Goal: Task Accomplishment & Management: Manage account settings

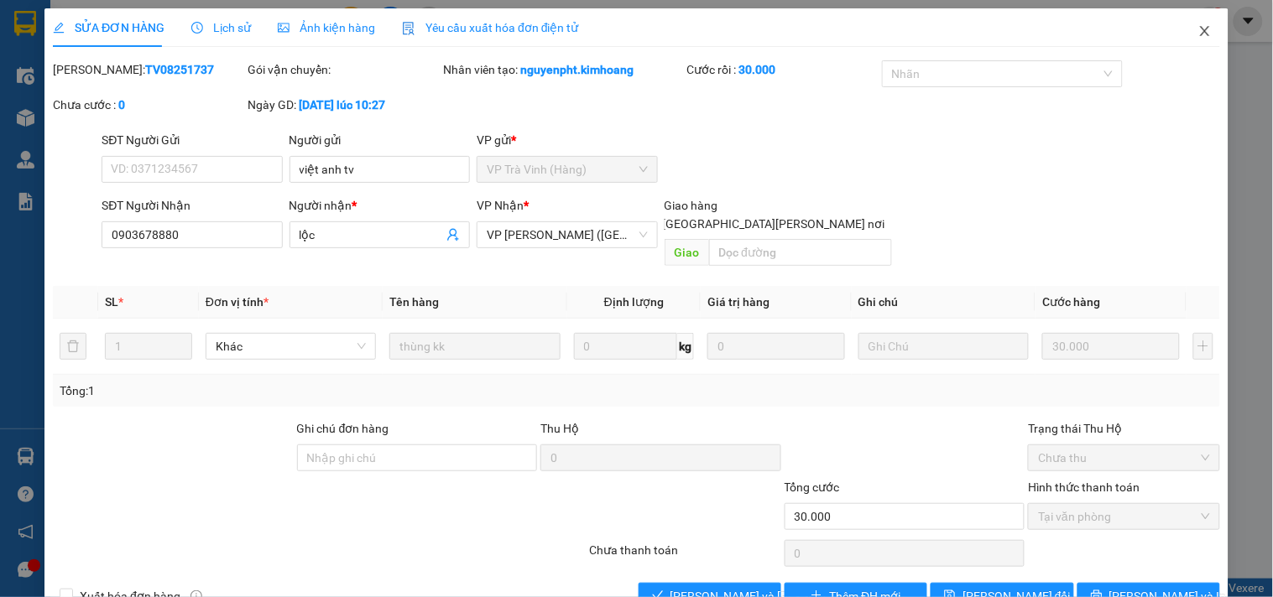
click at [1198, 31] on icon "close" at bounding box center [1204, 30] width 13 height 13
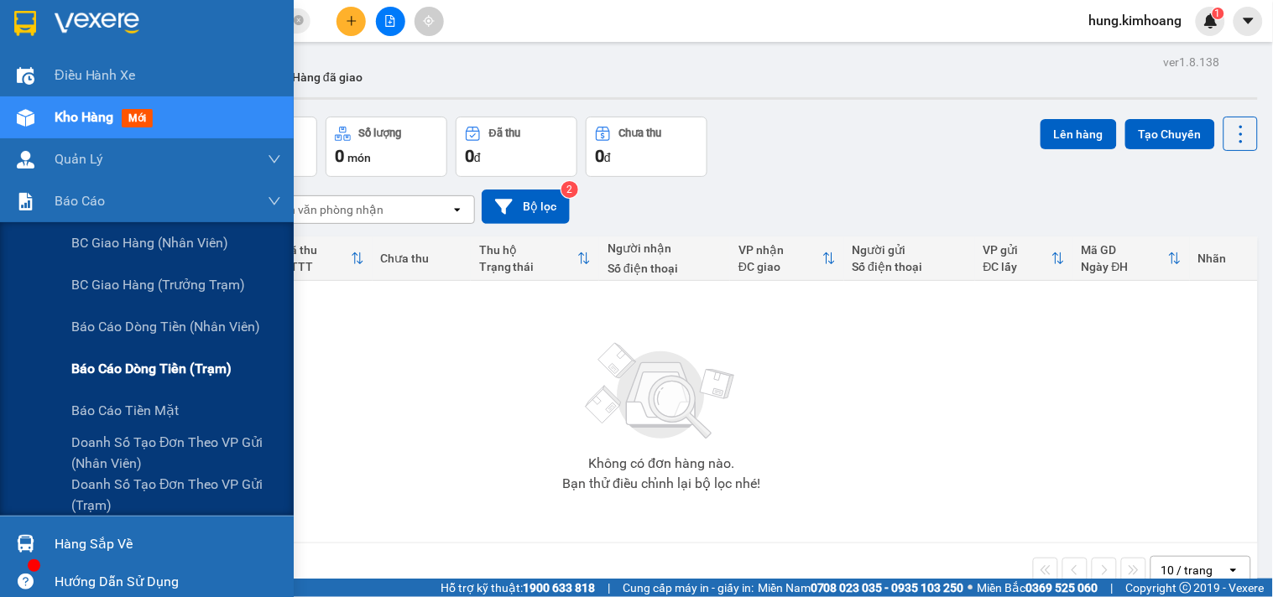
click at [101, 363] on span "Báo cáo dòng tiền (trạm)" at bounding box center [151, 368] width 160 height 21
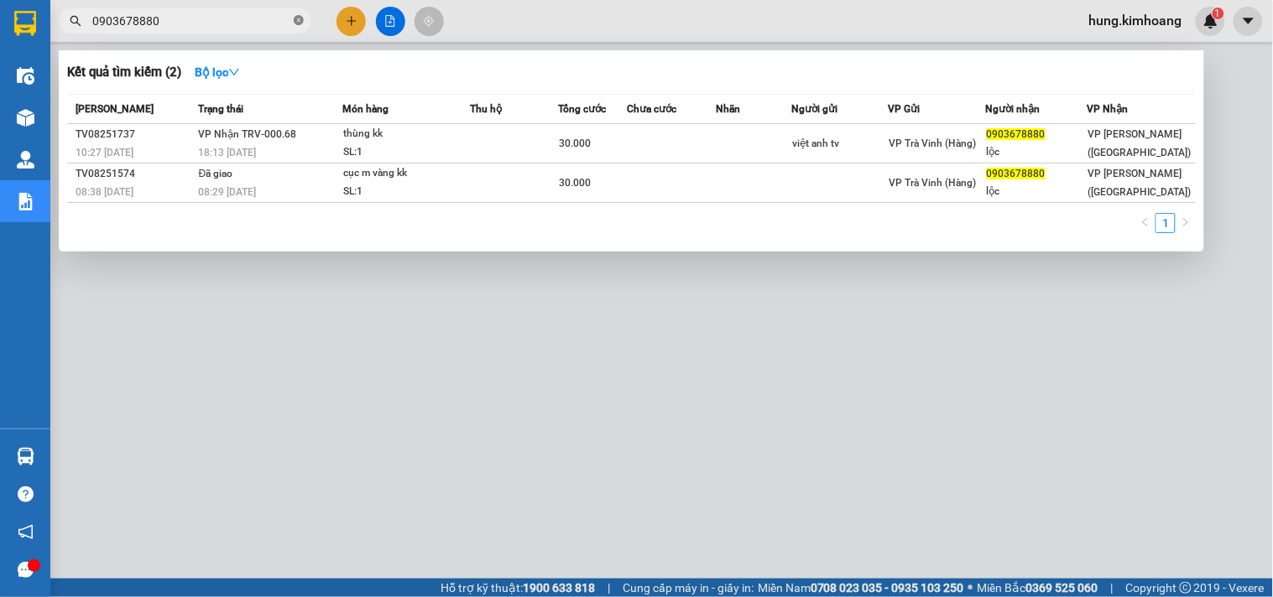
click at [298, 20] on icon "close-circle" at bounding box center [299, 20] width 10 height 10
type input "55731"
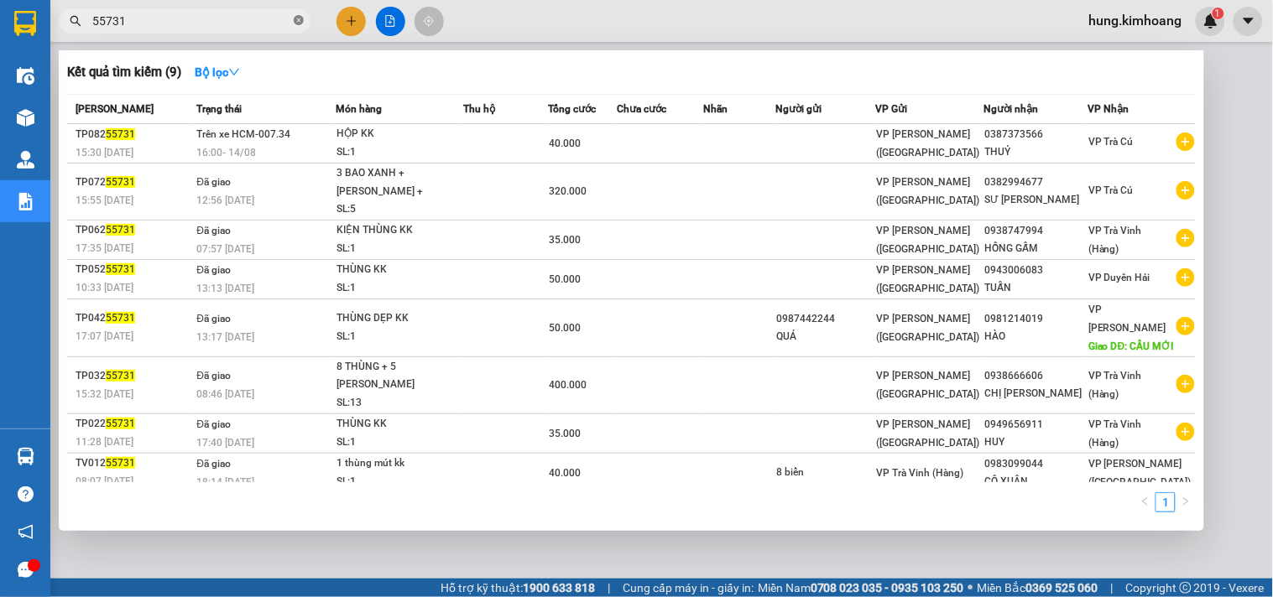
click at [295, 23] on icon "close-circle" at bounding box center [299, 20] width 10 height 10
type input "55891"
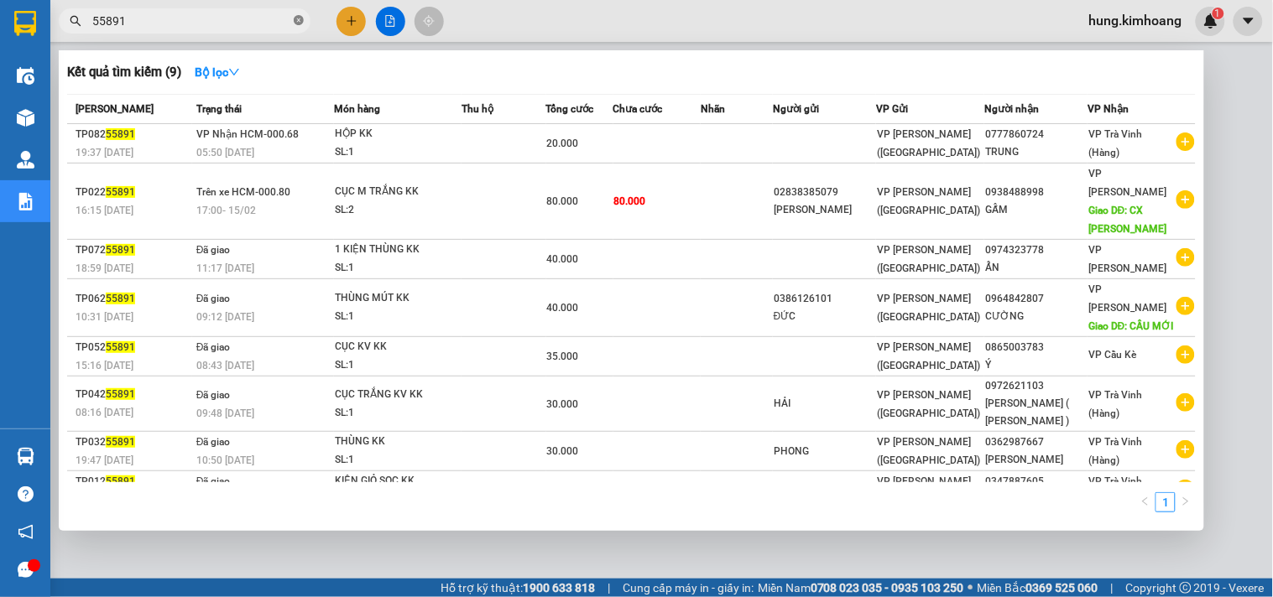
click at [303, 18] on icon "close-circle" at bounding box center [299, 20] width 10 height 10
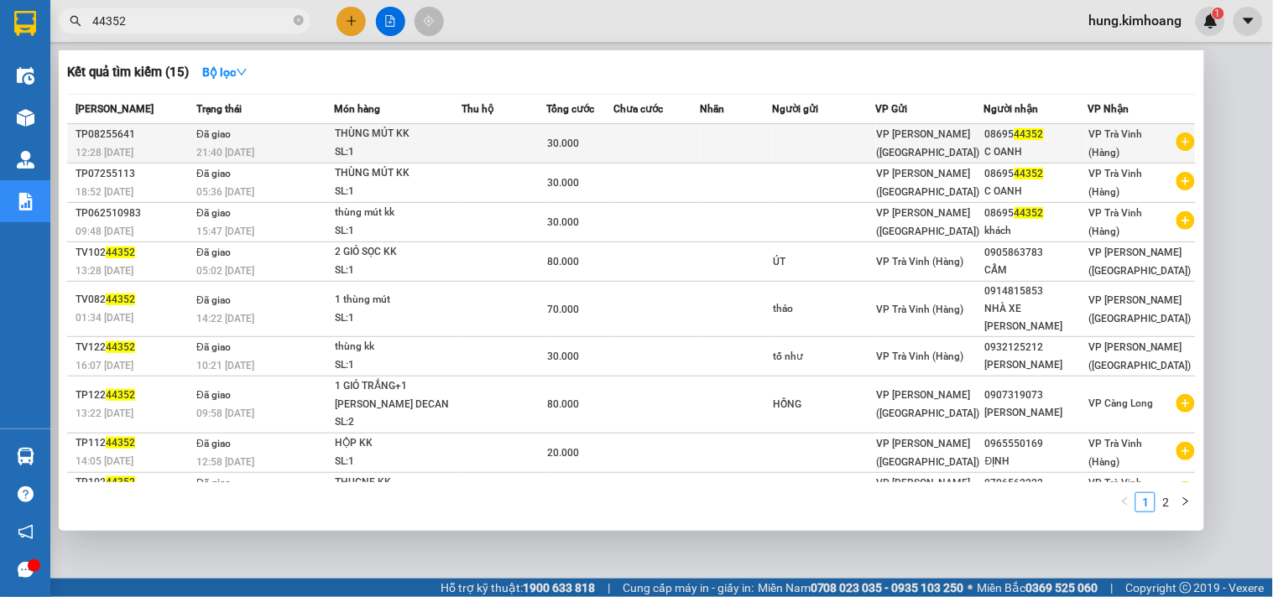
type input "44352"
click at [610, 140] on div "30.000" at bounding box center [579, 143] width 65 height 18
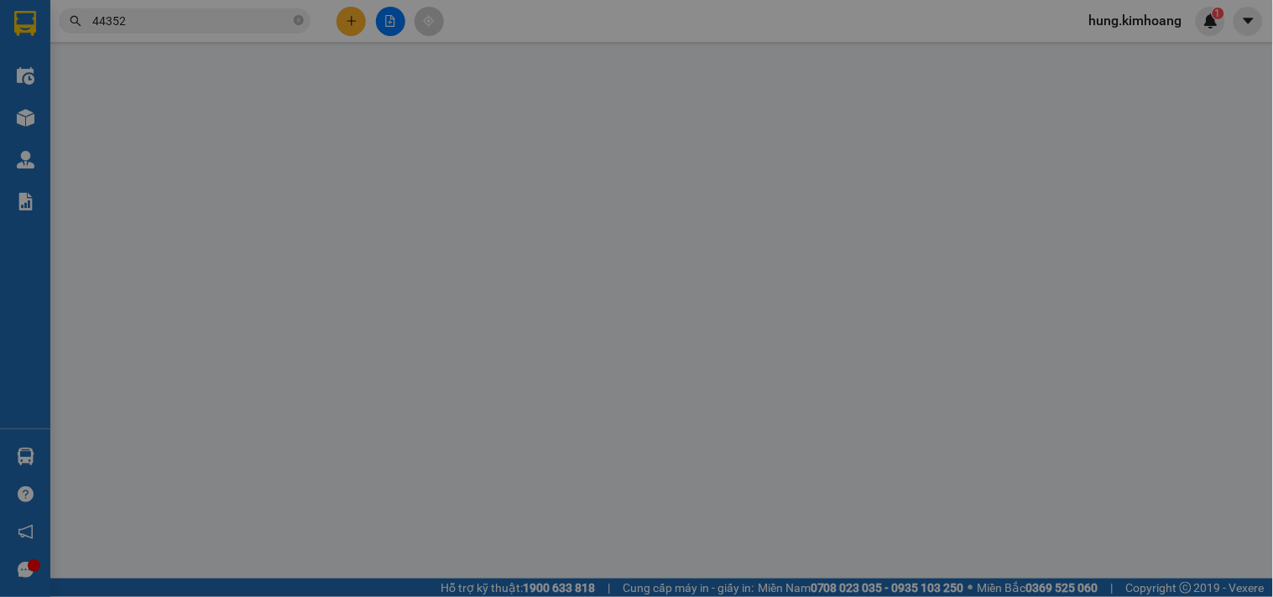
type input "0869544352"
type input "C OANH"
type input "30.000"
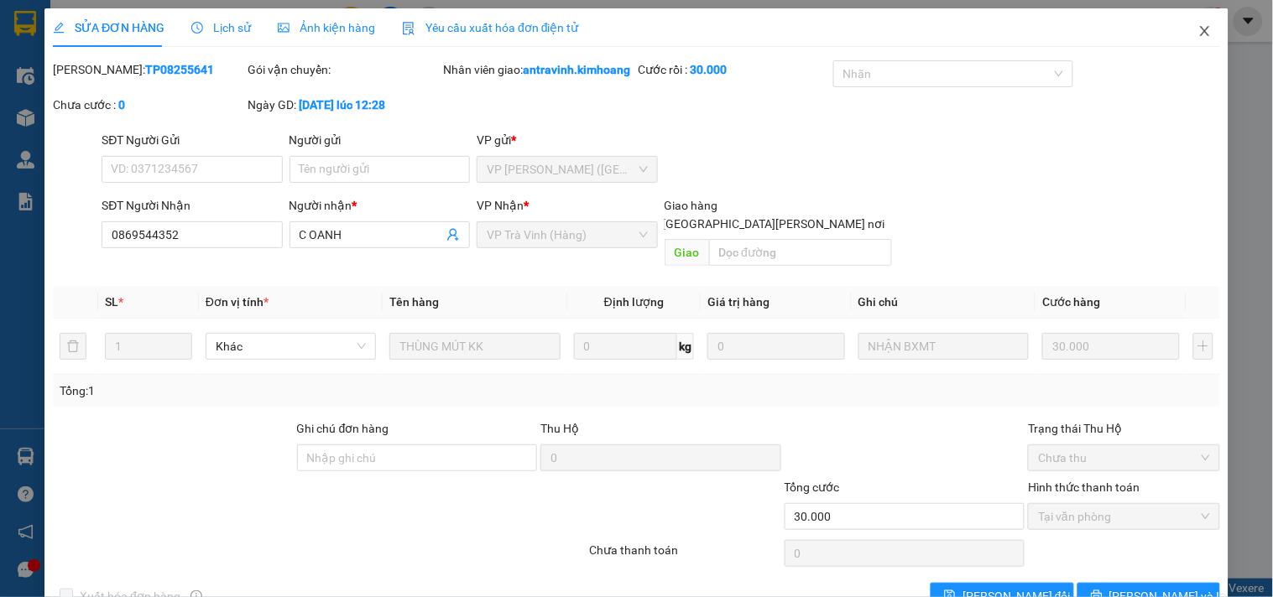
click at [1198, 26] on icon "close" at bounding box center [1204, 30] width 13 height 13
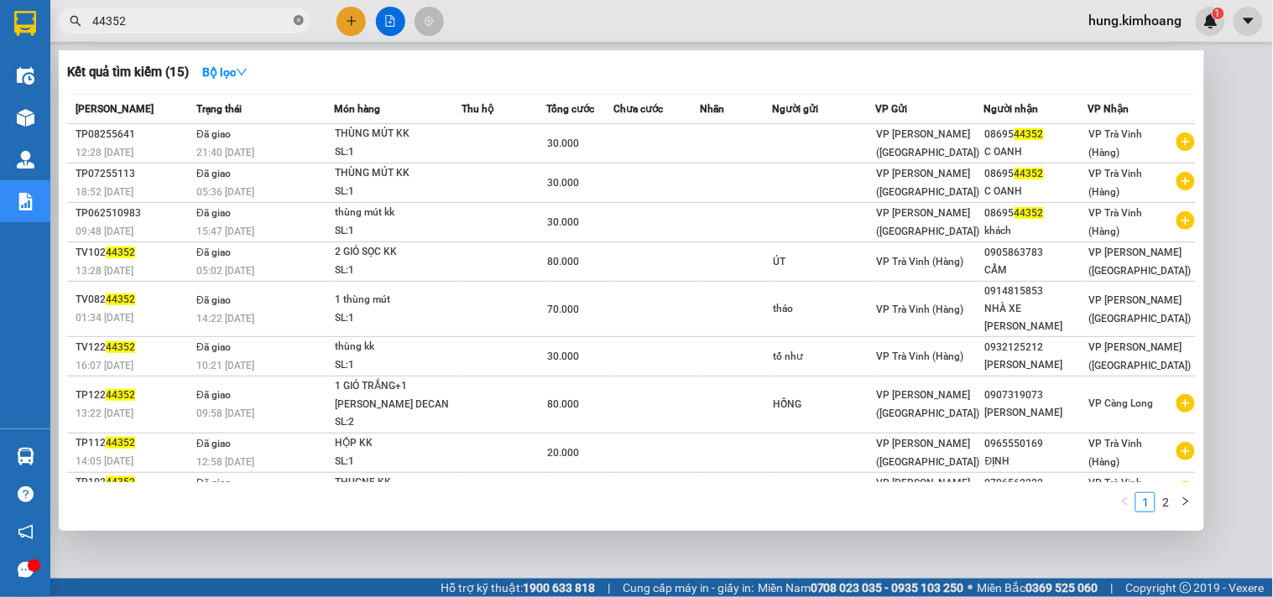
click at [299, 22] on icon "close-circle" at bounding box center [299, 20] width 10 height 10
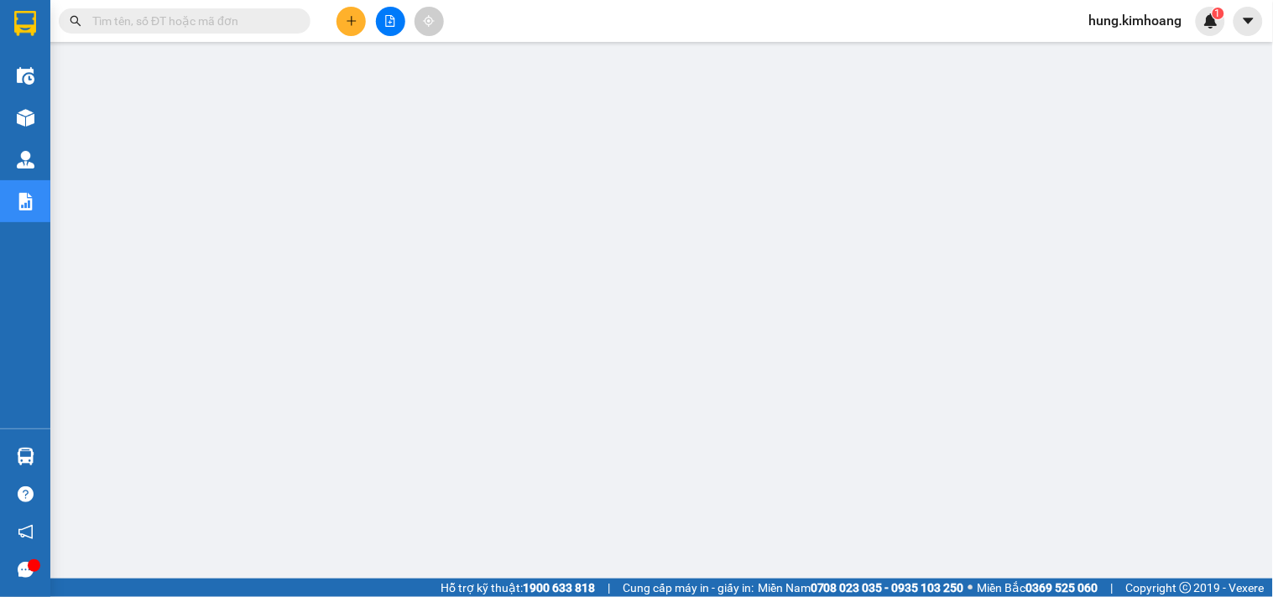
click at [350, 19] on icon "plus" at bounding box center [352, 21] width 12 height 12
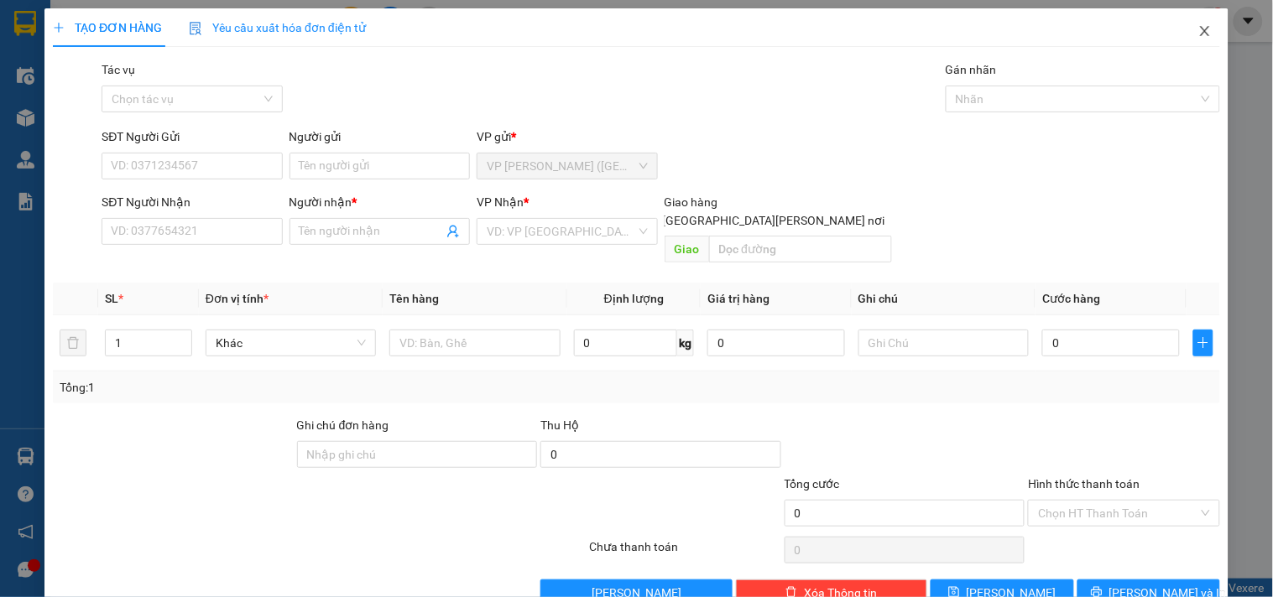
click at [1198, 34] on icon "close" at bounding box center [1204, 30] width 13 height 13
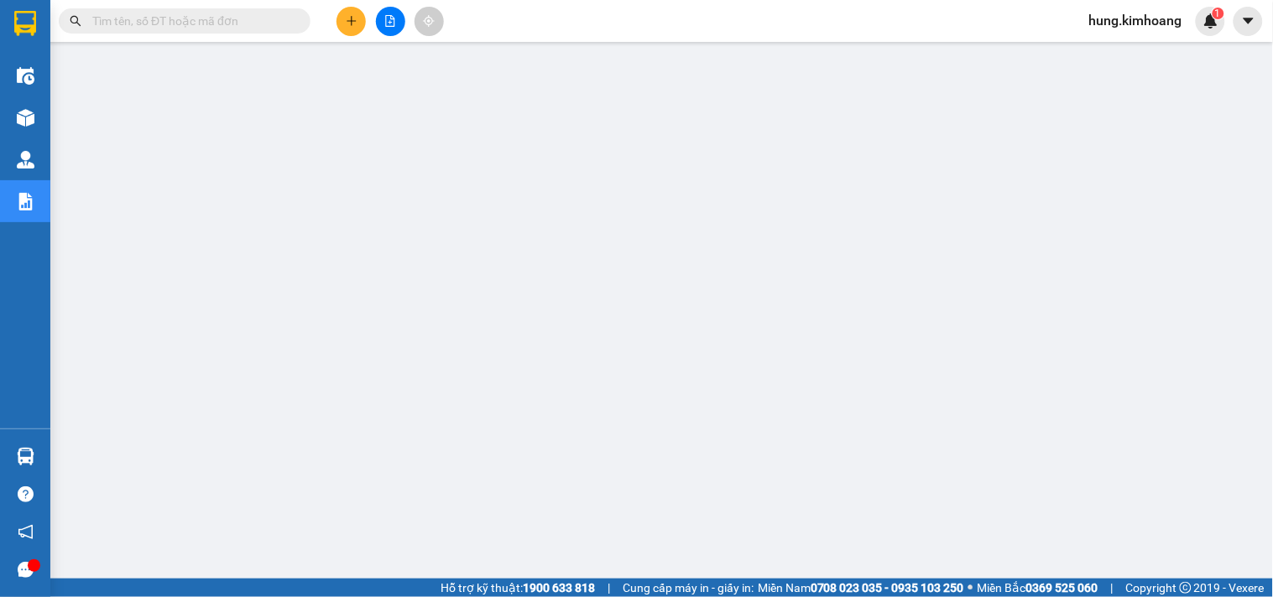
click at [263, 14] on input "text" at bounding box center [191, 21] width 198 height 18
click at [342, 23] on button at bounding box center [350, 21] width 29 height 29
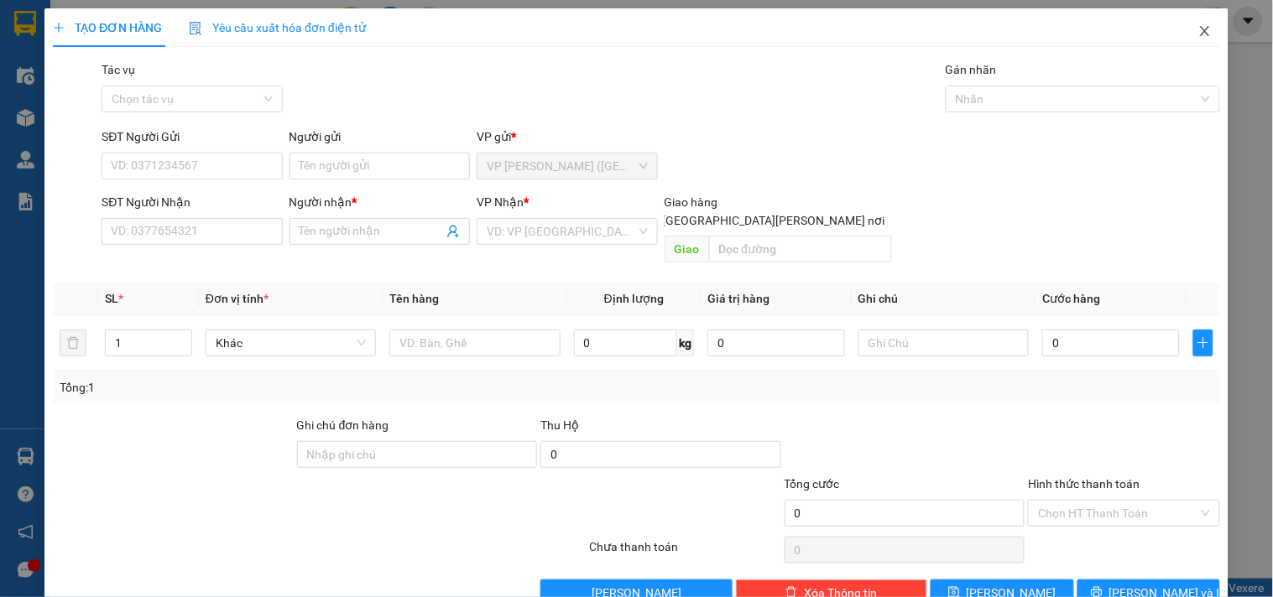
click at [1198, 29] on span "Close" at bounding box center [1204, 31] width 47 height 47
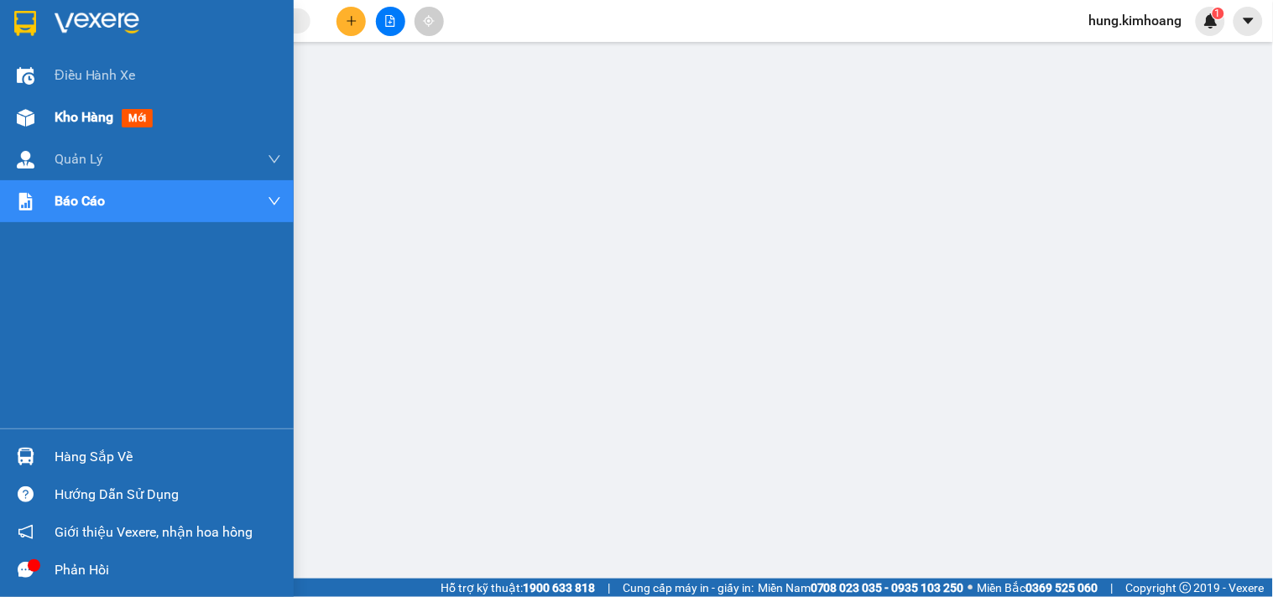
click at [39, 116] on div at bounding box center [25, 117] width 29 height 29
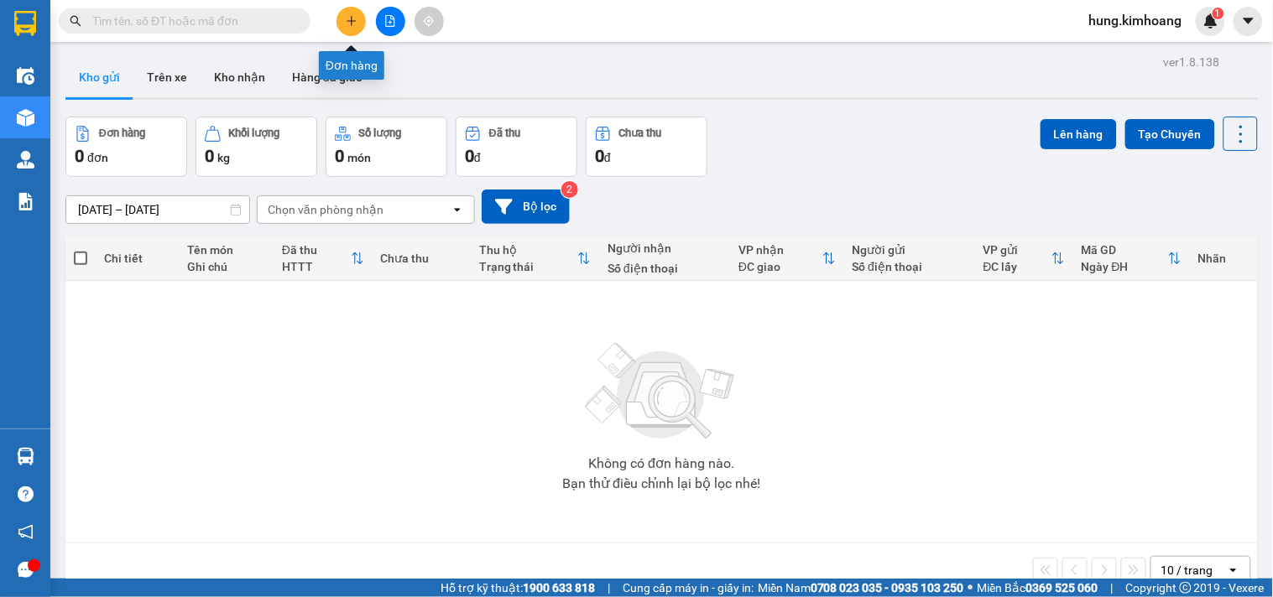
click at [355, 20] on icon "plus" at bounding box center [351, 20] width 9 height 1
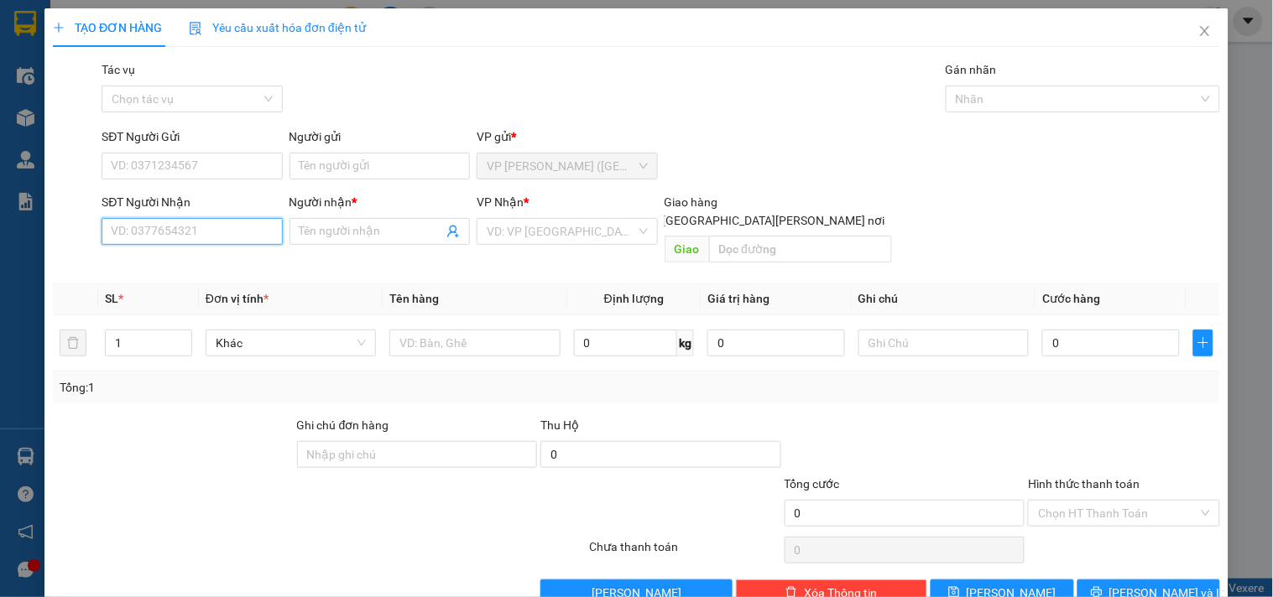
click at [187, 230] on input "SĐT Người Nhận" at bounding box center [192, 231] width 180 height 27
click at [216, 166] on input "SĐT Người Gửi" at bounding box center [192, 166] width 180 height 27
click at [221, 225] on input "SĐT Người Nhận" at bounding box center [192, 231] width 180 height 27
click at [1200, 28] on span "Close" at bounding box center [1204, 31] width 47 height 47
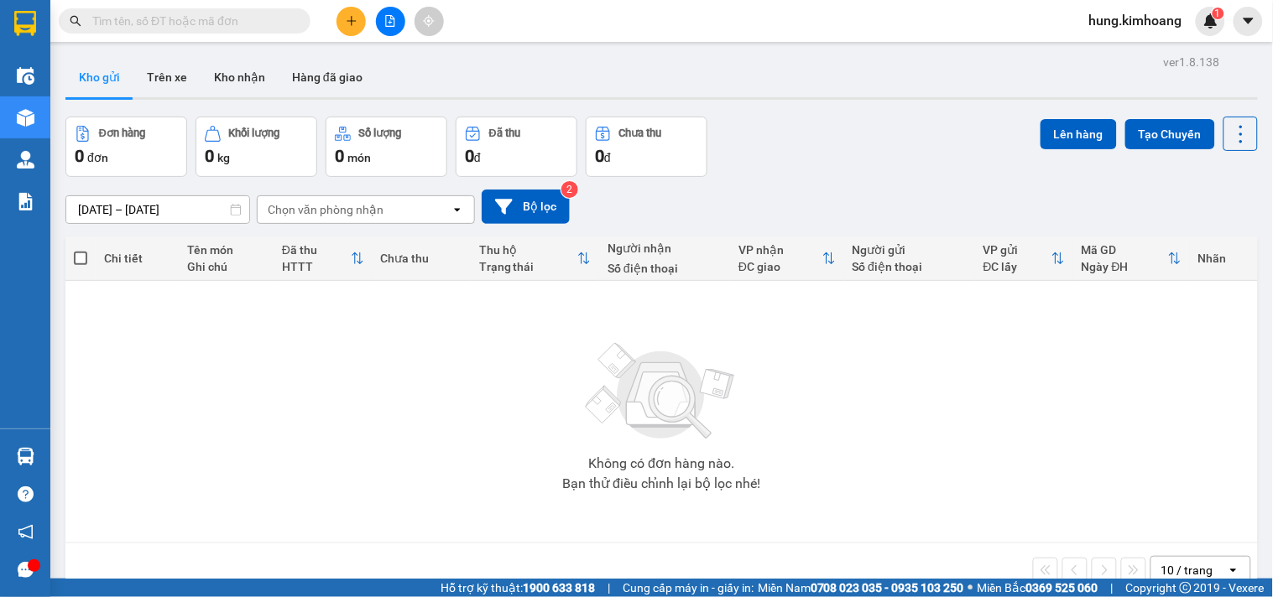
click at [1150, 26] on span "hung.kimhoang" at bounding box center [1136, 20] width 120 height 21
click at [1145, 59] on span "Đăng xuất" at bounding box center [1144, 52] width 86 height 18
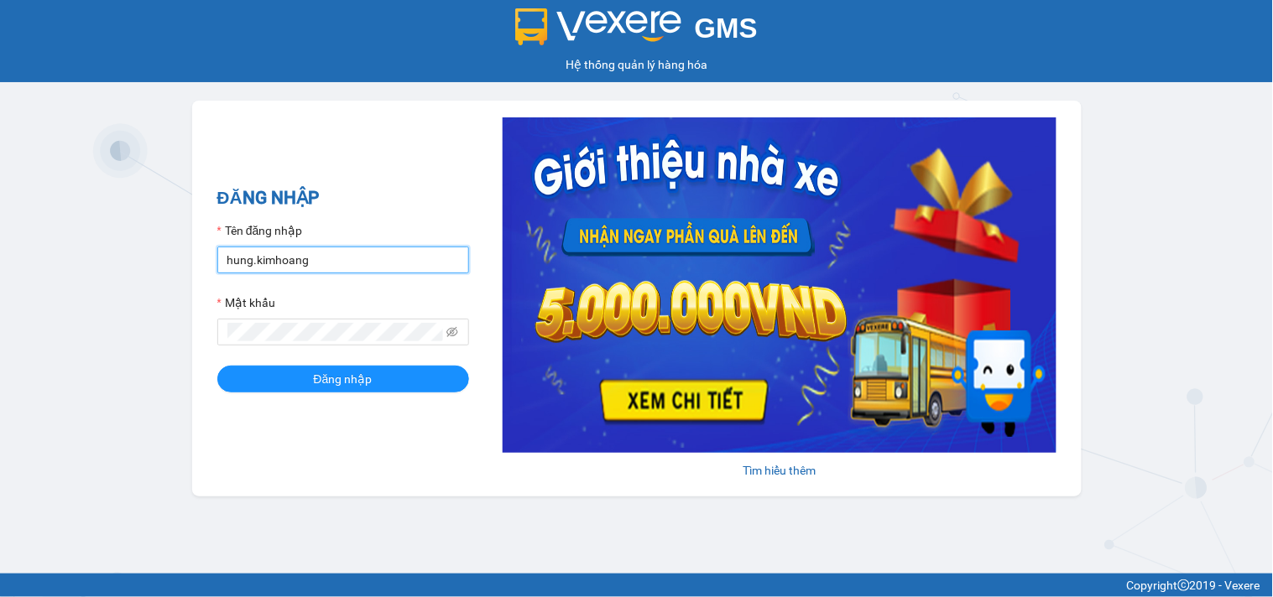
click at [357, 263] on input "hung.kimhoang" at bounding box center [343, 260] width 252 height 27
drag, startPoint x: 381, startPoint y: 270, endPoint x: 0, endPoint y: 269, distance: 380.9
click at [0, 269] on div "GMS Hệ thống quản lý hàng hóa ĐĂNG NHẬP Tên đăng nhập hung.kimhoang Mật khẩu Đă…" at bounding box center [636, 287] width 1273 height 574
type input "linh.kimhoang"
click at [0, 347] on div "GMS Hệ thống quản lý hàng hóa ĐĂNG NHẬP Tên đăng nhập linh.kimhoang Mật khẩu Đă…" at bounding box center [636, 287] width 1273 height 574
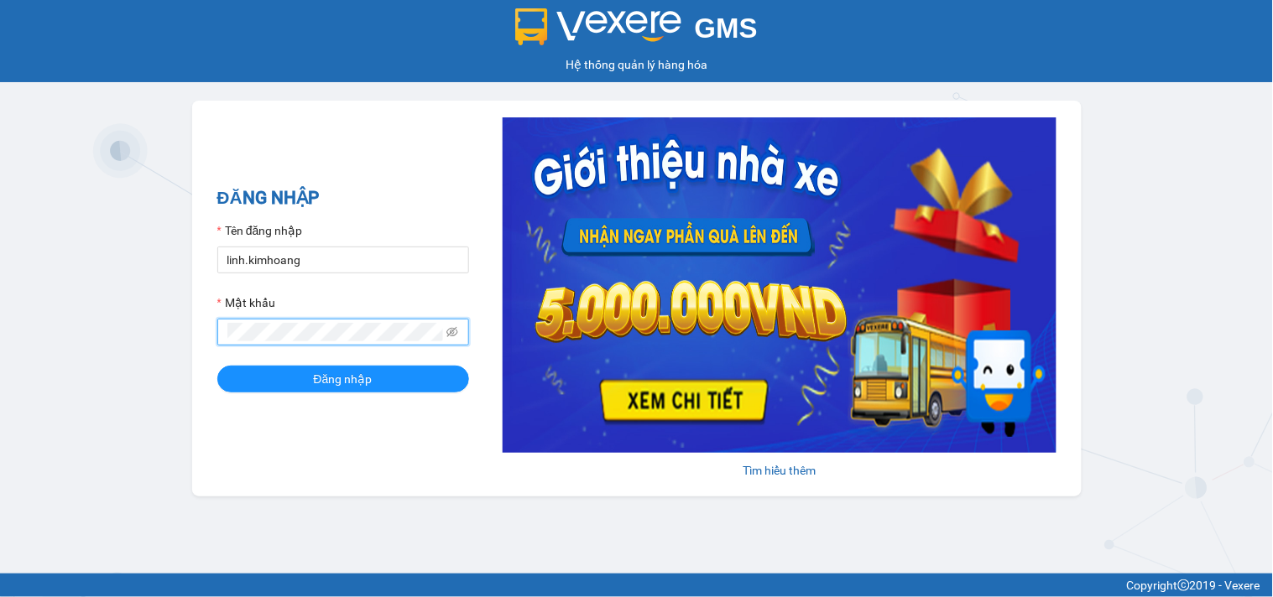
click at [217, 366] on button "Đăng nhập" at bounding box center [343, 379] width 252 height 27
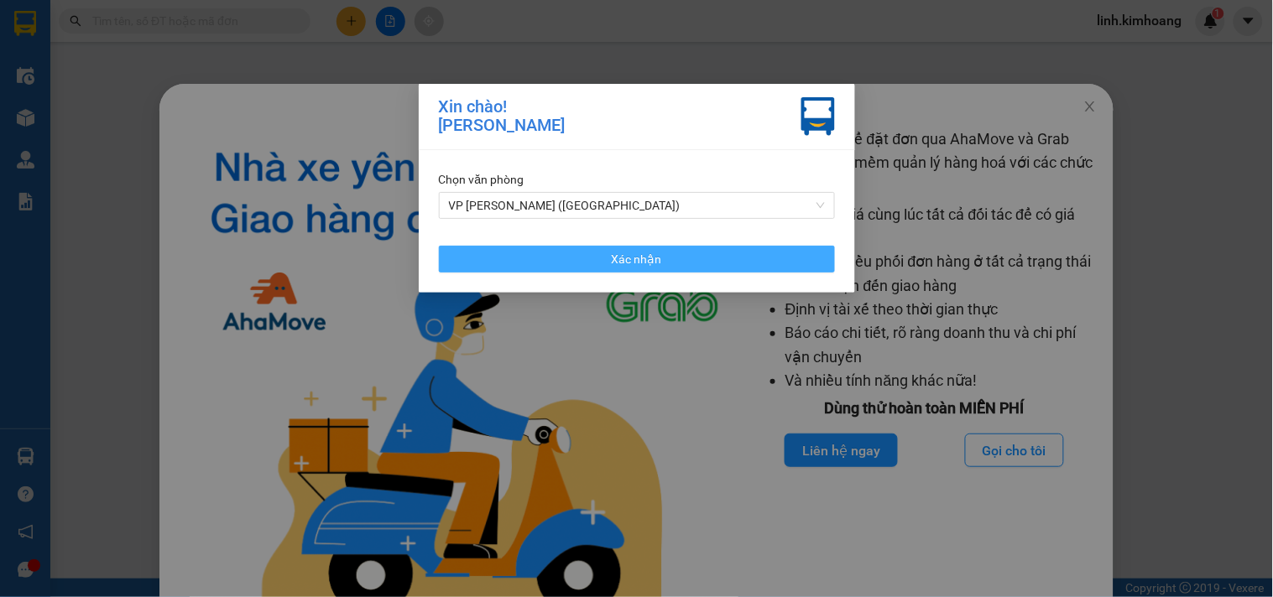
click at [700, 262] on button "Xác nhận" at bounding box center [637, 259] width 396 height 27
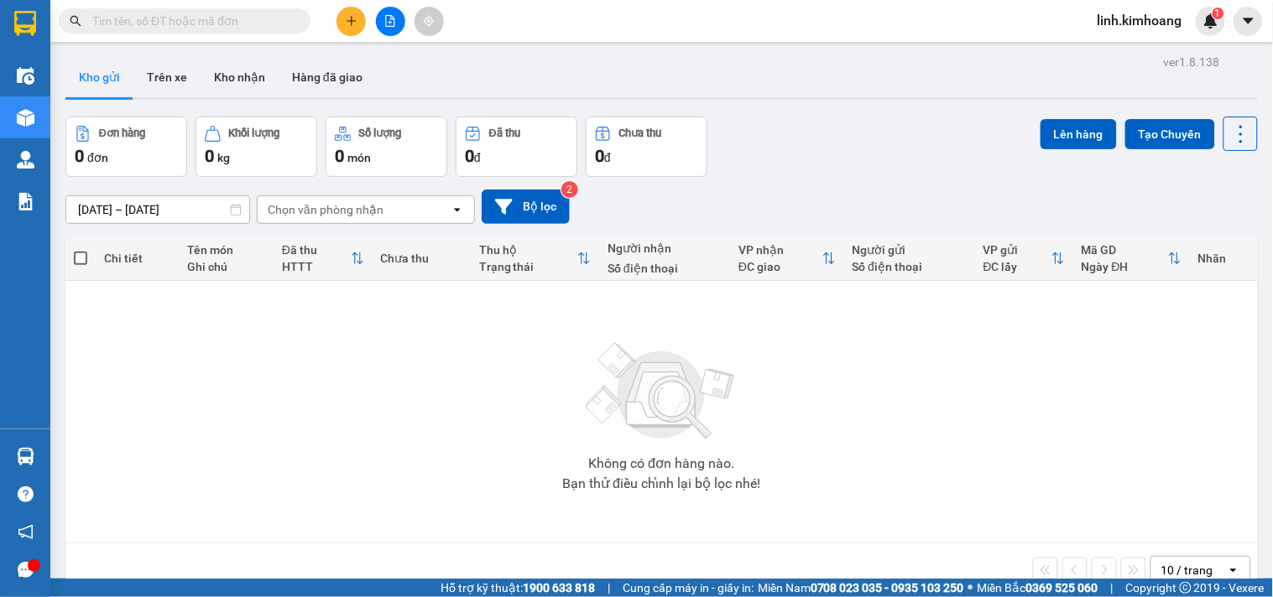
click at [255, 18] on input "text" at bounding box center [191, 21] width 198 height 18
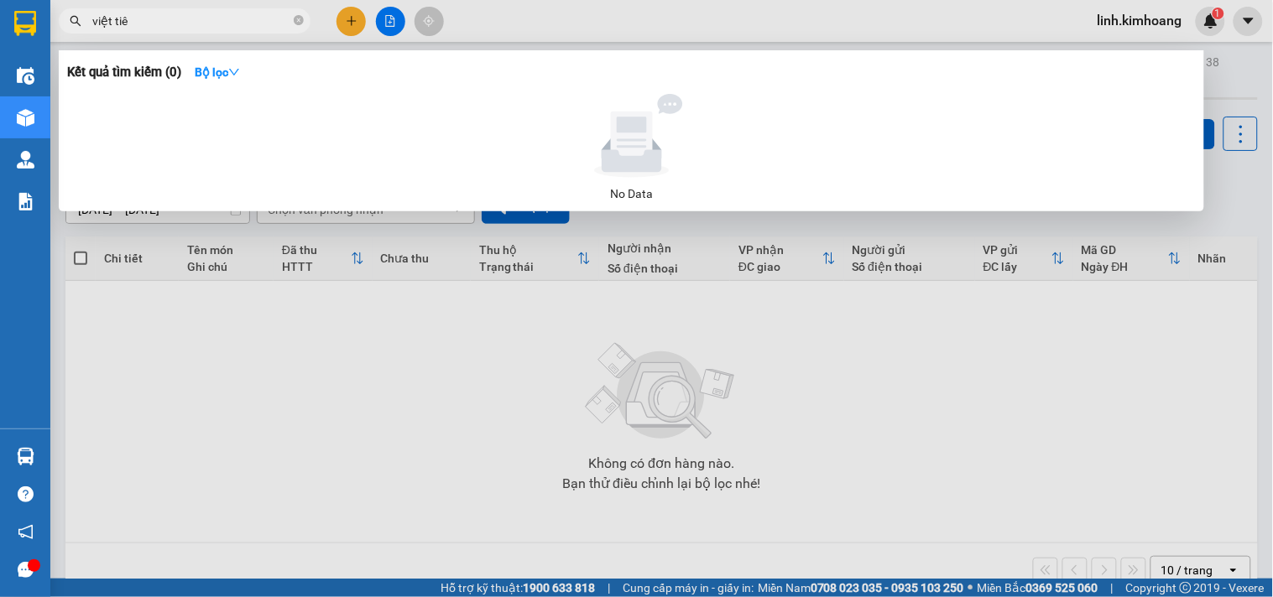
type input "việt tiên"
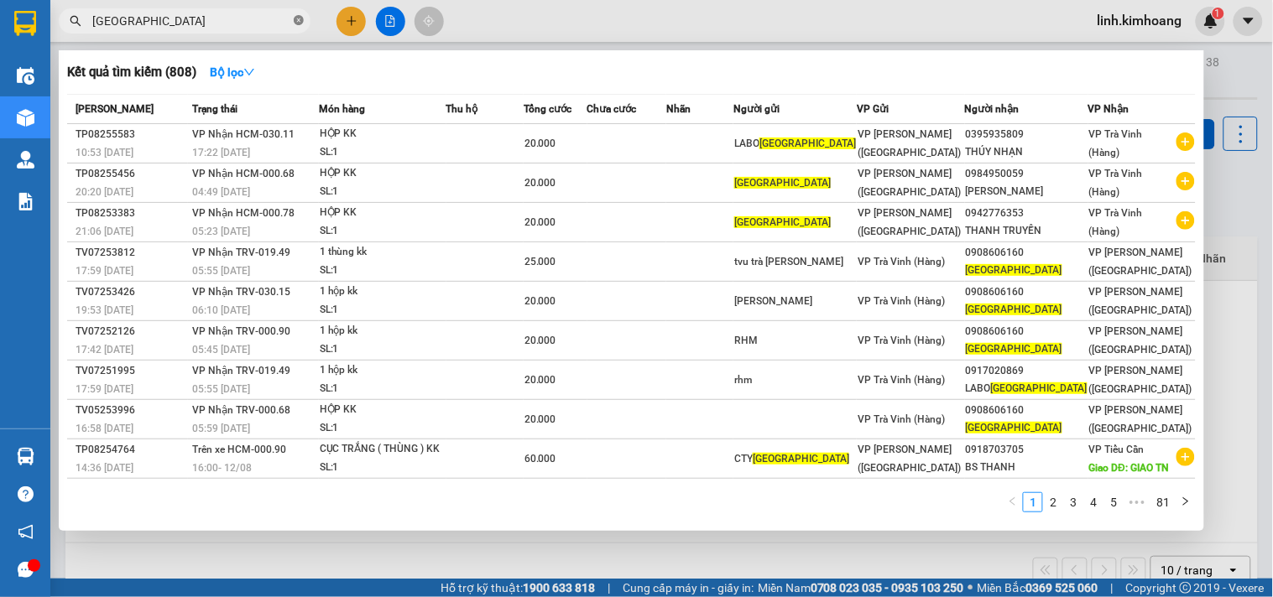
click at [295, 18] on icon "close-circle" at bounding box center [299, 20] width 10 height 10
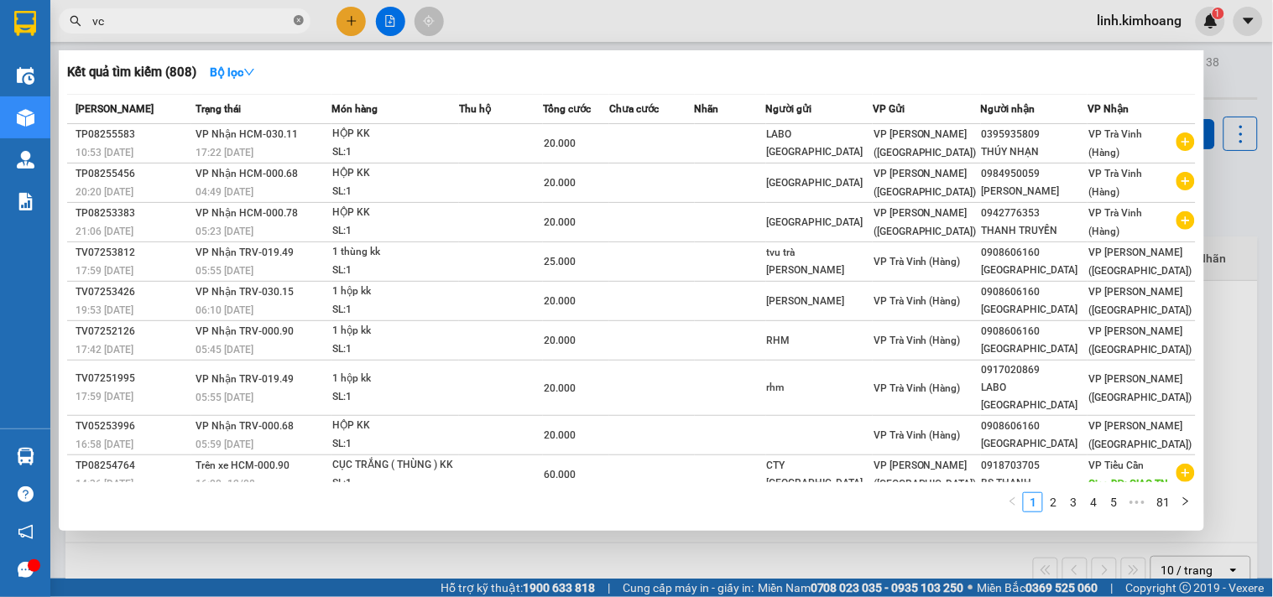
type input "vcm"
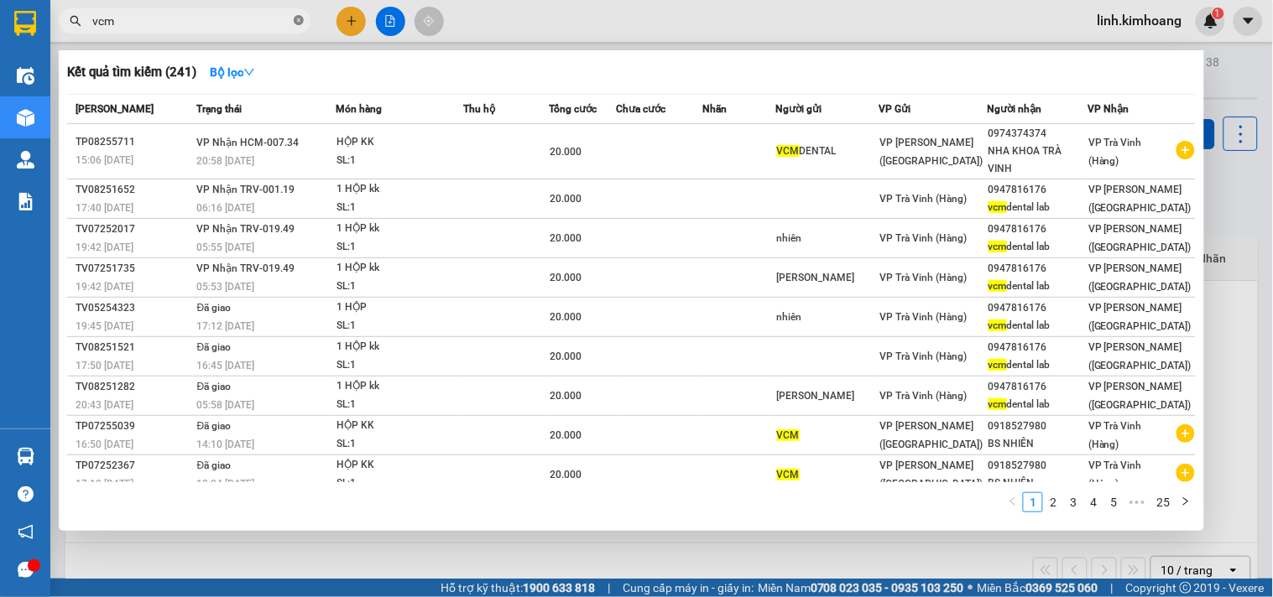
click at [299, 17] on icon "close-circle" at bounding box center [299, 20] width 10 height 10
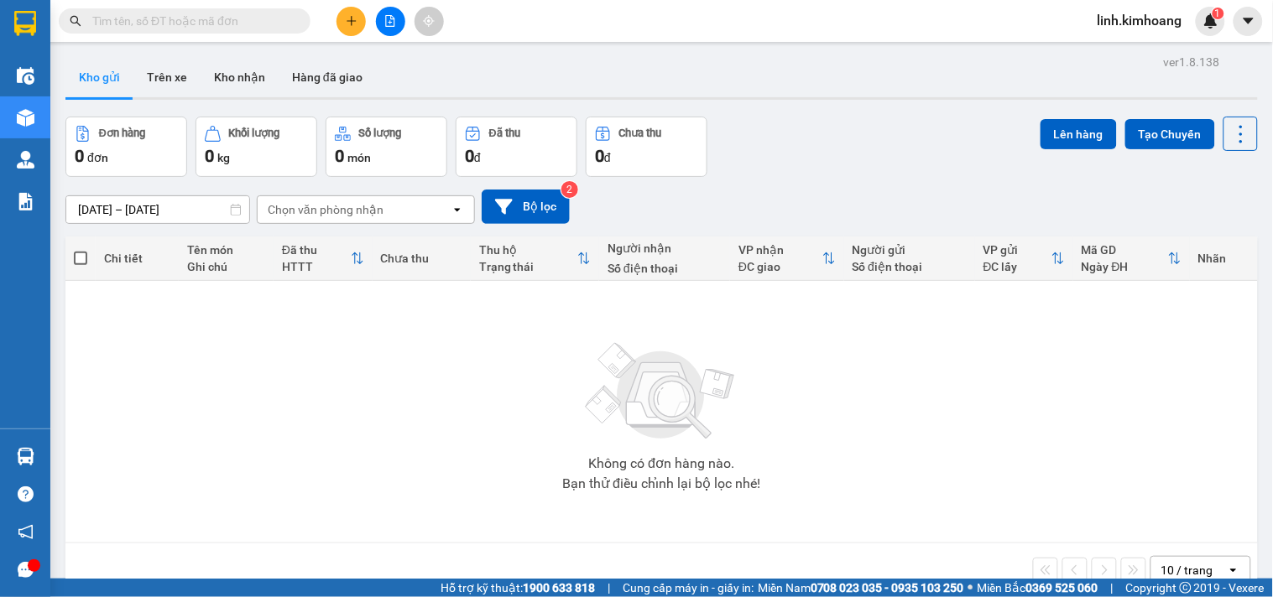
click at [229, 26] on input "text" at bounding box center [191, 21] width 198 height 18
click at [225, 18] on input "text" at bounding box center [191, 21] width 198 height 18
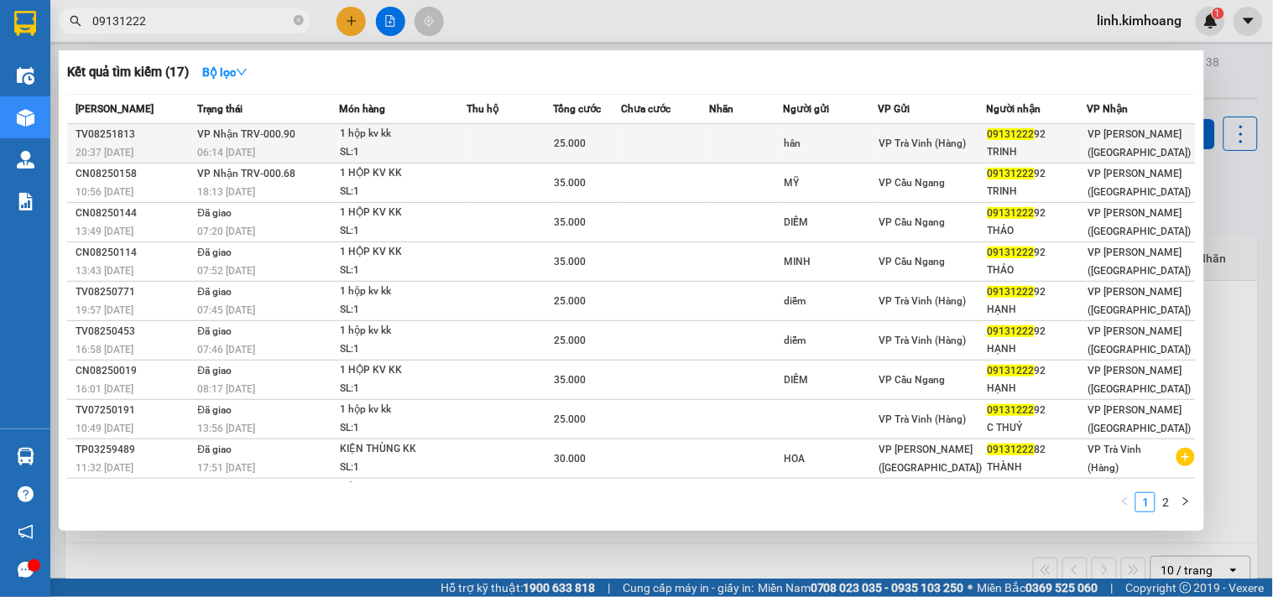
type input "09131222"
click at [689, 147] on td at bounding box center [665, 143] width 88 height 39
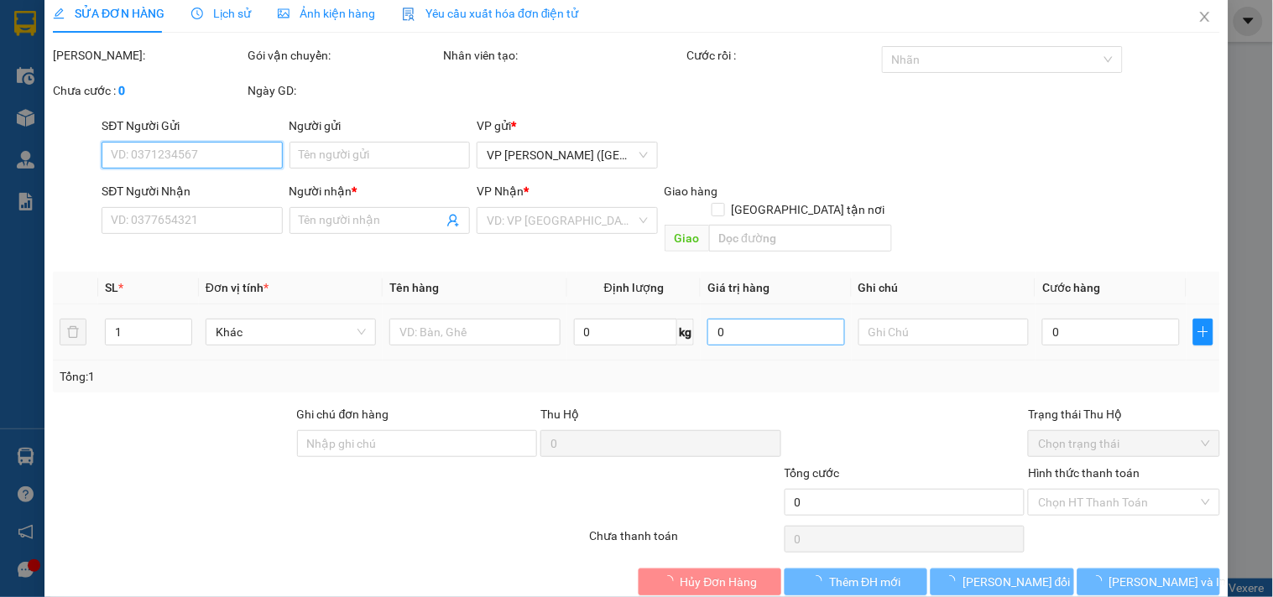
scroll to position [27, 0]
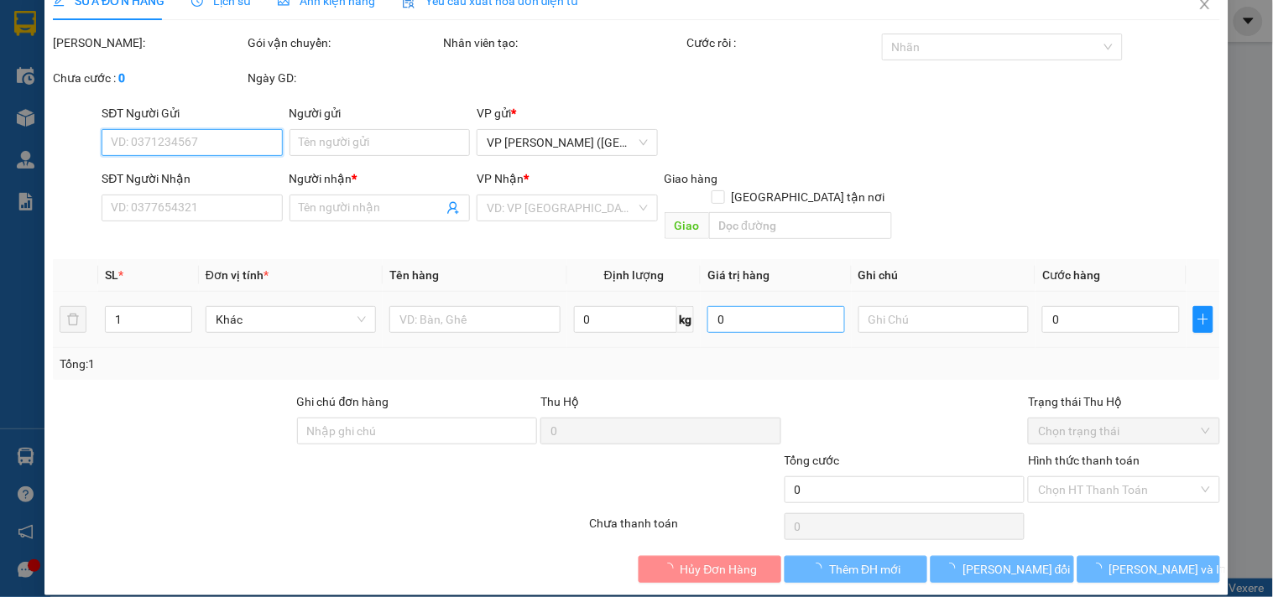
type input "hân"
type input "0913122292"
type input "TRINH"
type input "25.000"
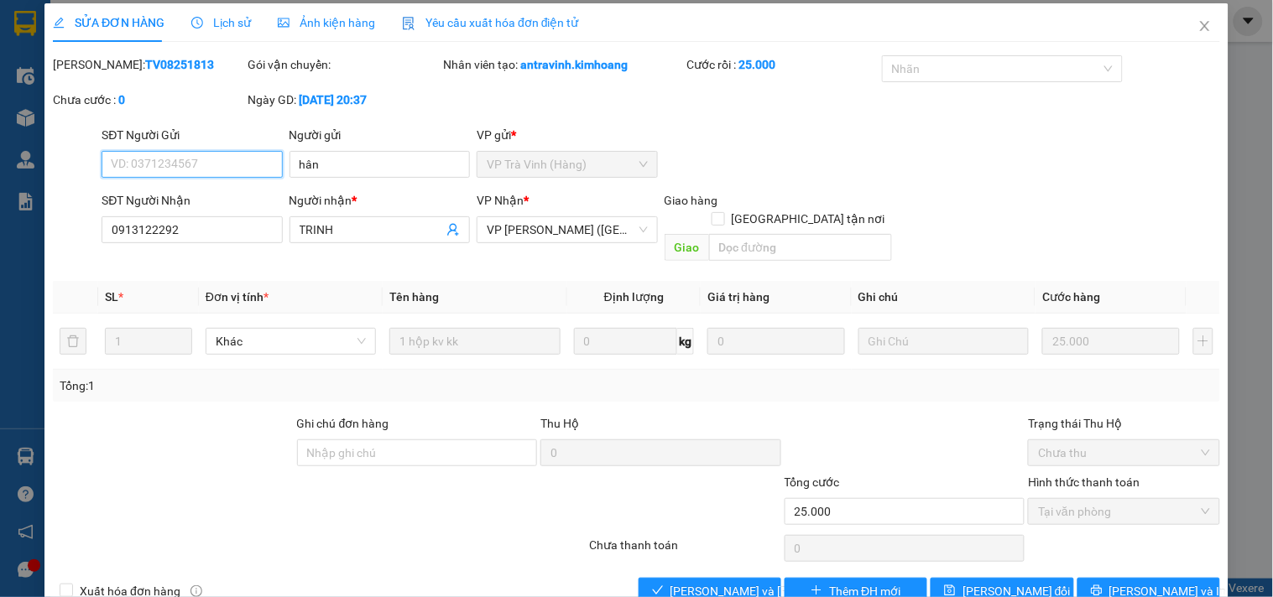
scroll to position [0, 0]
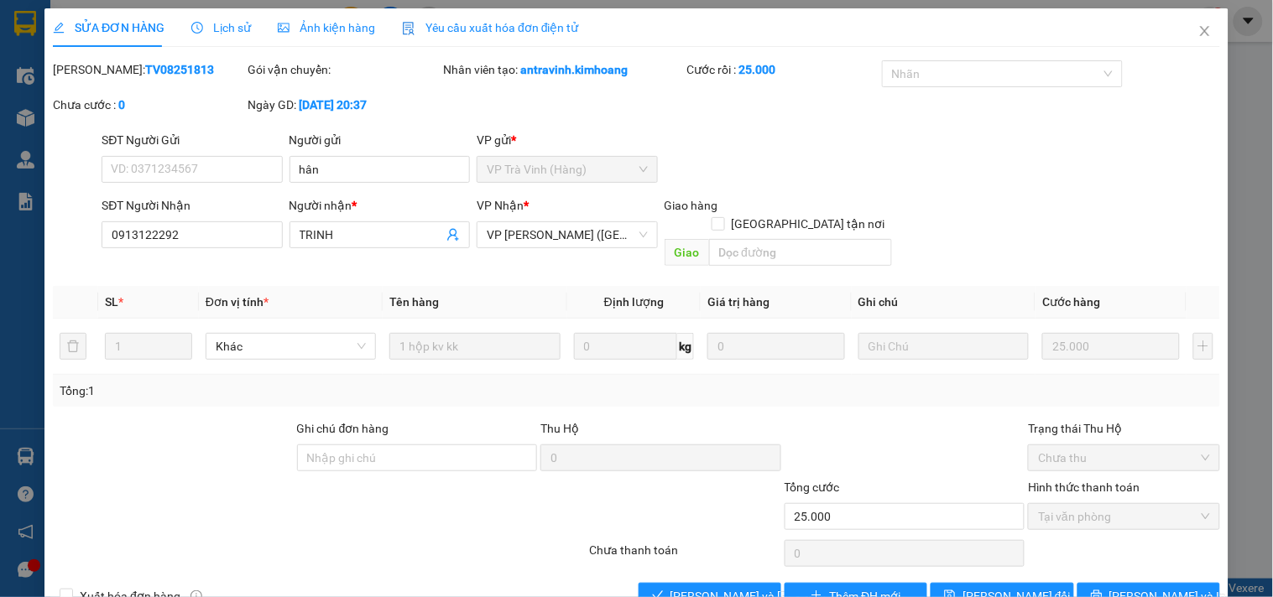
click at [1230, 47] on div "SỬA ĐƠN HÀNG Lịch sử Ảnh kiện hàng Yêu cầu xuất hóa đơn điện tử Total Paid Fee …" at bounding box center [636, 298] width 1273 height 597
click at [1181, 27] on span "Close" at bounding box center [1204, 31] width 47 height 47
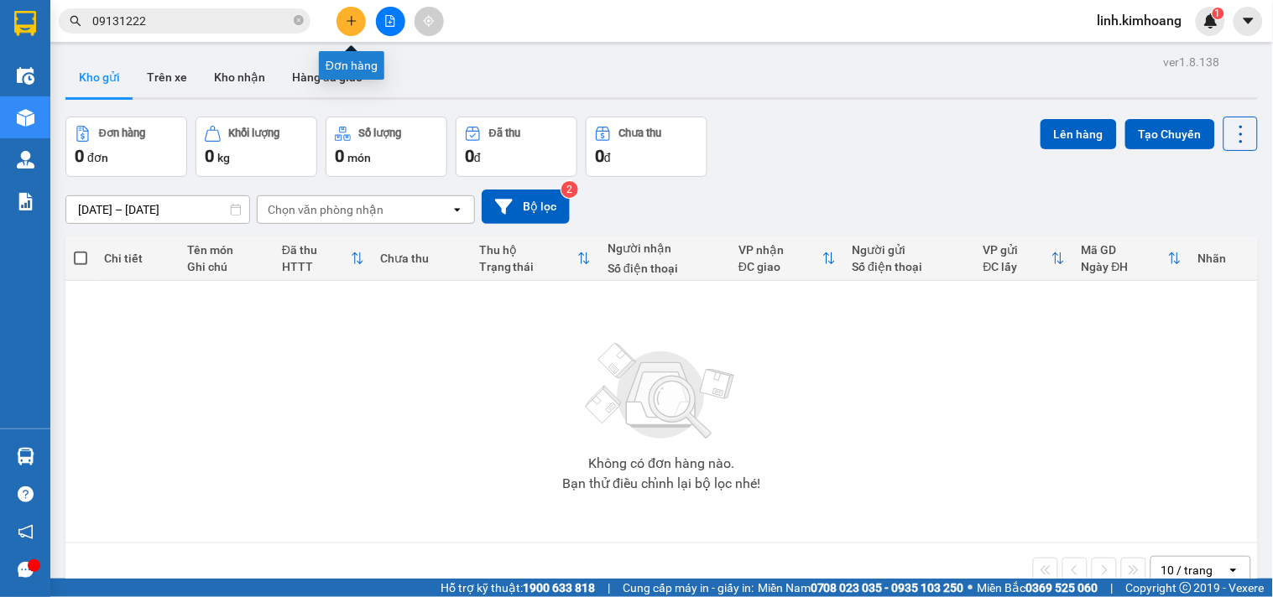
click at [351, 21] on icon "plus" at bounding box center [351, 20] width 9 height 1
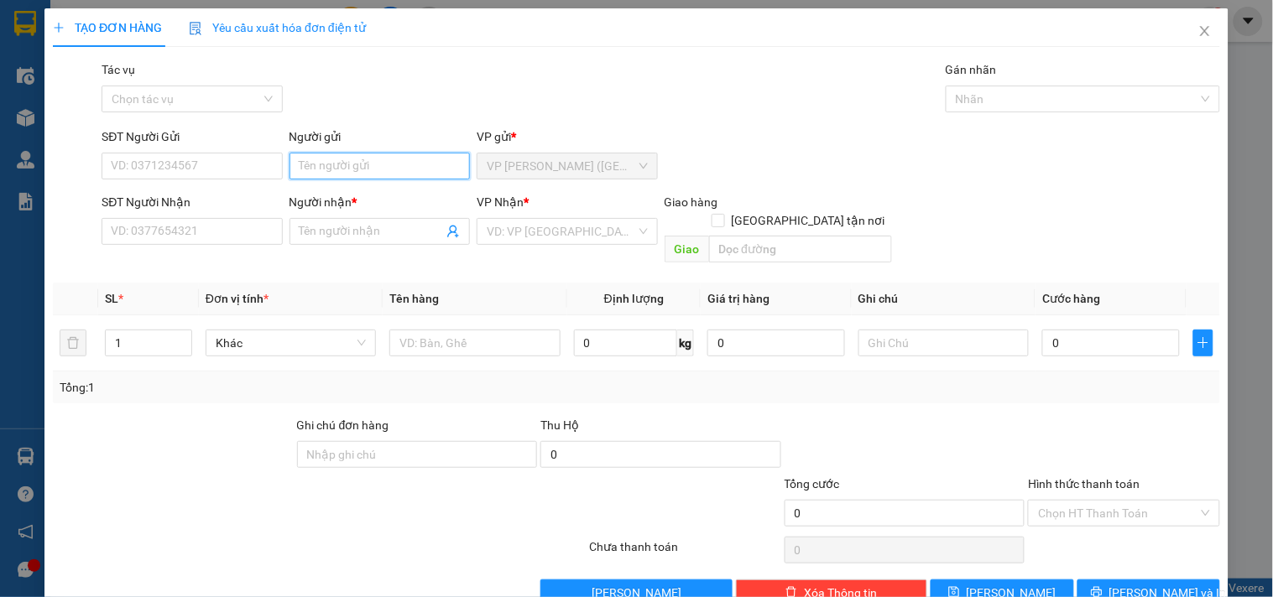
click at [332, 172] on input "Người gửi" at bounding box center [379, 166] width 180 height 27
type input "t"
type input "THÁI"
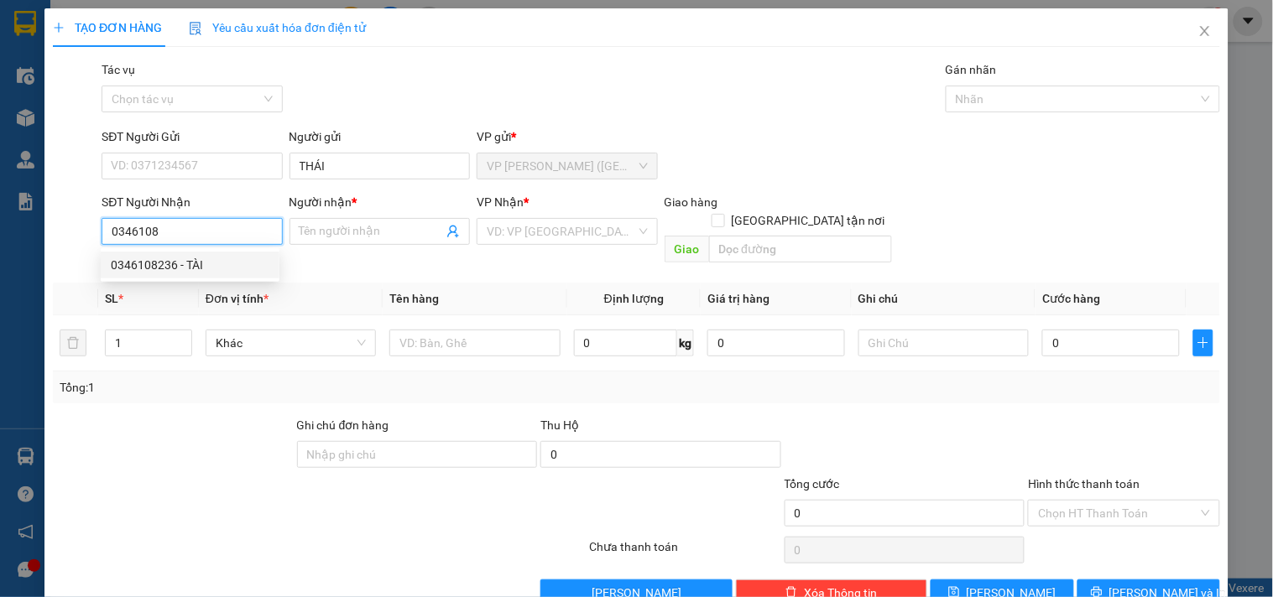
click at [166, 264] on div "0346108236 - TÀI" at bounding box center [190, 265] width 159 height 18
type input "0346108236"
type input "TÀI"
type input "40.000"
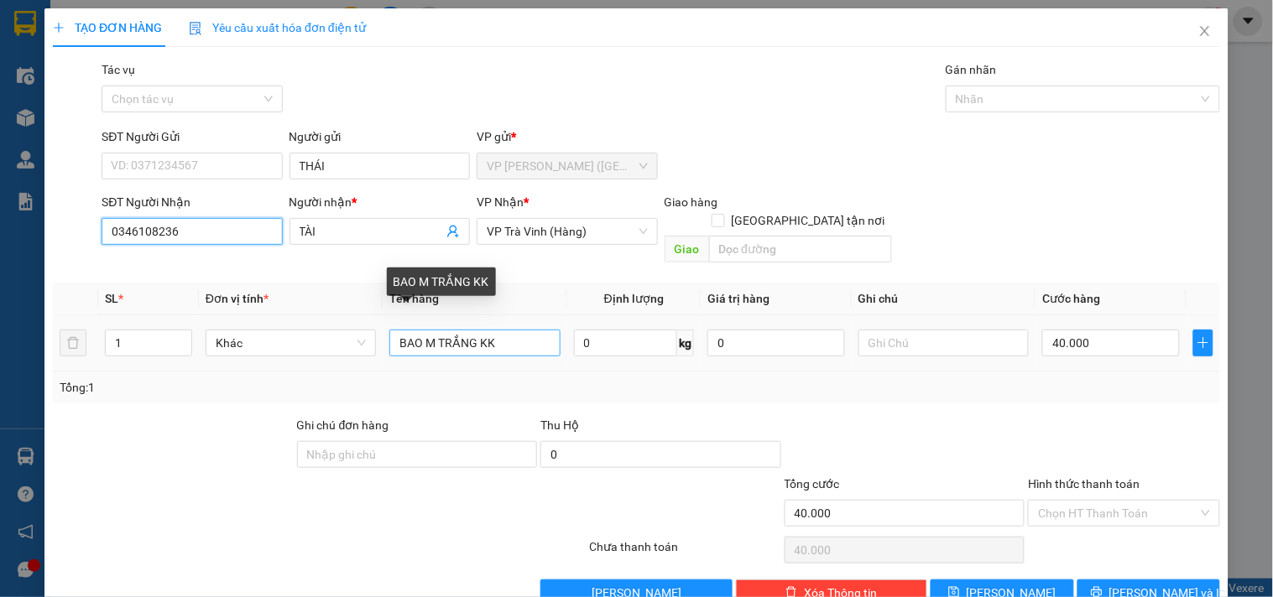
type input "0346108236"
drag, startPoint x: 522, startPoint y: 324, endPoint x: 97, endPoint y: 393, distance: 430.1
click at [97, 393] on div "Transit Pickup Surcharge Ids Transit Deliver Surcharge Ids Transit Deliver Surc…" at bounding box center [636, 333] width 1167 height 546
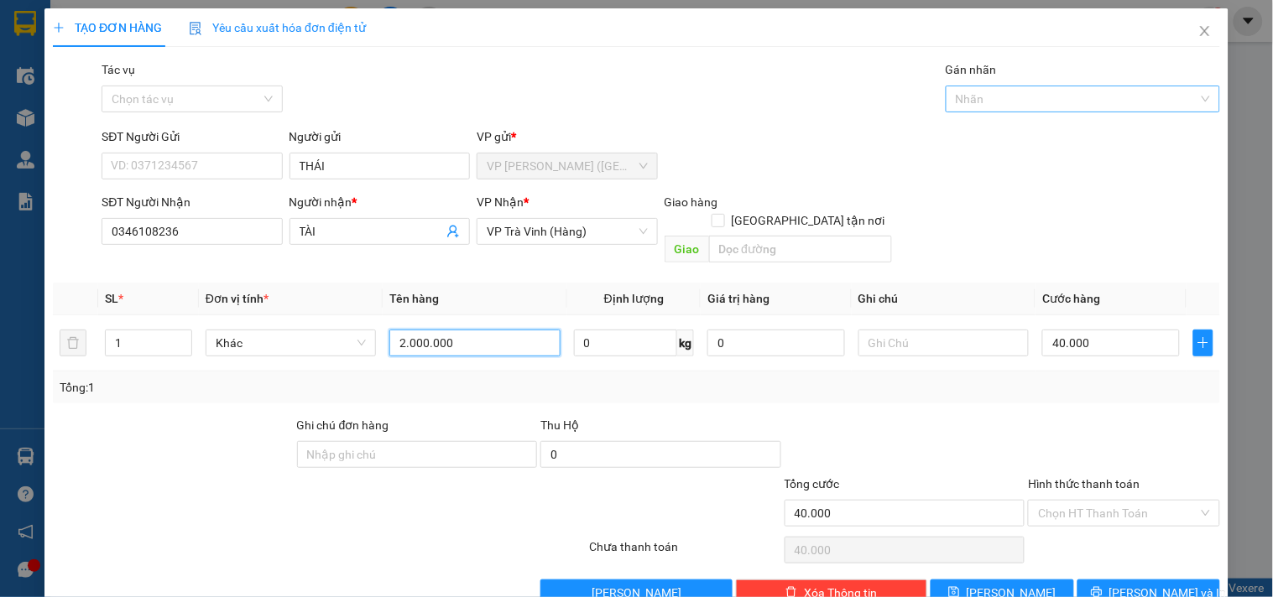
click at [1045, 92] on div at bounding box center [1074, 99] width 249 height 20
type input "2.000.000"
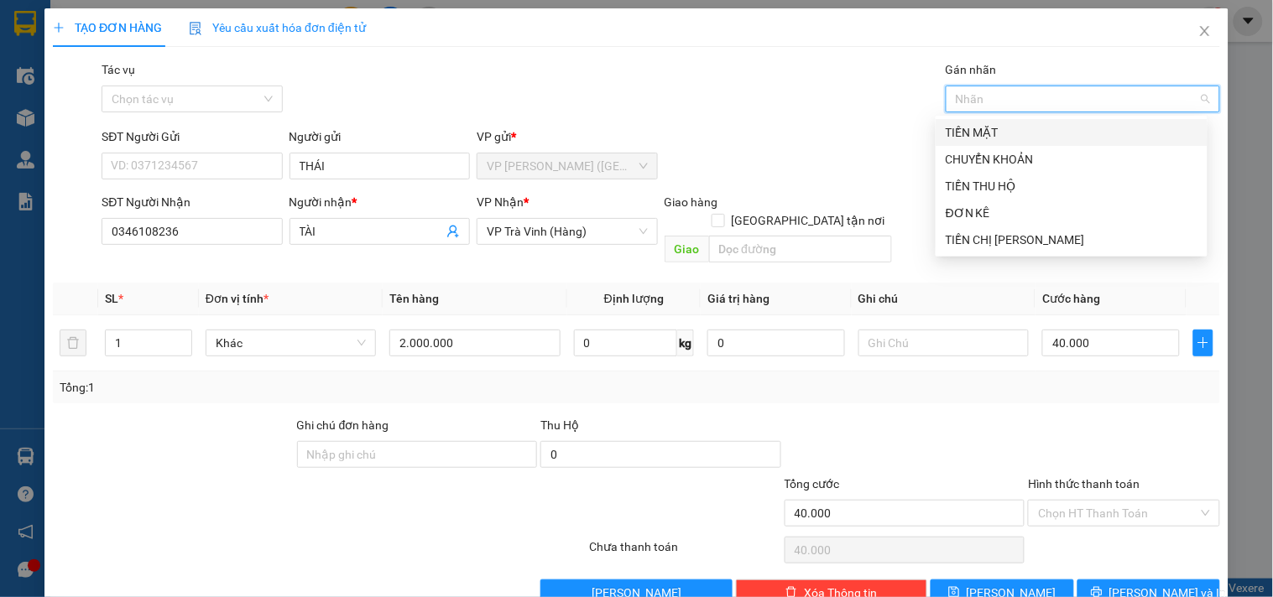
click at [1004, 130] on div "TIỀN MẶT" at bounding box center [1072, 132] width 252 height 18
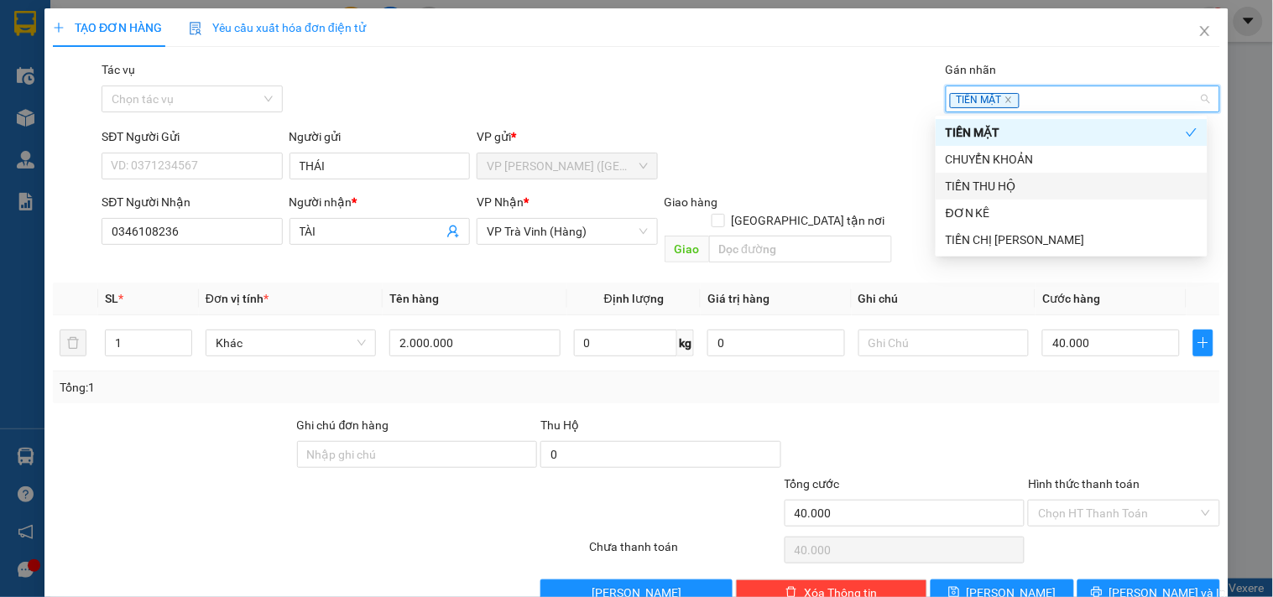
click at [1013, 187] on div "TIỀN THU HỘ" at bounding box center [1072, 186] width 252 height 18
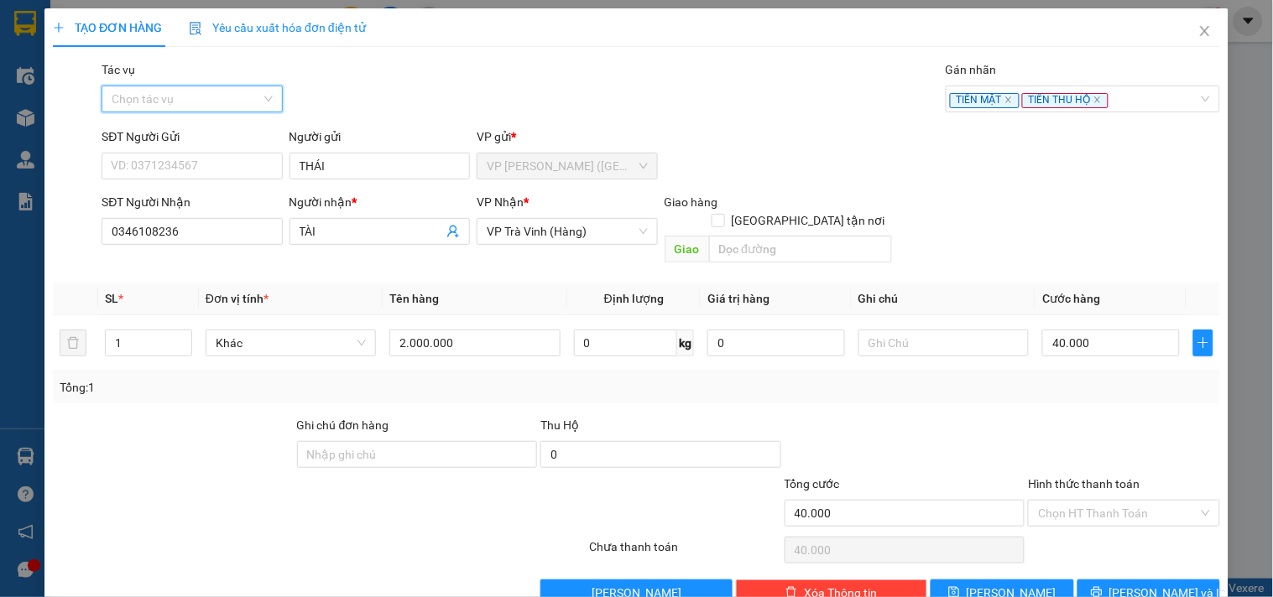
click at [207, 97] on input "Tác vụ" at bounding box center [186, 98] width 149 height 25
click at [206, 162] on div "Nhập hàng kho nhận" at bounding box center [190, 159] width 159 height 18
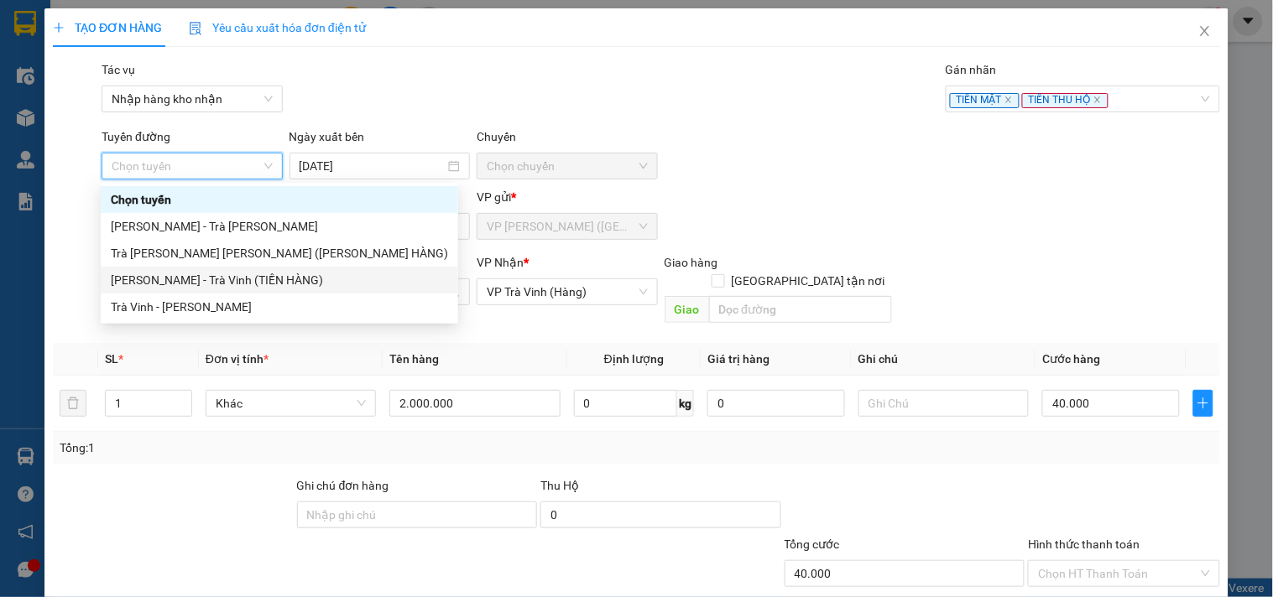
click at [227, 277] on div "Hồ Chí Minh - Trà Vinh (TIỀN HÀNG)" at bounding box center [279, 280] width 337 height 18
type input "[DATE]"
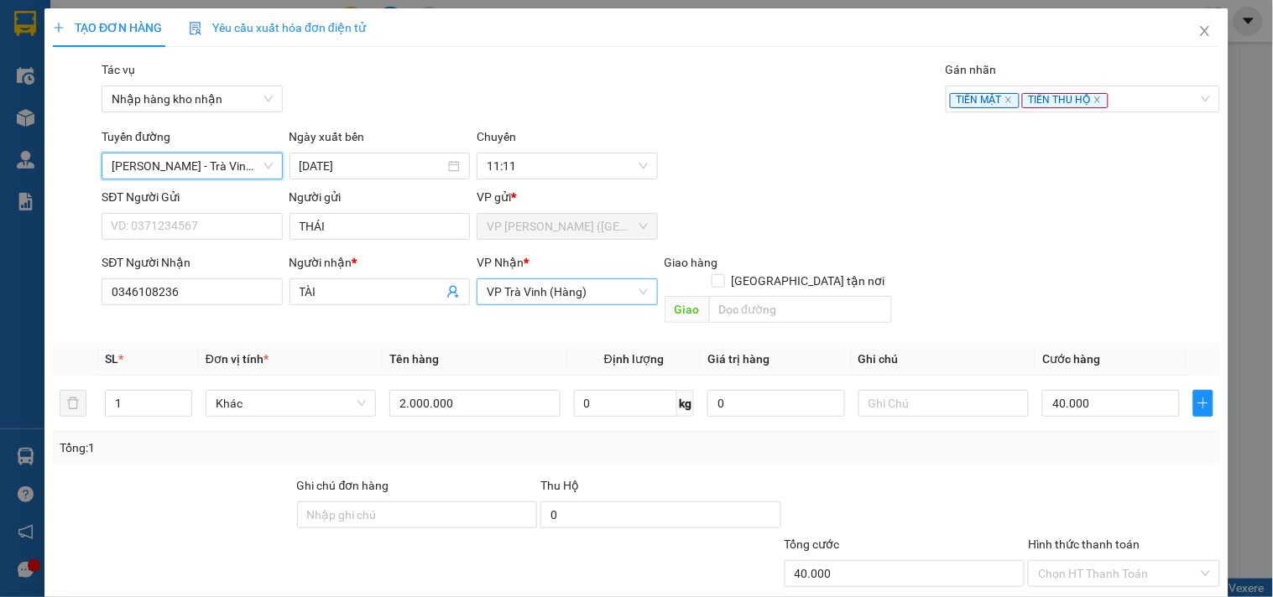
click at [592, 299] on span "VP Trà Vinh (Hàng)" at bounding box center [567, 291] width 160 height 25
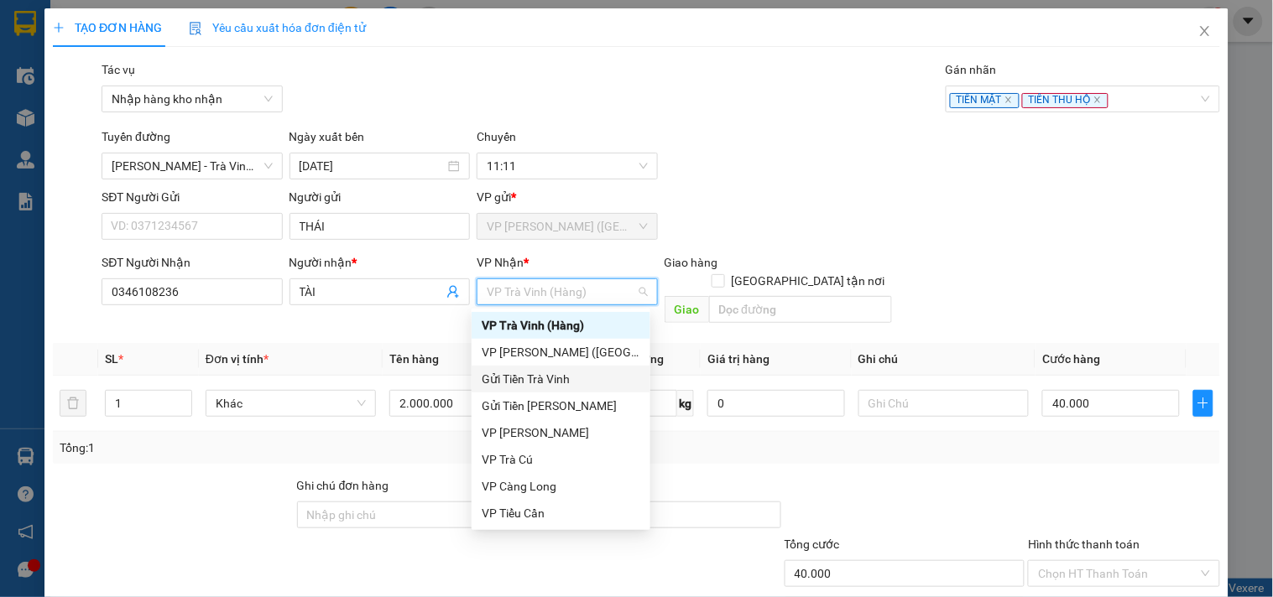
click at [545, 382] on div "Gửi Tiền Trà Vinh" at bounding box center [561, 379] width 159 height 18
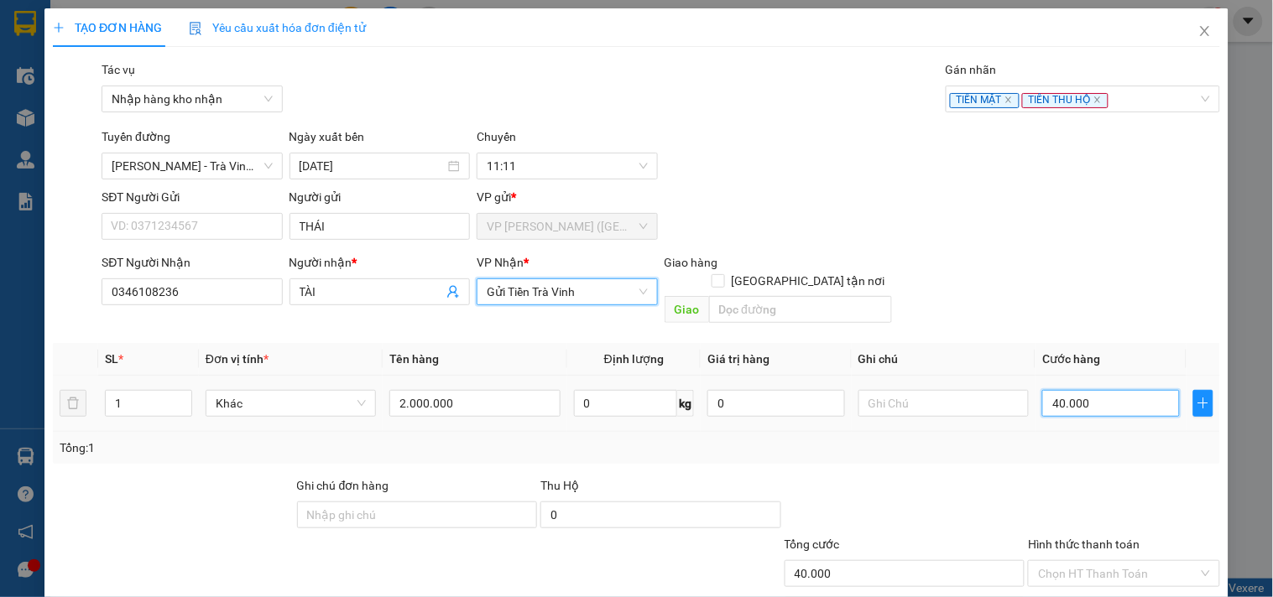
click at [1092, 390] on input "40.000" at bounding box center [1111, 403] width 138 height 27
type input "2"
type input "20"
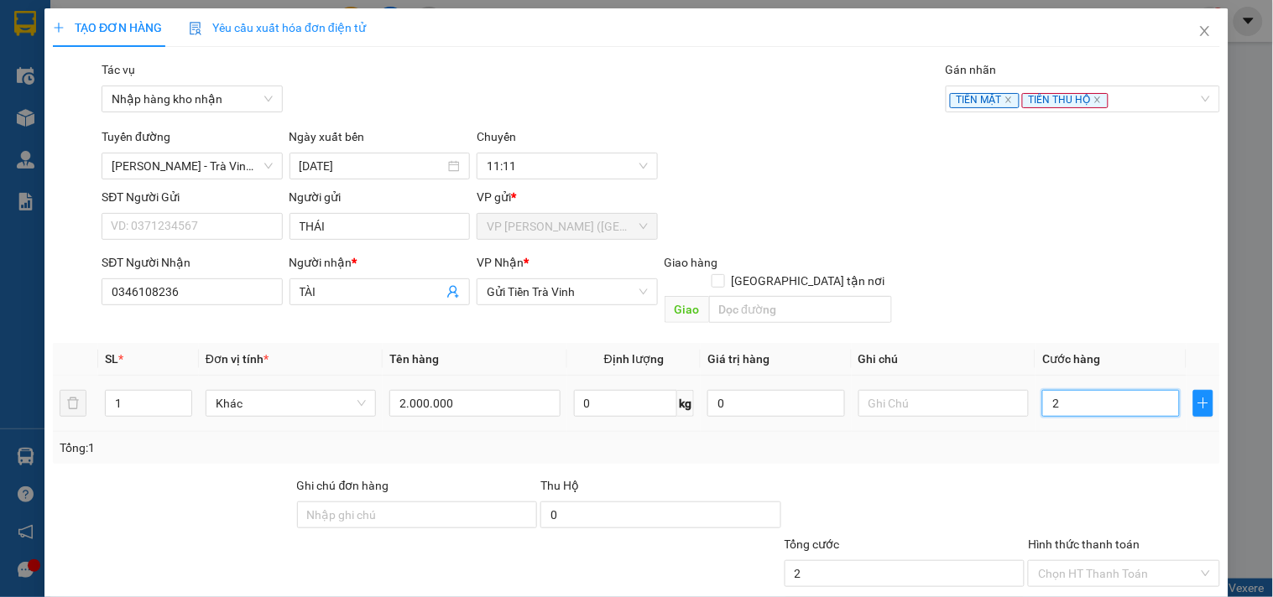
type input "20"
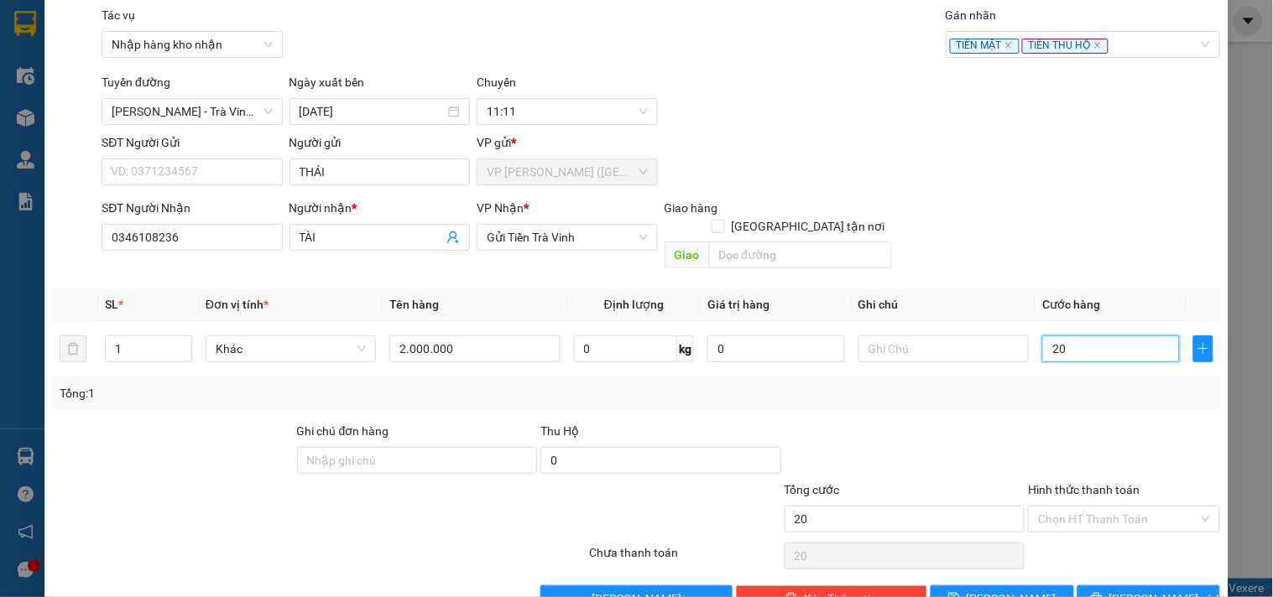
scroll to position [84, 0]
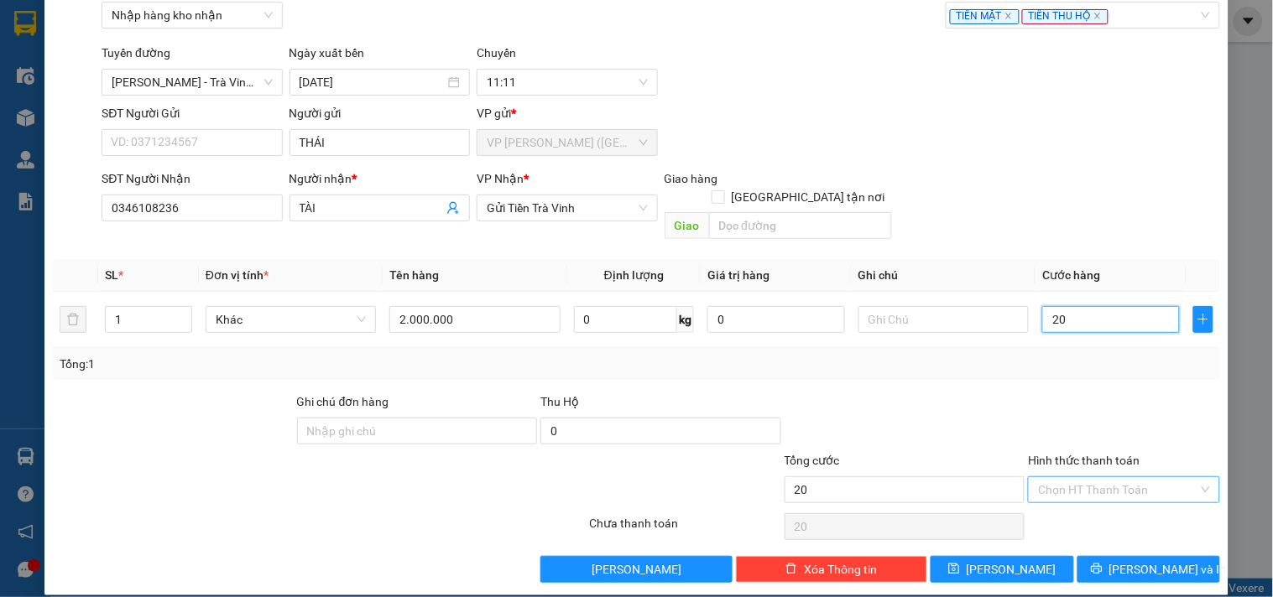
type input "20"
type input "20.000"
click at [1089, 477] on input "Hình thức thanh toán" at bounding box center [1117, 489] width 159 height 25
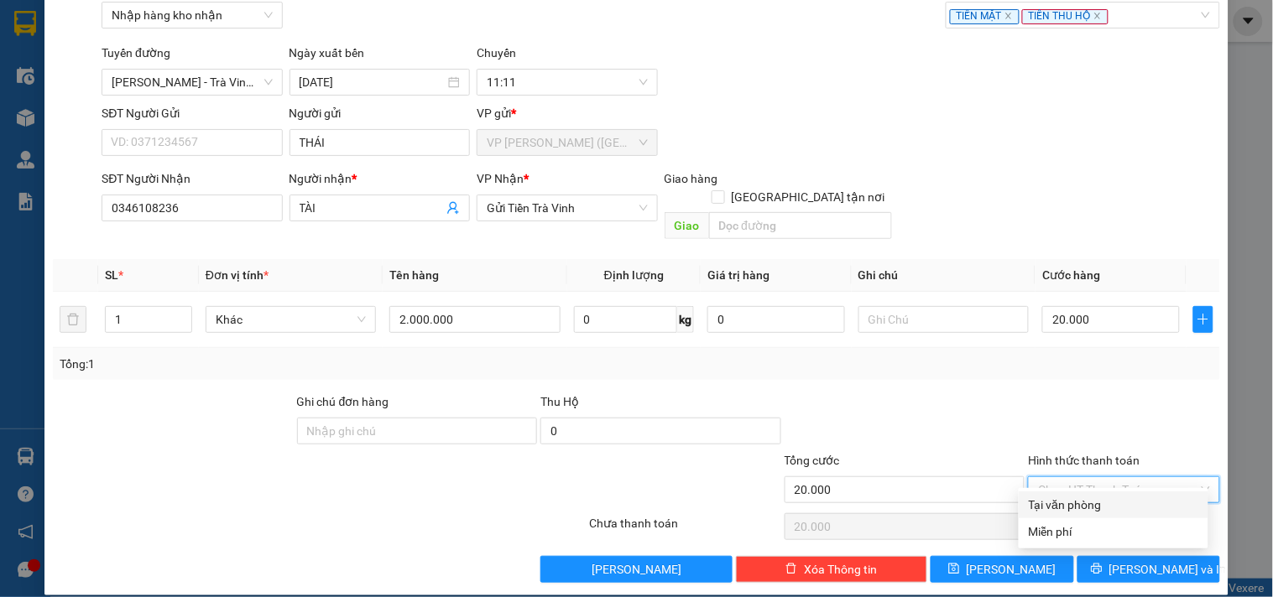
click at [1099, 507] on div "Tại văn phòng" at bounding box center [1113, 505] width 169 height 18
type input "0"
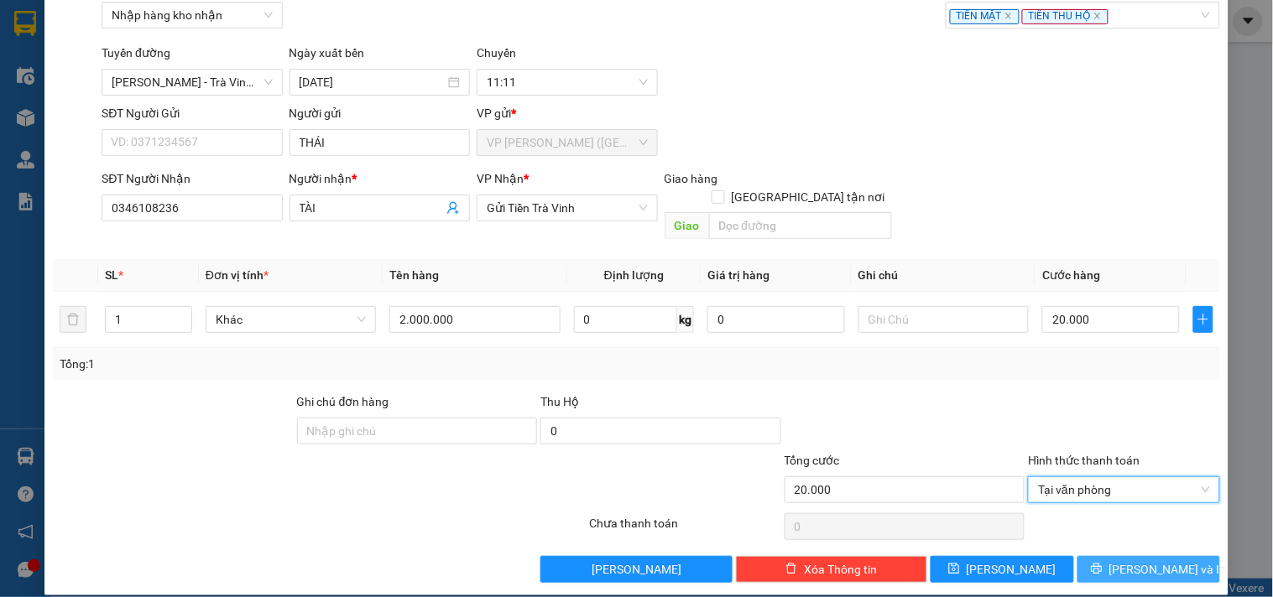
click at [1103, 563] on icon "printer" at bounding box center [1097, 569] width 12 height 12
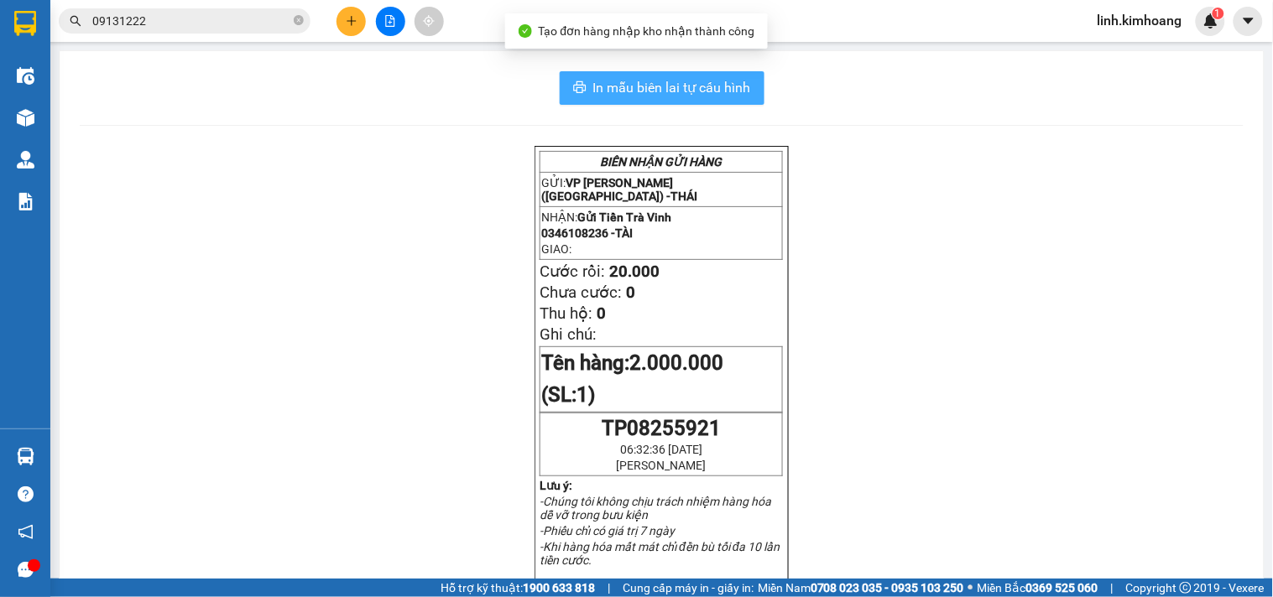
click at [653, 92] on span "In mẫu biên lai tự cấu hình" at bounding box center [672, 87] width 158 height 21
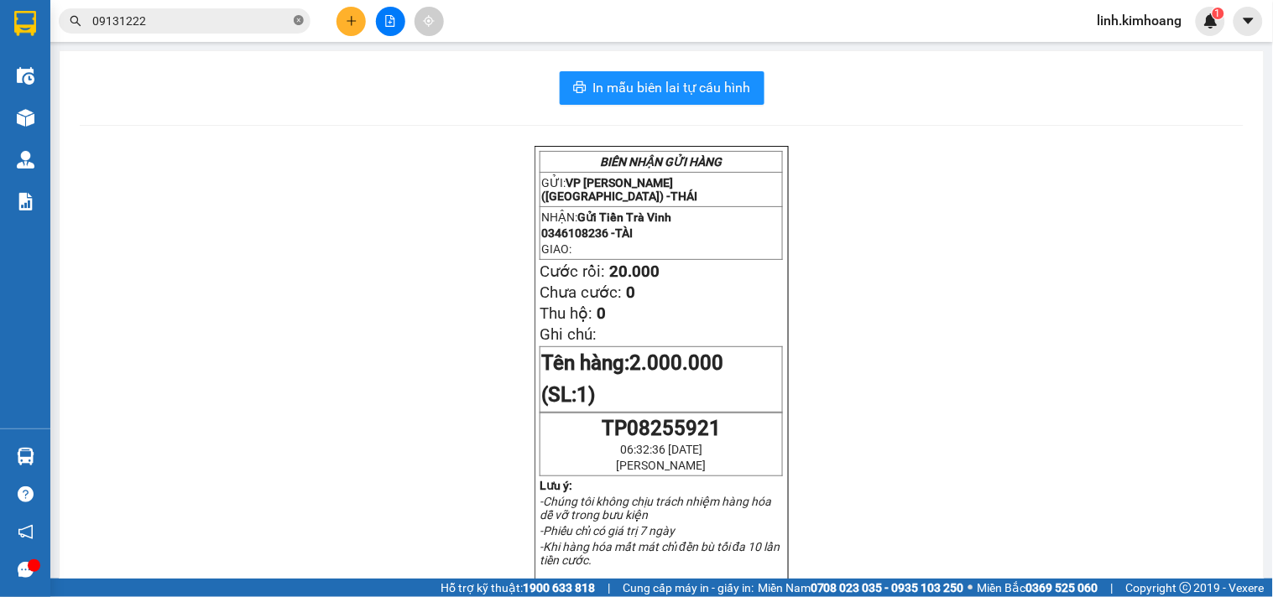
click at [298, 23] on icon "close-circle" at bounding box center [299, 20] width 10 height 10
click at [228, 10] on span at bounding box center [185, 20] width 252 height 25
click at [222, 18] on input "text" at bounding box center [191, 21] width 198 height 18
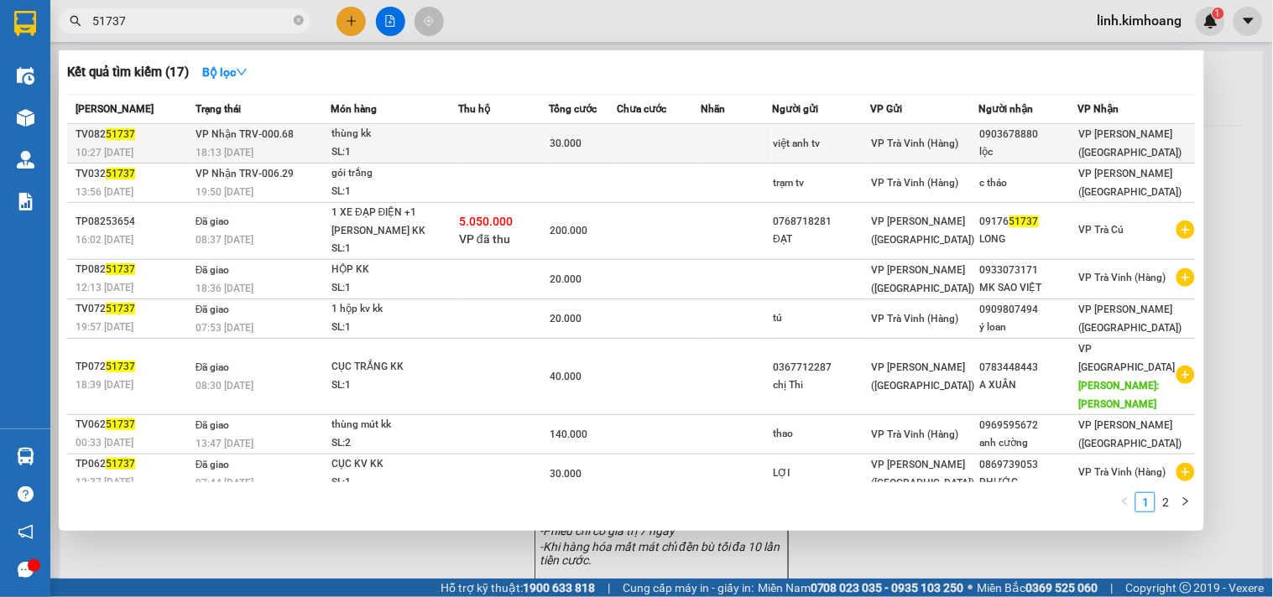
type input "51737"
click at [1061, 139] on div "0903678880" at bounding box center [1028, 135] width 96 height 18
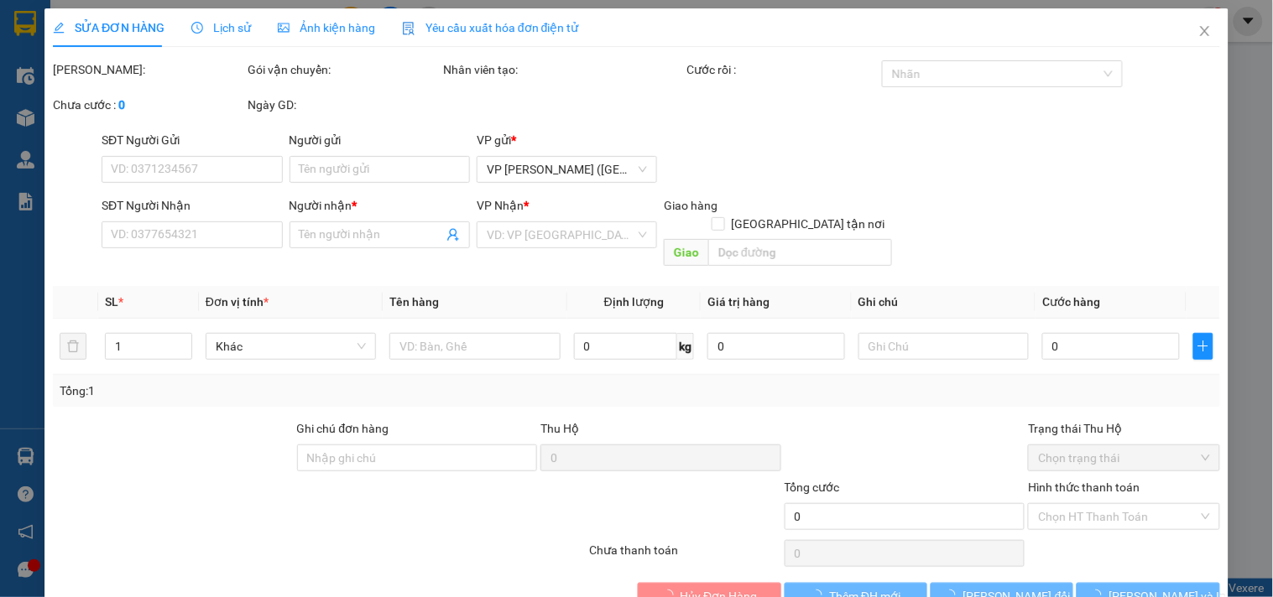
type input "việt anh tv"
type input "0903678880"
type input "lộc"
type input "30.000"
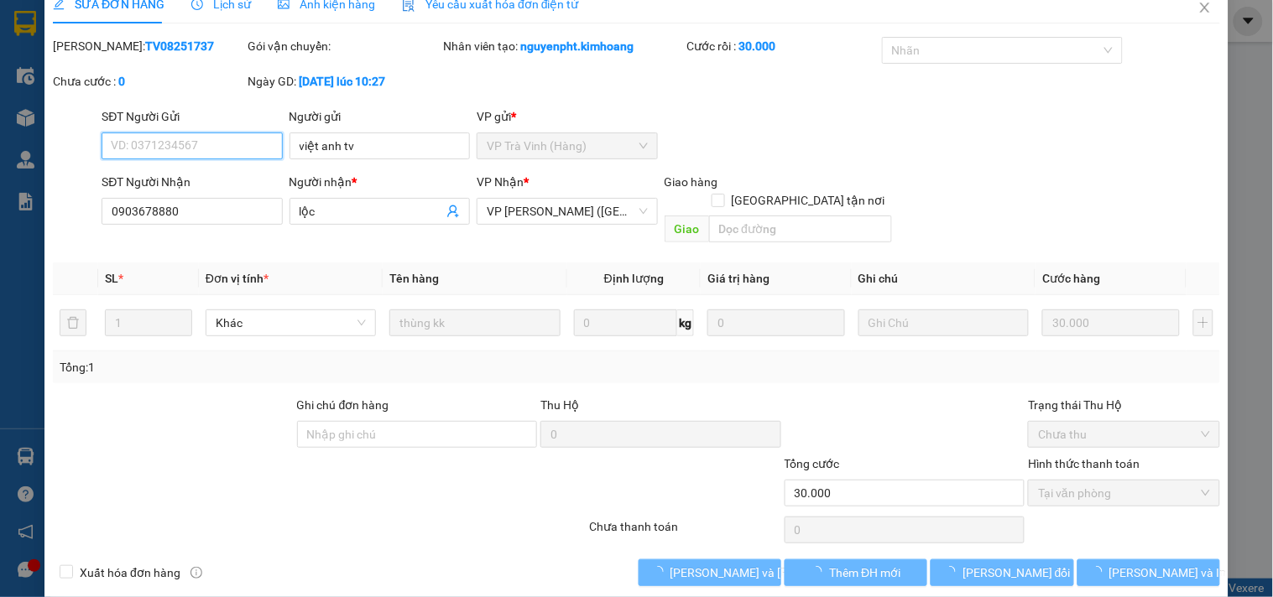
scroll to position [27, 0]
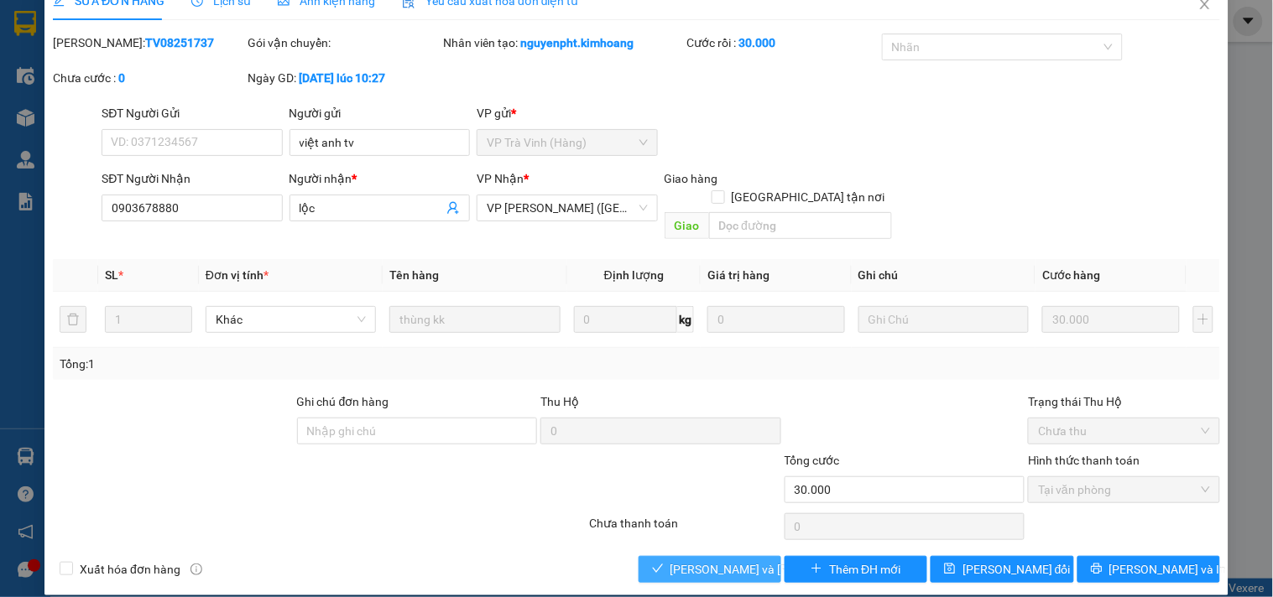
click at [749, 560] on span "[PERSON_NAME] và Giao hàng" at bounding box center [783, 569] width 227 height 18
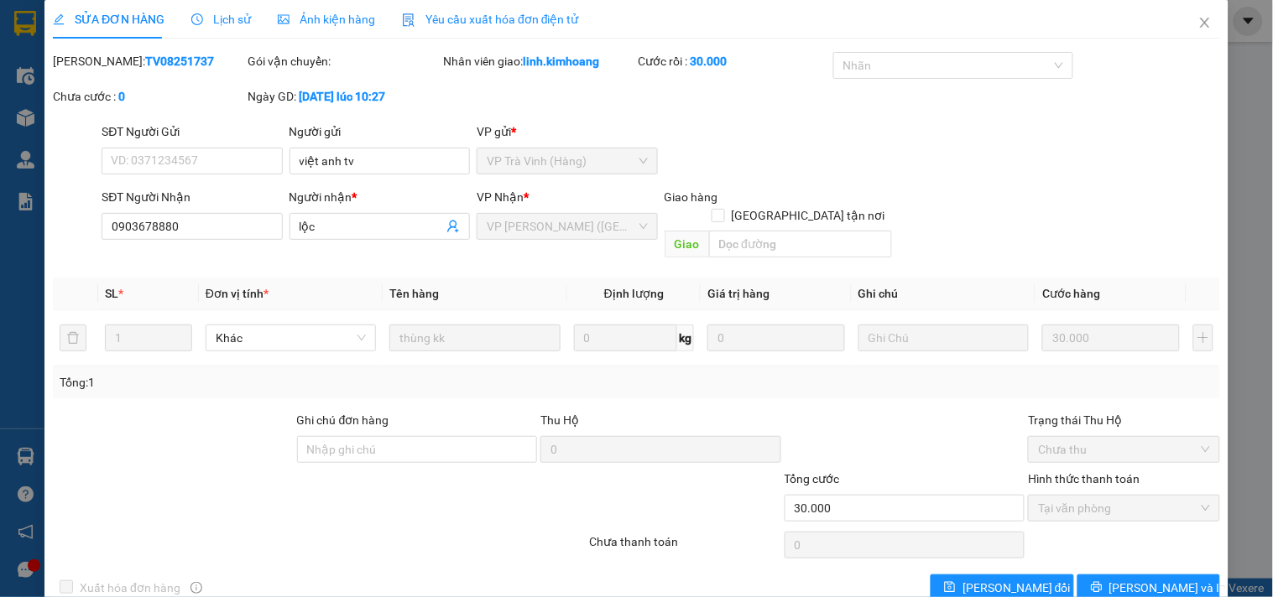
scroll to position [0, 0]
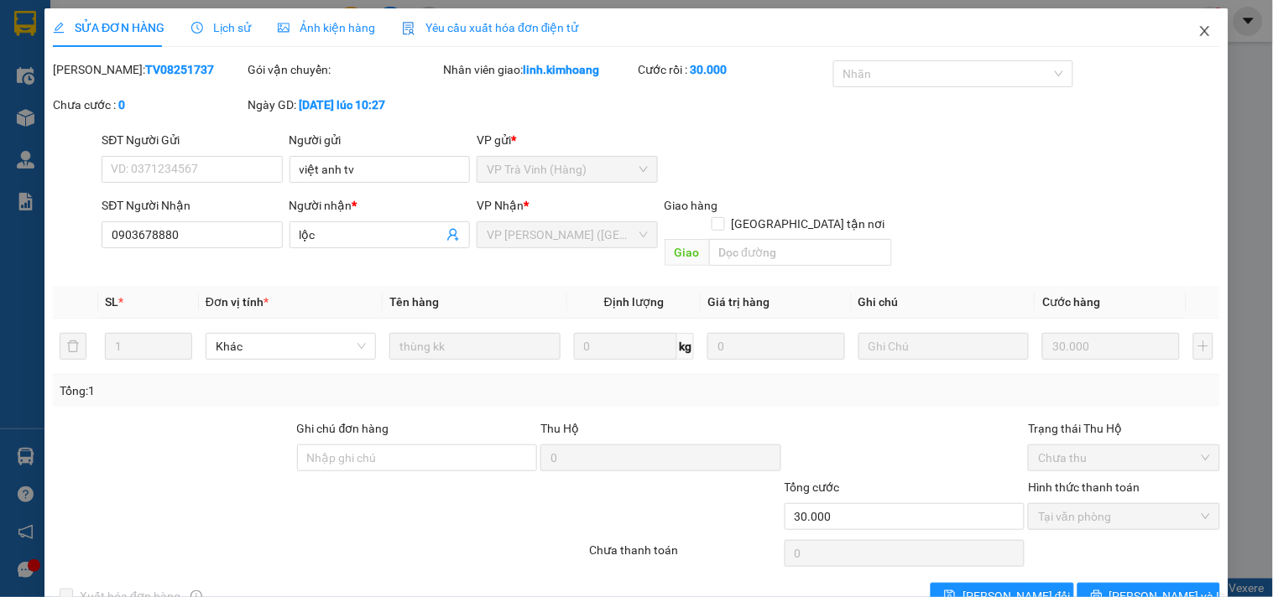
drag, startPoint x: 1195, startPoint y: 29, endPoint x: 1191, endPoint y: 39, distance: 10.6
click at [1198, 29] on icon "close" at bounding box center [1204, 30] width 13 height 13
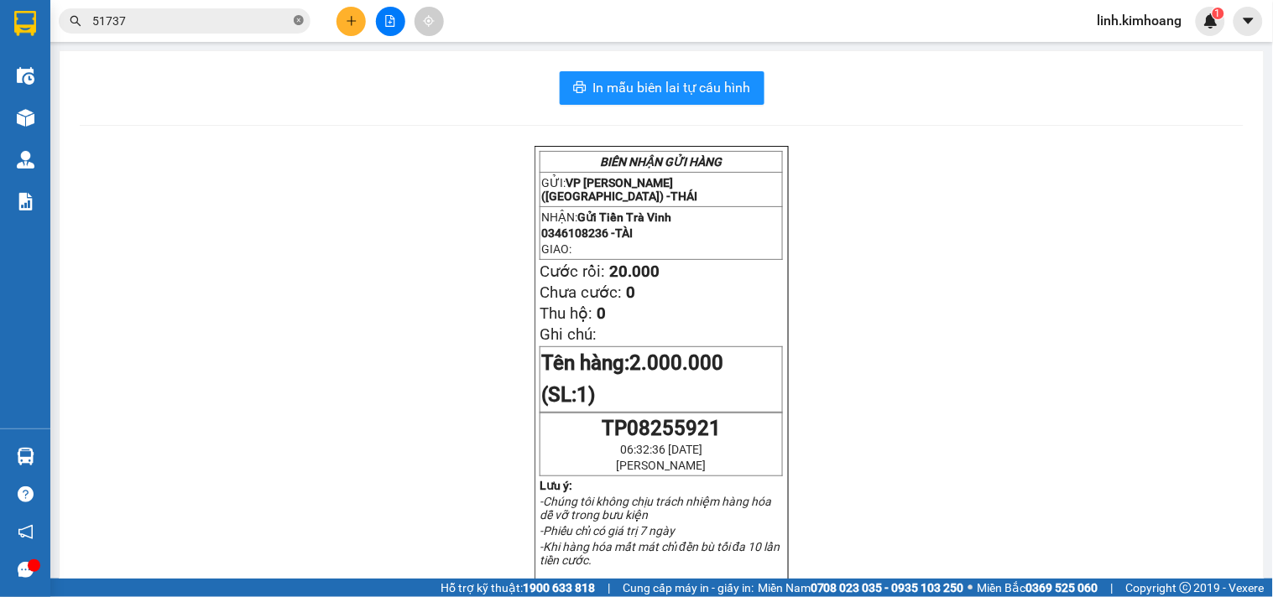
click at [299, 20] on icon "close-circle" at bounding box center [299, 20] width 10 height 10
click at [237, 18] on input "text" at bounding box center [191, 21] width 198 height 18
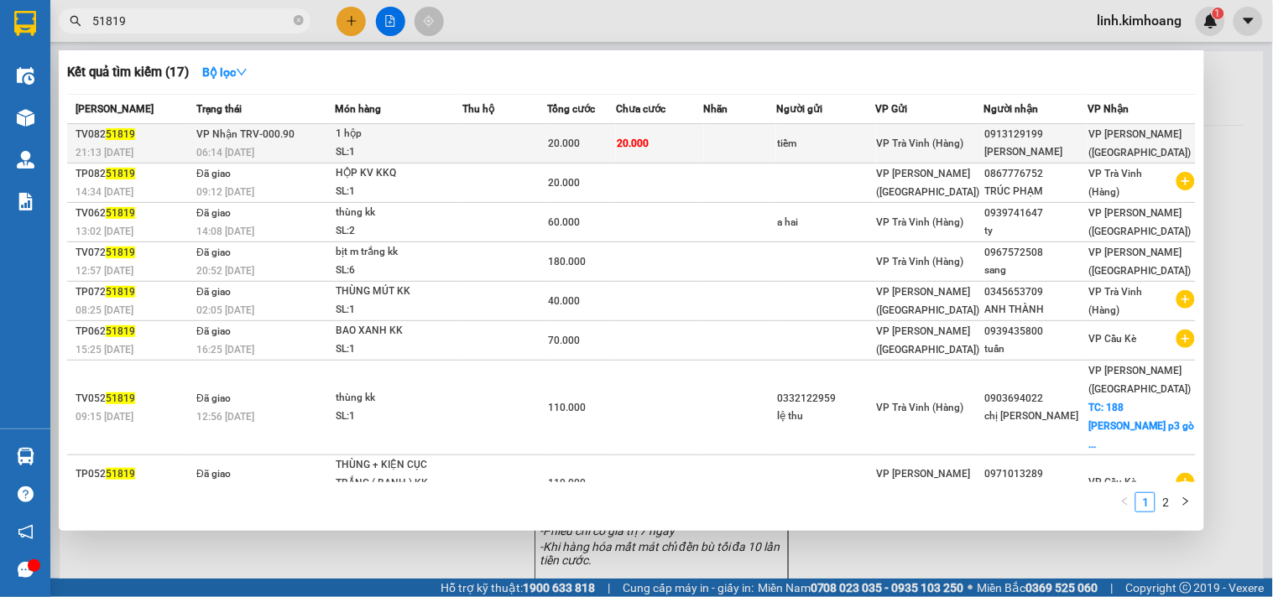
type input "51819"
click at [1078, 146] on div "nguyễn long" at bounding box center [1036, 152] width 102 height 18
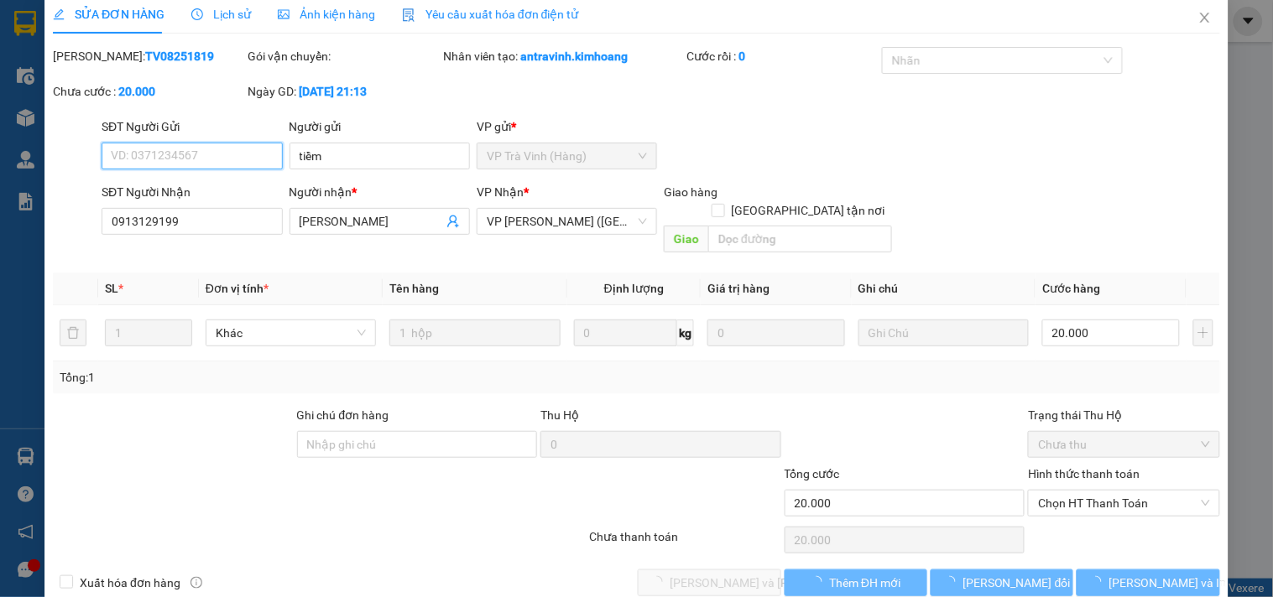
scroll to position [18, 0]
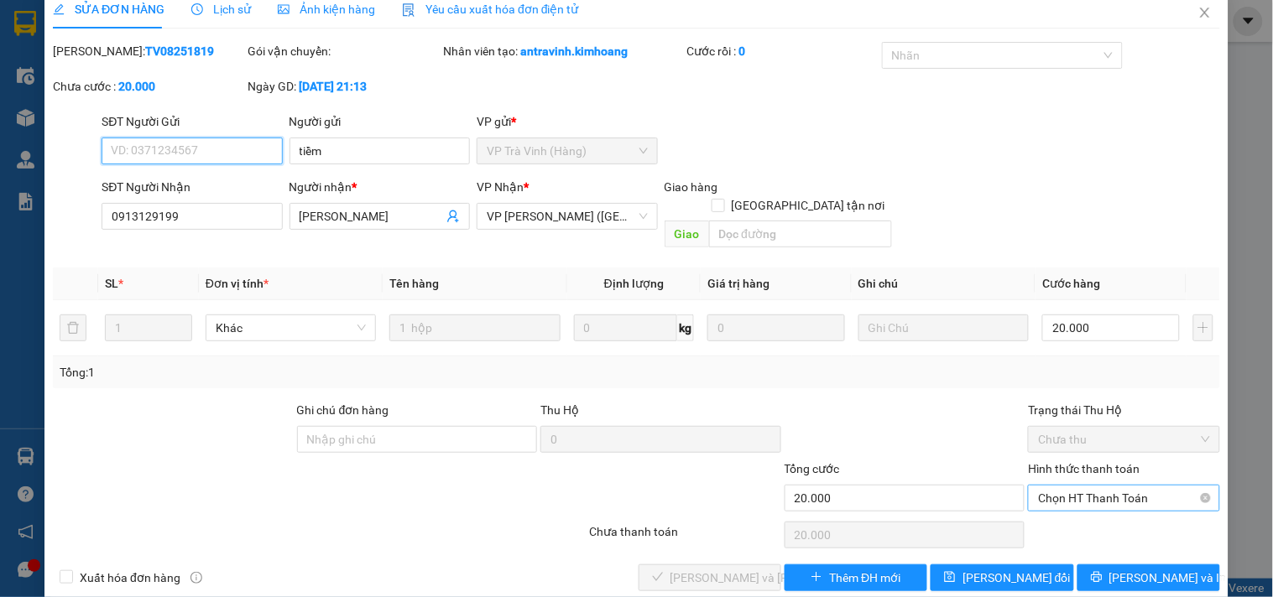
click at [1051, 486] on span "Chọn HT Thanh Toán" at bounding box center [1123, 498] width 171 height 25
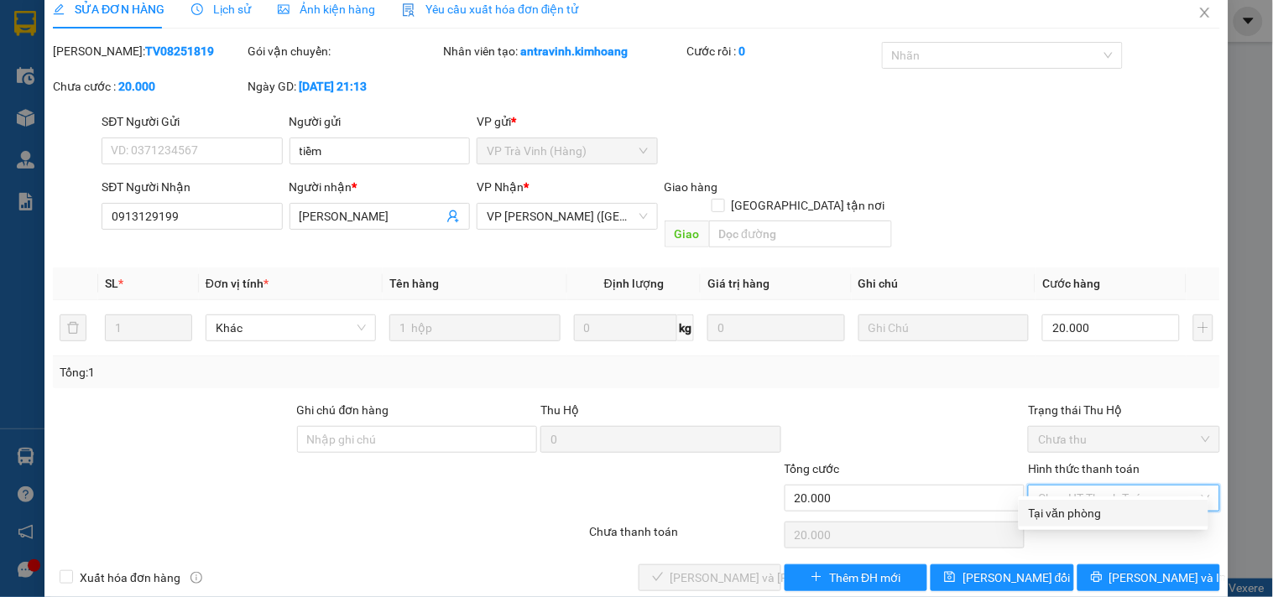
drag, startPoint x: 1070, startPoint y: 514, endPoint x: 1064, endPoint y: 524, distance: 10.9
click at [1071, 515] on div "Tại văn phòng" at bounding box center [1113, 513] width 169 height 18
type input "0"
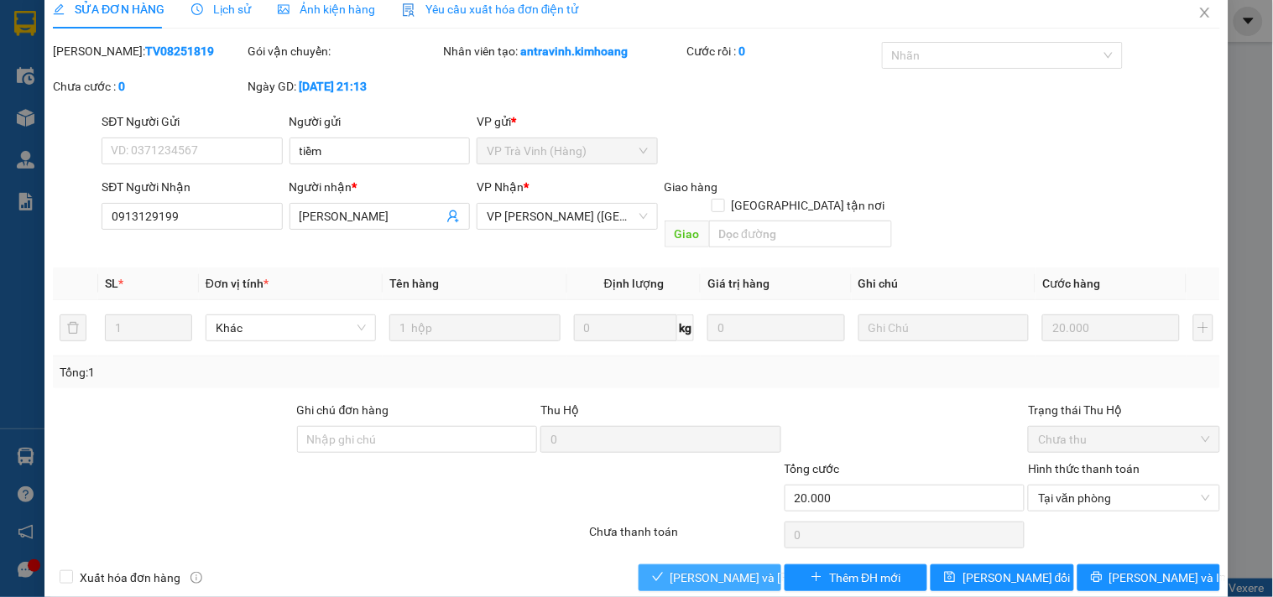
click at [694, 569] on span "[PERSON_NAME] và Giao hàng" at bounding box center [783, 578] width 227 height 18
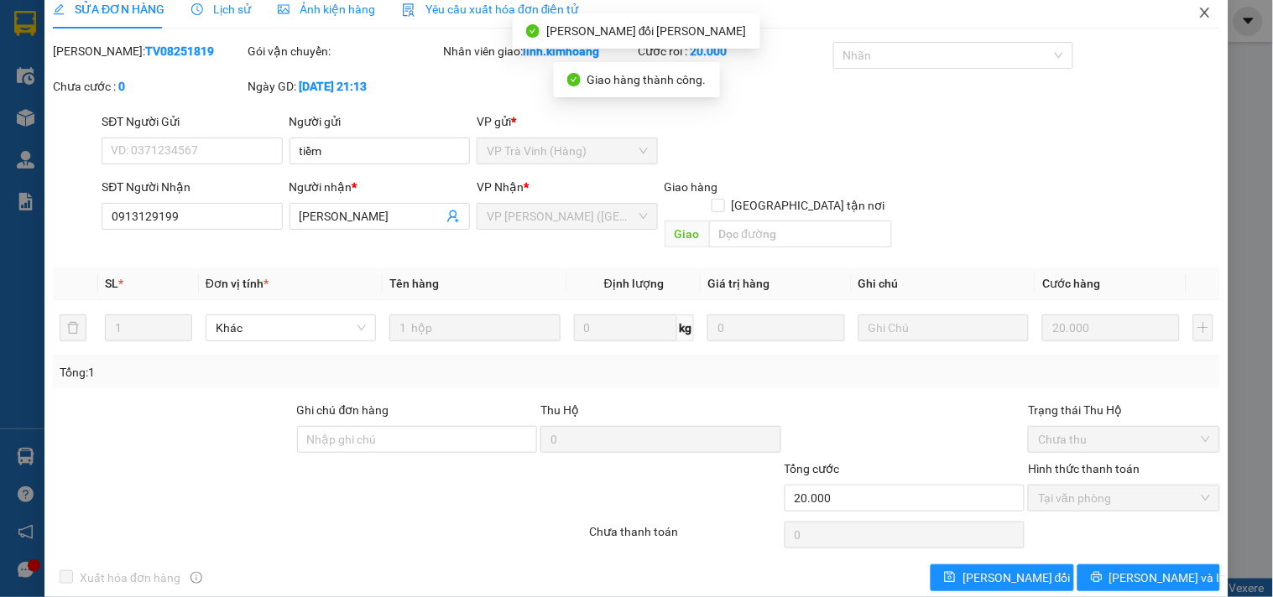
click at [1198, 8] on icon "close" at bounding box center [1204, 12] width 13 height 13
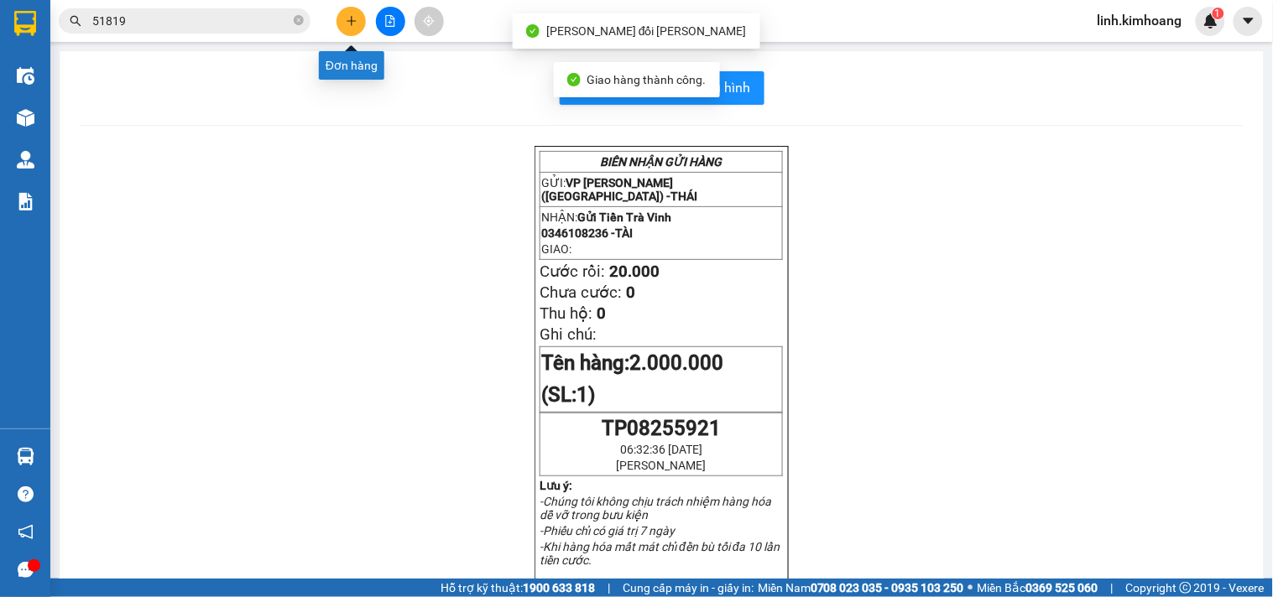
click at [354, 13] on button at bounding box center [350, 21] width 29 height 29
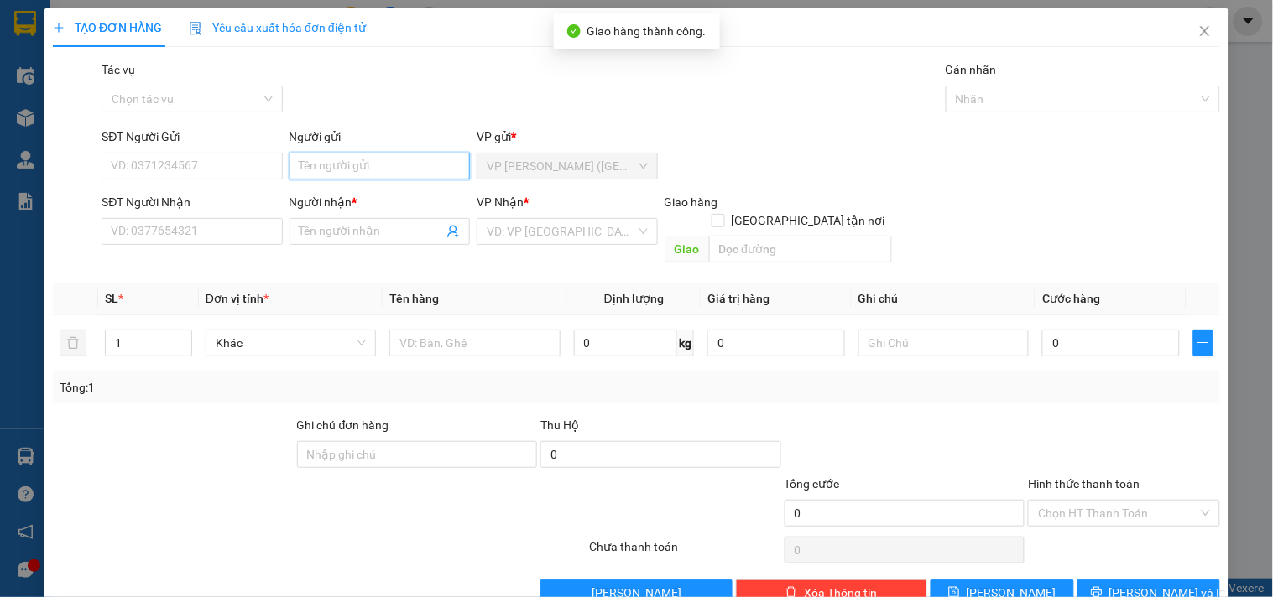
click at [330, 168] on input "Người gửi" at bounding box center [379, 166] width 180 height 27
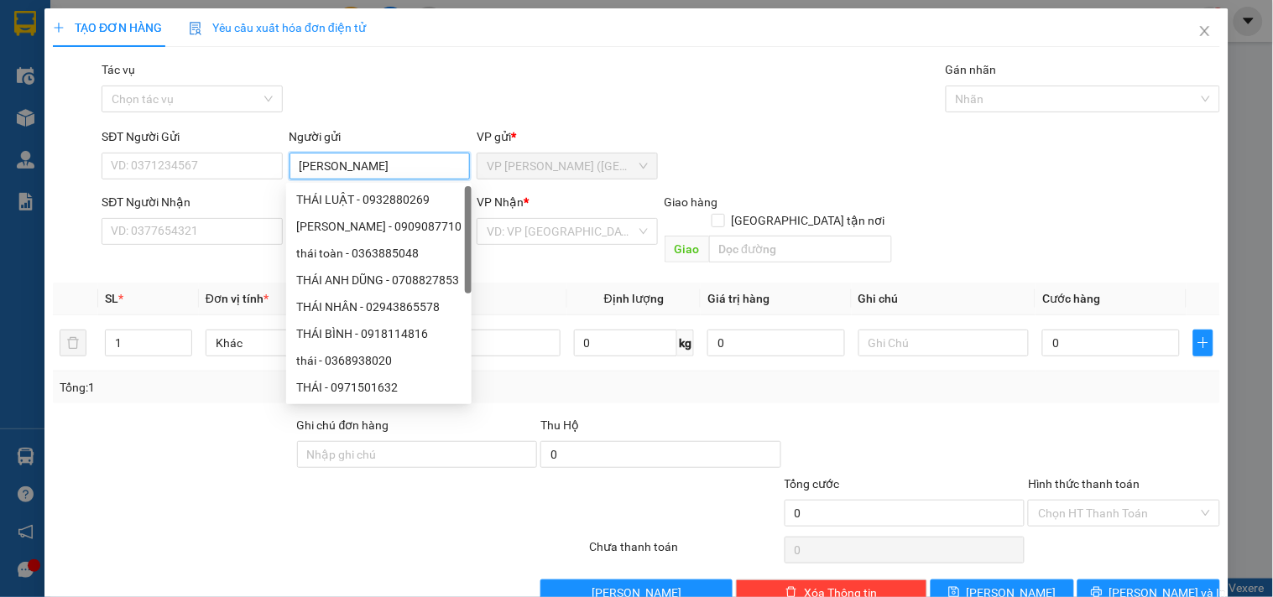
type input "NGUYỄN LONG"
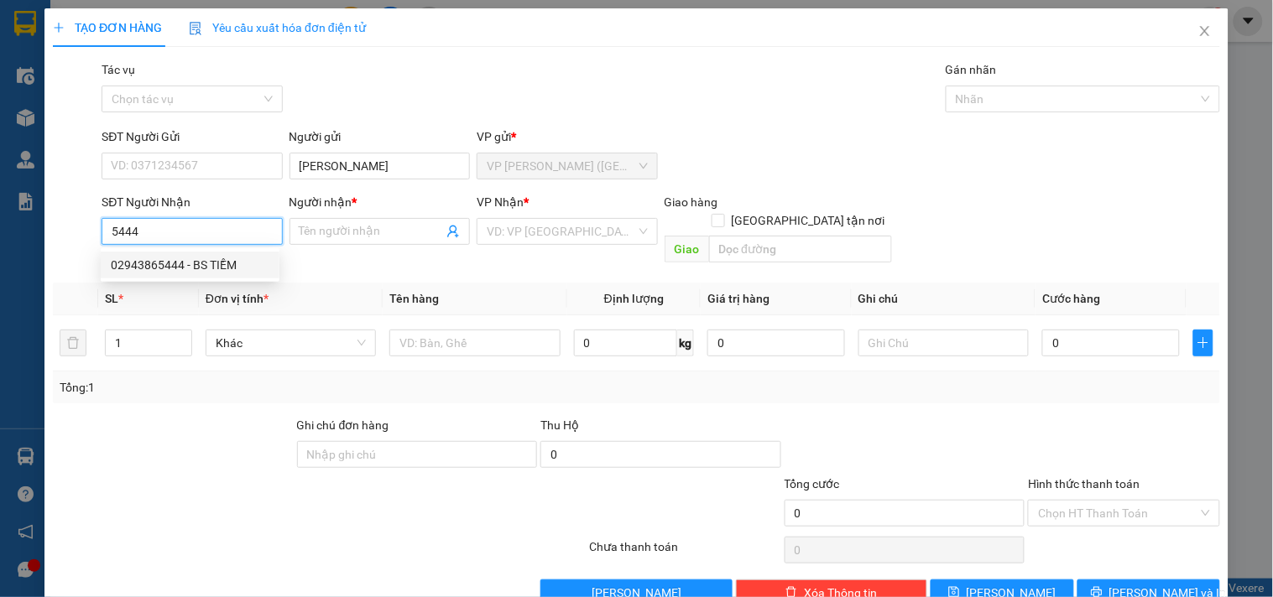
click at [196, 271] on div "02943865444 - BS TIỀM" at bounding box center [190, 265] width 159 height 18
type input "02943865444"
type input "BS TIỀM"
type input "20.000"
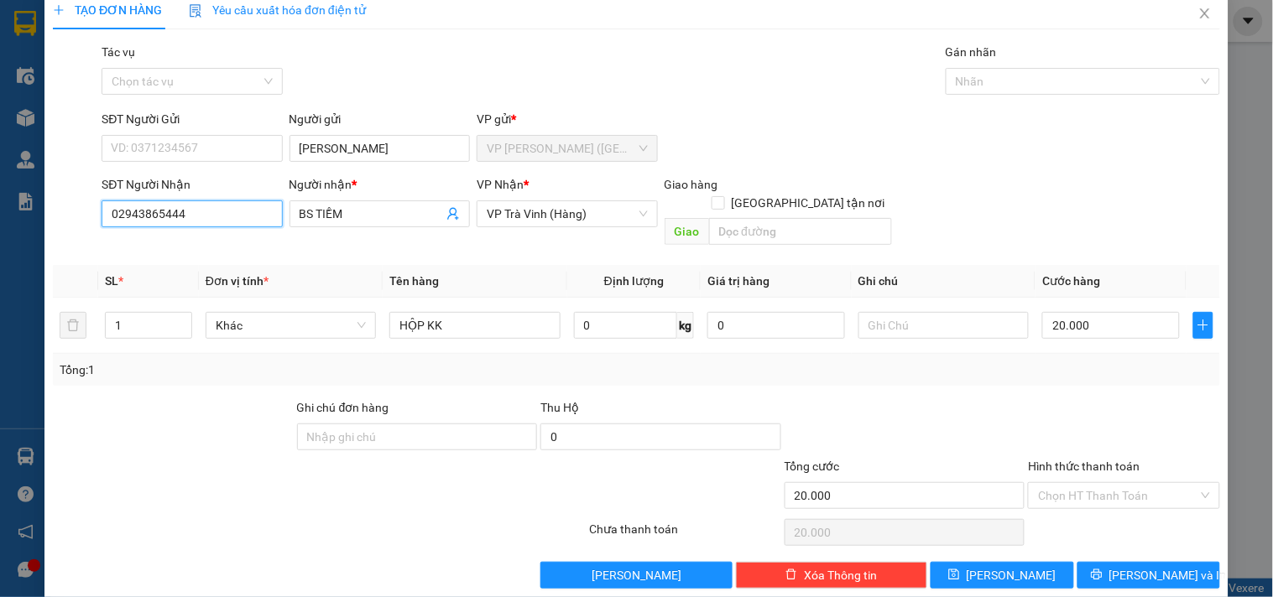
scroll to position [23, 0]
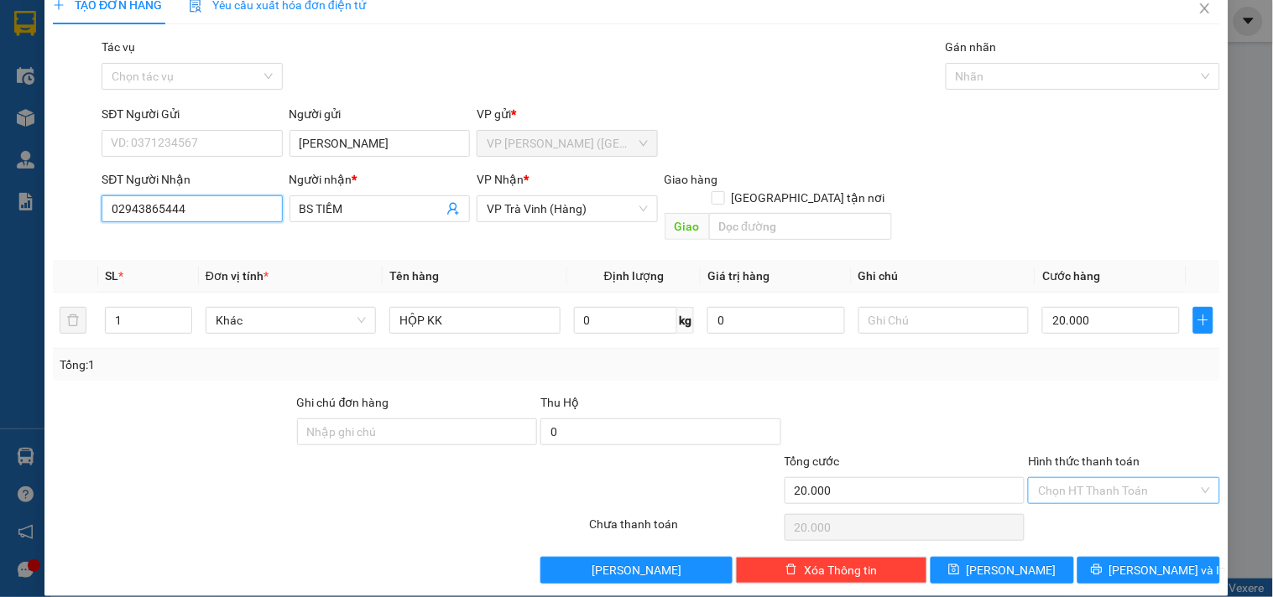
type input "02943865444"
click at [1116, 481] on input "Hình thức thanh toán" at bounding box center [1117, 490] width 159 height 25
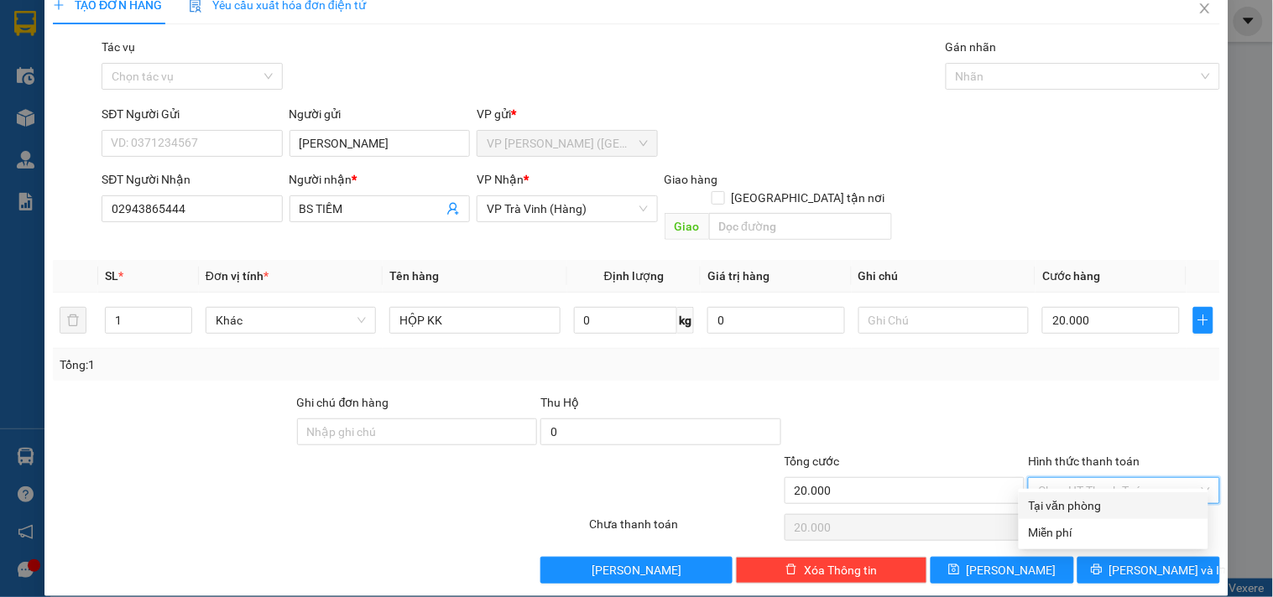
click at [1105, 505] on div "Tại văn phòng" at bounding box center [1113, 506] width 169 height 18
type input "0"
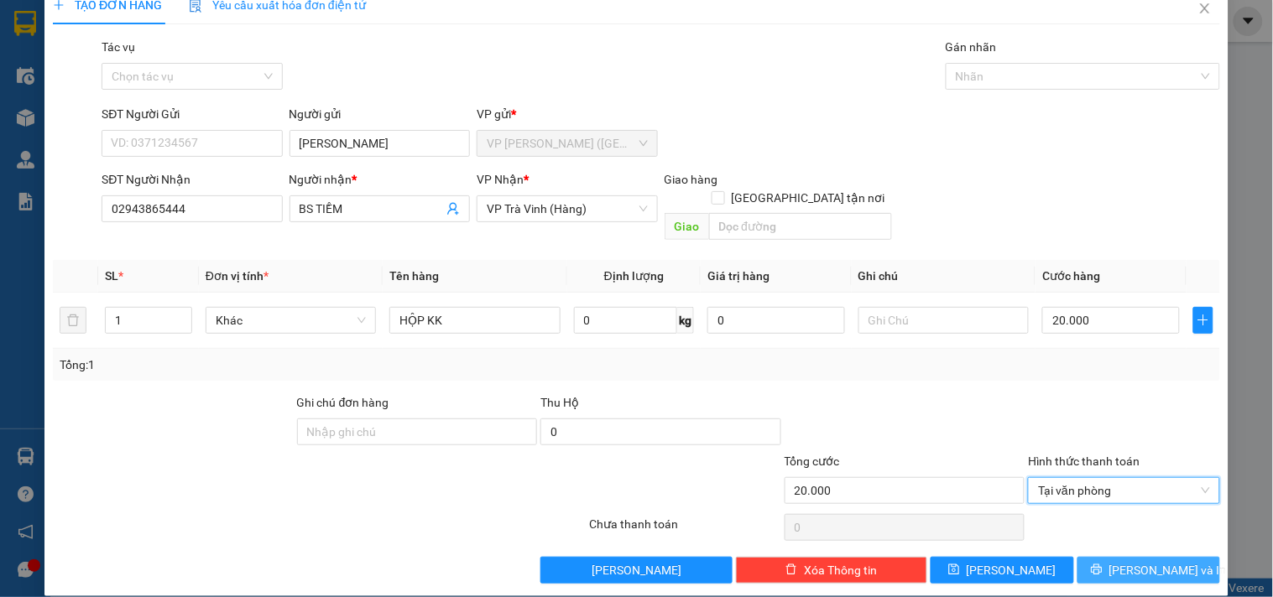
click at [1120, 557] on button "[PERSON_NAME] và In" at bounding box center [1148, 570] width 143 height 27
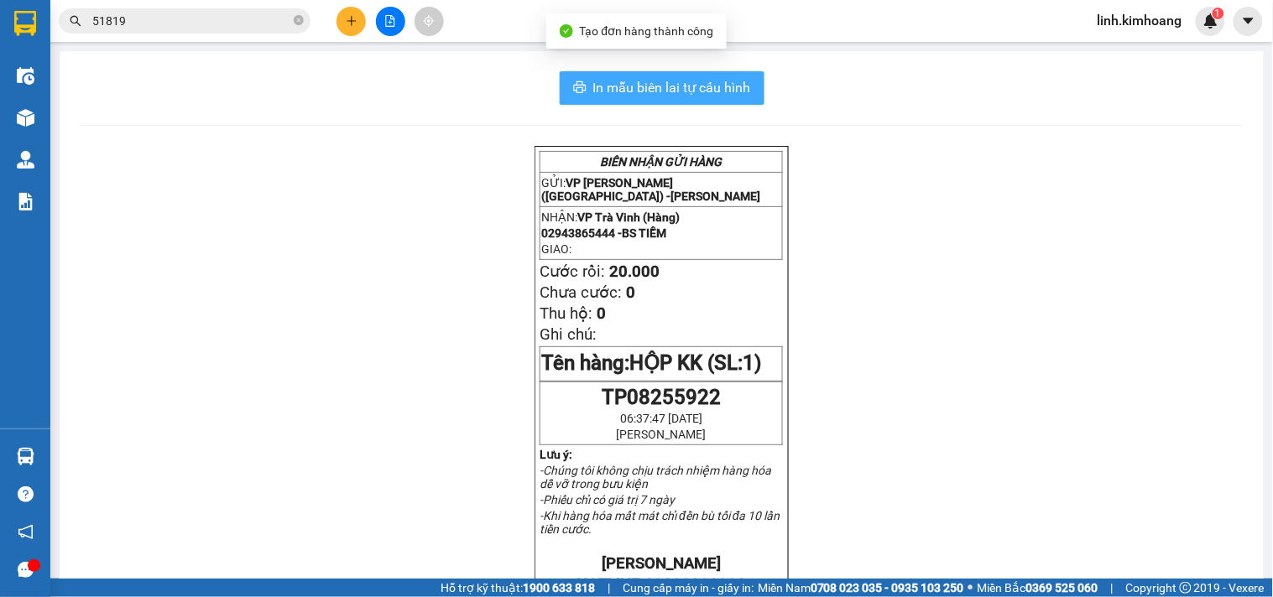
click at [683, 86] on span "In mẫu biên lai tự cấu hình" at bounding box center [672, 87] width 158 height 21
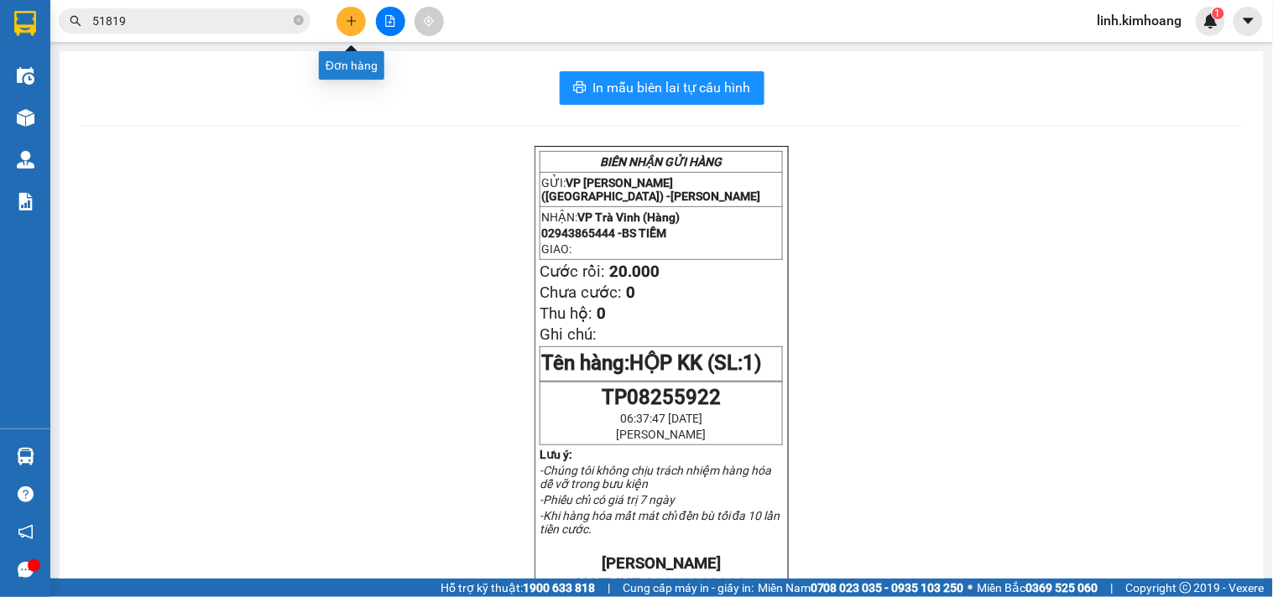
click at [341, 19] on button at bounding box center [350, 21] width 29 height 29
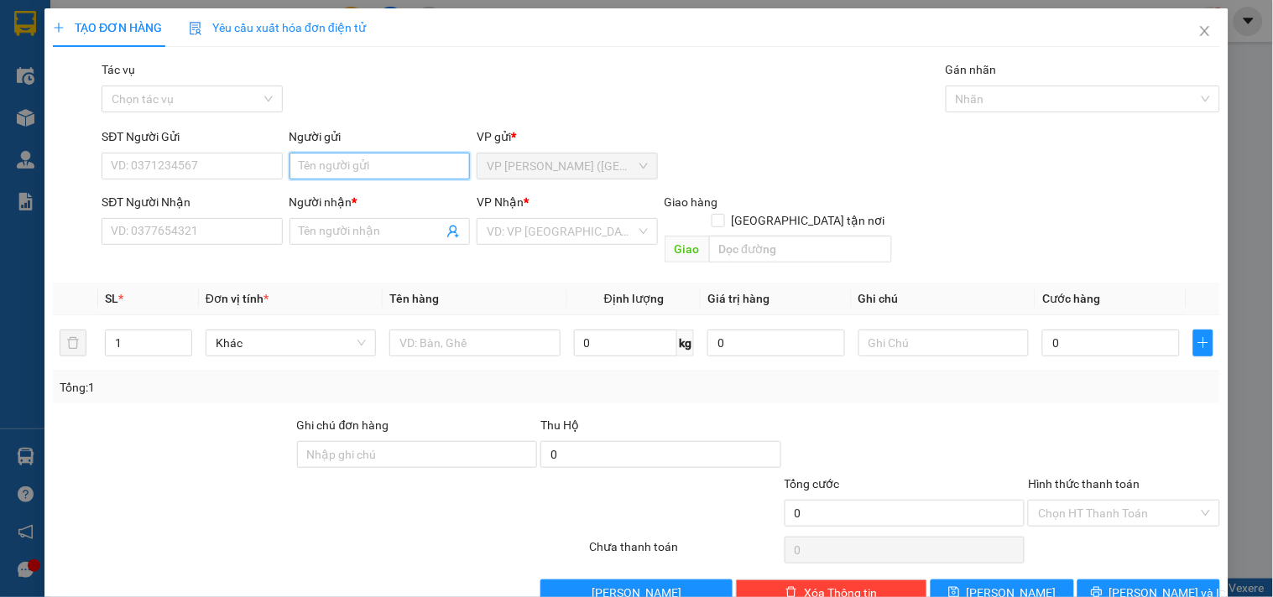
click at [341, 162] on input "Người gửi" at bounding box center [379, 166] width 180 height 27
type input "HÀ"
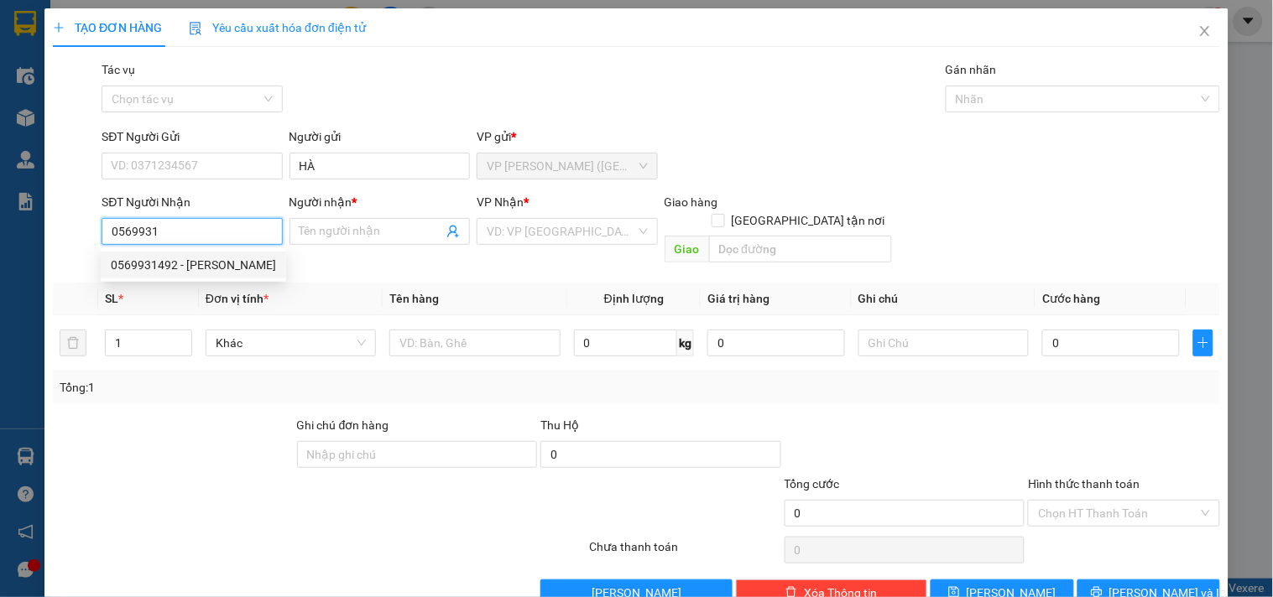
click at [218, 266] on div "0569931492 - THẠCH THI" at bounding box center [193, 265] width 165 height 18
type input "0569931492"
type input "THẠCH THI"
type input "20.000"
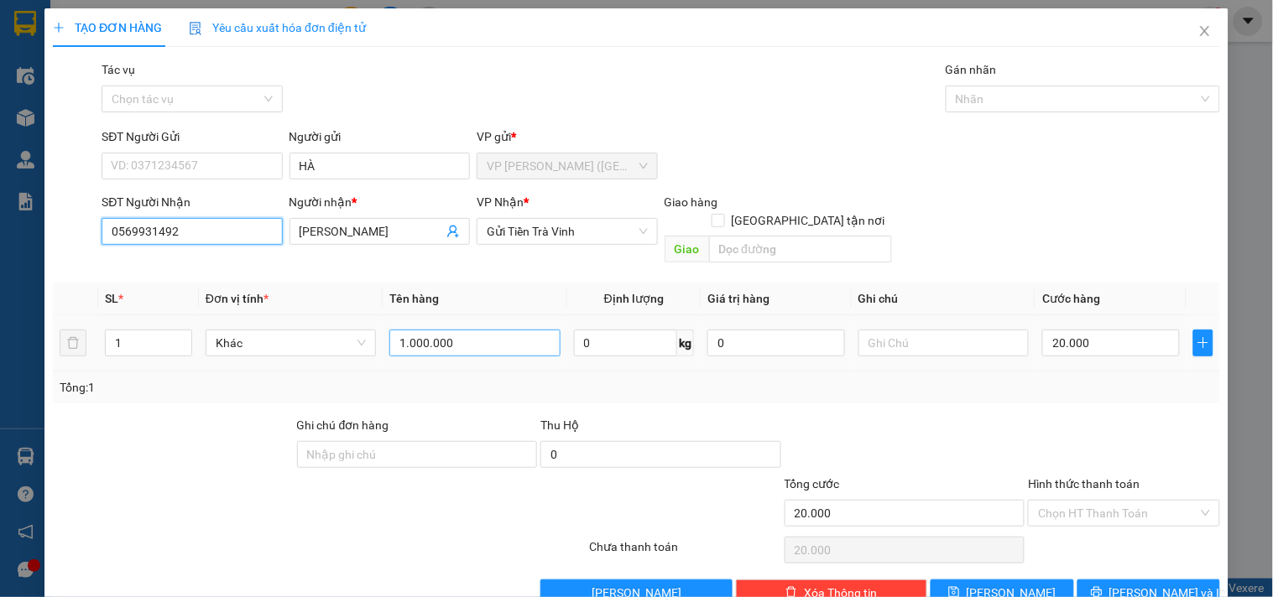
type input "0569931492"
drag, startPoint x: 488, startPoint y: 330, endPoint x: 0, endPoint y: 415, distance: 495.8
click at [0, 415] on div "TẠO ĐƠN HÀNG Yêu cầu xuất hóa đơn điện tử Transit Pickup Surcharge Ids Transit …" at bounding box center [636, 298] width 1273 height 597
type input "GÓI M TRẮNG KK"
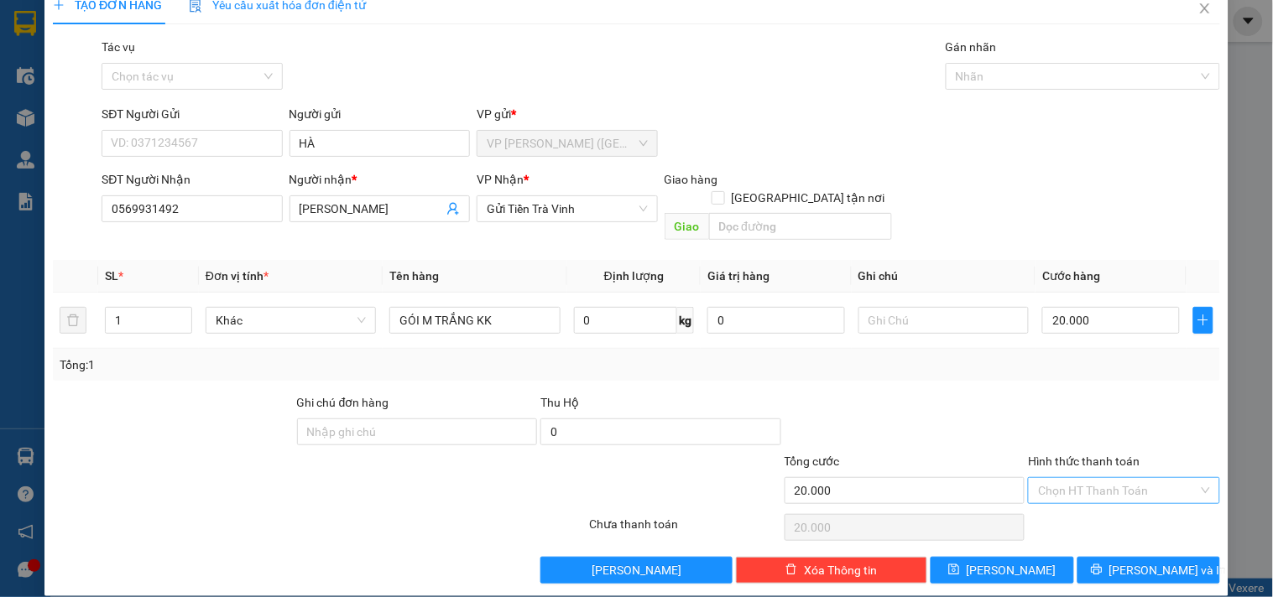
click at [1094, 478] on input "Hình thức thanh toán" at bounding box center [1117, 490] width 159 height 25
click at [1109, 508] on div "Tại văn phòng" at bounding box center [1113, 506] width 169 height 18
type input "0"
click at [1139, 561] on span "[PERSON_NAME] và In" at bounding box center [1167, 570] width 117 height 18
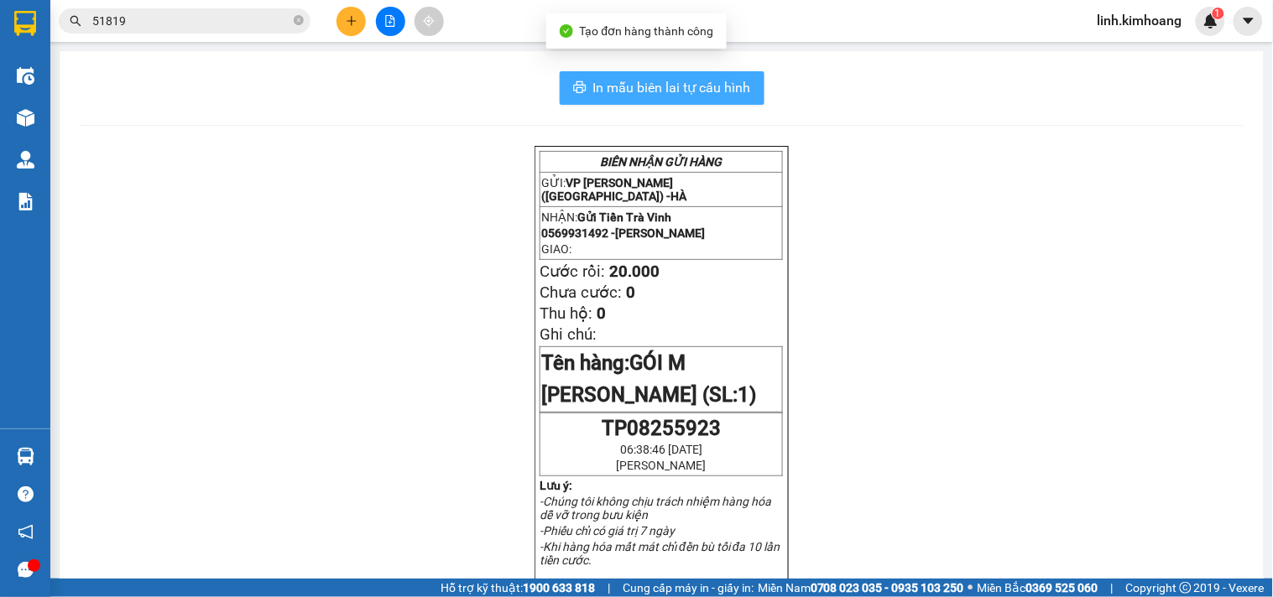
click at [658, 86] on span "In mẫu biên lai tự cấu hình" at bounding box center [672, 87] width 158 height 21
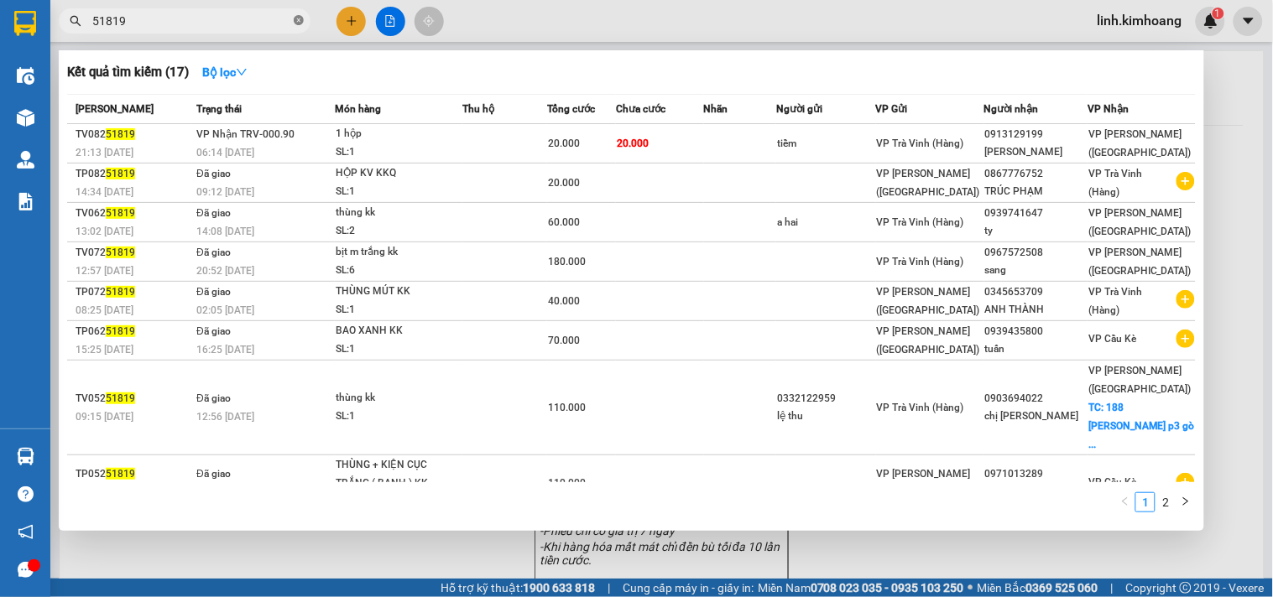
click at [296, 21] on icon "close-circle" at bounding box center [299, 20] width 10 height 10
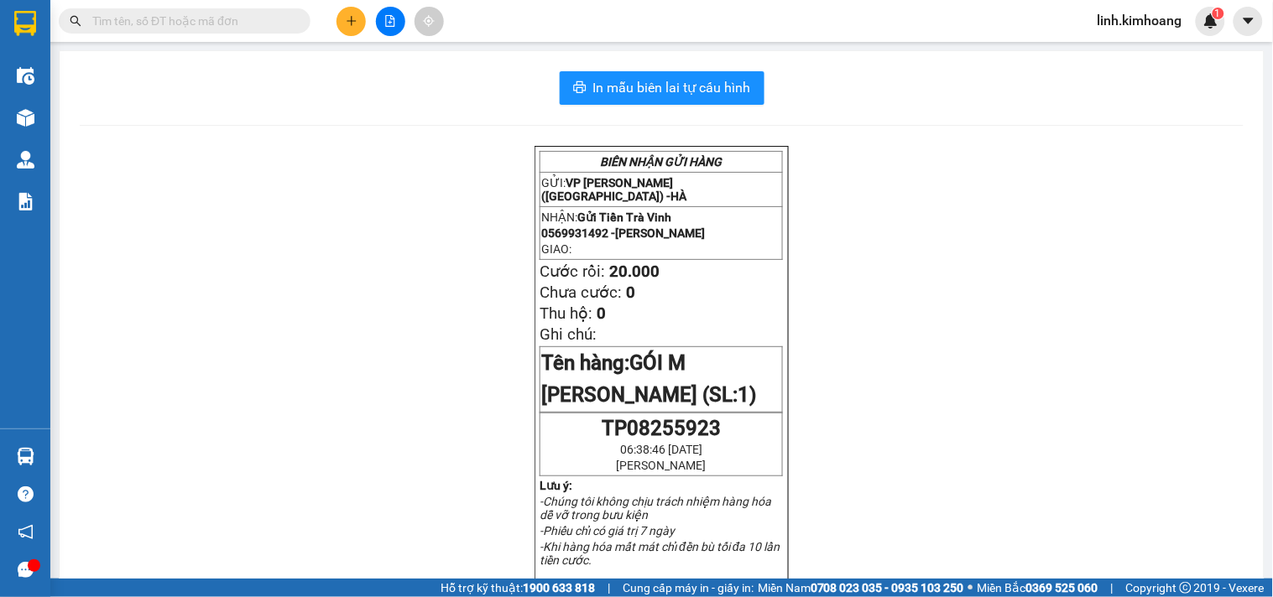
click at [247, 20] on input "text" at bounding box center [191, 21] width 198 height 18
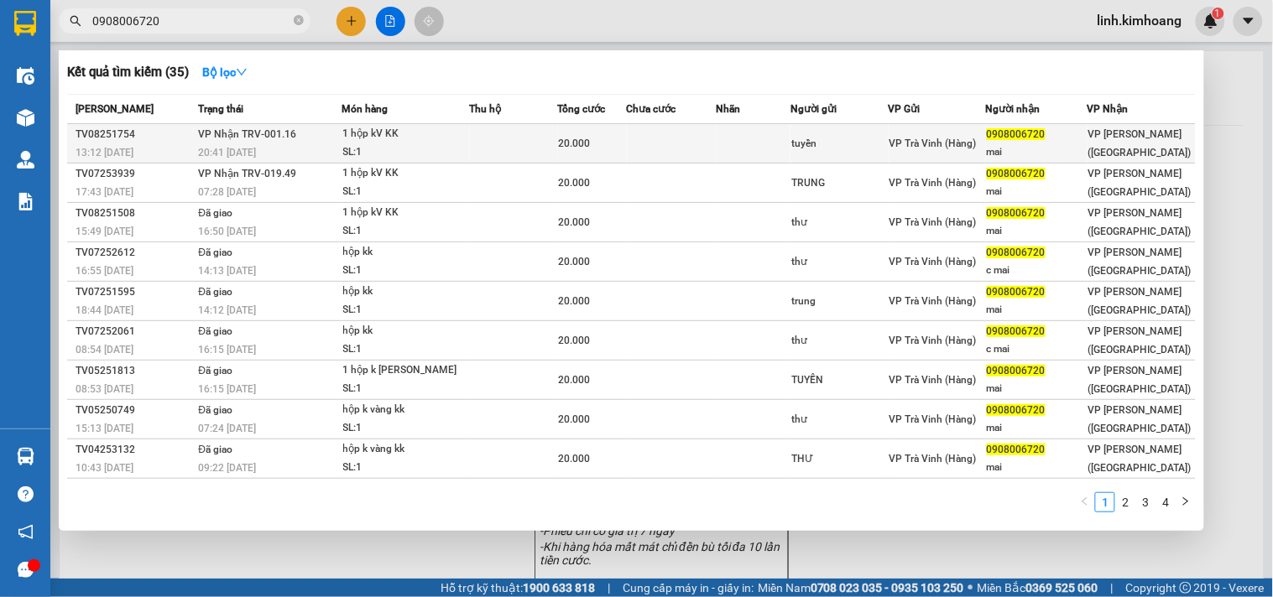
type input "0908006720"
click at [675, 140] on td at bounding box center [671, 143] width 89 height 39
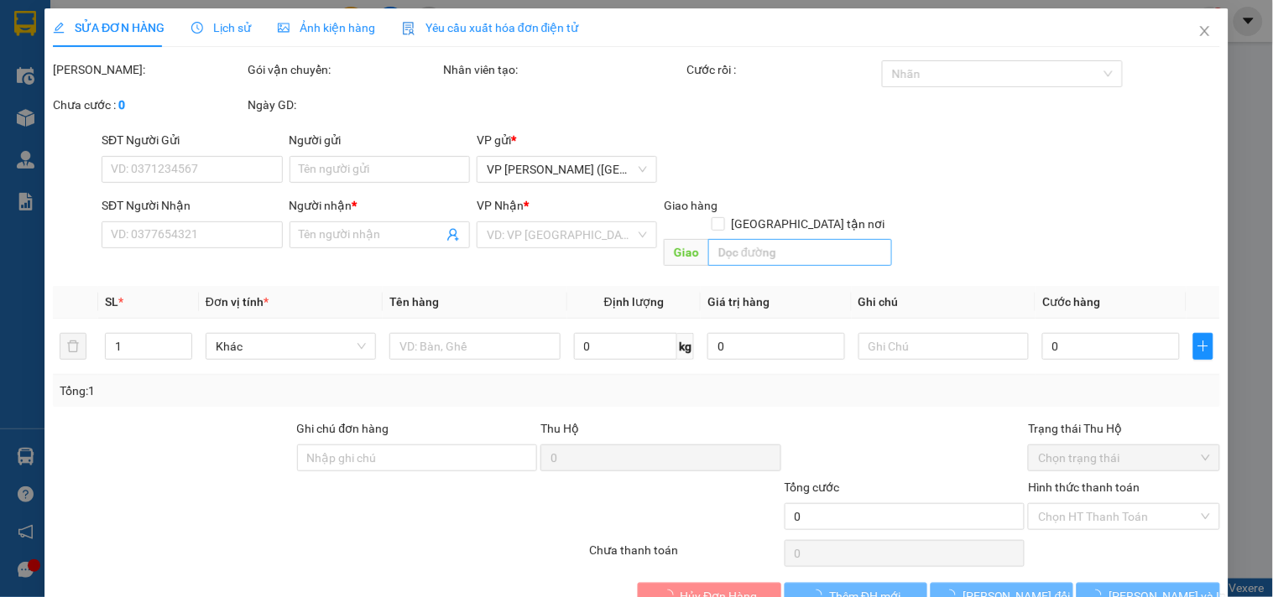
type input "tuyền"
type input "0908006720"
type input "mai"
type input "20.000"
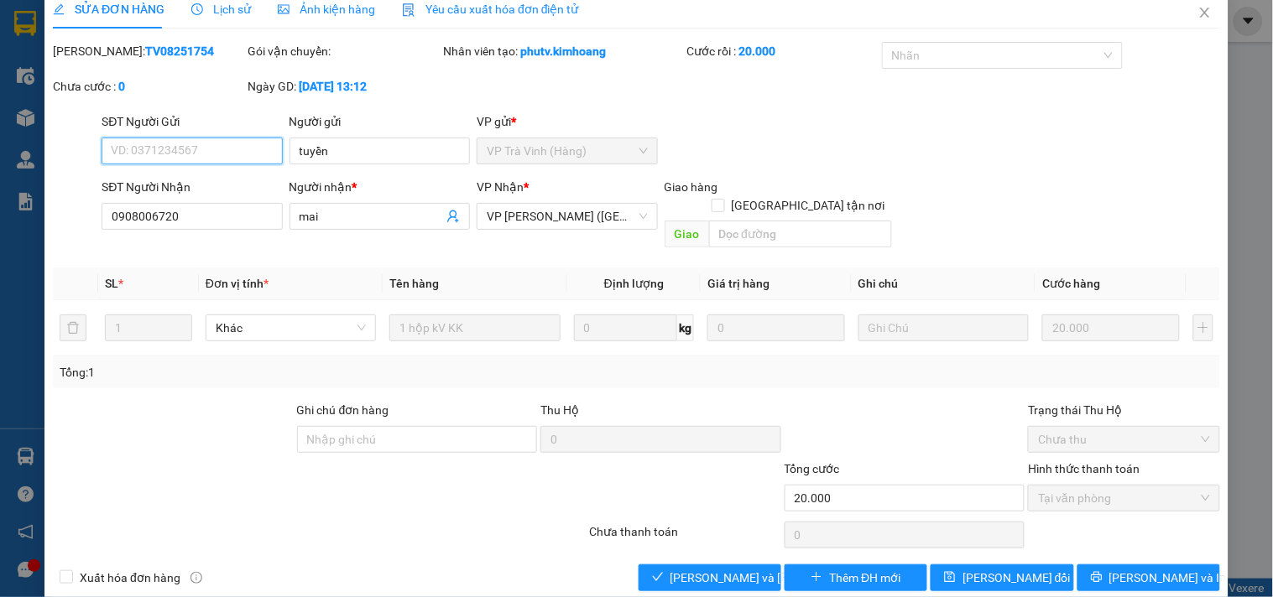
scroll to position [27, 0]
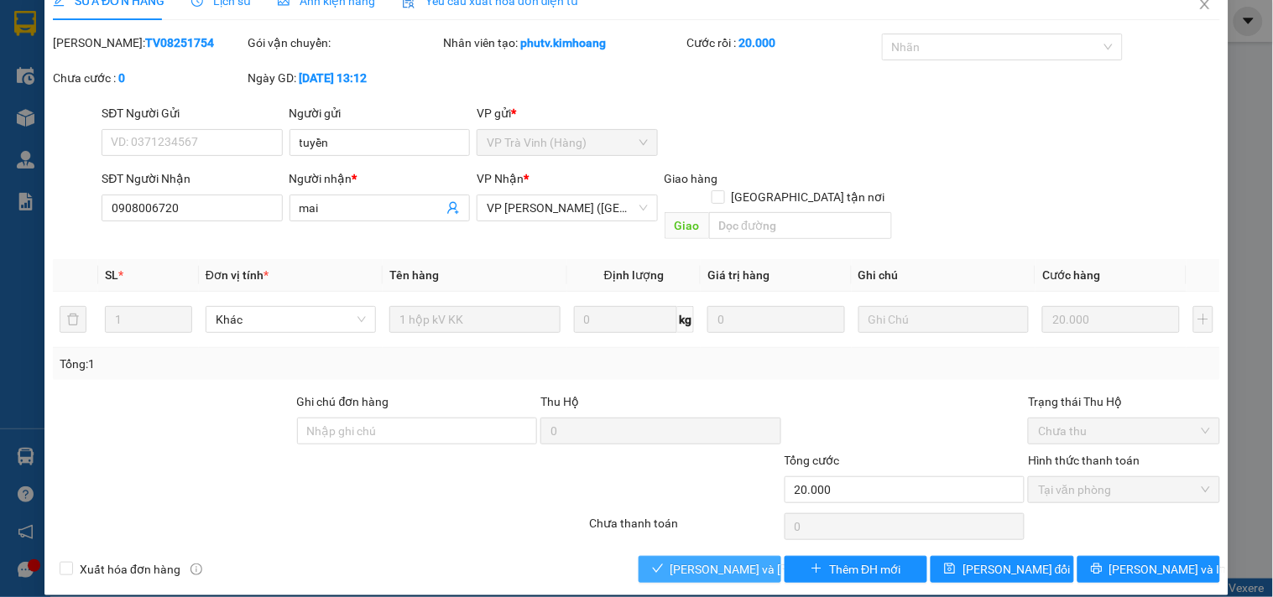
click at [702, 560] on span "[PERSON_NAME] và Giao hàng" at bounding box center [783, 569] width 227 height 18
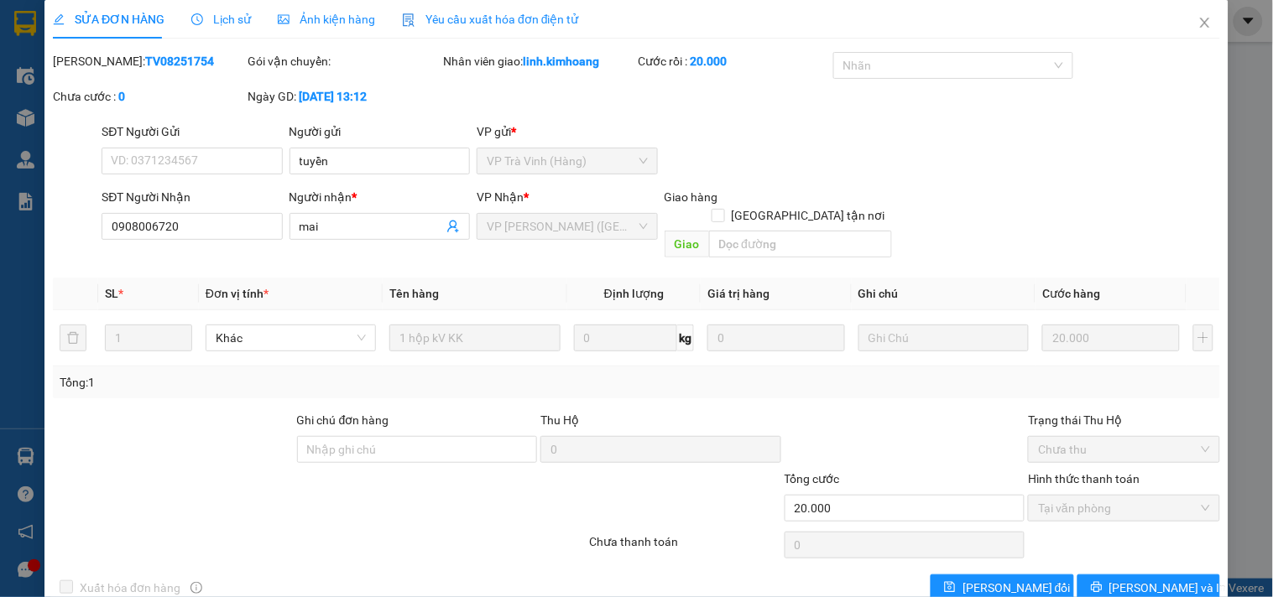
scroll to position [0, 0]
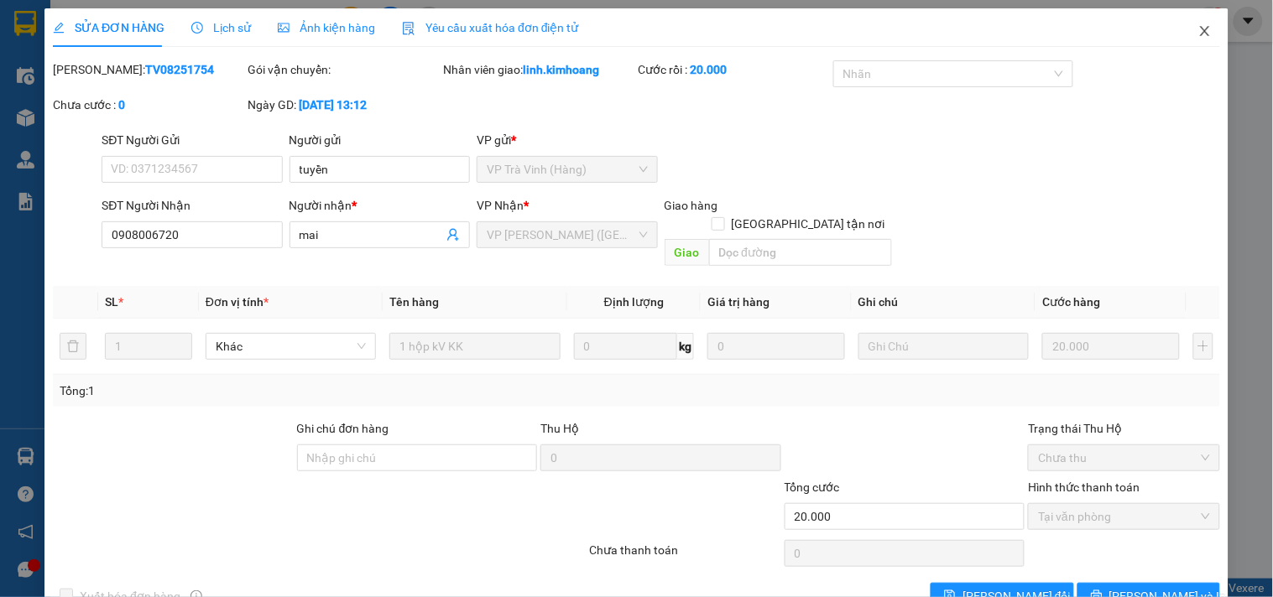
click at [1198, 29] on icon "close" at bounding box center [1204, 30] width 13 height 13
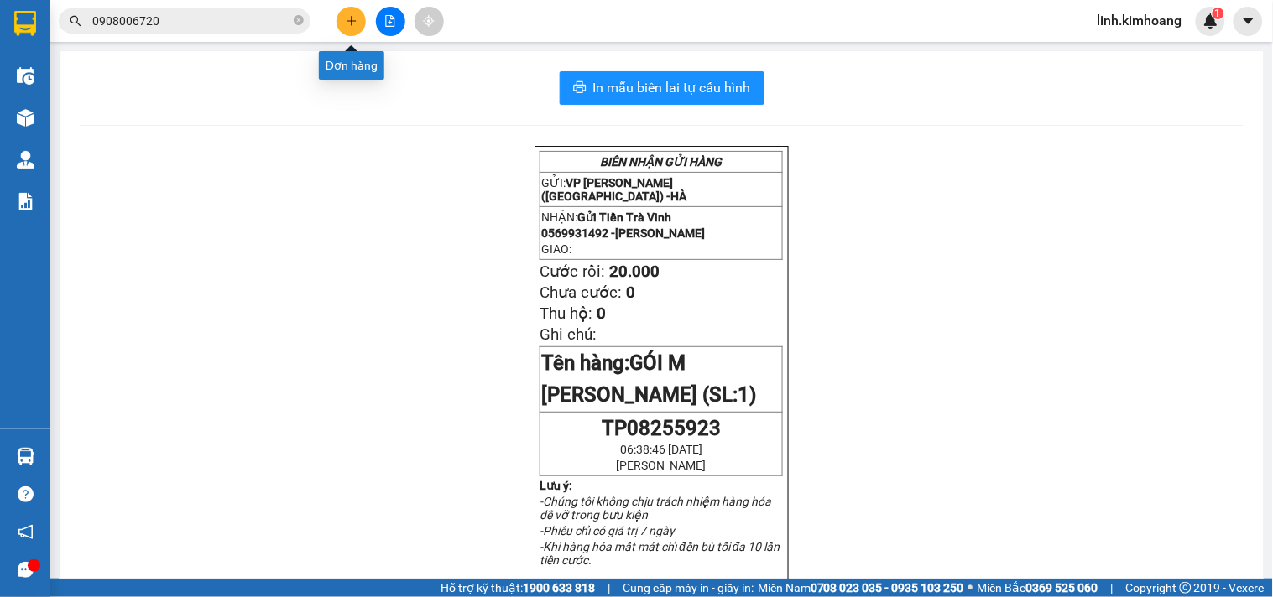
click at [342, 22] on button at bounding box center [350, 21] width 29 height 29
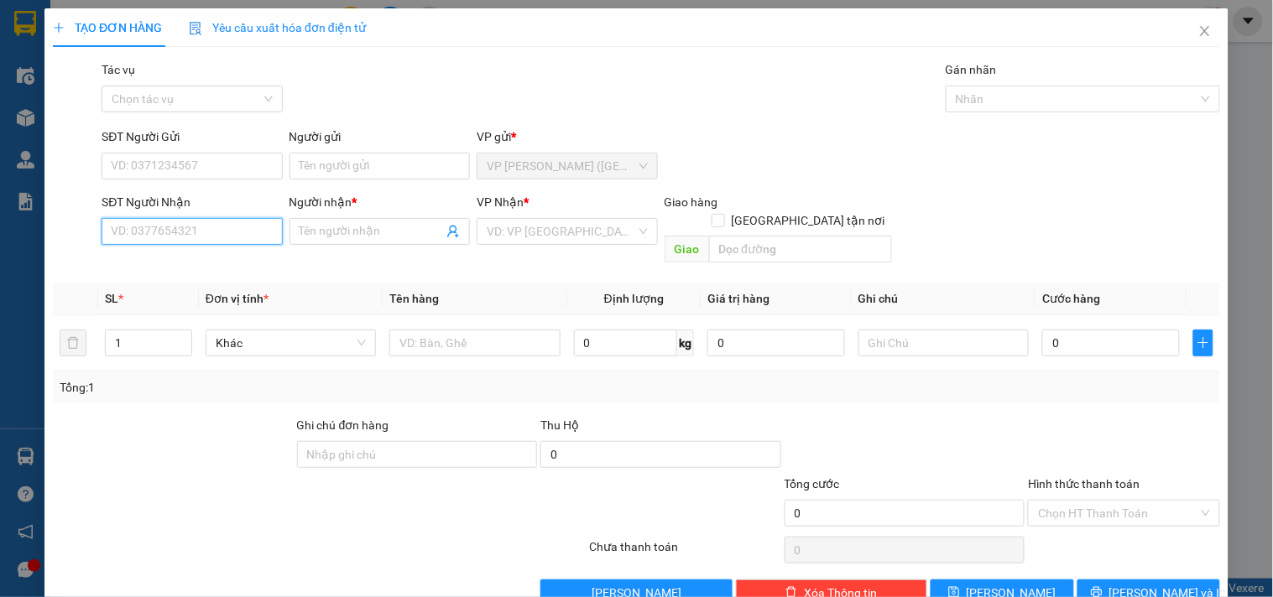
click at [169, 237] on input "SĐT Người Nhận" at bounding box center [192, 231] width 180 height 27
click at [134, 237] on input "096380" at bounding box center [192, 231] width 180 height 27
drag, startPoint x: 201, startPoint y: 260, endPoint x: 418, endPoint y: 354, distance: 236.0
click at [198, 260] on div "0963680211 - TÂM" at bounding box center [190, 265] width 159 height 18
type input "0963680211"
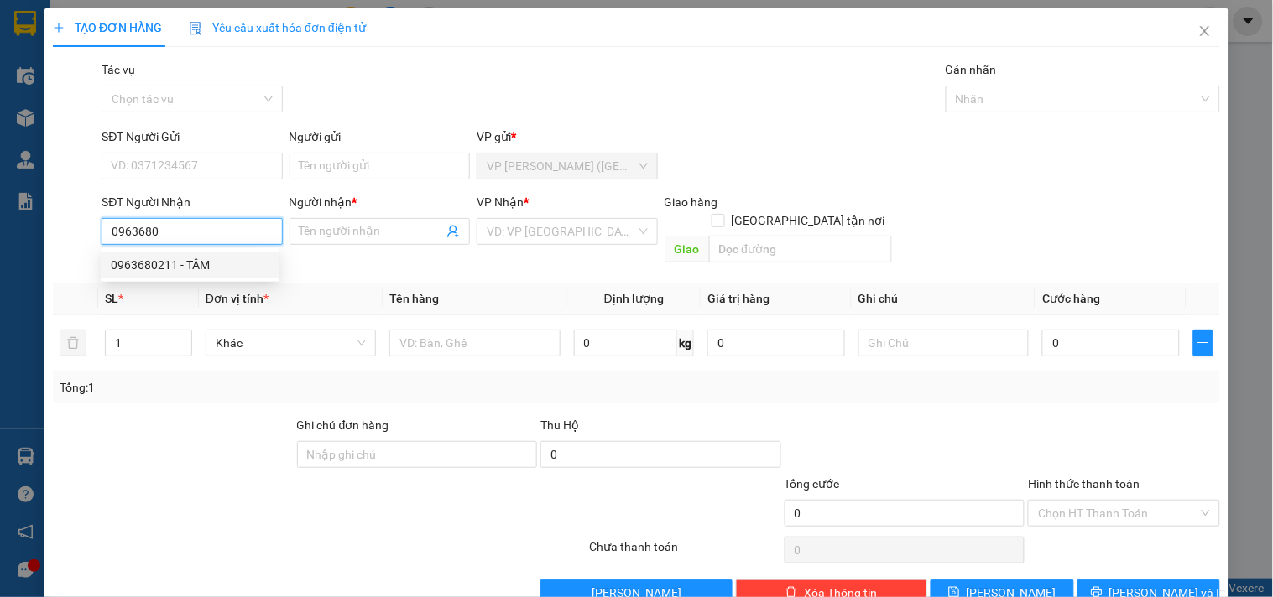
type input "TÂM"
type input "40.000"
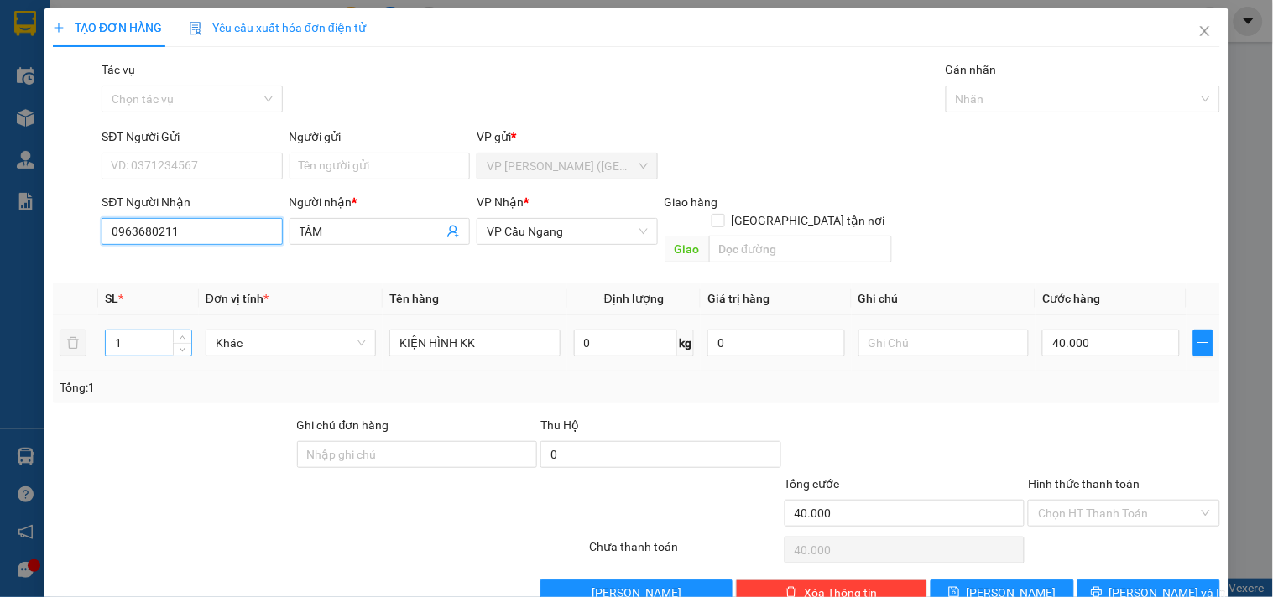
type input "0963680211"
drag, startPoint x: 154, startPoint y: 327, endPoint x: 0, endPoint y: 350, distance: 156.0
click at [0, 350] on div "TẠO ĐƠN HÀNG Yêu cầu xuất hóa đơn điện tử Transit Pickup Surcharge Ids Transit …" at bounding box center [636, 298] width 1273 height 597
type input "2"
type input "THÙNG KK"
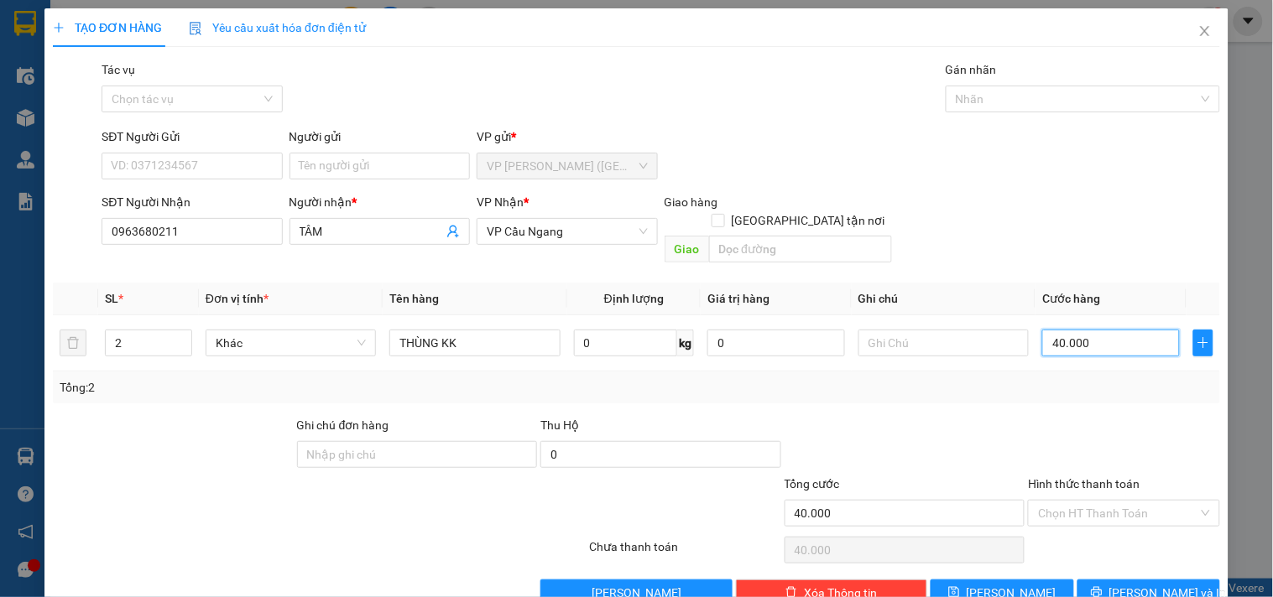
type input "1"
type input "10"
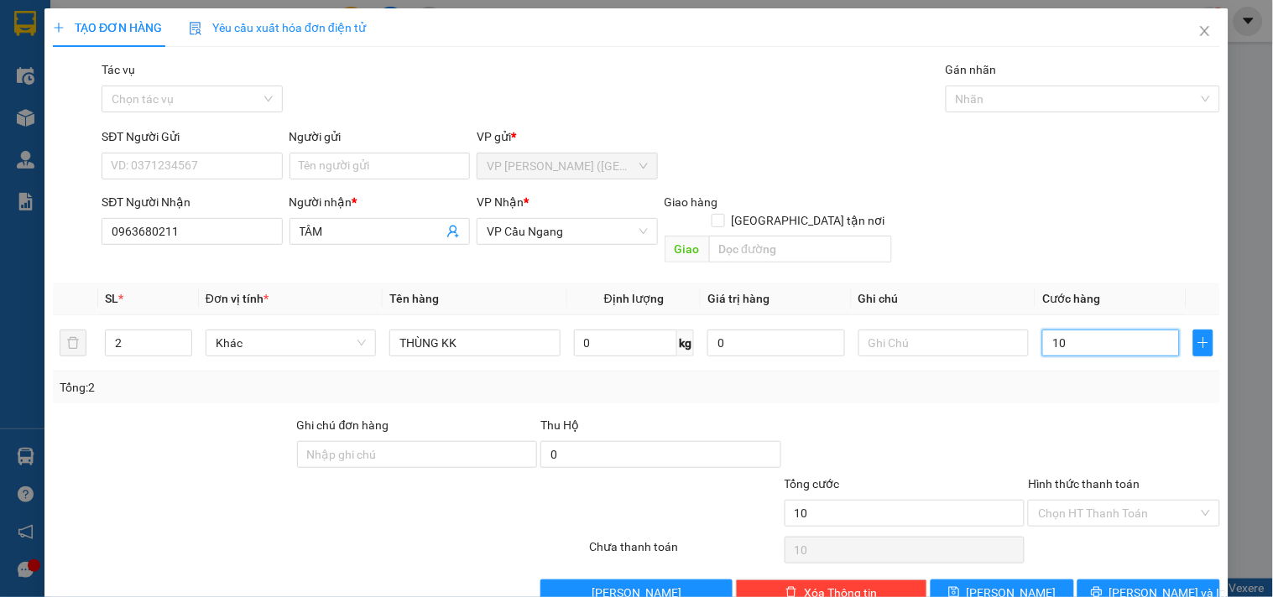
type input "100"
type input "100.000"
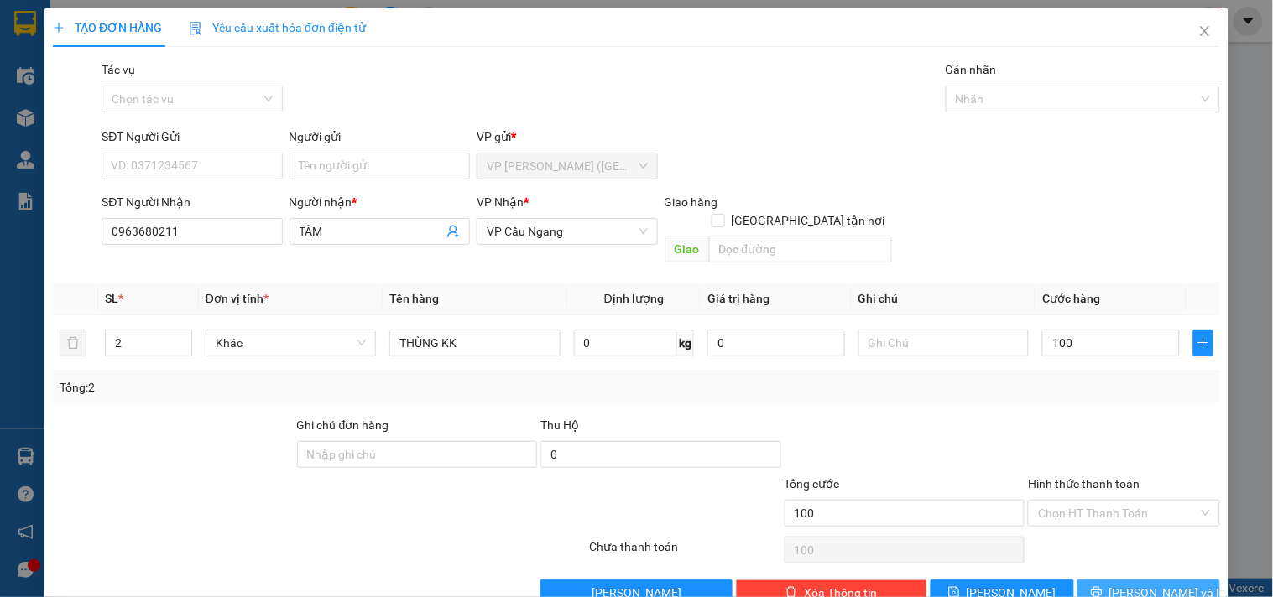
type input "100.000"
click at [1139, 584] on span "[PERSON_NAME] và In" at bounding box center [1167, 593] width 117 height 18
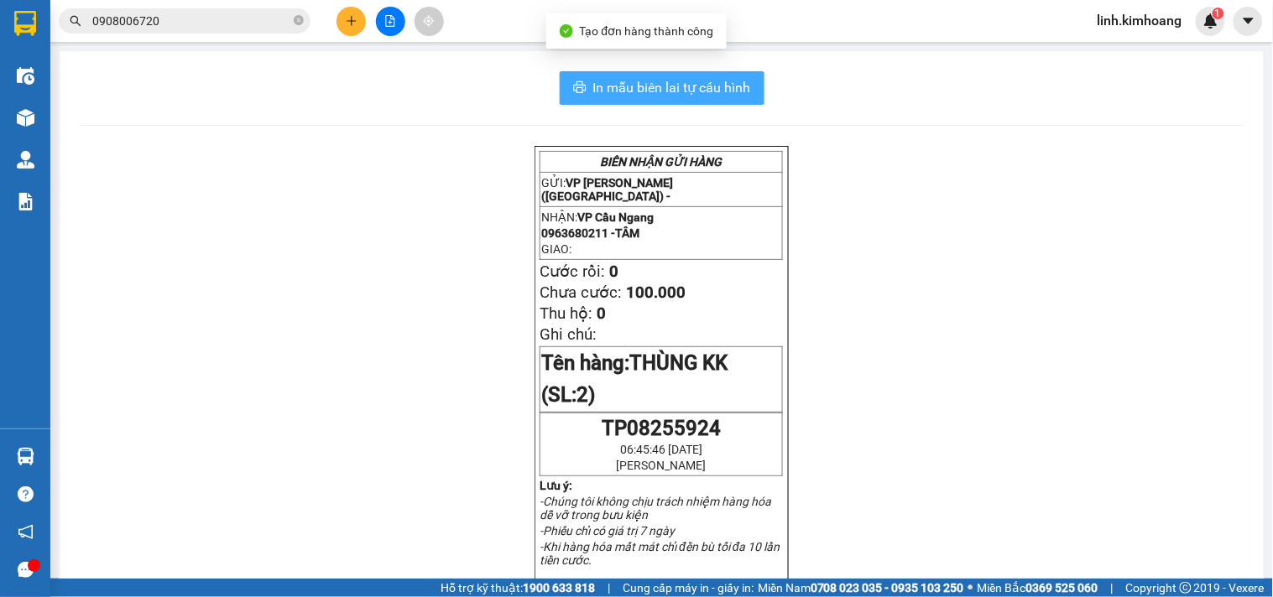
click at [706, 73] on button "In mẫu biên lai tự cấu hình" at bounding box center [662, 88] width 205 height 34
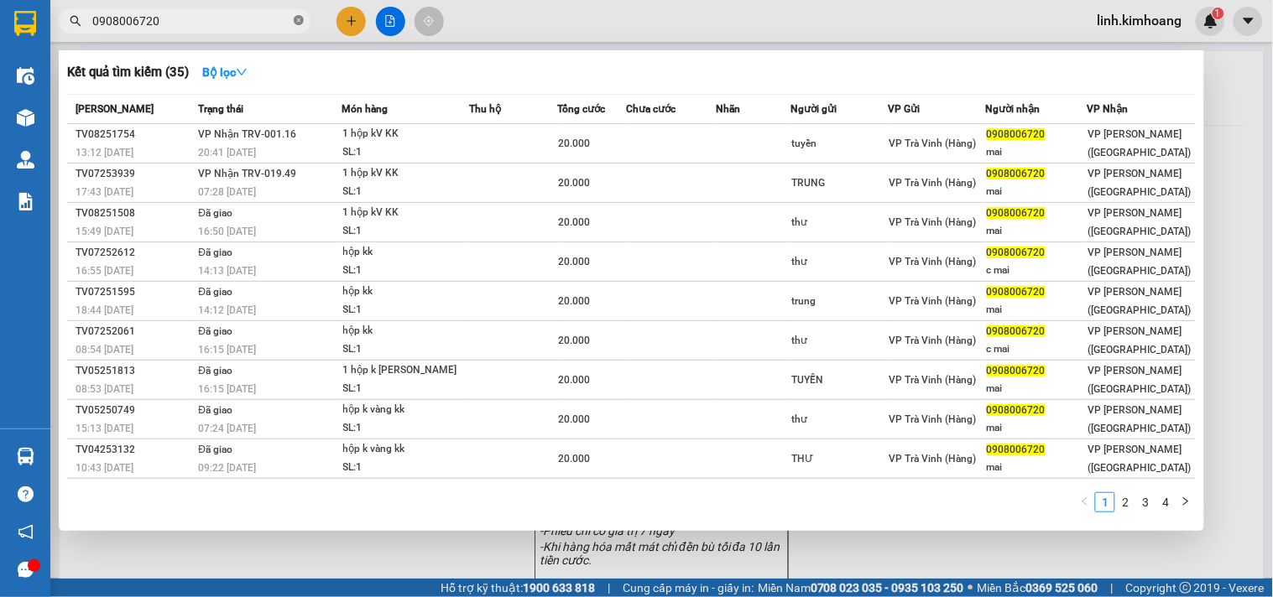
click at [300, 20] on icon "close-circle" at bounding box center [299, 20] width 10 height 10
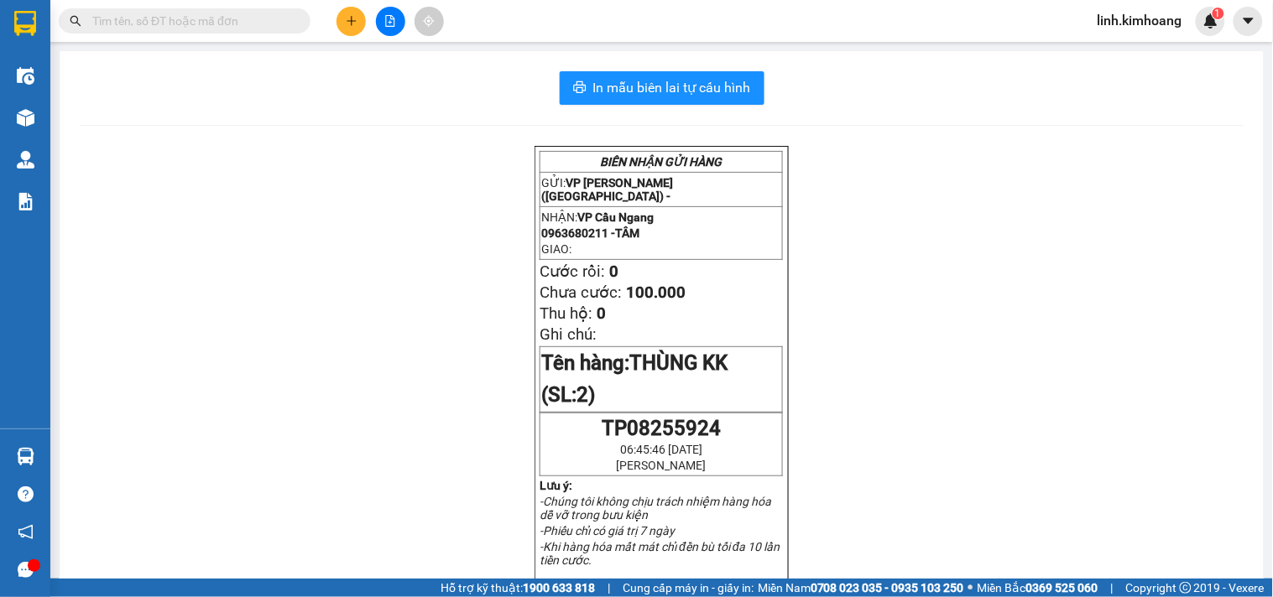
click at [243, 20] on input "text" at bounding box center [191, 21] width 198 height 18
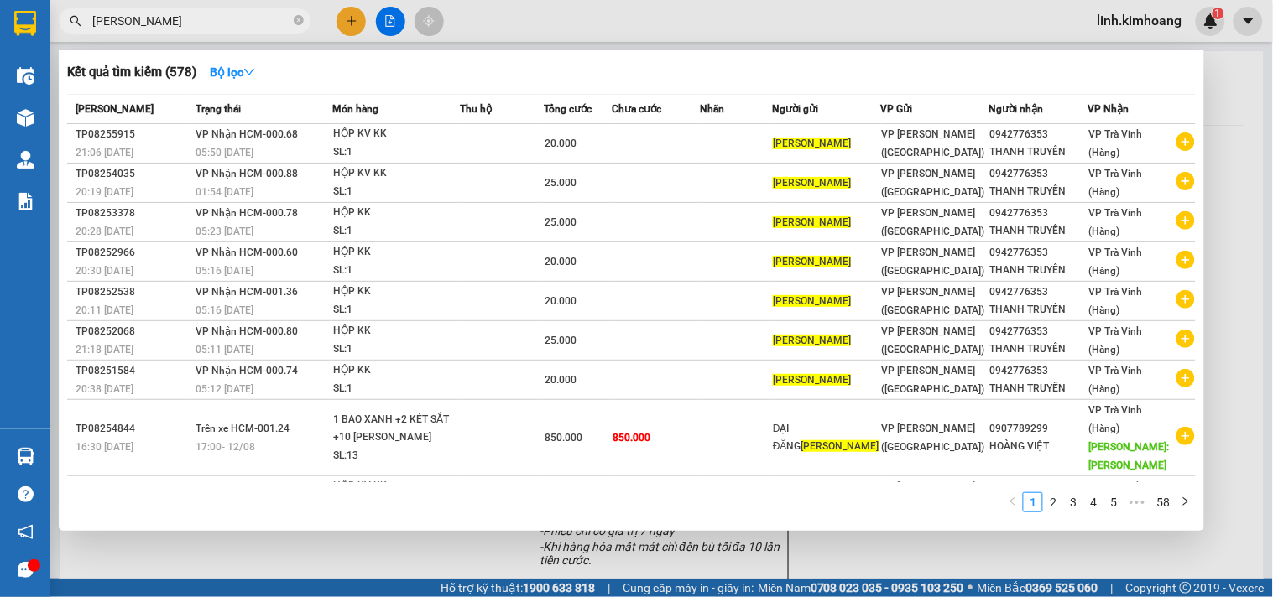
type input "CƯỜNG PHÁT"
click at [414, 552] on div at bounding box center [636, 298] width 1273 height 597
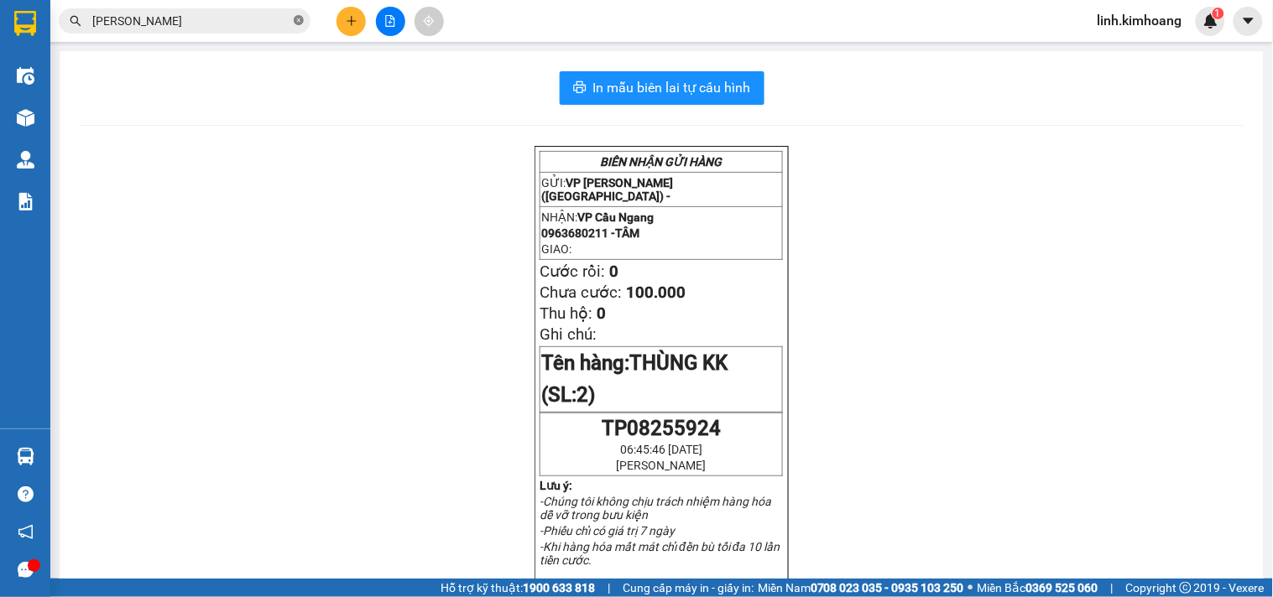
click at [300, 22] on icon "close-circle" at bounding box center [299, 20] width 10 height 10
click at [256, 25] on input "text" at bounding box center [191, 21] width 198 height 18
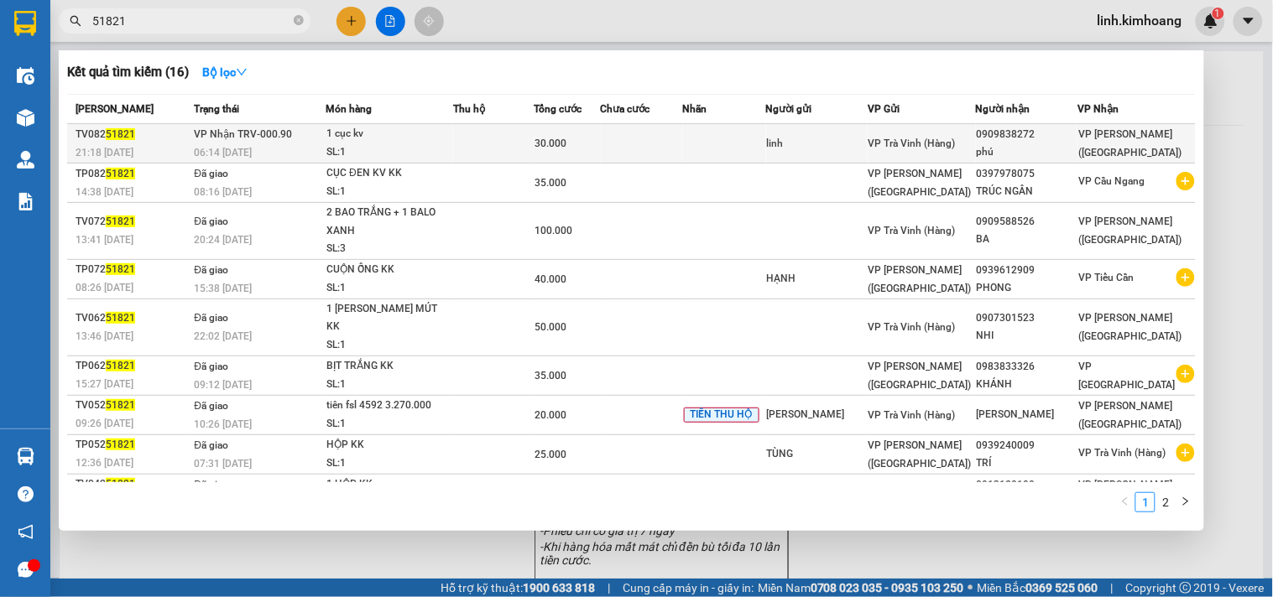
type input "51821"
click at [986, 139] on td "0909838272 phú" at bounding box center [1027, 143] width 102 height 39
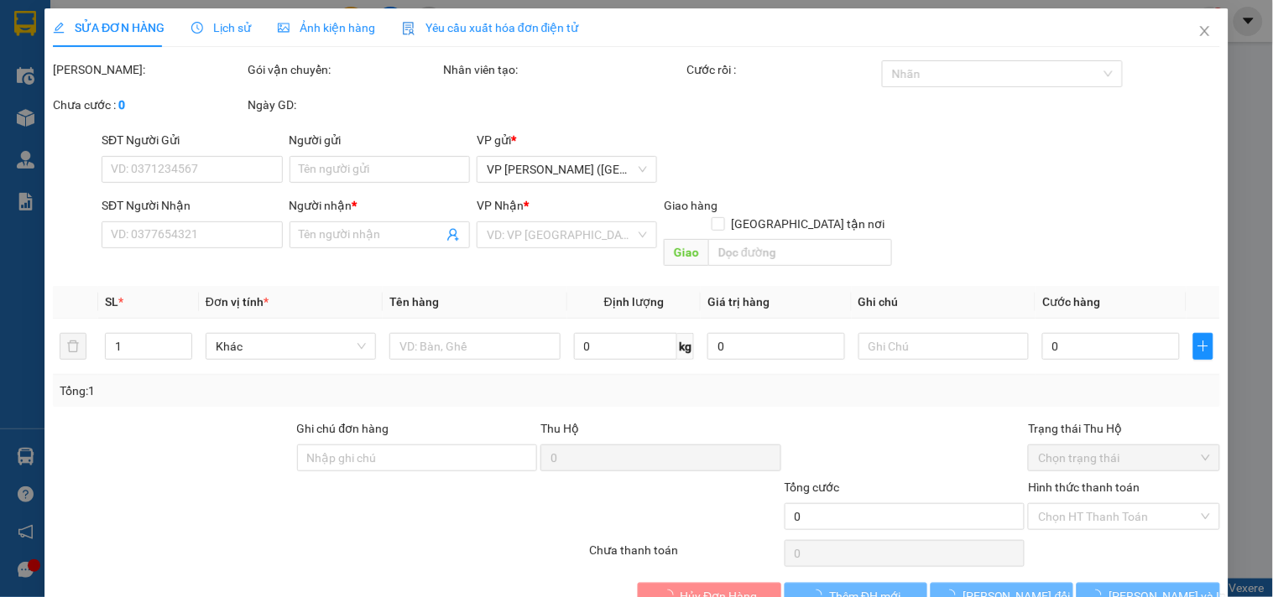
type input "linh"
type input "0909838272"
type input "phú"
type input "30.000"
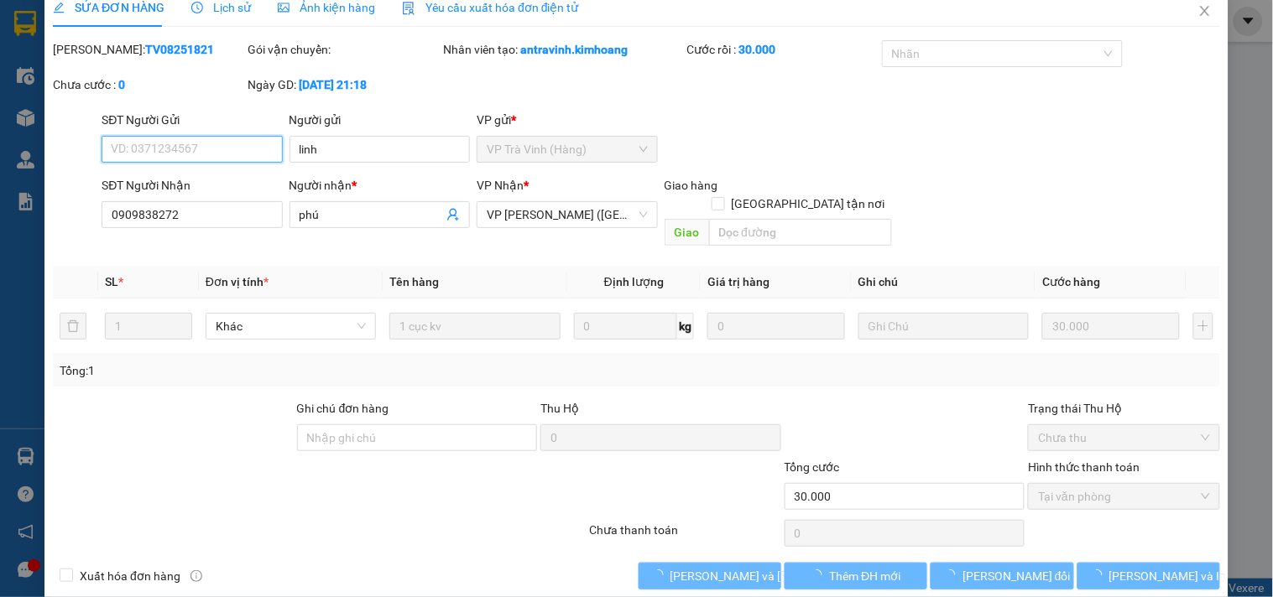
scroll to position [21, 0]
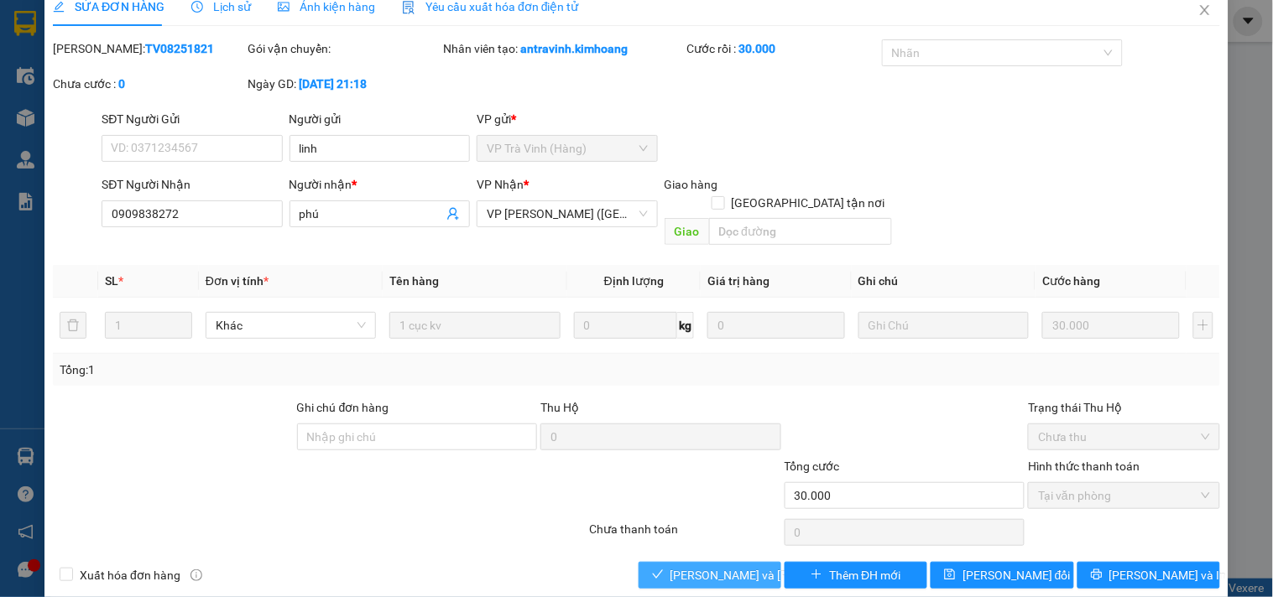
click at [717, 566] on span "[PERSON_NAME] và Giao hàng" at bounding box center [783, 575] width 227 height 18
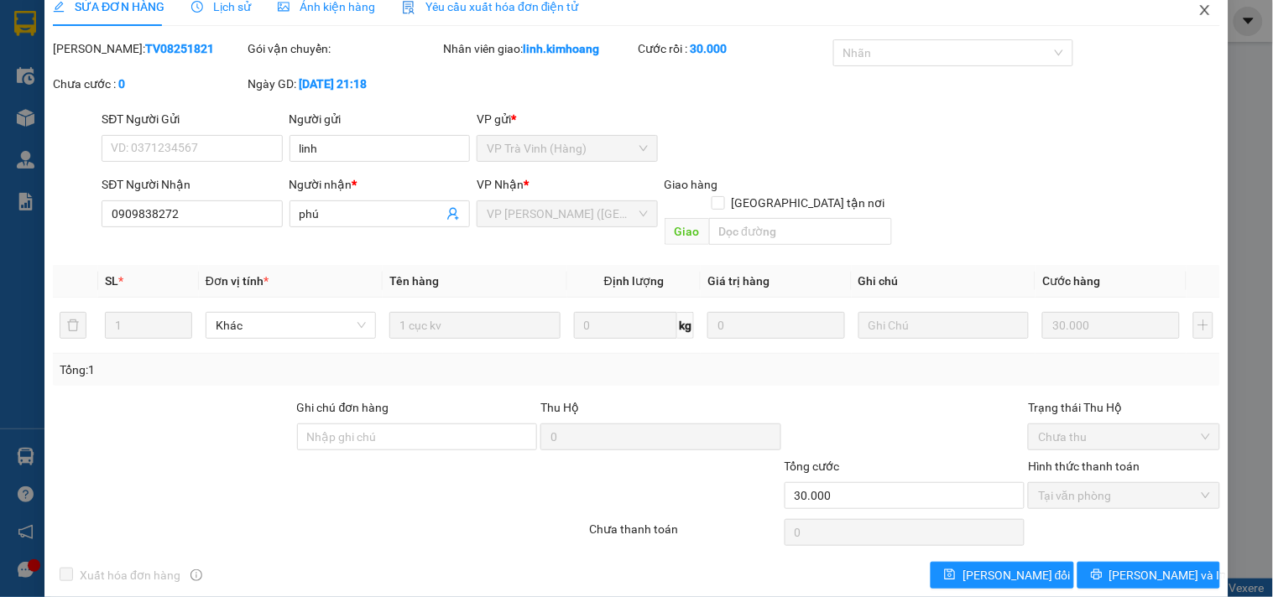
click at [1200, 7] on span "Close" at bounding box center [1204, 10] width 47 height 47
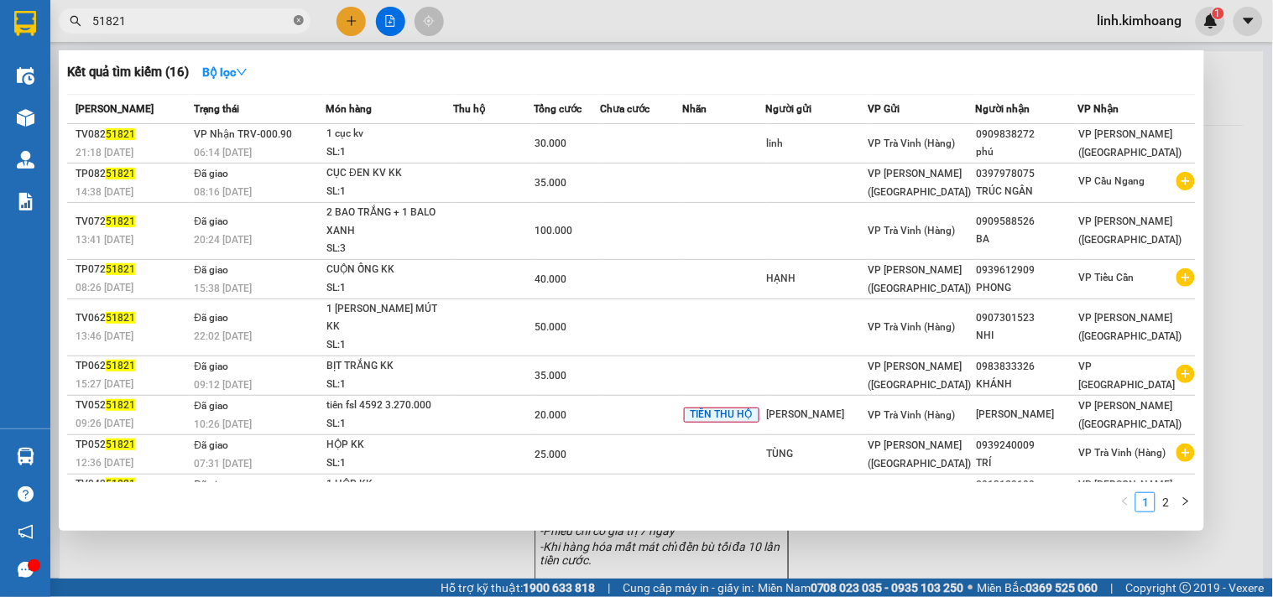
click at [300, 18] on icon "close-circle" at bounding box center [299, 20] width 10 height 10
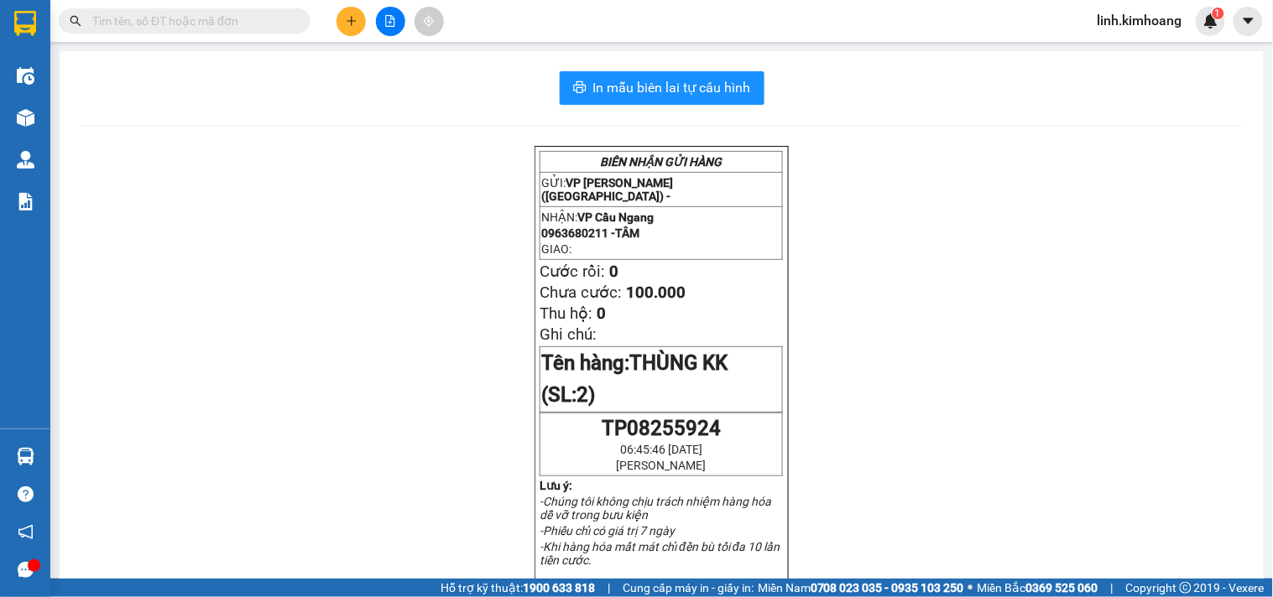
click at [280, 18] on input "text" at bounding box center [191, 21] width 198 height 18
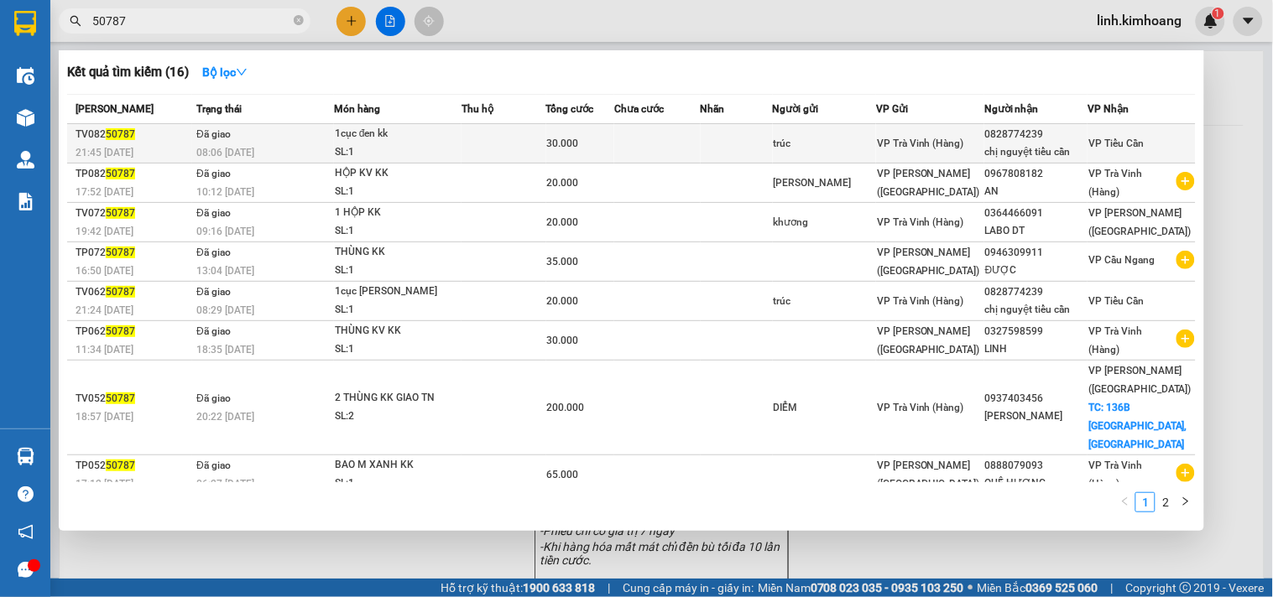
type input "50787"
click at [875, 136] on div "trúc" at bounding box center [825, 144] width 102 height 18
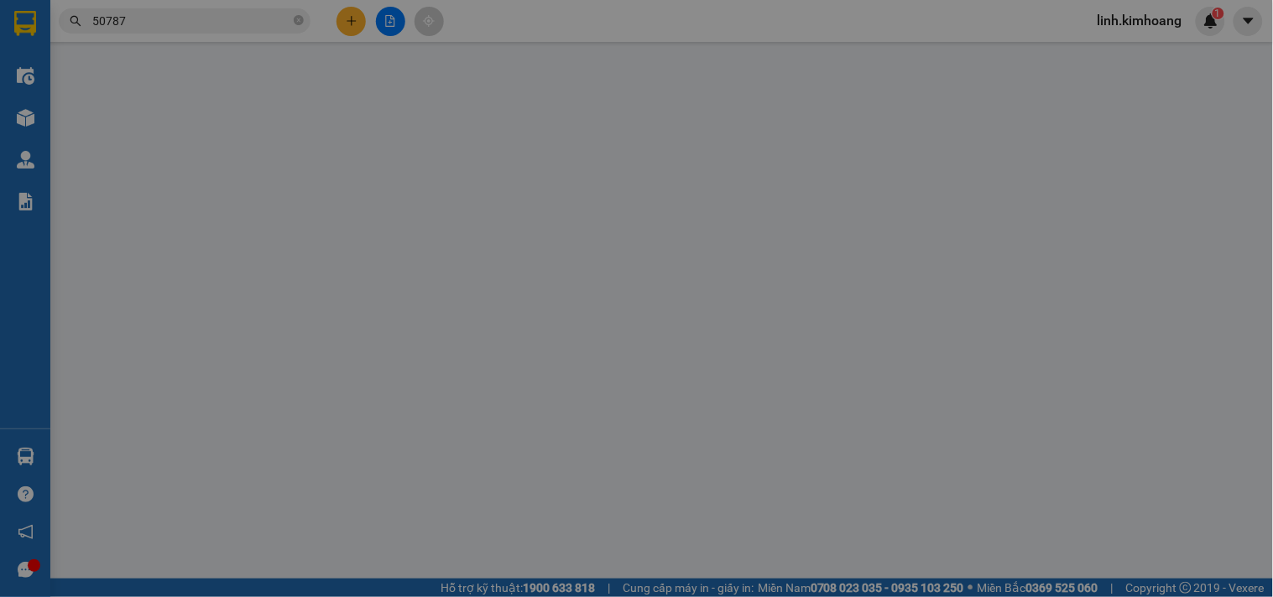
type input "trúc"
type input "0828774239"
type input "chị nguyệt tiểu cần"
type input "30.000"
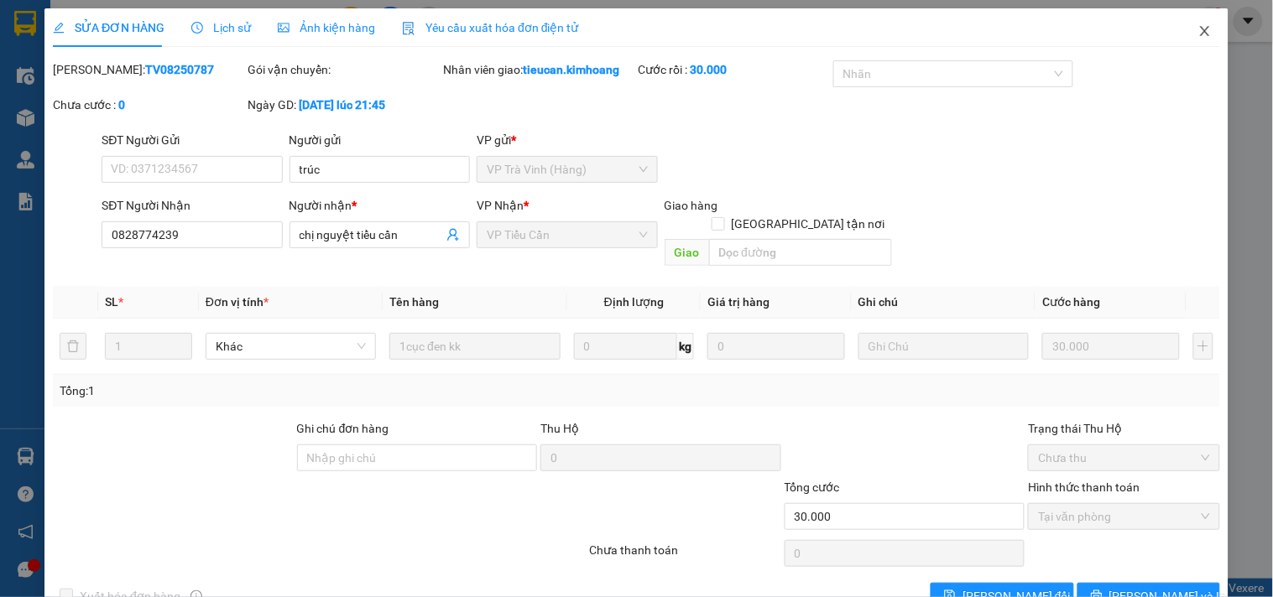
click at [1198, 26] on icon "close" at bounding box center [1204, 30] width 13 height 13
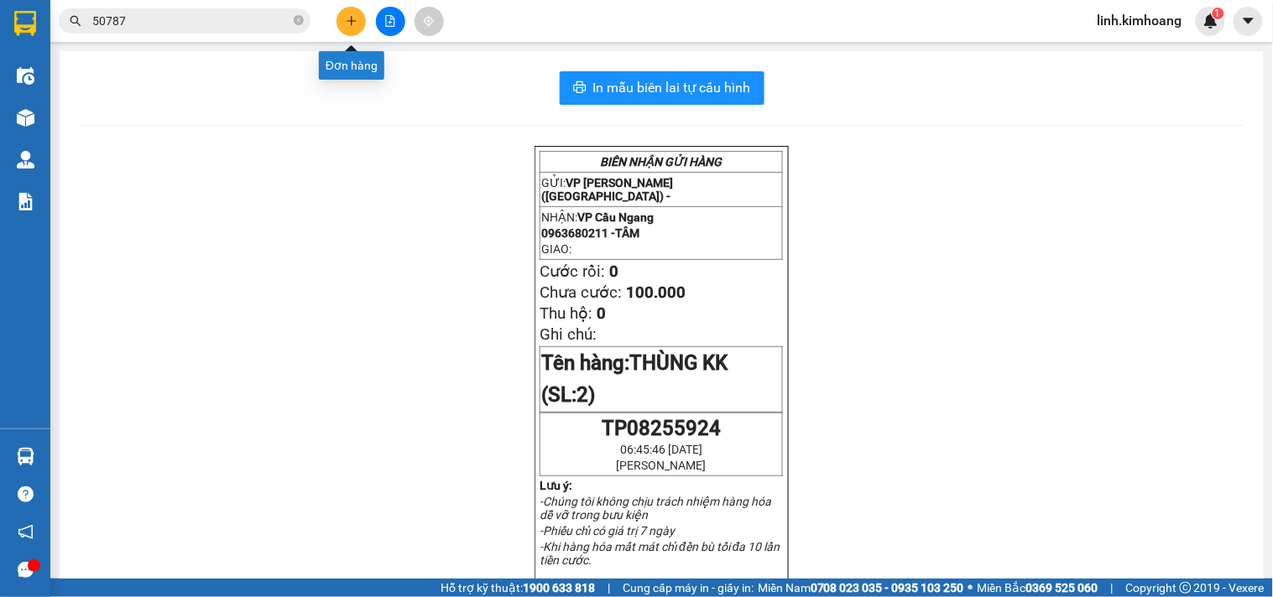
click at [359, 20] on button at bounding box center [350, 21] width 29 height 29
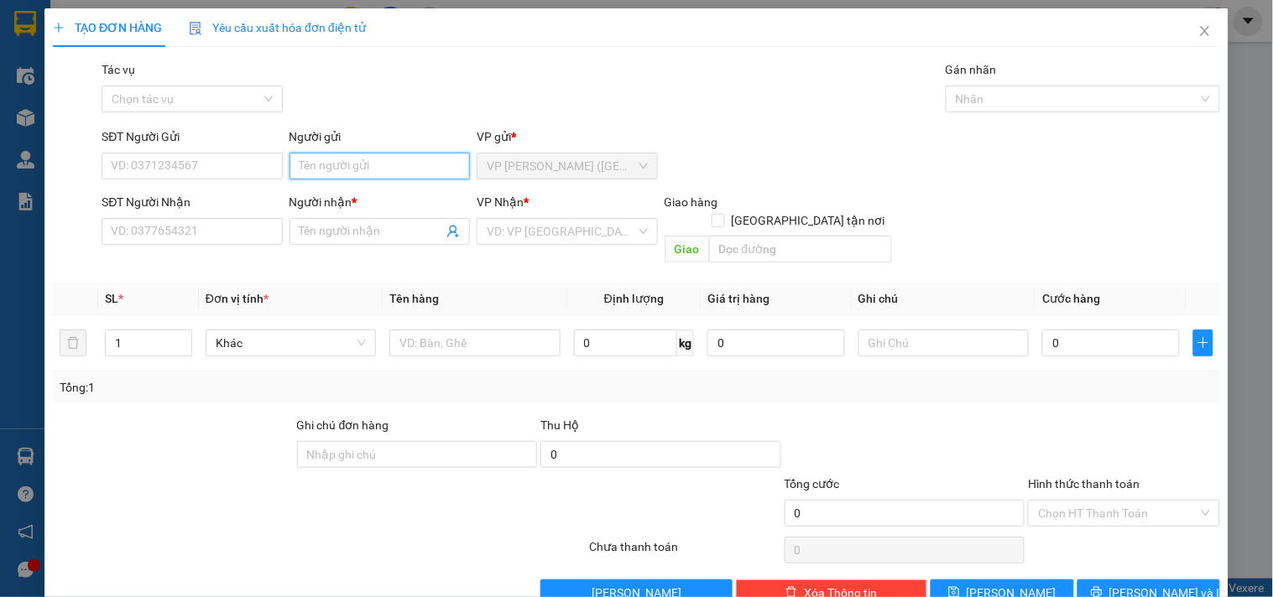
click at [341, 166] on input "Người gửi" at bounding box center [379, 166] width 180 height 27
type input "THẢO"
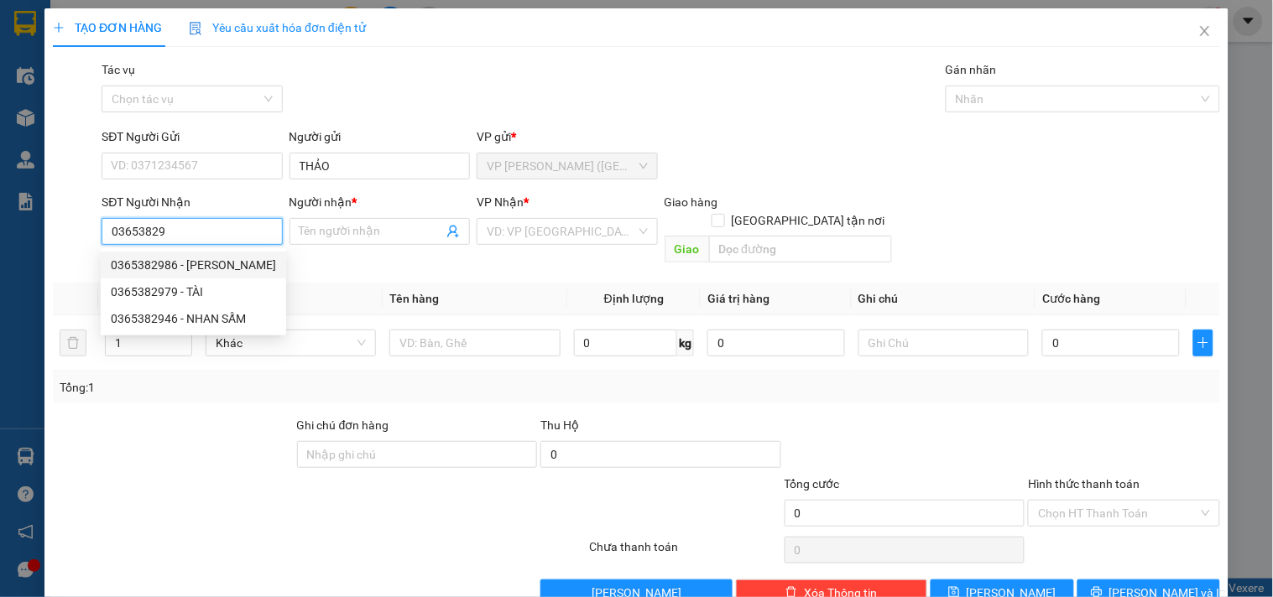
click at [207, 260] on div "0365382986 - SẤM" at bounding box center [193, 265] width 165 height 18
type input "0365382986"
type input "SẤM"
type input "25.000"
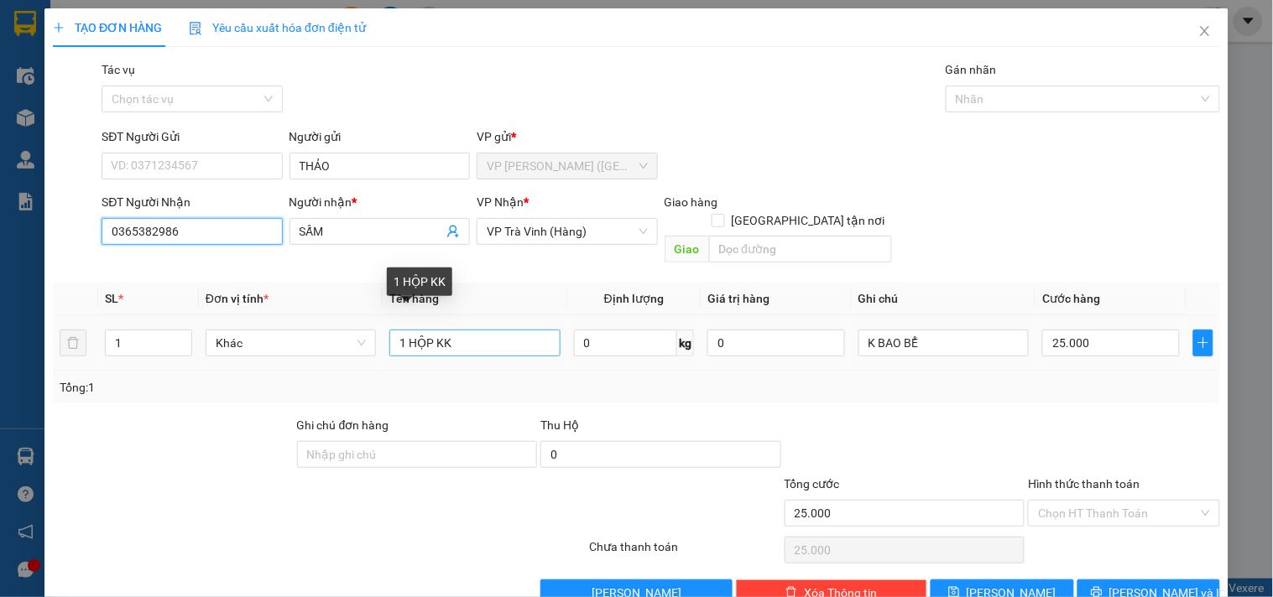
type input "0365382986"
drag, startPoint x: 493, startPoint y: 320, endPoint x: 131, endPoint y: 337, distance: 362.1
click at [131, 337] on tr "1 Khác 1 HỘP KK 0 kg 0 K BAO BỂ 25.000" at bounding box center [636, 343] width 1167 height 56
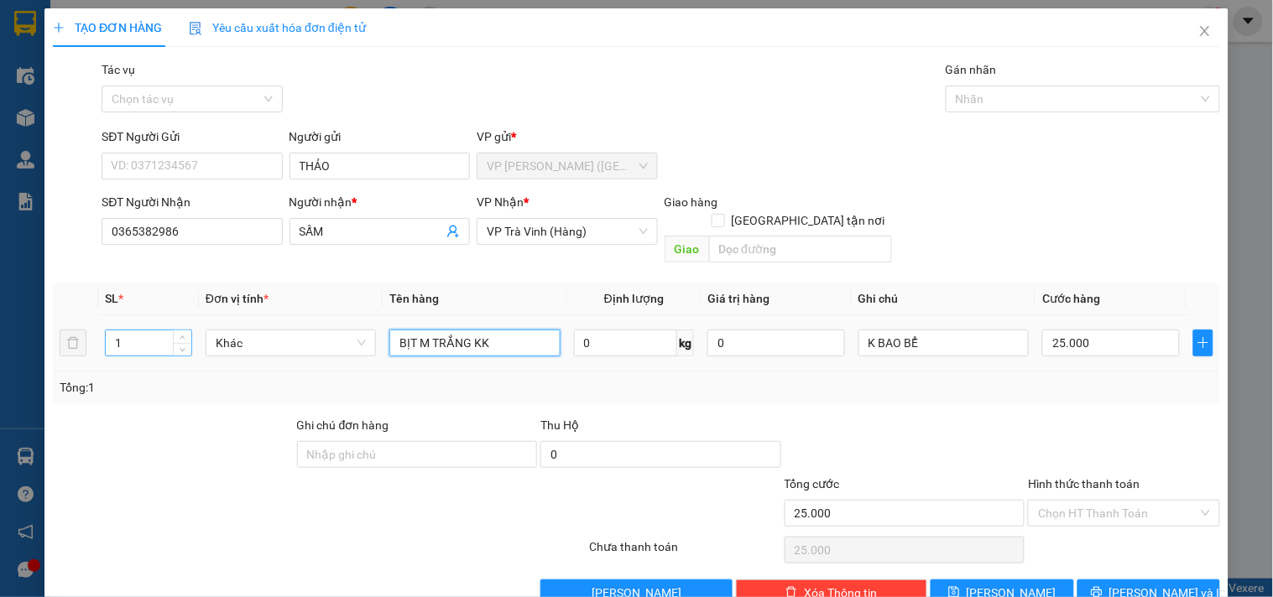
type input "BỊT M TRẮNG KK"
type input "2"
type input "25"
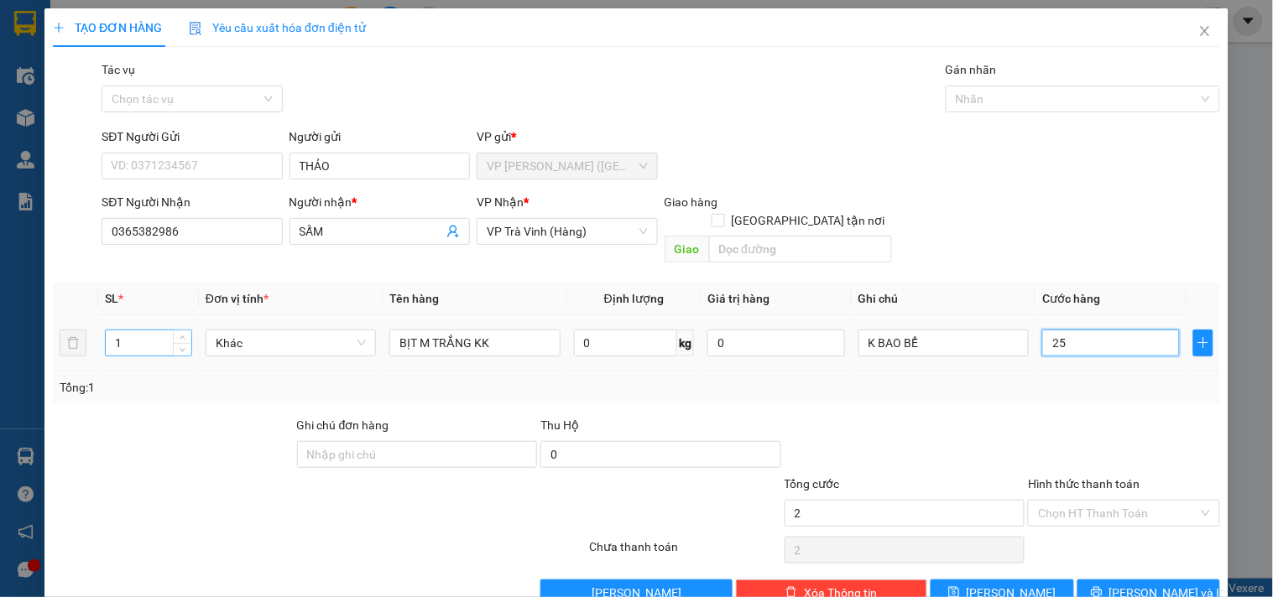
type input "25"
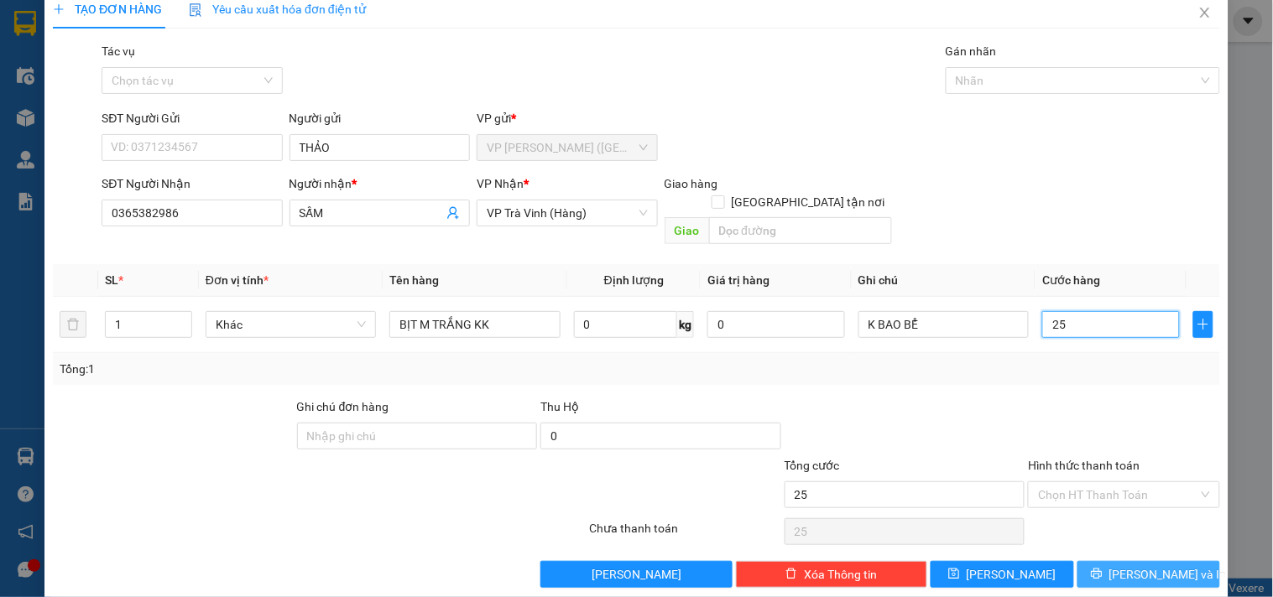
scroll to position [23, 0]
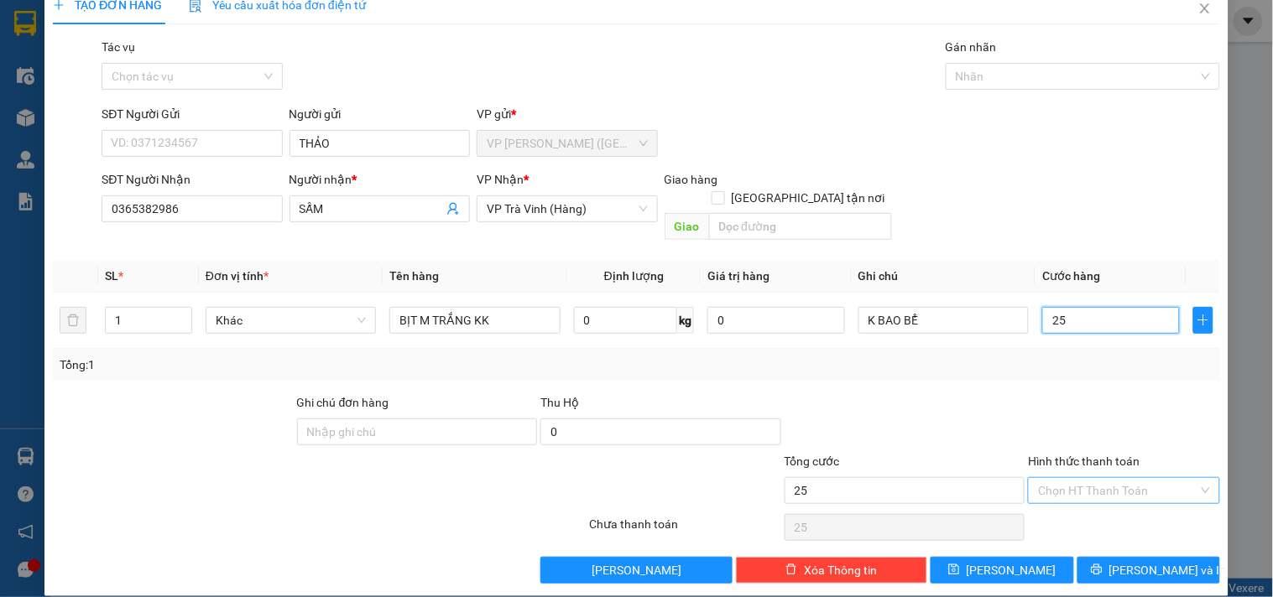
type input "25"
type input "25.000"
click at [1087, 478] on input "Hình thức thanh toán" at bounding box center [1117, 490] width 159 height 25
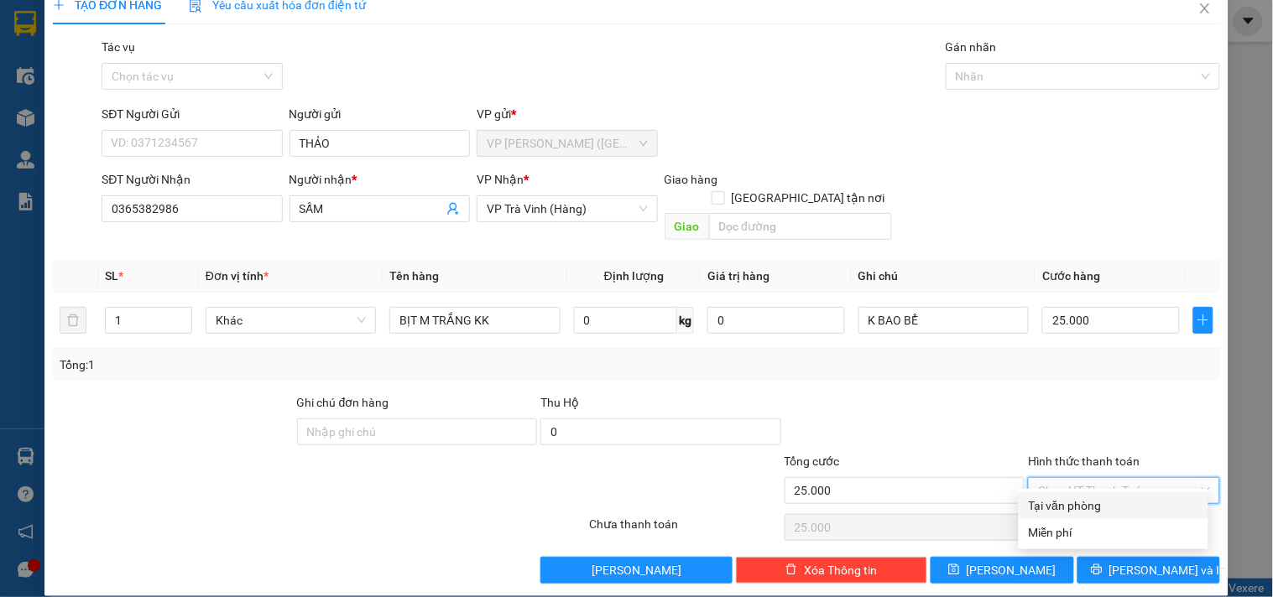
click at [1091, 504] on div "Tại văn phòng" at bounding box center [1113, 506] width 169 height 18
type input "0"
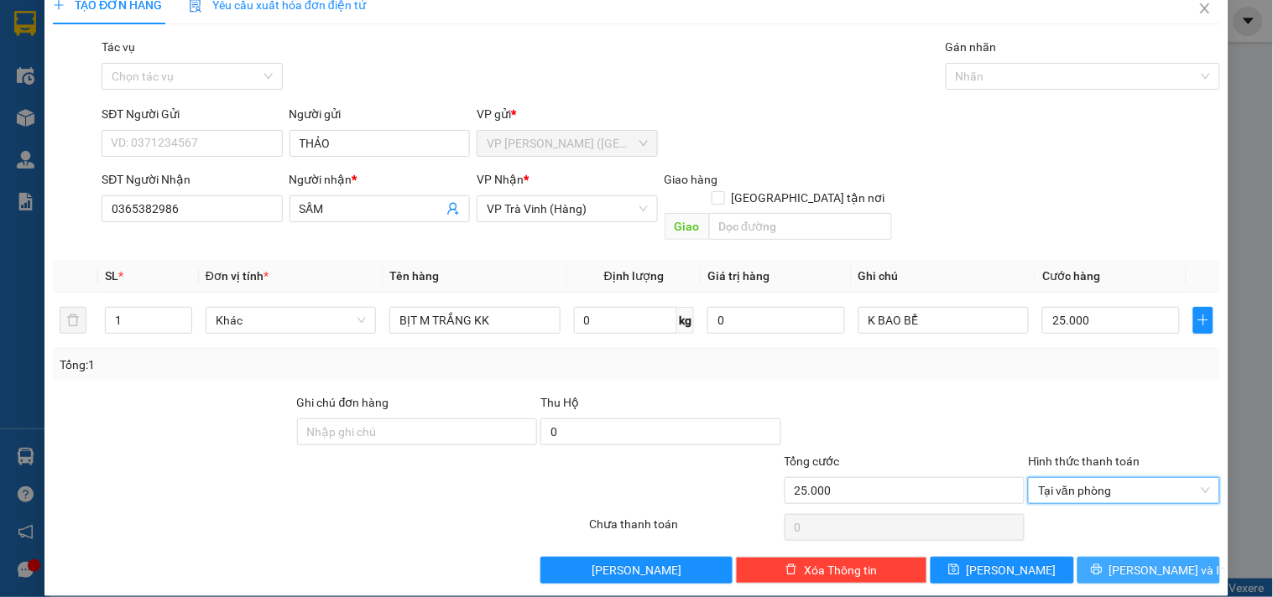
click at [1103, 564] on icon "printer" at bounding box center [1097, 570] width 12 height 12
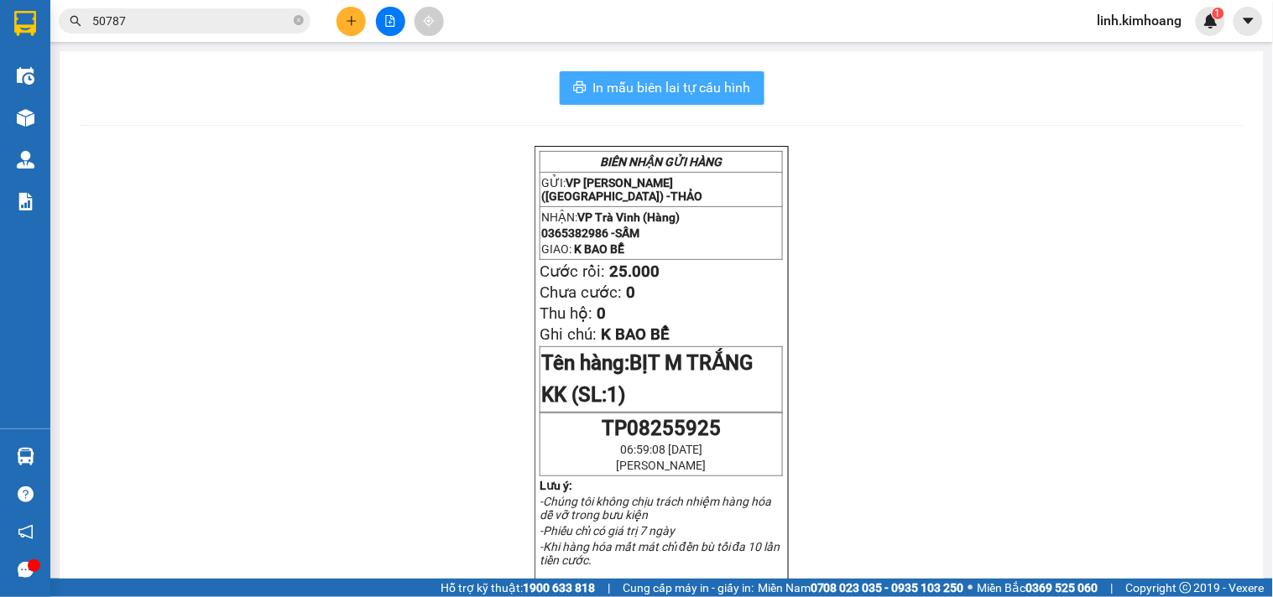
click at [649, 81] on span "In mẫu biên lai tự cấu hình" at bounding box center [672, 87] width 158 height 21
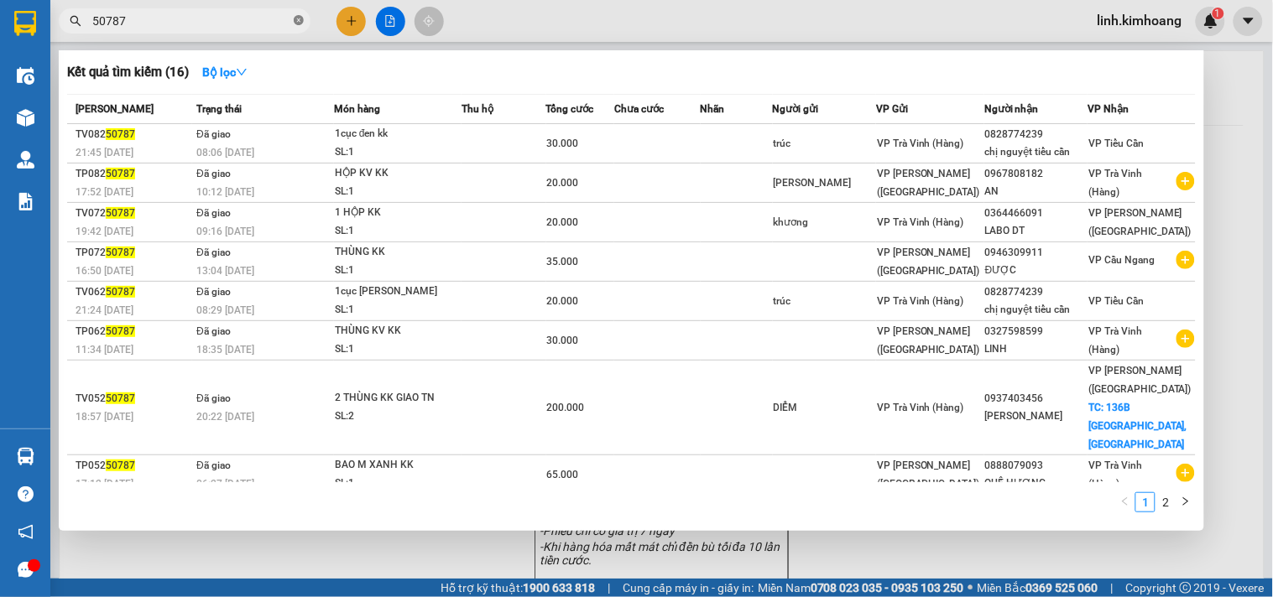
click at [295, 21] on span "50787" at bounding box center [185, 20] width 252 height 25
click at [190, 5] on div at bounding box center [636, 298] width 1273 height 597
click at [303, 18] on icon "close-circle" at bounding box center [299, 20] width 10 height 10
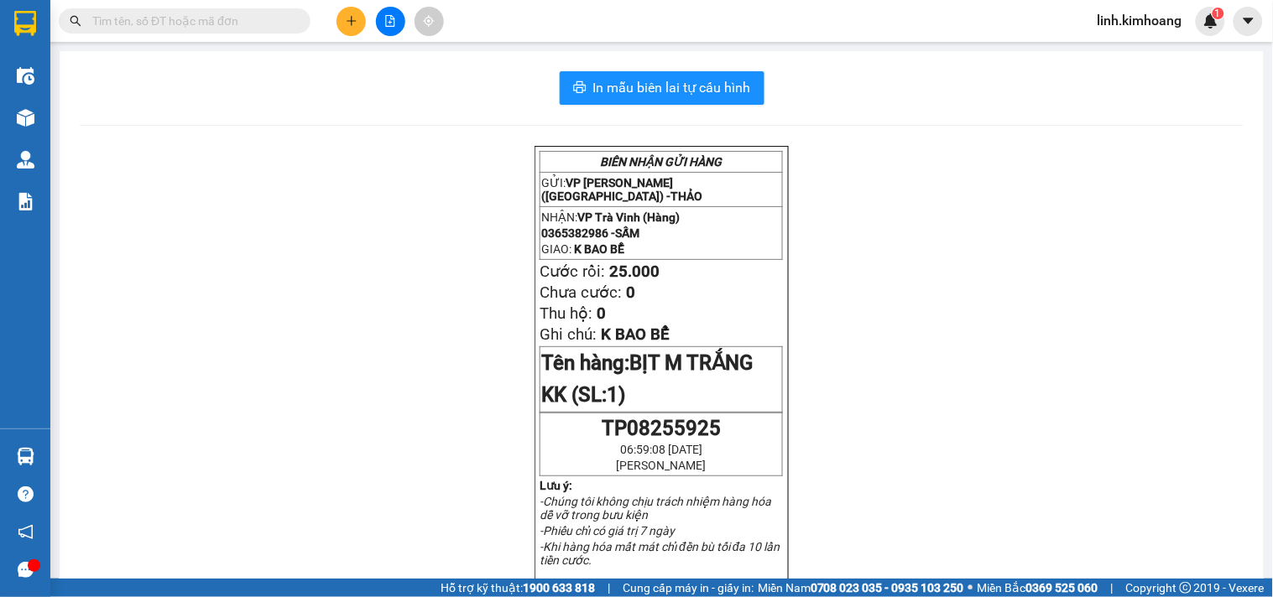
click at [250, 23] on input "text" at bounding box center [191, 21] width 198 height 18
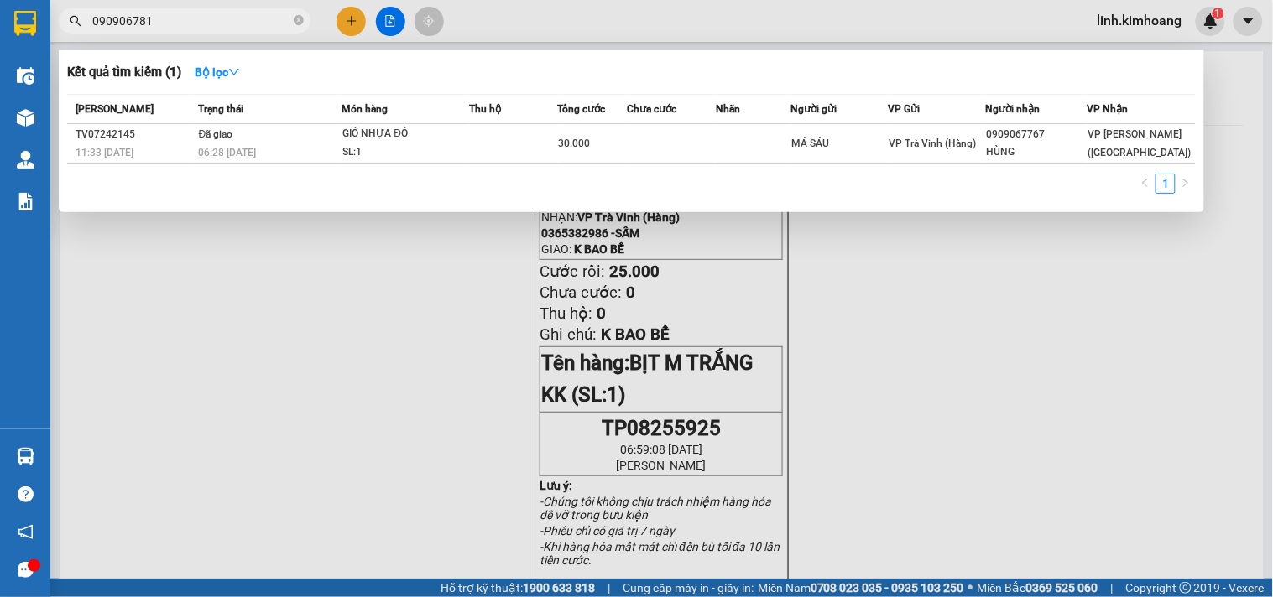
type input "0909067813"
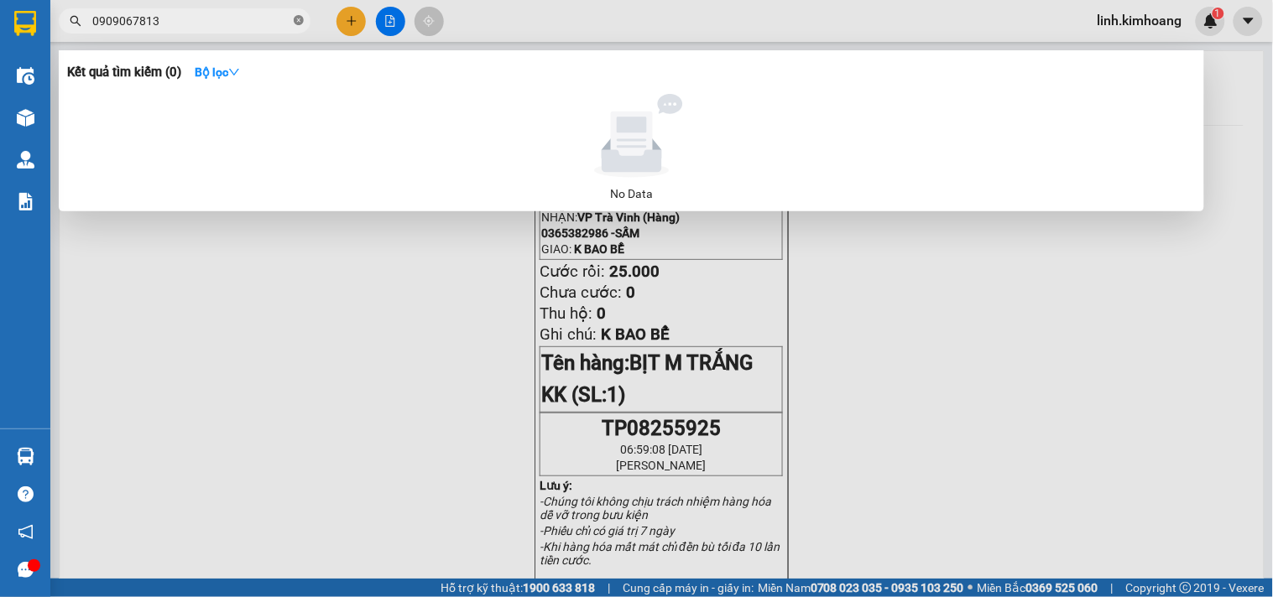
click at [295, 22] on icon "close-circle" at bounding box center [299, 20] width 10 height 10
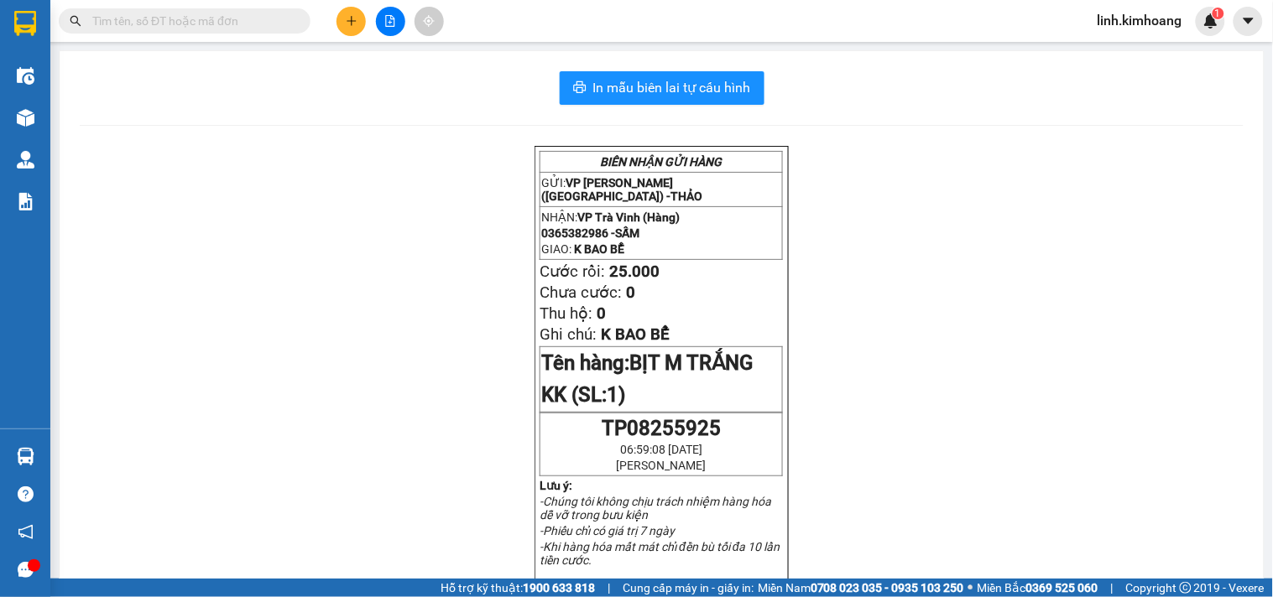
click at [220, 13] on input "text" at bounding box center [191, 21] width 198 height 18
click at [216, 17] on input "text" at bounding box center [191, 21] width 198 height 18
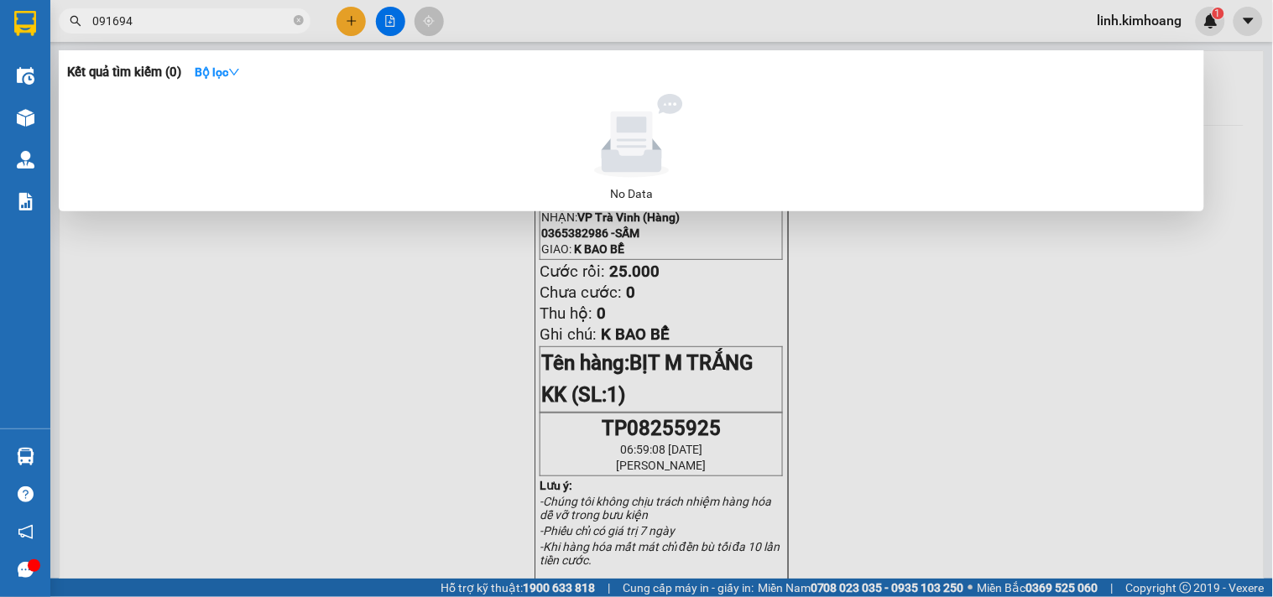
type input "0916944"
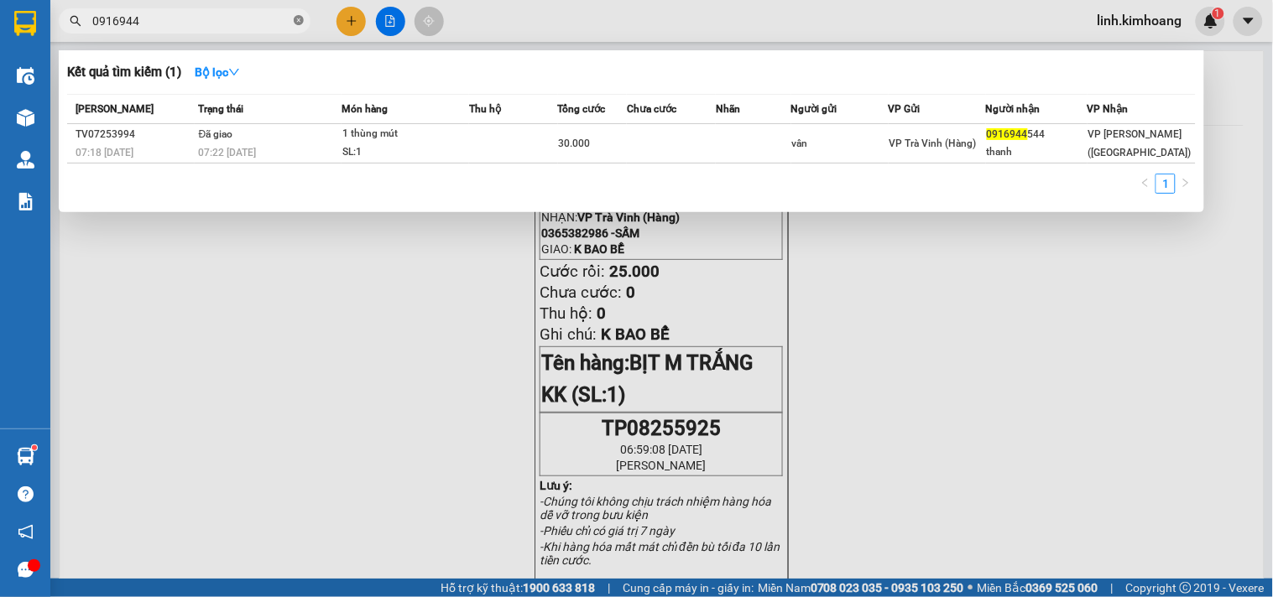
click at [298, 20] on icon "close-circle" at bounding box center [299, 20] width 10 height 10
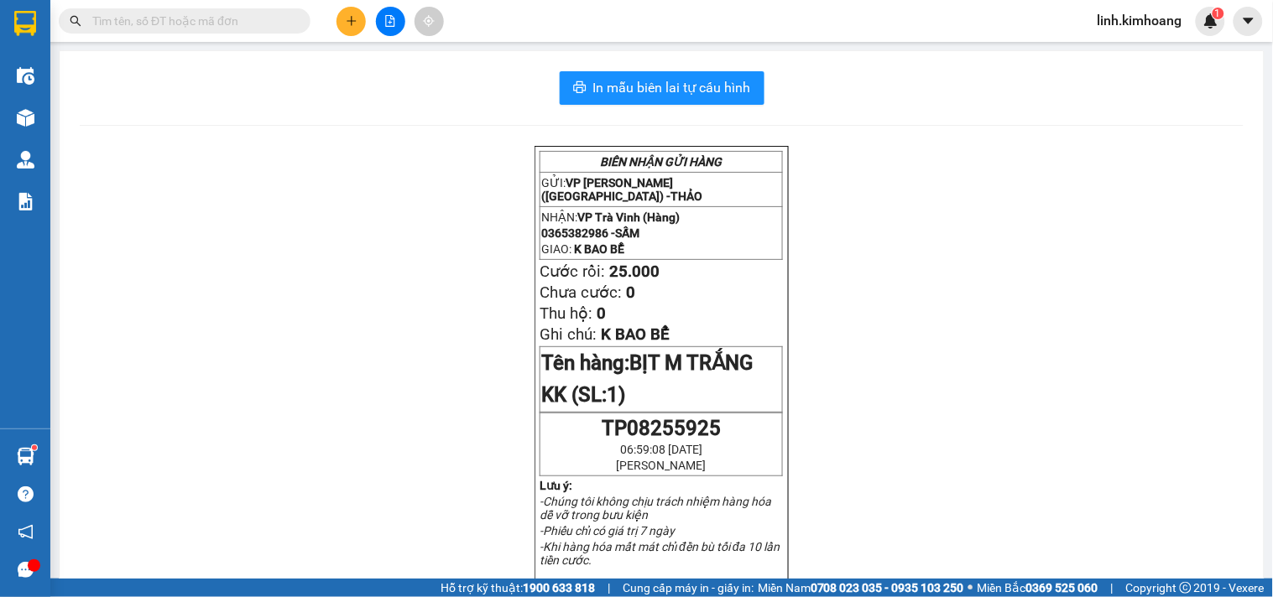
click at [172, 23] on input "text" at bounding box center [191, 21] width 198 height 18
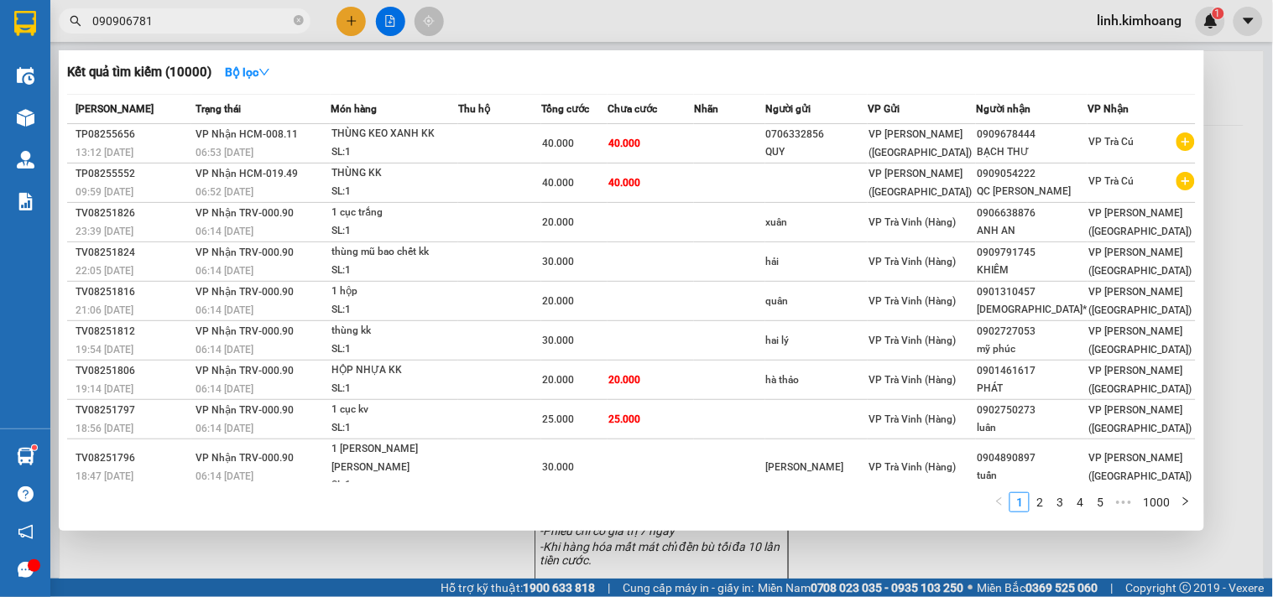
type input "0909067813"
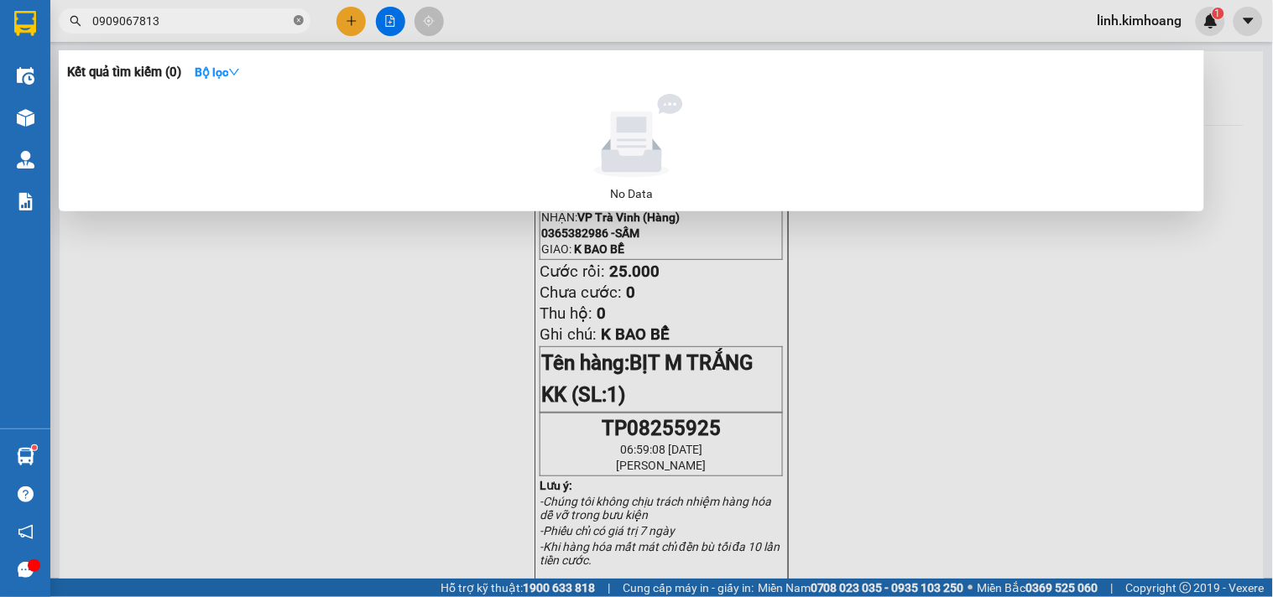
click at [300, 15] on icon "close-circle" at bounding box center [299, 20] width 10 height 10
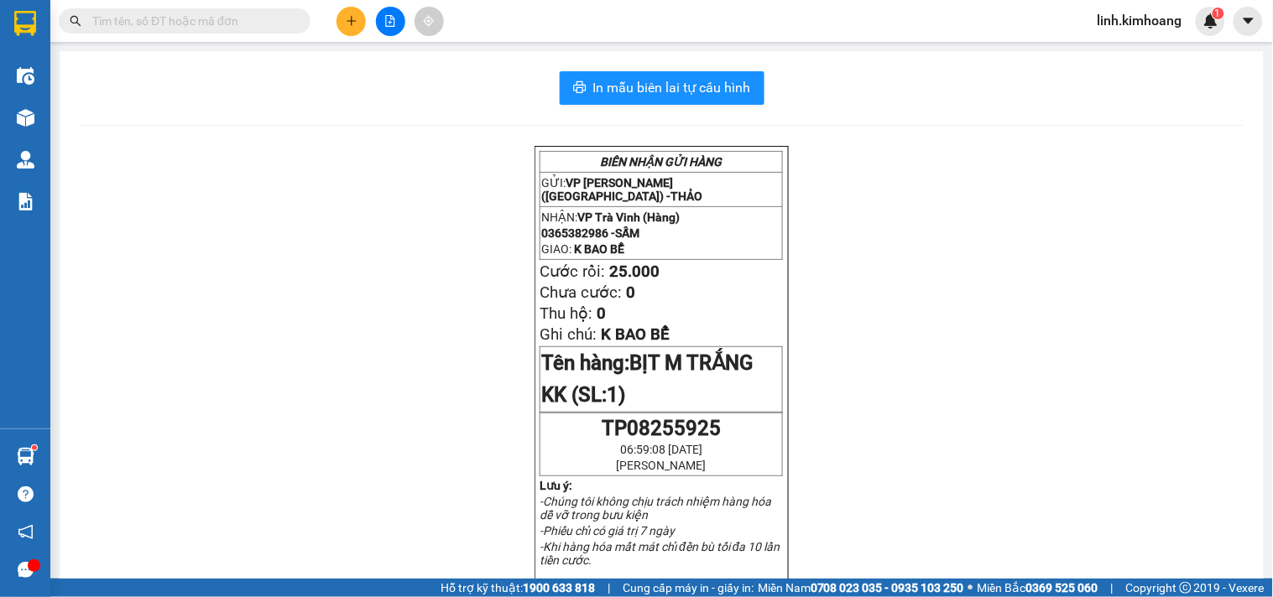
click at [250, 14] on input "text" at bounding box center [191, 21] width 198 height 18
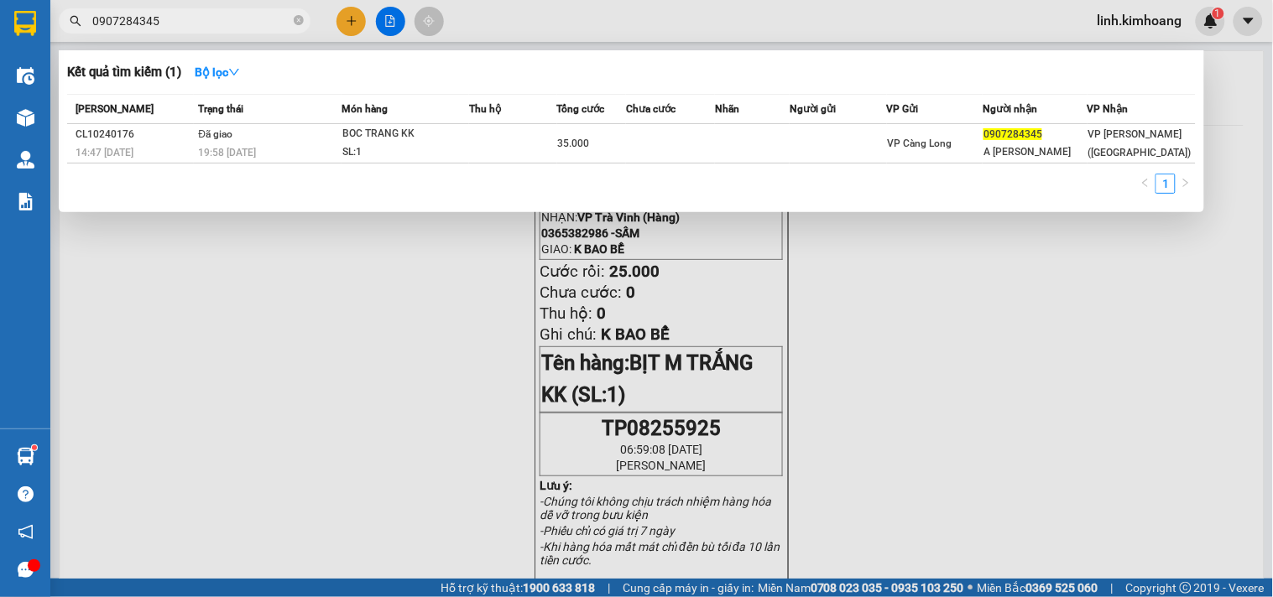
type input "0907284345"
click at [341, 27] on div at bounding box center [636, 298] width 1273 height 597
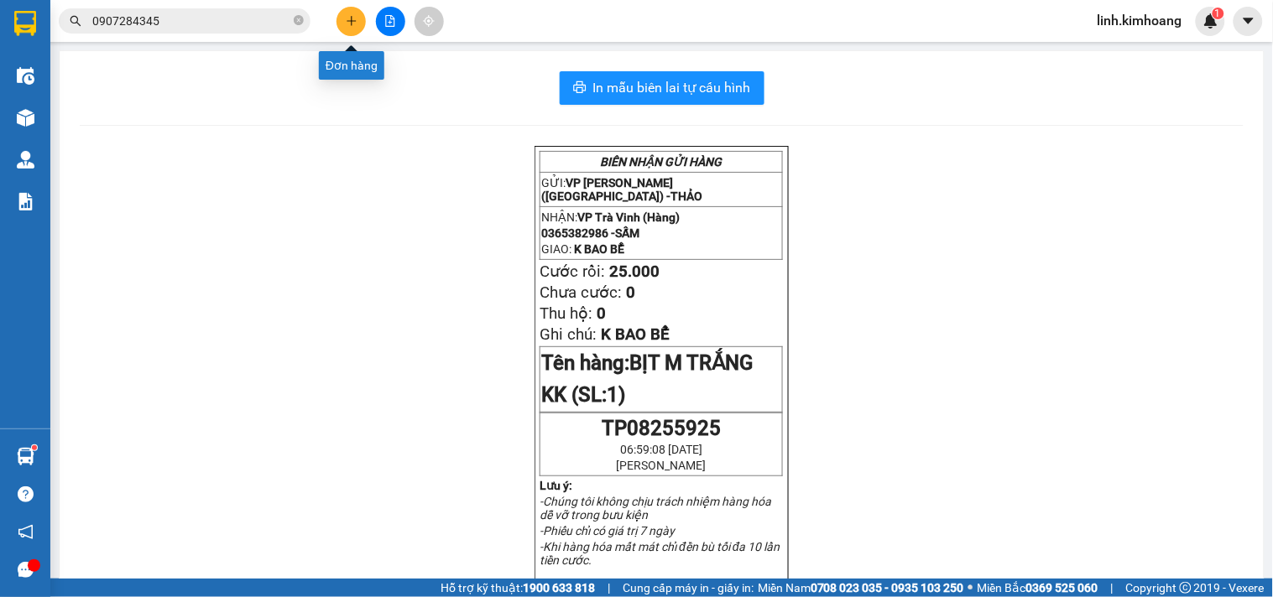
click at [347, 17] on icon "plus" at bounding box center [352, 21] width 12 height 12
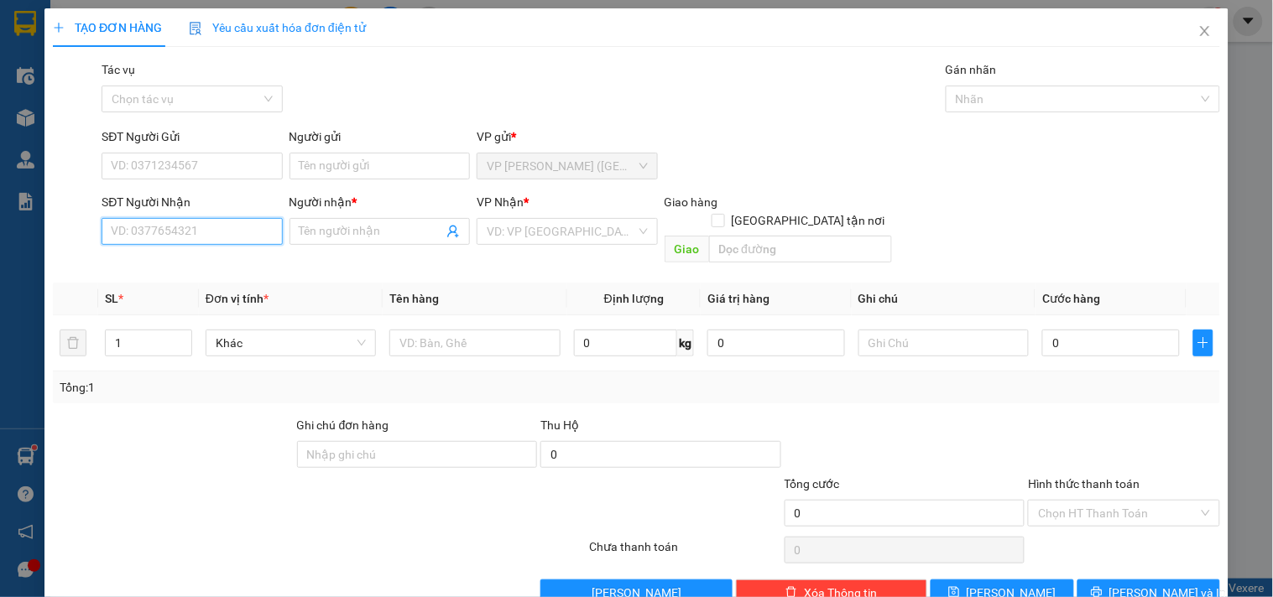
click at [218, 232] on input "SĐT Người Nhận" at bounding box center [192, 231] width 180 height 27
click at [211, 258] on div "0787544971 - PHỞ HÙNG" at bounding box center [190, 265] width 159 height 18
type input "0787544971"
type input "PHỞ HÙNG"
type input "BA SI"
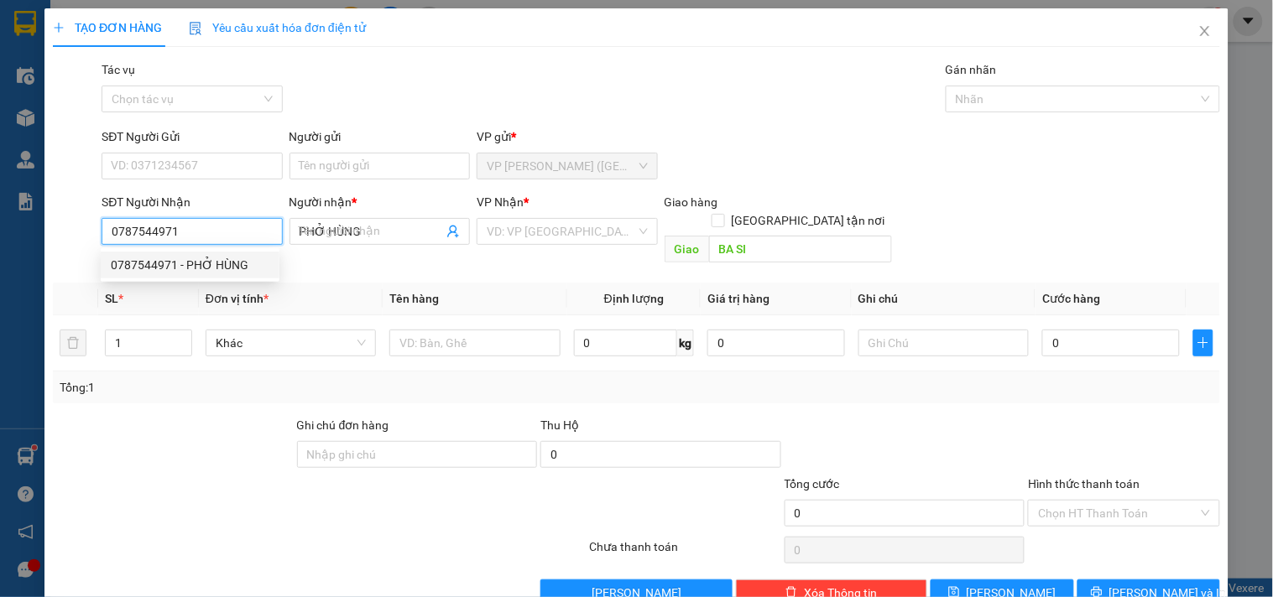
type input "80.000"
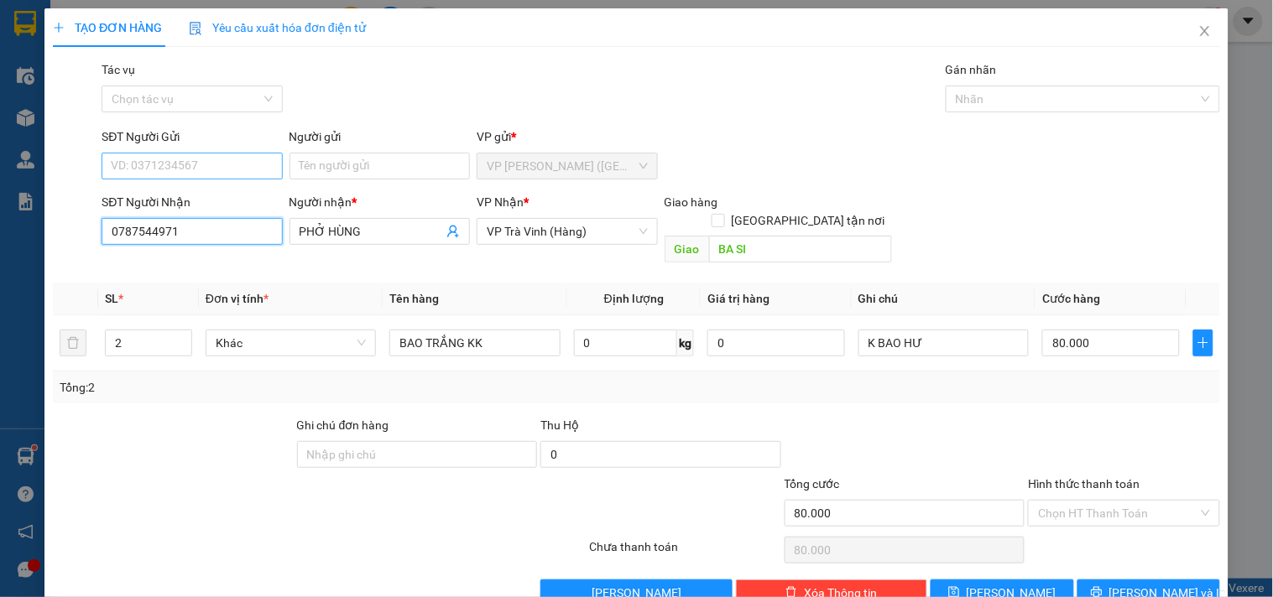
type input "0787544971"
click at [238, 162] on input "SĐT Người Gửi" at bounding box center [192, 166] width 180 height 27
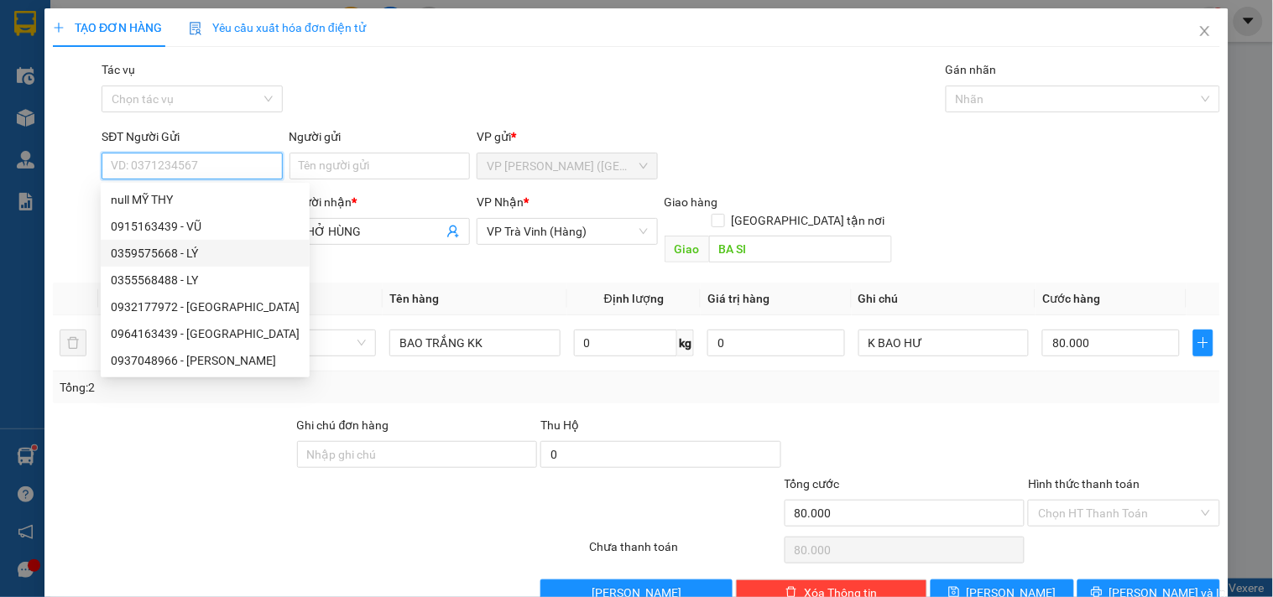
click at [194, 255] on div "0359575668 - LÝ" at bounding box center [205, 253] width 189 height 18
type input "0359575668"
type input "LÝ"
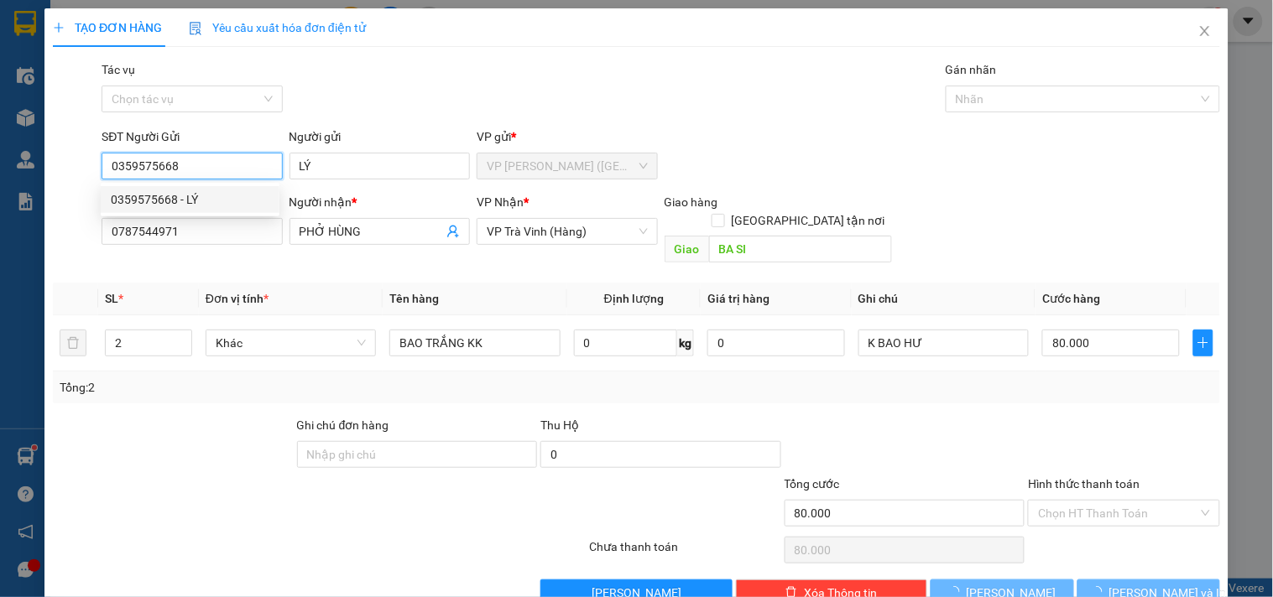
type input "40.000"
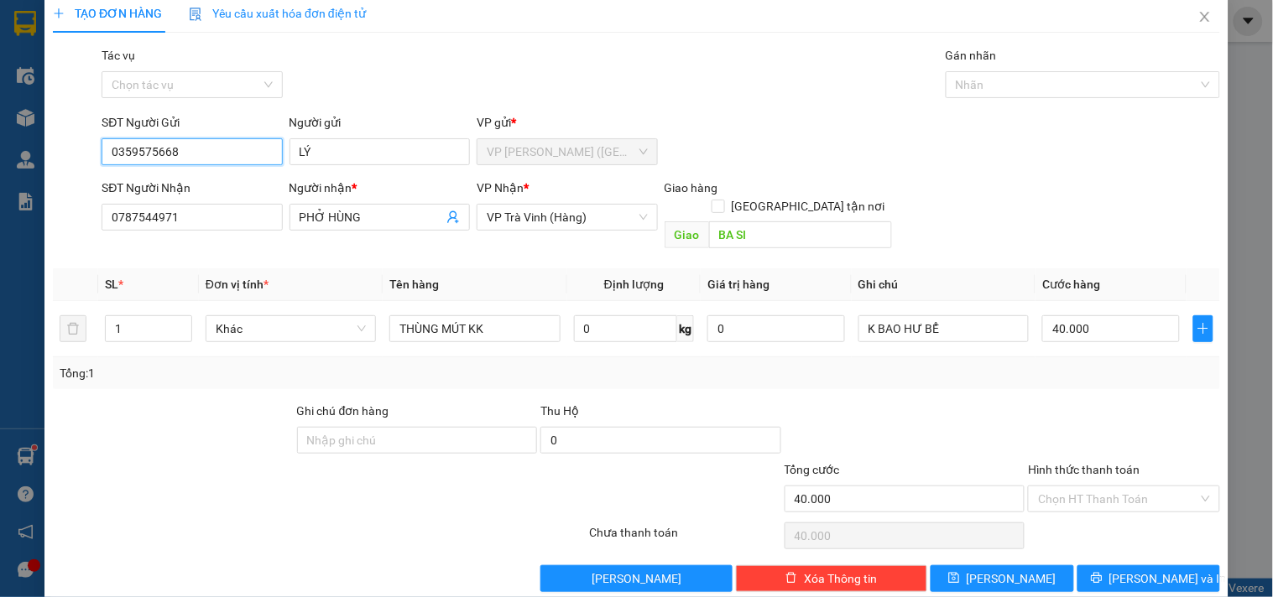
scroll to position [23, 0]
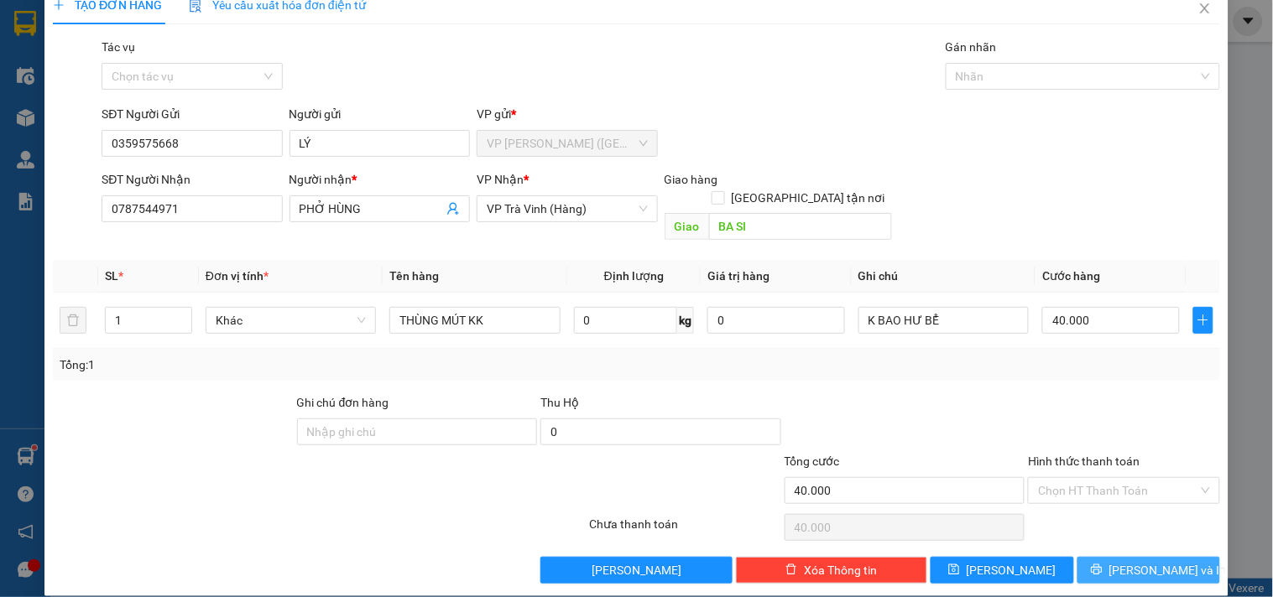
click at [1129, 561] on span "[PERSON_NAME] và In" at bounding box center [1167, 570] width 117 height 18
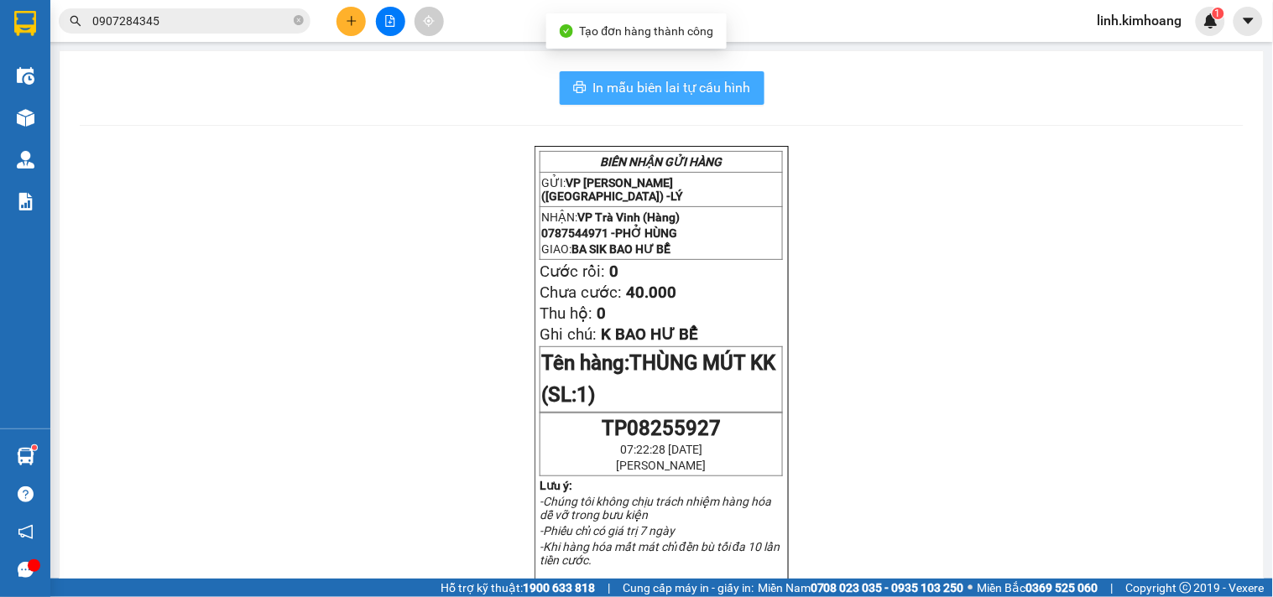
click at [680, 81] on span "In mẫu biên lai tự cấu hình" at bounding box center [672, 87] width 158 height 21
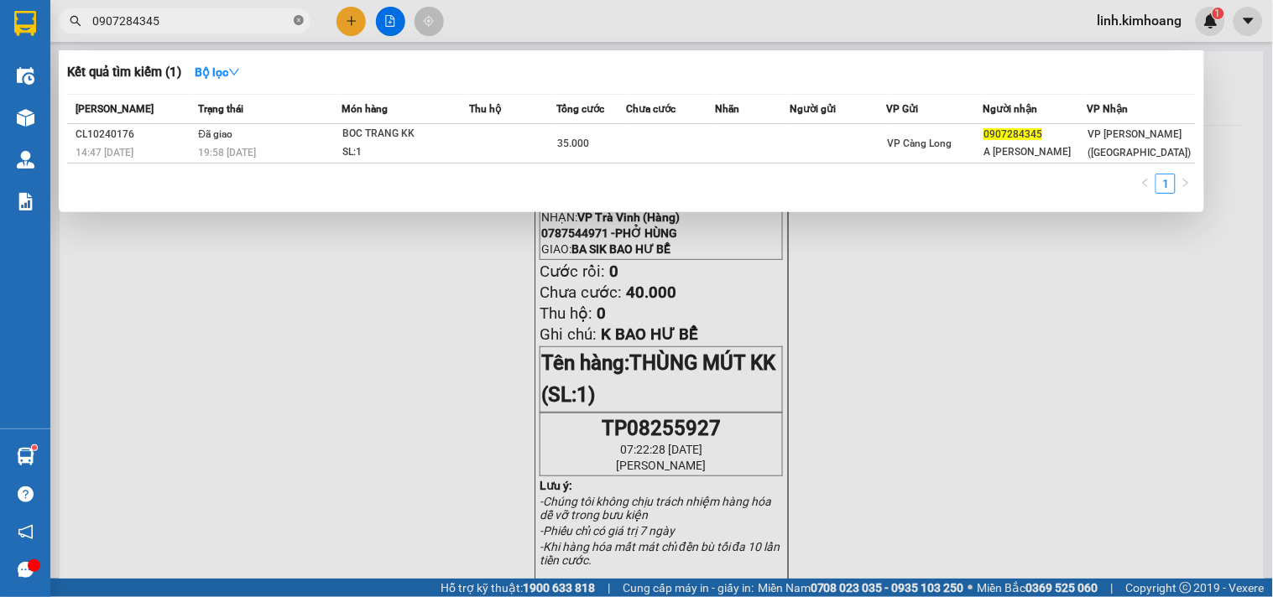
click at [303, 22] on icon "close-circle" at bounding box center [299, 20] width 10 height 10
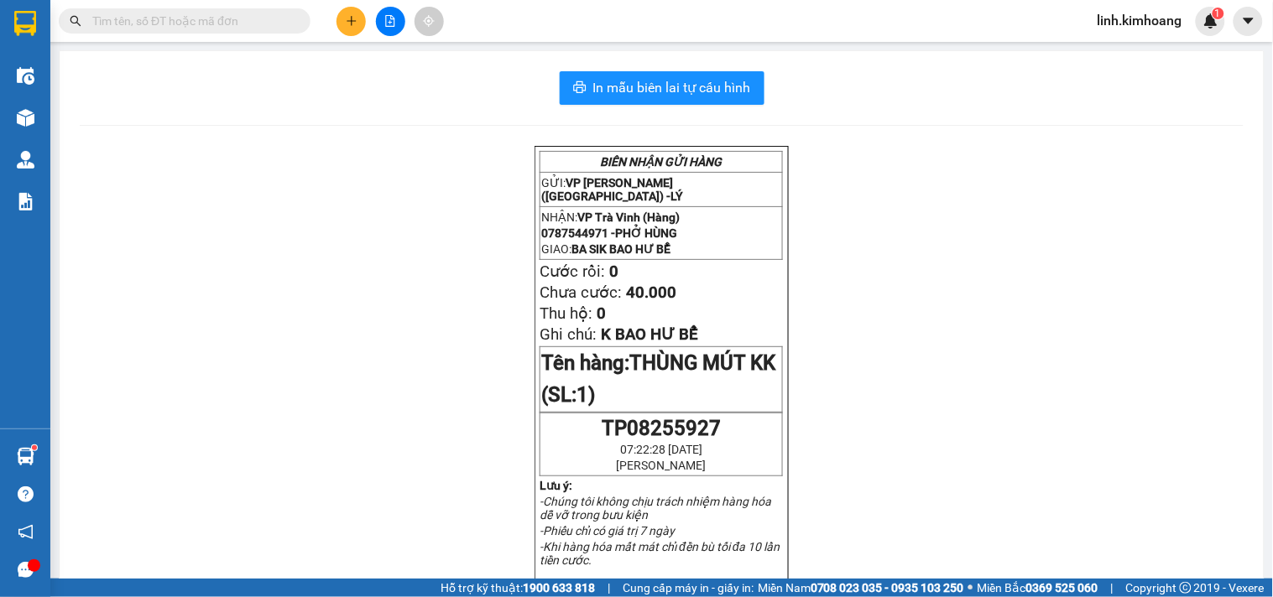
click at [262, 14] on input "text" at bounding box center [191, 21] width 198 height 18
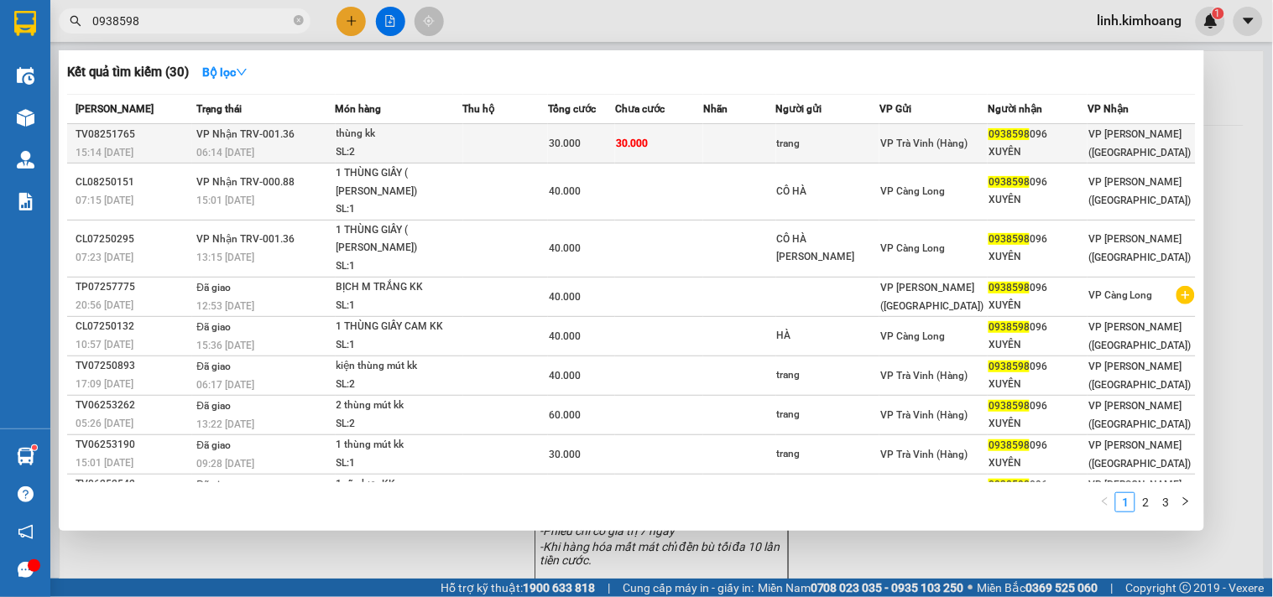
type input "0938598"
click at [840, 147] on div "trang" at bounding box center [828, 144] width 102 height 18
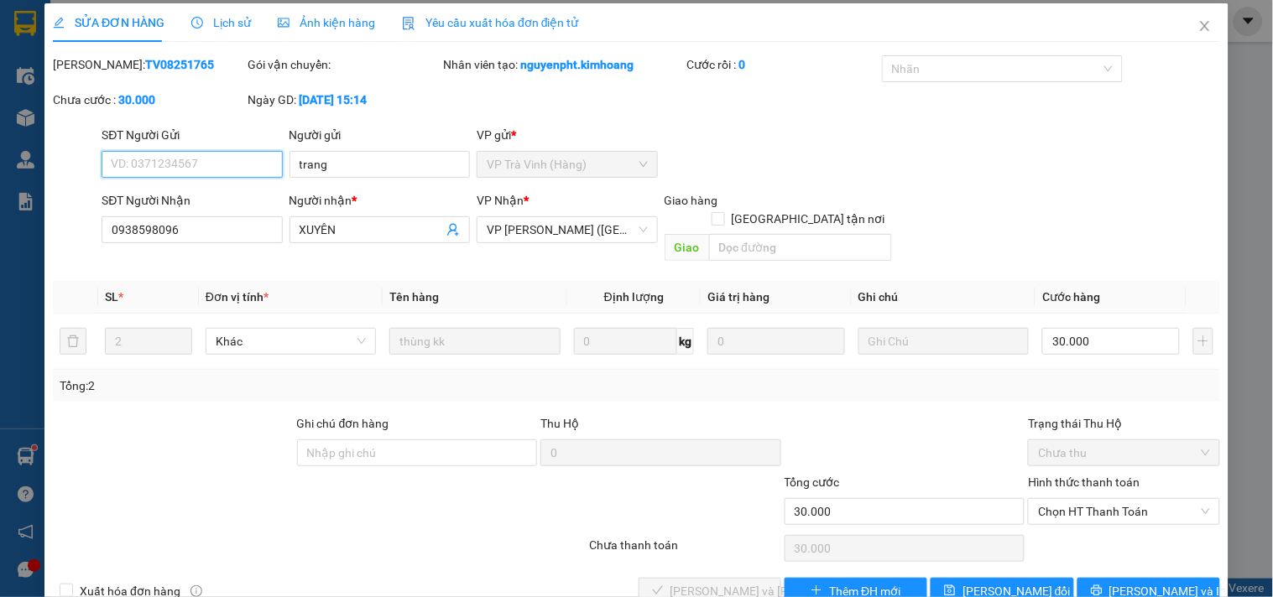
scroll to position [27, 0]
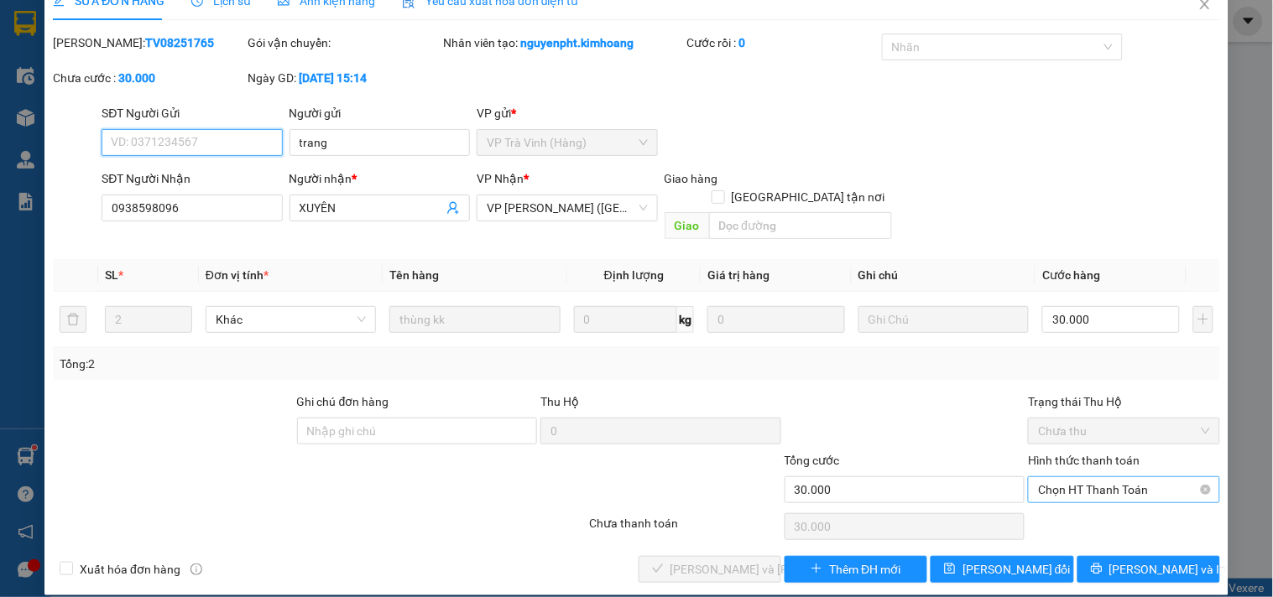
click at [1078, 477] on span "Chọn HT Thanh Toán" at bounding box center [1123, 489] width 171 height 25
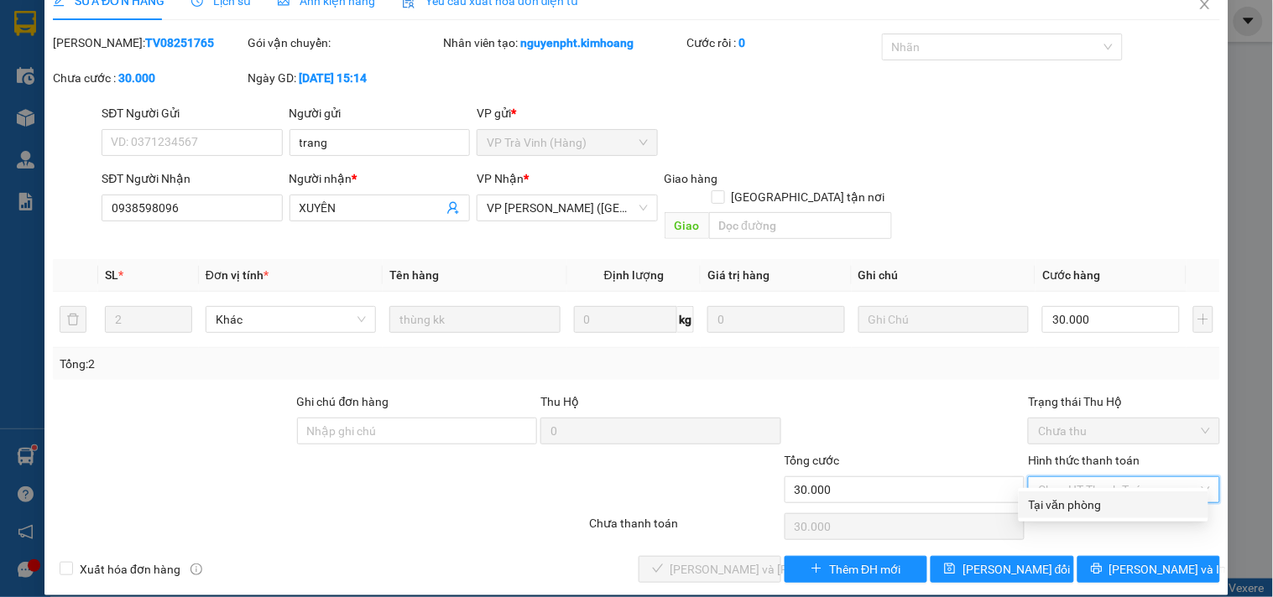
click at [1077, 509] on div "Tại văn phòng" at bounding box center [1113, 505] width 169 height 18
type input "0"
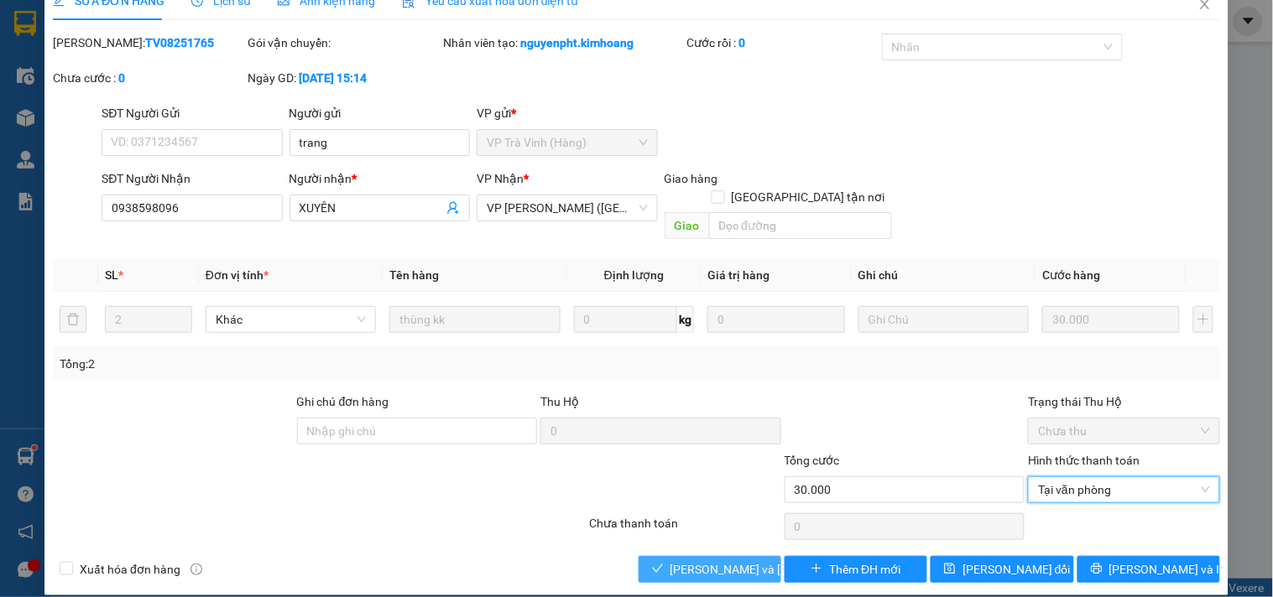
click at [700, 560] on span "[PERSON_NAME] và Giao hàng" at bounding box center [783, 569] width 227 height 18
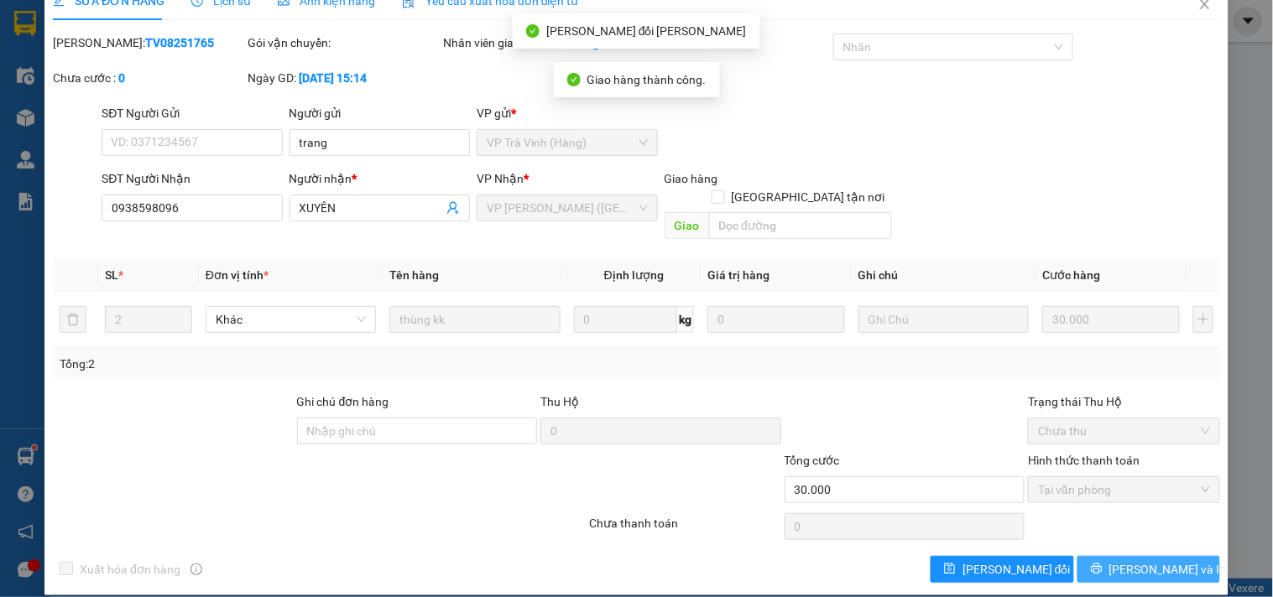
click at [1125, 560] on span "[PERSON_NAME] và In" at bounding box center [1167, 569] width 117 height 18
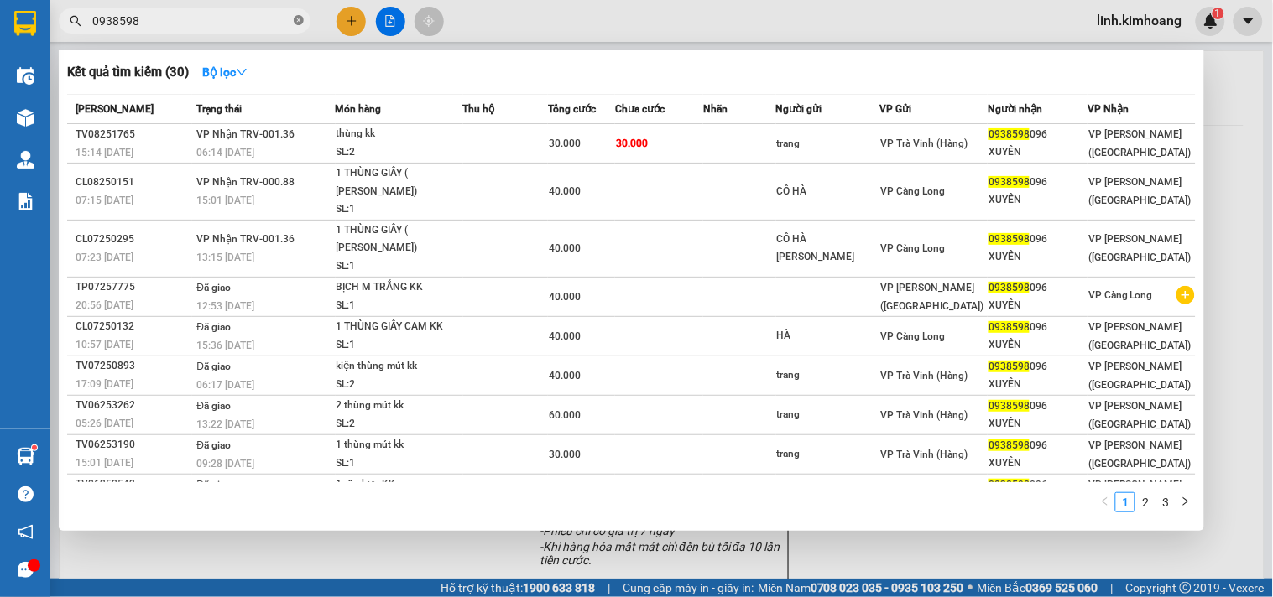
click at [299, 19] on icon "close-circle" at bounding box center [299, 20] width 10 height 10
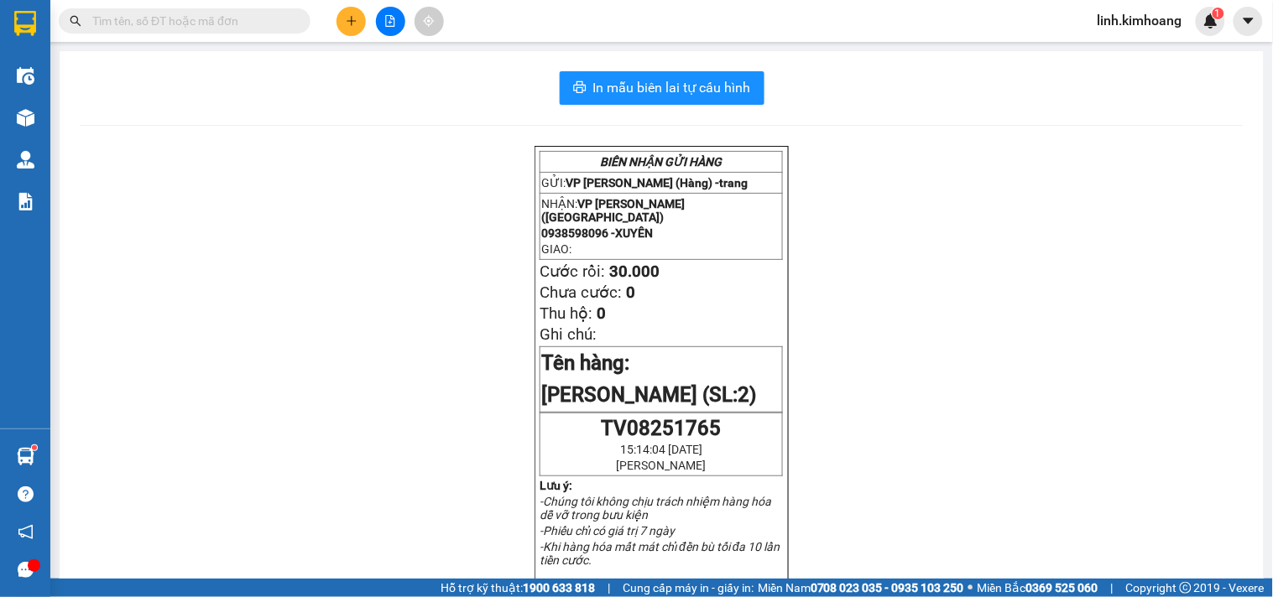
click at [212, 19] on input "text" at bounding box center [191, 21] width 198 height 18
click at [194, 22] on input "text" at bounding box center [191, 21] width 198 height 18
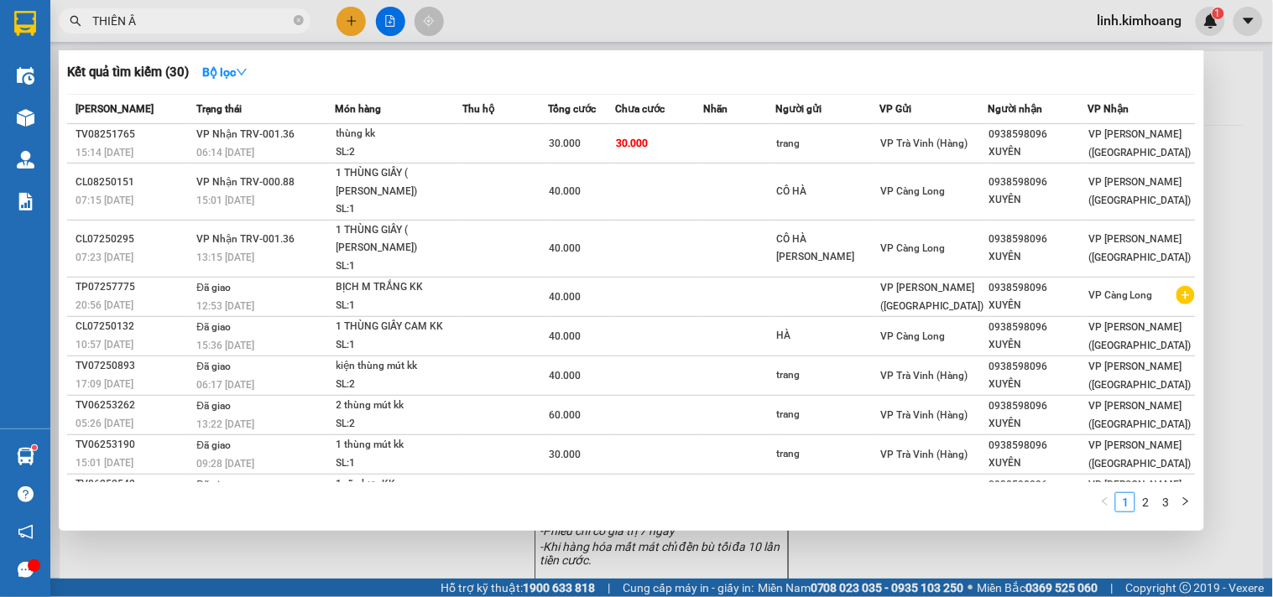
type input "THIÊN ÂN"
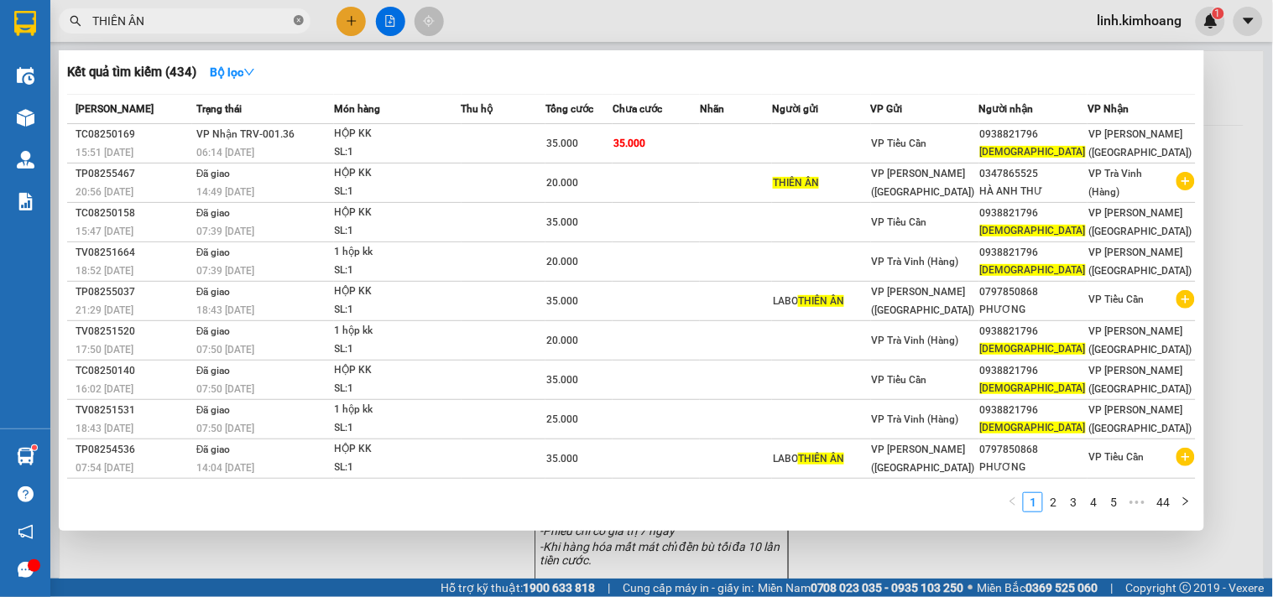
click at [298, 19] on icon "close-circle" at bounding box center [299, 20] width 10 height 10
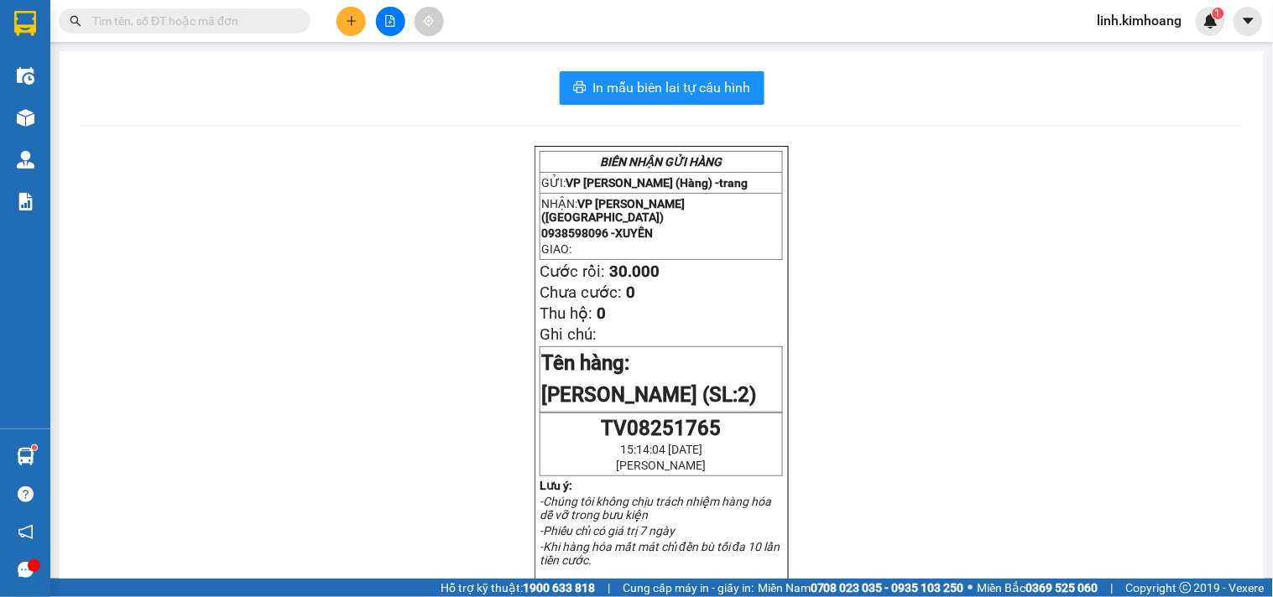
click at [170, 17] on input "text" at bounding box center [191, 21] width 198 height 18
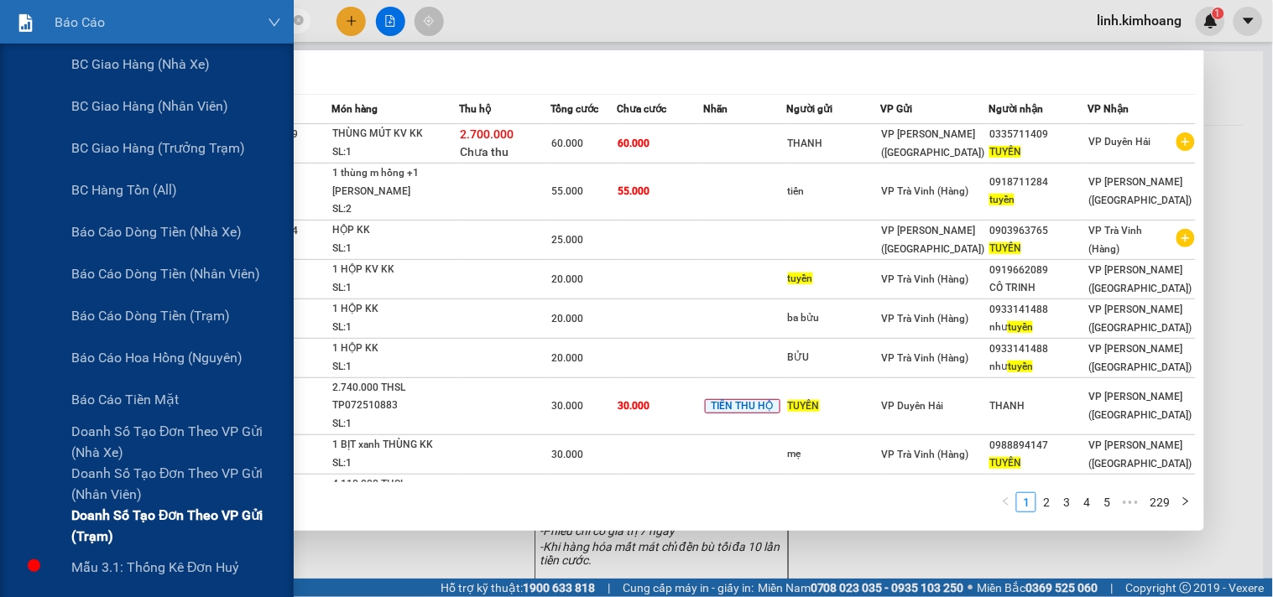
scroll to position [186, 0]
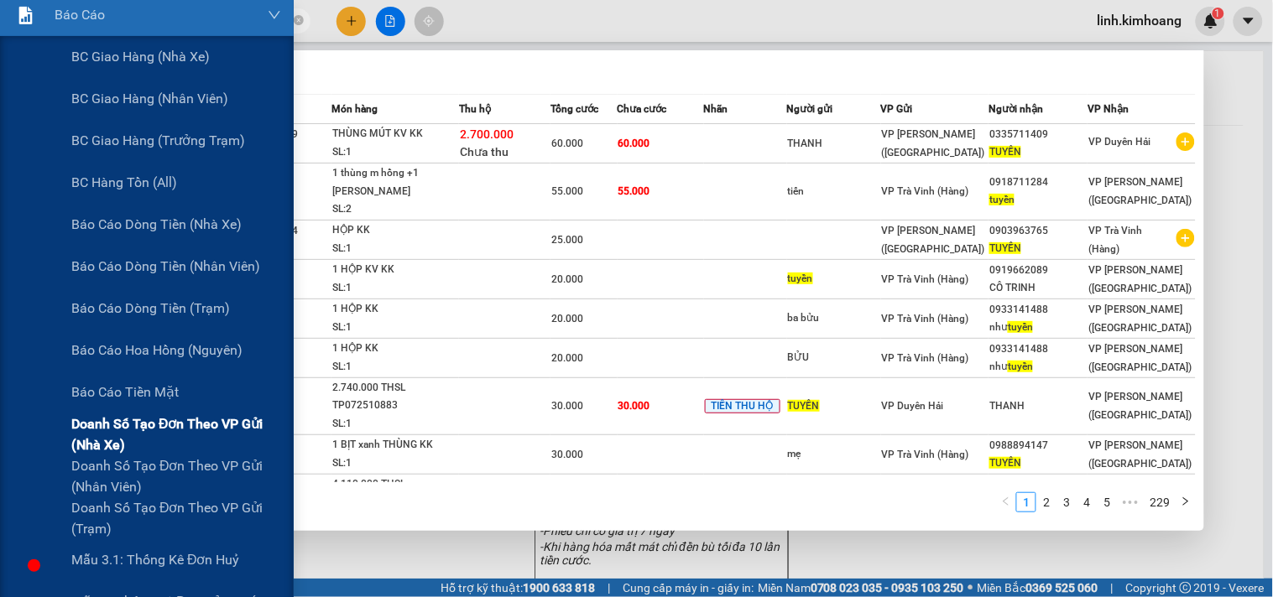
type input "TUYỀN"
click at [147, 425] on span "Doanh số tạo đơn theo VP gửi (nhà xe)" at bounding box center [176, 435] width 210 height 42
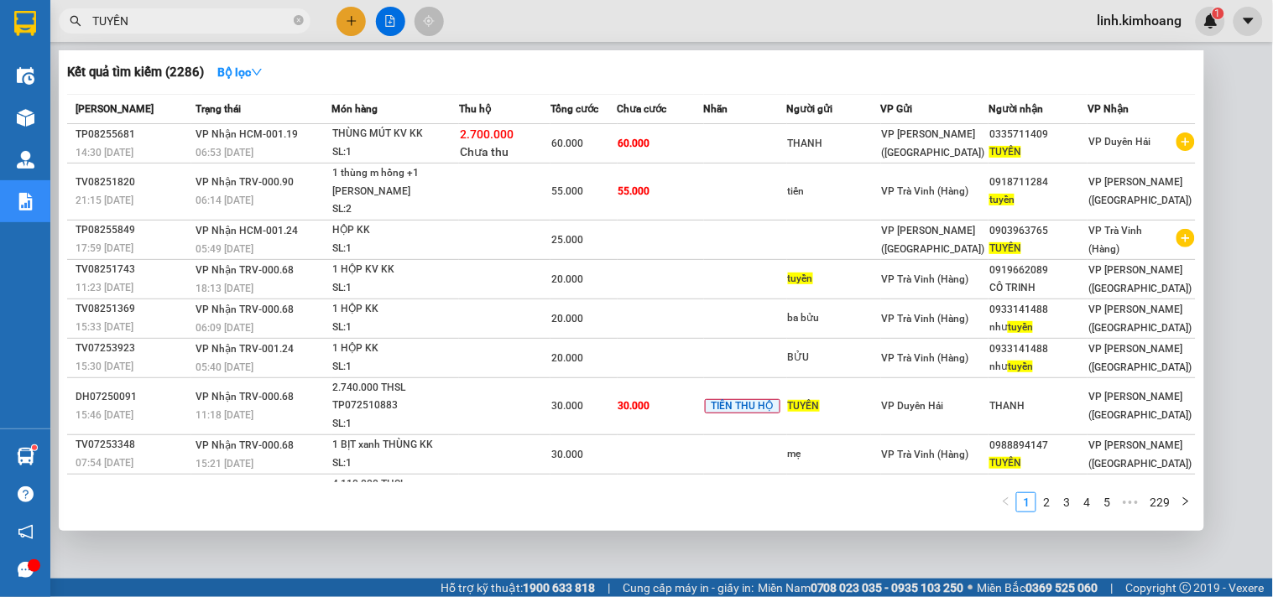
click at [617, 540] on div at bounding box center [636, 298] width 1273 height 597
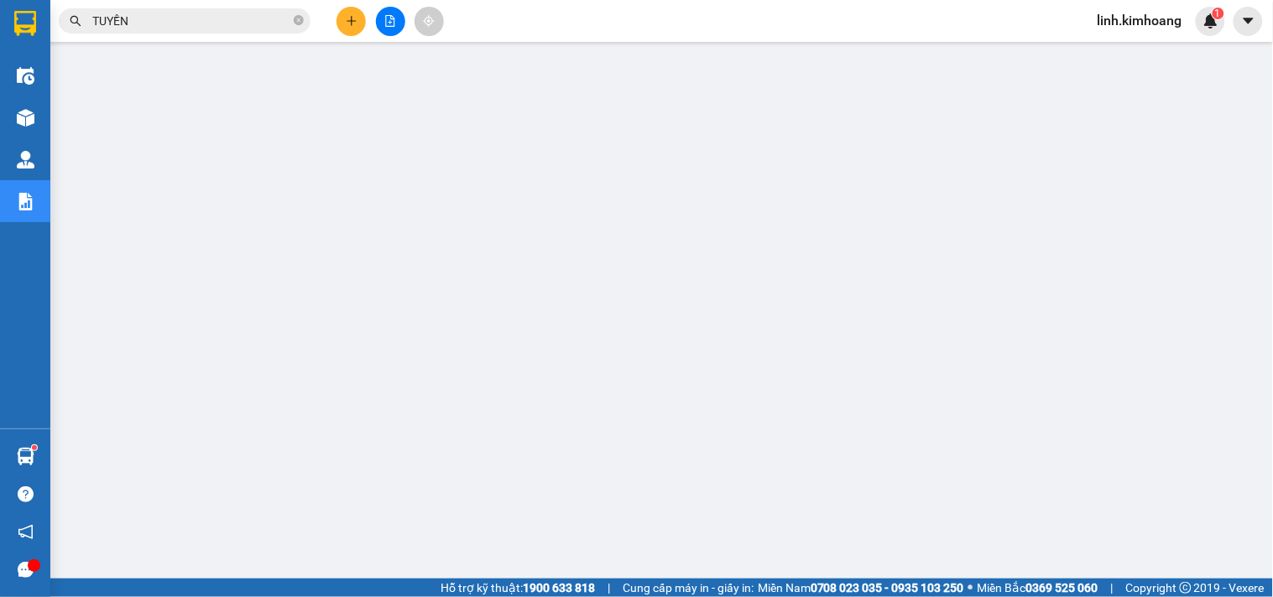
drag, startPoint x: 299, startPoint y: 21, endPoint x: 225, endPoint y: 26, distance: 74.0
click at [299, 20] on icon "close-circle" at bounding box center [299, 20] width 10 height 10
click at [222, 18] on input "text" at bounding box center [191, 21] width 198 height 18
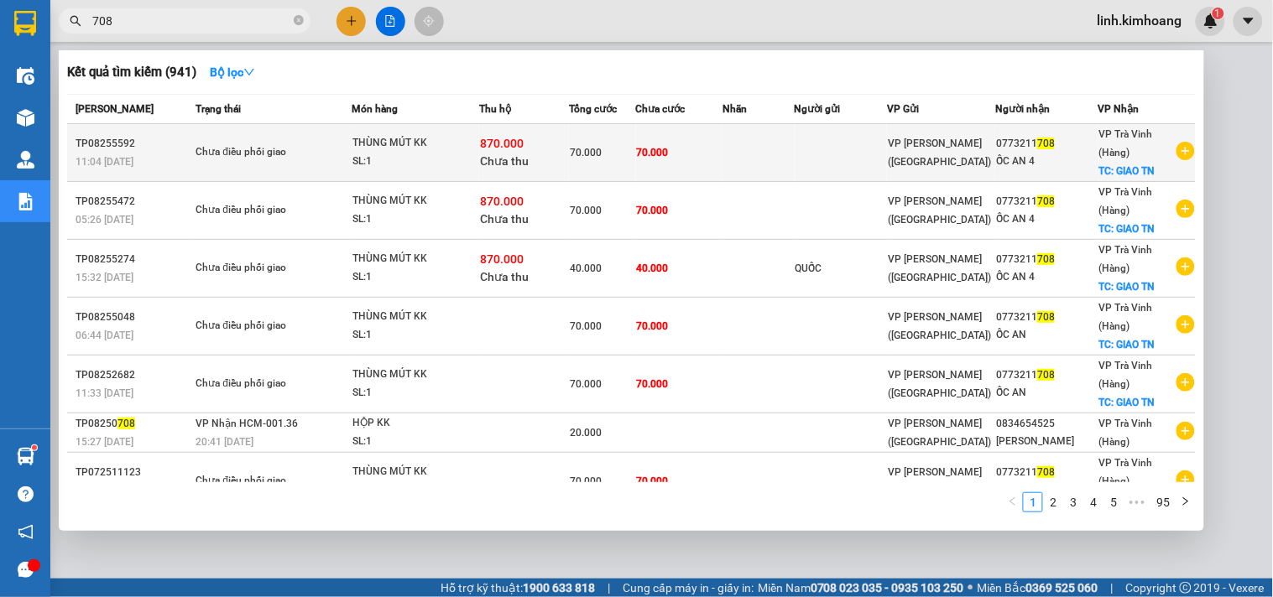
type input "708"
click at [879, 151] on td at bounding box center [841, 153] width 92 height 58
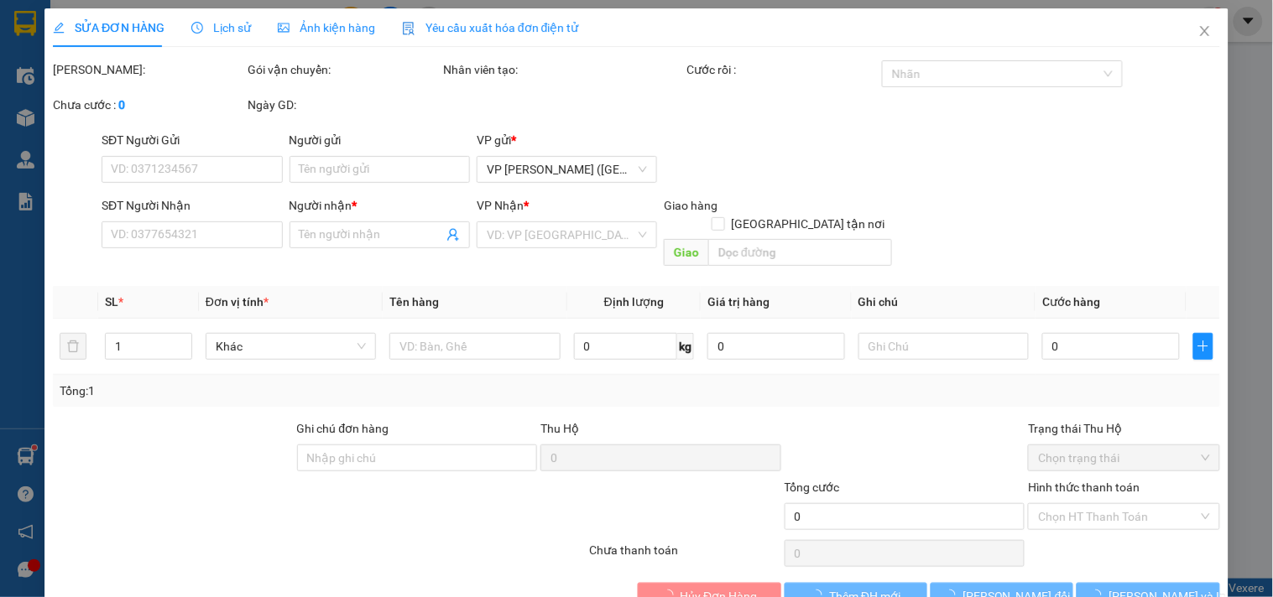
type input "0773211708"
type input "ỐC AN 4"
checkbox input "true"
type input "GIAO TN"
type input "70.000"
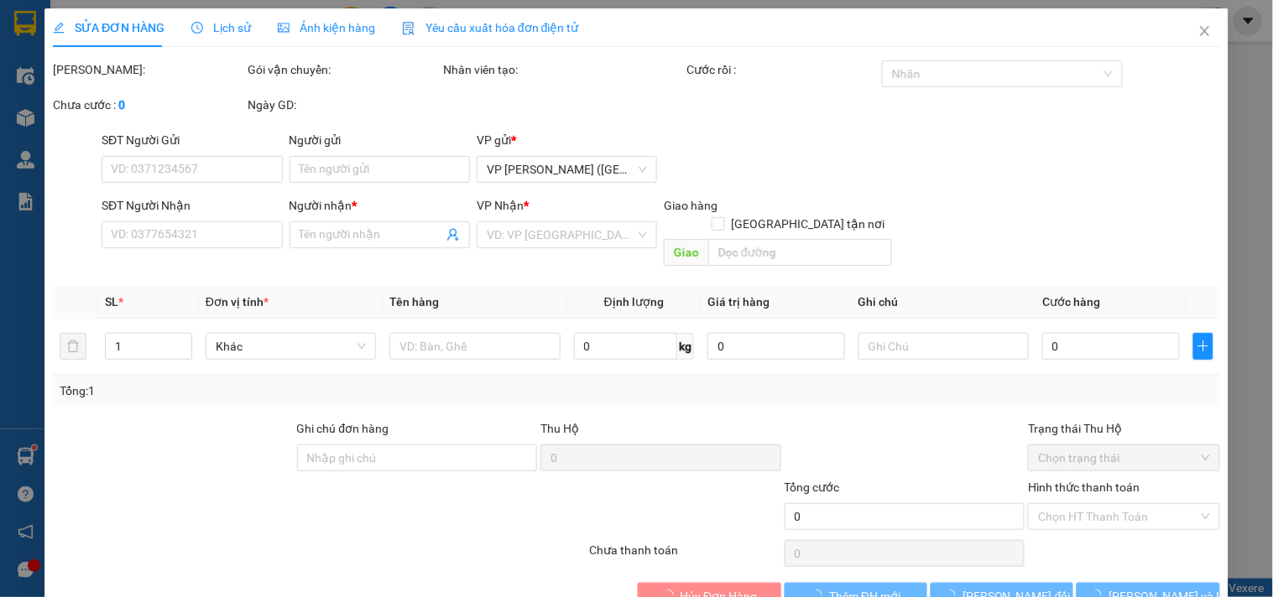
type input "70.000"
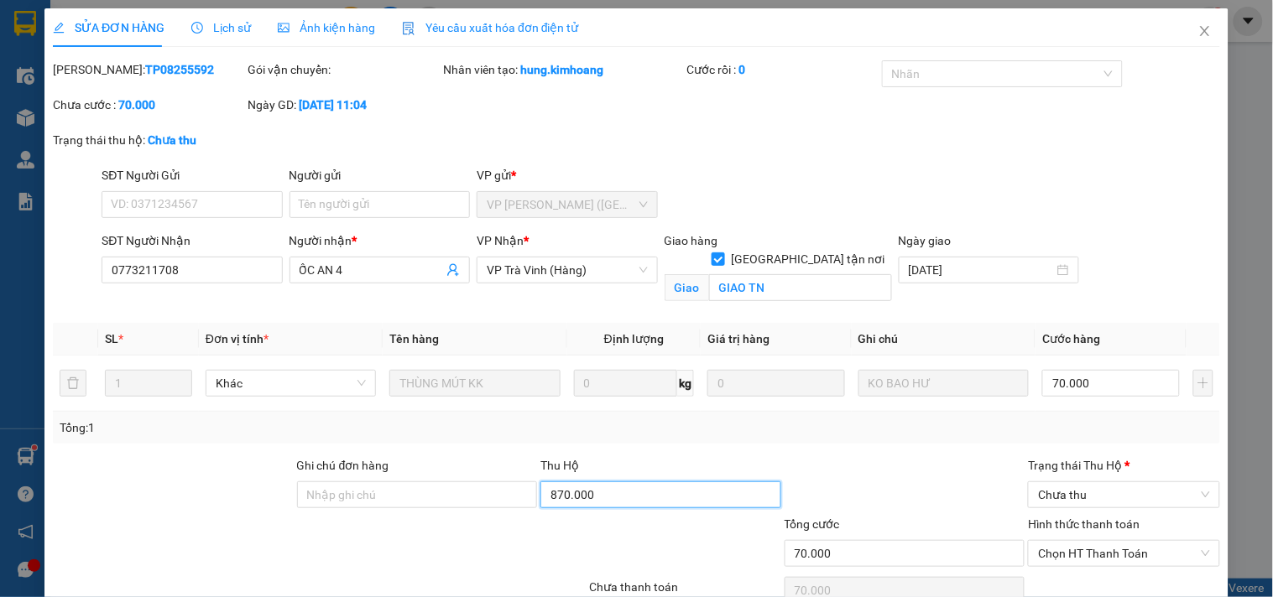
type input "0"
type input "870.000"
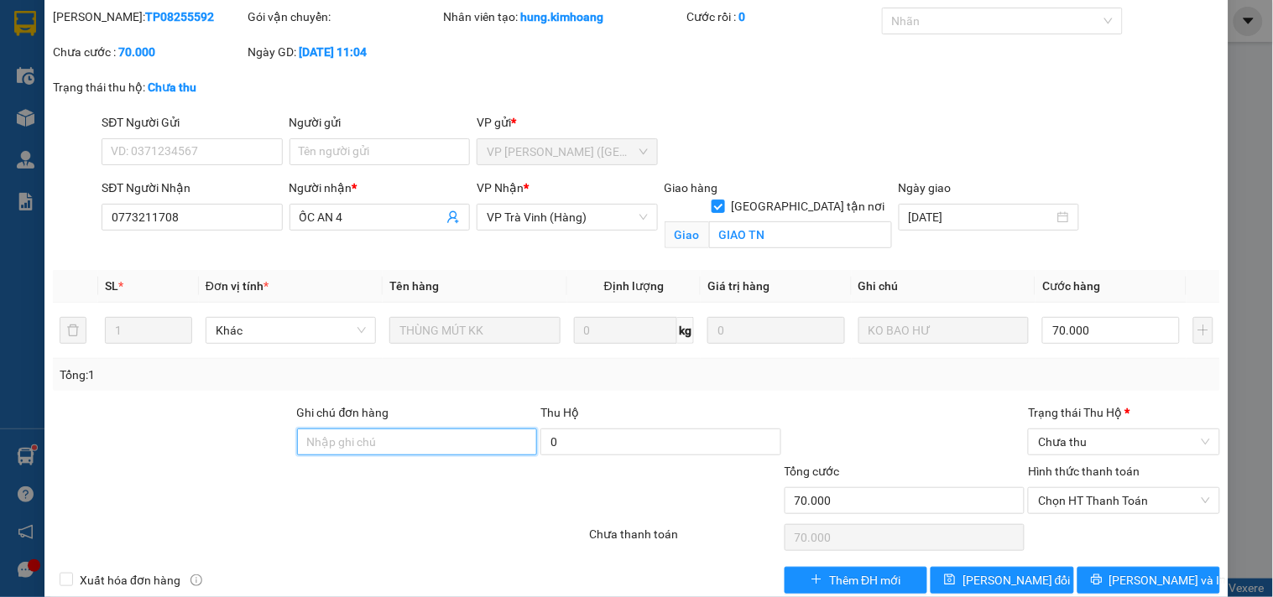
scroll to position [81, 0]
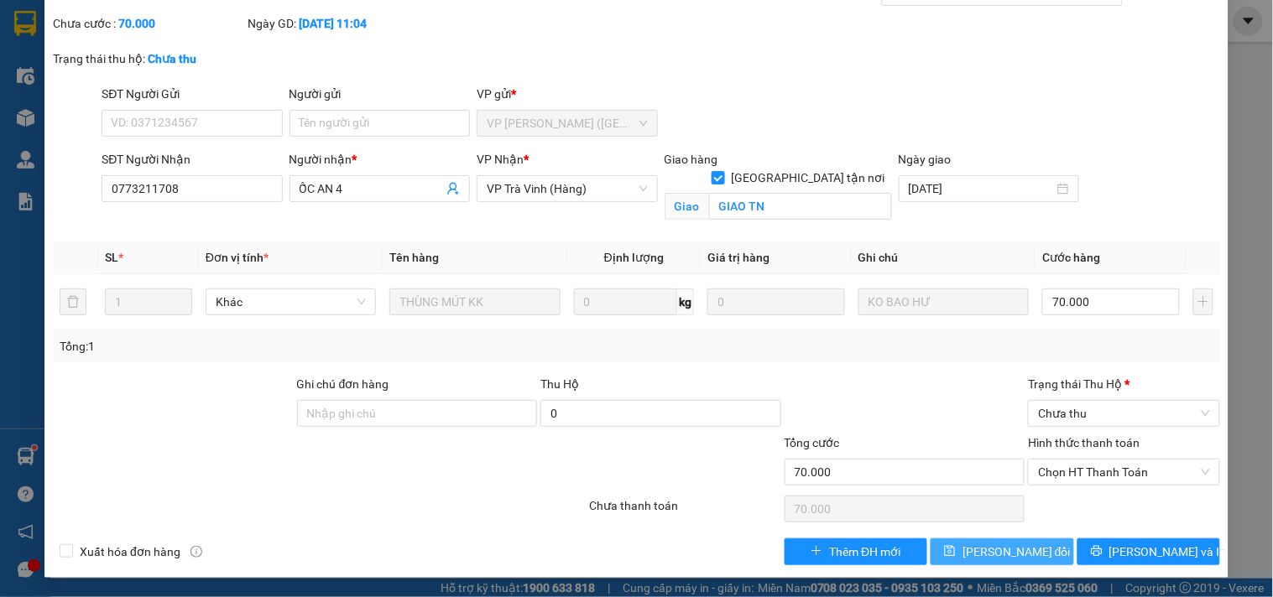
click at [988, 554] on span "[PERSON_NAME] thay đổi" at bounding box center [1016, 552] width 108 height 18
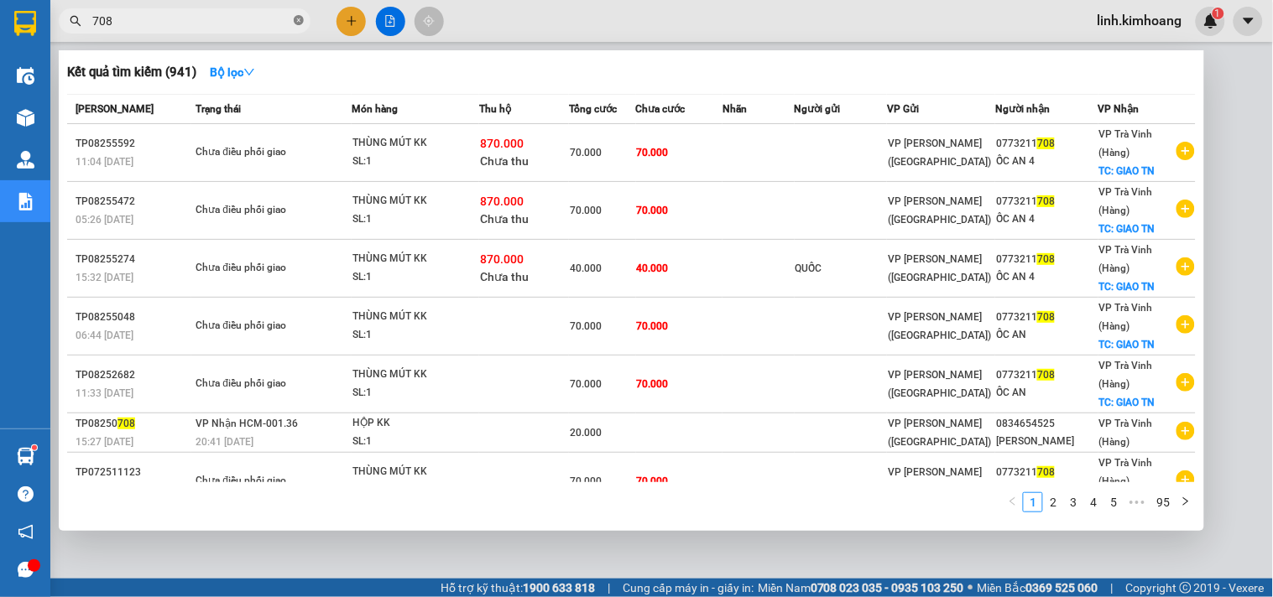
click at [302, 19] on icon "close-circle" at bounding box center [299, 20] width 10 height 10
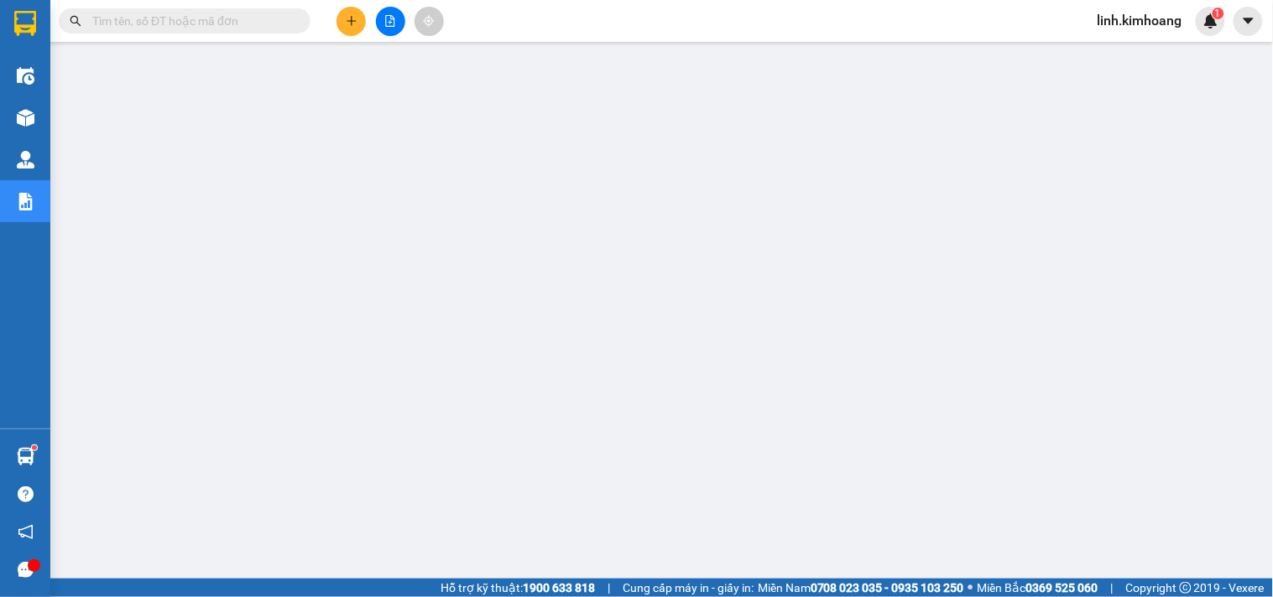
click at [257, 21] on input "text" at bounding box center [191, 21] width 198 height 18
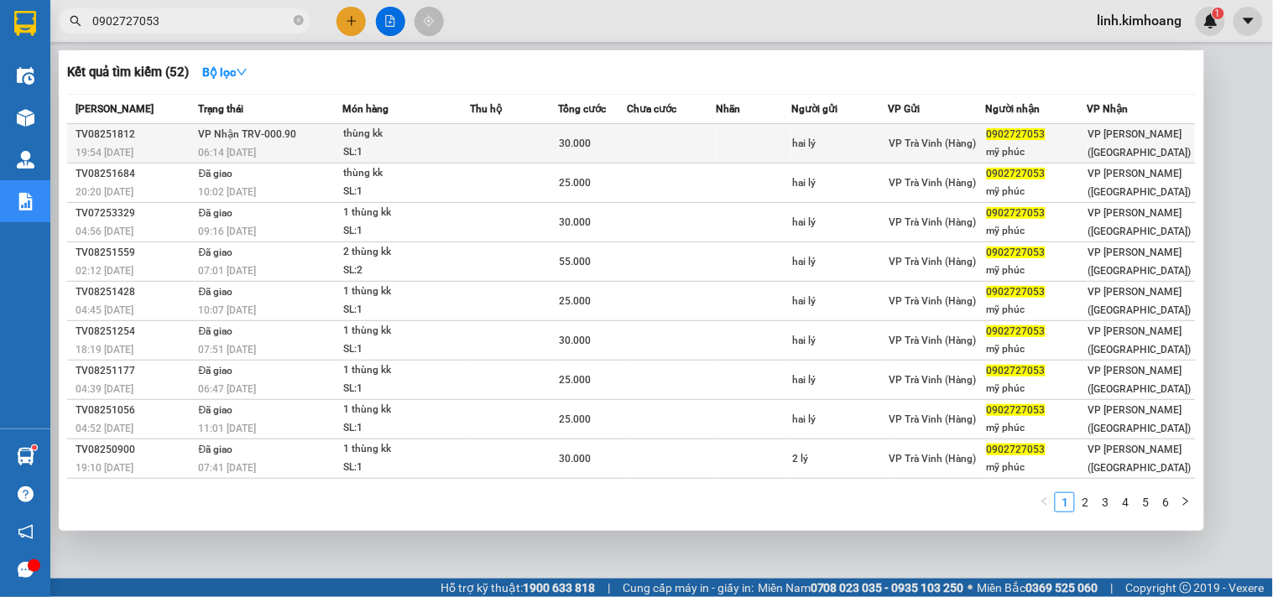
type input "0902727053"
click at [834, 149] on div "hai lý" at bounding box center [840, 144] width 96 height 18
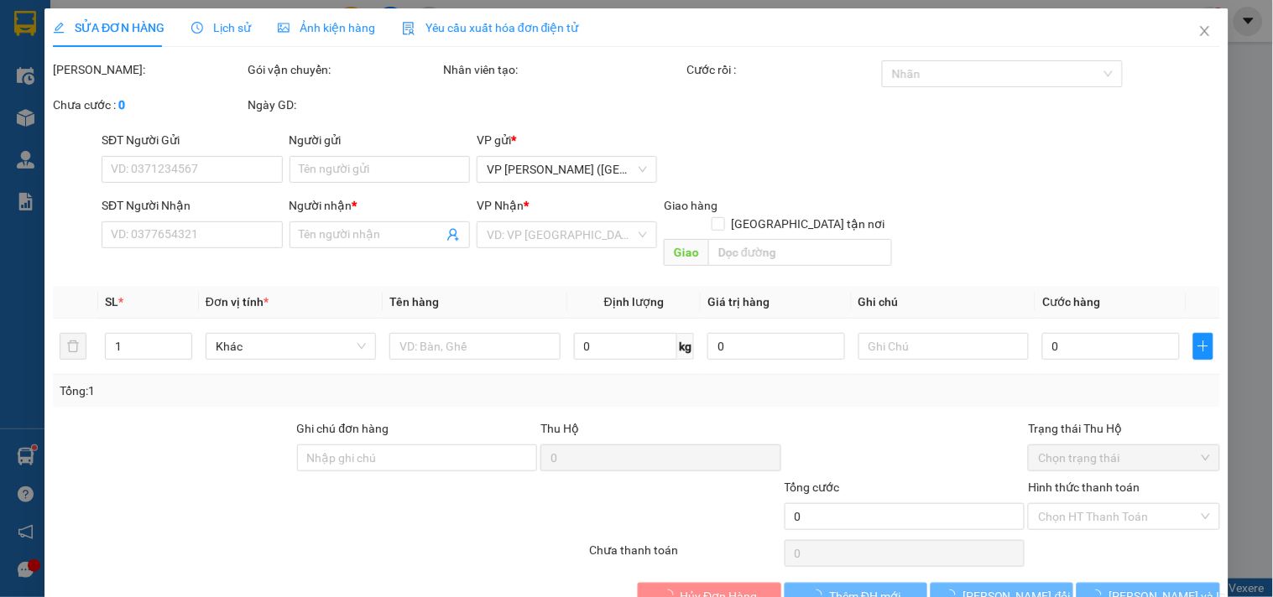
type input "hai lý"
type input "0902727053"
type input "mỹ phúc"
type input "30.000"
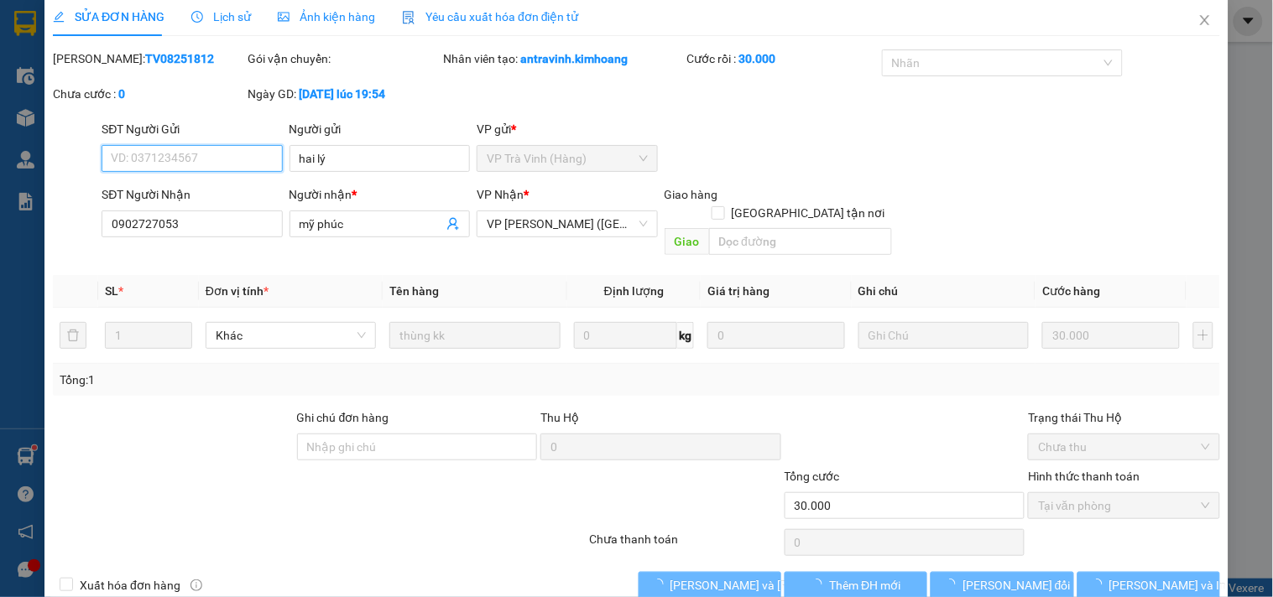
scroll to position [27, 0]
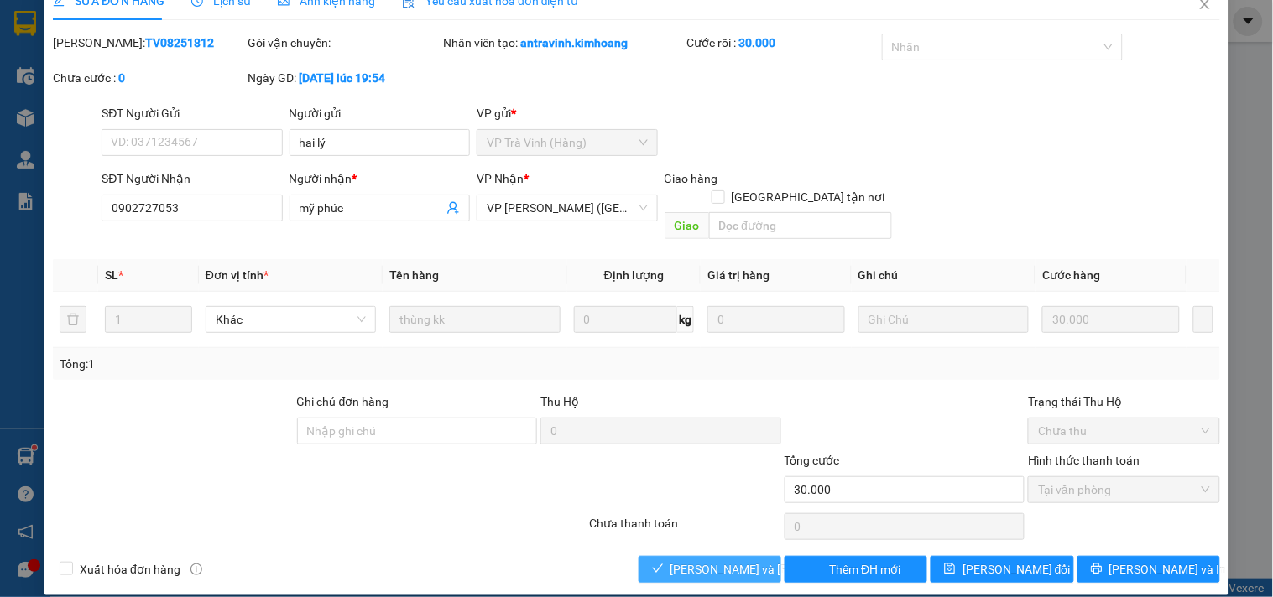
click at [719, 560] on span "[PERSON_NAME] và Giao hàng" at bounding box center [783, 569] width 227 height 18
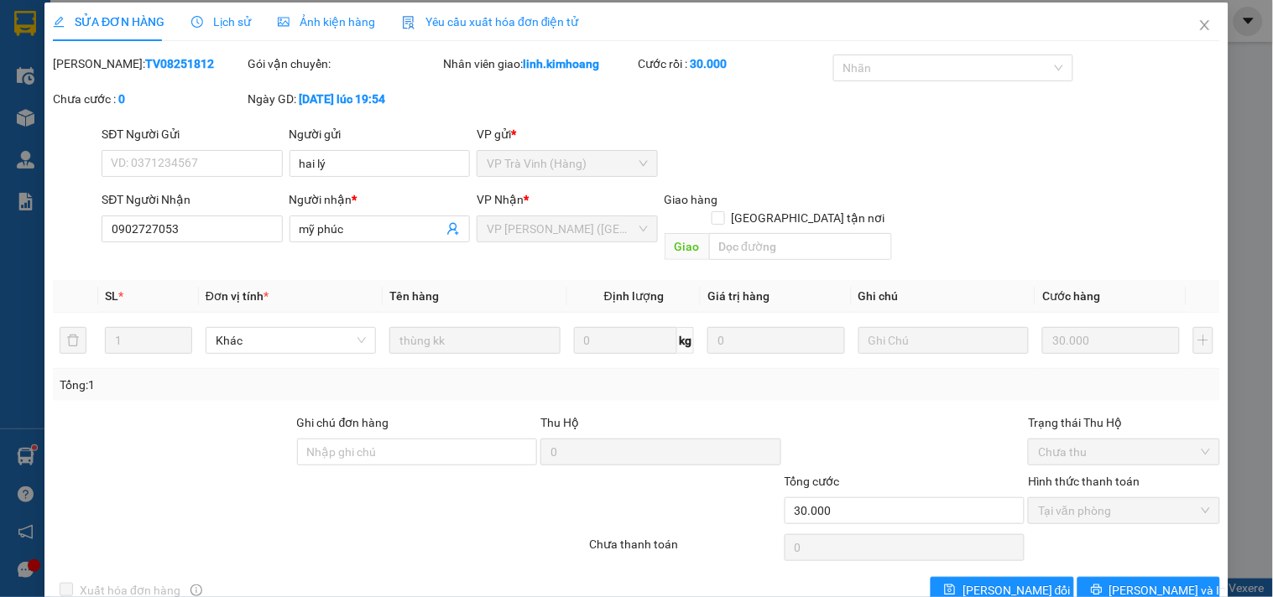
scroll to position [0, 0]
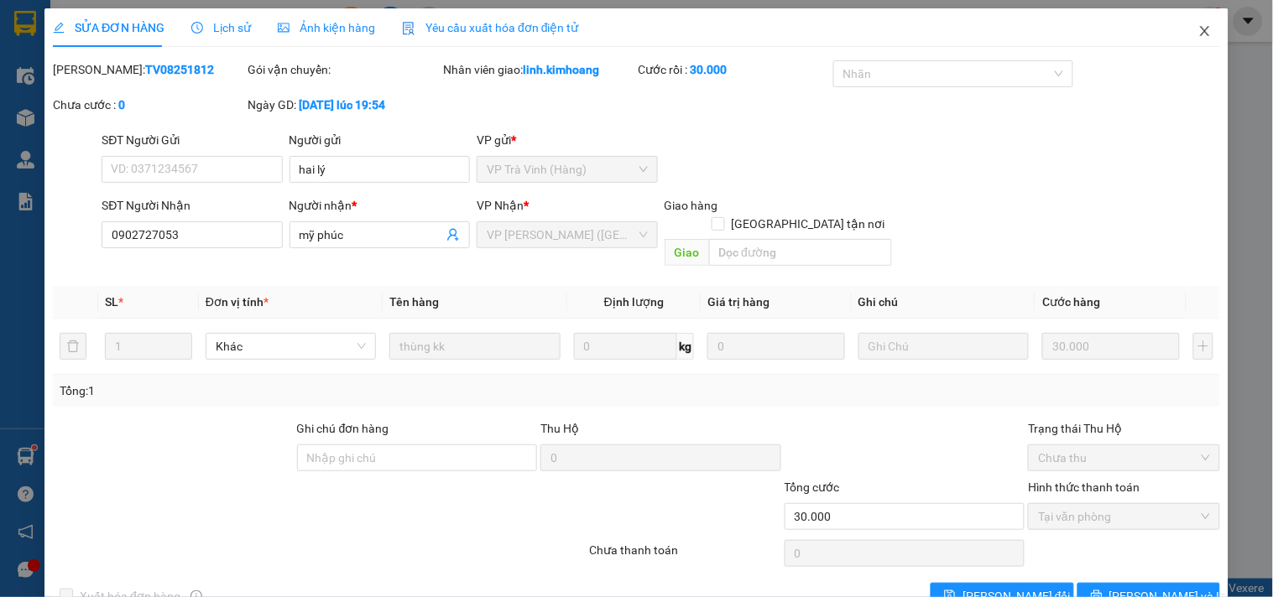
click at [1184, 30] on span "Close" at bounding box center [1204, 31] width 47 height 47
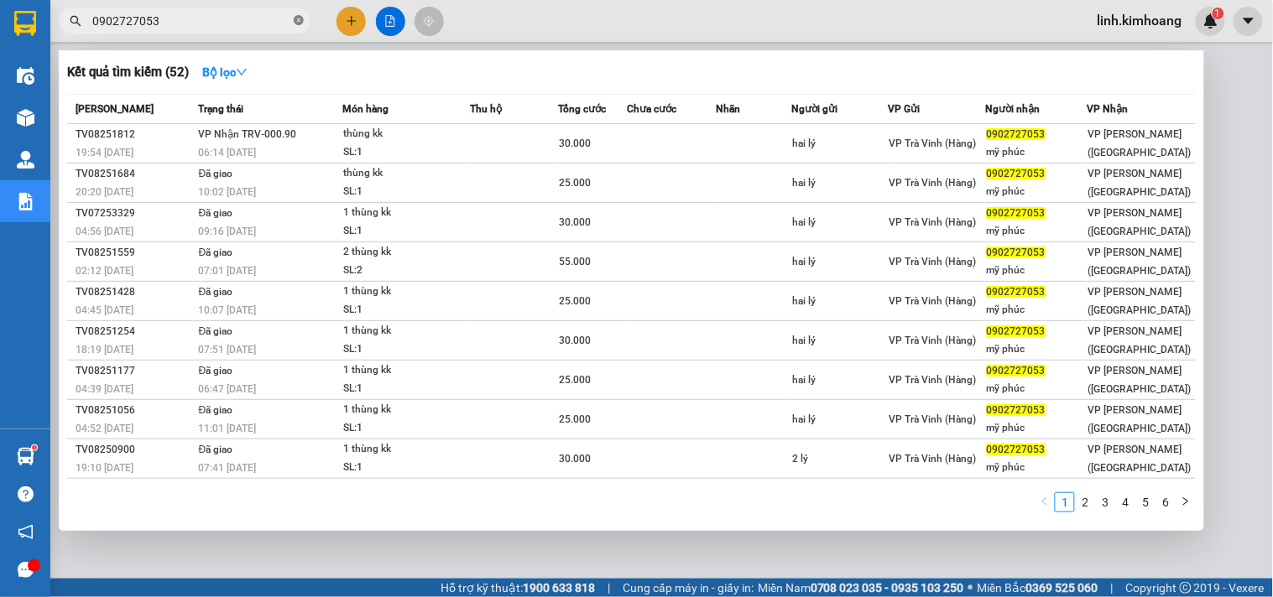
click at [297, 18] on icon "close-circle" at bounding box center [299, 20] width 10 height 10
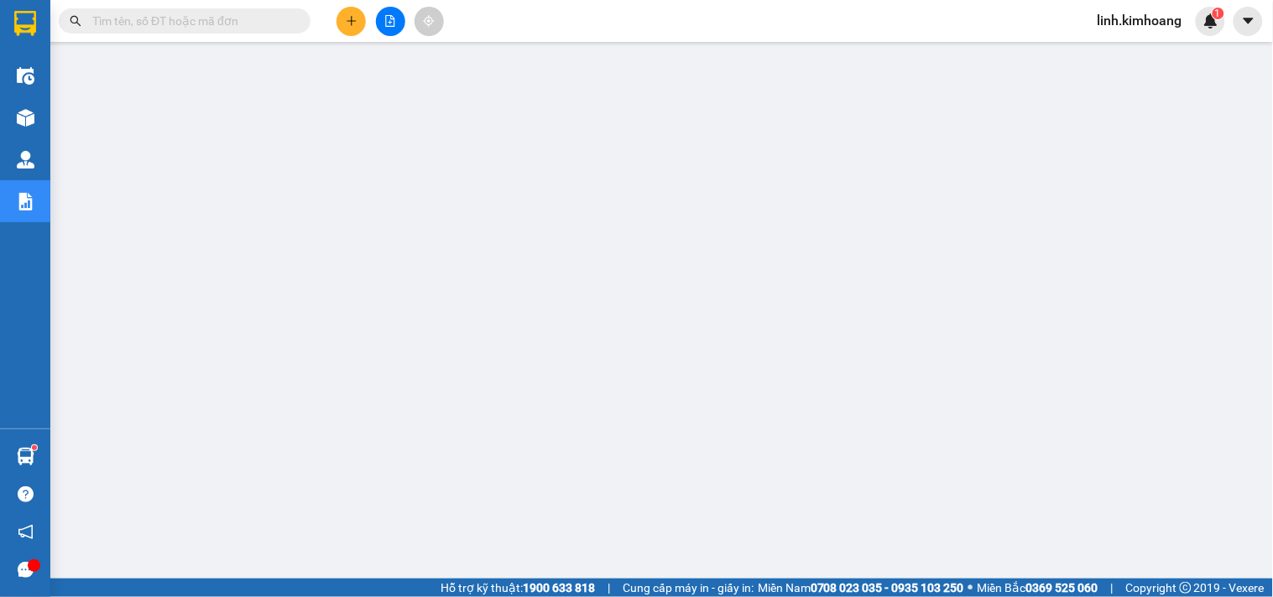
click at [230, 14] on input "text" at bounding box center [191, 21] width 198 height 18
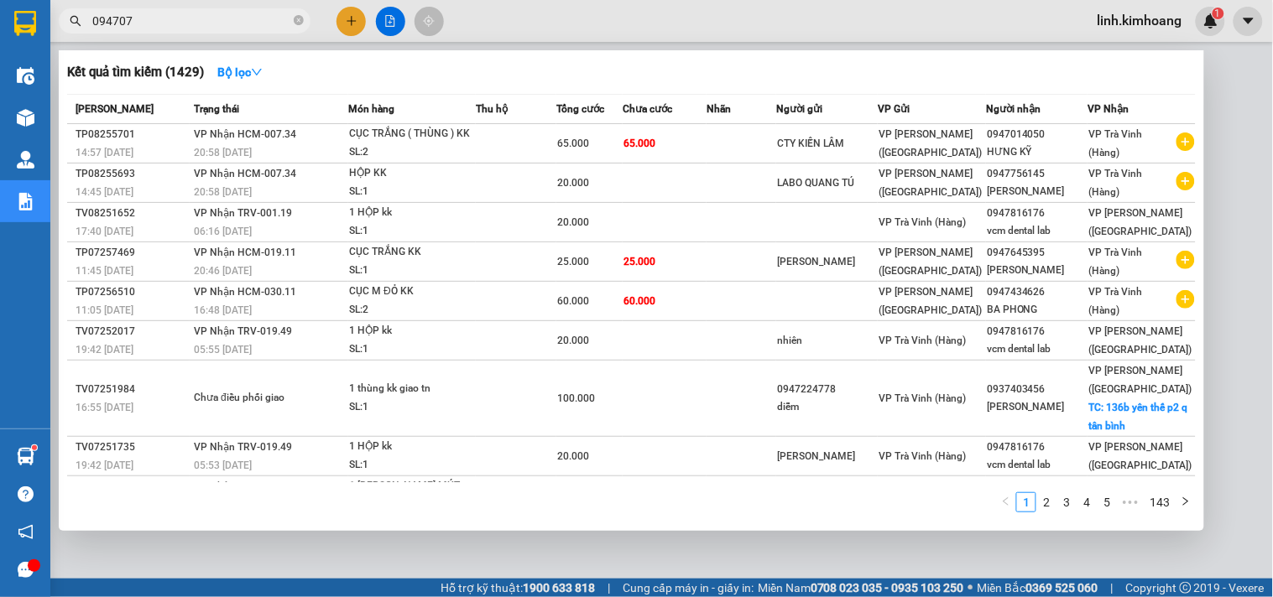
type input "0947074"
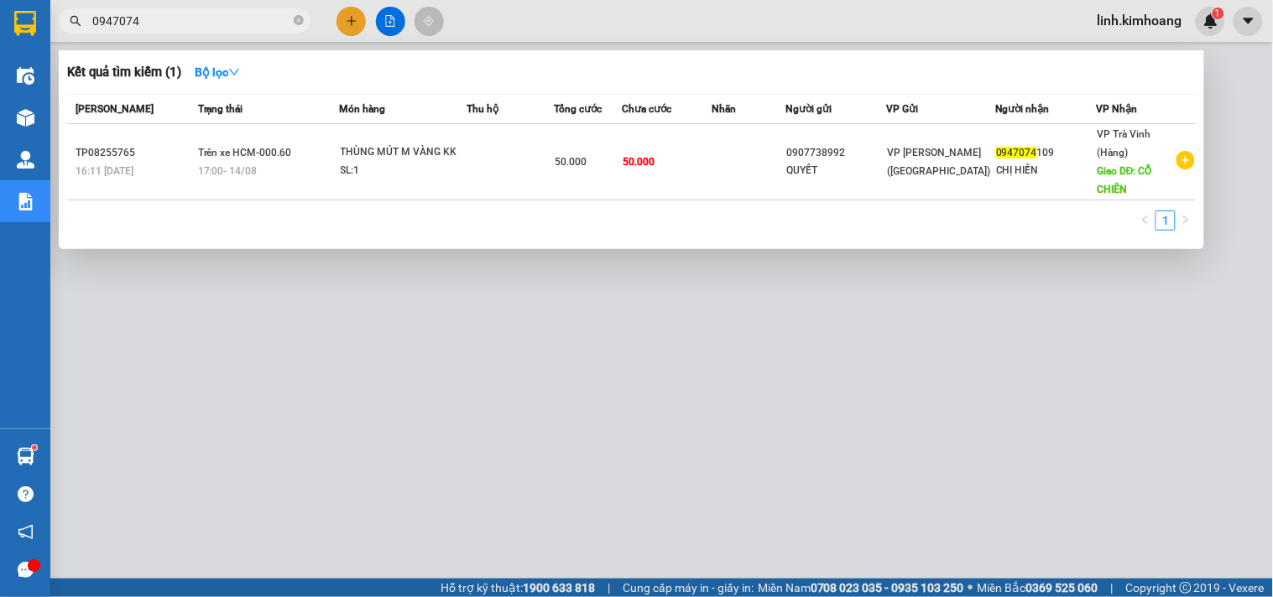
click at [294, 21] on icon "close-circle" at bounding box center [299, 20] width 10 height 10
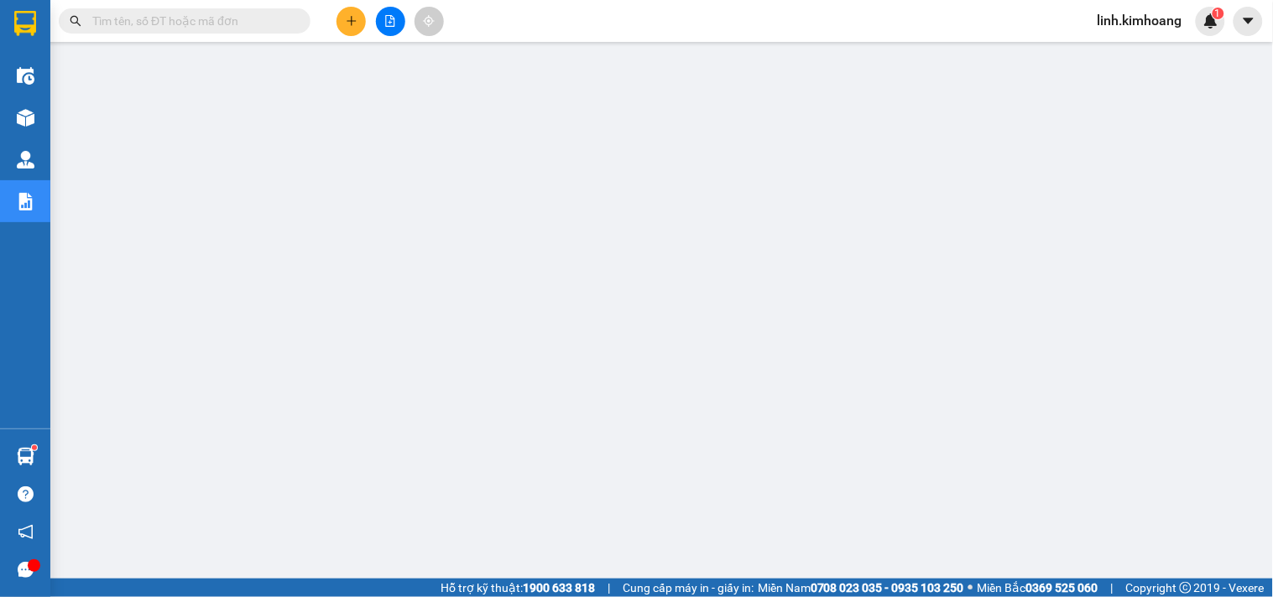
click at [213, 18] on input "text" at bounding box center [191, 21] width 198 height 18
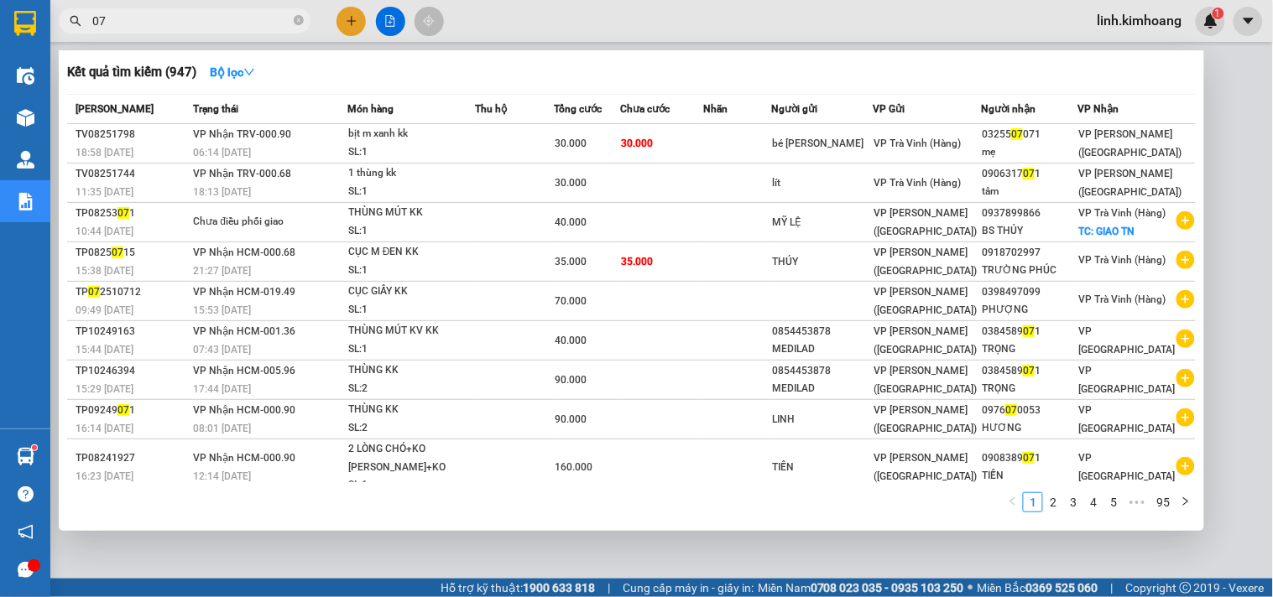
type input "0"
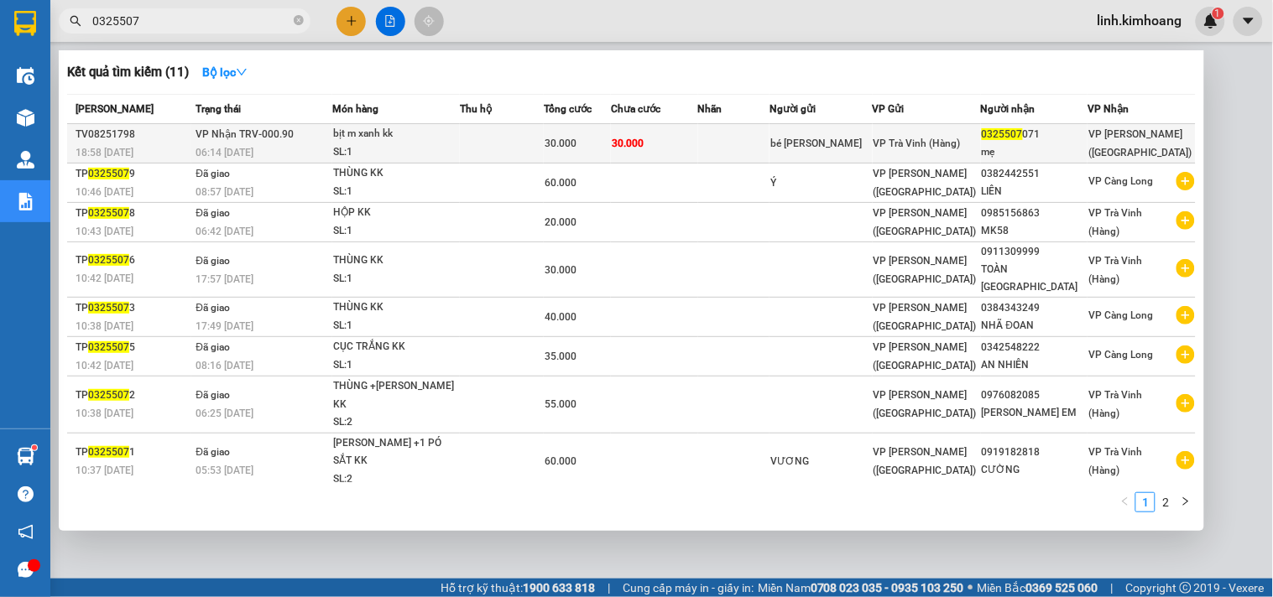
type input "0325507"
click at [916, 130] on td "VP Trà Vinh (Hàng)" at bounding box center [927, 143] width 108 height 39
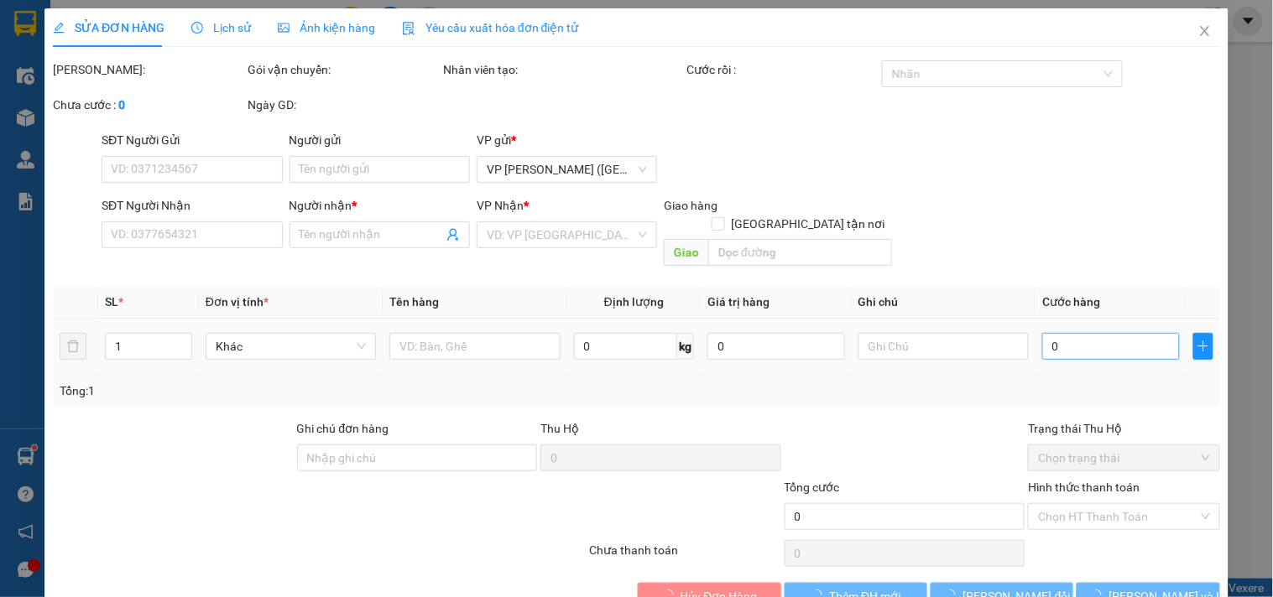
scroll to position [15, 0]
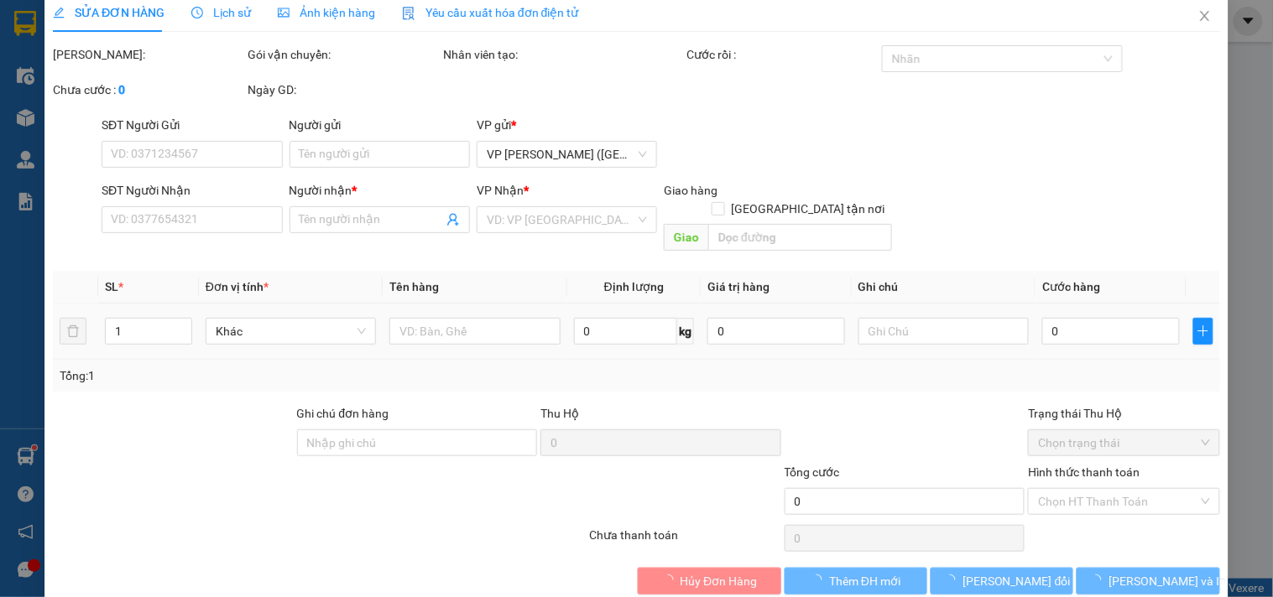
type input "bé kim"
type input "0325507071"
type input "mẹ"
type input "30.000"
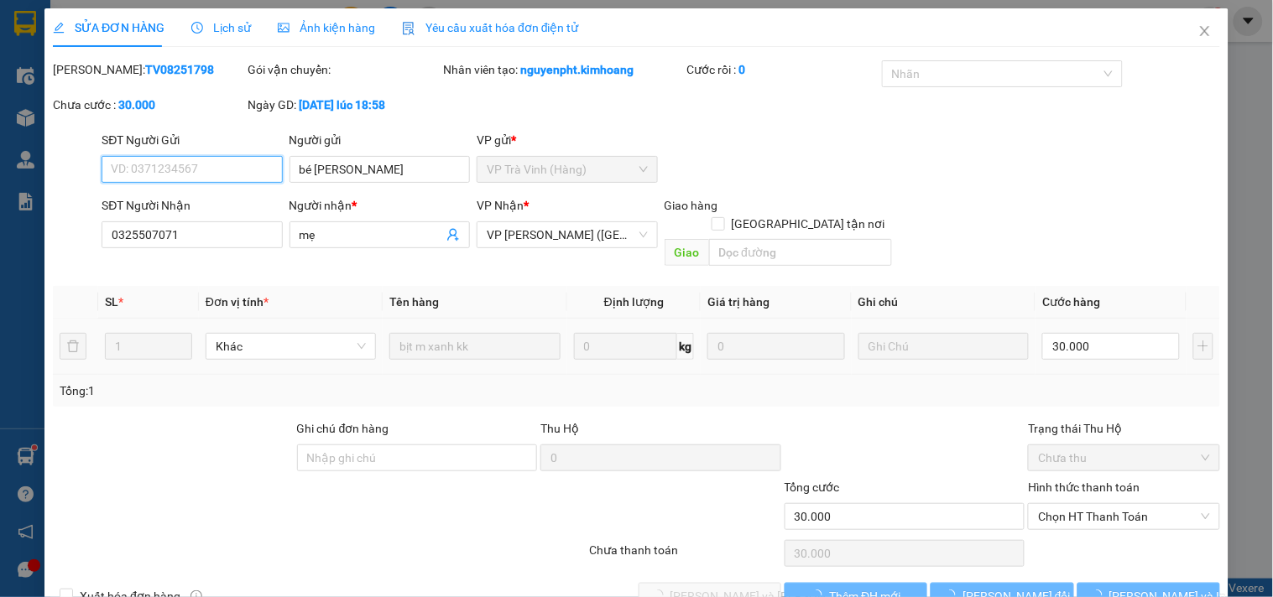
scroll to position [27, 0]
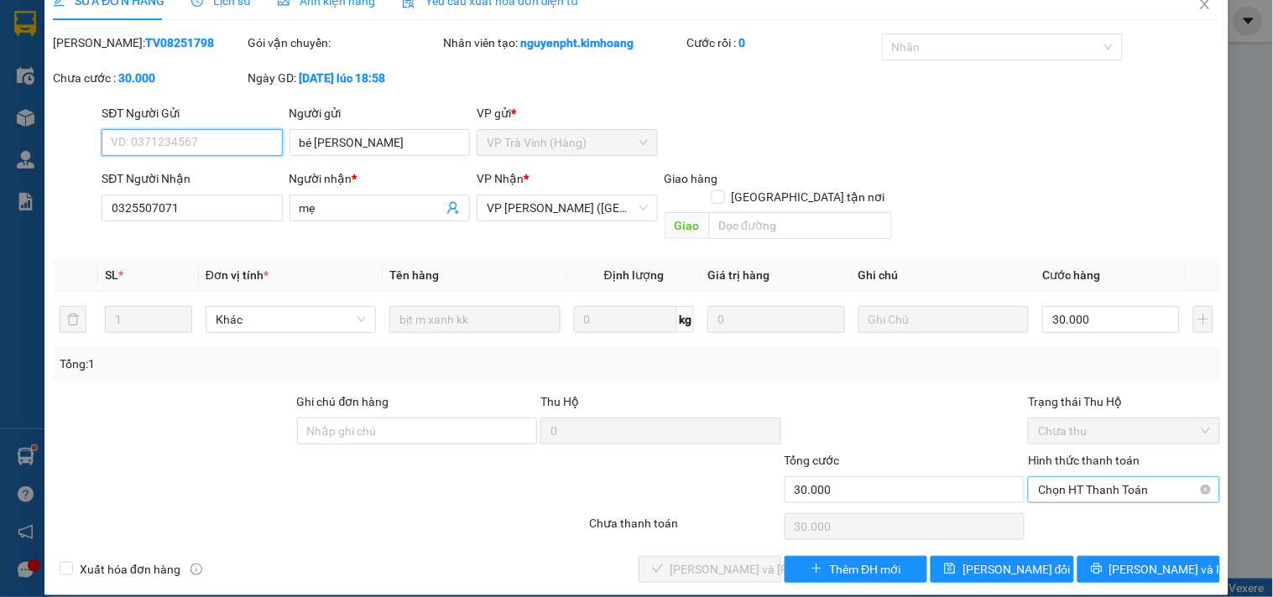
click at [1091, 478] on span "Chọn HT Thanh Toán" at bounding box center [1123, 489] width 171 height 25
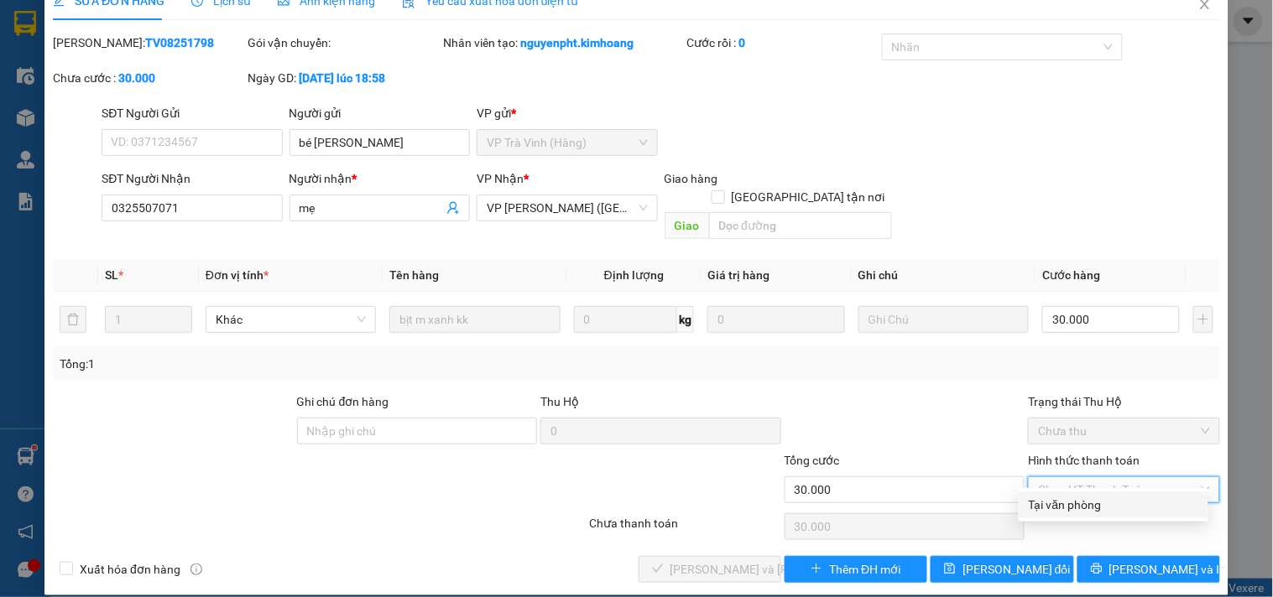
click at [1099, 504] on div "Tại văn phòng" at bounding box center [1113, 505] width 169 height 18
type input "0"
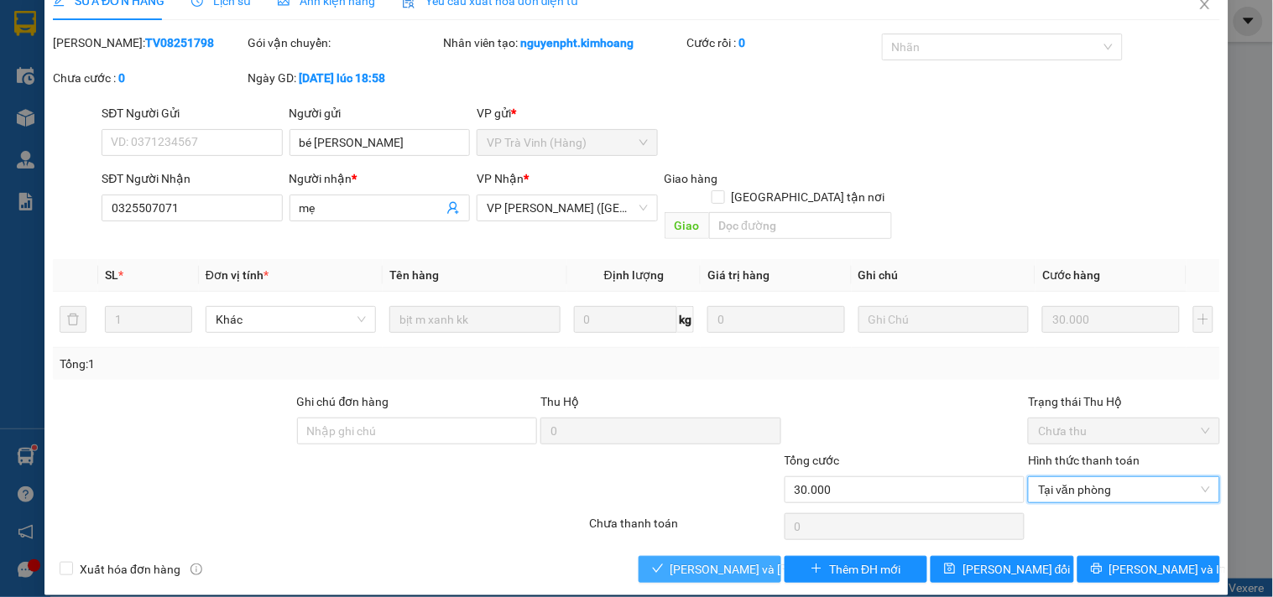
click at [726, 560] on span "[PERSON_NAME] và Giao hàng" at bounding box center [783, 569] width 227 height 18
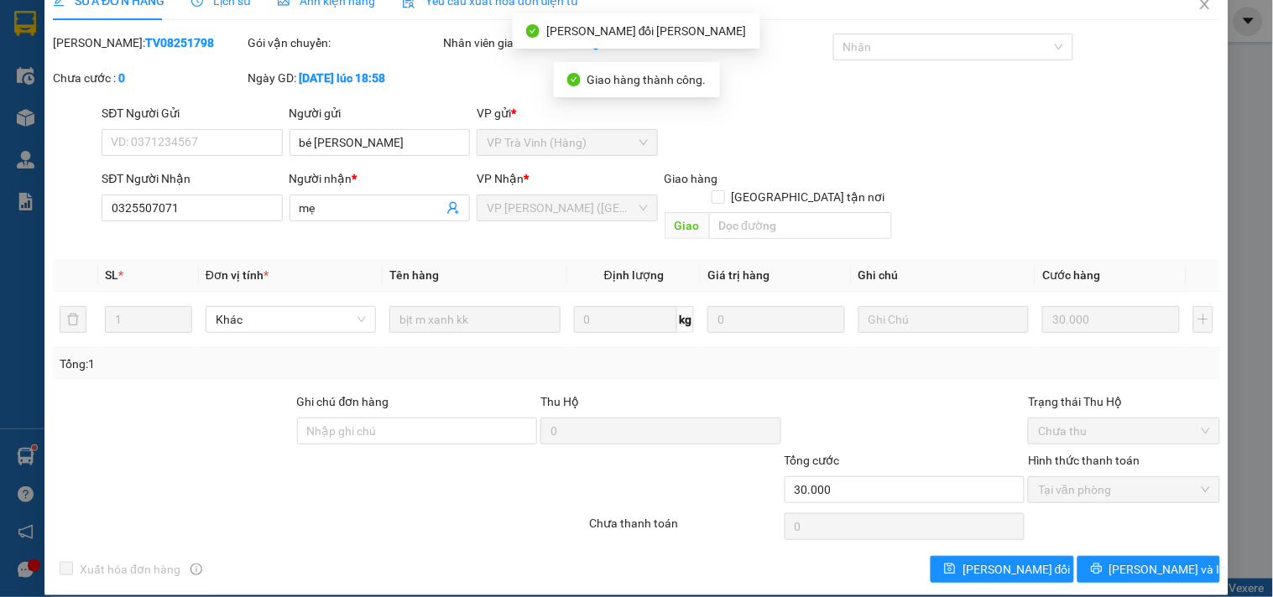
scroll to position [0, 0]
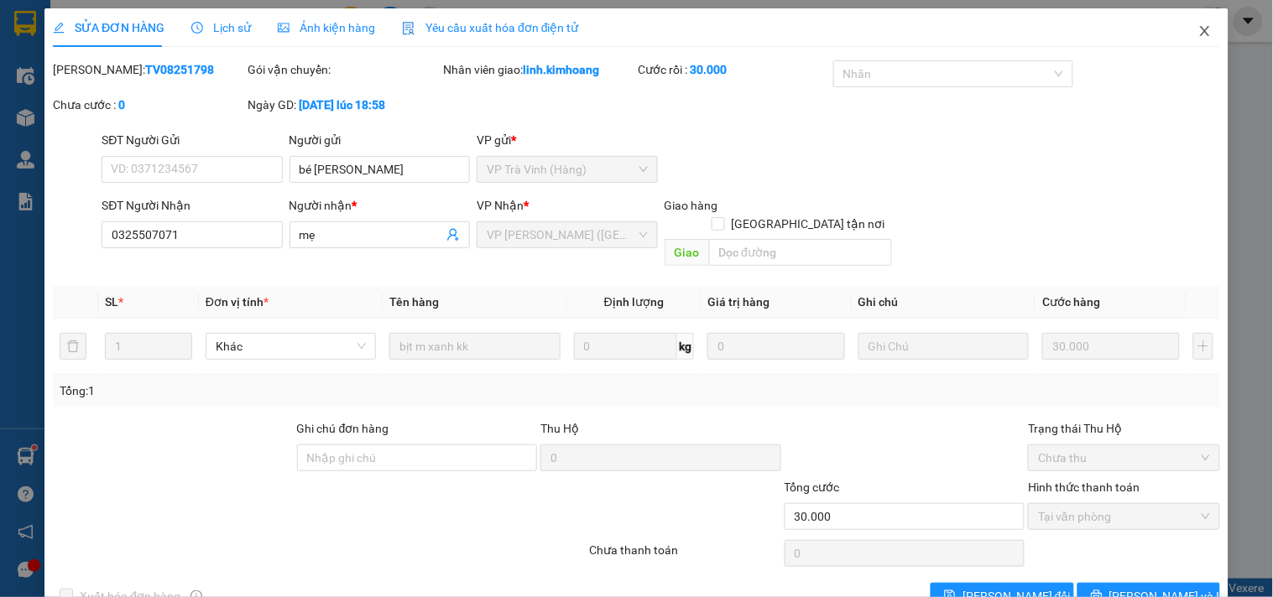
click at [1198, 27] on icon "close" at bounding box center [1204, 30] width 13 height 13
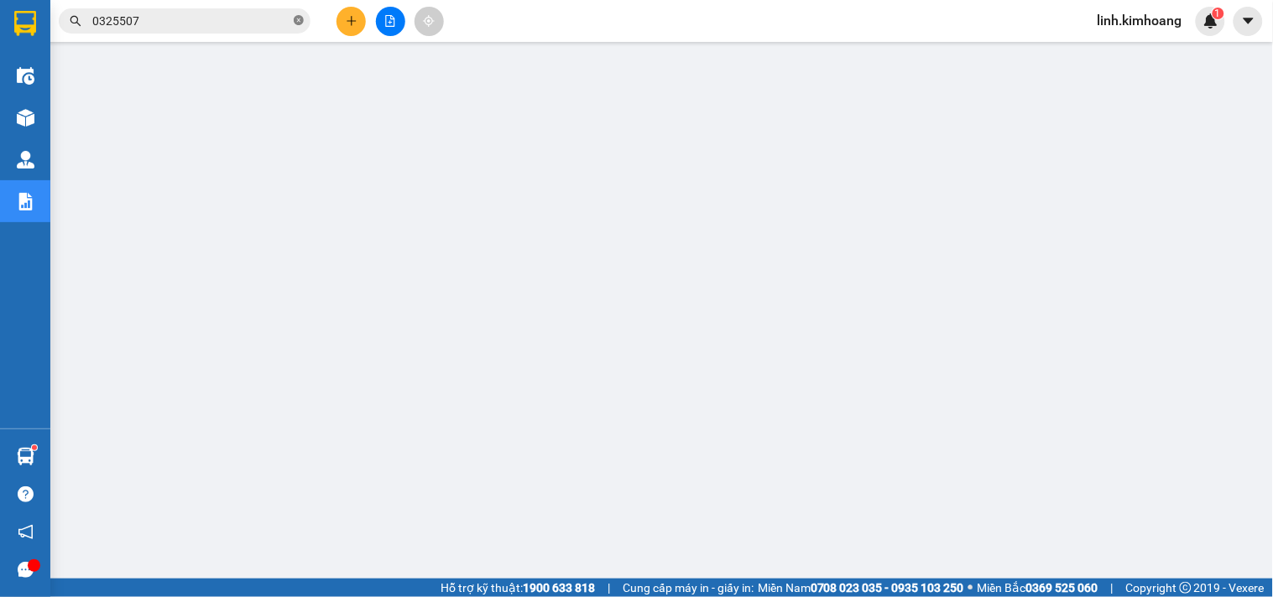
click at [302, 17] on icon "close-circle" at bounding box center [299, 20] width 10 height 10
click at [241, 19] on input "text" at bounding box center [191, 21] width 198 height 18
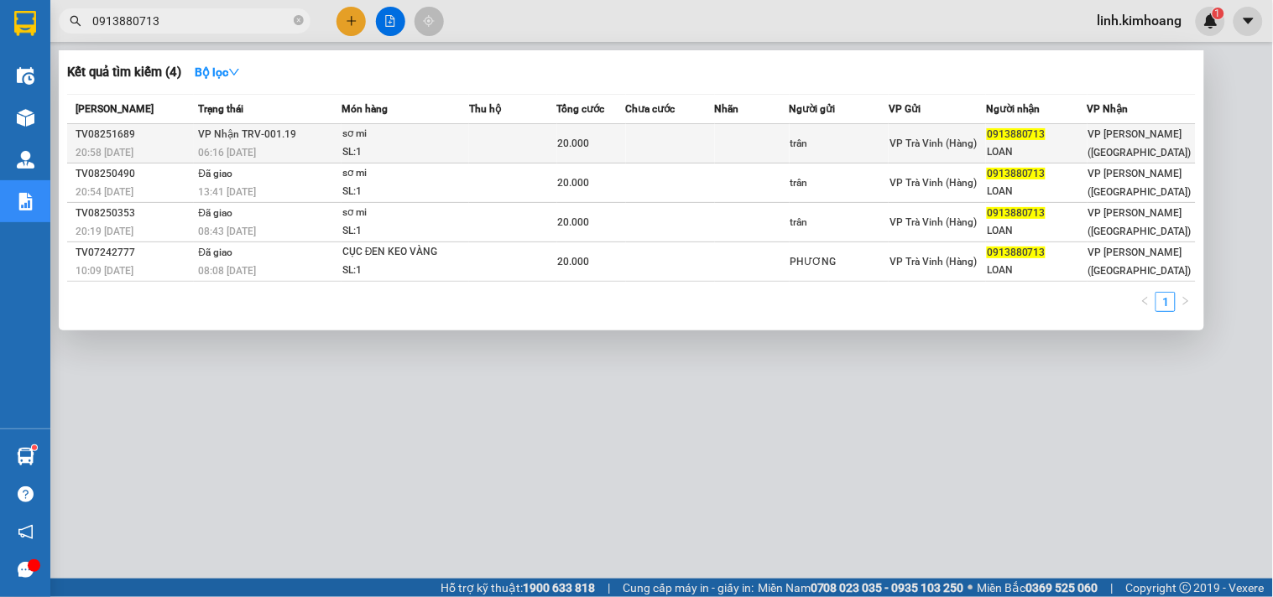
type input "0913880713"
click at [647, 154] on td at bounding box center [670, 143] width 89 height 39
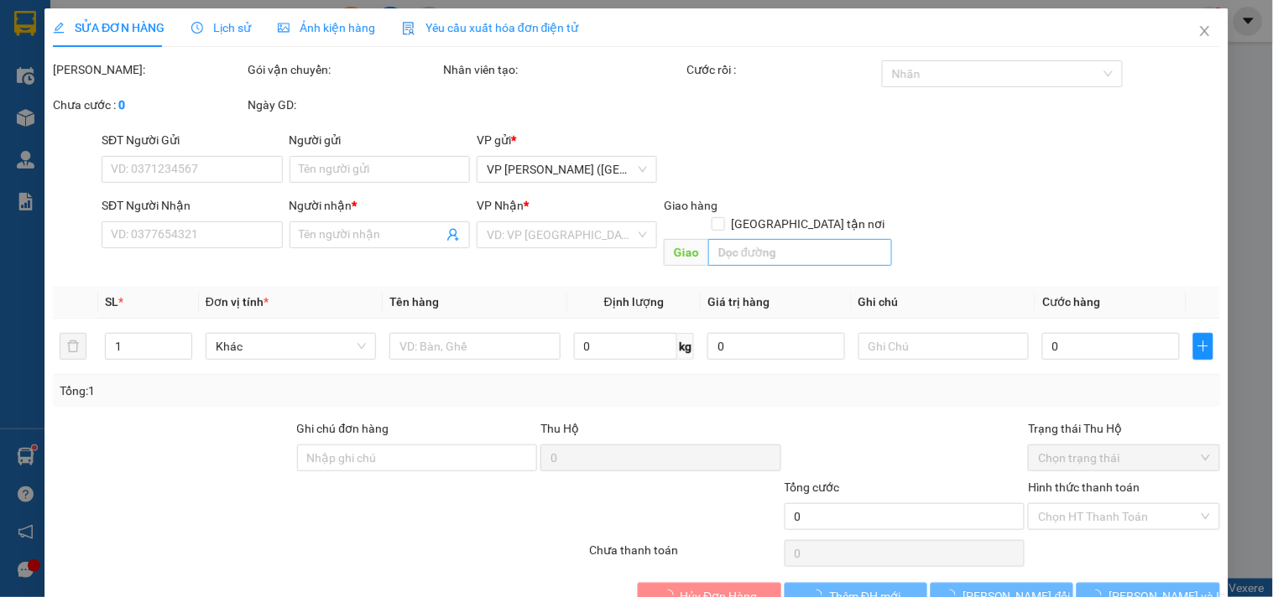
type input "trân"
type input "0913880713"
type input "LOAN"
type input "20.000"
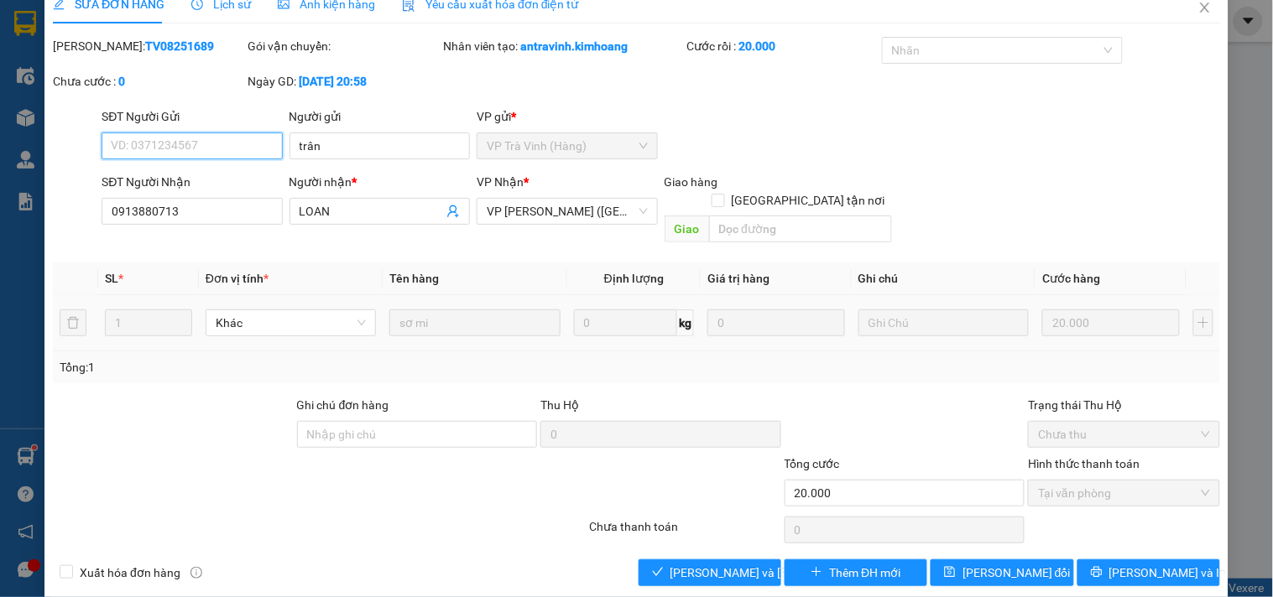
scroll to position [27, 0]
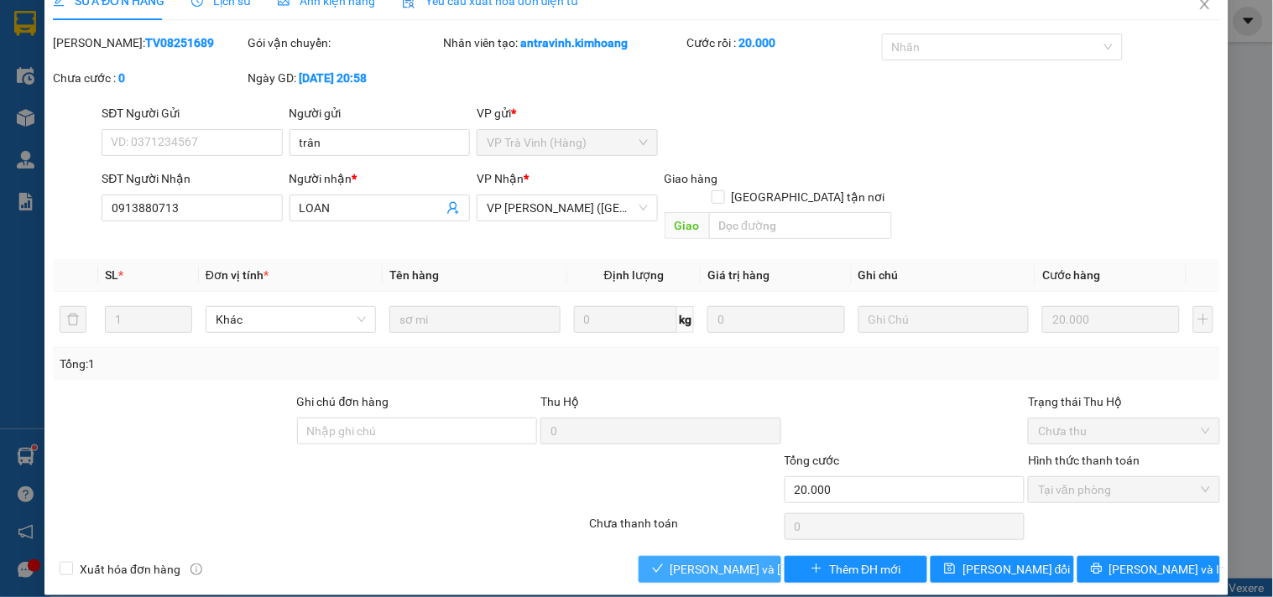
click at [690, 560] on span "[PERSON_NAME] và Giao hàng" at bounding box center [783, 569] width 227 height 18
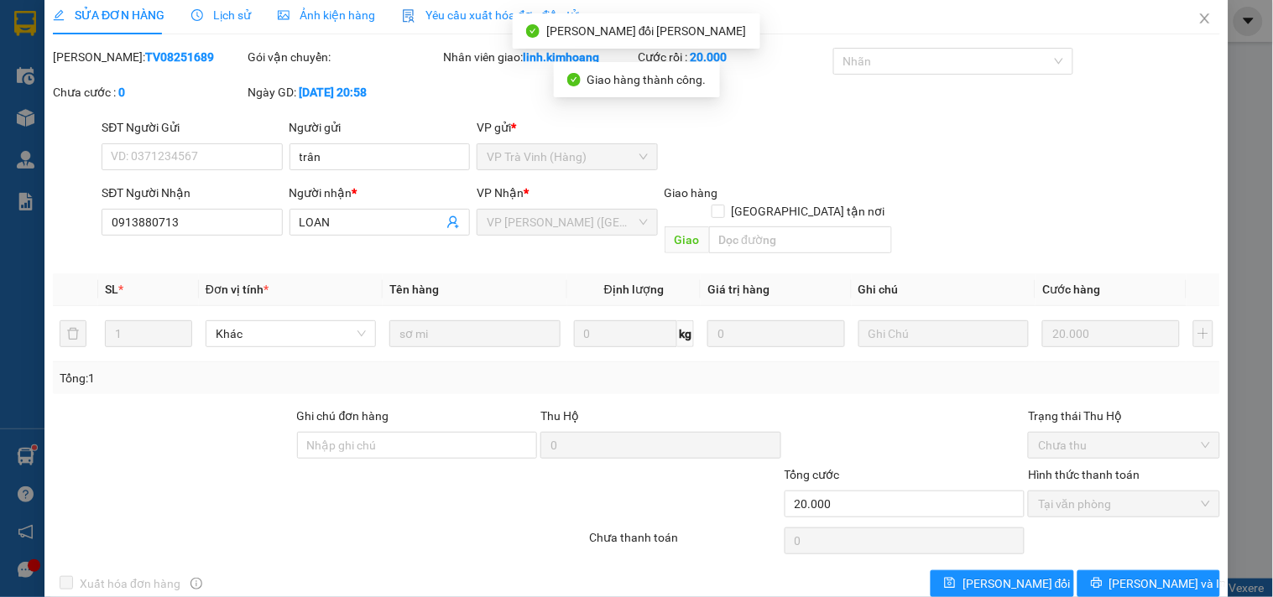
scroll to position [0, 0]
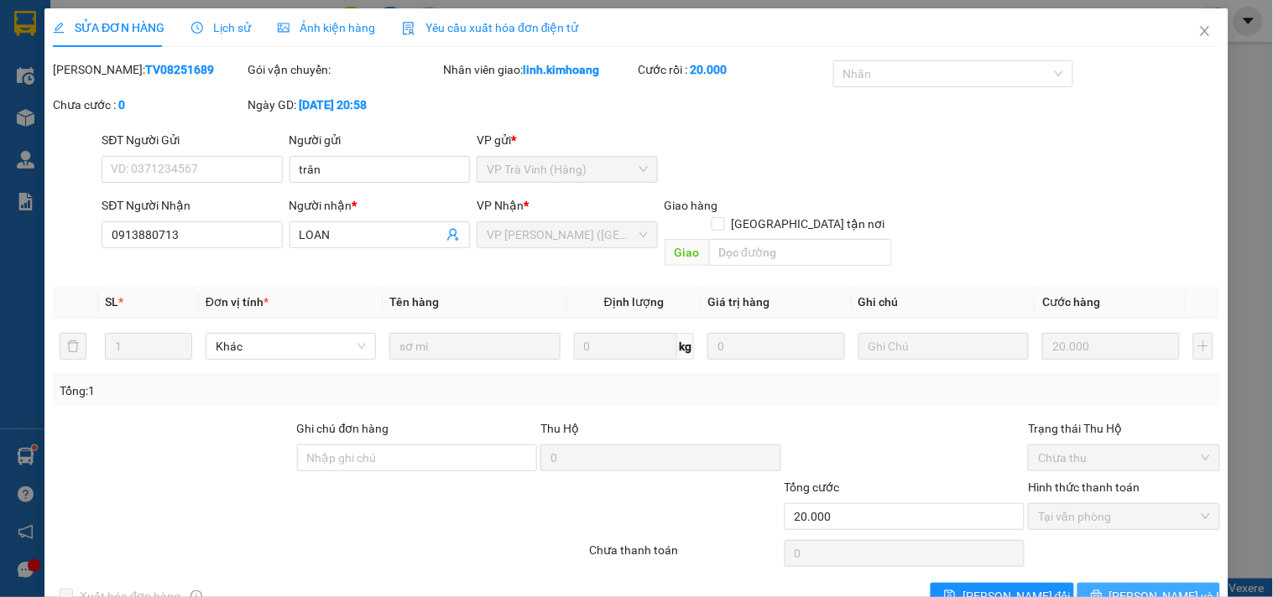
click at [1106, 583] on button "[PERSON_NAME] và In" at bounding box center [1148, 596] width 143 height 27
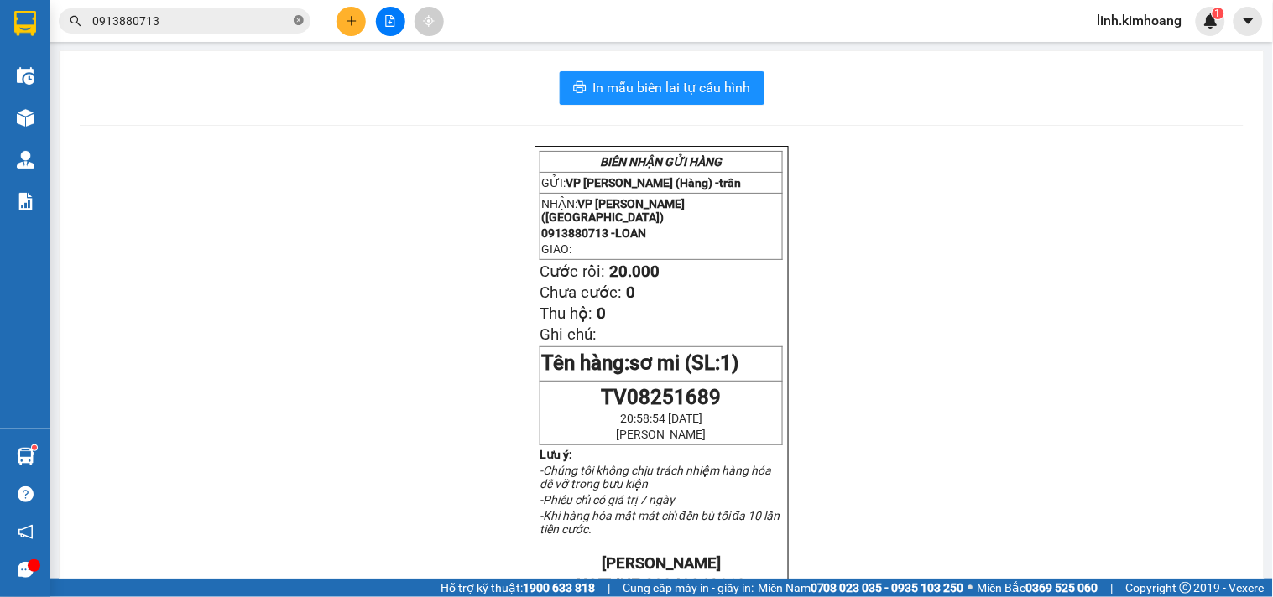
click at [299, 18] on icon "close-circle" at bounding box center [299, 20] width 10 height 10
click at [227, 10] on span at bounding box center [185, 20] width 252 height 25
click at [246, 27] on input "text" at bounding box center [191, 21] width 198 height 18
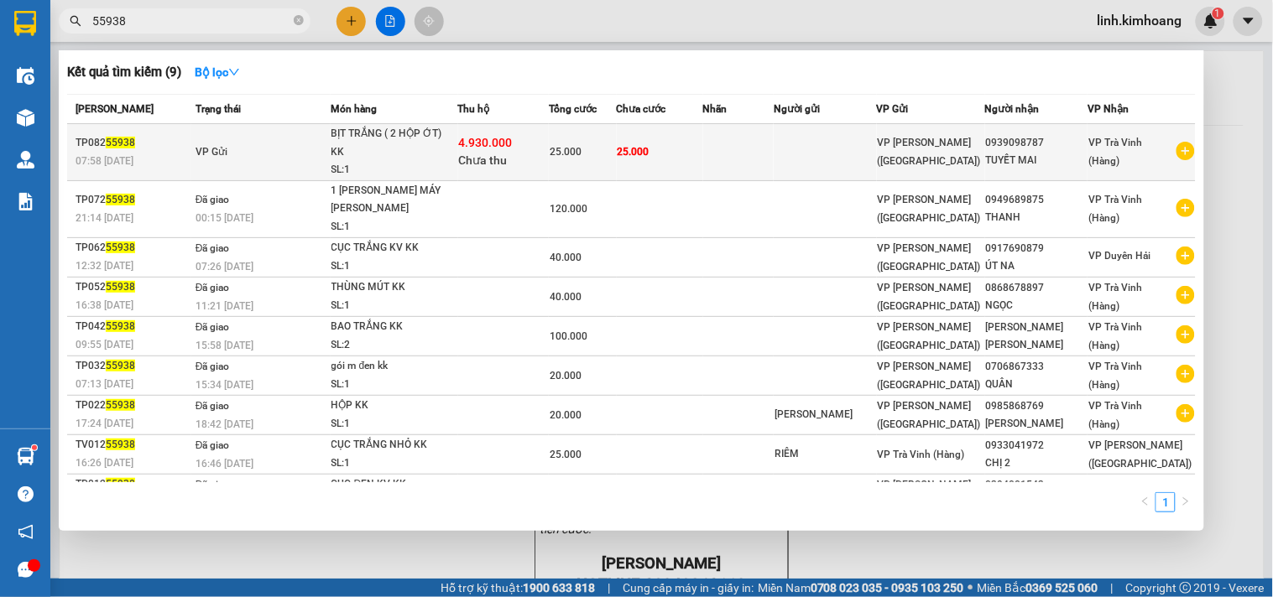
type input "55938"
click at [1086, 138] on div "0939098787" at bounding box center [1036, 143] width 101 height 18
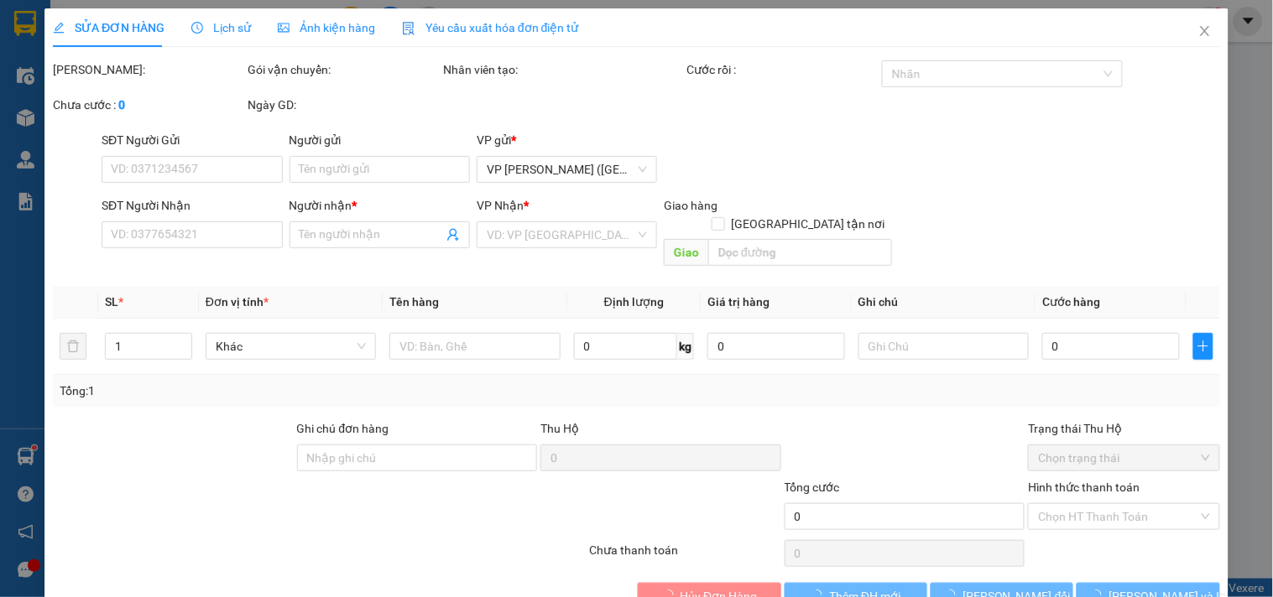
type input "0939098787"
type input "TUYẾT MAI"
type input "25.000"
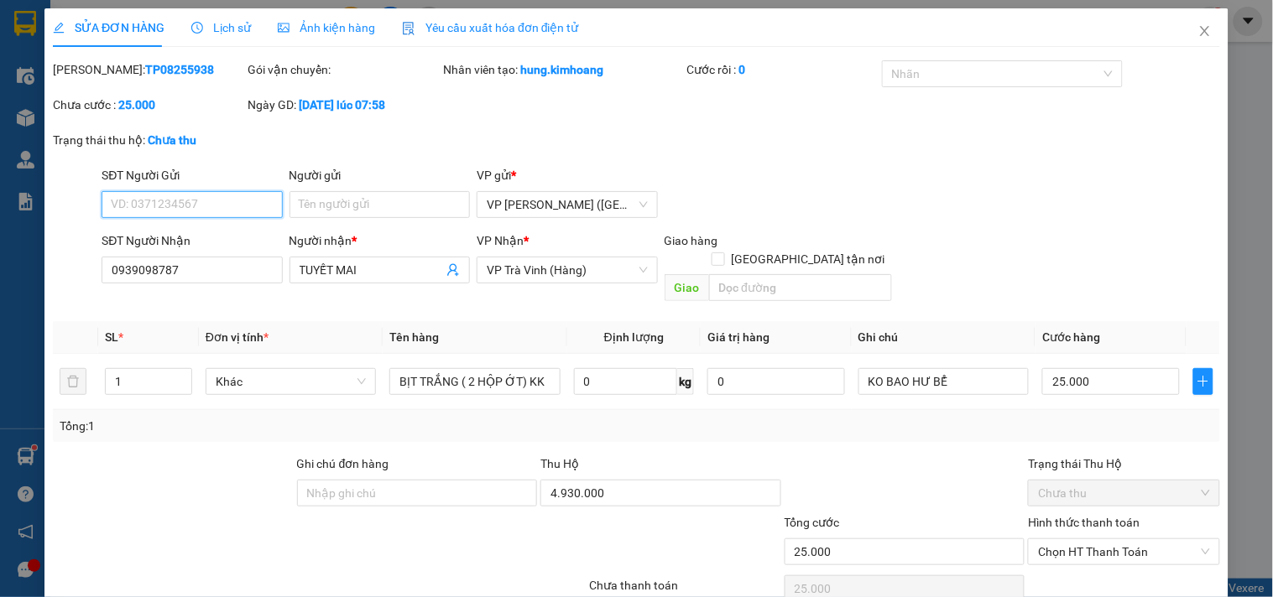
scroll to position [18, 0]
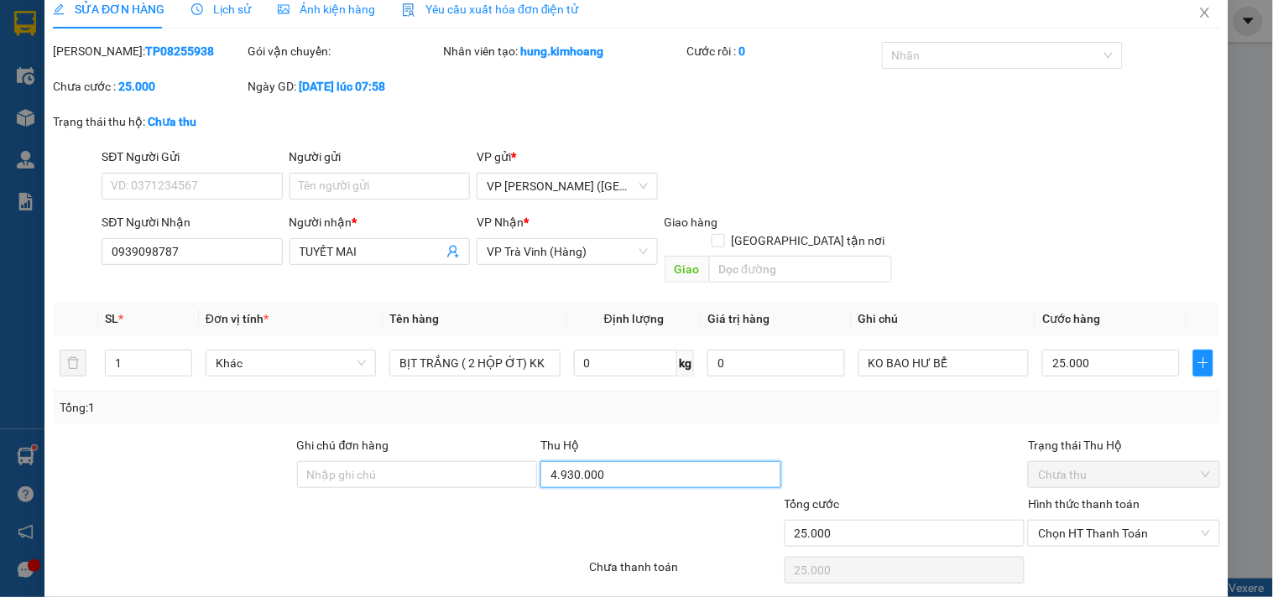
click at [601, 461] on input "4.930.000" at bounding box center [660, 474] width 241 height 27
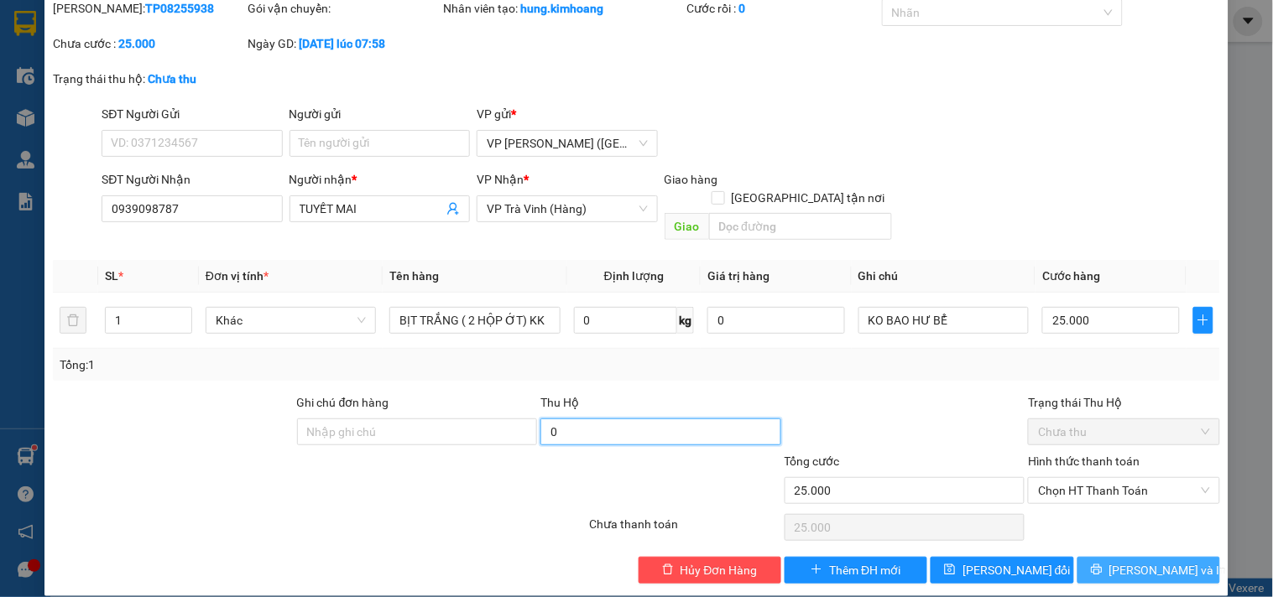
type input "0"
click at [1159, 561] on span "[PERSON_NAME] và In" at bounding box center [1167, 570] width 117 height 18
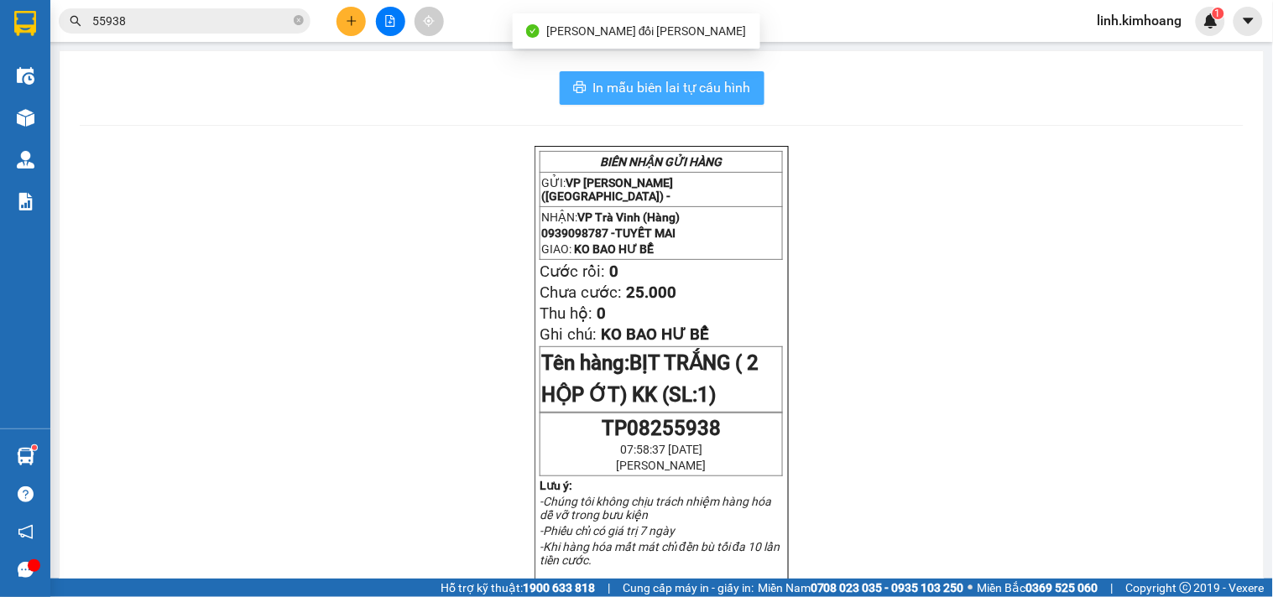
click at [725, 81] on span "In mẫu biên lai tự cấu hình" at bounding box center [672, 87] width 158 height 21
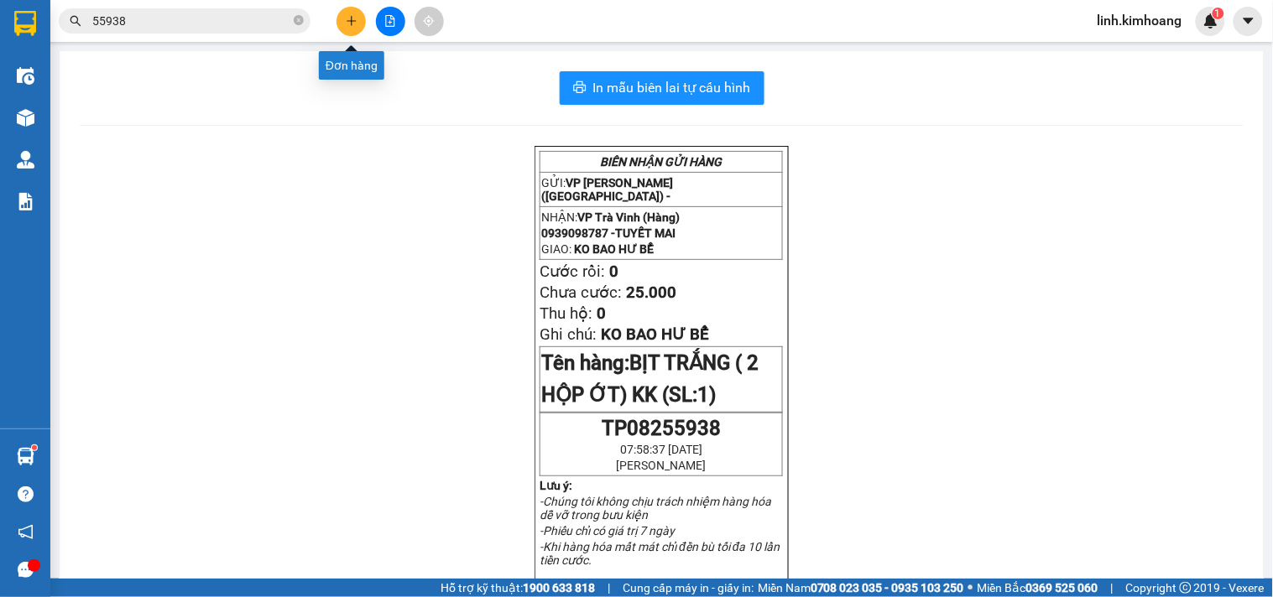
click at [357, 27] on button at bounding box center [350, 21] width 29 height 29
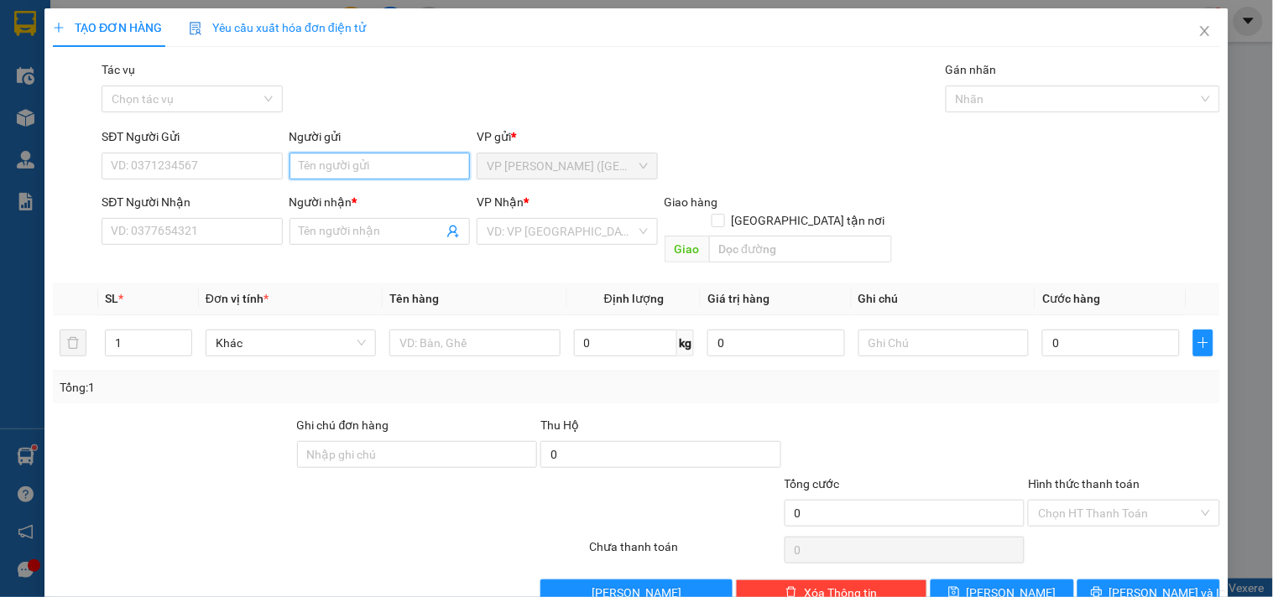
click at [412, 162] on input "Người gửi" at bounding box center [379, 166] width 180 height 27
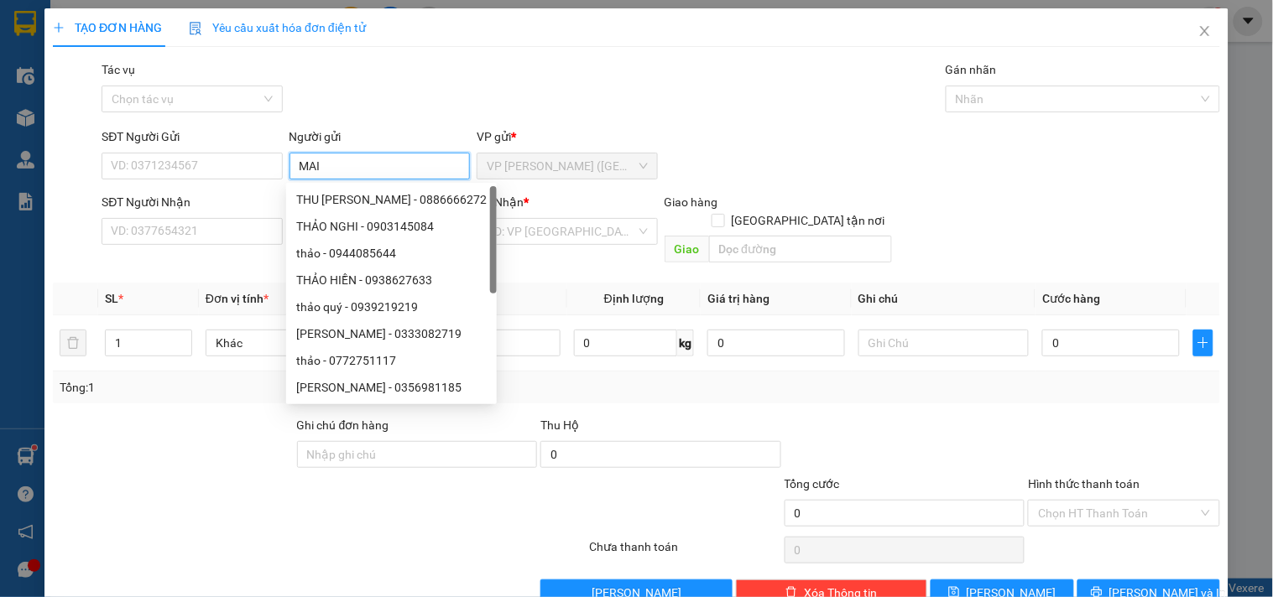
type input "MAI"
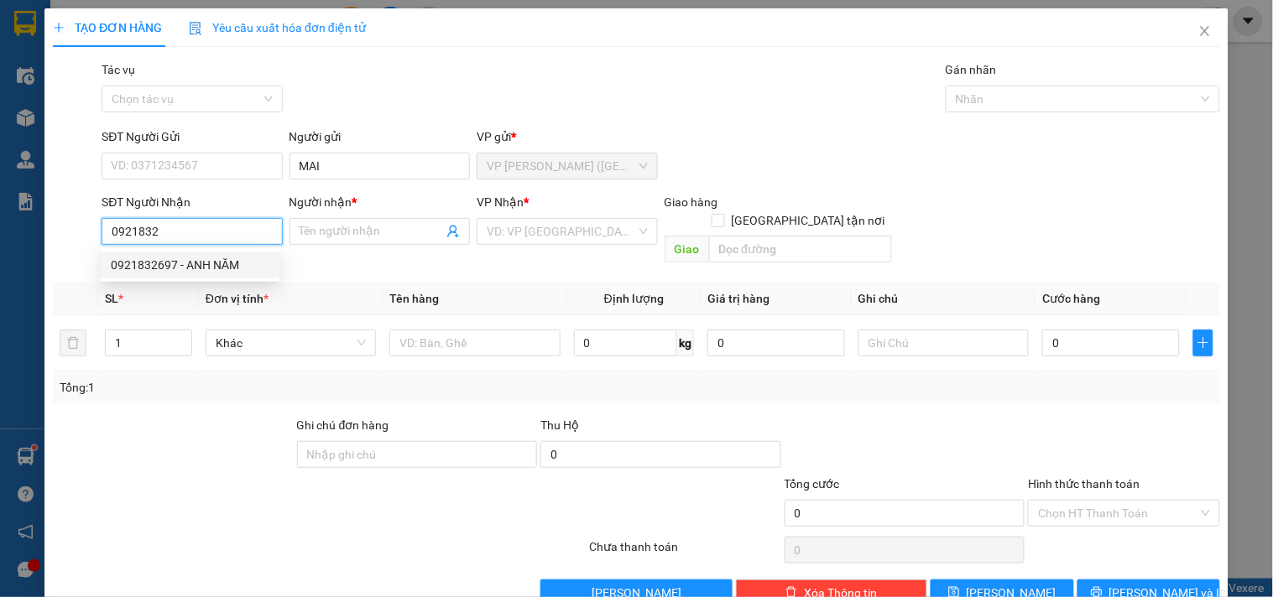
click at [211, 263] on div "0921832697 - ANH NĂM" at bounding box center [190, 265] width 159 height 18
type input "0921832697"
type input "ANH NĂM"
type input "25.000"
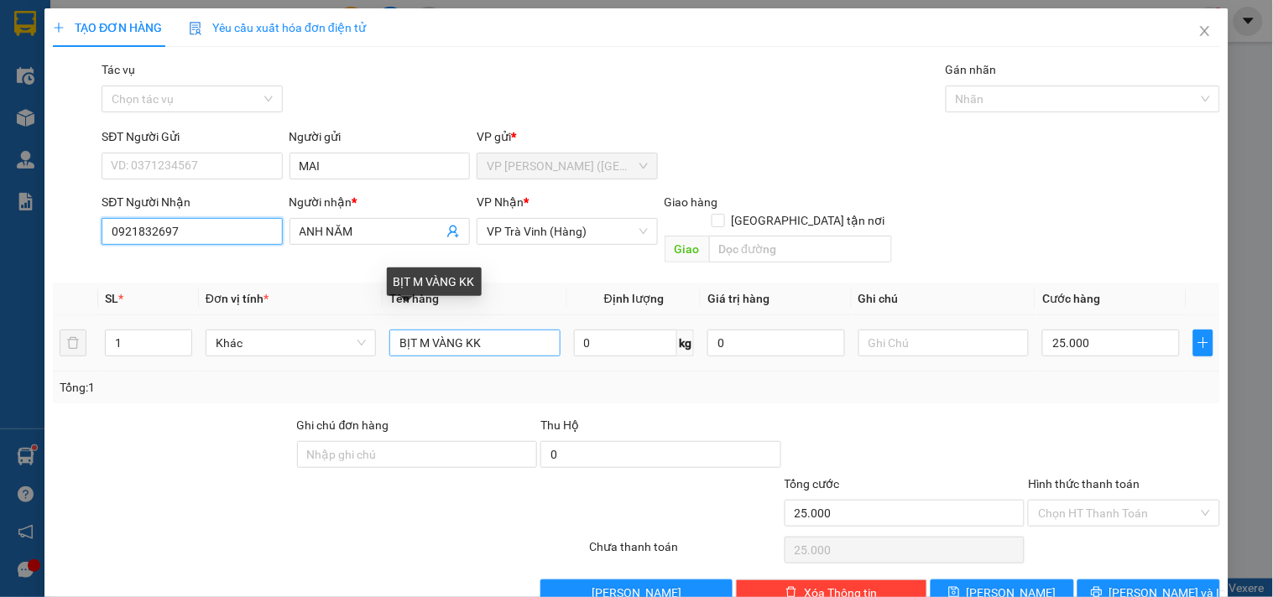
type input "0921832697"
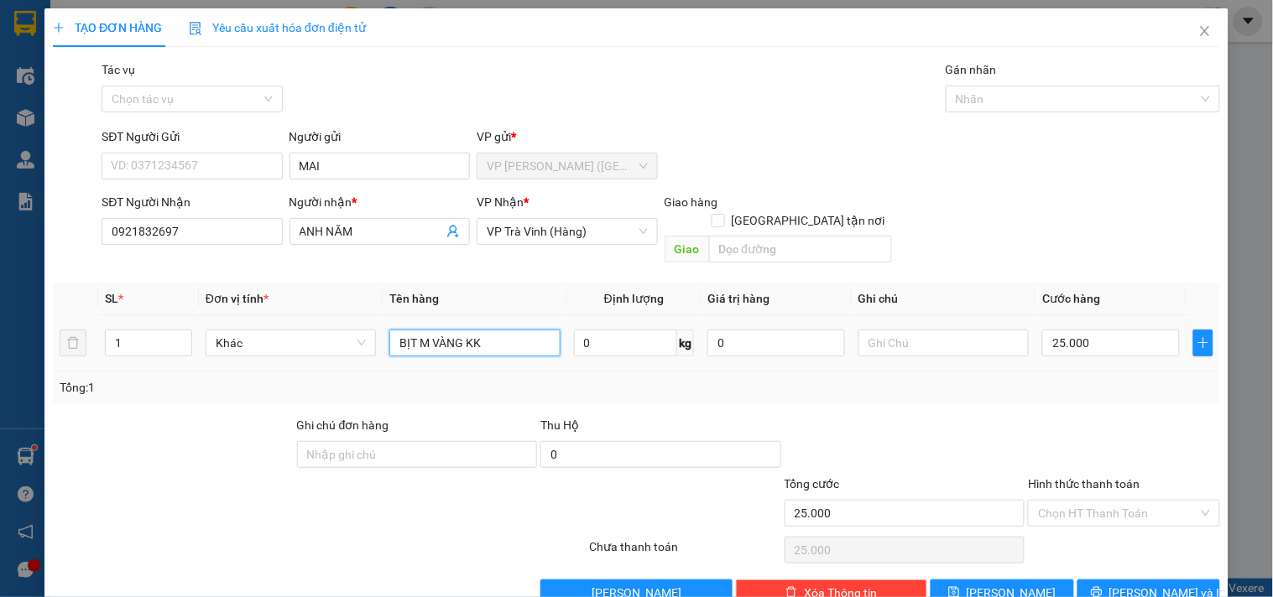
drag, startPoint x: 507, startPoint y: 321, endPoint x: 423, endPoint y: 345, distance: 87.4
click at [423, 345] on td "BỊT M VÀNG KK" at bounding box center [475, 343] width 184 height 56
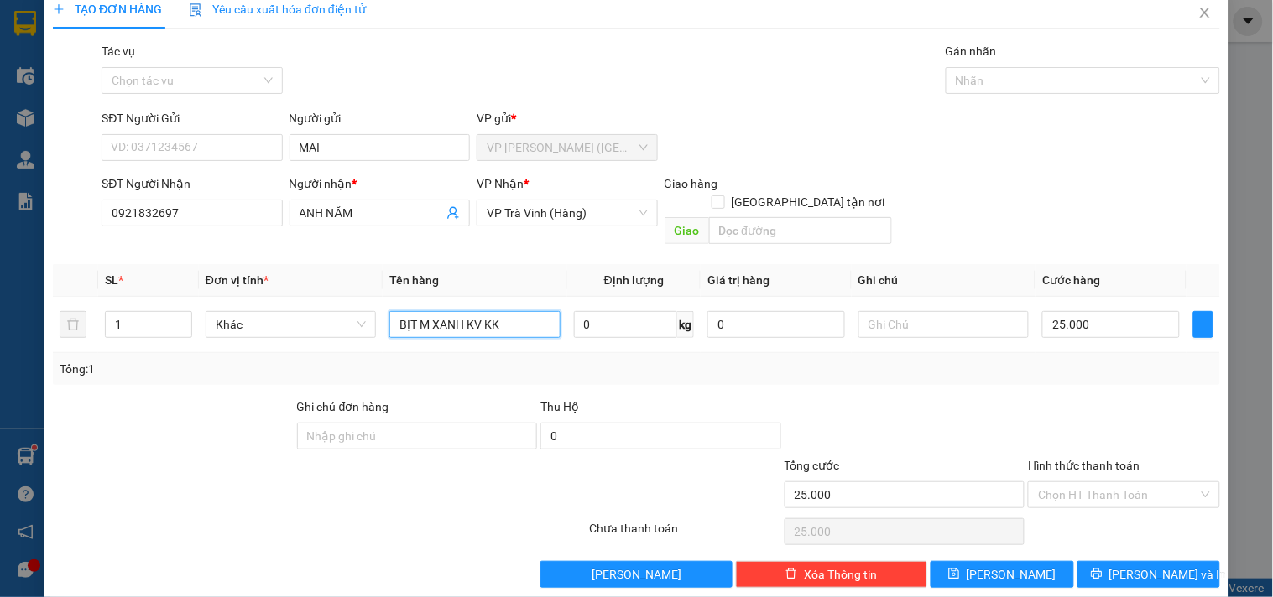
scroll to position [23, 0]
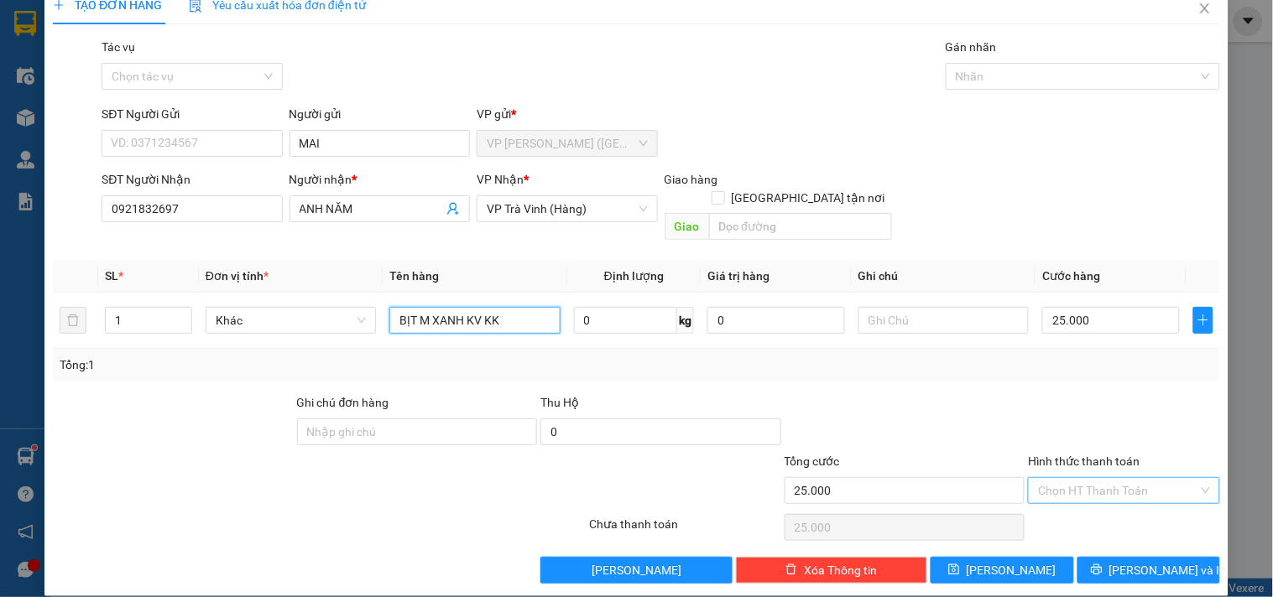
type input "BỊT M XANH KV KK"
click at [1114, 478] on input "Hình thức thanh toán" at bounding box center [1117, 490] width 159 height 25
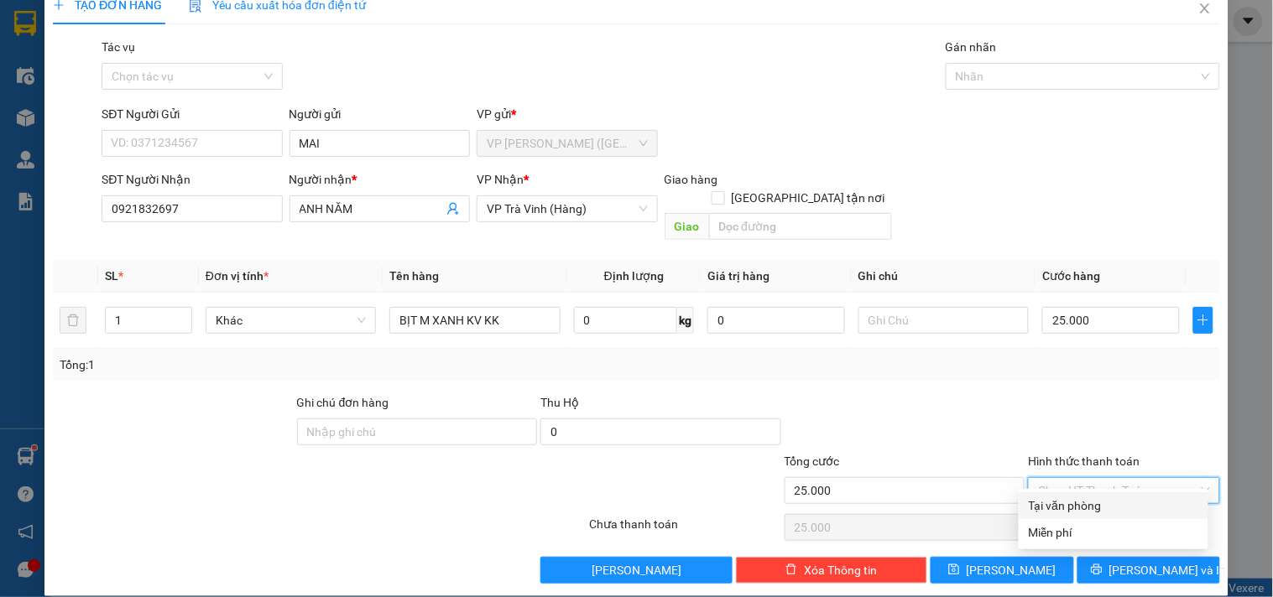
click at [1108, 503] on div "Tại văn phòng" at bounding box center [1113, 506] width 169 height 18
type input "0"
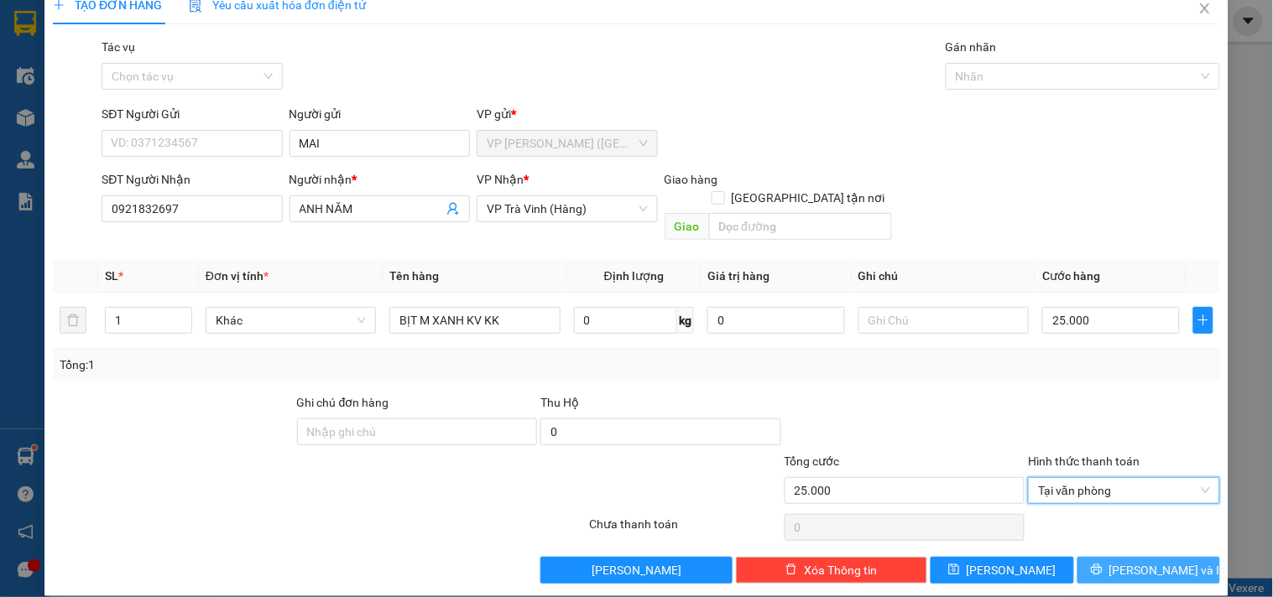
drag, startPoint x: 1127, startPoint y: 548, endPoint x: 1129, endPoint y: 556, distance: 8.8
click at [1128, 561] on span "[PERSON_NAME] và In" at bounding box center [1167, 570] width 117 height 18
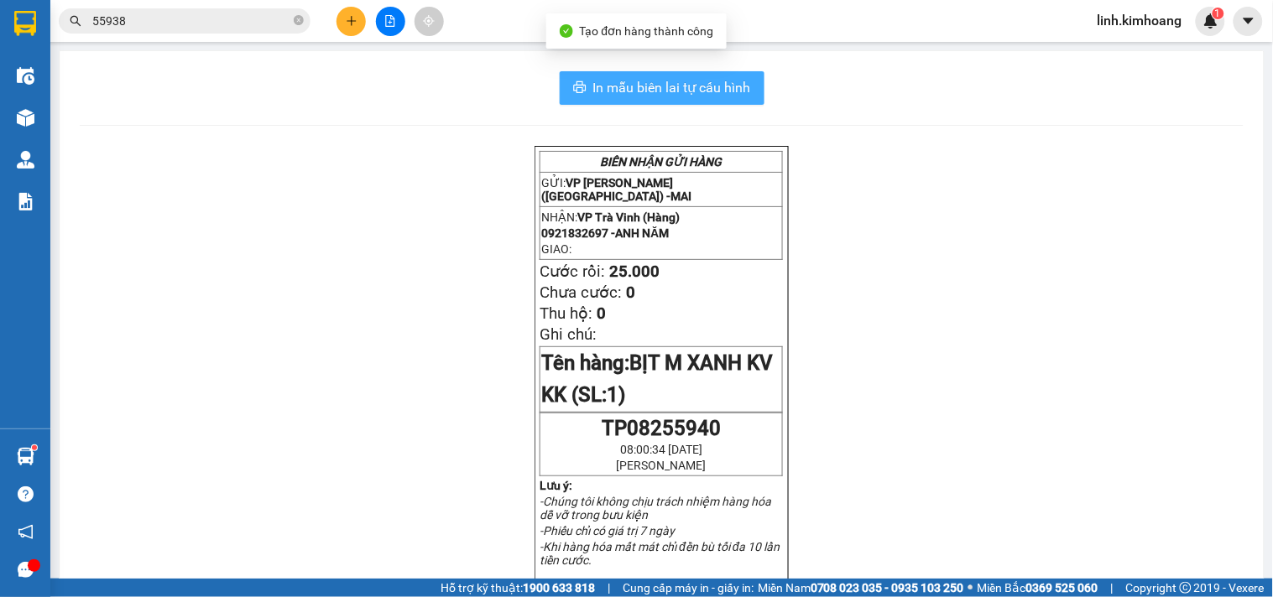
click at [684, 76] on button "In mẫu biên lai tự cấu hình" at bounding box center [662, 88] width 205 height 34
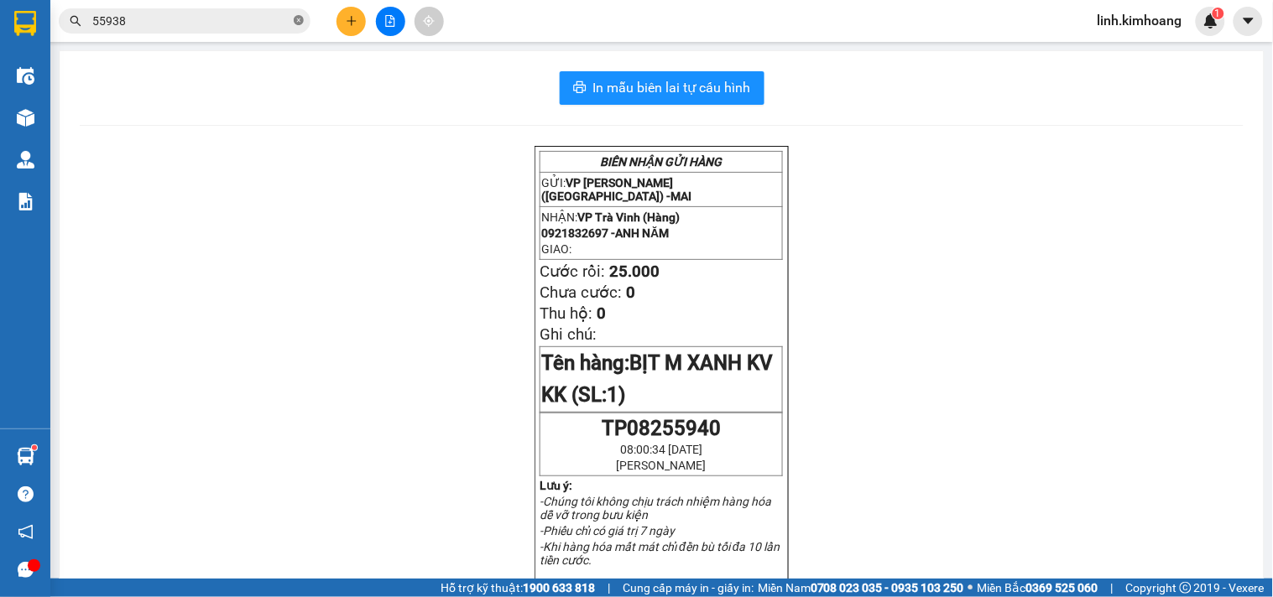
click at [300, 18] on icon "close-circle" at bounding box center [299, 20] width 10 height 10
click at [229, 18] on input "text" at bounding box center [191, 21] width 198 height 18
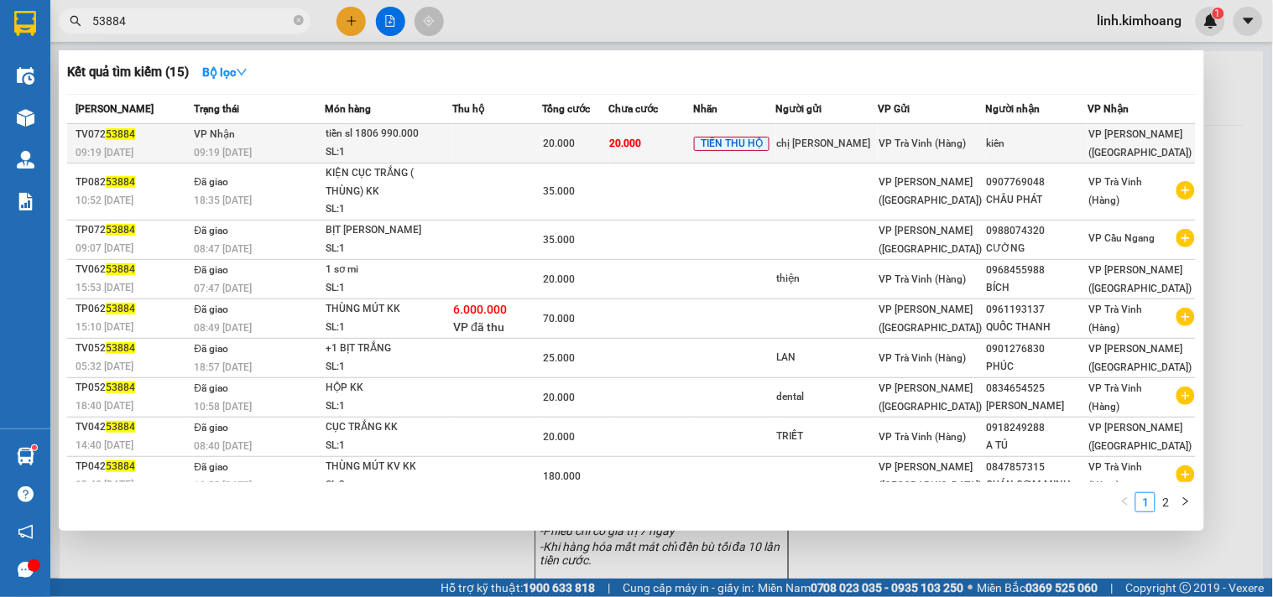
type input "53884"
click at [910, 138] on span "VP Trà Vinh (Hàng)" at bounding box center [921, 144] width 87 height 12
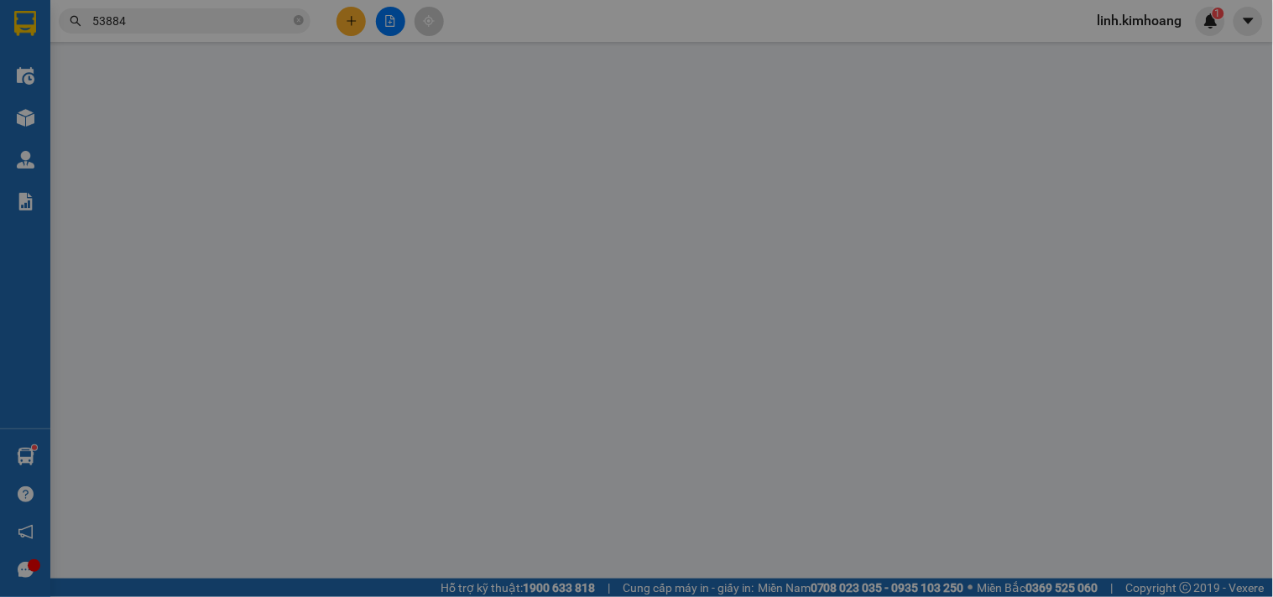
type input "chị hồng"
type input "kiên"
type input "20.000"
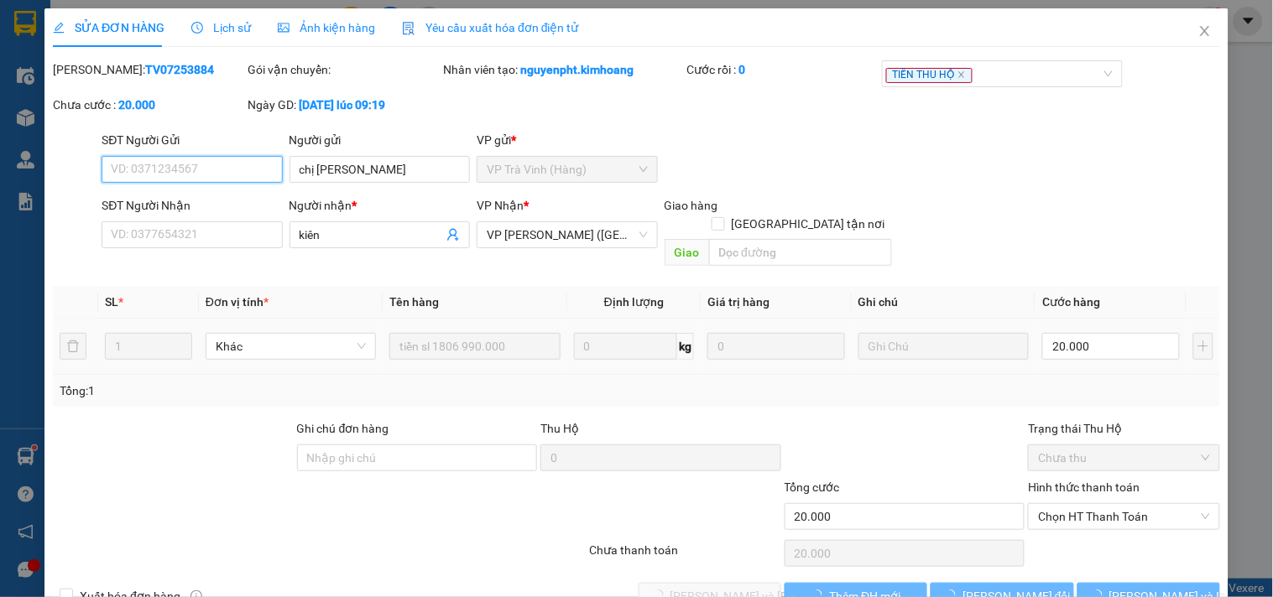
scroll to position [26, 0]
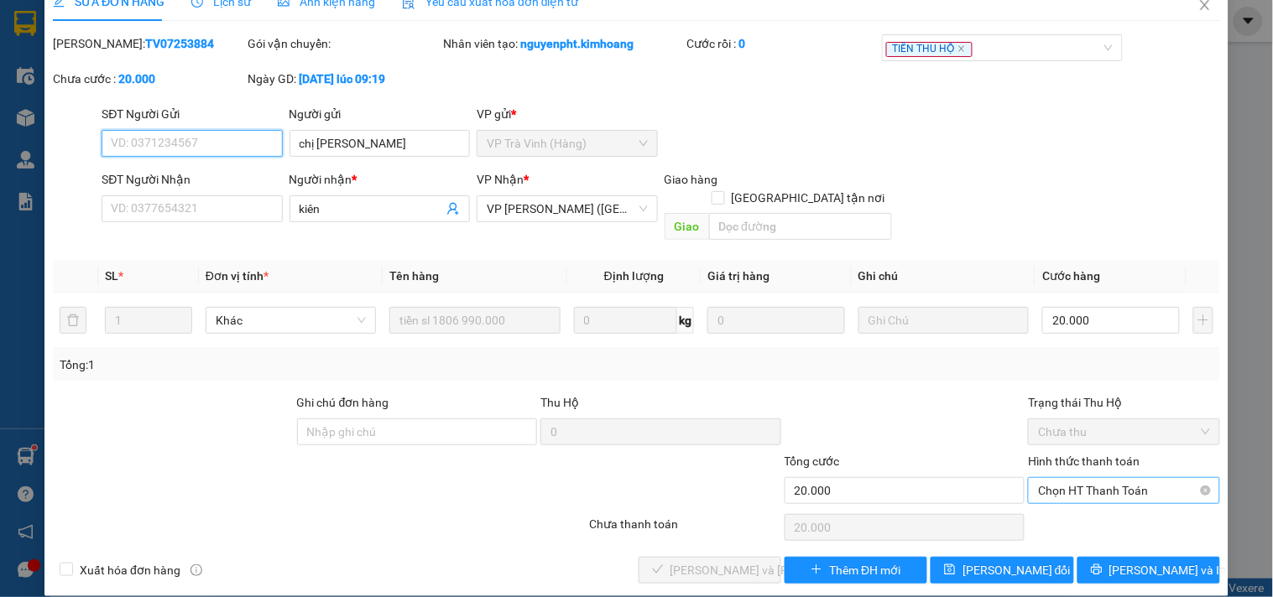
click at [1082, 478] on span "Chọn HT Thanh Toán" at bounding box center [1123, 490] width 171 height 25
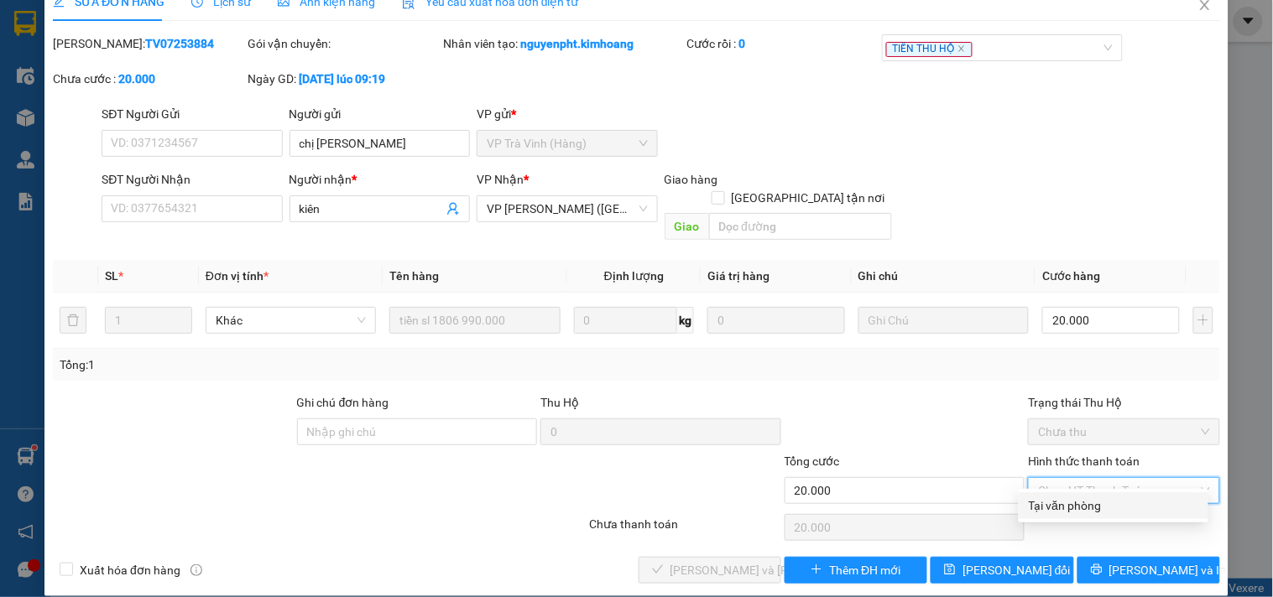
click at [1076, 506] on div "Tại văn phòng" at bounding box center [1113, 506] width 169 height 18
type input "0"
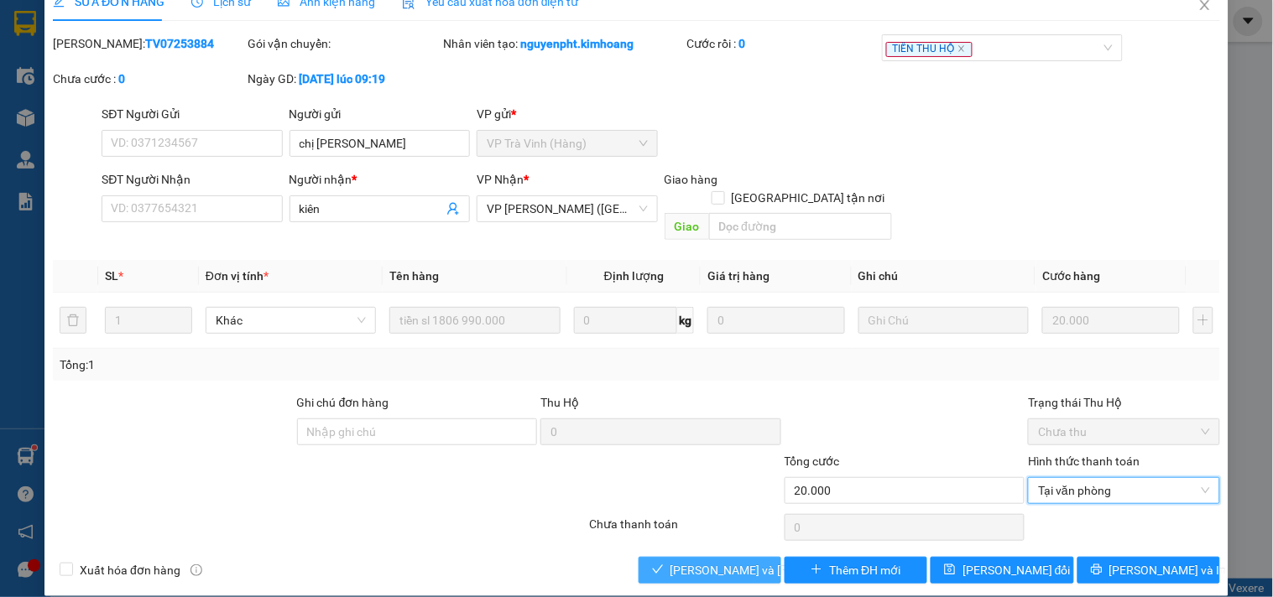
click at [717, 561] on span "[PERSON_NAME] và Giao hàng" at bounding box center [783, 570] width 227 height 18
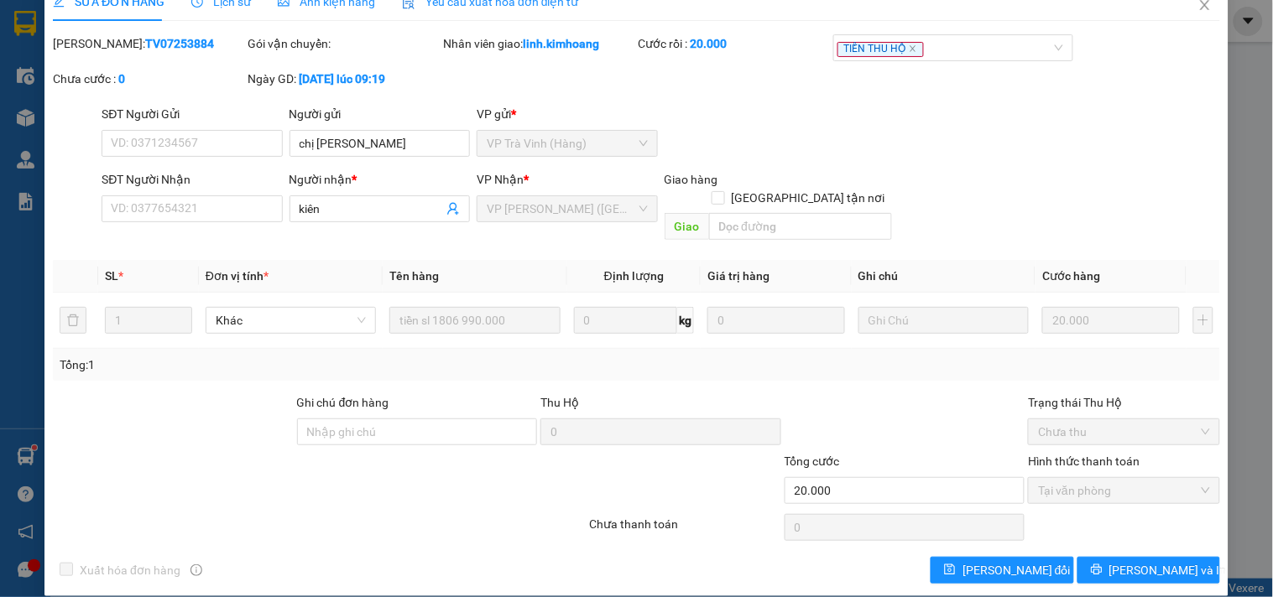
click at [799, 138] on div "SĐT Người Gửi VD: 0371234567 Người gửi chị hồng VP gửi * VP Trà Vinh (Hàng)" at bounding box center [660, 134] width 1125 height 59
click at [1198, 8] on icon "close" at bounding box center [1204, 4] width 13 height 13
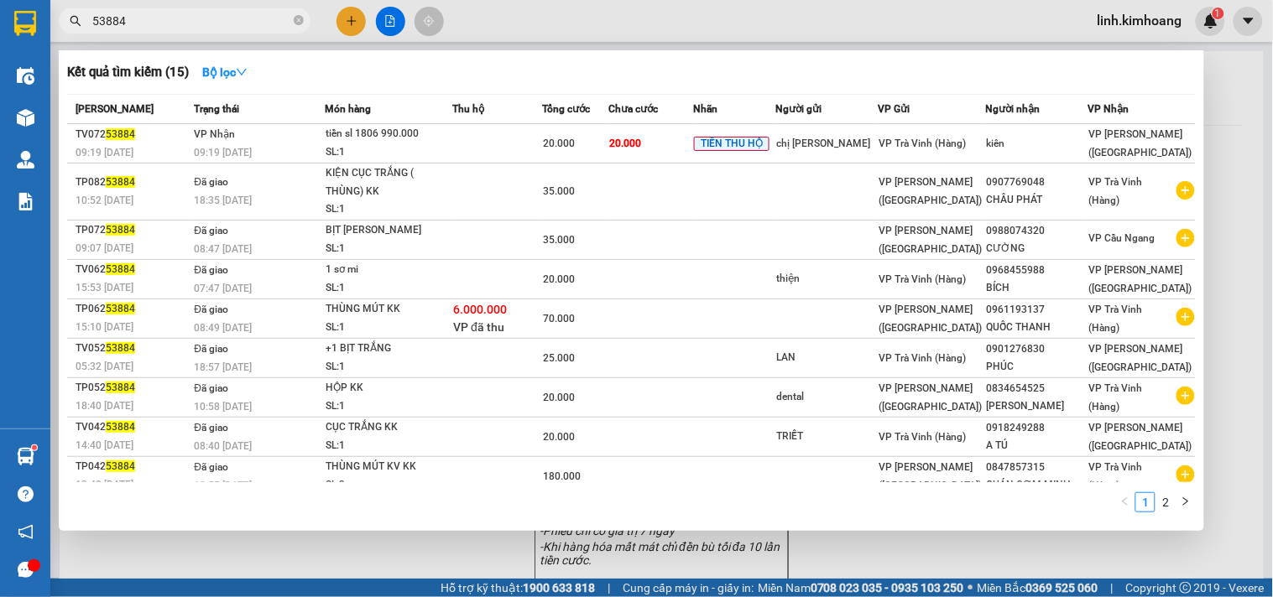
drag, startPoint x: 298, startPoint y: 17, endPoint x: 282, endPoint y: 17, distance: 15.9
click at [299, 17] on icon "close-circle" at bounding box center [299, 20] width 10 height 10
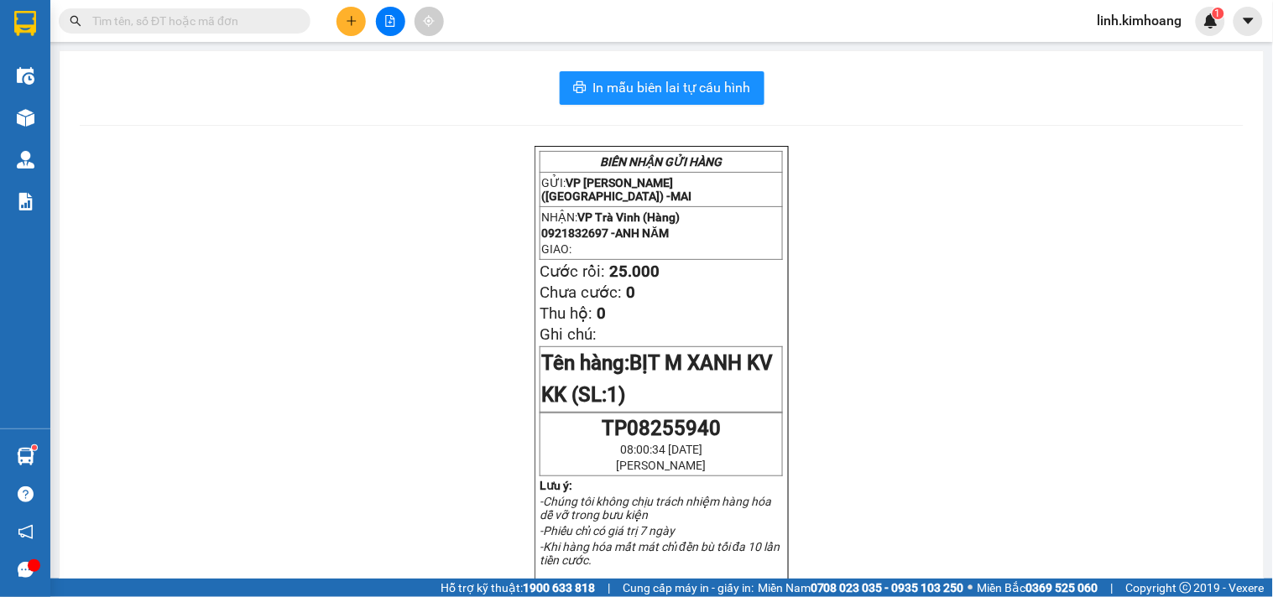
click at [236, 17] on input "text" at bounding box center [191, 21] width 198 height 18
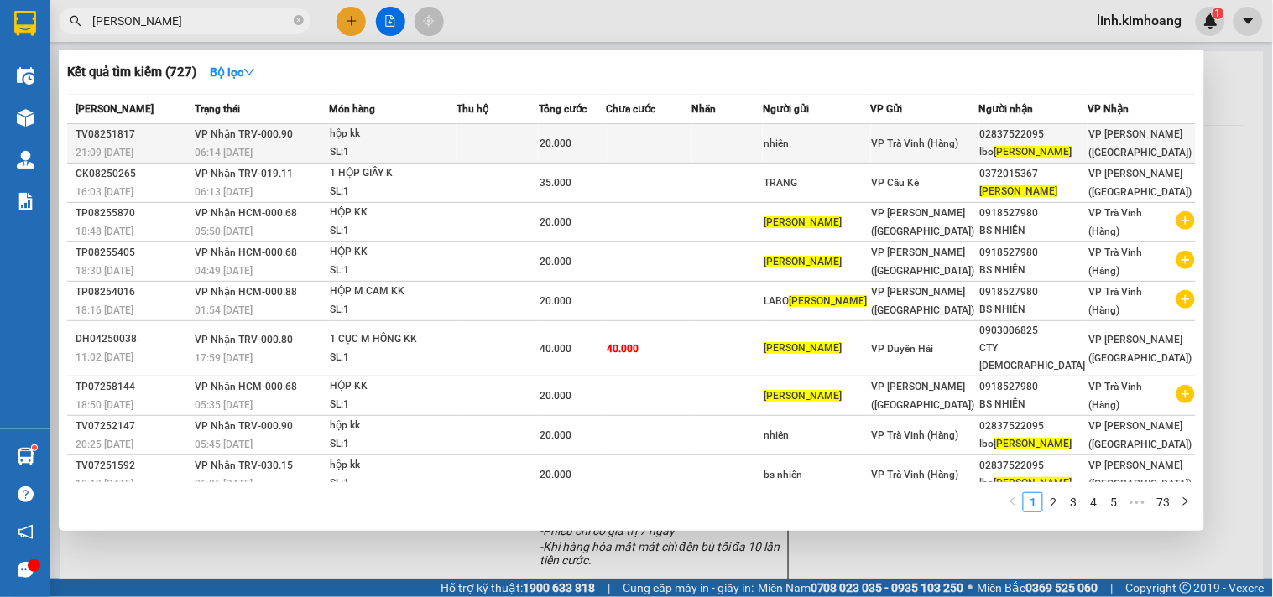
type input "KIM CHI"
click at [814, 149] on div "nhiên" at bounding box center [817, 144] width 107 height 18
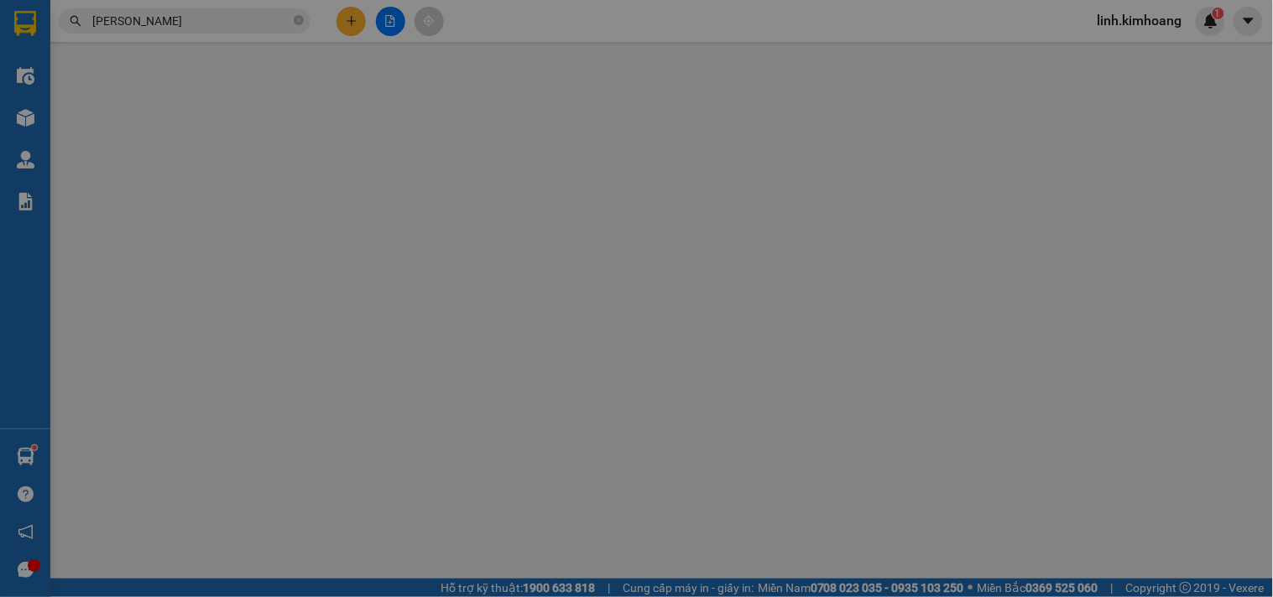
type input "nhiên"
type input "02837522095"
type input "lbo kim chi"
type input "20.000"
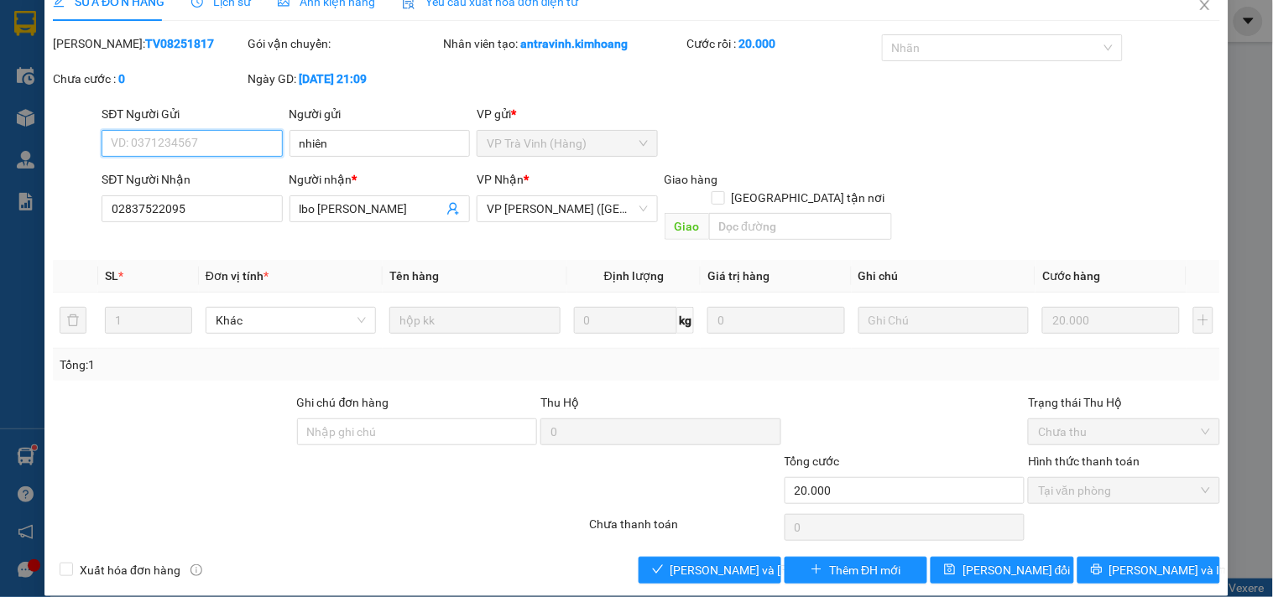
scroll to position [27, 0]
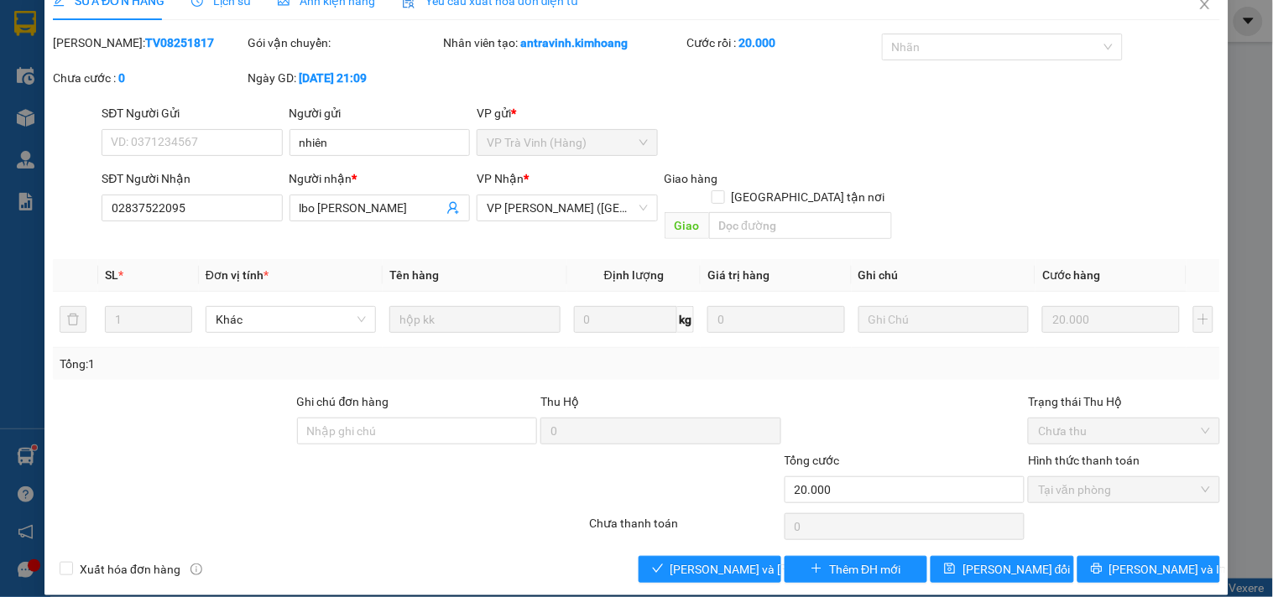
click at [702, 526] on div "Total Paid Fee 20.000 Total UnPaid Fee 0 Cash Collection Total Fee Mã ĐH: TV082…" at bounding box center [636, 309] width 1167 height 550
click at [714, 560] on span "[PERSON_NAME] và Giao hàng" at bounding box center [783, 569] width 227 height 18
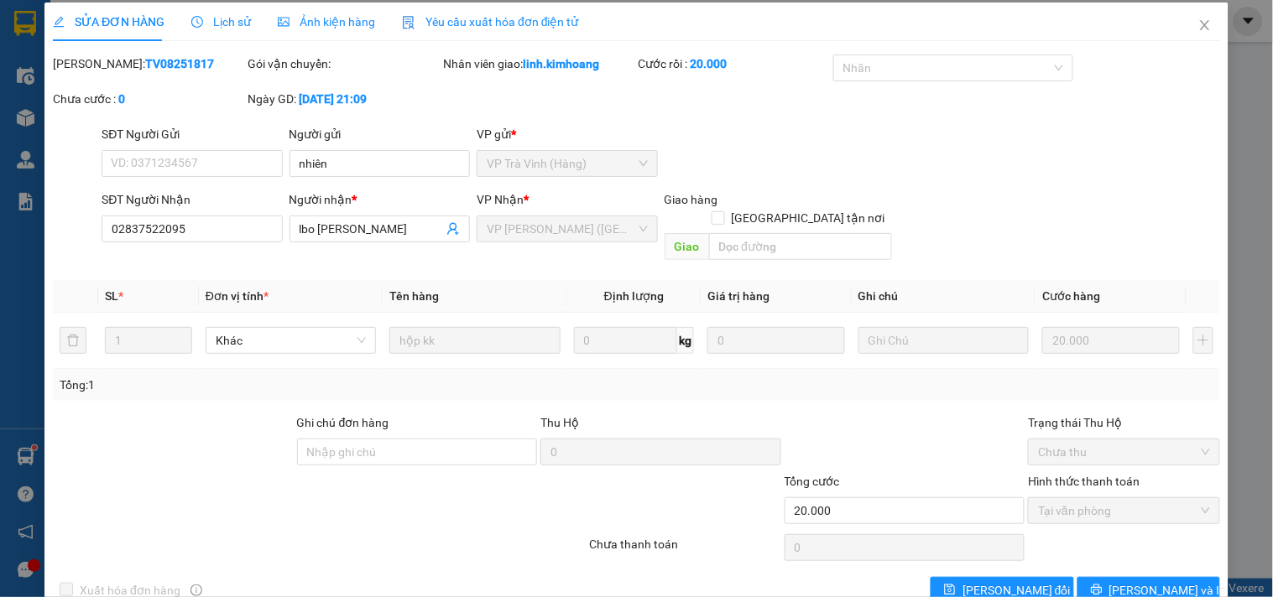
scroll to position [0, 0]
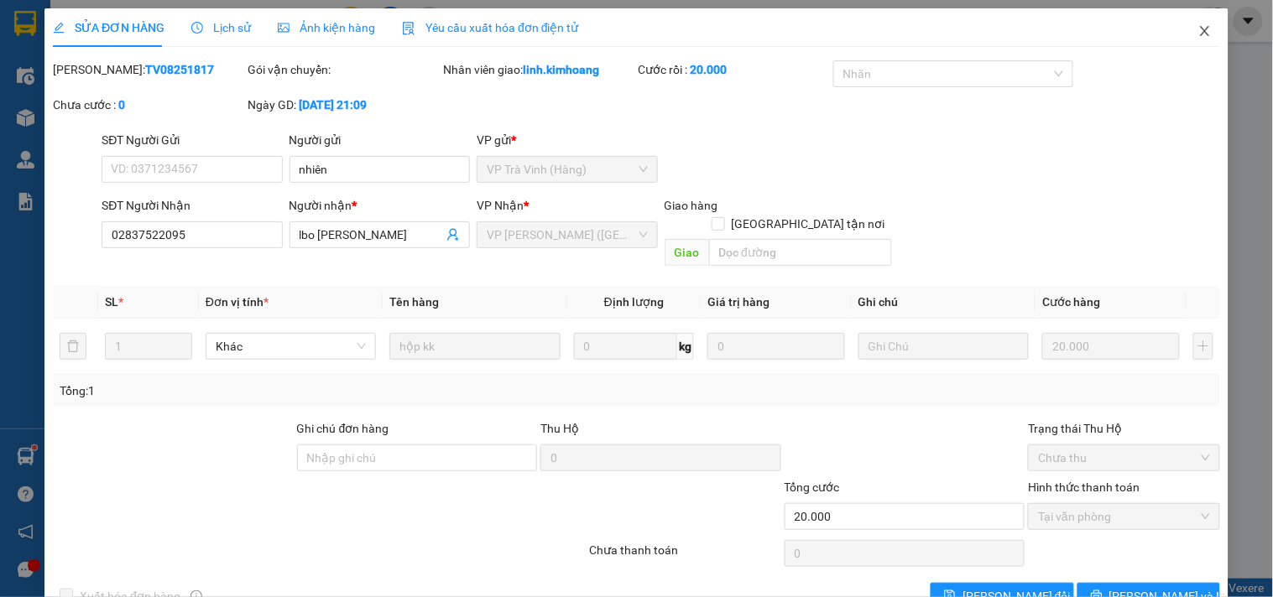
click at [1198, 34] on icon "close" at bounding box center [1204, 30] width 13 height 13
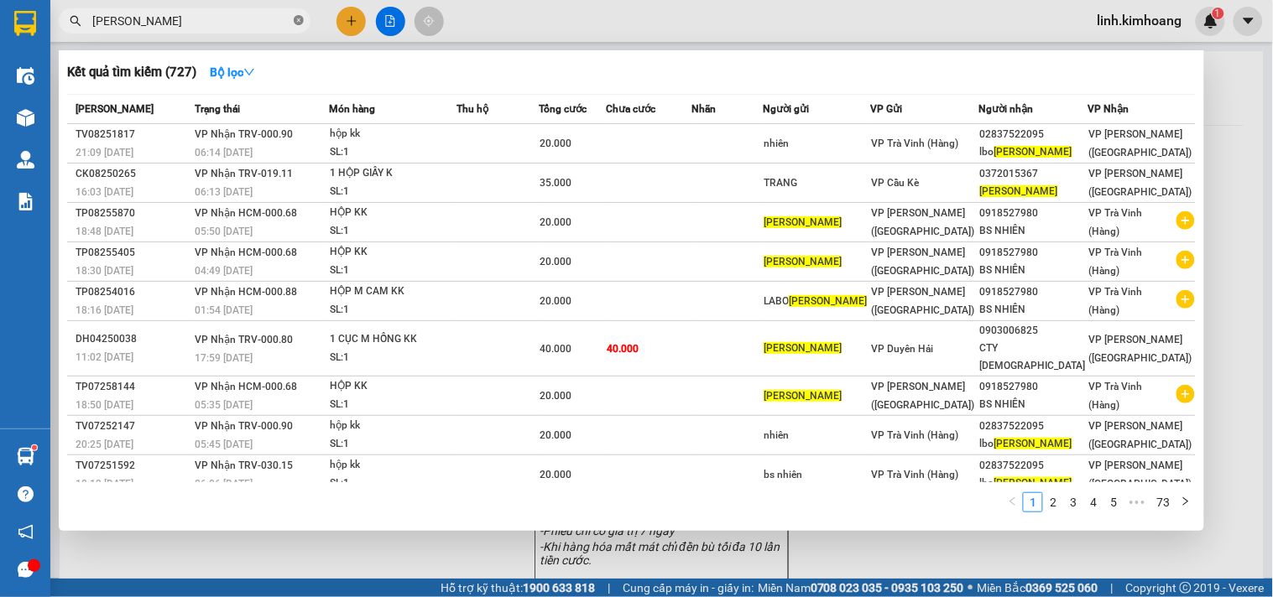
click at [297, 19] on icon "close-circle" at bounding box center [299, 20] width 10 height 10
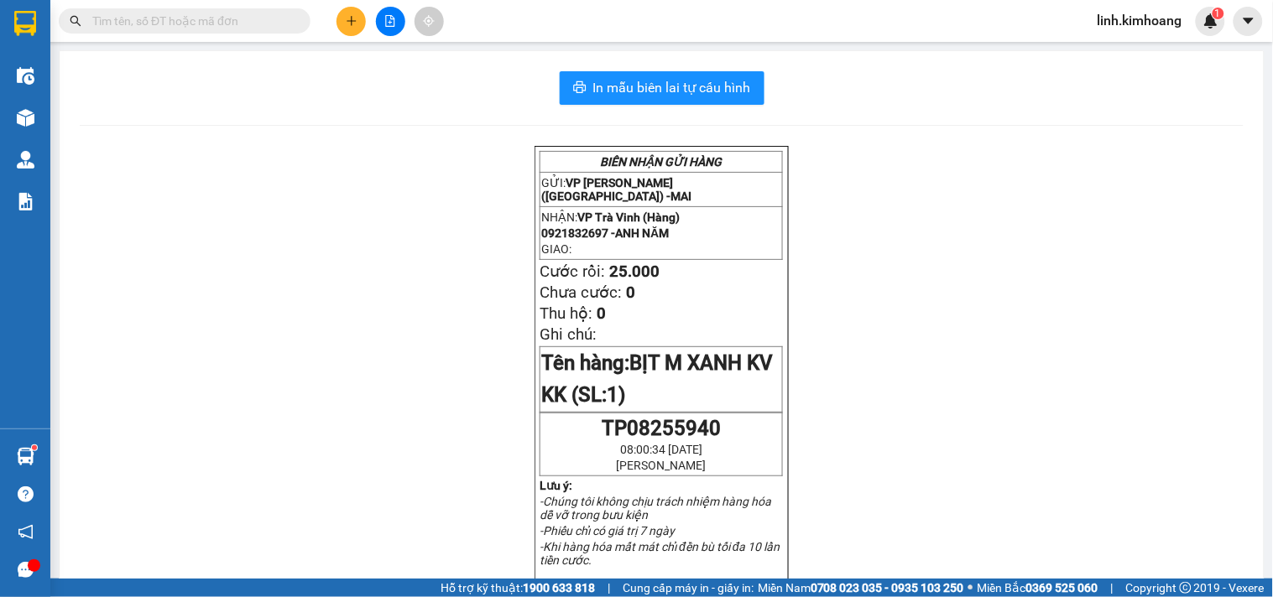
click at [195, 21] on input "text" at bounding box center [191, 21] width 198 height 18
click at [357, 23] on icon "plus" at bounding box center [352, 21] width 12 height 12
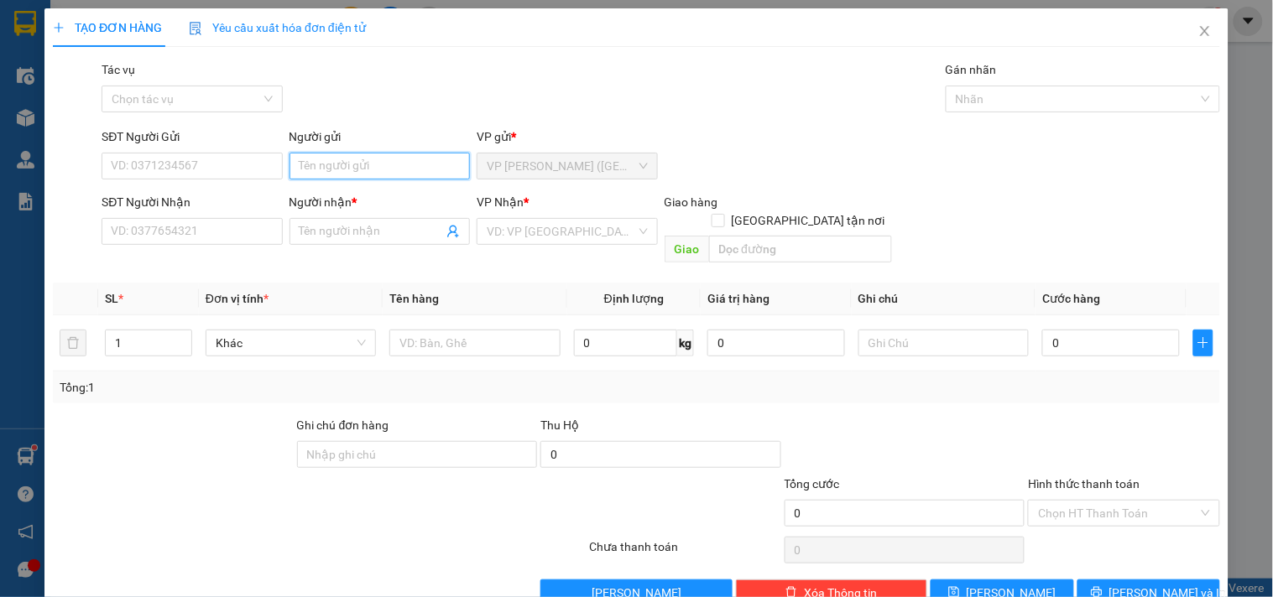
click at [347, 164] on input "Người gửi" at bounding box center [379, 166] width 180 height 27
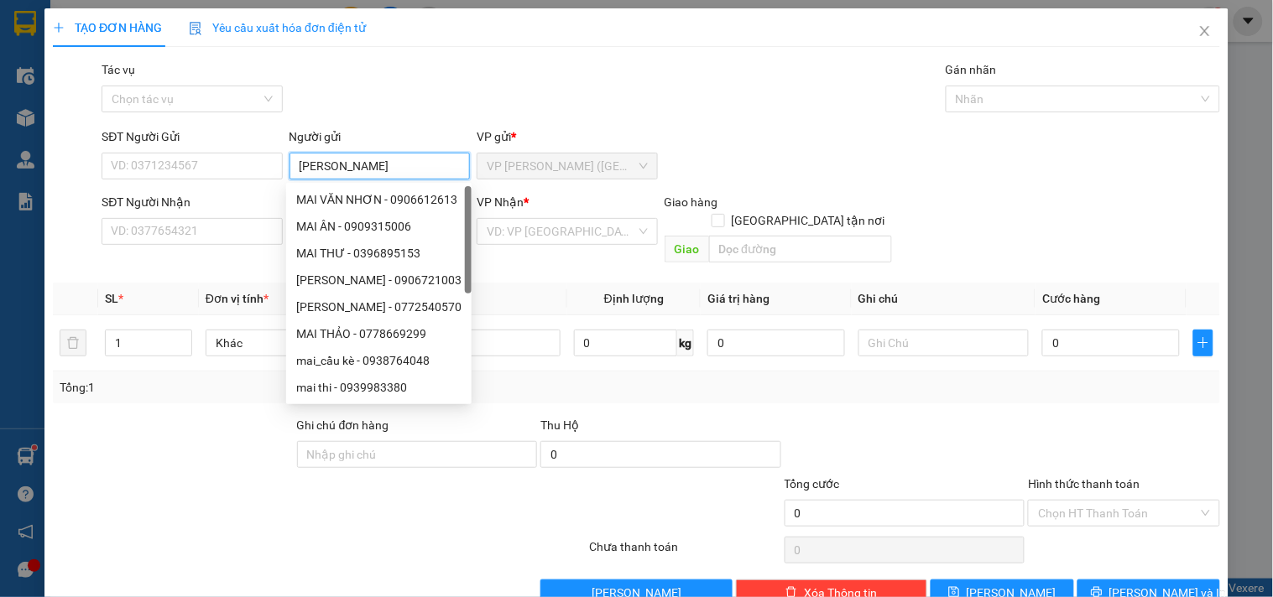
type input "CHỊ GIÀU"
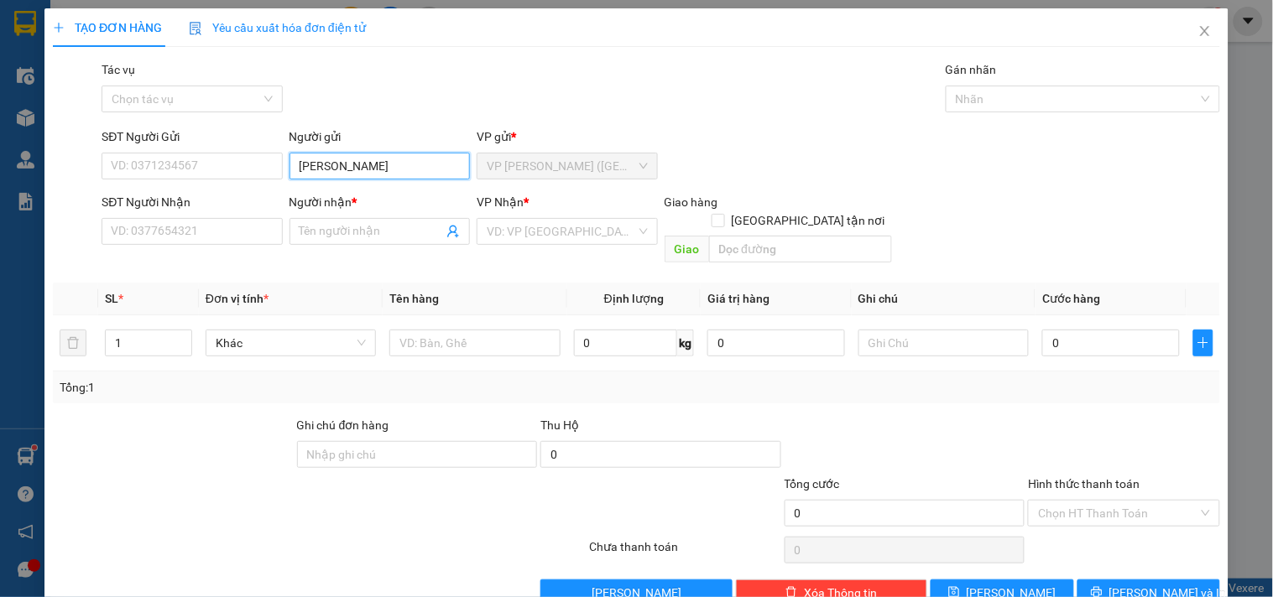
drag, startPoint x: 334, startPoint y: 174, endPoint x: 55, endPoint y: 171, distance: 279.4
click at [60, 177] on div "SĐT Người Gửi VD: 0371234567 Người gửi CHỊ GIÀU CHỊ GIÀU VP gửi * VP Trần Phú (…" at bounding box center [636, 157] width 1170 height 59
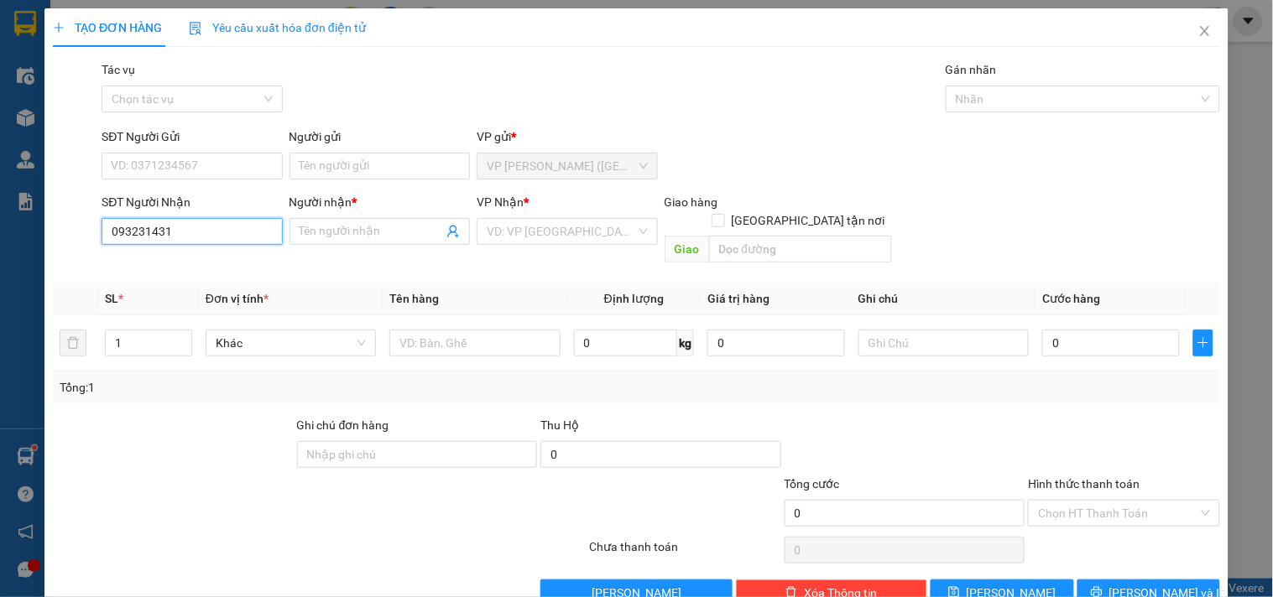
type input "0932314315"
click at [222, 263] on div "0932314315 - EM GIÀU" at bounding box center [190, 265] width 159 height 18
type input "EM GIÀU"
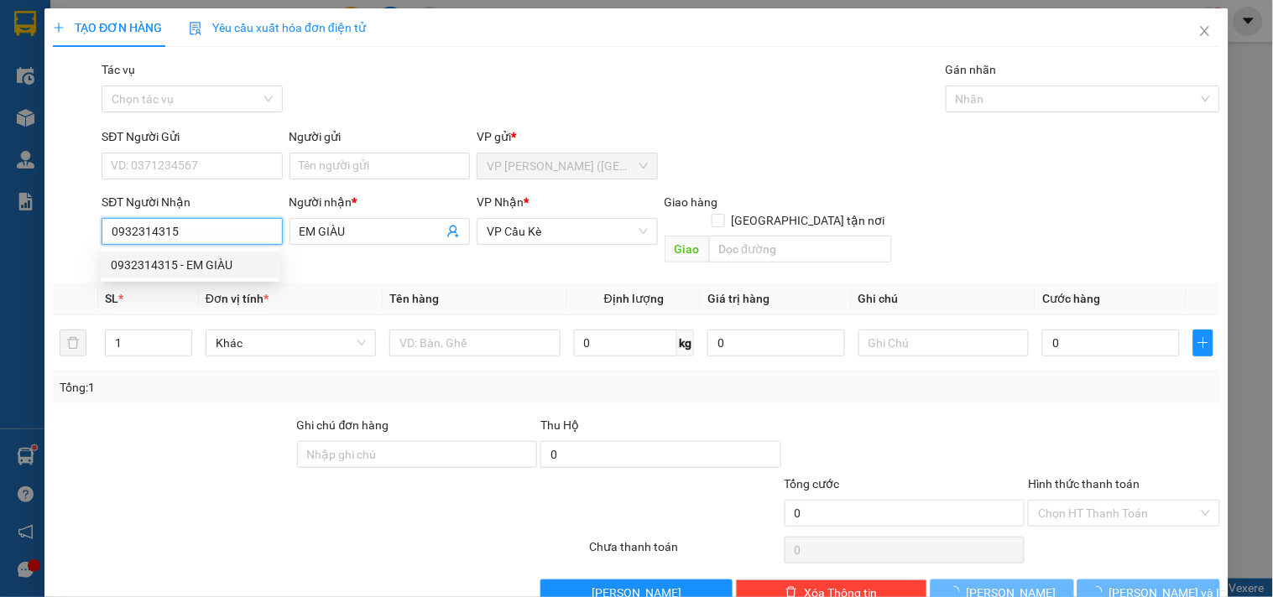
type input "35.000"
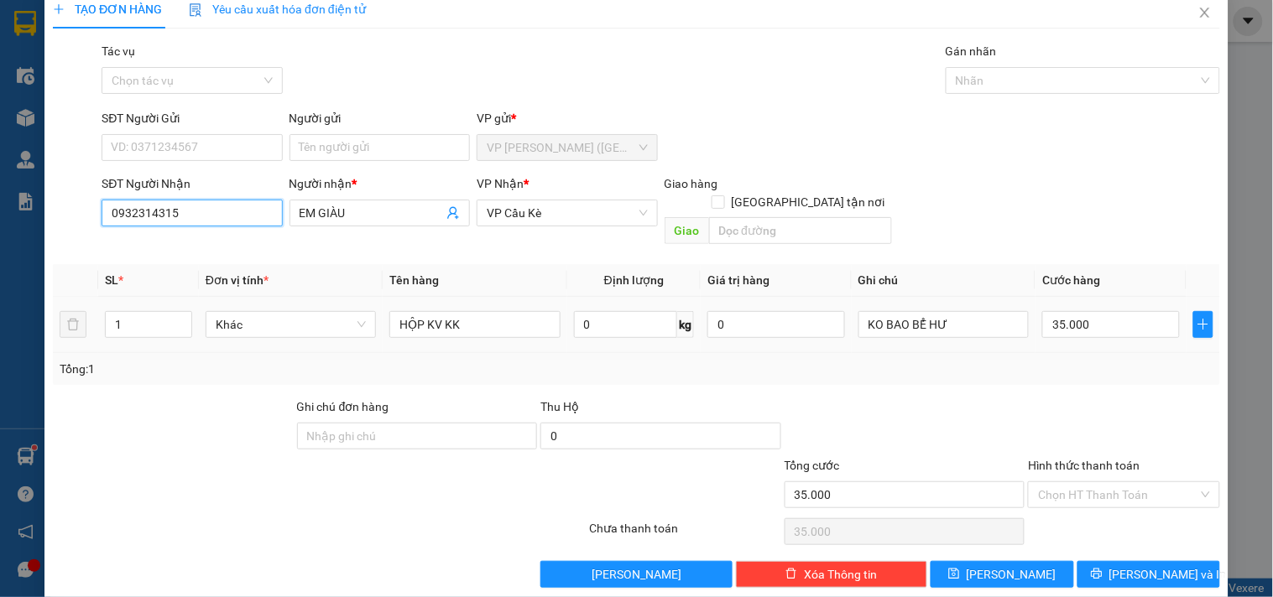
scroll to position [23, 0]
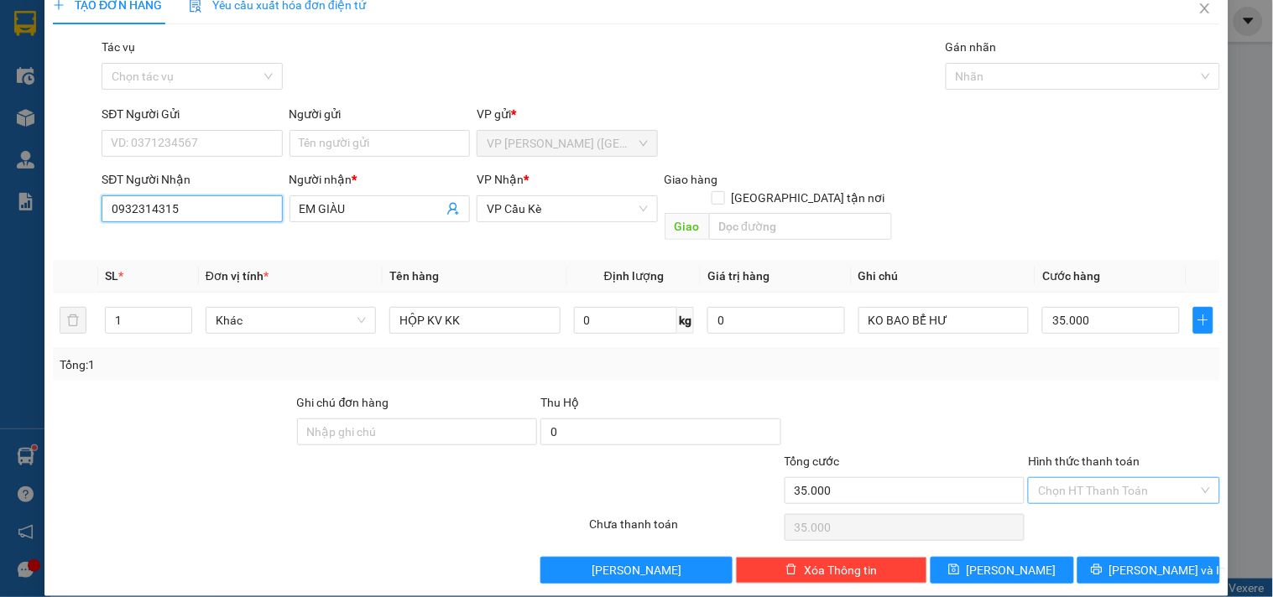
type input "0932314315"
click at [1104, 478] on input "Hình thức thanh toán" at bounding box center [1117, 490] width 159 height 25
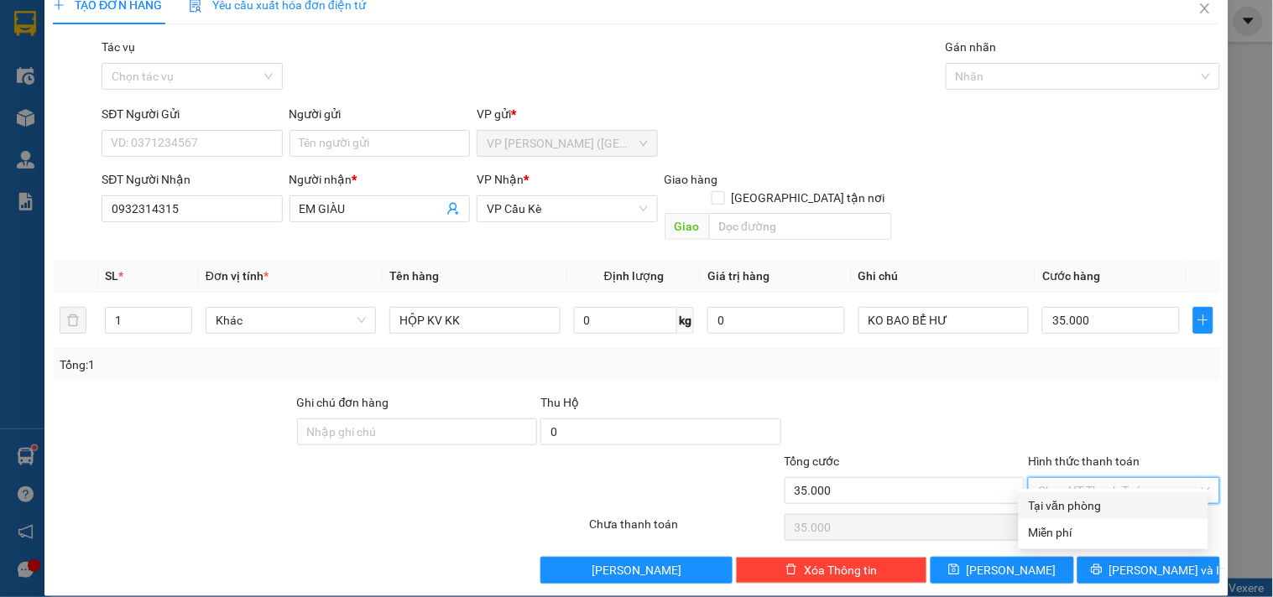
click at [1108, 507] on div "Tại văn phòng" at bounding box center [1113, 506] width 169 height 18
type input "0"
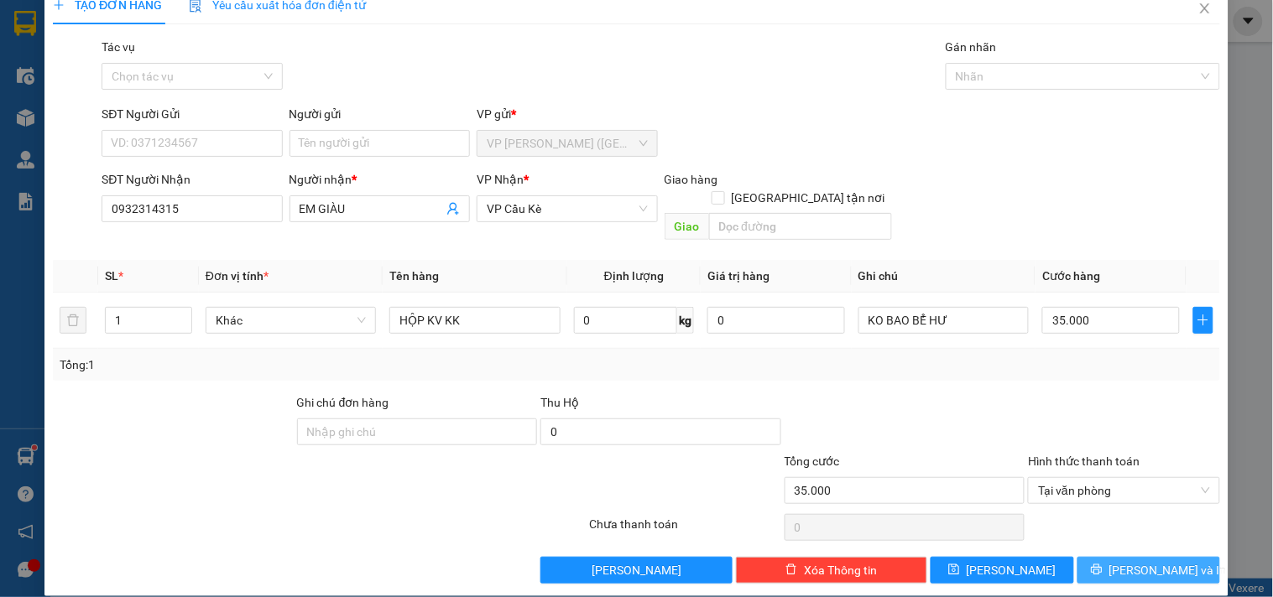
click at [1103, 564] on icon "printer" at bounding box center [1097, 570] width 12 height 12
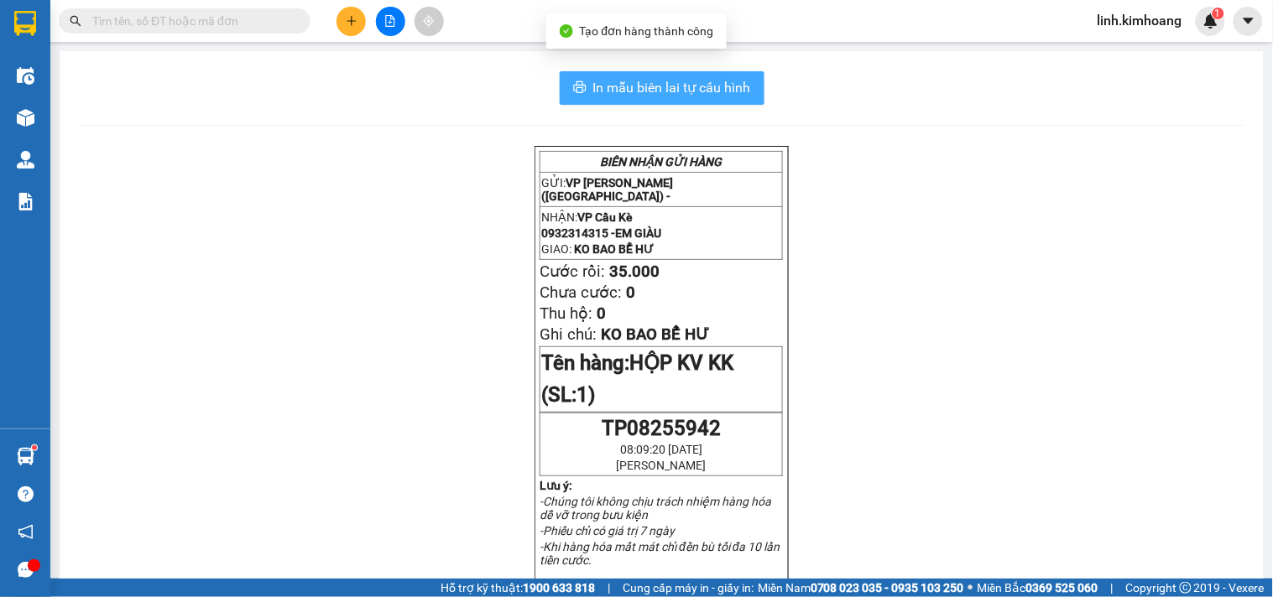
click at [675, 86] on span "In mẫu biên lai tự cấu hình" at bounding box center [672, 87] width 158 height 21
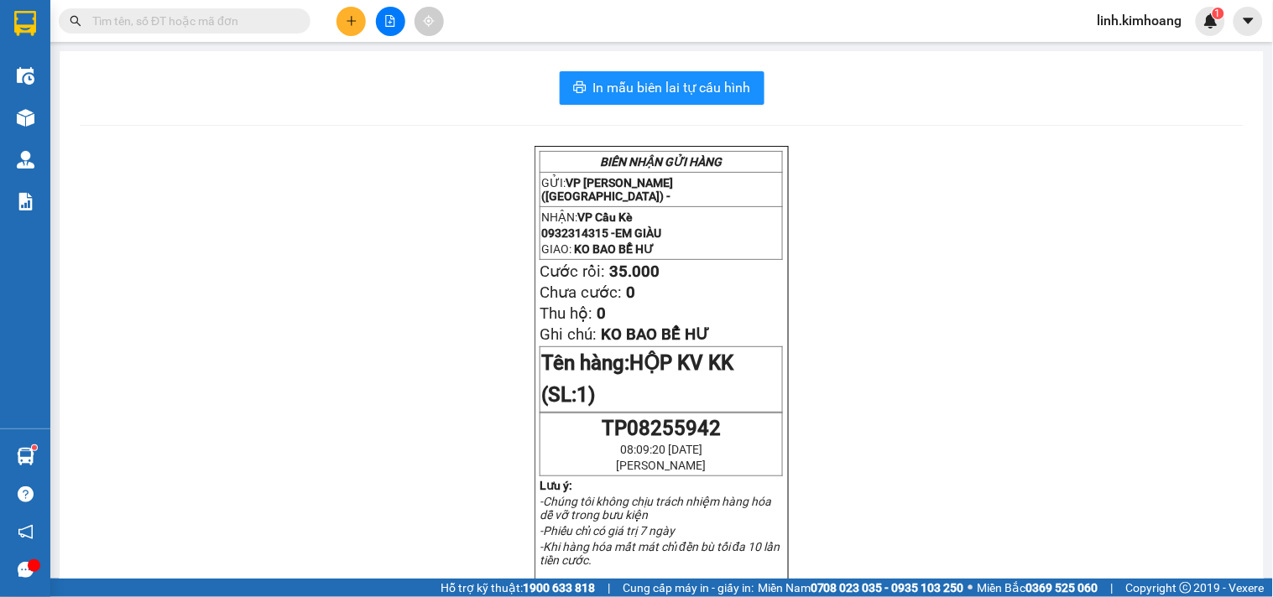
click at [223, 17] on input "text" at bounding box center [191, 21] width 198 height 18
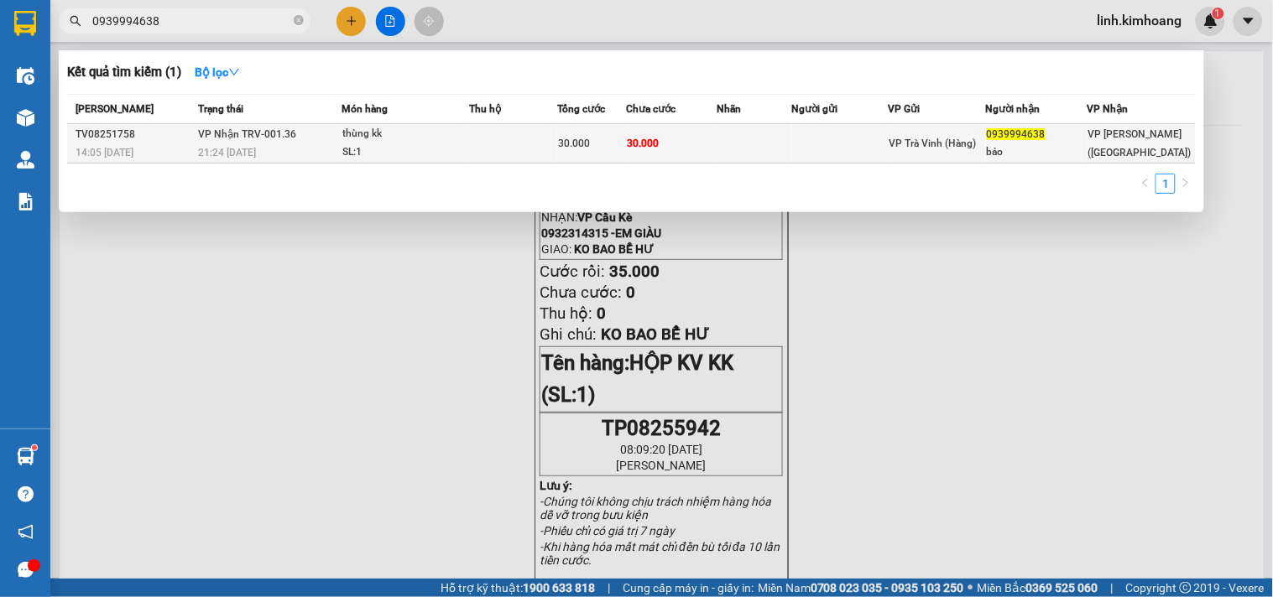
type input "0939994638"
click at [734, 144] on td at bounding box center [754, 143] width 75 height 39
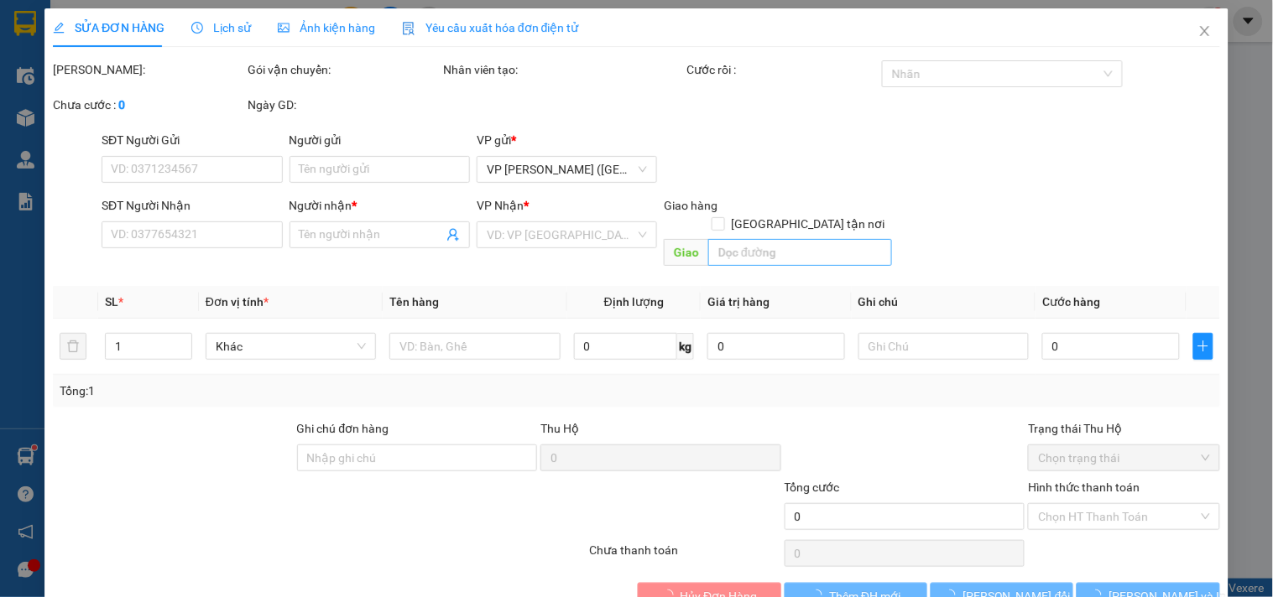
type input "0939994638"
type input "bảo"
type input "30.000"
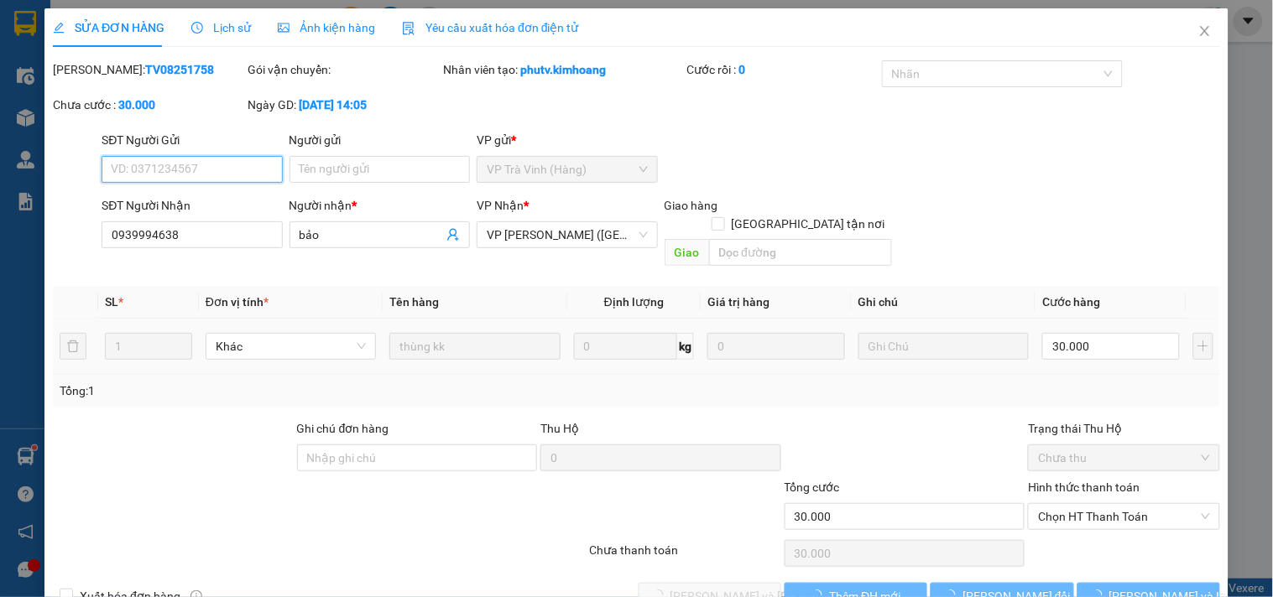
scroll to position [18, 0]
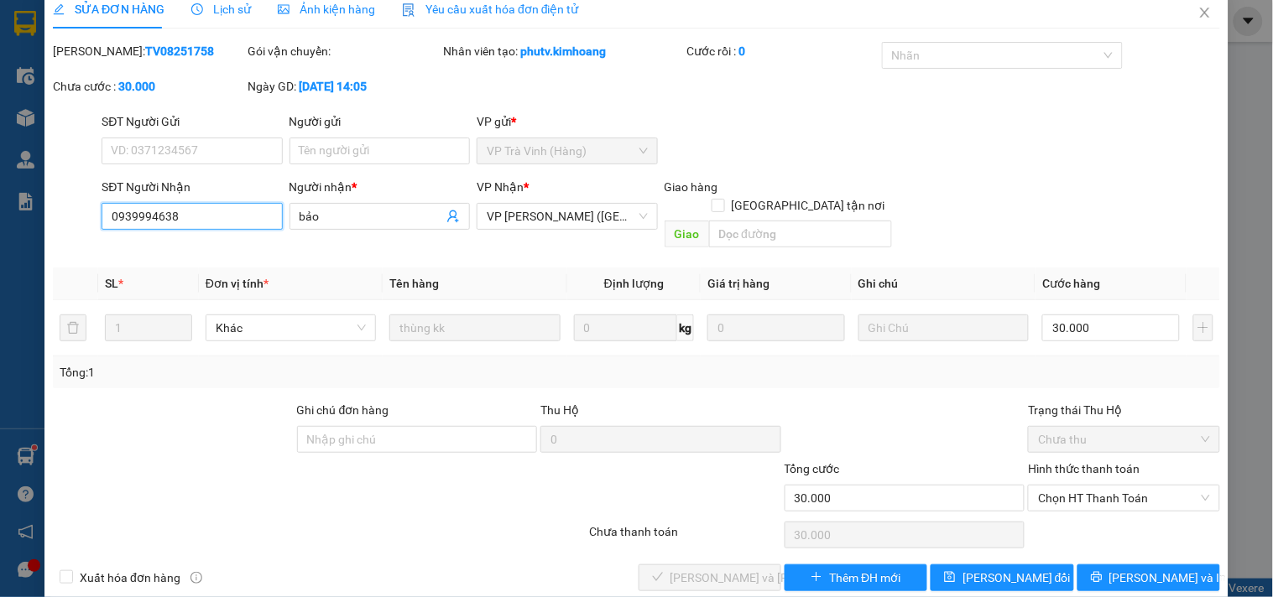
click at [206, 225] on input "0939994638" at bounding box center [192, 216] width 180 height 27
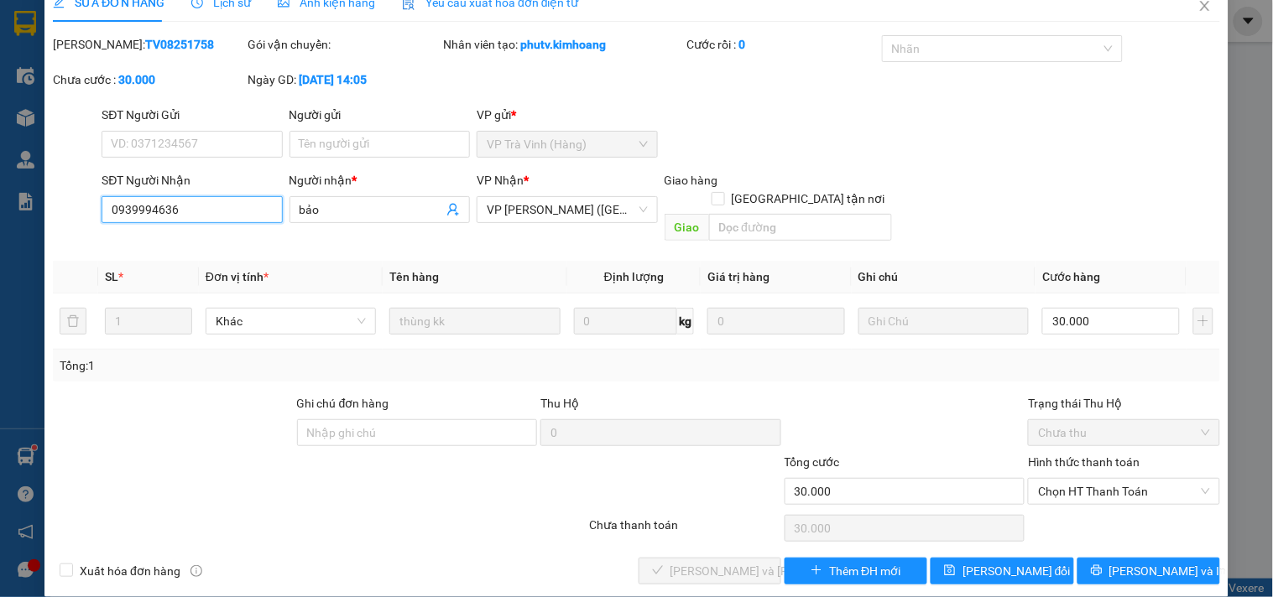
scroll to position [27, 0]
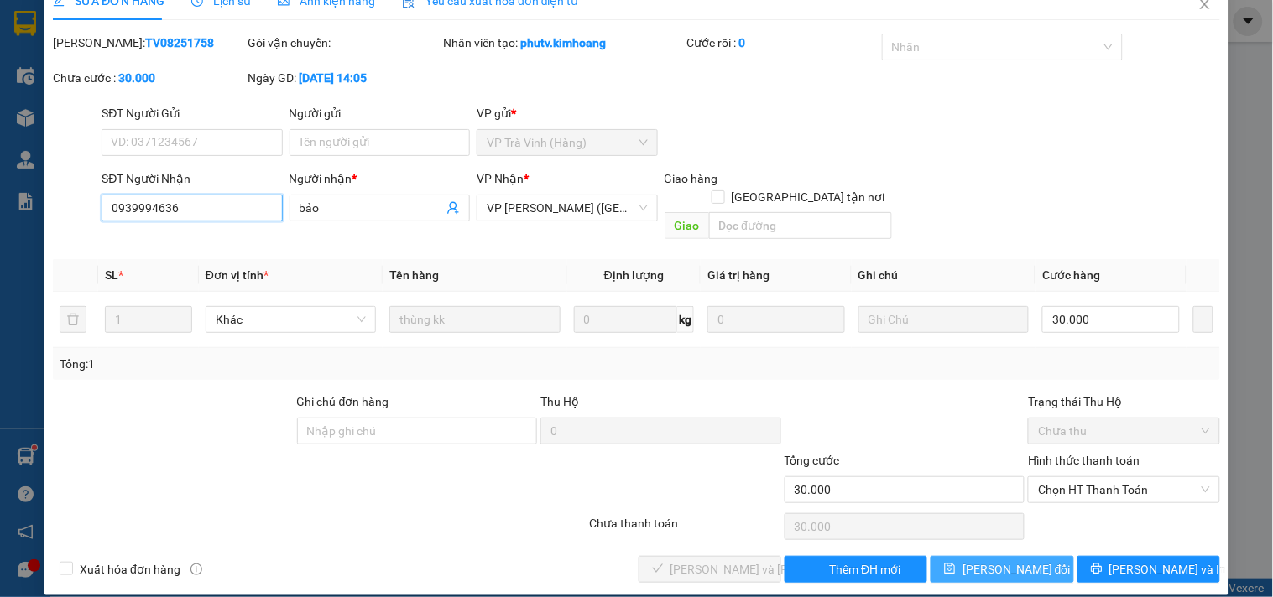
type input "0939994636"
click at [996, 560] on span "[PERSON_NAME] thay đổi" at bounding box center [1016, 569] width 108 height 18
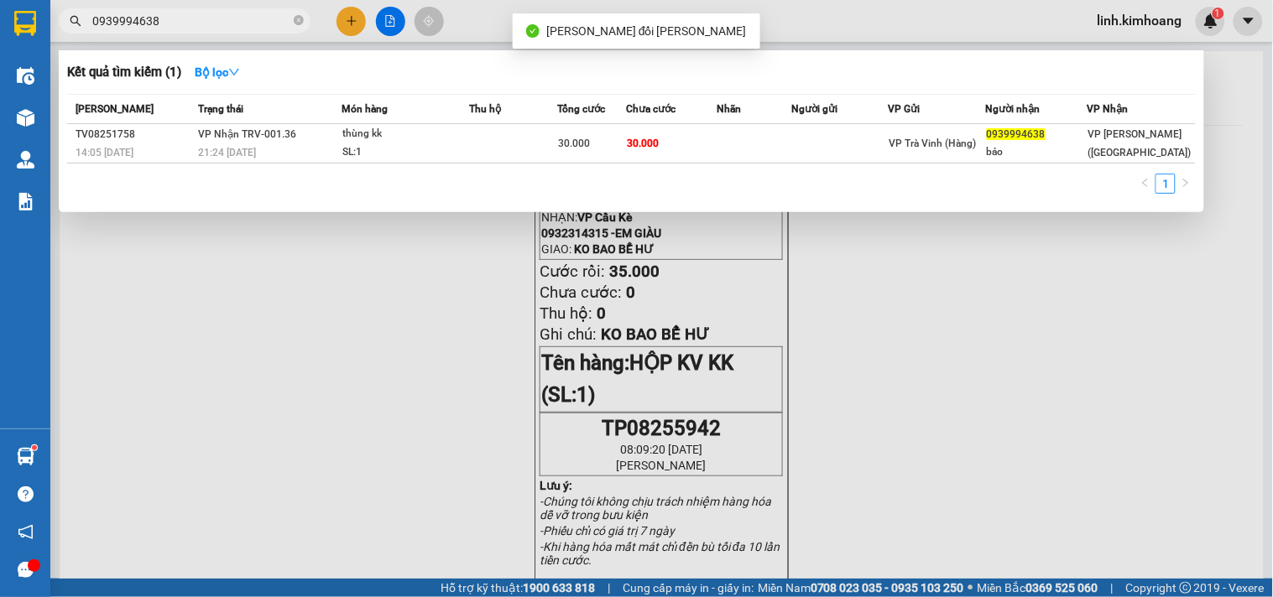
click at [239, 27] on input "0939994638" at bounding box center [191, 21] width 198 height 18
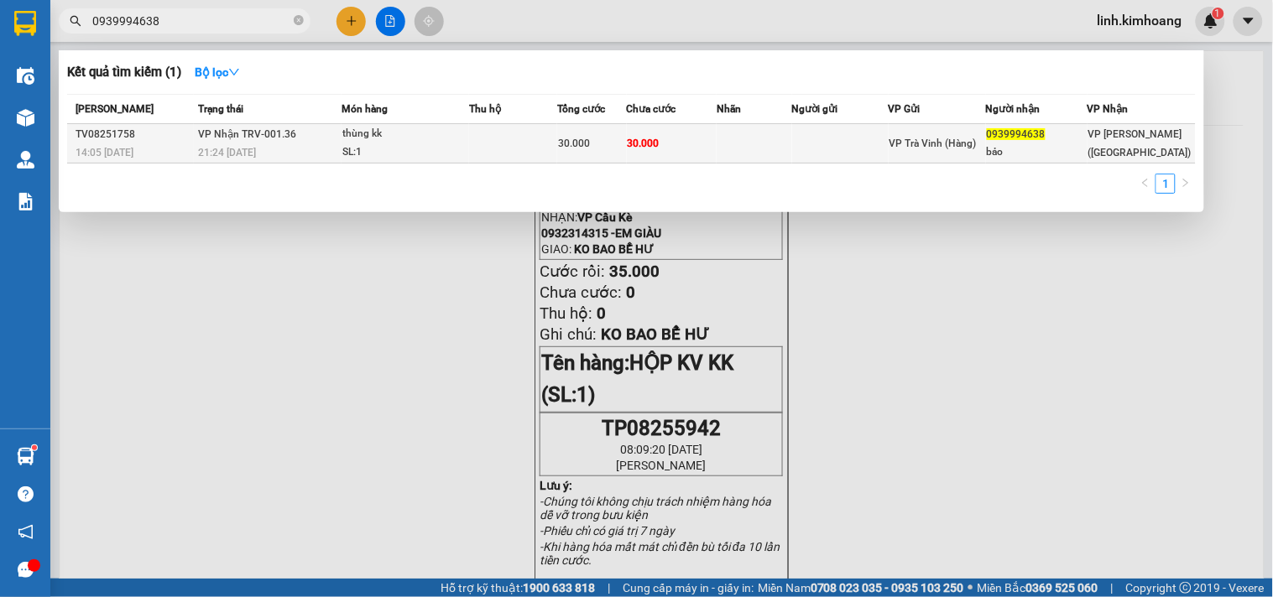
click at [791, 148] on td at bounding box center [754, 143] width 75 height 39
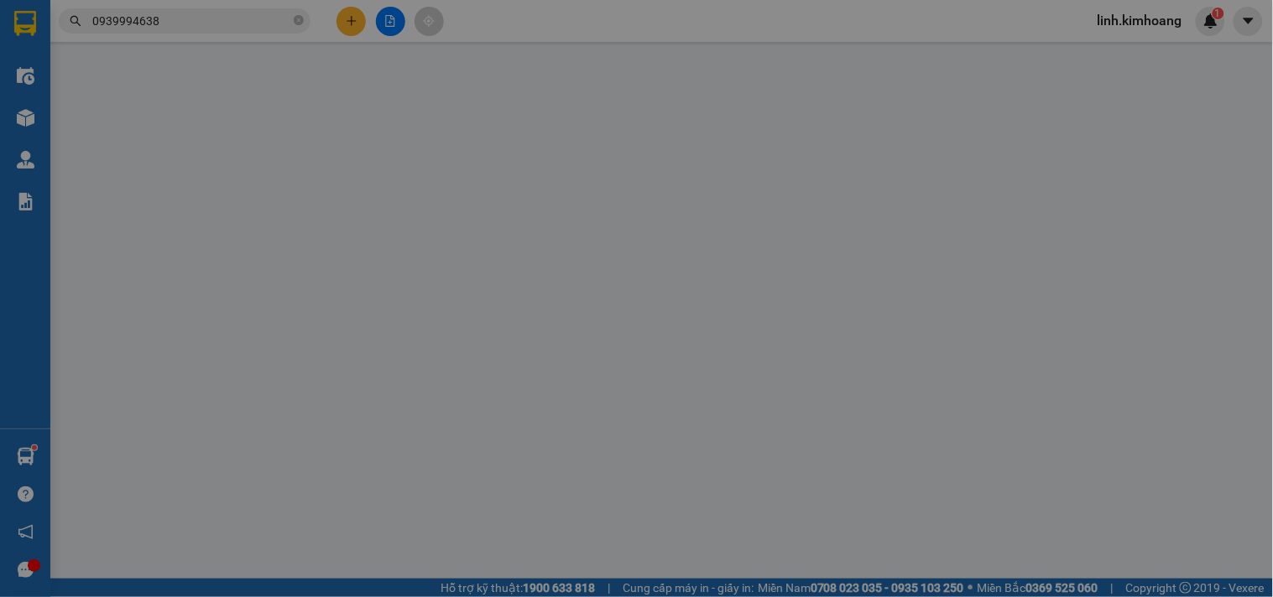
type input "0939994636"
type input "bảo"
type input "30.000"
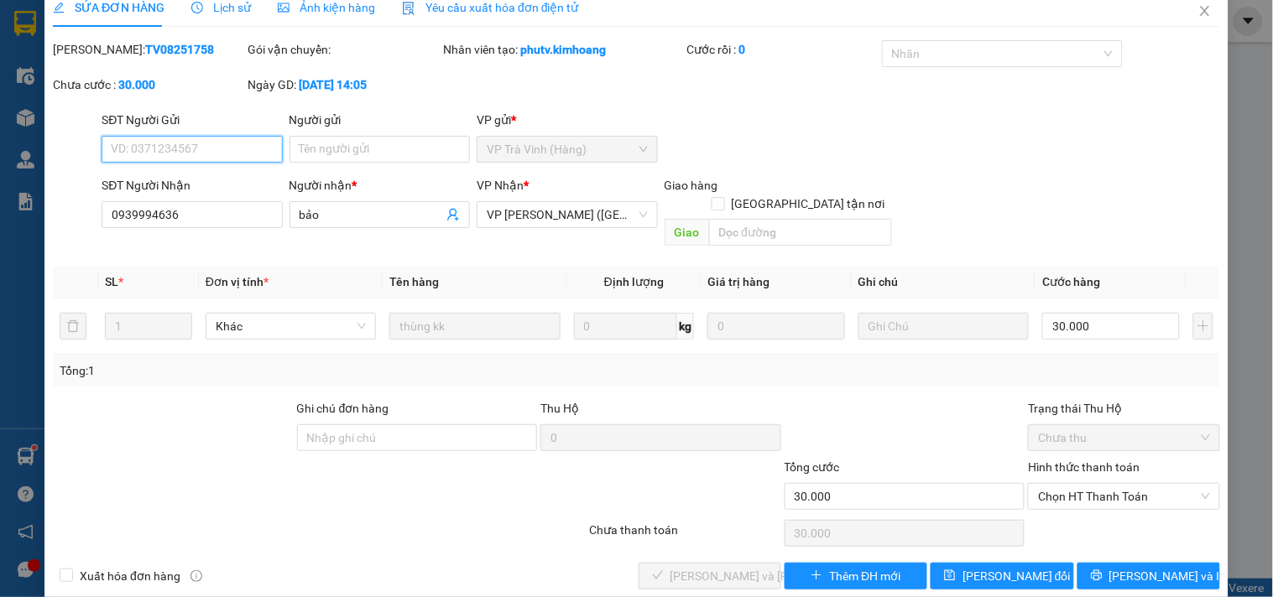
scroll to position [27, 0]
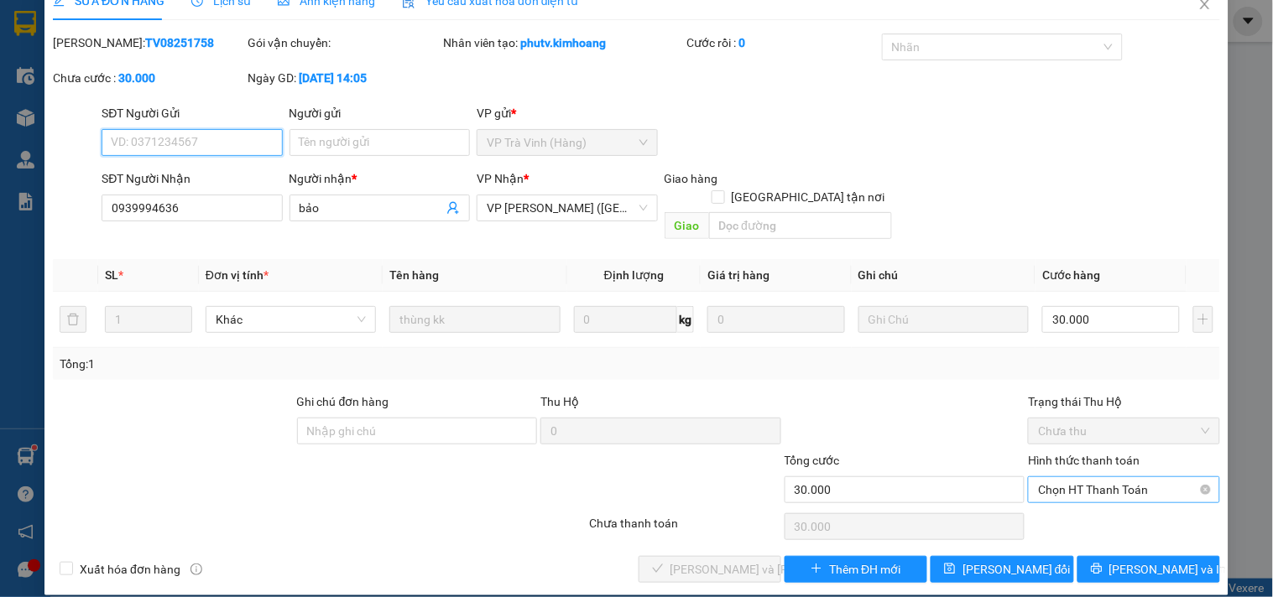
click at [1112, 477] on span "Chọn HT Thanh Toán" at bounding box center [1123, 489] width 171 height 25
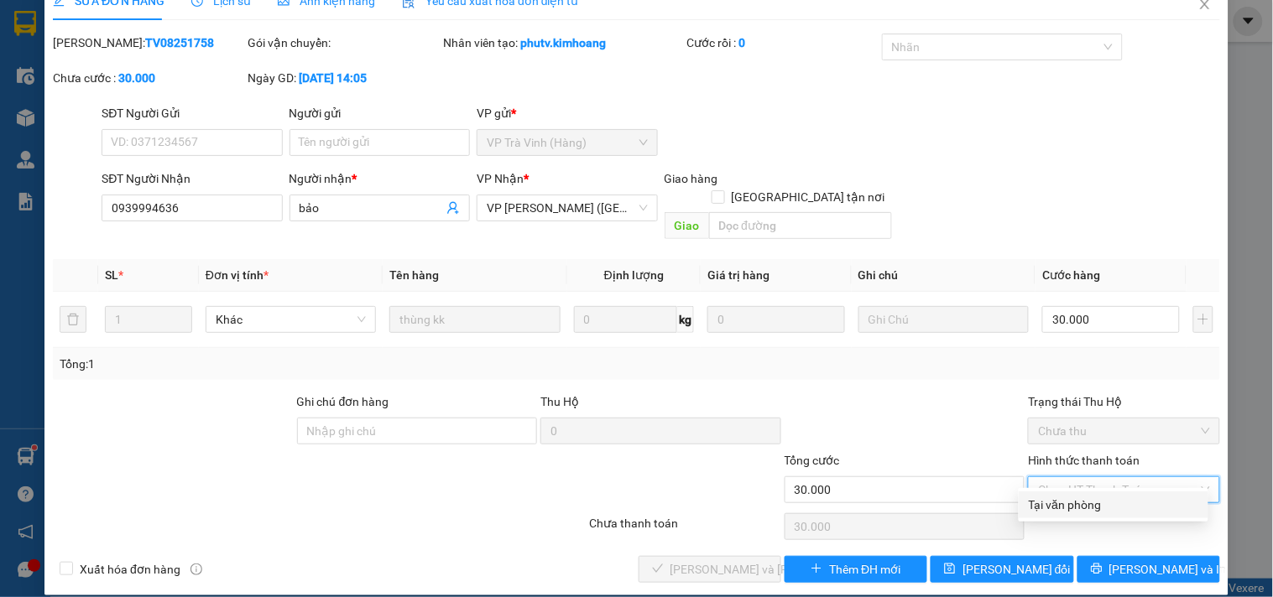
click at [1116, 508] on div "Tại văn phòng" at bounding box center [1113, 505] width 169 height 18
type input "0"
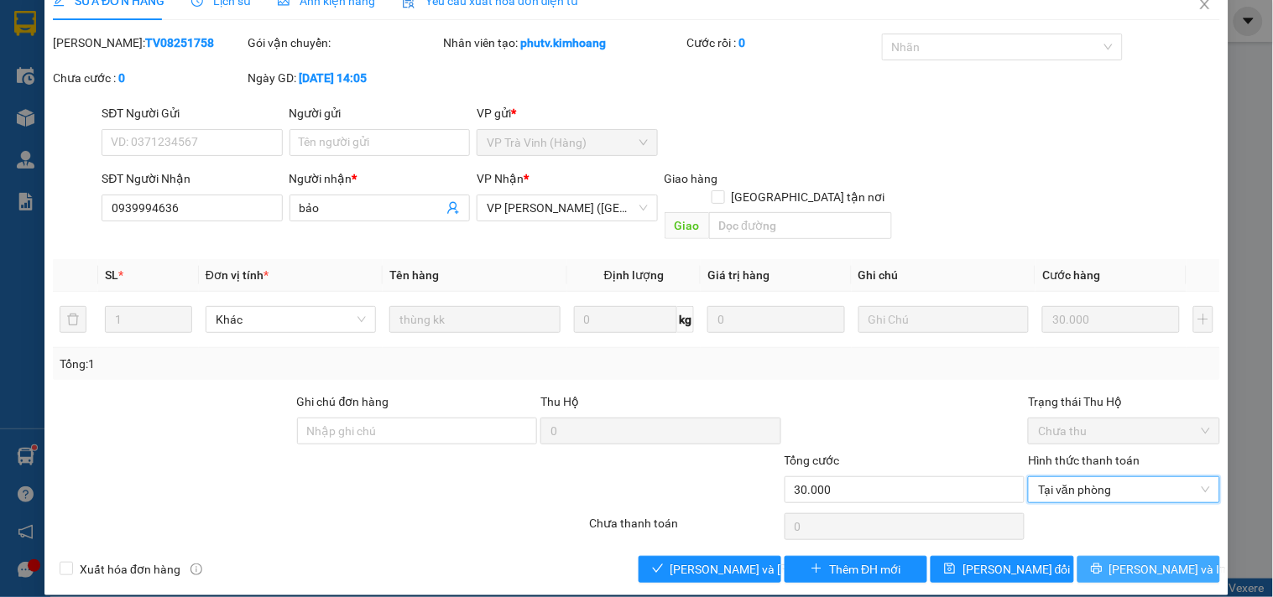
click at [1144, 560] on span "[PERSON_NAME] và In" at bounding box center [1167, 569] width 117 height 18
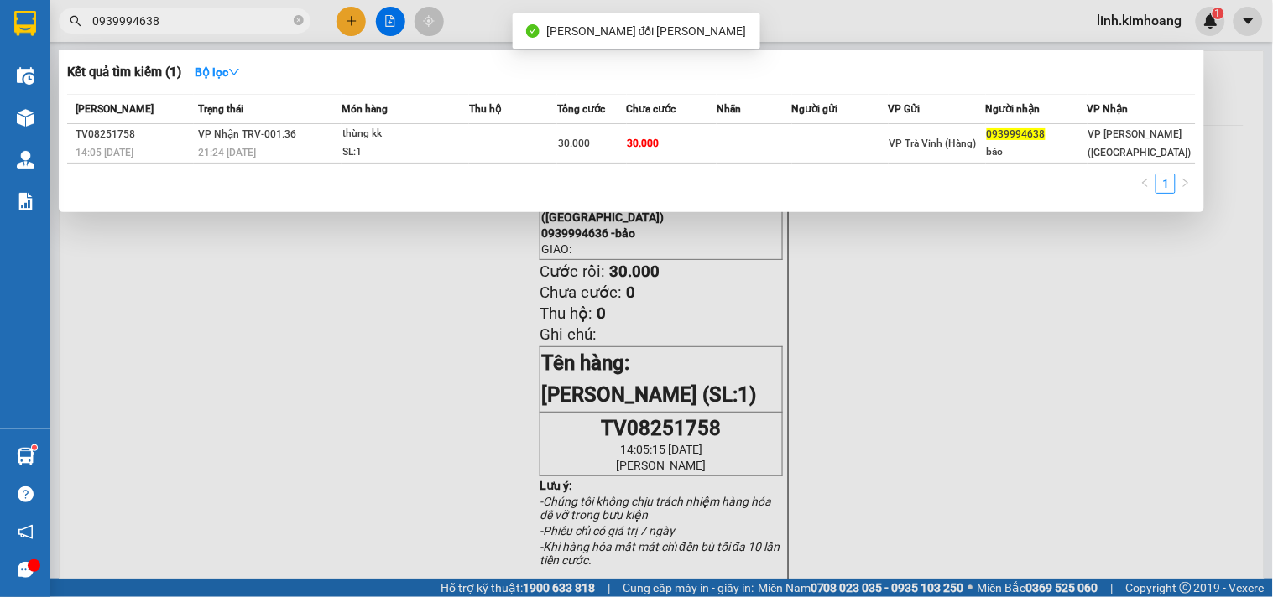
click at [211, 27] on input "0939994638" at bounding box center [191, 21] width 198 height 18
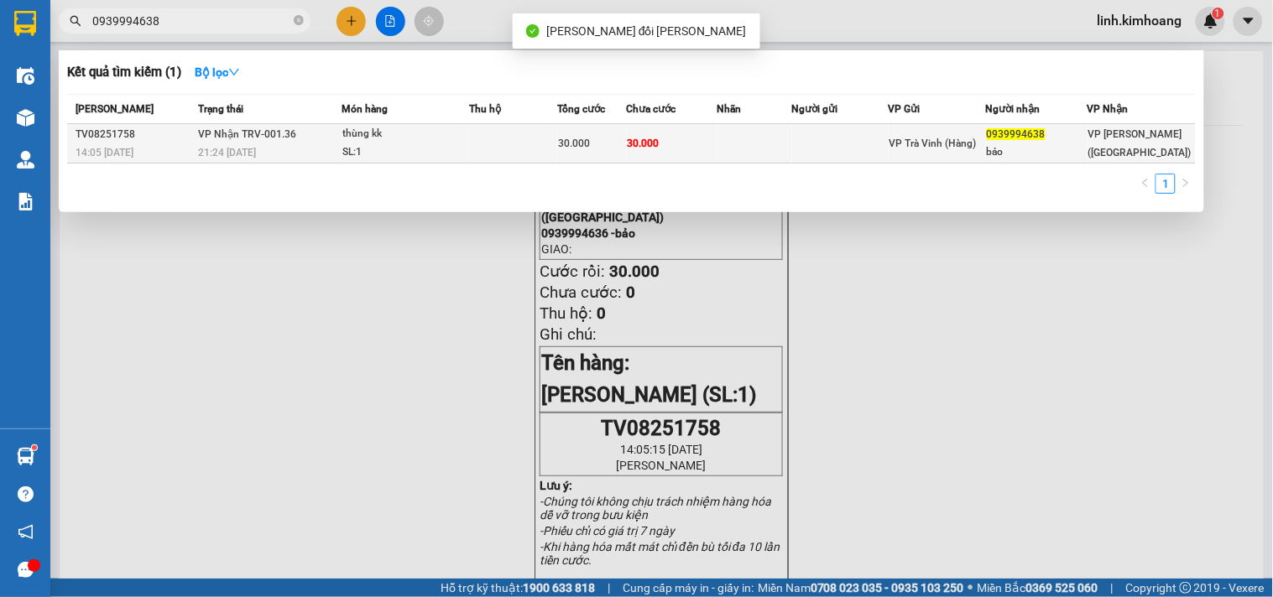
click at [791, 146] on td at bounding box center [754, 143] width 75 height 39
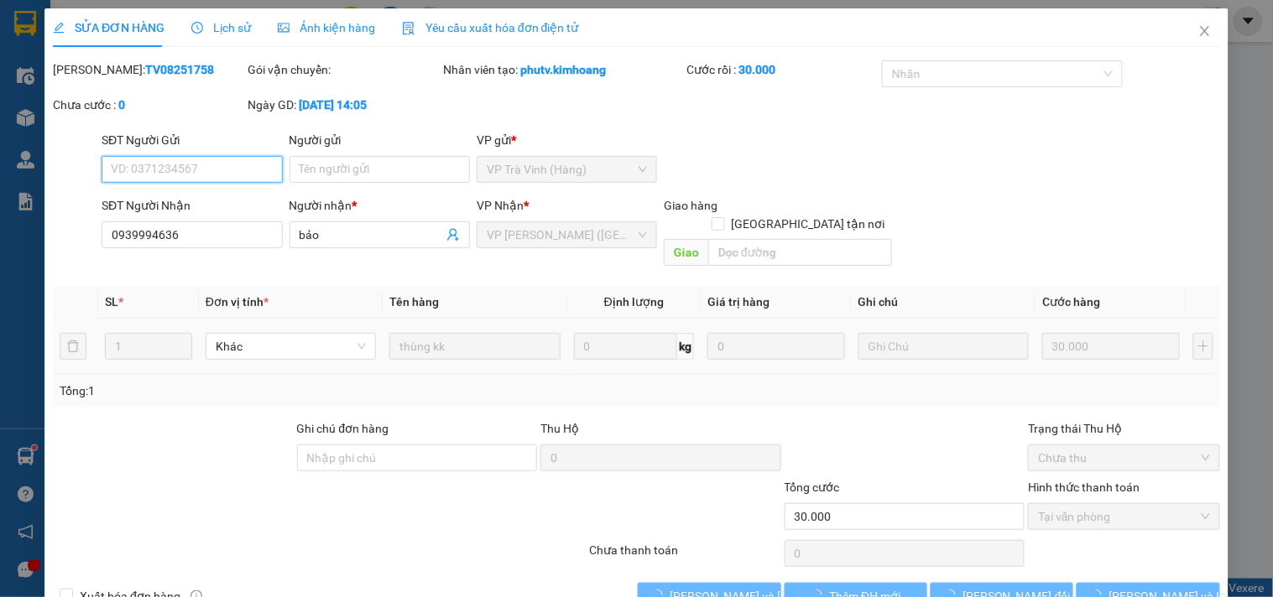
scroll to position [18, 0]
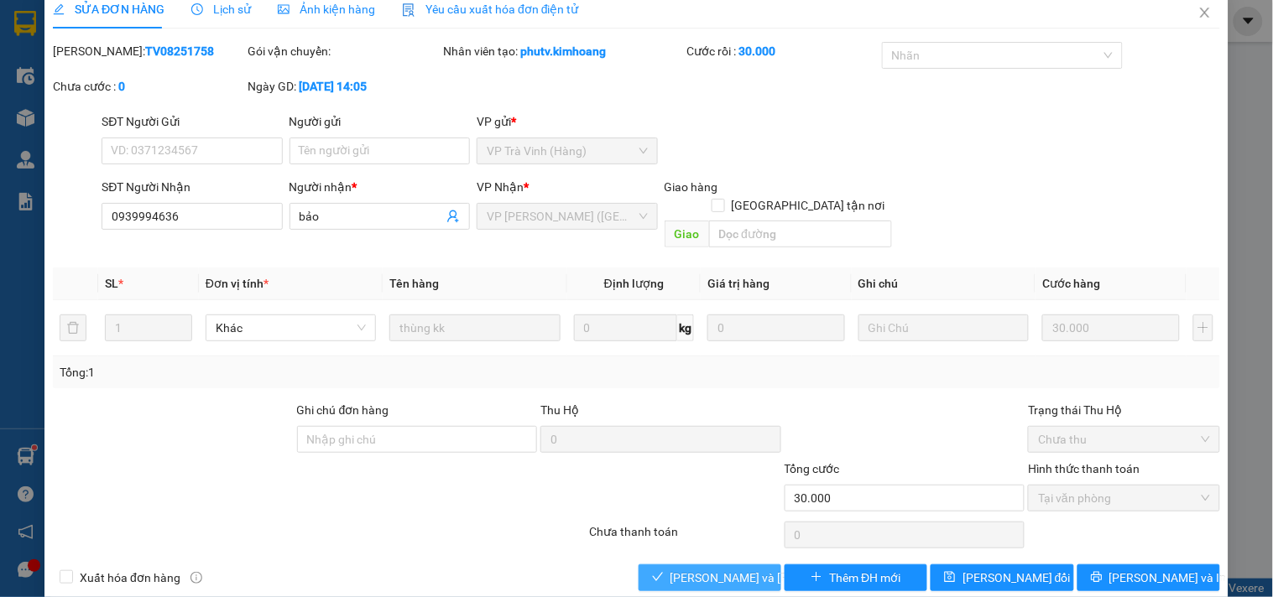
click at [678, 569] on span "[PERSON_NAME] và Giao hàng" at bounding box center [783, 578] width 227 height 18
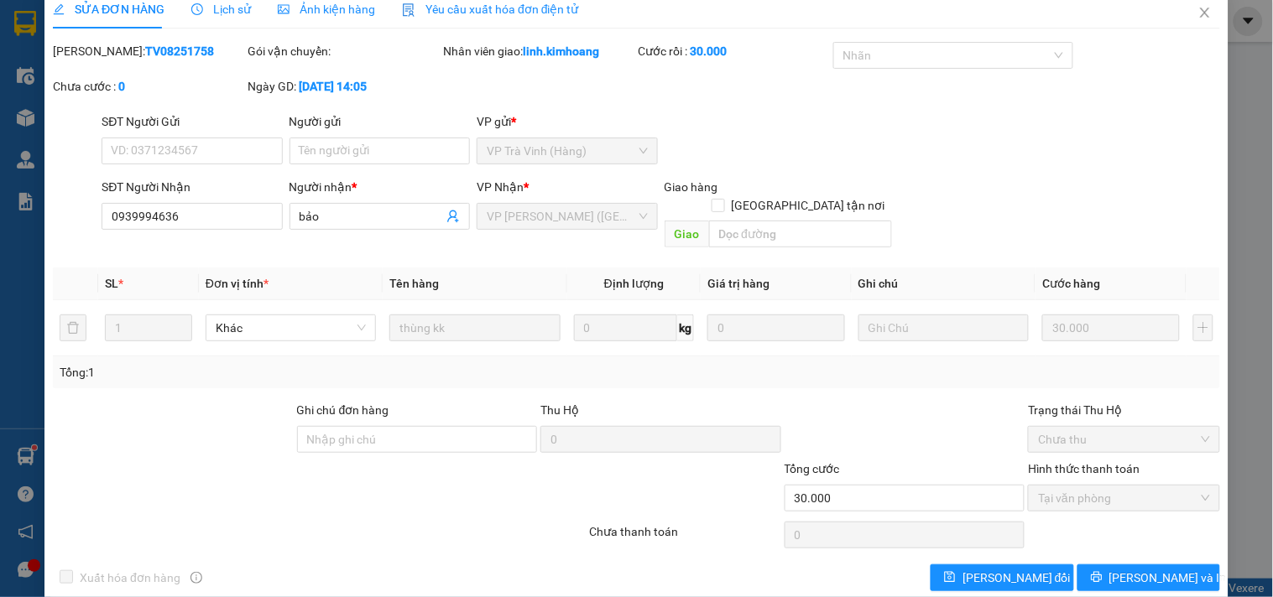
scroll to position [0, 0]
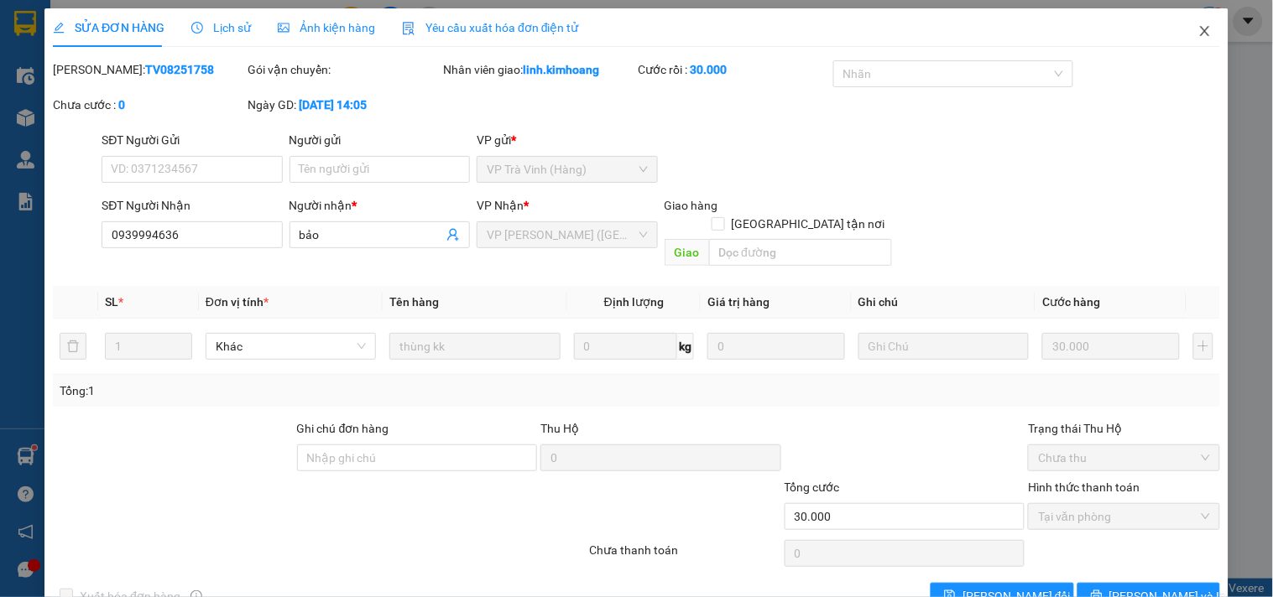
click at [1200, 28] on span "Close" at bounding box center [1204, 31] width 47 height 47
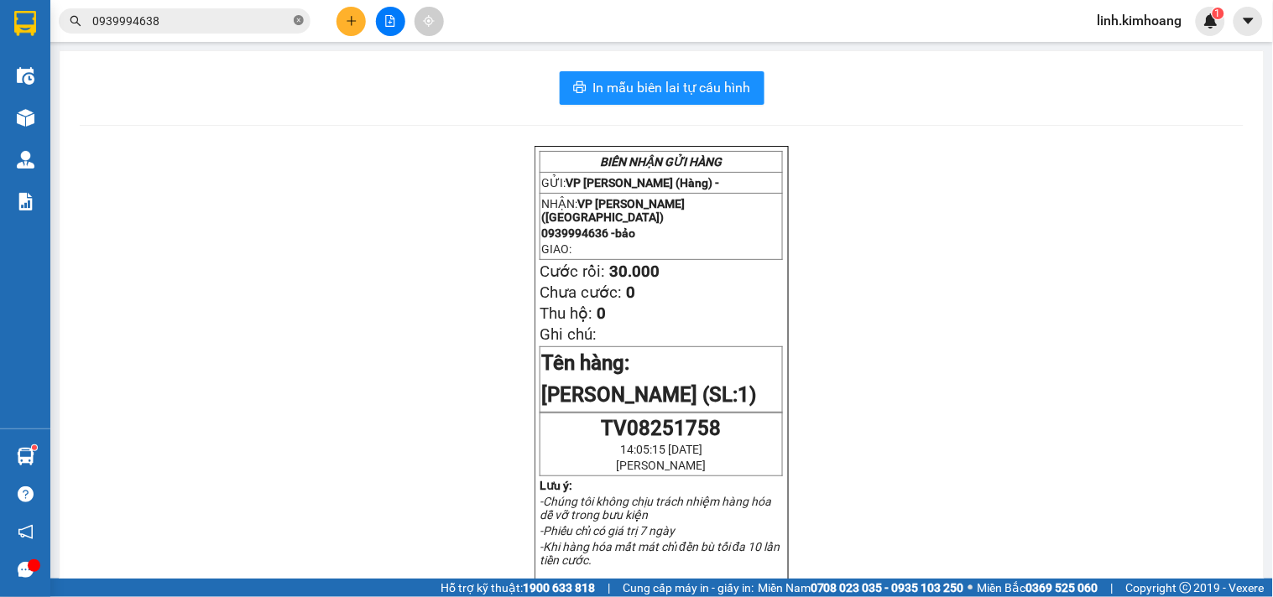
click at [300, 13] on span at bounding box center [299, 21] width 10 height 16
drag, startPoint x: 258, startPoint y: 18, endPoint x: 275, endPoint y: 37, distance: 25.6
click at [258, 18] on input "text" at bounding box center [191, 21] width 198 height 18
click at [264, 18] on input "text" at bounding box center [191, 21] width 198 height 18
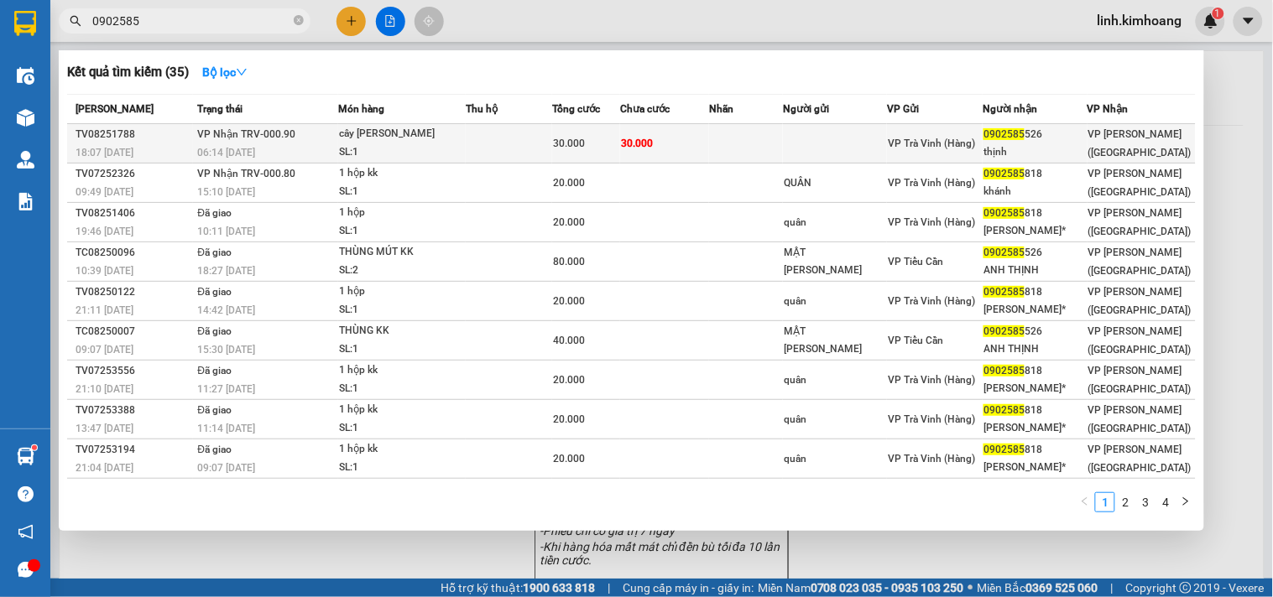
type input "0902585"
click at [909, 154] on td "VP Trà Vinh (Hàng)" at bounding box center [935, 143] width 96 height 39
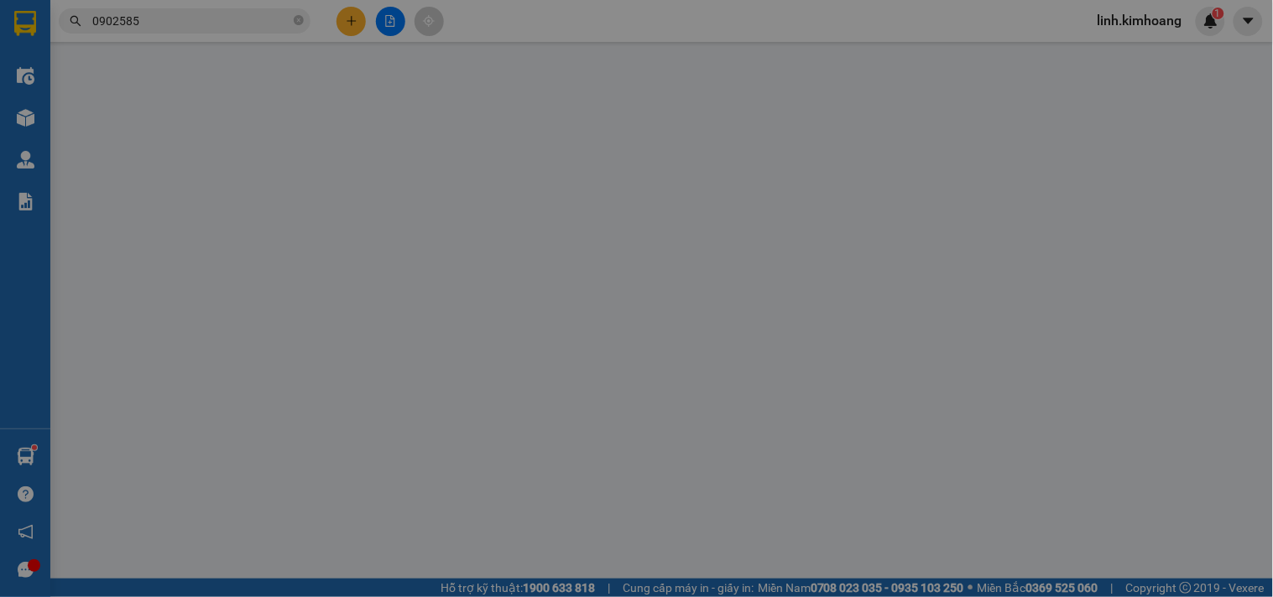
type input "0902585526"
type input "thịnh"
type input "30.000"
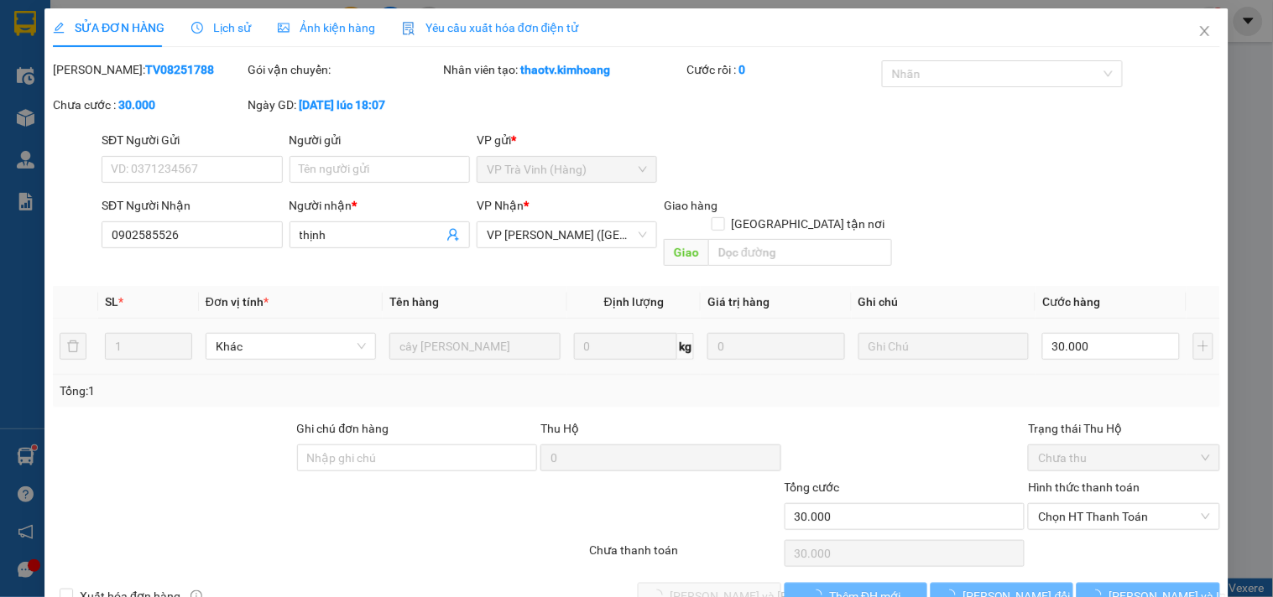
scroll to position [2, 0]
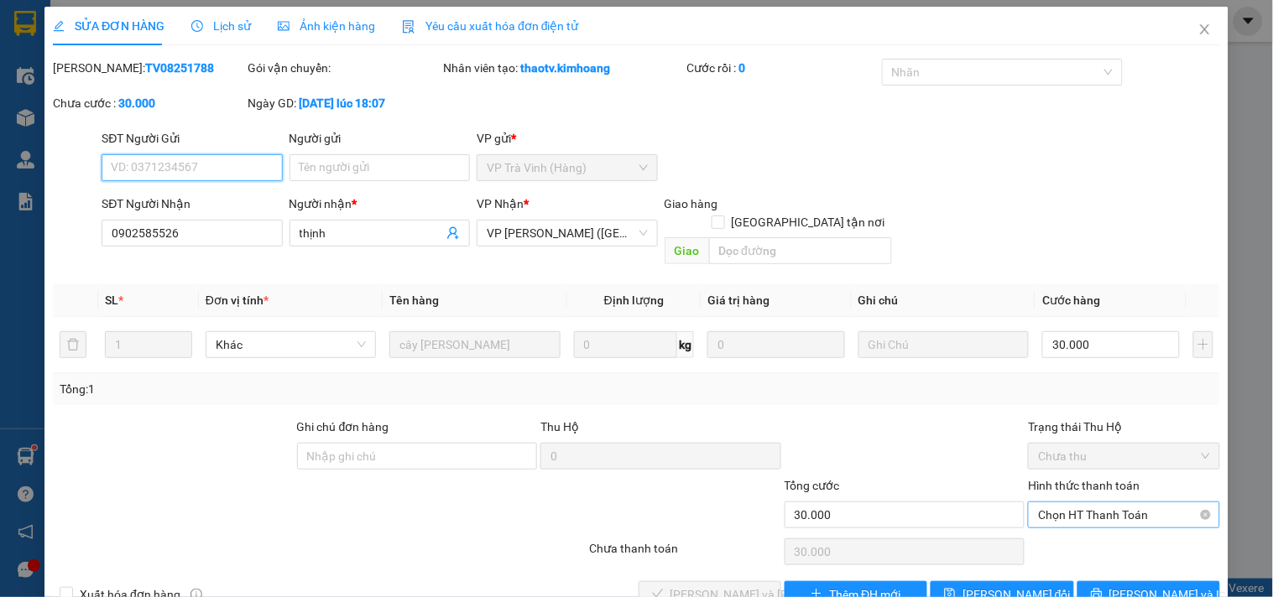
click at [1080, 503] on span "Chọn HT Thanh Toán" at bounding box center [1123, 515] width 171 height 25
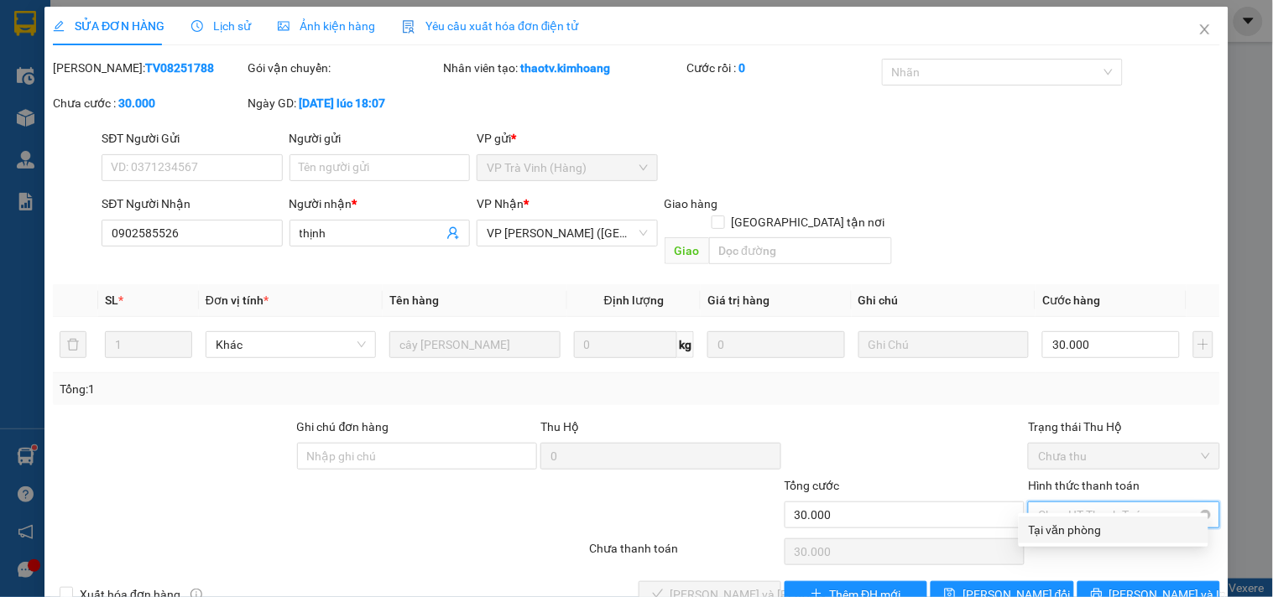
click at [1099, 531] on div "Tại văn phòng" at bounding box center [1113, 530] width 169 height 18
type input "0"
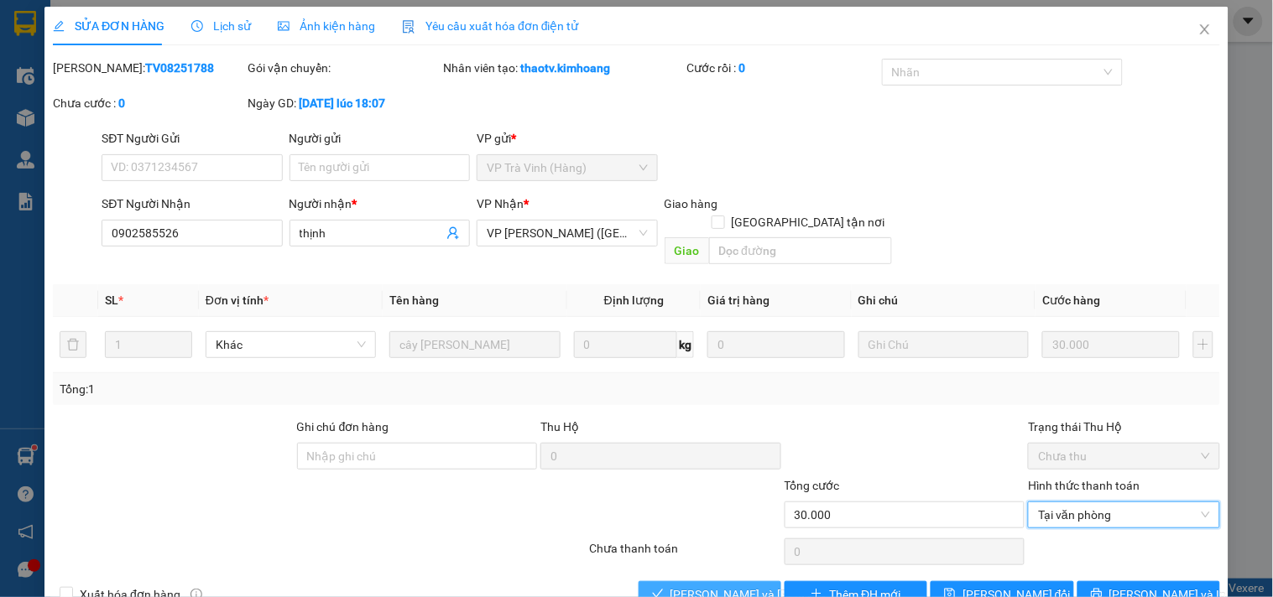
click at [684, 586] on span "[PERSON_NAME] và Giao hàng" at bounding box center [783, 595] width 227 height 18
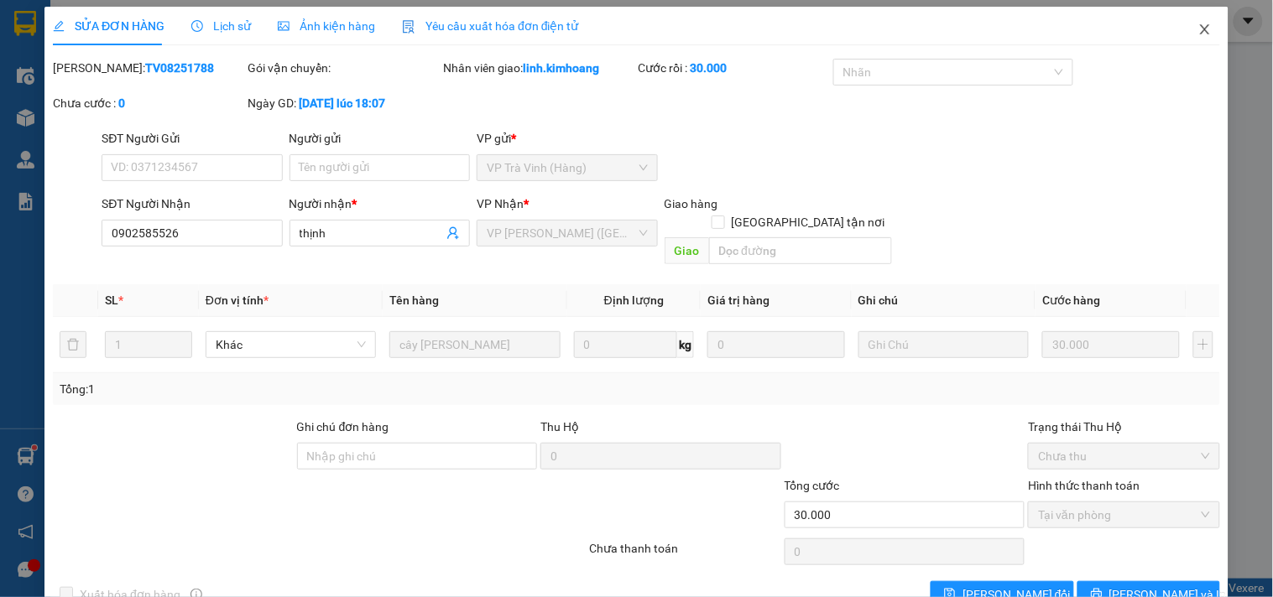
click at [1198, 29] on icon "close" at bounding box center [1204, 29] width 13 height 13
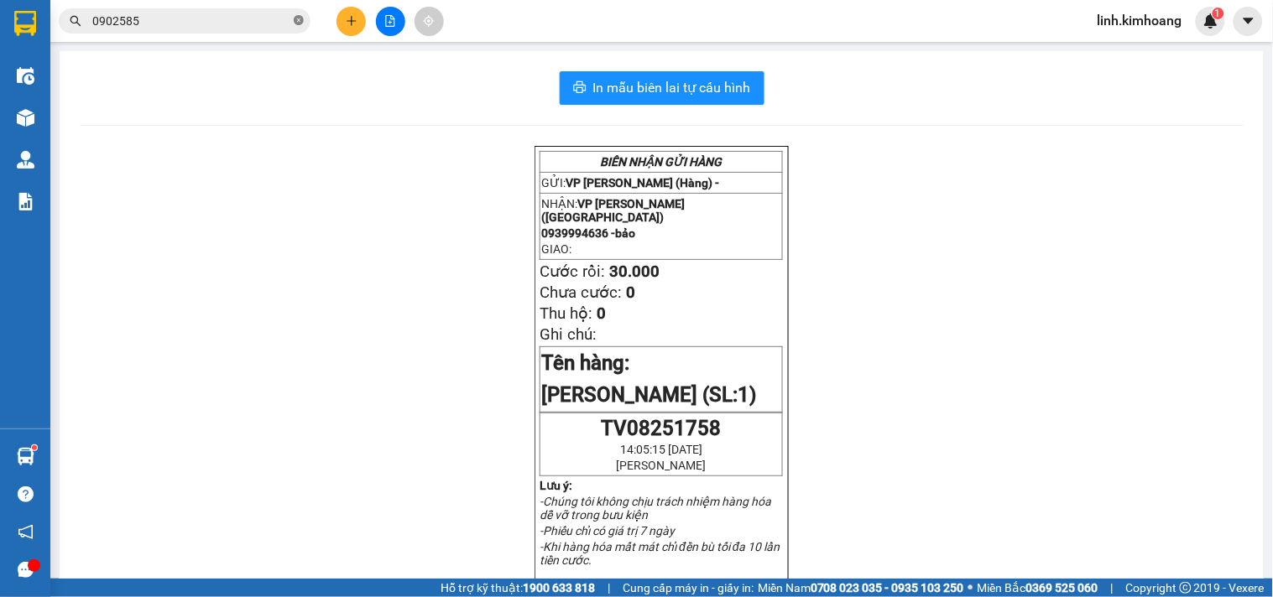
click at [299, 20] on icon "close-circle" at bounding box center [299, 20] width 10 height 10
click at [214, 26] on input "text" at bounding box center [191, 21] width 198 height 18
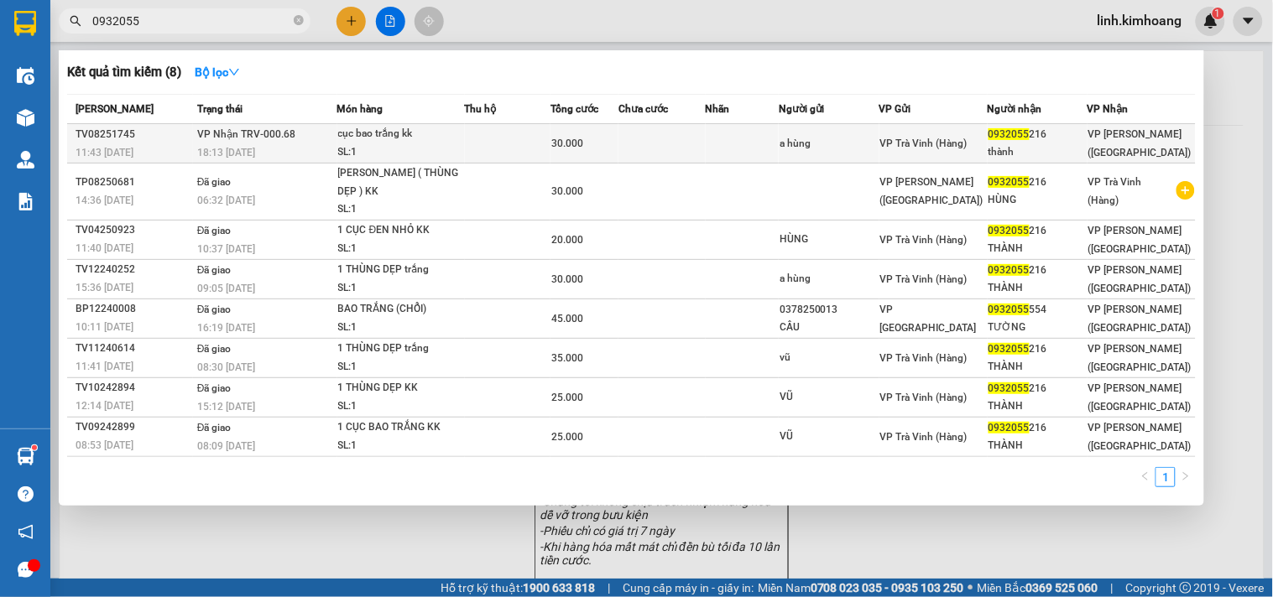
type input "0932055"
click at [911, 140] on span "VP Trà Vinh (Hàng)" at bounding box center [923, 144] width 87 height 12
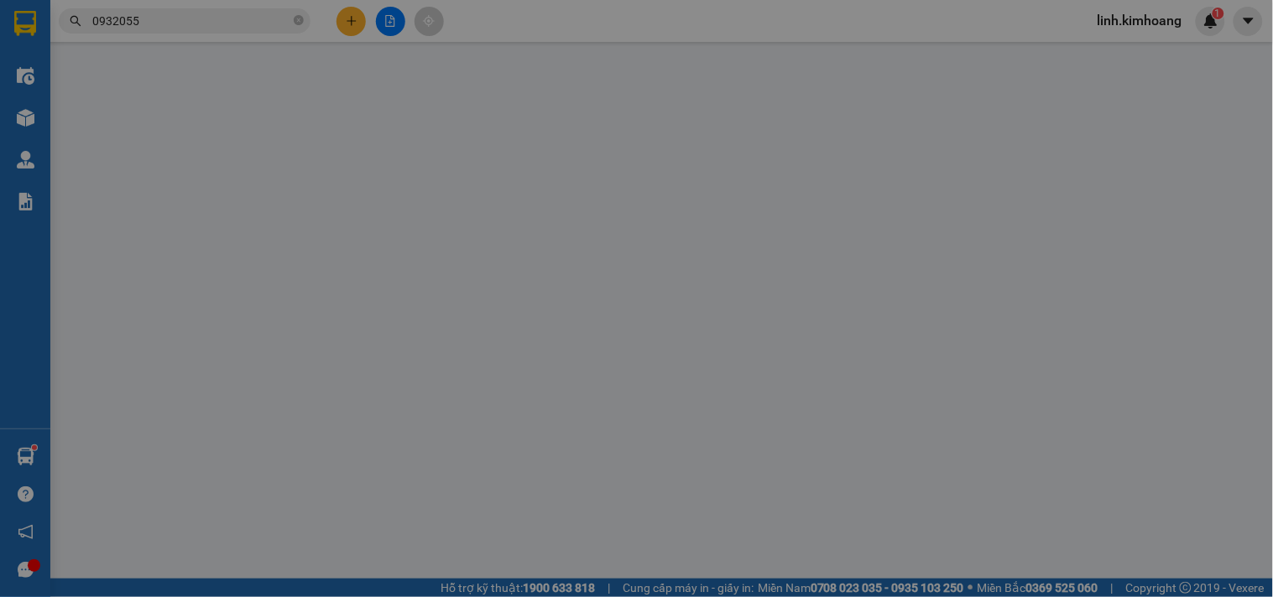
type input "a hùng"
type input "0932055216"
type input "thành"
type input "30.000"
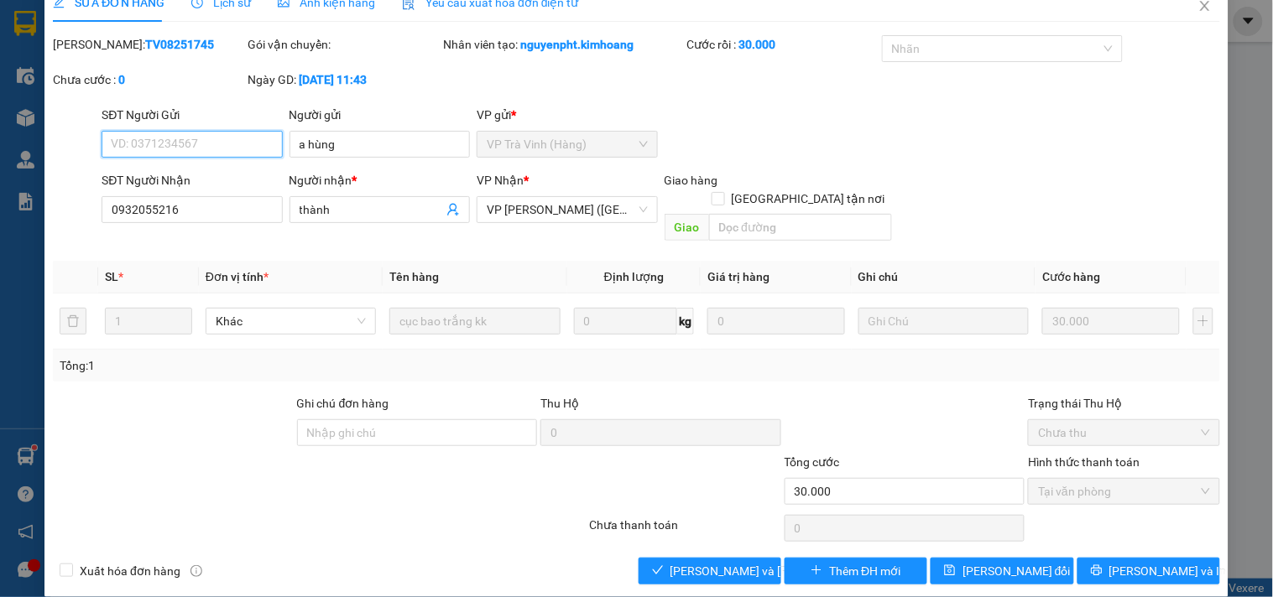
scroll to position [27, 0]
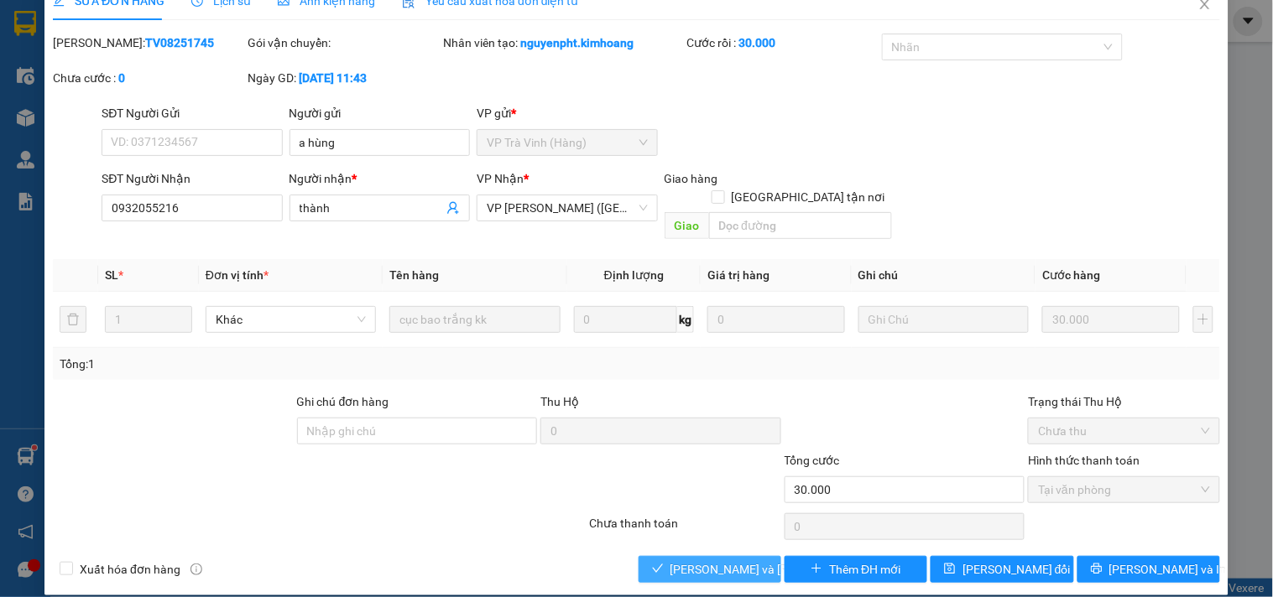
click at [689, 560] on span "[PERSON_NAME] và Giao hàng" at bounding box center [783, 569] width 227 height 18
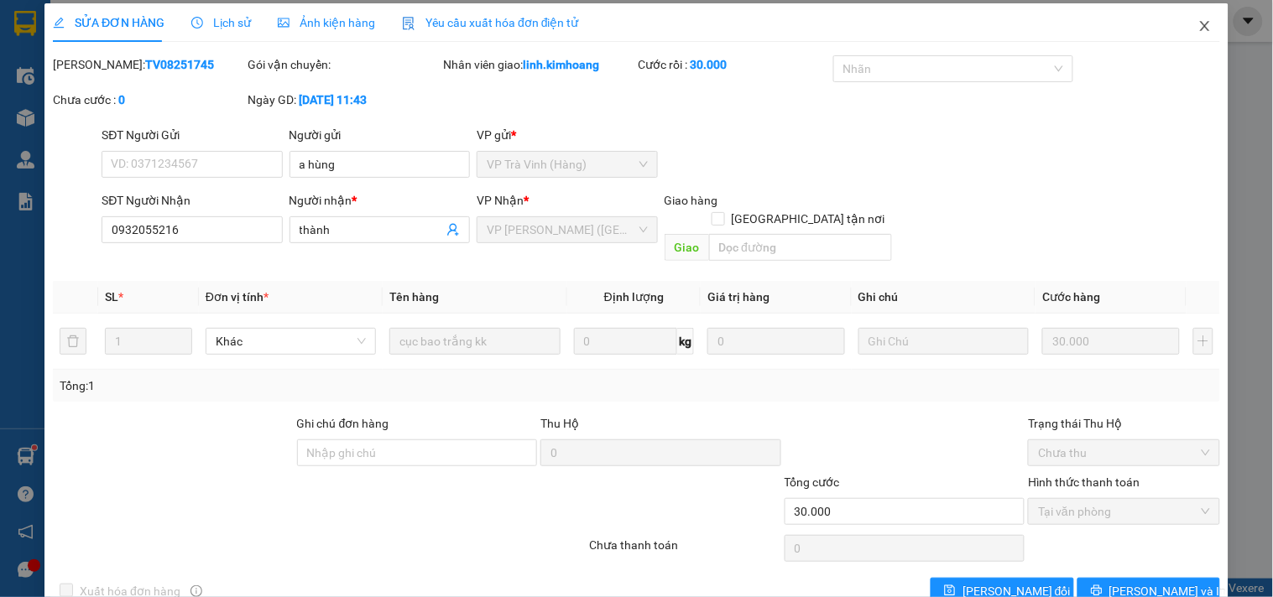
scroll to position [0, 0]
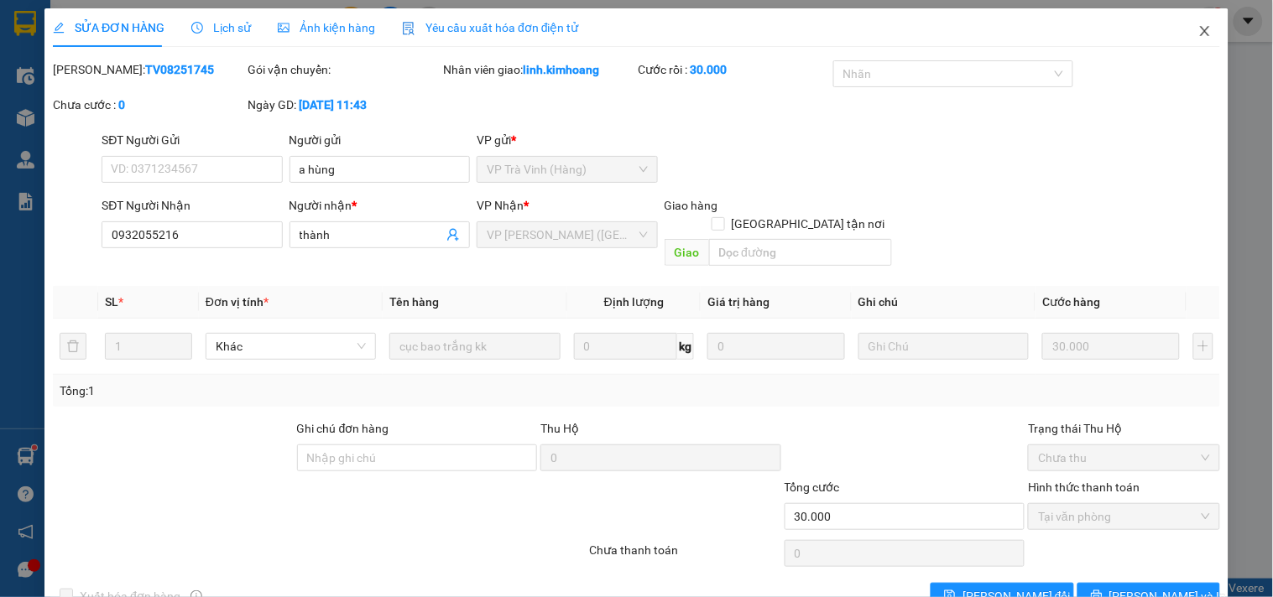
click at [1198, 28] on icon "close" at bounding box center [1204, 30] width 13 height 13
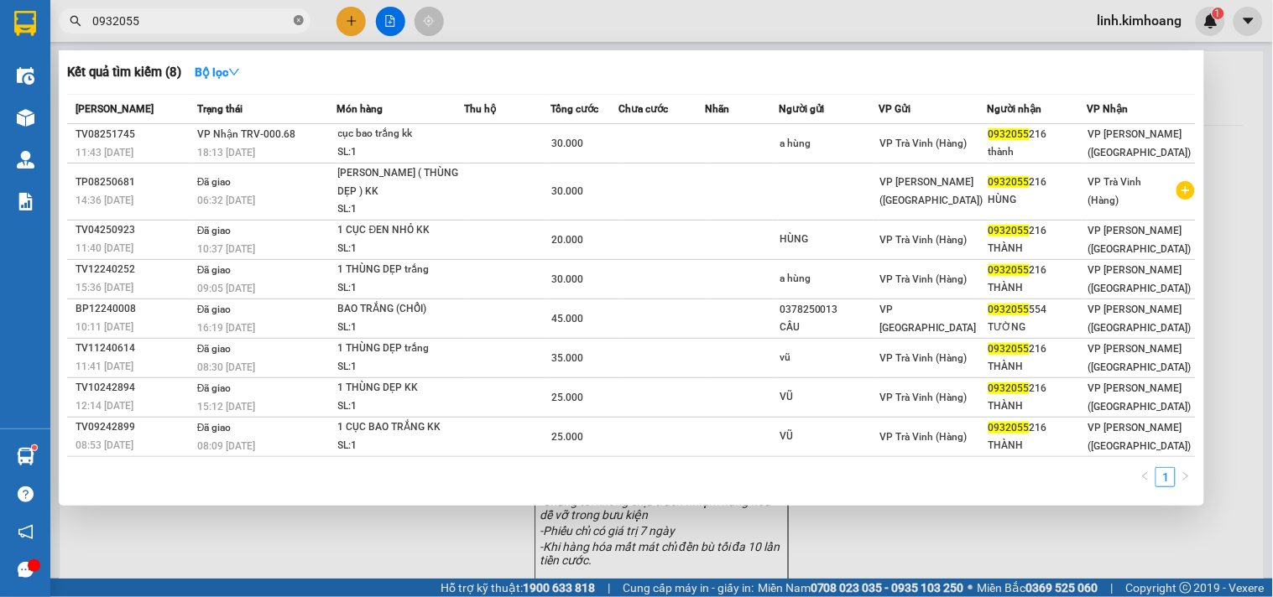
click at [300, 17] on icon "close-circle" at bounding box center [299, 20] width 10 height 10
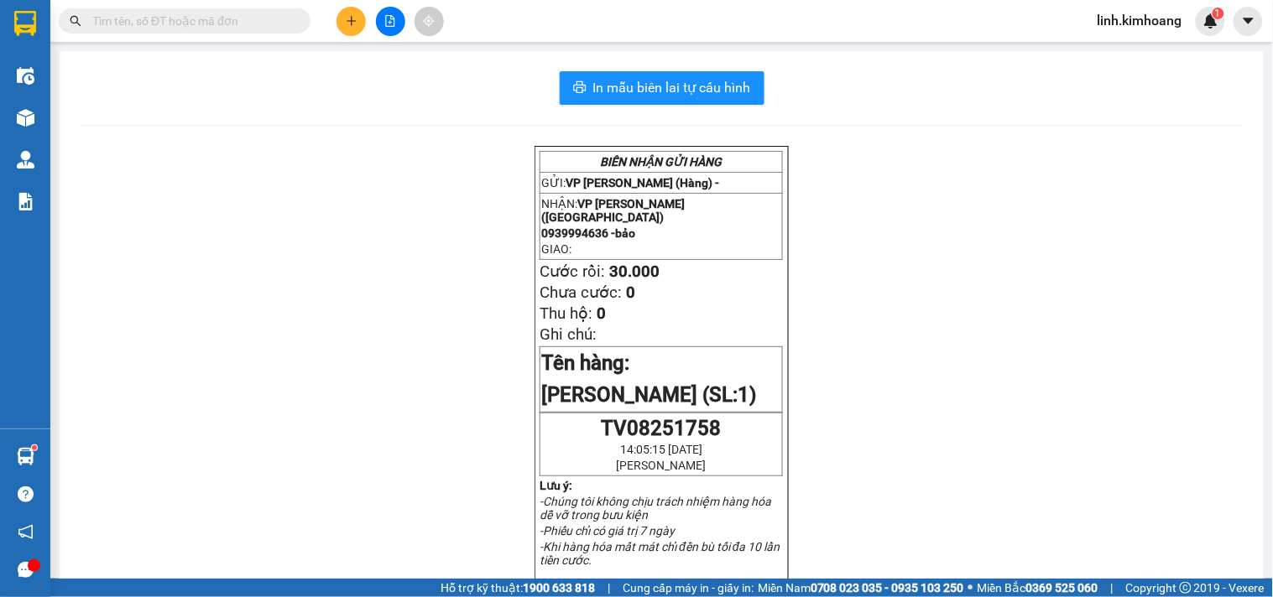
click at [156, 25] on input "text" at bounding box center [191, 21] width 198 height 18
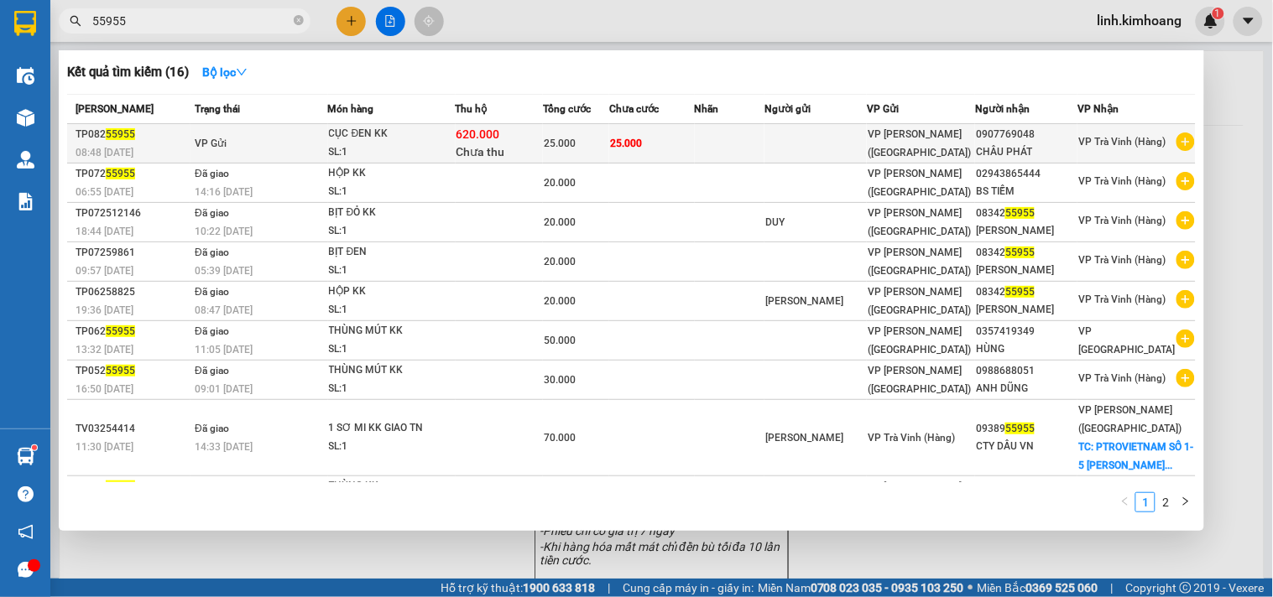
type input "55955"
click at [866, 141] on td at bounding box center [815, 143] width 102 height 39
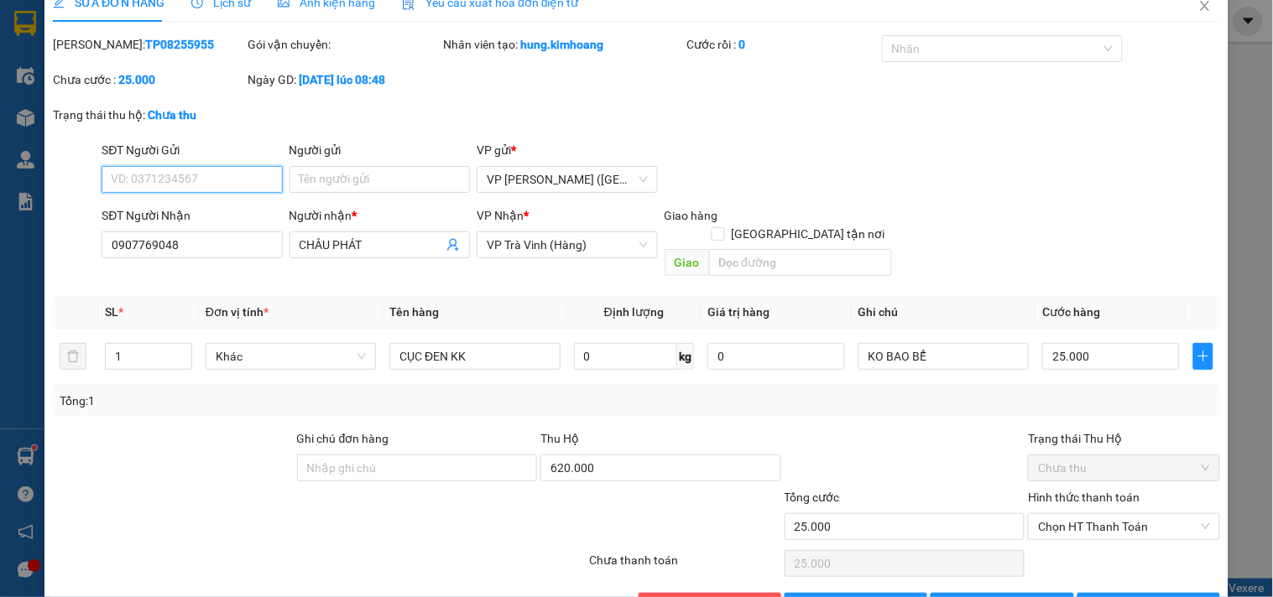
scroll to position [61, 0]
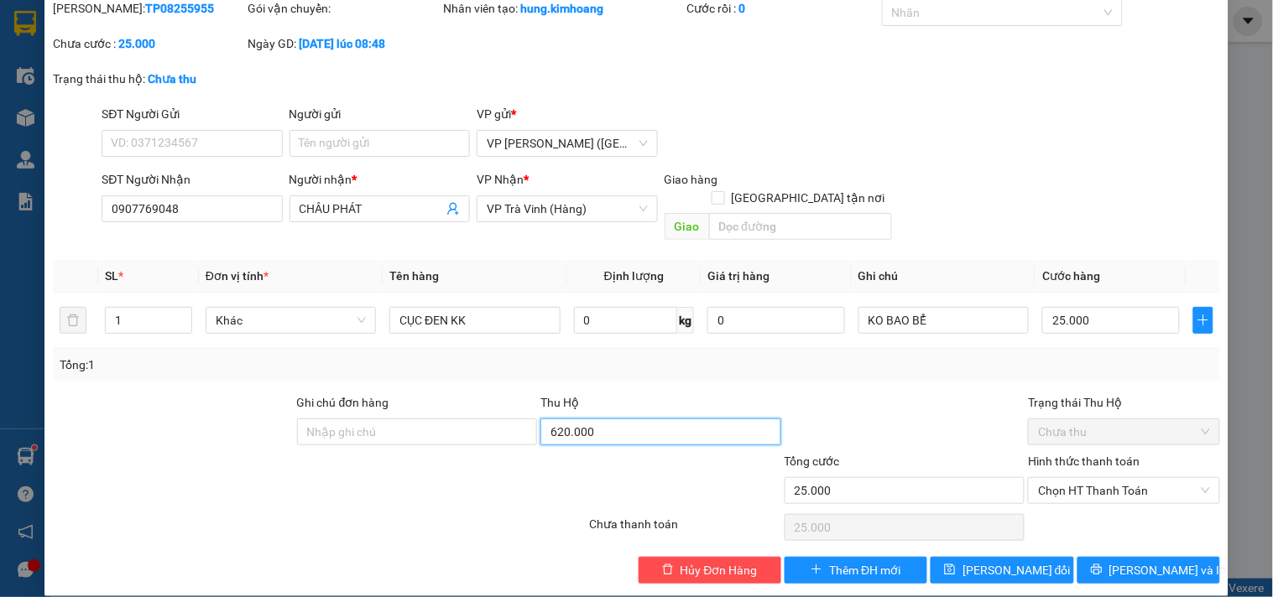
click at [633, 419] on input "620.000" at bounding box center [660, 432] width 241 height 27
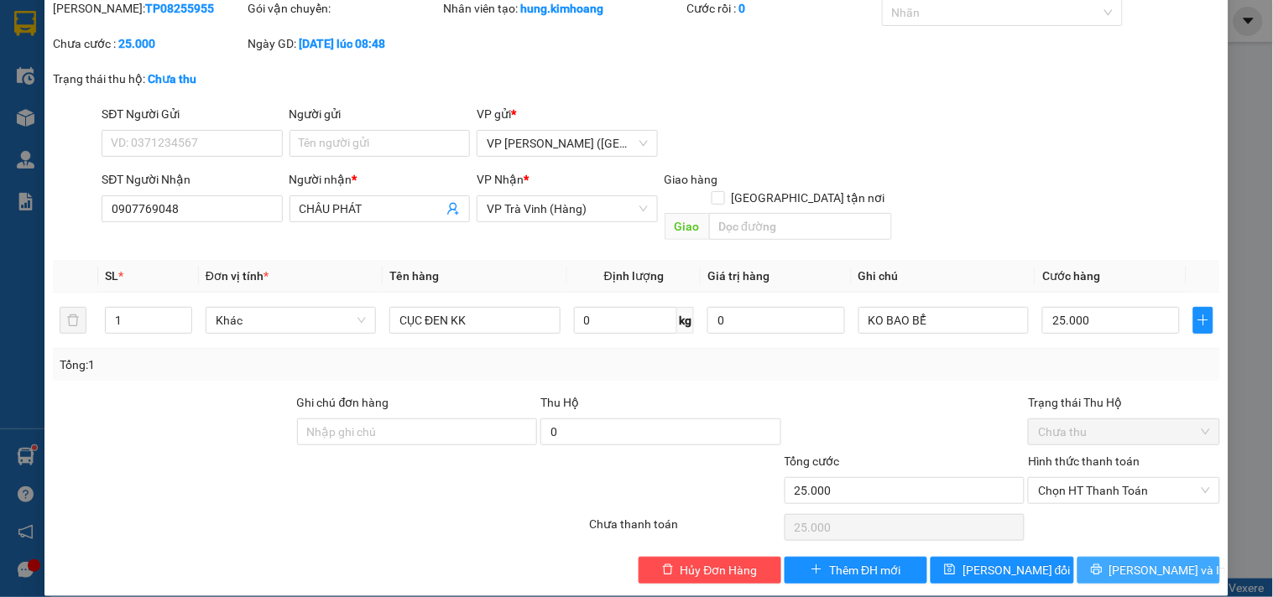
click at [1144, 561] on span "[PERSON_NAME] và In" at bounding box center [1167, 570] width 117 height 18
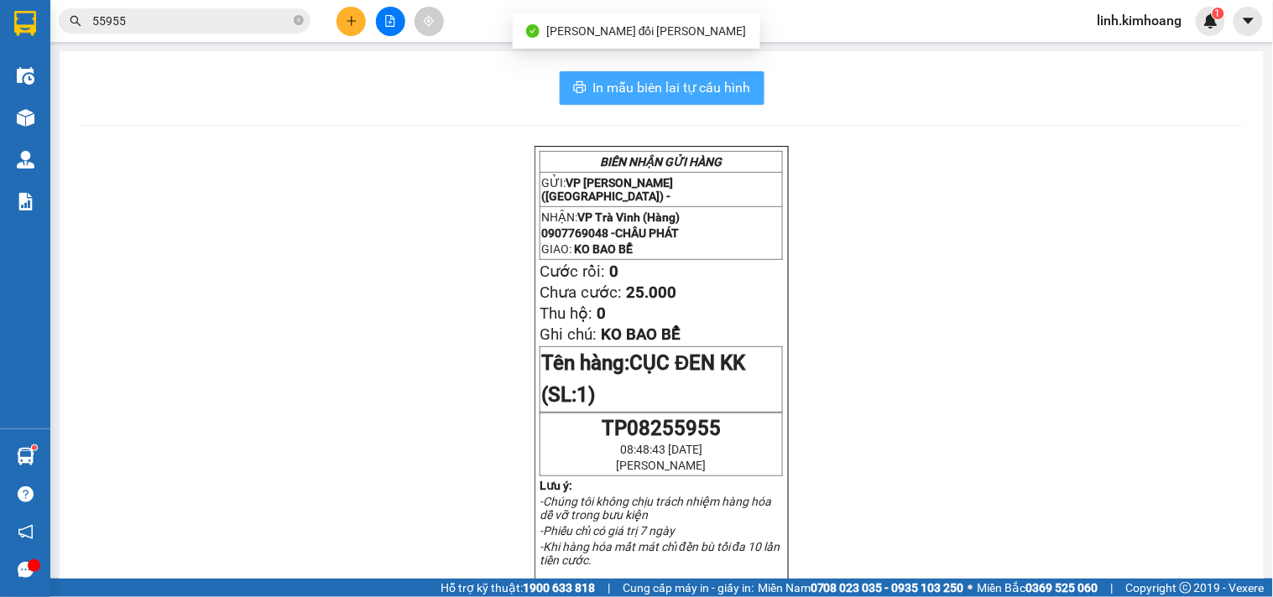
click at [706, 73] on button "In mẫu biên lai tự cấu hình" at bounding box center [662, 88] width 205 height 34
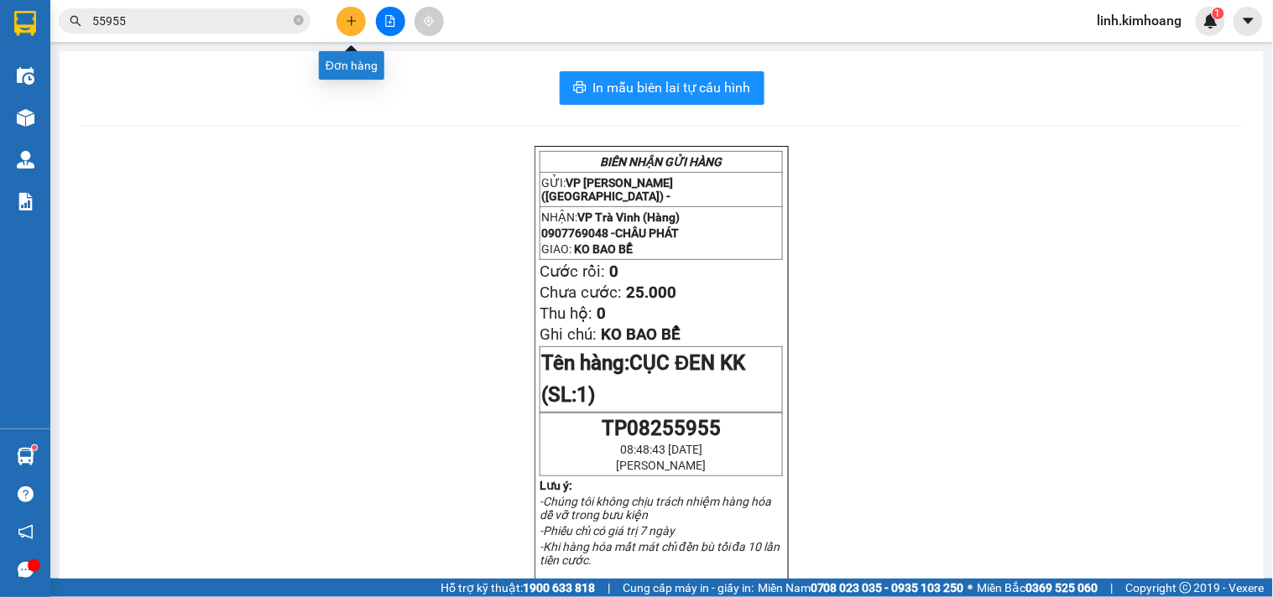
click at [348, 14] on button at bounding box center [350, 21] width 29 height 29
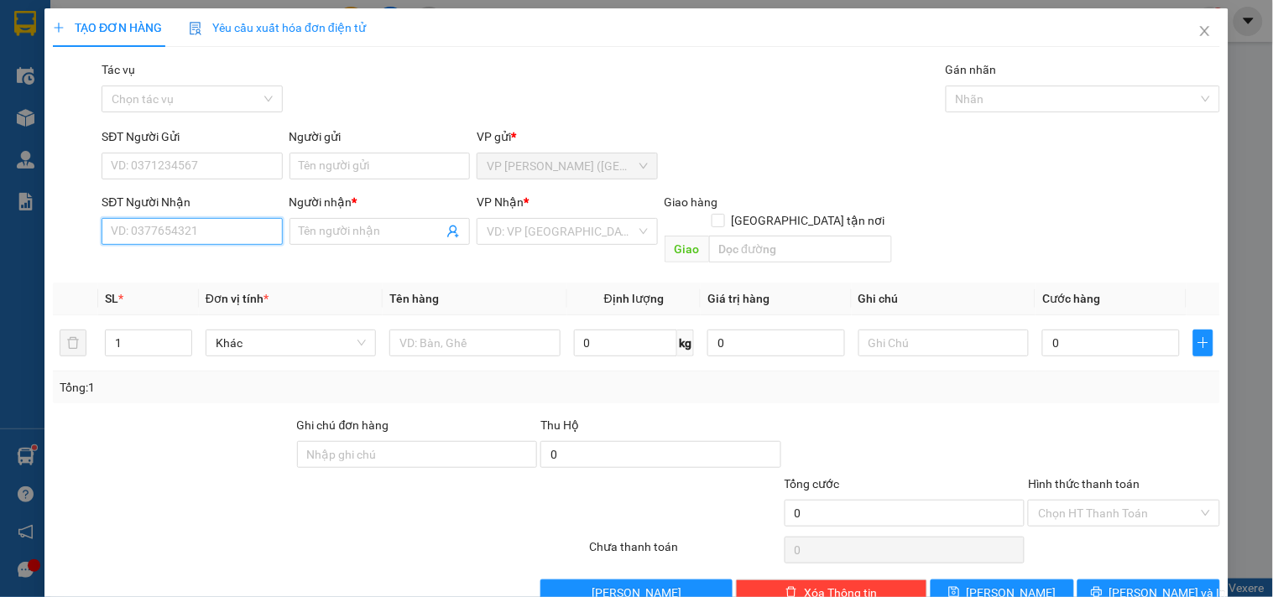
click at [164, 233] on input "SĐT Người Nhận" at bounding box center [192, 231] width 180 height 27
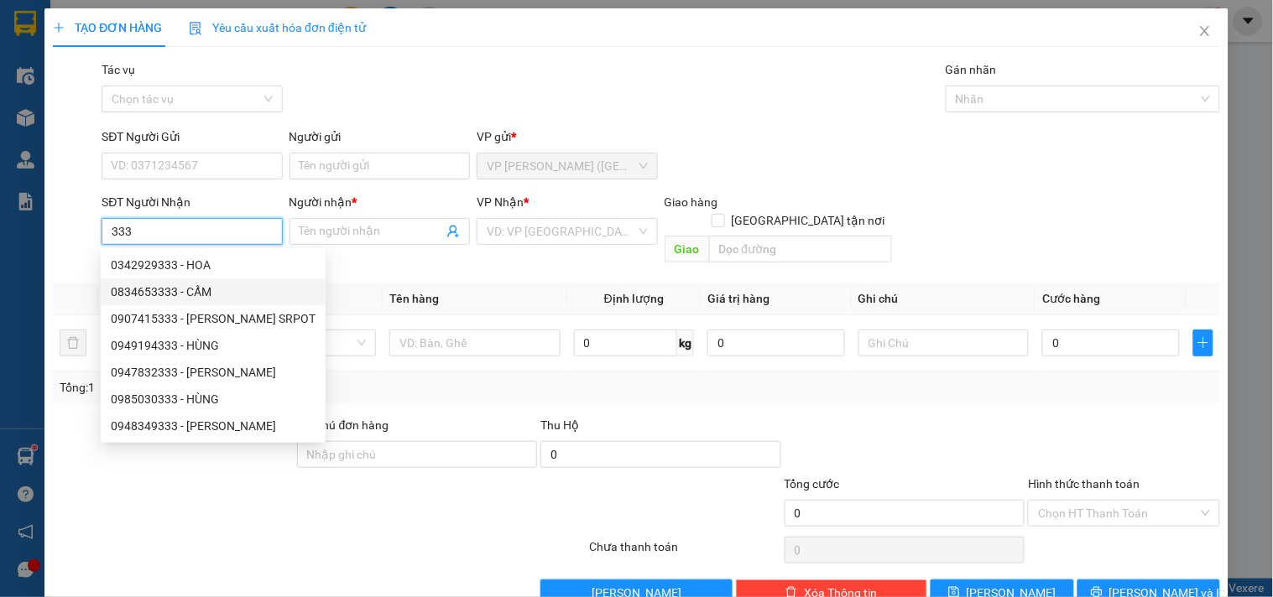
click at [215, 291] on div "0834653333 - CẨM" at bounding box center [213, 292] width 205 height 18
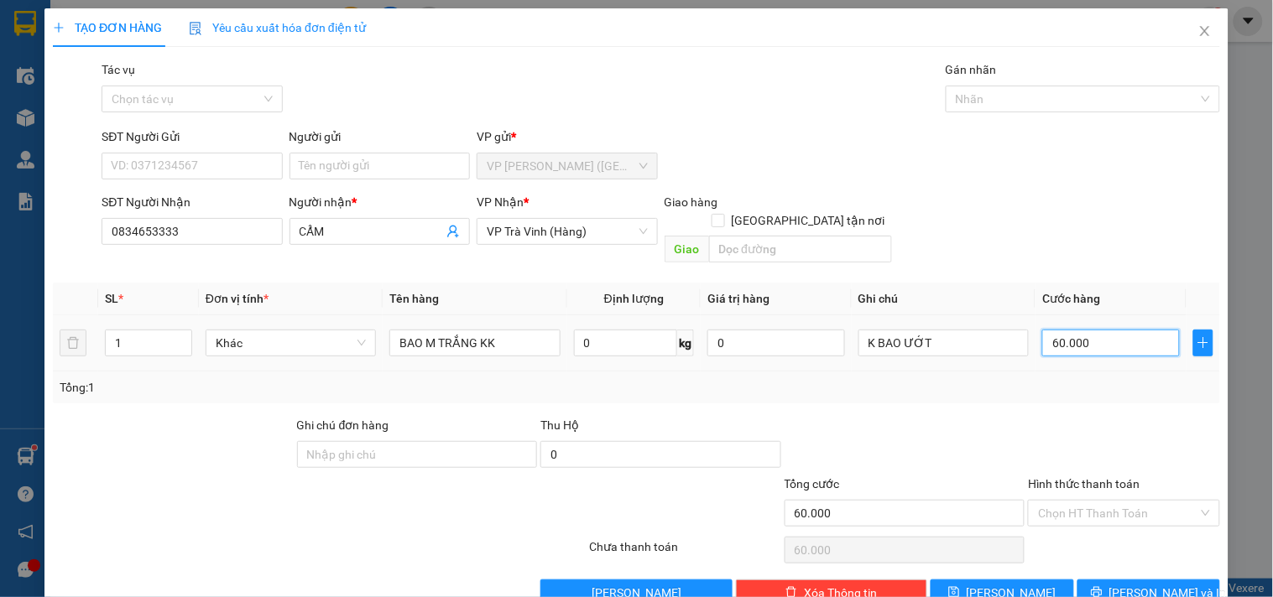
click at [1100, 330] on input "60.000" at bounding box center [1111, 343] width 138 height 27
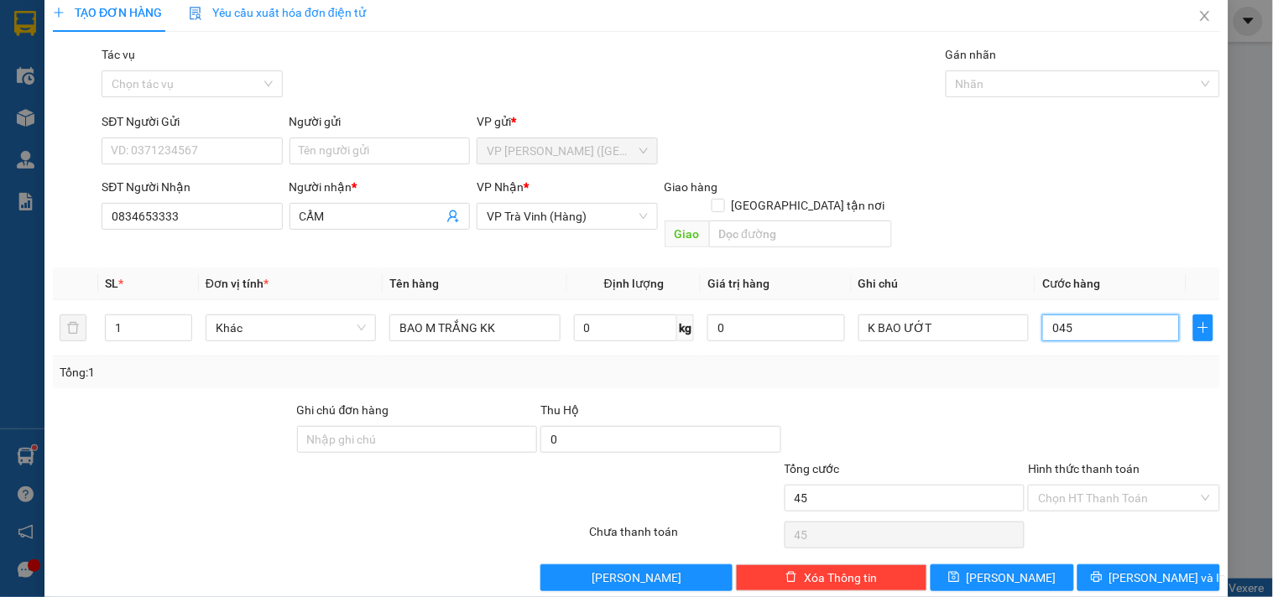
scroll to position [23, 0]
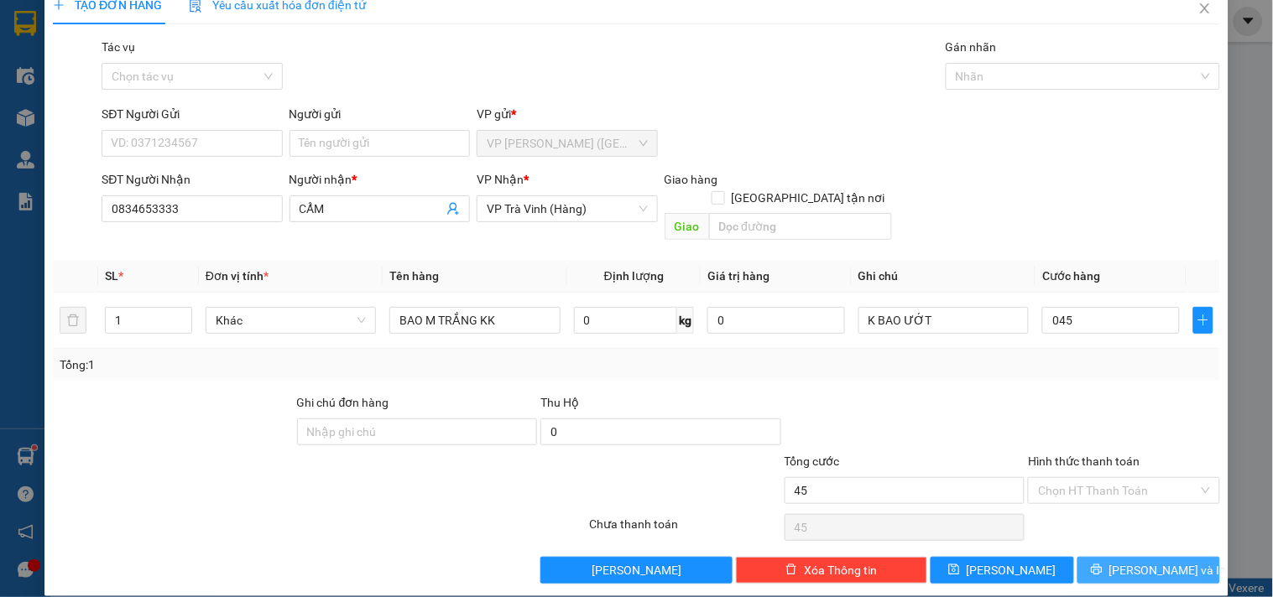
click at [1146, 561] on span "[PERSON_NAME] và In" at bounding box center [1167, 570] width 117 height 18
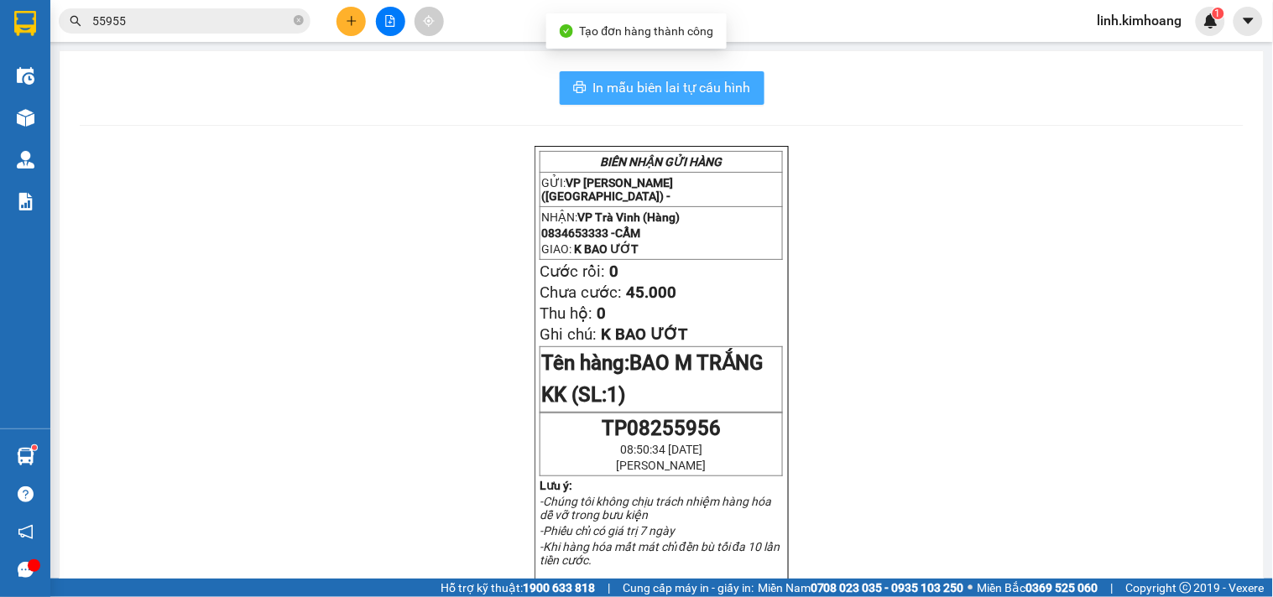
click at [690, 87] on span "In mẫu biên lai tự cấu hình" at bounding box center [672, 87] width 158 height 21
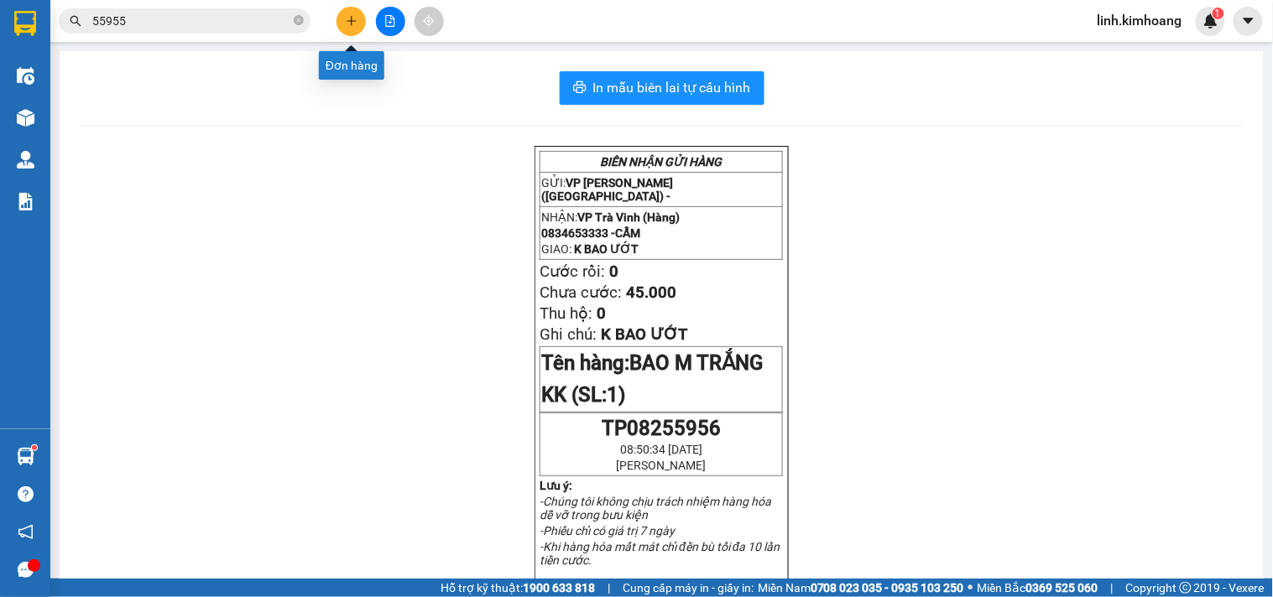
click at [350, 12] on button at bounding box center [350, 21] width 29 height 29
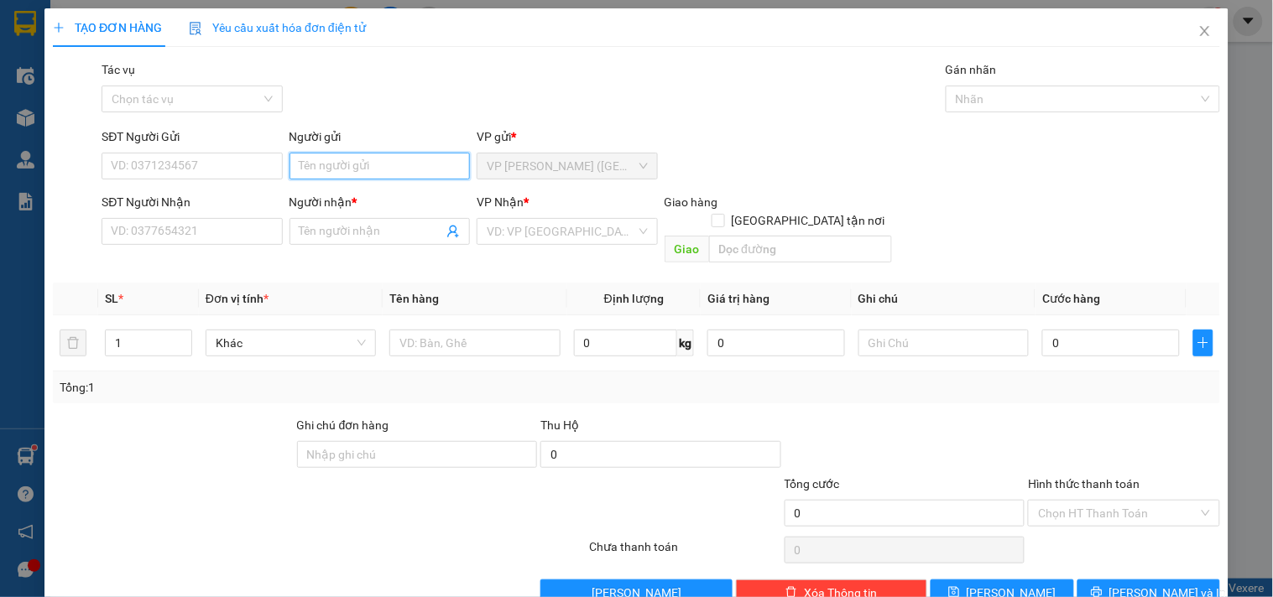
click at [357, 168] on input "Người gửi" at bounding box center [379, 166] width 180 height 27
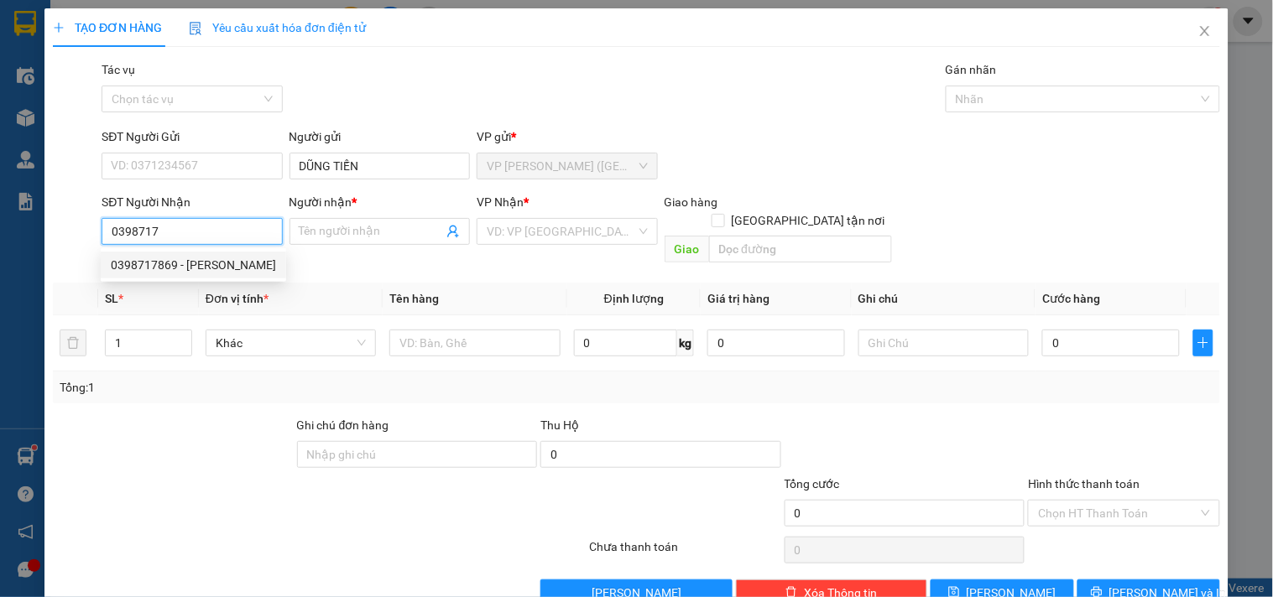
click at [199, 263] on div "0398717869 - CHÂU LÝ" at bounding box center [193, 265] width 165 height 18
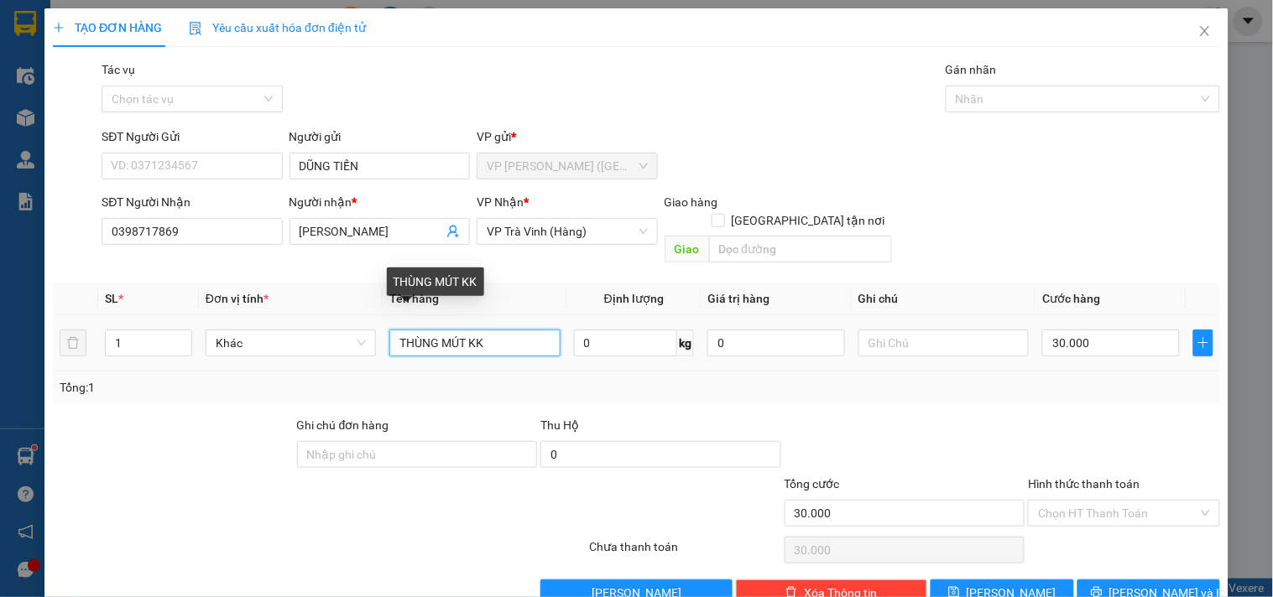
drag, startPoint x: 366, startPoint y: 330, endPoint x: 42, endPoint y: 356, distance: 324.9
click at [47, 354] on div "TẠO ĐƠN HÀNG Yêu cầu xuất hóa đơn điện tử Transit Pickup Surcharge Ids Transit …" at bounding box center [636, 313] width 1184 height 611
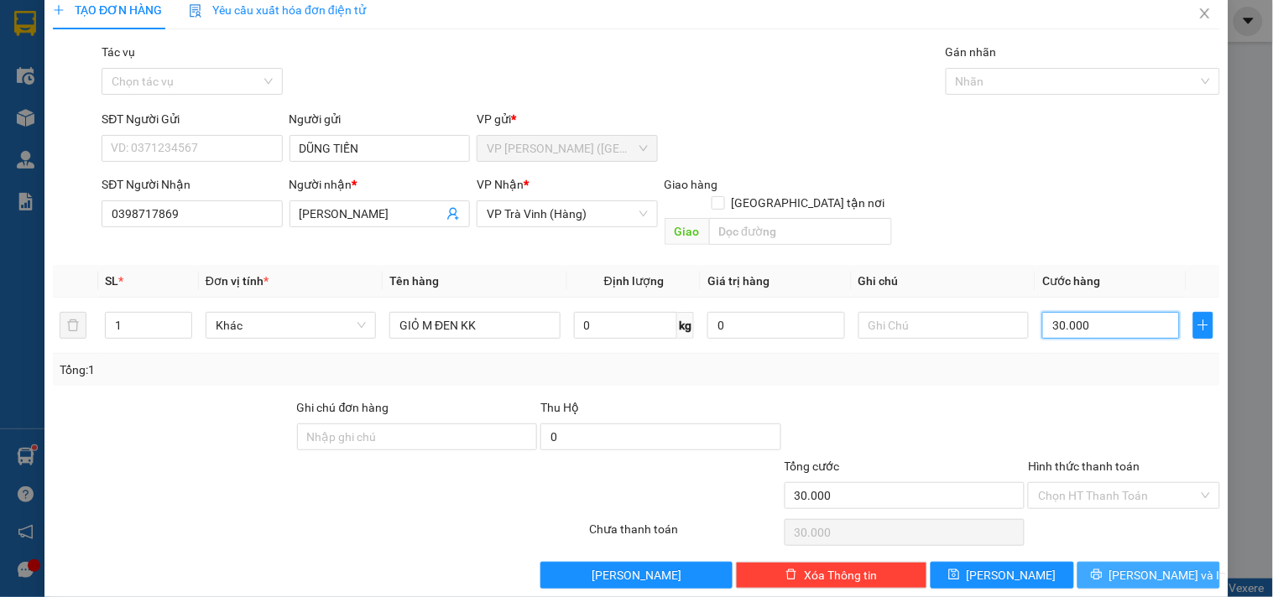
scroll to position [23, 0]
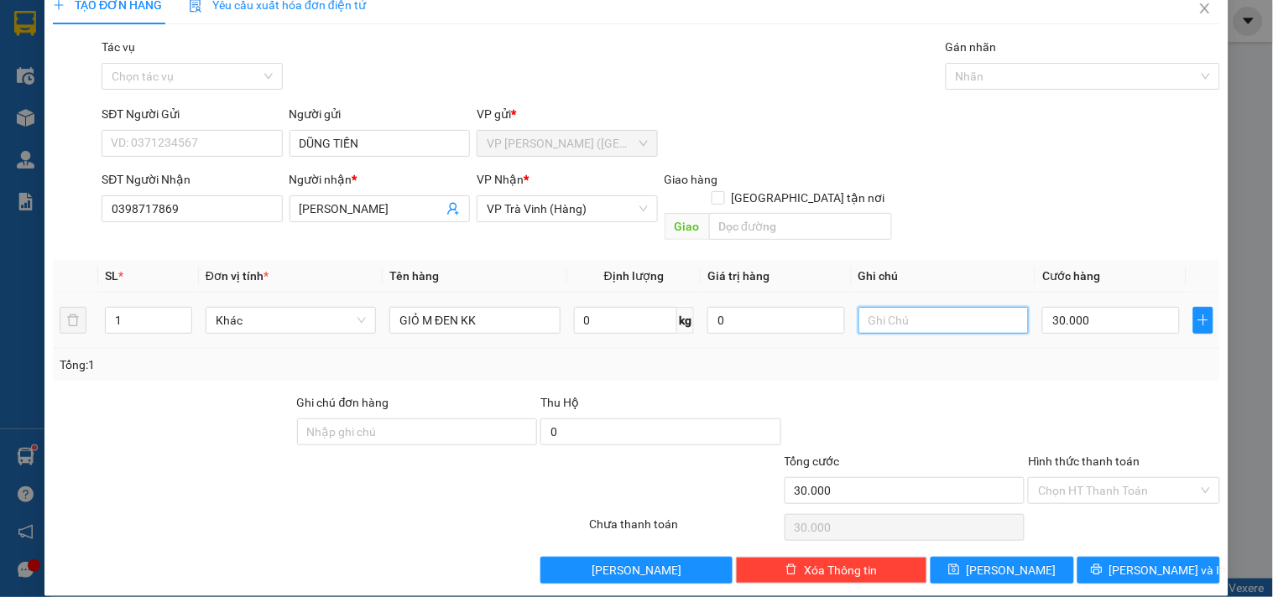
click at [904, 307] on input "text" at bounding box center [943, 320] width 170 height 27
click at [900, 307] on input "KO BAO BỂ" at bounding box center [943, 320] width 170 height 27
click at [1108, 478] on input "Hình thức thanh toán" at bounding box center [1117, 490] width 159 height 25
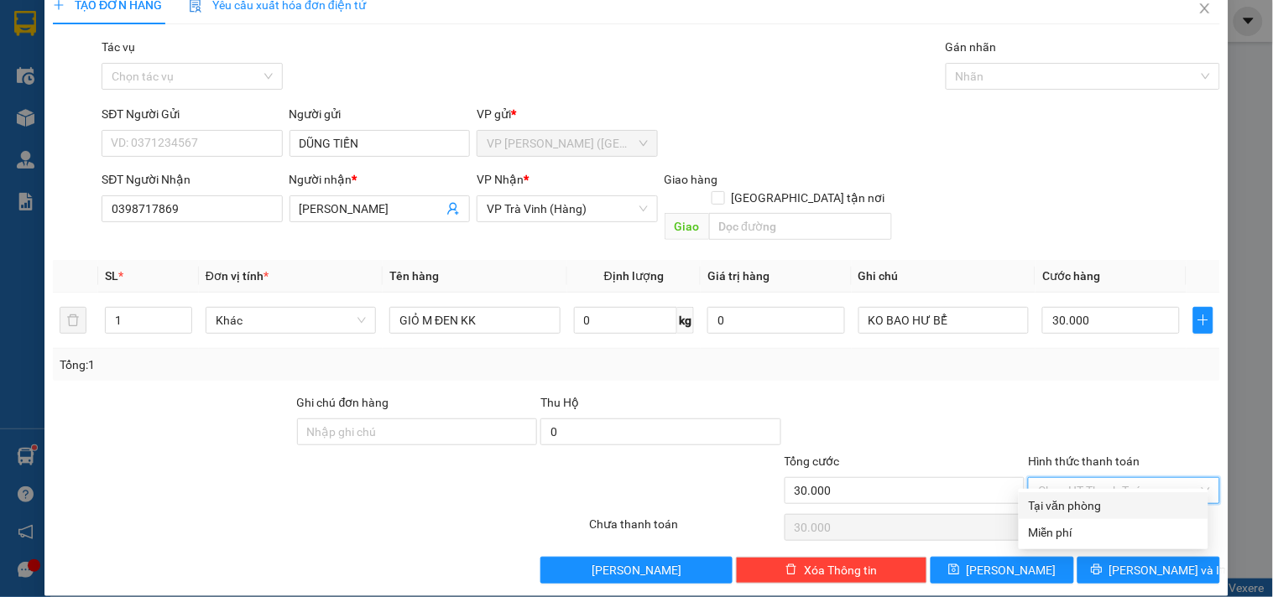
click at [1108, 506] on div "Tại văn phòng" at bounding box center [1113, 506] width 169 height 18
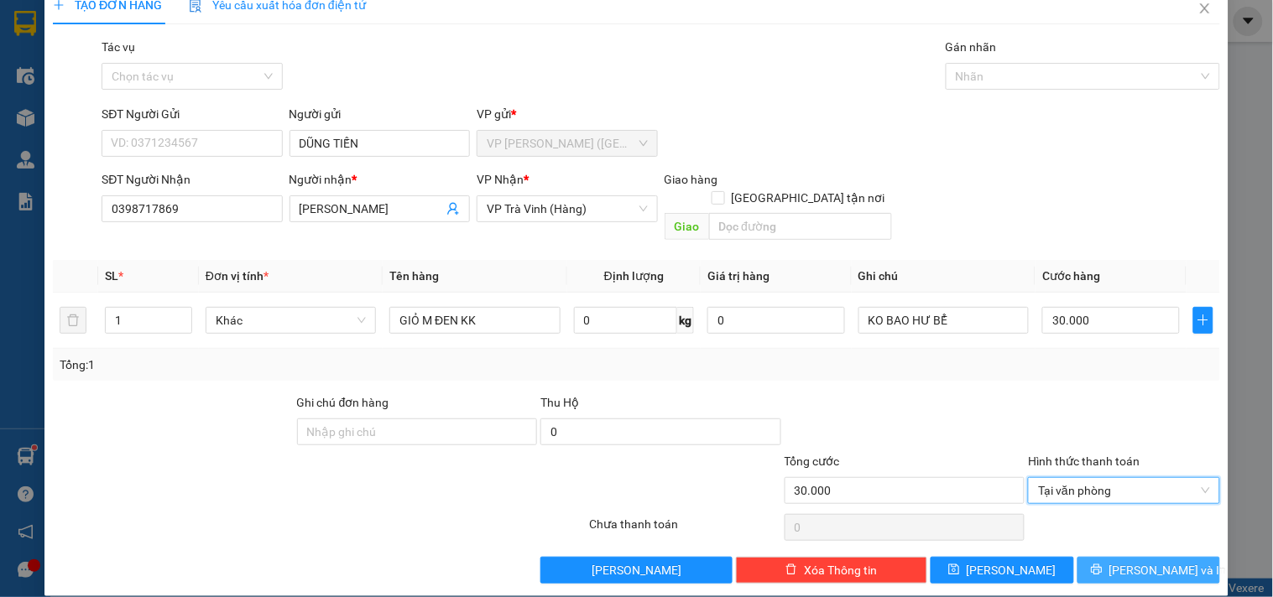
click at [1154, 561] on span "[PERSON_NAME] và In" at bounding box center [1167, 570] width 117 height 18
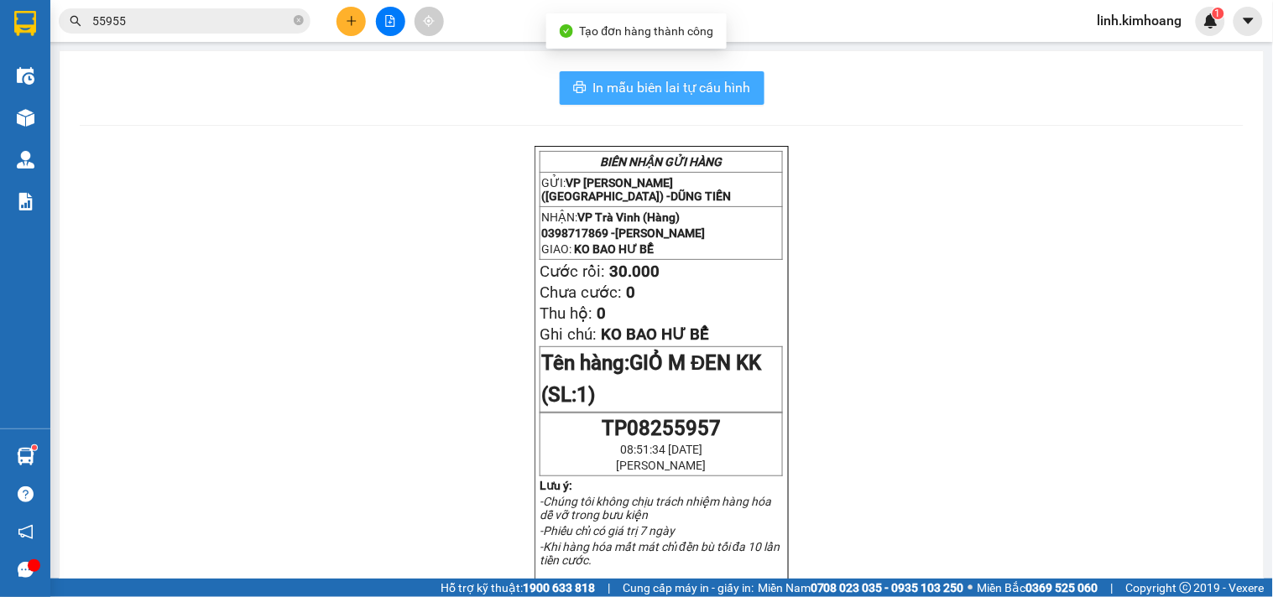
click at [727, 78] on span "In mẫu biên lai tự cấu hình" at bounding box center [672, 87] width 158 height 21
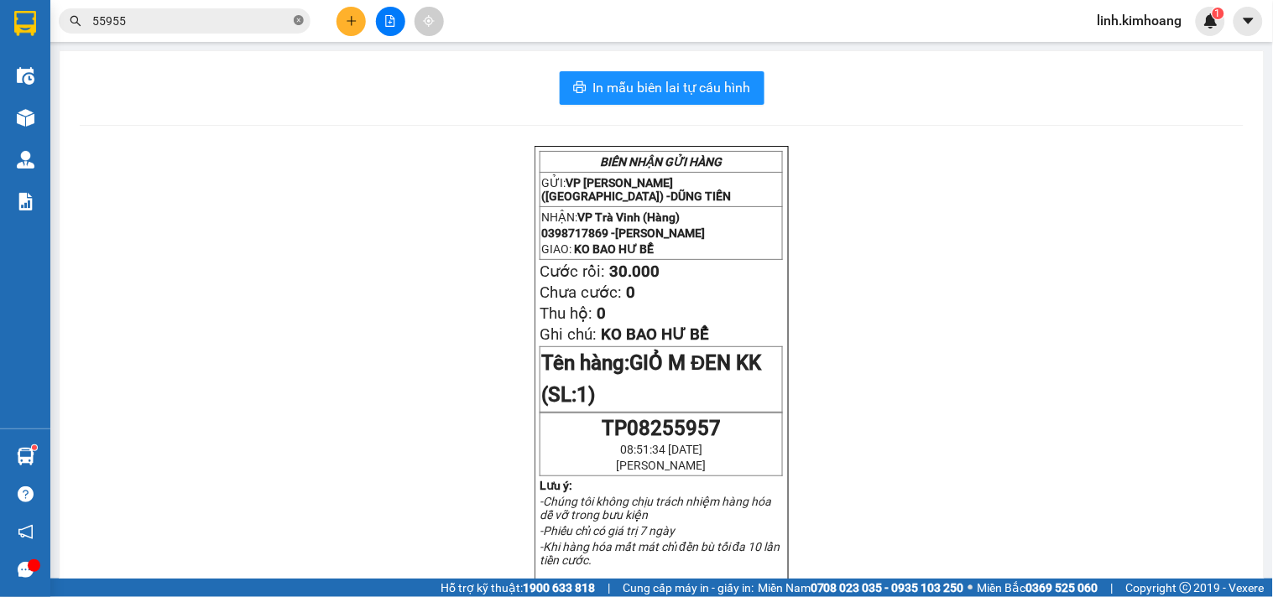
click at [297, 19] on icon "close-circle" at bounding box center [299, 20] width 10 height 10
click at [186, 25] on input "text" at bounding box center [191, 21] width 198 height 18
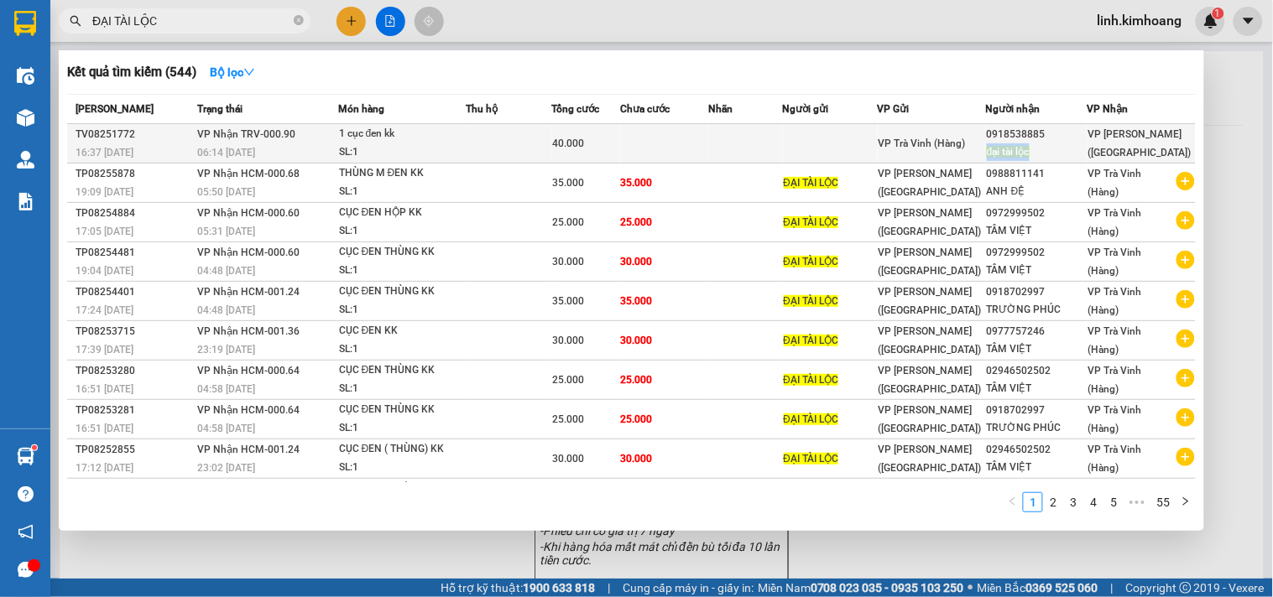
click at [1045, 143] on td "0918538885 đại tài lộc" at bounding box center [1037, 143] width 102 height 39
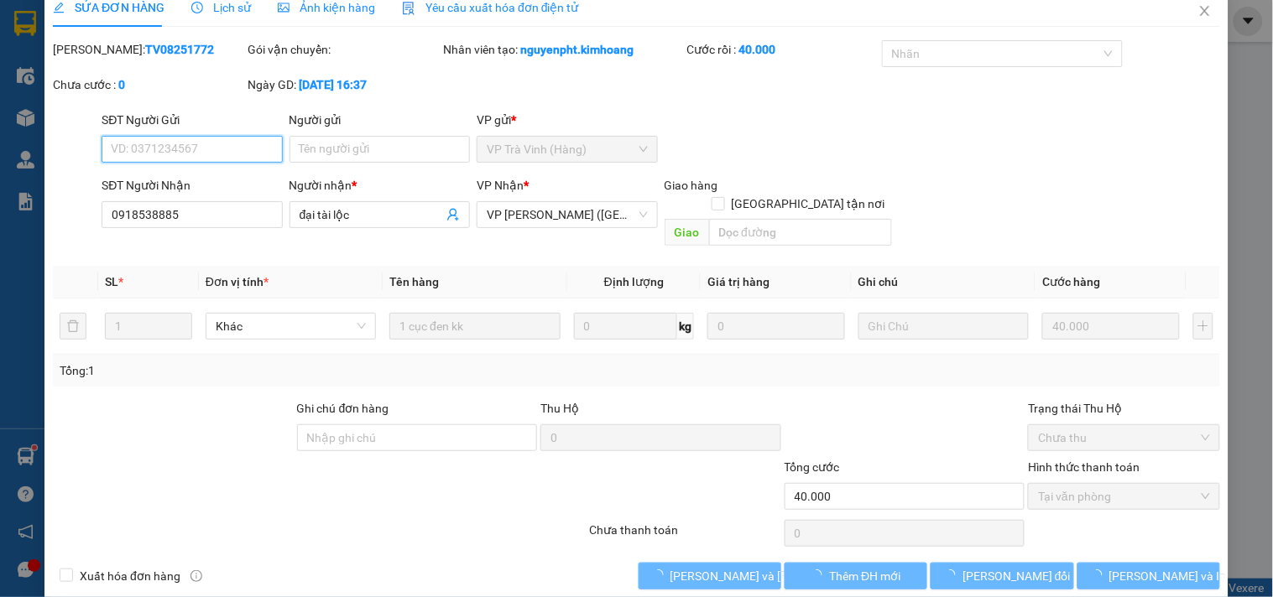
scroll to position [27, 0]
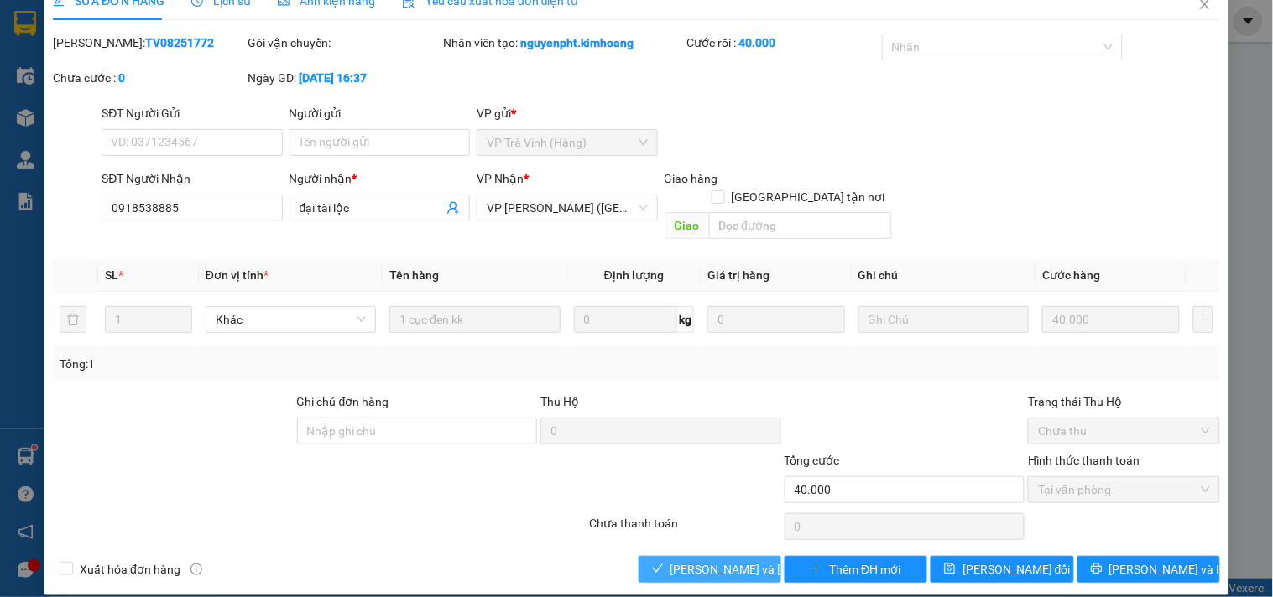
click at [692, 560] on span "[PERSON_NAME] và Giao hàng" at bounding box center [783, 569] width 227 height 18
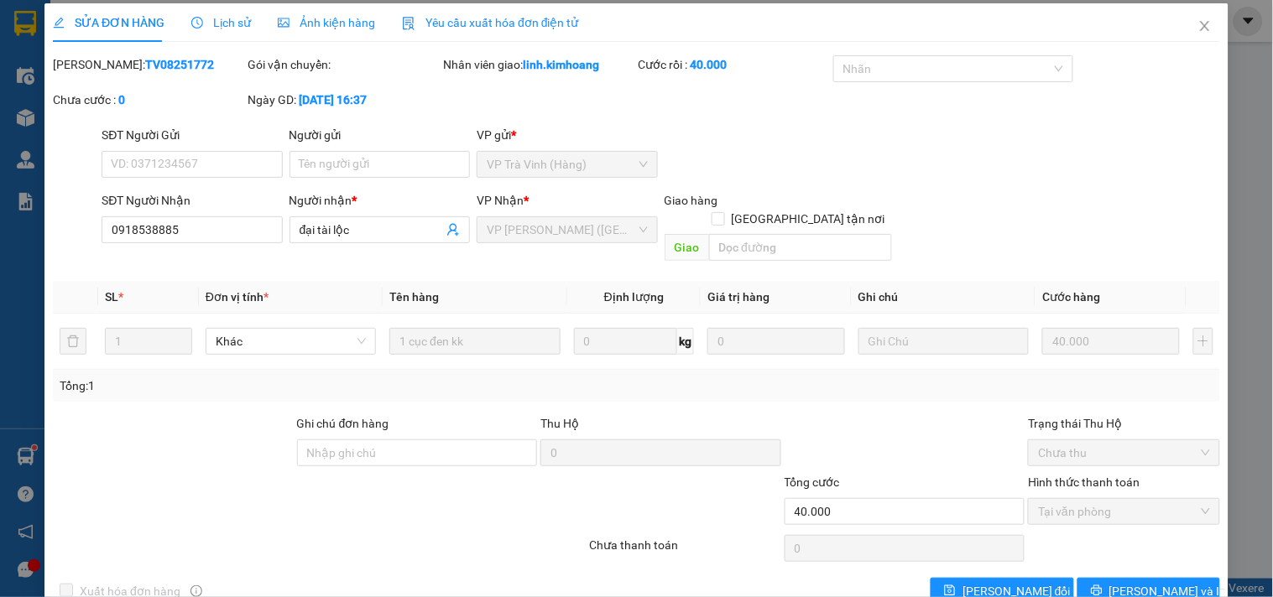
scroll to position [0, 0]
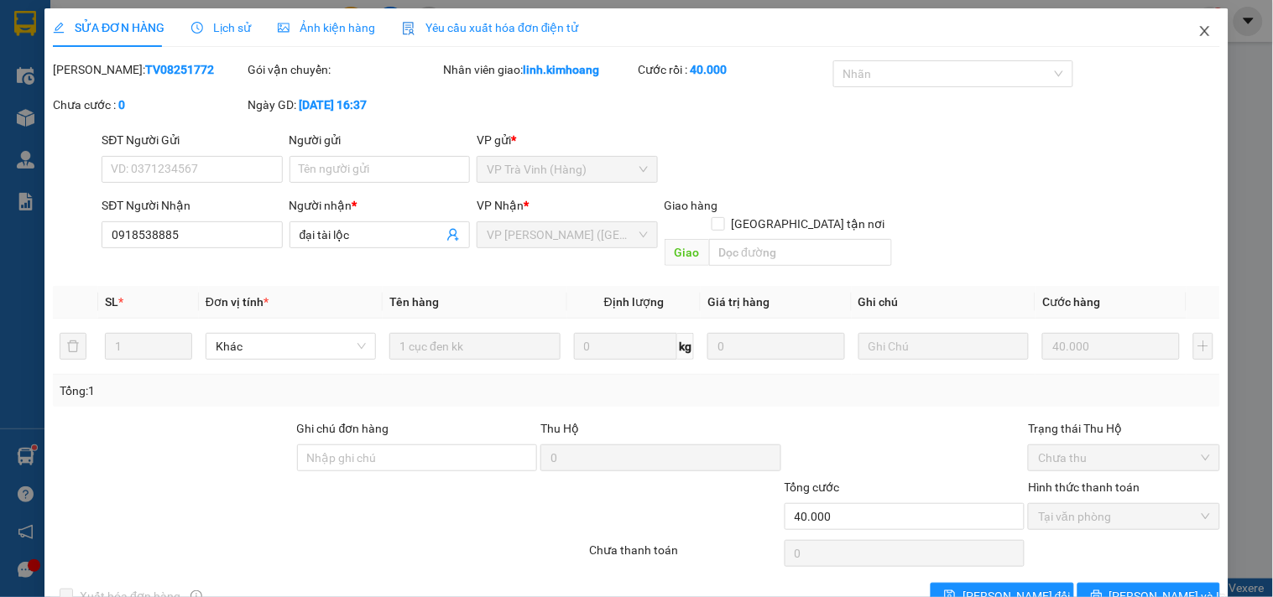
click at [1201, 35] on span "Close" at bounding box center [1204, 31] width 47 height 47
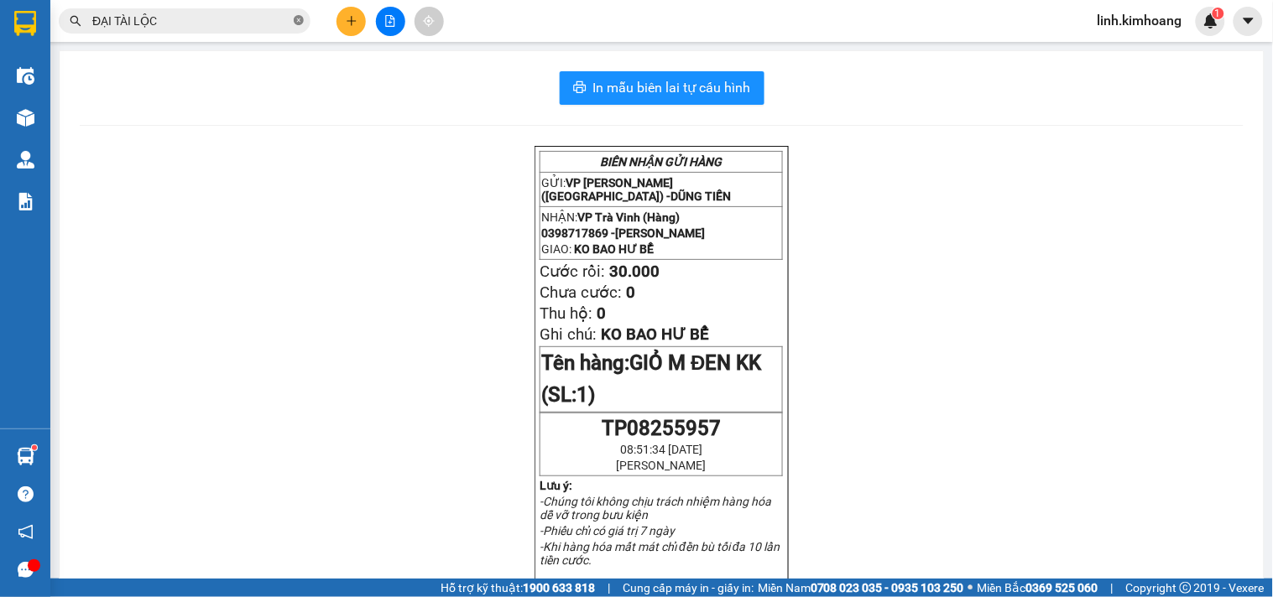
click at [298, 17] on icon "close-circle" at bounding box center [299, 20] width 10 height 10
click at [238, 17] on input "text" at bounding box center [191, 21] width 198 height 18
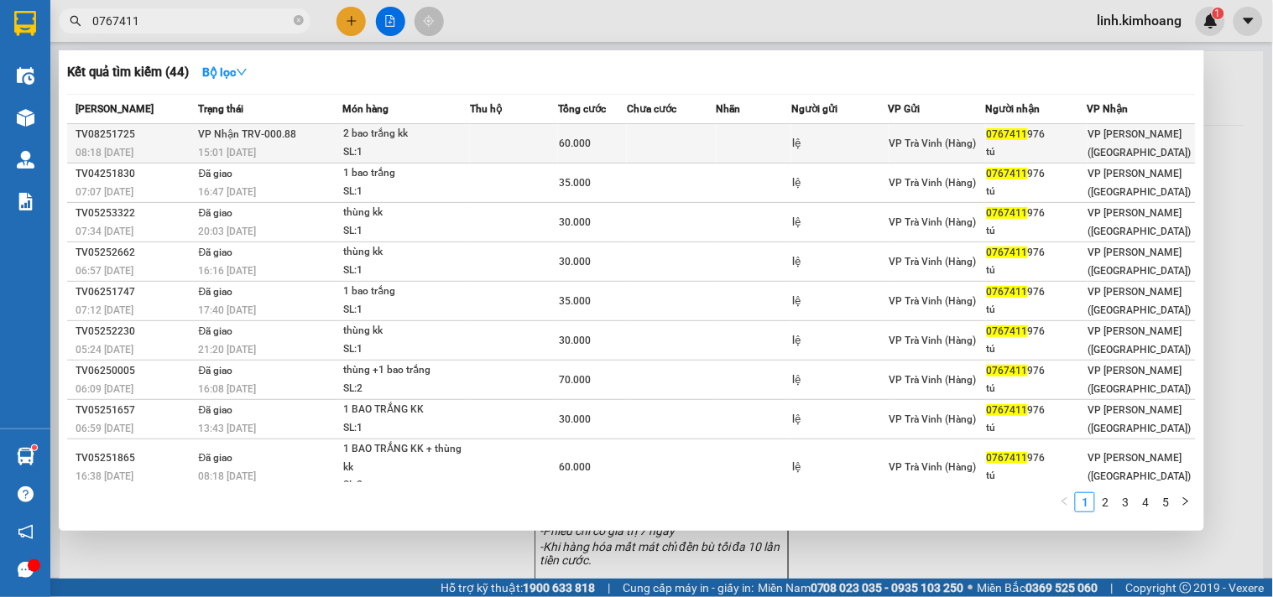
click at [1009, 135] on span "0767411" at bounding box center [1007, 134] width 41 height 12
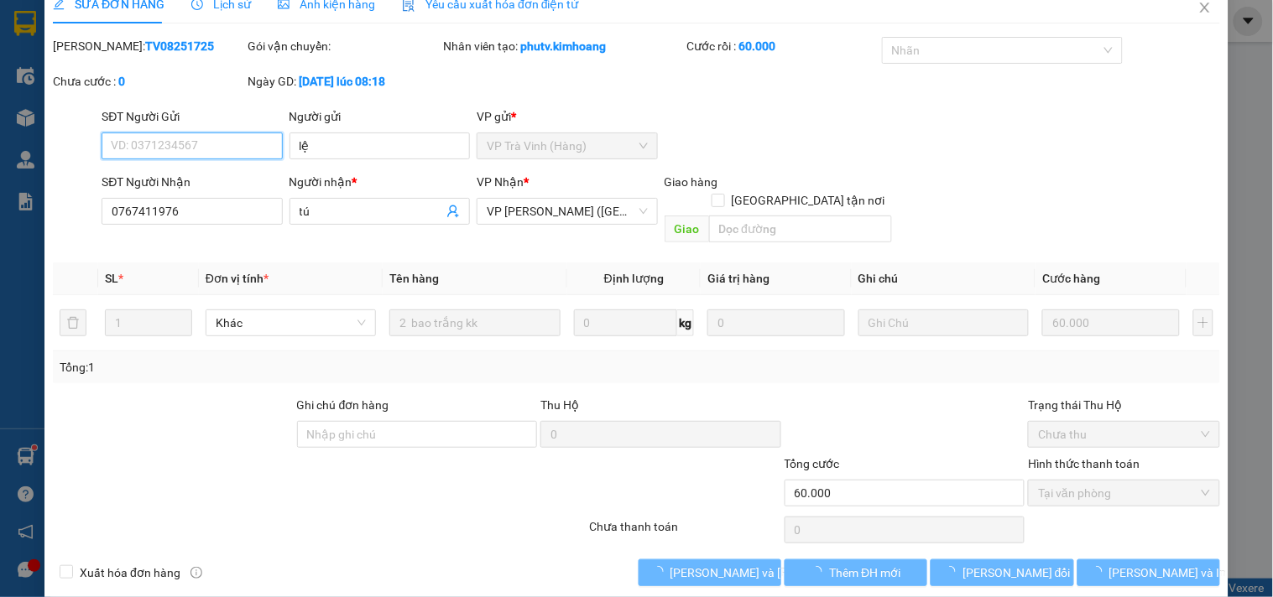
scroll to position [27, 0]
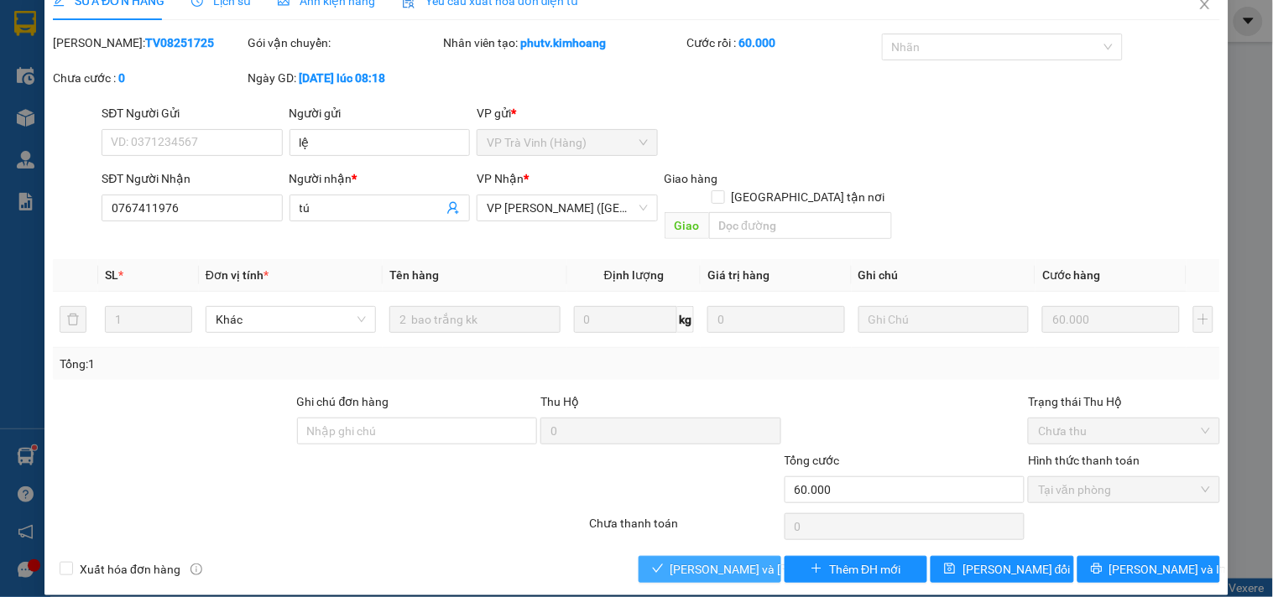
click at [702, 560] on span "[PERSON_NAME] và Giao hàng" at bounding box center [783, 569] width 227 height 18
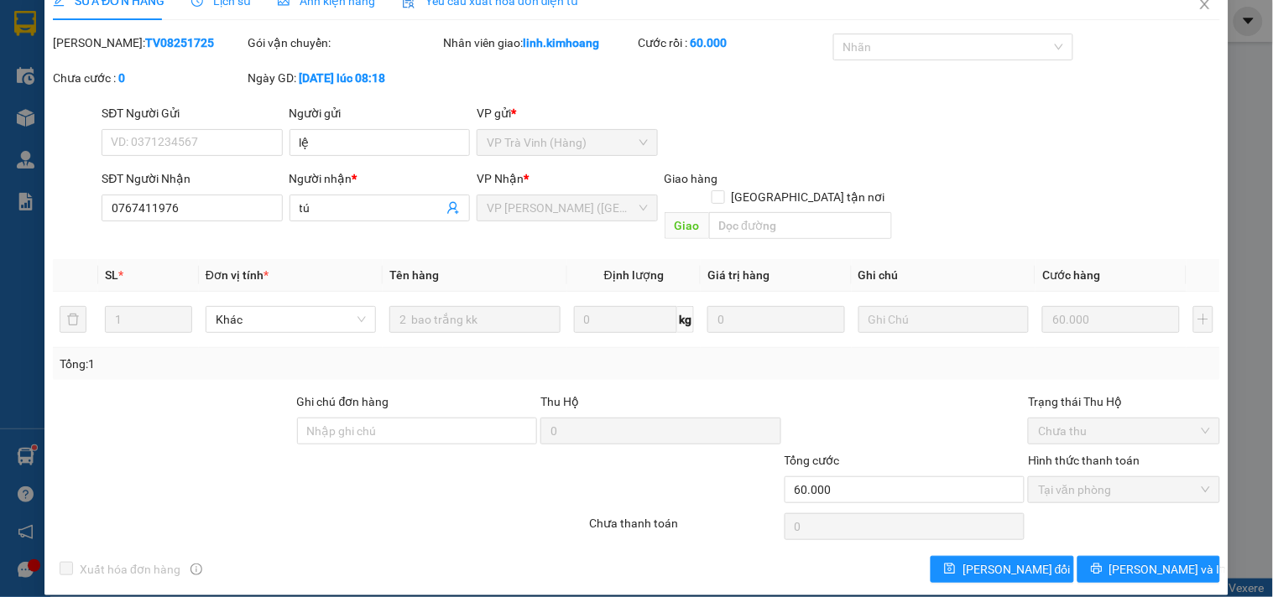
scroll to position [0, 0]
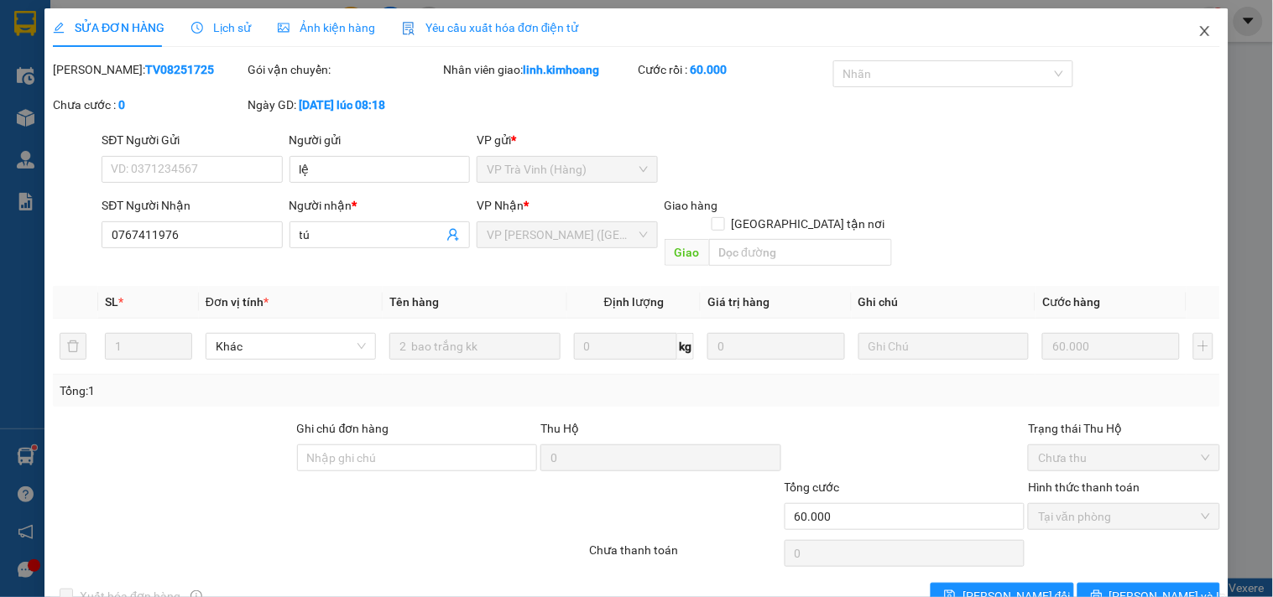
click at [1200, 35] on icon "close" at bounding box center [1204, 31] width 9 height 10
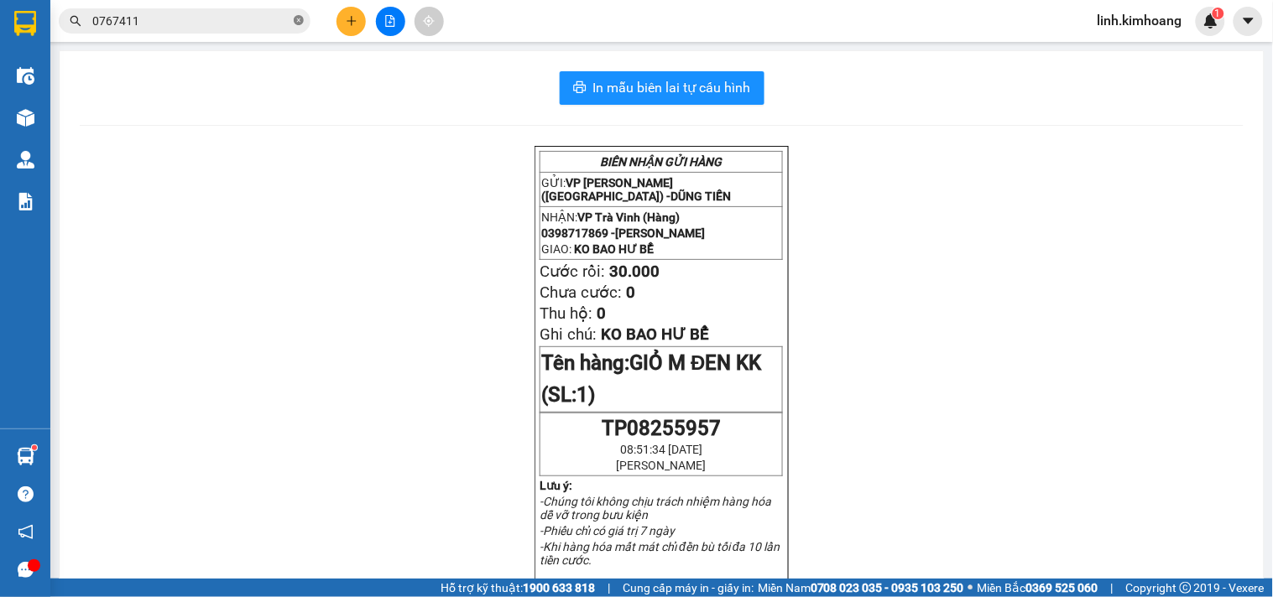
click at [300, 19] on icon "close-circle" at bounding box center [299, 20] width 10 height 10
click at [262, 18] on input "text" at bounding box center [191, 21] width 198 height 18
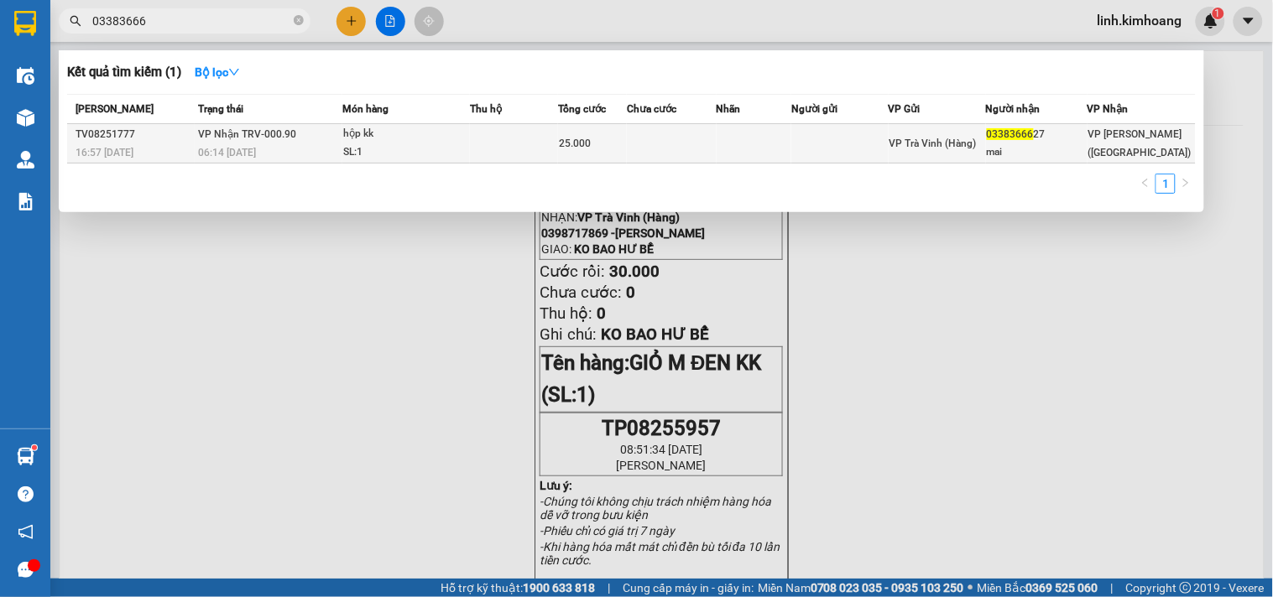
click at [743, 135] on td at bounding box center [754, 143] width 75 height 39
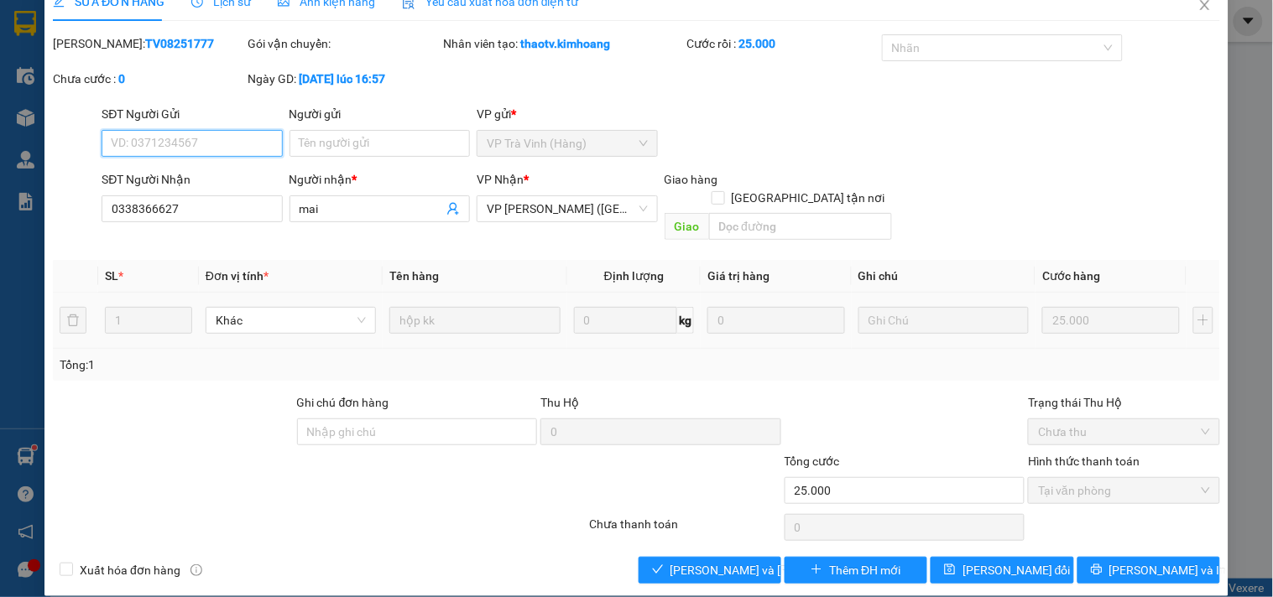
scroll to position [27, 0]
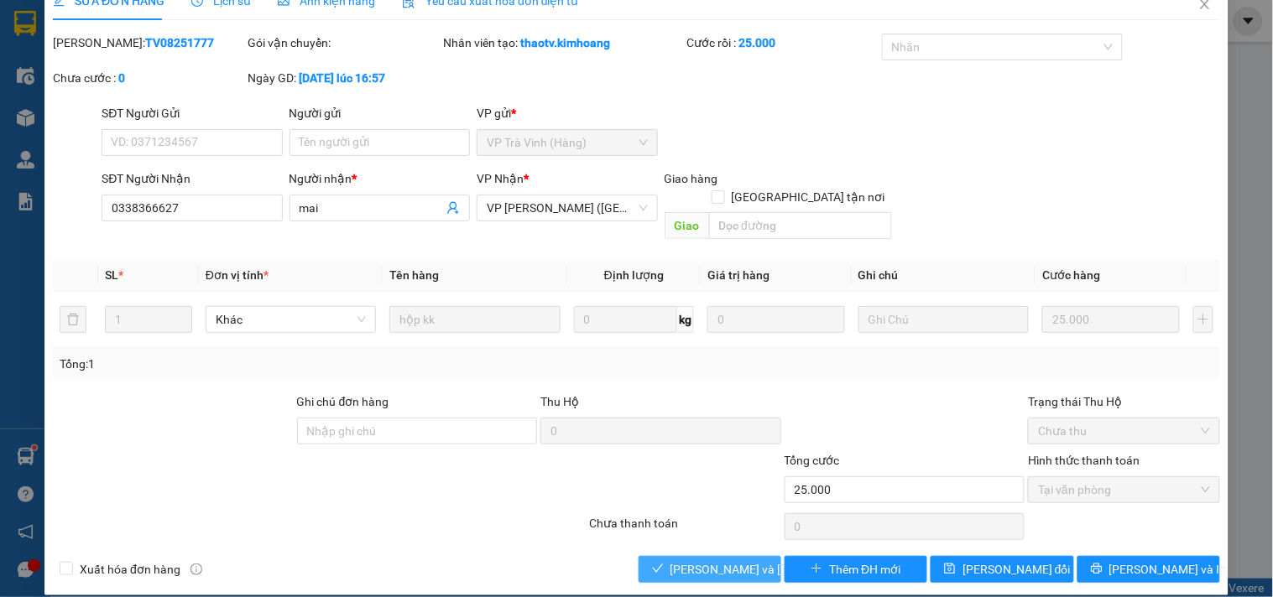
click at [722, 560] on span "[PERSON_NAME] và Giao hàng" at bounding box center [783, 569] width 227 height 18
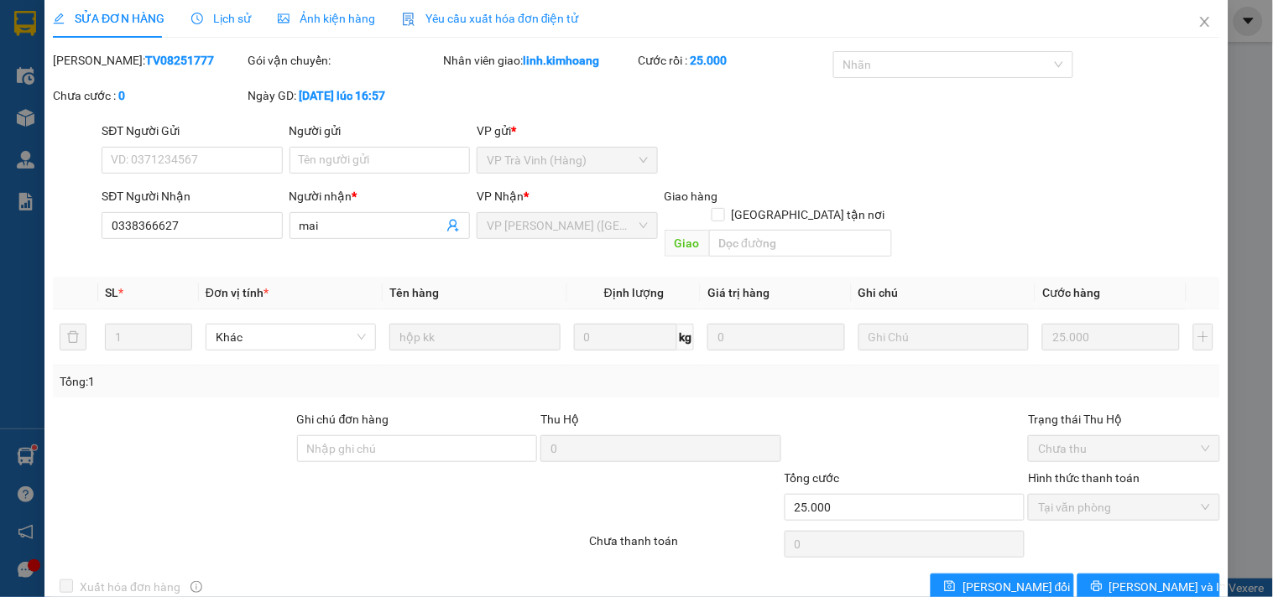
scroll to position [0, 0]
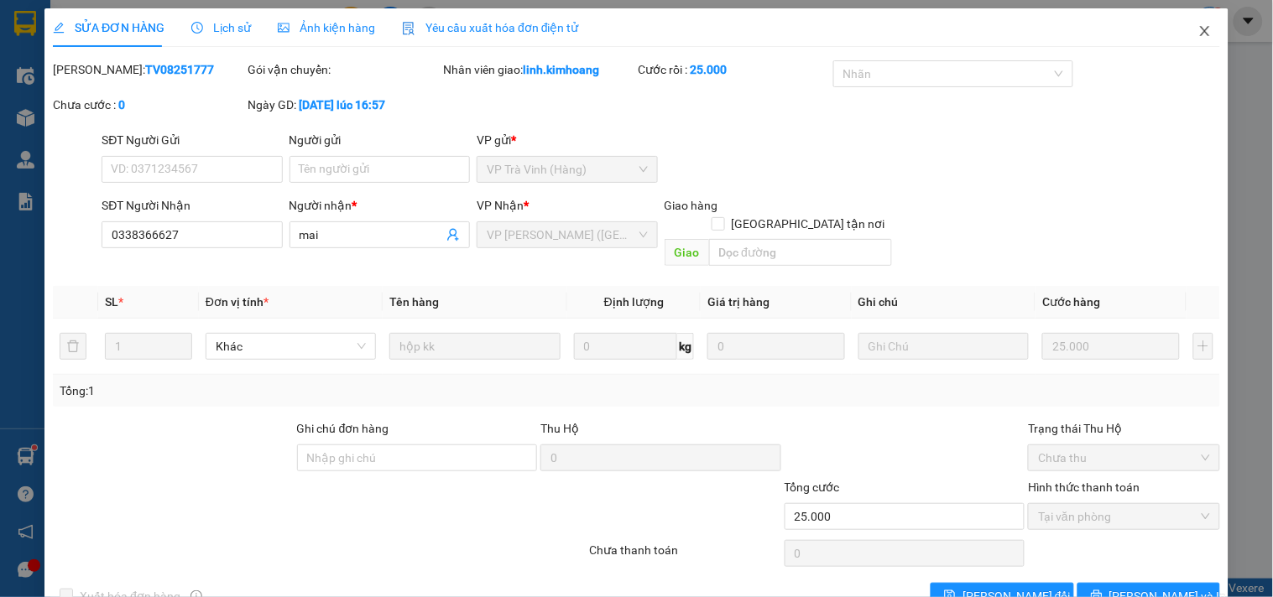
click at [1200, 29] on span "Close" at bounding box center [1204, 31] width 47 height 47
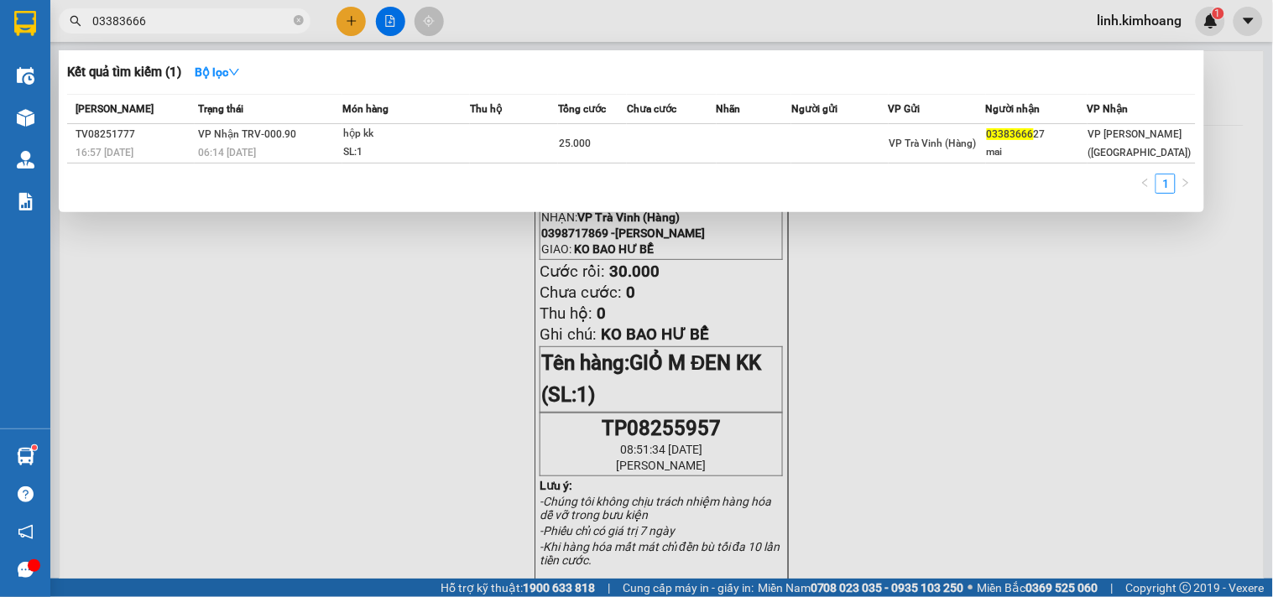
click at [292, 19] on span "03383666" at bounding box center [185, 20] width 252 height 25
click at [295, 18] on icon "close-circle" at bounding box center [299, 20] width 10 height 10
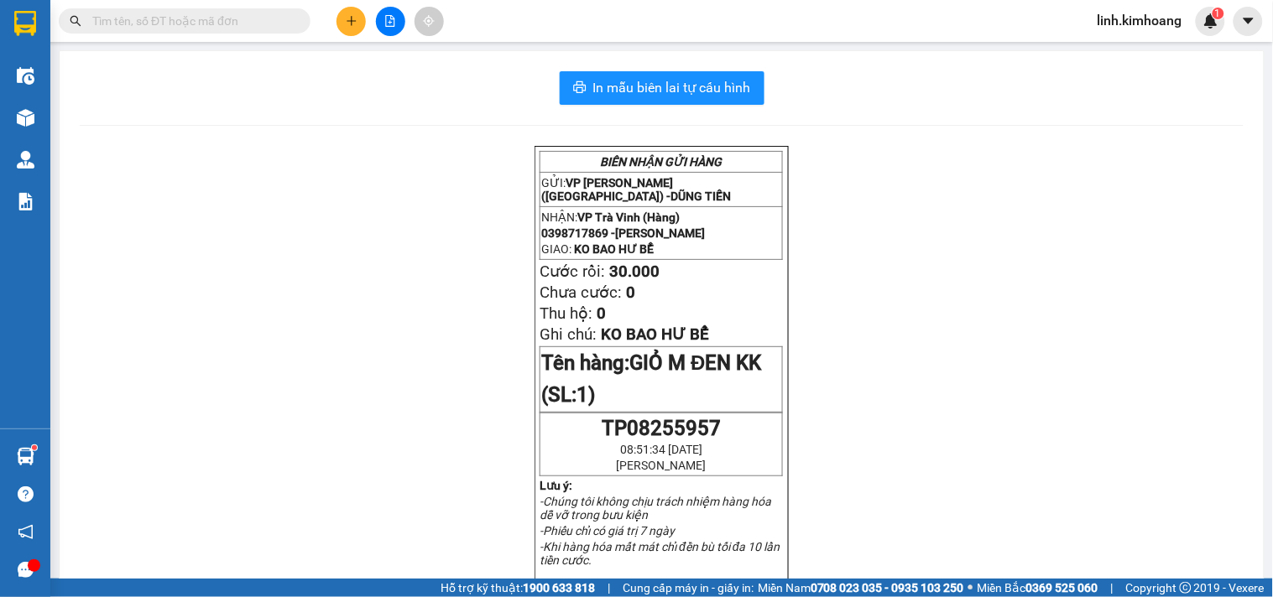
click at [232, 21] on input "text" at bounding box center [191, 21] width 198 height 18
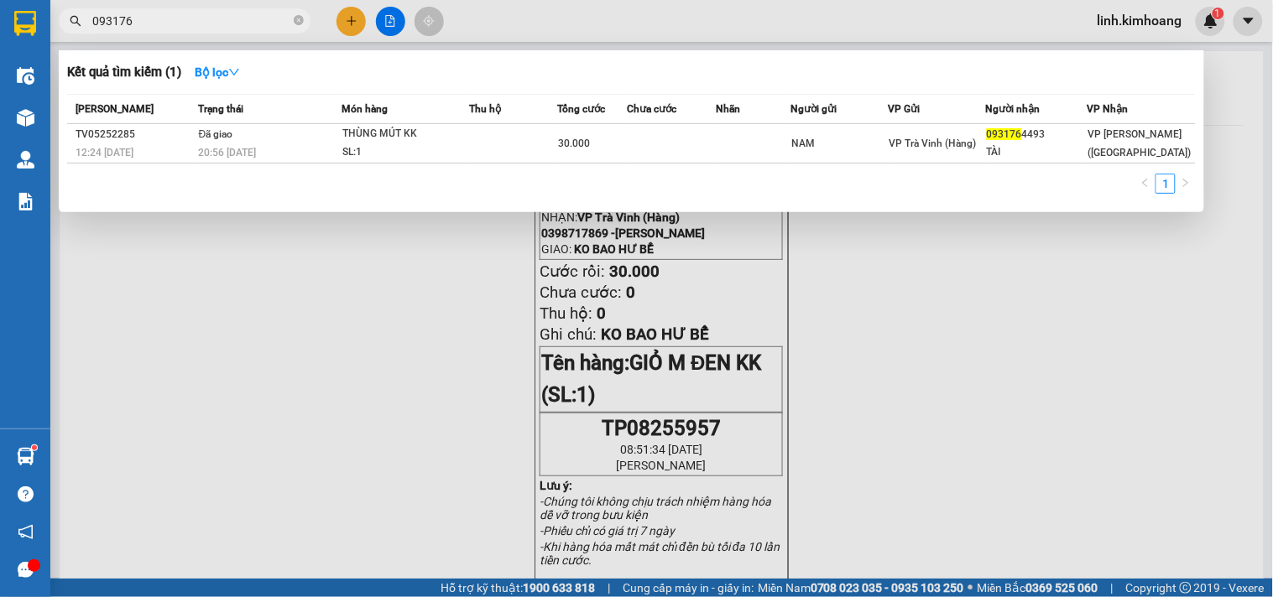
click at [112, 23] on input "093176" at bounding box center [191, 21] width 198 height 18
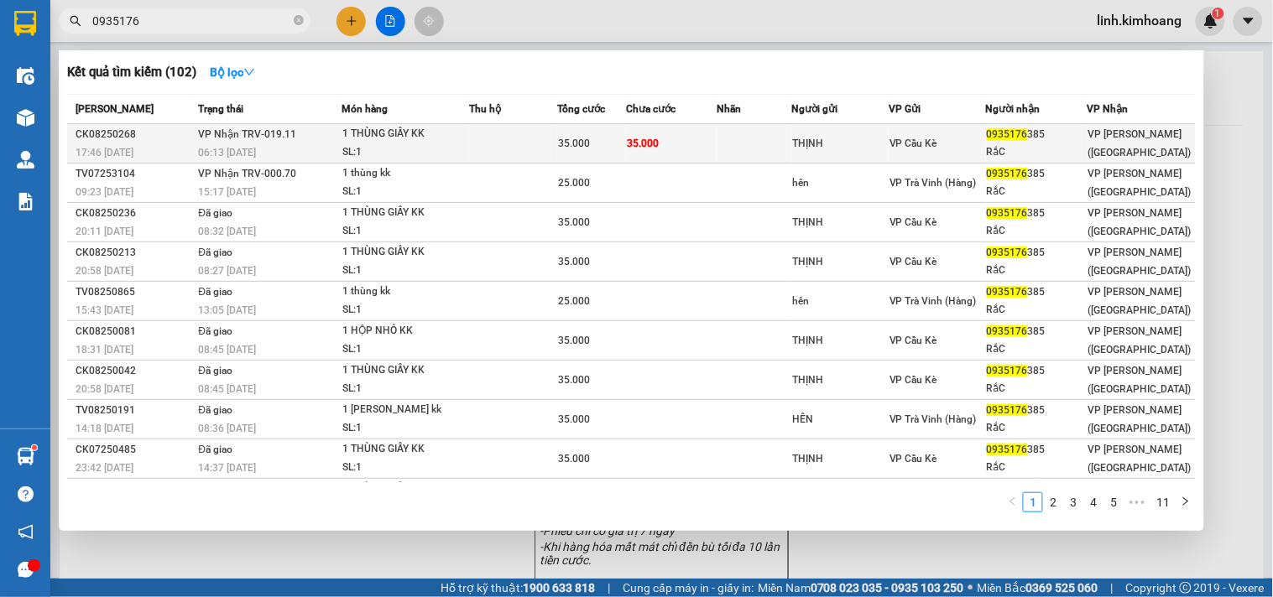
click at [1094, 138] on span "VP [PERSON_NAME] ([GEOGRAPHIC_DATA])" at bounding box center [1139, 143] width 103 height 30
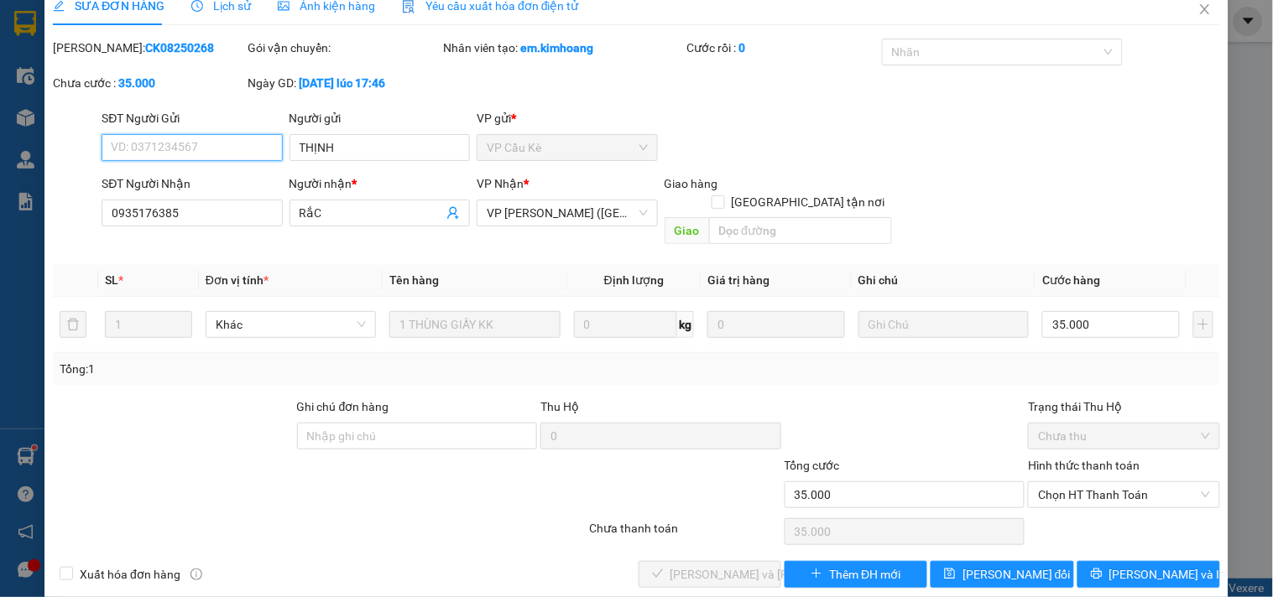
scroll to position [27, 0]
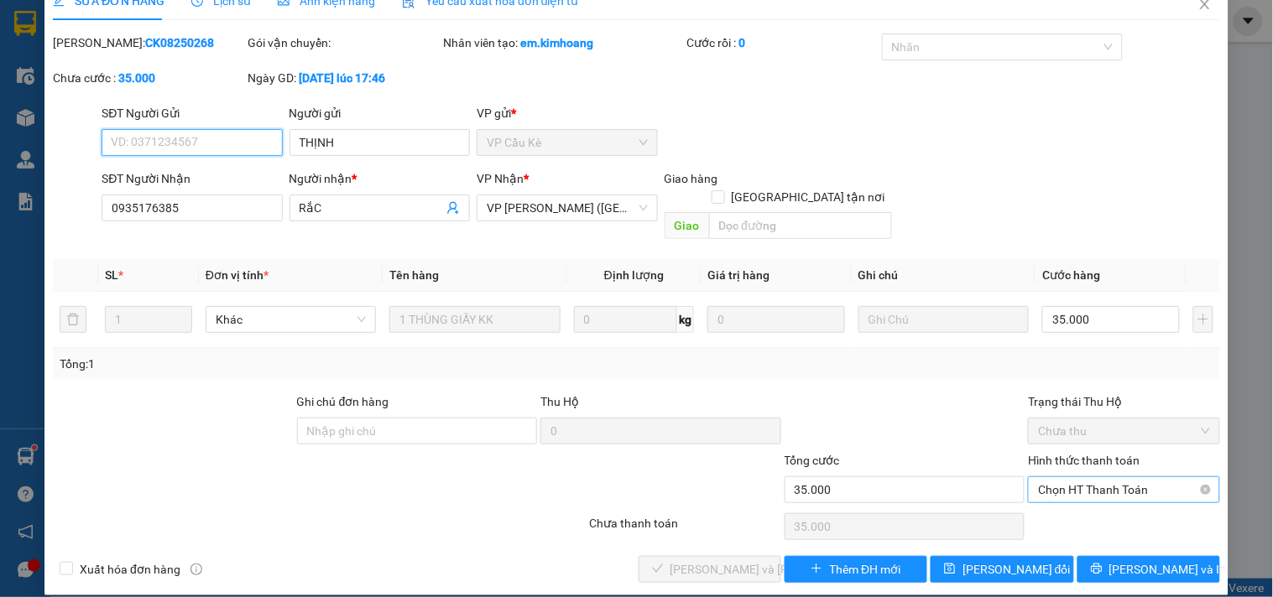
click at [1104, 481] on span "Chọn HT Thanh Toán" at bounding box center [1123, 489] width 171 height 25
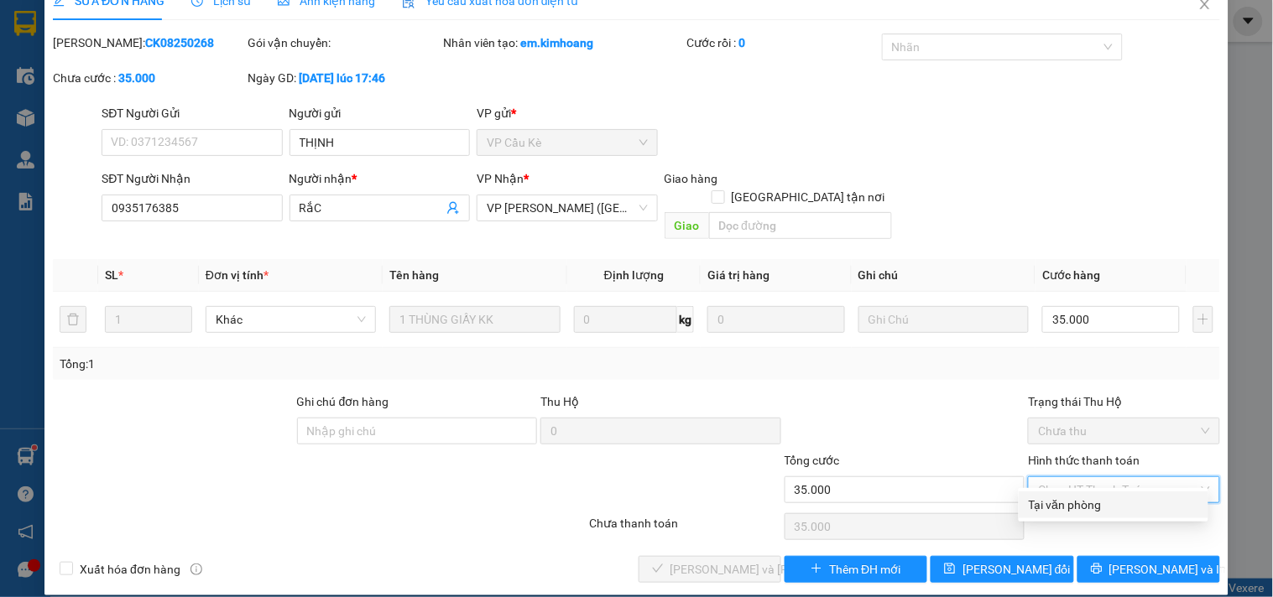
click at [1096, 506] on div "Tại văn phòng" at bounding box center [1113, 505] width 169 height 18
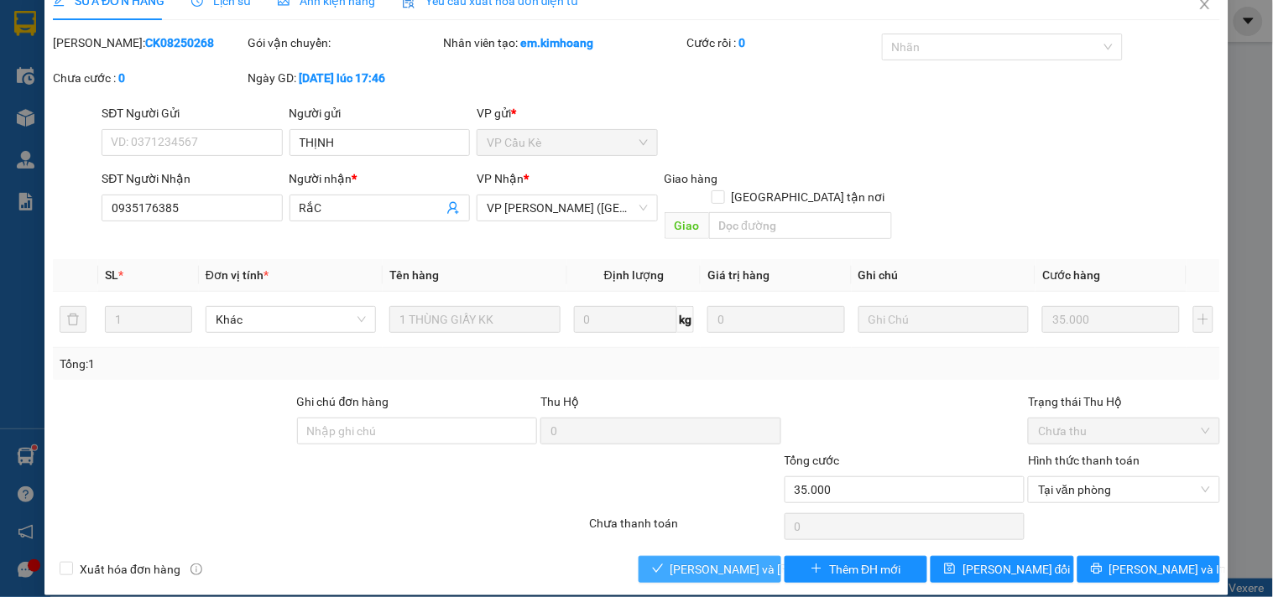
click at [709, 560] on span "[PERSON_NAME] và Giao hàng" at bounding box center [783, 569] width 227 height 18
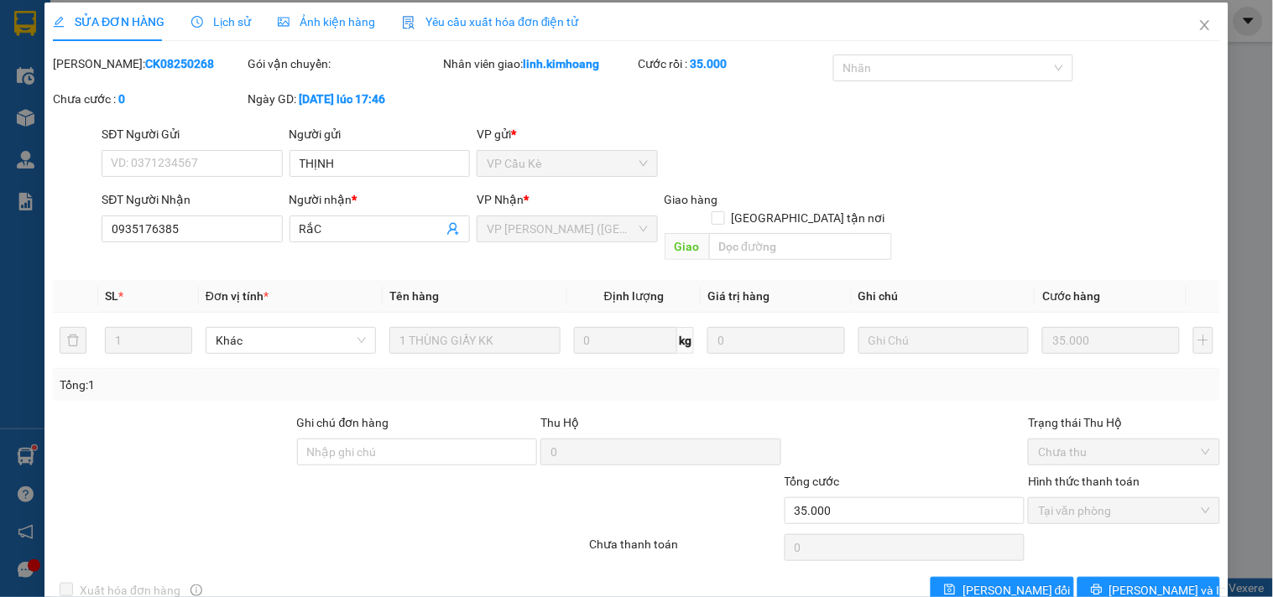
scroll to position [0, 0]
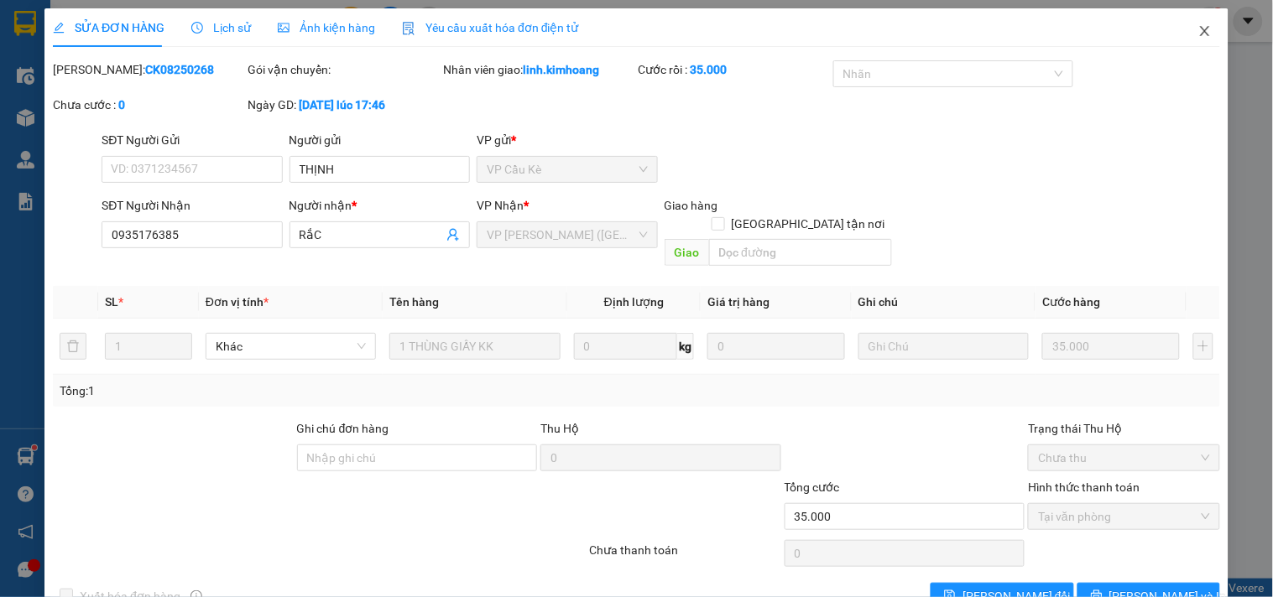
click at [1198, 27] on icon "close" at bounding box center [1204, 30] width 13 height 13
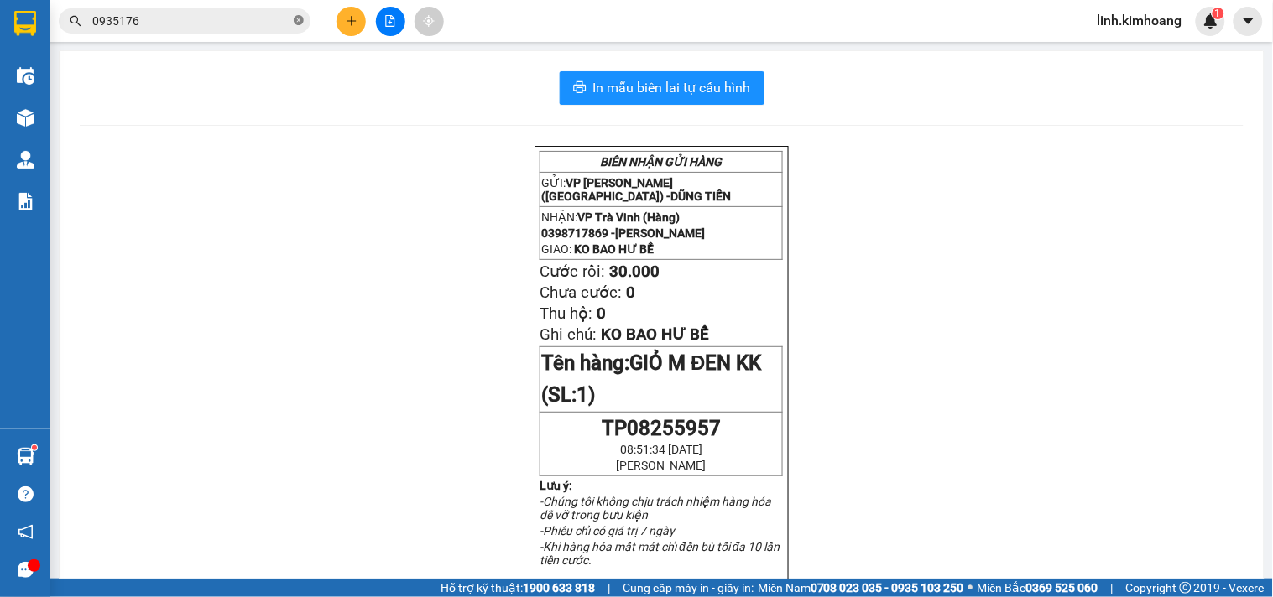
click at [295, 26] on span at bounding box center [299, 21] width 10 height 16
click at [236, 23] on input "text" at bounding box center [191, 21] width 198 height 18
click at [222, 19] on input "text" at bounding box center [191, 21] width 198 height 18
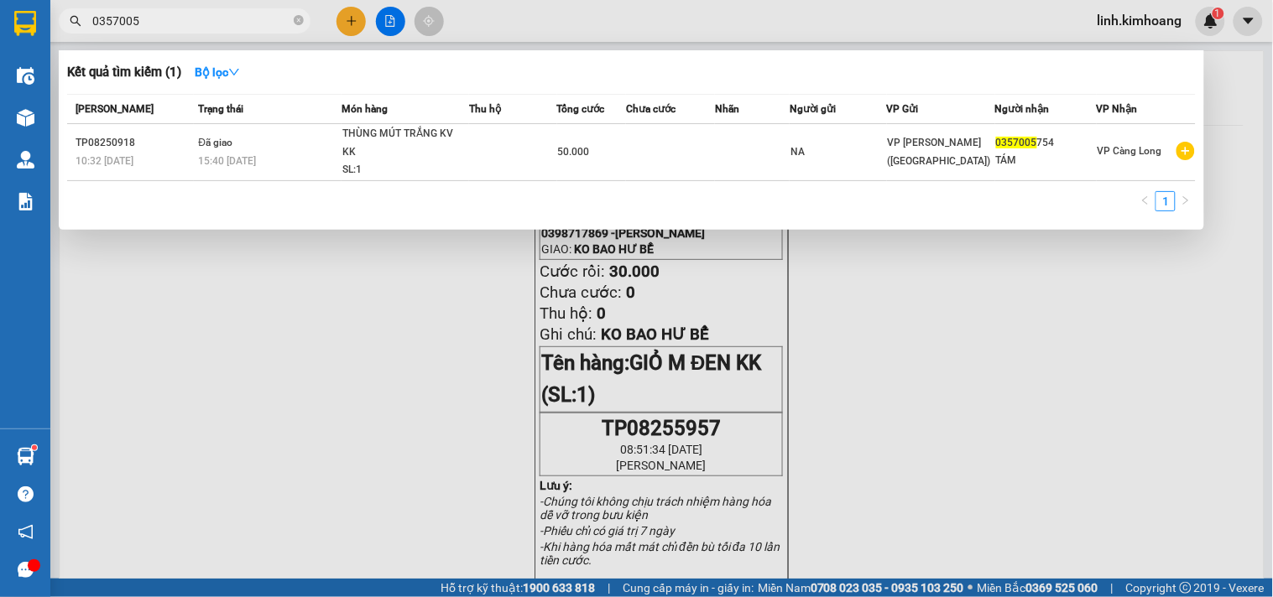
drag, startPoint x: 299, startPoint y: 15, endPoint x: 263, endPoint y: 30, distance: 38.3
click at [296, 19] on icon "close-circle" at bounding box center [299, 20] width 10 height 10
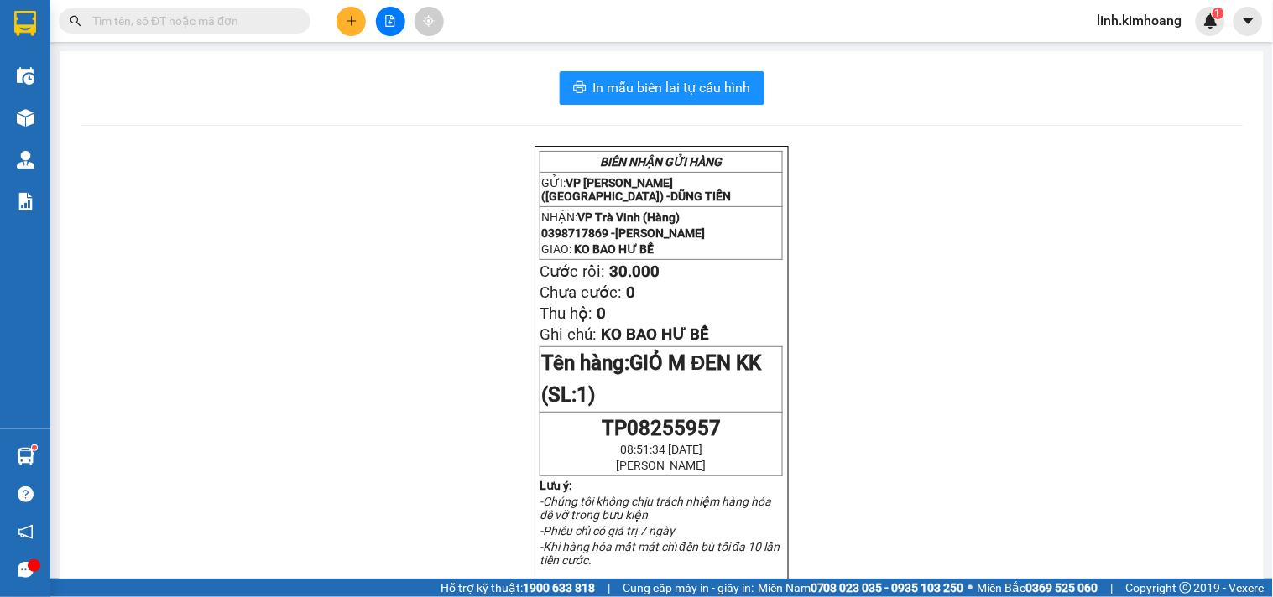
click at [243, 18] on input "text" at bounding box center [191, 21] width 198 height 18
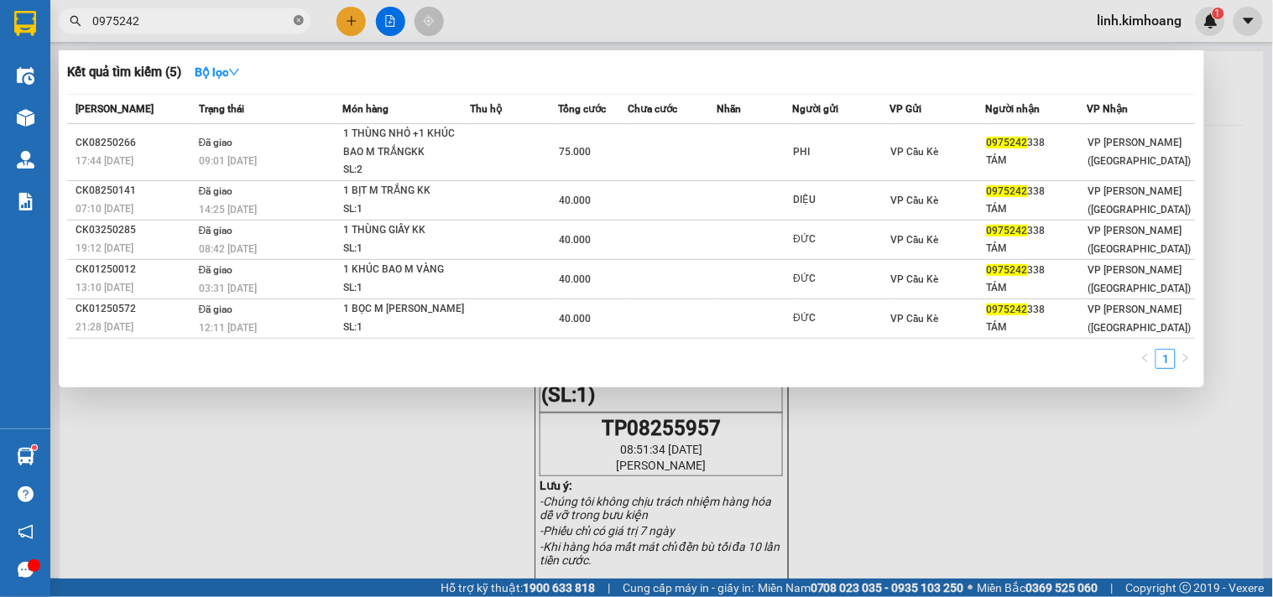
click at [299, 20] on icon "close-circle" at bounding box center [299, 20] width 10 height 10
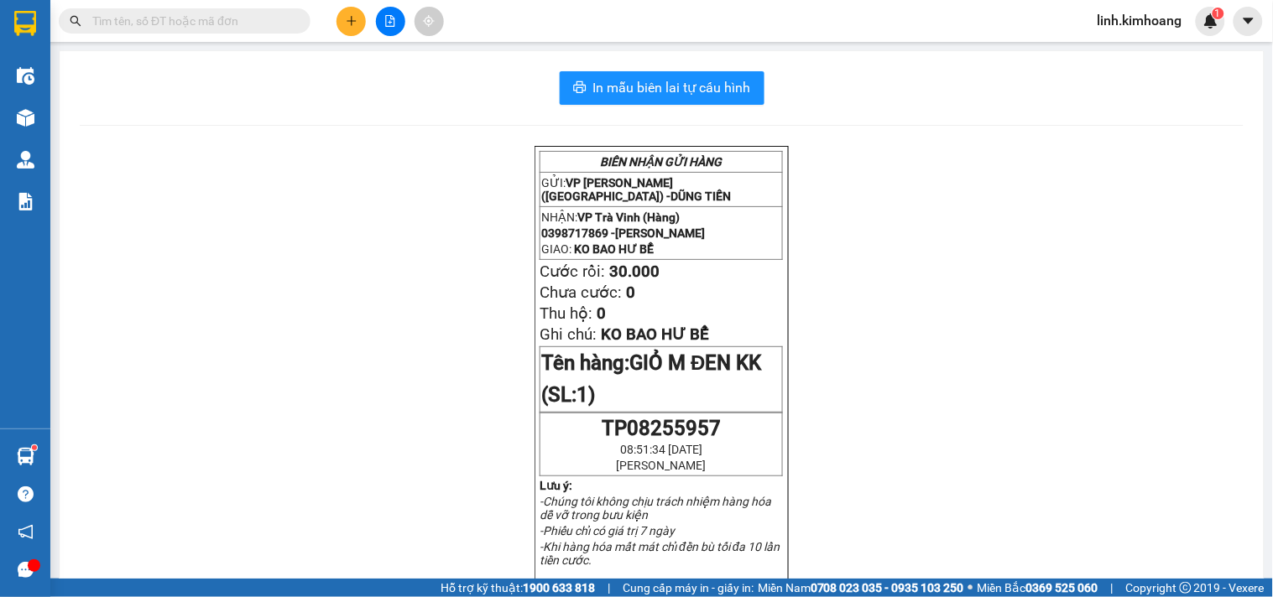
click at [254, 17] on input "text" at bounding box center [191, 21] width 198 height 18
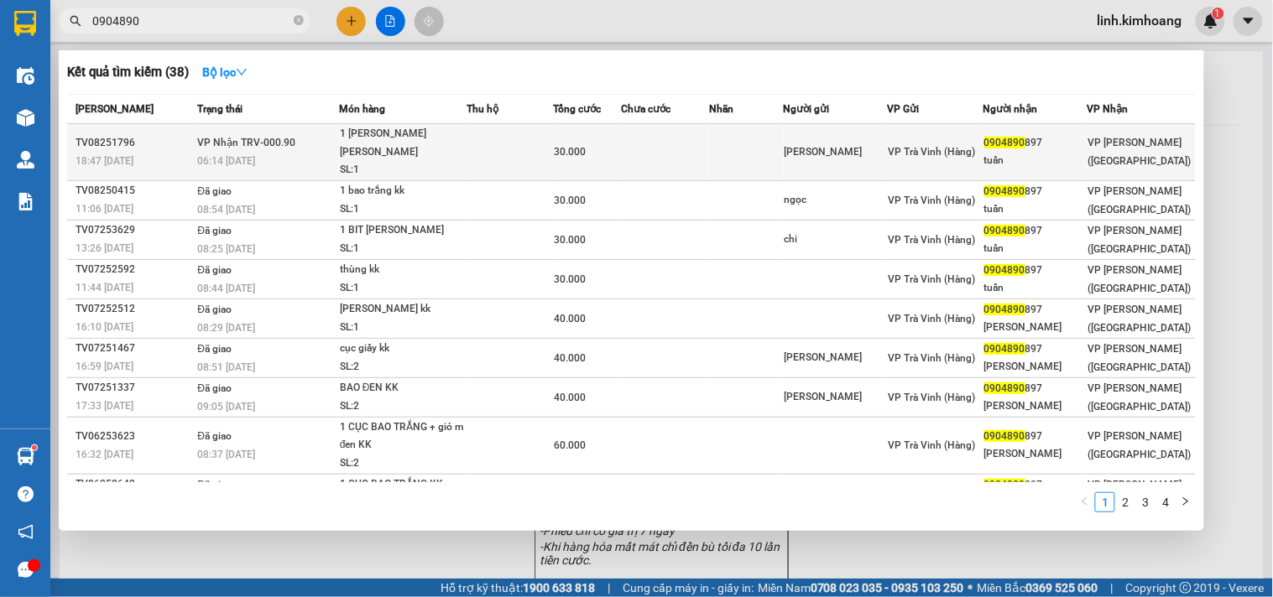
click at [920, 146] on span "VP Trà Vinh (Hàng)" at bounding box center [932, 152] width 87 height 12
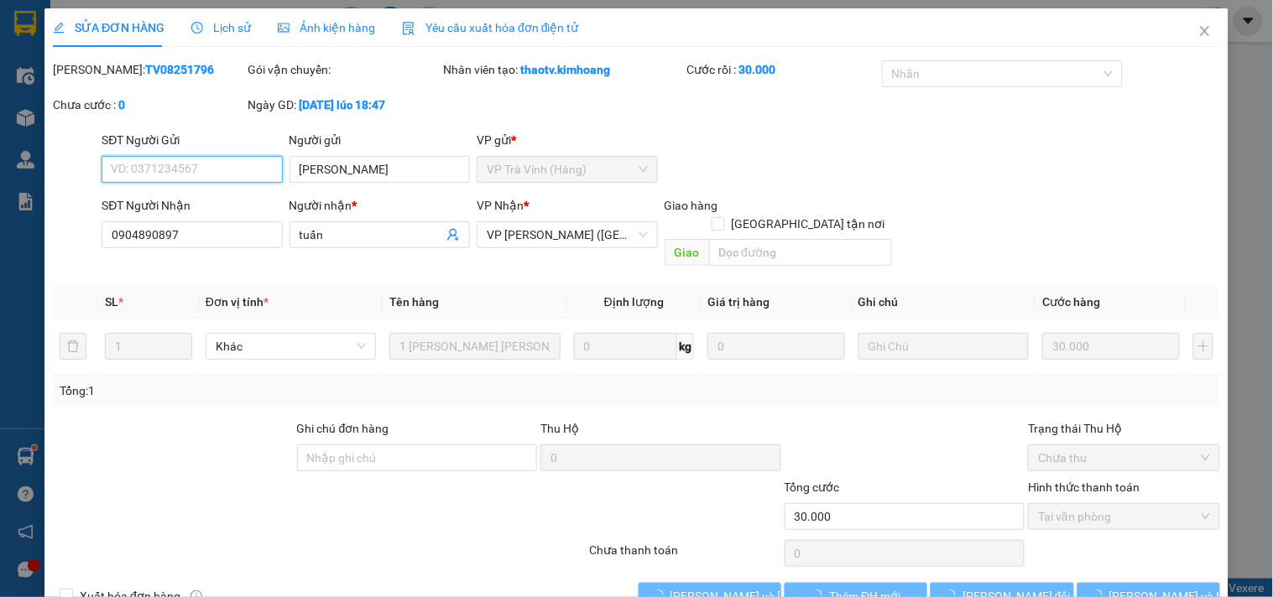
scroll to position [23, 0]
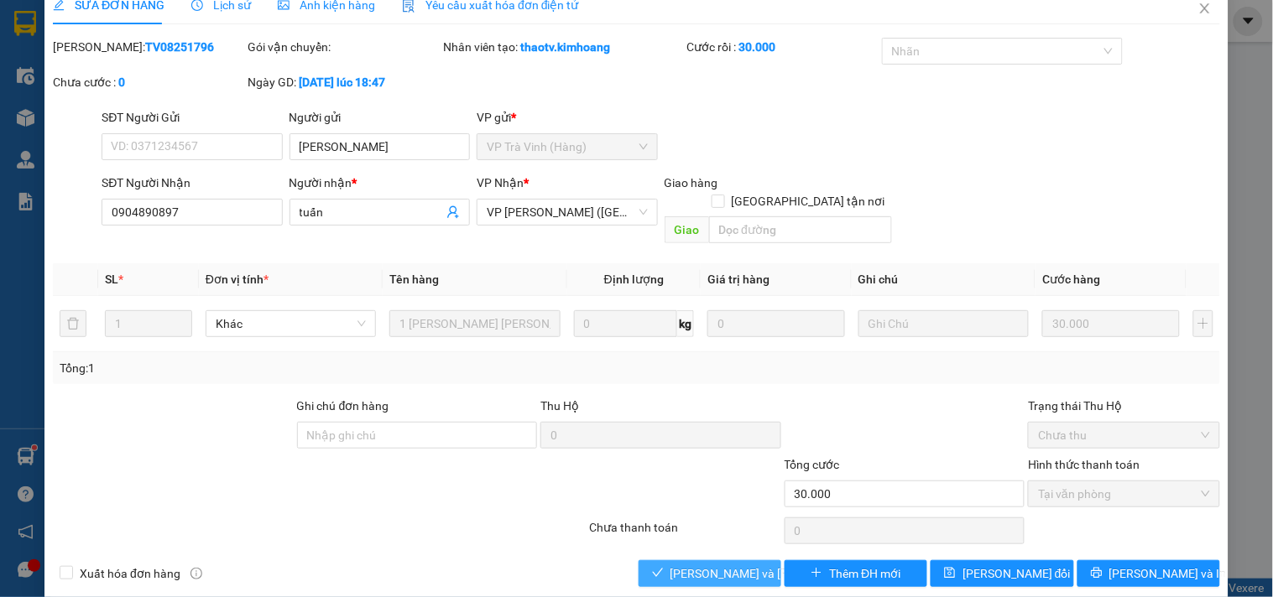
click at [696, 565] on span "[PERSON_NAME] và Giao hàng" at bounding box center [783, 574] width 227 height 18
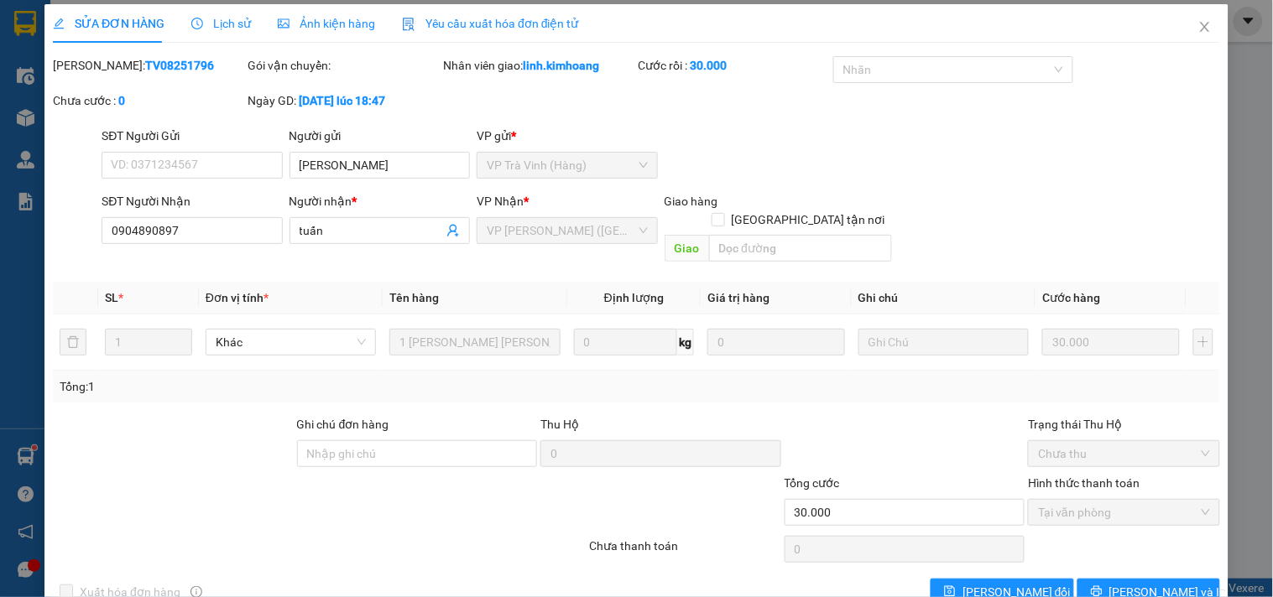
scroll to position [0, 0]
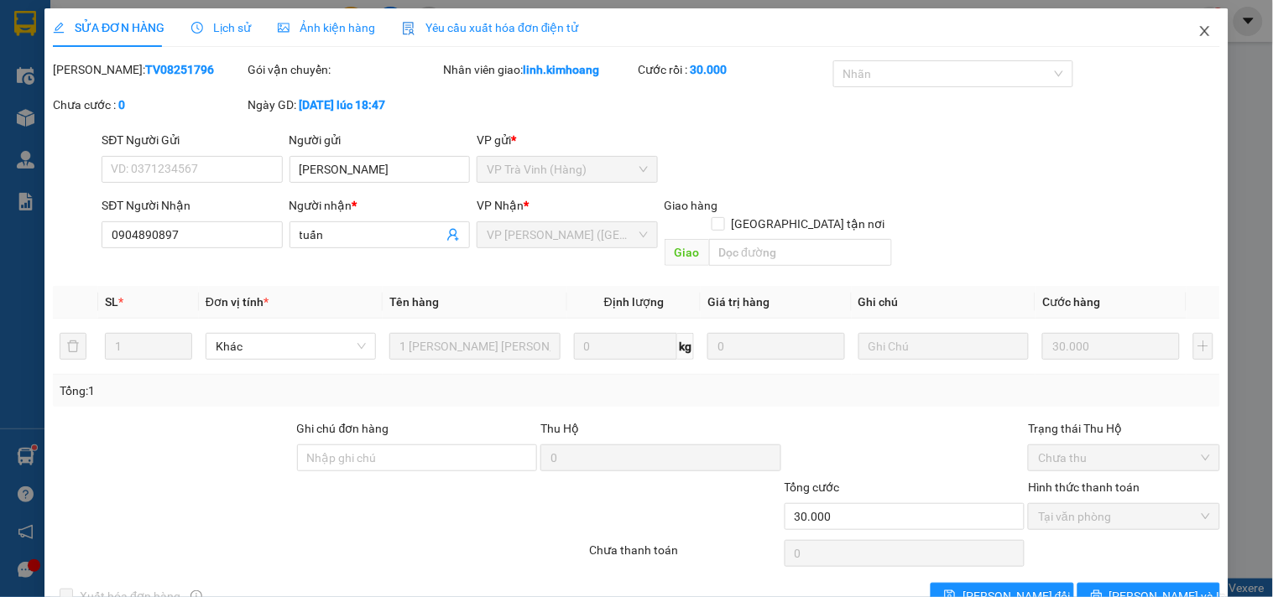
click at [1200, 29] on icon "close" at bounding box center [1204, 31] width 9 height 10
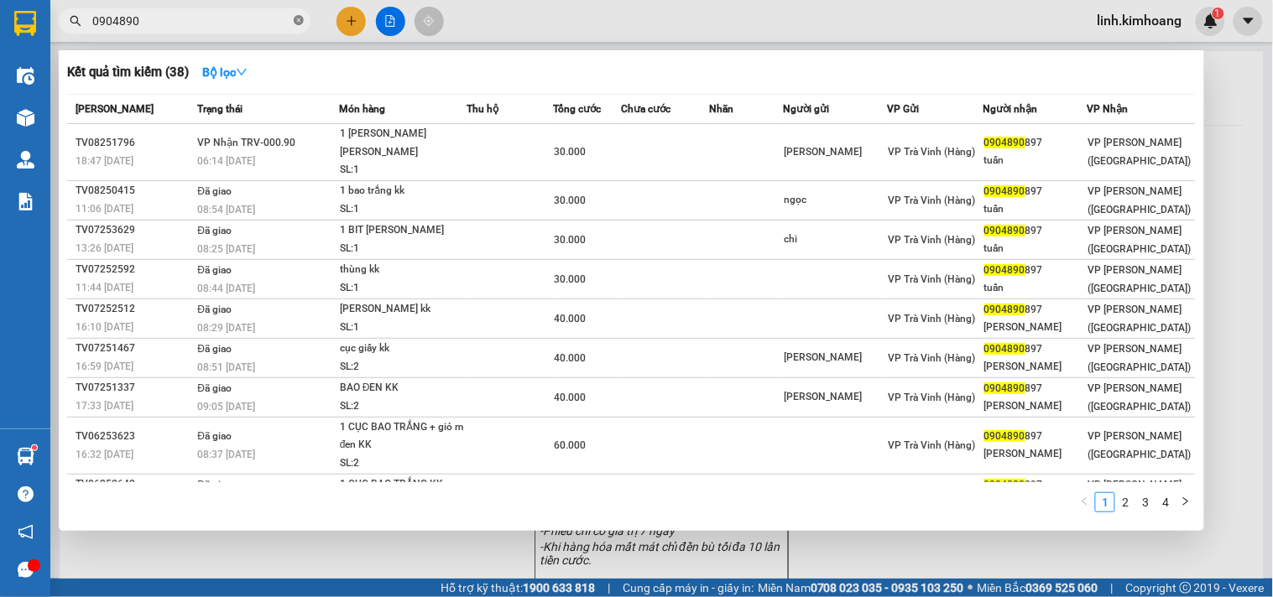
click at [300, 18] on icon "close-circle" at bounding box center [299, 20] width 10 height 10
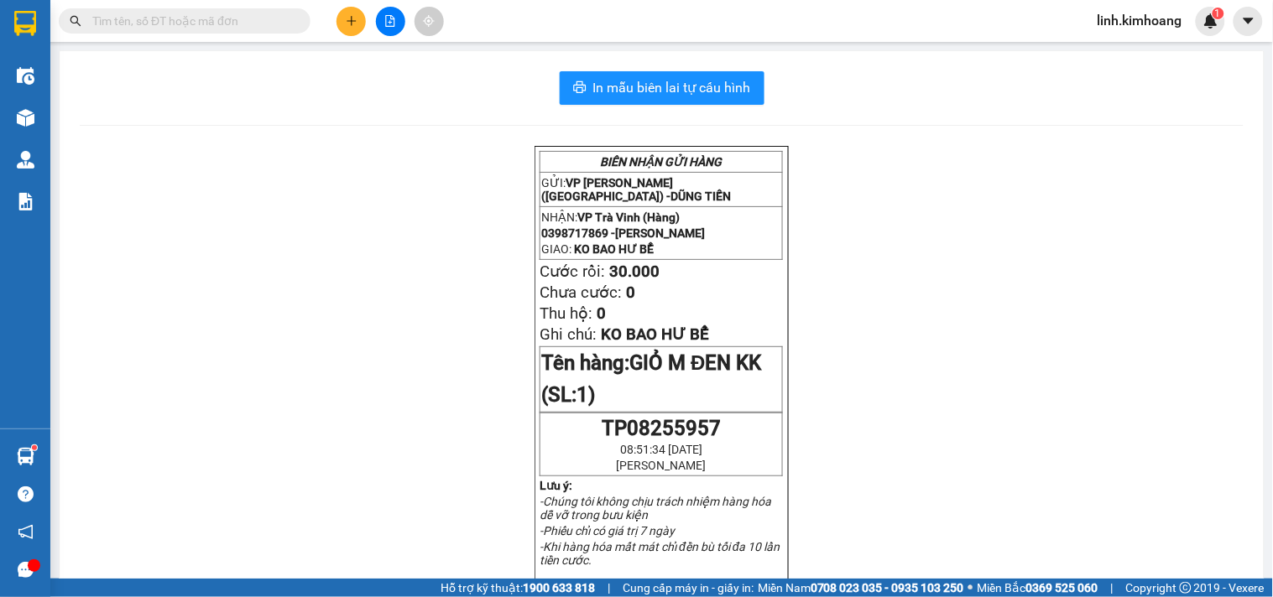
click at [194, 20] on input "text" at bounding box center [191, 21] width 198 height 18
click at [222, 18] on input "text" at bounding box center [191, 21] width 198 height 18
click at [266, 17] on input "text" at bounding box center [191, 21] width 198 height 18
drag, startPoint x: 271, startPoint y: 6, endPoint x: 324, endPoint y: 25, distance: 56.3
click at [269, 7] on div "Kết quả tìm kiếm ( 38 ) Bộ lọc Mã ĐH Trạng thái Món hàng Thu hộ Tổng cước Chưa …" at bounding box center [163, 21] width 327 height 29
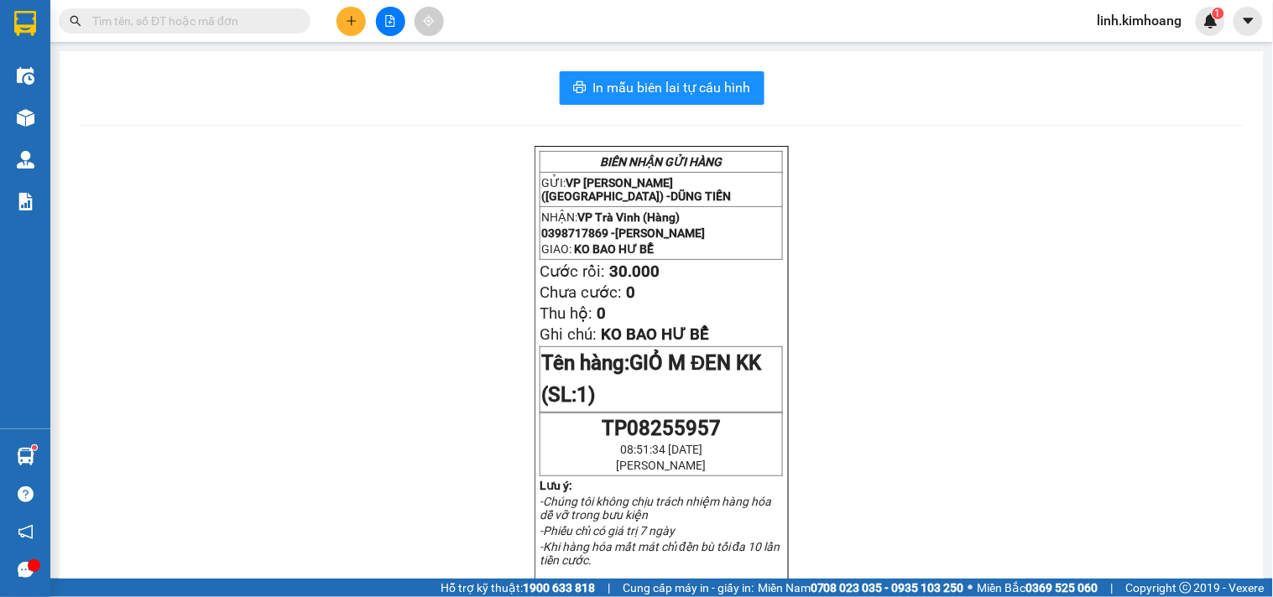
click at [208, 27] on input "text" at bounding box center [191, 21] width 198 height 18
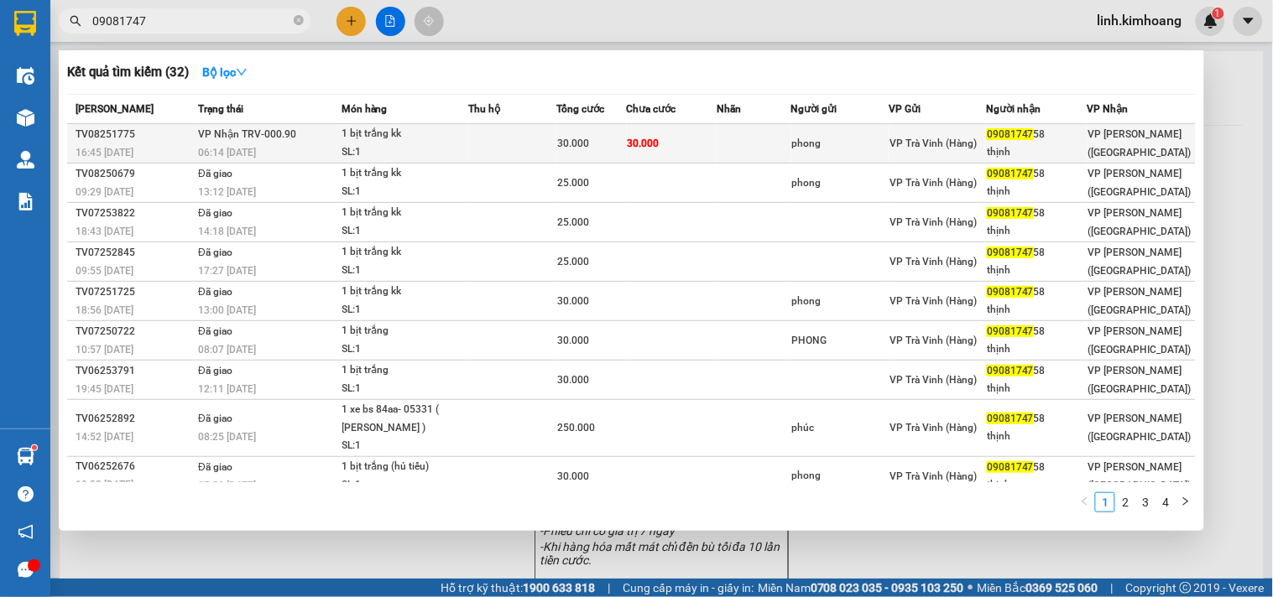
click at [959, 138] on span "VP Trà Vinh (Hàng)" at bounding box center [932, 144] width 87 height 12
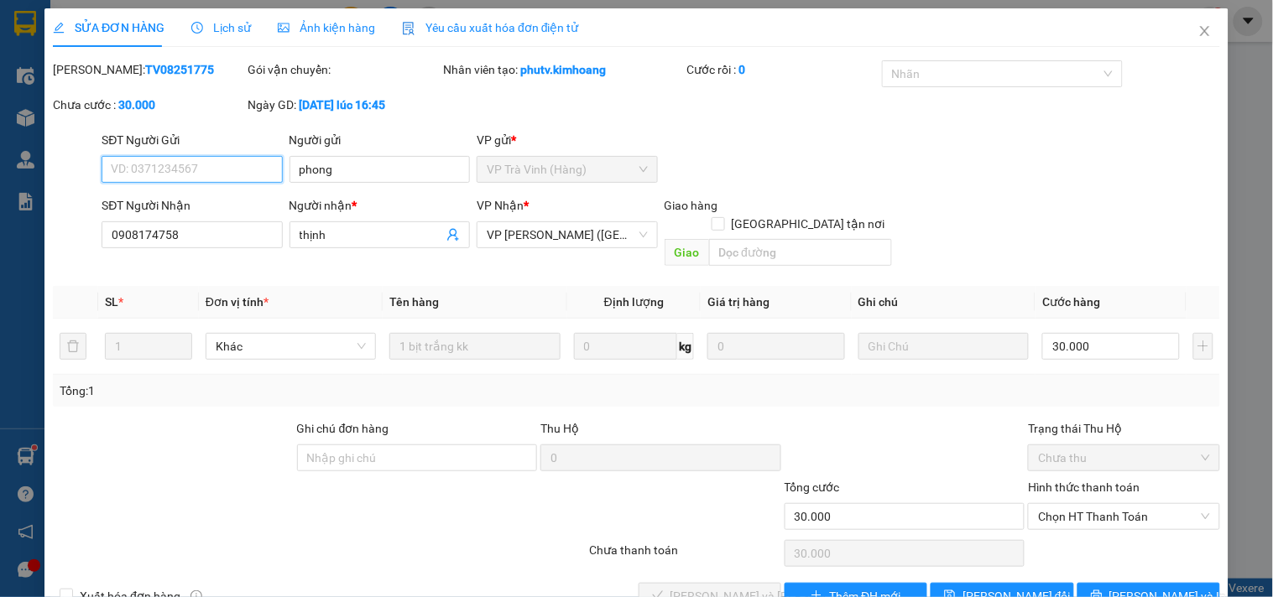
scroll to position [27, 0]
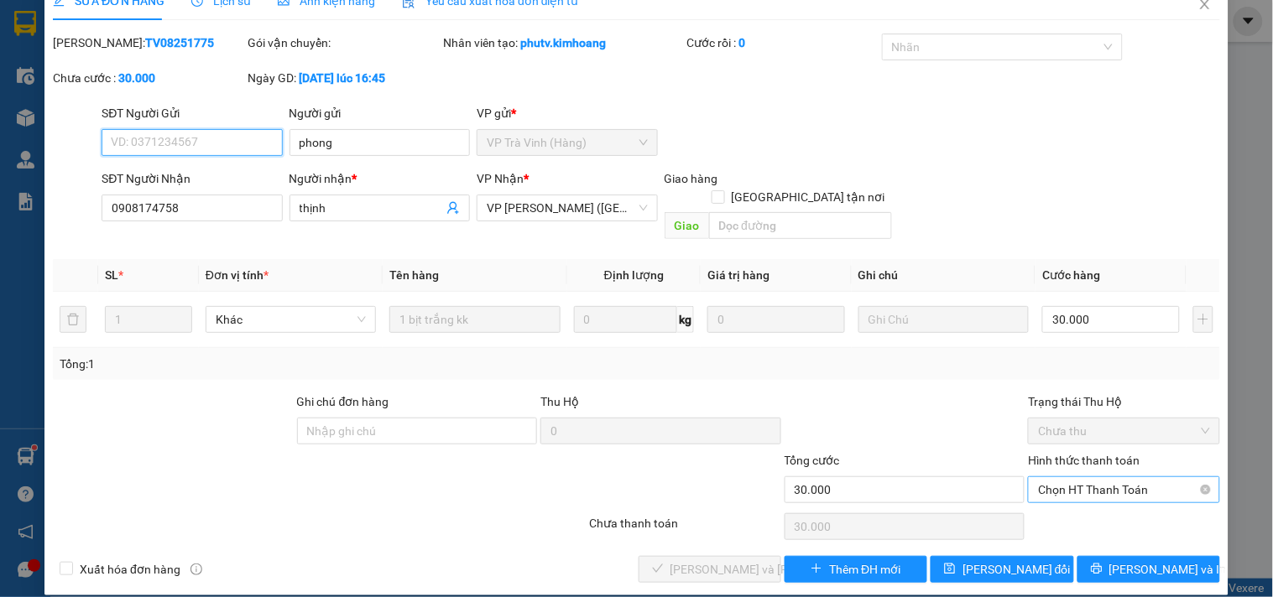
click at [1059, 477] on span "Chọn HT Thanh Toán" at bounding box center [1123, 489] width 171 height 25
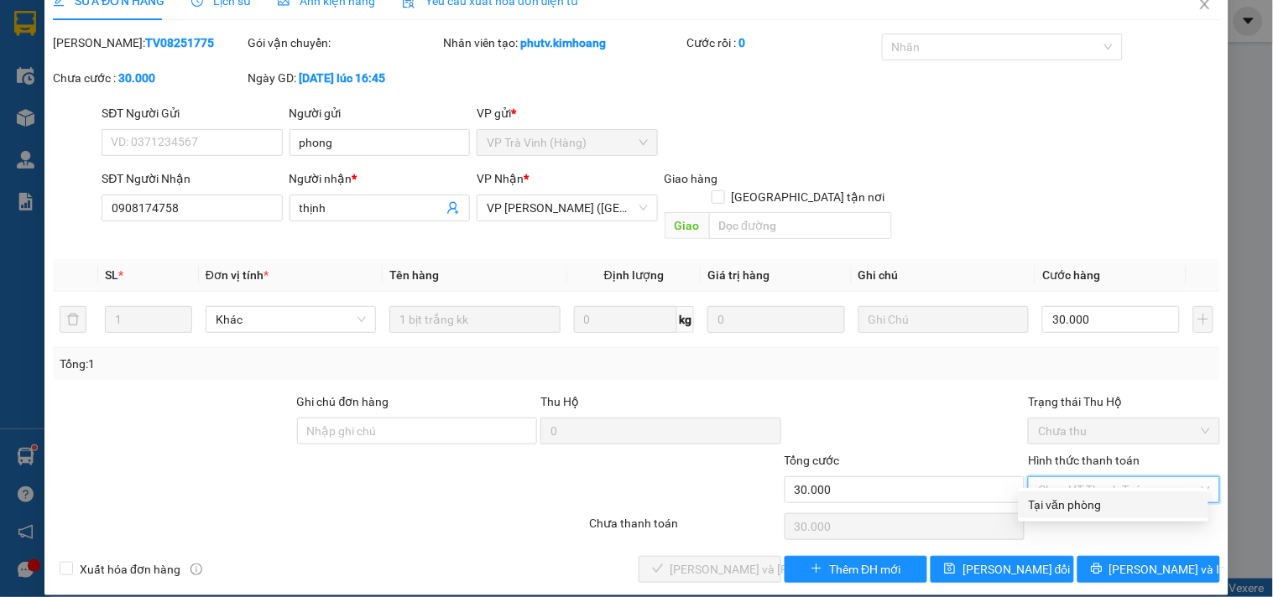
click at [1053, 499] on div "Tại văn phòng" at bounding box center [1113, 505] width 169 height 18
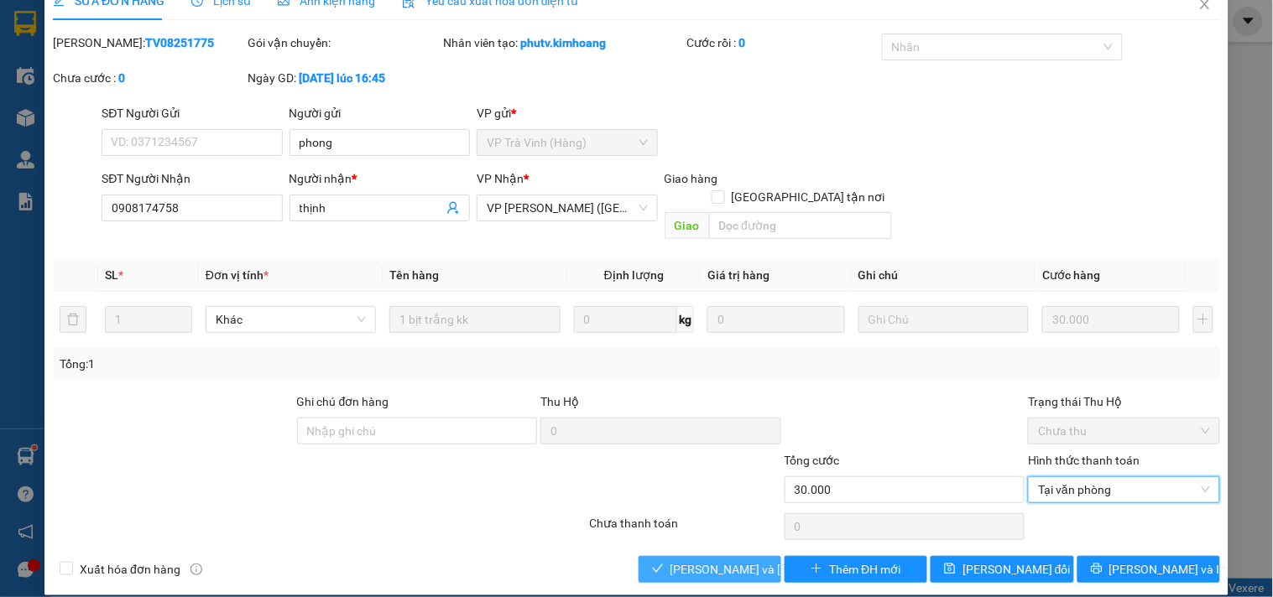
click at [701, 560] on span "[PERSON_NAME] và Giao hàng" at bounding box center [783, 569] width 227 height 18
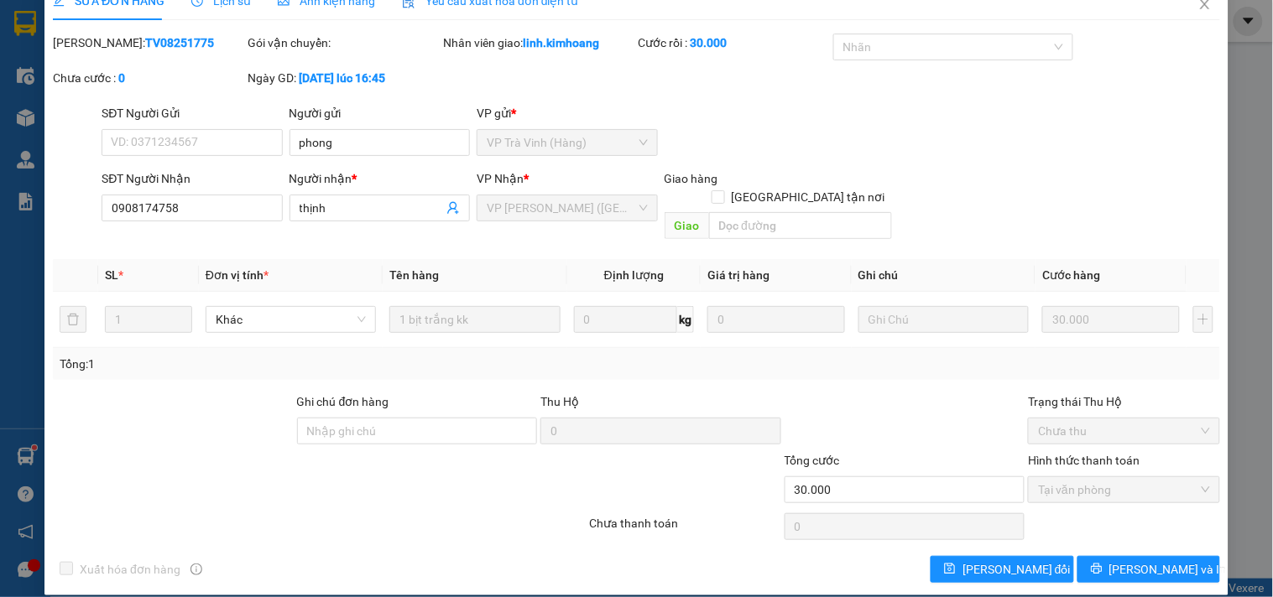
scroll to position [0, 0]
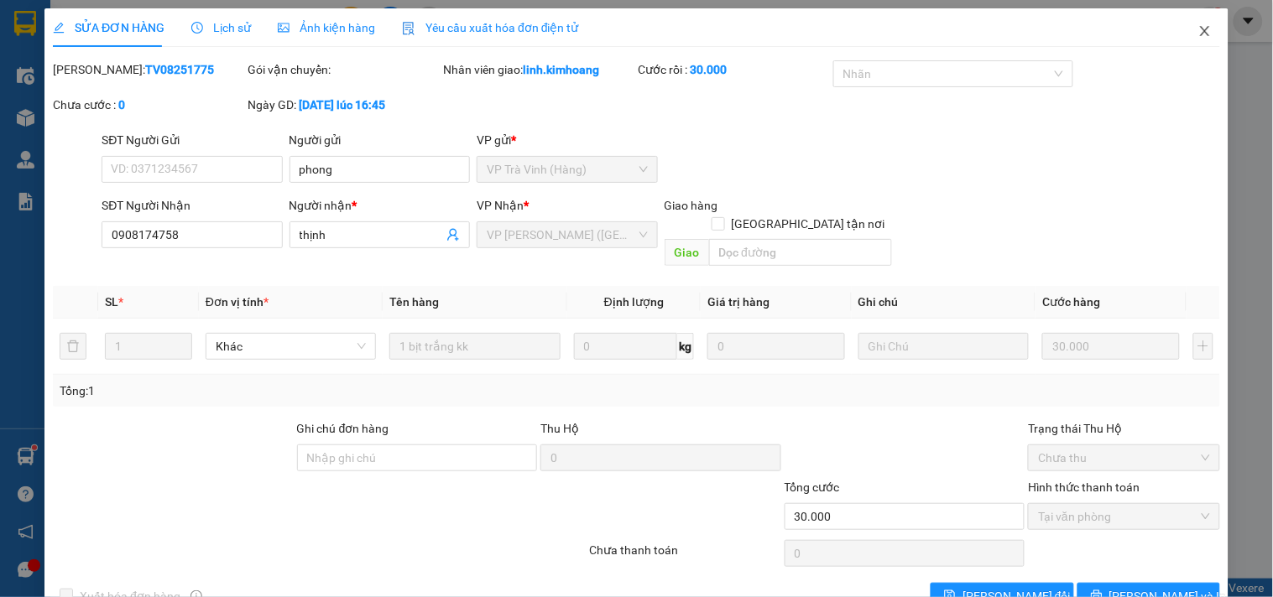
drag, startPoint x: 1189, startPoint y: 28, endPoint x: 1187, endPoint y: 37, distance: 9.4
click at [1198, 29] on icon "close" at bounding box center [1204, 30] width 13 height 13
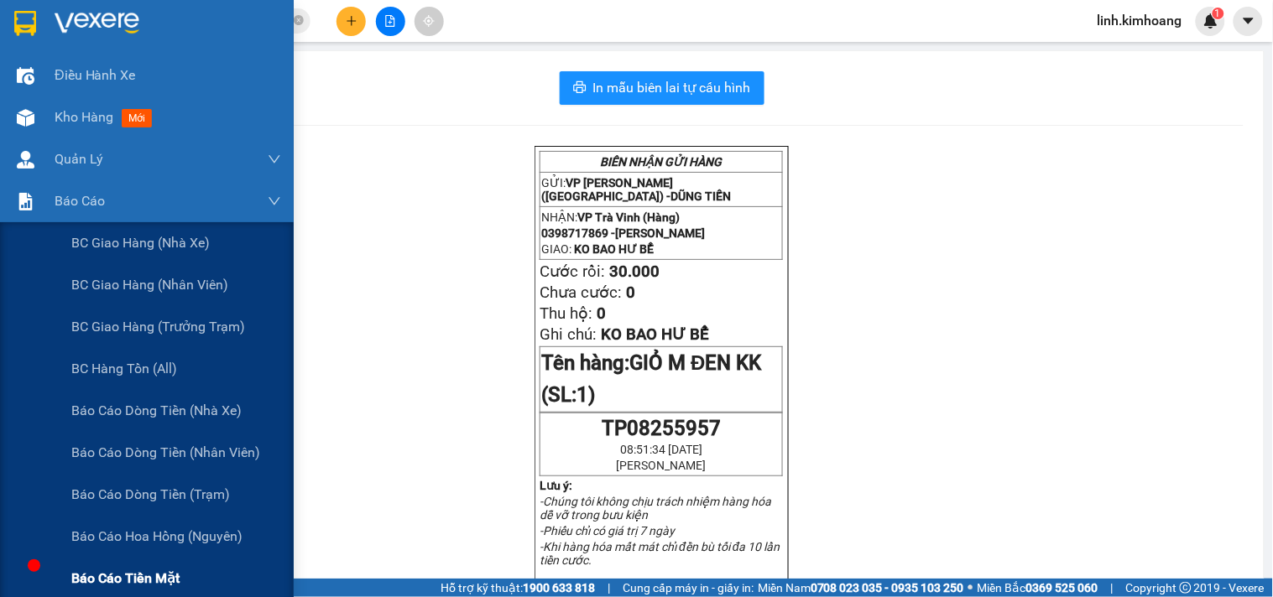
click at [137, 572] on span "Báo cáo tiền mặt" at bounding box center [125, 578] width 108 height 21
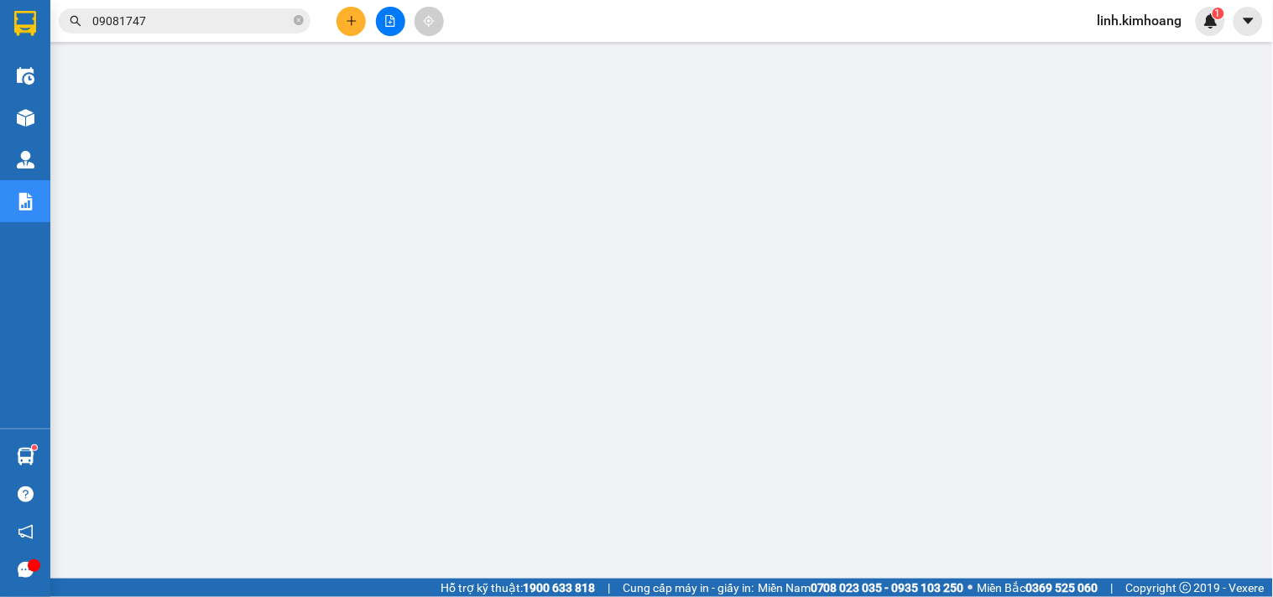
click at [362, 15] on button at bounding box center [350, 21] width 29 height 29
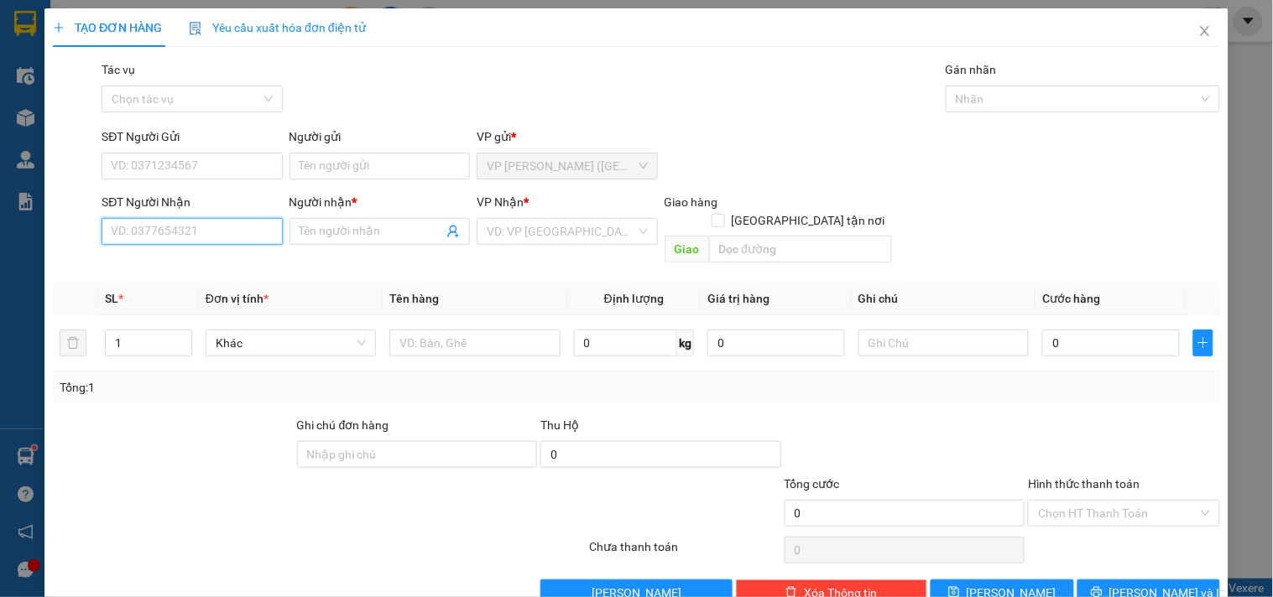
click at [216, 227] on input "SĐT Người Nhận" at bounding box center [192, 231] width 180 height 27
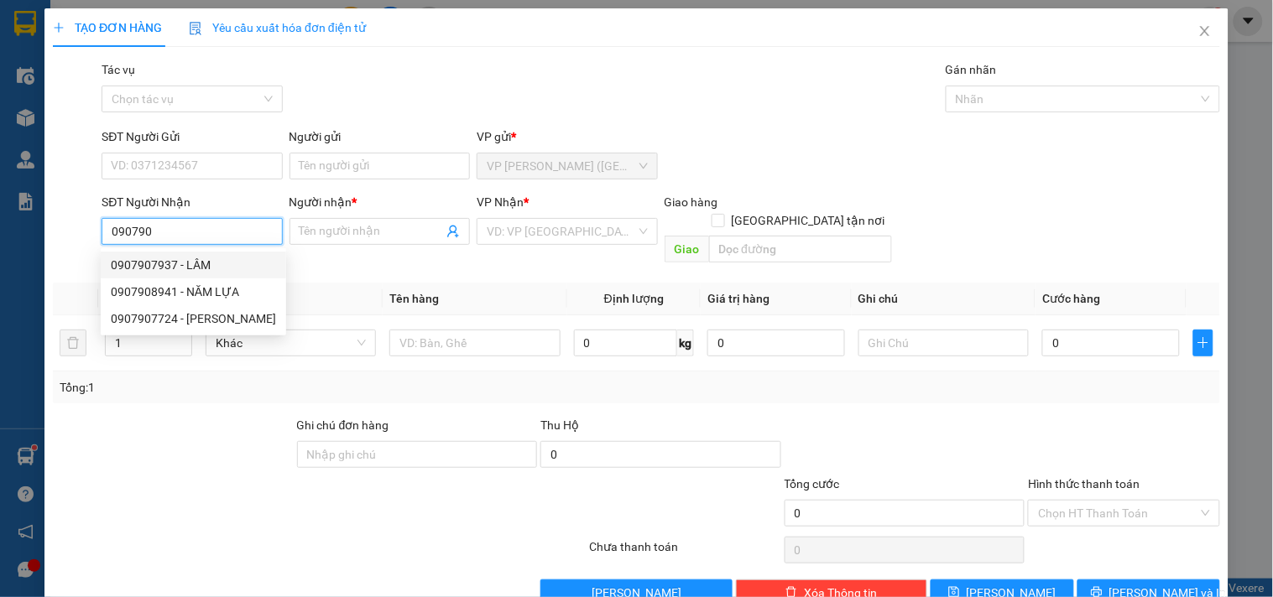
click at [203, 265] on div "0907907937 - LÂM" at bounding box center [193, 265] width 165 height 18
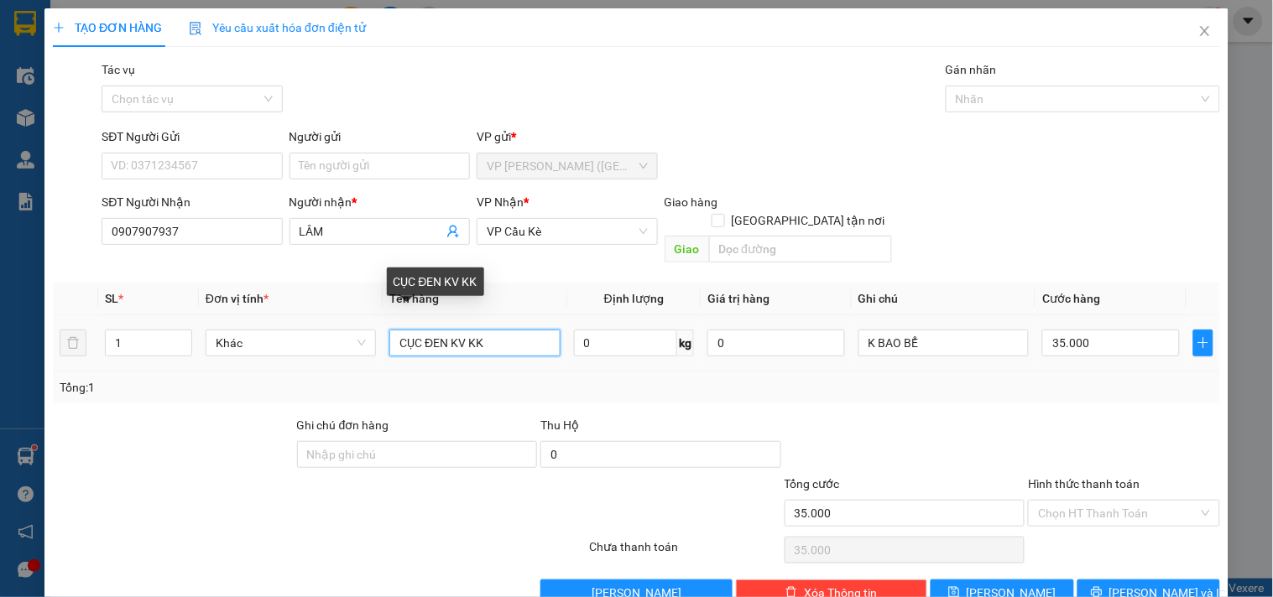
drag, startPoint x: 524, startPoint y: 313, endPoint x: 196, endPoint y: 337, distance: 328.1
click at [196, 337] on tr "1 Khác CỤC ĐEN KV KK 0 kg 0 K BAO BỂ 35.000" at bounding box center [636, 343] width 1167 height 56
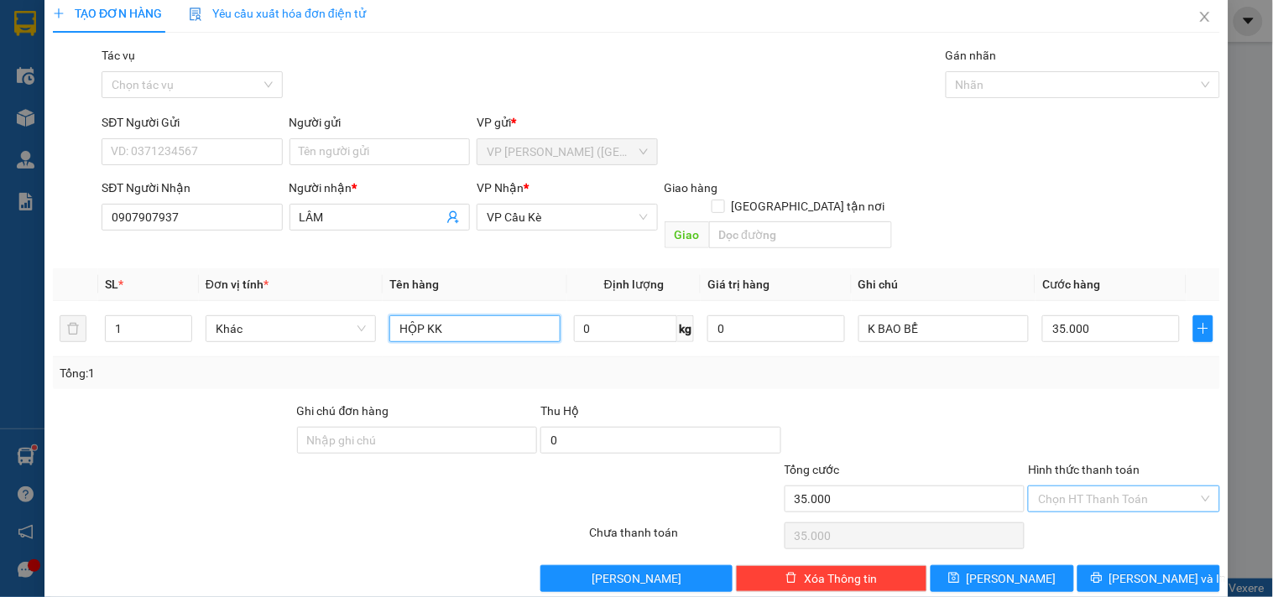
scroll to position [23, 0]
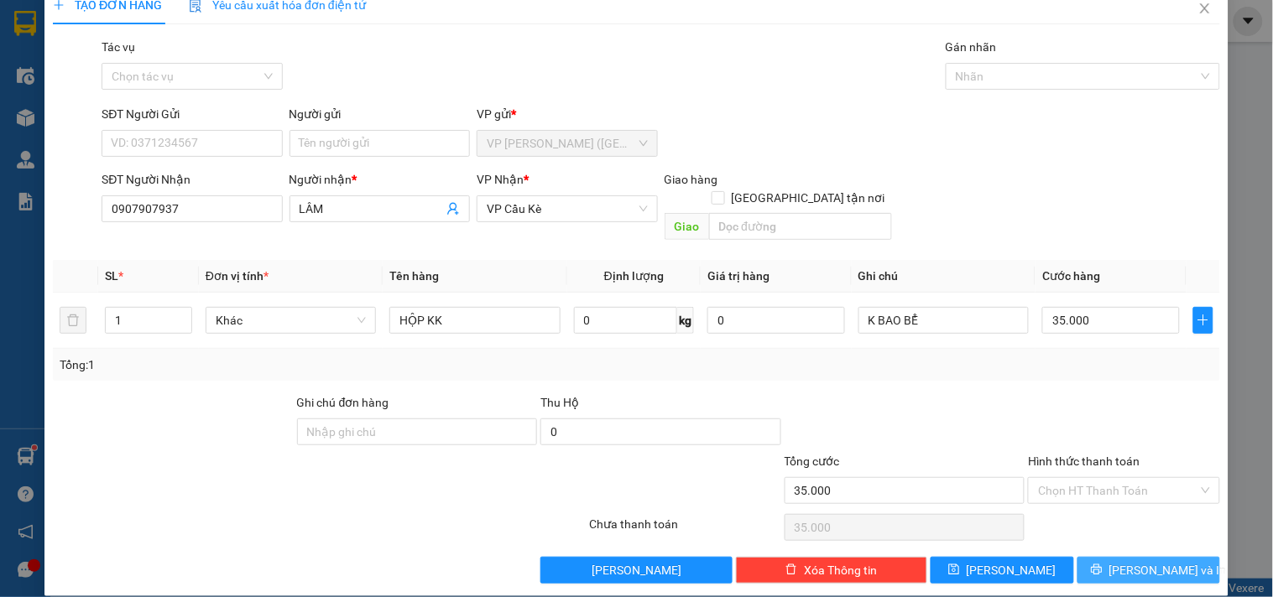
click at [1122, 561] on span "[PERSON_NAME] và In" at bounding box center [1167, 570] width 117 height 18
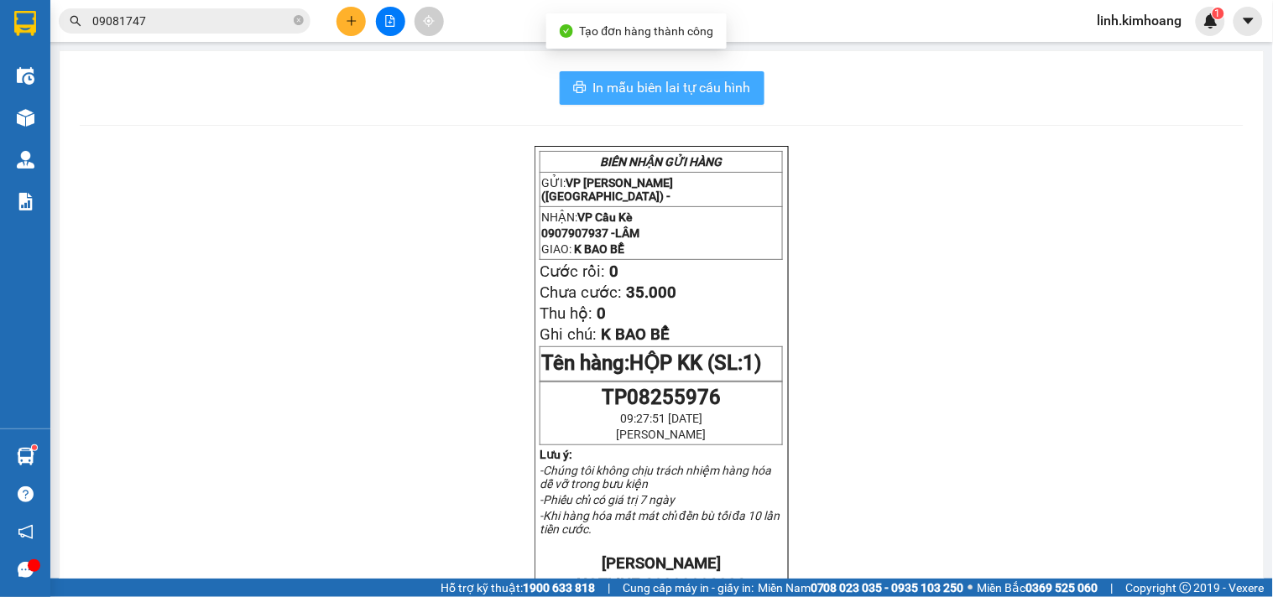
click at [633, 76] on button "In mẫu biên lai tự cấu hình" at bounding box center [662, 88] width 205 height 34
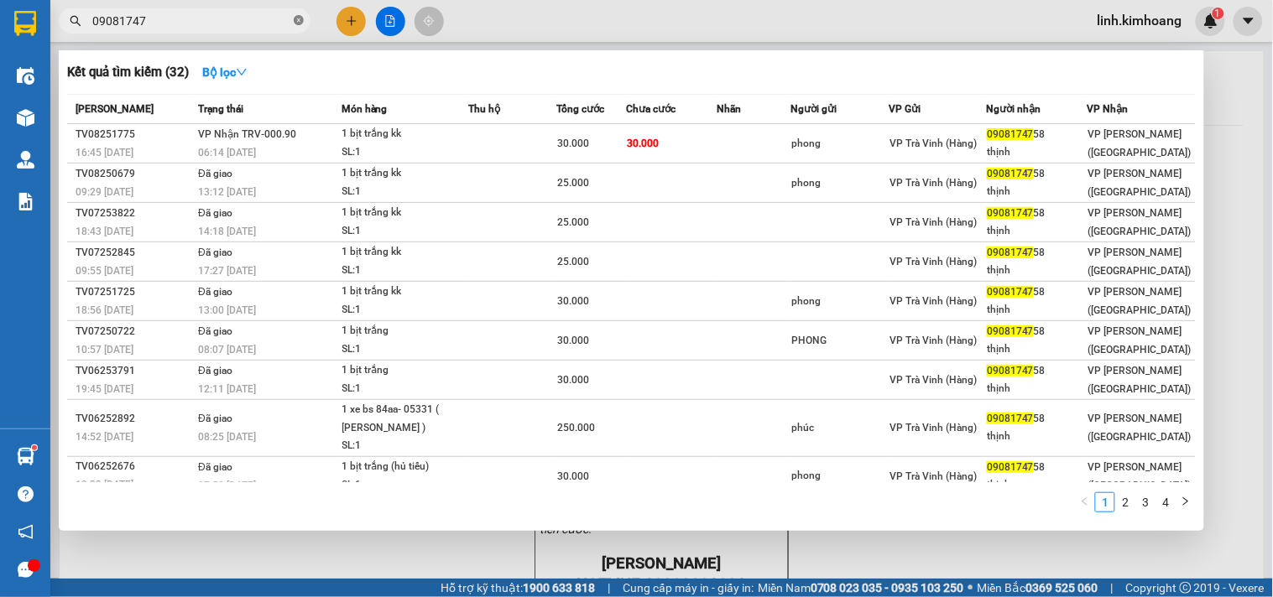
click at [299, 17] on icon "close-circle" at bounding box center [299, 20] width 10 height 10
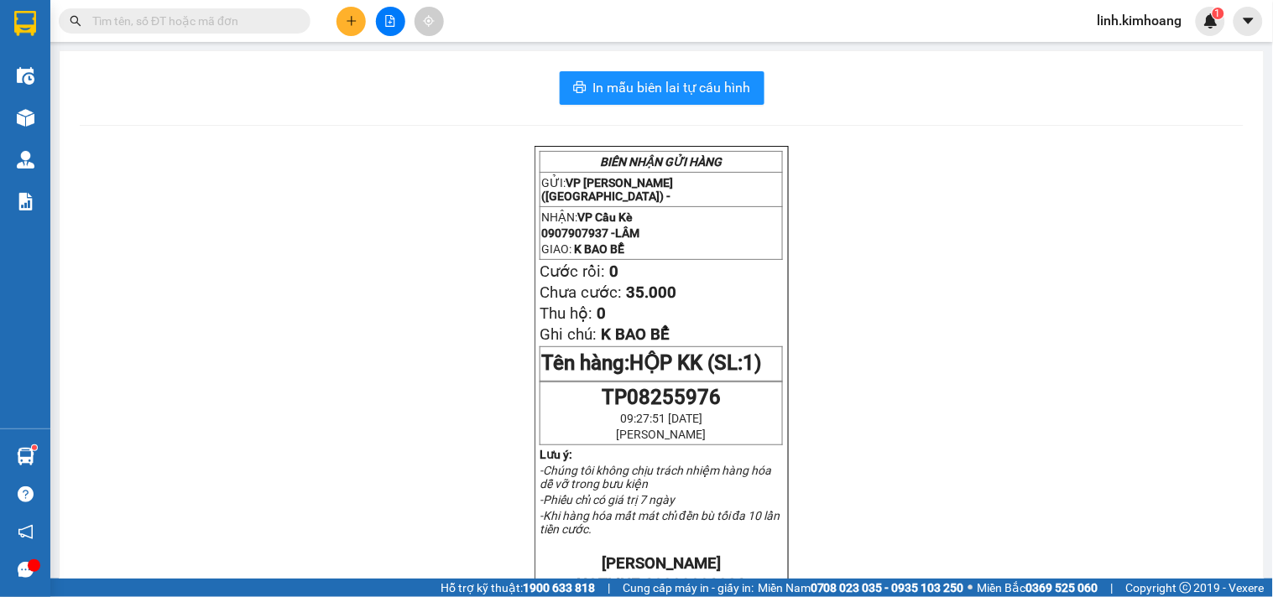
click at [263, 18] on input "text" at bounding box center [191, 21] width 198 height 18
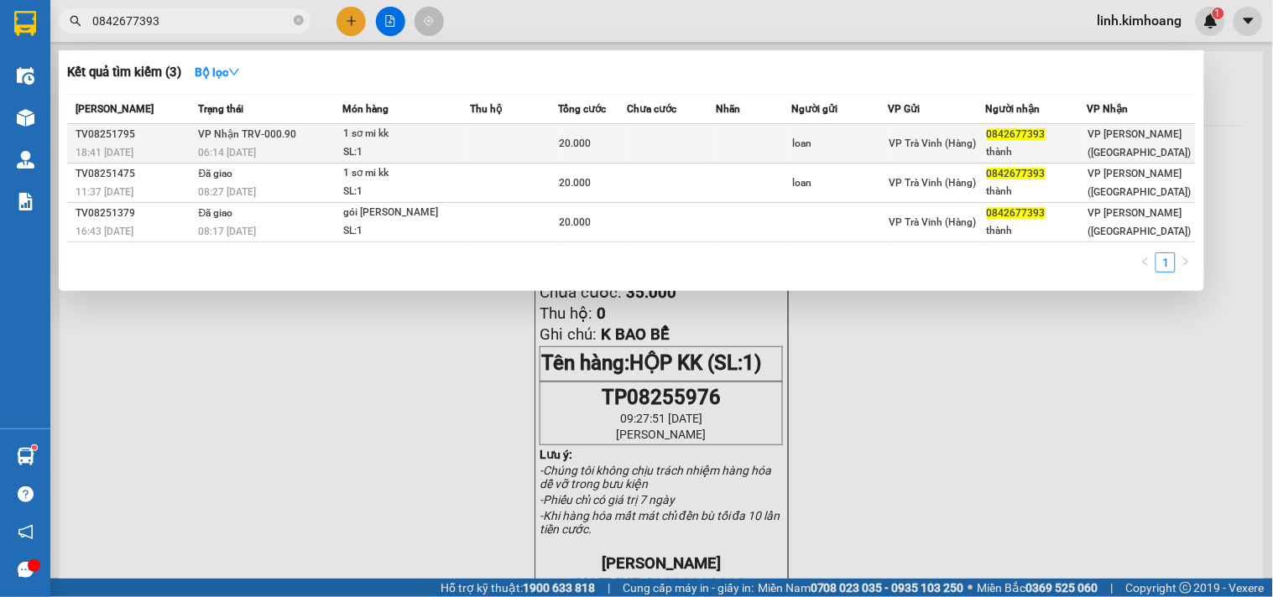
click at [1045, 133] on span "0842677393" at bounding box center [1016, 134] width 59 height 12
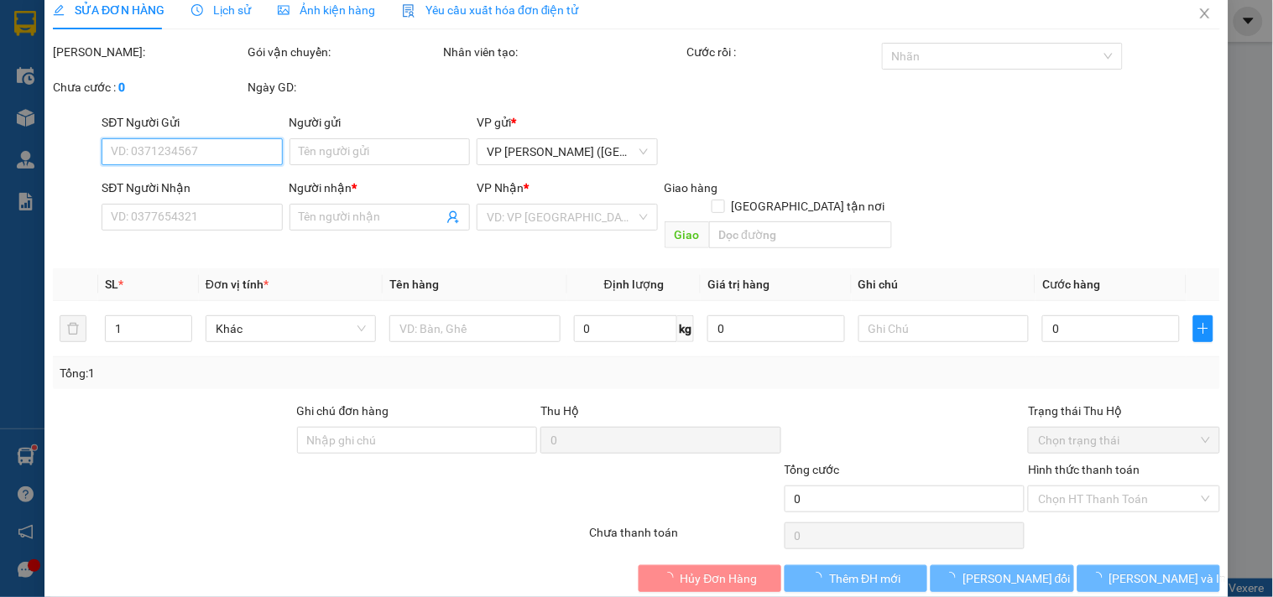
scroll to position [27, 0]
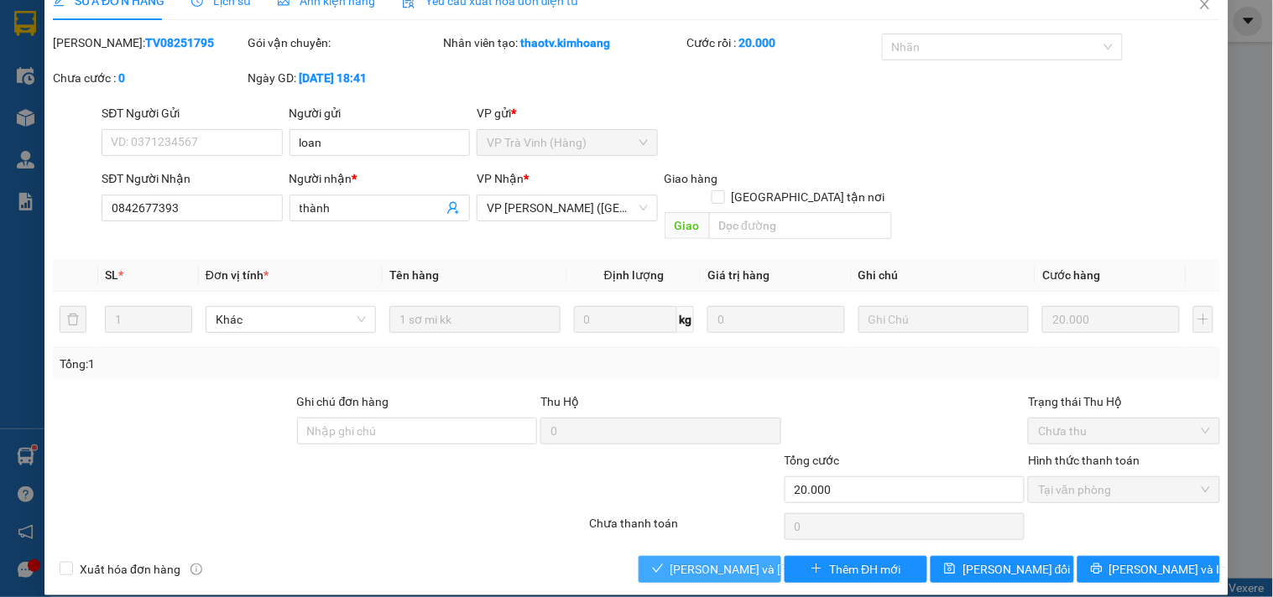
click at [713, 560] on span "[PERSON_NAME] và Giao hàng" at bounding box center [783, 569] width 227 height 18
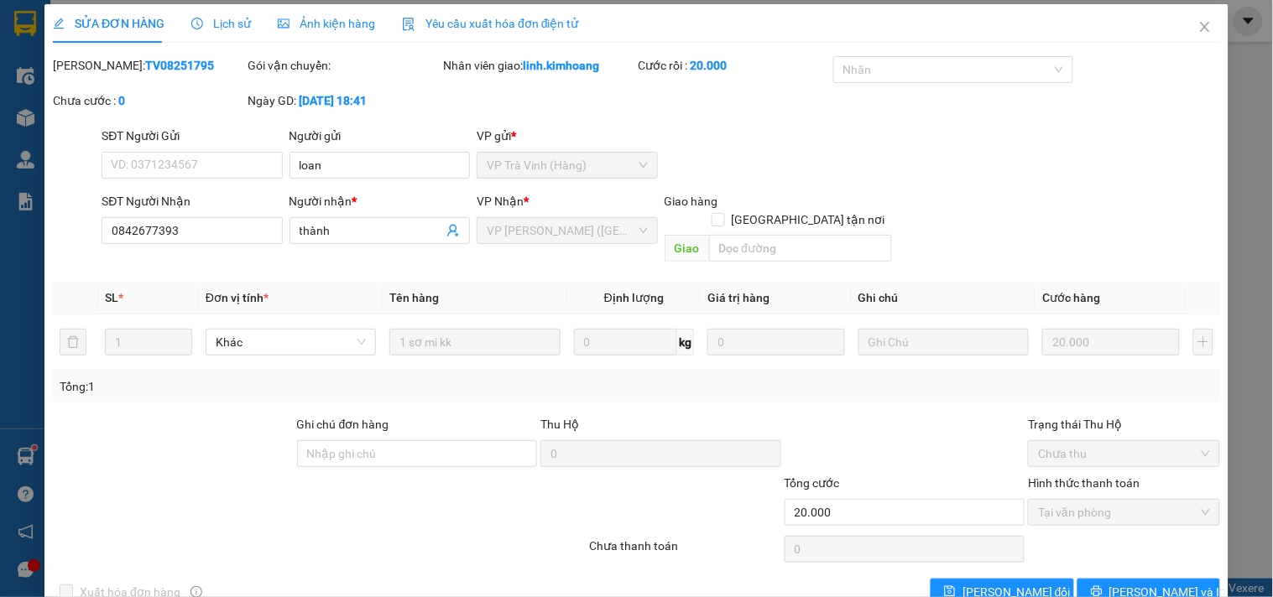
scroll to position [0, 0]
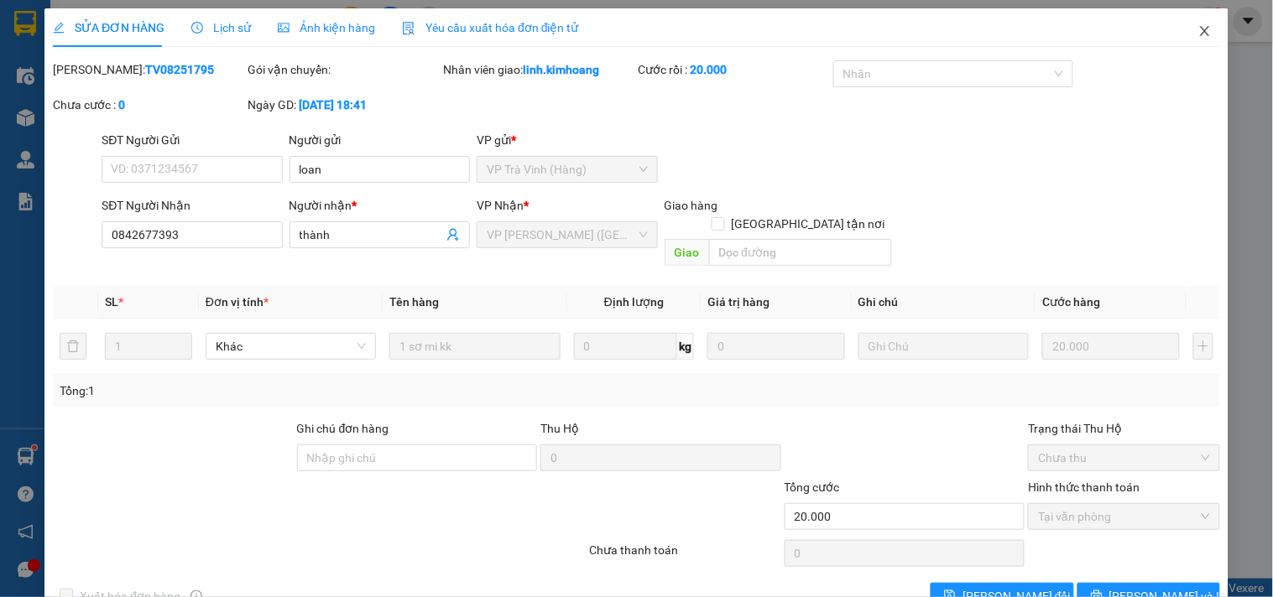
click at [1198, 28] on icon "close" at bounding box center [1204, 30] width 13 height 13
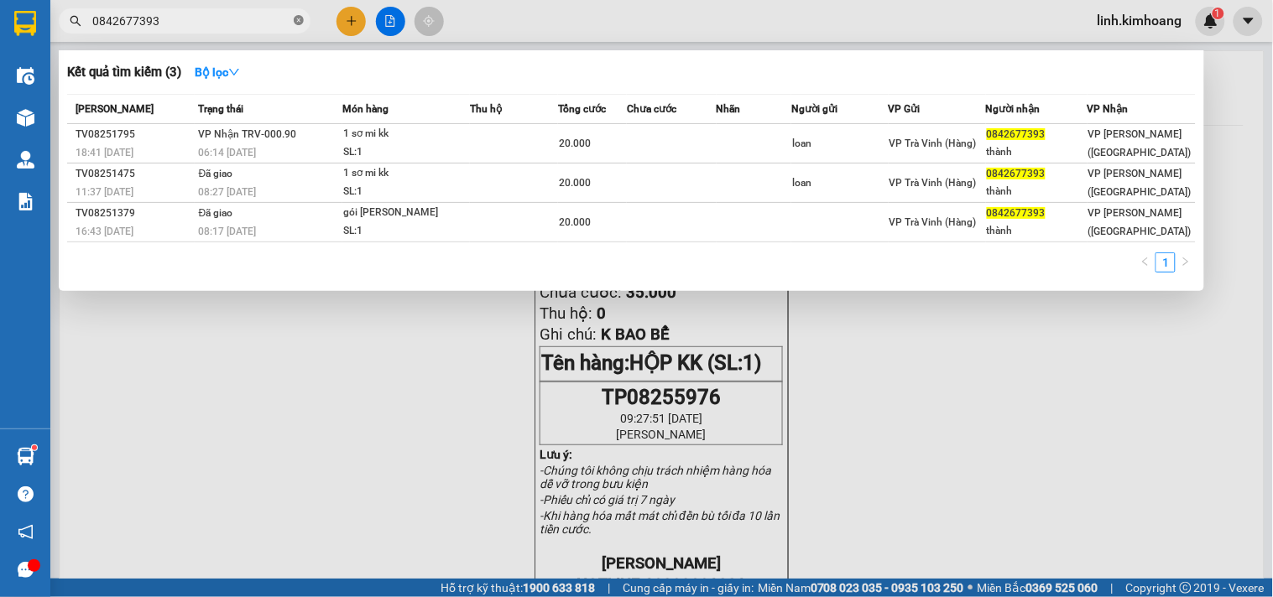
click at [300, 15] on icon "close-circle" at bounding box center [299, 20] width 10 height 10
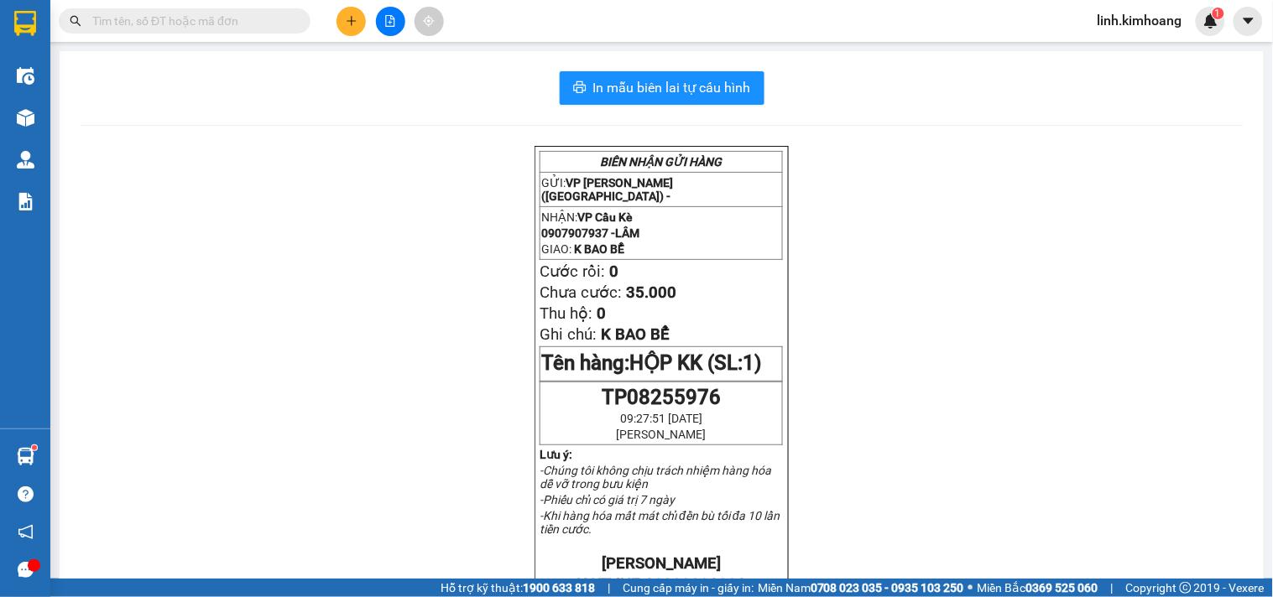
click at [197, 21] on input "text" at bounding box center [191, 21] width 198 height 18
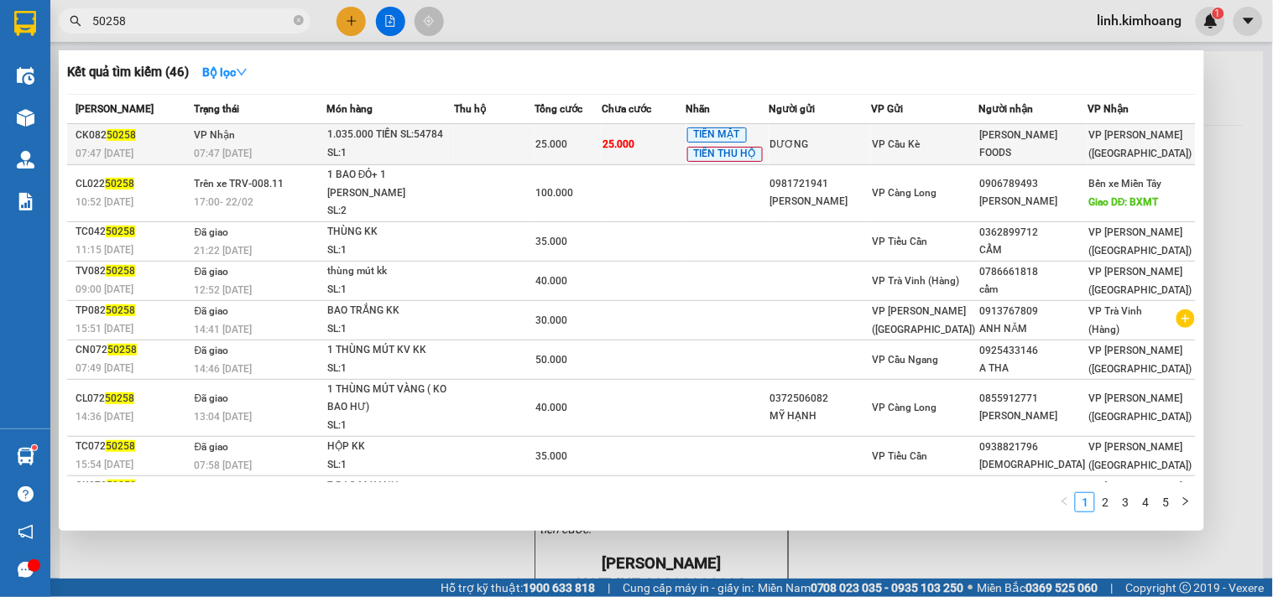
click at [935, 158] on td "VP Cầu Kè" at bounding box center [925, 144] width 108 height 41
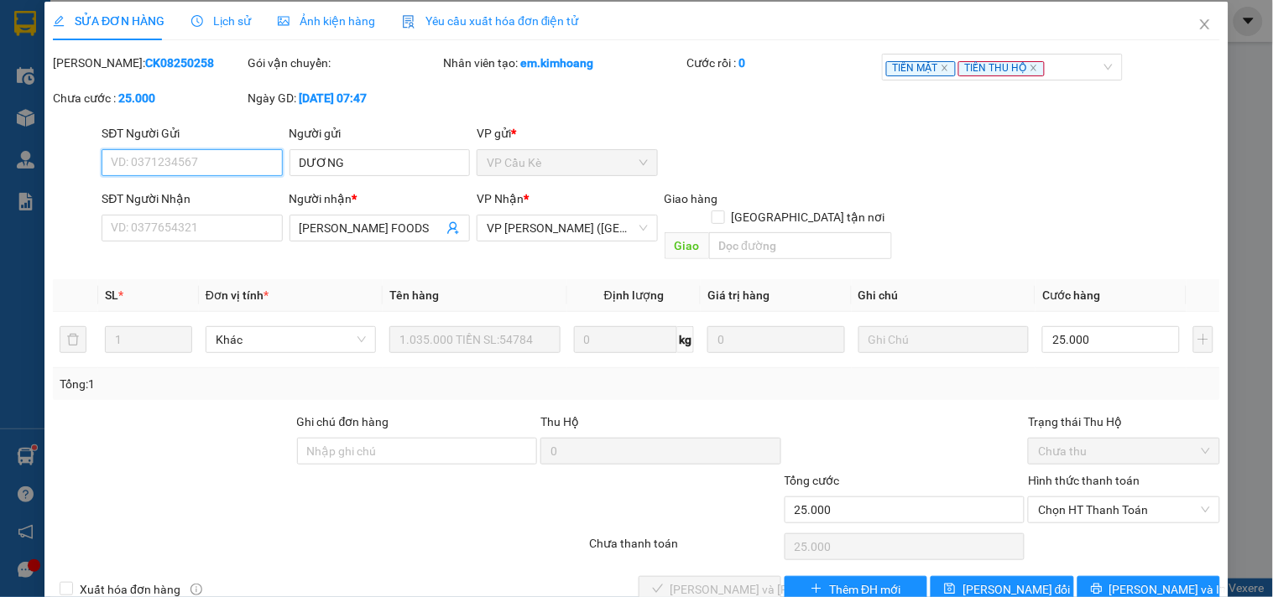
scroll to position [27, 0]
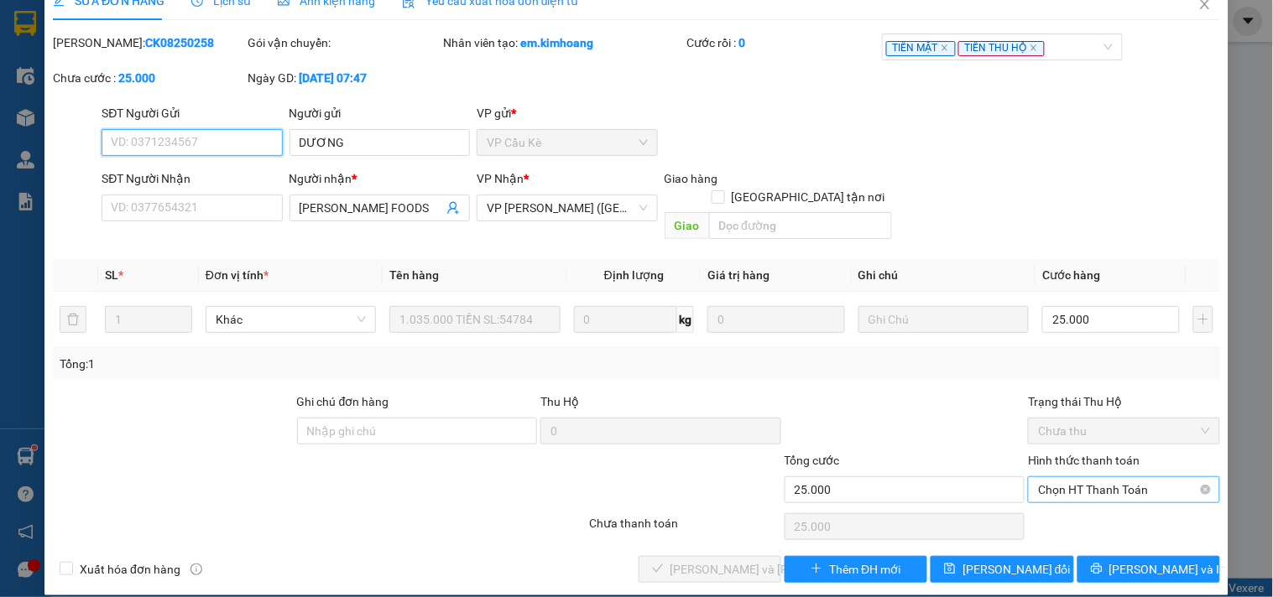
drag, startPoint x: 1070, startPoint y: 463, endPoint x: 1077, endPoint y: 476, distance: 14.3
click at [1071, 477] on span "Chọn HT Thanh Toán" at bounding box center [1123, 489] width 171 height 25
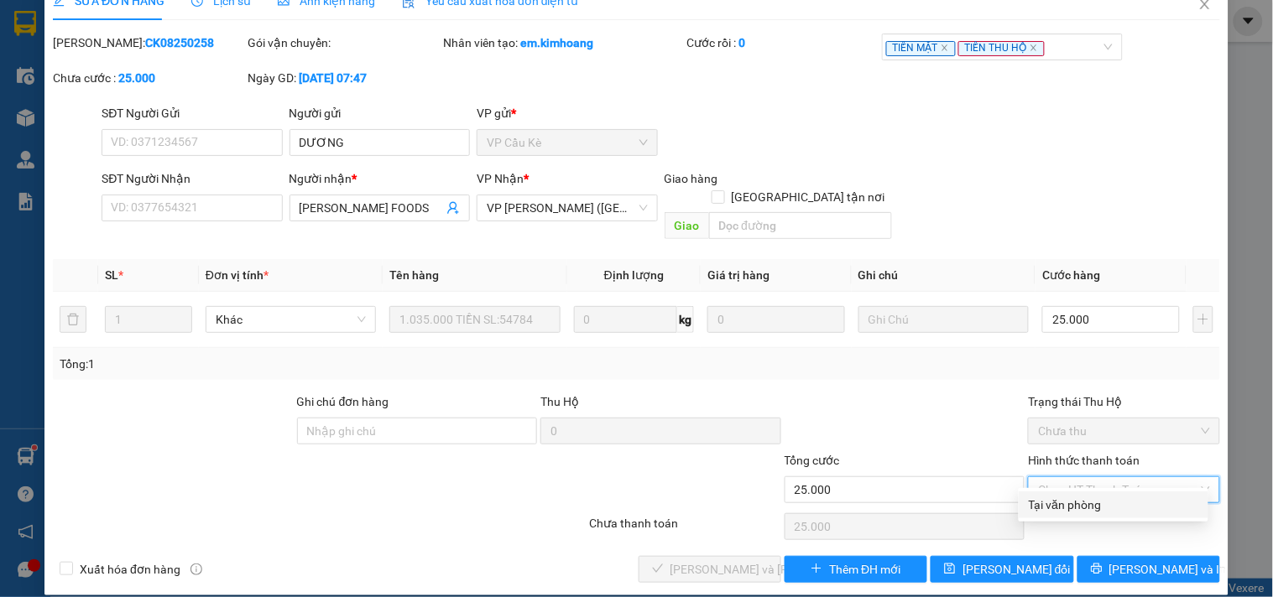
click at [1082, 499] on div "Tại văn phòng" at bounding box center [1113, 505] width 169 height 18
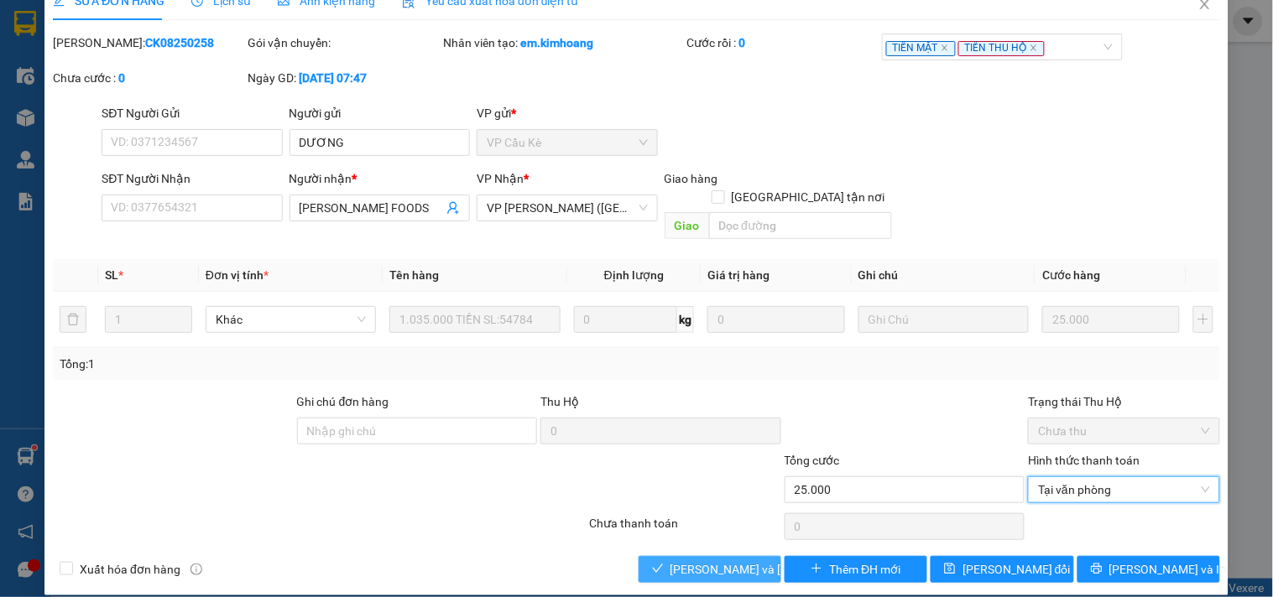
drag, startPoint x: 753, startPoint y: 550, endPoint x: 747, endPoint y: 555, distance: 8.9
click at [751, 560] on span "[PERSON_NAME] và Giao hàng" at bounding box center [783, 569] width 227 height 18
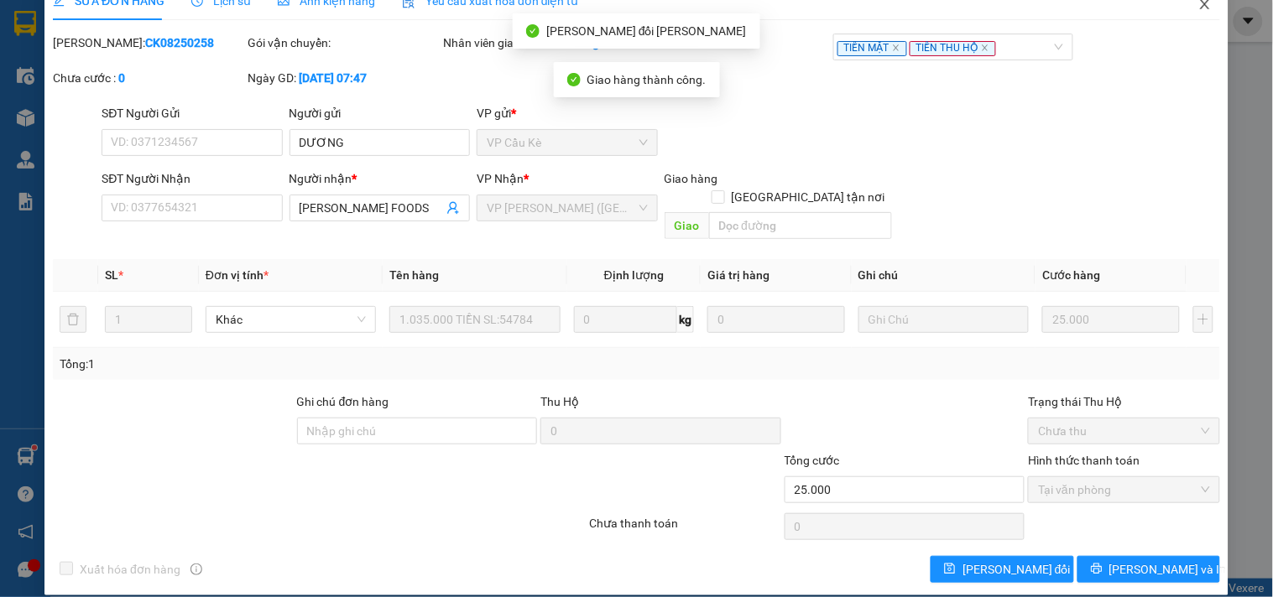
click at [1202, 10] on span "Close" at bounding box center [1204, 5] width 47 height 47
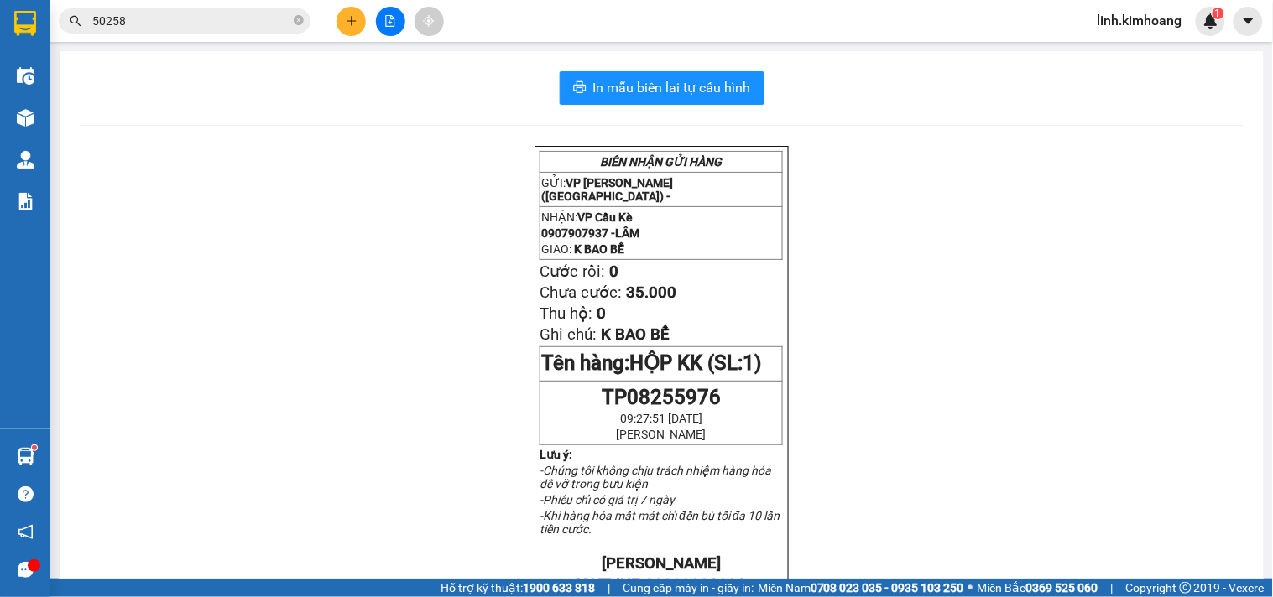
click at [211, 29] on input "50258" at bounding box center [191, 21] width 198 height 18
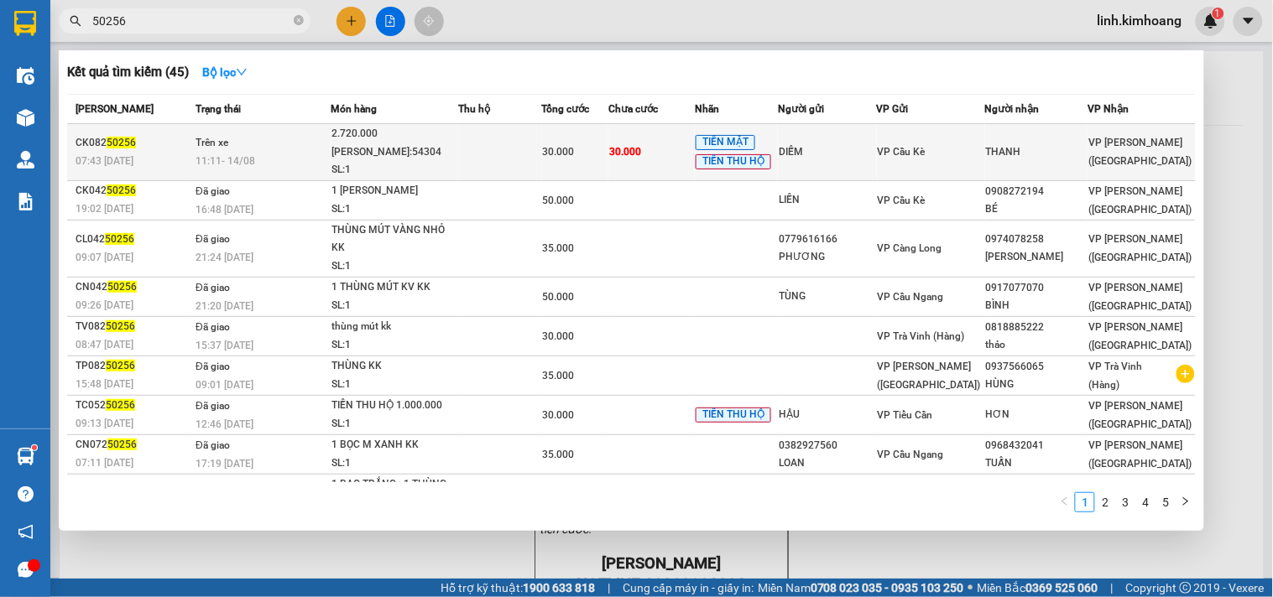
click at [993, 152] on div "THANH" at bounding box center [1037, 152] width 102 height 18
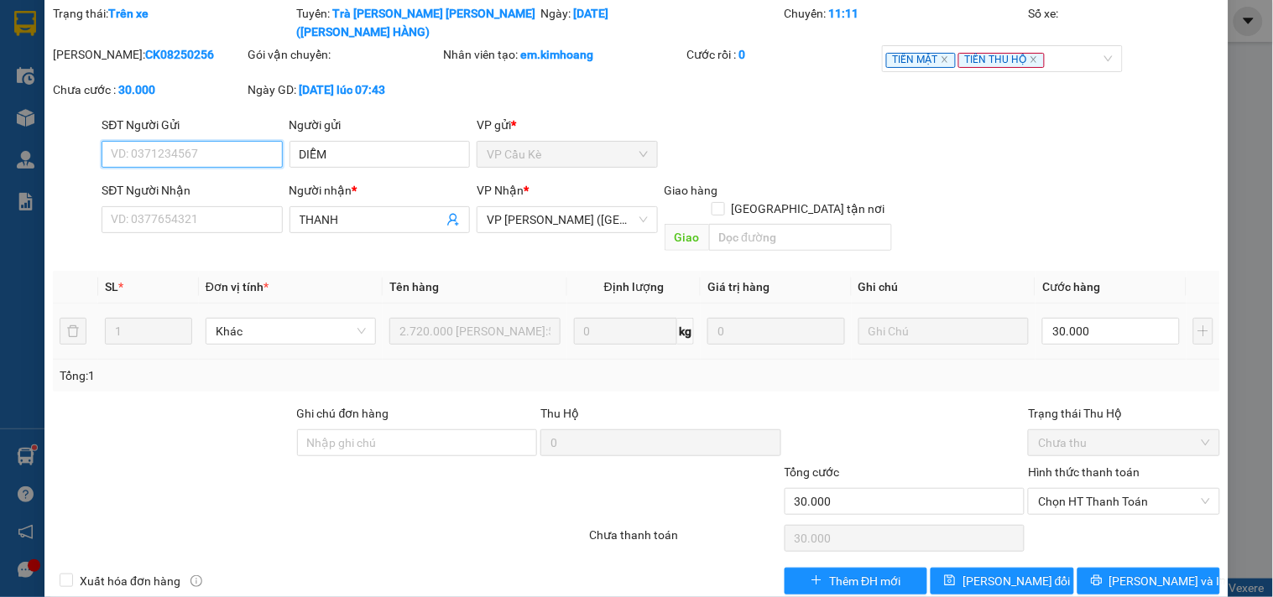
scroll to position [68, 0]
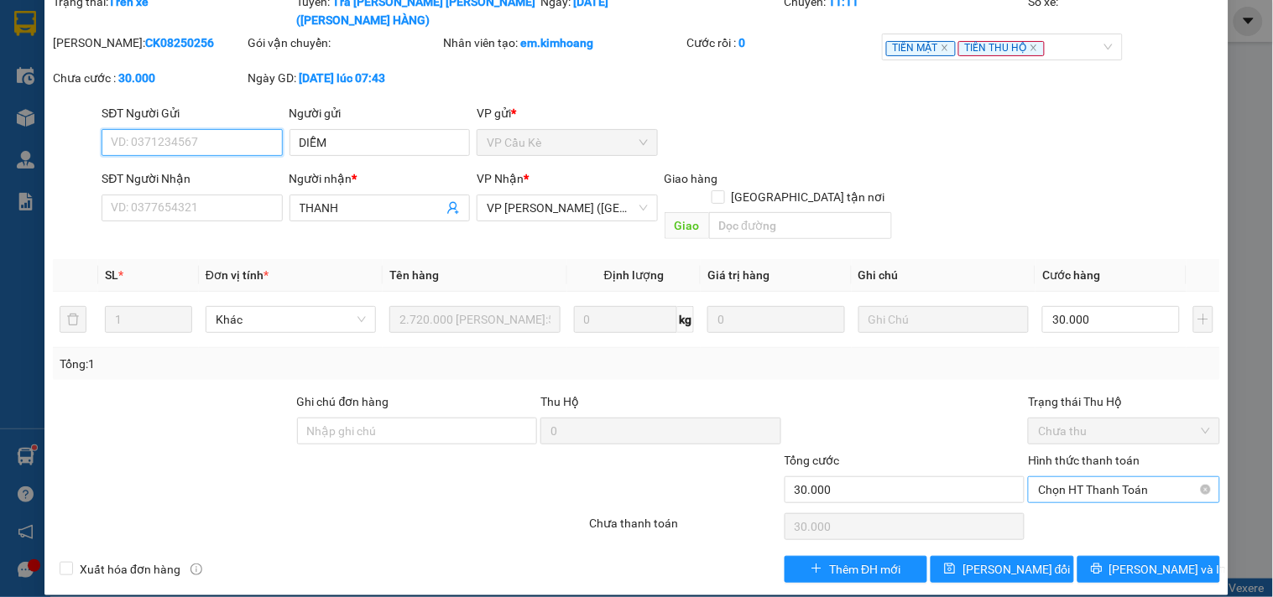
click at [1074, 477] on span "Chọn HT Thanh Toán" at bounding box center [1123, 489] width 171 height 25
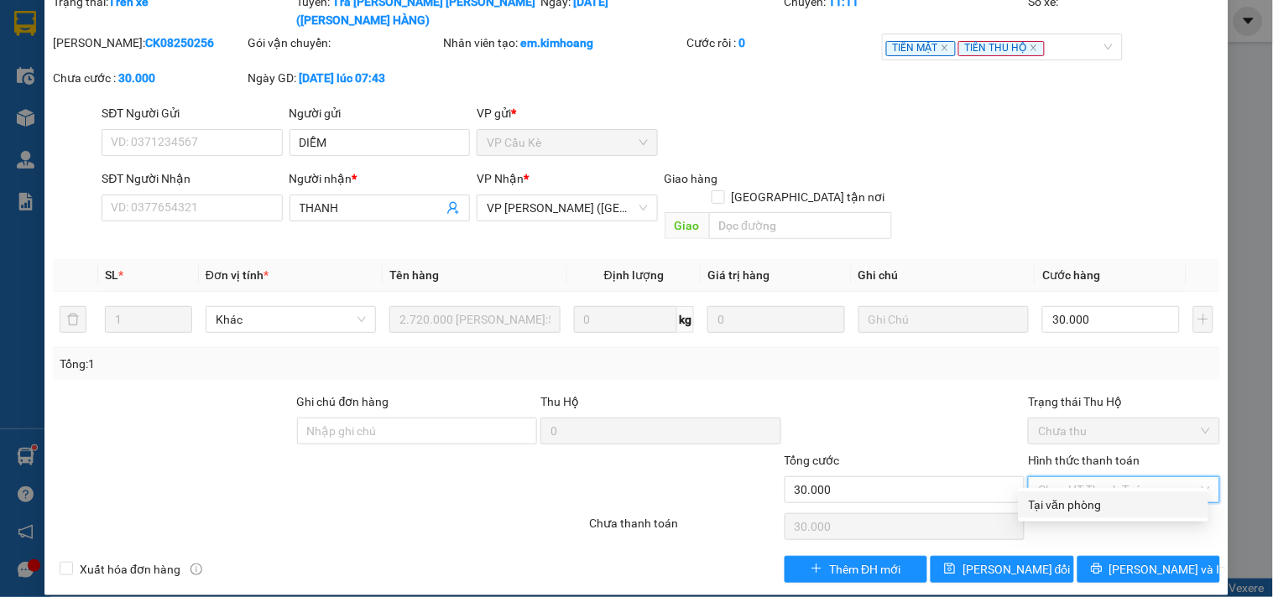
click at [1057, 513] on div "Tại văn phòng" at bounding box center [1113, 505] width 169 height 18
click at [1066, 477] on span "Tại văn phòng" at bounding box center [1123, 489] width 171 height 25
click at [1064, 499] on div "Tại văn phòng" at bounding box center [1113, 505] width 169 height 18
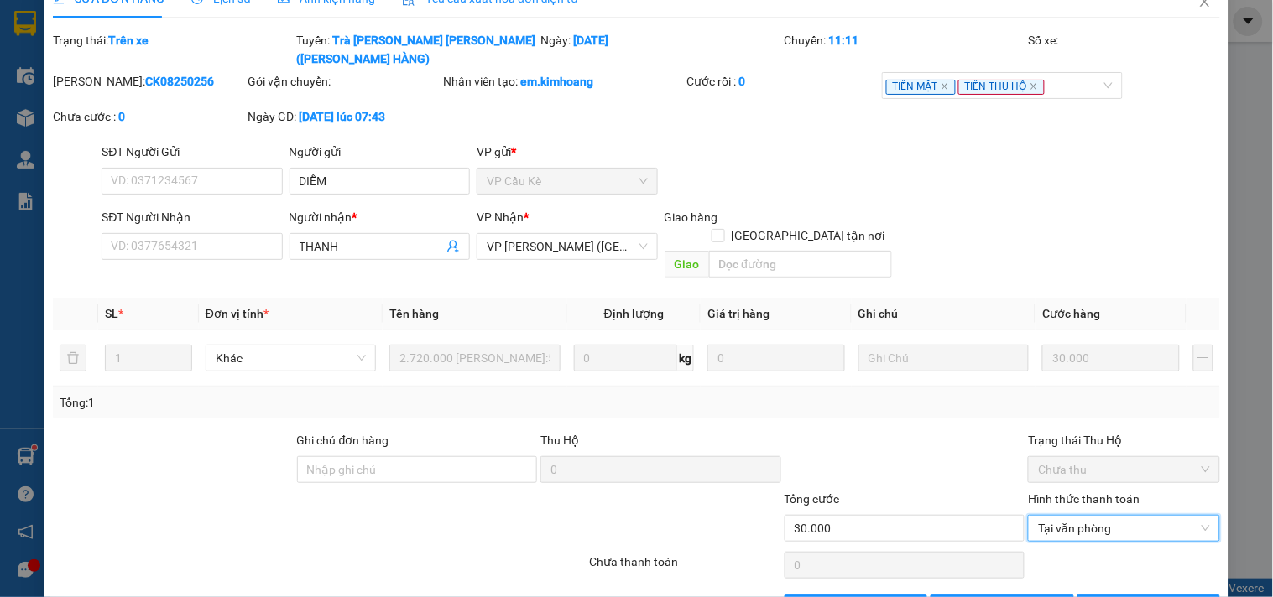
scroll to position [0, 0]
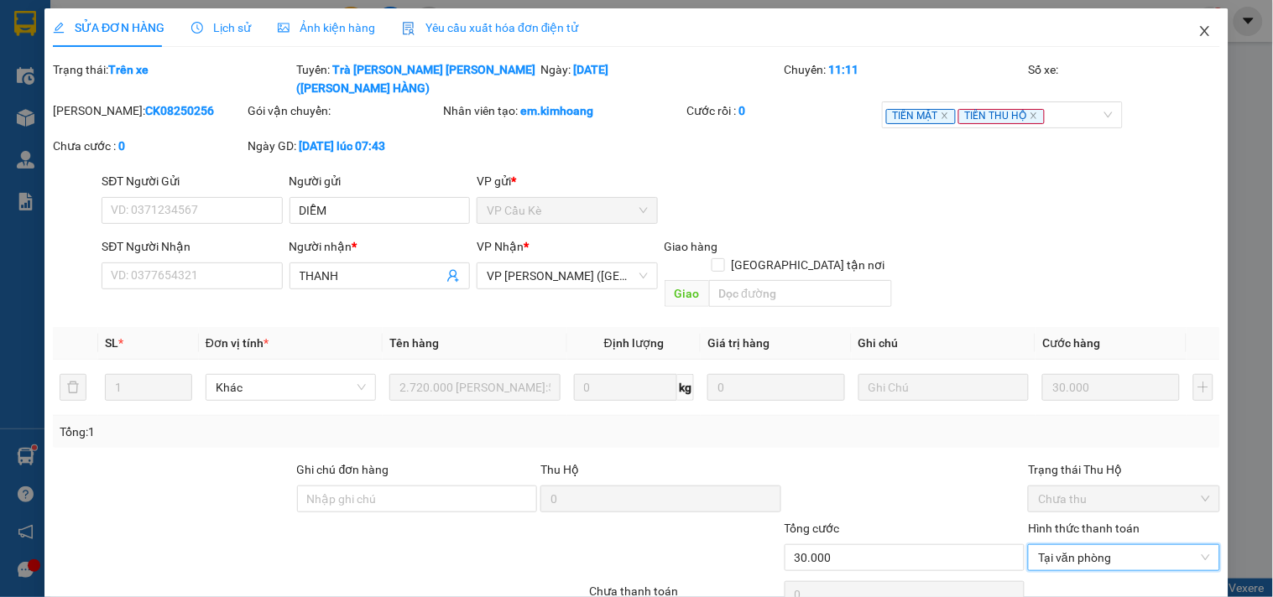
click at [1193, 23] on span "Close" at bounding box center [1204, 31] width 47 height 47
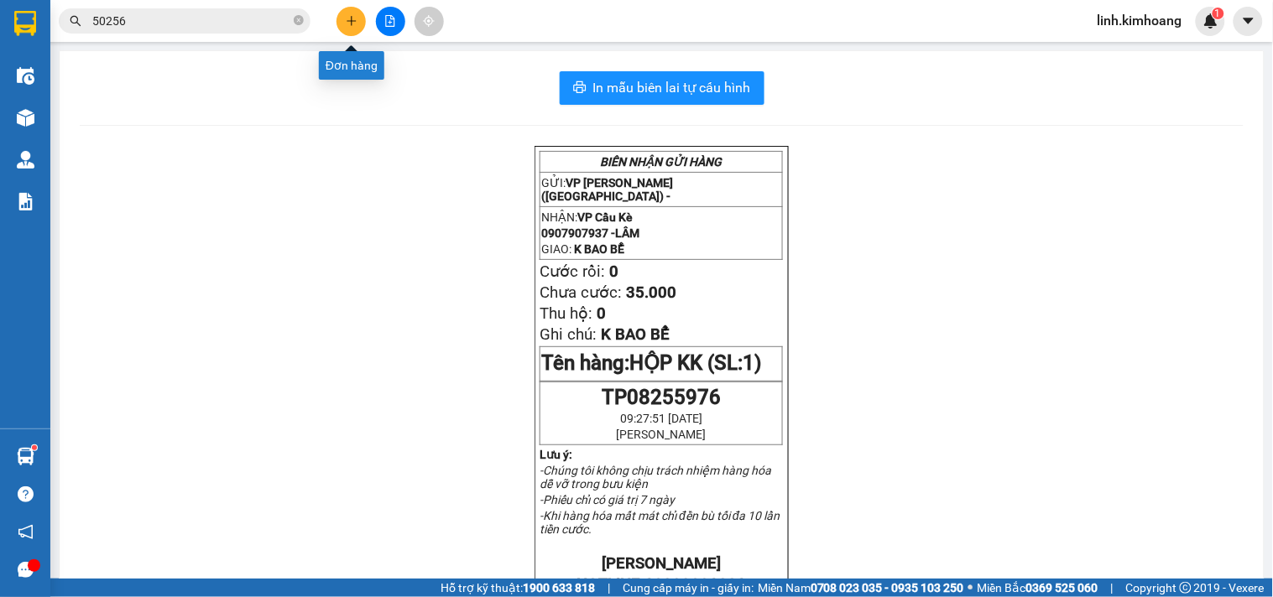
click at [340, 22] on button at bounding box center [350, 21] width 29 height 29
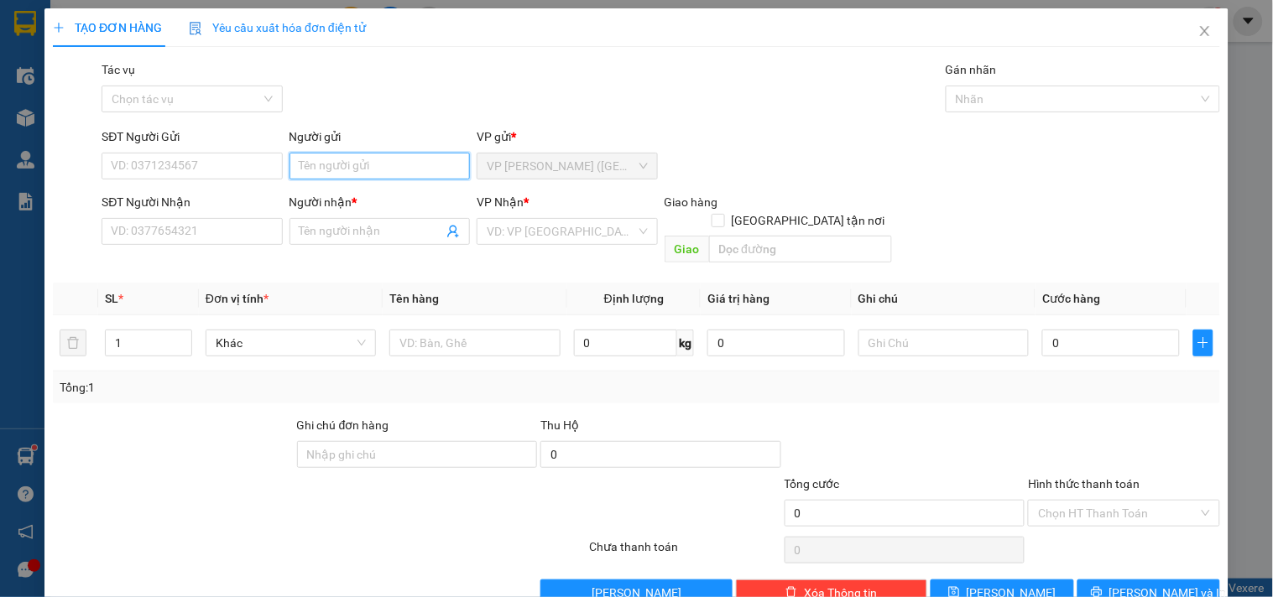
click at [331, 168] on input "Người gửi" at bounding box center [379, 166] width 180 height 27
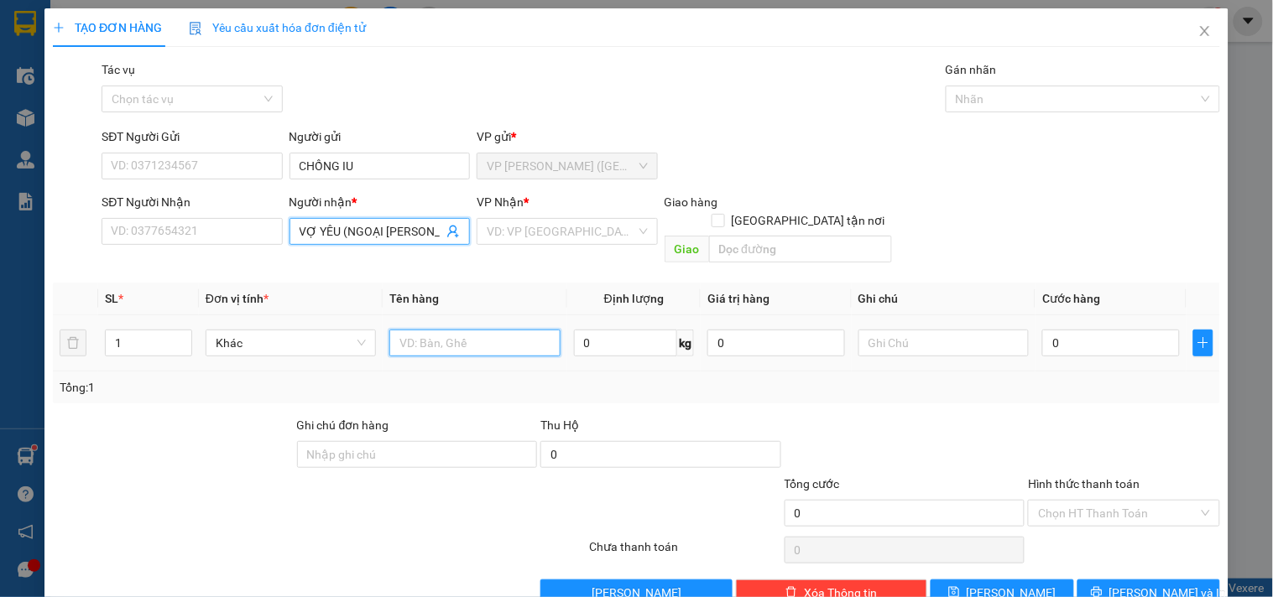
click at [465, 330] on input "text" at bounding box center [474, 343] width 170 height 27
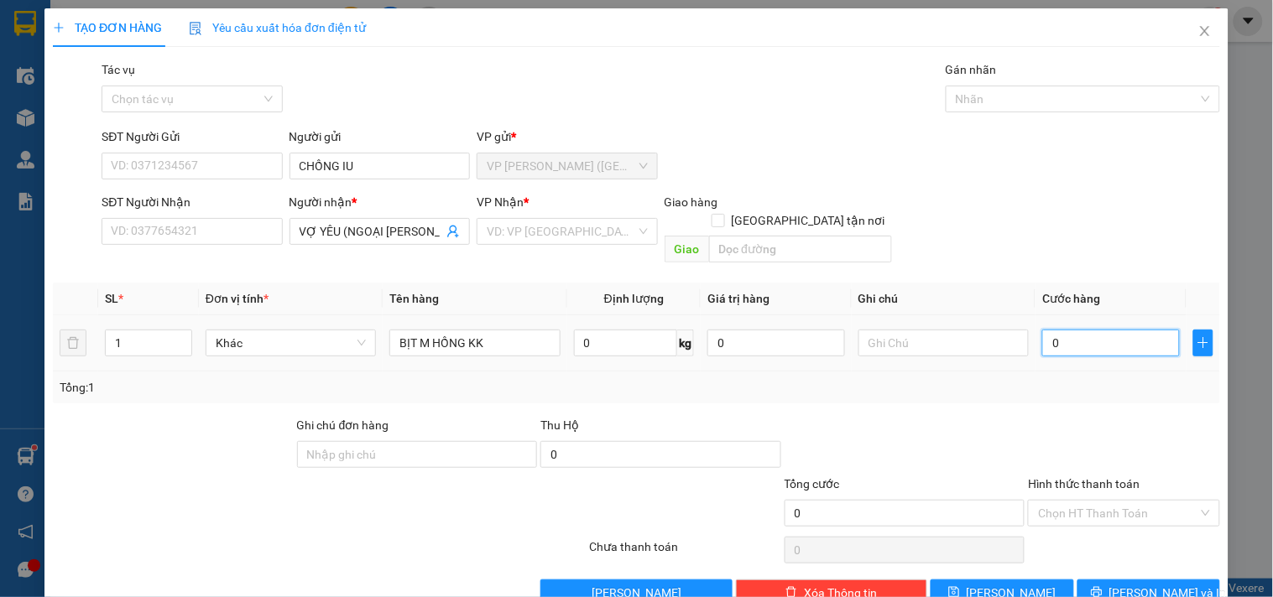
click at [1131, 330] on input "0" at bounding box center [1111, 343] width 138 height 27
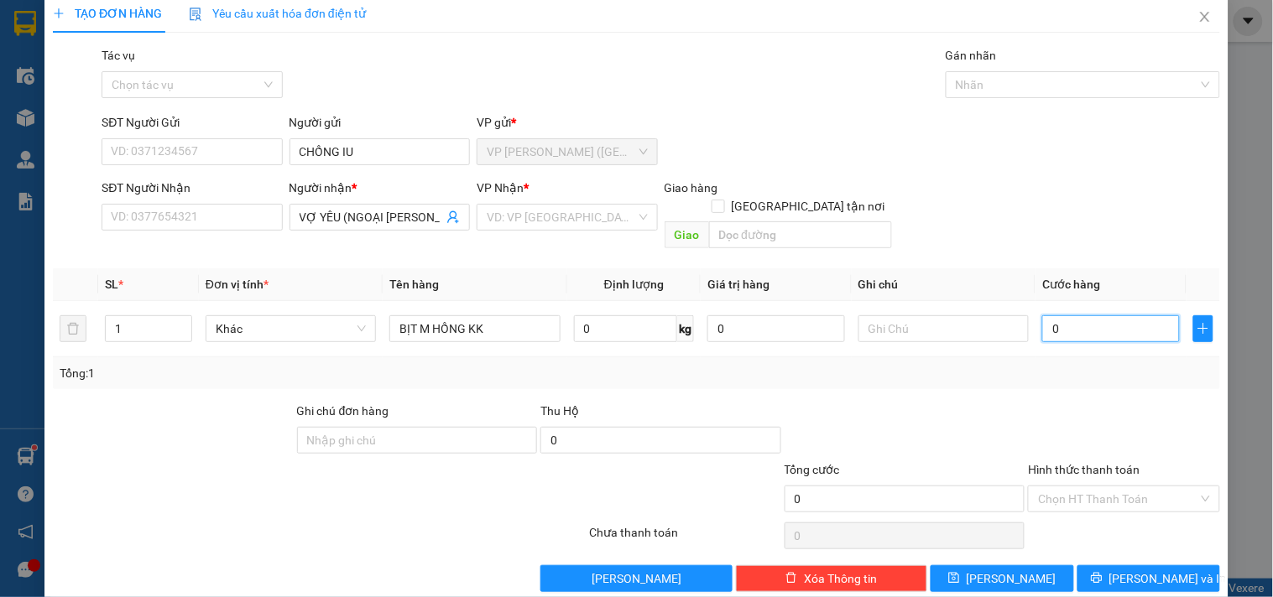
scroll to position [23, 0]
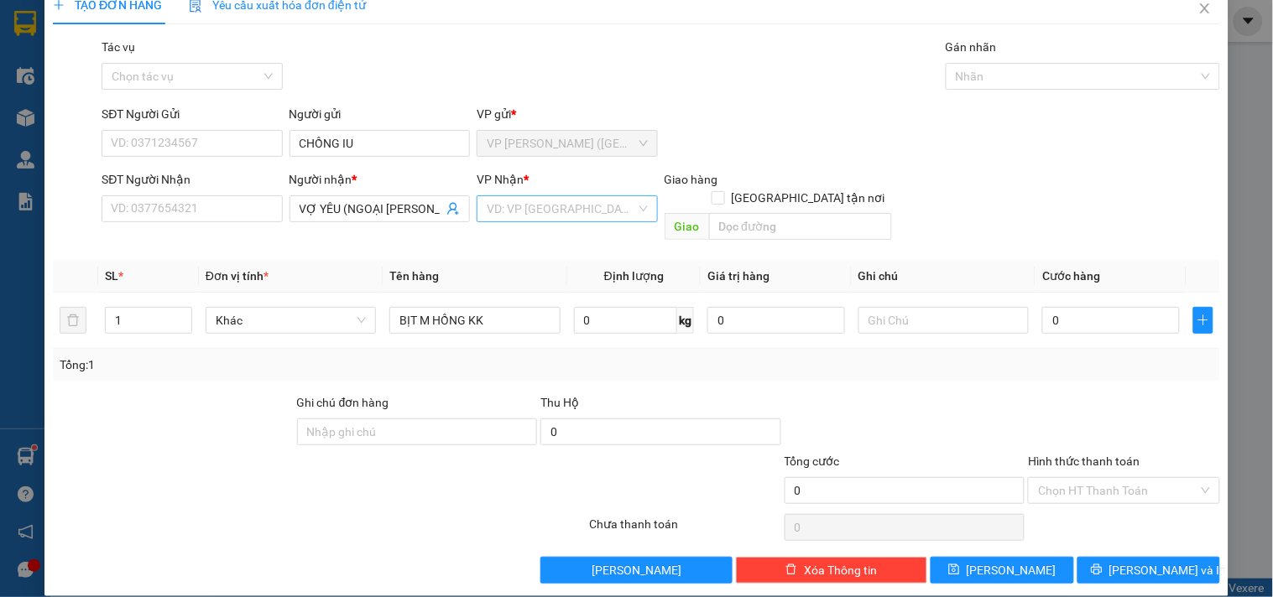
click at [584, 208] on input "search" at bounding box center [561, 208] width 149 height 25
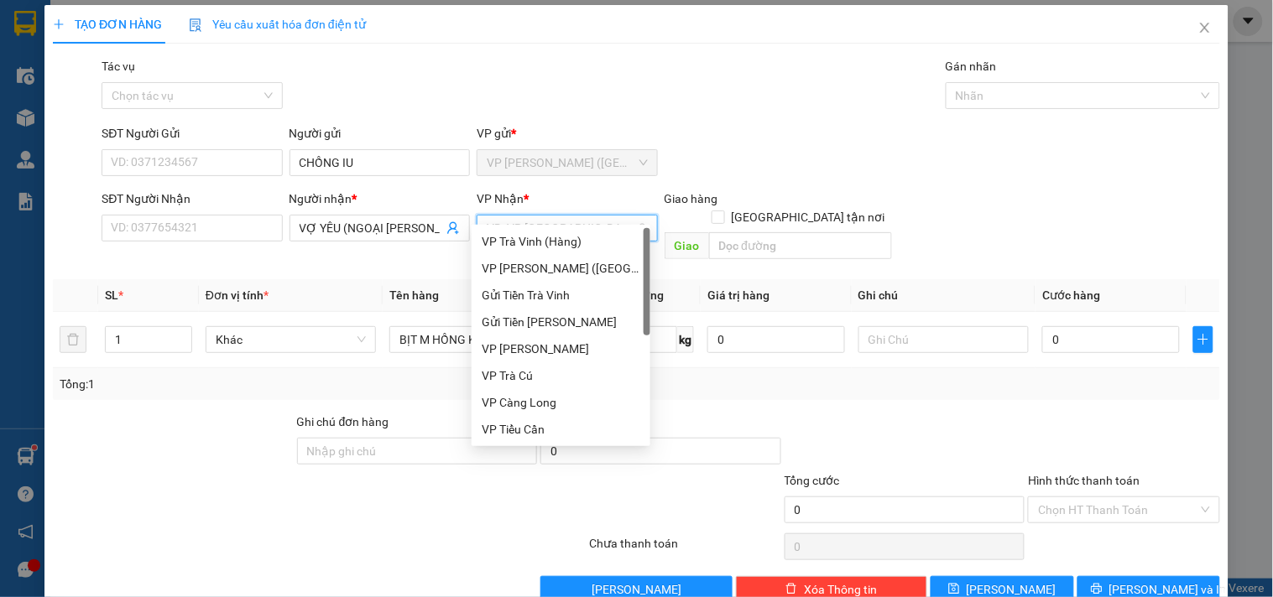
scroll to position [0, 0]
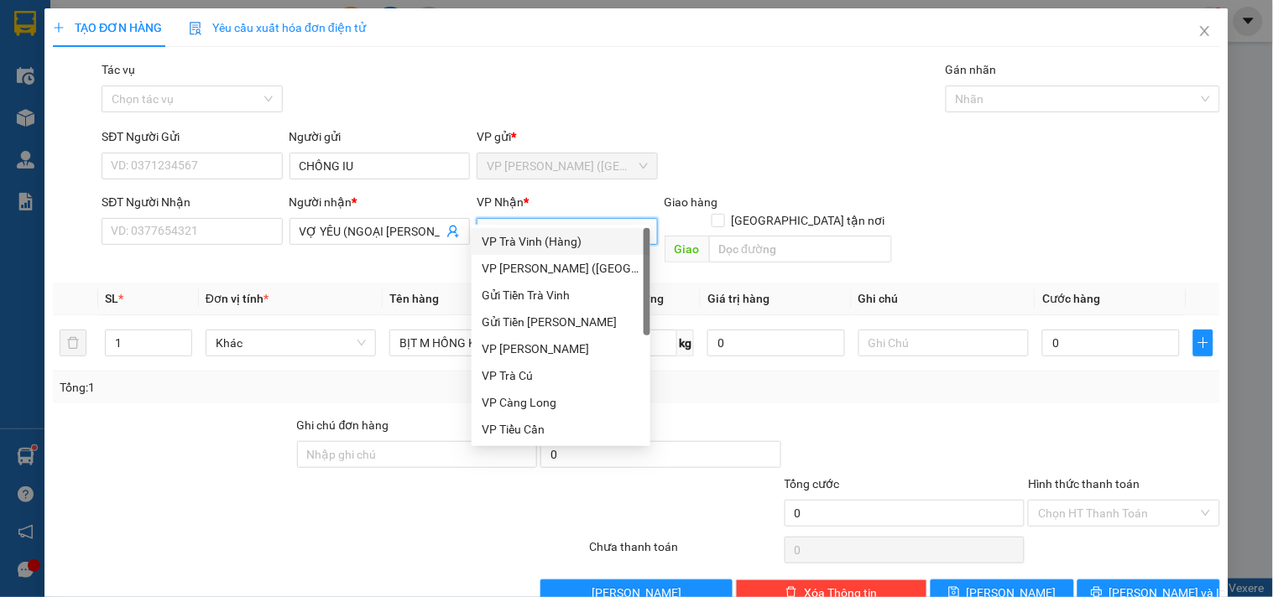
click at [572, 235] on div "VP Trà Vinh (Hàng)" at bounding box center [561, 241] width 159 height 18
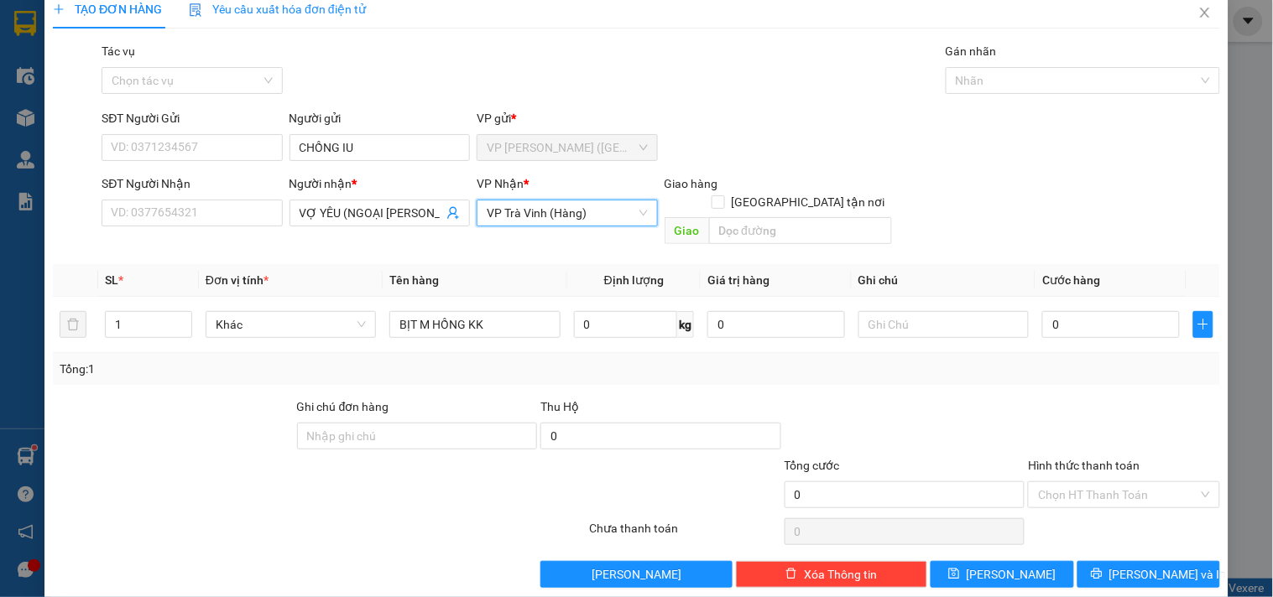
scroll to position [23, 0]
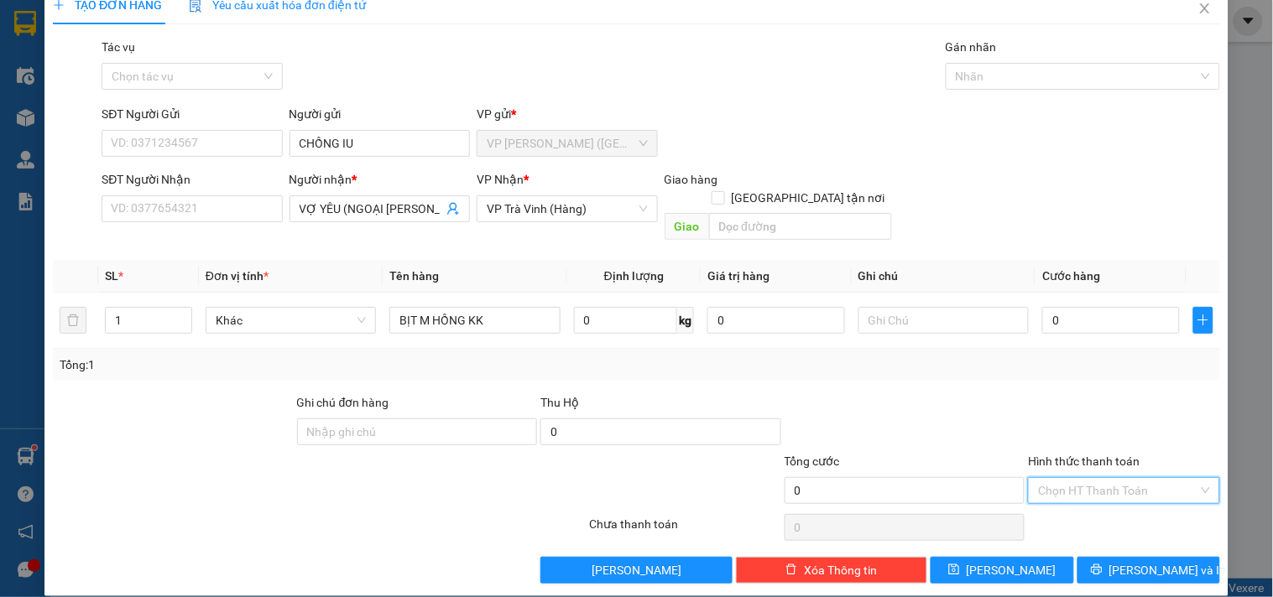
click at [1101, 478] on input "Hình thức thanh toán" at bounding box center [1117, 490] width 159 height 25
click at [1051, 530] on div "Miễn phí" at bounding box center [1113, 533] width 169 height 18
click at [1144, 561] on span "[PERSON_NAME] và In" at bounding box center [1167, 570] width 117 height 18
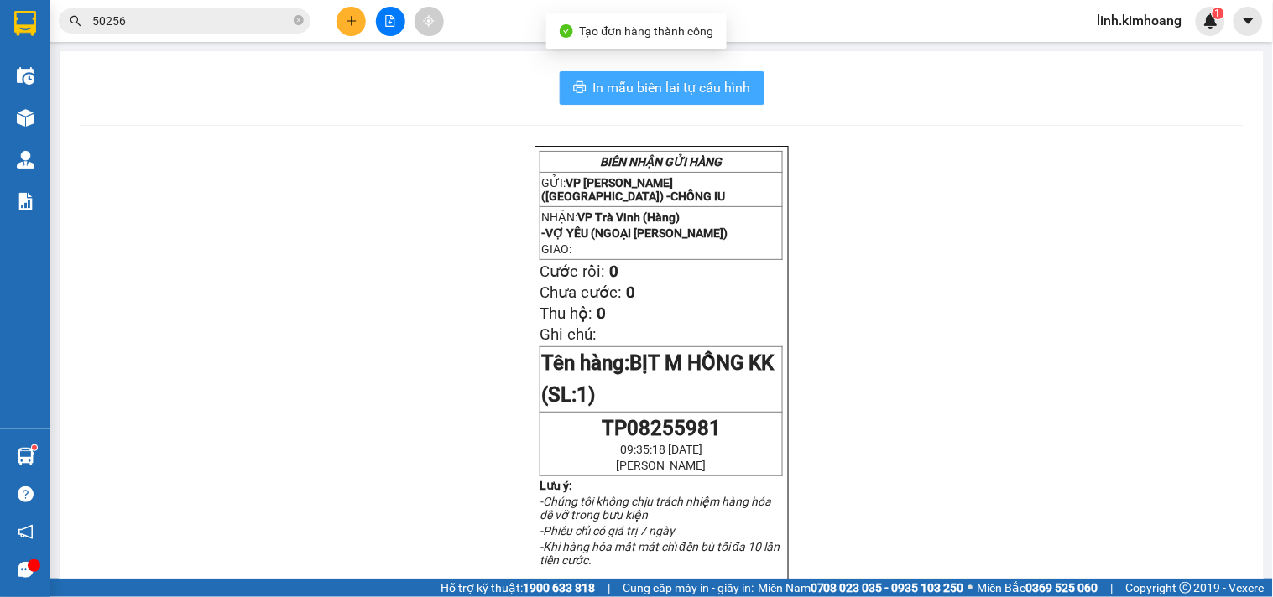
click at [670, 103] on button "In mẫu biên lai tự cấu hình" at bounding box center [662, 88] width 205 height 34
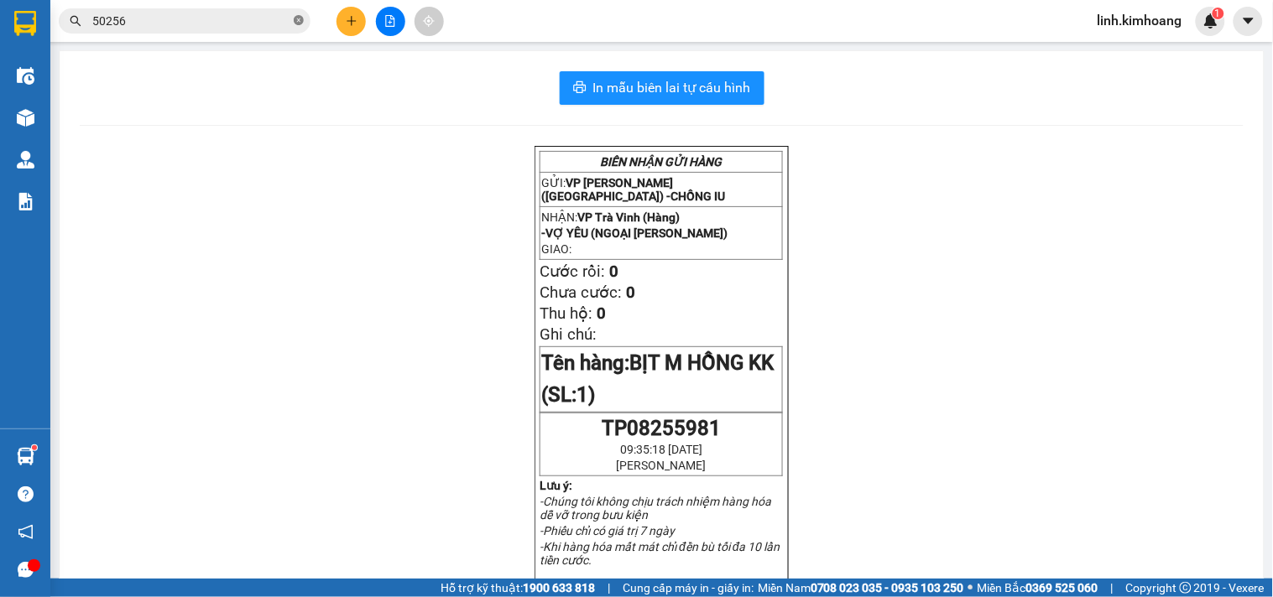
click at [300, 18] on icon "close-circle" at bounding box center [299, 20] width 10 height 10
click at [246, 17] on input "text" at bounding box center [191, 21] width 198 height 18
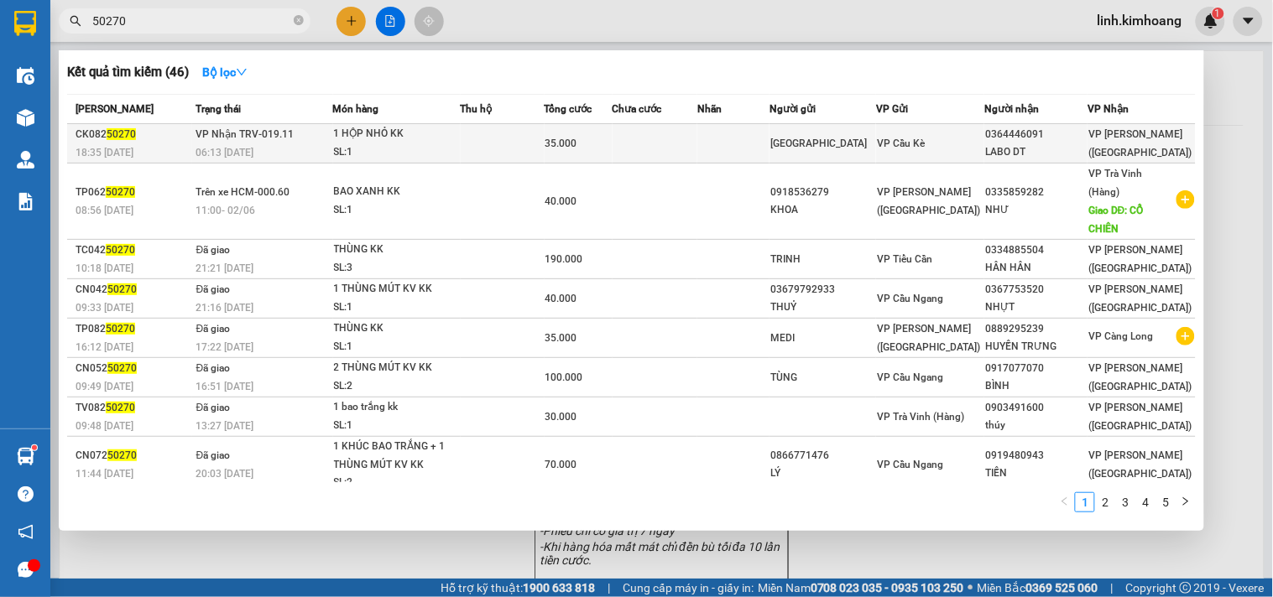
click at [957, 144] on div "VP Cầu Kè" at bounding box center [930, 143] width 107 height 18
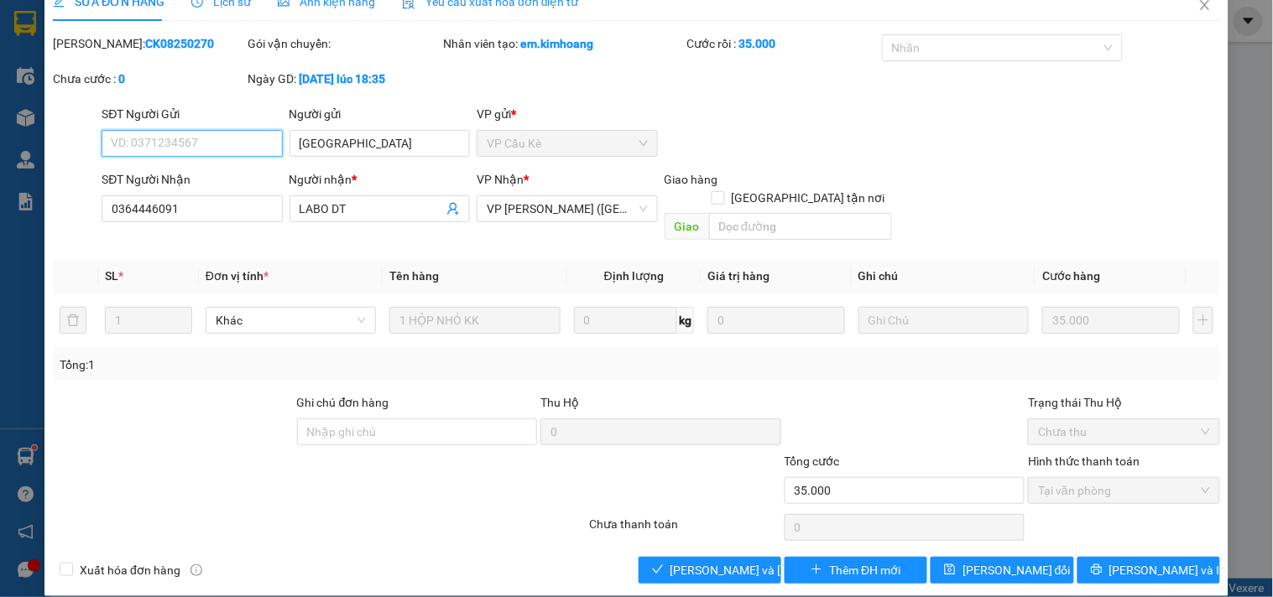
scroll to position [27, 0]
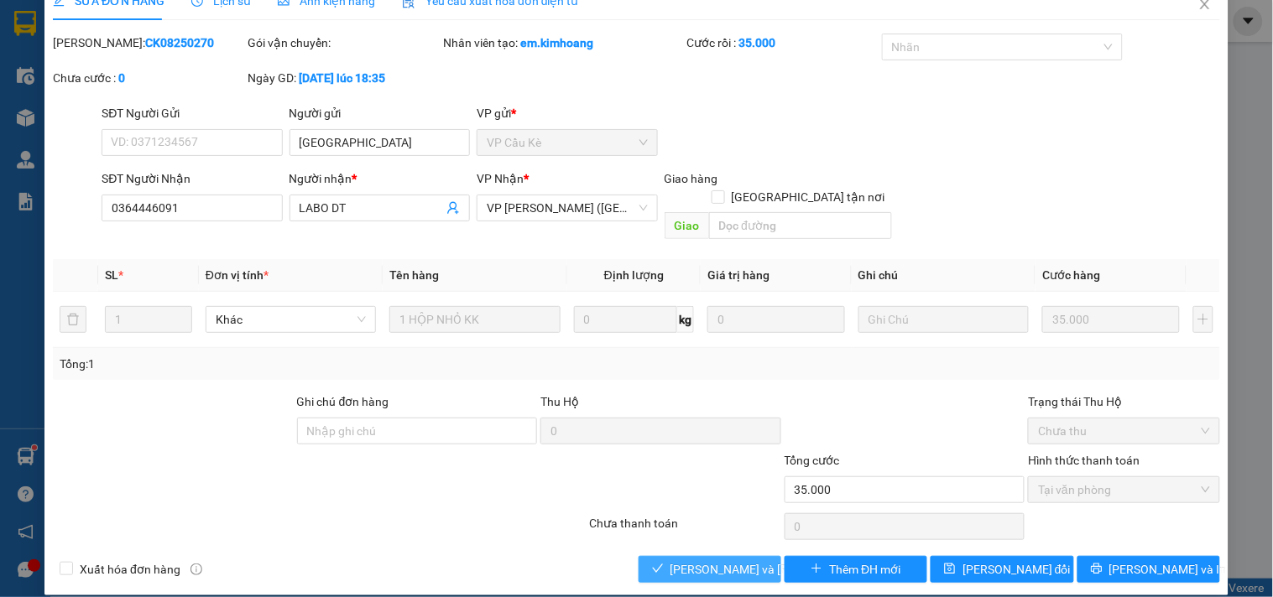
click at [706, 560] on span "[PERSON_NAME] và Giao hàng" at bounding box center [783, 569] width 227 height 18
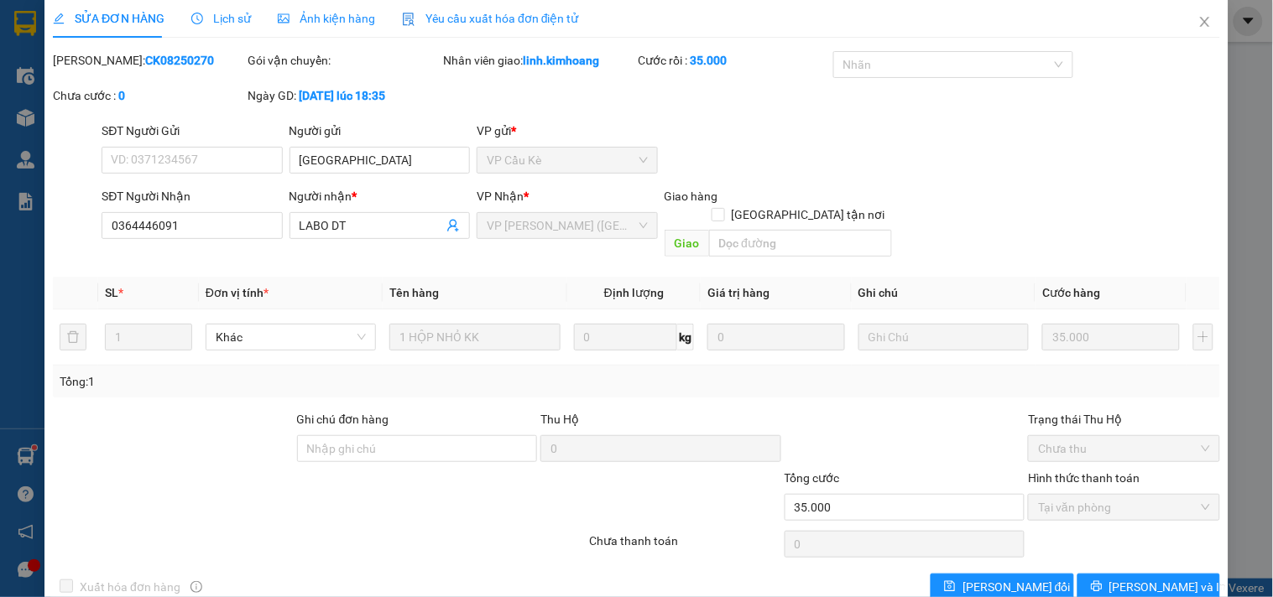
scroll to position [0, 0]
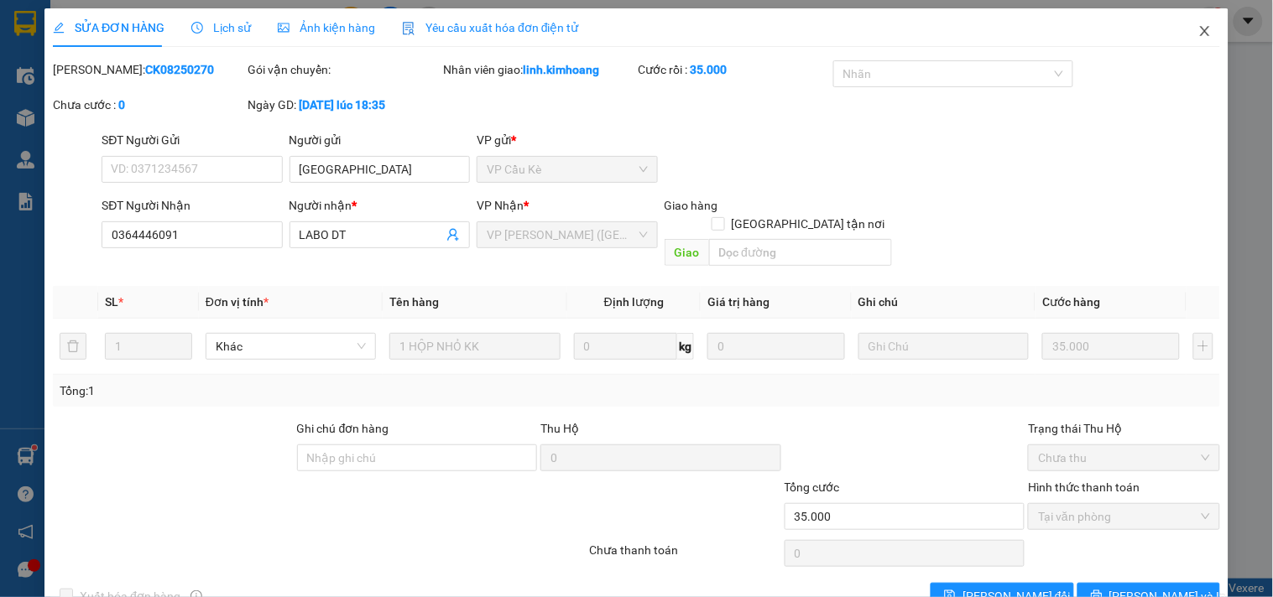
click at [1198, 31] on span "Close" at bounding box center [1204, 31] width 47 height 47
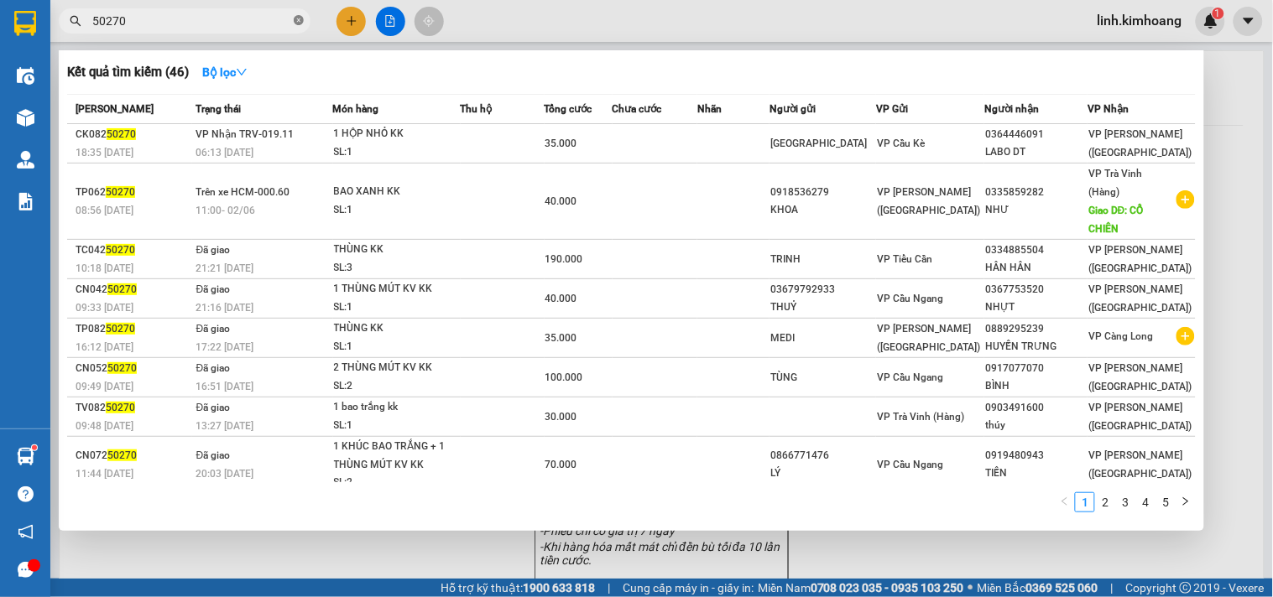
click at [300, 17] on icon "close-circle" at bounding box center [299, 20] width 10 height 10
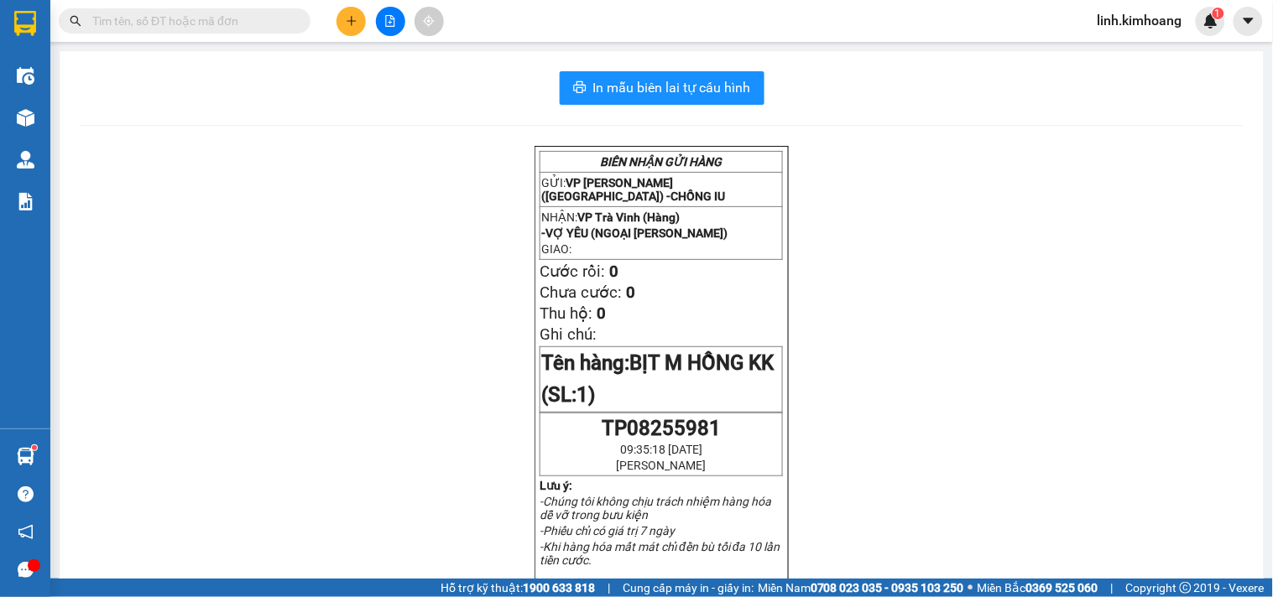
click at [257, 14] on input "text" at bounding box center [191, 21] width 198 height 18
click at [200, 23] on input "text" at bounding box center [191, 21] width 198 height 18
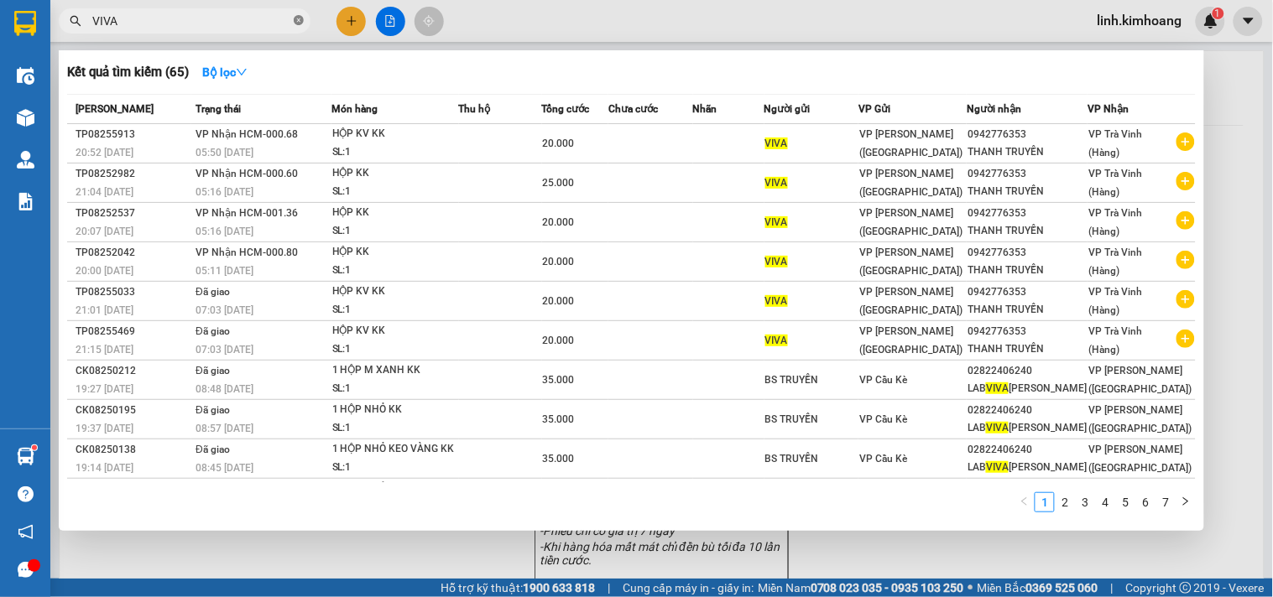
click at [302, 18] on icon "close-circle" at bounding box center [299, 20] width 10 height 10
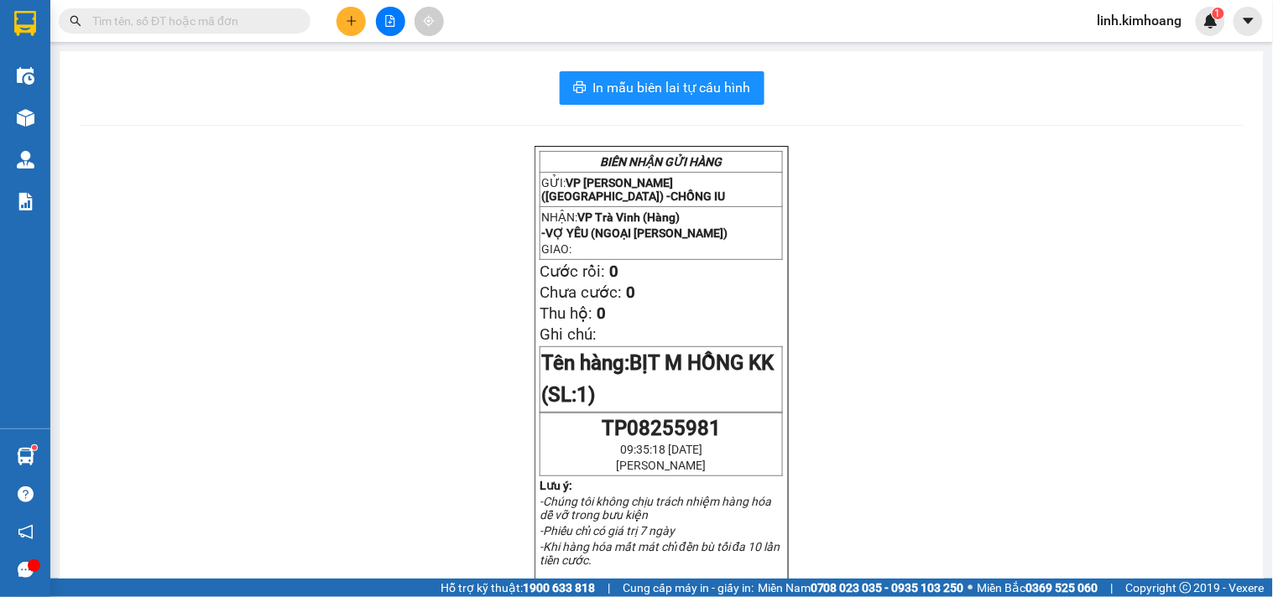
click at [289, 13] on input "text" at bounding box center [191, 21] width 198 height 18
click at [239, 23] on input "text" at bounding box center [191, 21] width 198 height 18
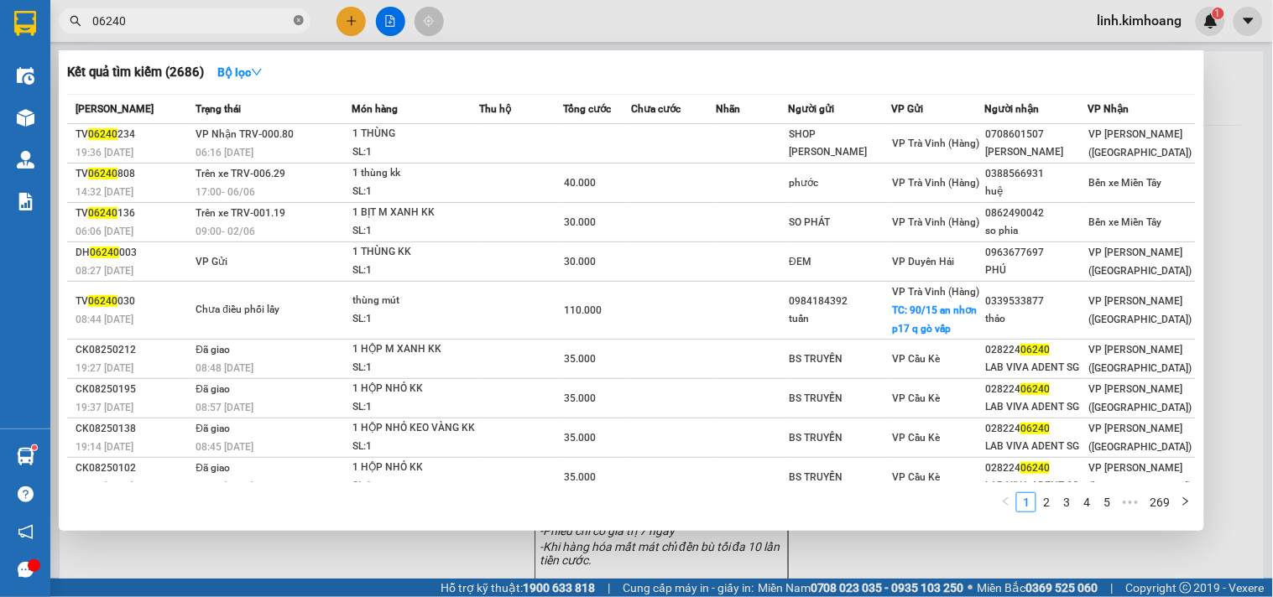
click at [296, 18] on icon "close-circle" at bounding box center [299, 20] width 10 height 10
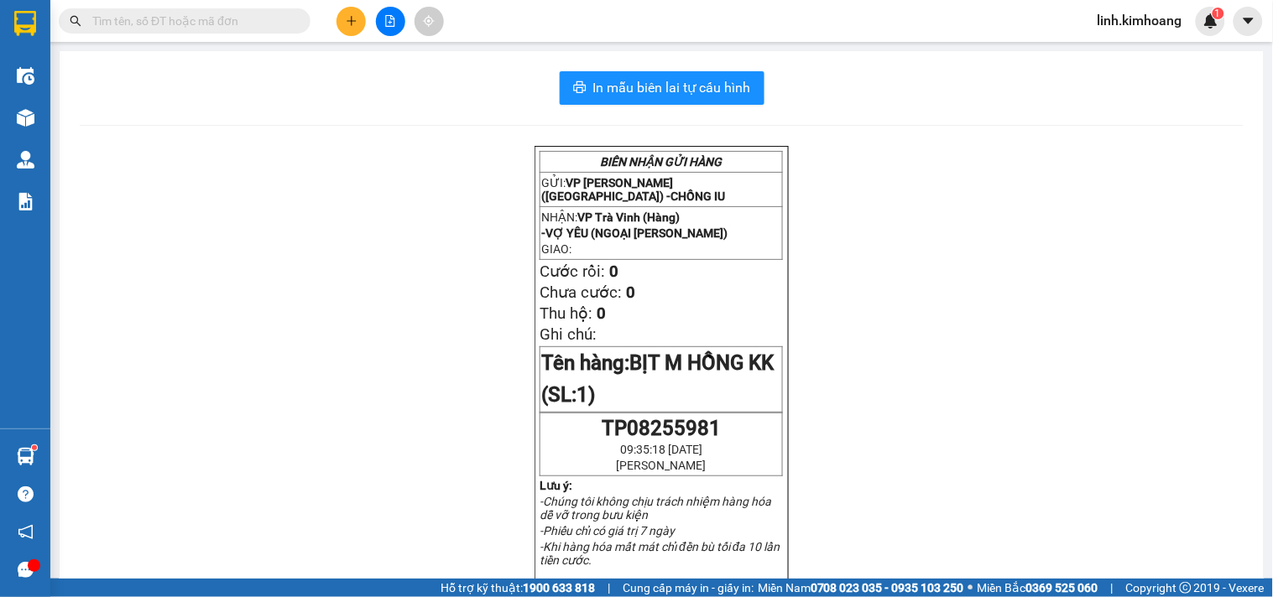
click at [230, 18] on input "text" at bounding box center [191, 21] width 198 height 18
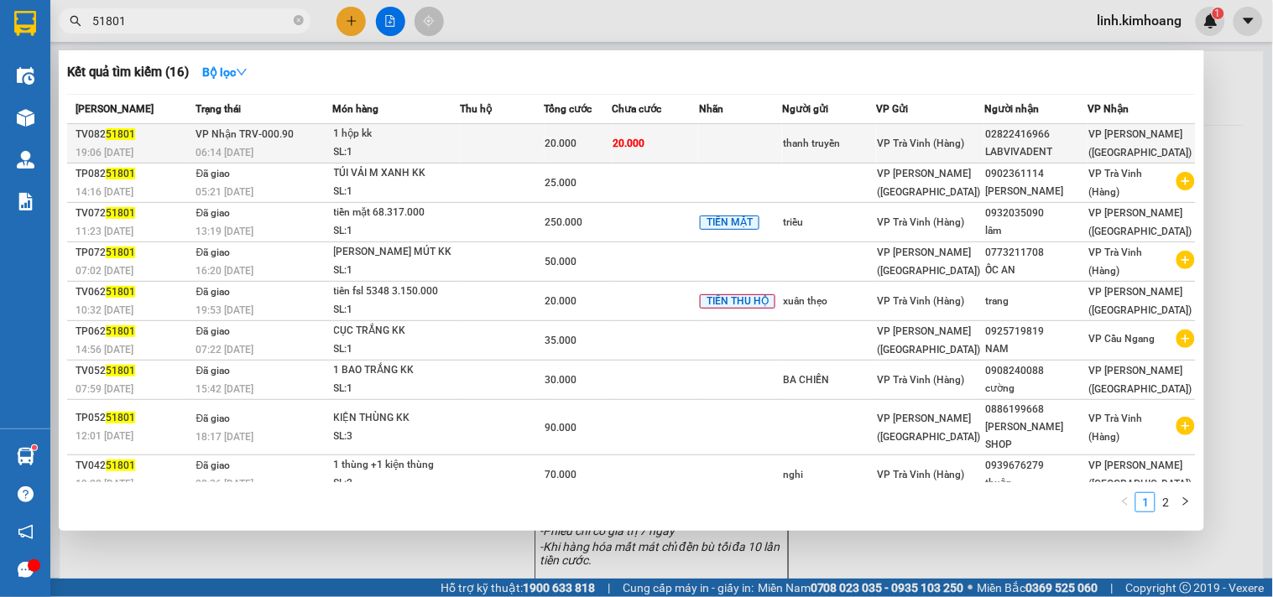
click at [1020, 132] on div "02822416966" at bounding box center [1036, 135] width 102 height 18
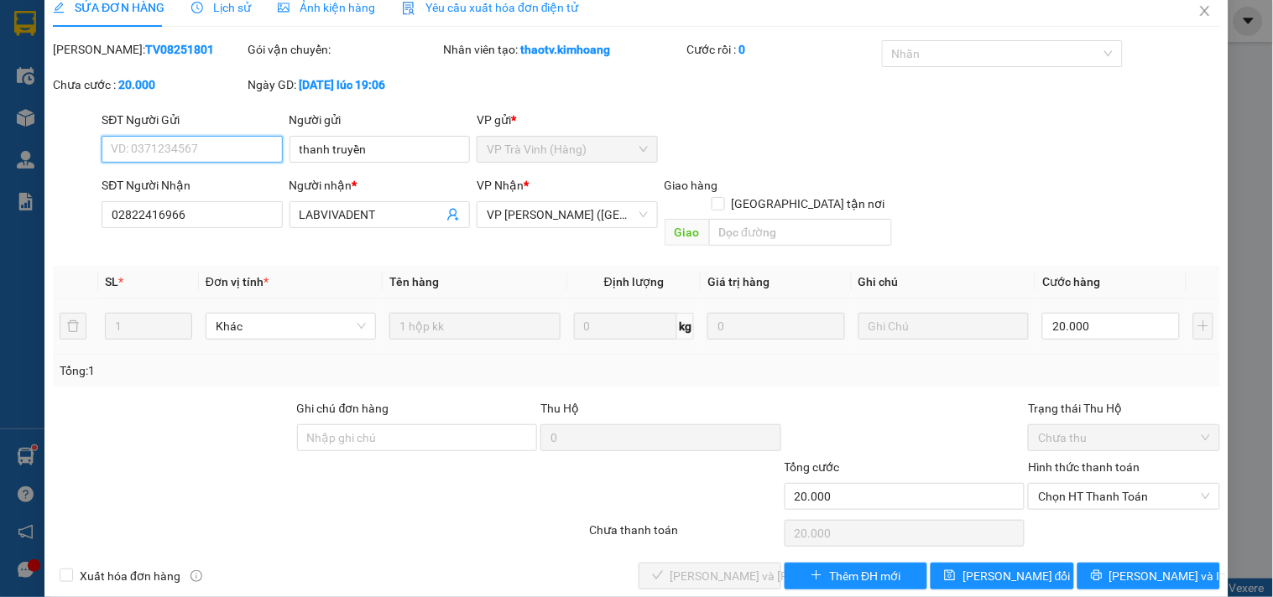
scroll to position [27, 0]
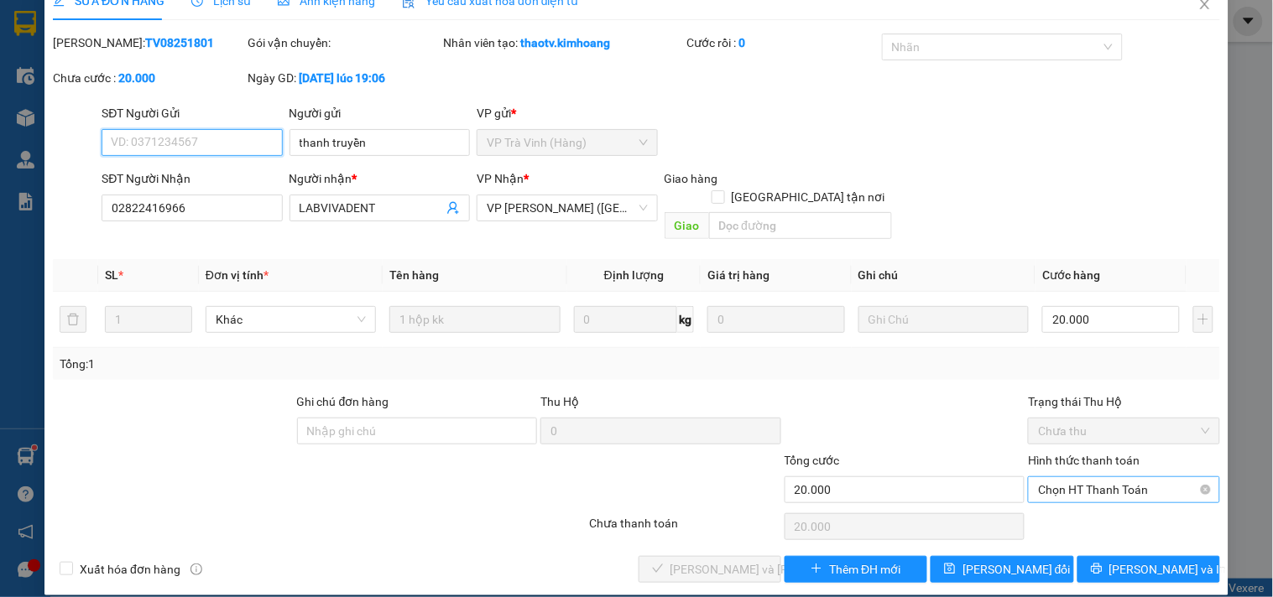
click at [1061, 477] on span "Chọn HT Thanh Toán" at bounding box center [1123, 489] width 171 height 25
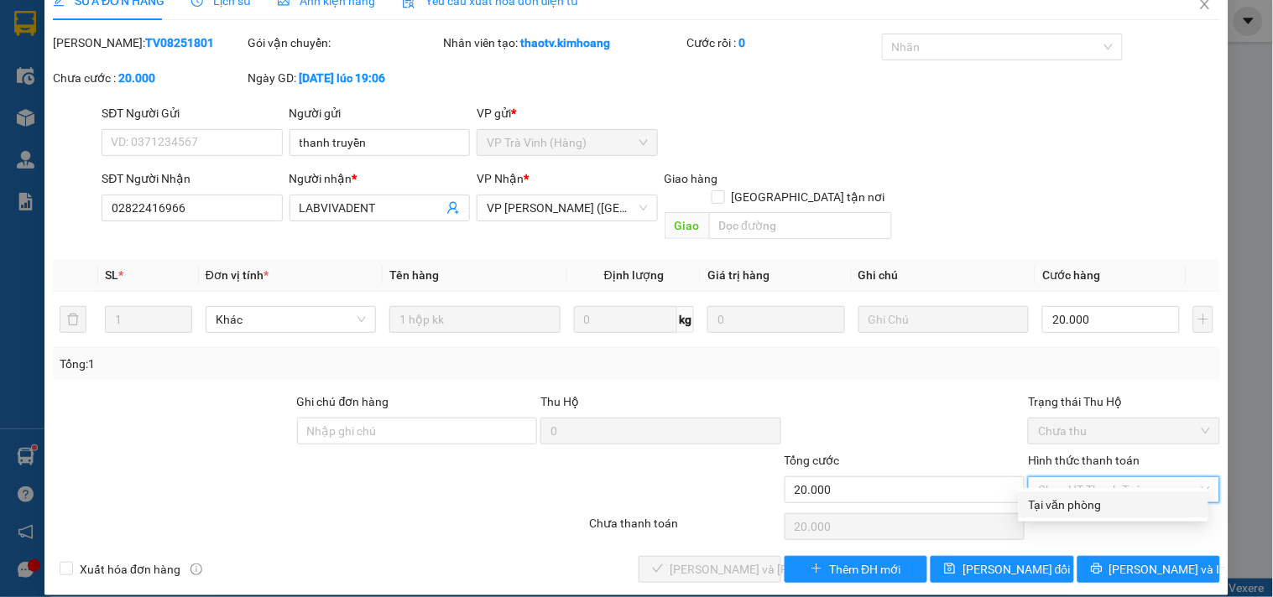
click at [1055, 508] on div "Tại văn phòng" at bounding box center [1113, 505] width 169 height 18
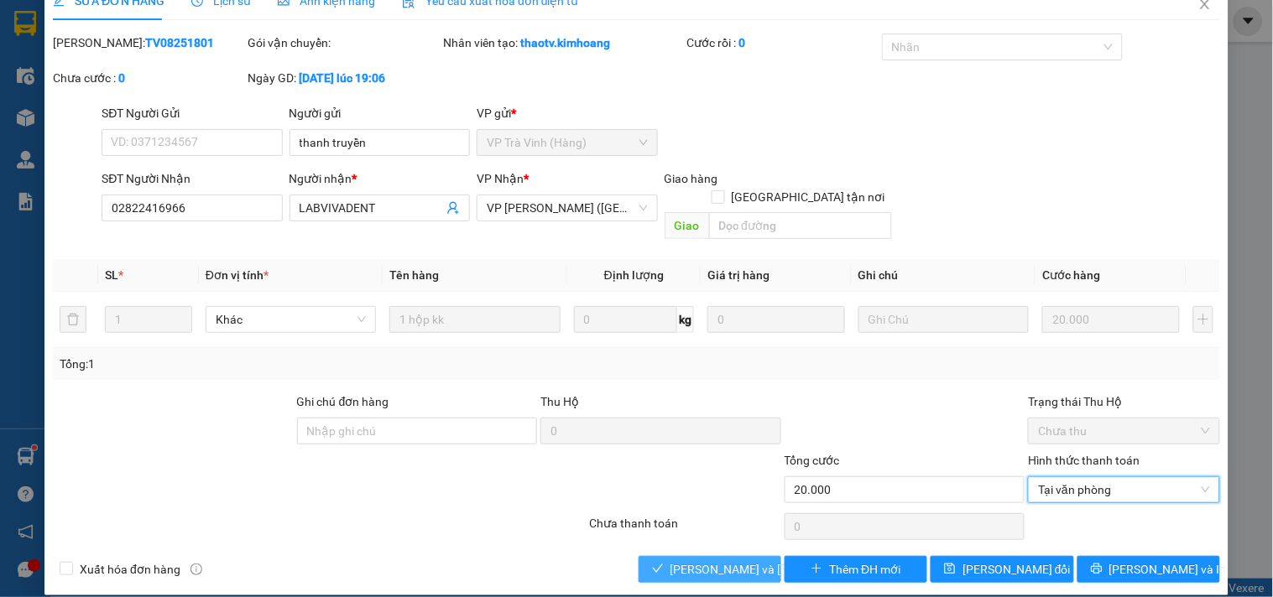
click at [670, 560] on span "[PERSON_NAME] và Giao hàng" at bounding box center [783, 569] width 227 height 18
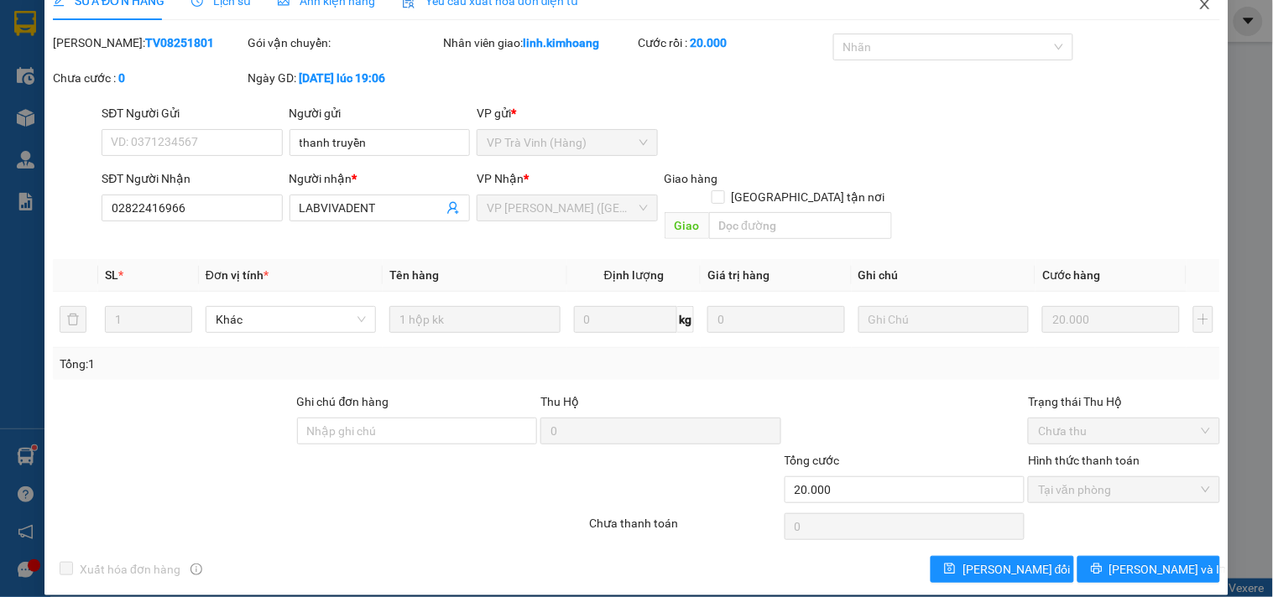
click at [1198, 6] on icon "close" at bounding box center [1204, 3] width 13 height 13
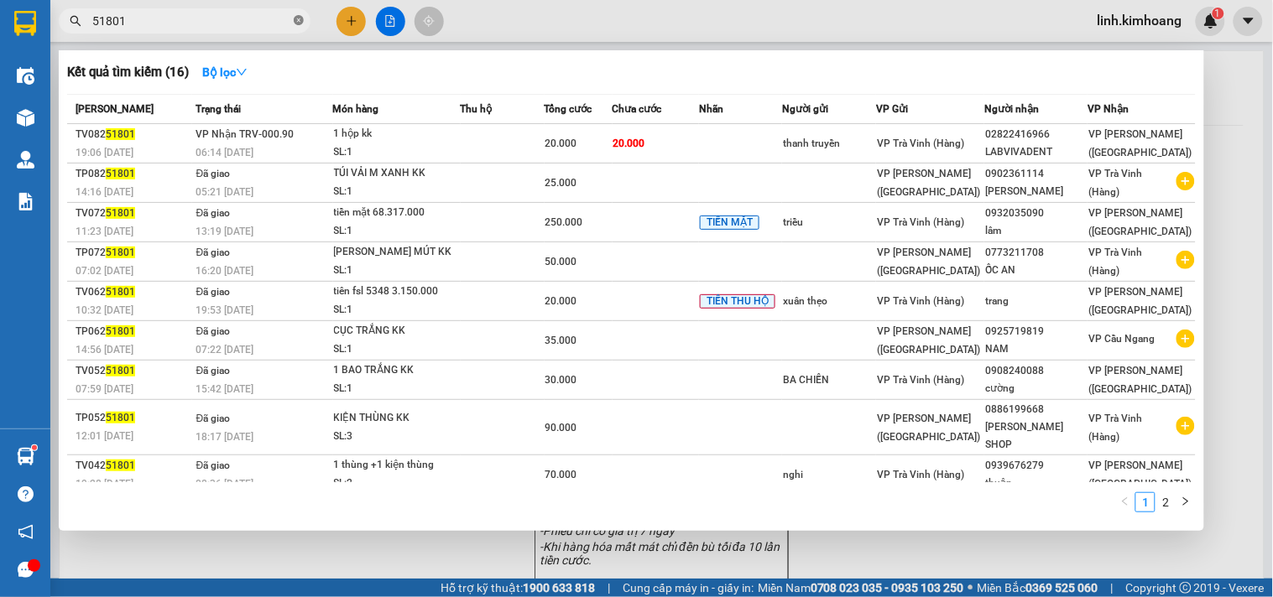
click at [298, 17] on icon "close-circle" at bounding box center [299, 20] width 10 height 10
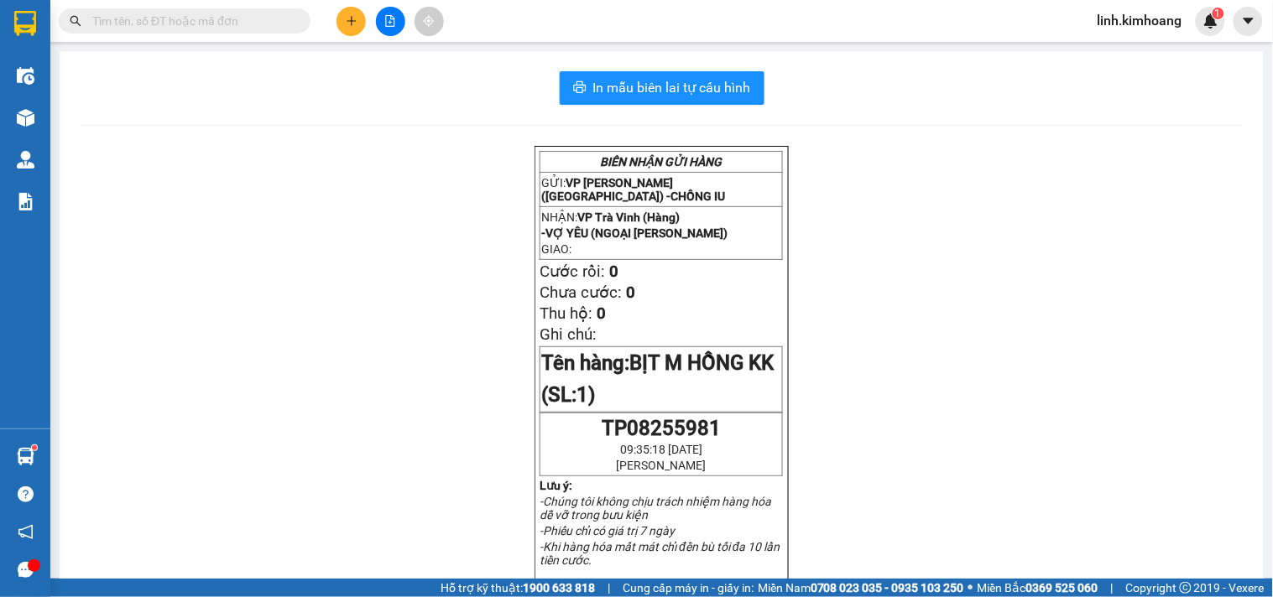
click at [246, 17] on input "text" at bounding box center [191, 21] width 198 height 18
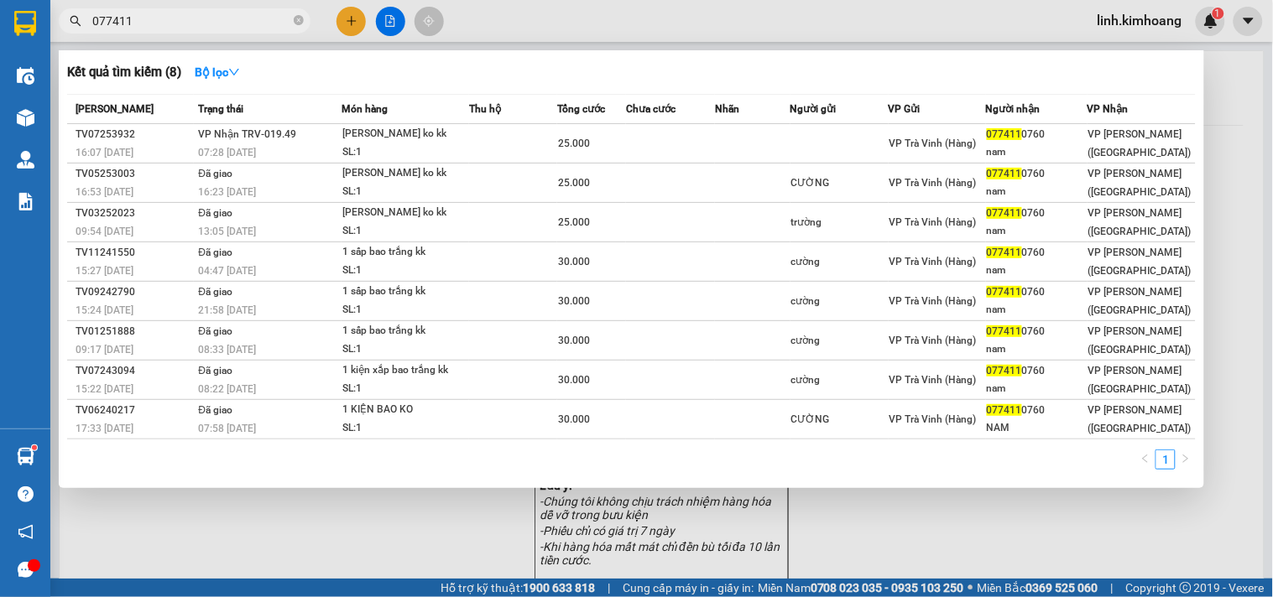
click at [991, 517] on div at bounding box center [636, 298] width 1273 height 597
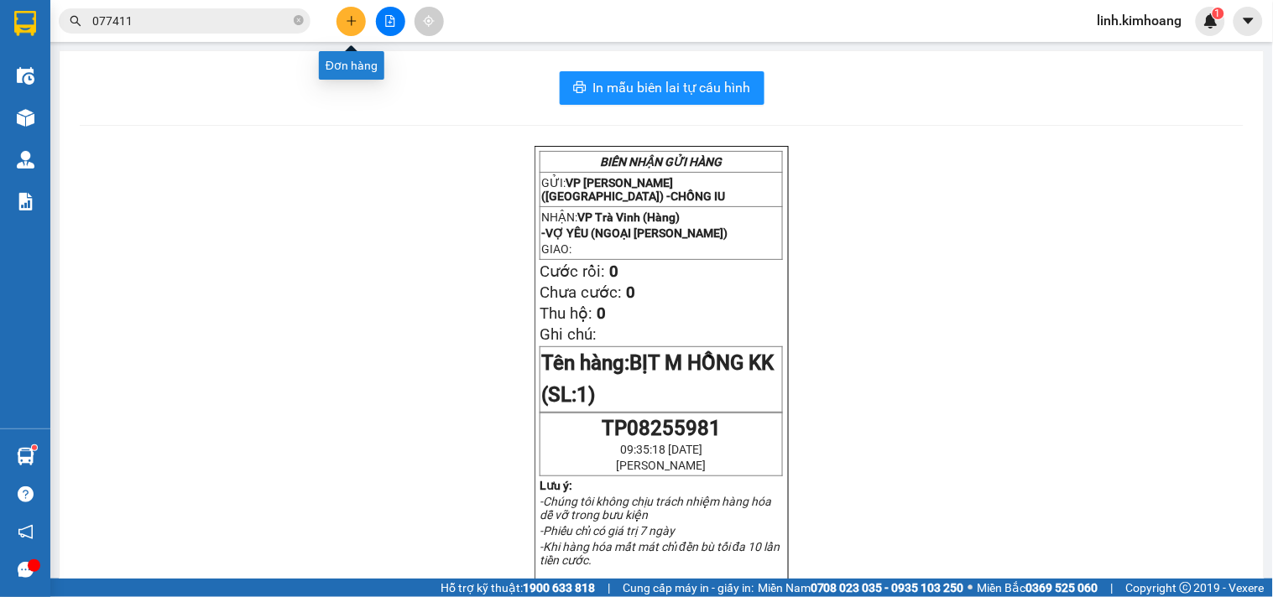
click at [344, 23] on button at bounding box center [350, 21] width 29 height 29
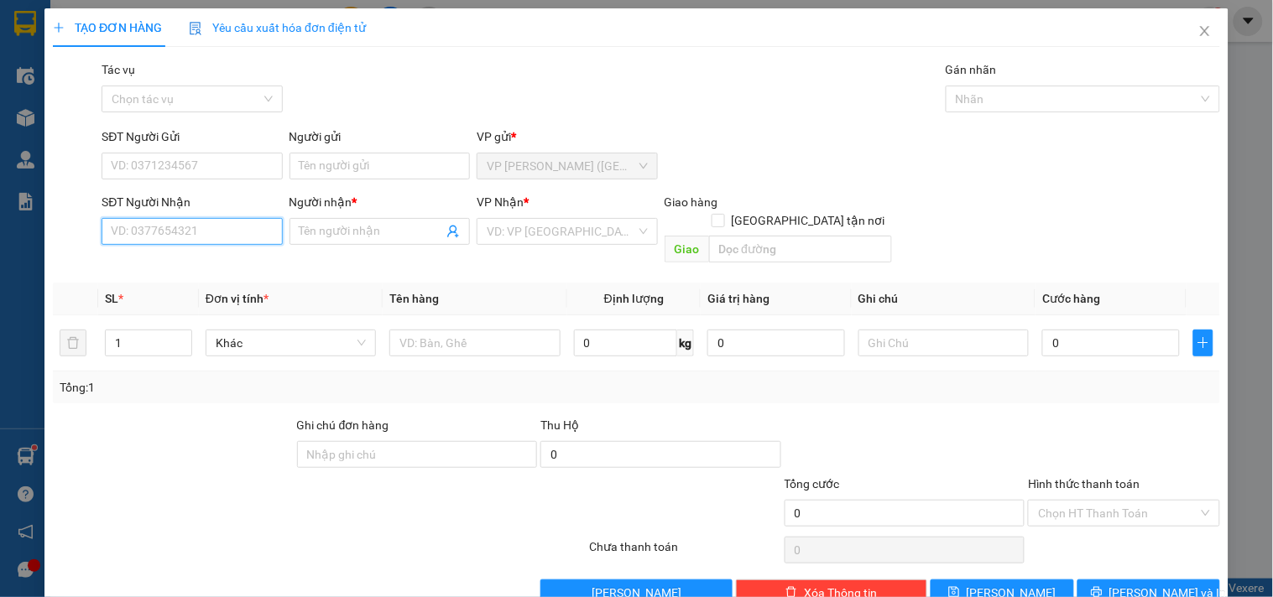
click at [244, 230] on input "SĐT Người Nhận" at bounding box center [192, 231] width 180 height 27
click at [159, 264] on div "0919481888 - LƯU" at bounding box center [190, 265] width 159 height 18
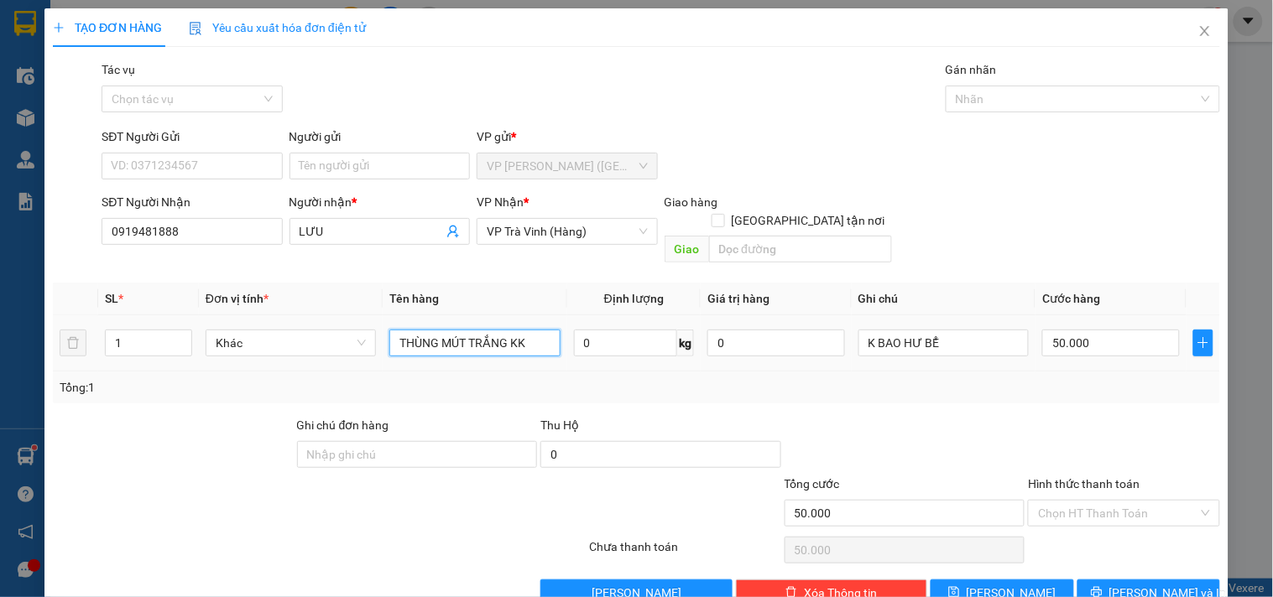
drag, startPoint x: 506, startPoint y: 323, endPoint x: 465, endPoint y: 347, distance: 47.4
click at [465, 347] on td "THÙNG MÚT TRẮNG KK" at bounding box center [475, 343] width 184 height 56
click at [1106, 330] on input "50.000" at bounding box center [1111, 343] width 138 height 27
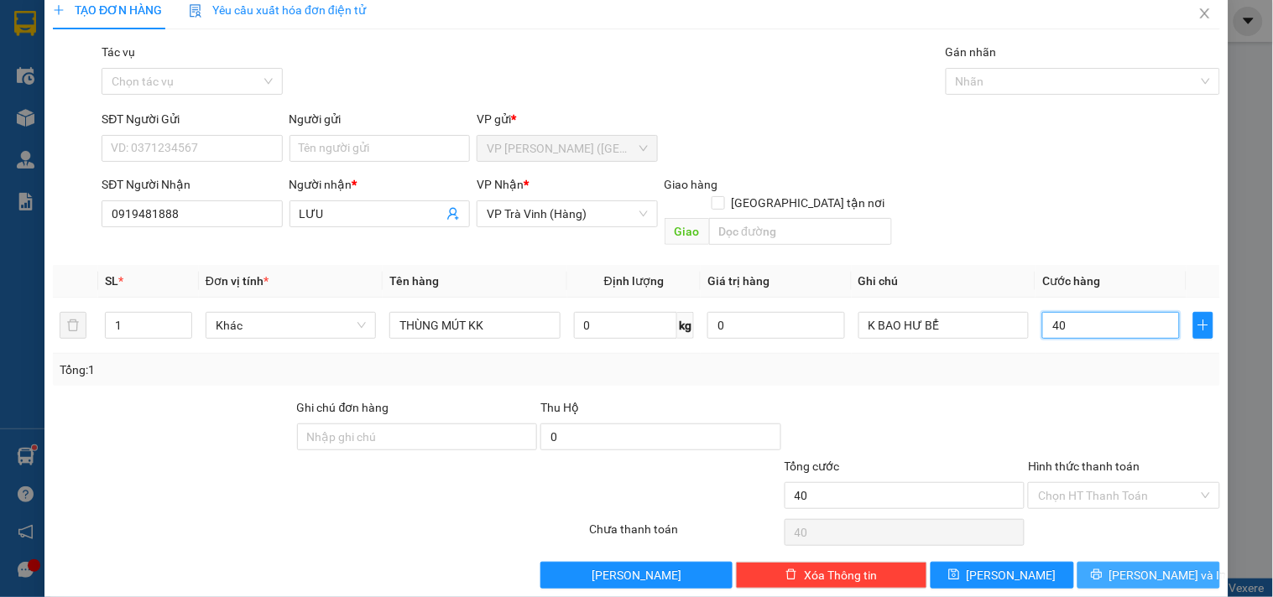
scroll to position [23, 0]
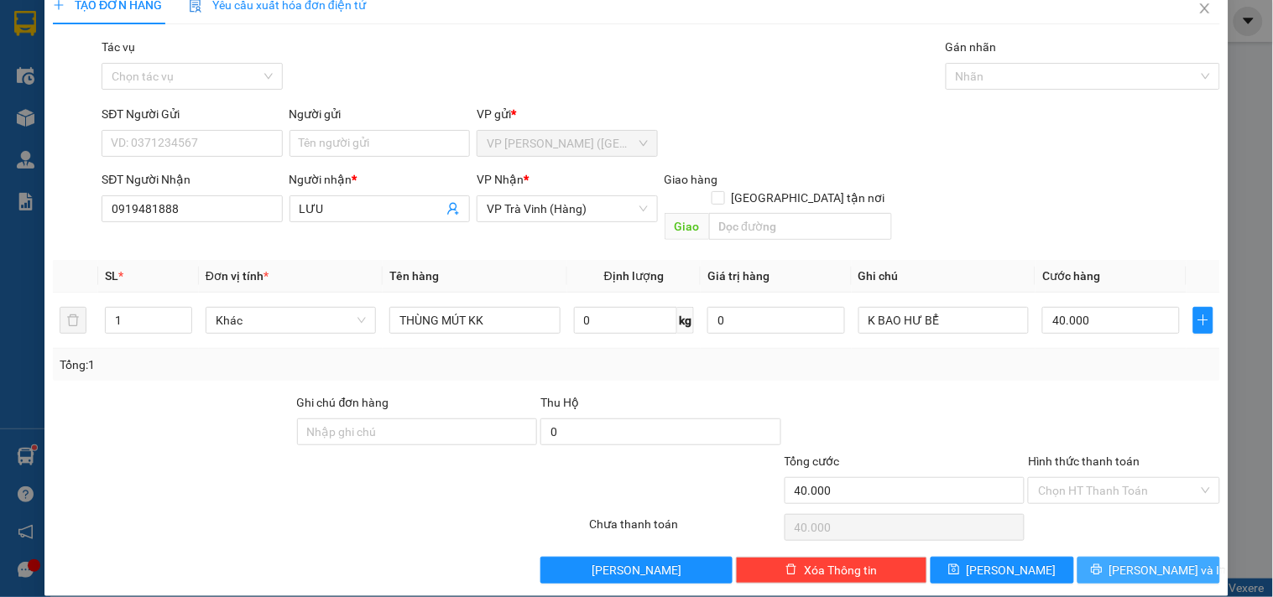
click at [1137, 561] on span "[PERSON_NAME] và In" at bounding box center [1167, 570] width 117 height 18
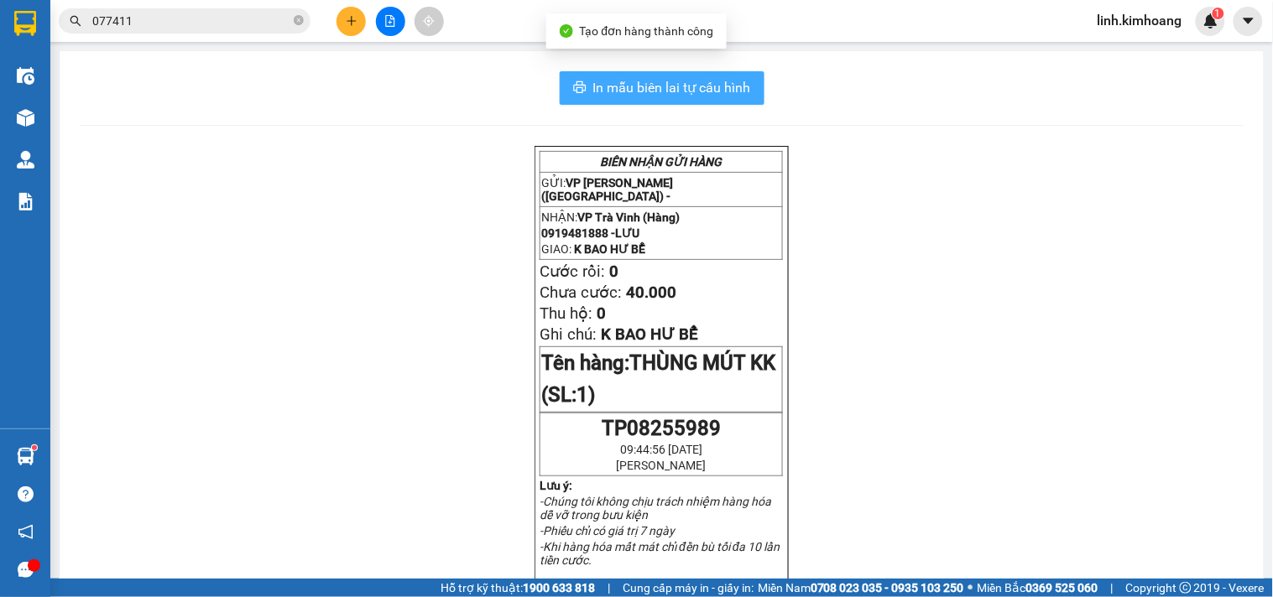
click at [744, 80] on button "In mẫu biên lai tự cấu hình" at bounding box center [662, 88] width 205 height 34
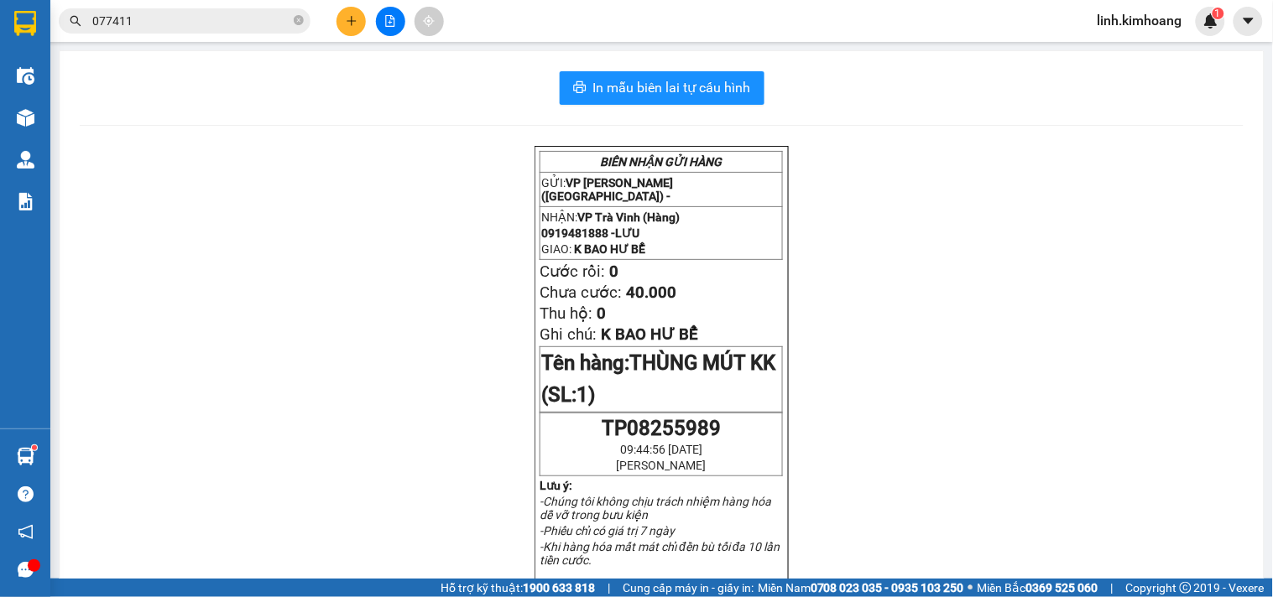
click at [340, 23] on button at bounding box center [350, 21] width 29 height 29
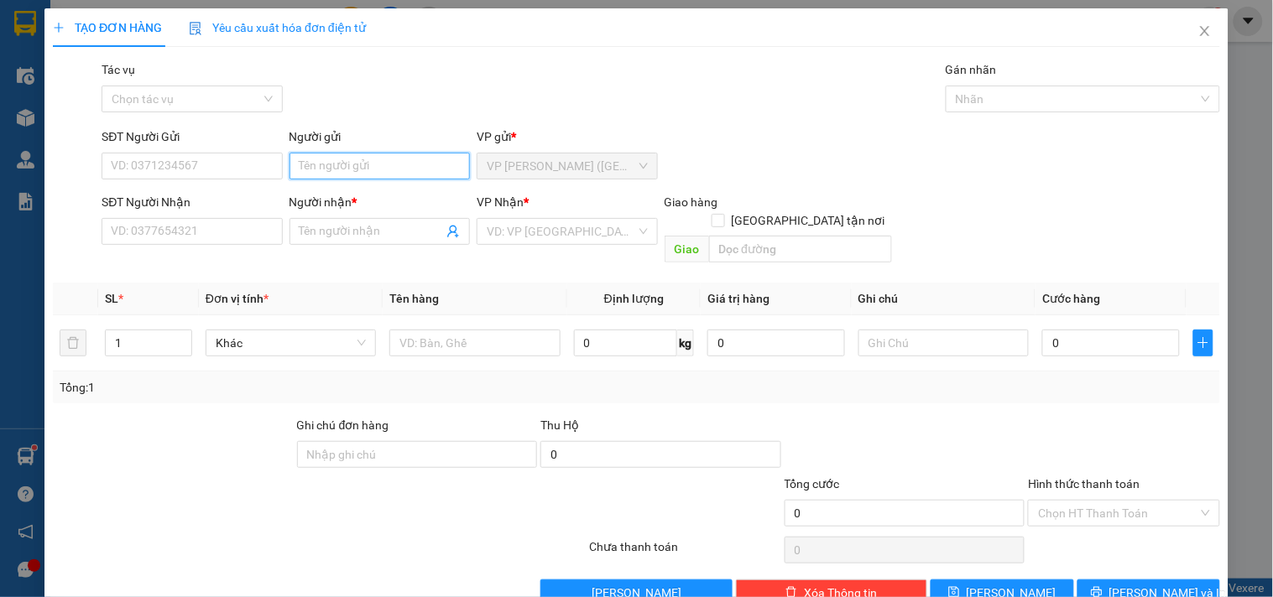
click at [317, 165] on input "Người gửi" at bounding box center [379, 166] width 180 height 27
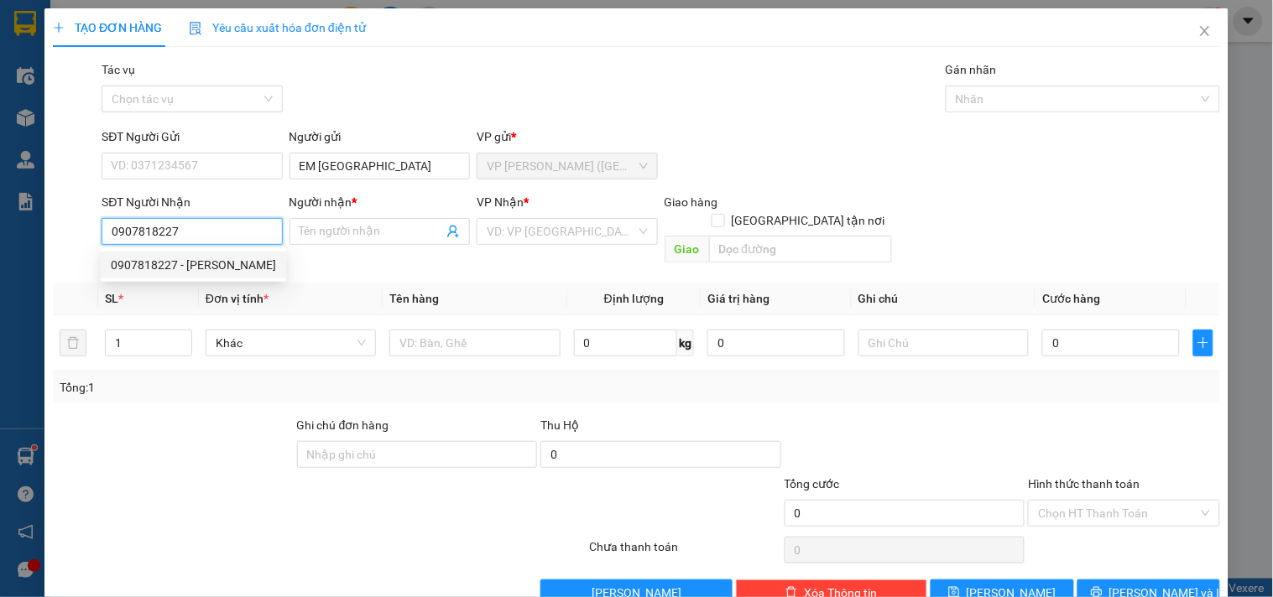
click at [198, 262] on div "0907818227 - ANH TÀI" at bounding box center [193, 265] width 165 height 18
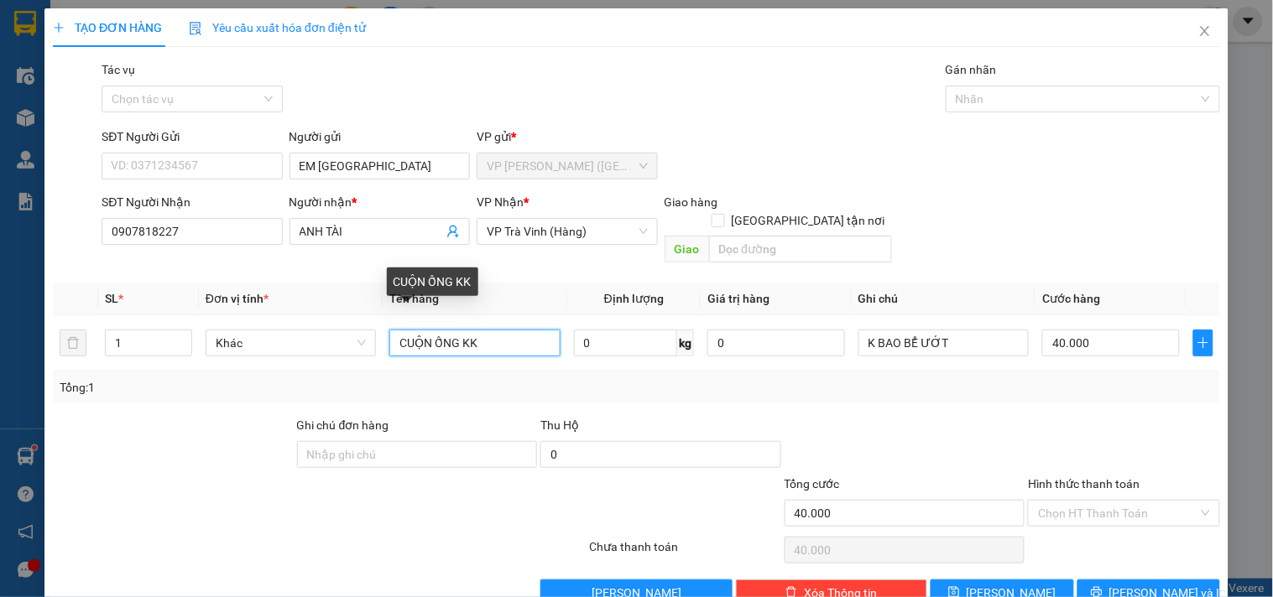
drag, startPoint x: 493, startPoint y: 327, endPoint x: 60, endPoint y: 394, distance: 437.3
click at [60, 394] on div "Transit Pickup Surcharge Ids Transit Deliver Surcharge Ids Transit Deliver Surc…" at bounding box center [636, 333] width 1167 height 546
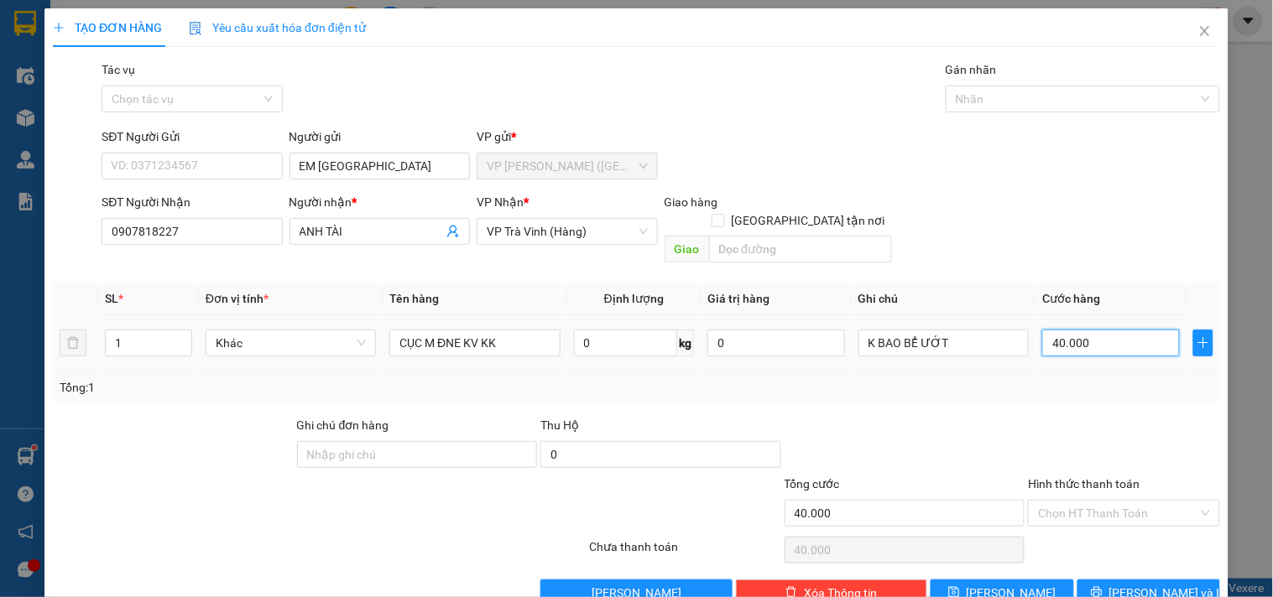
click at [1106, 330] on input "40.000" at bounding box center [1111, 343] width 138 height 27
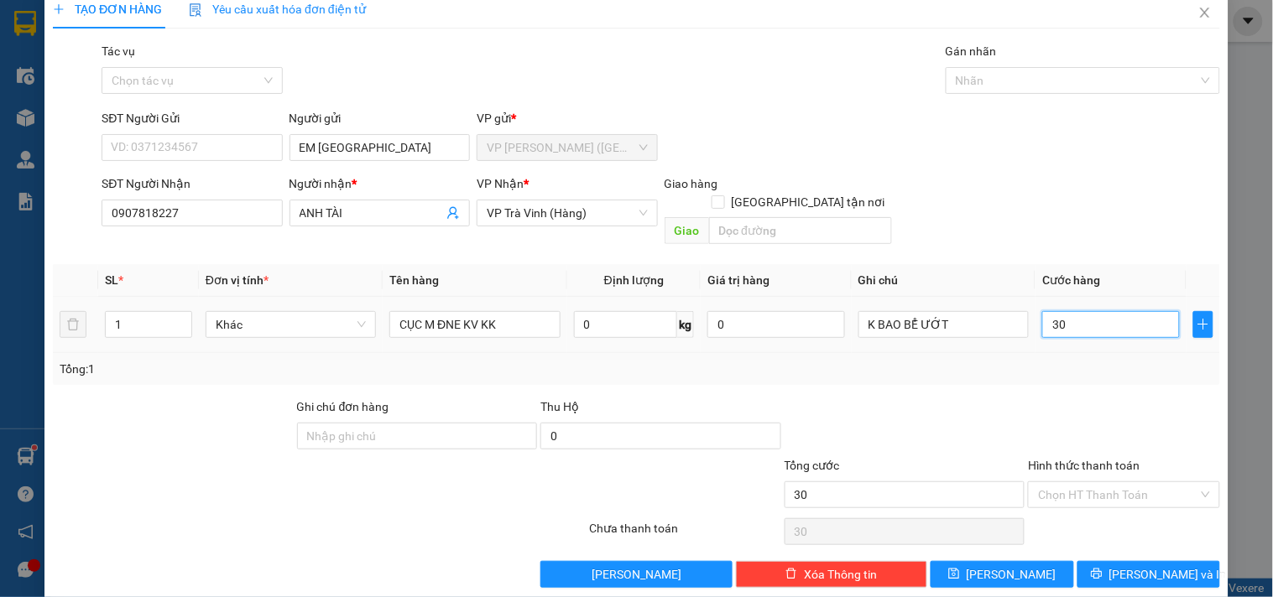
scroll to position [23, 0]
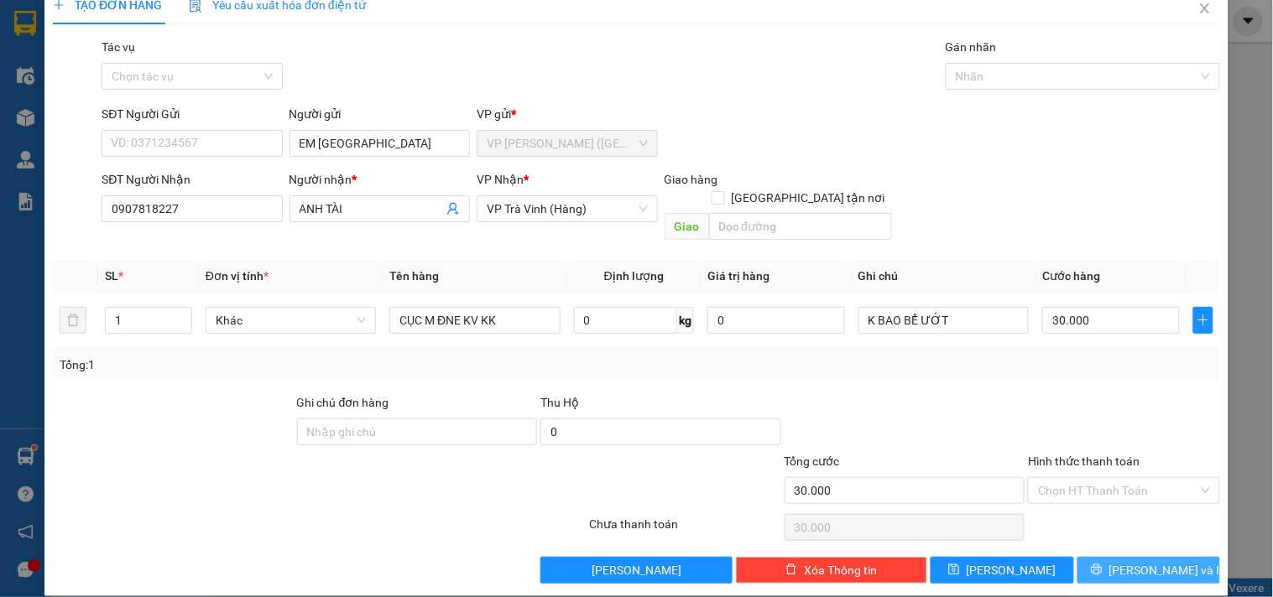
click at [1112, 557] on button "[PERSON_NAME] và In" at bounding box center [1148, 570] width 143 height 27
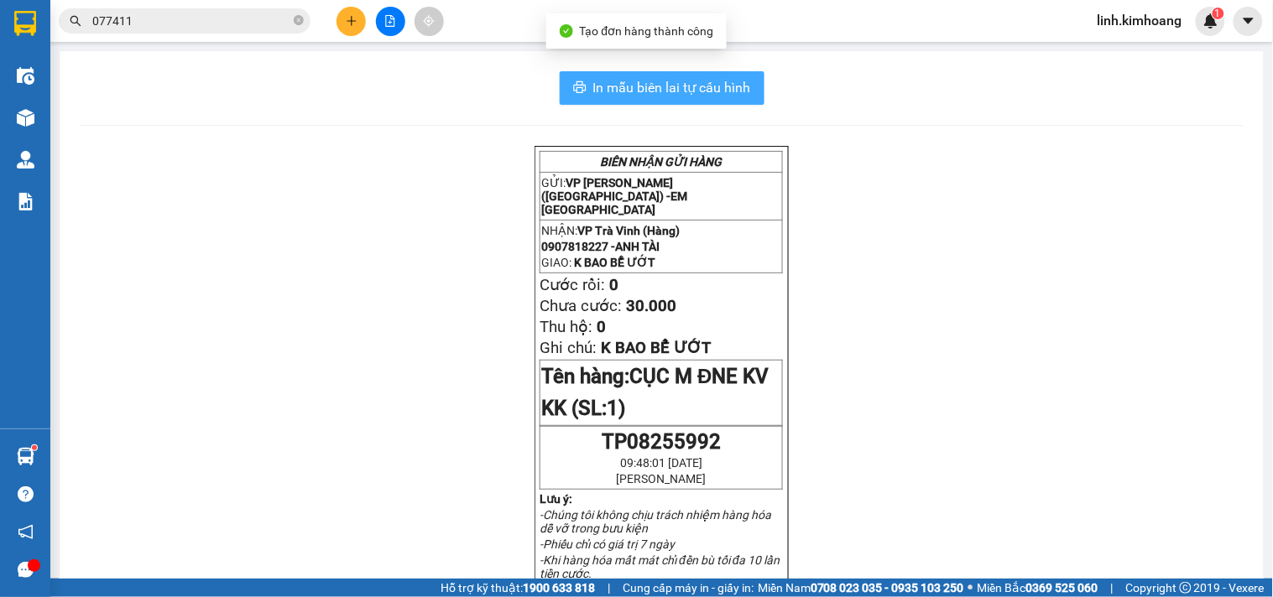
click at [681, 93] on span "In mẫu biên lai tự cấu hình" at bounding box center [672, 87] width 158 height 21
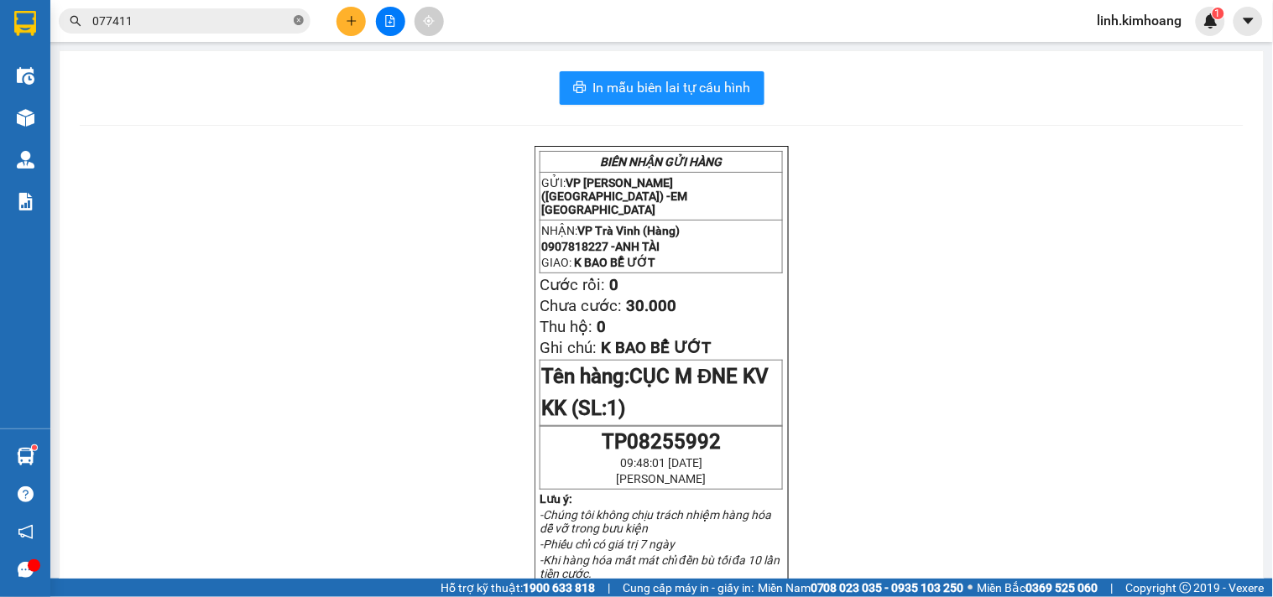
click at [298, 18] on icon "close-circle" at bounding box center [299, 20] width 10 height 10
click at [218, 15] on input "text" at bounding box center [191, 21] width 198 height 18
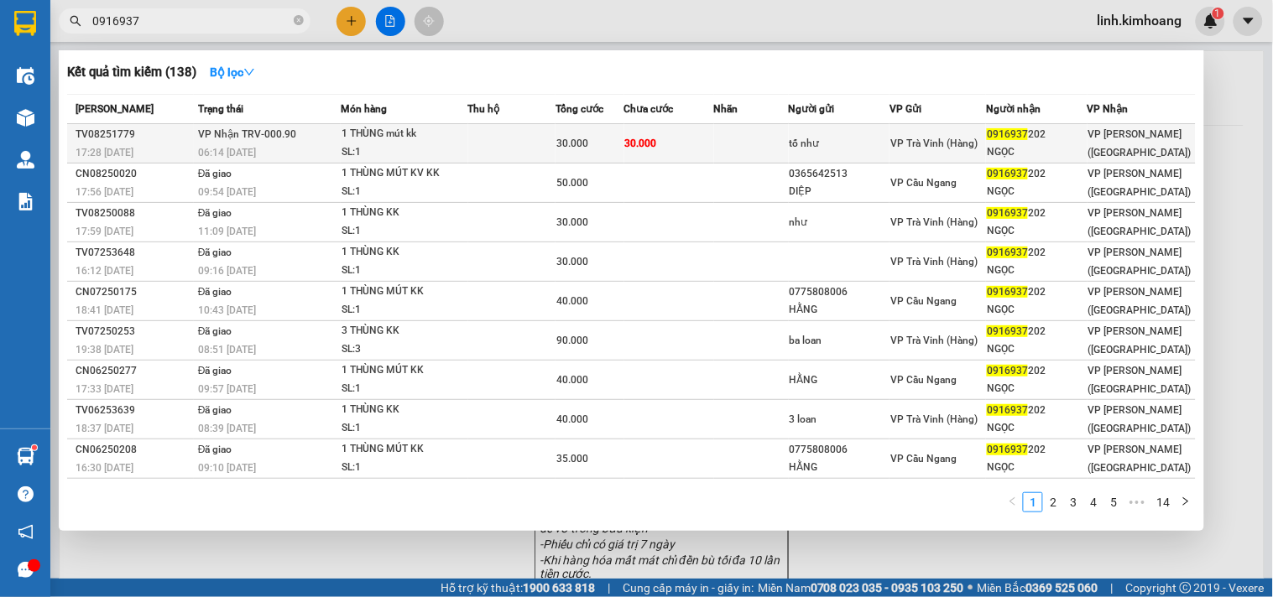
click at [803, 149] on div "tố như" at bounding box center [840, 144] width 100 height 18
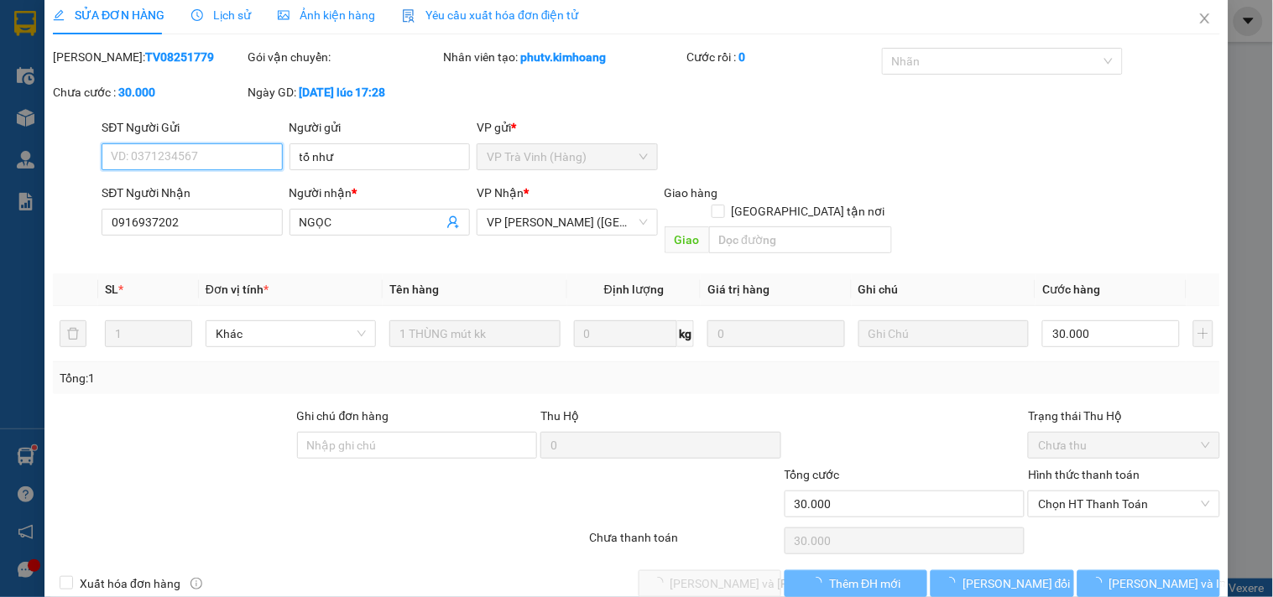
scroll to position [27, 0]
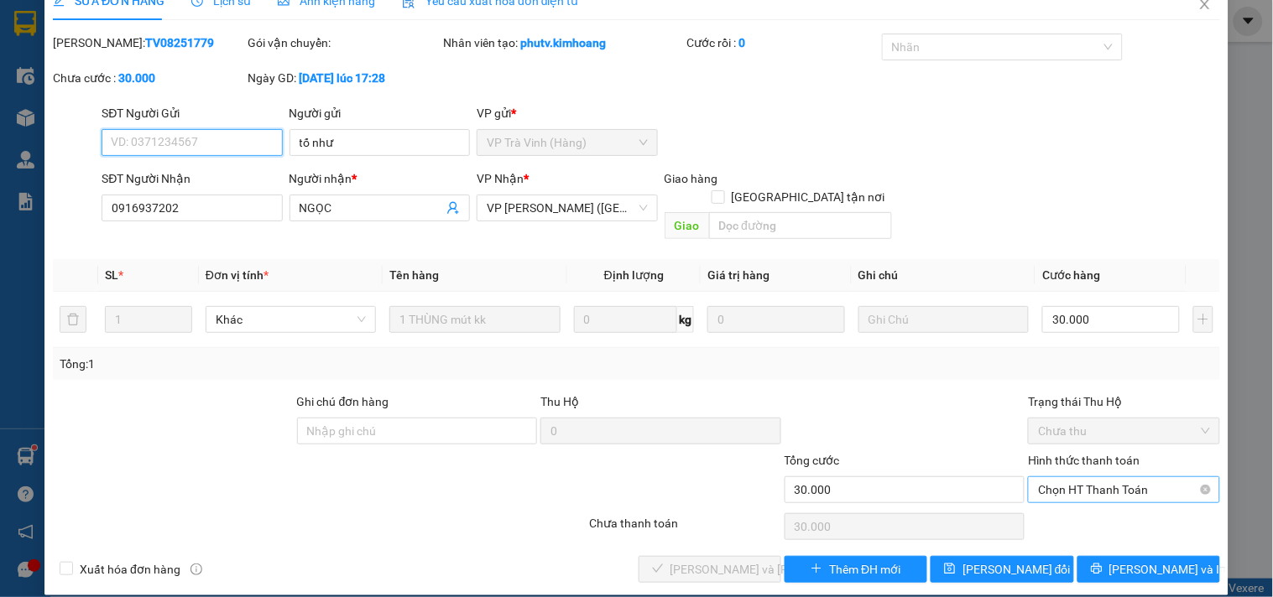
click at [1078, 477] on span "Chọn HT Thanh Toán" at bounding box center [1123, 489] width 171 height 25
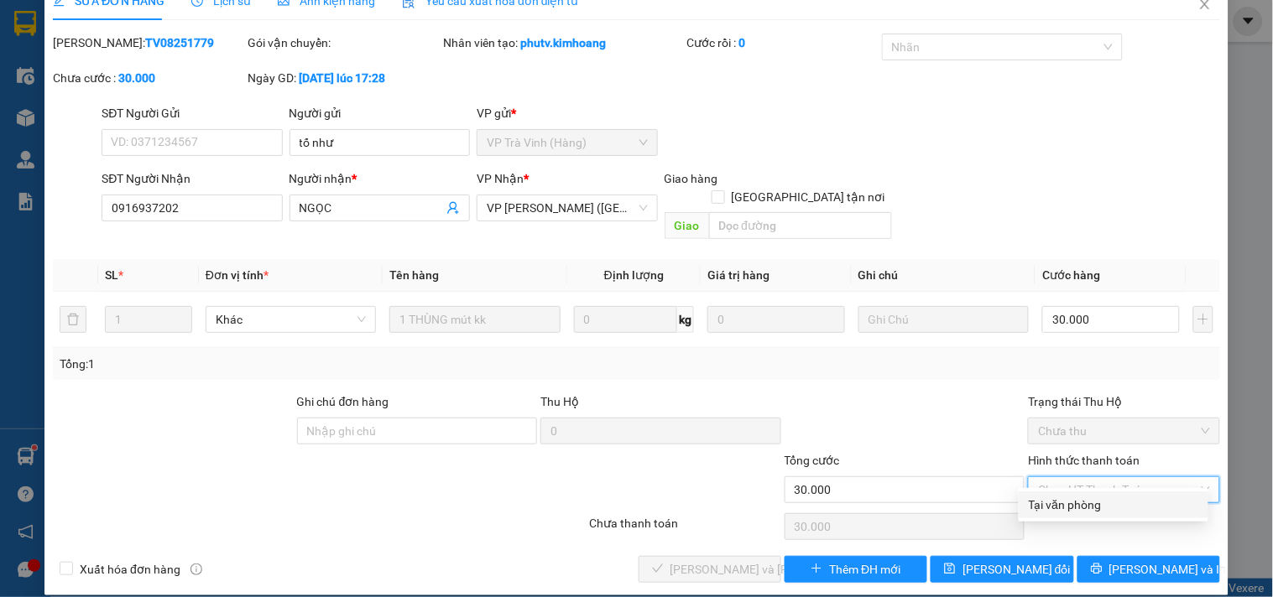
click at [1076, 506] on div "Tại văn phòng" at bounding box center [1113, 505] width 169 height 18
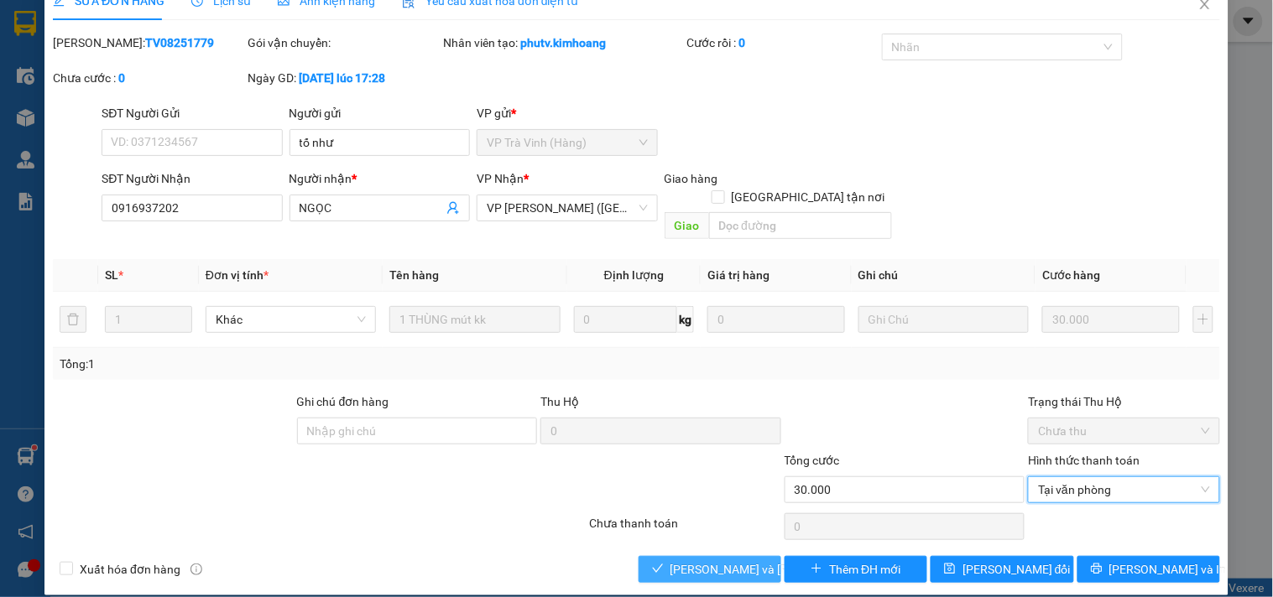
click at [716, 560] on span "[PERSON_NAME] và Giao hàng" at bounding box center [783, 569] width 227 height 18
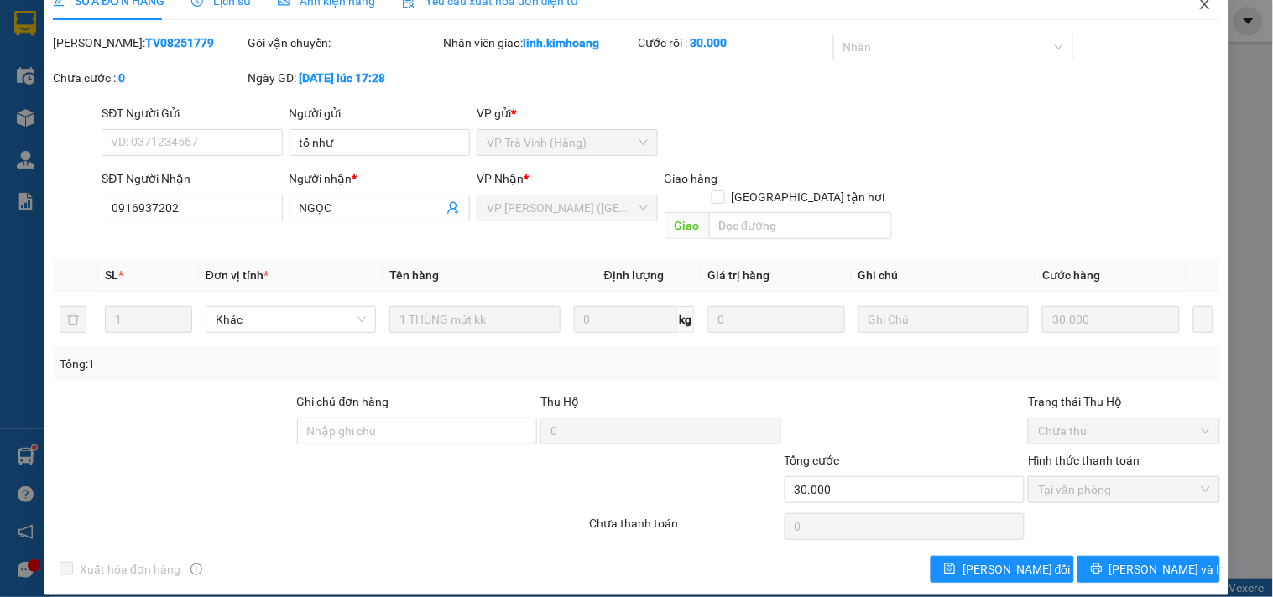
click at [1198, 2] on span "Close" at bounding box center [1204, 5] width 47 height 47
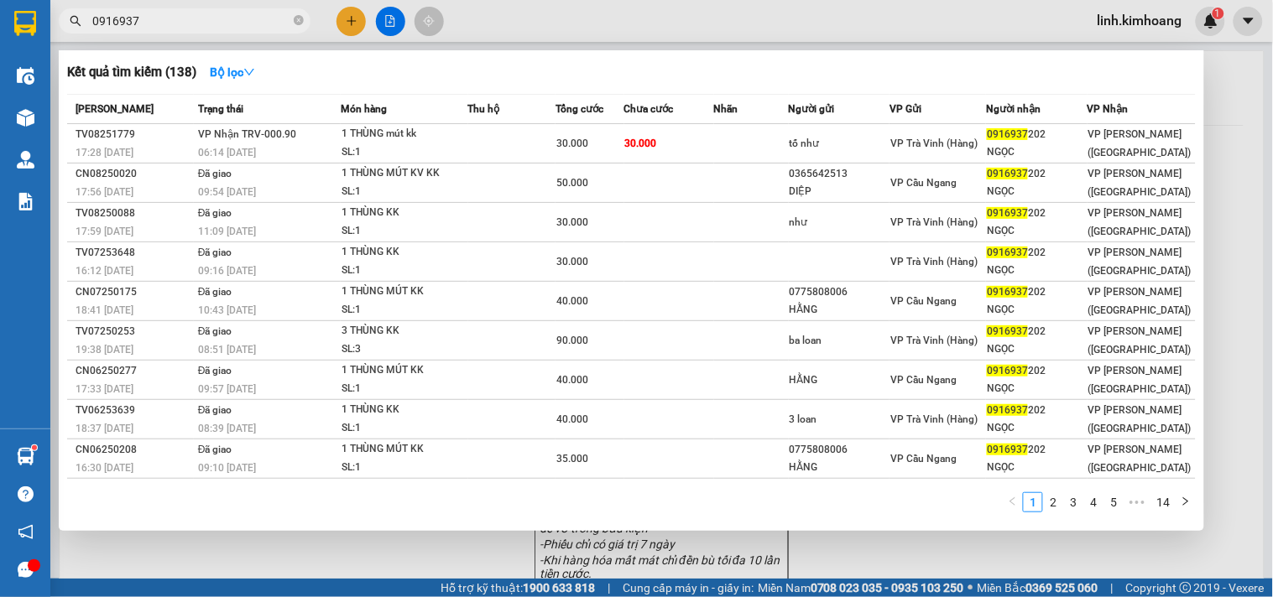
click at [292, 23] on span "0916937" at bounding box center [185, 20] width 252 height 25
click at [302, 18] on icon "close-circle" at bounding box center [299, 20] width 10 height 10
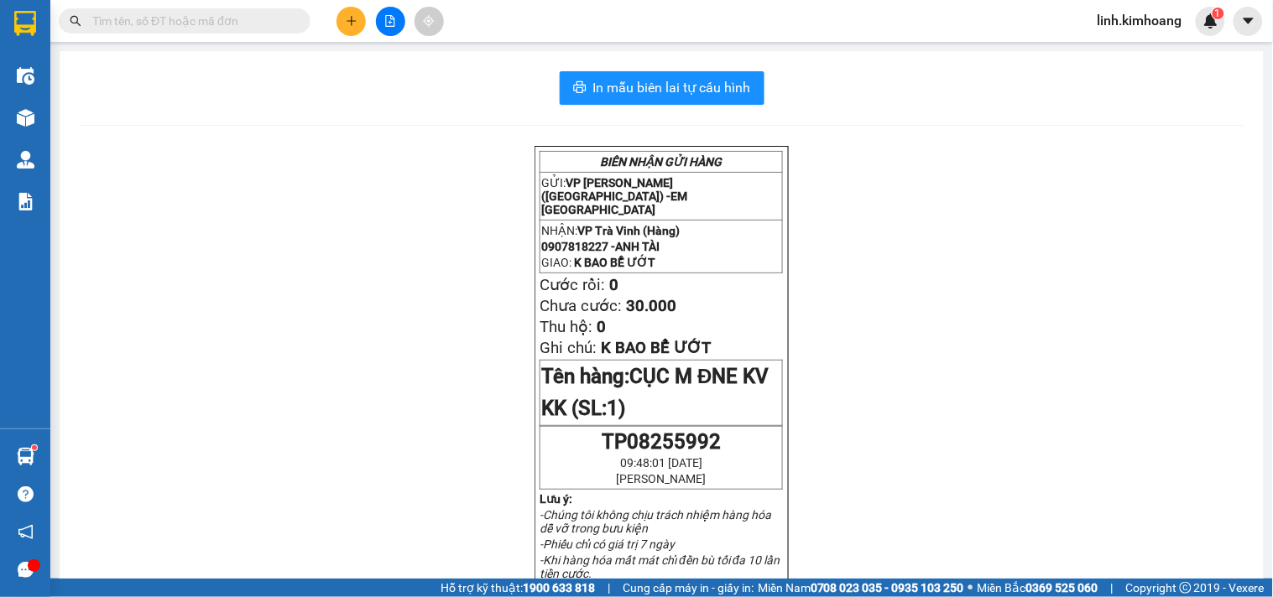
click at [224, 21] on input "text" at bounding box center [191, 21] width 198 height 18
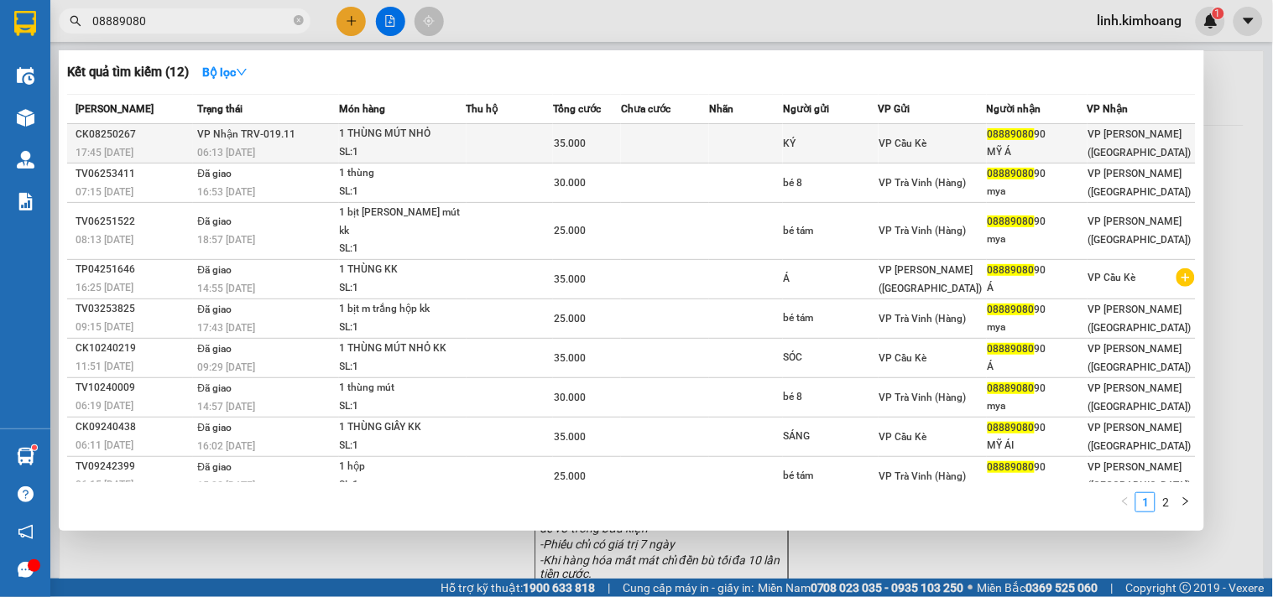
click at [936, 160] on td "VP Cầu Kè" at bounding box center [932, 143] width 108 height 39
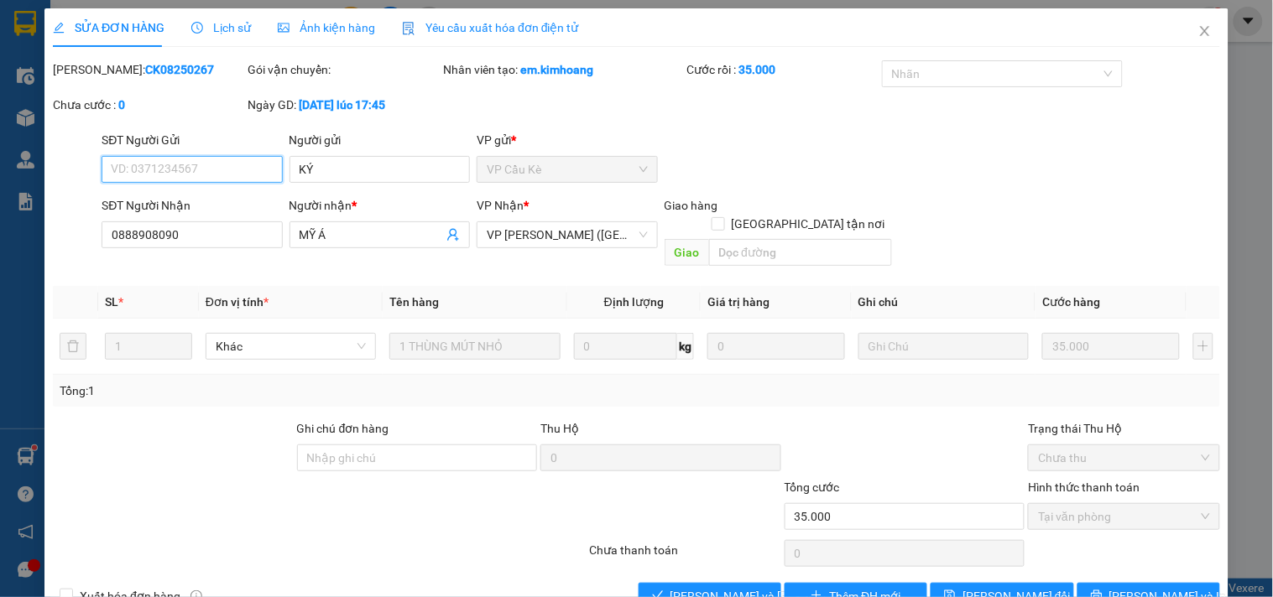
scroll to position [27, 0]
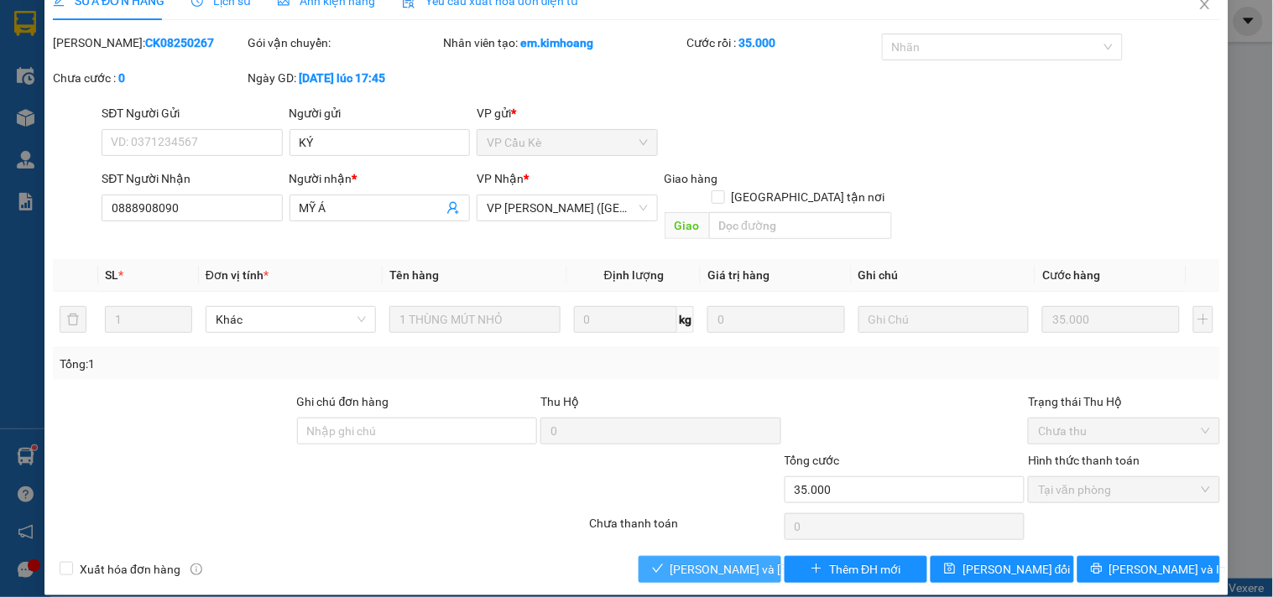
click at [720, 560] on span "[PERSON_NAME] và Giao hàng" at bounding box center [783, 569] width 227 height 18
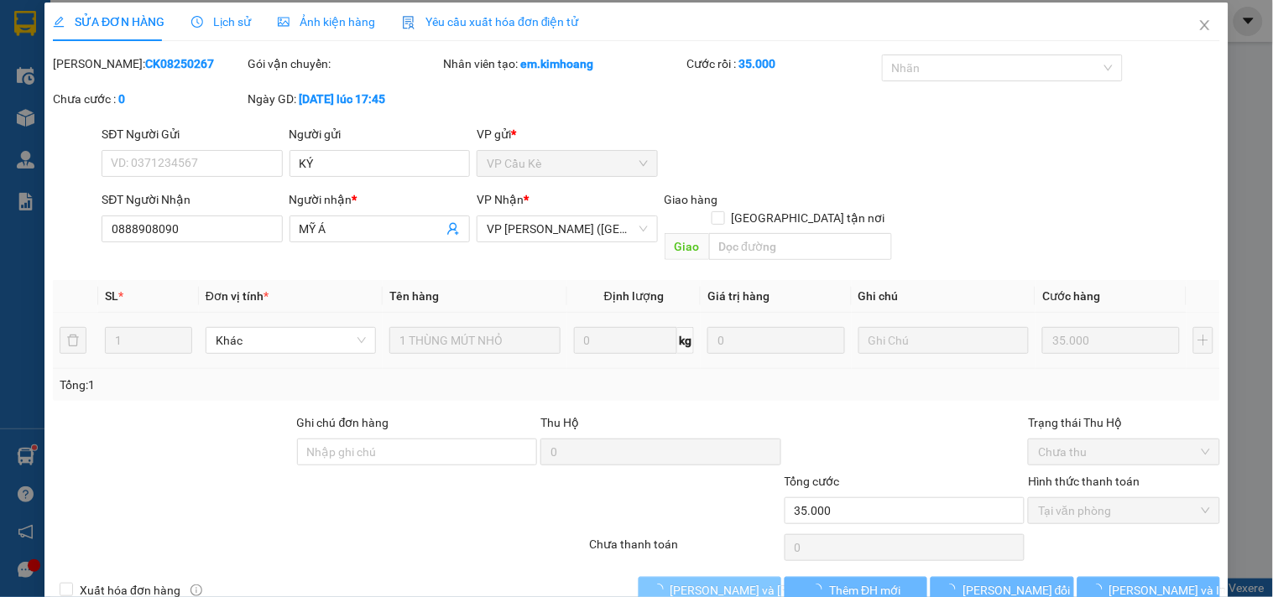
scroll to position [0, 0]
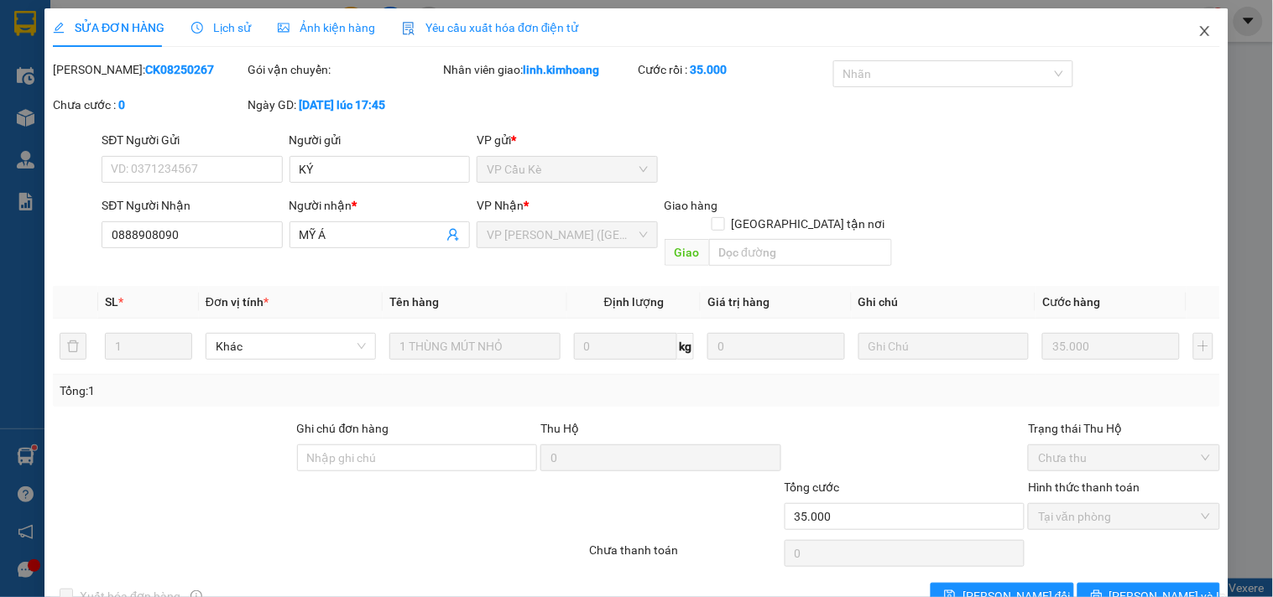
click at [1200, 30] on icon "close" at bounding box center [1204, 31] width 9 height 10
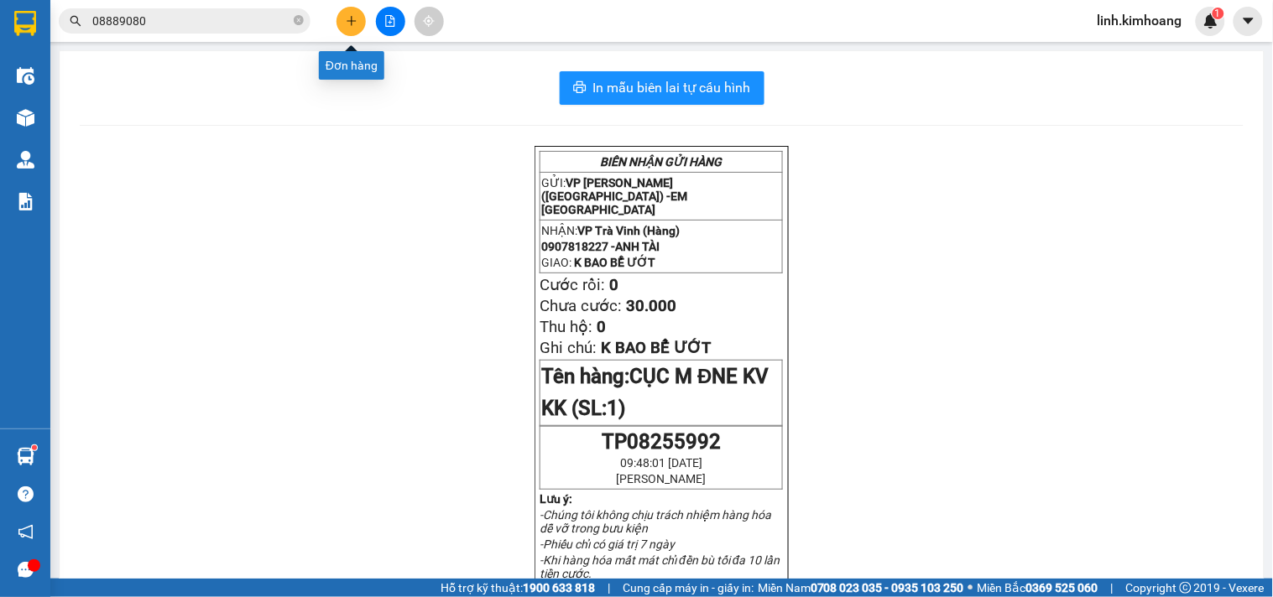
click at [354, 23] on icon "plus" at bounding box center [352, 21] width 12 height 12
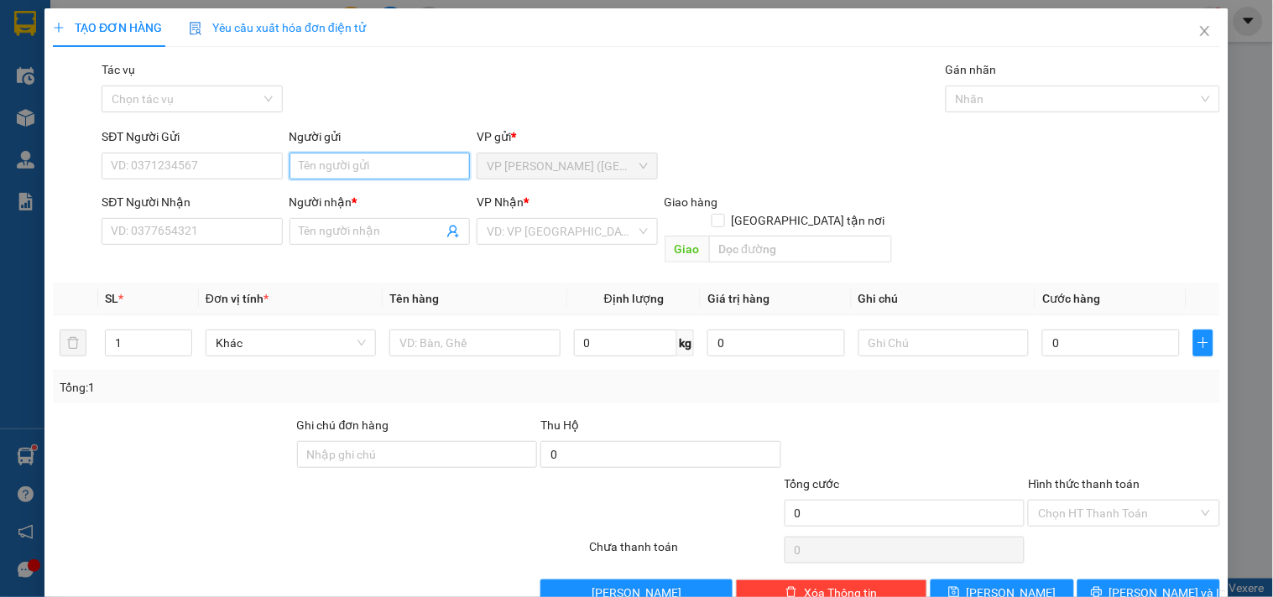
click at [380, 158] on input "Người gửi" at bounding box center [379, 166] width 180 height 27
click at [205, 228] on input "SĐT Người Nhận" at bounding box center [192, 231] width 180 height 27
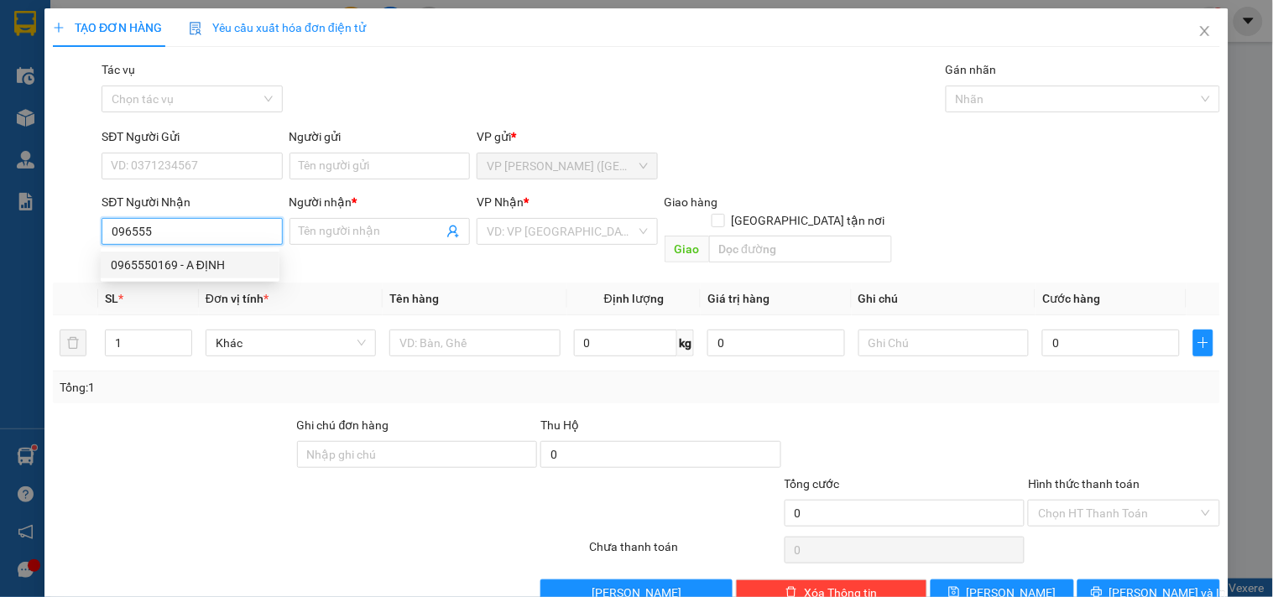
click at [215, 271] on div "0965550169 - A ĐỊNH" at bounding box center [190, 265] width 159 height 18
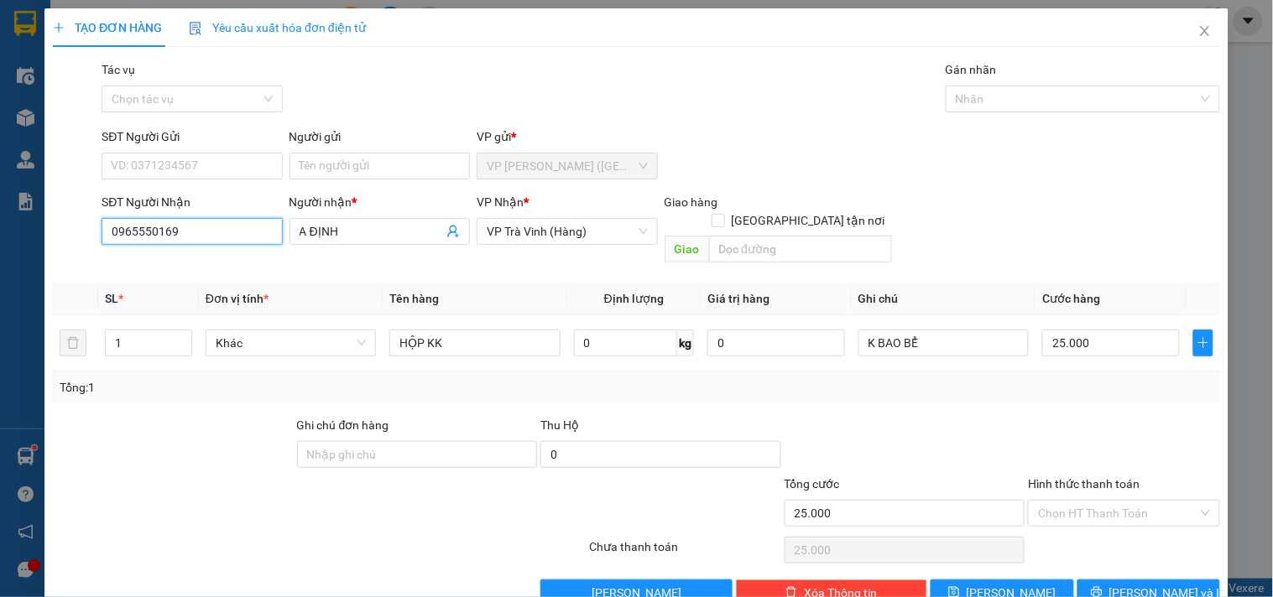
scroll to position [23, 0]
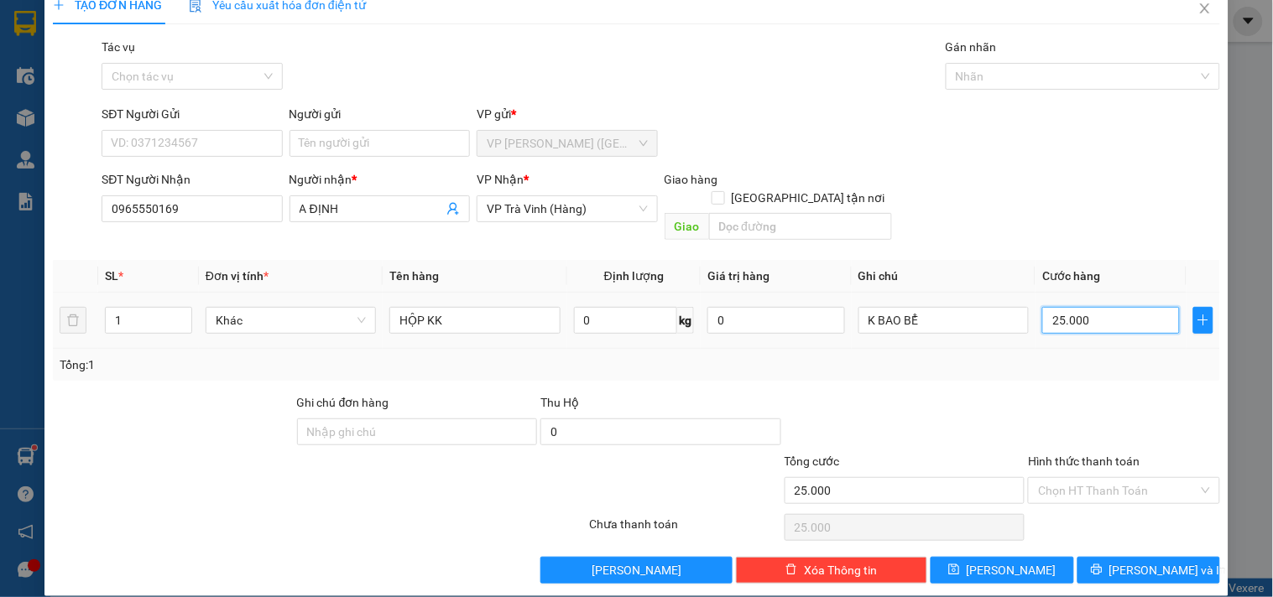
click at [1112, 307] on input "25.000" at bounding box center [1111, 320] width 138 height 27
click at [1150, 561] on span "[PERSON_NAME] và In" at bounding box center [1167, 570] width 117 height 18
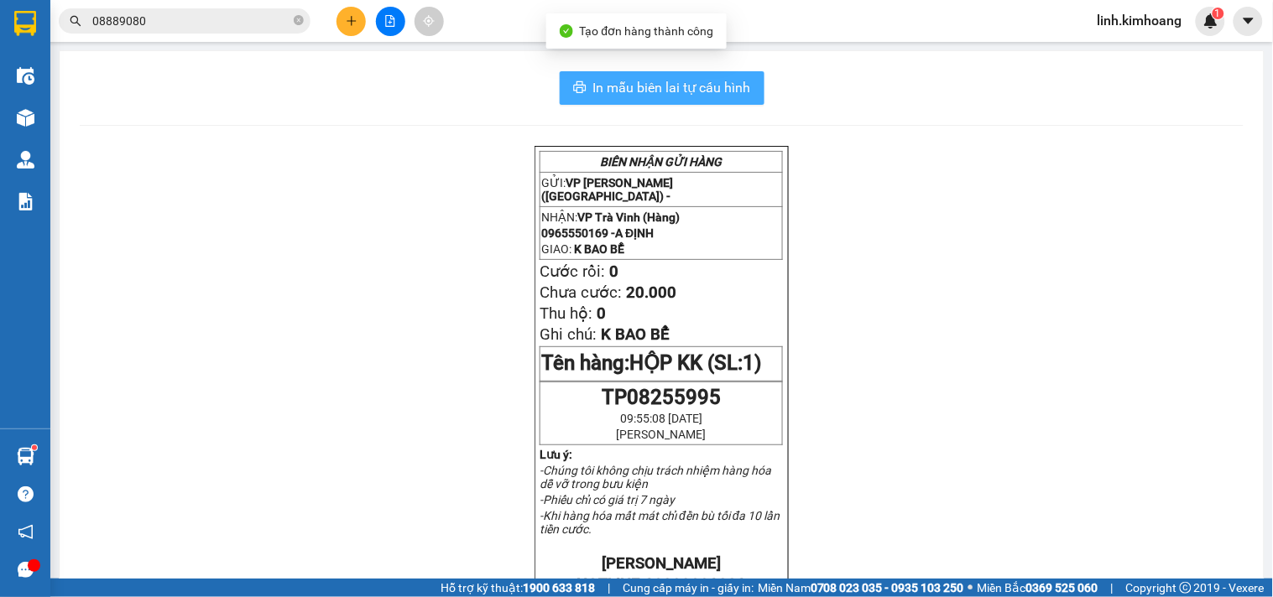
click at [710, 74] on button "In mẫu biên lai tự cấu hình" at bounding box center [662, 88] width 205 height 34
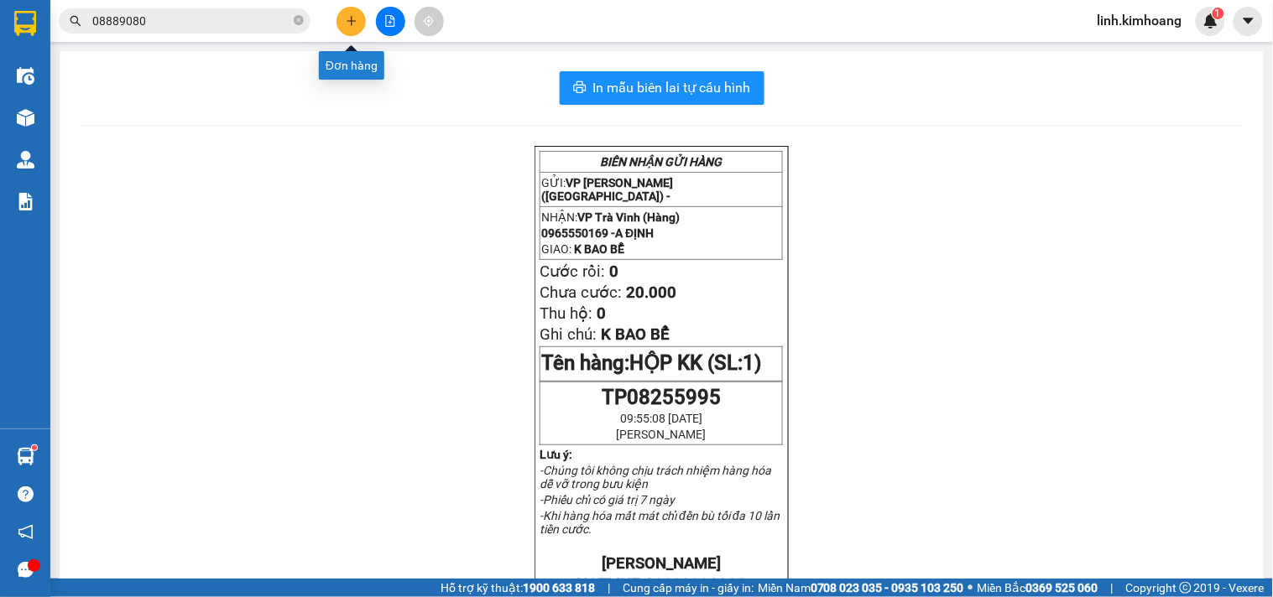
click at [352, 20] on icon "plus" at bounding box center [351, 20] width 9 height 1
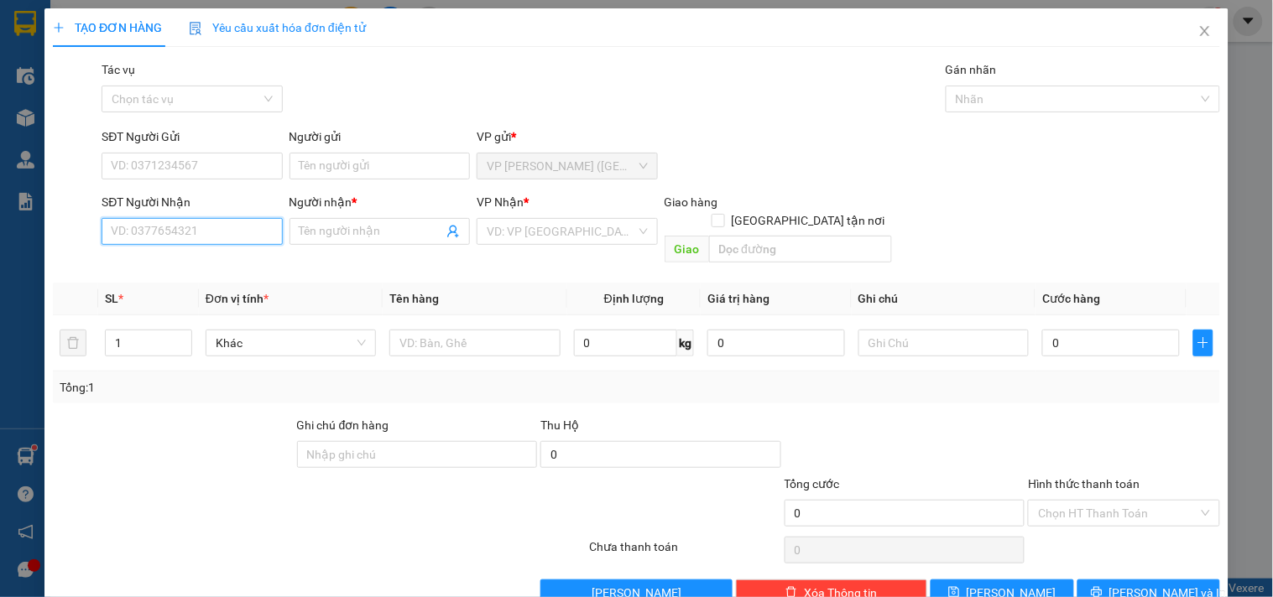
click at [216, 231] on input "SĐT Người Nhận" at bounding box center [192, 231] width 180 height 27
drag, startPoint x: 211, startPoint y: 263, endPoint x: 237, endPoint y: 290, distance: 36.8
click at [211, 263] on div "0942927404 - CHỊ MỸ" at bounding box center [190, 265] width 159 height 18
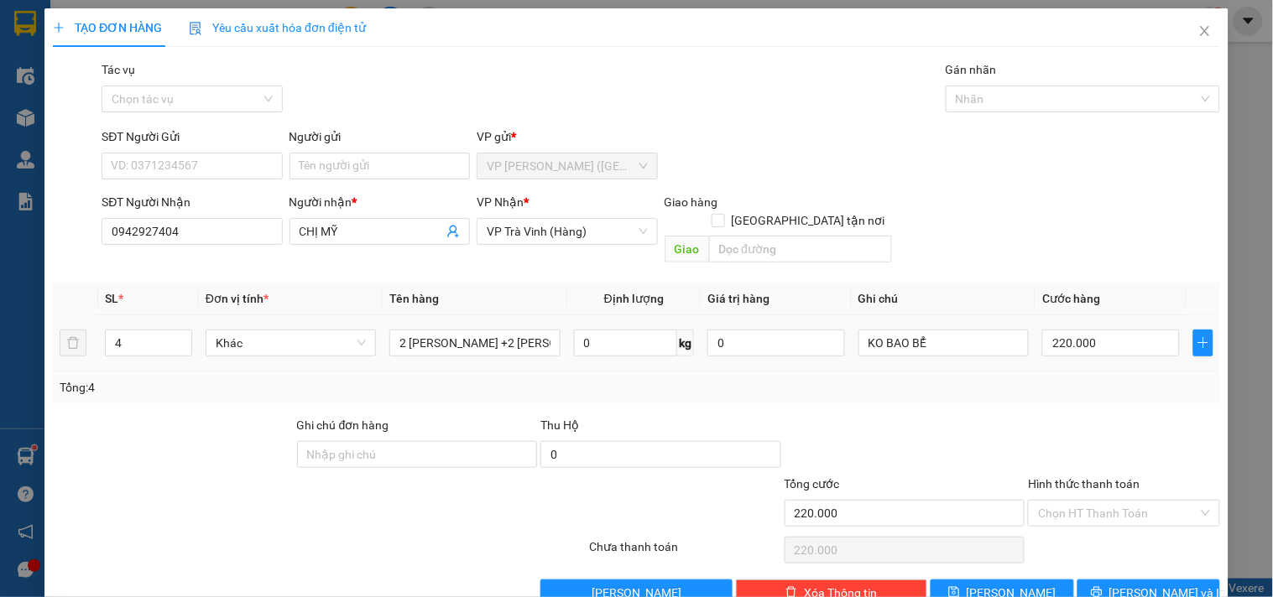
drag, startPoint x: 134, startPoint y: 321, endPoint x: 19, endPoint y: 336, distance: 115.9
click at [19, 336] on div "TẠO ĐƠN HÀNG Yêu cầu xuất hóa đơn điện tử Transit Pickup Surcharge Ids Transit …" at bounding box center [636, 298] width 1273 height 597
click at [1116, 330] on input "220.000" at bounding box center [1111, 343] width 138 height 27
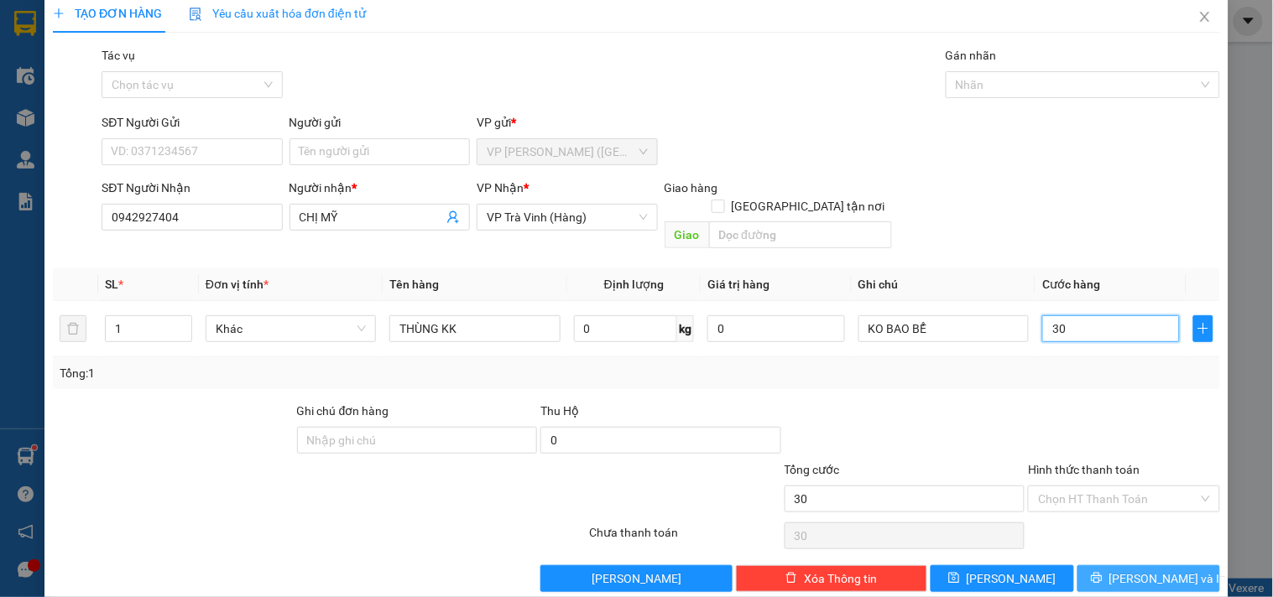
scroll to position [23, 0]
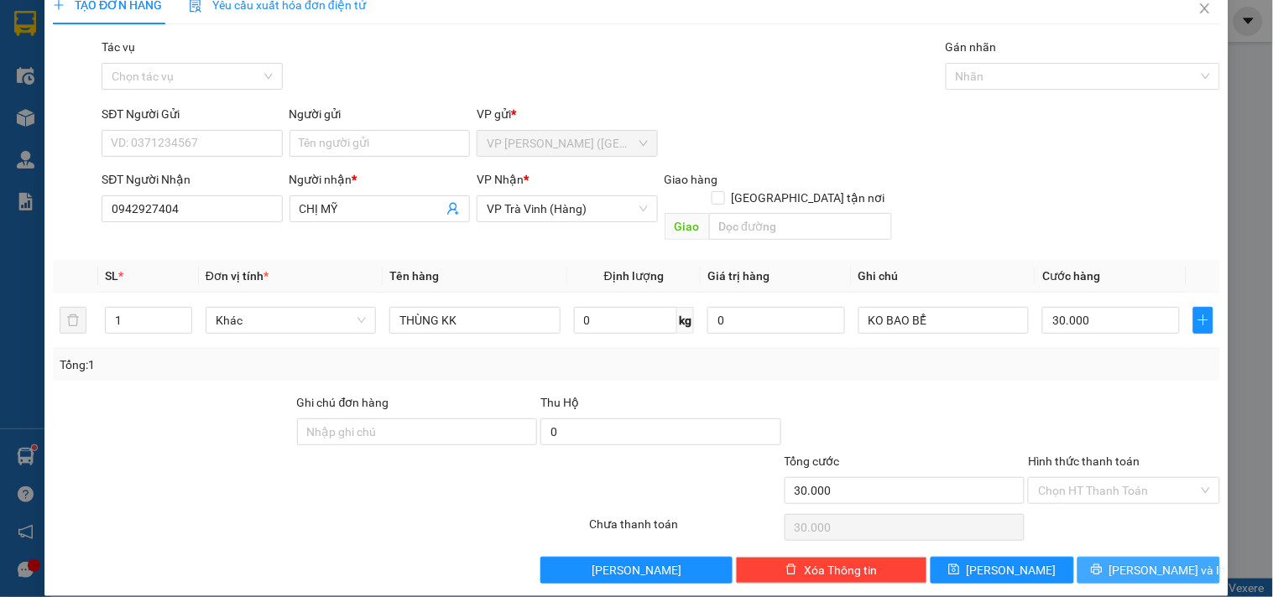
click at [1142, 561] on span "[PERSON_NAME] và In" at bounding box center [1167, 570] width 117 height 18
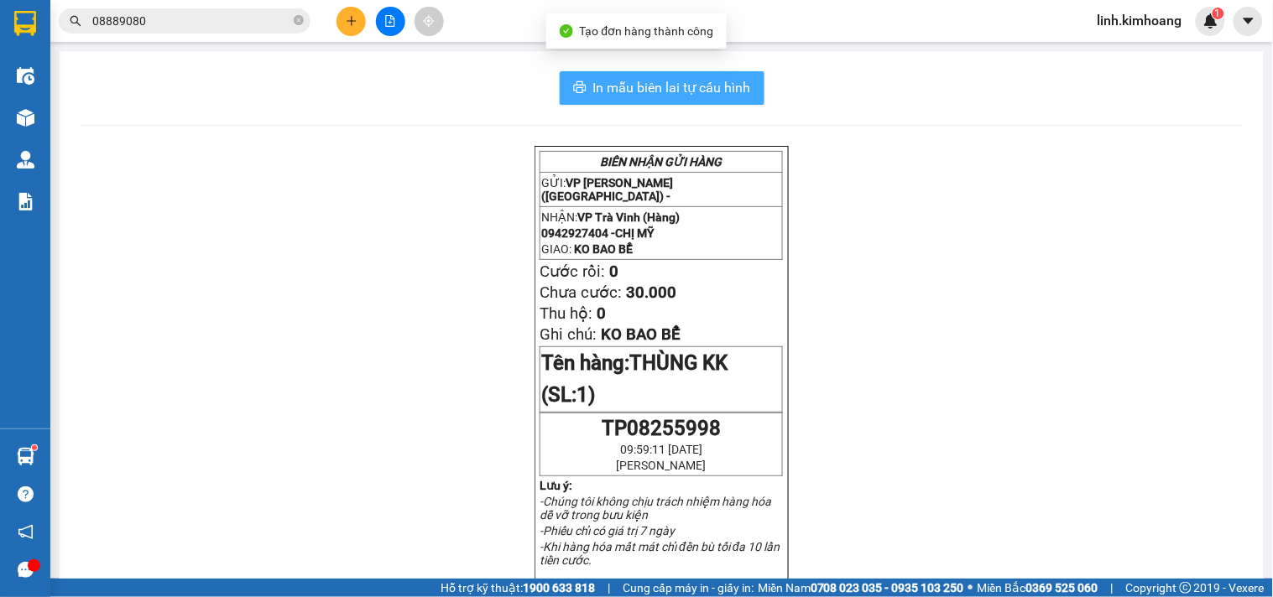
click at [654, 73] on button "In mẫu biên lai tự cấu hình" at bounding box center [662, 88] width 205 height 34
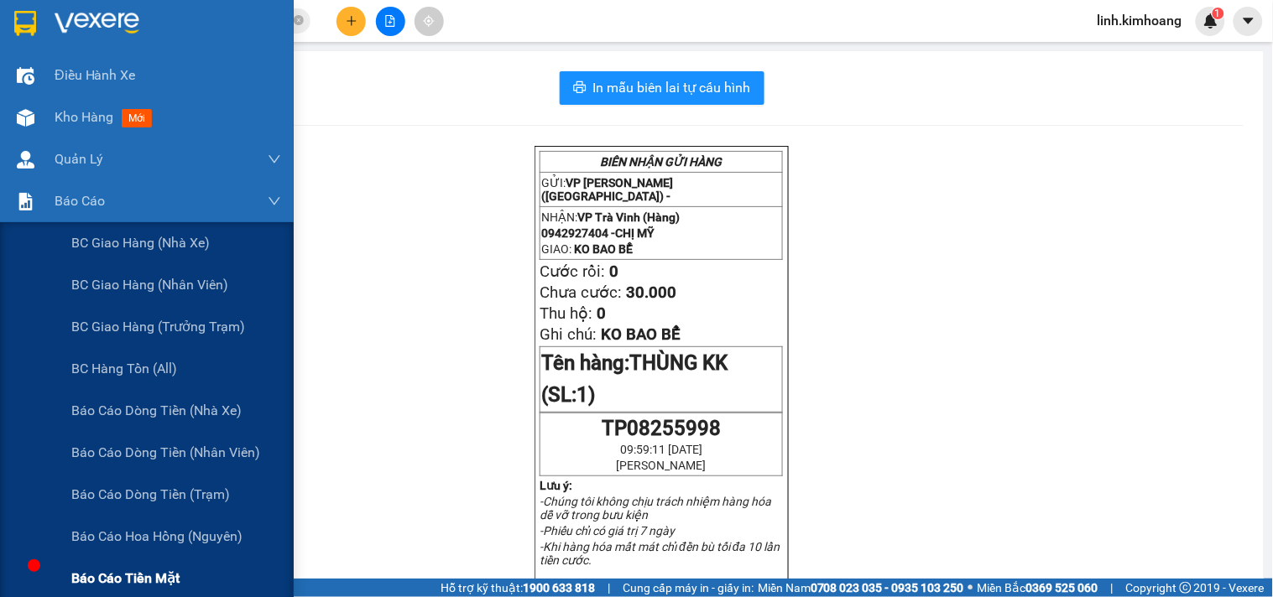
click at [156, 581] on span "Báo cáo tiền mặt" at bounding box center [125, 578] width 108 height 21
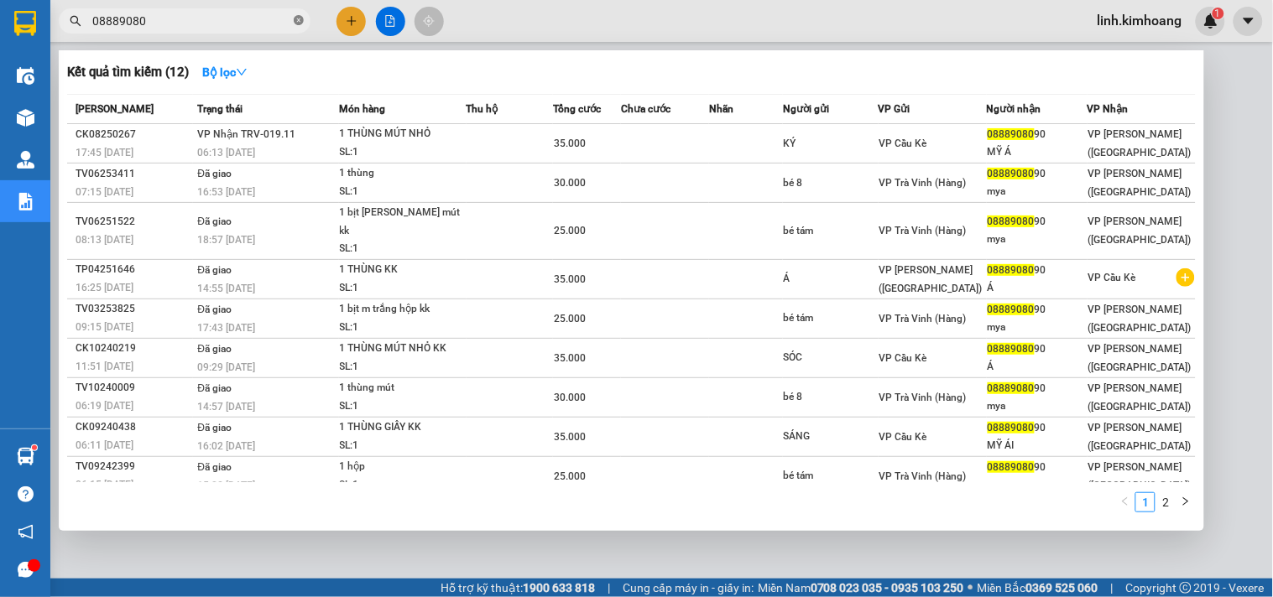
click at [300, 18] on icon "close-circle" at bounding box center [299, 20] width 10 height 10
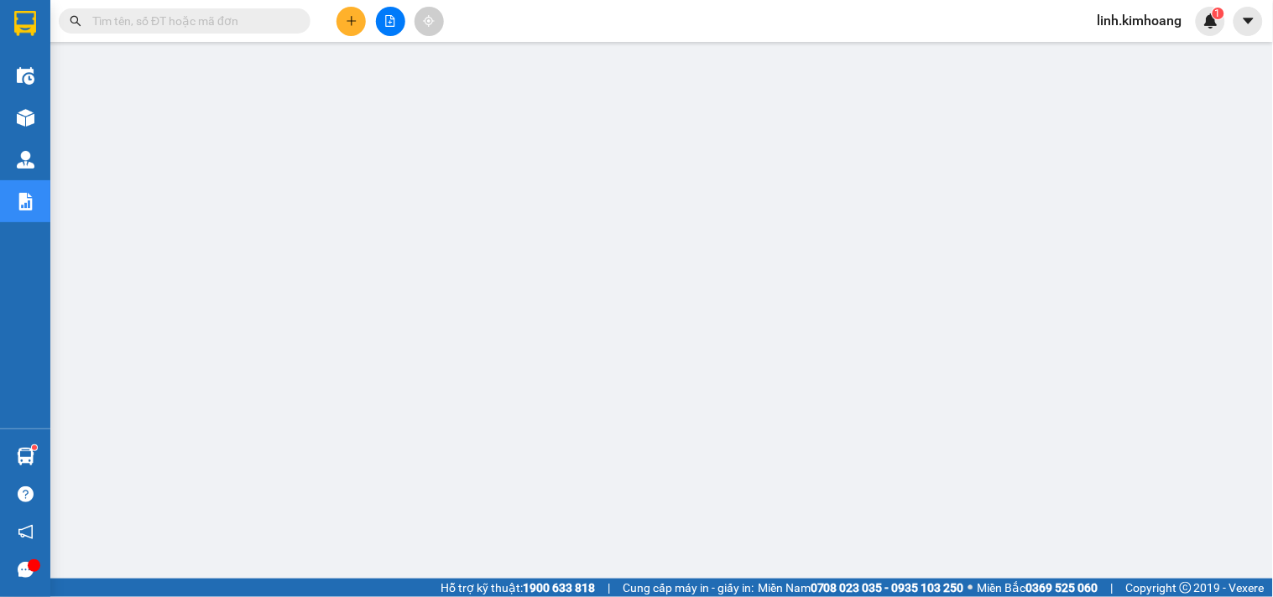
click at [238, 20] on input "text" at bounding box center [191, 21] width 198 height 18
click at [220, 10] on span at bounding box center [185, 20] width 252 height 25
click at [224, 23] on input "text" at bounding box center [191, 21] width 198 height 18
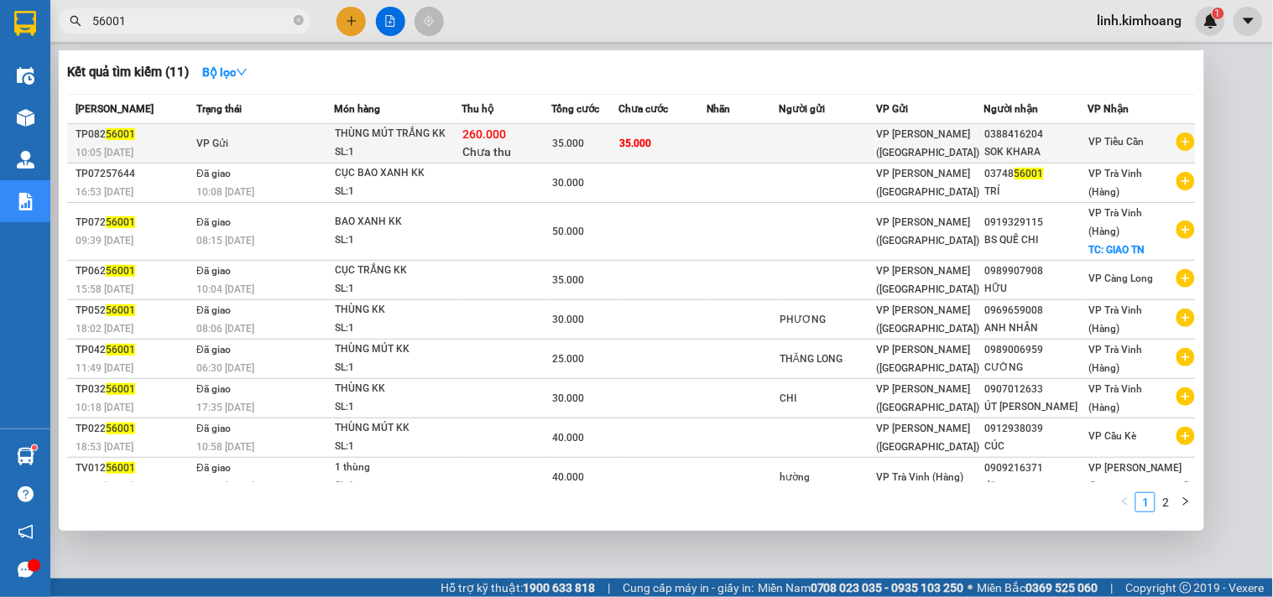
click at [876, 129] on td at bounding box center [827, 143] width 97 height 39
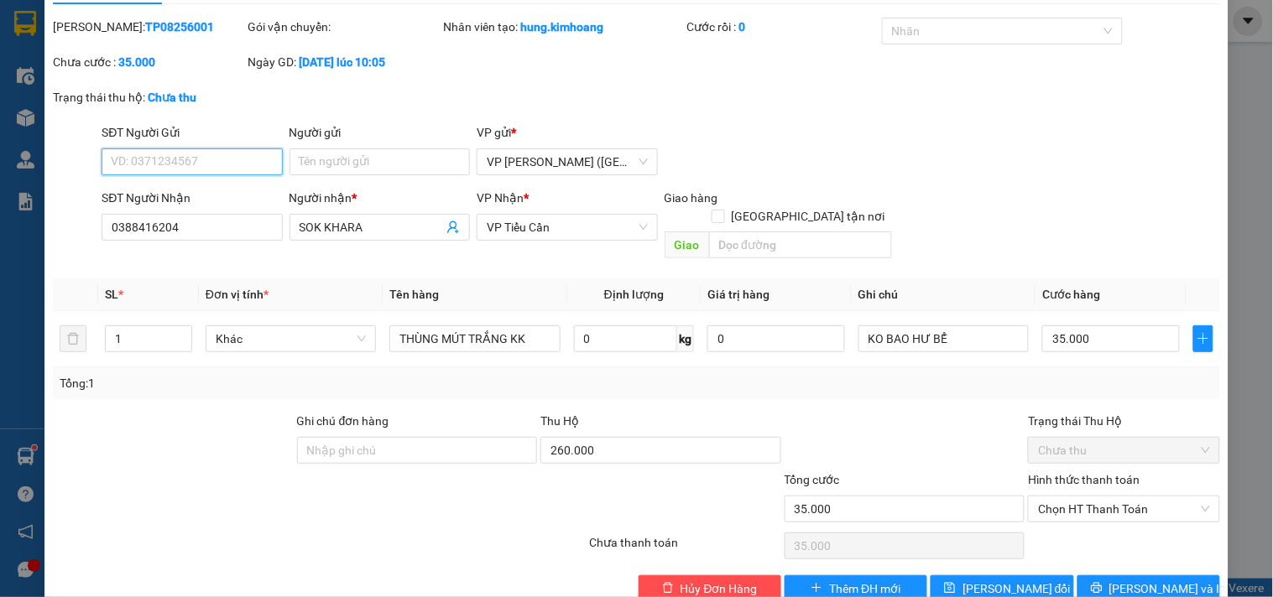
scroll to position [61, 0]
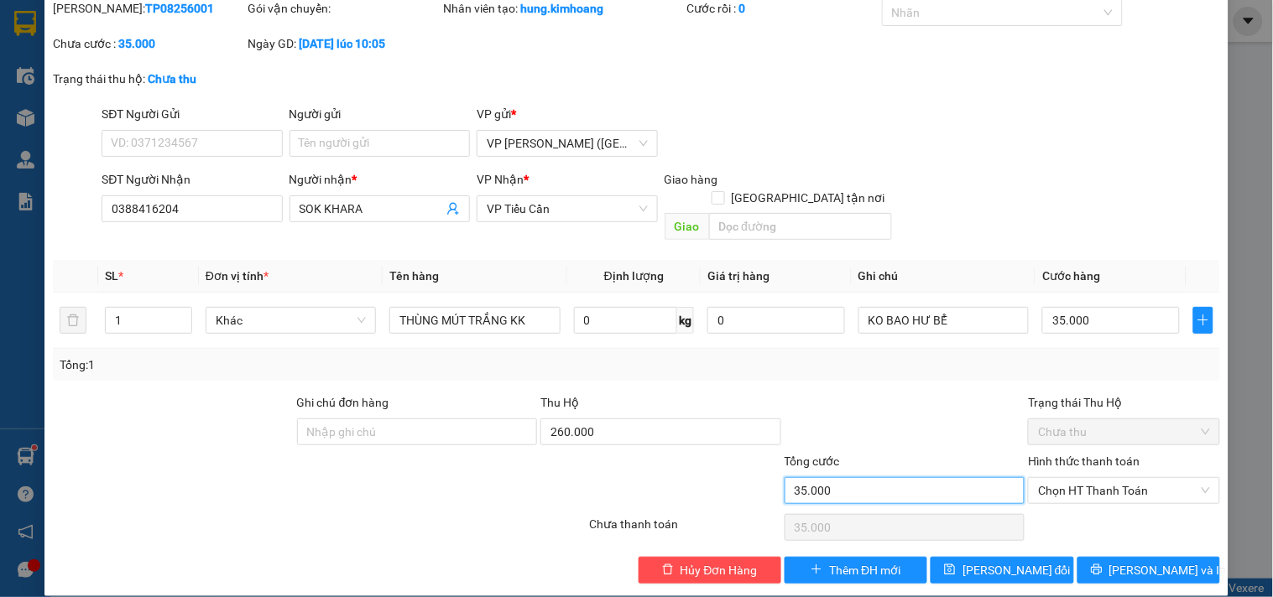
click at [864, 477] on input "35.000" at bounding box center [905, 490] width 241 height 27
click at [1118, 557] on button "[PERSON_NAME] và In" at bounding box center [1148, 570] width 143 height 27
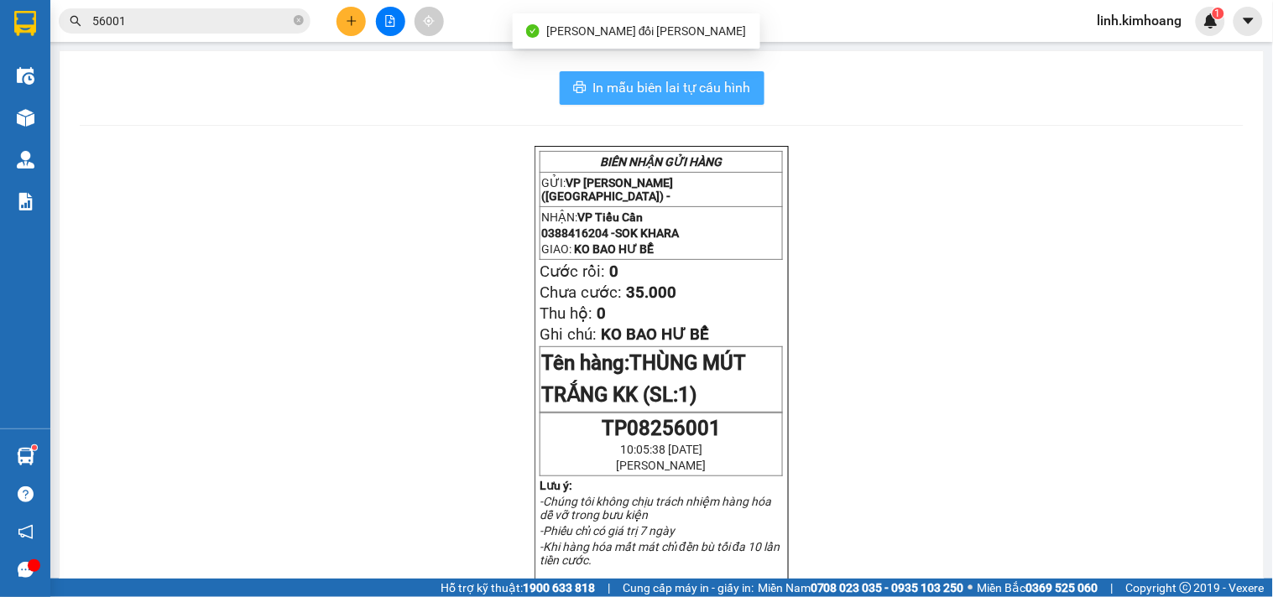
click at [727, 77] on span "In mẫu biên lai tự cấu hình" at bounding box center [672, 87] width 158 height 21
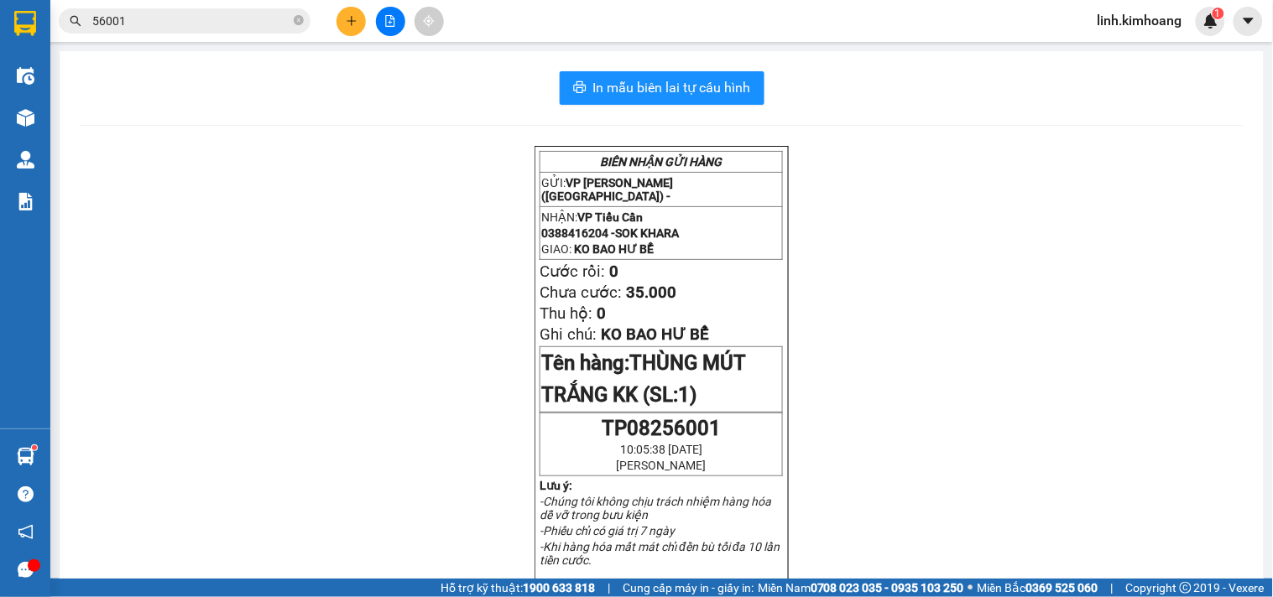
click at [347, 26] on icon "plus" at bounding box center [352, 21] width 12 height 12
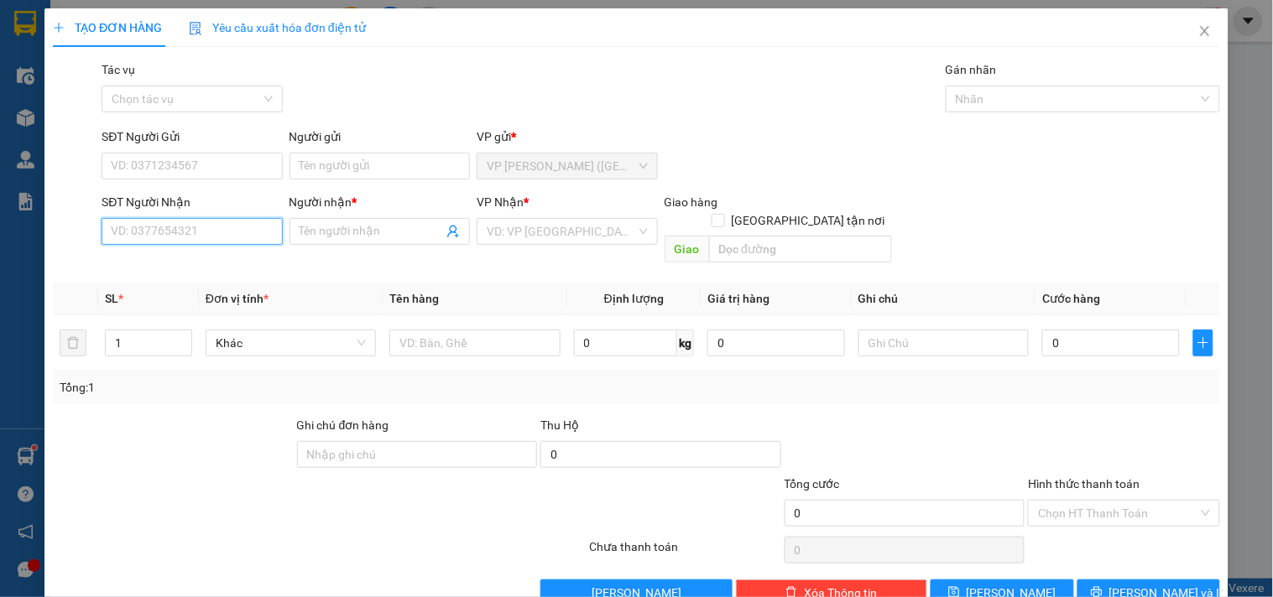
click at [168, 232] on input "SĐT Người Nhận" at bounding box center [192, 231] width 180 height 27
click at [1202, 26] on span "Close" at bounding box center [1204, 31] width 47 height 47
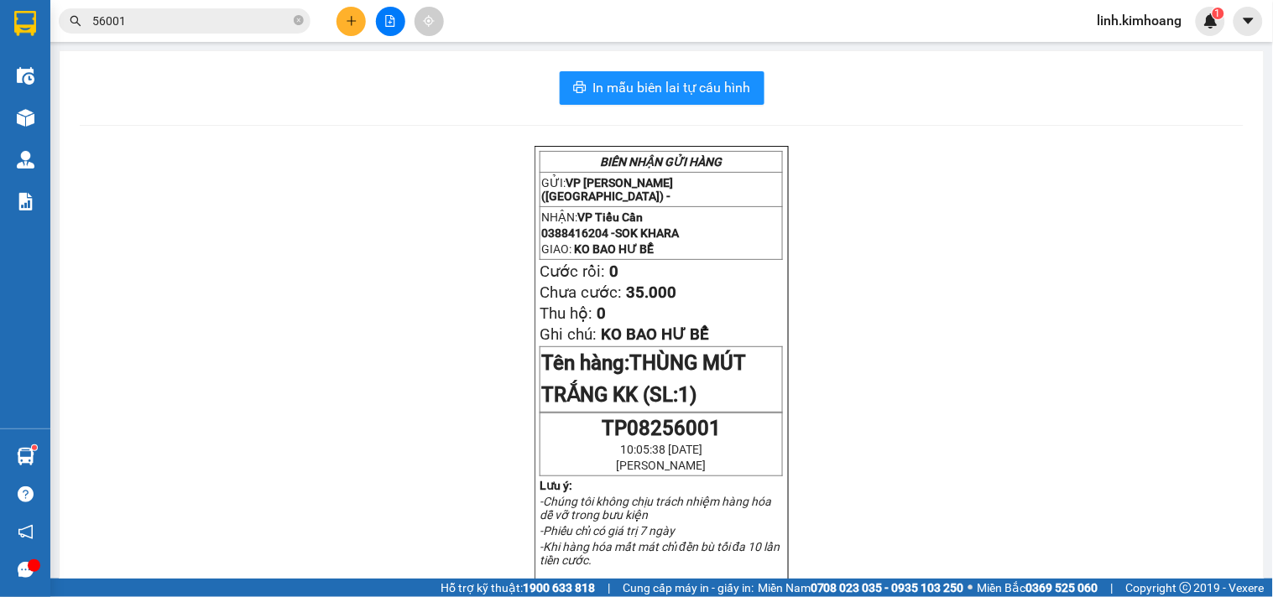
click at [306, 18] on span "56001" at bounding box center [185, 20] width 252 height 25
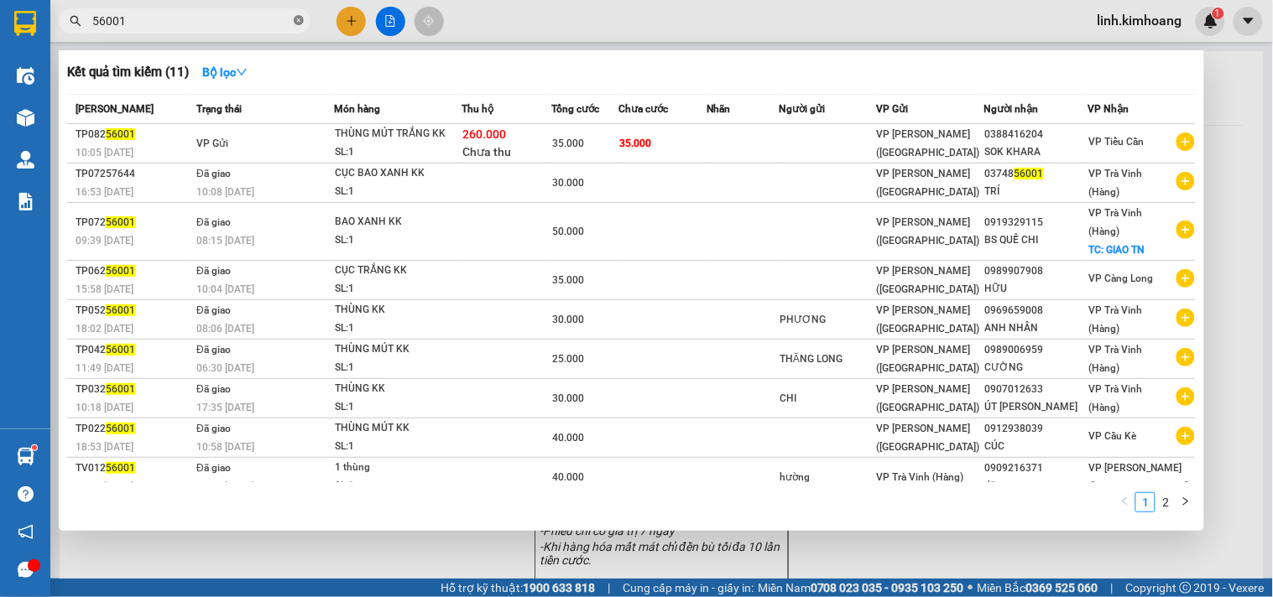
click at [294, 18] on icon "close-circle" at bounding box center [299, 20] width 10 height 10
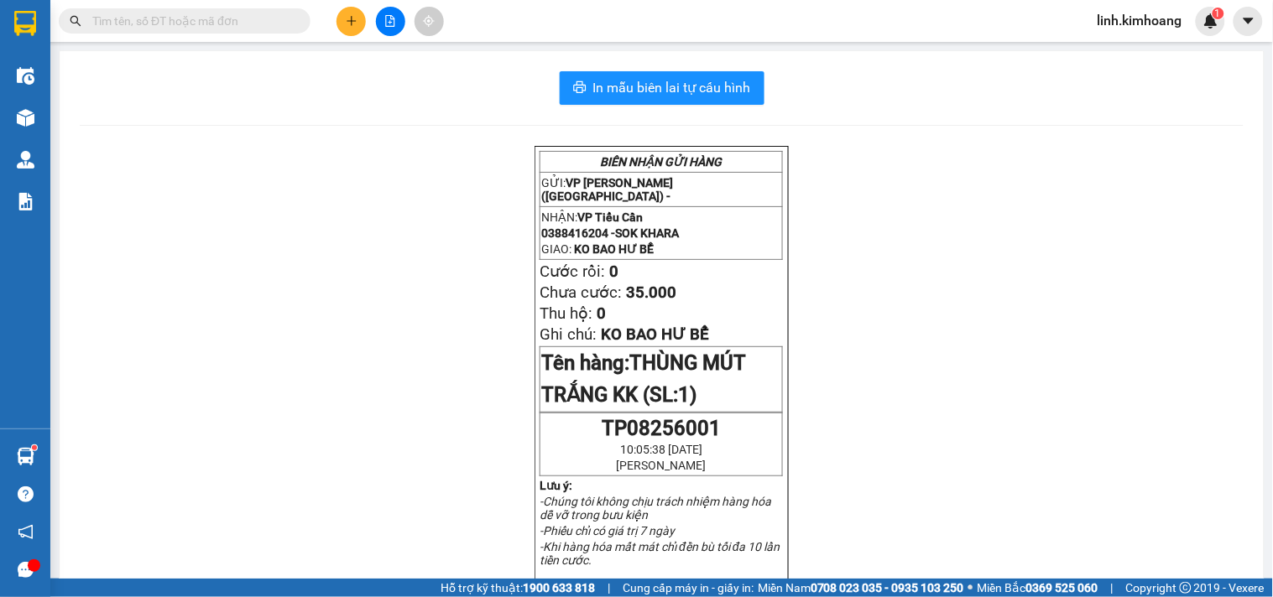
click at [279, 23] on input "text" at bounding box center [191, 21] width 198 height 18
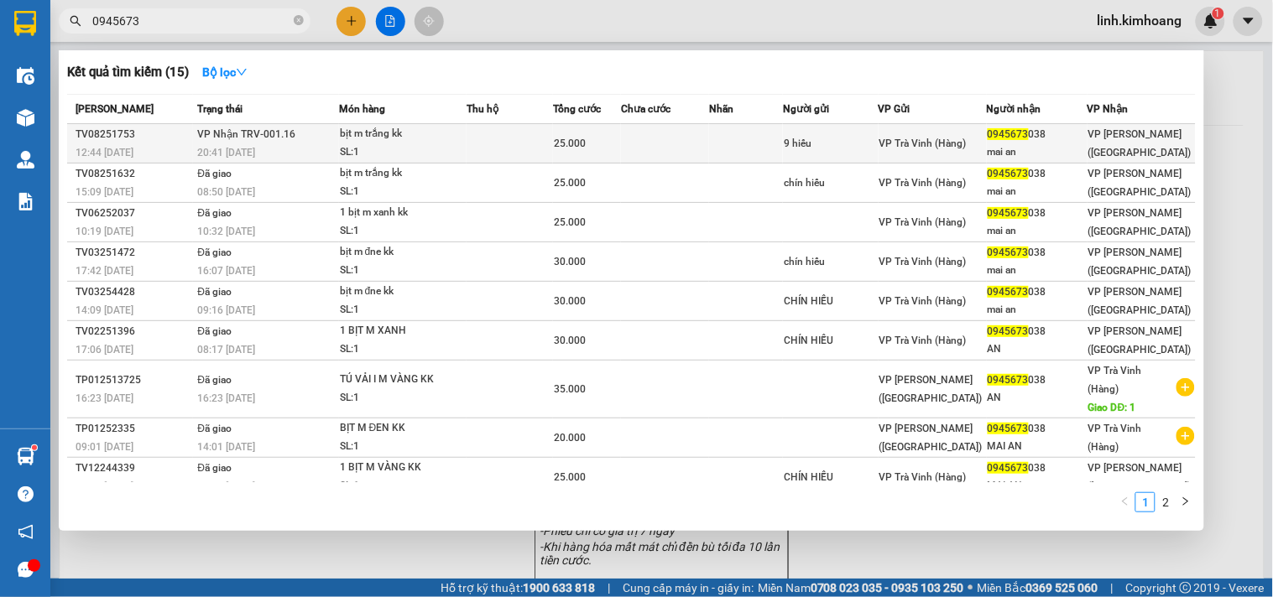
click at [811, 135] on div "9 hiếu" at bounding box center [831, 144] width 94 height 18
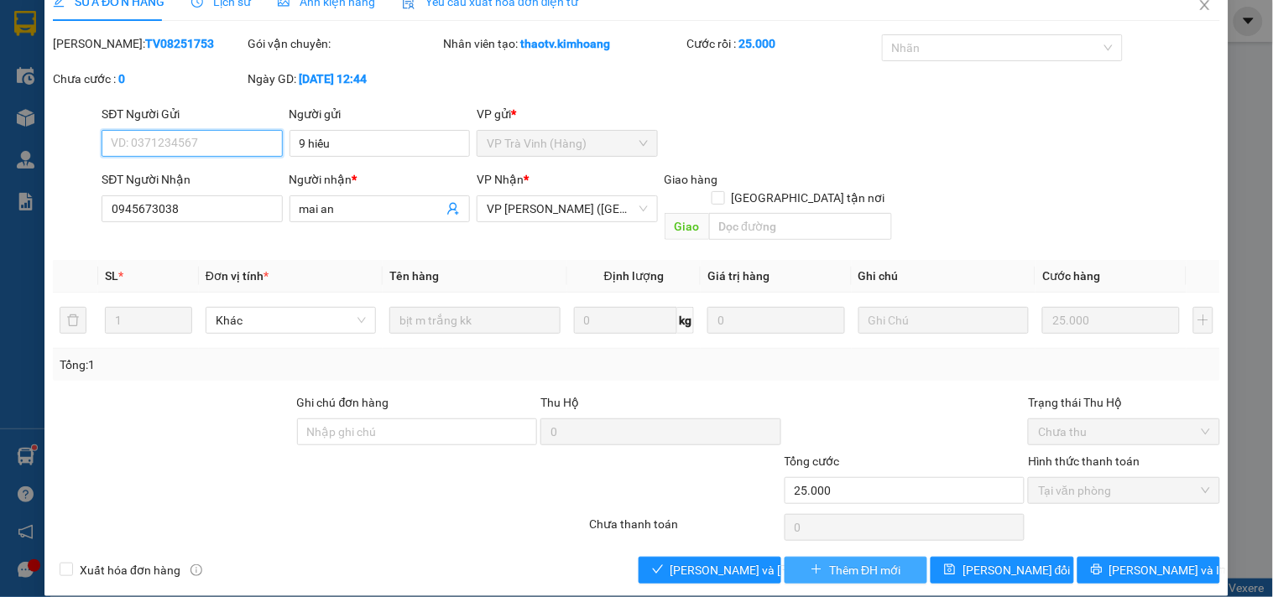
scroll to position [27, 0]
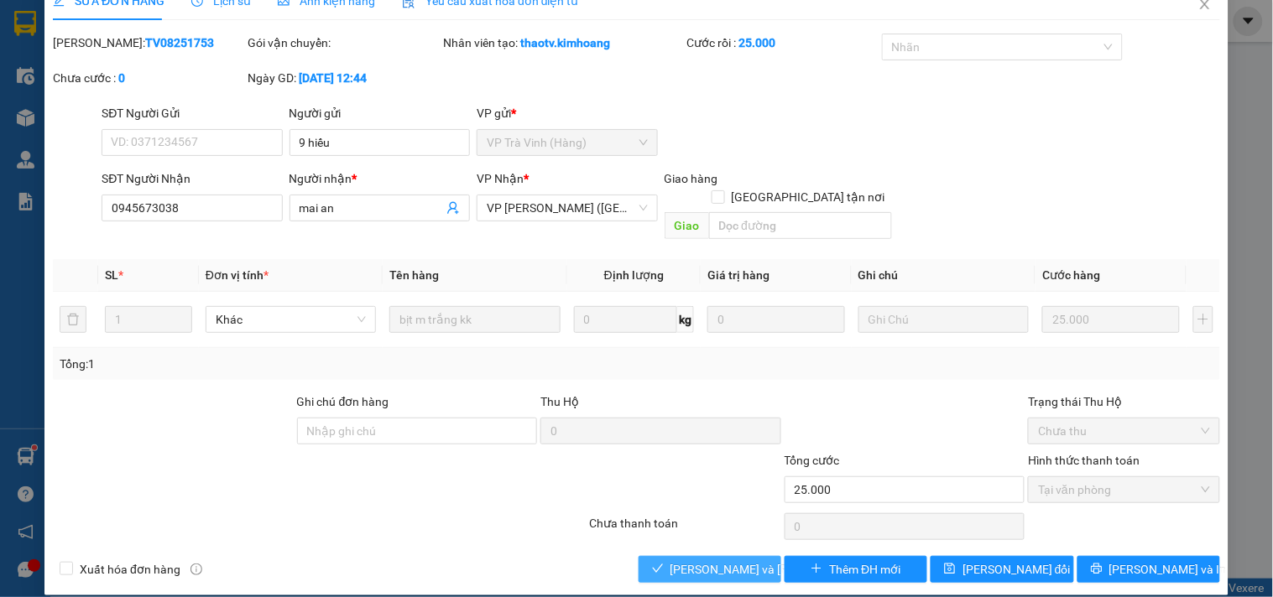
click at [718, 560] on span "[PERSON_NAME] và Giao hàng" at bounding box center [783, 569] width 227 height 18
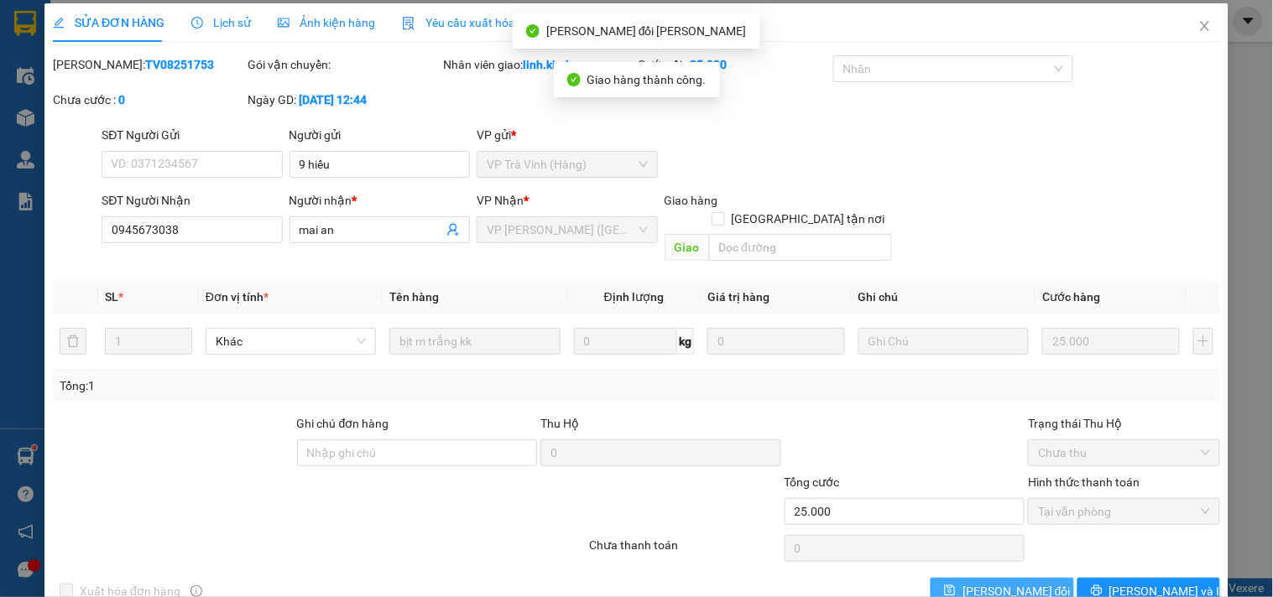
scroll to position [0, 0]
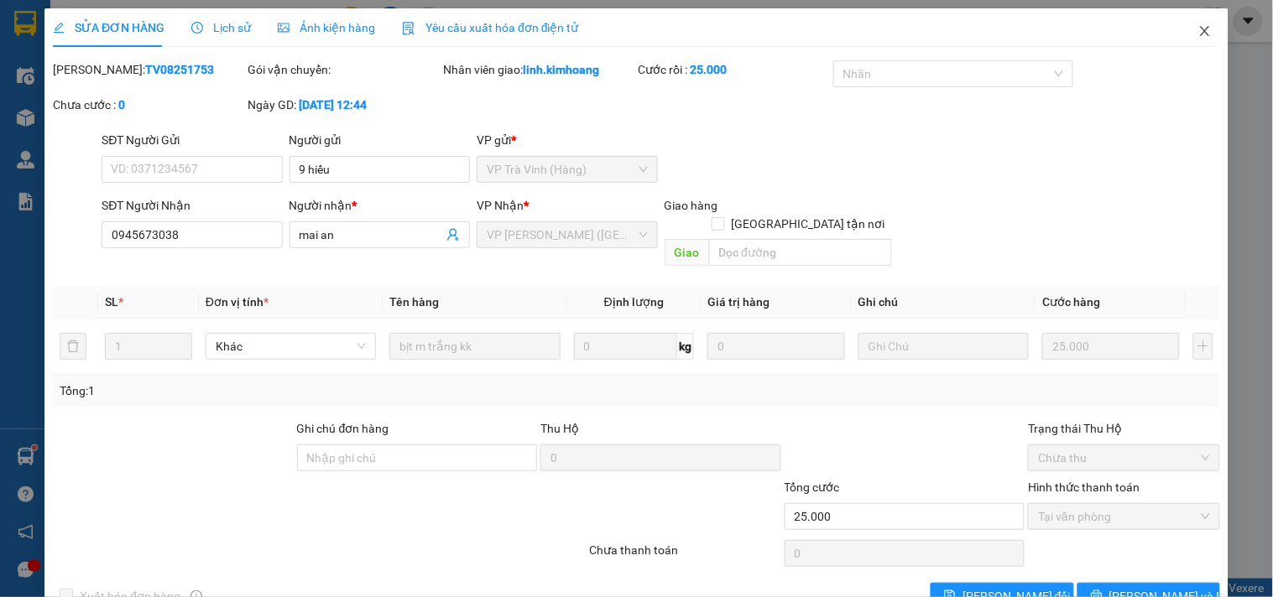
click at [1200, 28] on span "Close" at bounding box center [1204, 31] width 47 height 47
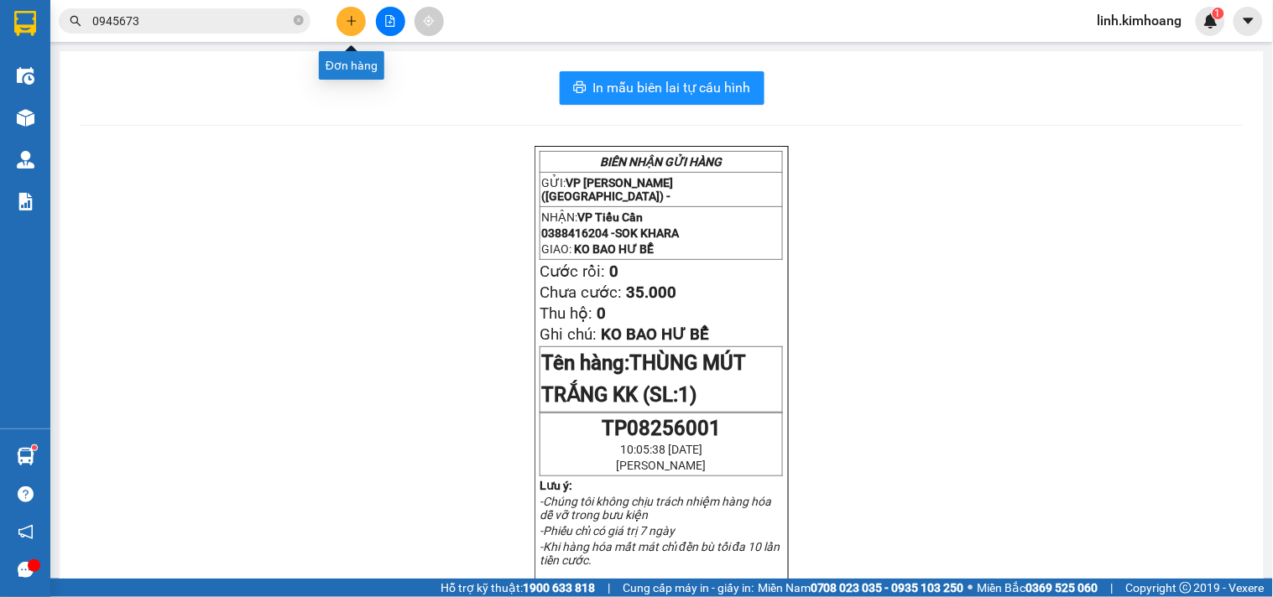
click at [349, 23] on icon "plus" at bounding box center [352, 21] width 12 height 12
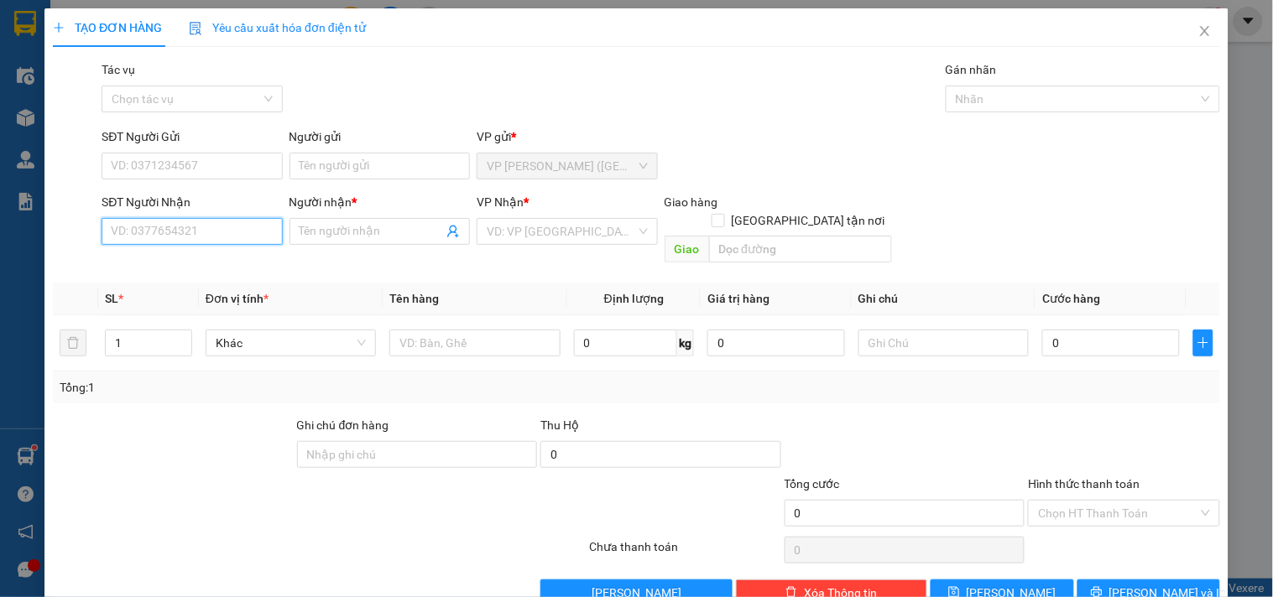
click at [157, 233] on input "SĐT Người Nhận" at bounding box center [192, 231] width 180 height 27
click at [334, 169] on input "Người gửi" at bounding box center [379, 166] width 180 height 27
click at [201, 258] on div "0337089327 - THẢO" at bounding box center [193, 265] width 165 height 18
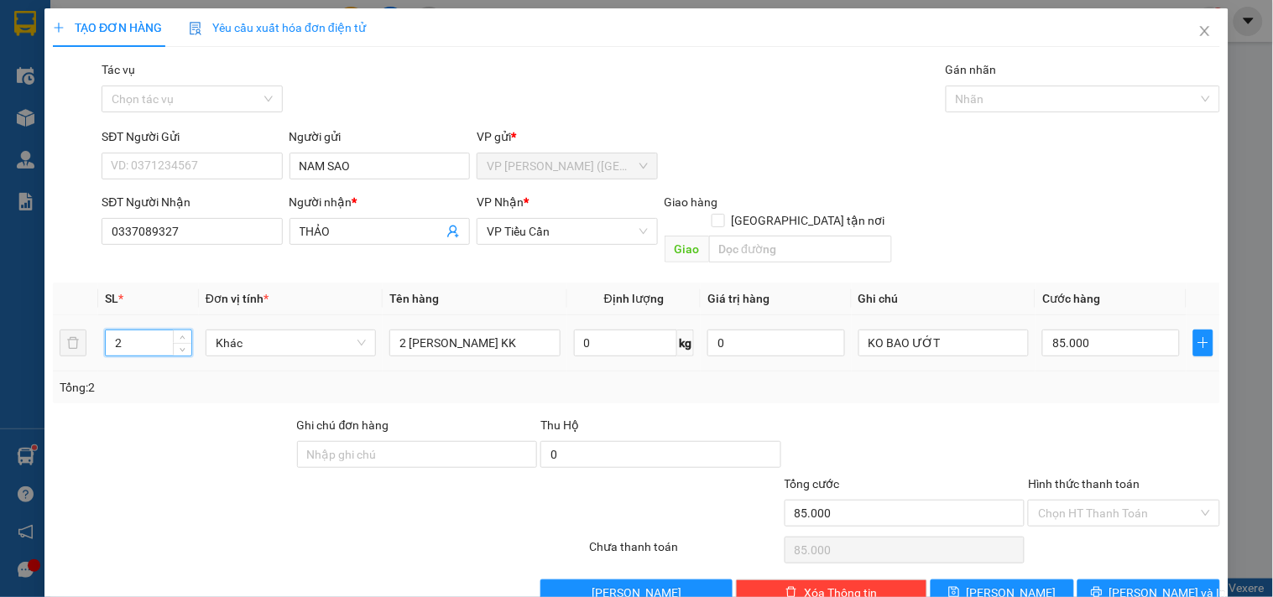
drag, startPoint x: 162, startPoint y: 332, endPoint x: 93, endPoint y: 341, distance: 69.3
click at [93, 341] on tr "2 Khác 2 CỤC TRẮNG KK 0 kg 0 KO BAO ƯỚT 85.000" at bounding box center [636, 343] width 1167 height 56
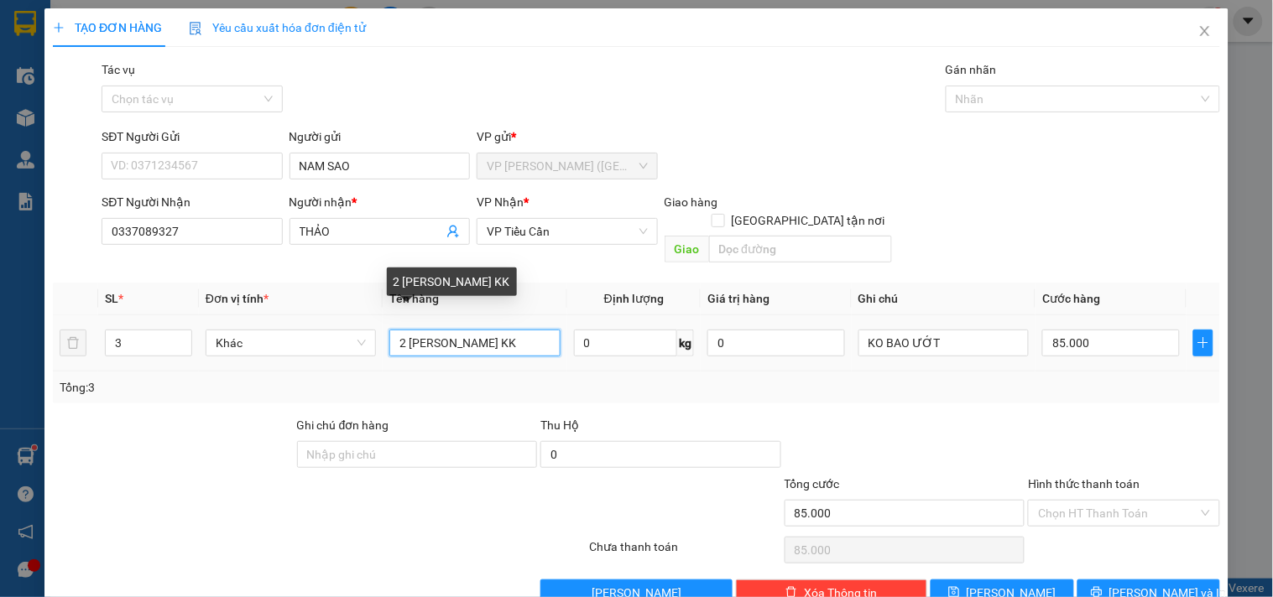
drag, startPoint x: 404, startPoint y: 329, endPoint x: 384, endPoint y: 341, distance: 23.3
click at [389, 341] on div "2 CỤC TRẮNG KK" at bounding box center [474, 343] width 170 height 34
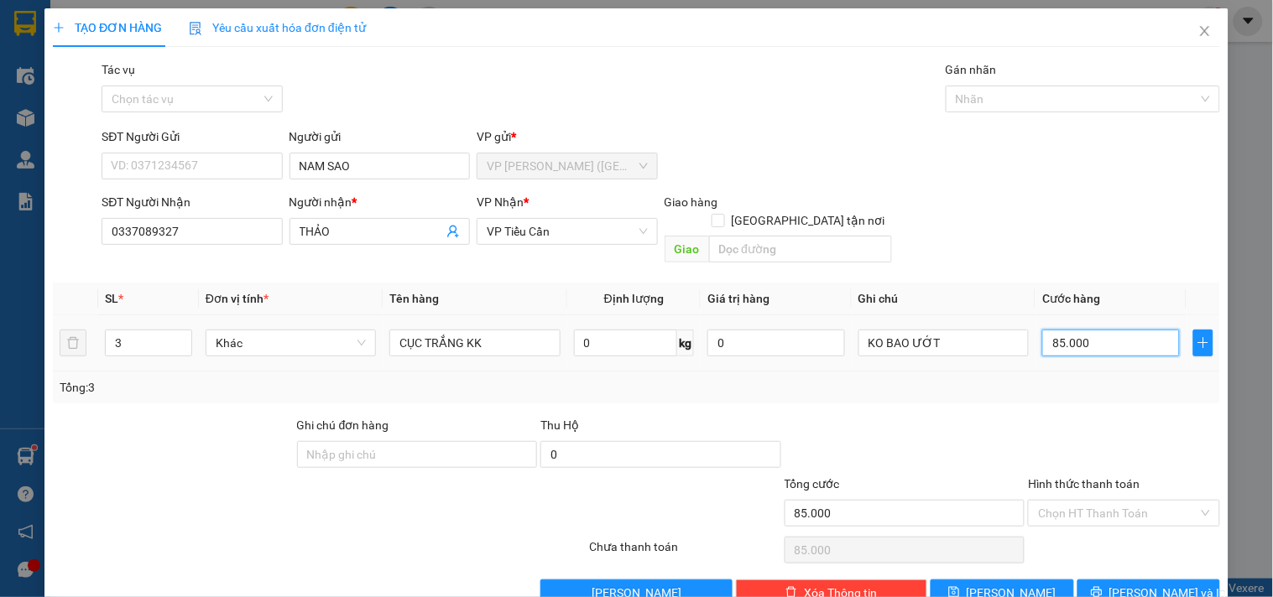
click at [1112, 330] on input "85.000" at bounding box center [1111, 343] width 138 height 27
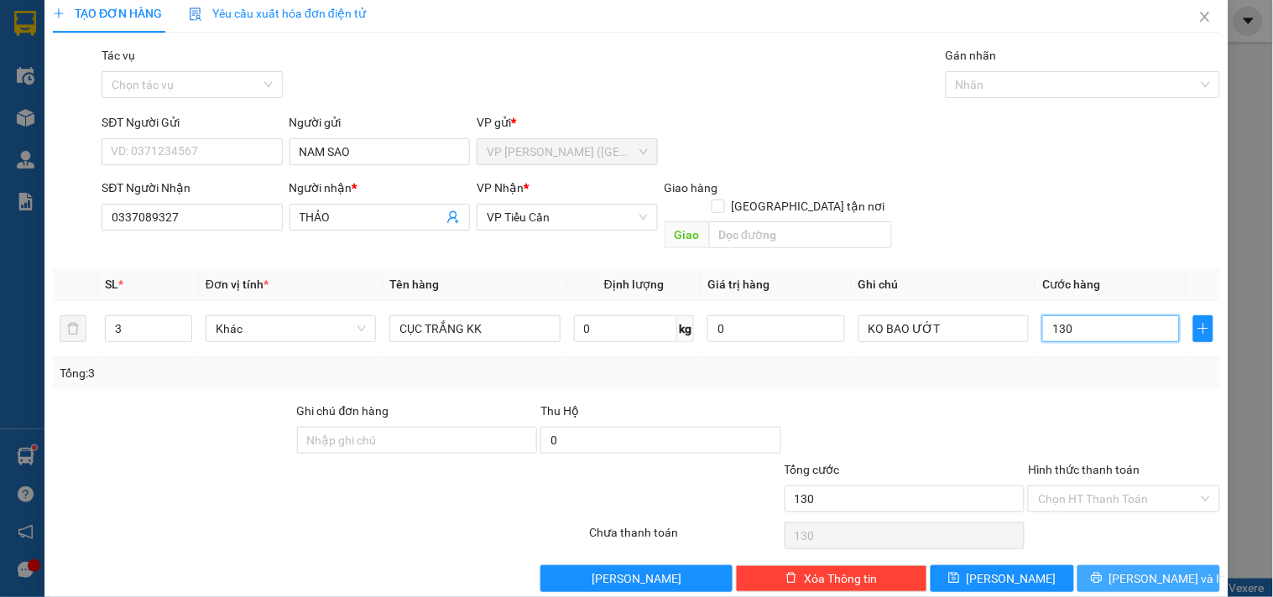
scroll to position [23, 0]
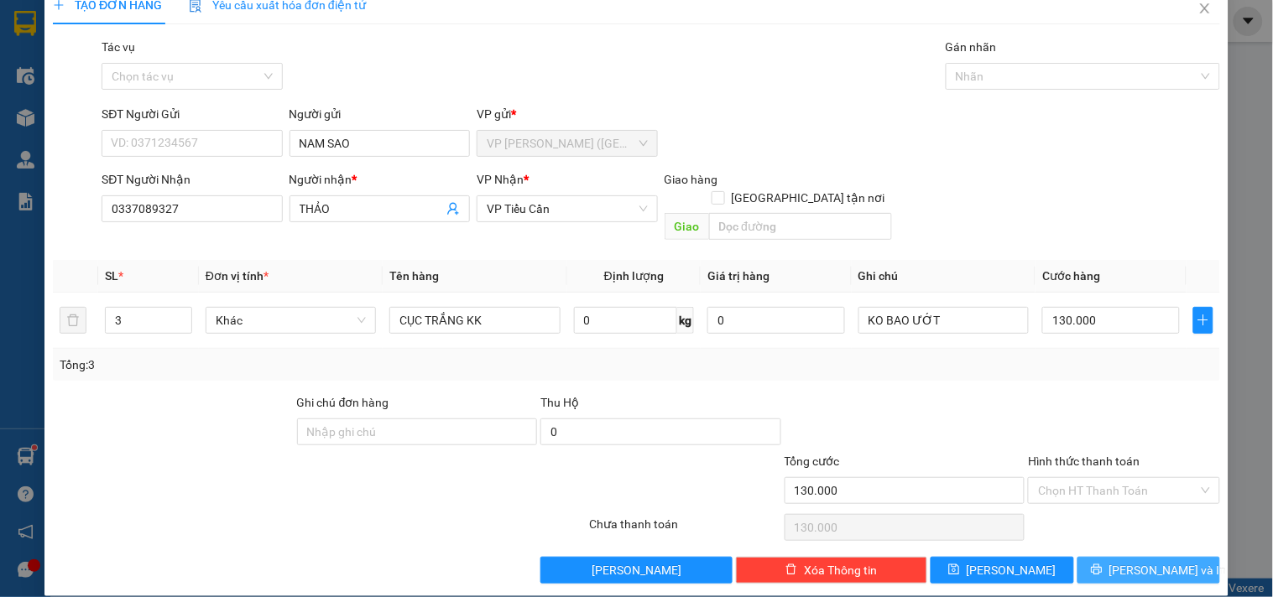
click at [1095, 557] on button "[PERSON_NAME] và In" at bounding box center [1148, 570] width 143 height 27
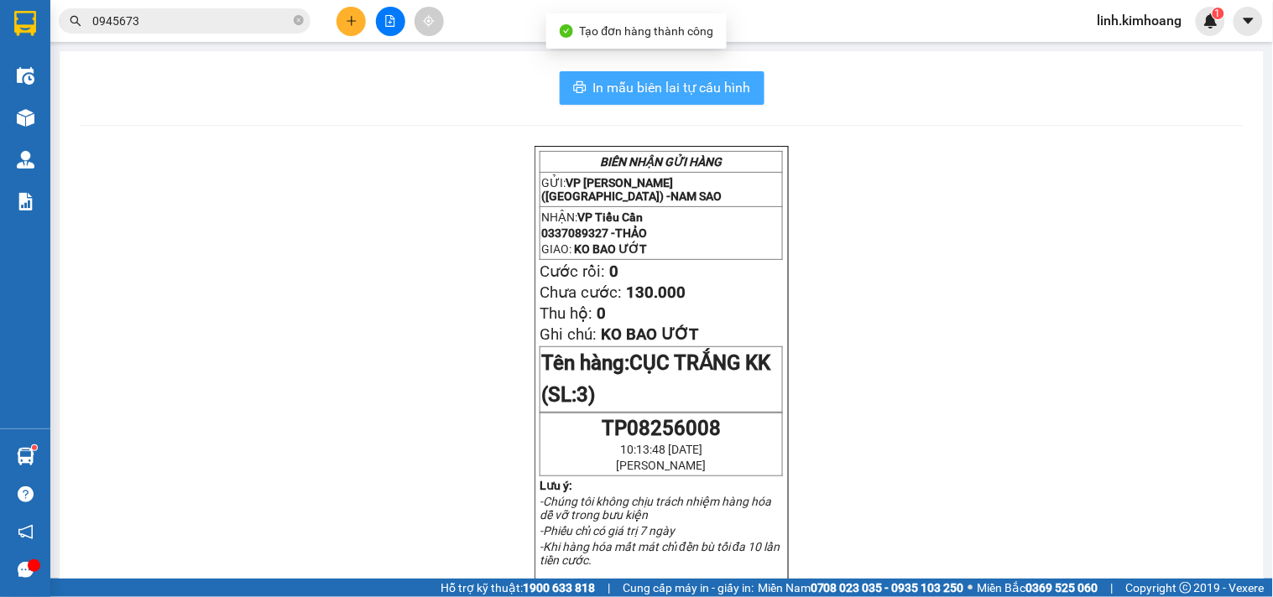
click at [698, 88] on span "In mẫu biên lai tự cấu hình" at bounding box center [672, 87] width 158 height 21
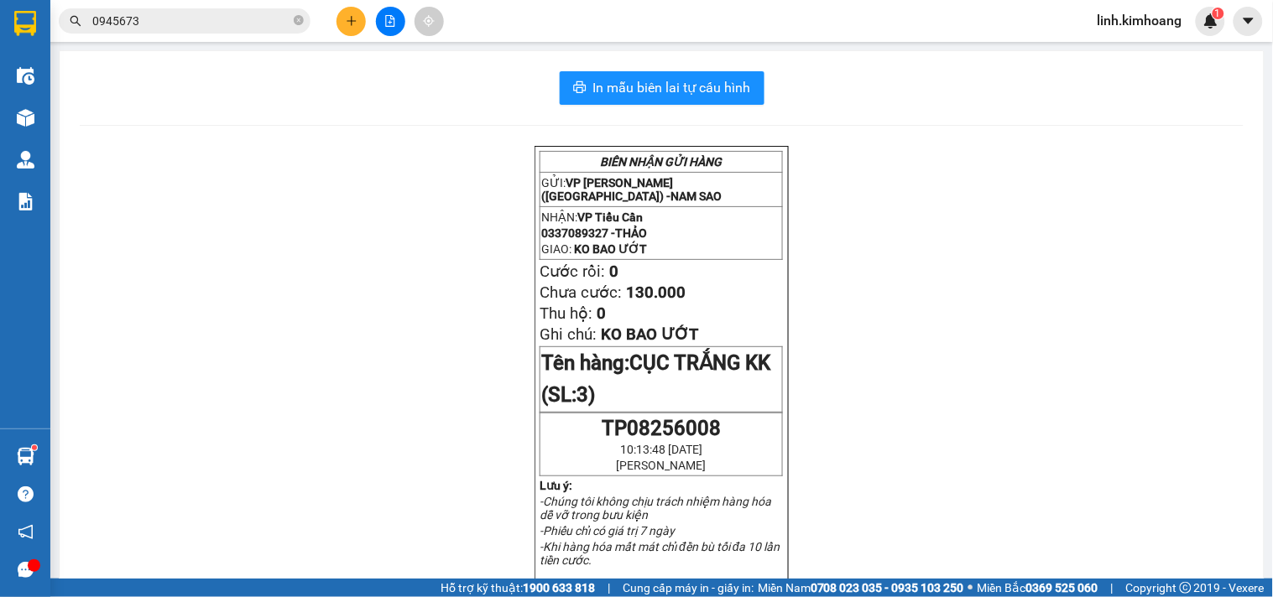
click at [348, 13] on button at bounding box center [350, 21] width 29 height 29
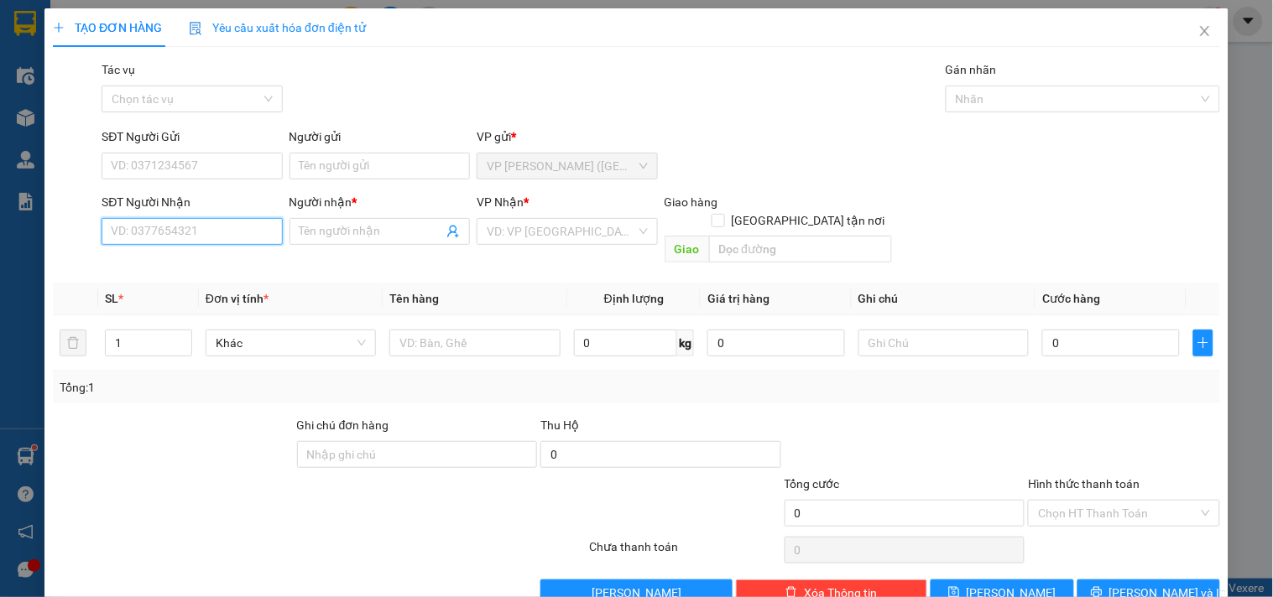
click at [238, 227] on input "SĐT Người Nhận" at bounding box center [192, 231] width 180 height 27
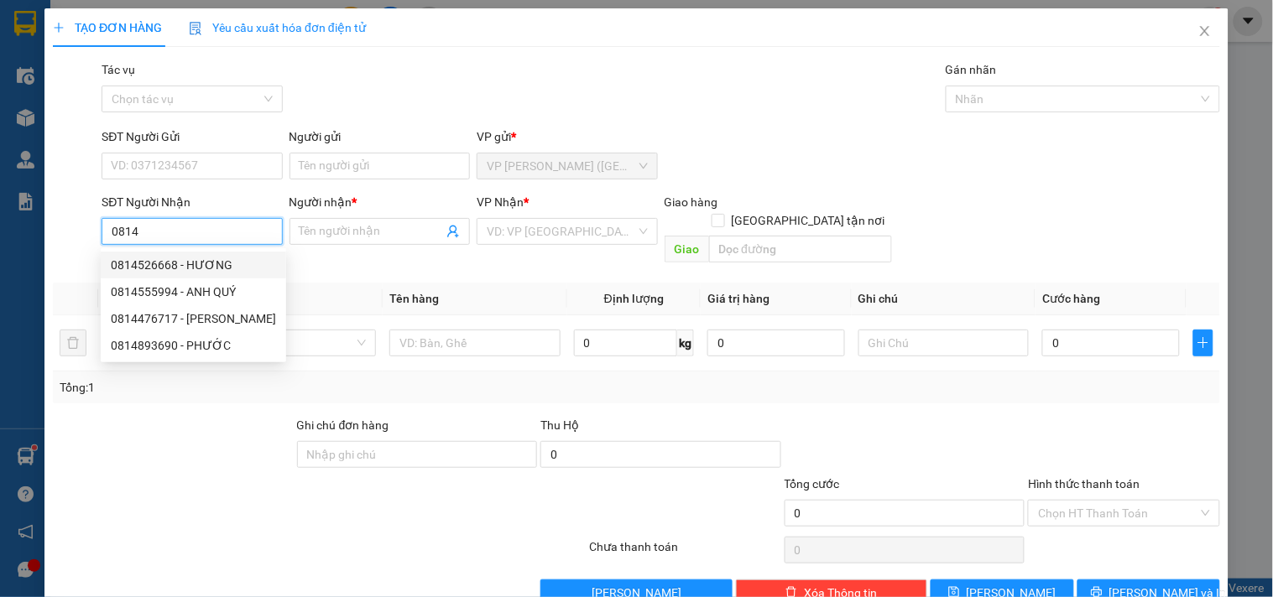
drag, startPoint x: 153, startPoint y: 228, endPoint x: 0, endPoint y: 284, distance: 162.4
click at [0, 284] on div "TẠO ĐƠN HÀNG Yêu cầu xuất hóa đơn điện tử Transit Pickup Surcharge Ids Transit …" at bounding box center [636, 298] width 1273 height 597
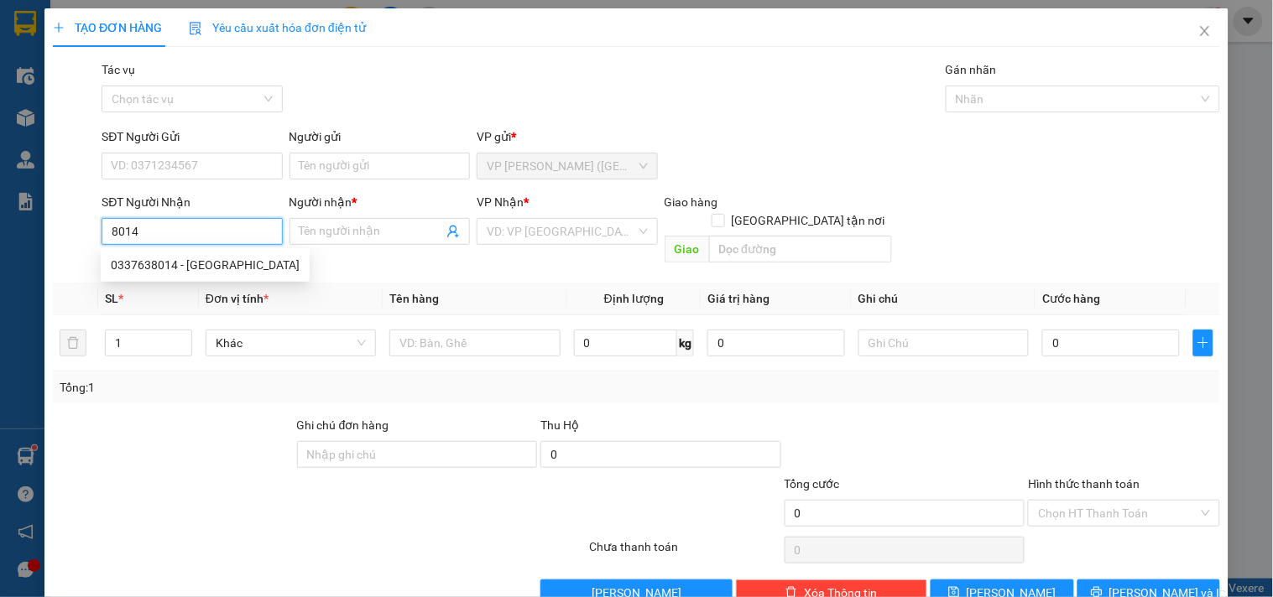
click at [206, 268] on div "0337638014 - HUY" at bounding box center [205, 265] width 189 height 18
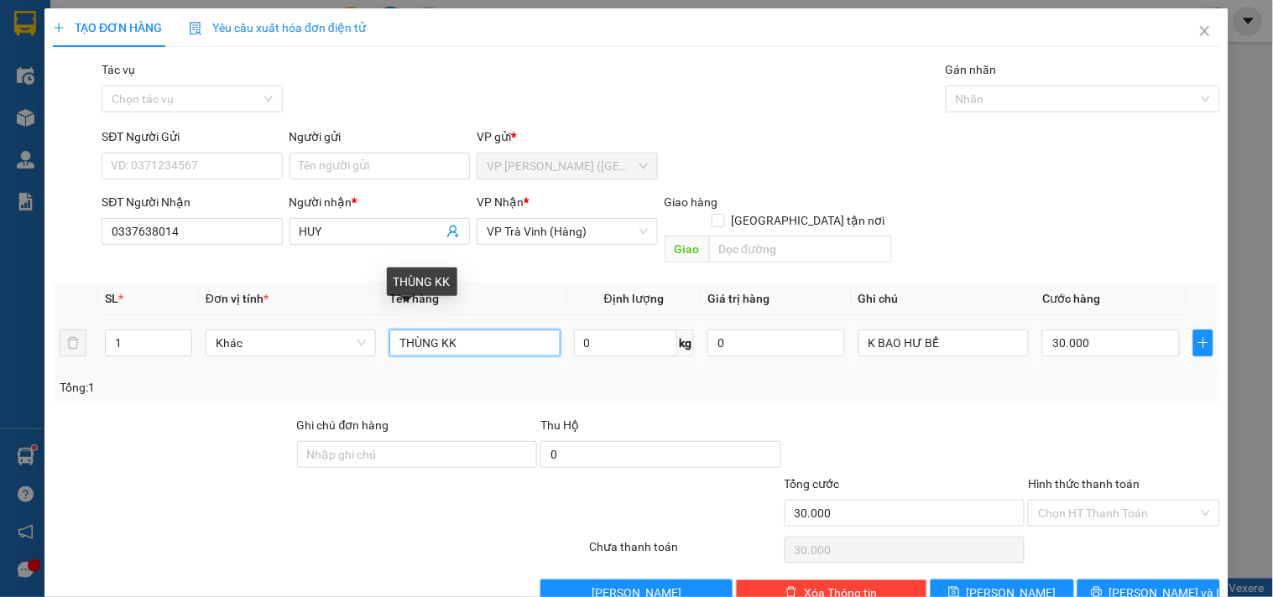
drag, startPoint x: 500, startPoint y: 319, endPoint x: 0, endPoint y: 349, distance: 501.0
click at [0, 347] on div "TẠO ĐƠN HÀNG Yêu cầu xuất hóa đơn điện tử Transit Pickup Surcharge Ids Transit …" at bounding box center [636, 298] width 1273 height 597
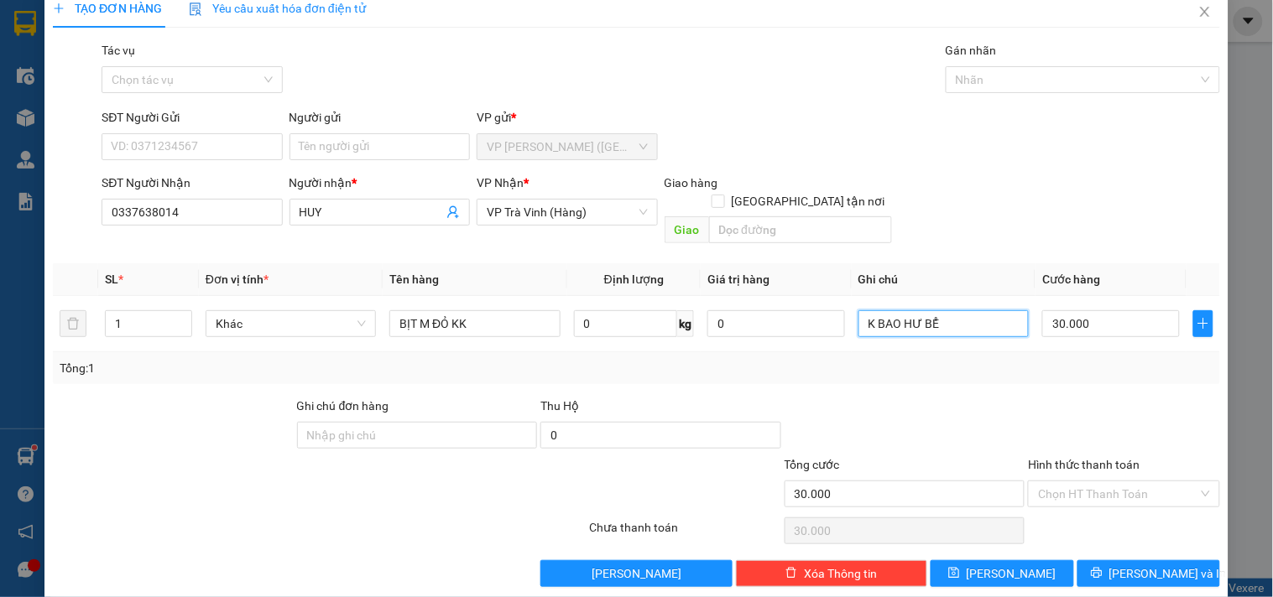
scroll to position [23, 0]
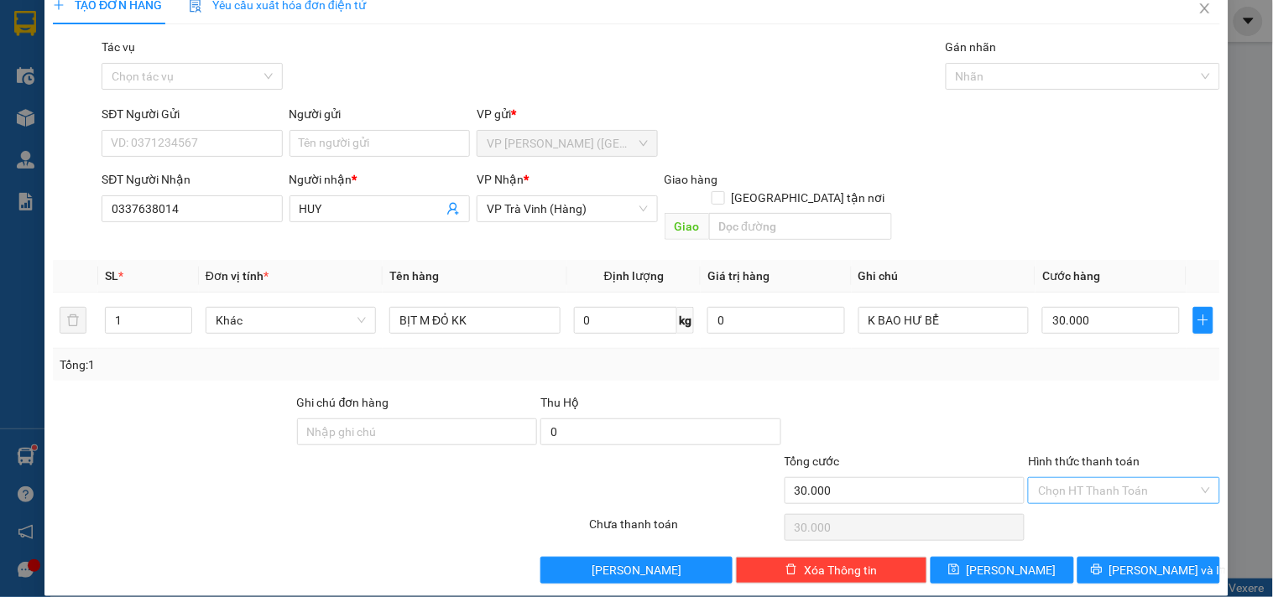
click at [1125, 478] on input "Hình thức thanh toán" at bounding box center [1117, 490] width 159 height 25
click at [1117, 507] on div "Tại văn phòng" at bounding box center [1113, 506] width 169 height 18
click at [1144, 560] on button "[PERSON_NAME] và In" at bounding box center [1148, 570] width 143 height 27
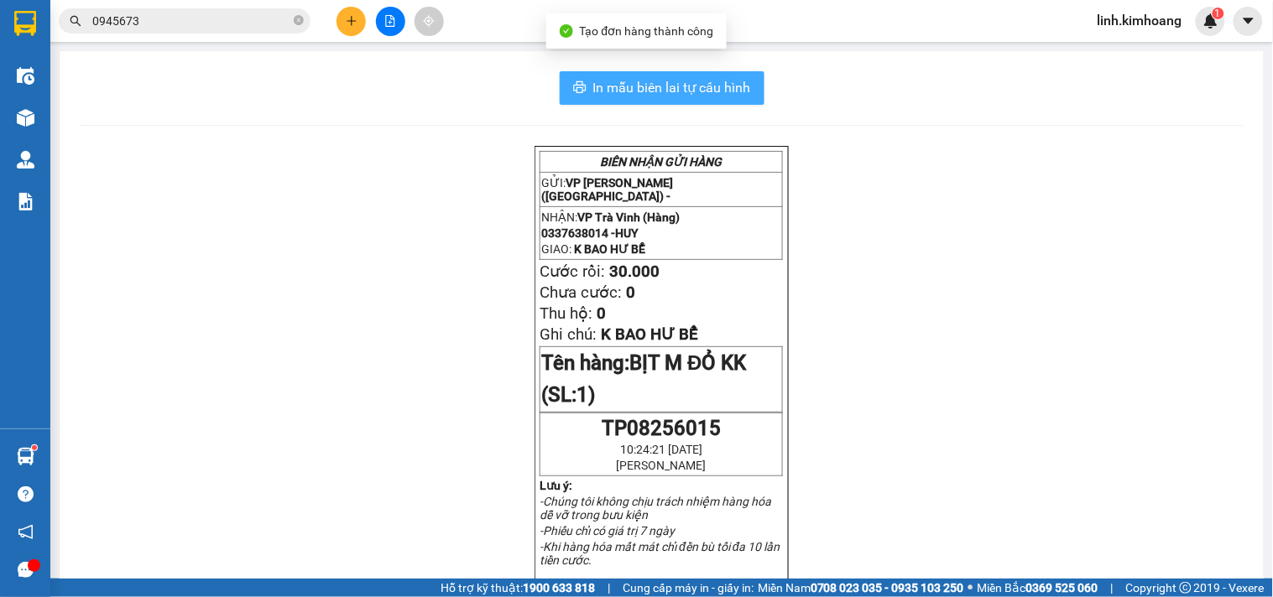
click at [681, 77] on span "In mẫu biên lai tự cấu hình" at bounding box center [672, 87] width 158 height 21
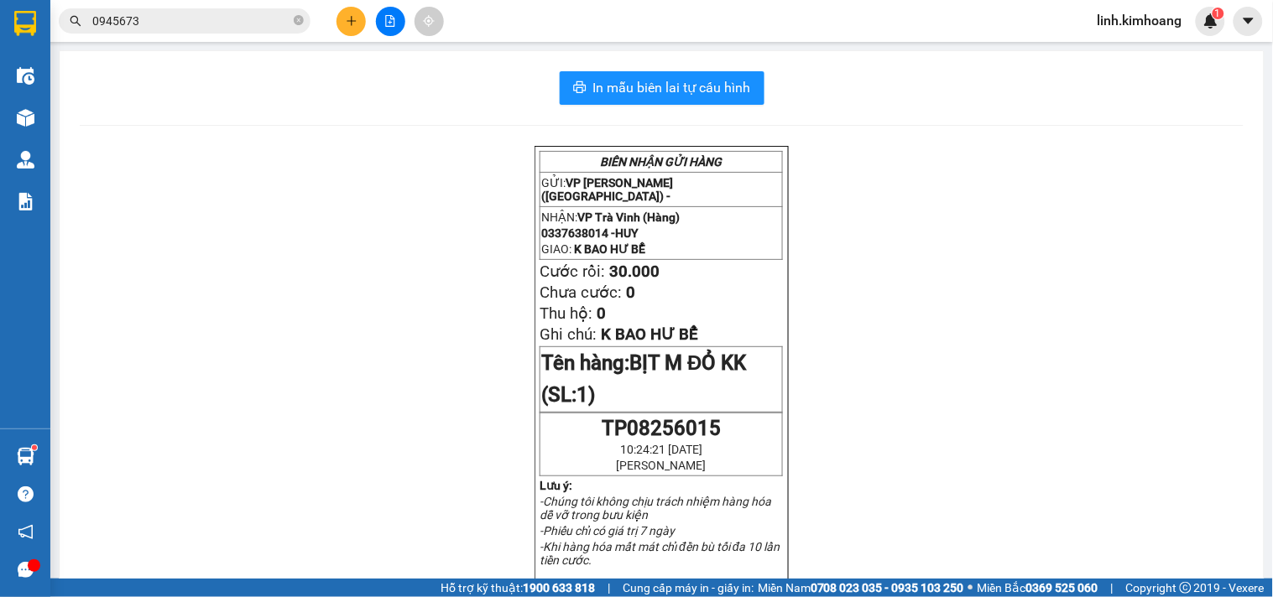
scroll to position [857, 0]
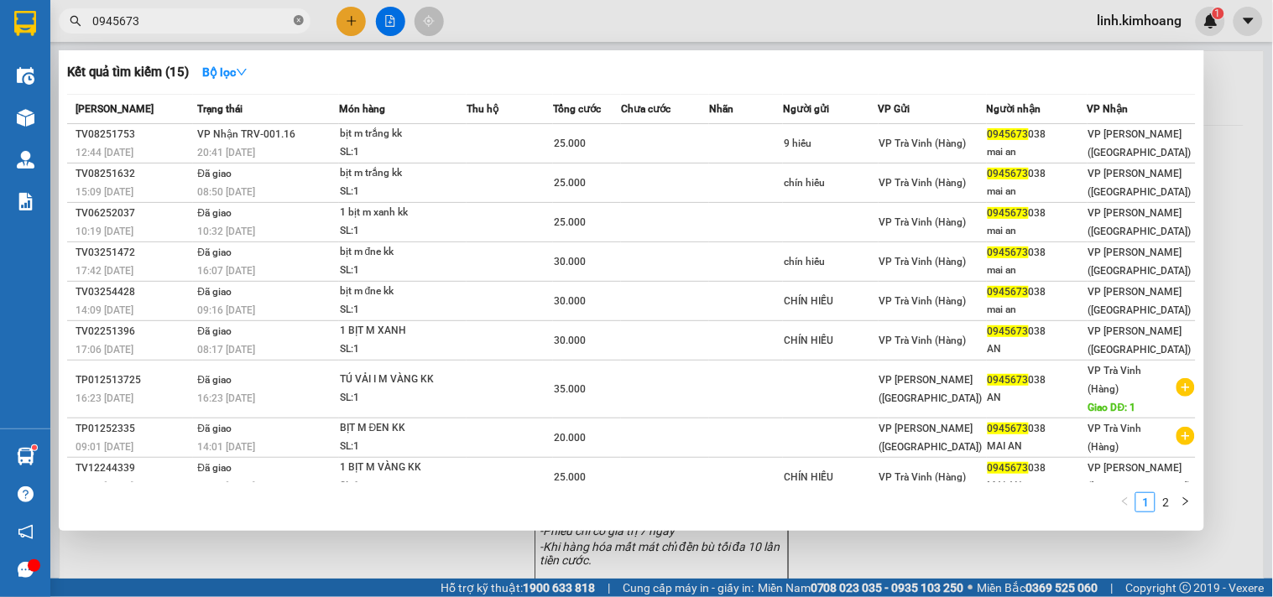
click at [302, 19] on icon "close-circle" at bounding box center [299, 20] width 10 height 10
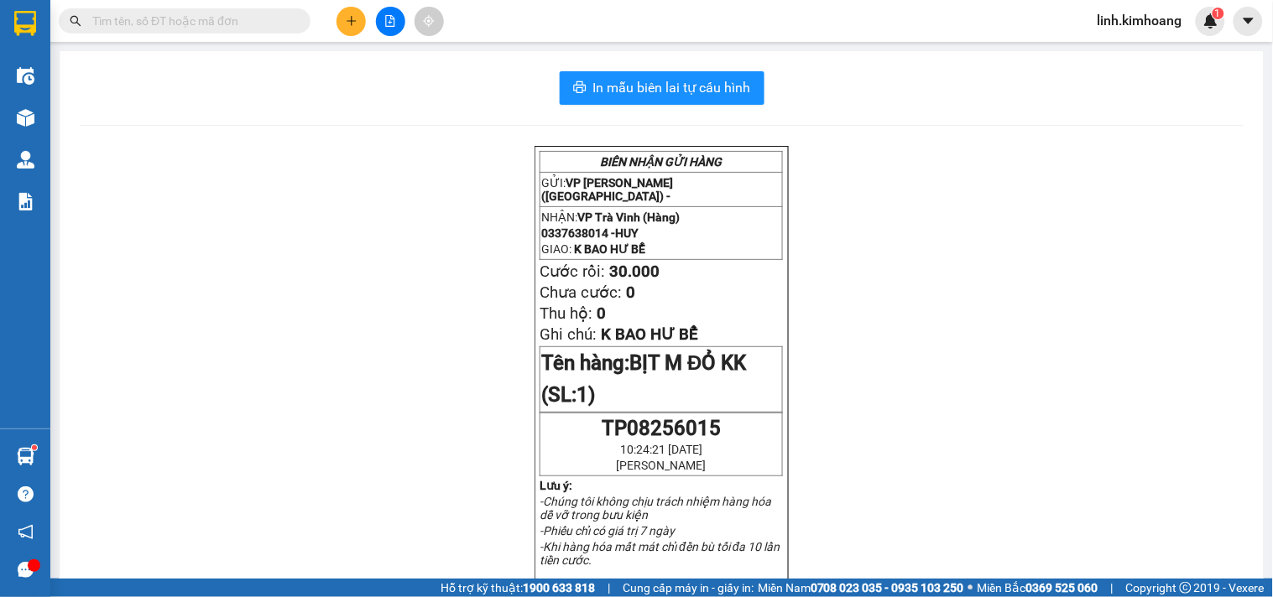
click at [211, 18] on input "text" at bounding box center [191, 21] width 198 height 18
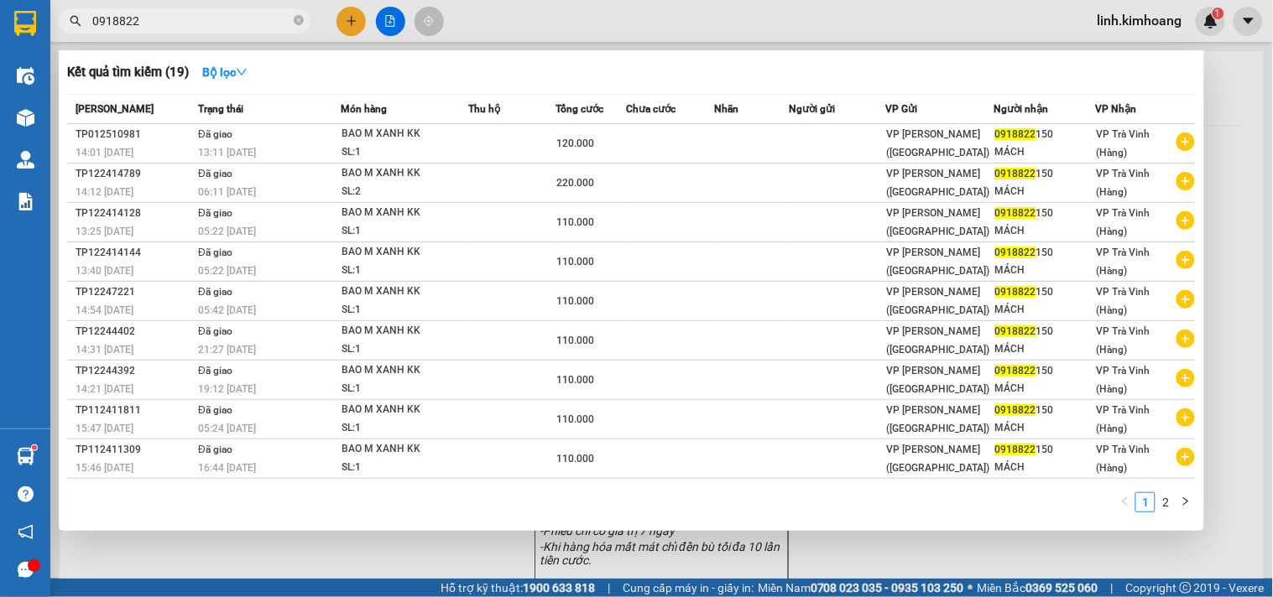
click at [355, 19] on div at bounding box center [636, 298] width 1273 height 597
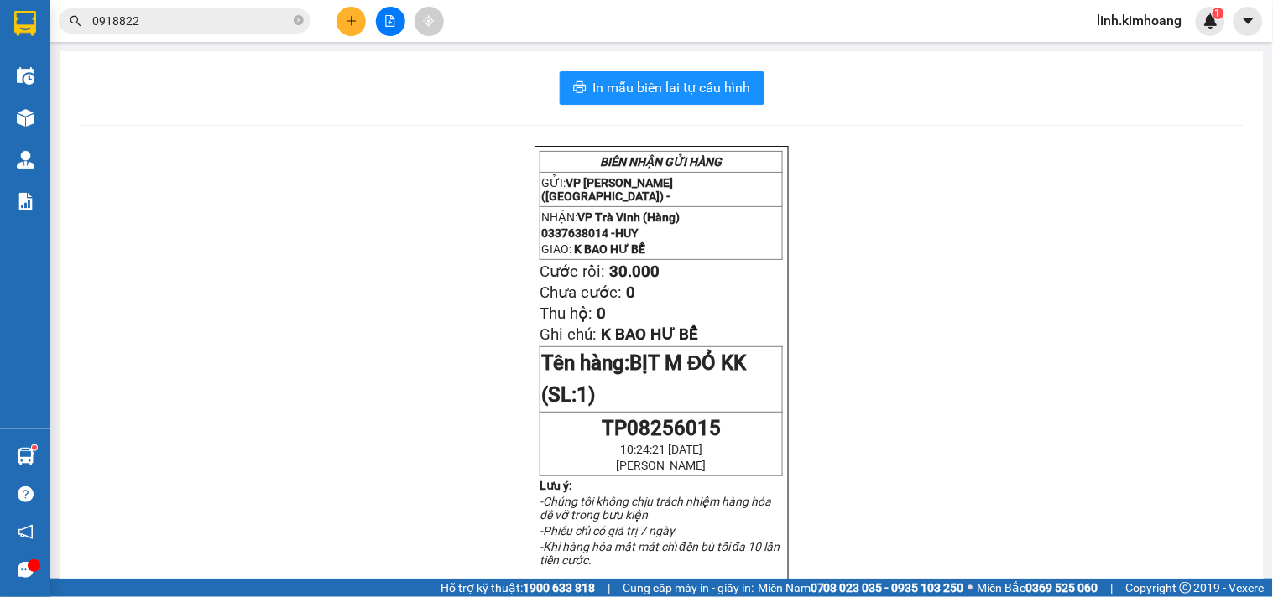
click at [340, 23] on button at bounding box center [350, 21] width 29 height 29
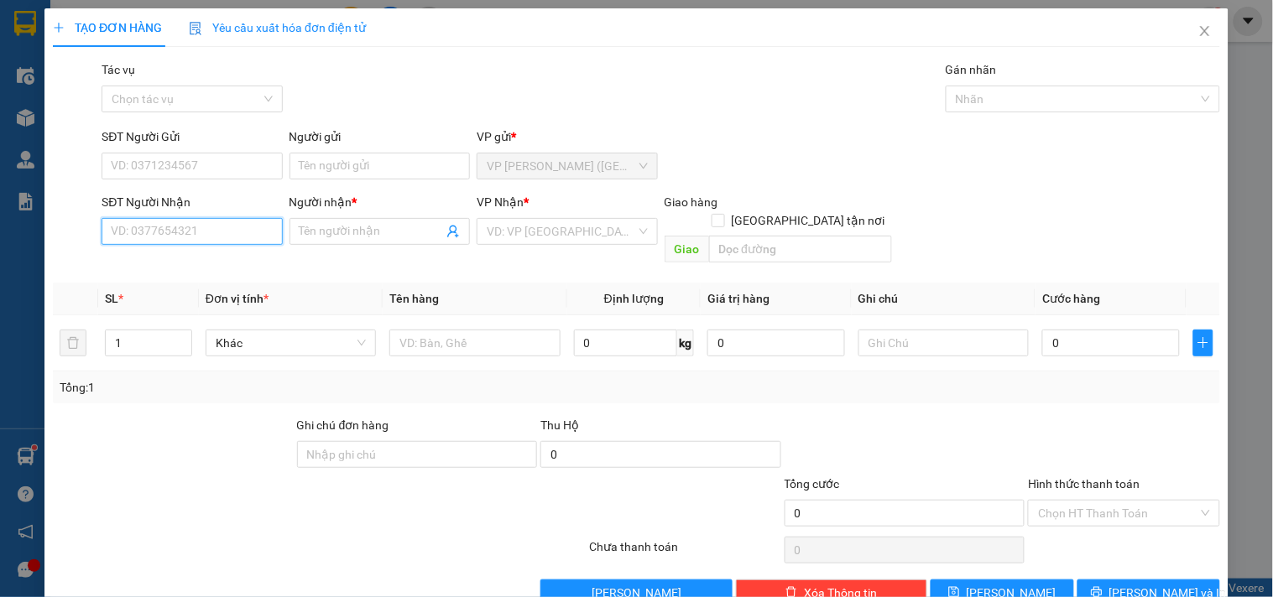
click at [223, 228] on input "SĐT Người Nhận" at bounding box center [192, 231] width 180 height 27
click at [215, 163] on input "SĐT Người Gửi" at bounding box center [192, 166] width 180 height 27
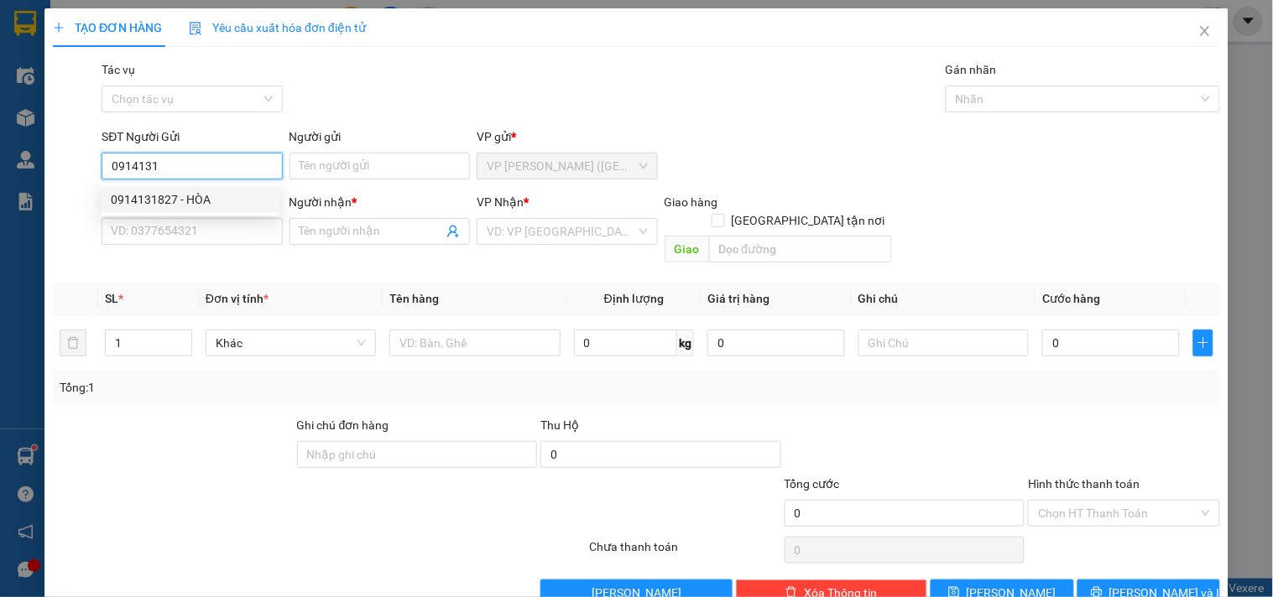
click at [197, 200] on div "0914131827 - HÒA" at bounding box center [190, 199] width 159 height 18
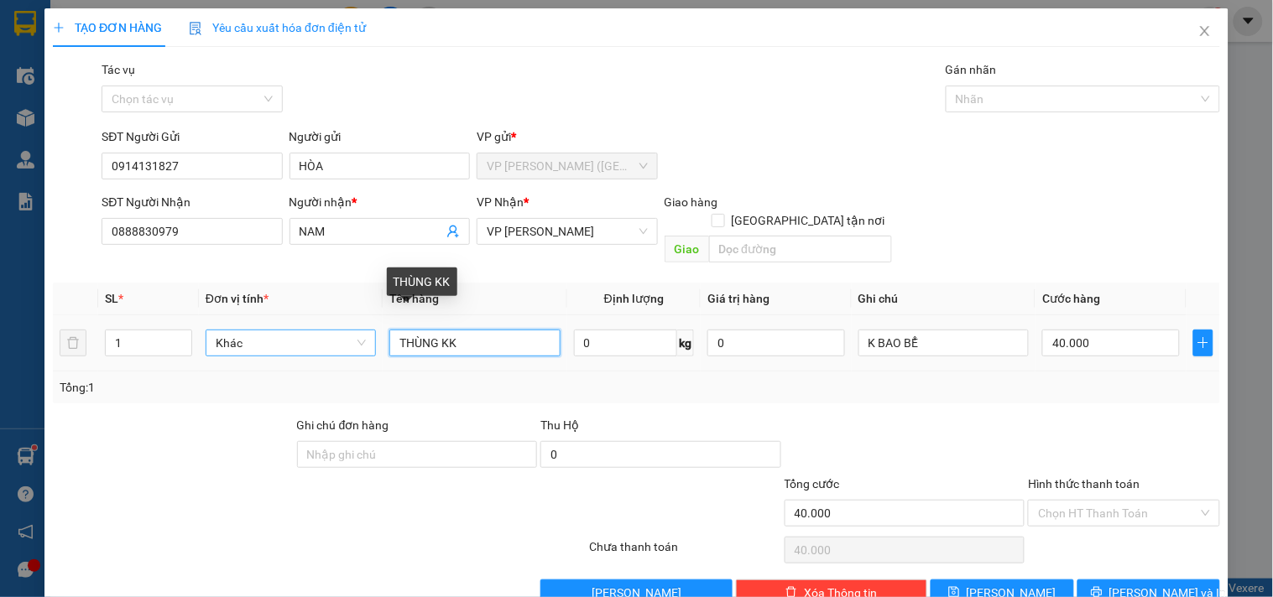
drag, startPoint x: 499, startPoint y: 320, endPoint x: 281, endPoint y: 329, distance: 218.4
click at [281, 329] on tr "1 Khác THÙNG KK 0 kg 0 K BAO BỂ 40.000" at bounding box center [636, 343] width 1167 height 56
drag, startPoint x: 451, startPoint y: 329, endPoint x: 440, endPoint y: 341, distance: 17.2
click at [440, 341] on td "BỊT M ĐNE KK" at bounding box center [475, 343] width 184 height 56
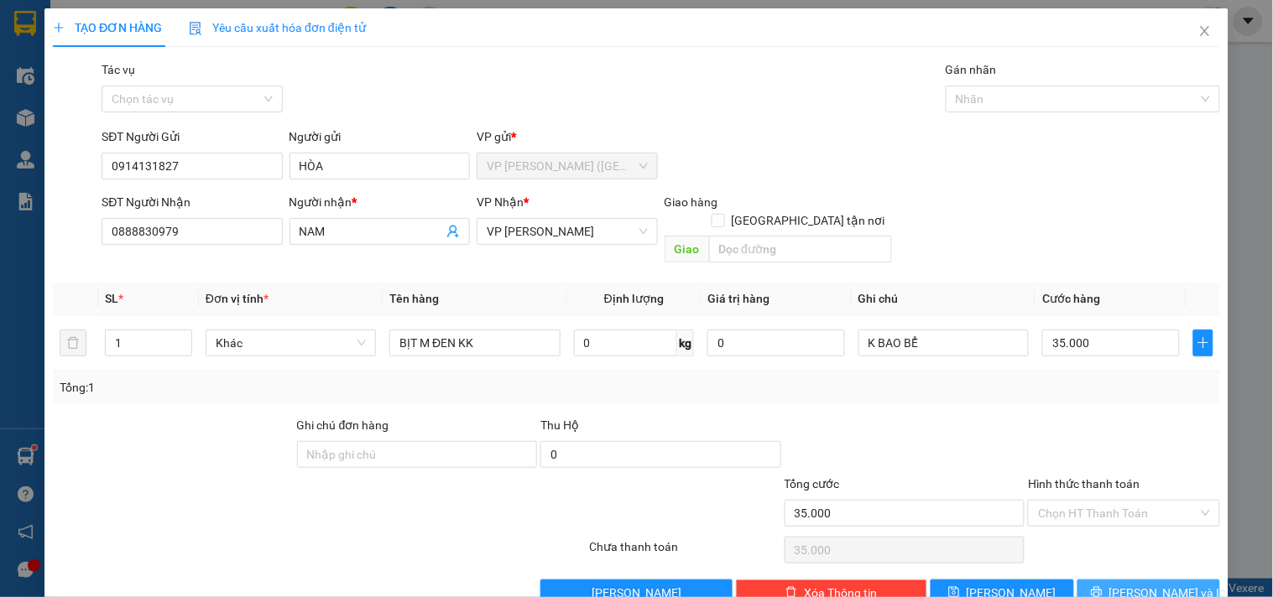
click at [1134, 584] on span "[PERSON_NAME] và In" at bounding box center [1167, 593] width 117 height 18
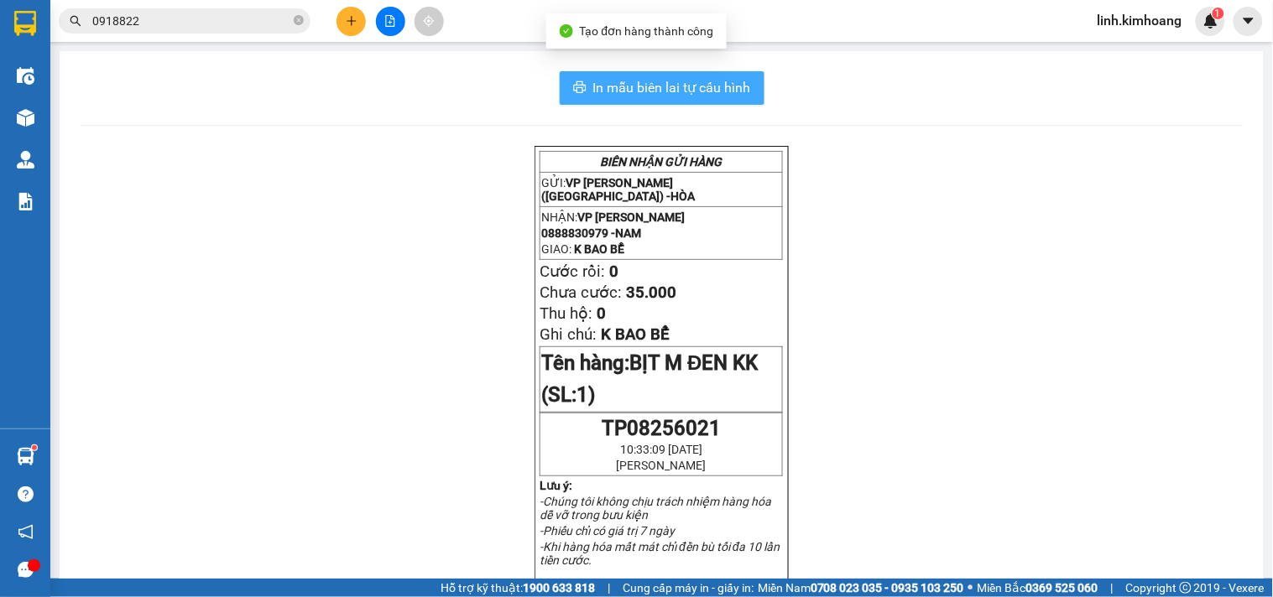
click at [713, 89] on span "In mẫu biên lai tự cấu hình" at bounding box center [672, 87] width 158 height 21
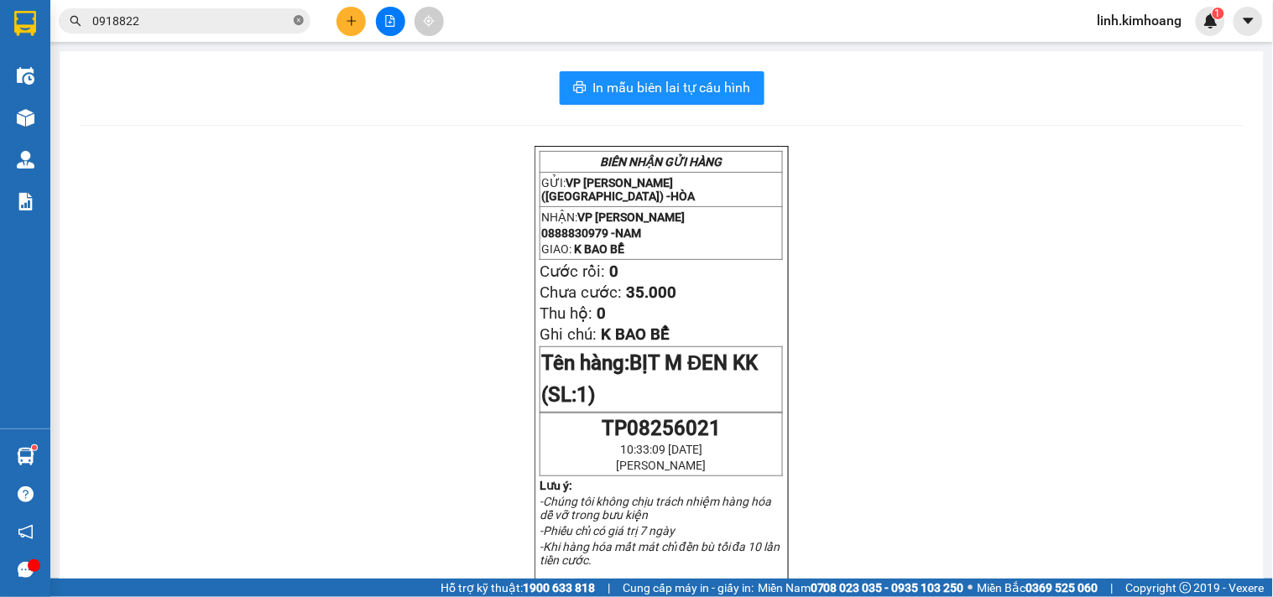
click at [296, 23] on icon "close-circle" at bounding box center [299, 20] width 10 height 10
click at [224, 13] on input "text" at bounding box center [191, 21] width 198 height 18
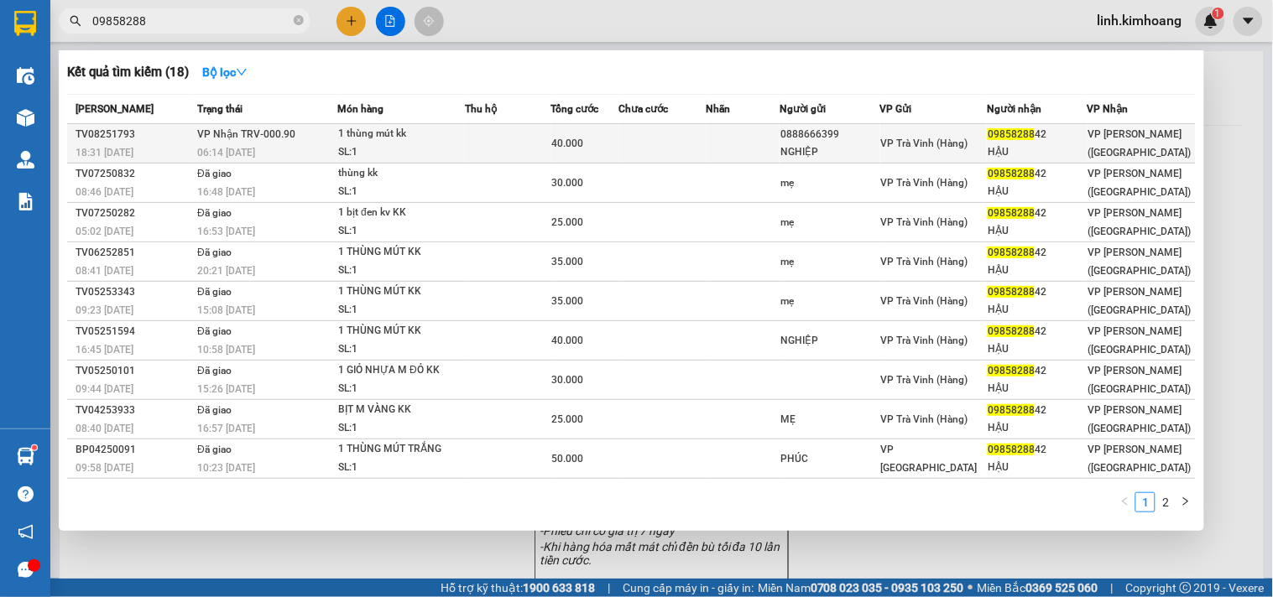
click at [732, 135] on td at bounding box center [743, 143] width 74 height 39
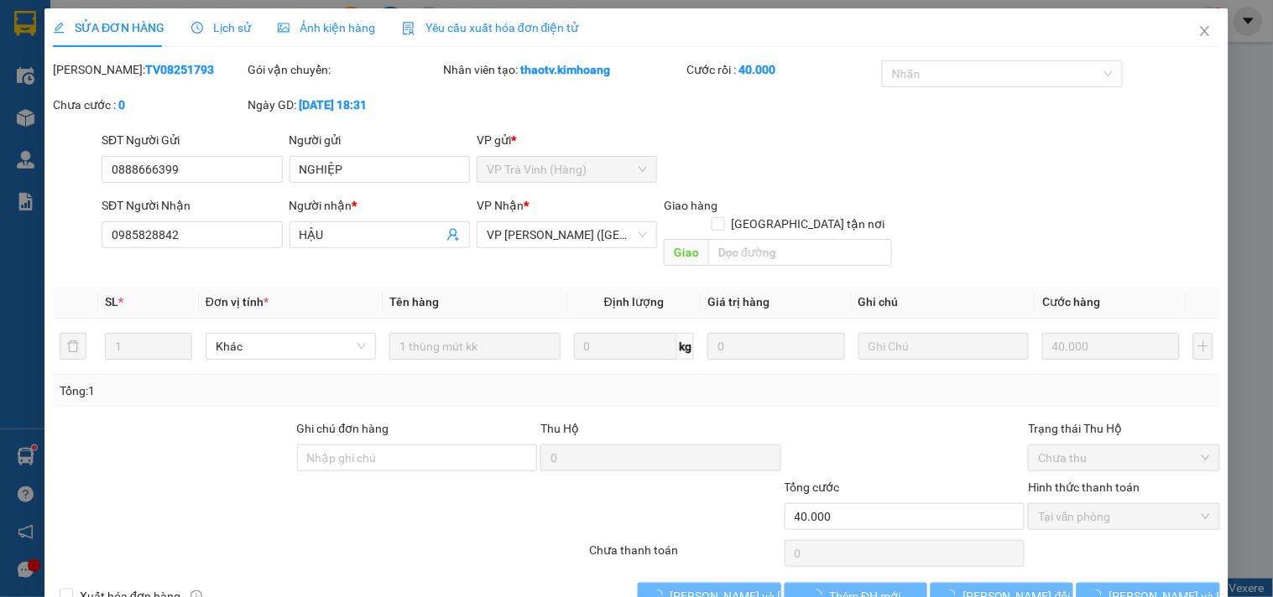
scroll to position [18, 0]
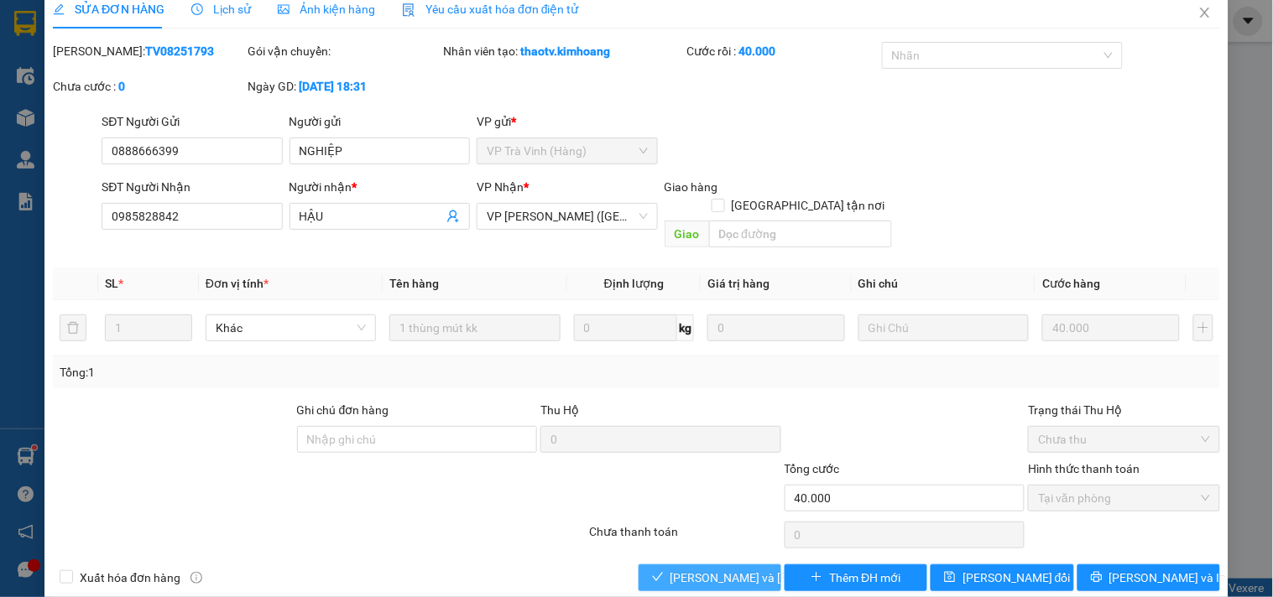
click at [689, 569] on span "[PERSON_NAME] và Giao hàng" at bounding box center [783, 578] width 227 height 18
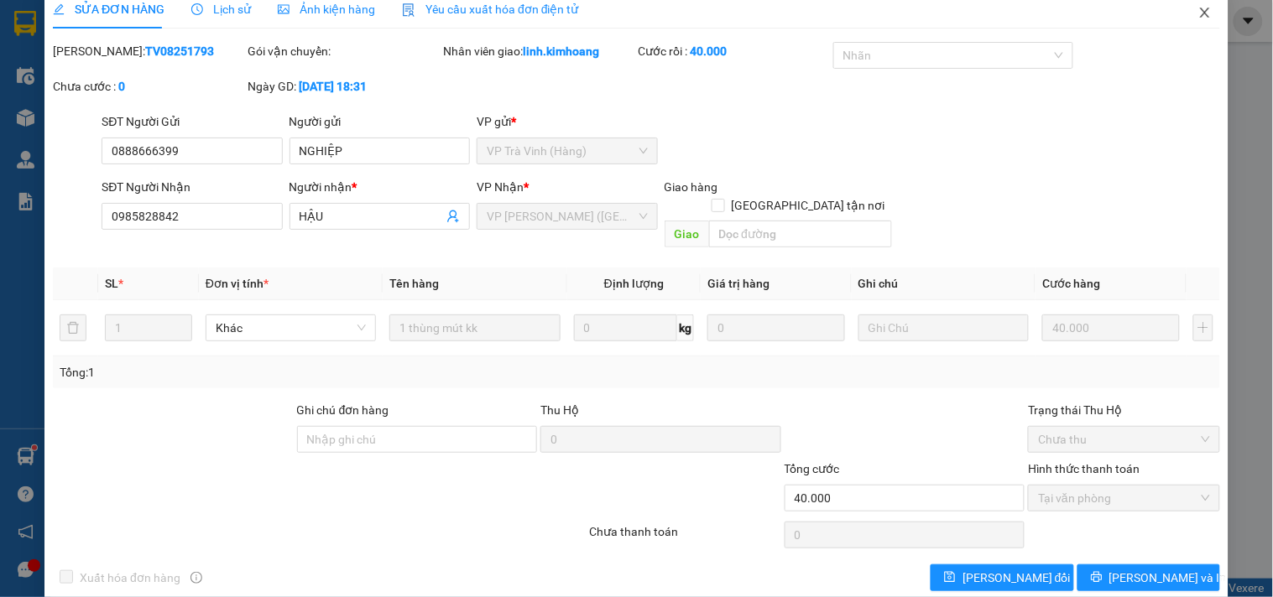
click at [1200, 11] on icon "close" at bounding box center [1204, 13] width 9 height 10
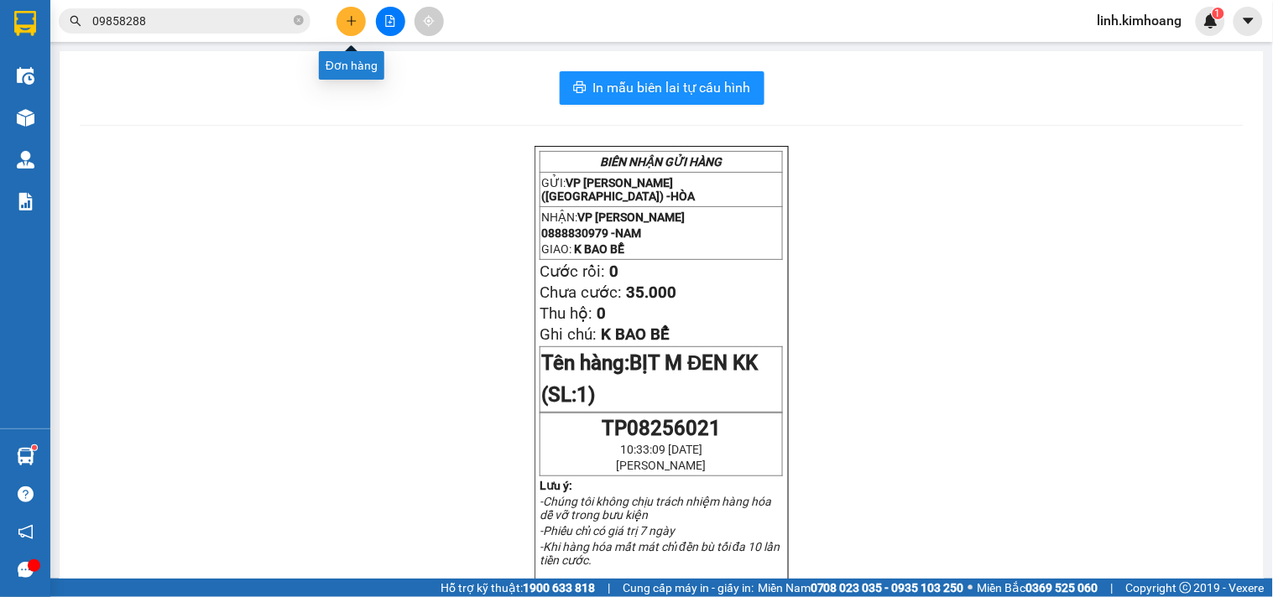
click at [354, 13] on button at bounding box center [350, 21] width 29 height 29
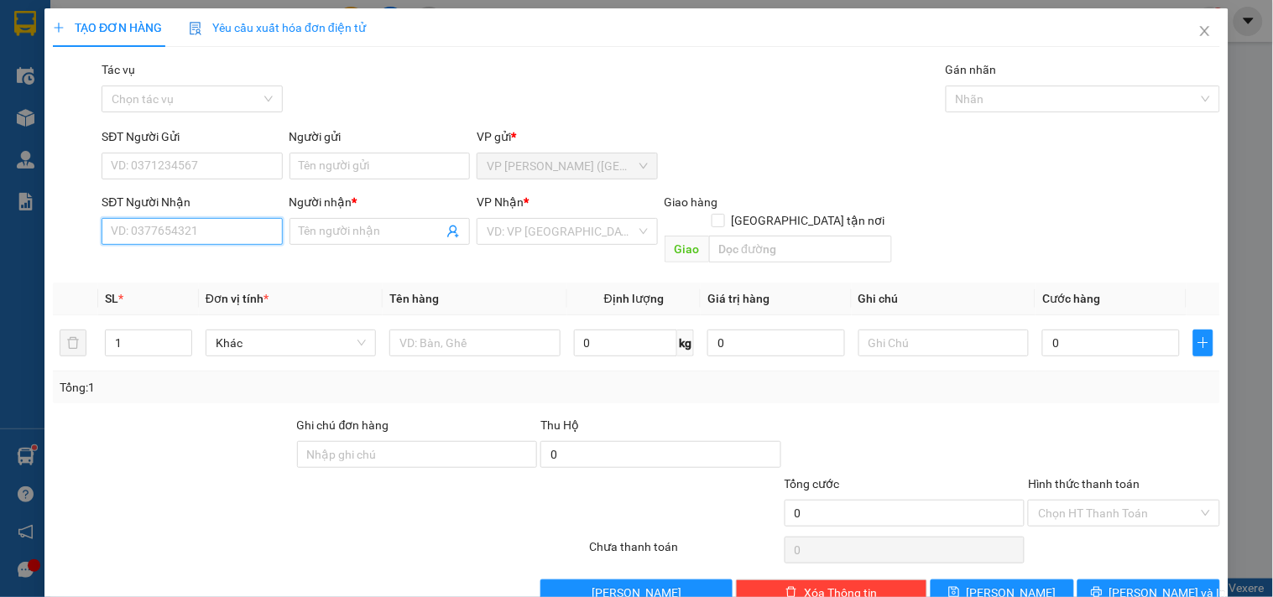
click at [149, 238] on input "SĐT Người Nhận" at bounding box center [192, 231] width 180 height 27
click at [185, 270] on div "0974618468 - CHỊ 3" at bounding box center [190, 265] width 159 height 18
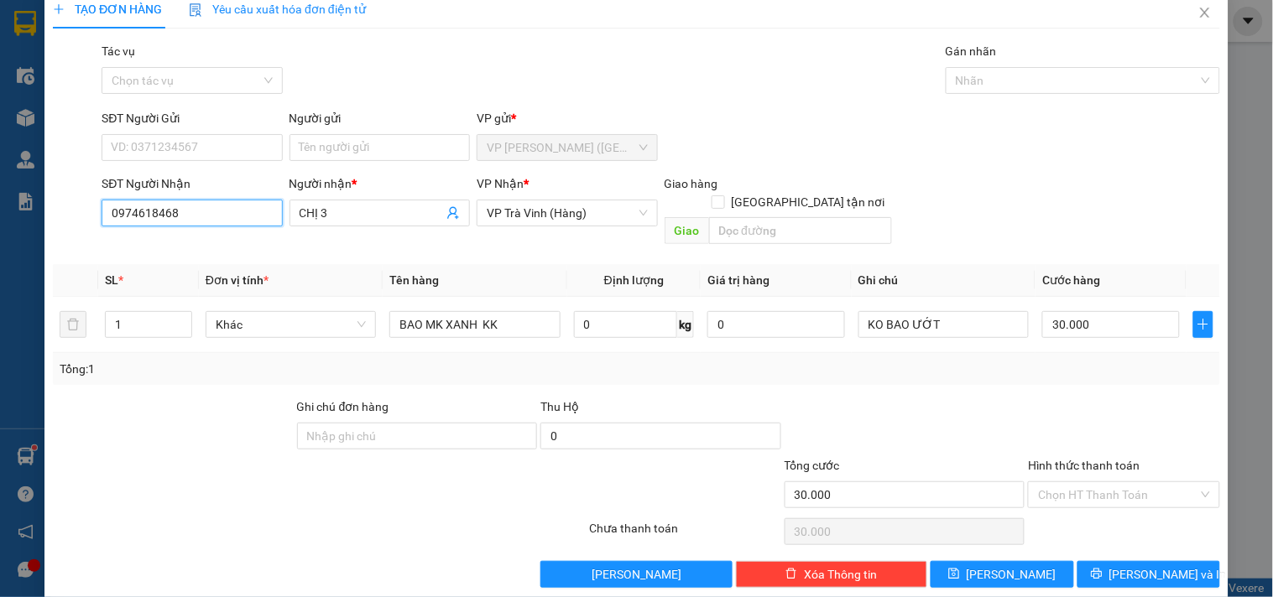
scroll to position [23, 0]
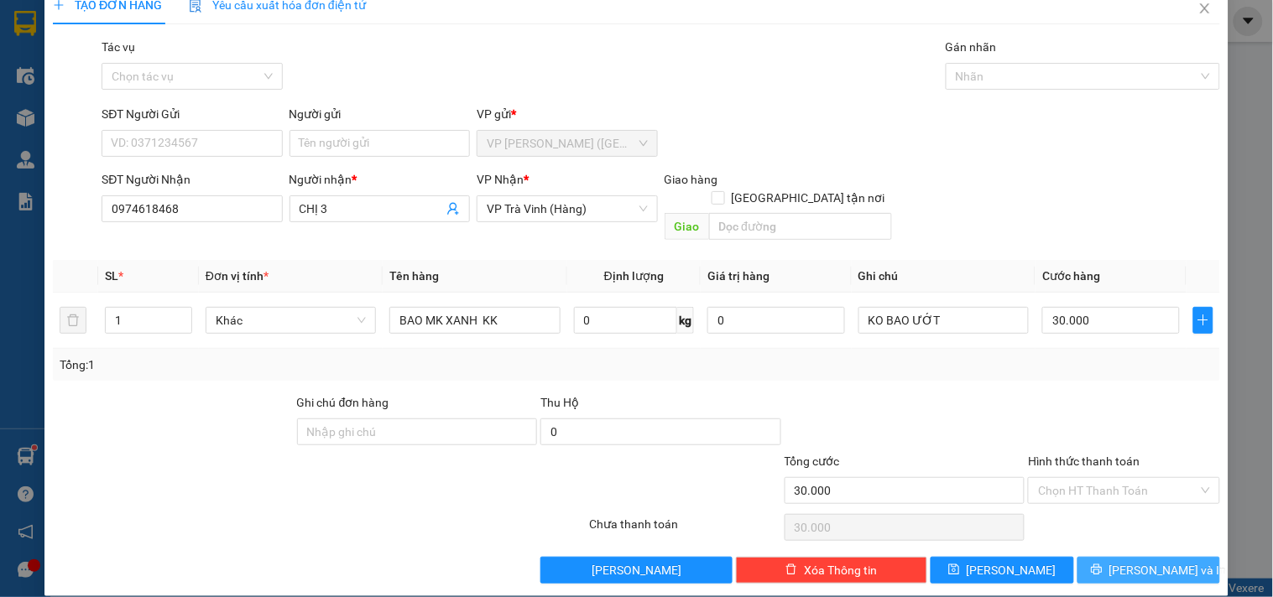
click at [1121, 561] on span "[PERSON_NAME] và In" at bounding box center [1167, 570] width 117 height 18
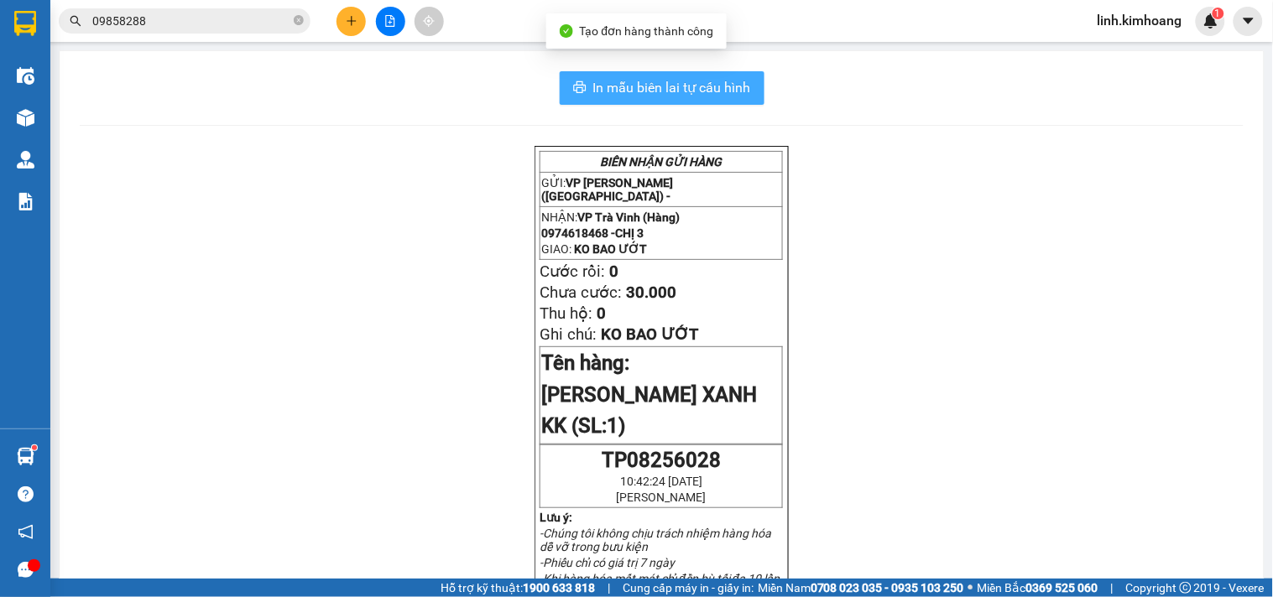
click at [610, 86] on span "In mẫu biên lai tự cấu hình" at bounding box center [672, 87] width 158 height 21
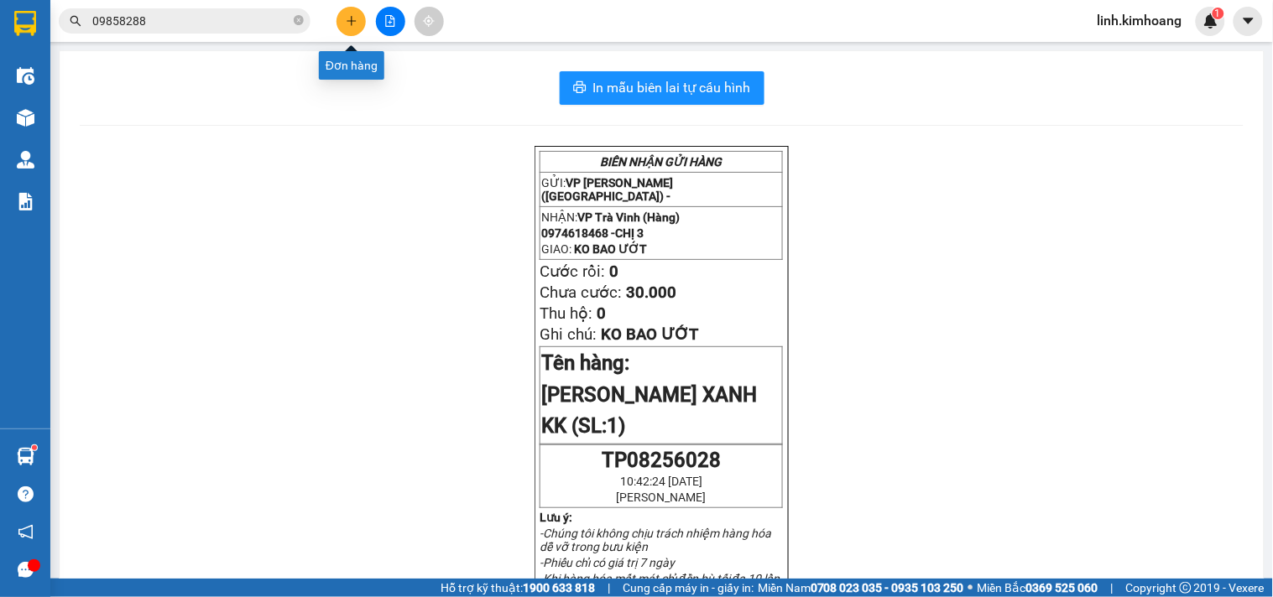
click at [339, 23] on button at bounding box center [350, 21] width 29 height 29
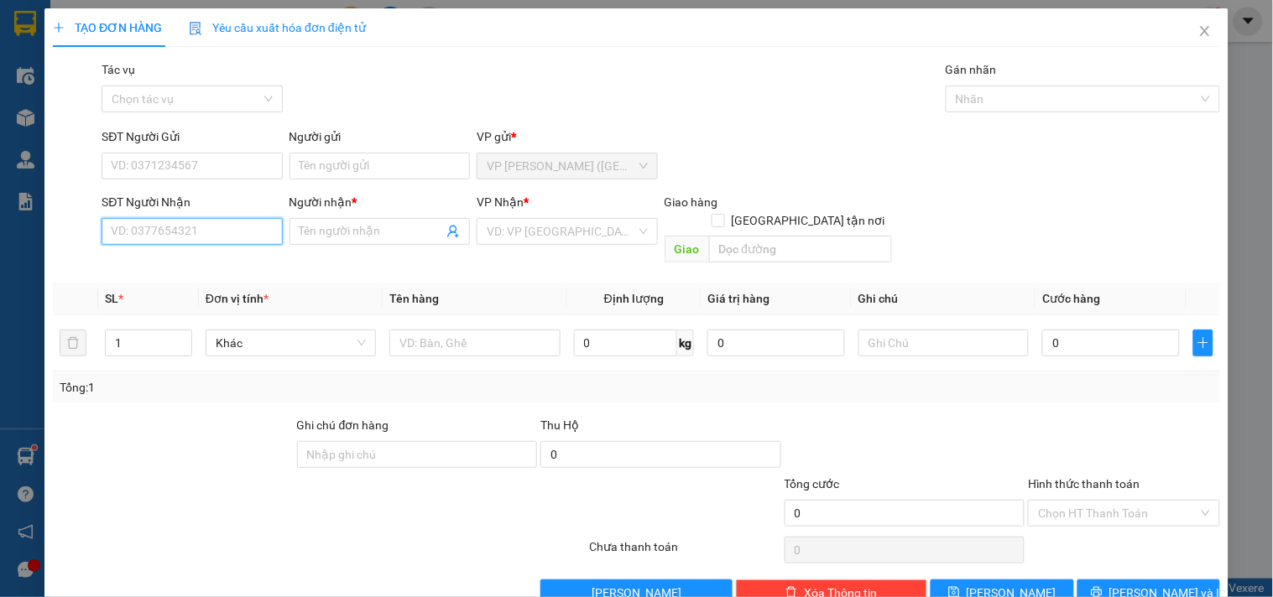
click at [227, 233] on input "SĐT Người Nhận" at bounding box center [192, 231] width 180 height 27
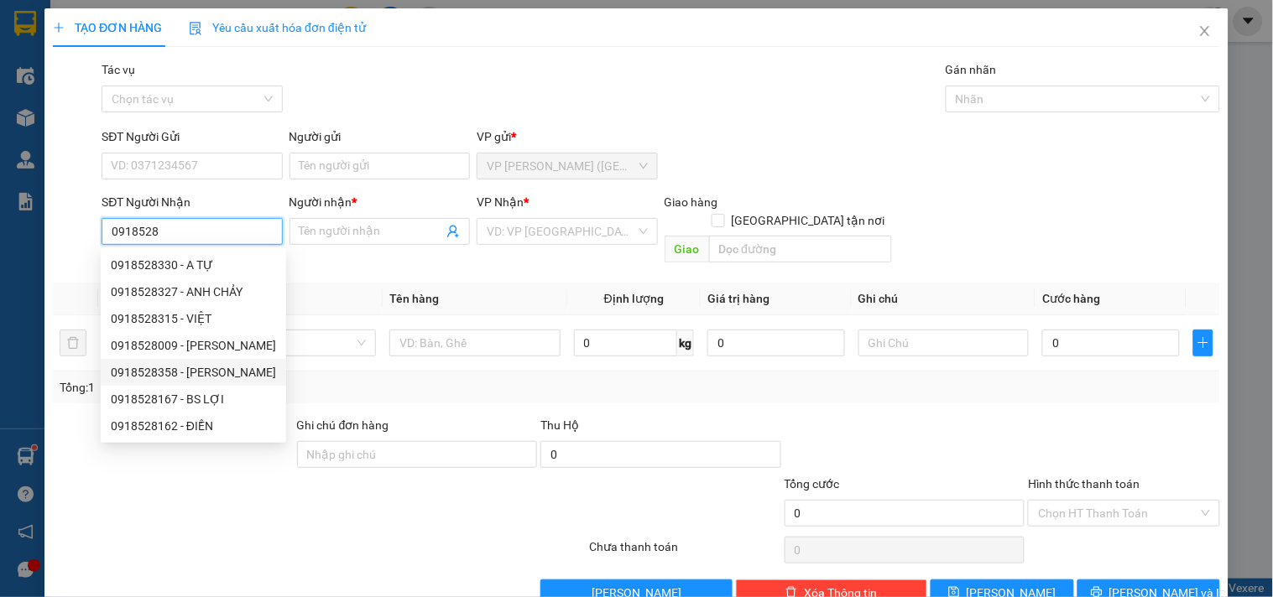
click at [207, 367] on div "0918528358 - BÌNH MƯỜI" at bounding box center [193, 372] width 165 height 18
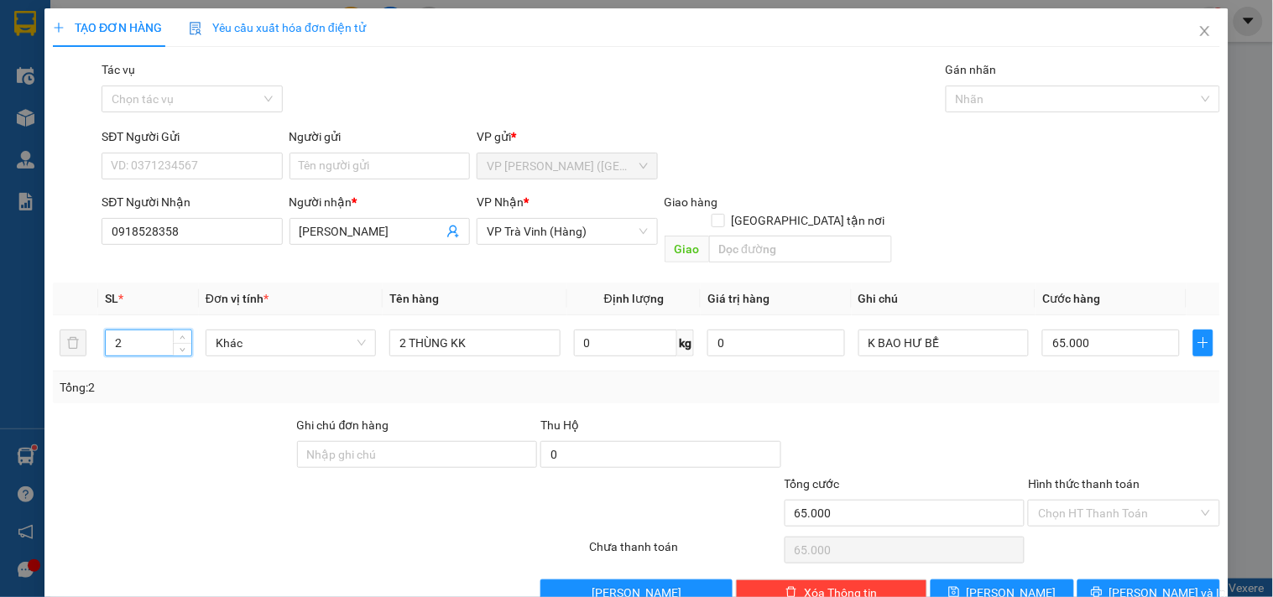
drag, startPoint x: 157, startPoint y: 328, endPoint x: 0, endPoint y: 369, distance: 162.2
click at [0, 369] on div "TẠO ĐƠN HÀNG Yêu cầu xuất hóa đơn điện tử Transit Pickup Surcharge Ids Transit …" at bounding box center [636, 298] width 1273 height 597
drag, startPoint x: 481, startPoint y: 327, endPoint x: 0, endPoint y: 417, distance: 489.1
click at [0, 417] on div "TẠO ĐƠN HÀNG Yêu cầu xuất hóa đơn điện tử Transit Pickup Surcharge Ids Transit …" at bounding box center [636, 298] width 1273 height 597
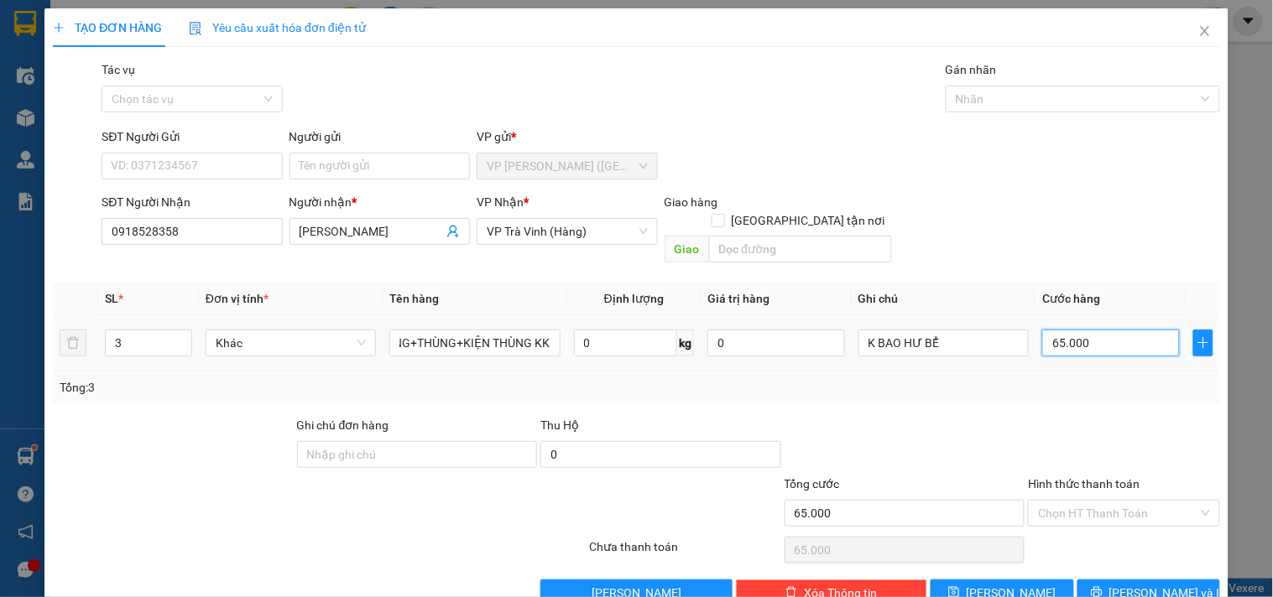
click at [1125, 330] on input "65.000" at bounding box center [1111, 343] width 138 height 27
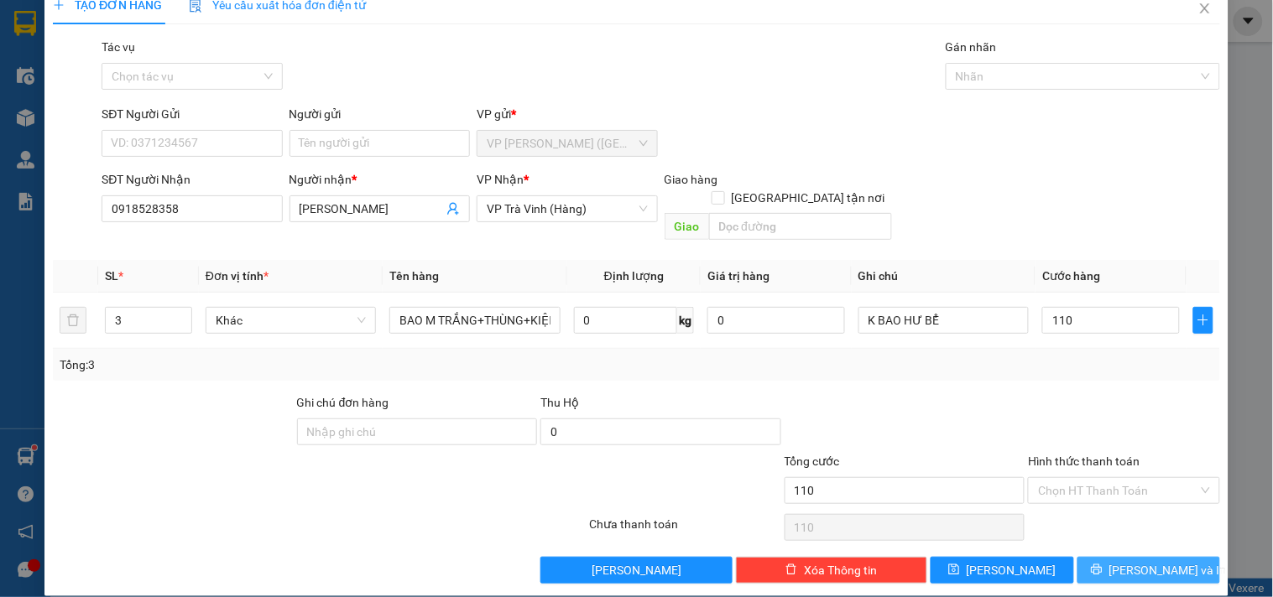
click at [1148, 561] on span "[PERSON_NAME] và In" at bounding box center [1167, 570] width 117 height 18
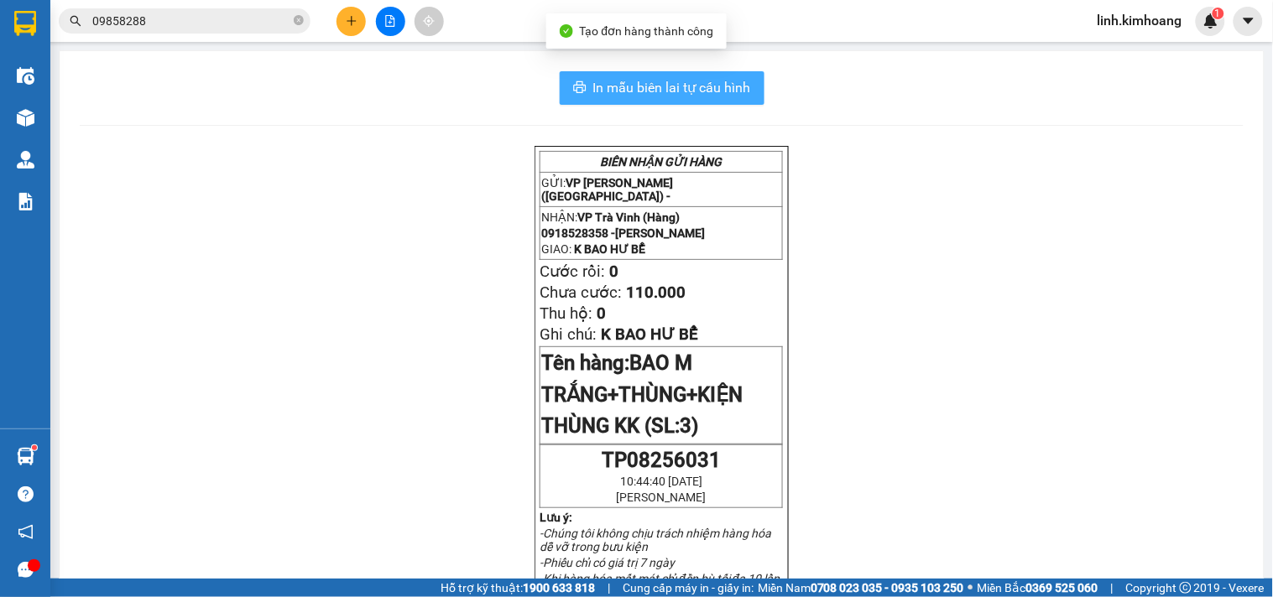
click at [701, 82] on span "In mẫu biên lai tự cấu hình" at bounding box center [672, 87] width 158 height 21
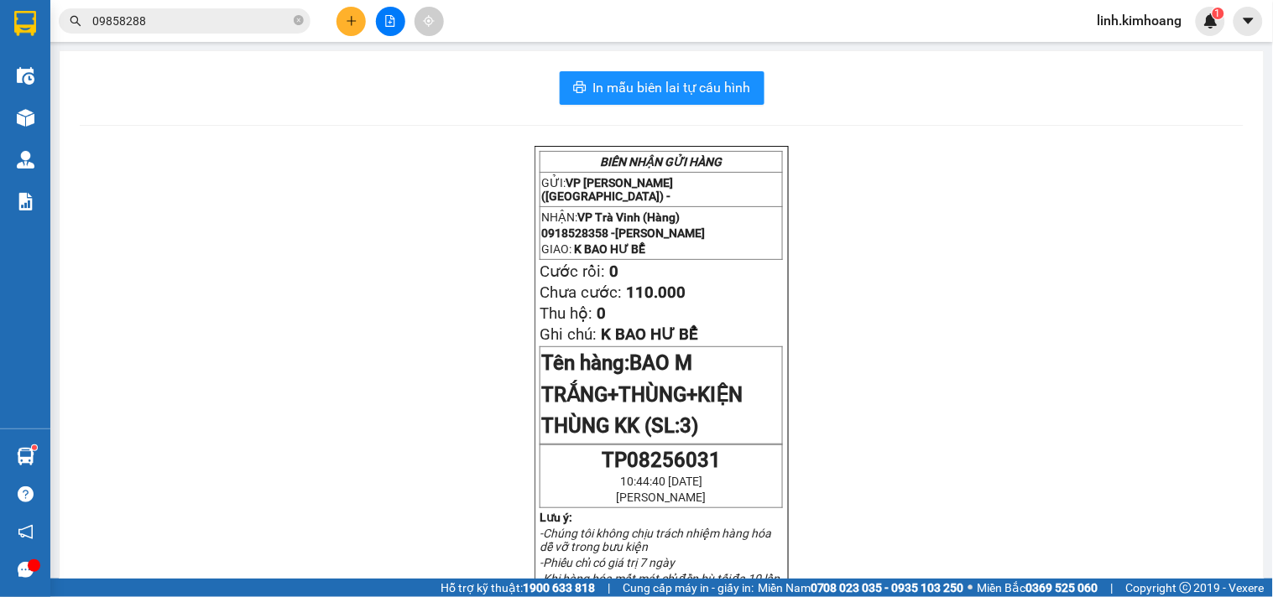
click at [304, 19] on span "09858288" at bounding box center [185, 20] width 252 height 25
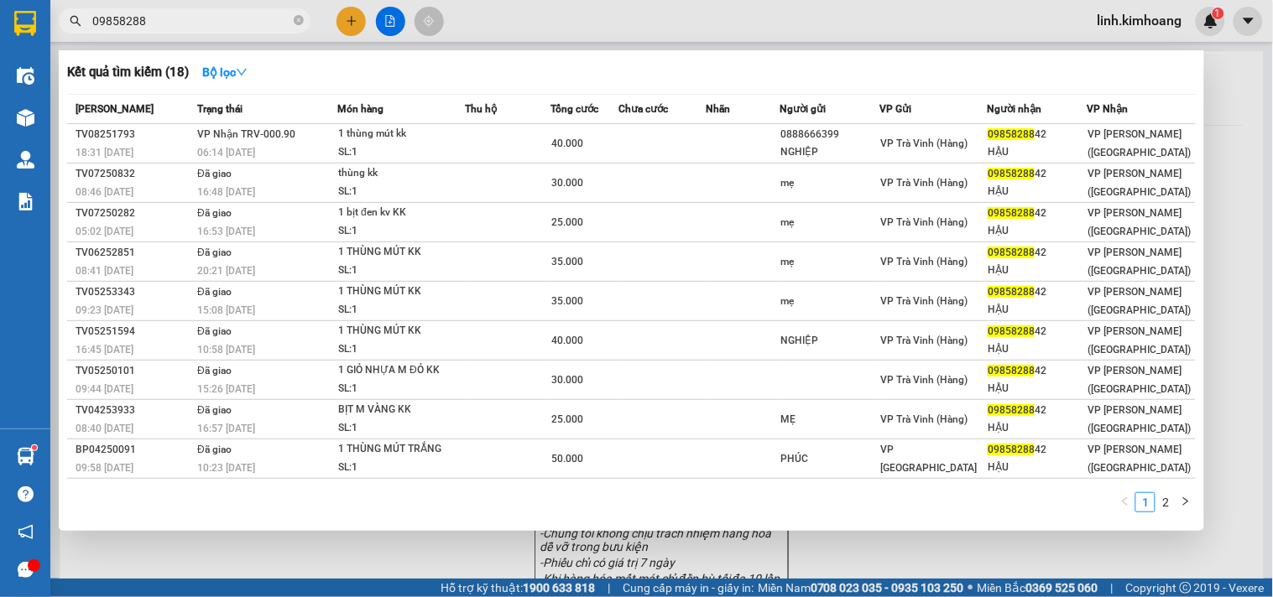
click at [274, 12] on input "09858288" at bounding box center [191, 21] width 198 height 18
click at [296, 23] on icon "close-circle" at bounding box center [299, 20] width 10 height 10
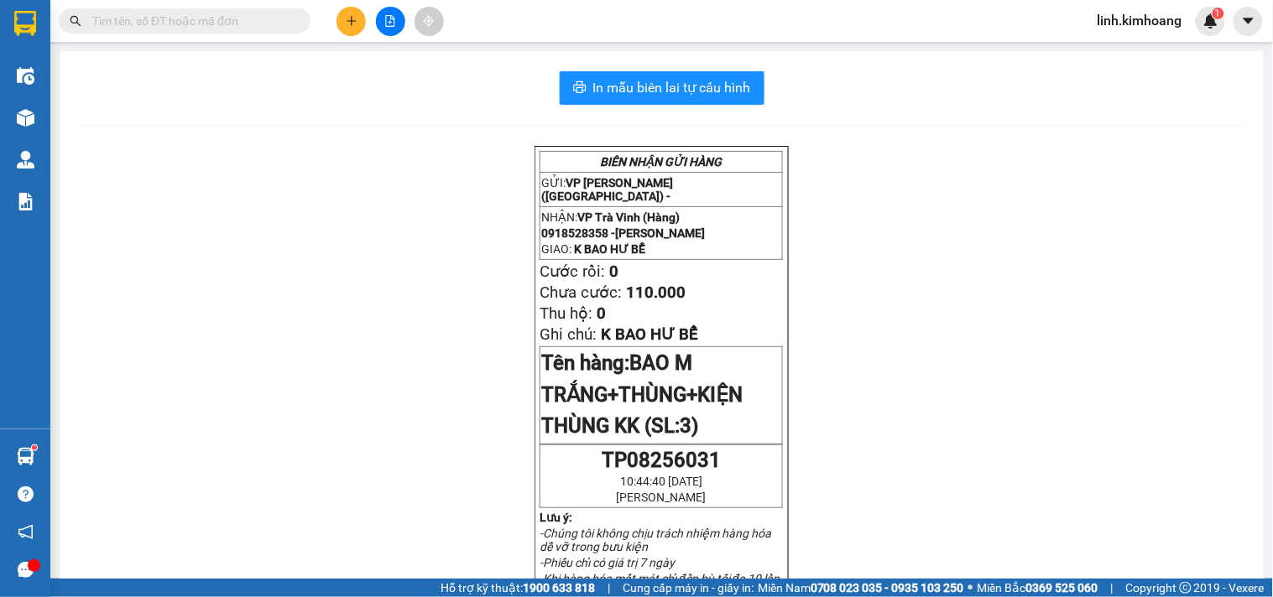
click at [263, 18] on input "text" at bounding box center [191, 21] width 198 height 18
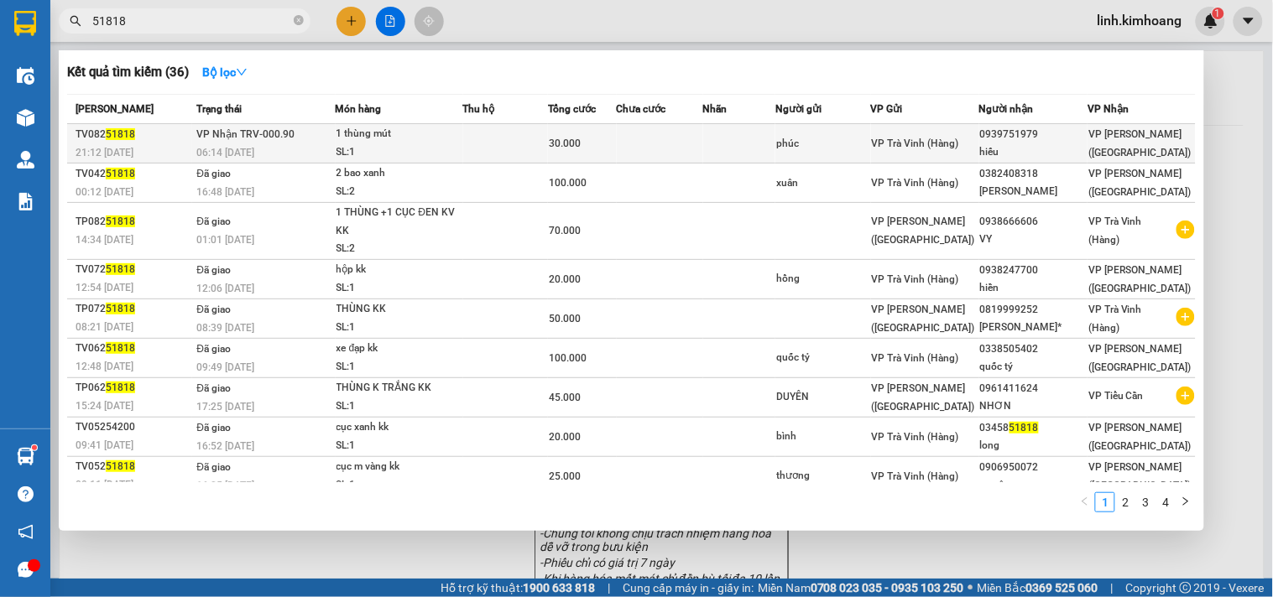
click at [990, 147] on div "hiếu" at bounding box center [1033, 152] width 107 height 18
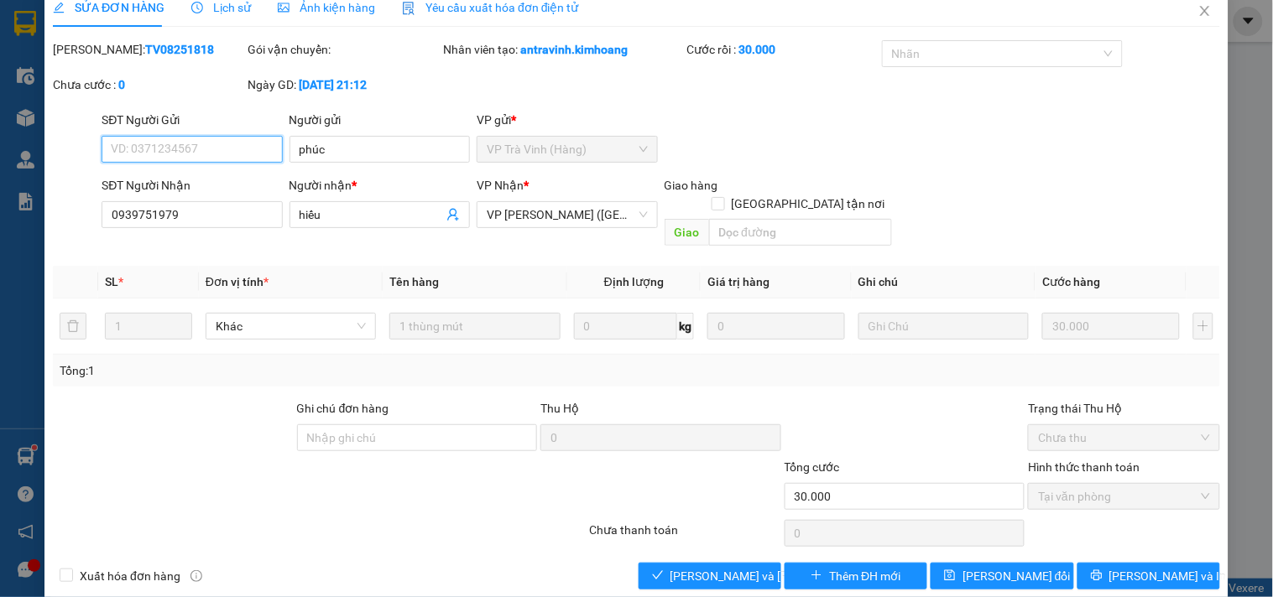
scroll to position [27, 0]
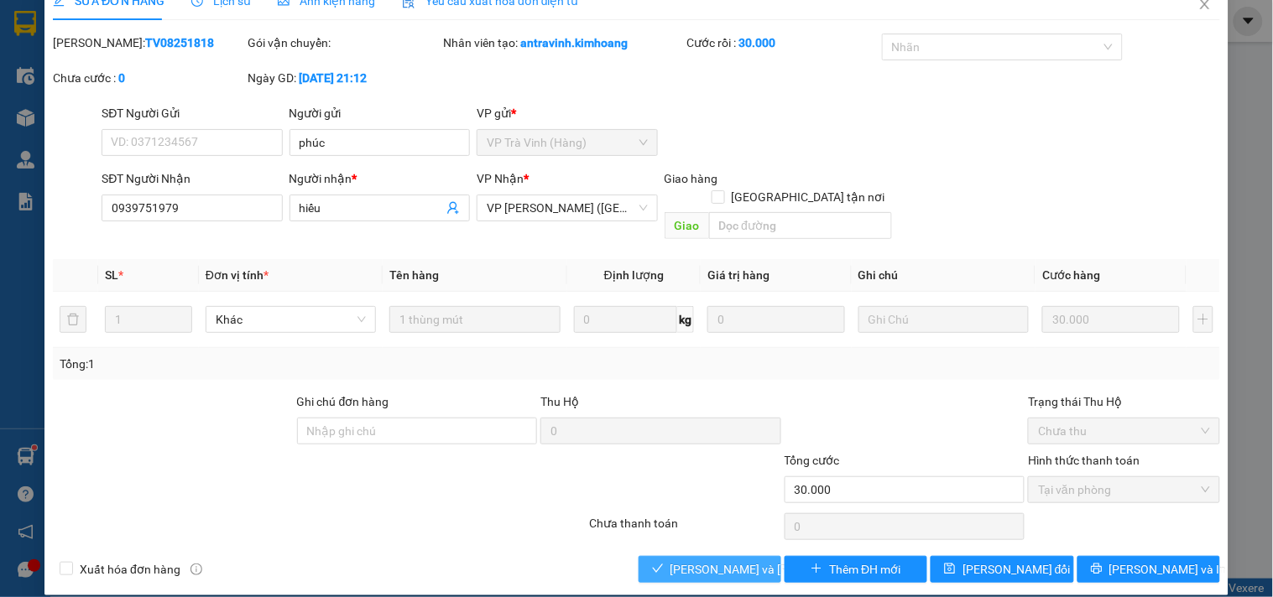
click at [712, 560] on span "[PERSON_NAME] và Giao hàng" at bounding box center [783, 569] width 227 height 18
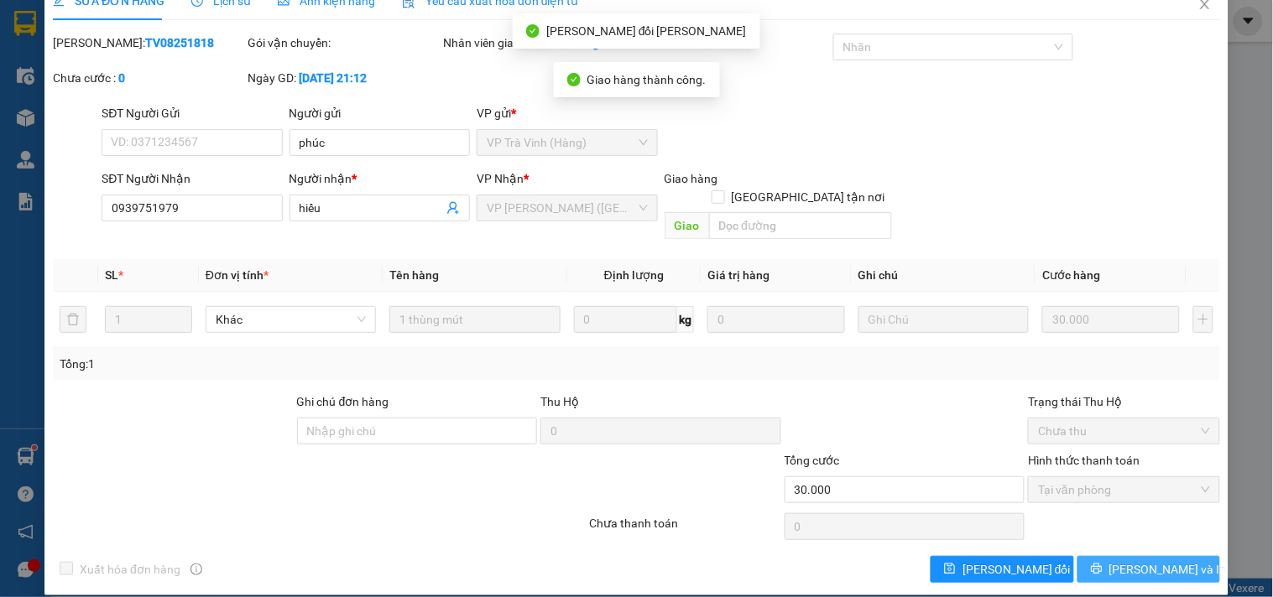
click at [1142, 560] on span "[PERSON_NAME] và In" at bounding box center [1167, 569] width 117 height 18
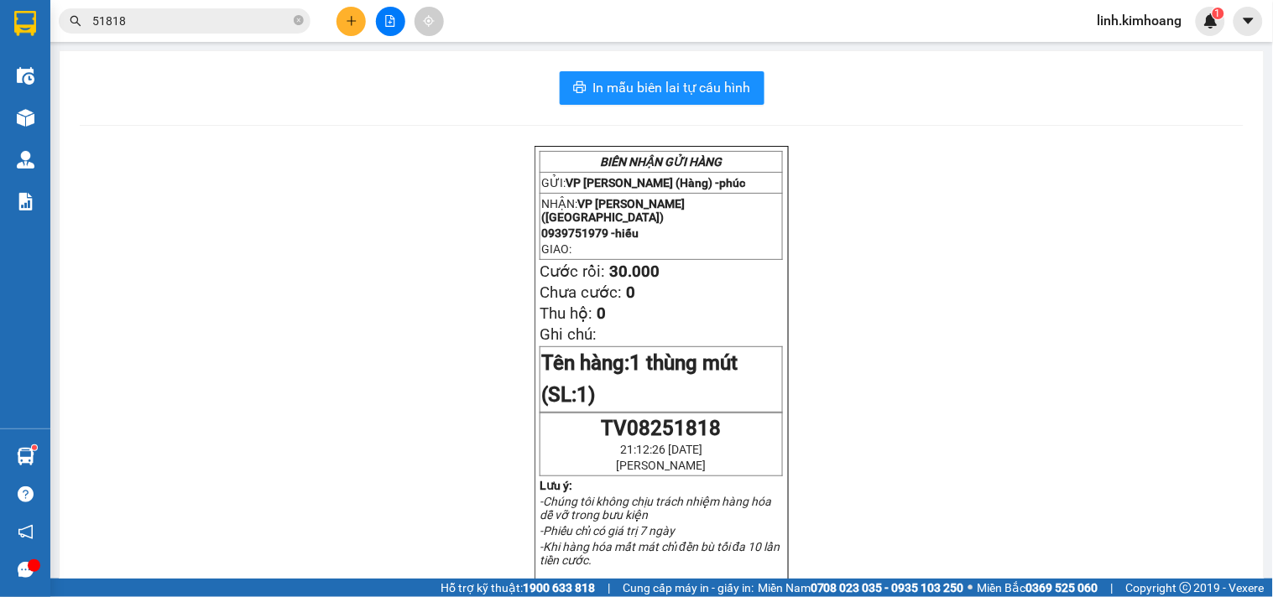
click at [342, 28] on button at bounding box center [350, 21] width 29 height 29
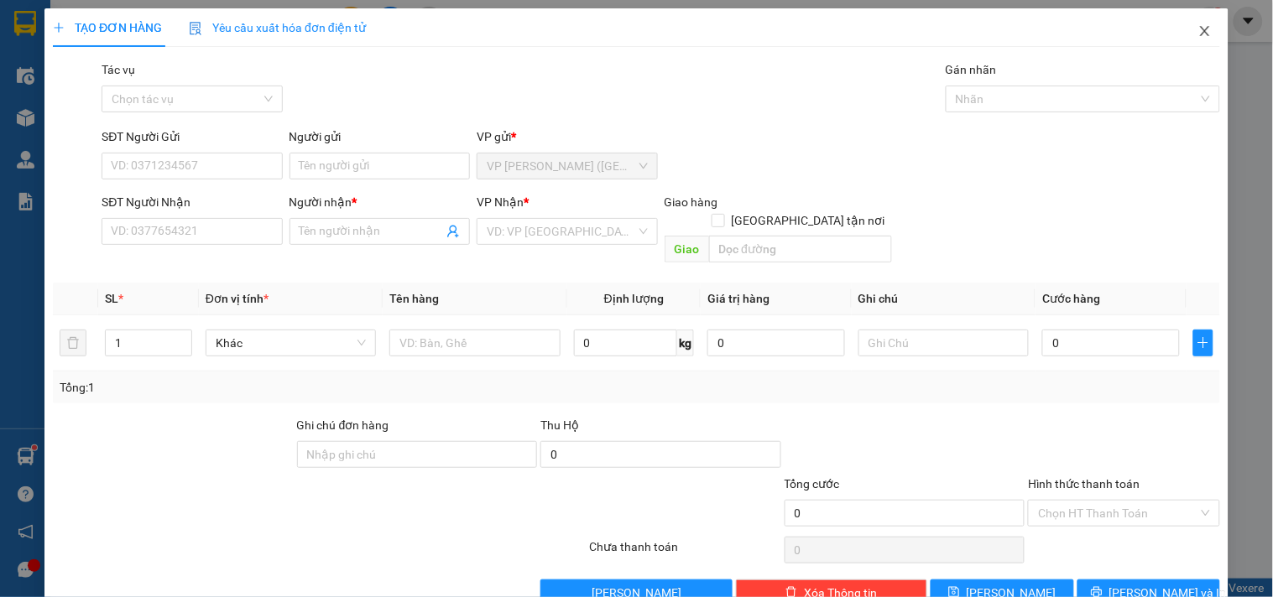
click at [1200, 26] on span "Close" at bounding box center [1204, 31] width 47 height 47
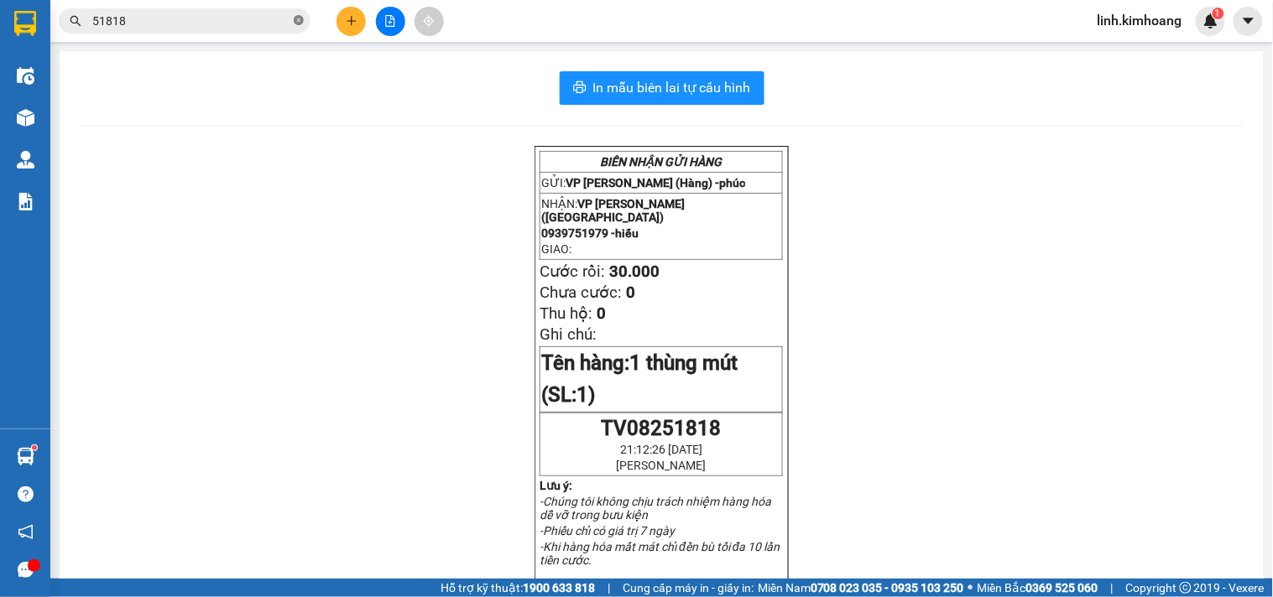
click at [296, 23] on icon "close-circle" at bounding box center [299, 20] width 10 height 10
click at [352, 21] on icon "plus" at bounding box center [351, 20] width 9 height 1
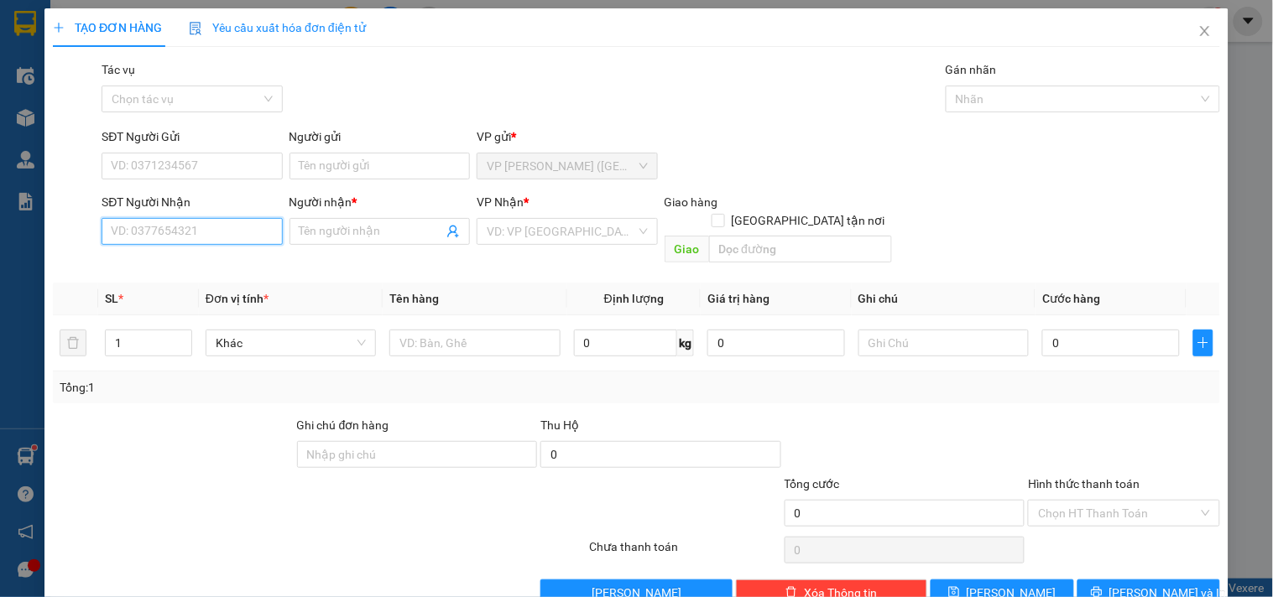
click at [212, 237] on input "SĐT Người Nhận" at bounding box center [192, 231] width 180 height 27
click at [203, 256] on div "0902995253 - TƯỜNG QUYỀN" at bounding box center [193, 265] width 165 height 18
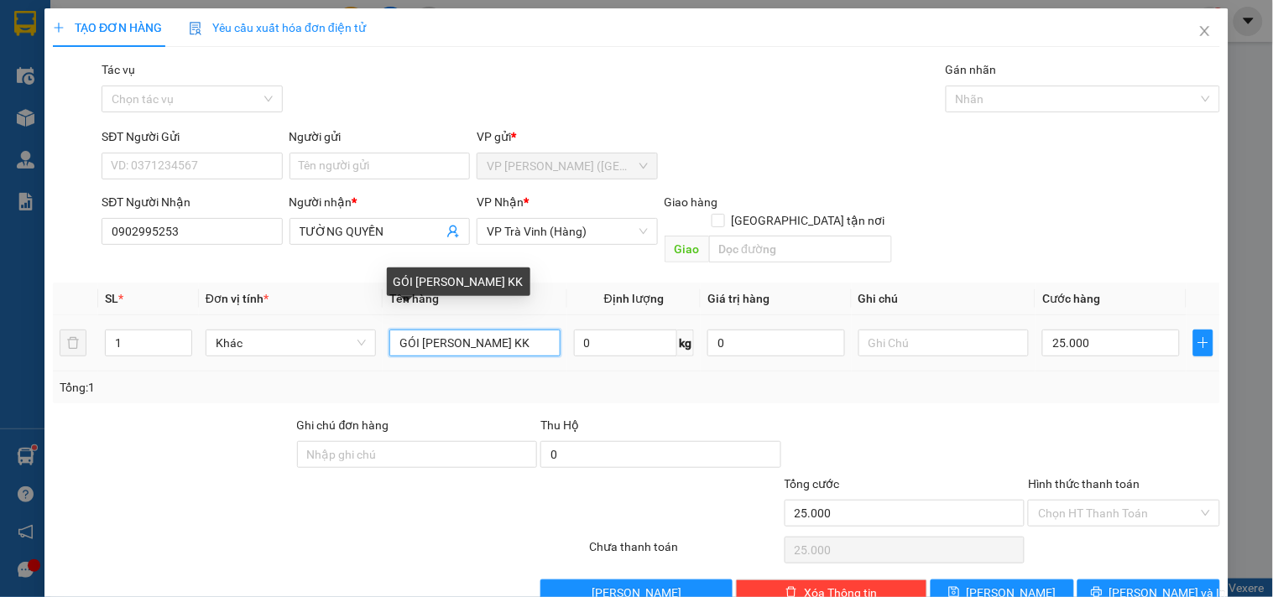
drag, startPoint x: 524, startPoint y: 330, endPoint x: 191, endPoint y: 342, distance: 333.3
click at [191, 342] on tr "1 Khác GÓI KEO VÀNG KK 0 kg 0 25.000" at bounding box center [636, 343] width 1167 height 56
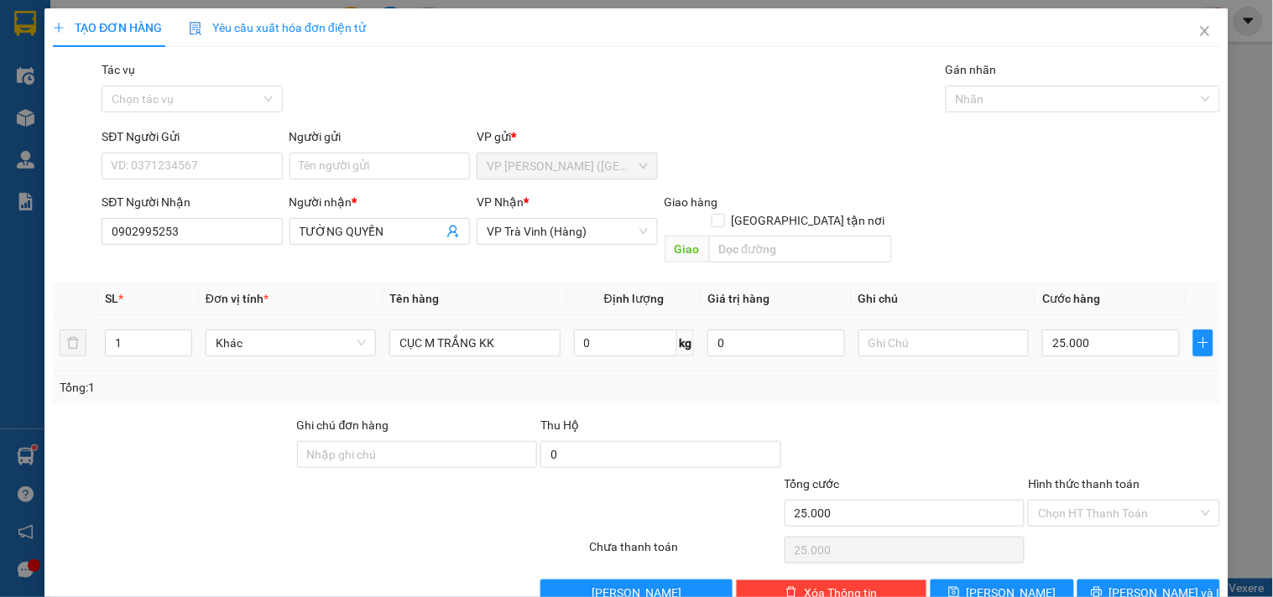
click at [1137, 341] on div "25.000" at bounding box center [1111, 343] width 138 height 34
click at [1137, 330] on input "25.000" at bounding box center [1111, 343] width 138 height 27
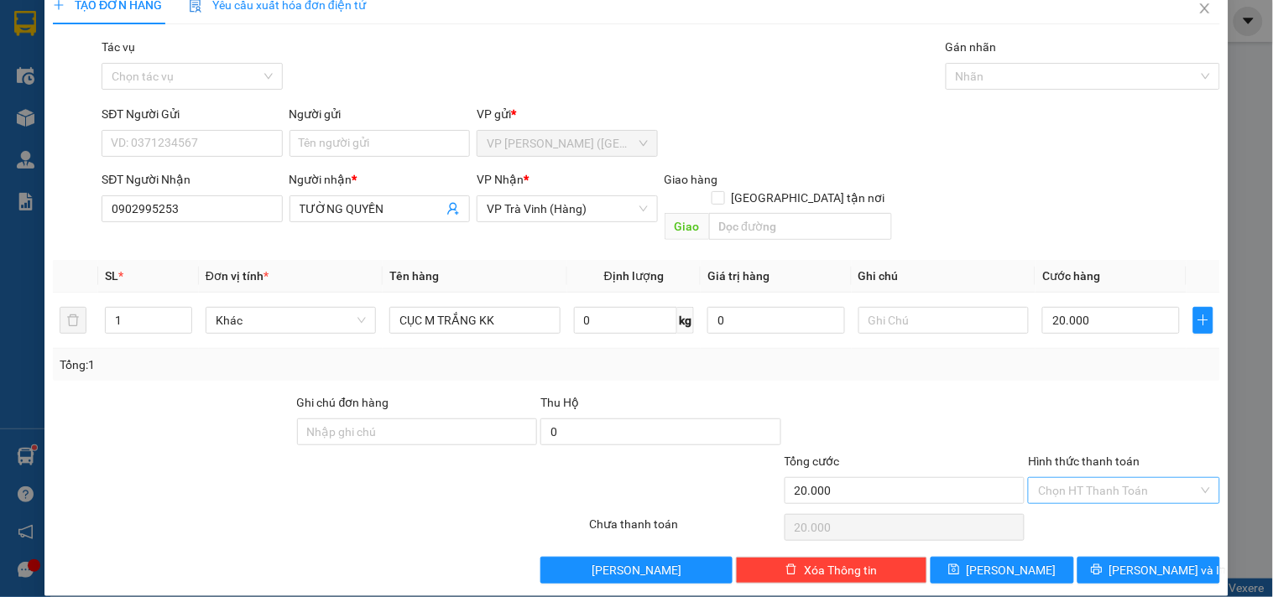
click at [1108, 478] on input "Hình thức thanh toán" at bounding box center [1117, 490] width 159 height 25
click at [1106, 499] on div "Tại văn phòng" at bounding box center [1113, 506] width 169 height 18
click at [1131, 561] on span "[PERSON_NAME] và In" at bounding box center [1167, 570] width 117 height 18
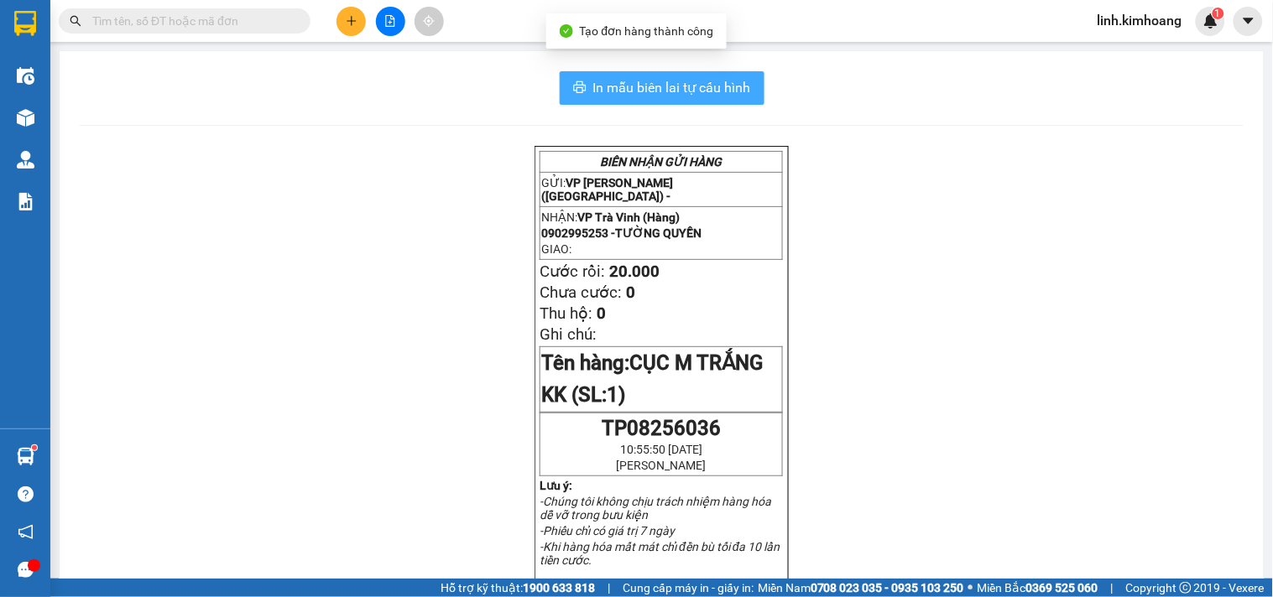
click at [702, 95] on span "In mẫu biên lai tự cấu hình" at bounding box center [672, 87] width 158 height 21
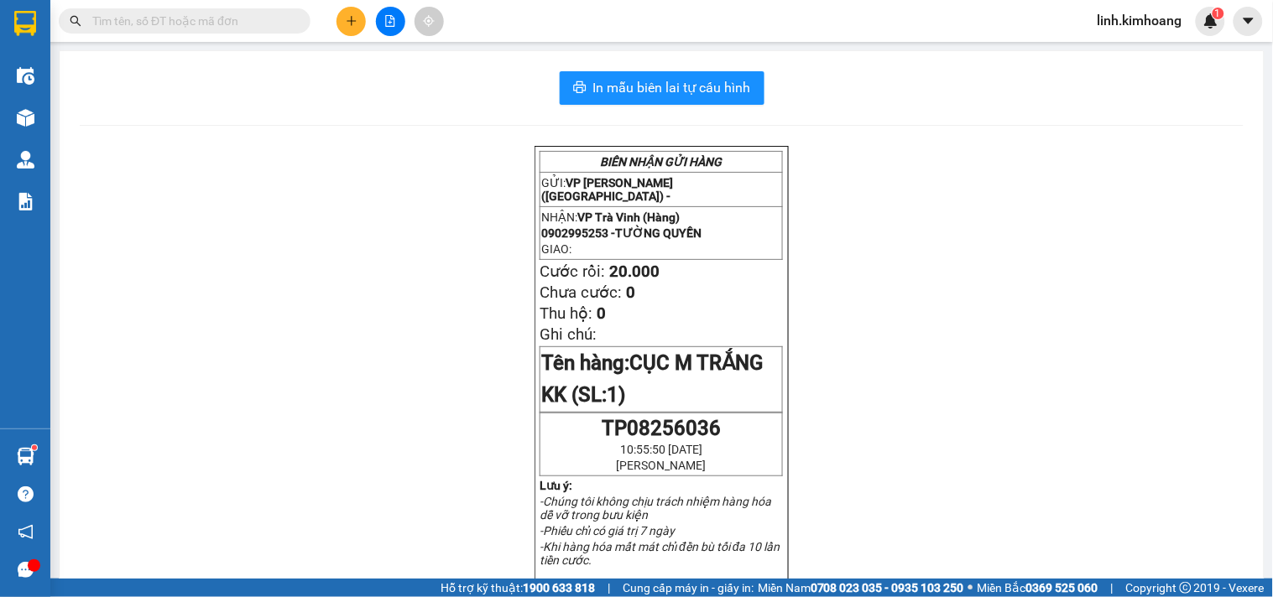
drag, startPoint x: 973, startPoint y: 532, endPoint x: 424, endPoint y: 96, distance: 701.2
click at [364, 127] on div "In mẫu biên lai tự cấu hình BIÊN NHẬN GỬI HÀNG GỬI: VP Trần Phú (Hàng) - NHẬN: …" at bounding box center [662, 582] width 1204 height 1063
click at [247, 23] on input "text" at bounding box center [191, 21] width 198 height 18
click at [260, 15] on input "text" at bounding box center [191, 21] width 198 height 18
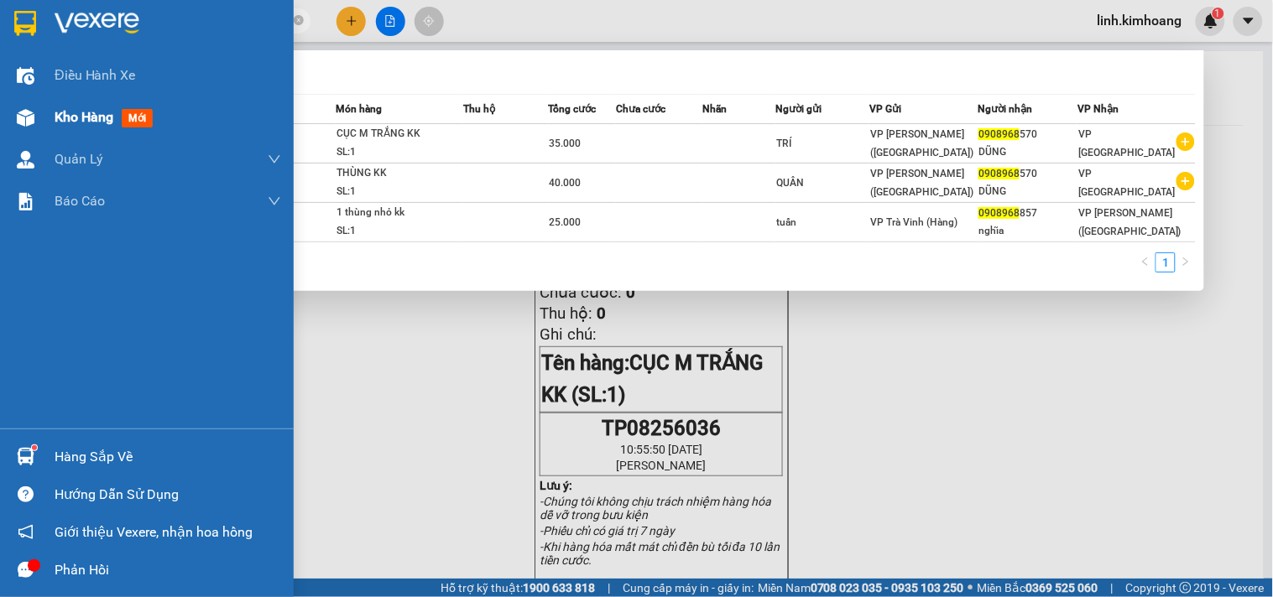
click at [80, 110] on span "Kho hàng" at bounding box center [84, 117] width 59 height 16
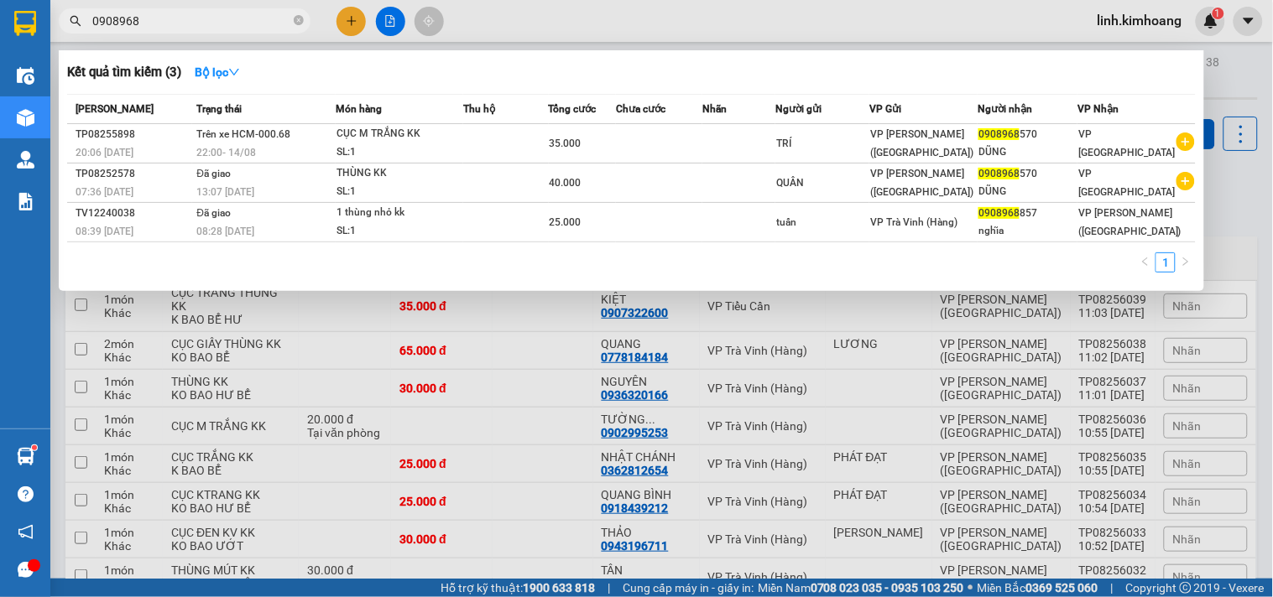
click at [525, 313] on div at bounding box center [636, 298] width 1273 height 597
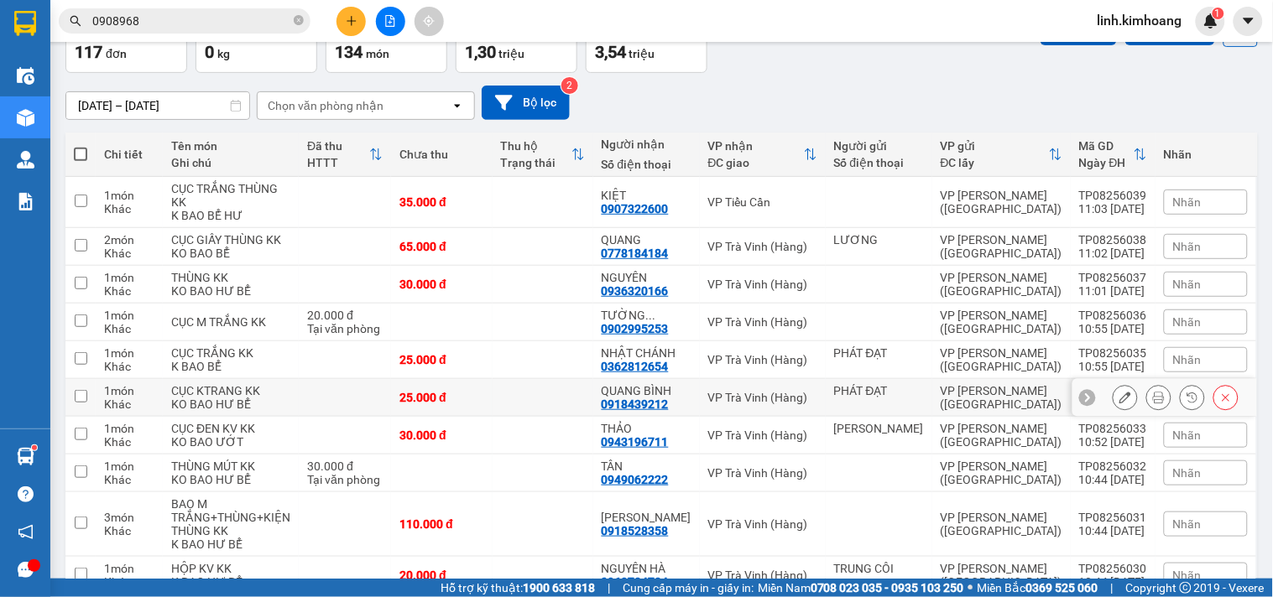
scroll to position [190, 0]
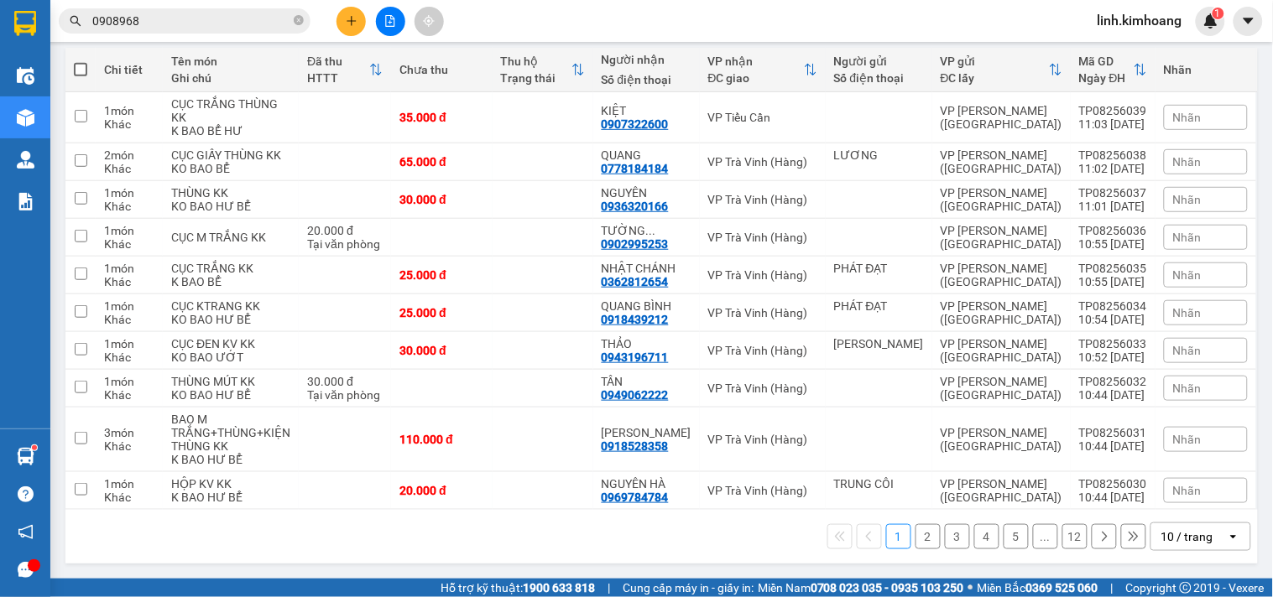
click at [1178, 531] on div "10 / trang" at bounding box center [1187, 537] width 52 height 17
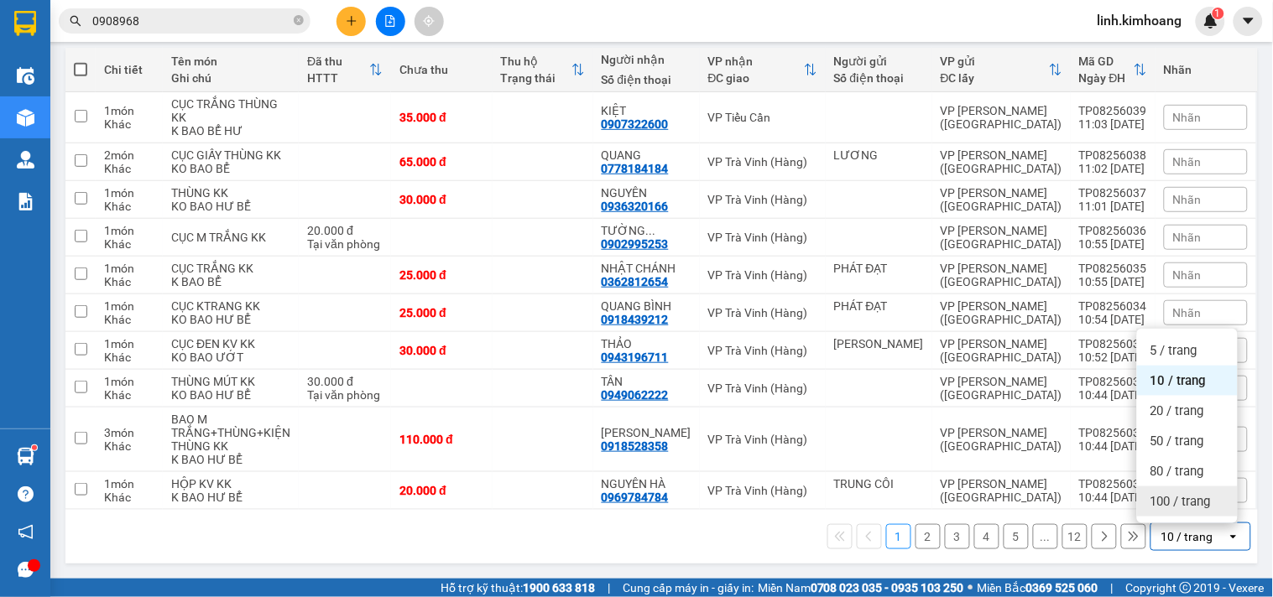
click at [1175, 495] on span "100 / trang" at bounding box center [1180, 501] width 60 height 17
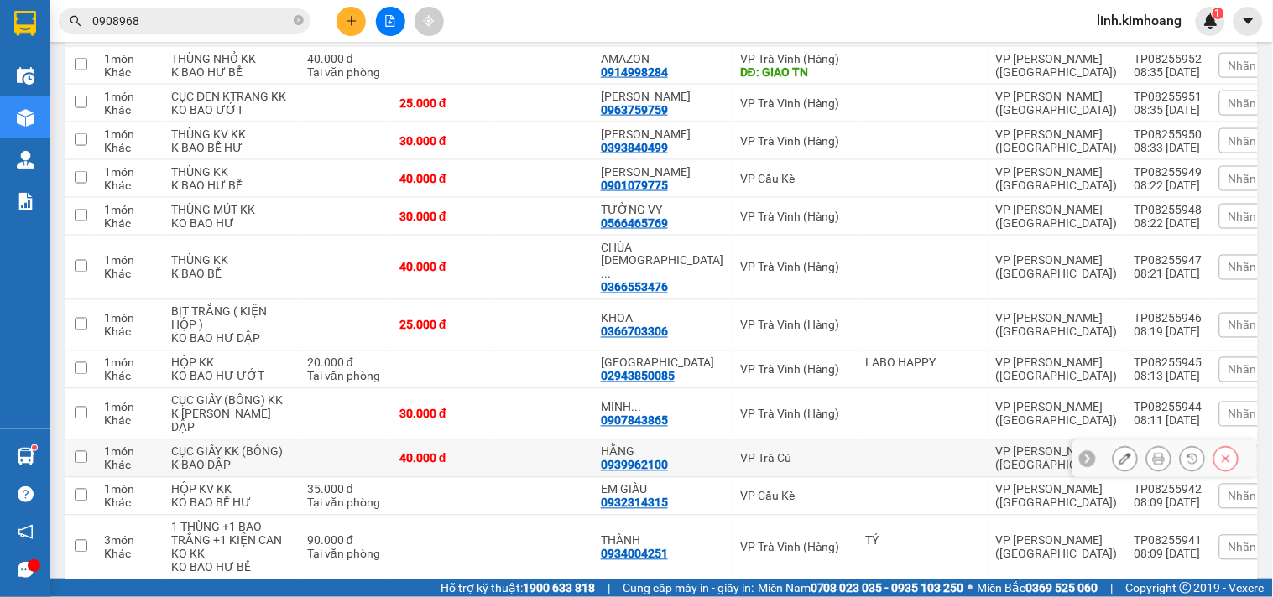
scroll to position [3932, 0]
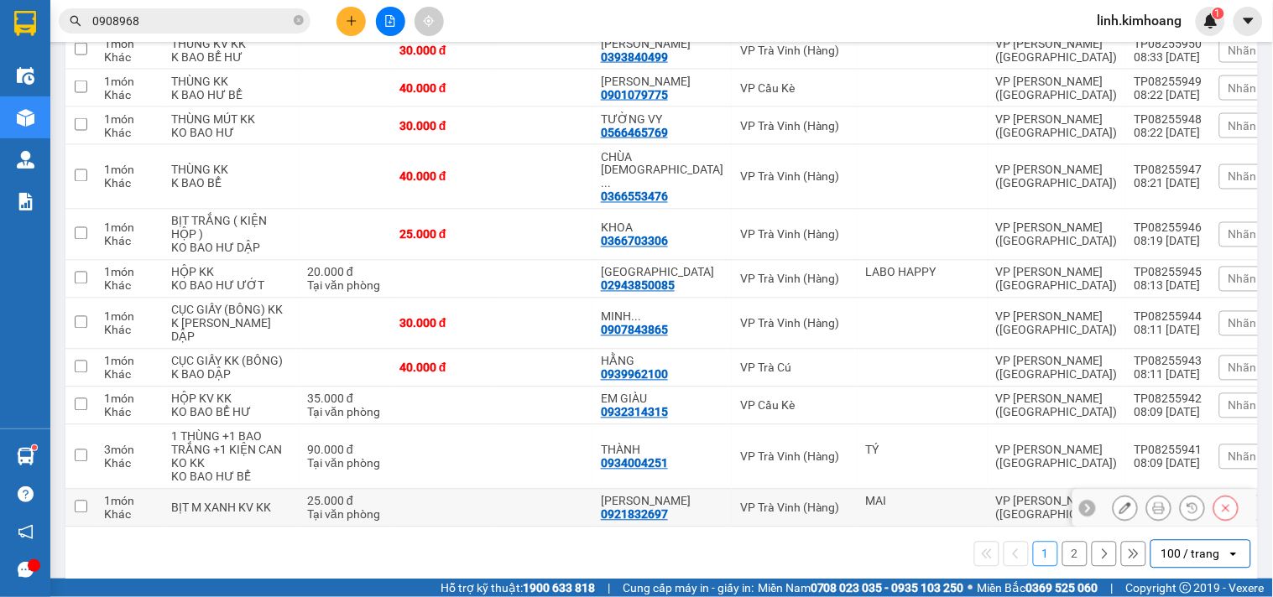
click at [542, 490] on td at bounding box center [542, 509] width 101 height 38
checkbox input "true"
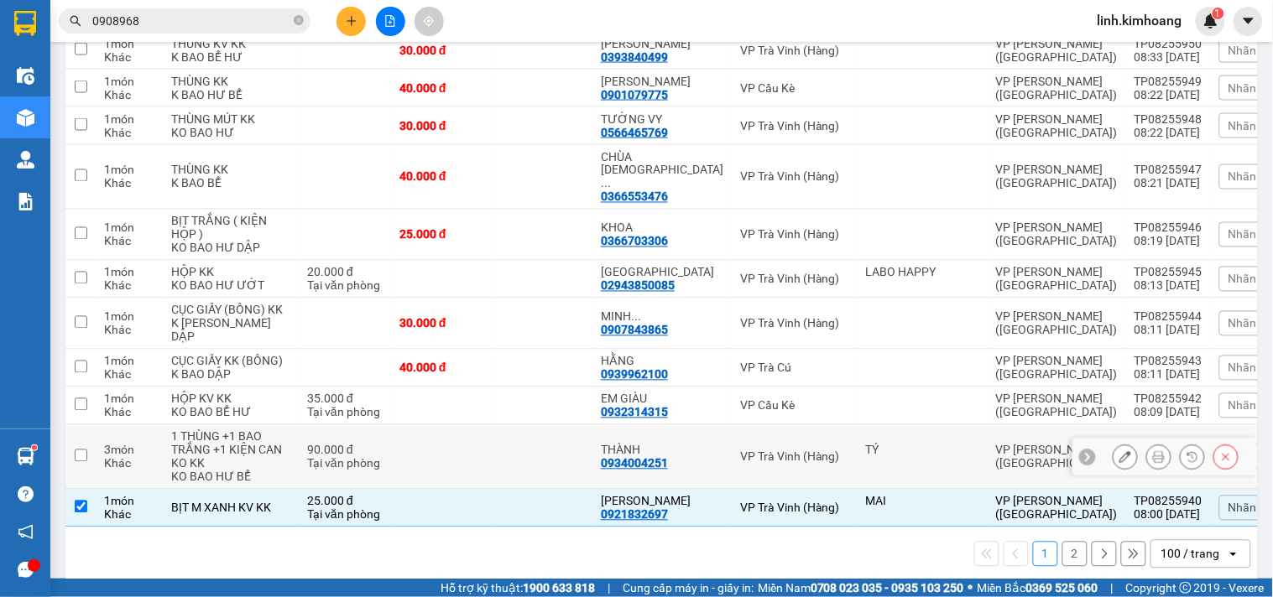
click at [541, 428] on td at bounding box center [542, 457] width 101 height 65
checkbox input "true"
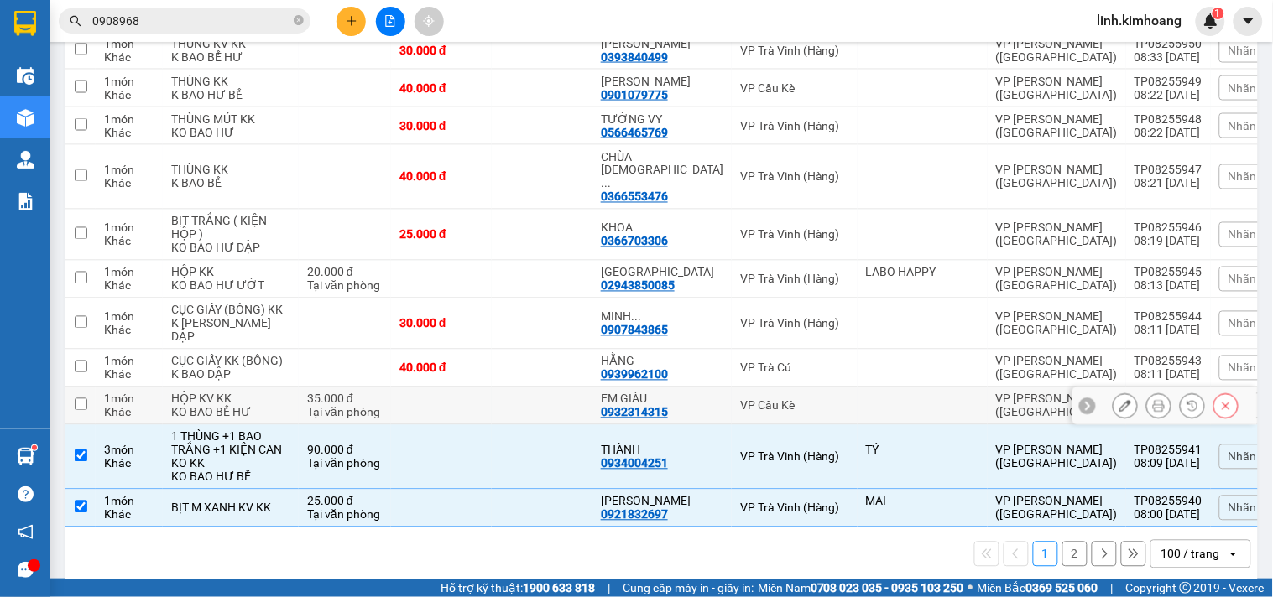
click at [540, 388] on td at bounding box center [542, 407] width 101 height 38
checkbox input "true"
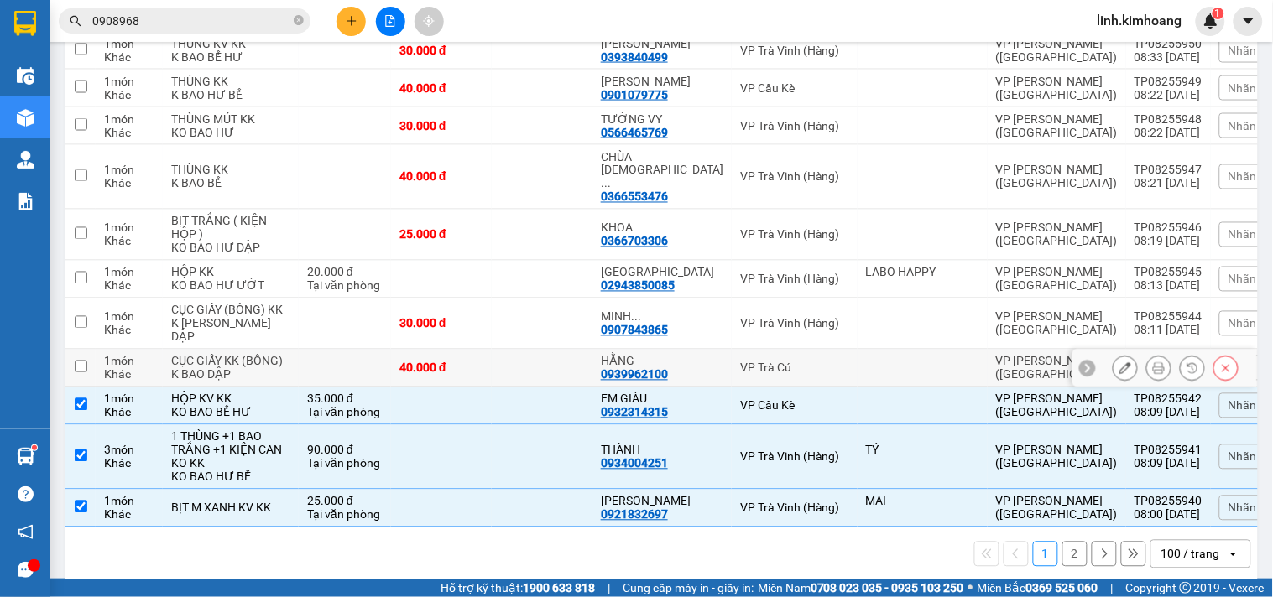
drag, startPoint x: 526, startPoint y: 348, endPoint x: 523, endPoint y: 321, distance: 27.9
click at [526, 350] on td at bounding box center [542, 369] width 101 height 38
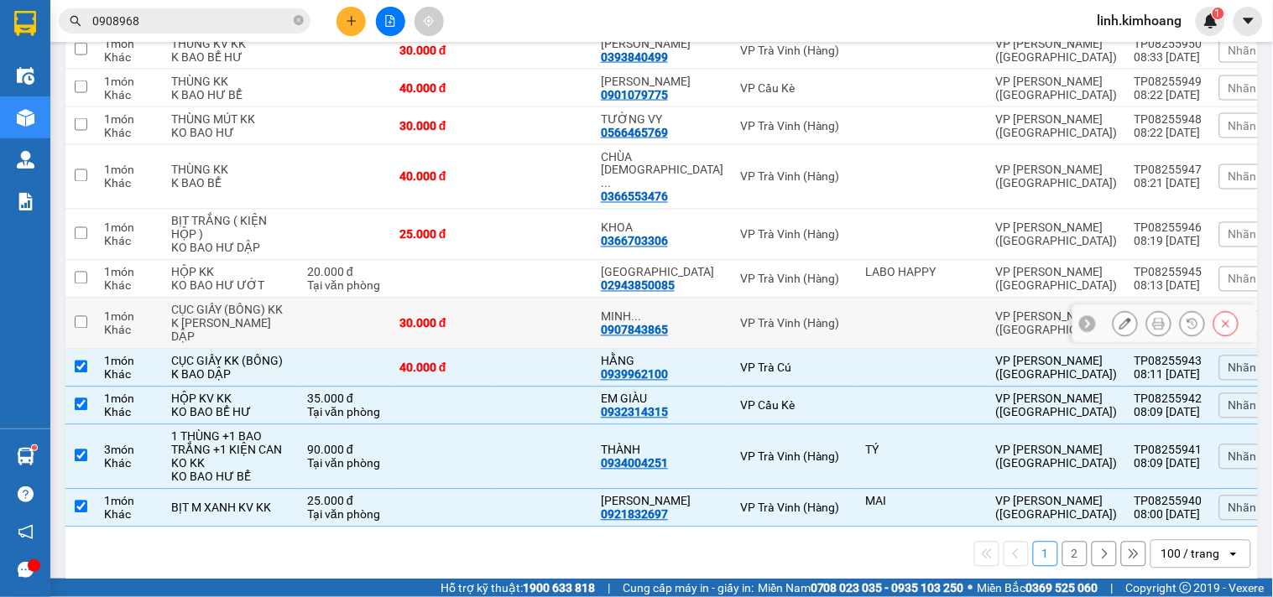
checkbox input "true"
drag, startPoint x: 520, startPoint y: 306, endPoint x: 519, endPoint y: 285, distance: 21.0
click at [519, 305] on td at bounding box center [542, 324] width 101 height 51
checkbox input "true"
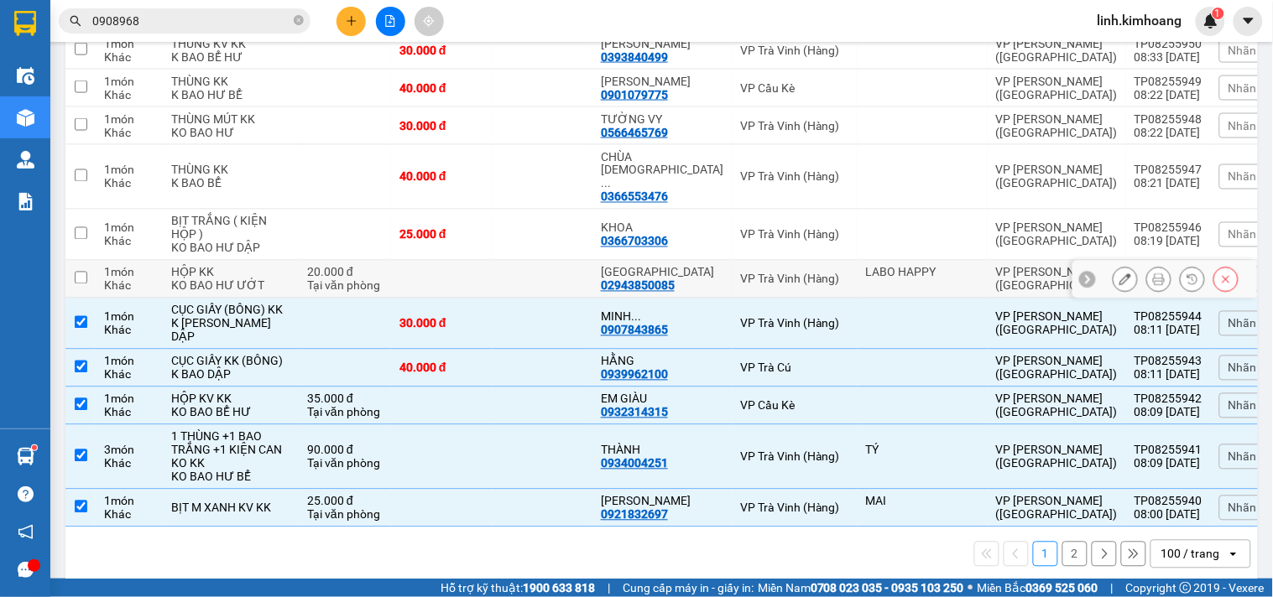
drag, startPoint x: 516, startPoint y: 268, endPoint x: 517, endPoint y: 229, distance: 39.4
click at [516, 261] on td at bounding box center [542, 280] width 101 height 38
checkbox input "true"
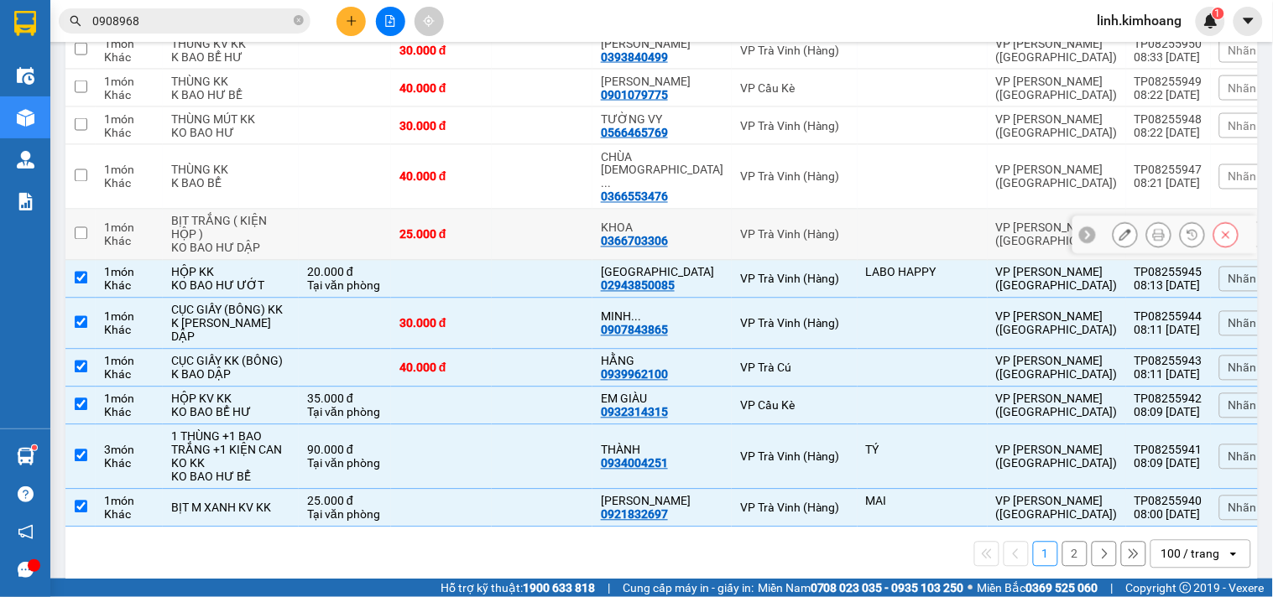
drag, startPoint x: 517, startPoint y: 222, endPoint x: 513, endPoint y: 186, distance: 36.3
click at [516, 214] on td at bounding box center [542, 235] width 101 height 51
checkbox input "true"
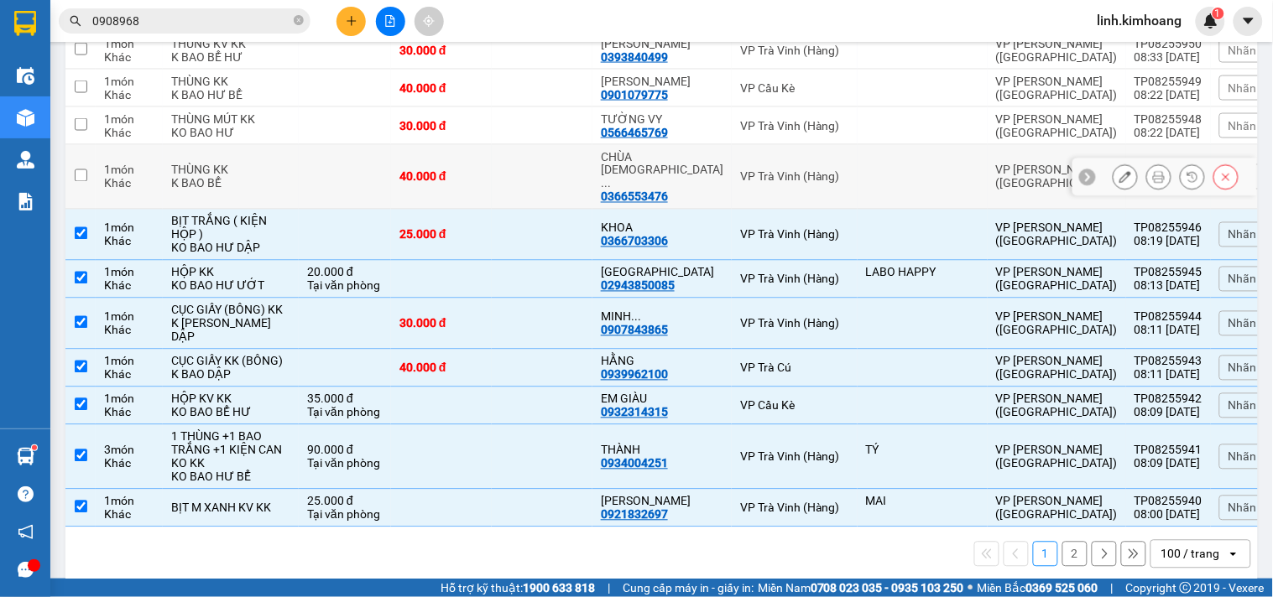
drag, startPoint x: 512, startPoint y: 186, endPoint x: 514, endPoint y: 154, distance: 32.0
click at [513, 171] on td at bounding box center [542, 177] width 101 height 65
checkbox input "true"
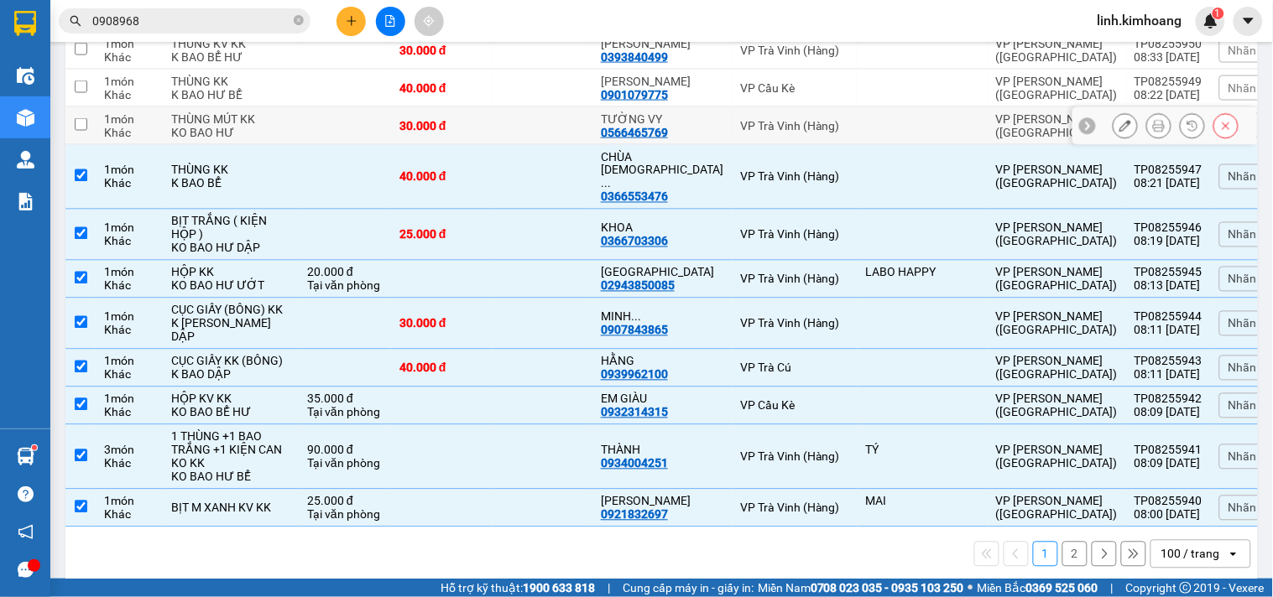
click at [515, 145] on td at bounding box center [542, 126] width 101 height 38
checkbox input "true"
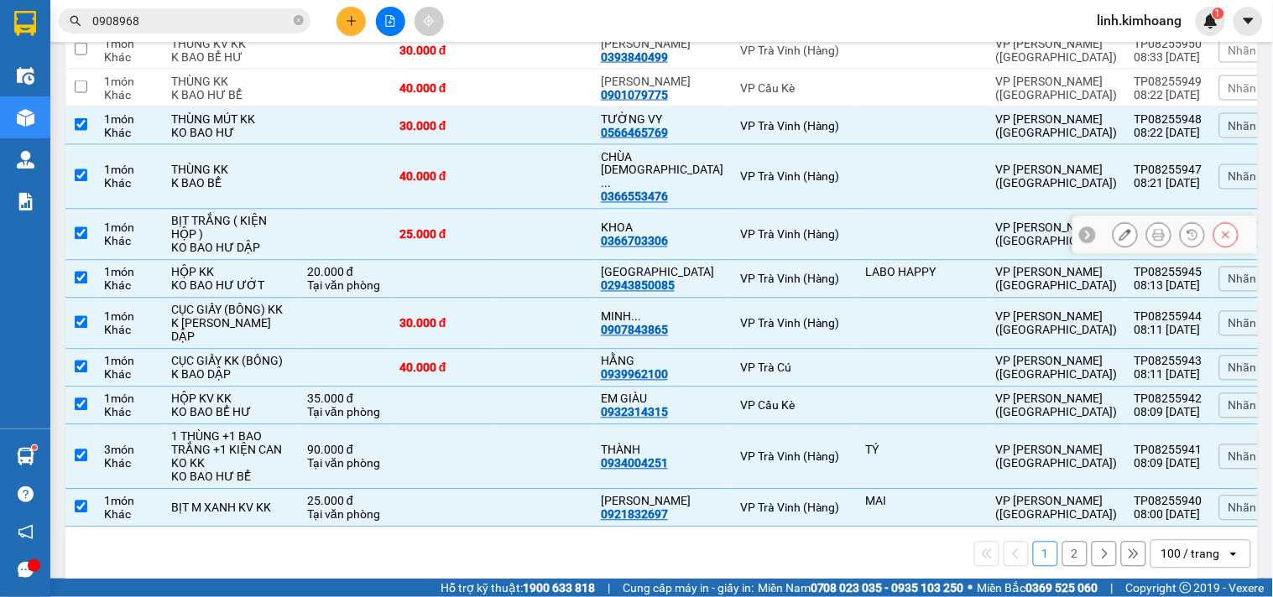
scroll to position [3746, 0]
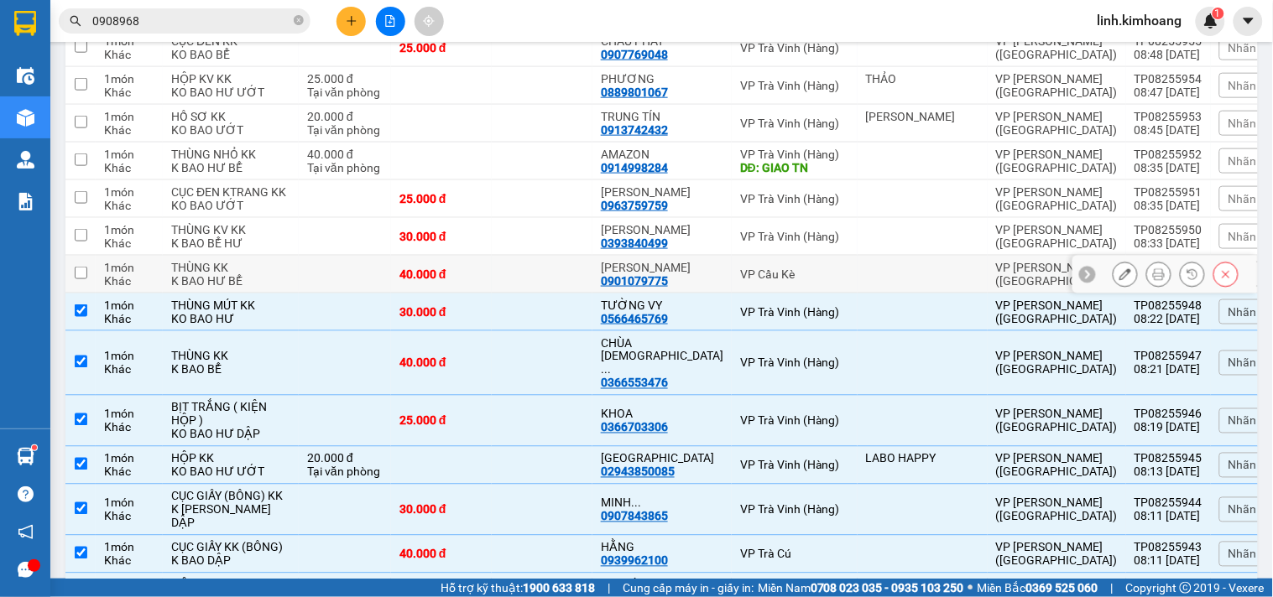
click at [542, 294] on td at bounding box center [542, 275] width 101 height 38
checkbox input "true"
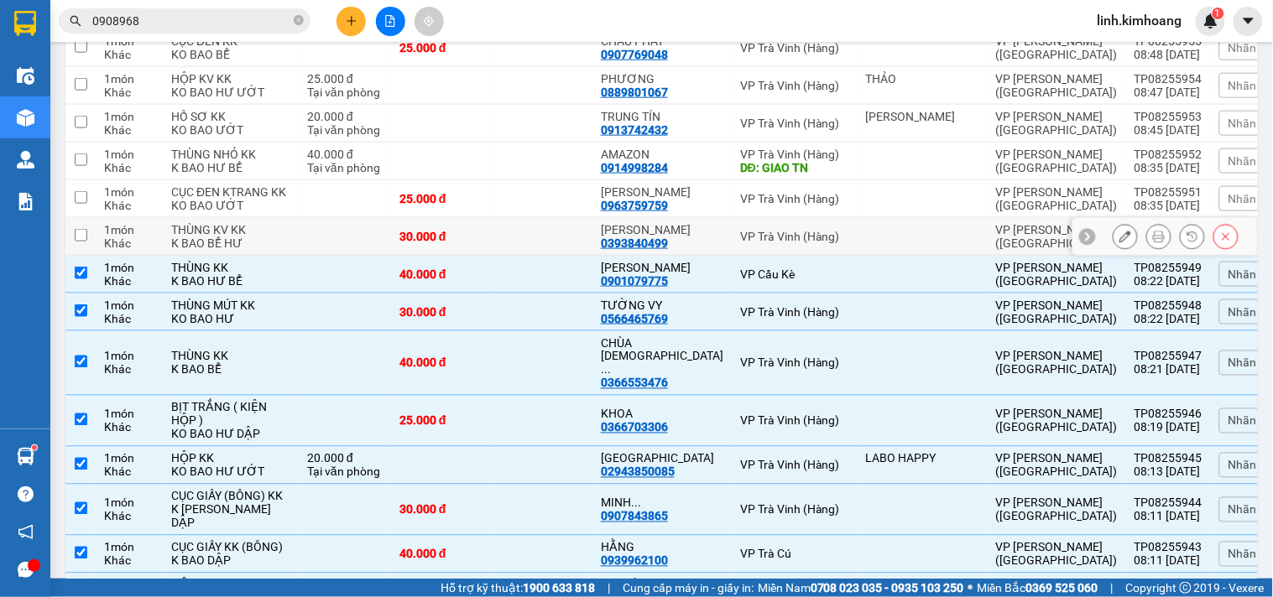
click at [538, 256] on td at bounding box center [542, 237] width 101 height 38
checkbox input "true"
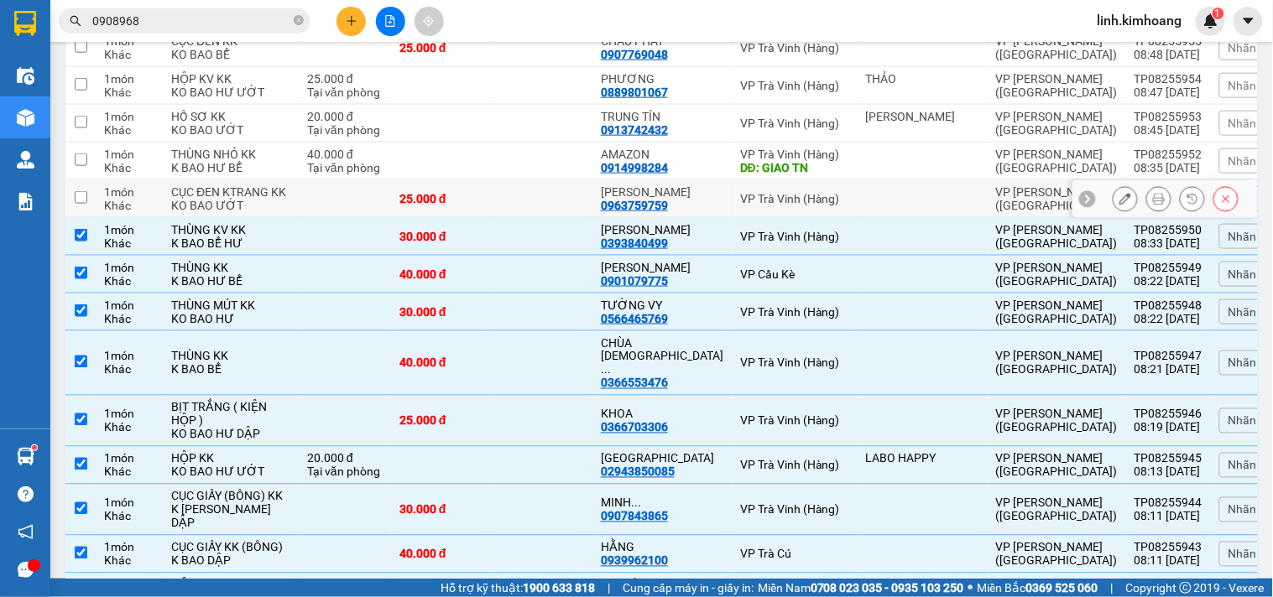
click at [533, 218] on td at bounding box center [542, 199] width 101 height 38
checkbox input "true"
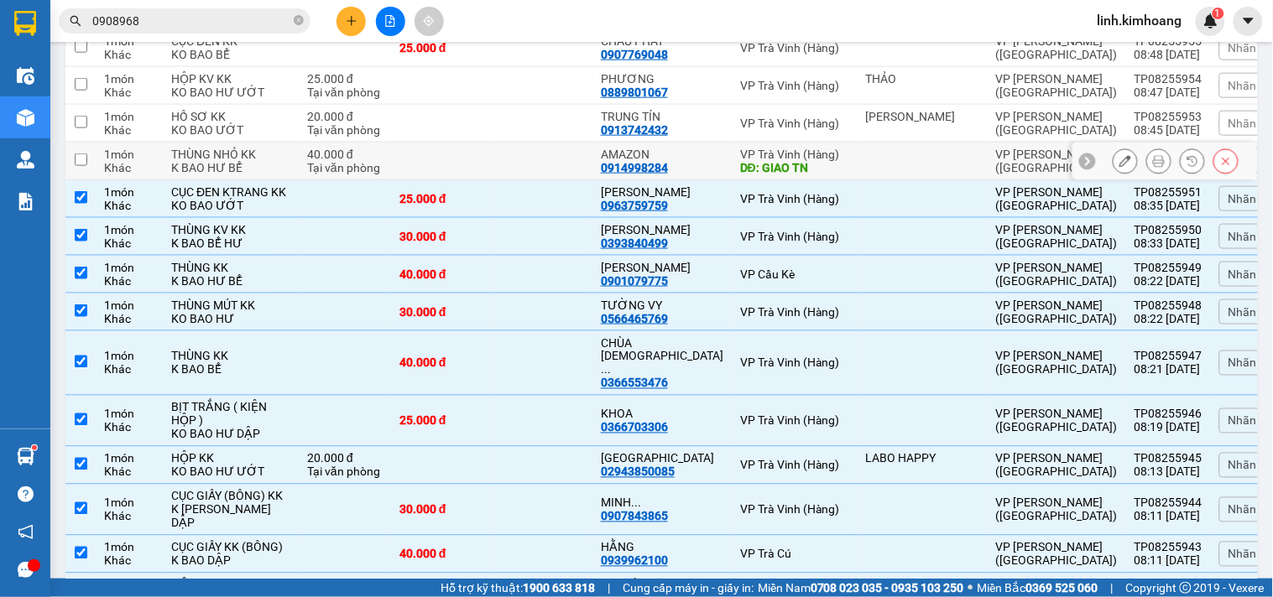
click at [527, 169] on td at bounding box center [542, 162] width 101 height 38
checkbox input "true"
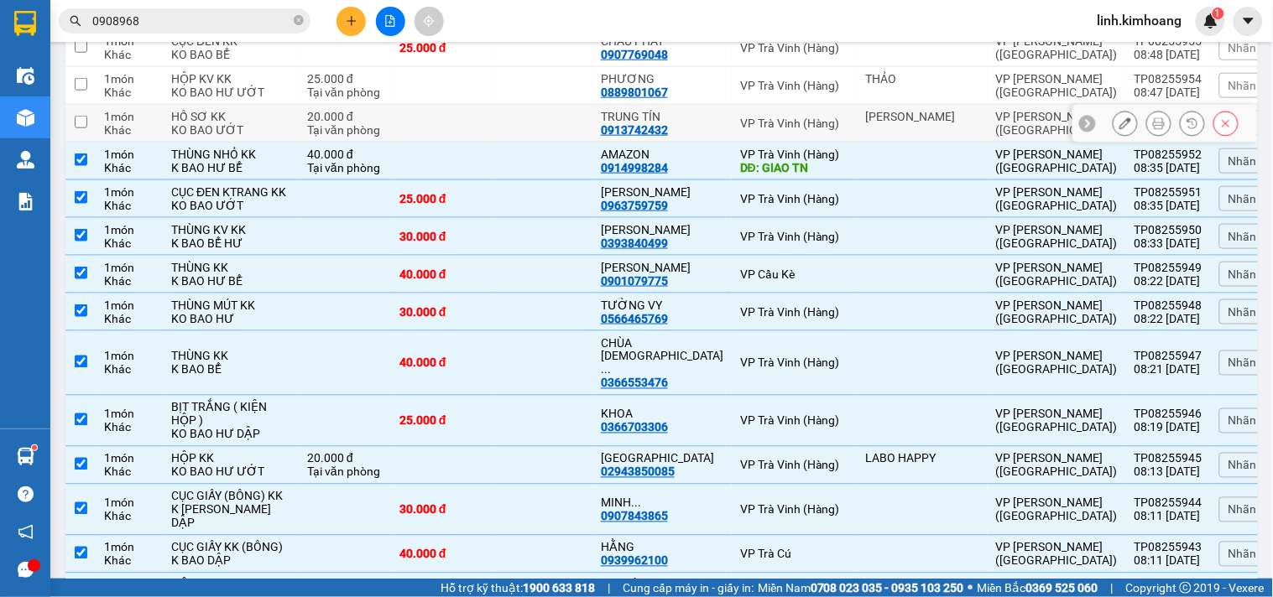
click at [522, 139] on td at bounding box center [542, 124] width 101 height 38
checkbox input "true"
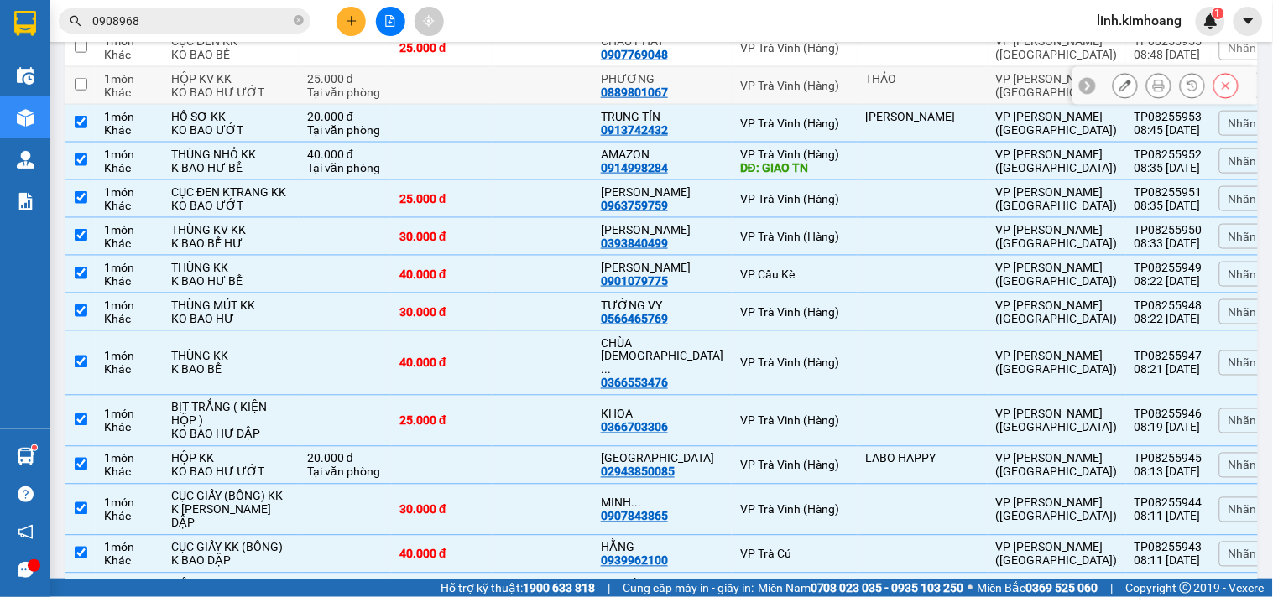
click at [519, 105] on td at bounding box center [542, 86] width 101 height 38
checkbox input "true"
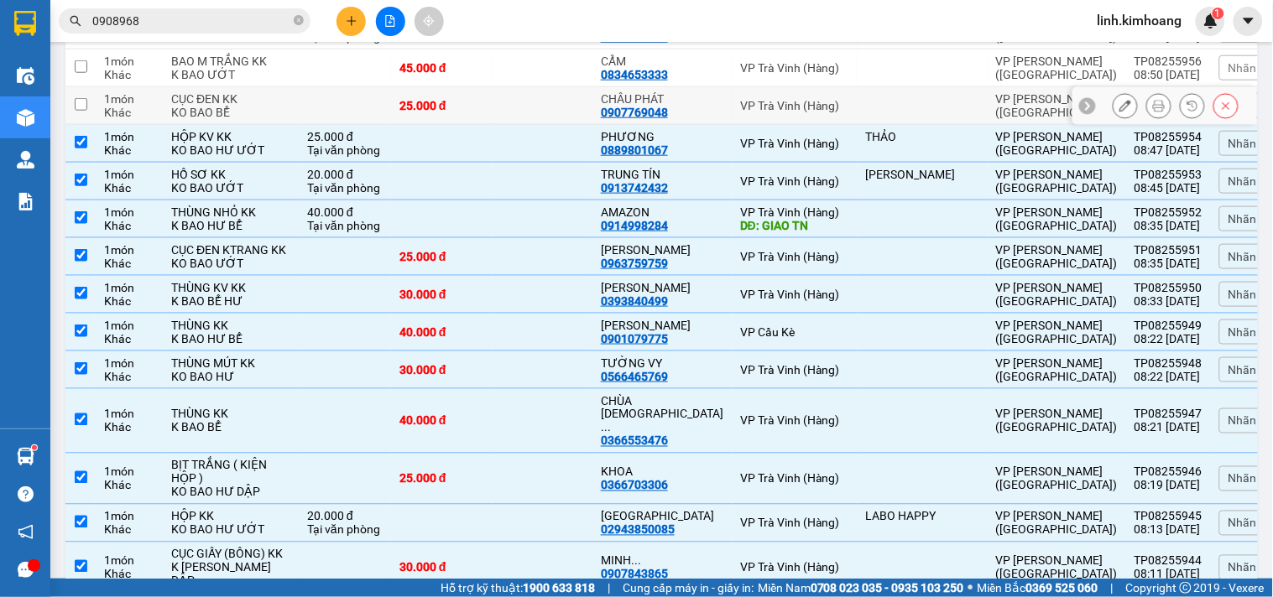
scroll to position [3559, 0]
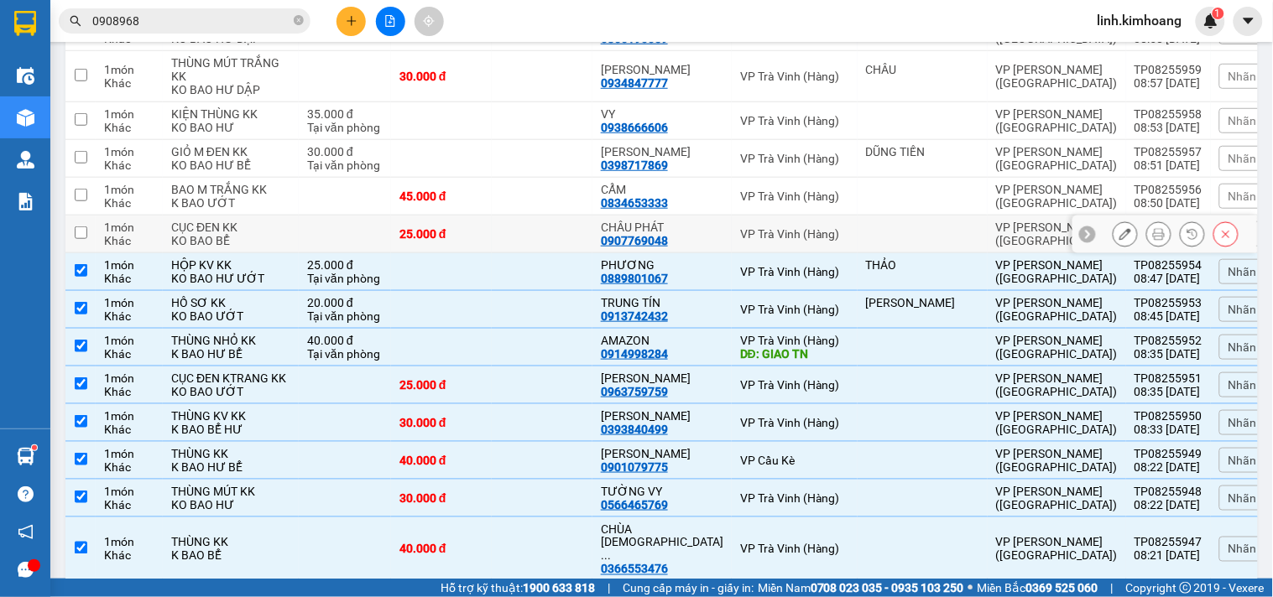
click at [538, 247] on td at bounding box center [542, 235] width 101 height 38
checkbox input "true"
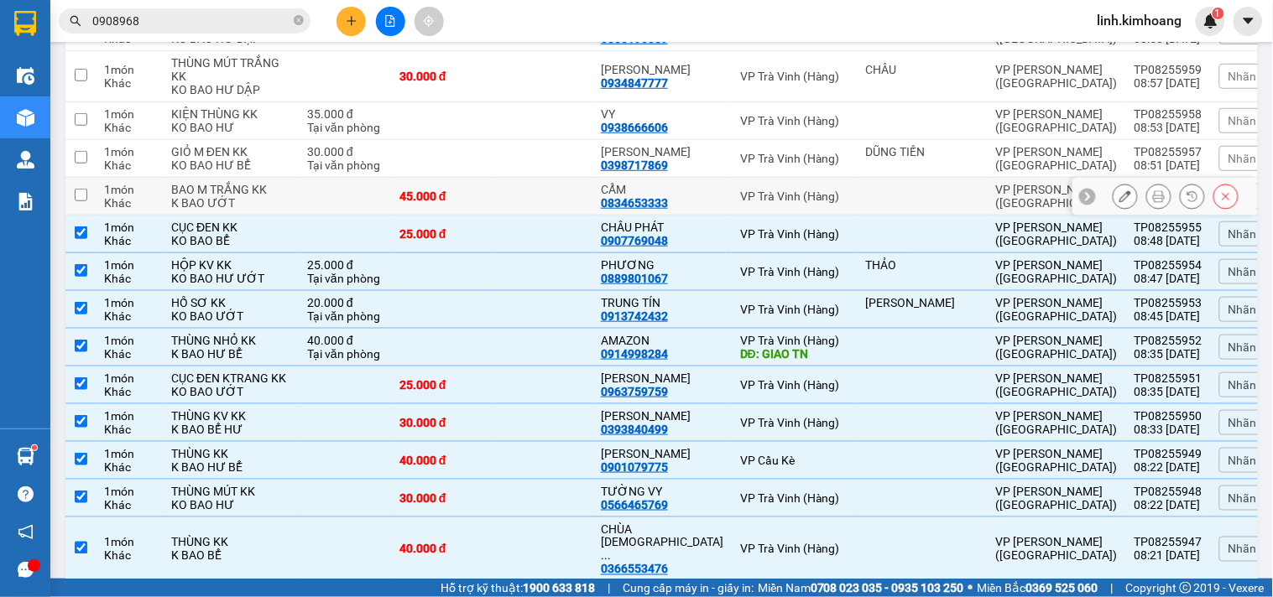
drag, startPoint x: 537, startPoint y: 232, endPoint x: 539, endPoint y: 216, distance: 16.0
click at [537, 216] on td at bounding box center [542, 197] width 101 height 38
checkbox input "true"
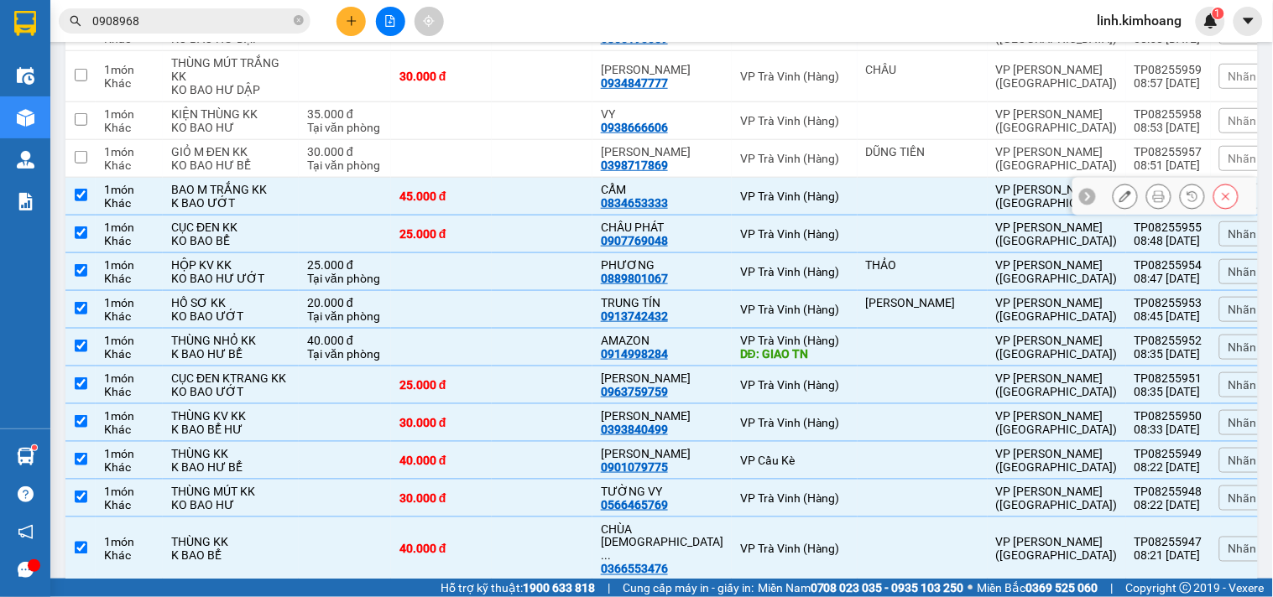
click at [554, 178] on td at bounding box center [542, 159] width 101 height 38
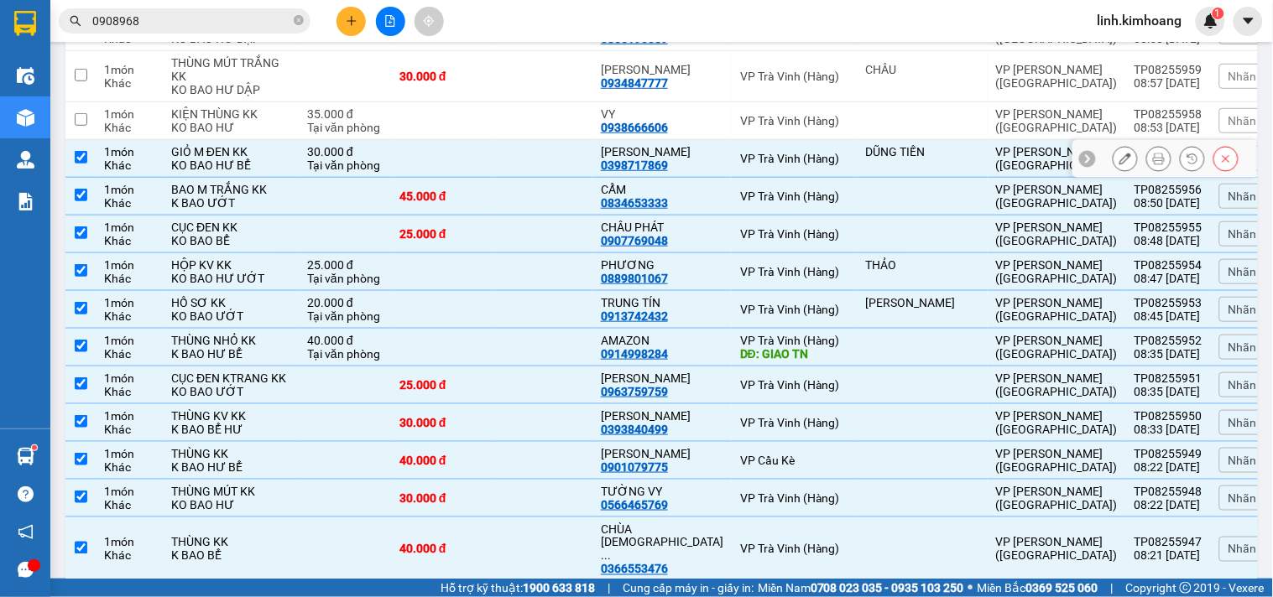
checkbox input "true"
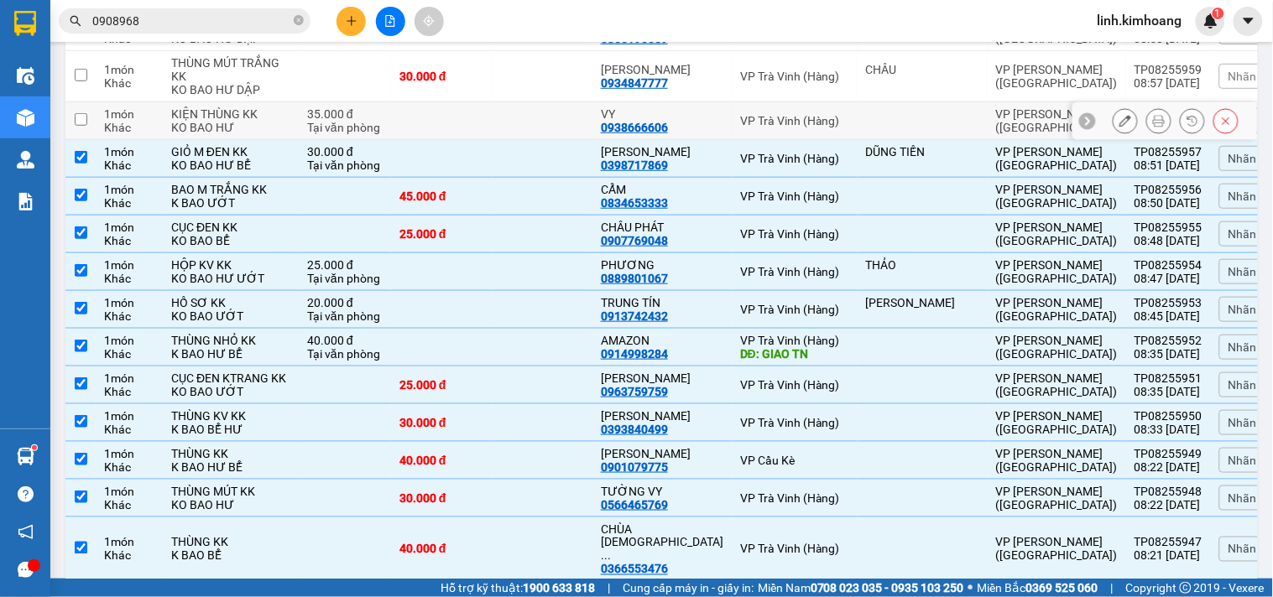
click at [541, 134] on td at bounding box center [542, 121] width 101 height 38
checkbox input "true"
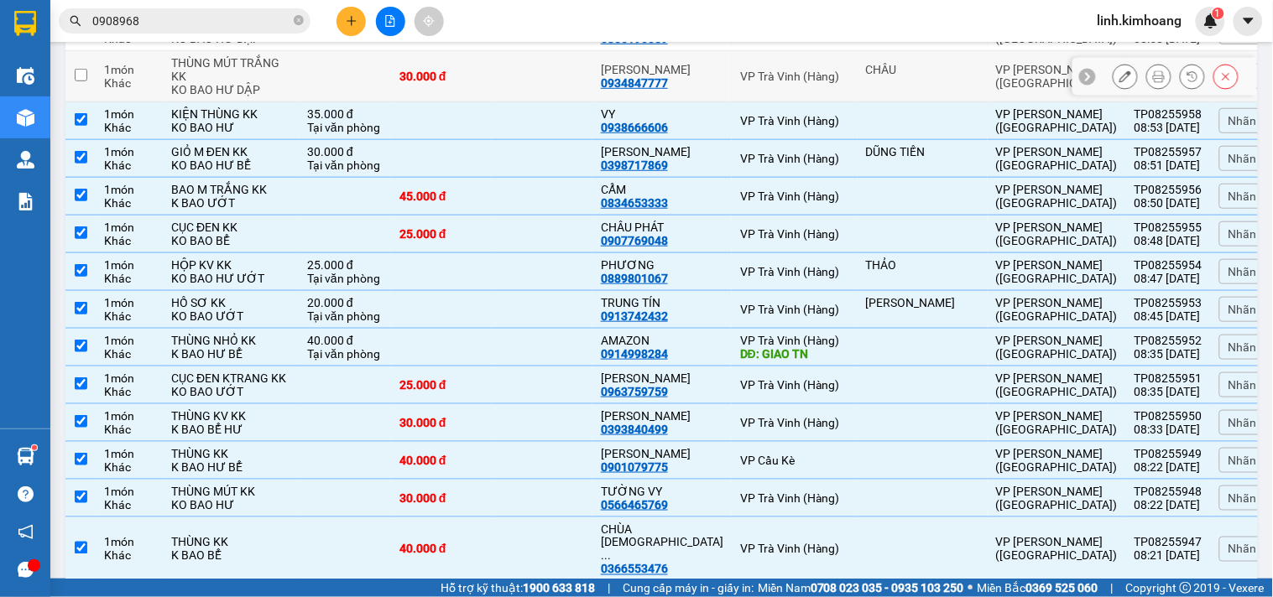
click at [548, 99] on td at bounding box center [542, 76] width 101 height 51
checkbox input "true"
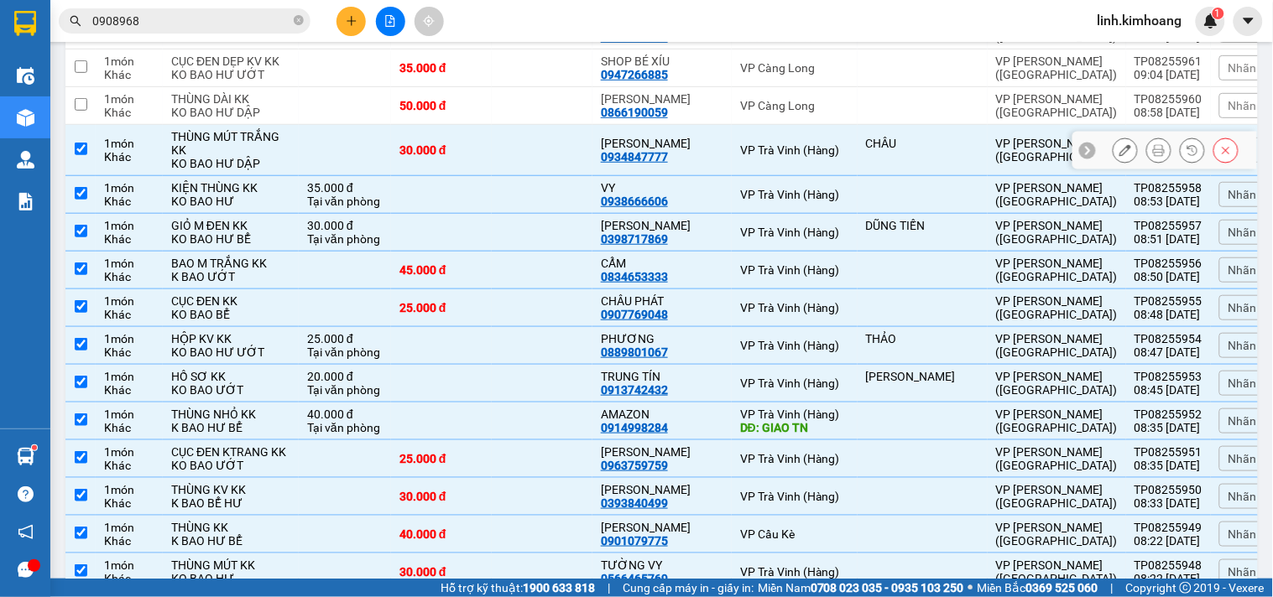
scroll to position [3466, 0]
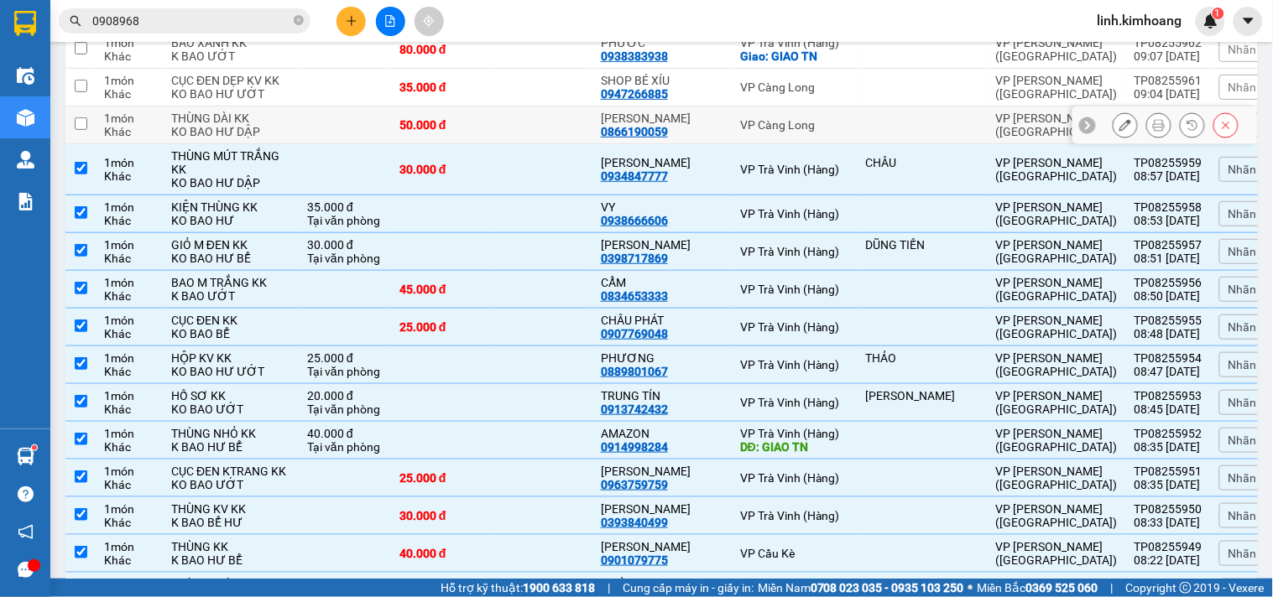
click at [571, 144] on td at bounding box center [542, 126] width 101 height 38
checkbox input "true"
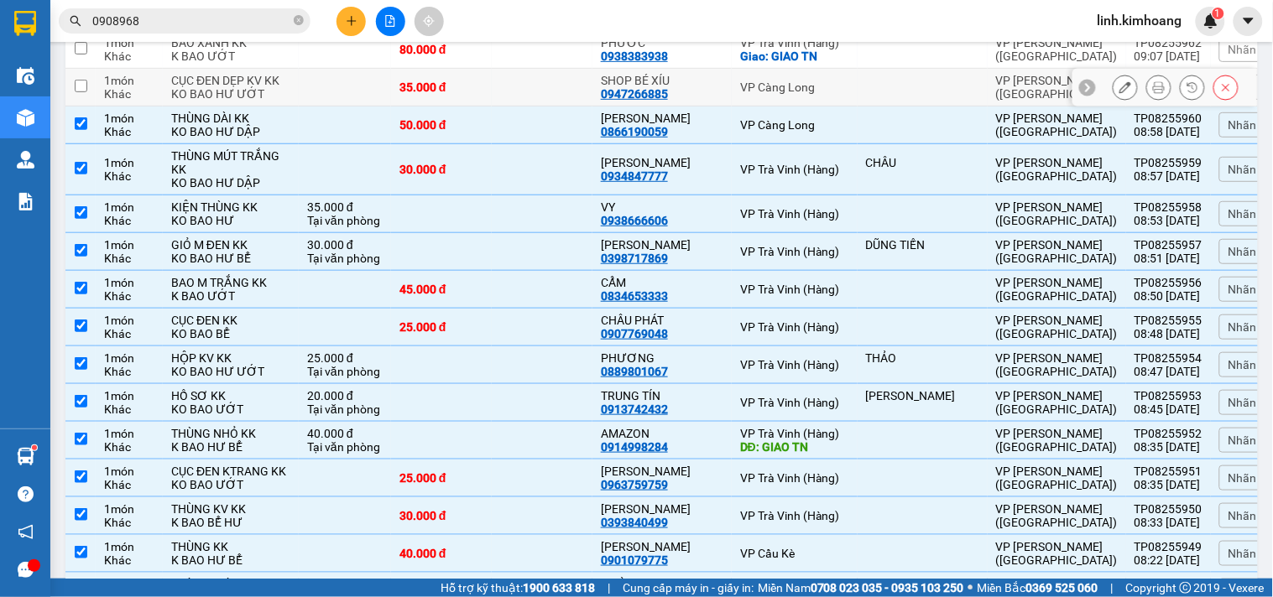
click at [558, 105] on td at bounding box center [542, 88] width 101 height 38
checkbox input "true"
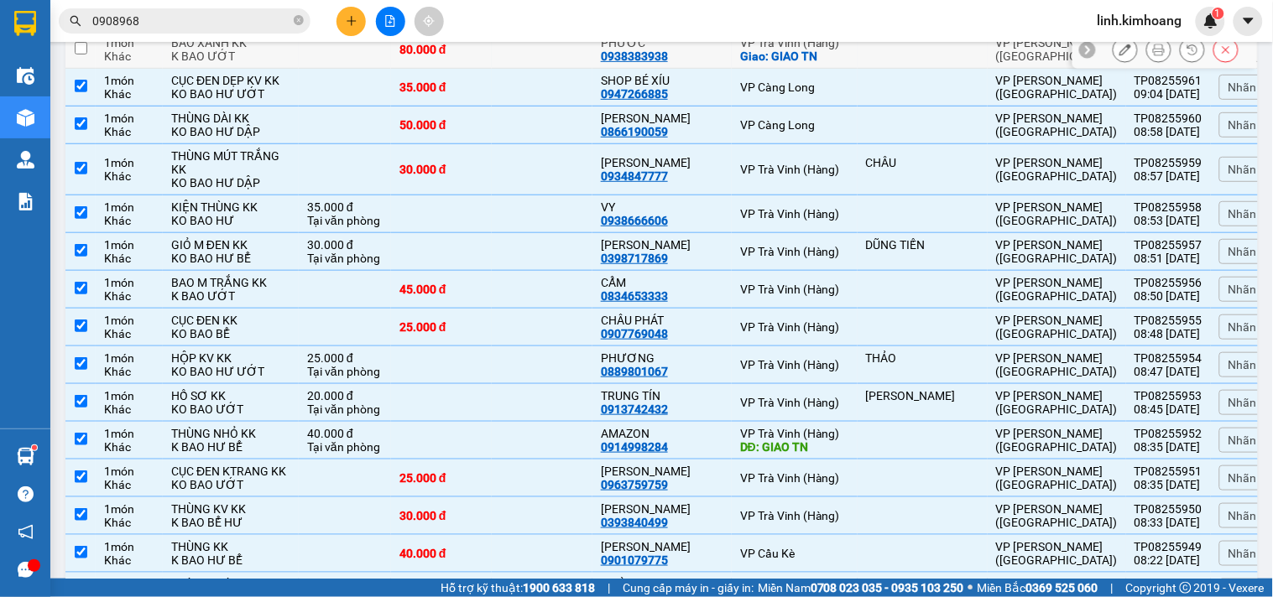
click at [558, 62] on td at bounding box center [542, 50] width 101 height 38
checkbox input "true"
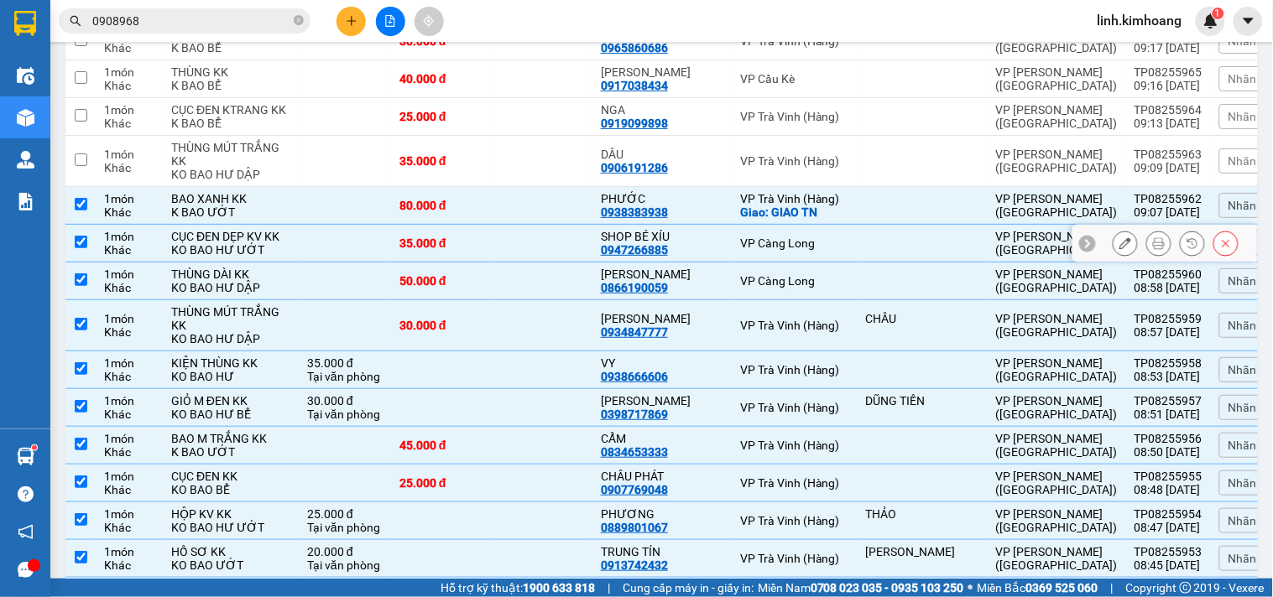
scroll to position [3279, 0]
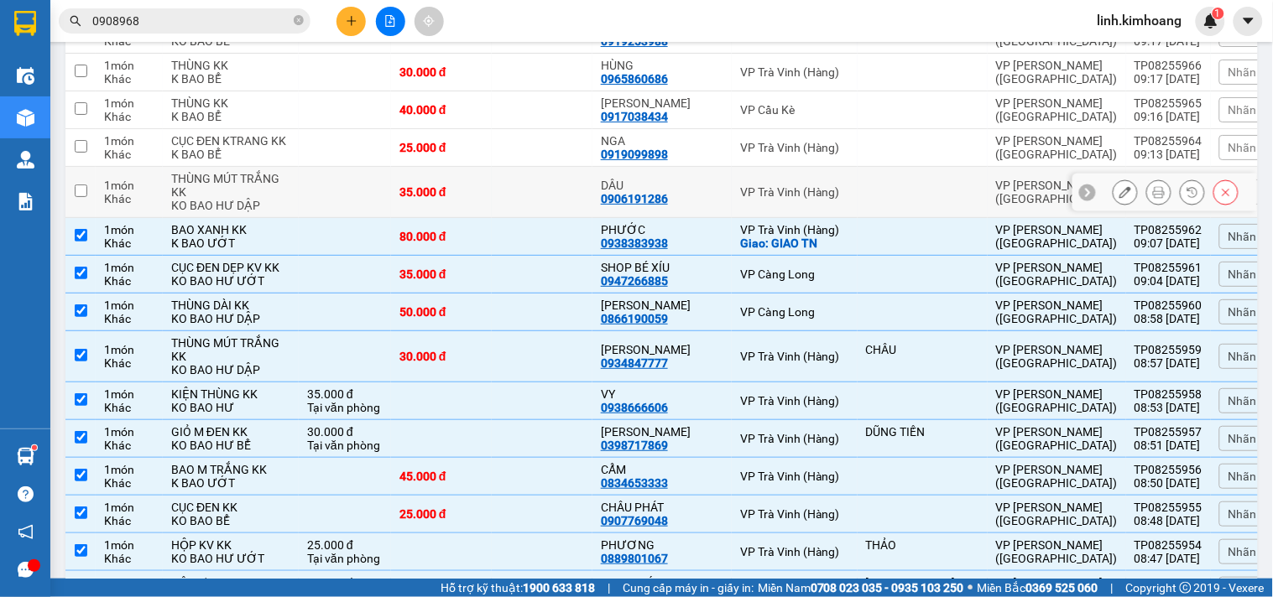
click at [527, 218] on td at bounding box center [542, 192] width 101 height 51
checkbox input "true"
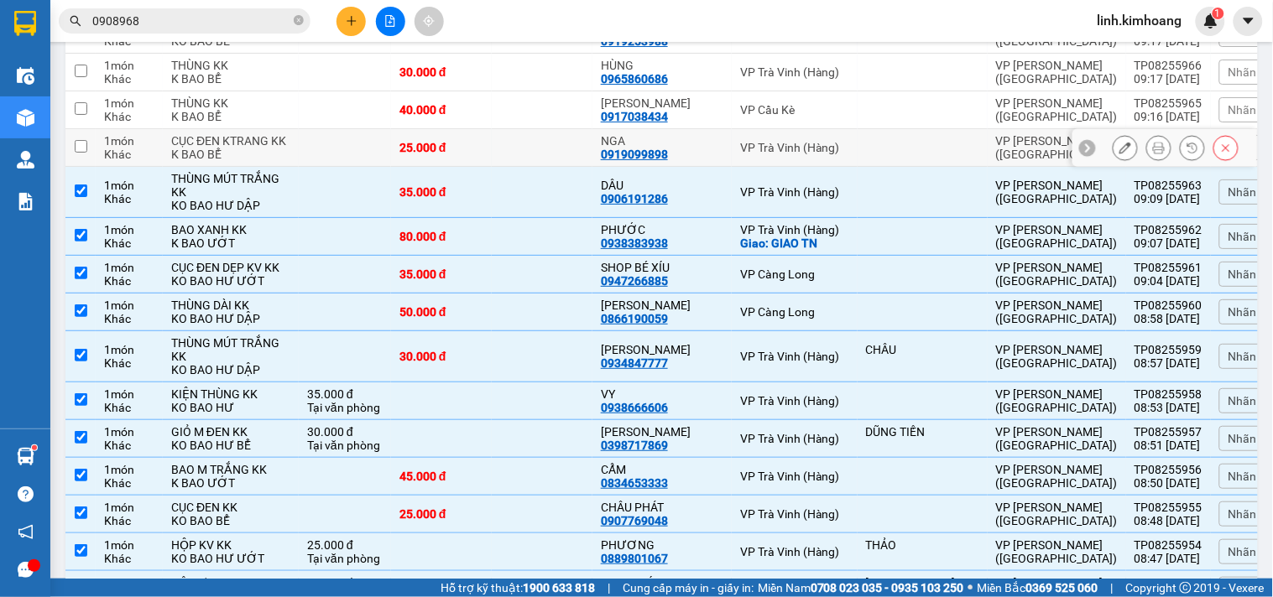
click at [518, 162] on td at bounding box center [542, 148] width 101 height 38
checkbox input "true"
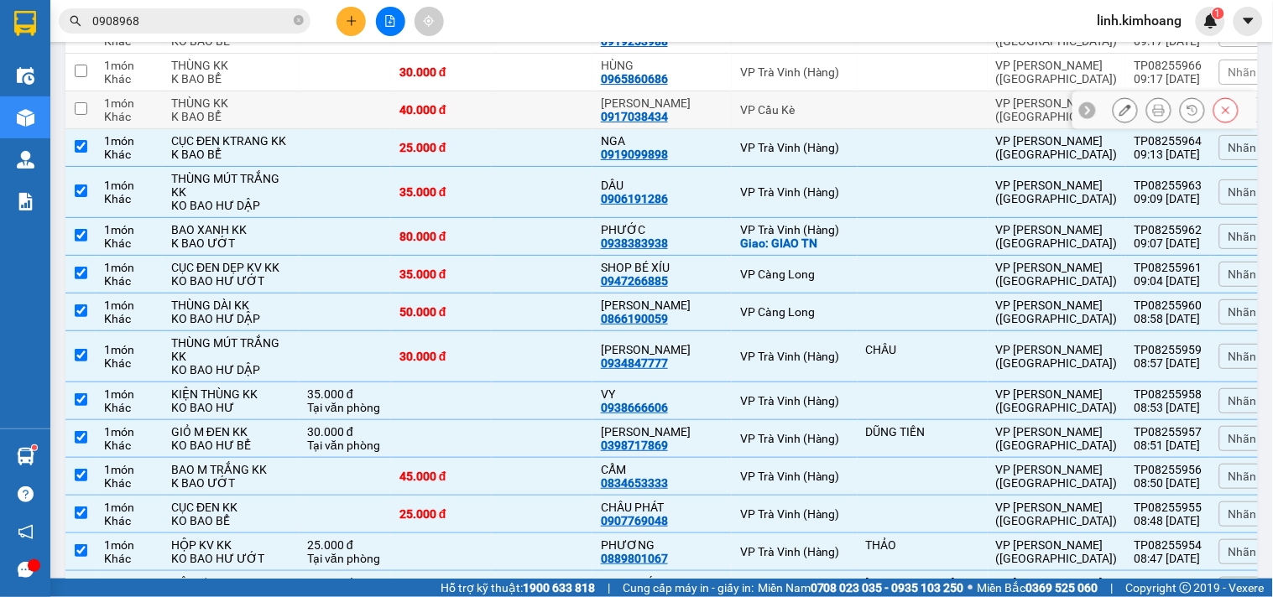
click at [515, 123] on td at bounding box center [542, 110] width 101 height 38
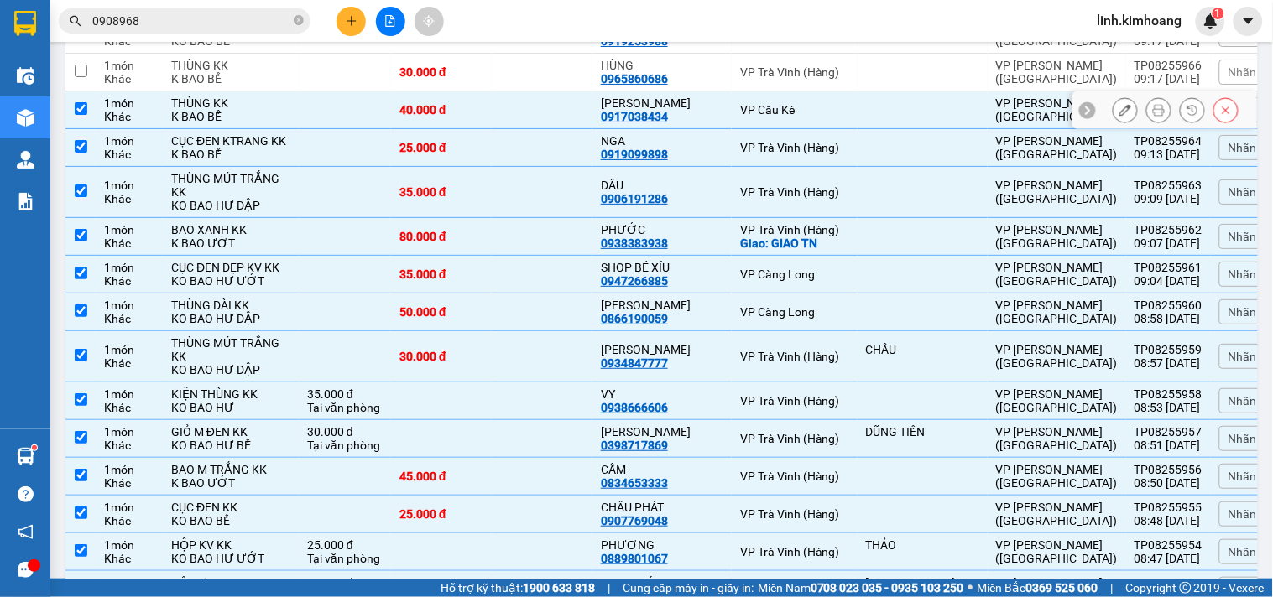
checkbox input "true"
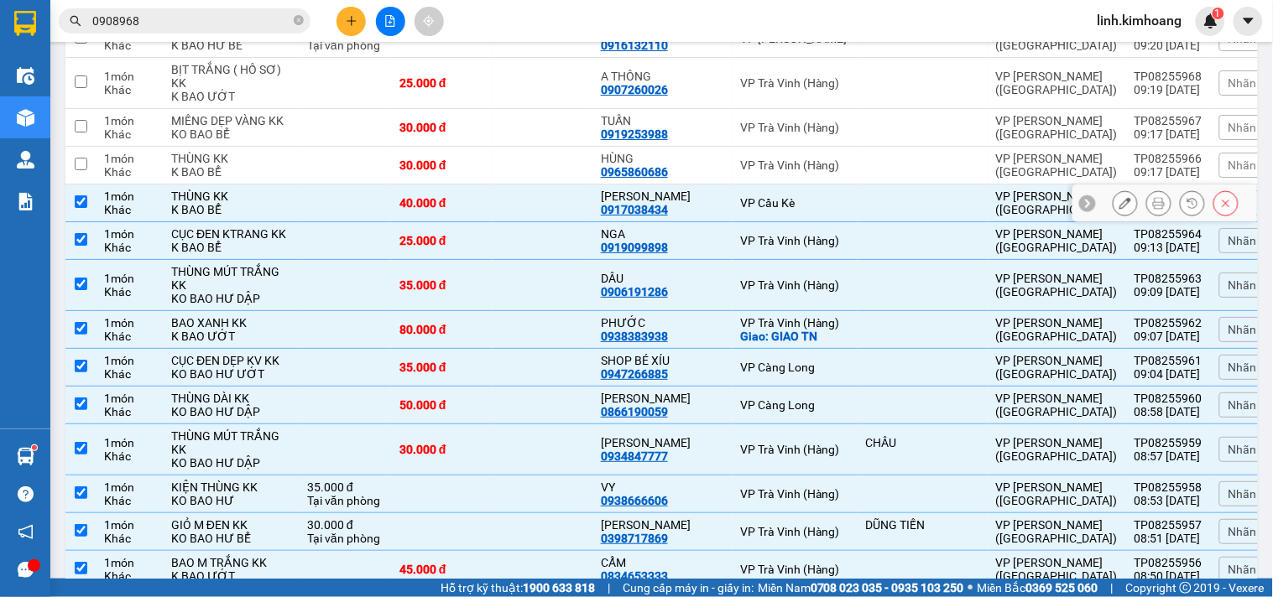
scroll to position [3093, 0]
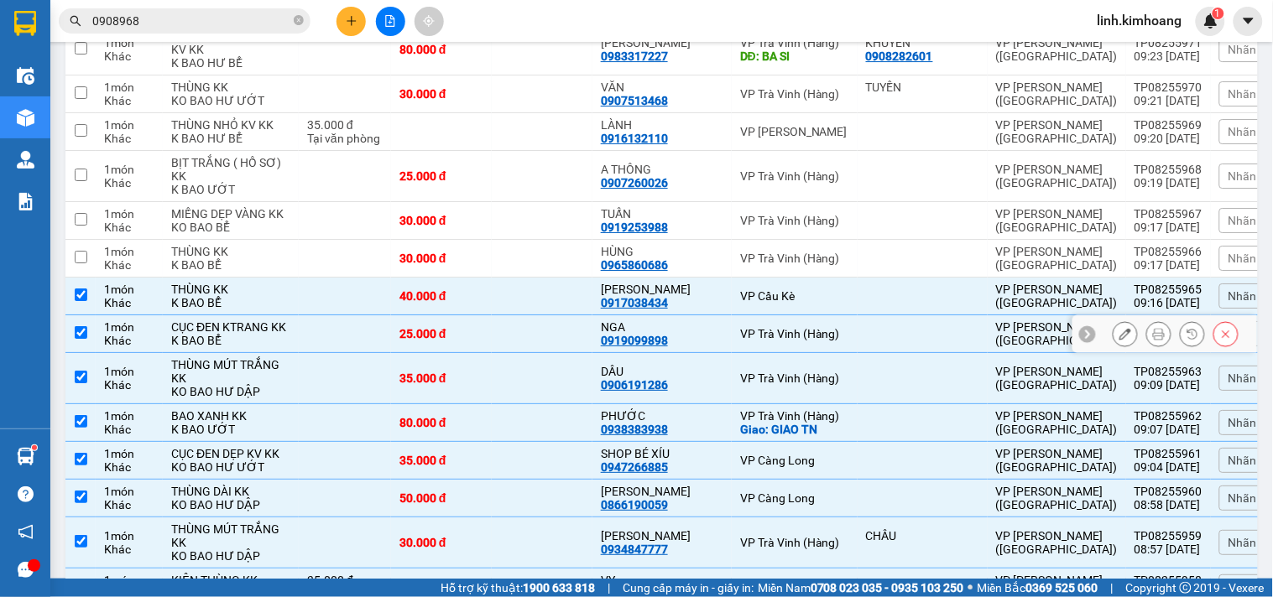
click at [535, 350] on td at bounding box center [542, 334] width 101 height 38
checkbox input "false"
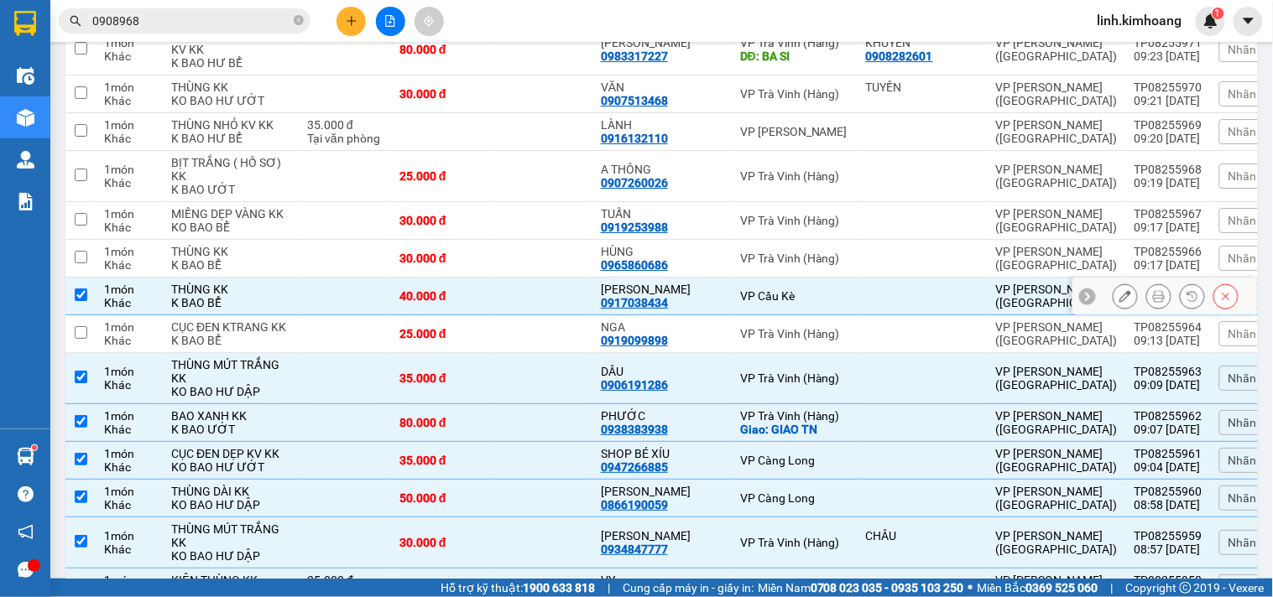
click at [534, 302] on td at bounding box center [542, 297] width 101 height 38
checkbox input "false"
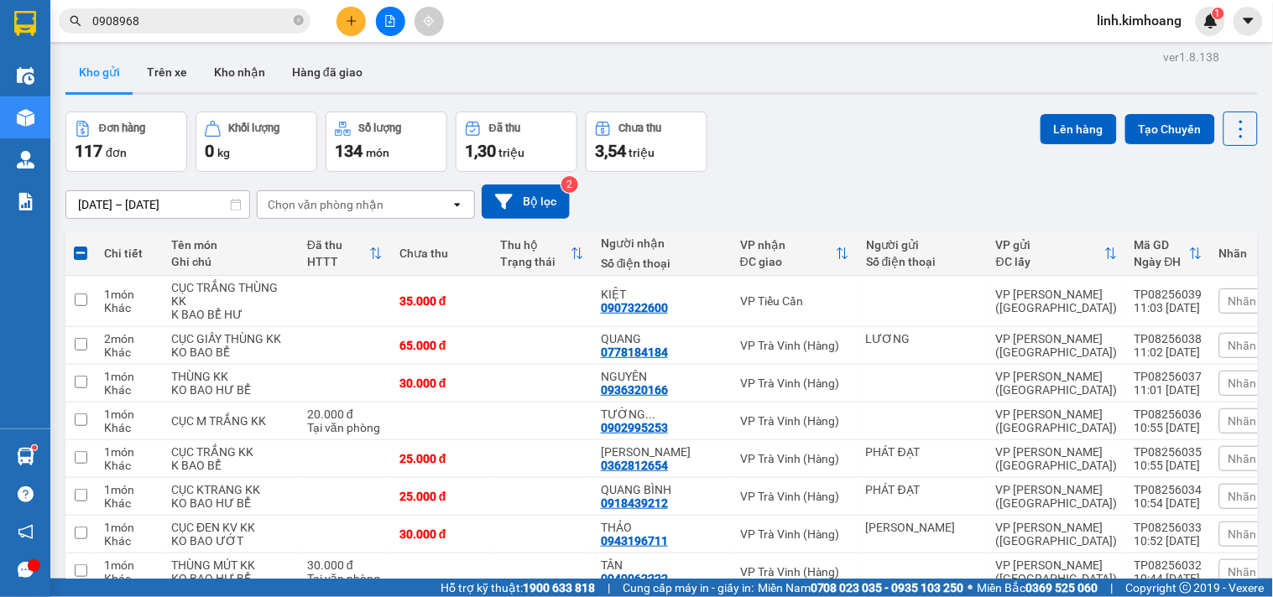
scroll to position [0, 0]
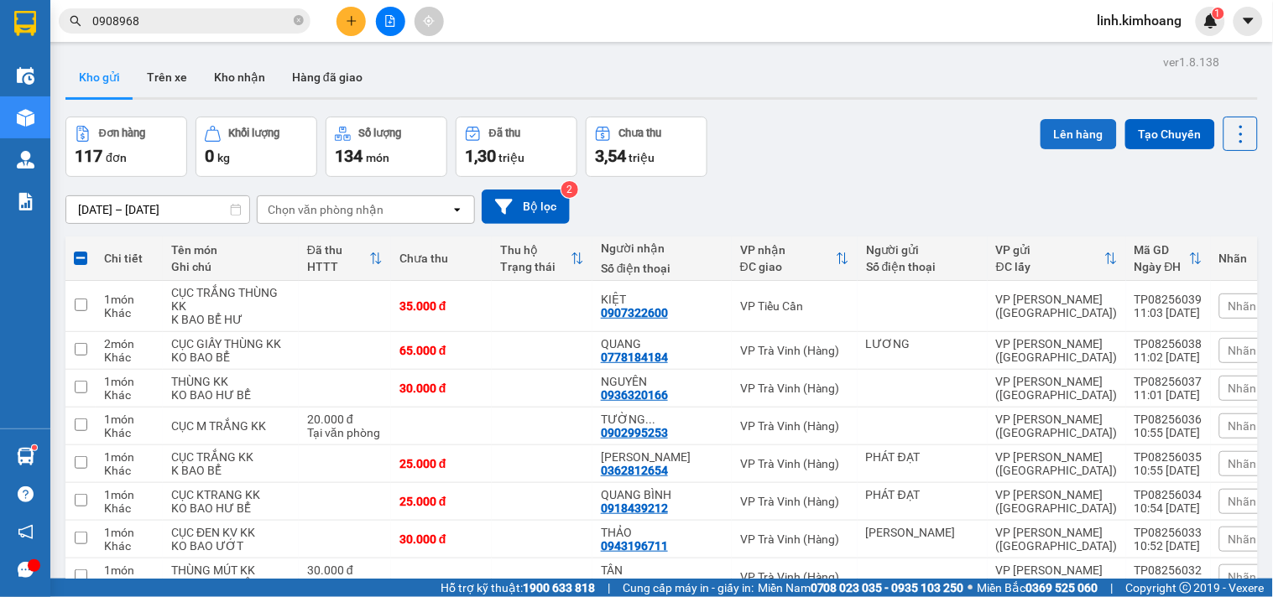
click at [1049, 140] on button "Lên hàng" at bounding box center [1078, 134] width 76 height 30
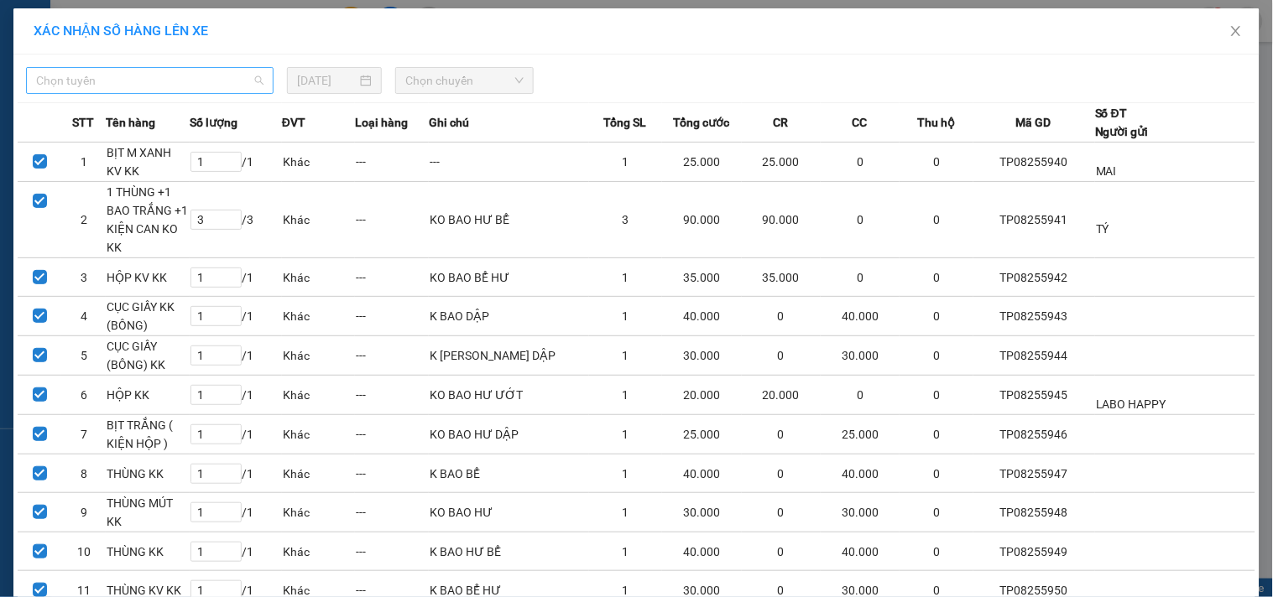
click at [207, 81] on span "Chọn tuyến" at bounding box center [149, 80] width 227 height 25
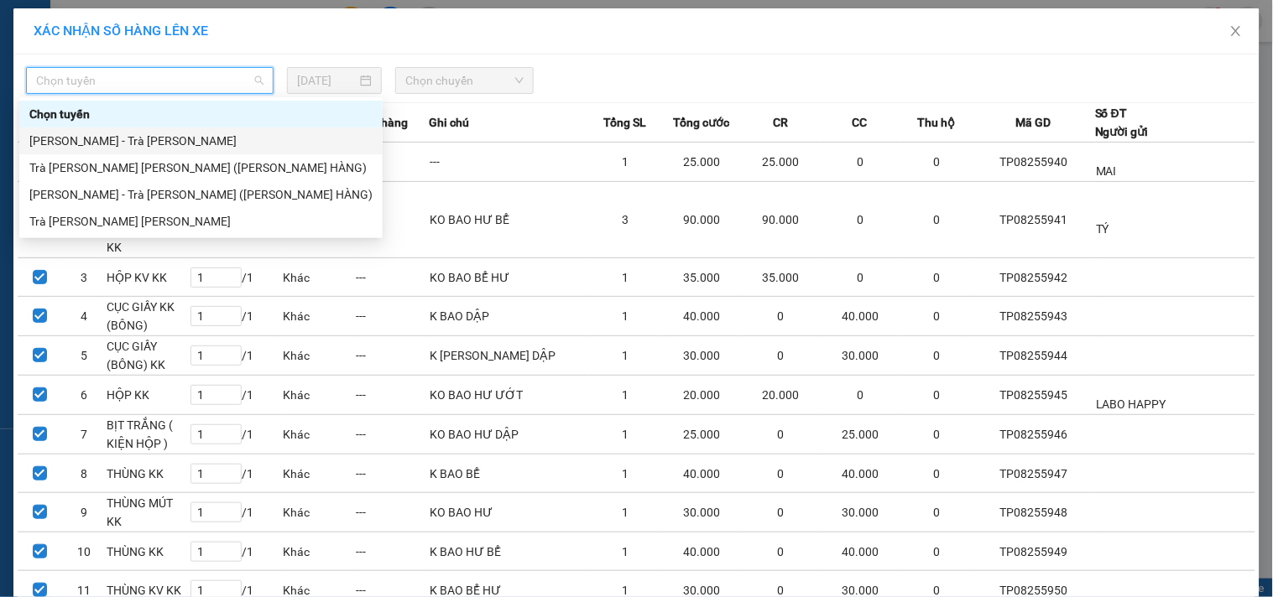
click at [152, 137] on div "Hồ Chí Minh - Trà Vinh" at bounding box center [200, 141] width 343 height 18
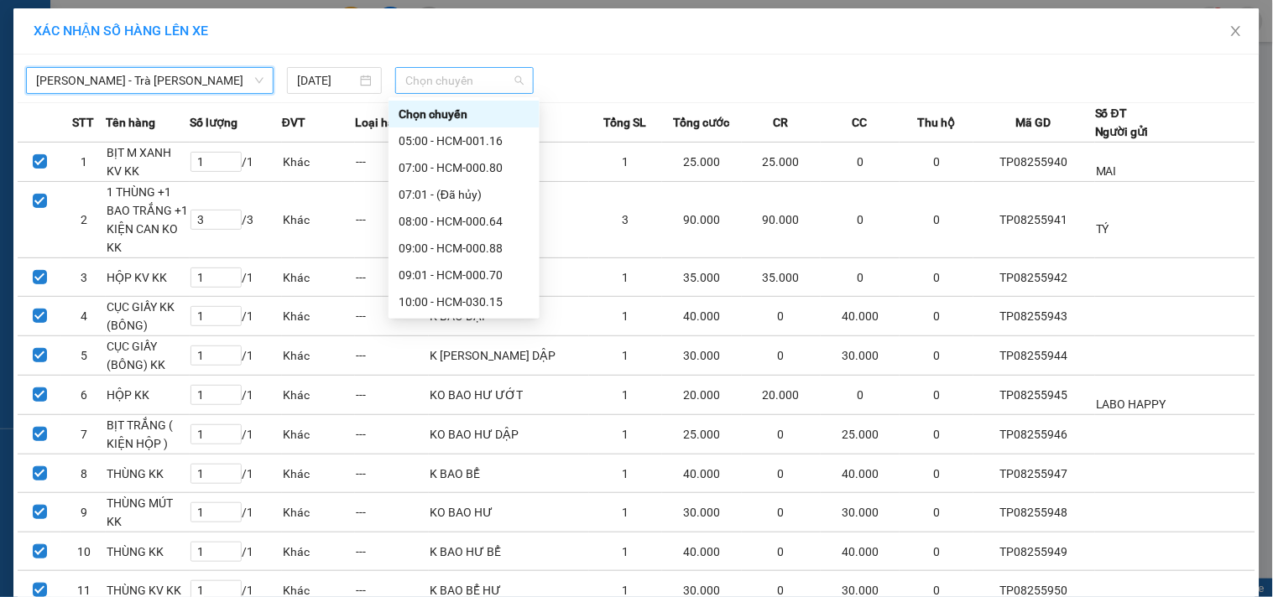
click at [473, 70] on span "Chọn chuyến" at bounding box center [464, 80] width 118 height 25
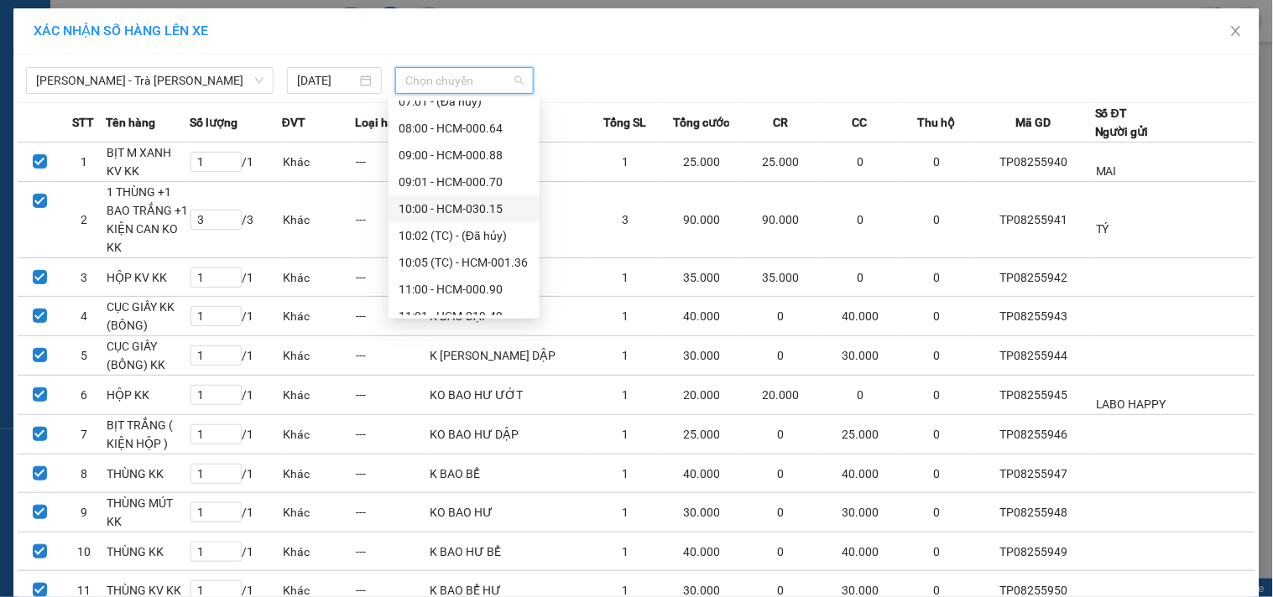
click at [460, 208] on div "10:00 - HCM-030.15" at bounding box center [464, 209] width 131 height 18
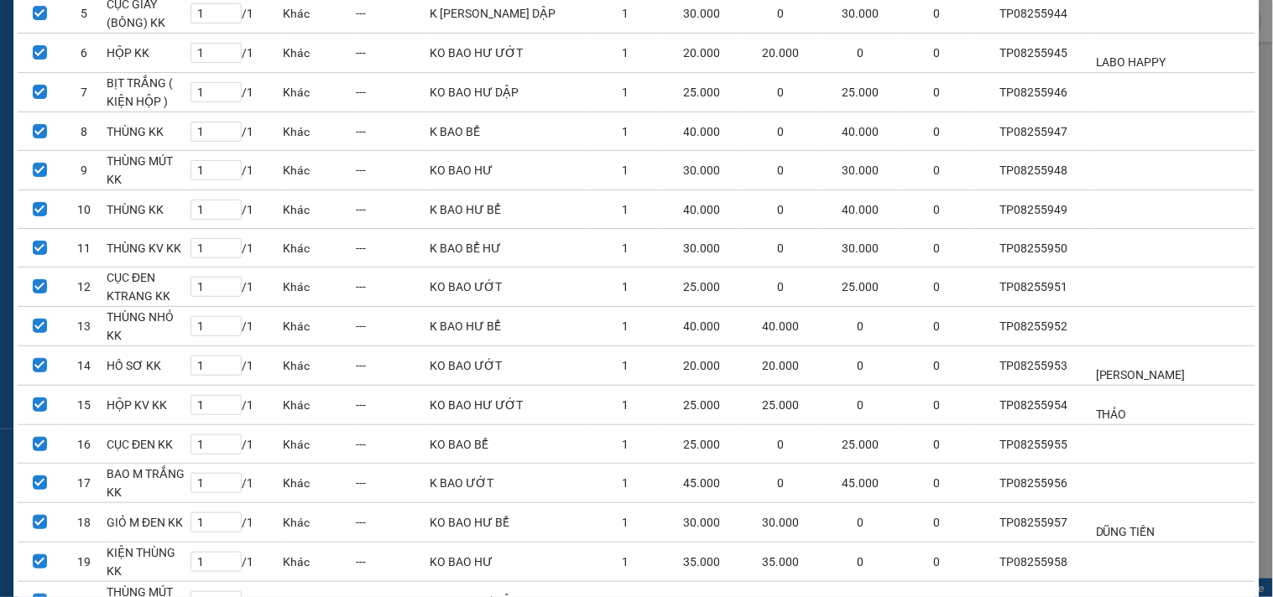
scroll to position [628, 0]
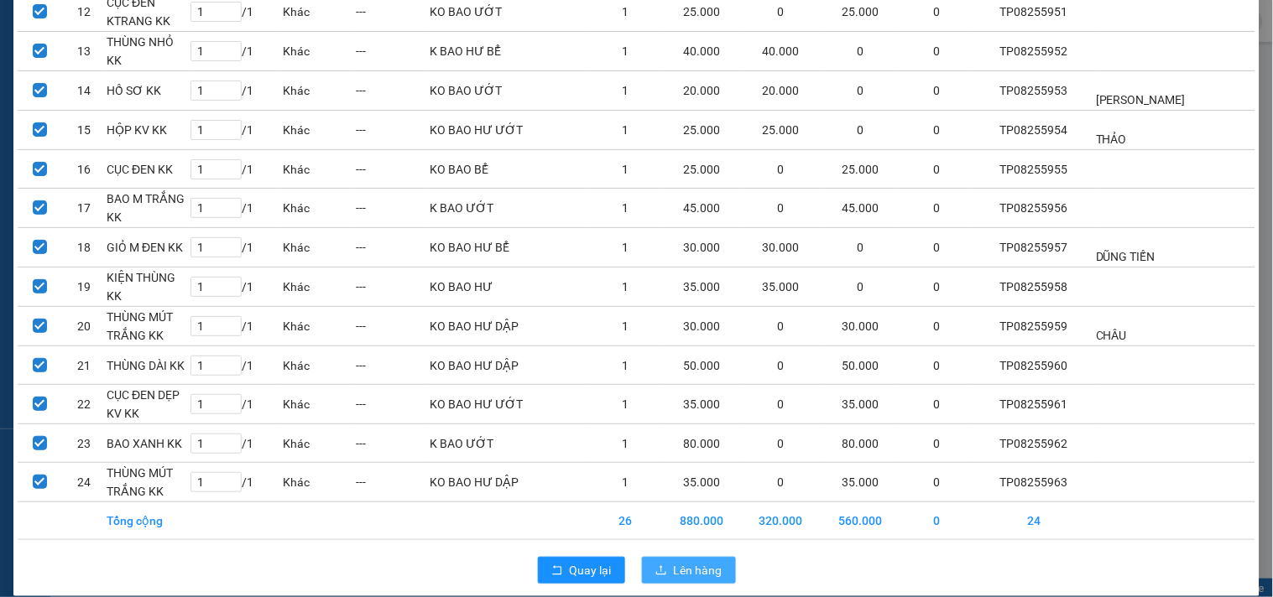
click at [686, 561] on span "Lên hàng" at bounding box center [698, 570] width 49 height 18
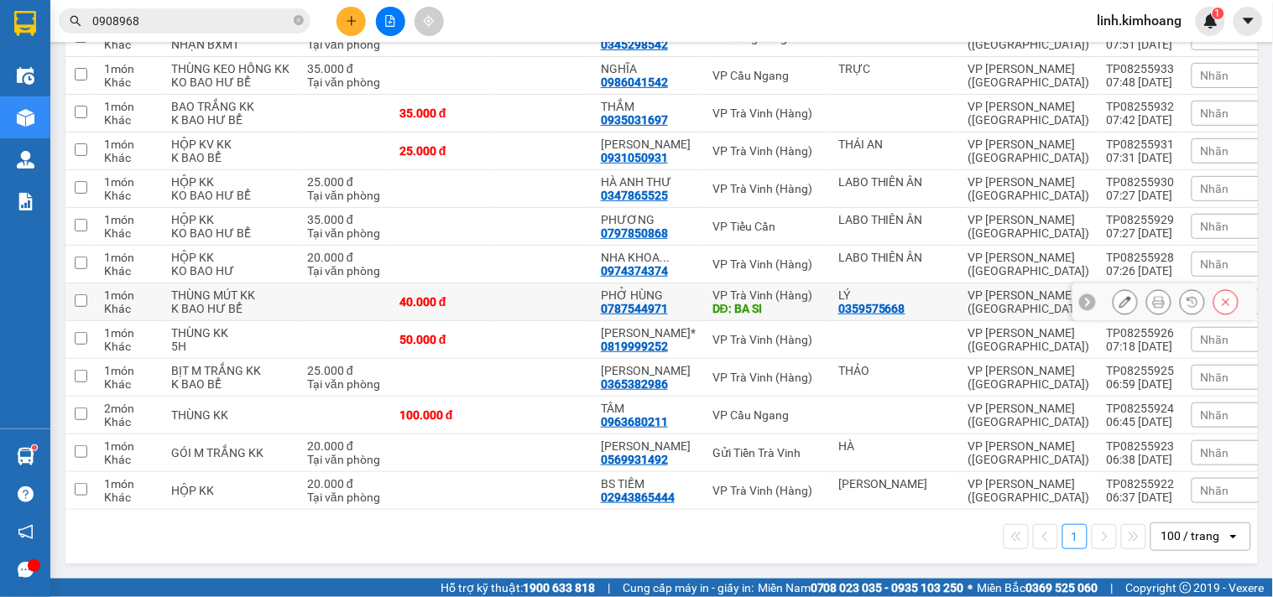
scroll to position [3653, 0]
click at [580, 477] on td at bounding box center [542, 491] width 101 height 38
checkbox input "true"
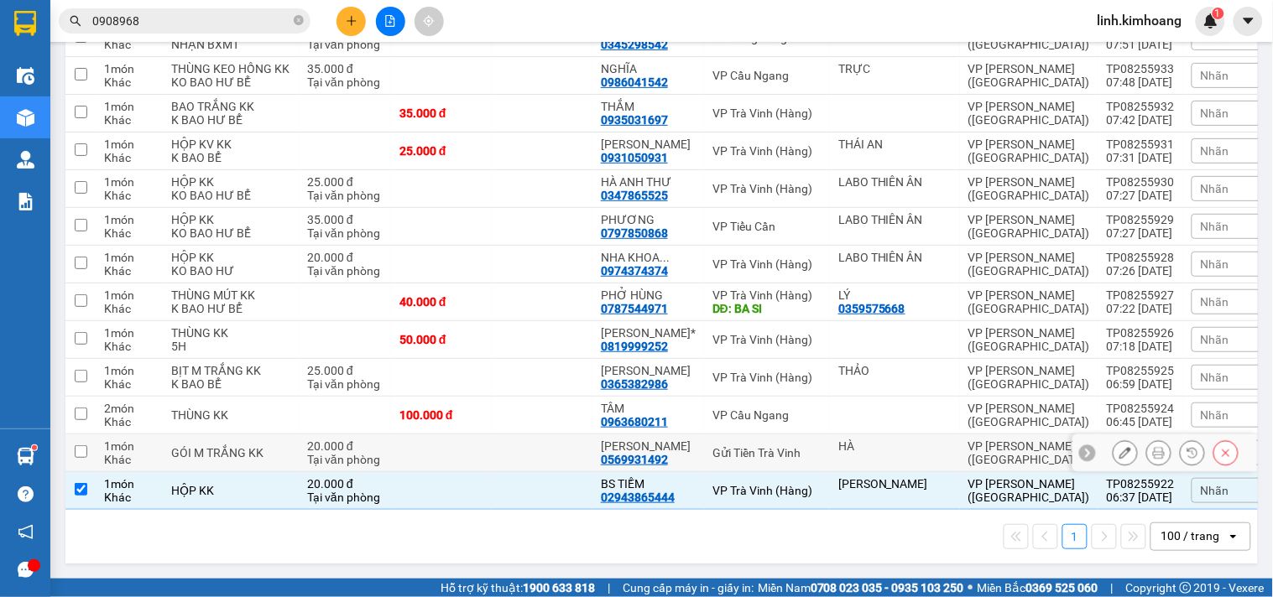
click at [572, 451] on td at bounding box center [542, 454] width 101 height 38
checkbox input "true"
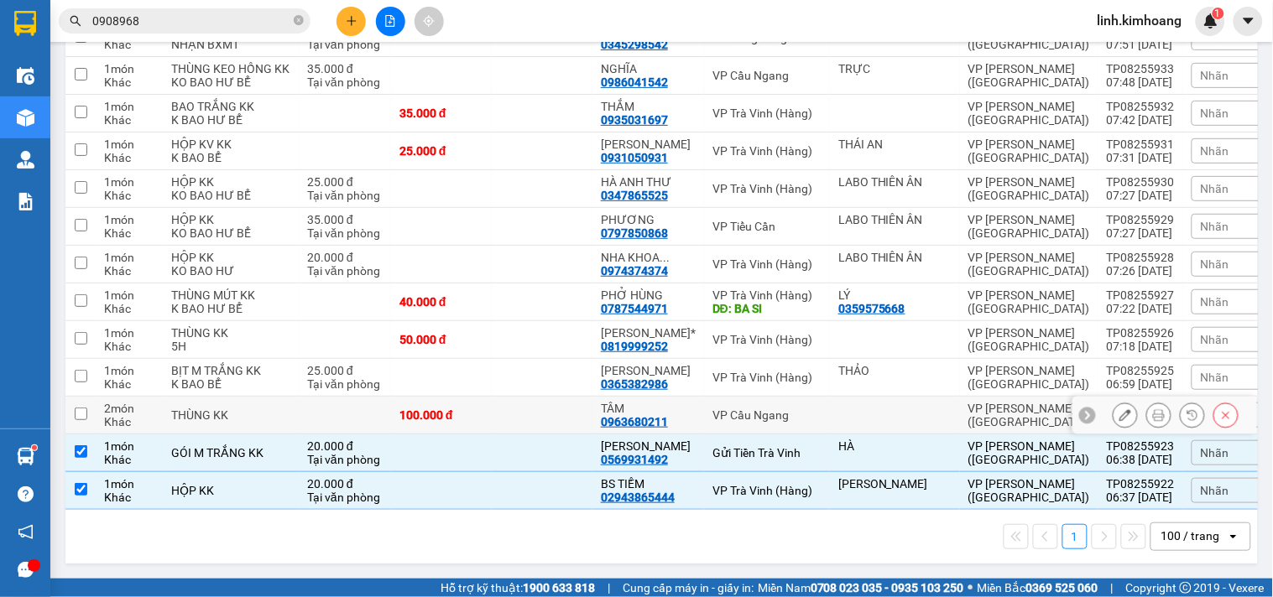
click at [588, 406] on td at bounding box center [542, 416] width 101 height 38
checkbox input "true"
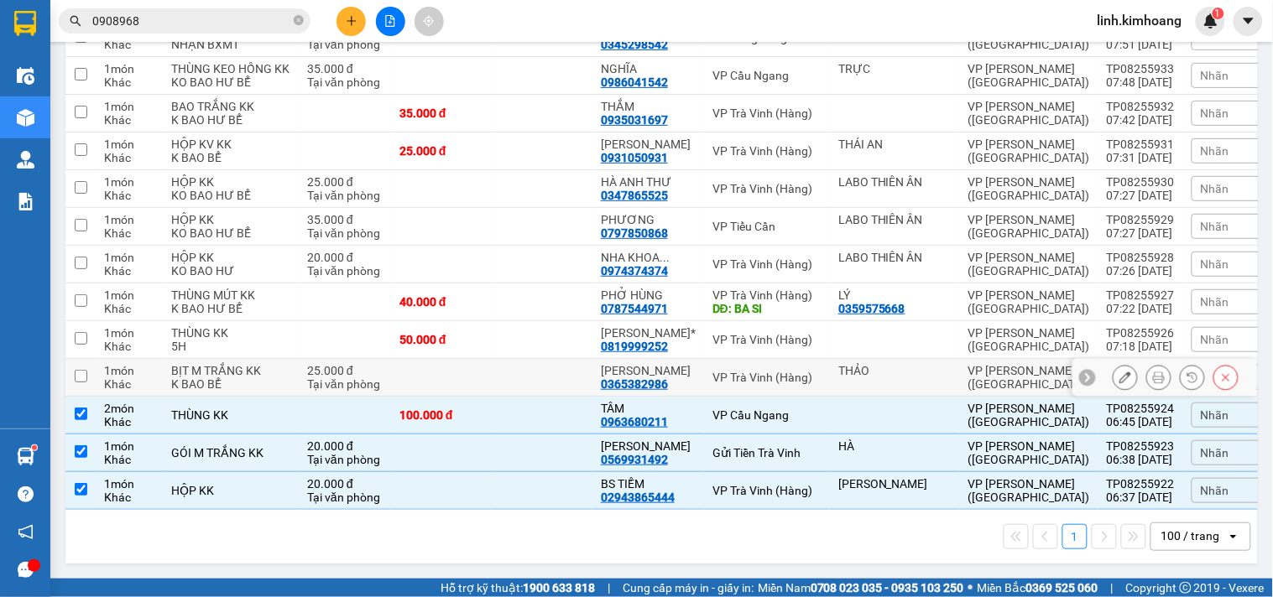
drag, startPoint x: 560, startPoint y: 373, endPoint x: 549, endPoint y: 338, distance: 36.4
click at [560, 372] on td at bounding box center [542, 378] width 101 height 38
checkbox input "true"
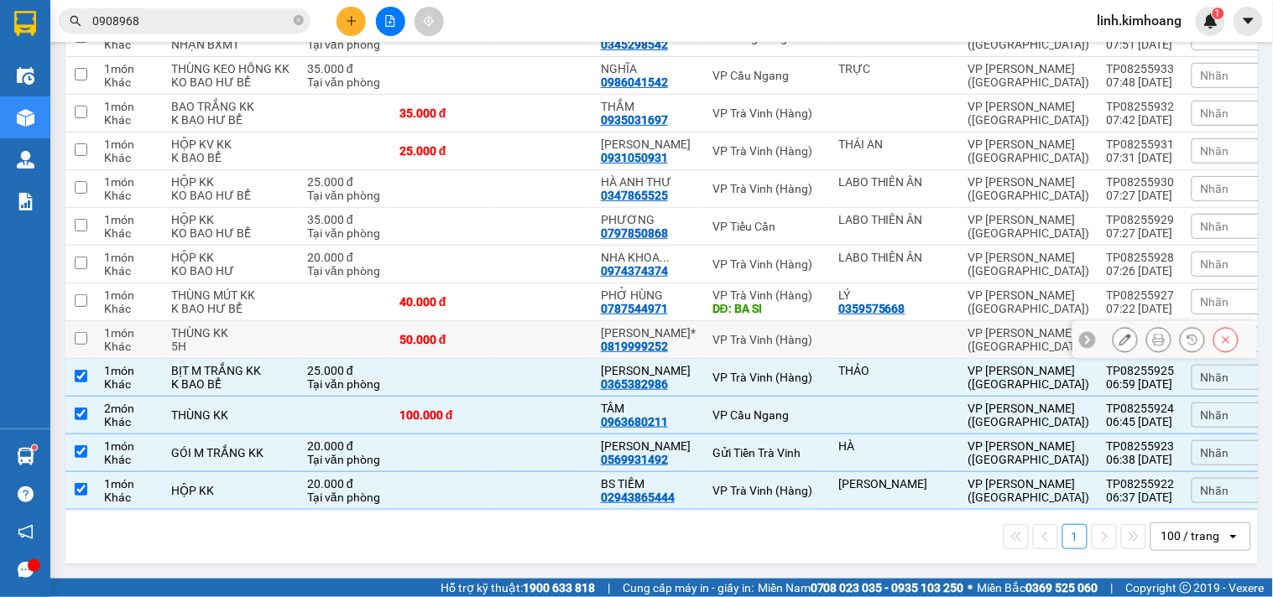
click at [545, 325] on td at bounding box center [542, 340] width 101 height 38
checkbox input "true"
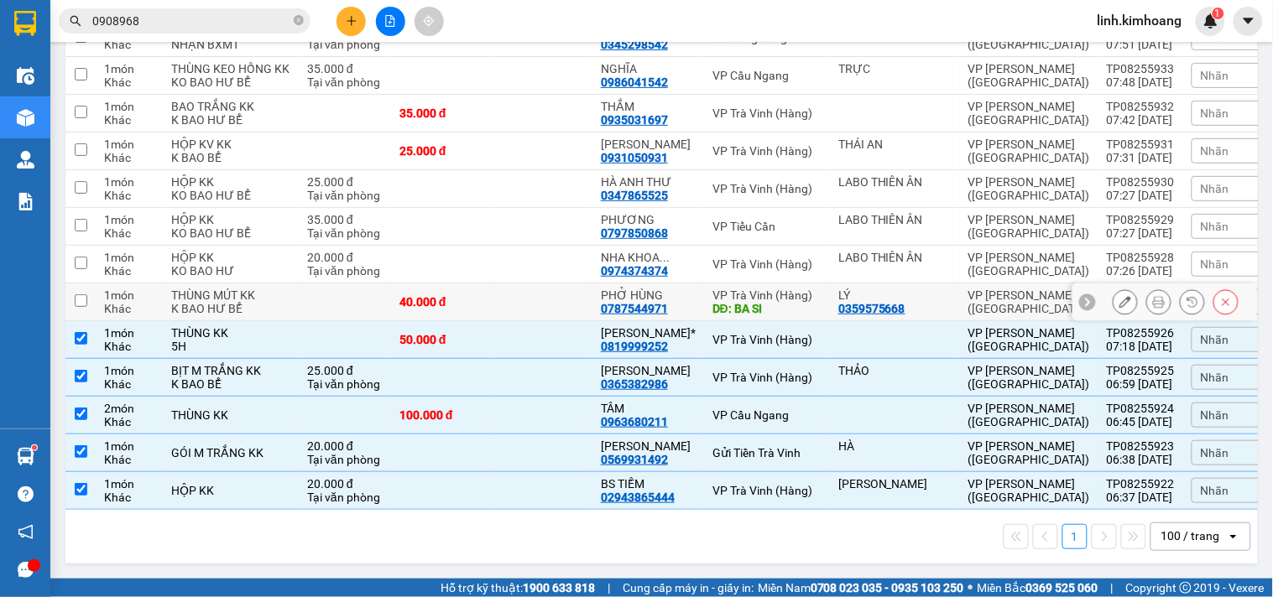
drag, startPoint x: 543, startPoint y: 305, endPoint x: 548, endPoint y: 248, distance: 58.1
click at [543, 300] on td at bounding box center [542, 303] width 101 height 38
checkbox input "true"
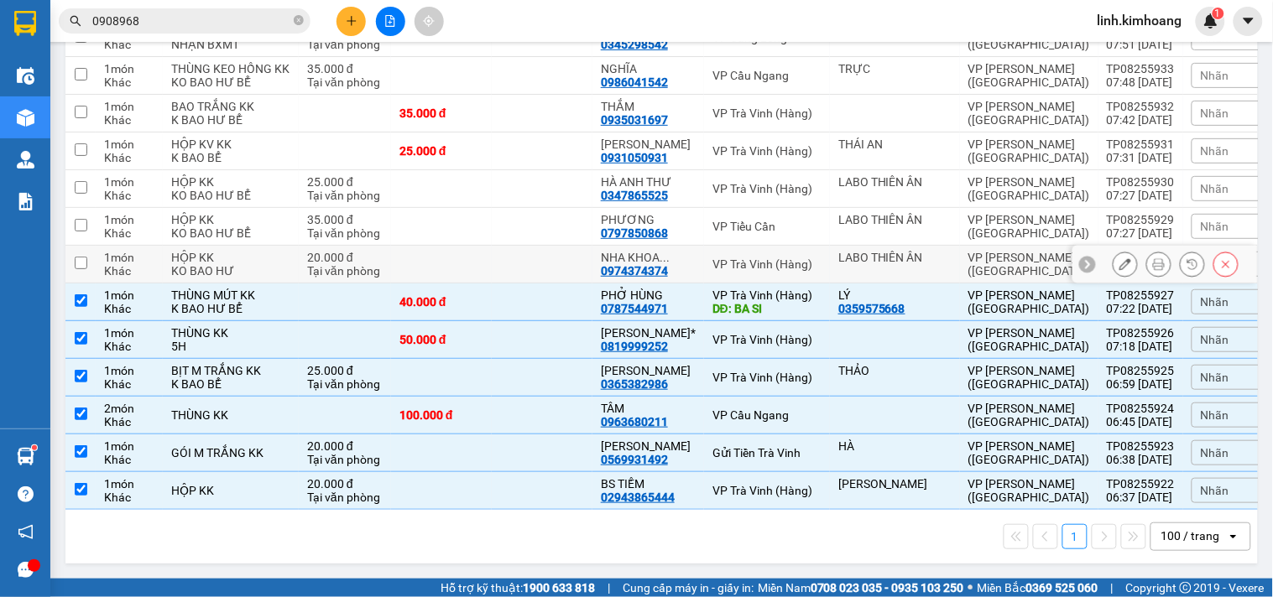
click at [548, 246] on td at bounding box center [542, 265] width 101 height 38
checkbox input "true"
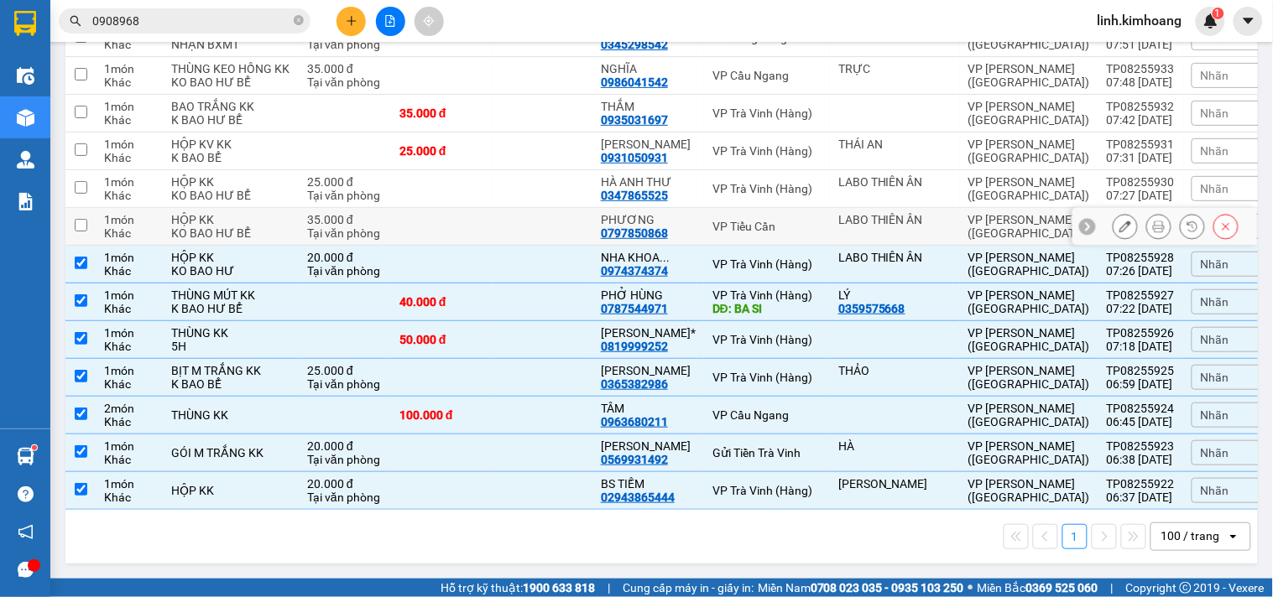
drag, startPoint x: 546, startPoint y: 212, endPoint x: 548, endPoint y: 185, distance: 27.7
click at [546, 211] on td at bounding box center [542, 227] width 101 height 38
checkbox input "true"
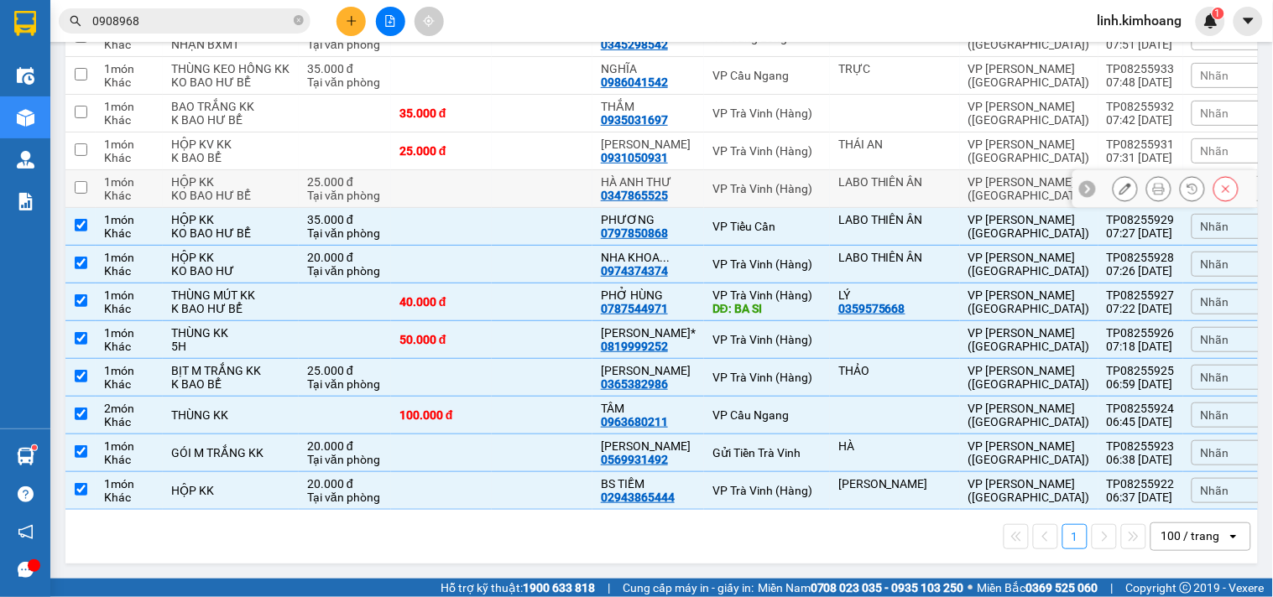
click at [548, 170] on td at bounding box center [542, 189] width 101 height 38
checkbox input "true"
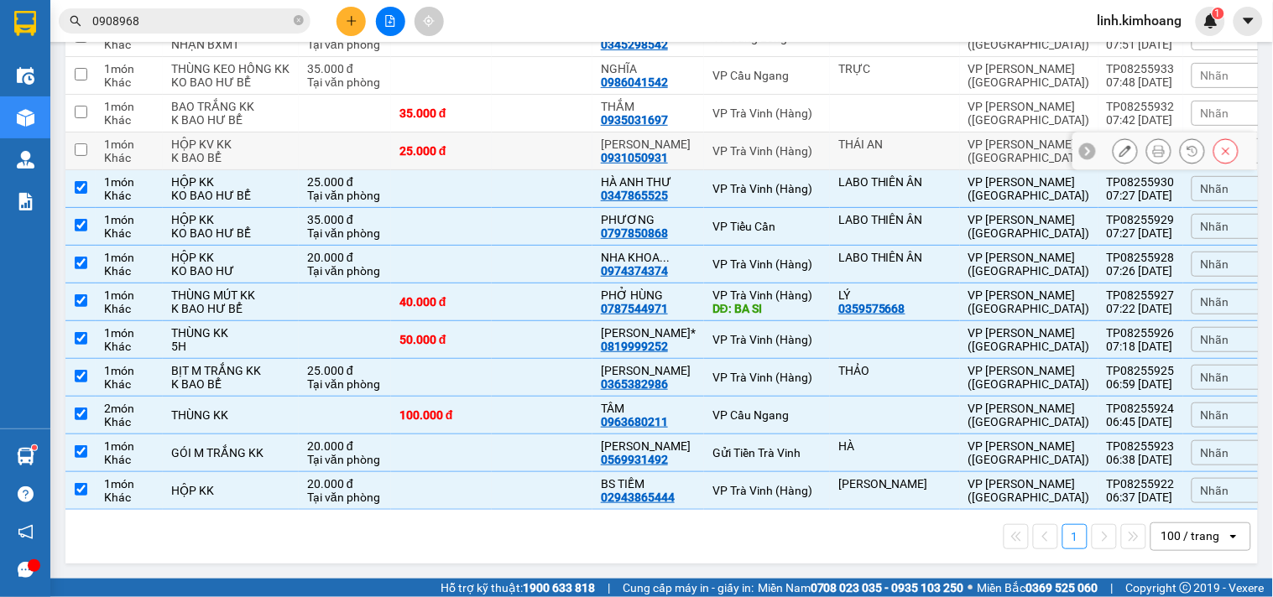
click at [545, 133] on td at bounding box center [542, 152] width 101 height 38
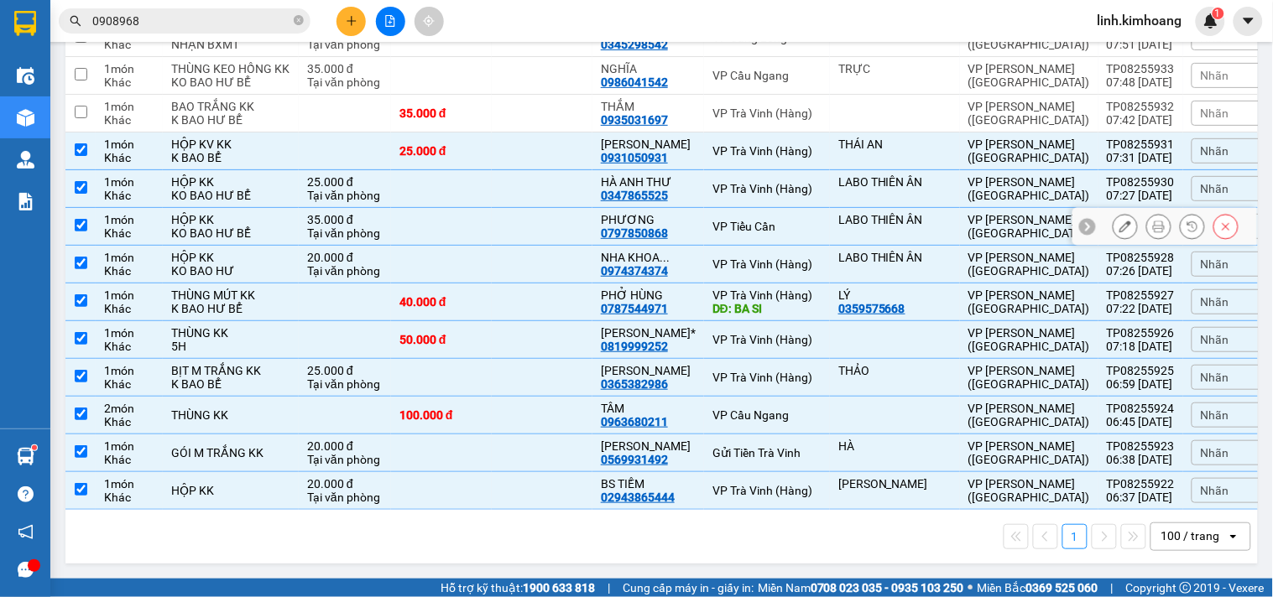
scroll to position [3560, 0]
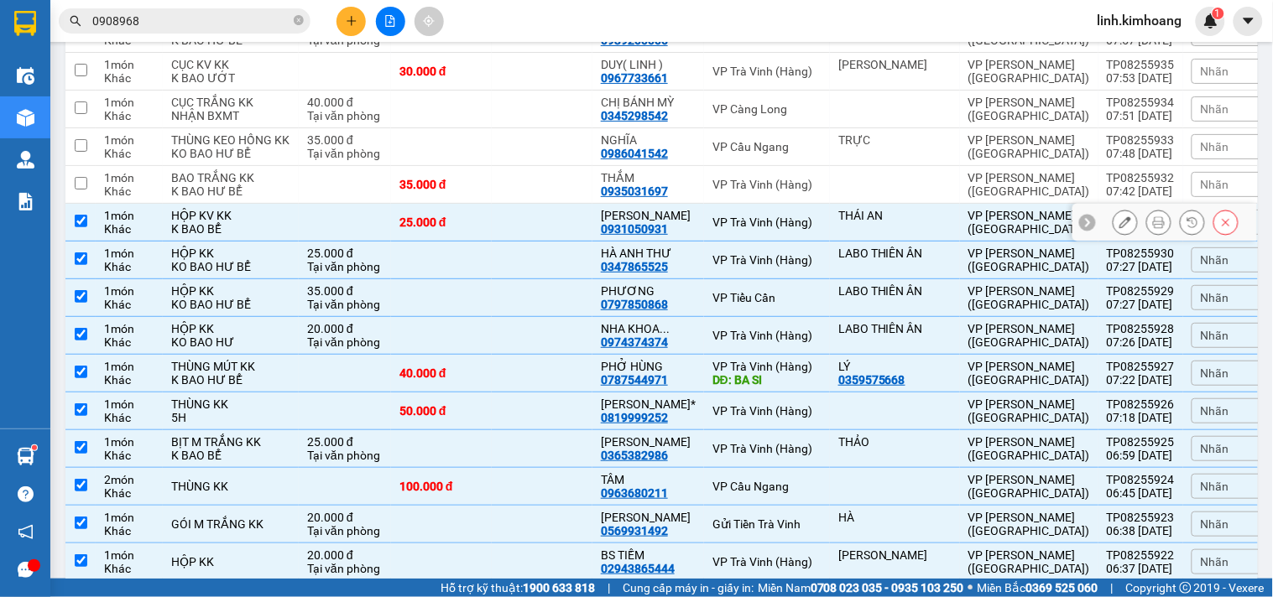
click at [564, 204] on td at bounding box center [542, 223] width 101 height 38
checkbox input "false"
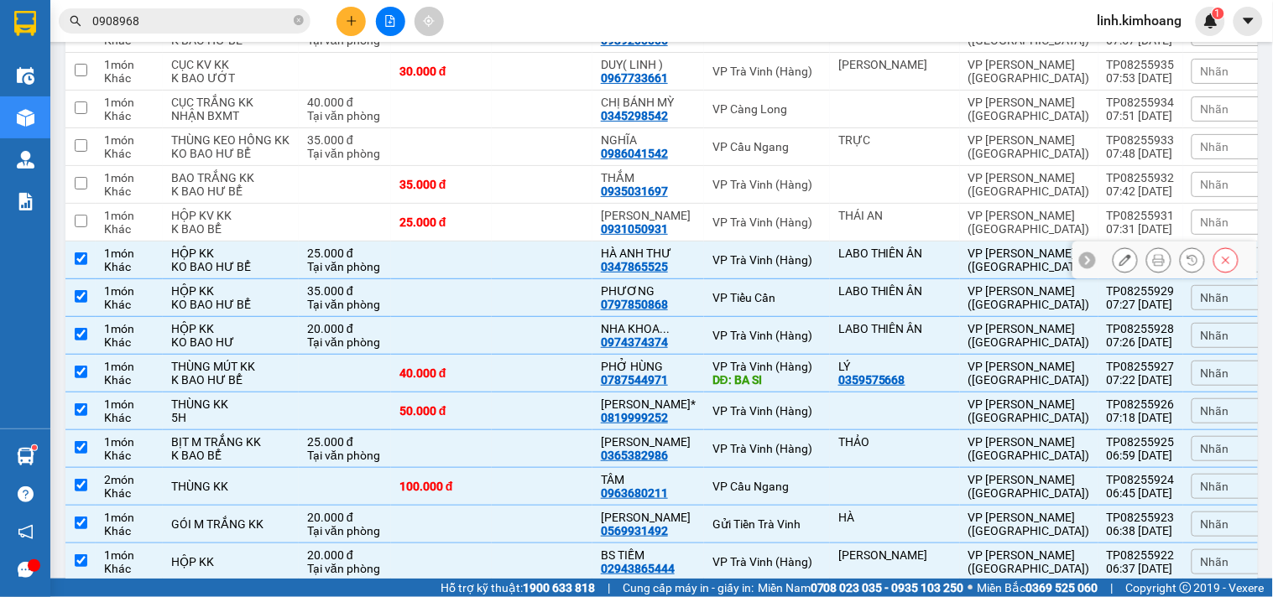
click at [556, 242] on td at bounding box center [542, 261] width 101 height 38
checkbox input "false"
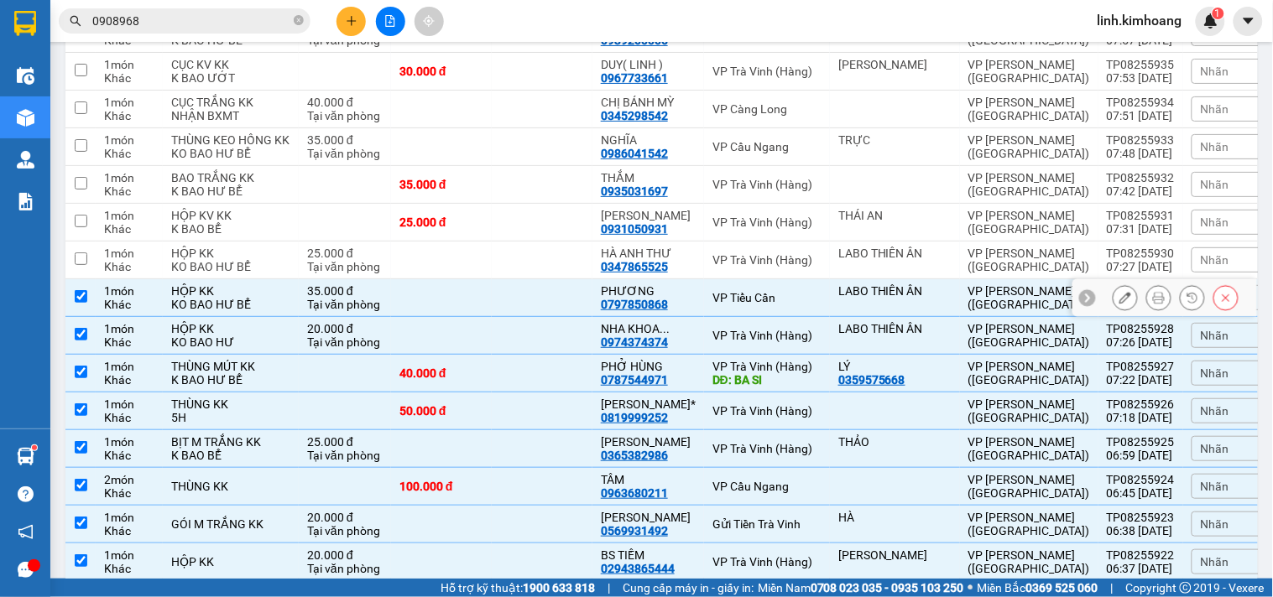
click at [551, 281] on td at bounding box center [542, 298] width 101 height 38
checkbox input "false"
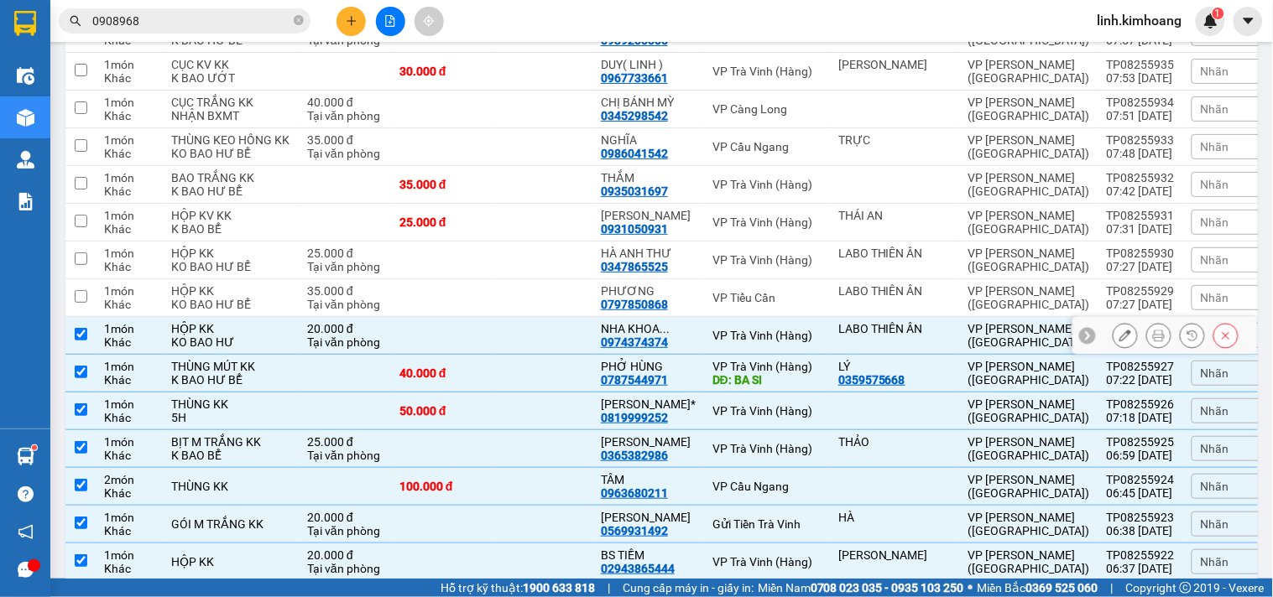
click at [554, 342] on td at bounding box center [542, 336] width 101 height 38
checkbox input "false"
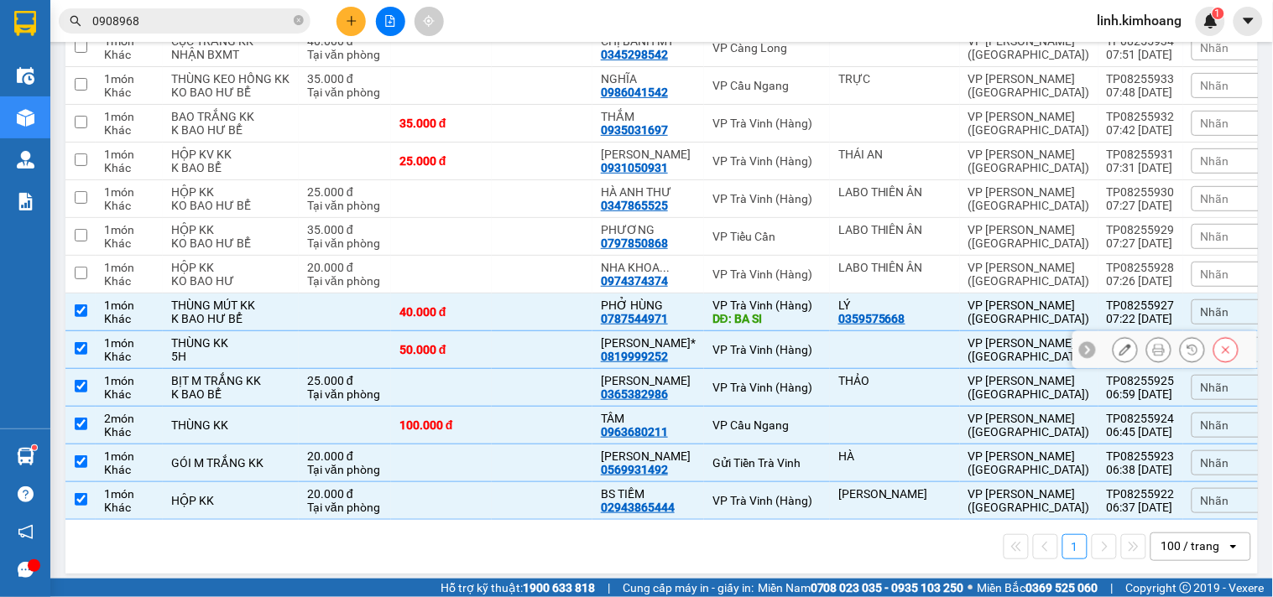
scroll to position [3653, 0]
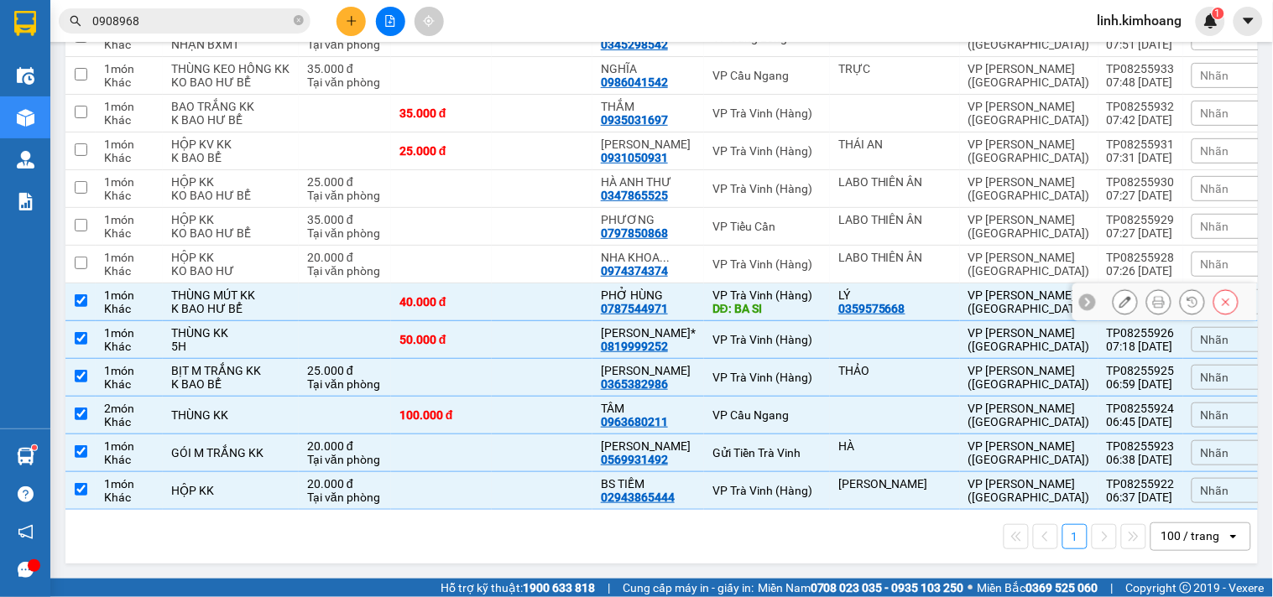
click at [551, 305] on td at bounding box center [542, 303] width 101 height 38
checkbox input "false"
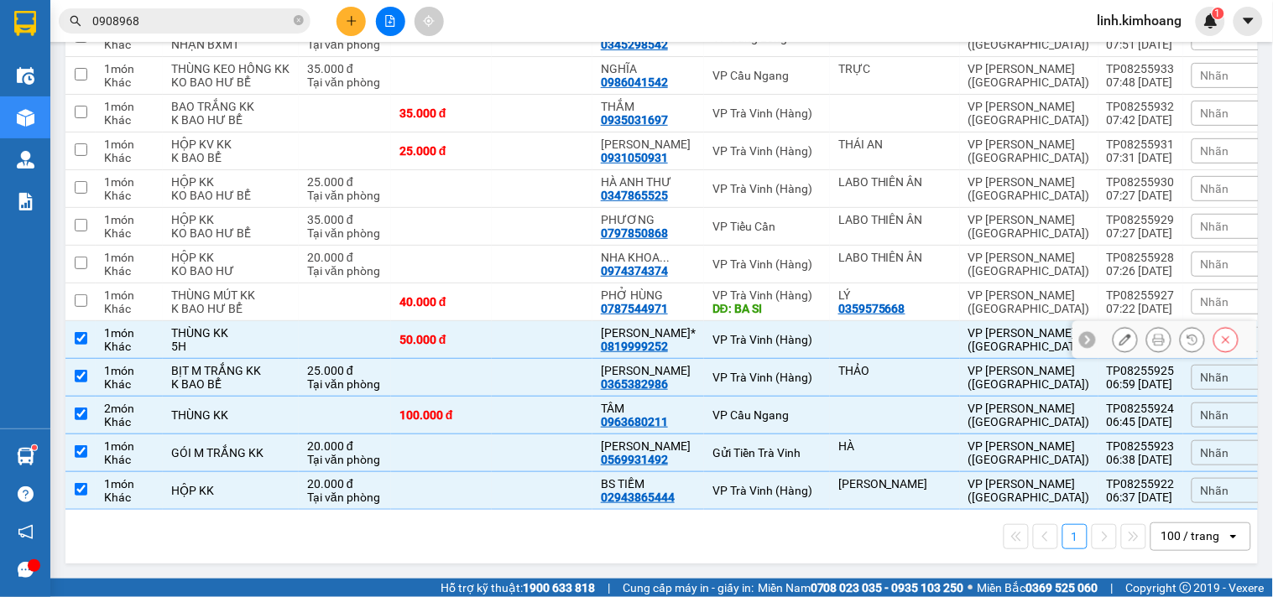
click at [549, 353] on td at bounding box center [542, 340] width 101 height 38
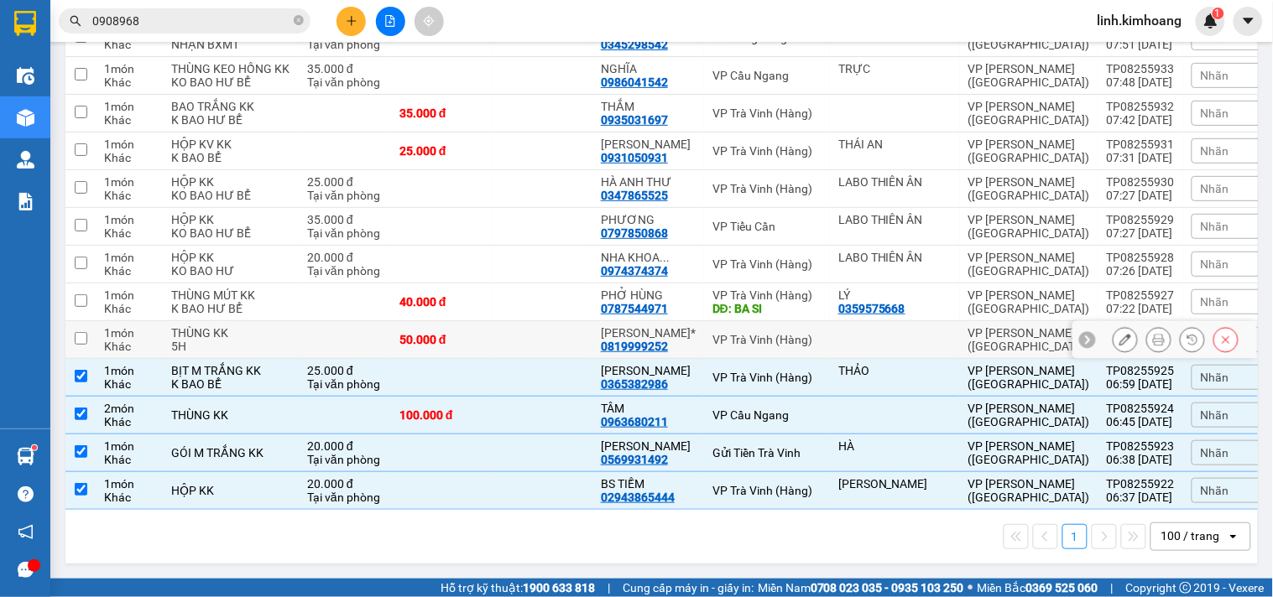
click at [567, 344] on td at bounding box center [542, 340] width 101 height 38
checkbox input "true"
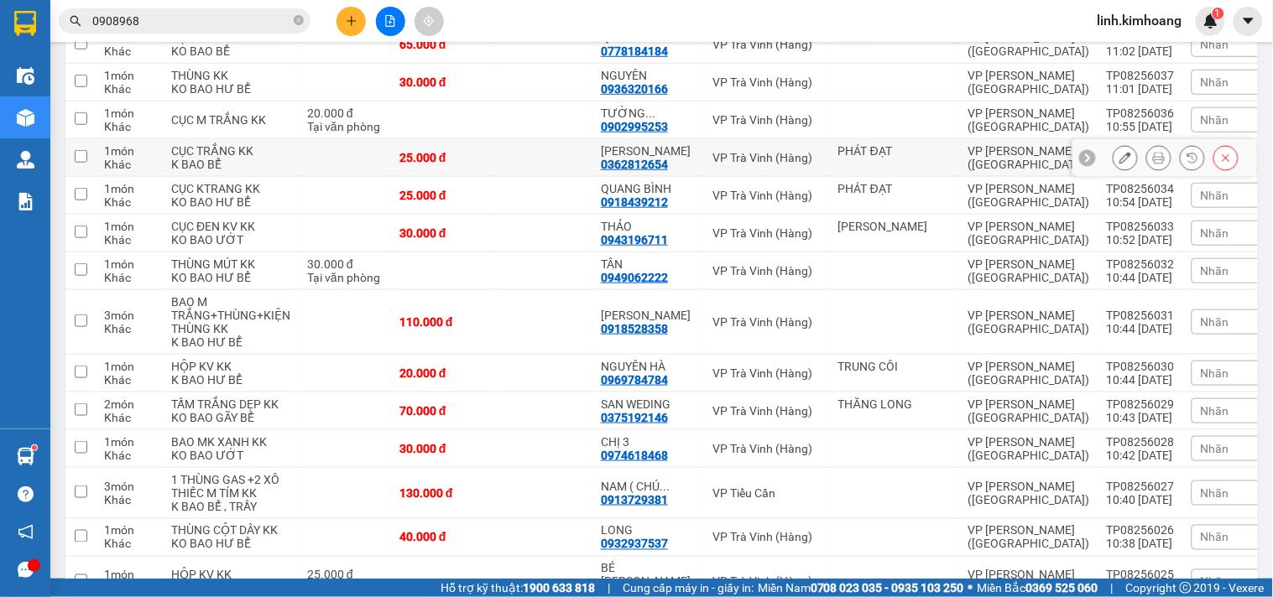
scroll to position [0, 0]
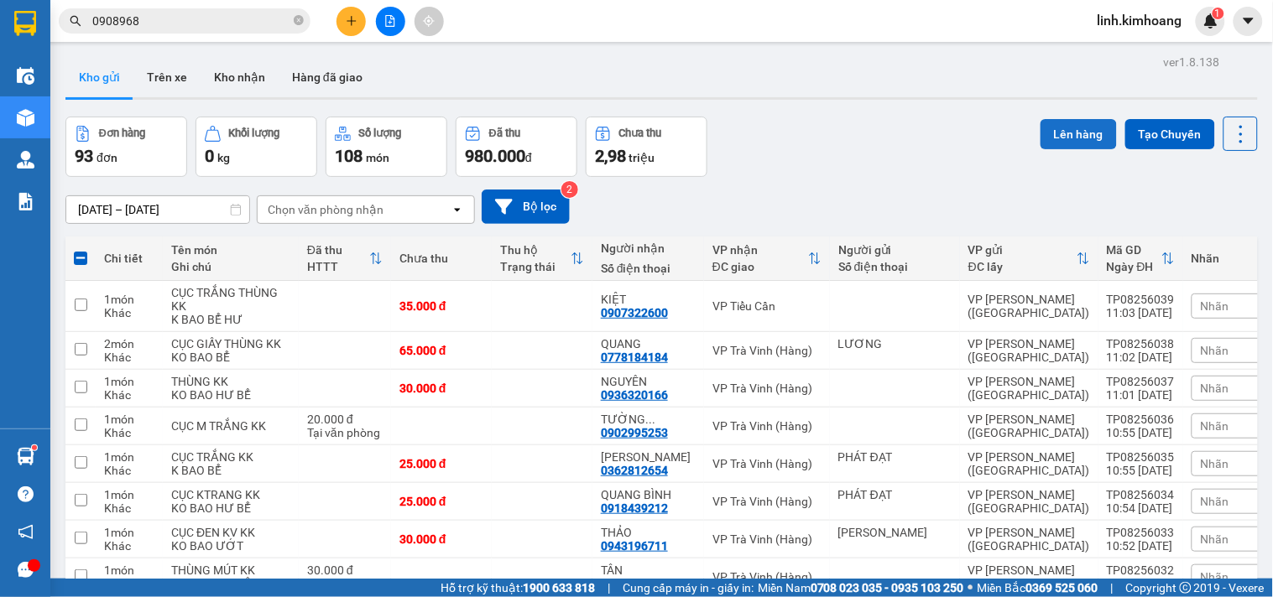
click at [1045, 139] on button "Lên hàng" at bounding box center [1078, 134] width 76 height 30
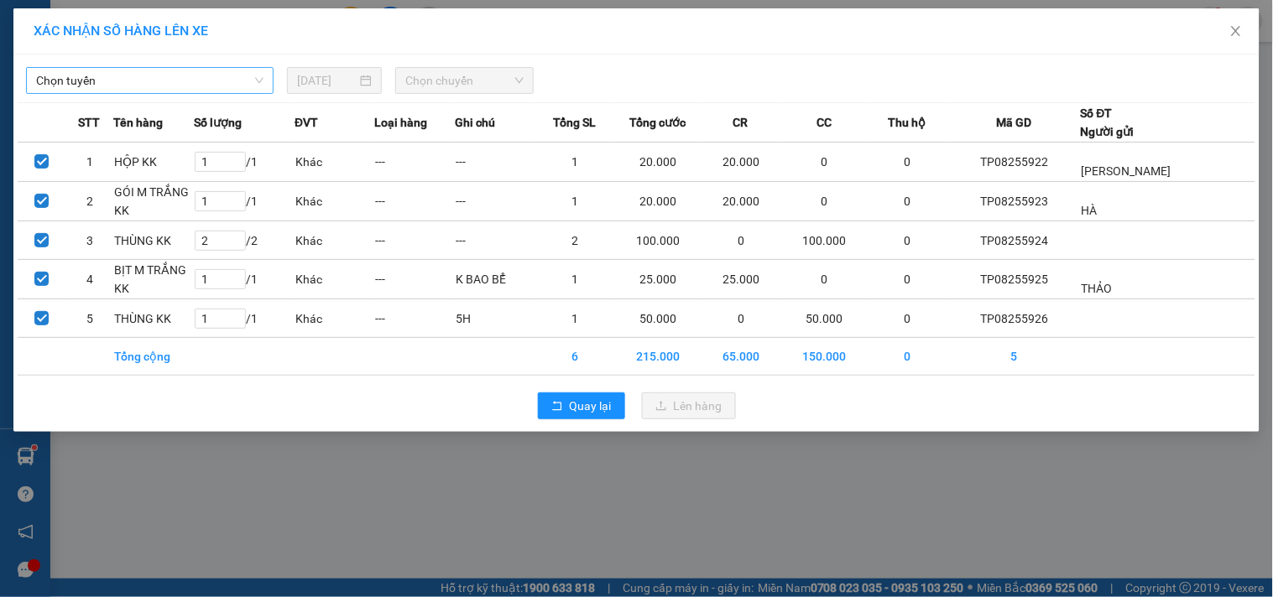
click at [227, 76] on span "Chọn tuyến" at bounding box center [149, 80] width 227 height 25
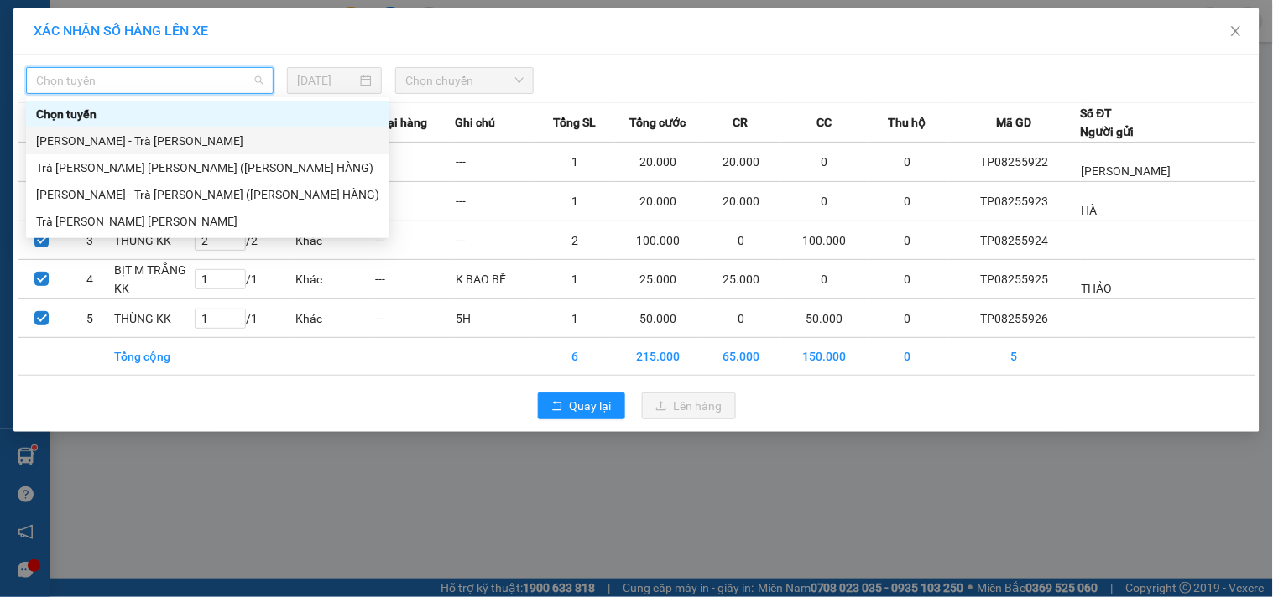
click at [126, 143] on div "Hồ Chí Minh - Trà Vinh" at bounding box center [207, 141] width 343 height 18
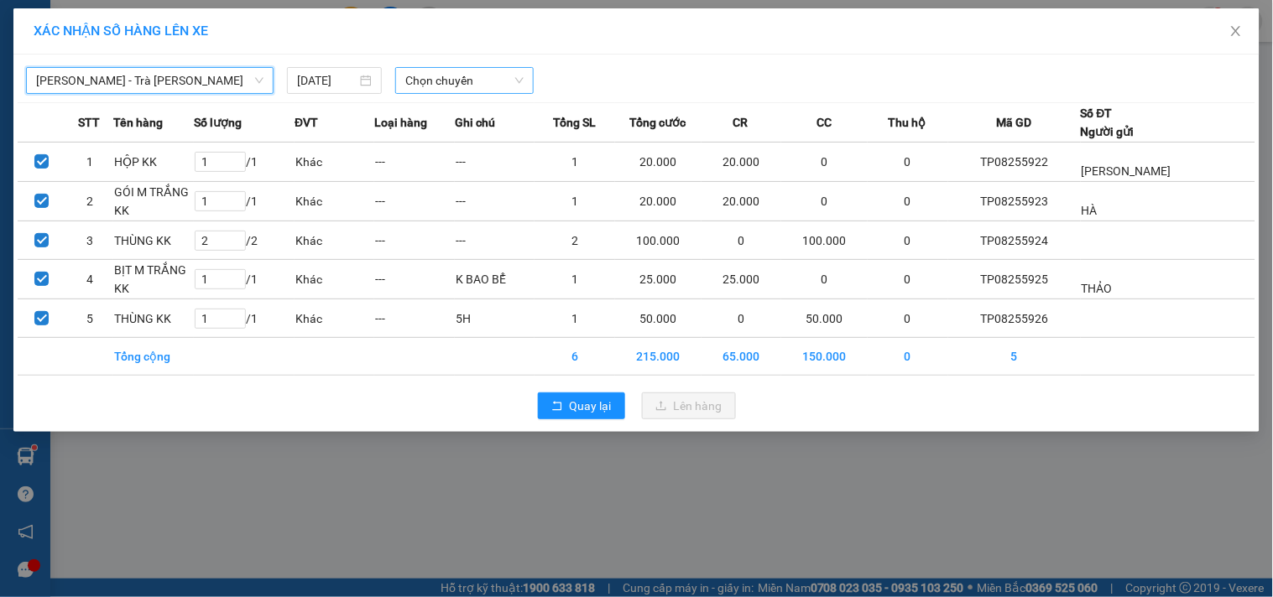
click at [448, 70] on span "Chọn chuyến" at bounding box center [464, 80] width 118 height 25
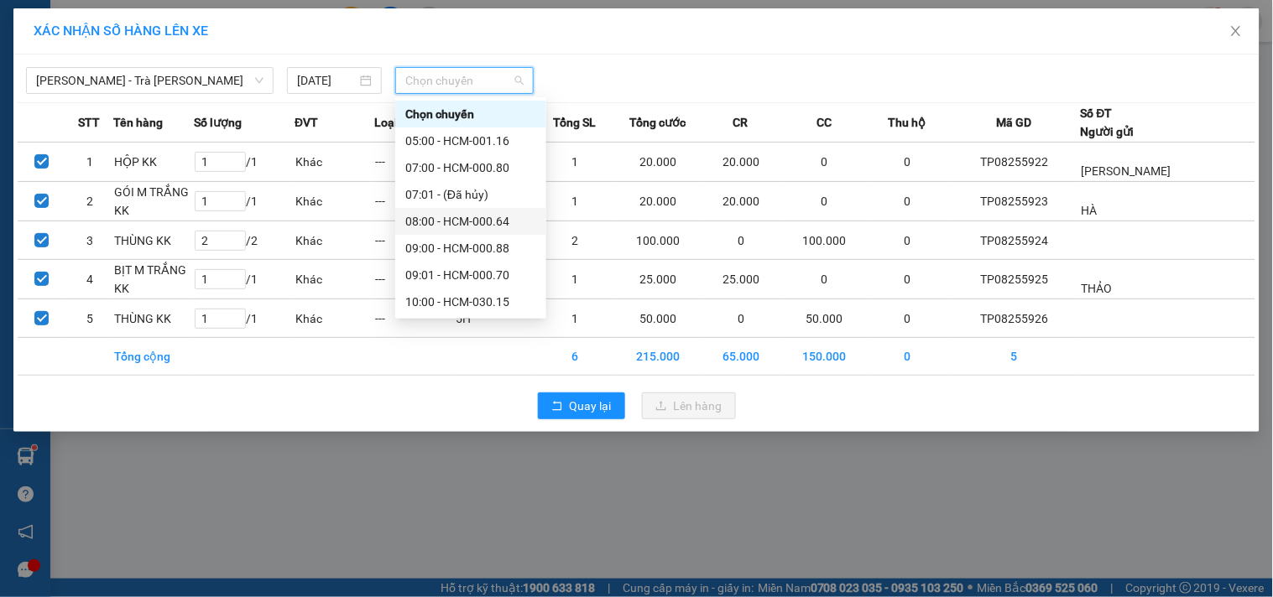
click at [472, 220] on div "08:00 - HCM-000.64" at bounding box center [470, 221] width 131 height 18
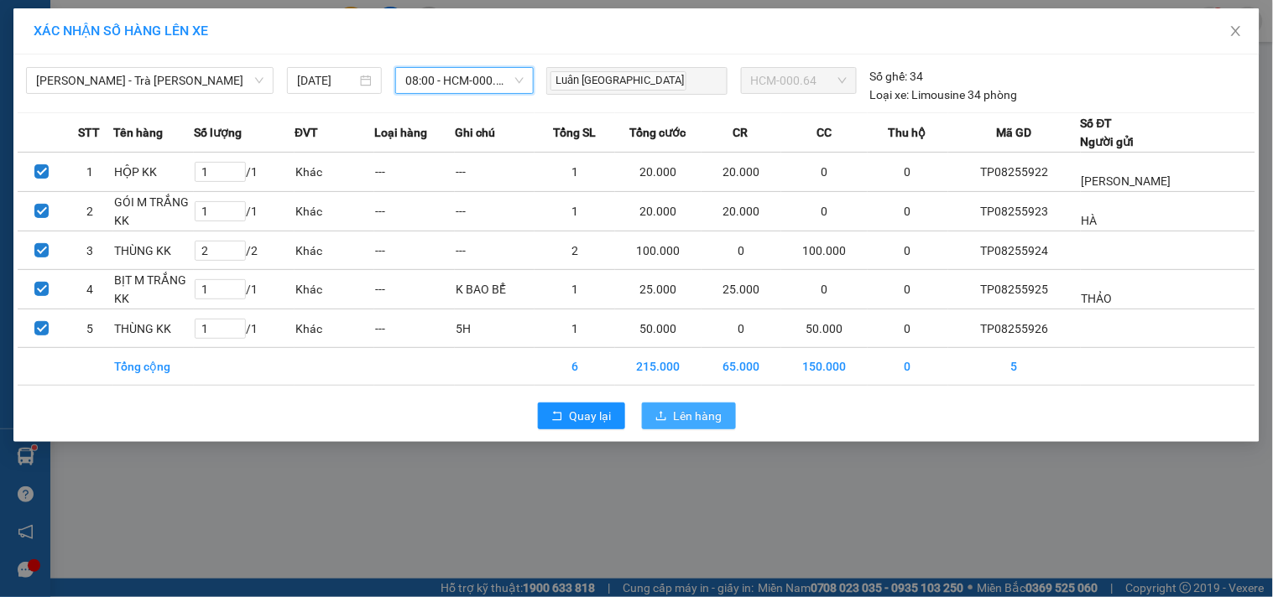
click at [668, 416] on button "Lên hàng" at bounding box center [689, 416] width 94 height 27
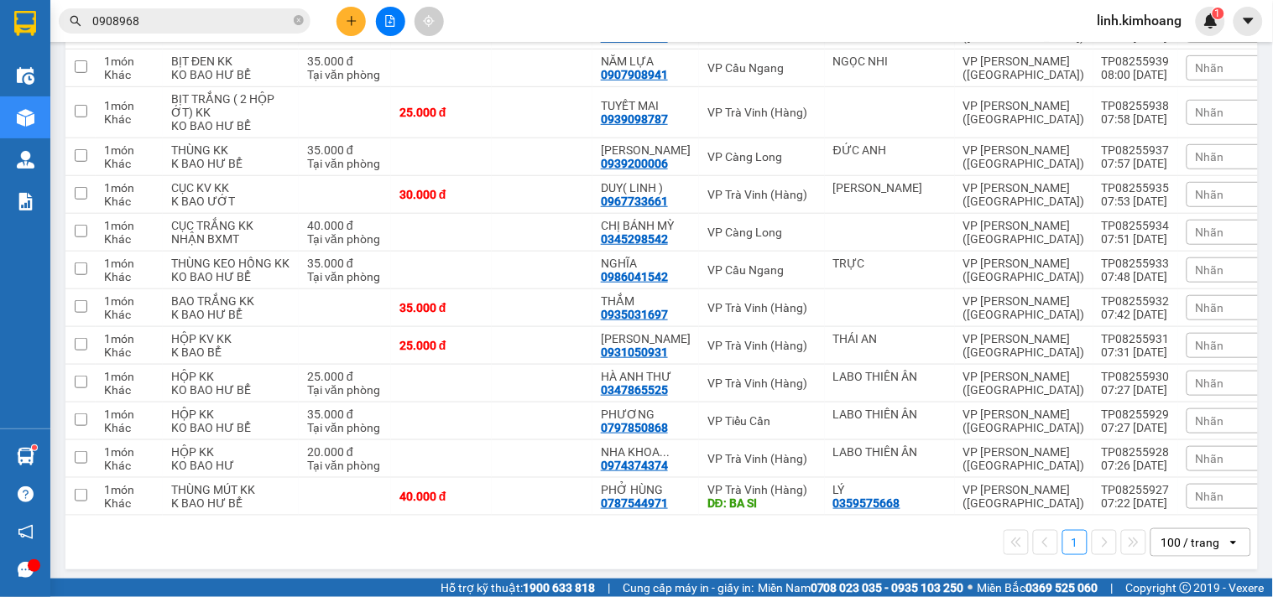
scroll to position [3502, 0]
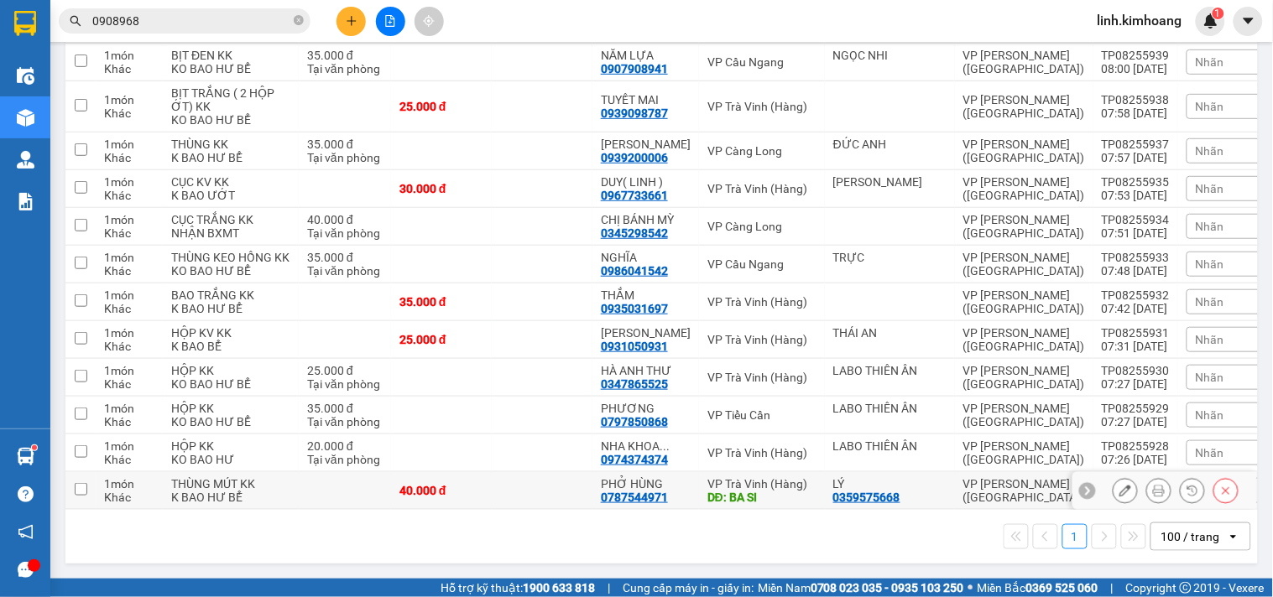
click at [581, 472] on td at bounding box center [542, 491] width 101 height 38
checkbox input "true"
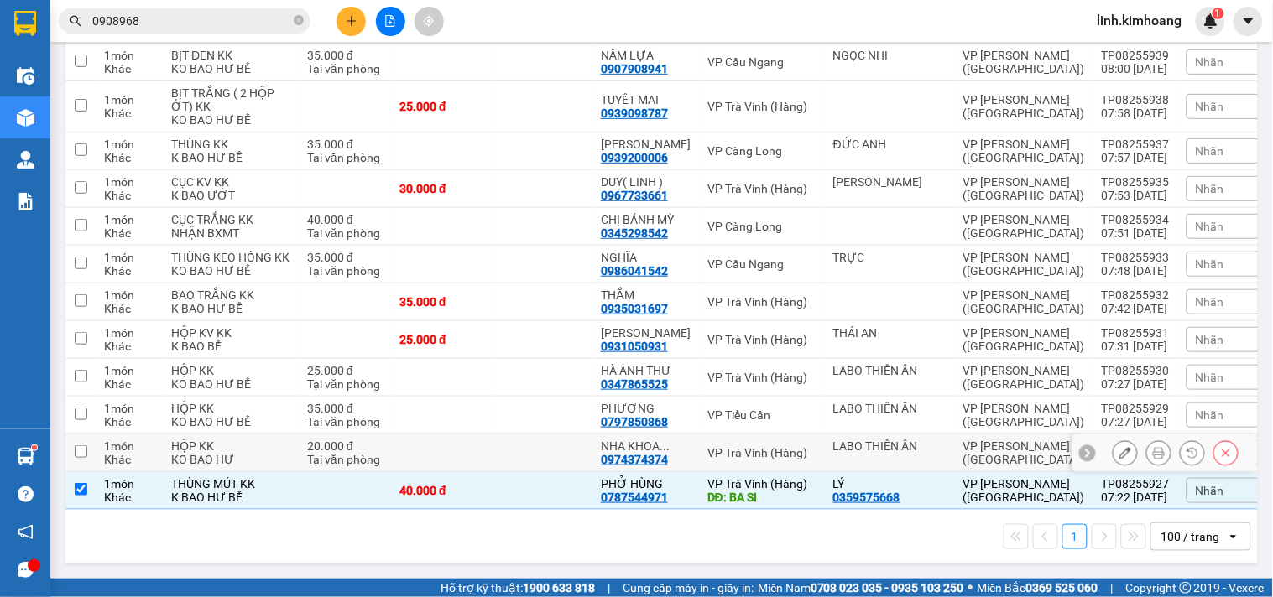
click at [588, 435] on td at bounding box center [542, 454] width 101 height 38
checkbox input "true"
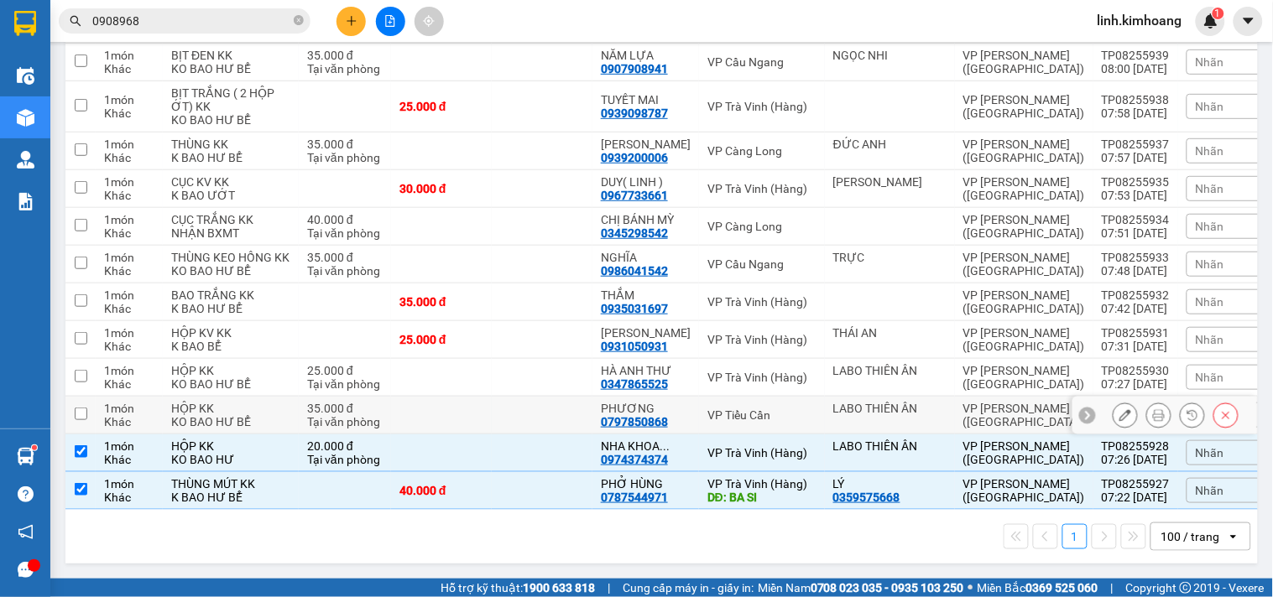
drag, startPoint x: 554, startPoint y: 406, endPoint x: 542, endPoint y: 347, distance: 60.7
click at [551, 400] on td at bounding box center [542, 416] width 101 height 38
checkbox input "true"
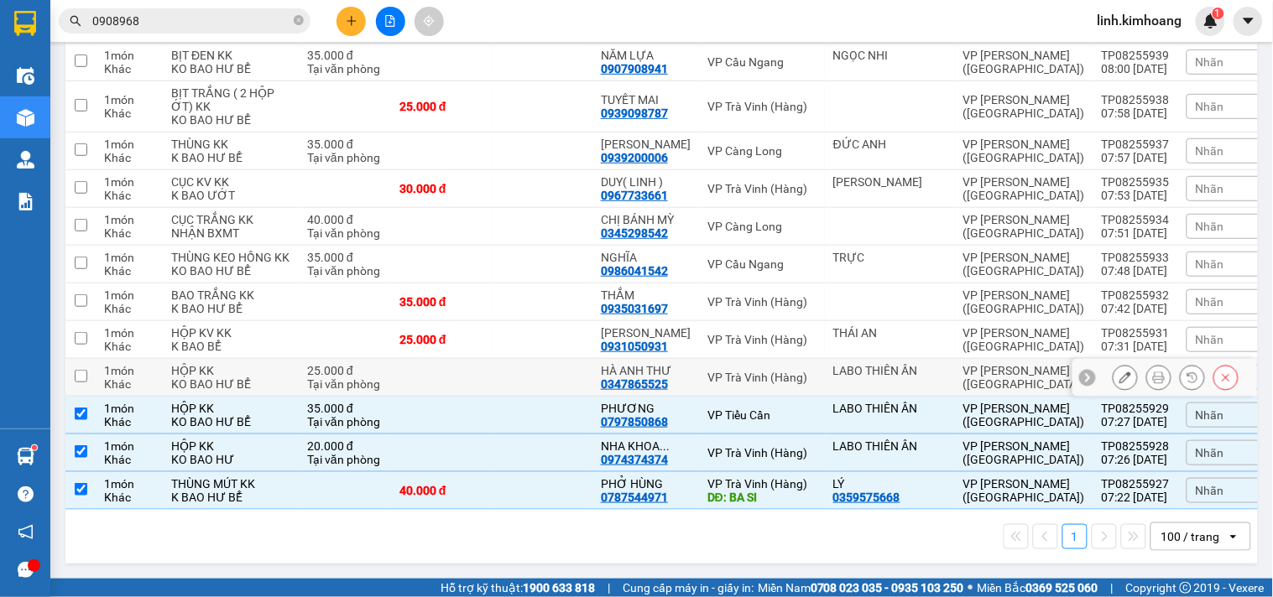
drag, startPoint x: 541, startPoint y: 341, endPoint x: 537, endPoint y: 297, distance: 44.7
click at [541, 359] on td at bounding box center [542, 378] width 101 height 38
checkbox input "true"
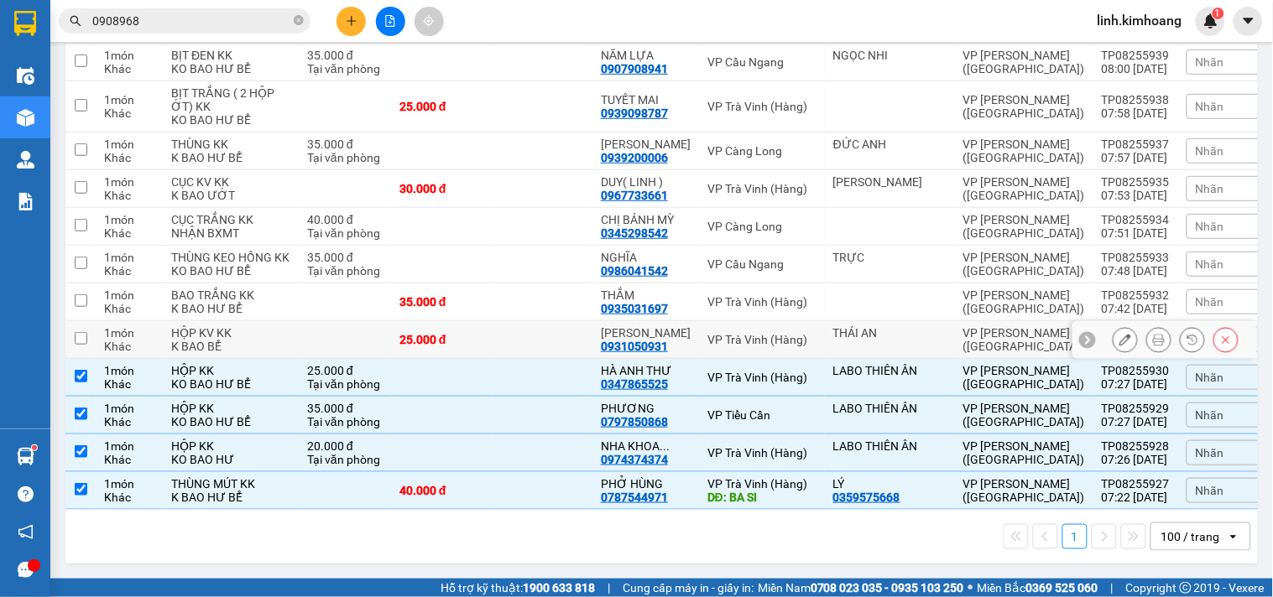
click at [537, 321] on td at bounding box center [542, 340] width 101 height 38
checkbox input "true"
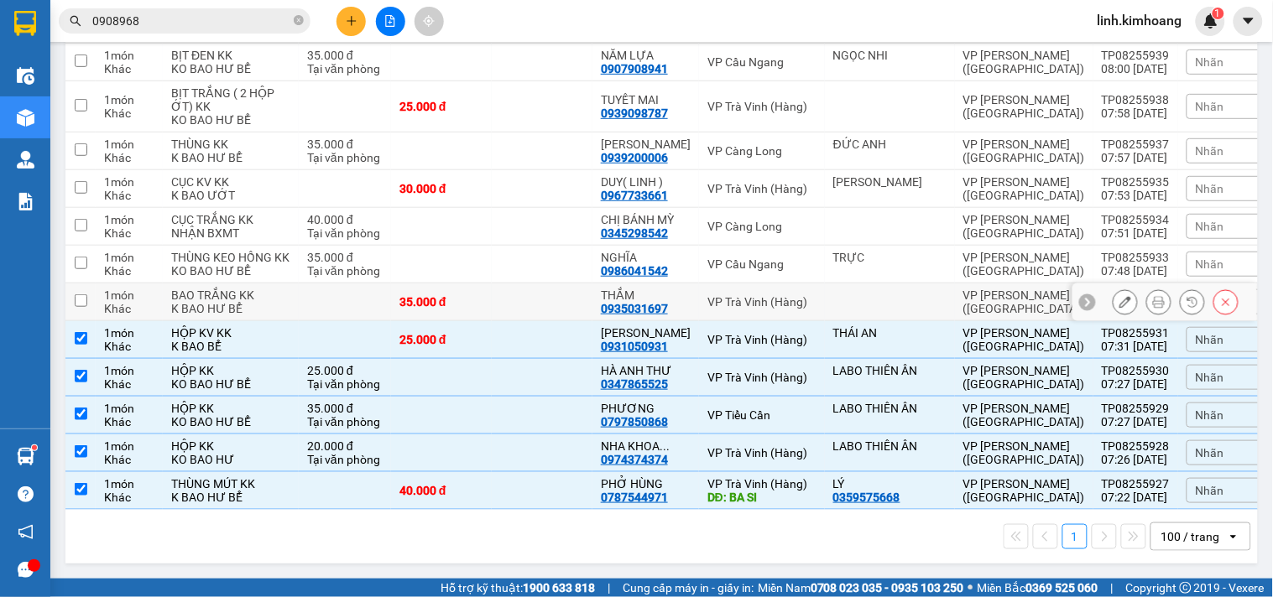
click at [533, 284] on td at bounding box center [542, 303] width 101 height 38
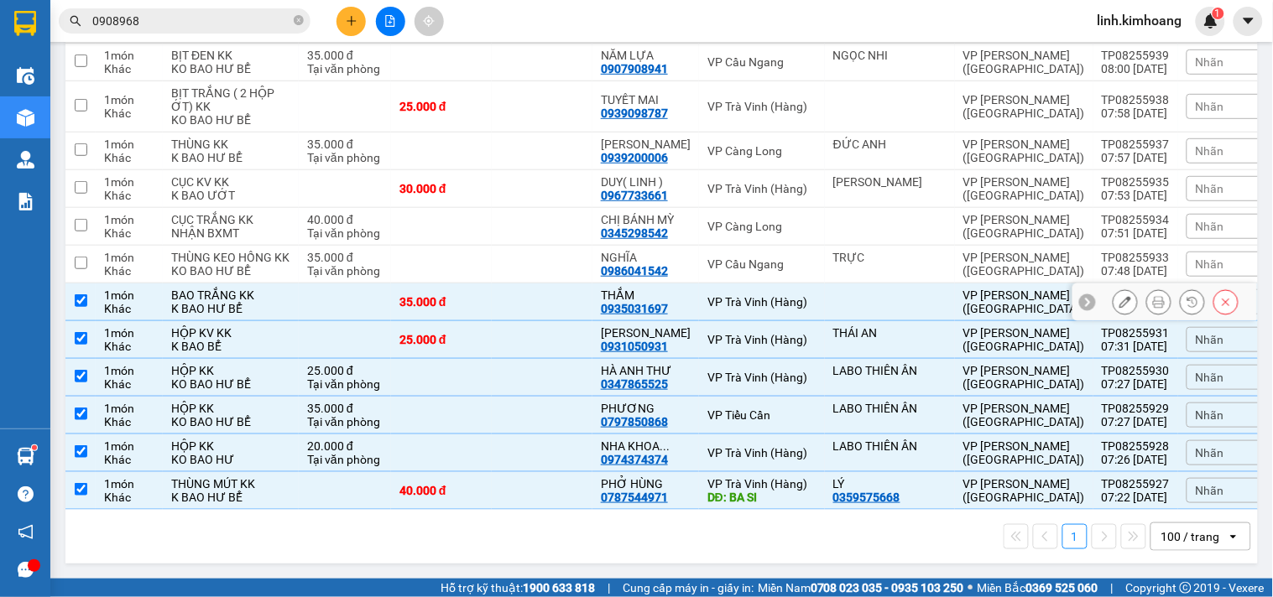
click at [548, 284] on td at bounding box center [542, 303] width 101 height 38
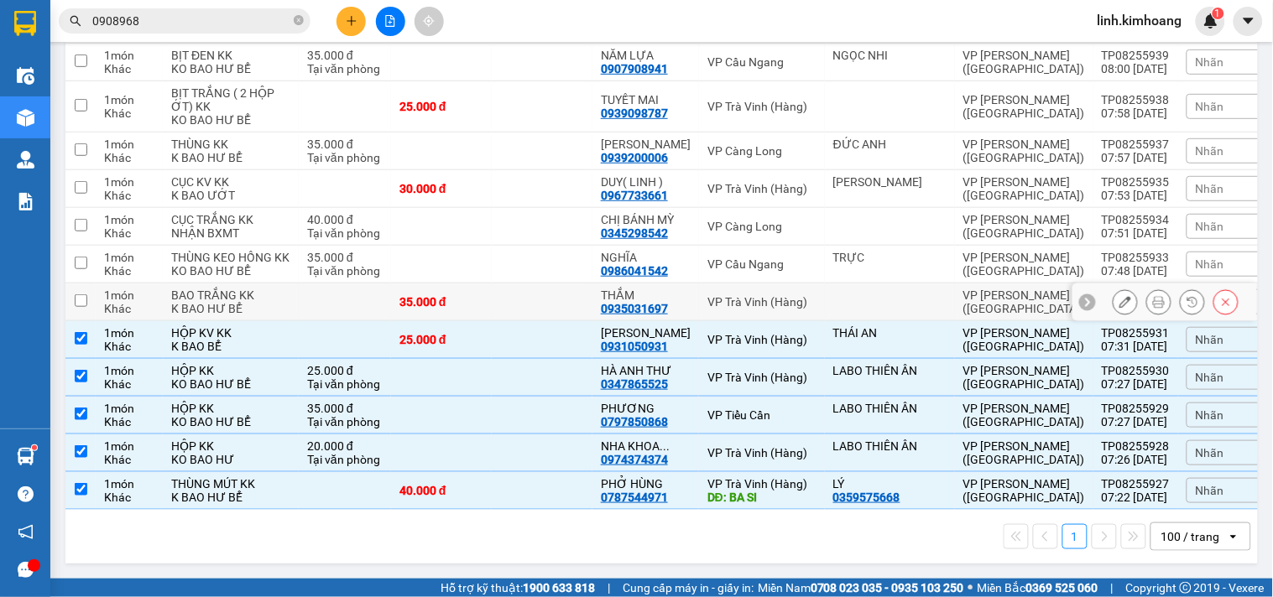
click at [519, 284] on td at bounding box center [542, 303] width 101 height 38
checkbox input "true"
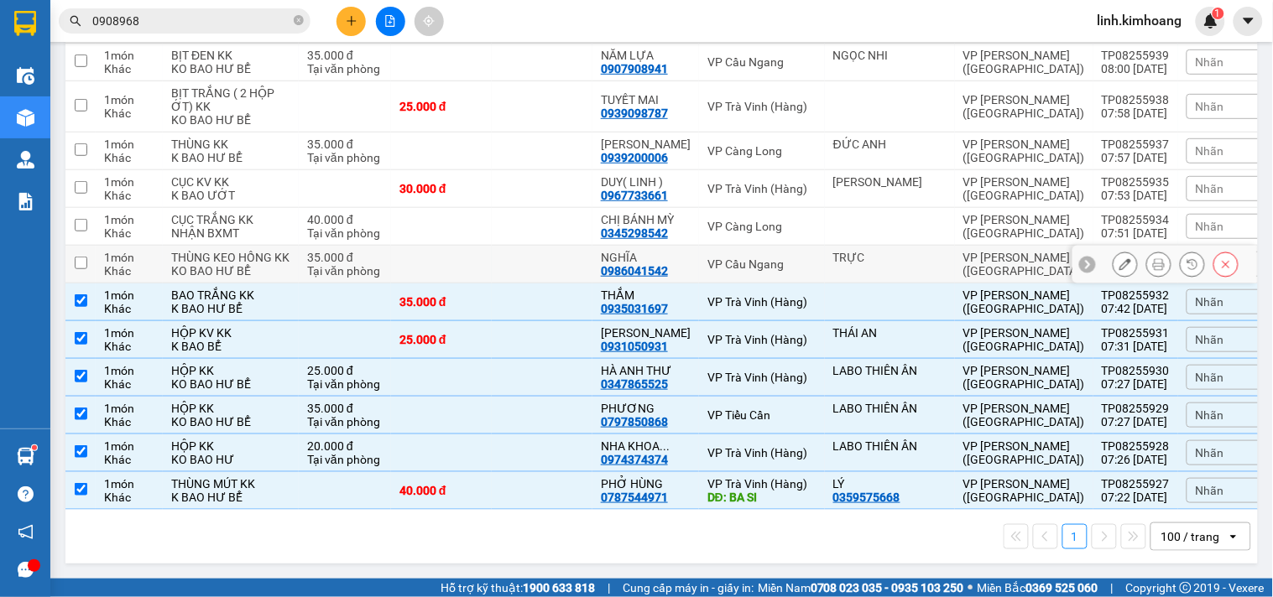
click at [522, 246] on td at bounding box center [542, 265] width 101 height 38
checkbox input "true"
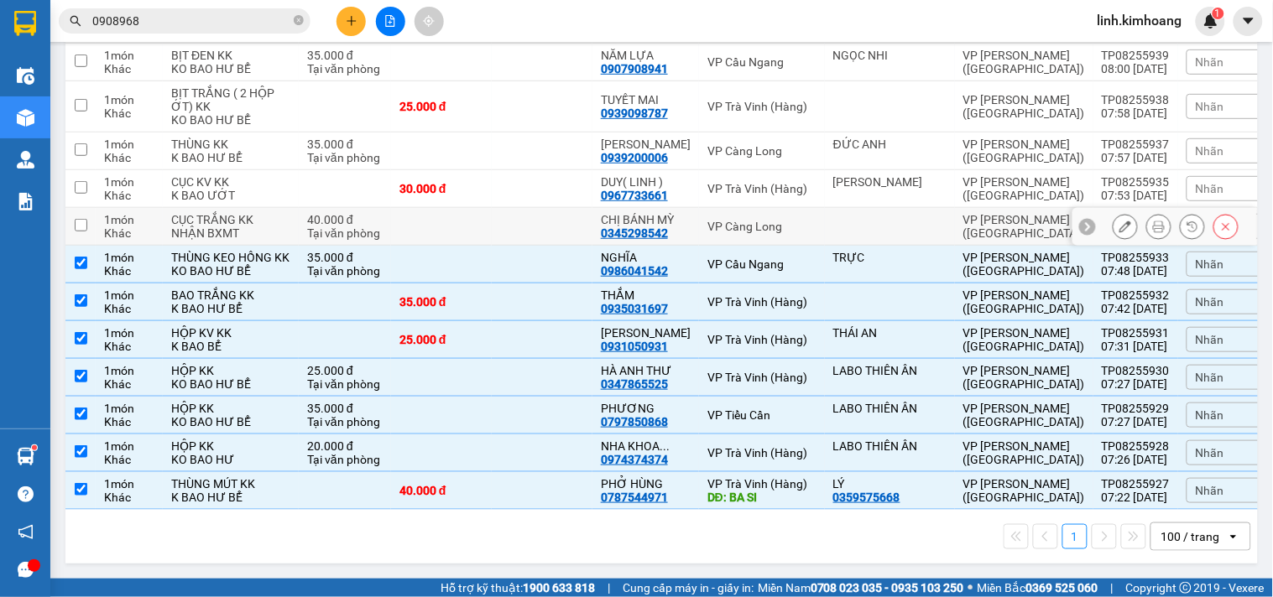
click at [492, 208] on td at bounding box center [441, 227] width 101 height 38
checkbox input "true"
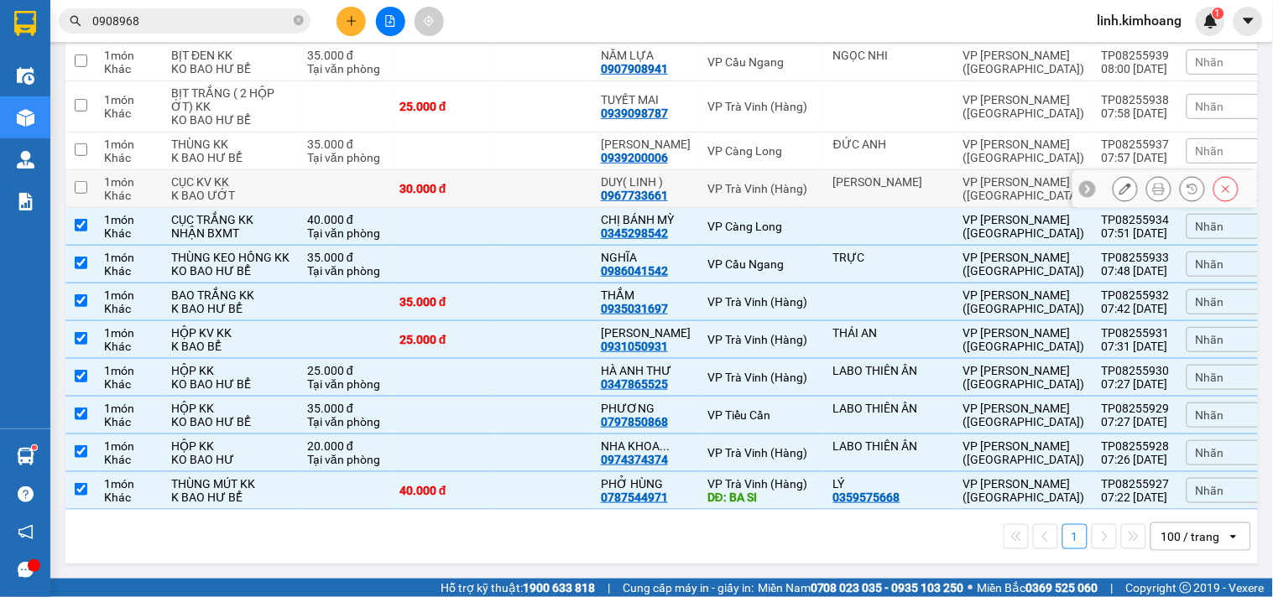
click at [483, 182] on div "30.000 đ" at bounding box center [441, 188] width 84 height 13
checkbox input "true"
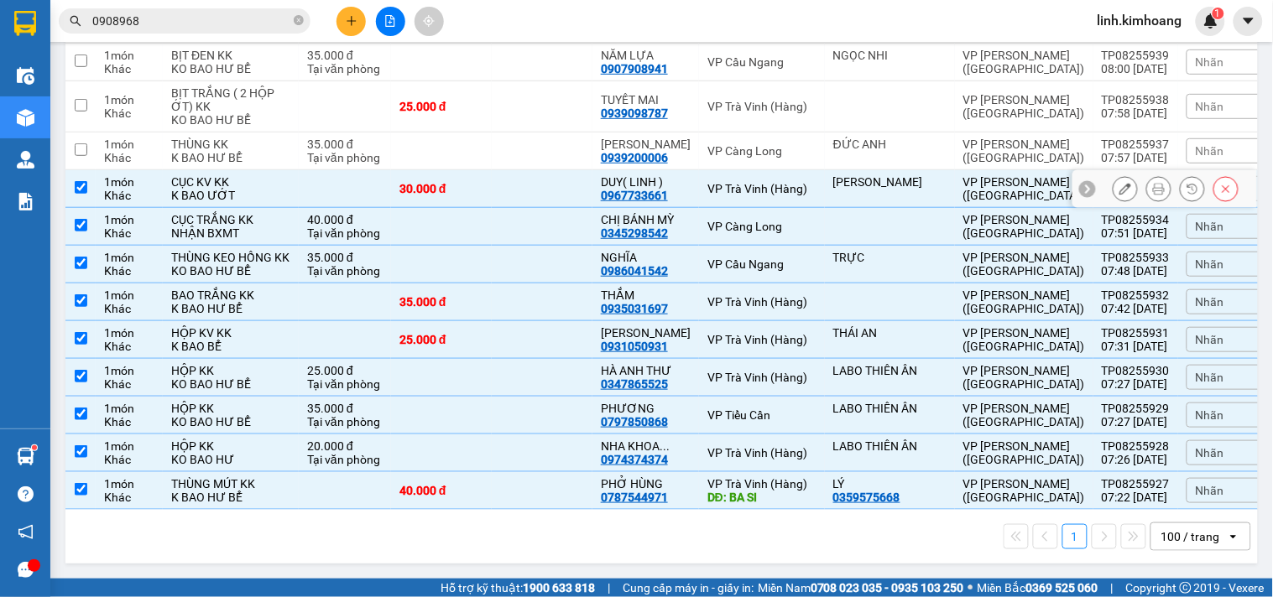
scroll to position [3409, 0]
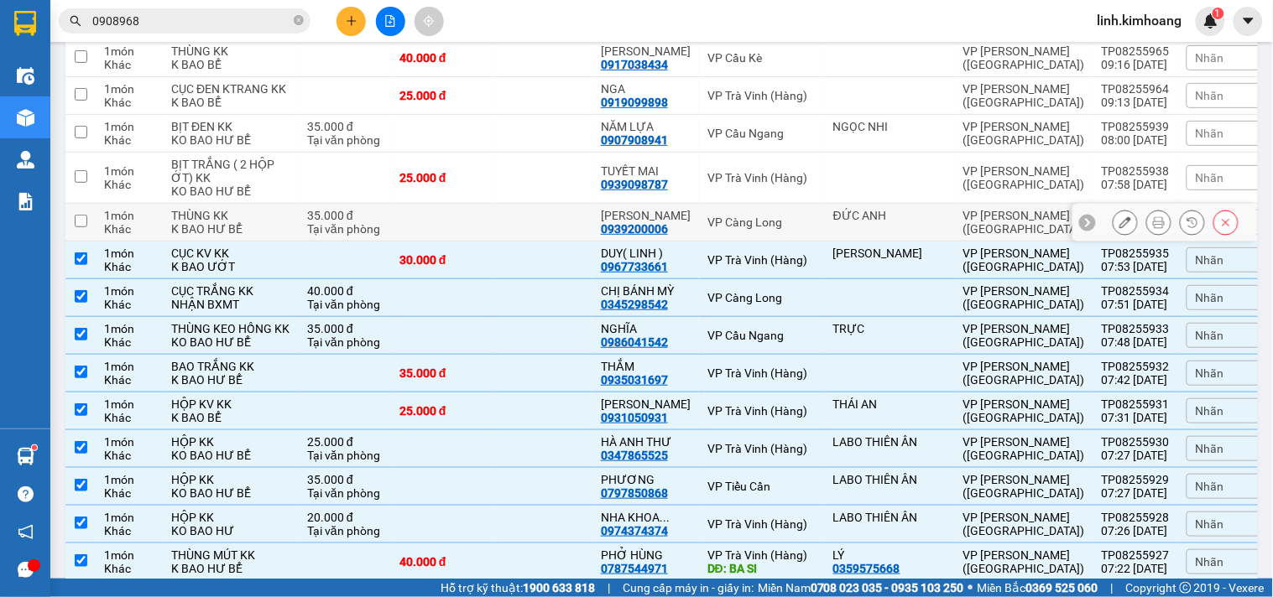
drag, startPoint x: 524, startPoint y: 210, endPoint x: 515, endPoint y: 193, distance: 18.8
click at [524, 208] on td at bounding box center [542, 223] width 101 height 38
checkbox input "true"
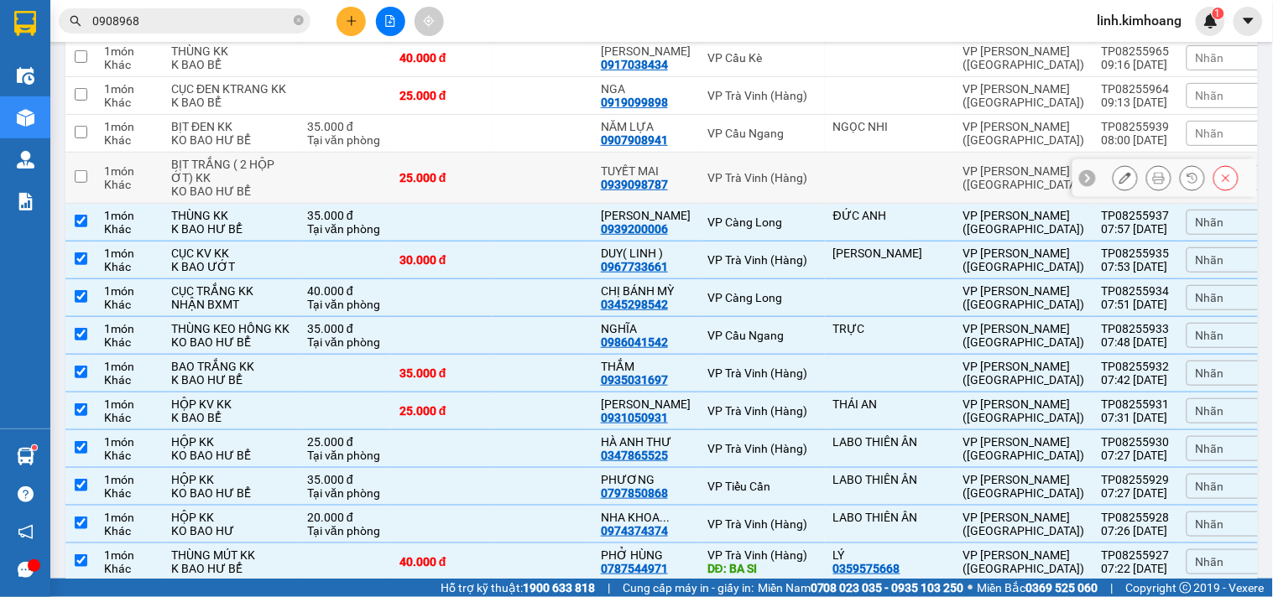
click at [509, 155] on td at bounding box center [542, 178] width 101 height 51
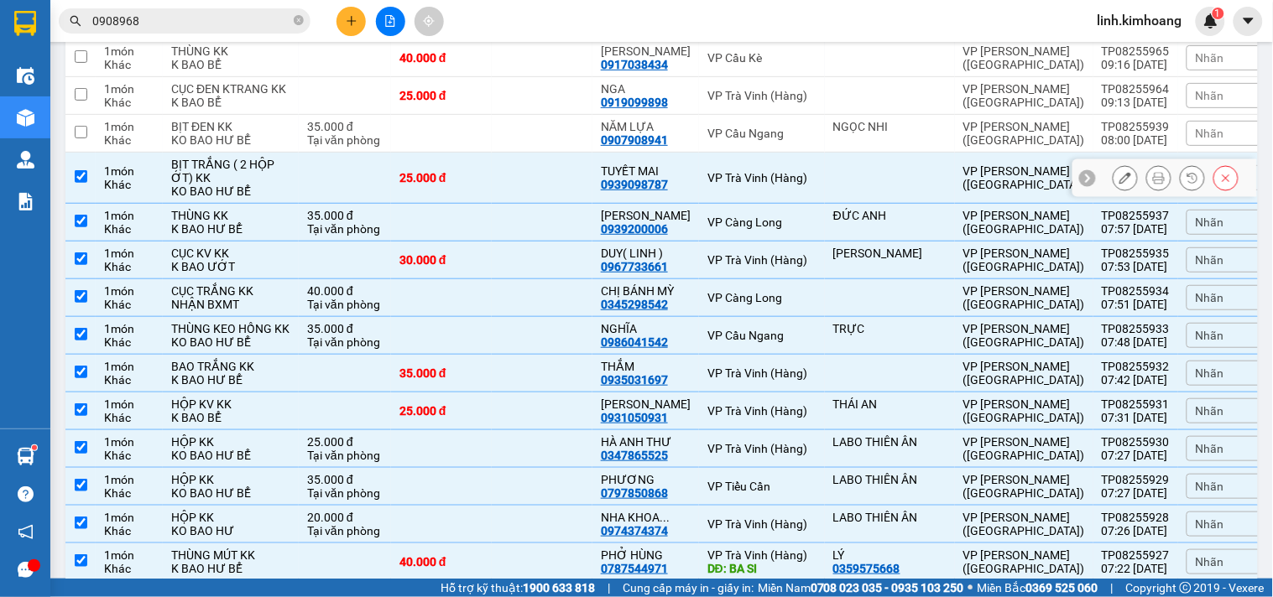
checkbox input "true"
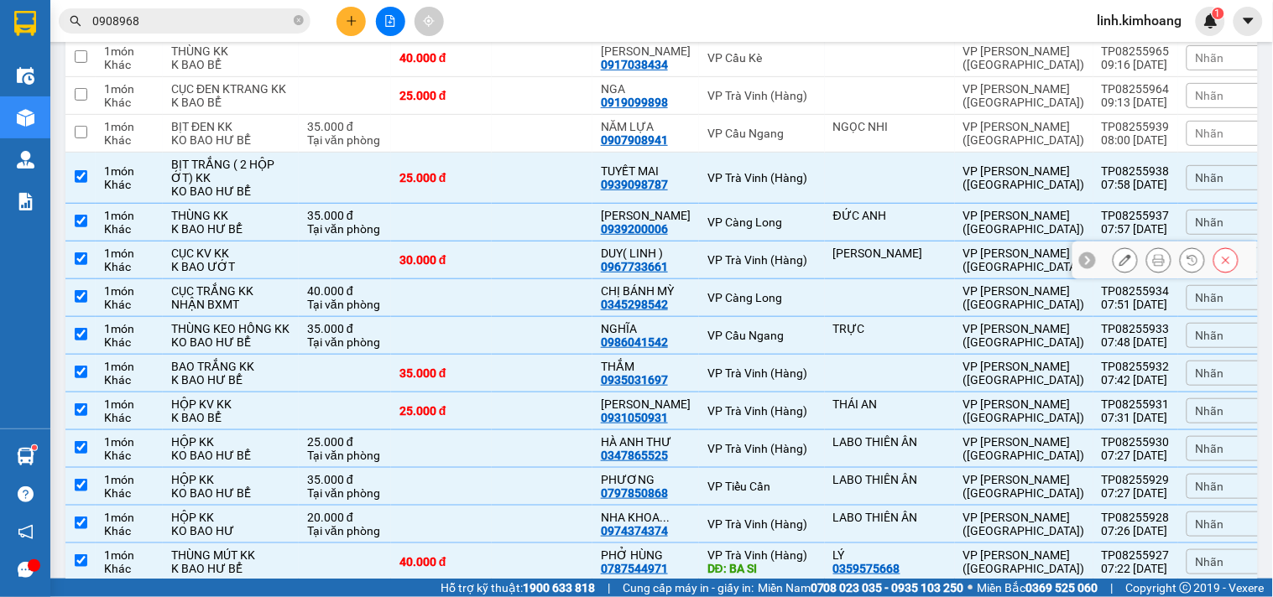
scroll to position [3316, 0]
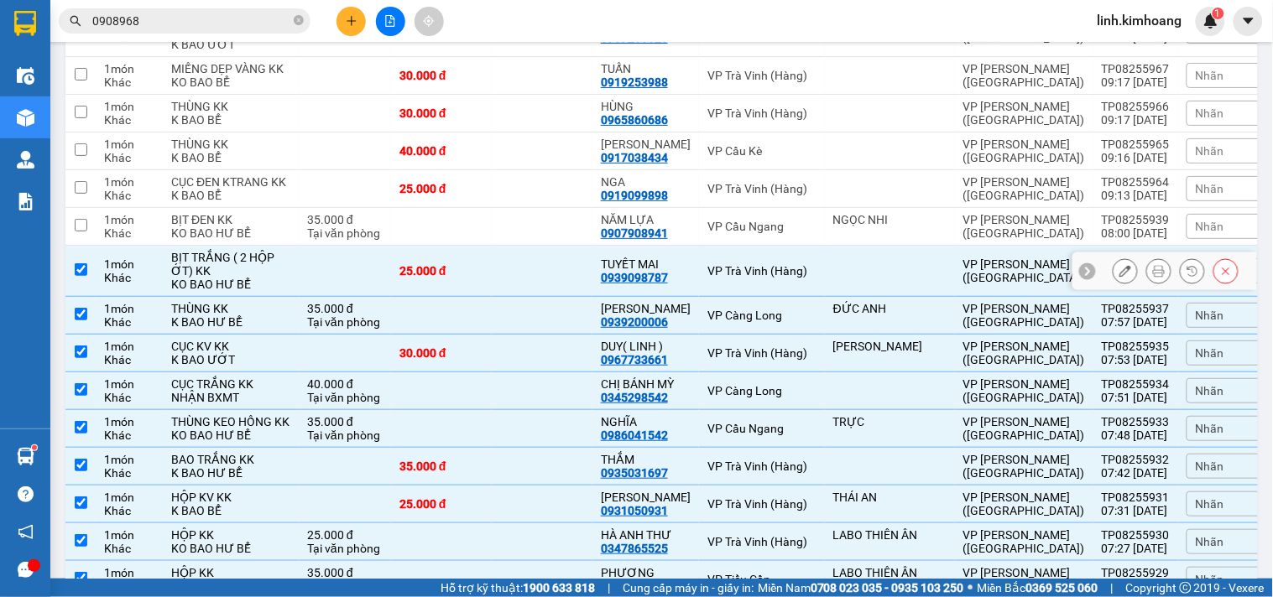
click at [534, 208] on td at bounding box center [542, 227] width 101 height 38
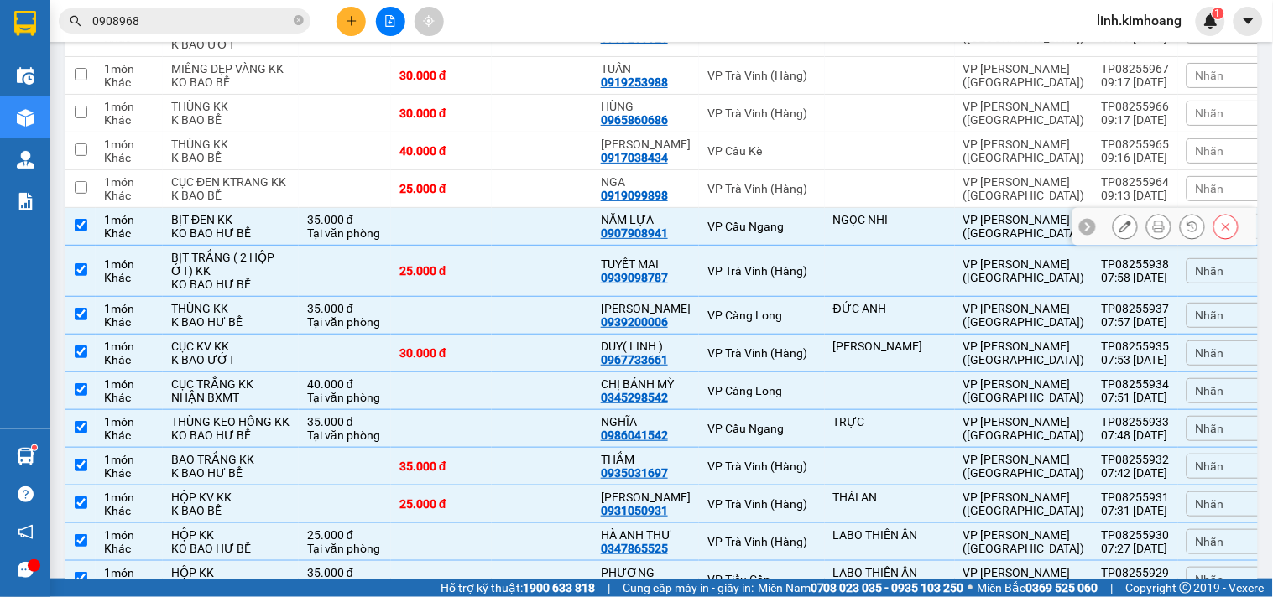
checkbox input "true"
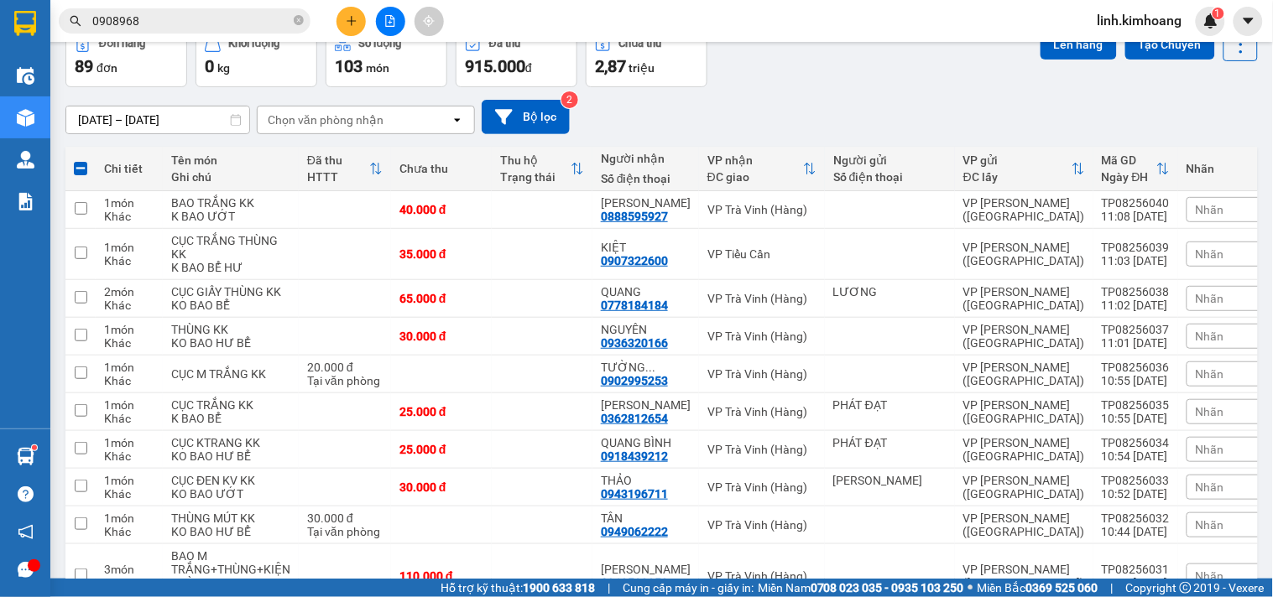
scroll to position [0, 0]
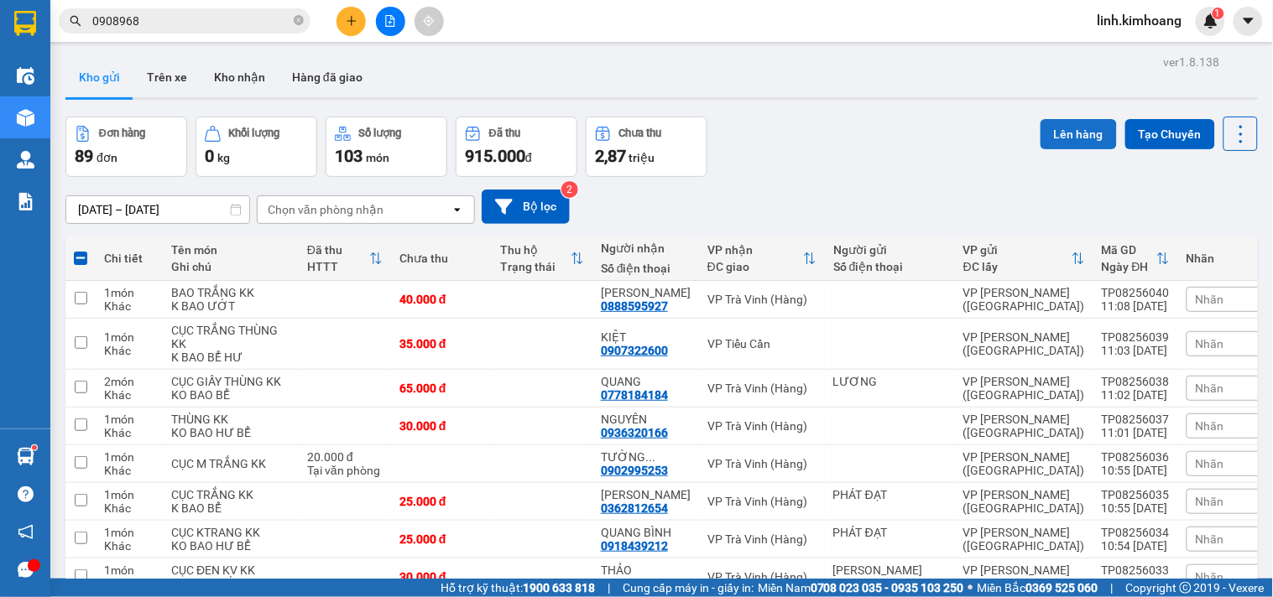
click at [1082, 128] on button "Lên hàng" at bounding box center [1078, 134] width 76 height 30
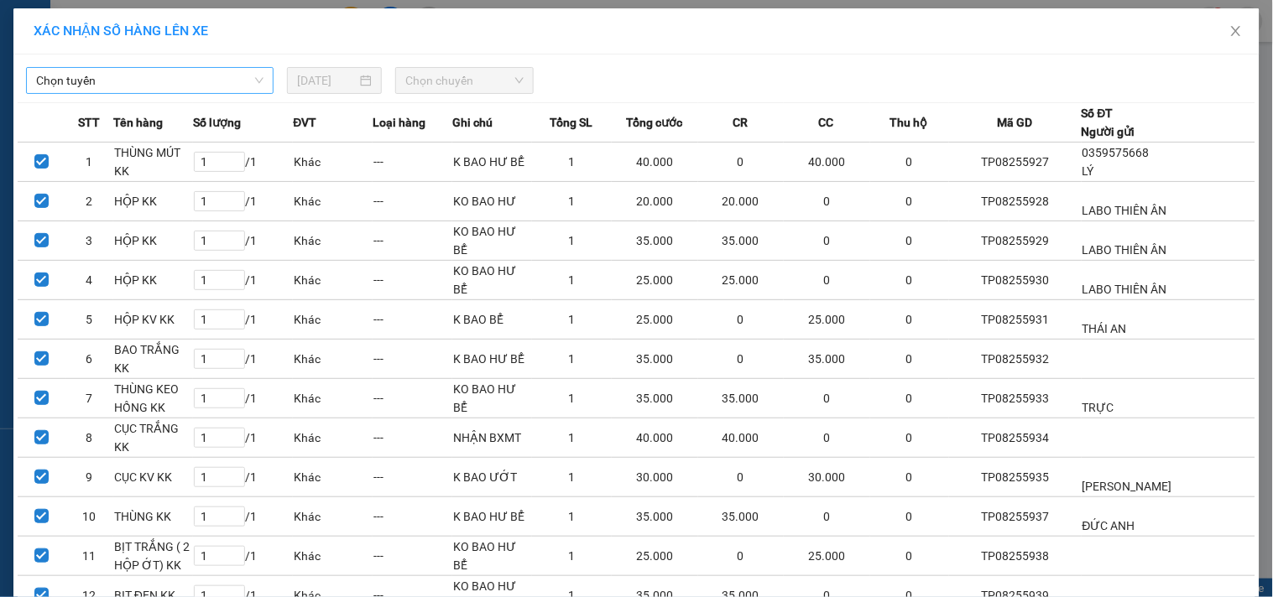
click at [219, 79] on span "Chọn tuyến" at bounding box center [149, 80] width 227 height 25
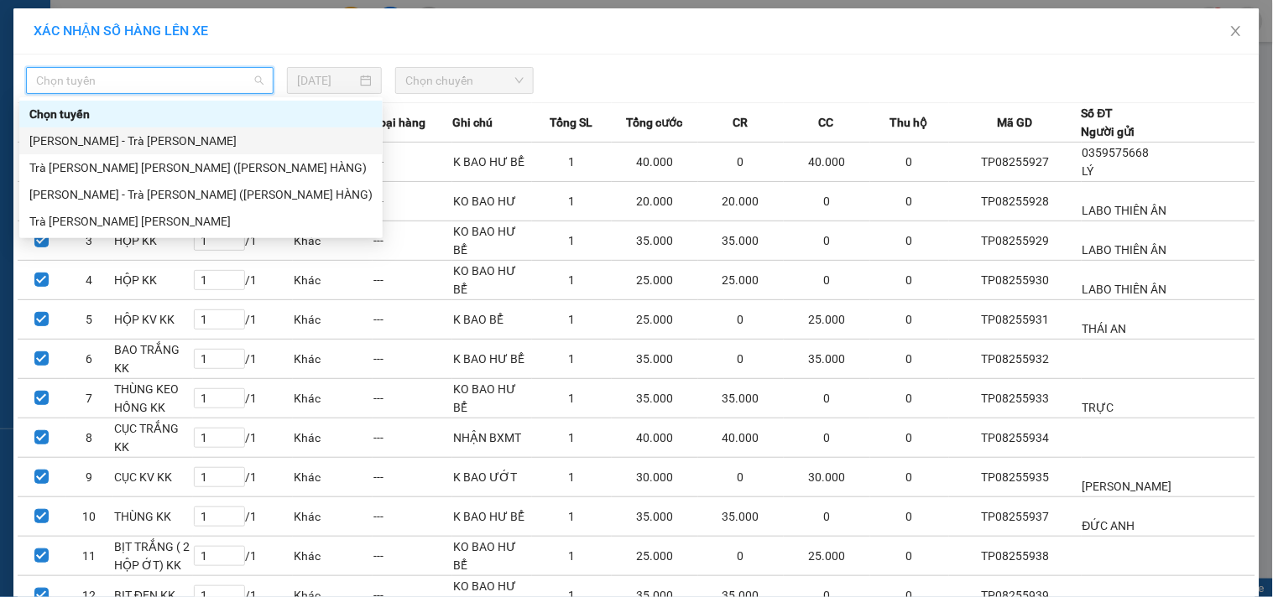
click at [143, 138] on div "Hồ Chí Minh - Trà Vinh" at bounding box center [200, 141] width 343 height 18
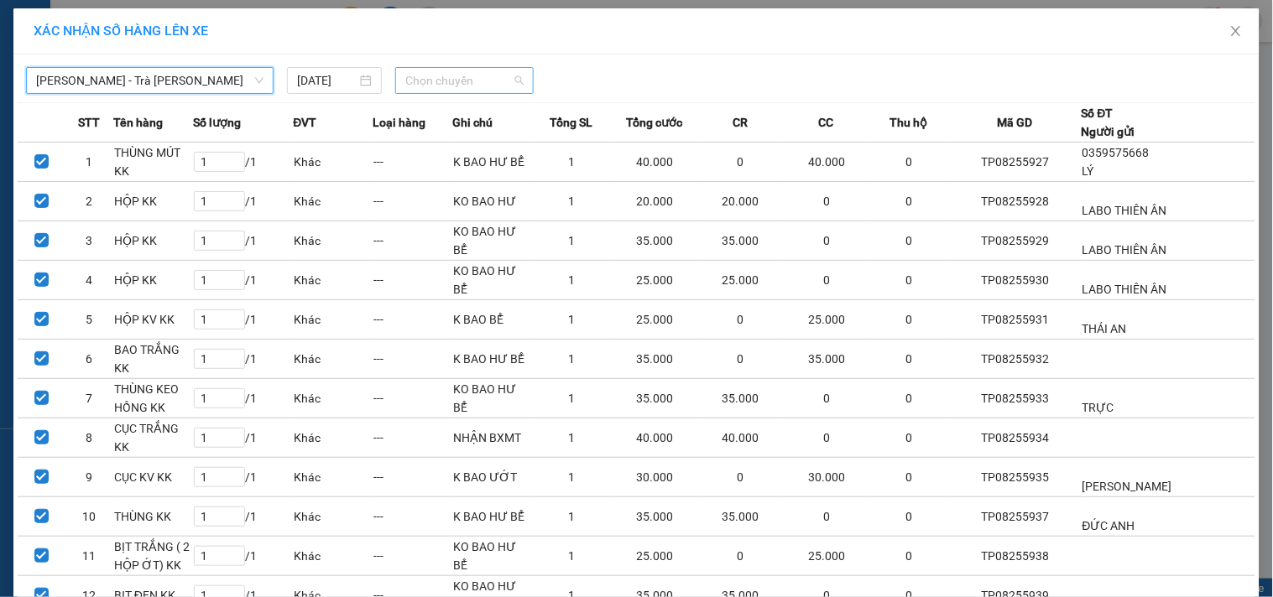
click at [432, 81] on span "Chọn chuyến" at bounding box center [464, 80] width 118 height 25
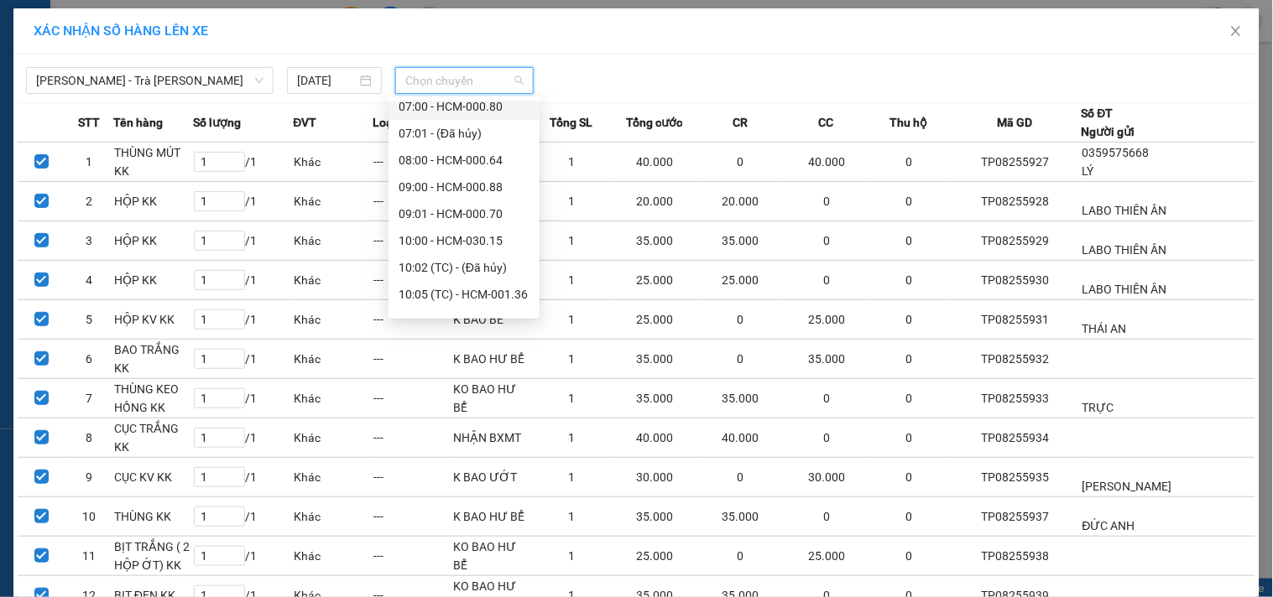
scroll to position [186, 0]
click at [467, 112] on div "10:00 - HCM-030.15" at bounding box center [464, 116] width 131 height 18
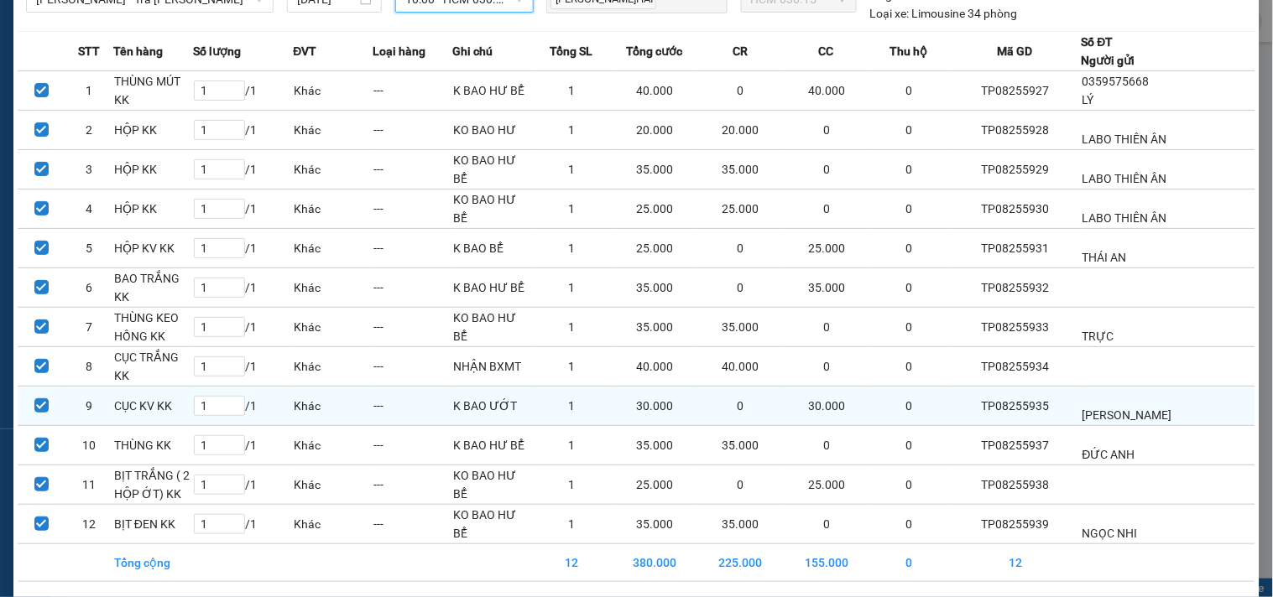
scroll to position [141, 0]
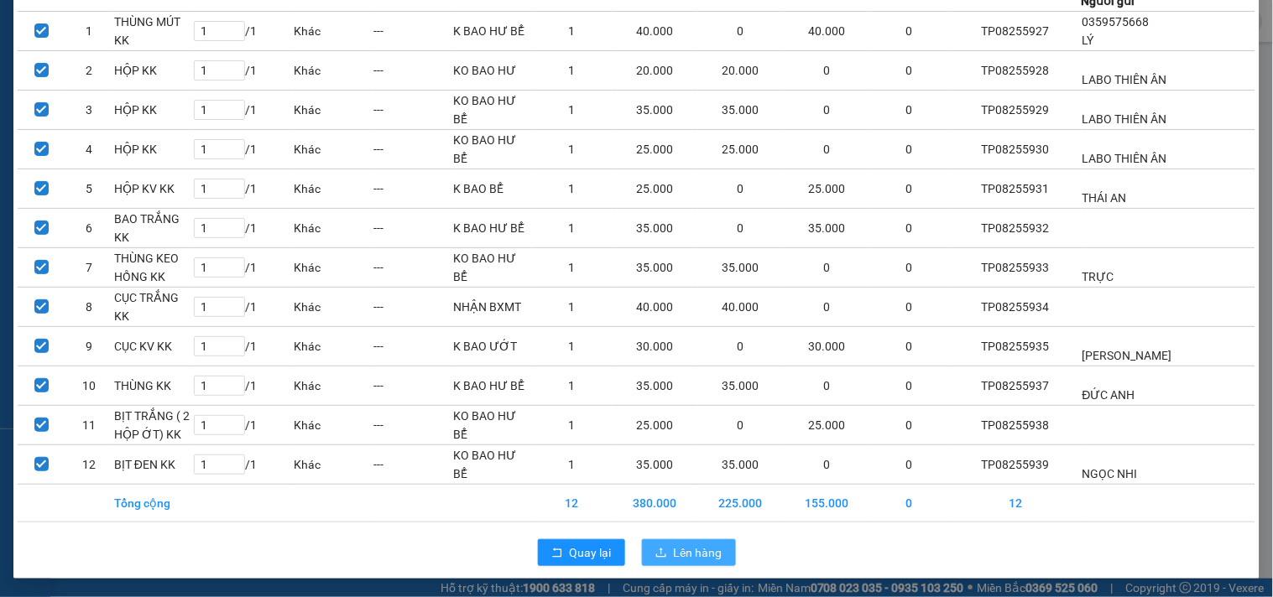
click at [675, 558] on span "Lên hàng" at bounding box center [698, 553] width 49 height 18
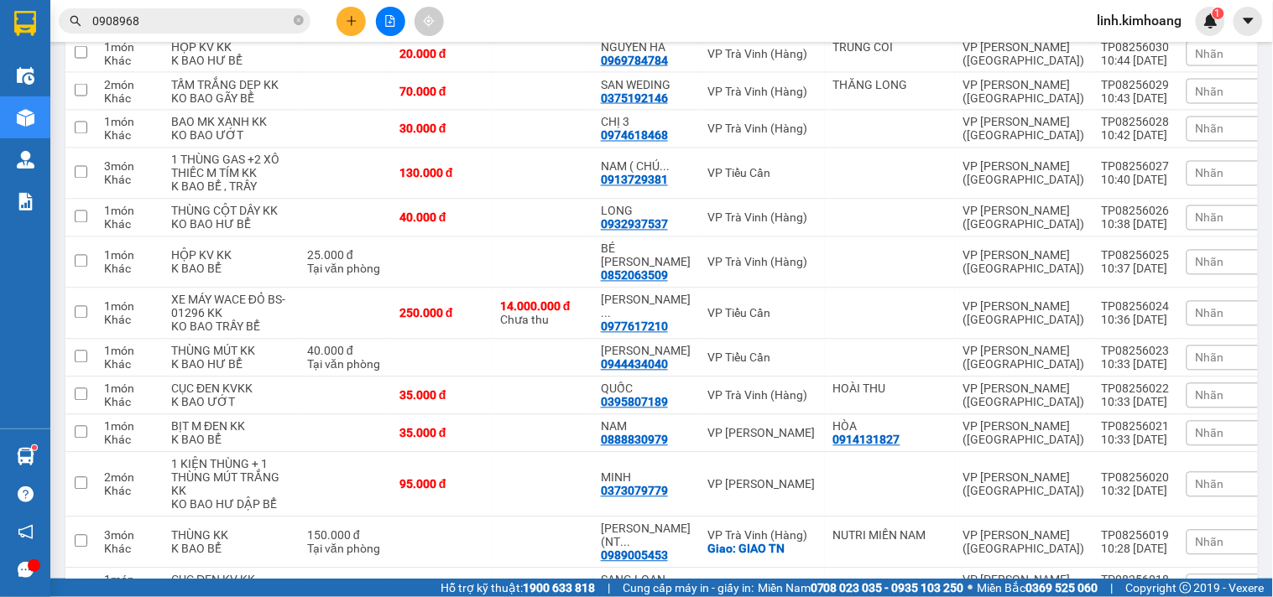
scroll to position [143, 0]
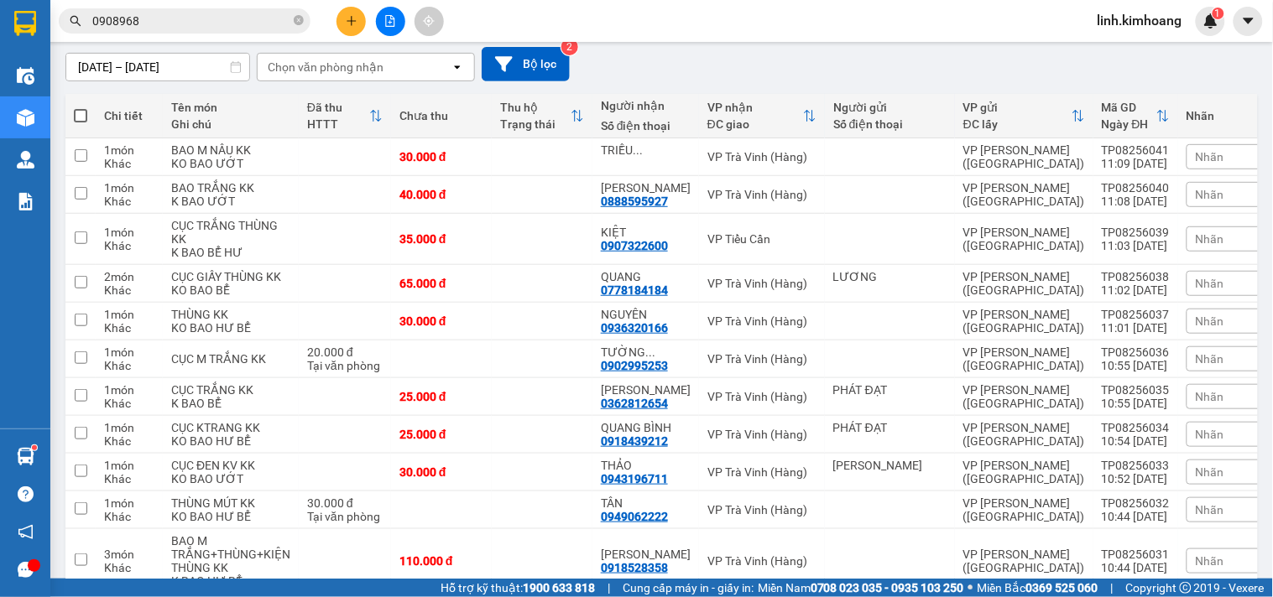
click at [85, 117] on span at bounding box center [80, 115] width 13 height 13
click at [81, 107] on input "checkbox" at bounding box center [81, 107] width 0 height 0
checkbox input "true"
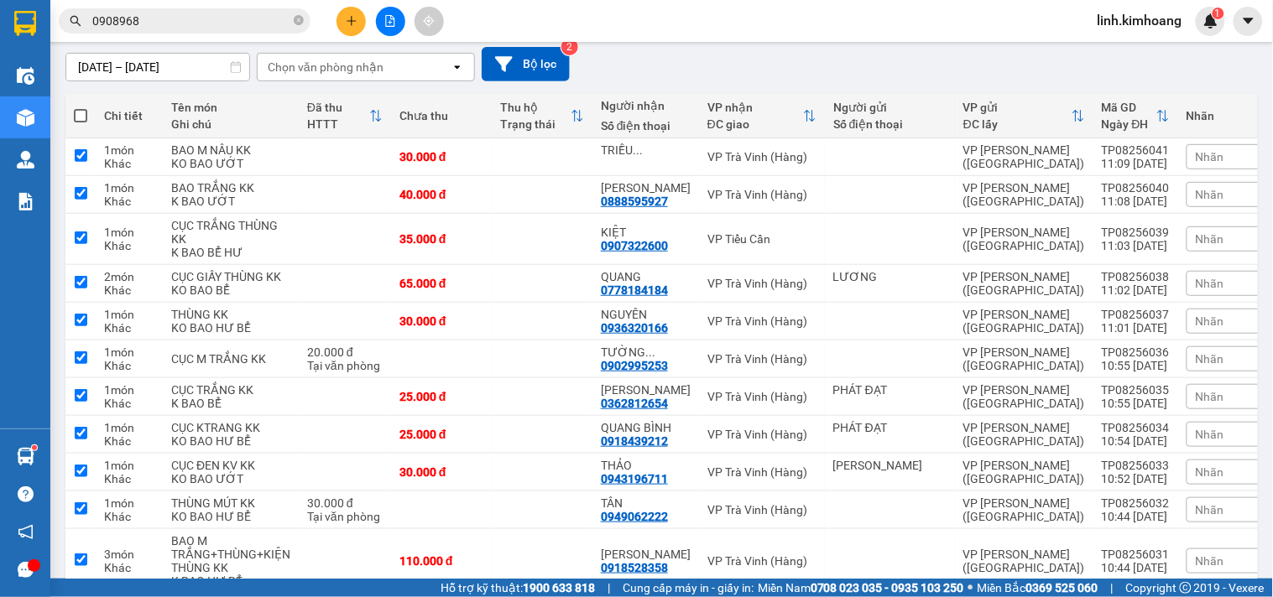
checkbox input "true"
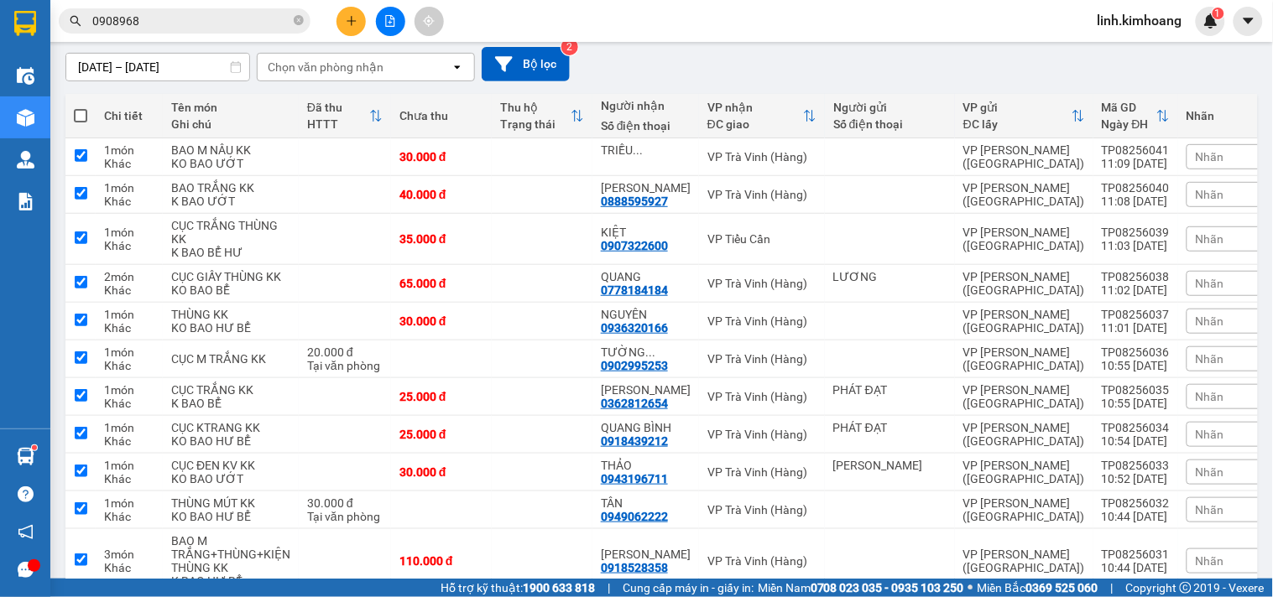
checkbox input "true"
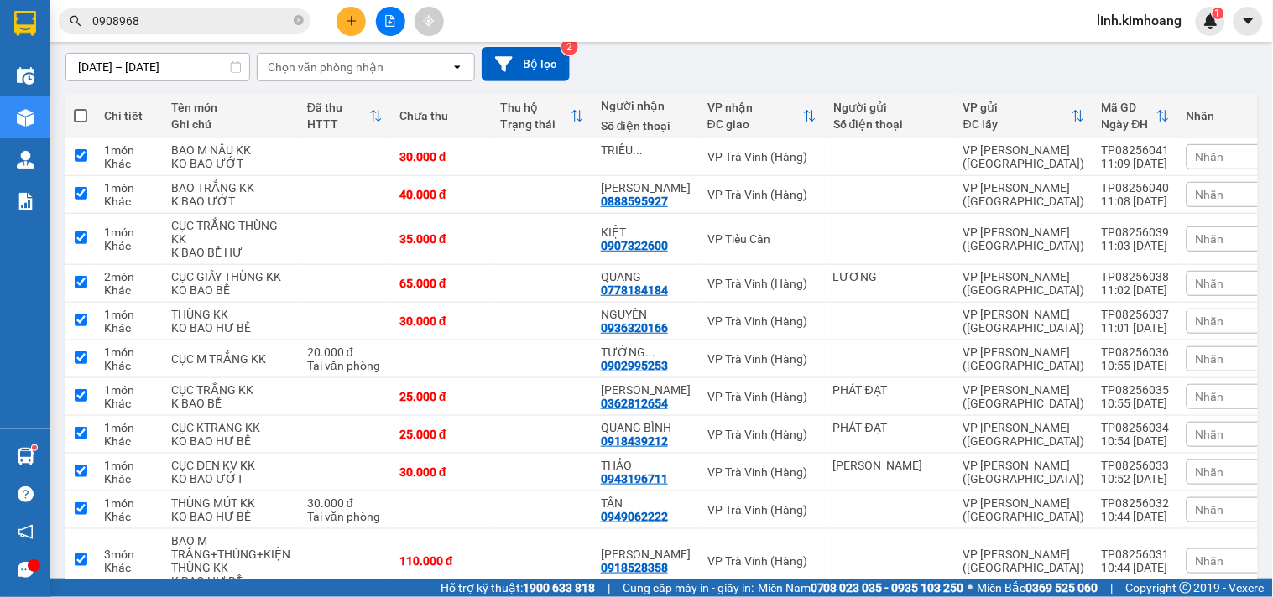
checkbox input "true"
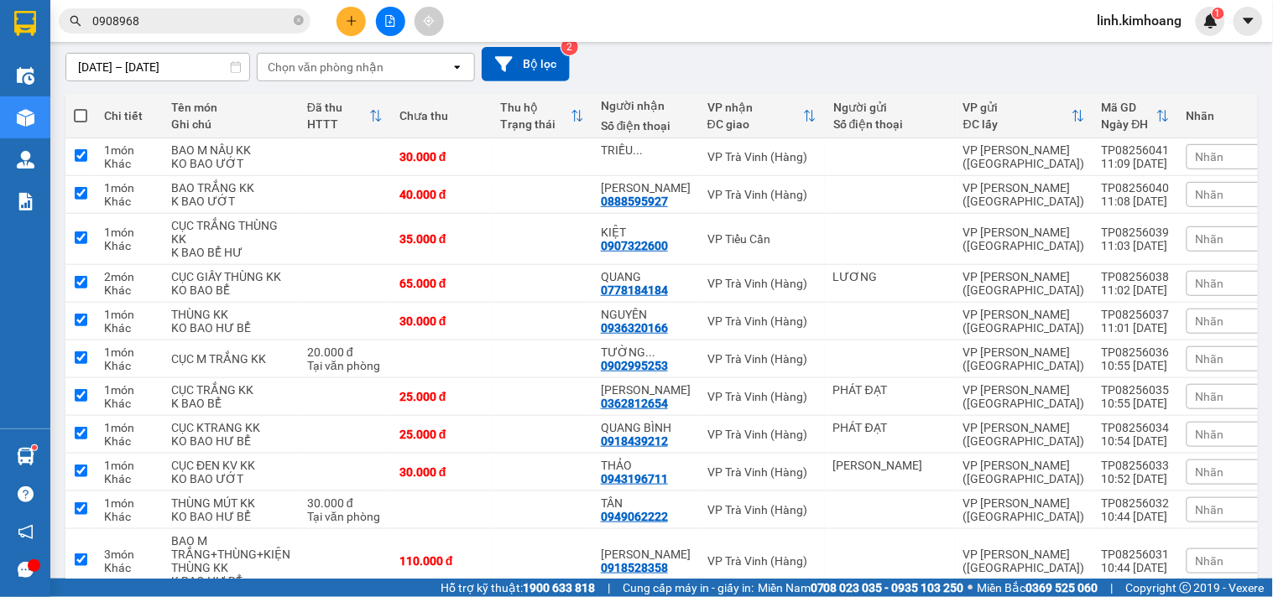
checkbox input "true"
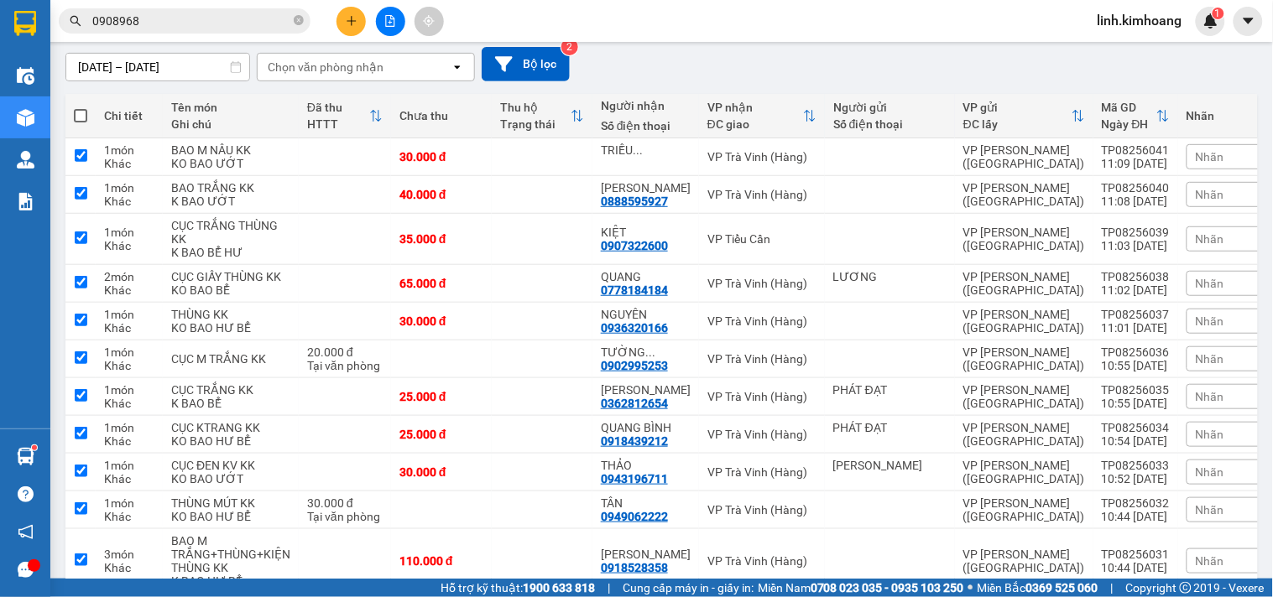
checkbox input "true"
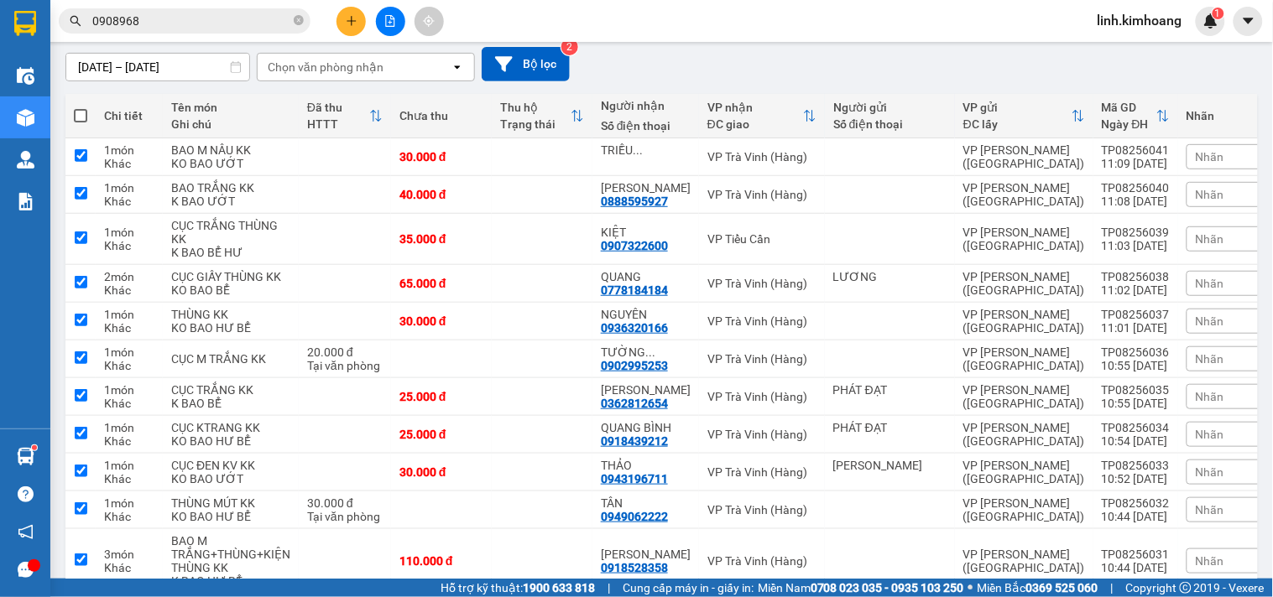
checkbox input "true"
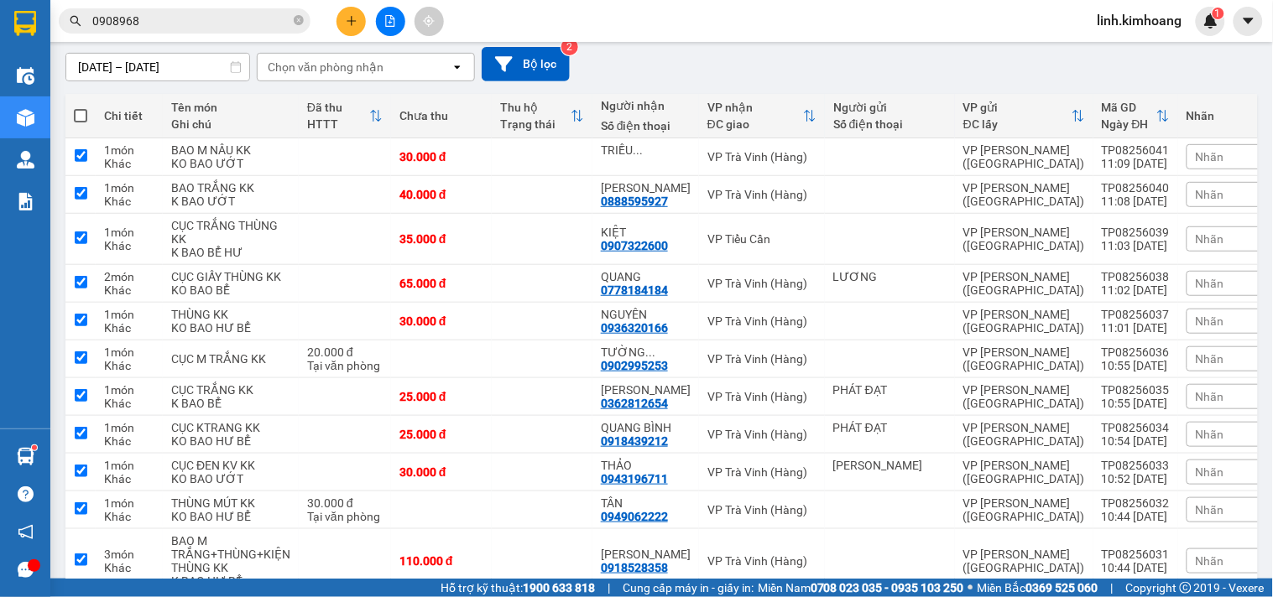
checkbox input "true"
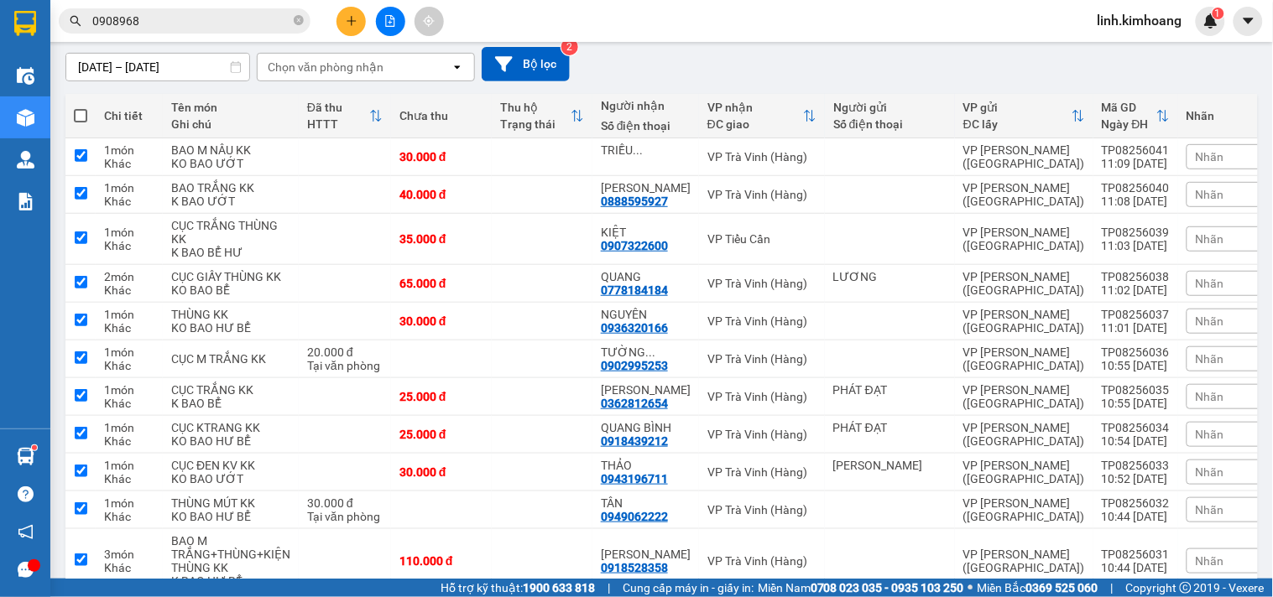
checkbox input "true"
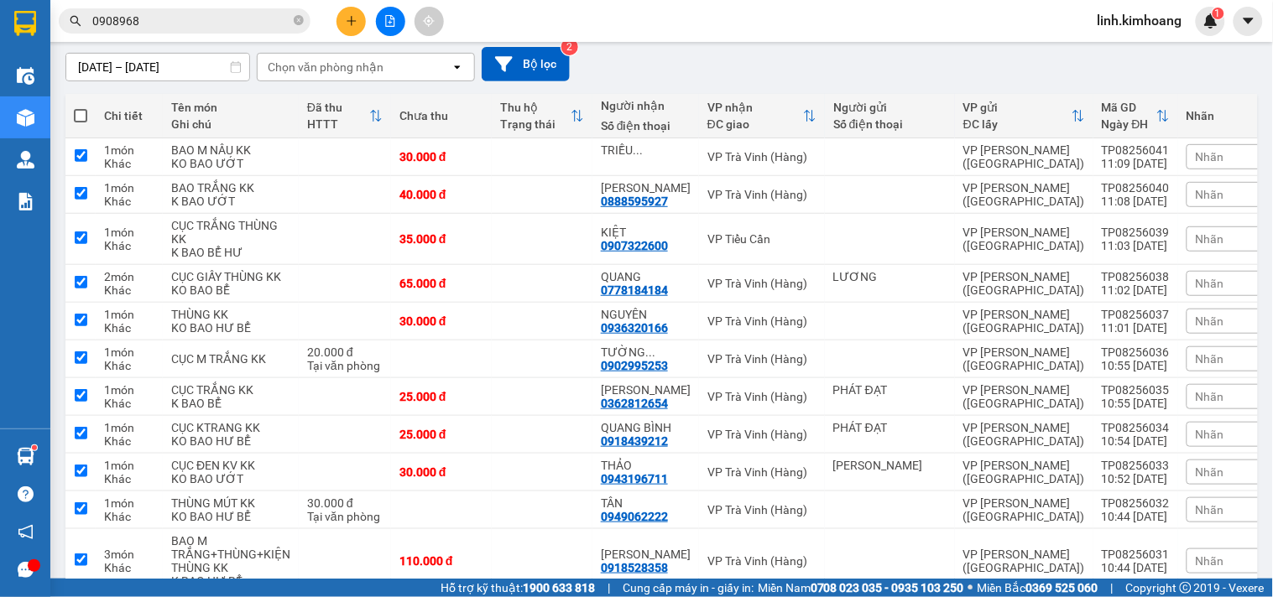
checkbox input "true"
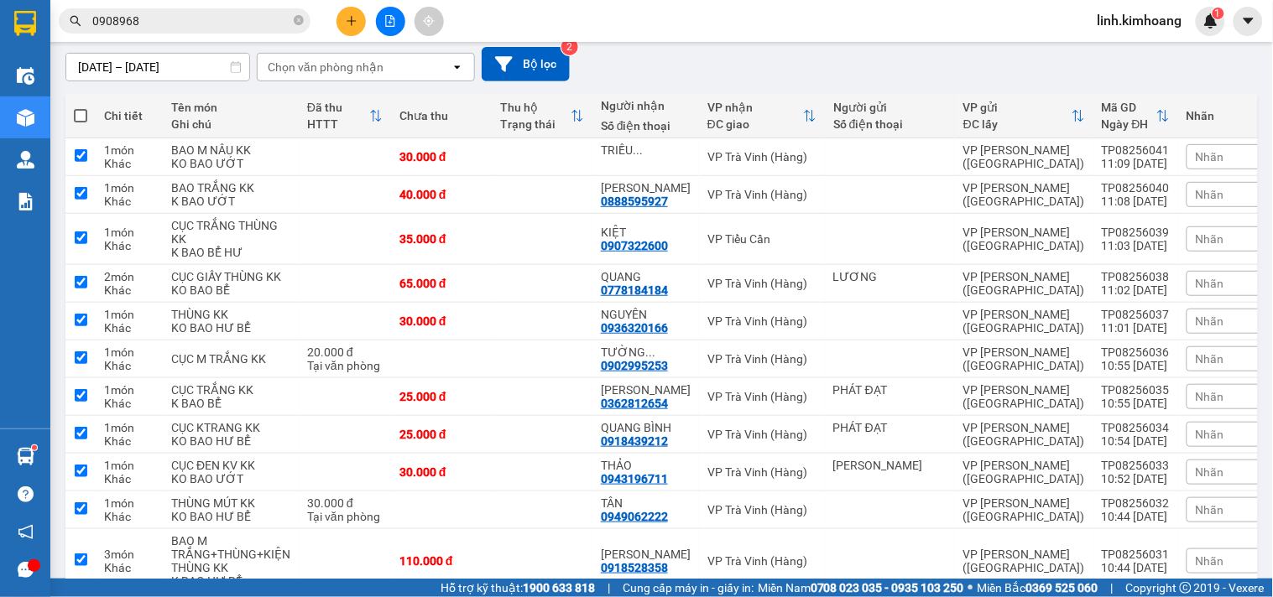
checkbox input "true"
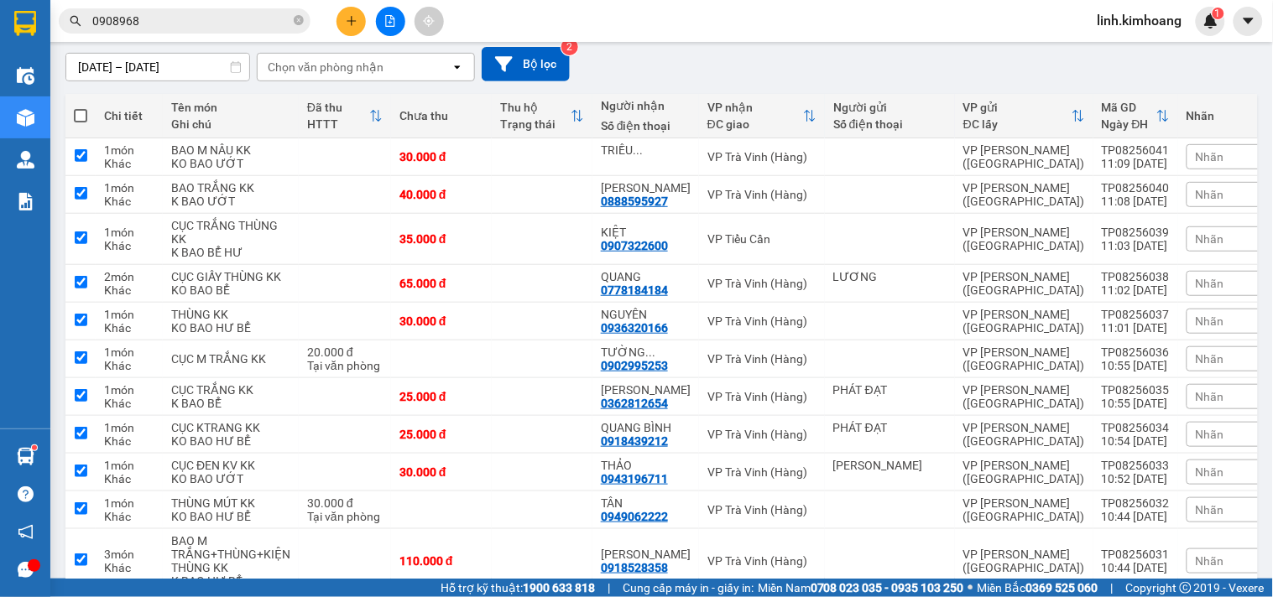
checkbox input "true"
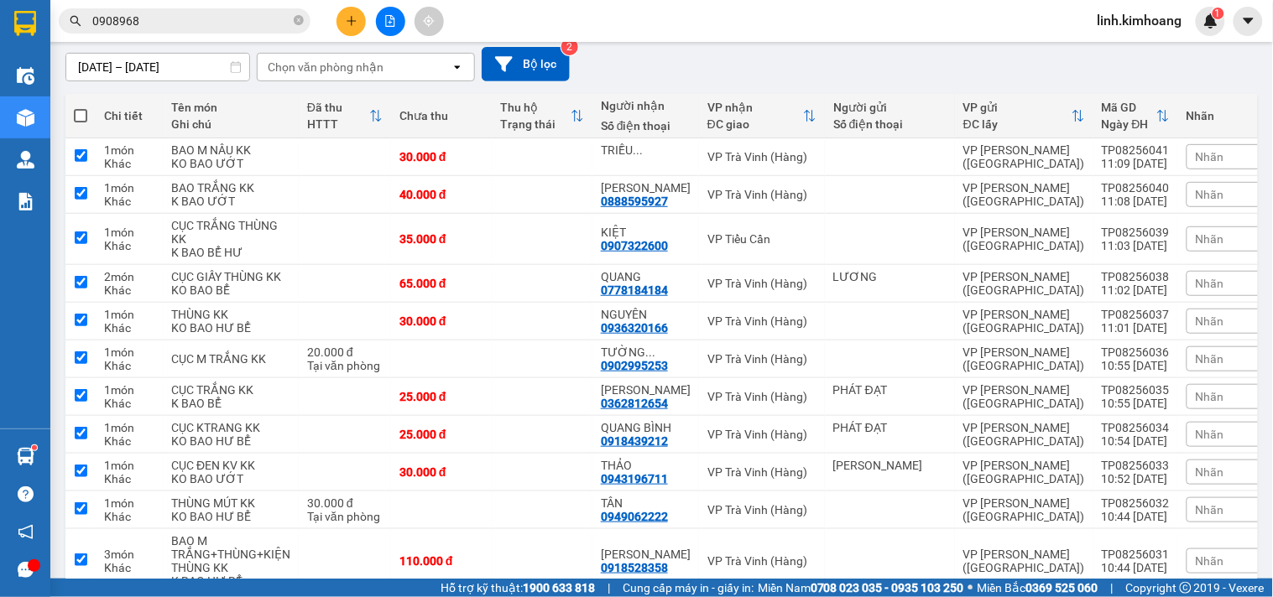
checkbox input "true"
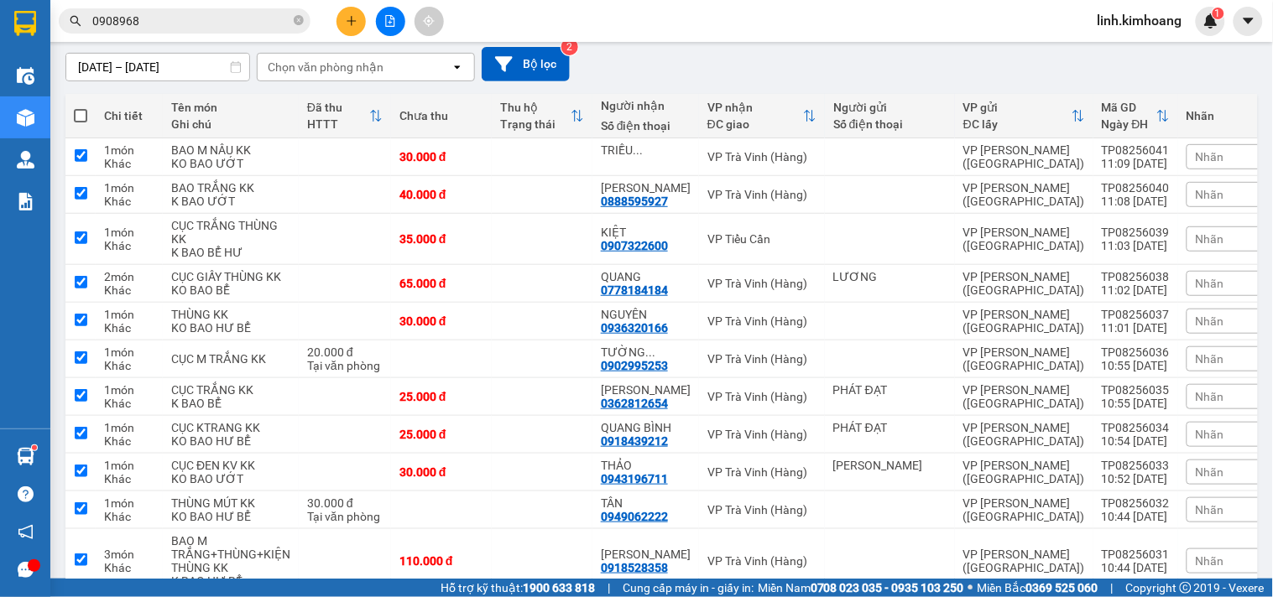
checkbox input "true"
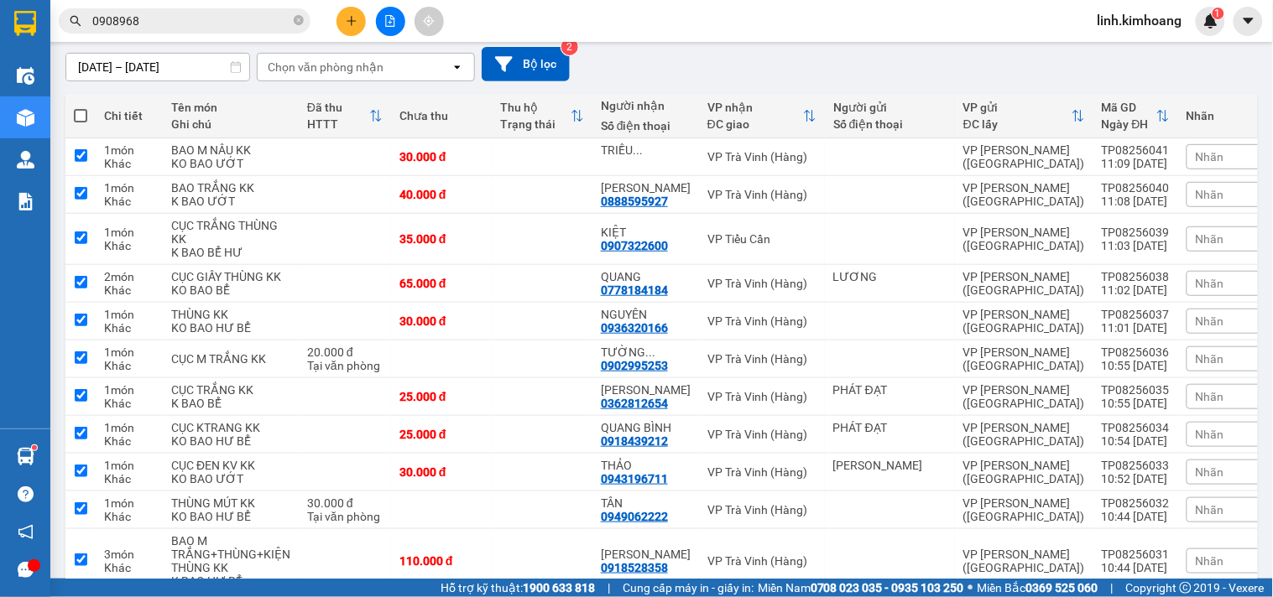
checkbox input "true"
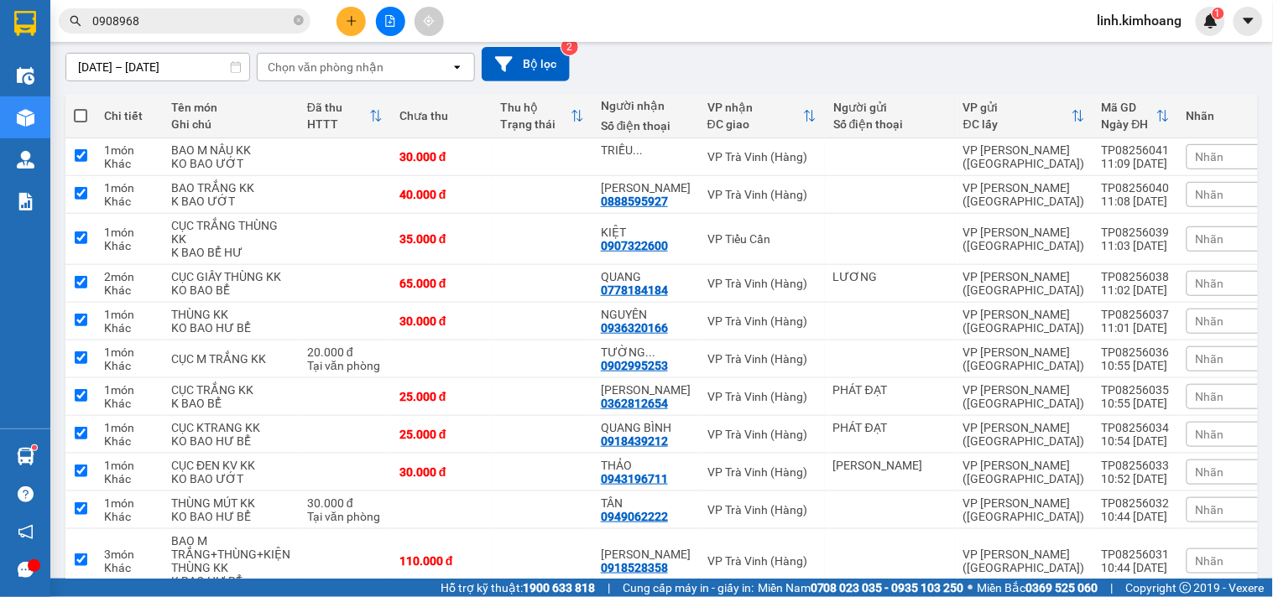
checkbox input "true"
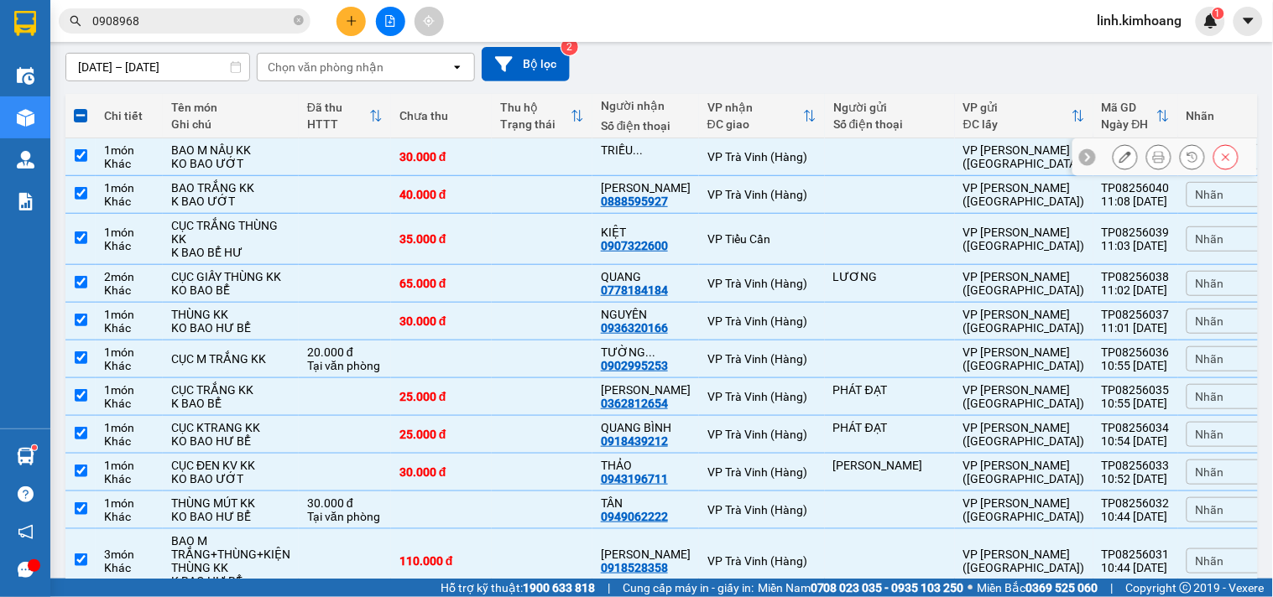
click at [76, 156] on input "checkbox" at bounding box center [81, 155] width 13 height 13
checkbox input "false"
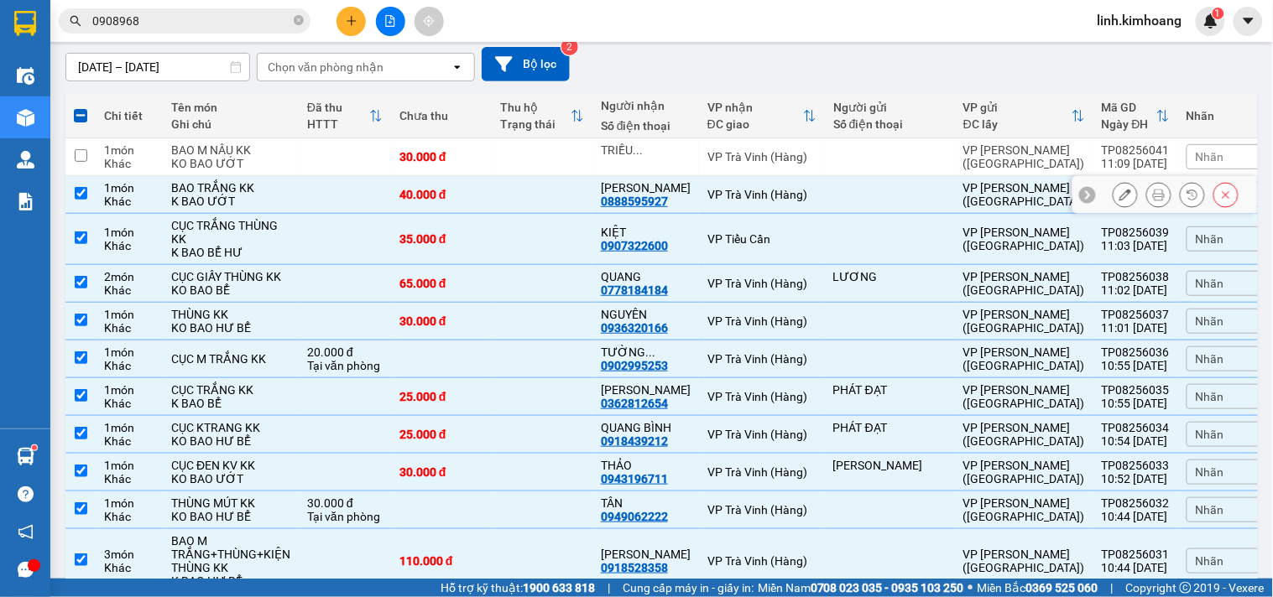
click at [81, 190] on input "checkbox" at bounding box center [81, 193] width 13 height 13
checkbox input "false"
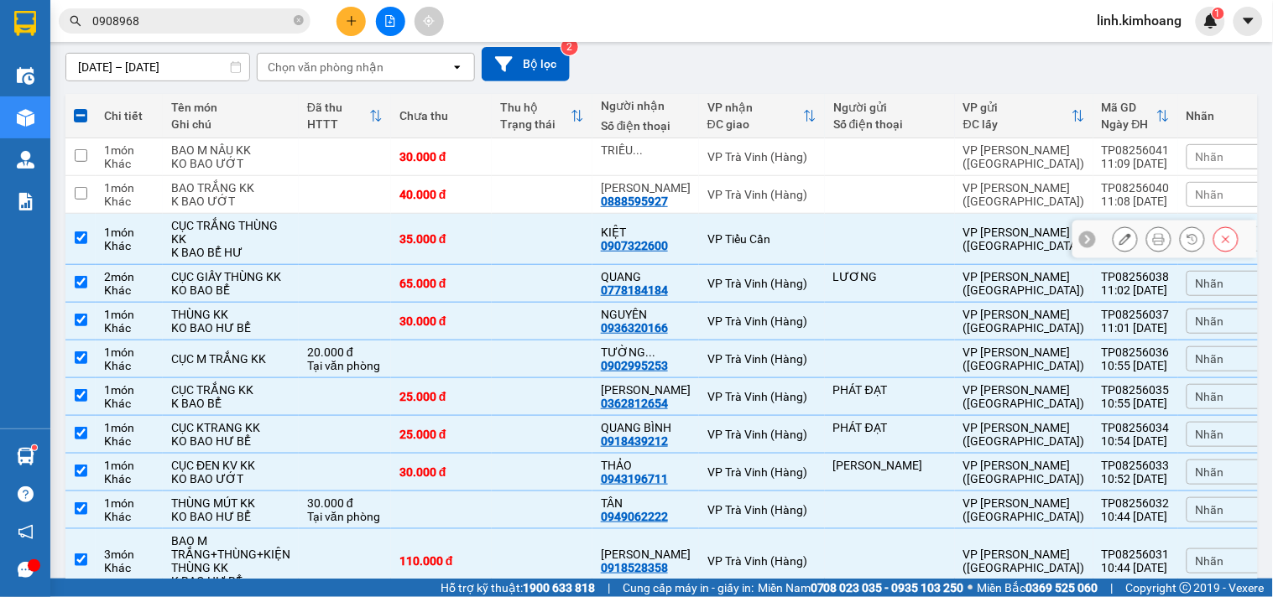
click at [92, 232] on td at bounding box center [80, 239] width 30 height 51
checkbox input "false"
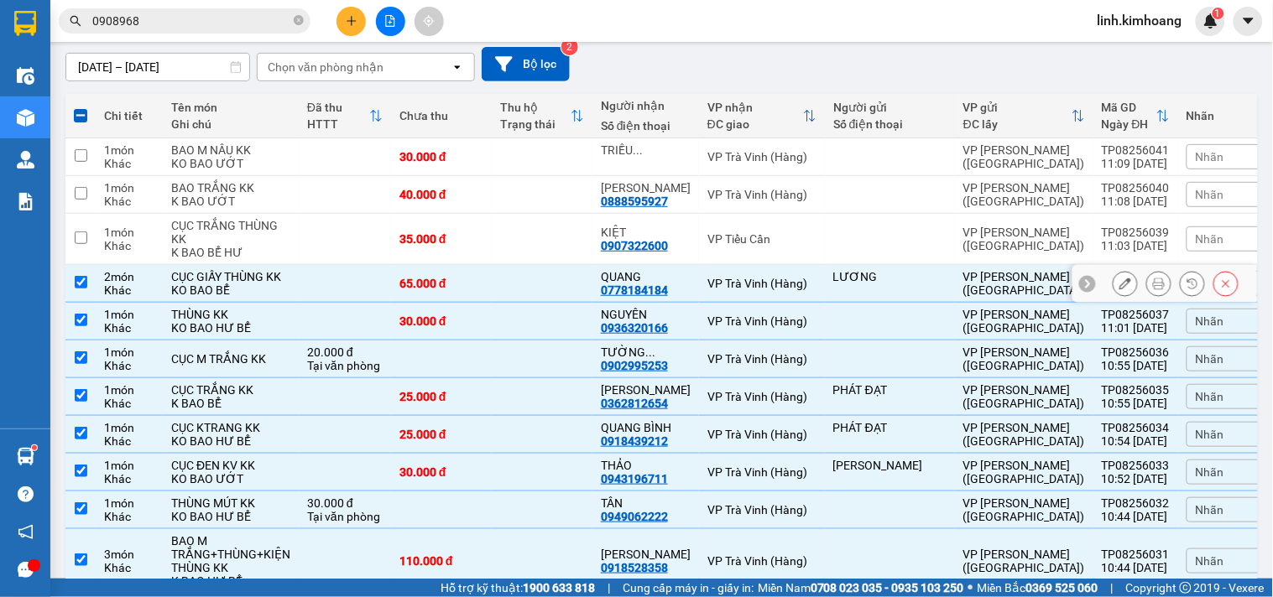
click at [99, 274] on td "2 món Khác" at bounding box center [129, 284] width 67 height 38
checkbox input "false"
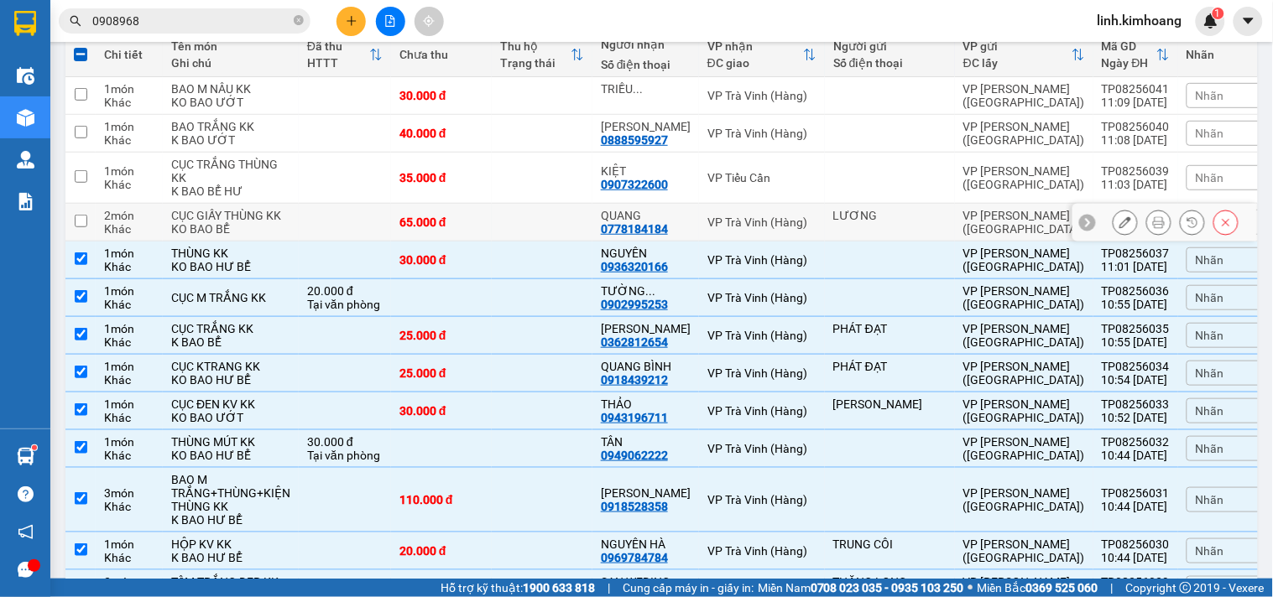
scroll to position [236, 0]
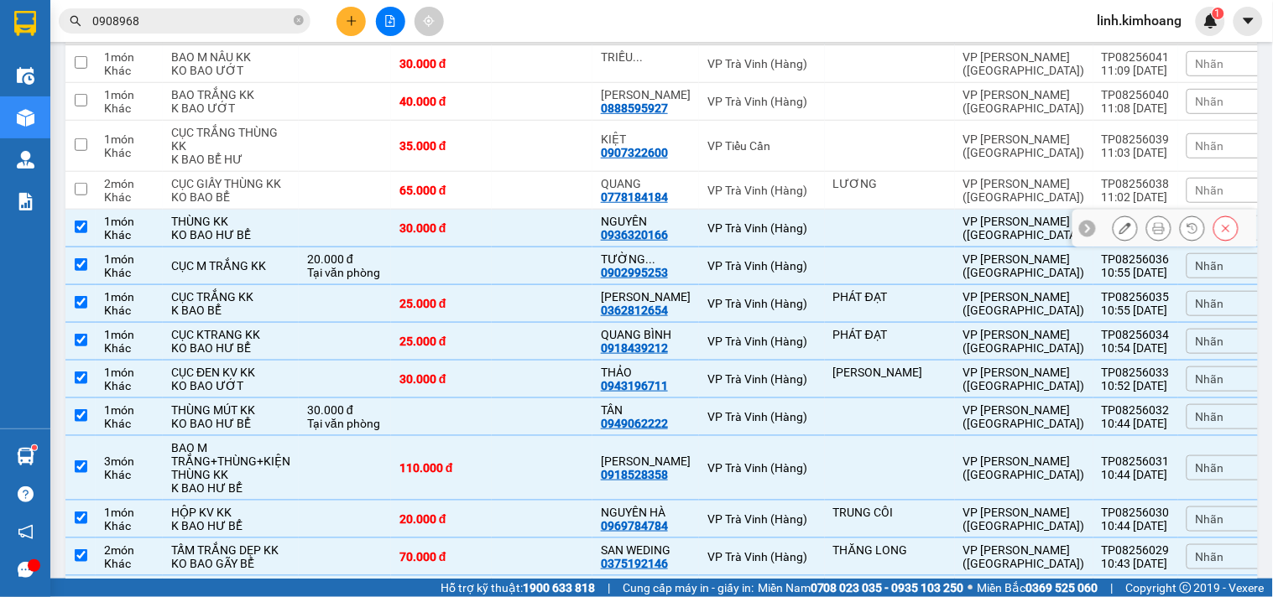
click at [316, 222] on td at bounding box center [345, 229] width 92 height 38
checkbox input "false"
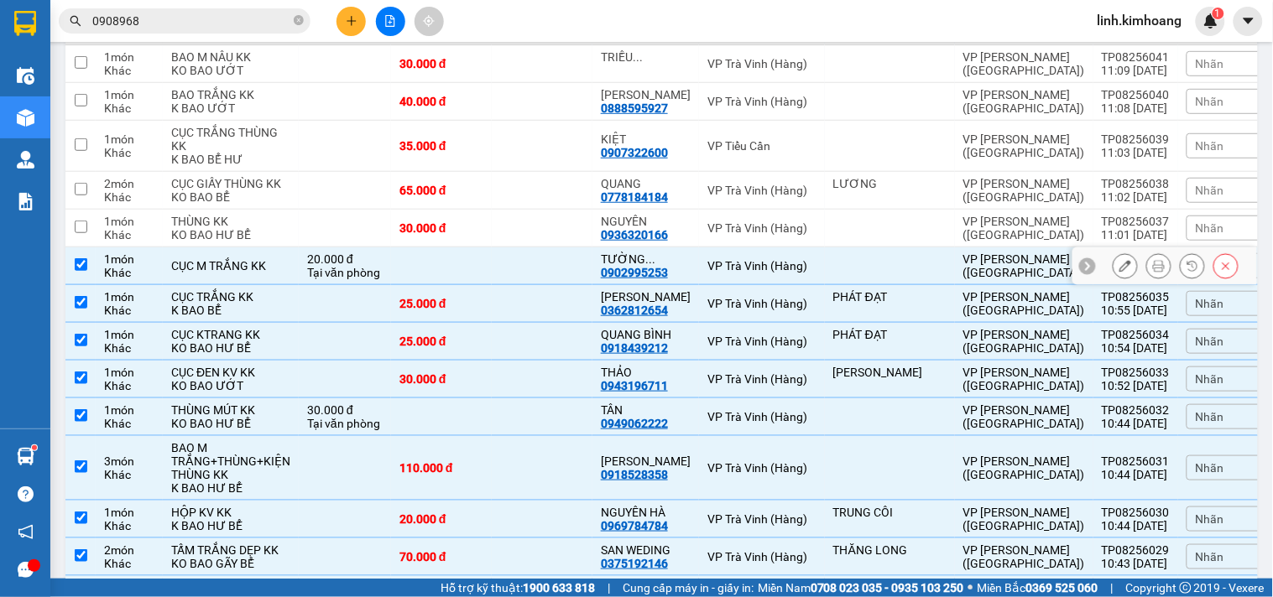
click at [325, 267] on div "Tại văn phòng" at bounding box center [345, 272] width 76 height 13
checkbox input "false"
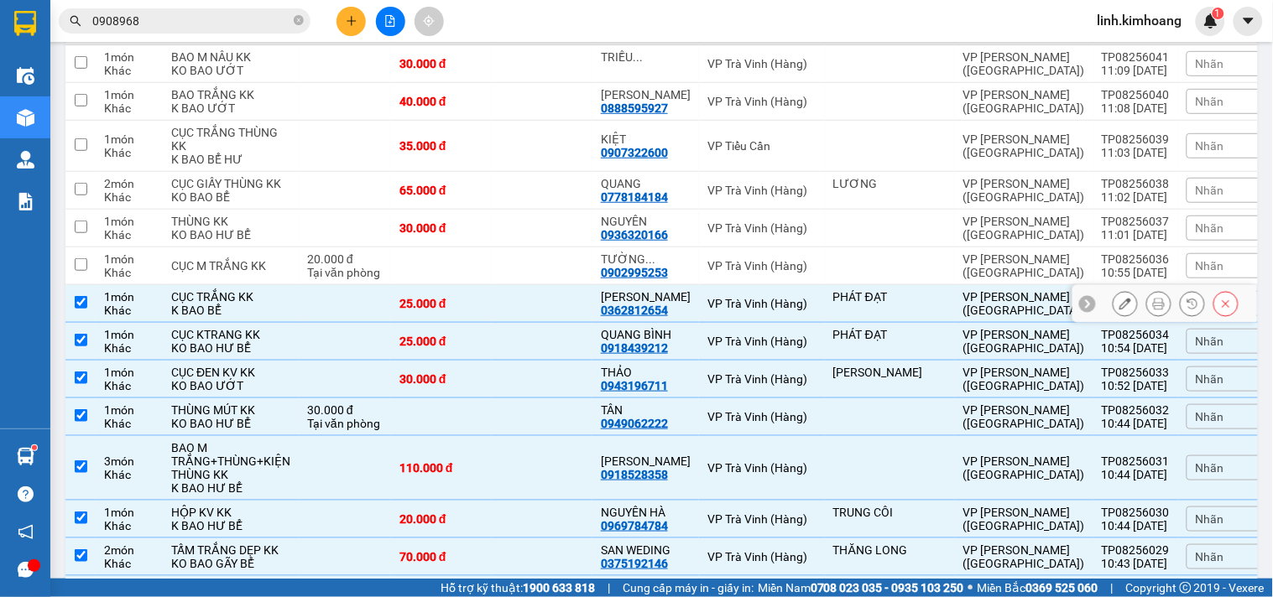
click at [339, 300] on td at bounding box center [345, 304] width 92 height 38
checkbox input "false"
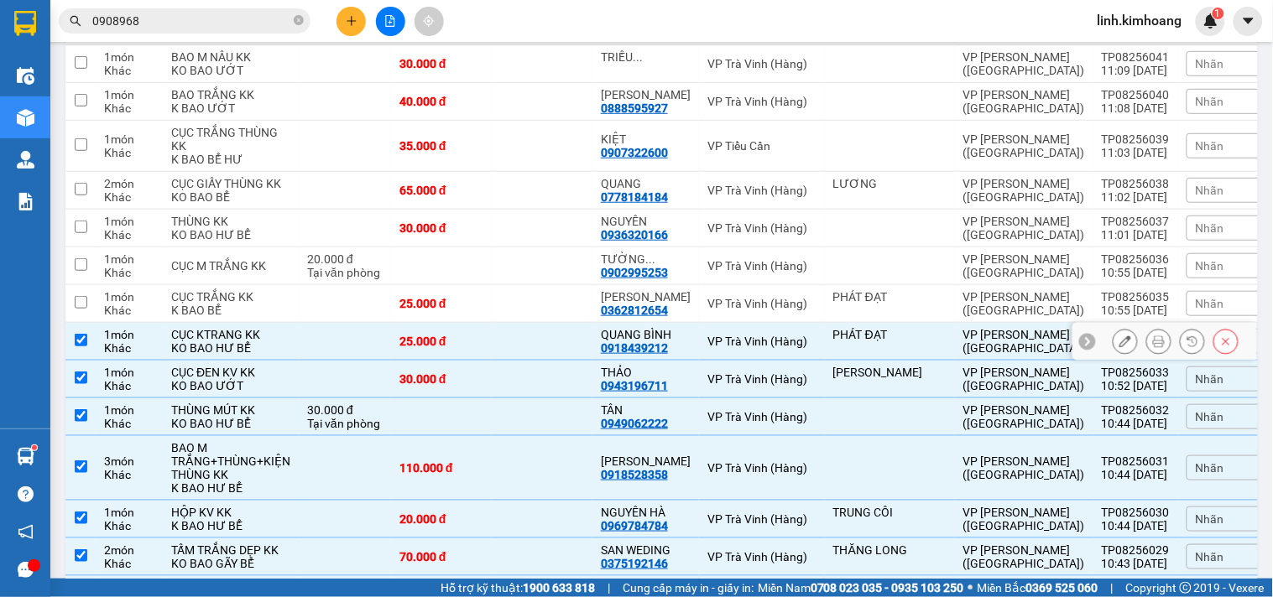
click at [349, 347] on td at bounding box center [345, 342] width 92 height 38
checkbox input "false"
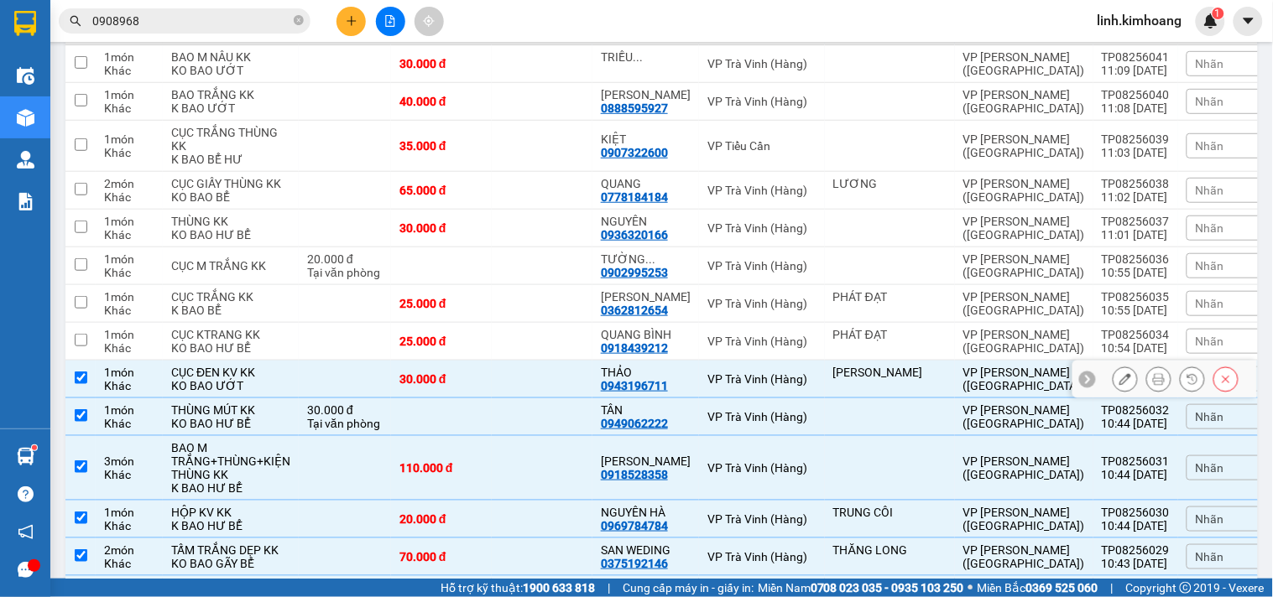
click at [356, 381] on td at bounding box center [345, 380] width 92 height 38
checkbox input "false"
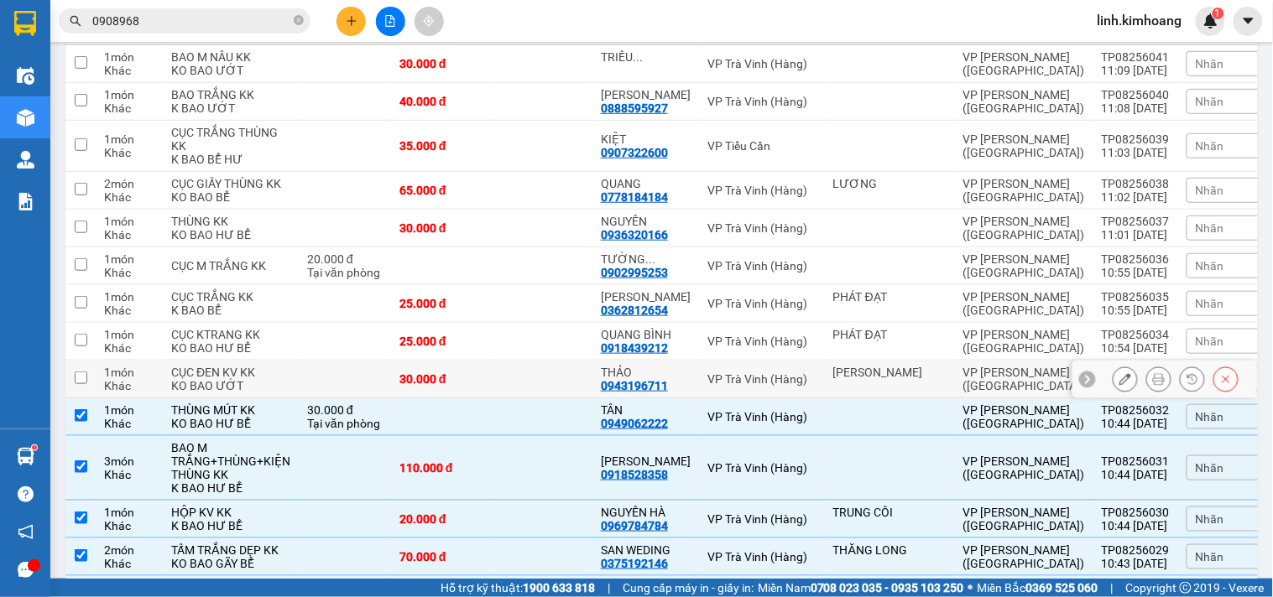
scroll to position [515, 0]
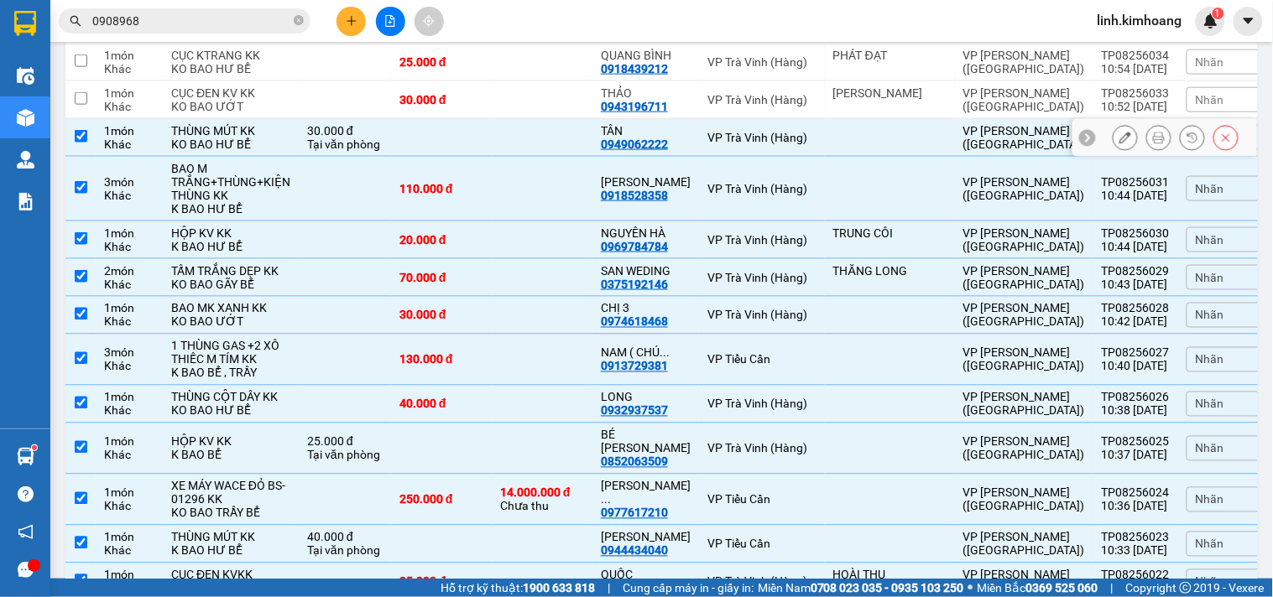
click at [383, 141] on div "Tại văn phòng" at bounding box center [345, 144] width 76 height 13
checkbox input "false"
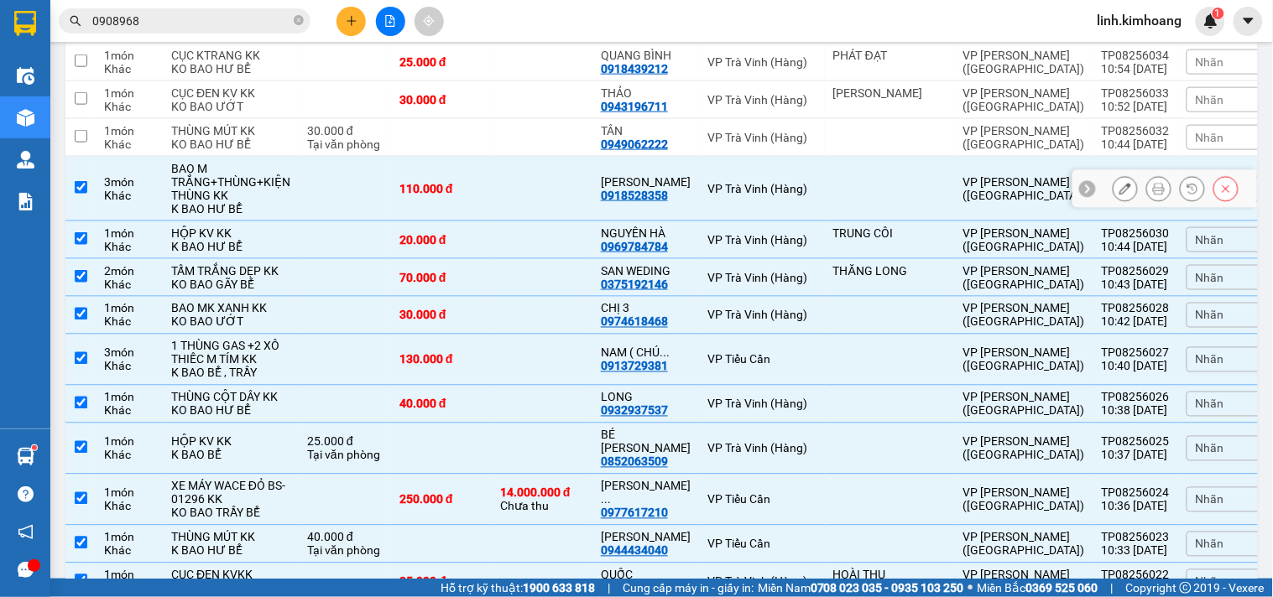
click at [403, 201] on td "110.000 đ" at bounding box center [441, 189] width 101 height 65
checkbox input "false"
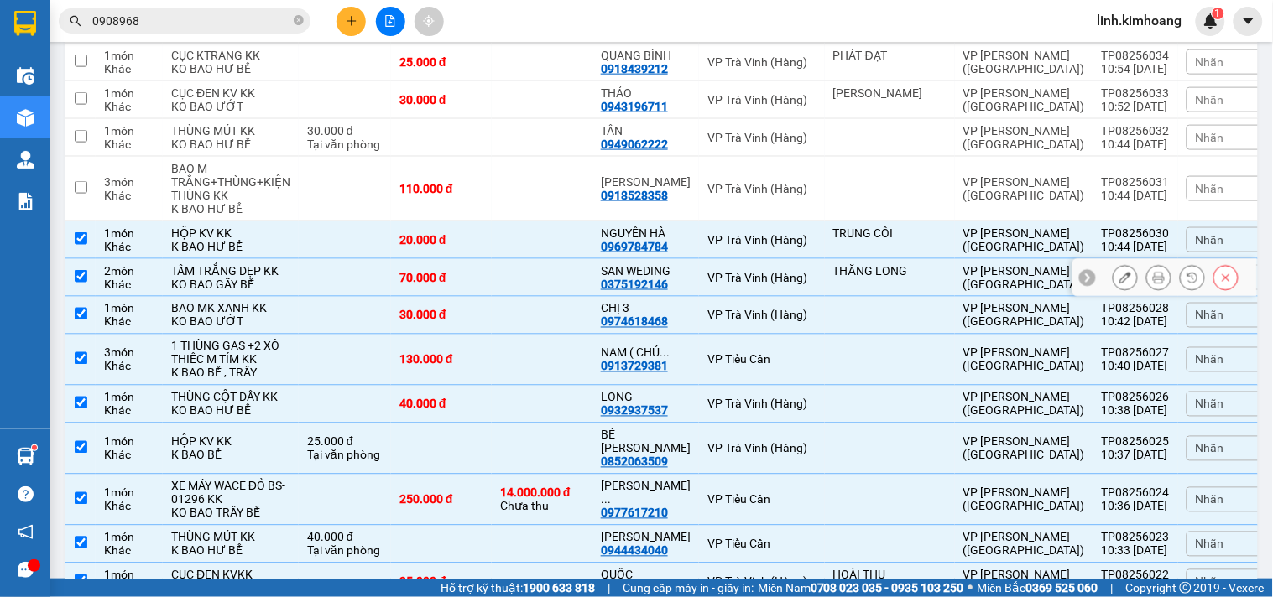
click at [406, 261] on td "70.000 đ" at bounding box center [441, 278] width 101 height 38
checkbox input "false"
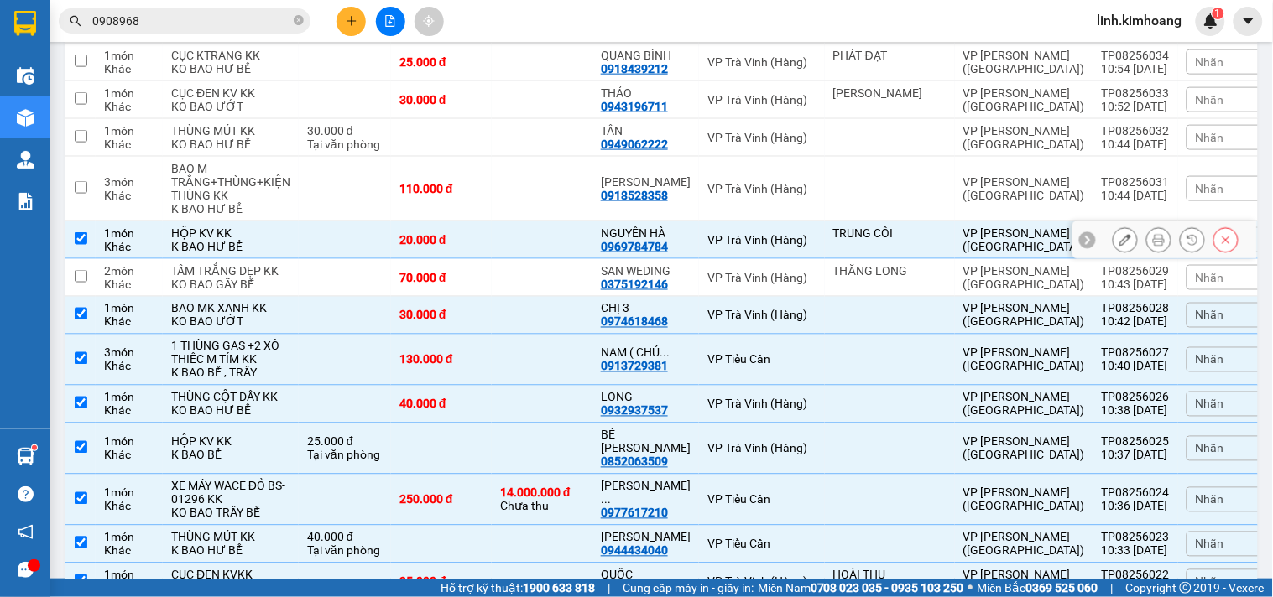
click at [358, 238] on td at bounding box center [345, 241] width 92 height 38
checkbox input "false"
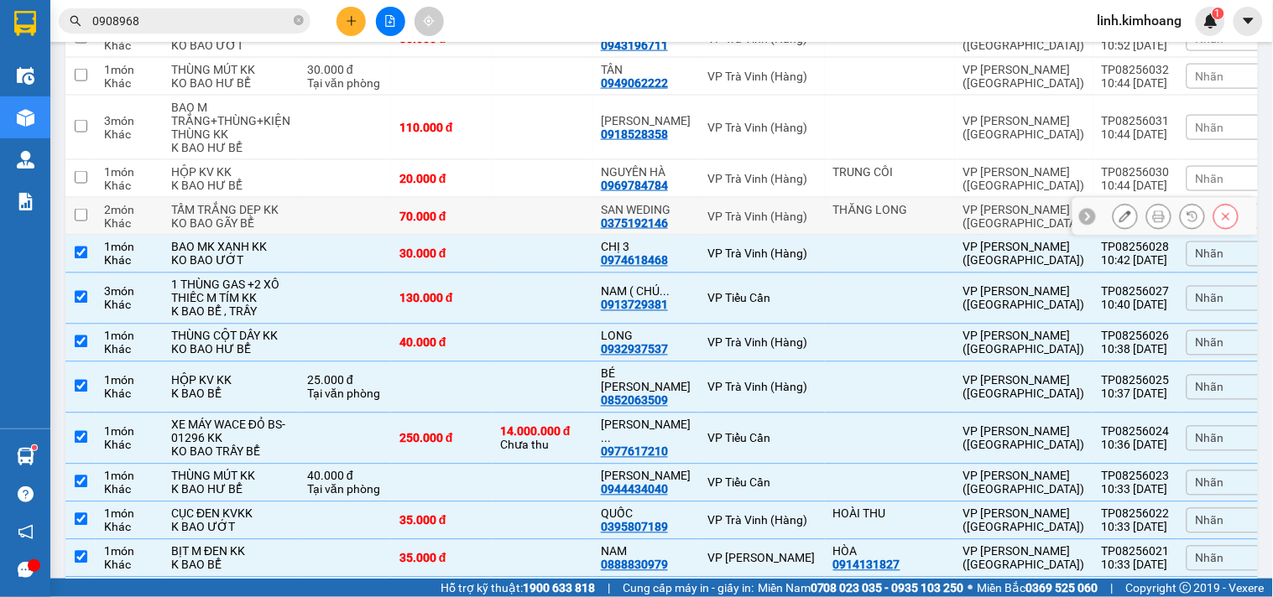
scroll to position [608, 0]
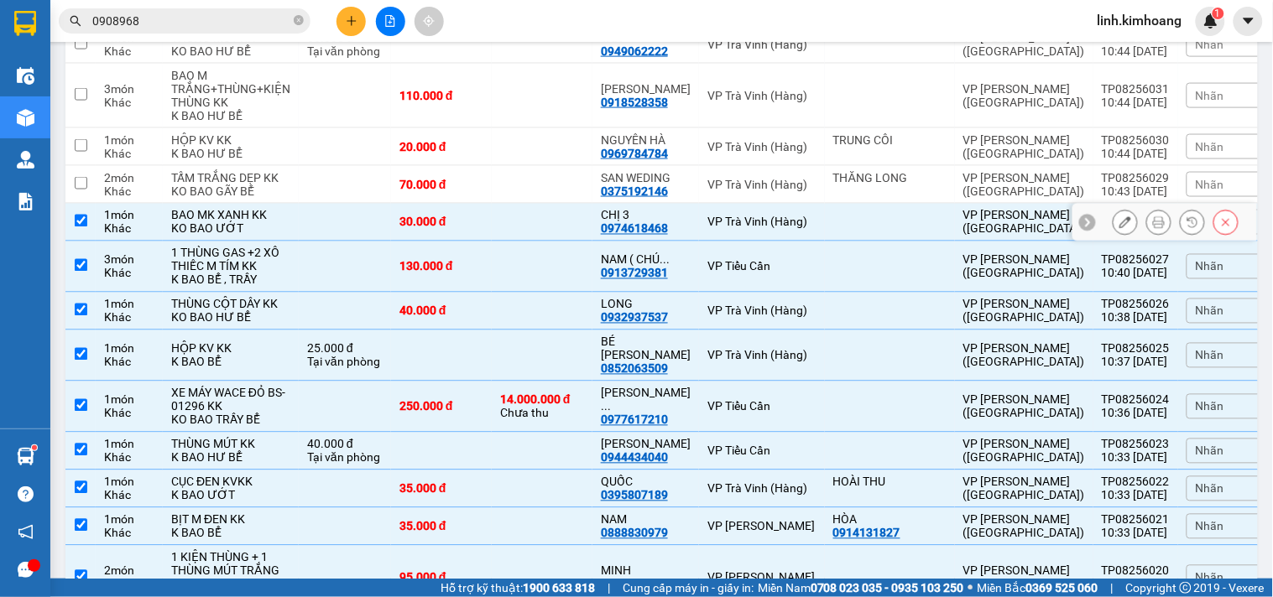
click at [422, 227] on div "30.000 đ" at bounding box center [441, 222] width 84 height 13
checkbox input "false"
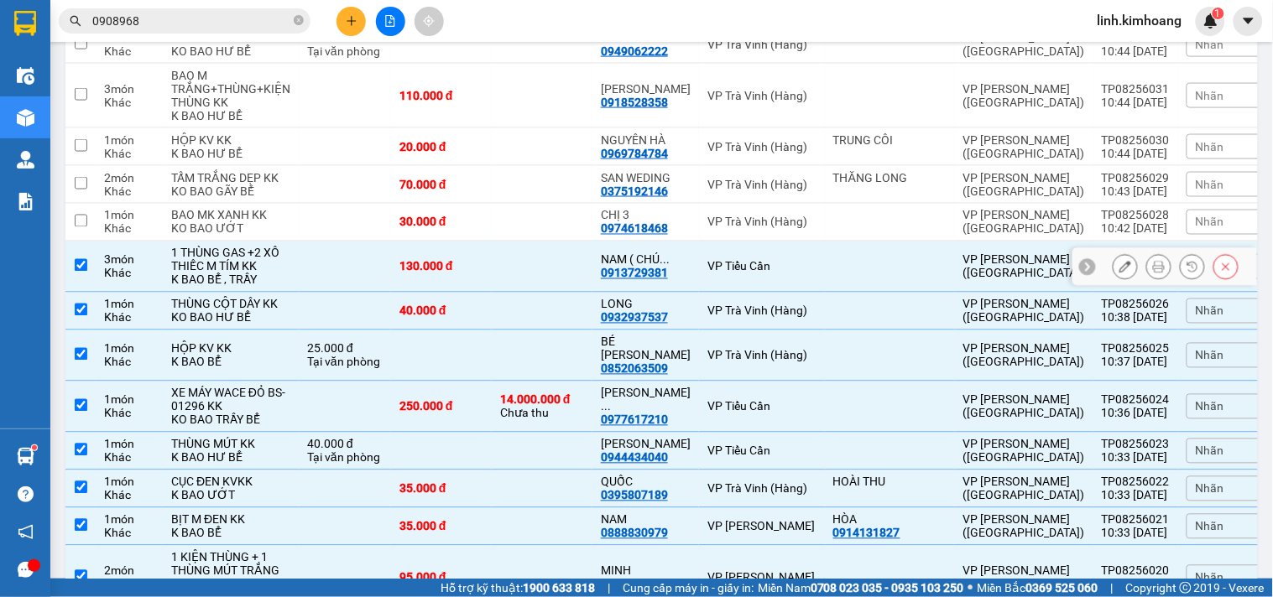
click at [351, 269] on td at bounding box center [345, 267] width 92 height 51
checkbox input "false"
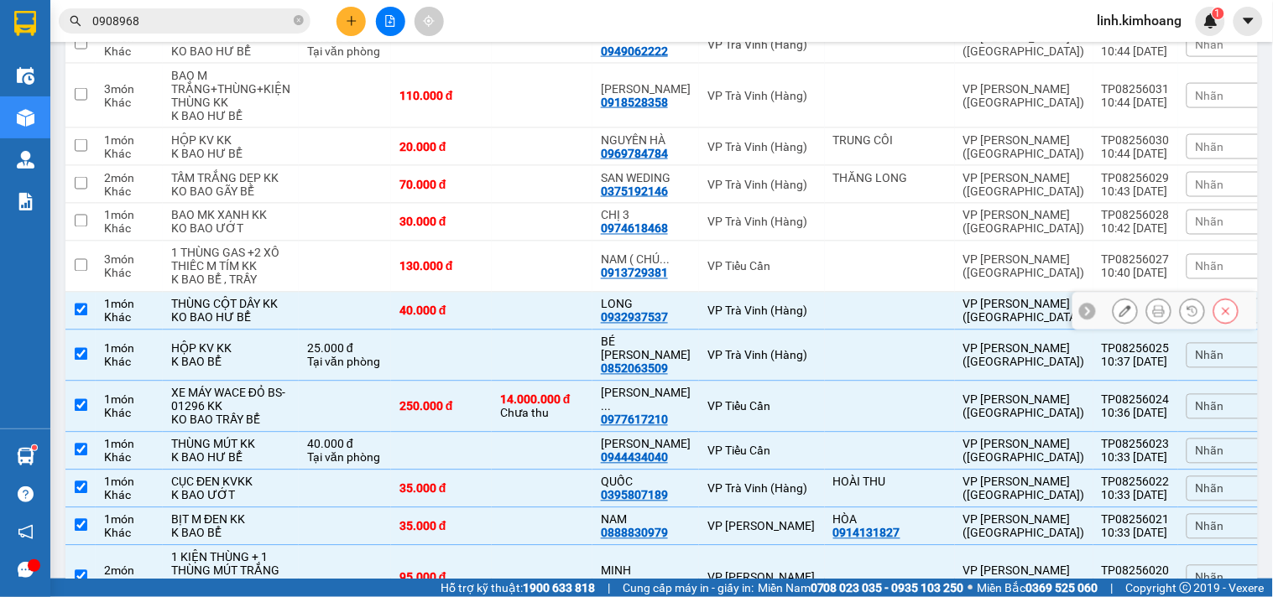
click at [366, 323] on td at bounding box center [345, 312] width 92 height 38
checkbox input "false"
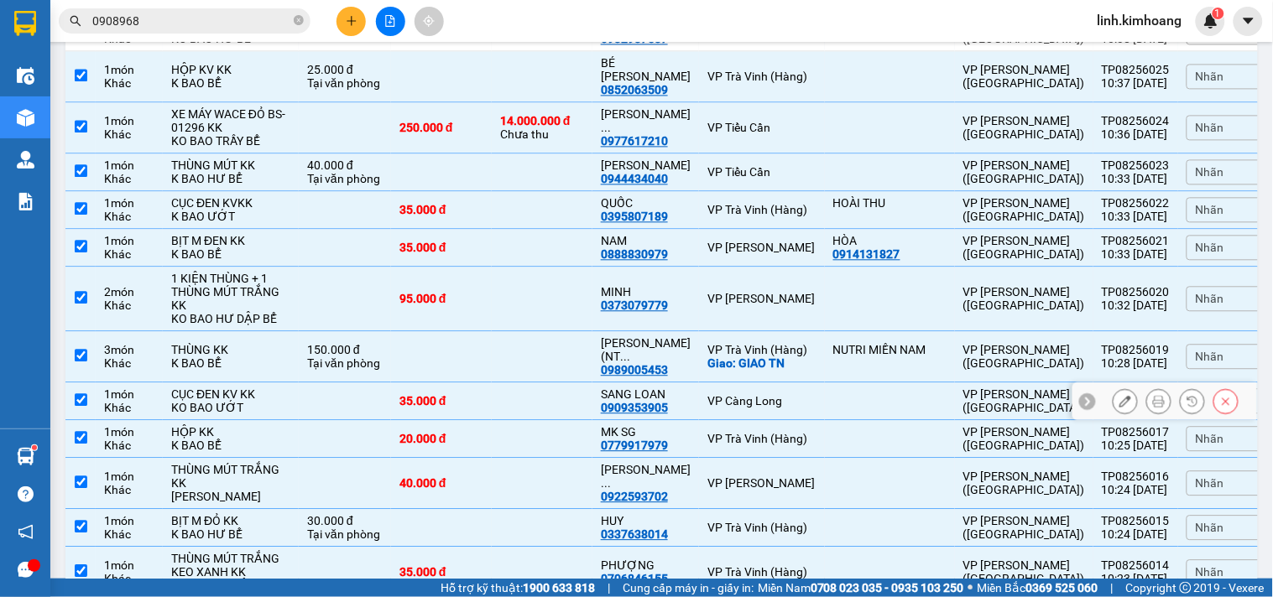
scroll to position [795, 0]
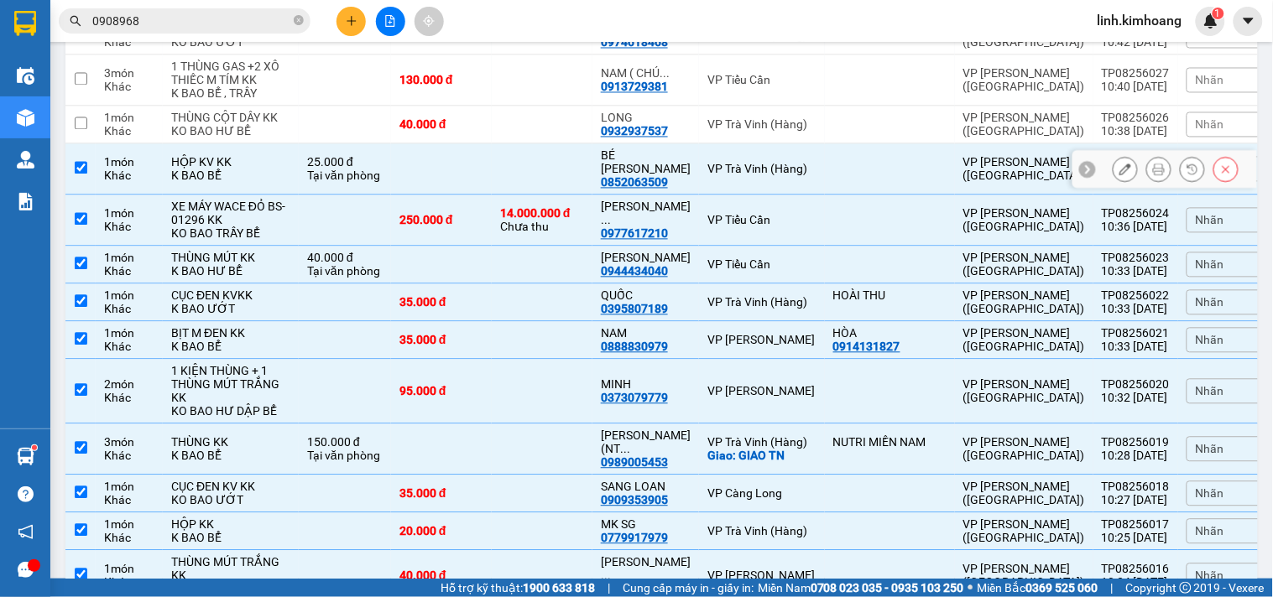
click at [433, 163] on td at bounding box center [441, 169] width 101 height 51
checkbox input "false"
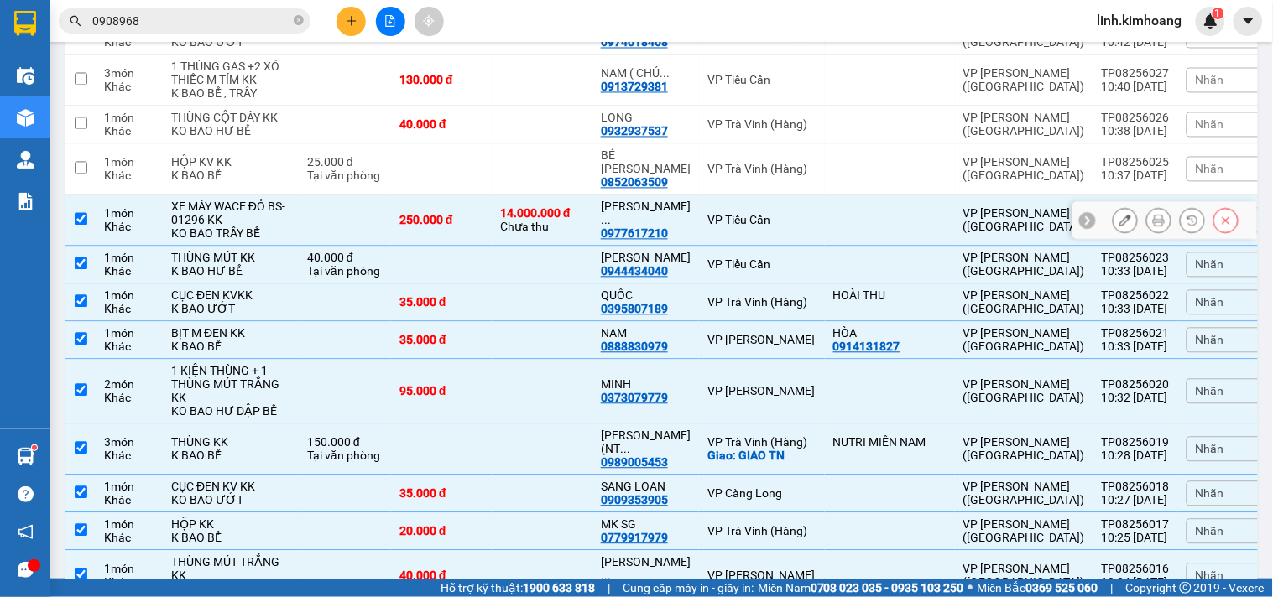
click at [435, 214] on div "250.000 đ" at bounding box center [441, 220] width 84 height 13
checkbox input "false"
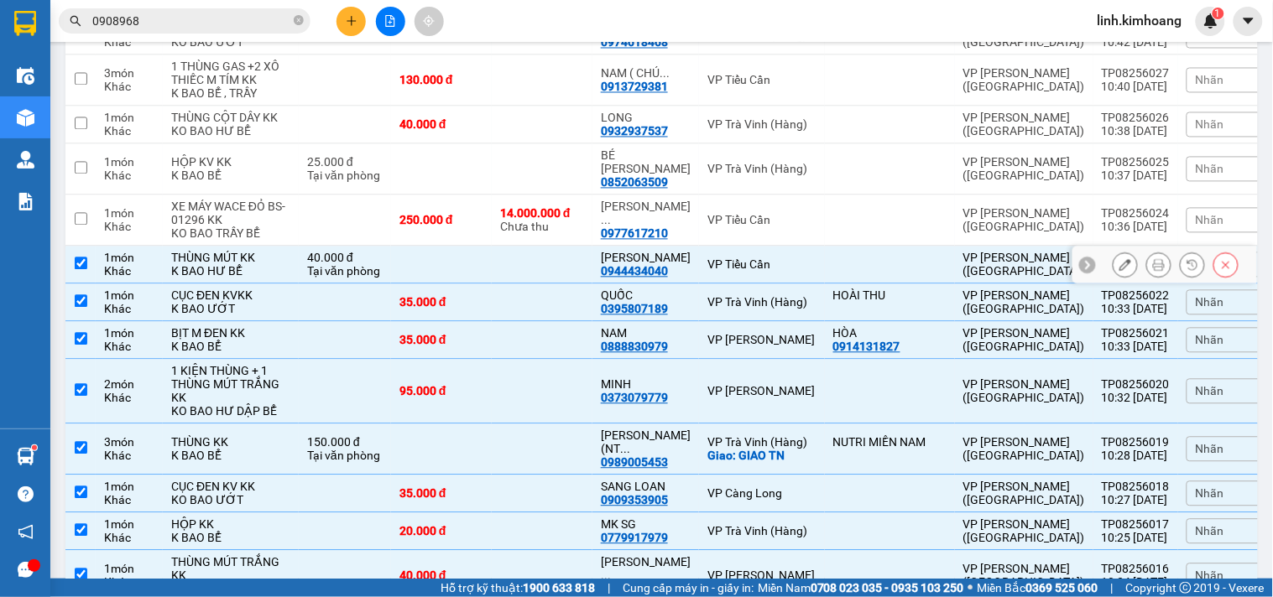
click at [542, 258] on td at bounding box center [542, 266] width 101 height 38
checkbox input "false"
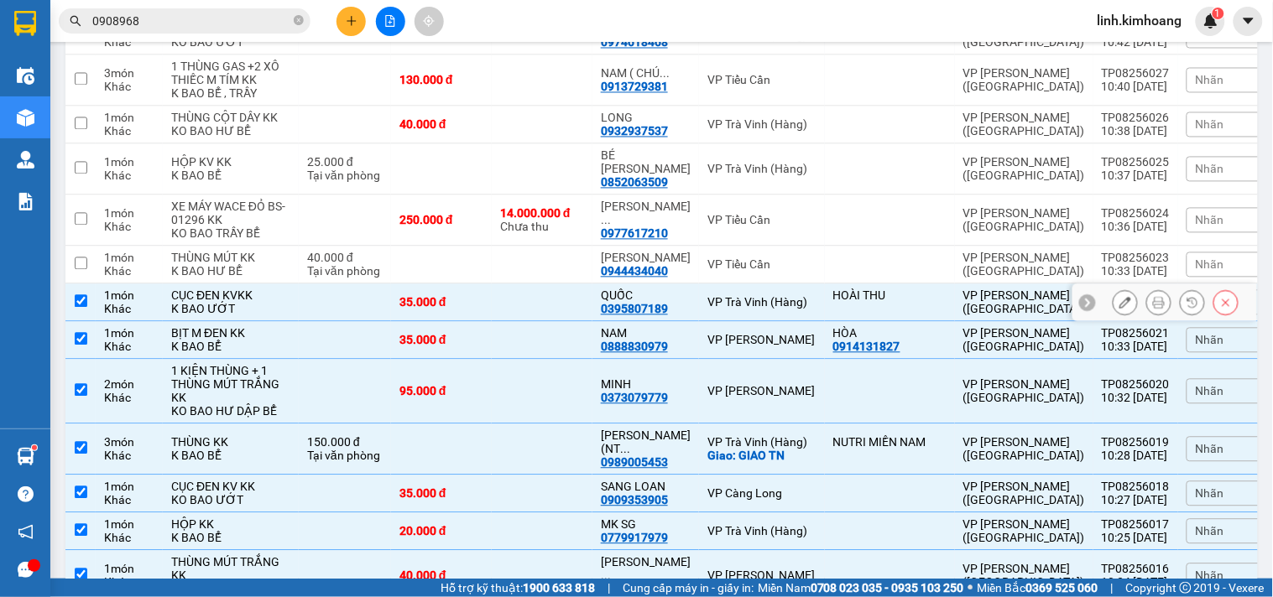
click at [492, 288] on td "35.000 đ" at bounding box center [441, 303] width 101 height 38
checkbox input "false"
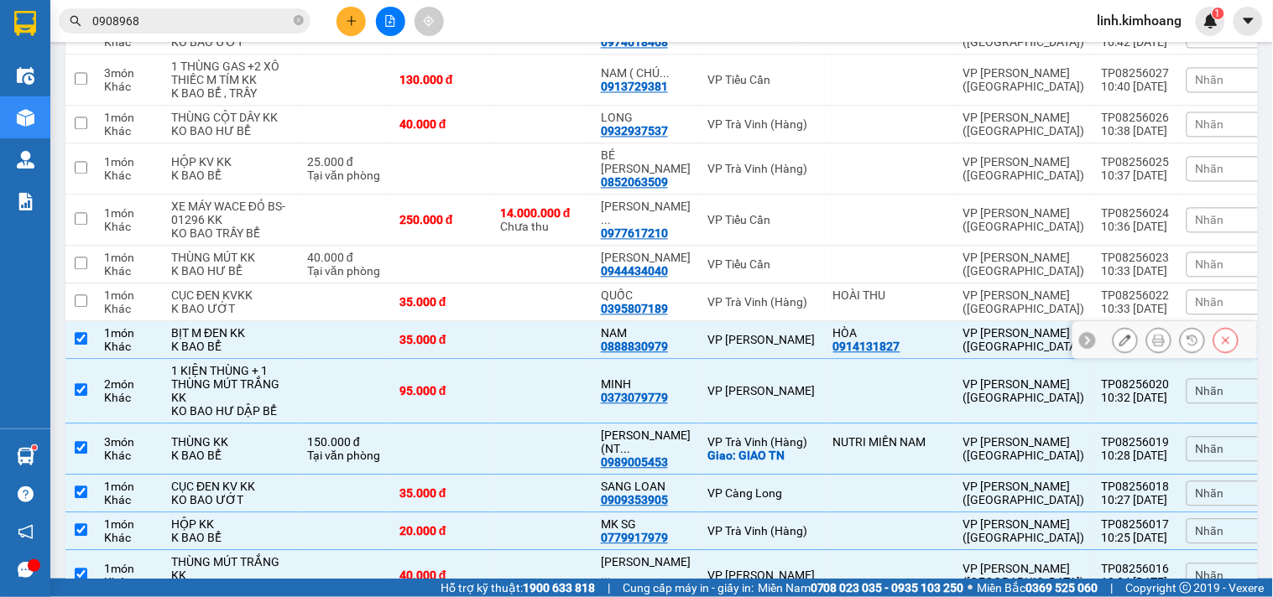
click at [530, 325] on td at bounding box center [542, 341] width 101 height 38
checkbox input "false"
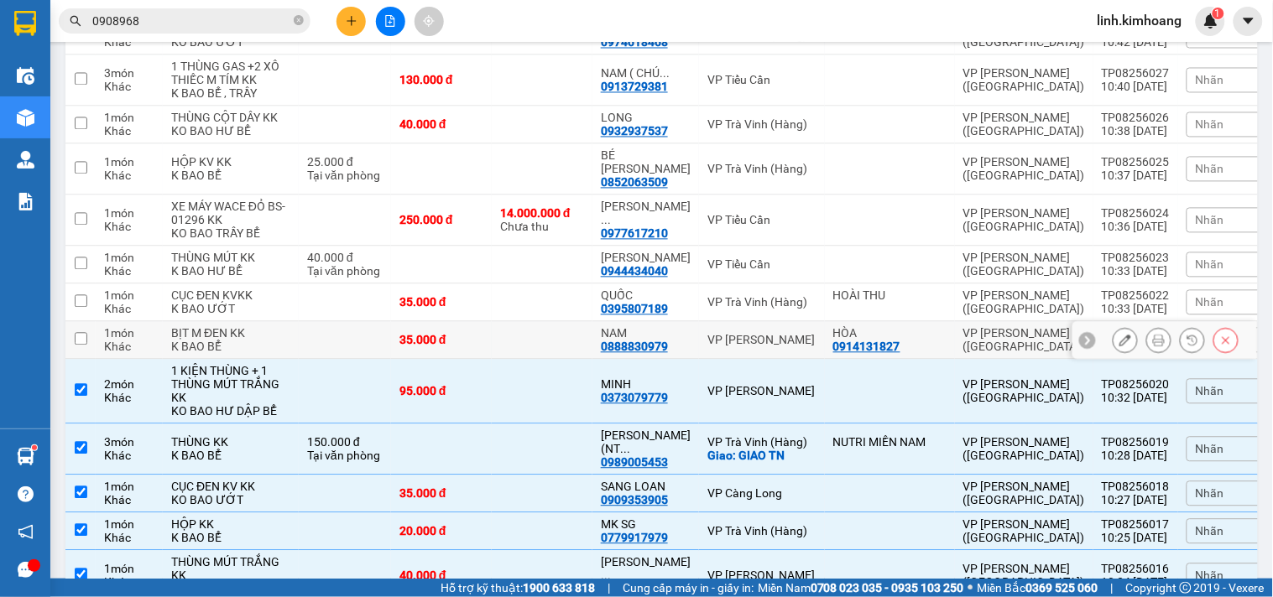
scroll to position [888, 0]
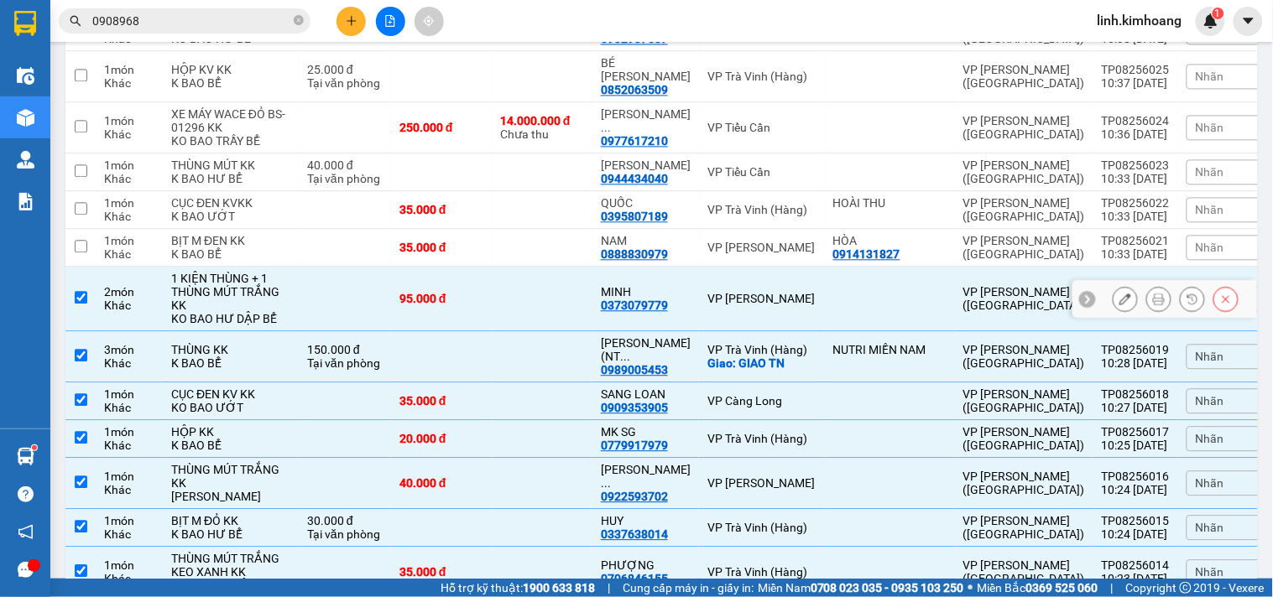
drag, startPoint x: 541, startPoint y: 267, endPoint x: 541, endPoint y: 281, distance: 14.3
click at [541, 270] on td at bounding box center [542, 299] width 101 height 65
checkbox input "false"
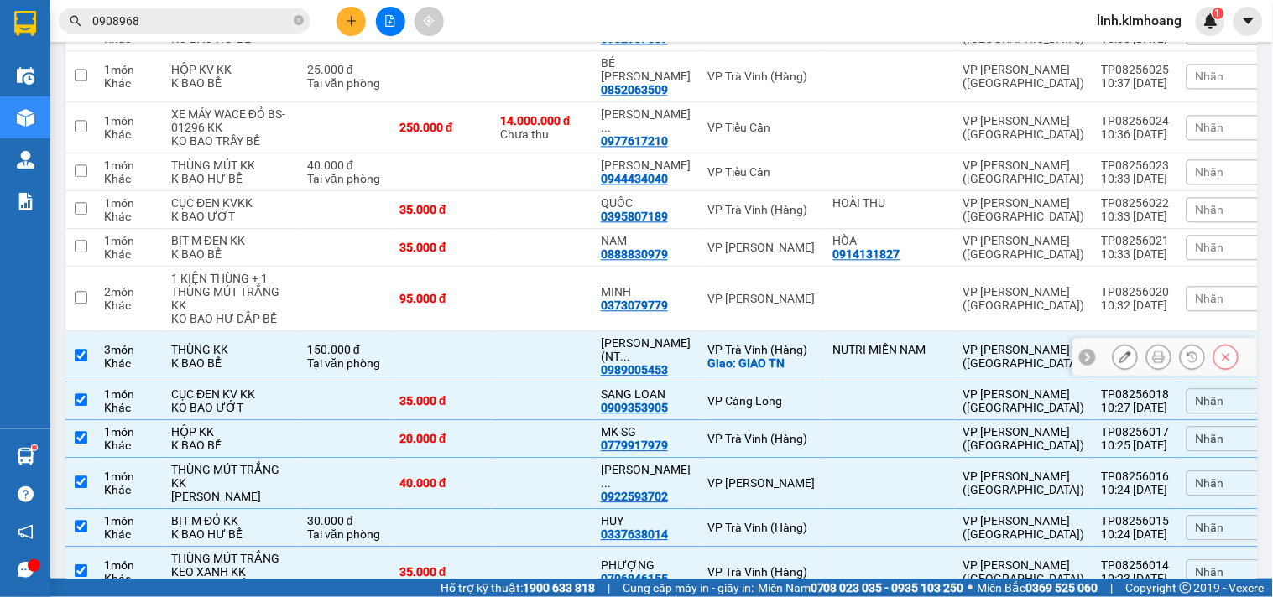
click at [592, 358] on td at bounding box center [542, 356] width 101 height 51
checkbox input "false"
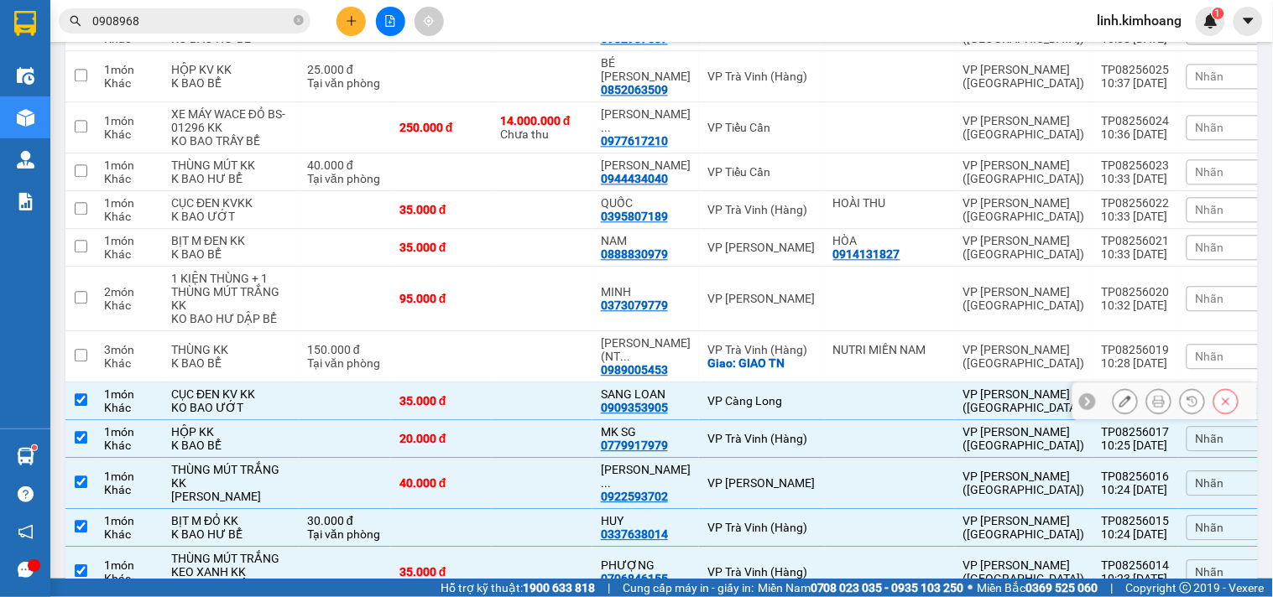
click at [554, 383] on td at bounding box center [542, 402] width 101 height 38
checkbox input "false"
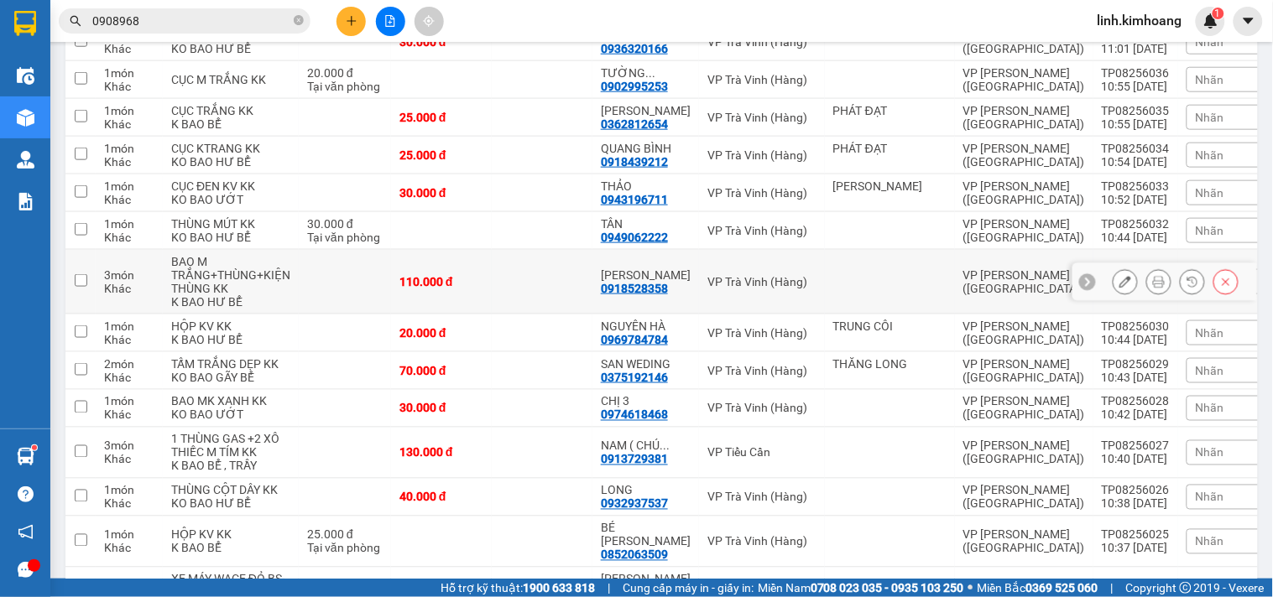
scroll to position [0, 0]
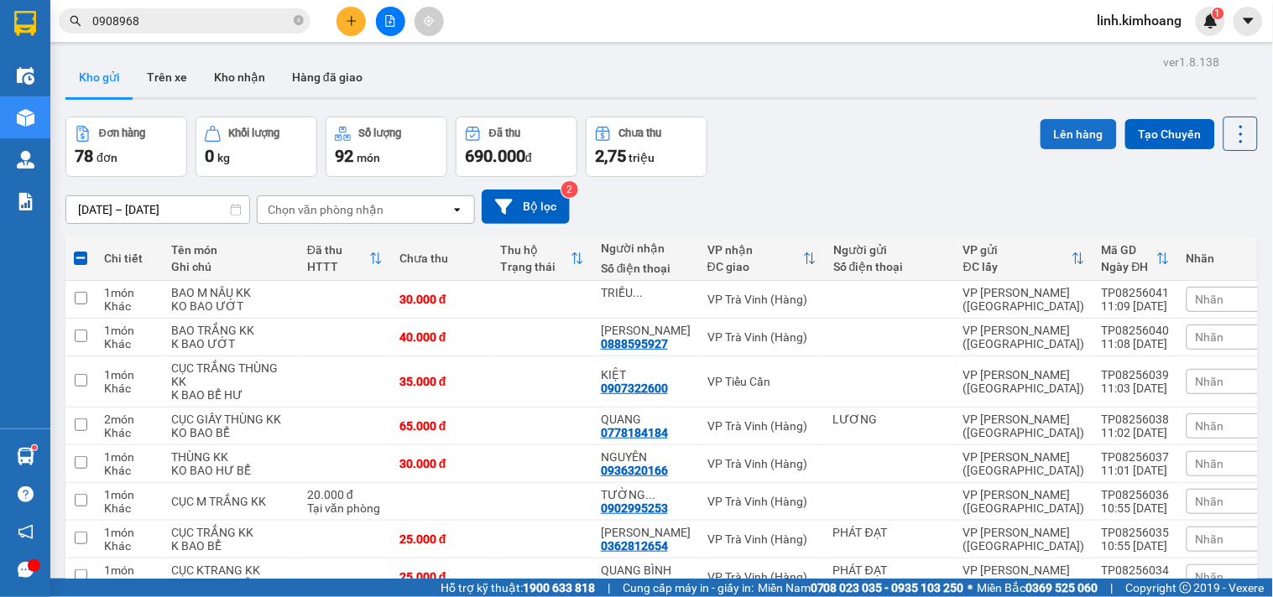
click at [1082, 135] on button "Lên hàng" at bounding box center [1078, 134] width 76 height 30
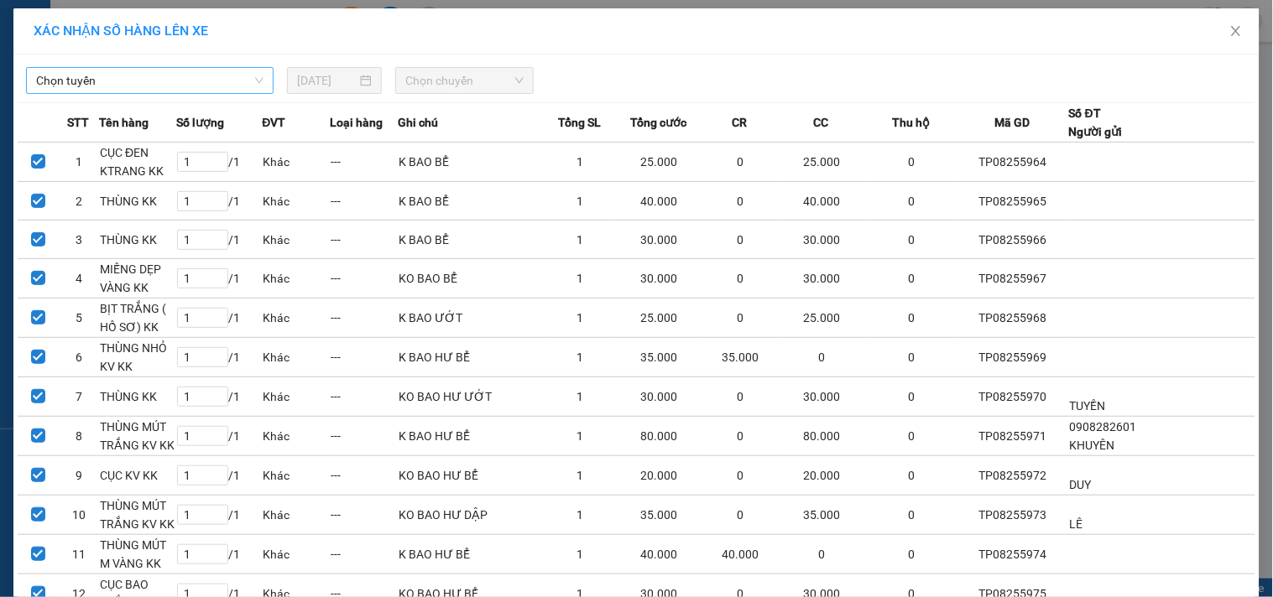
click at [231, 76] on span "Chọn tuyến" at bounding box center [149, 80] width 227 height 25
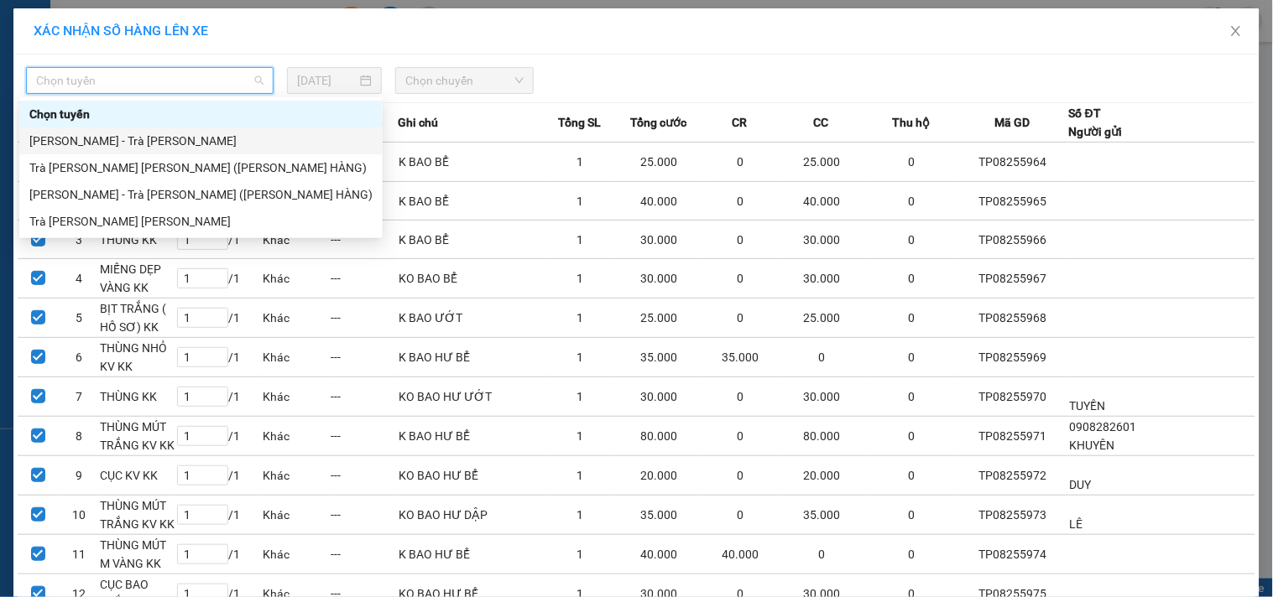
click at [176, 148] on div "Hồ Chí Minh - Trà Vinh" at bounding box center [200, 141] width 343 height 18
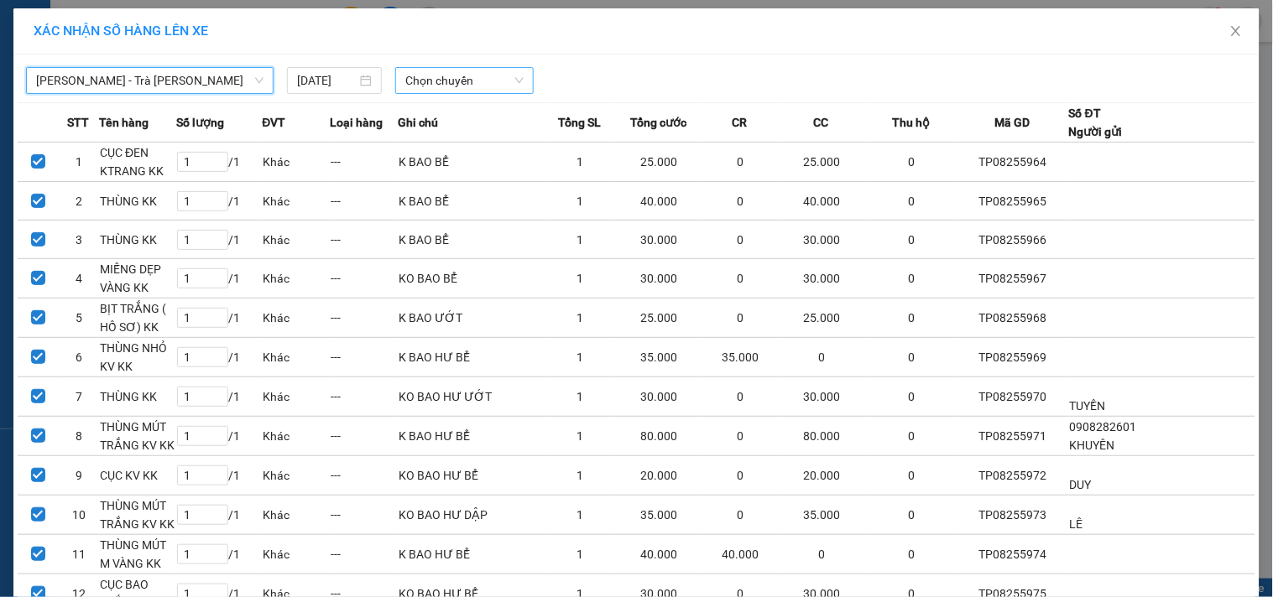
click at [493, 76] on span "Chọn chuyến" at bounding box center [464, 80] width 118 height 25
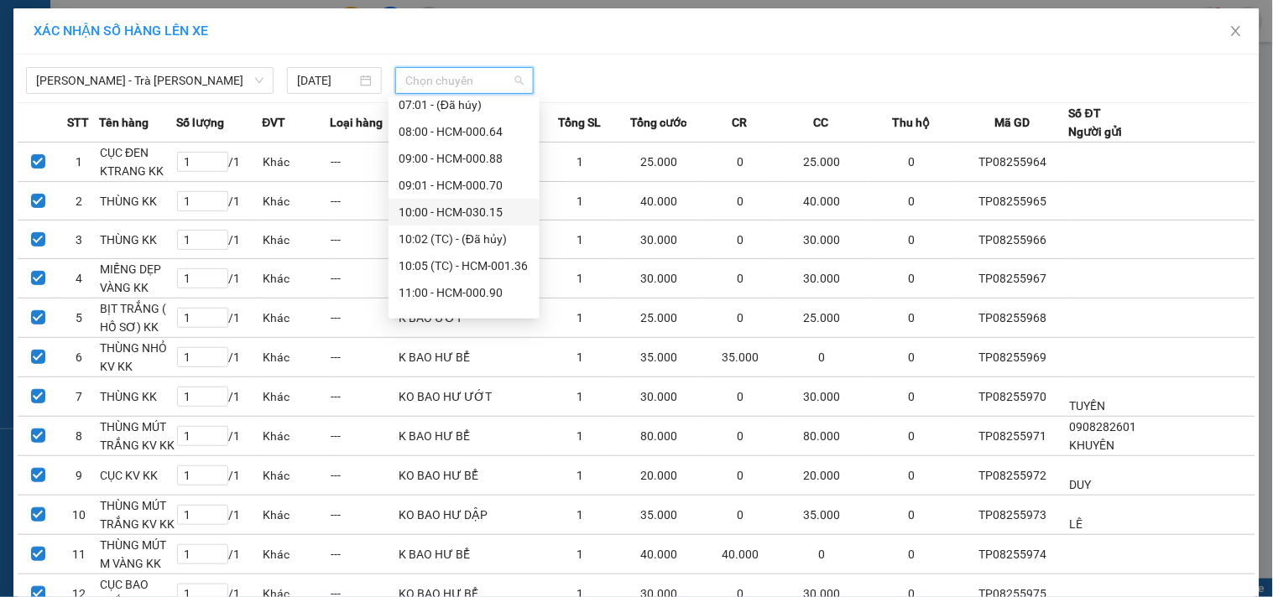
scroll to position [186, 0]
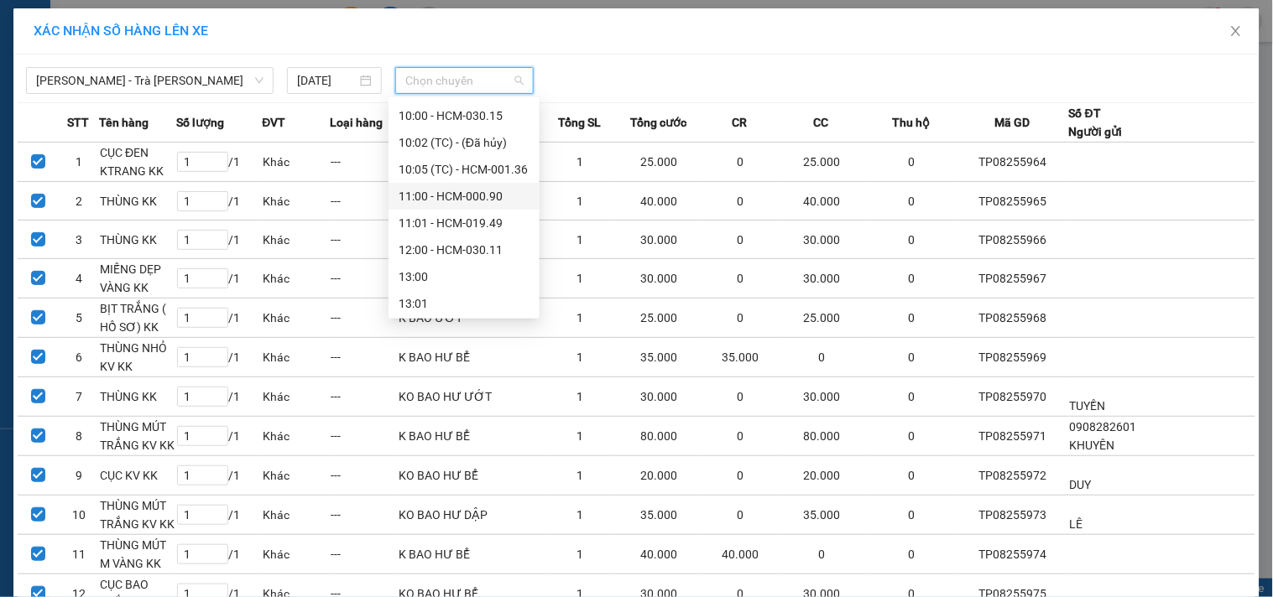
click at [472, 201] on div "11:00 - HCM-000.90" at bounding box center [464, 196] width 131 height 18
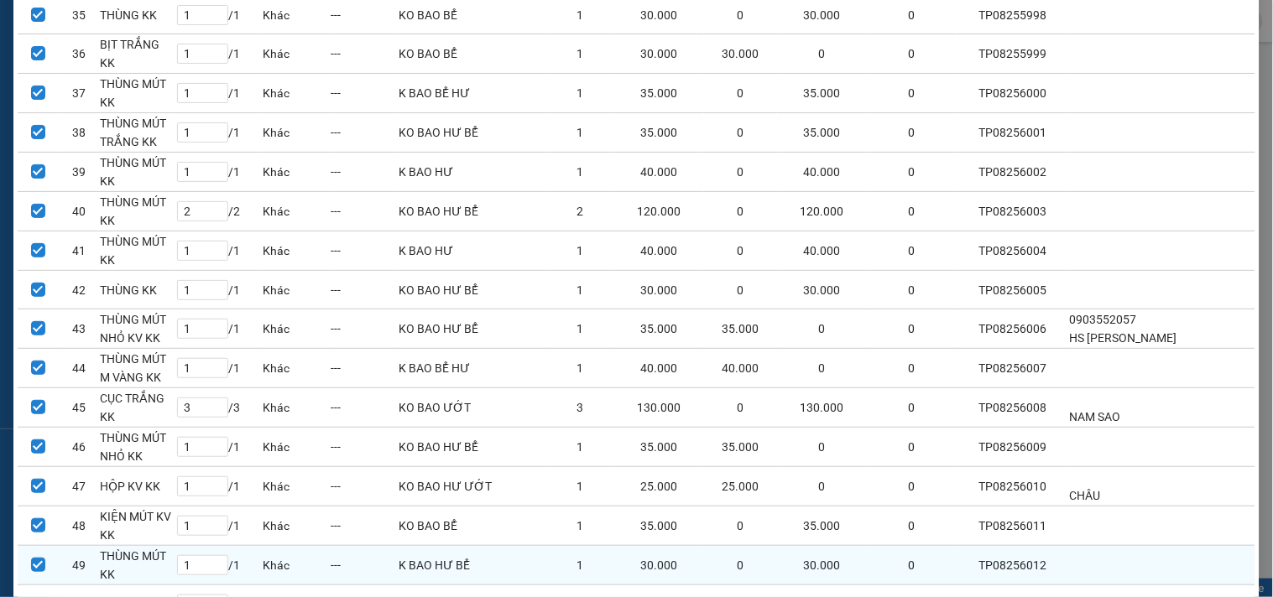
scroll to position [1805, 0]
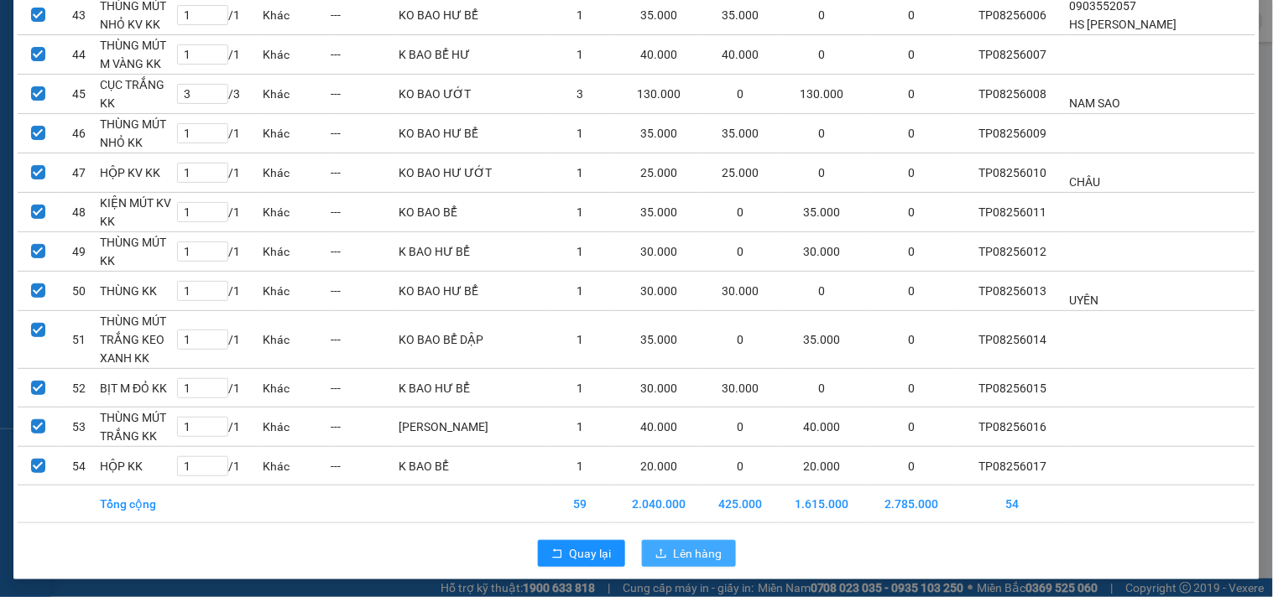
click at [655, 555] on icon "upload" at bounding box center [661, 554] width 12 height 12
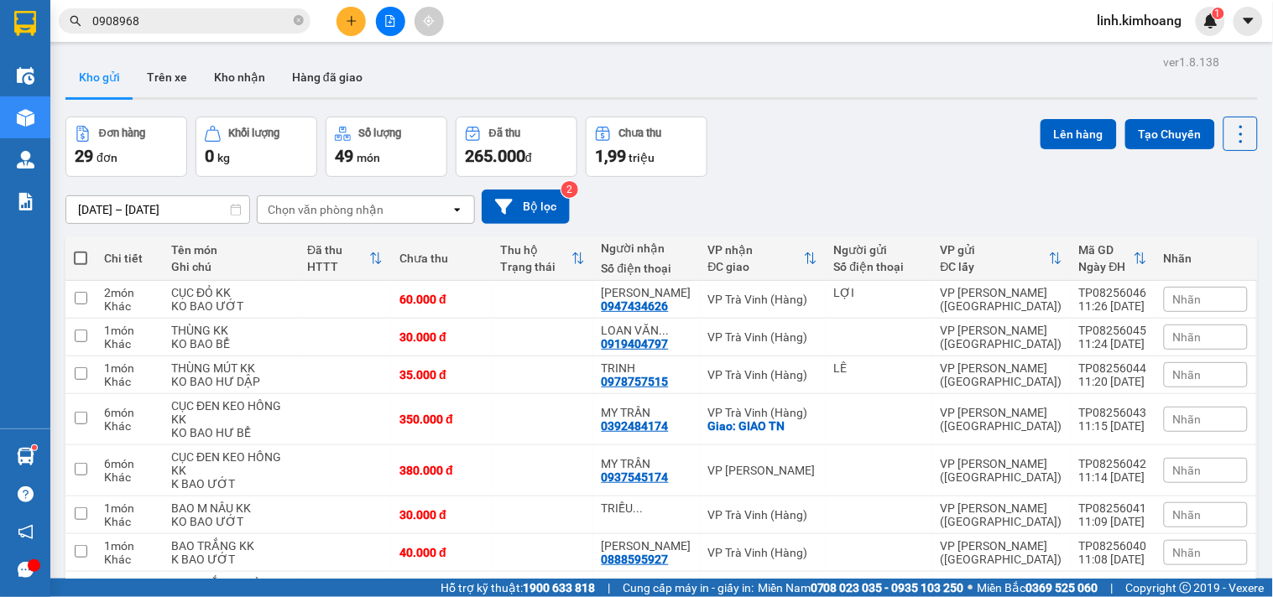
drag, startPoint x: 77, startPoint y: 263, endPoint x: 157, endPoint y: 320, distance: 97.5
click at [78, 263] on span at bounding box center [80, 258] width 13 height 13
click at [81, 250] on input "checkbox" at bounding box center [81, 250] width 0 height 0
checkbox input "true"
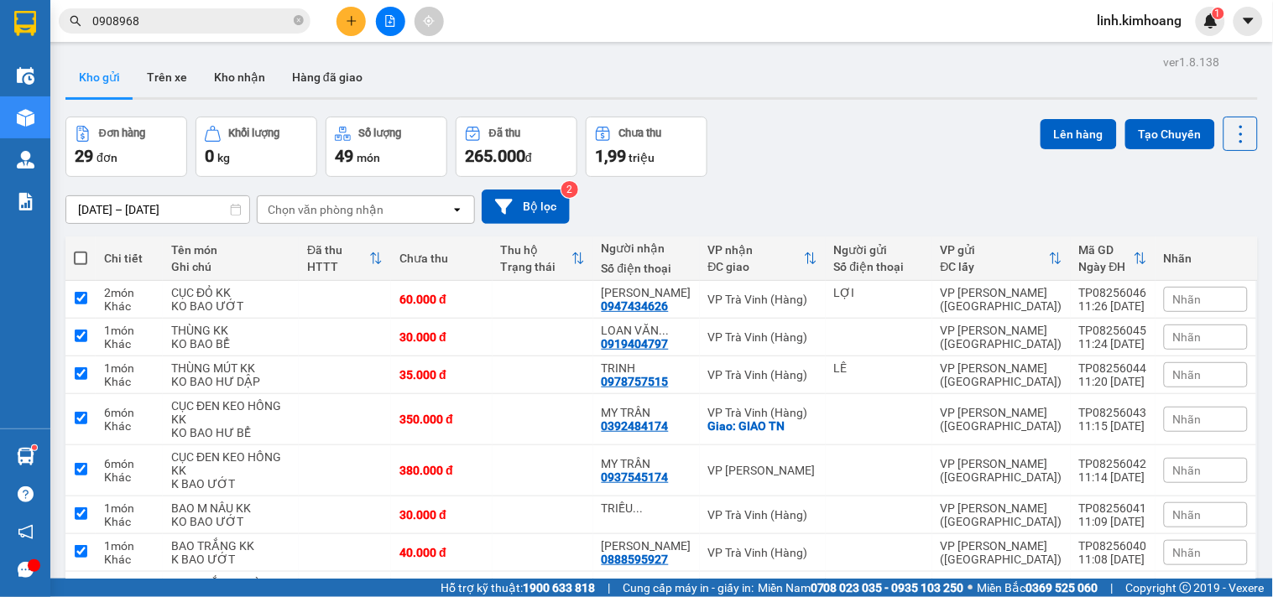
checkbox input "true"
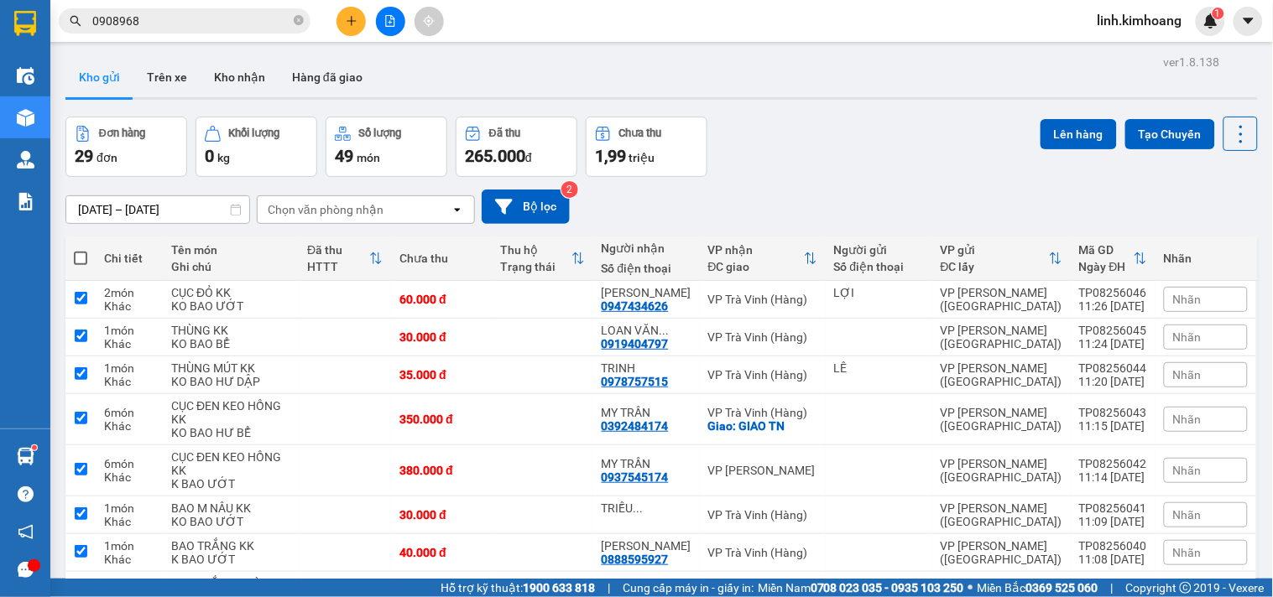
checkbox input "true"
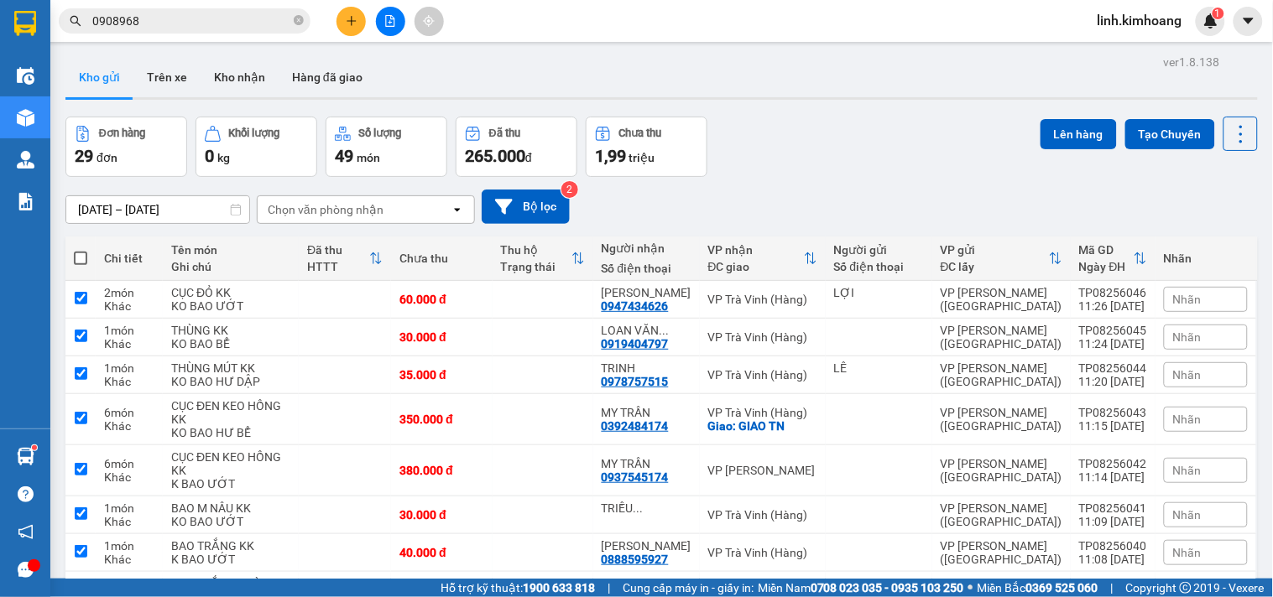
checkbox input "true"
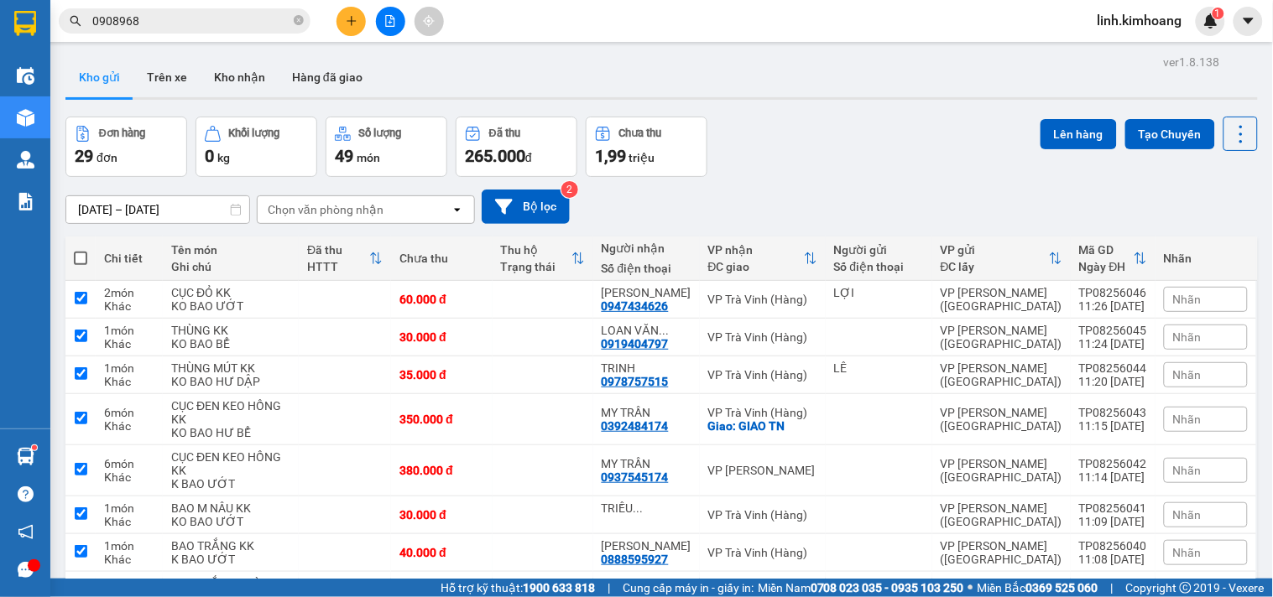
checkbox input "true"
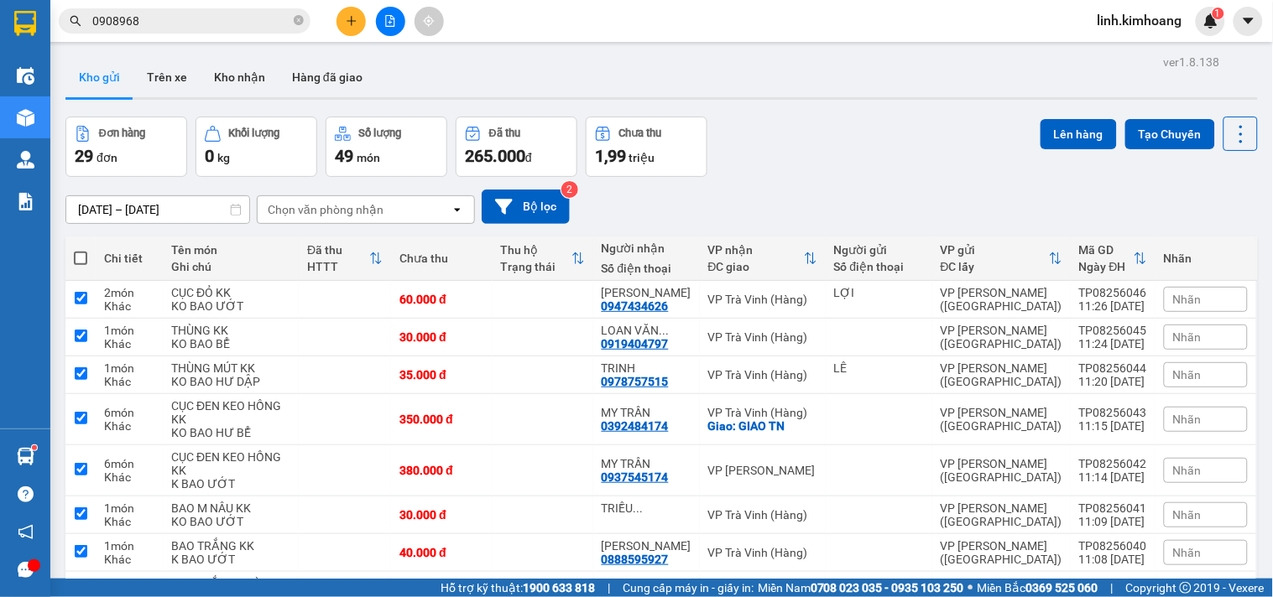
checkbox input "true"
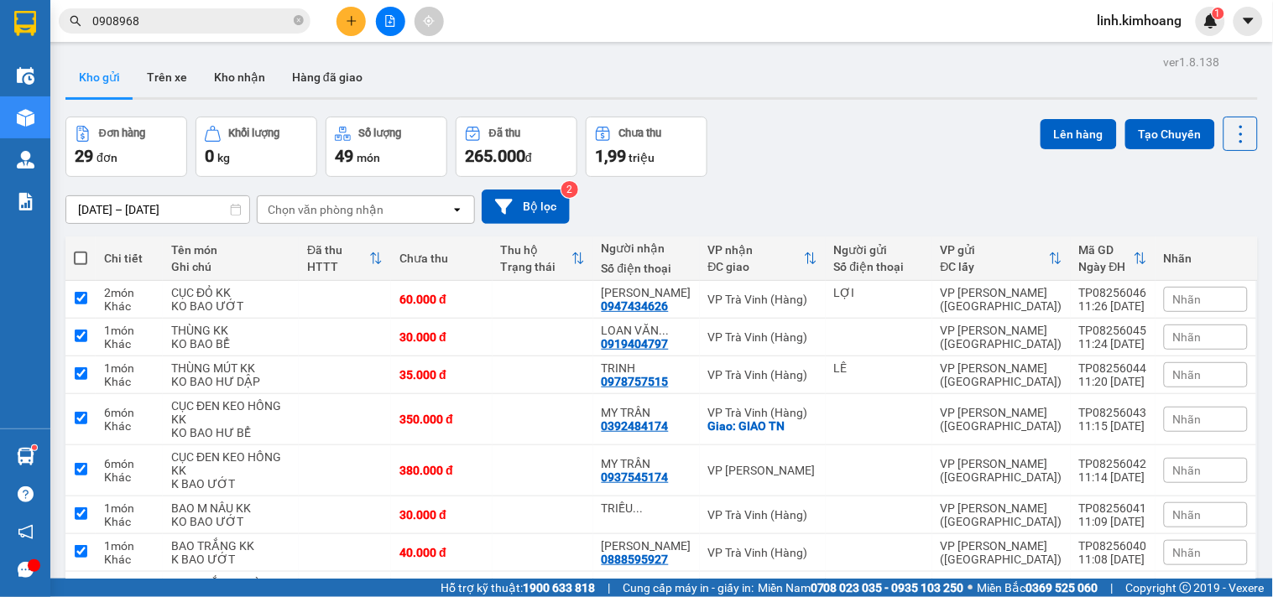
checkbox input "true"
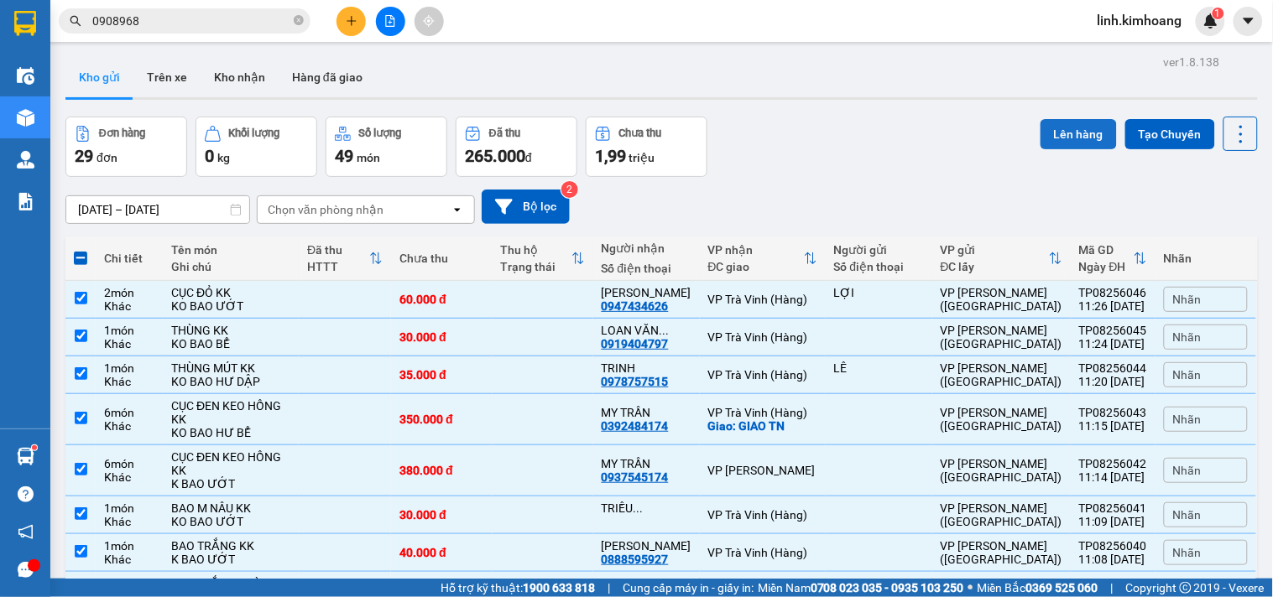
click at [1070, 122] on button "Lên hàng" at bounding box center [1078, 134] width 76 height 30
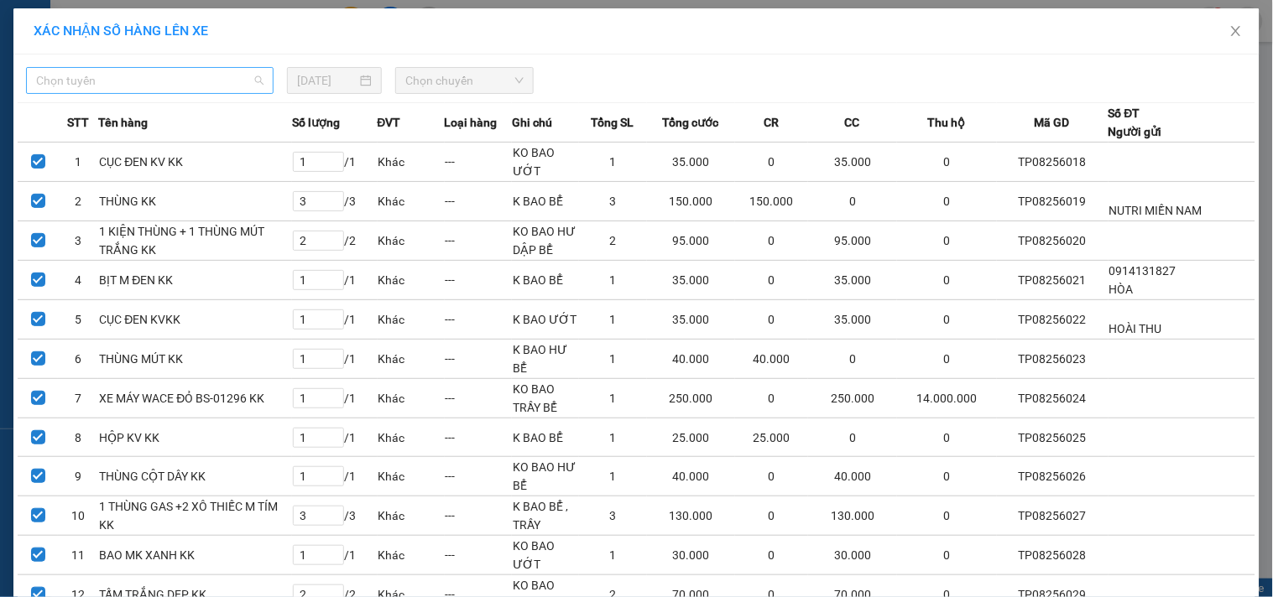
click at [219, 73] on span "Chọn tuyến" at bounding box center [149, 80] width 227 height 25
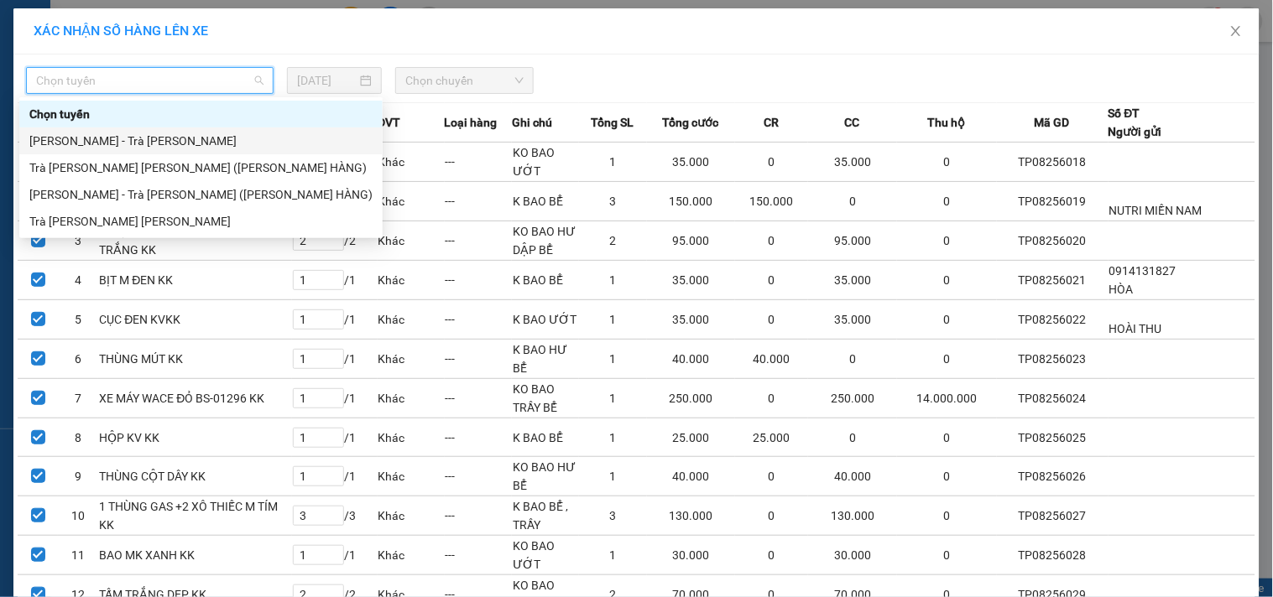
click at [158, 143] on div "Hồ Chí Minh - Trà Vinh" at bounding box center [200, 141] width 343 height 18
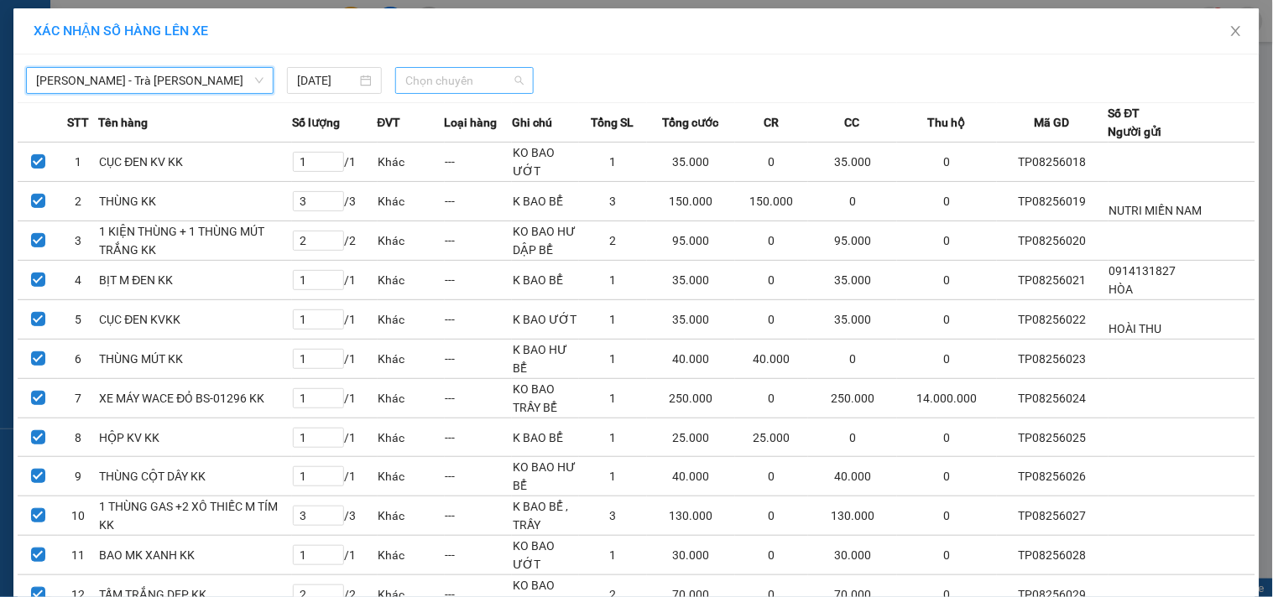
click at [405, 87] on span "Chọn chuyến" at bounding box center [464, 80] width 118 height 25
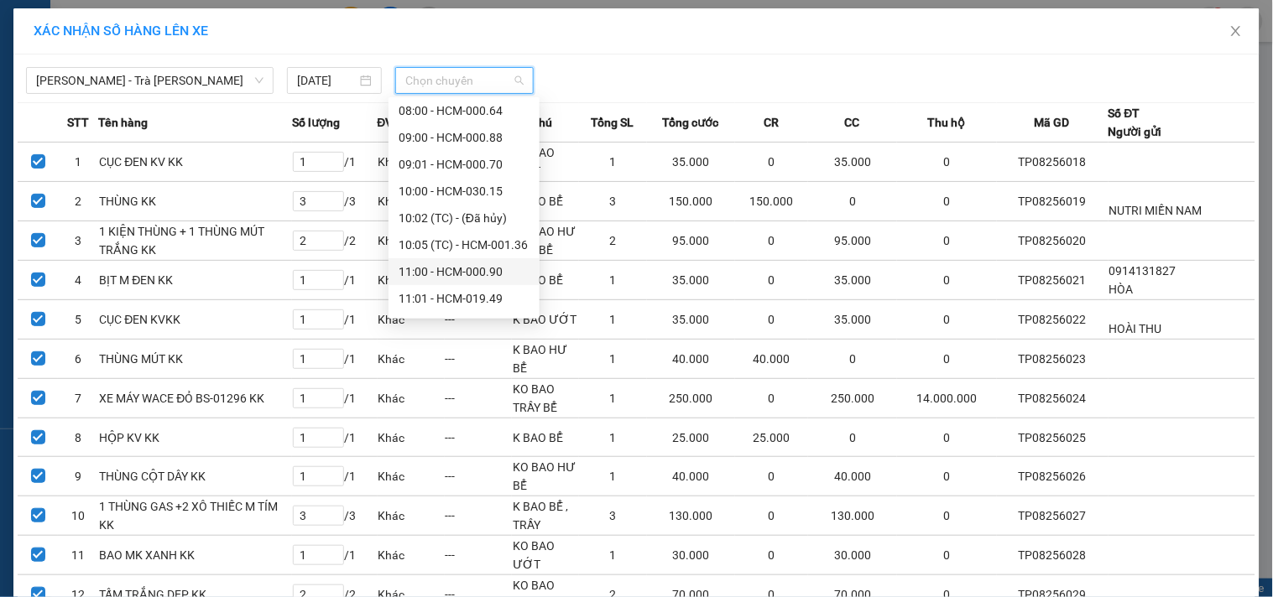
scroll to position [186, 0]
click at [457, 248] on div "12:00 - HCM-030.11" at bounding box center [464, 250] width 131 height 18
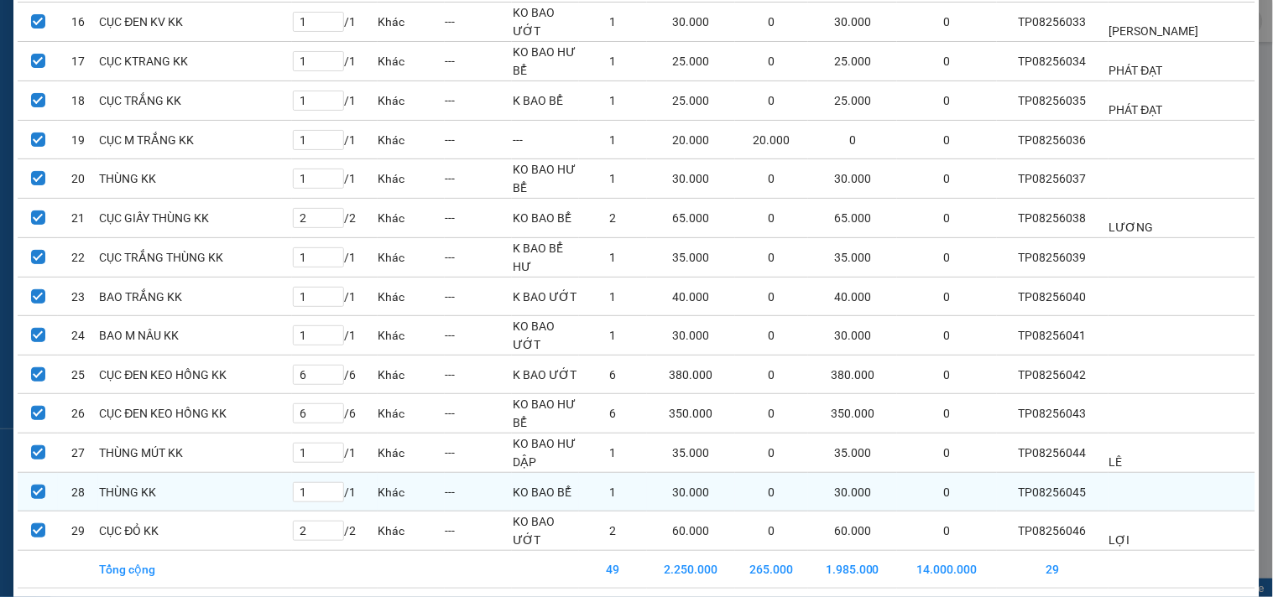
scroll to position [806, 0]
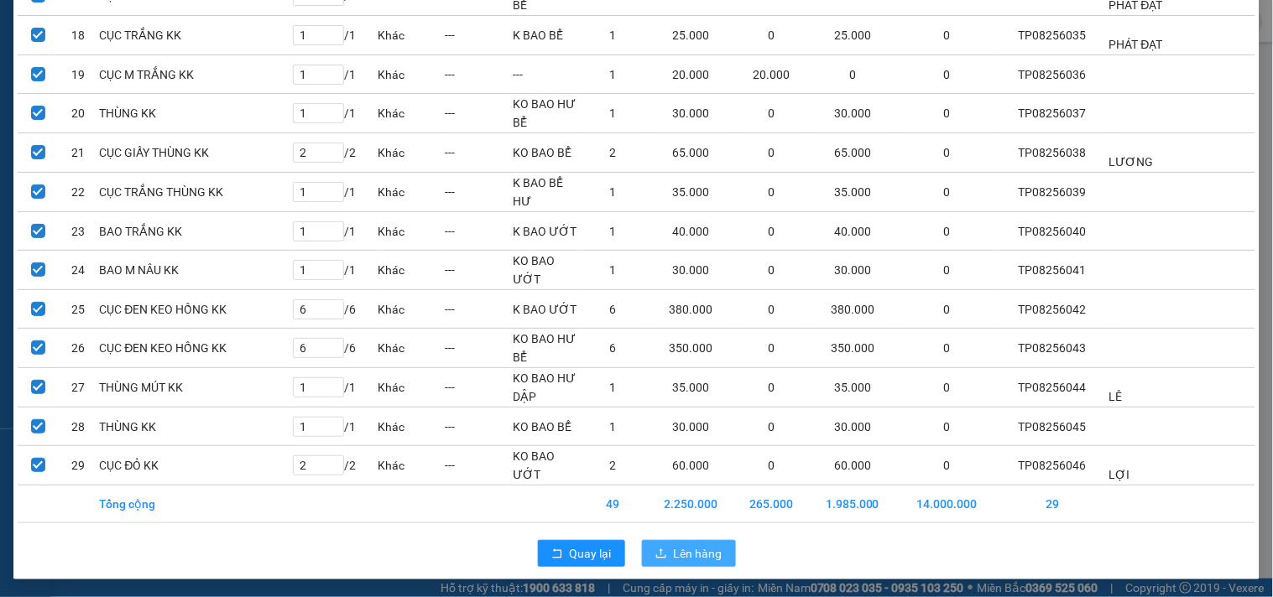
click at [674, 556] on span "Lên hàng" at bounding box center [698, 554] width 49 height 18
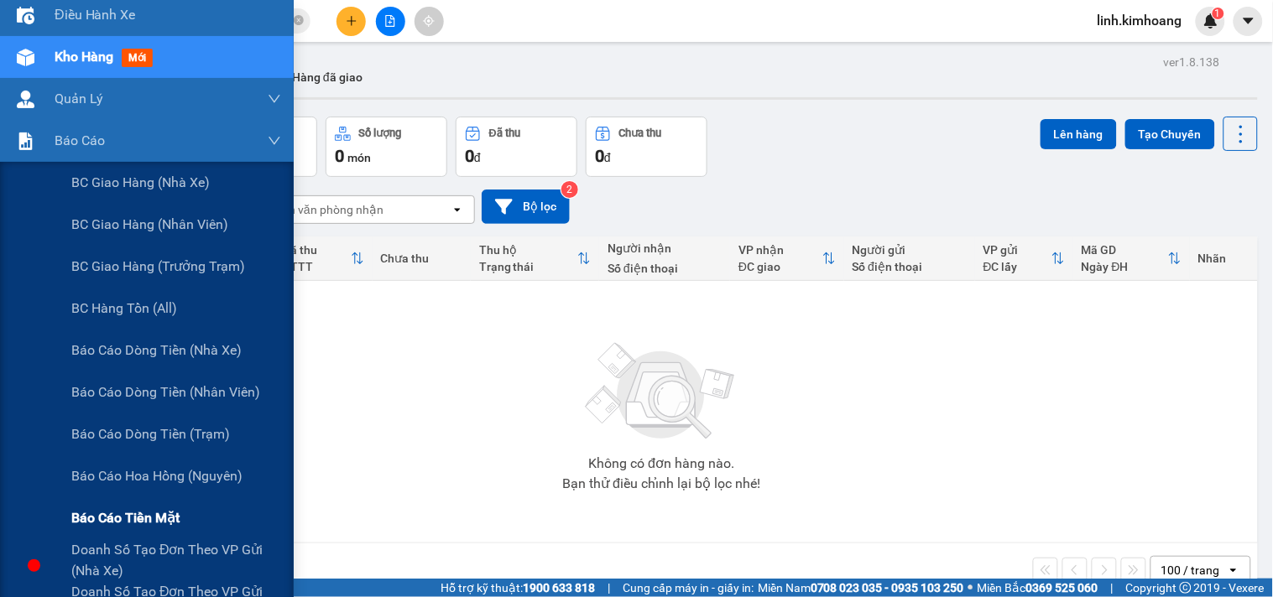
scroll to position [93, 0]
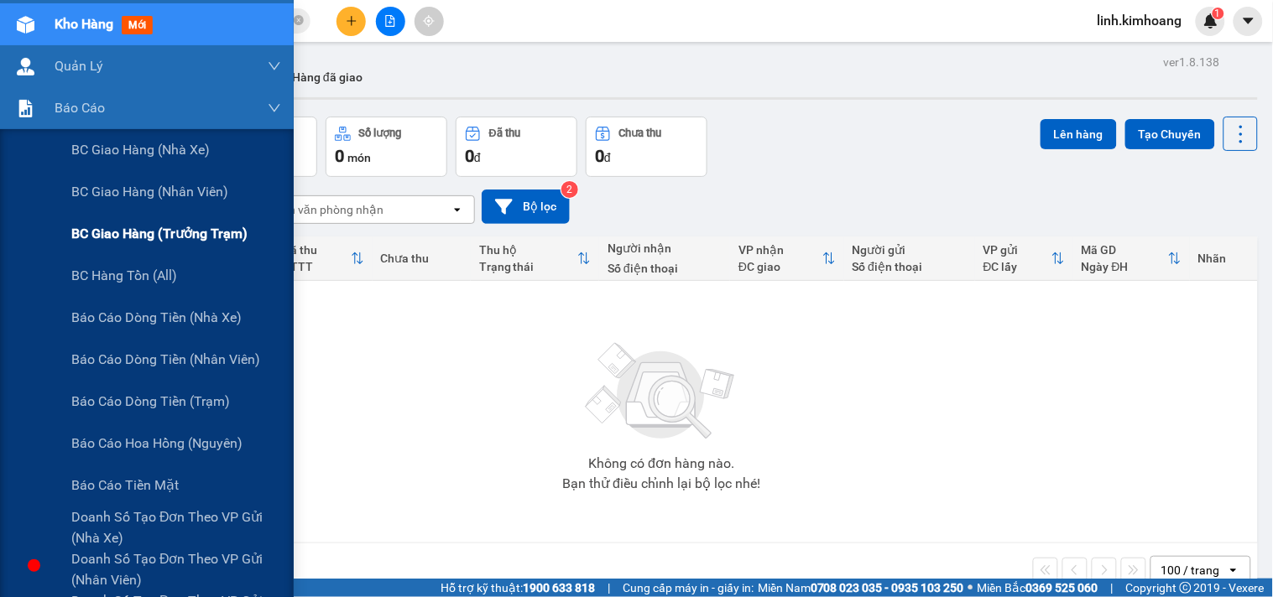
click at [169, 227] on span "BC giao hàng (trưởng trạm)" at bounding box center [159, 233] width 176 height 21
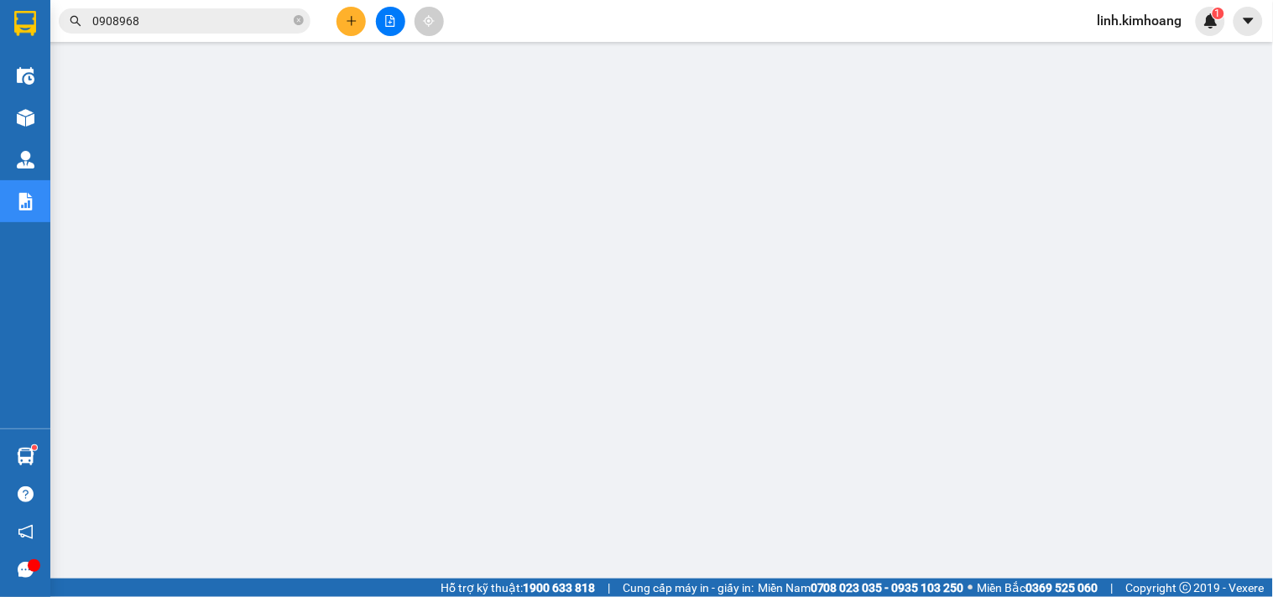
click at [345, 19] on button at bounding box center [350, 21] width 29 height 29
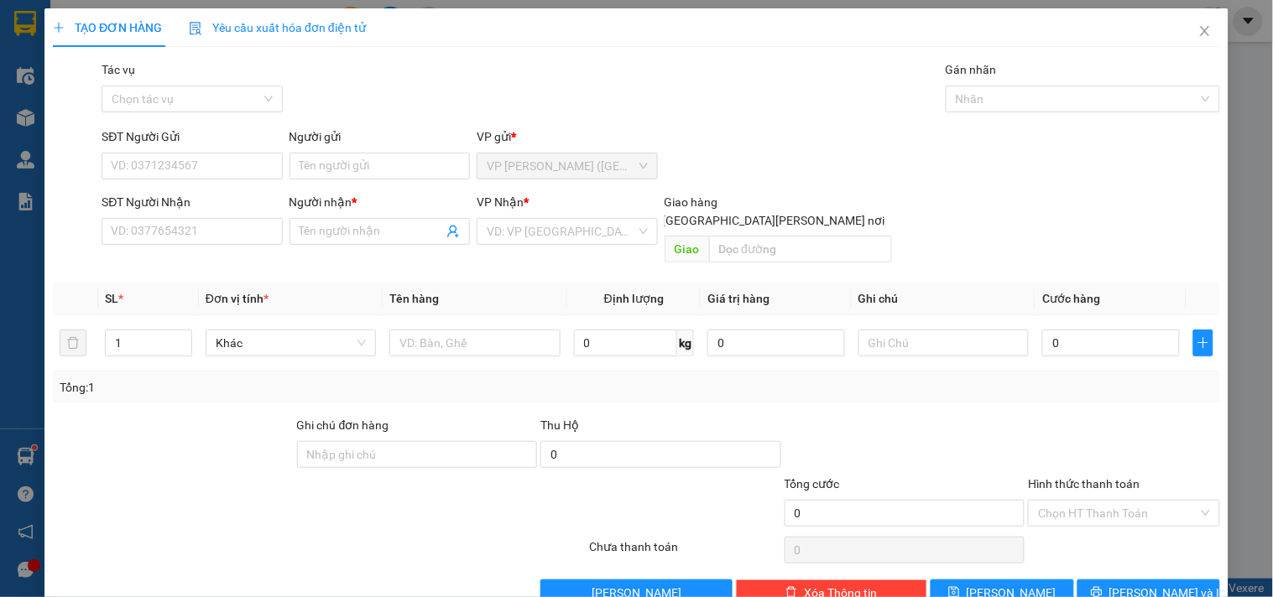
click at [273, 188] on form "SĐT Người Gửi VD: 0371234567 Người gửi Tên người gửi VP gửi * VP Trần Phú (Hàng…" at bounding box center [636, 199] width 1167 height 143
click at [236, 232] on input "SĐT Người Nhận" at bounding box center [192, 231] width 180 height 27
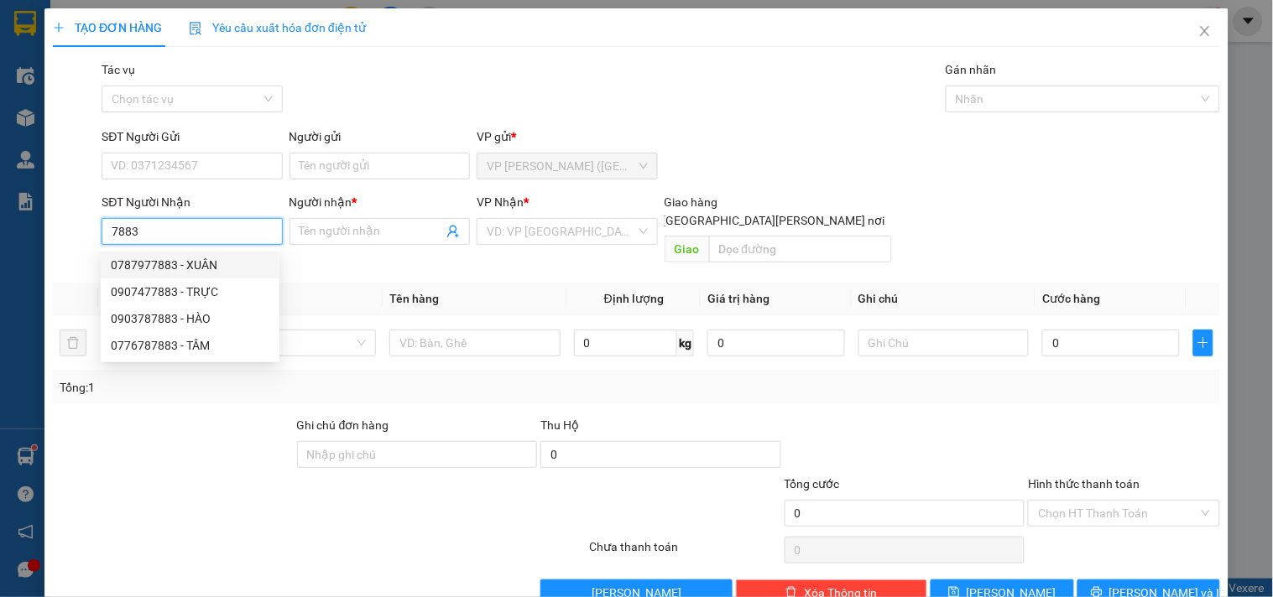
click at [200, 265] on div "0787977883 - XUÂN" at bounding box center [190, 265] width 159 height 18
type input "0787977883"
type input "XUÂN"
type input "80.000"
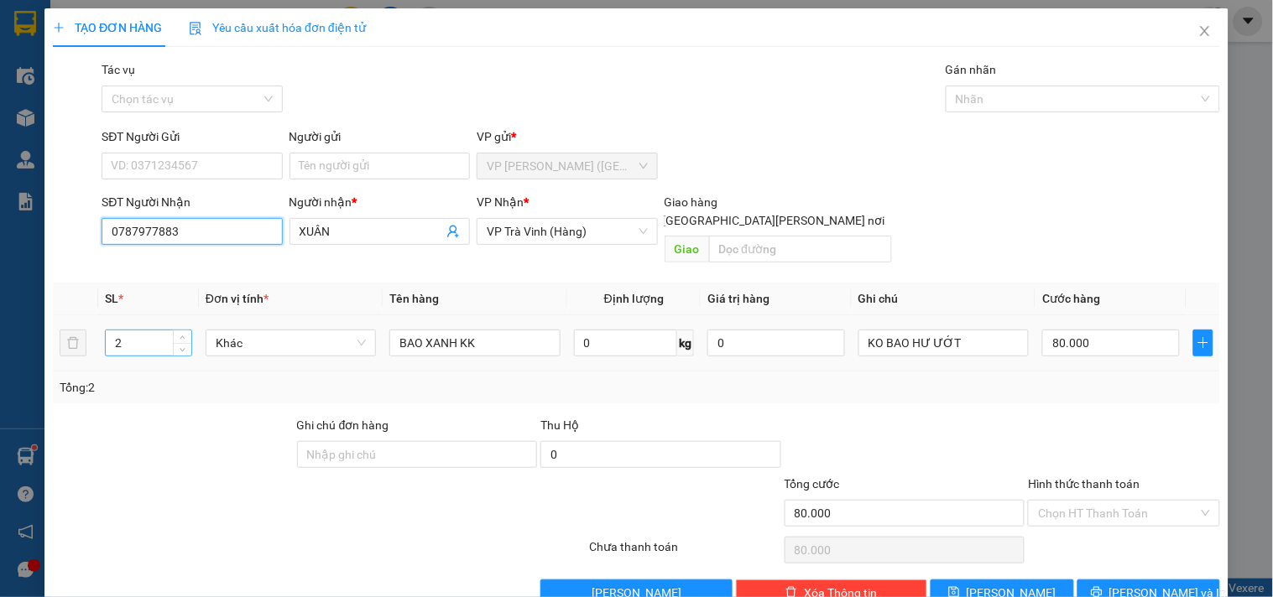
type input "0787977883"
drag, startPoint x: 139, startPoint y: 328, endPoint x: 0, endPoint y: 378, distance: 148.1
click at [0, 375] on div "TẠO ĐƠN HÀNG Yêu cầu xuất hóa đơn điện tử Transit Pickup Surcharge Ids Transit …" at bounding box center [636, 298] width 1273 height 597
type input "1"
type input "CỤC KV KK"
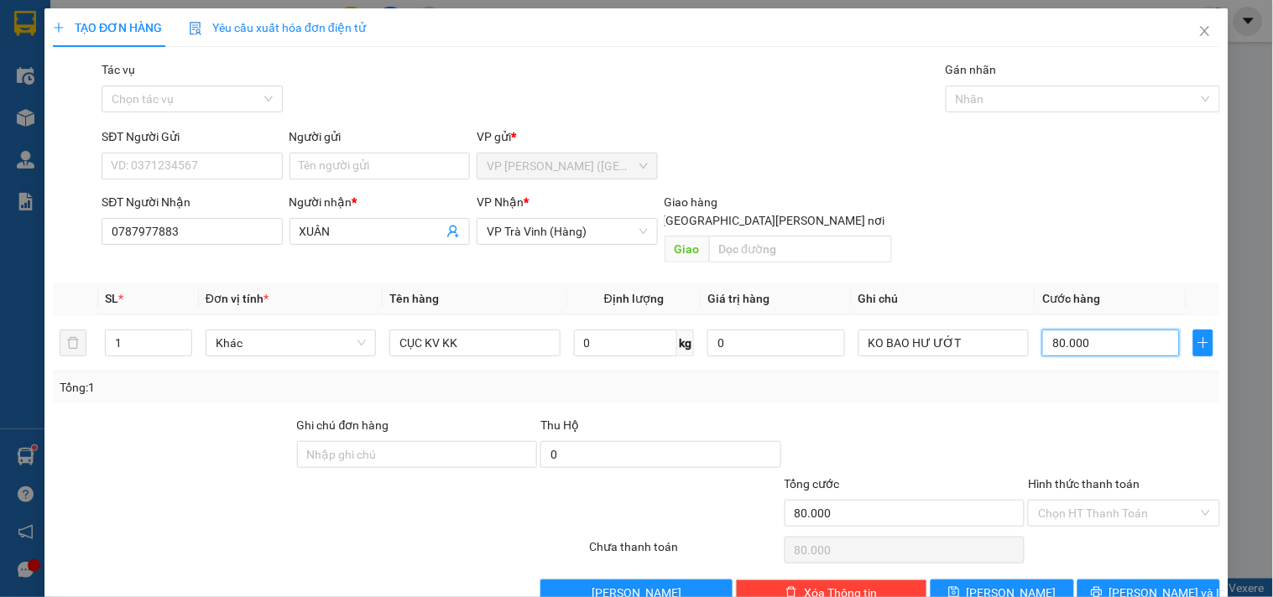
type input "2"
type input "25"
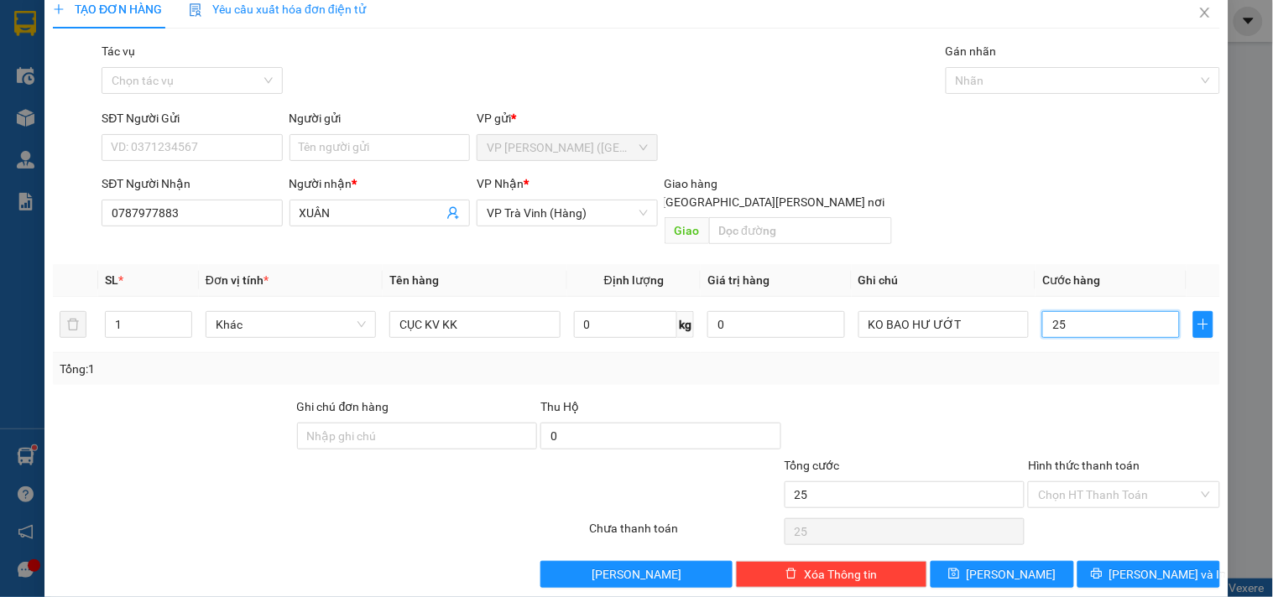
scroll to position [23, 0]
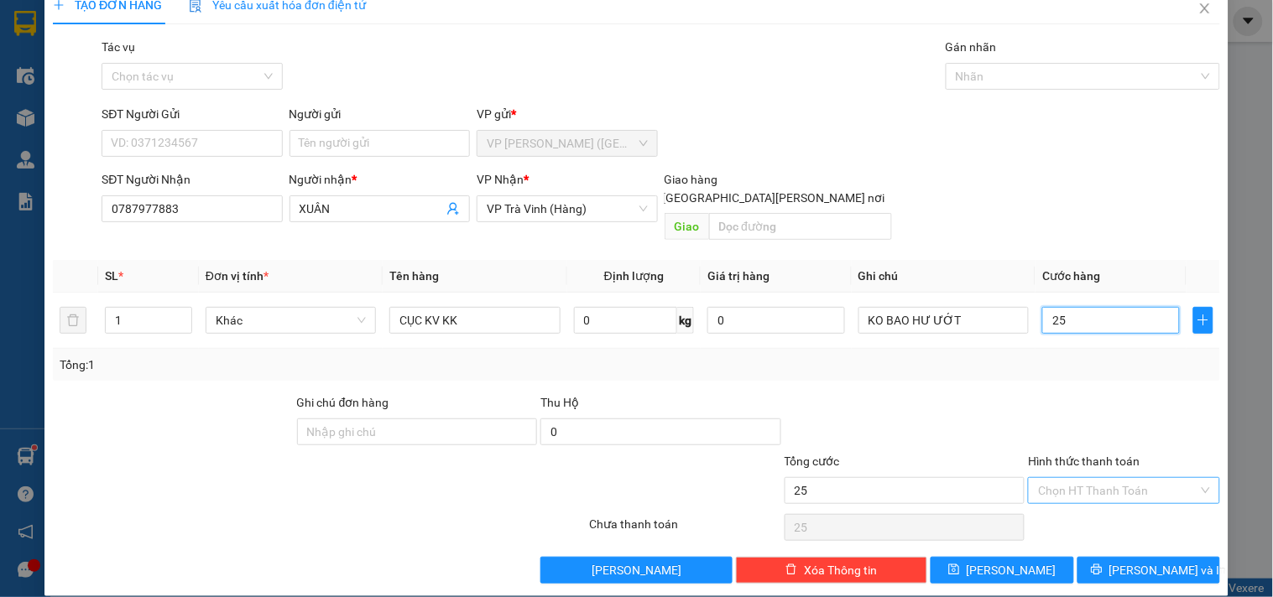
type input "25"
type input "25.000"
click at [1108, 478] on input "Hình thức thanh toán" at bounding box center [1117, 490] width 159 height 25
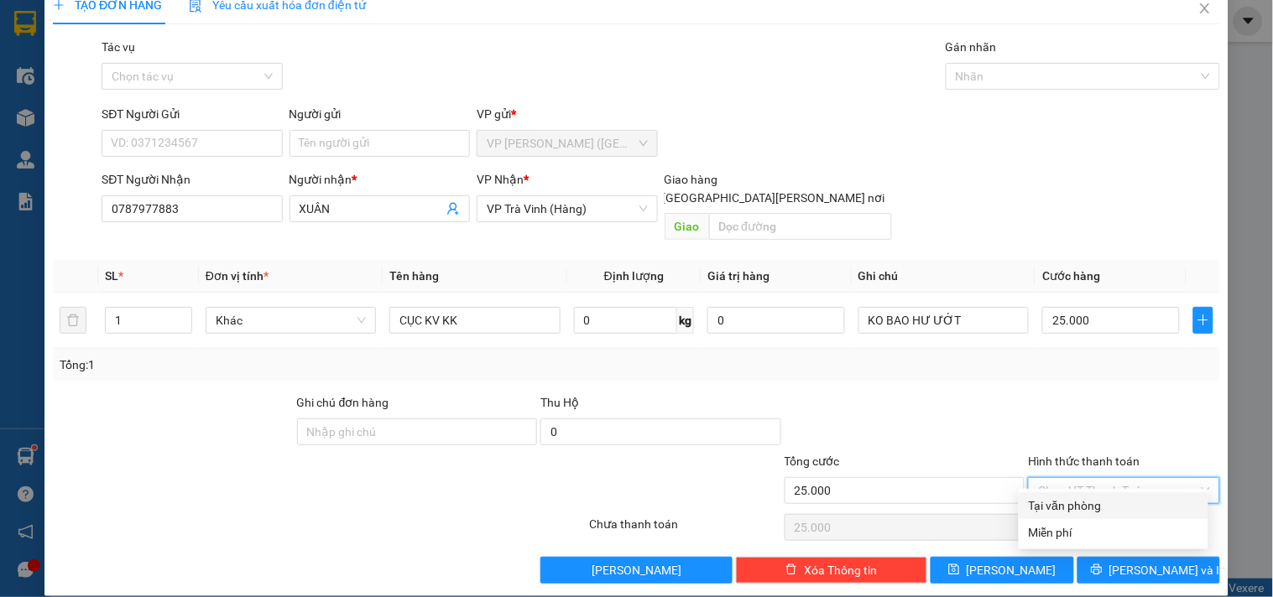
click at [1100, 507] on div "Tại văn phòng" at bounding box center [1113, 506] width 169 height 18
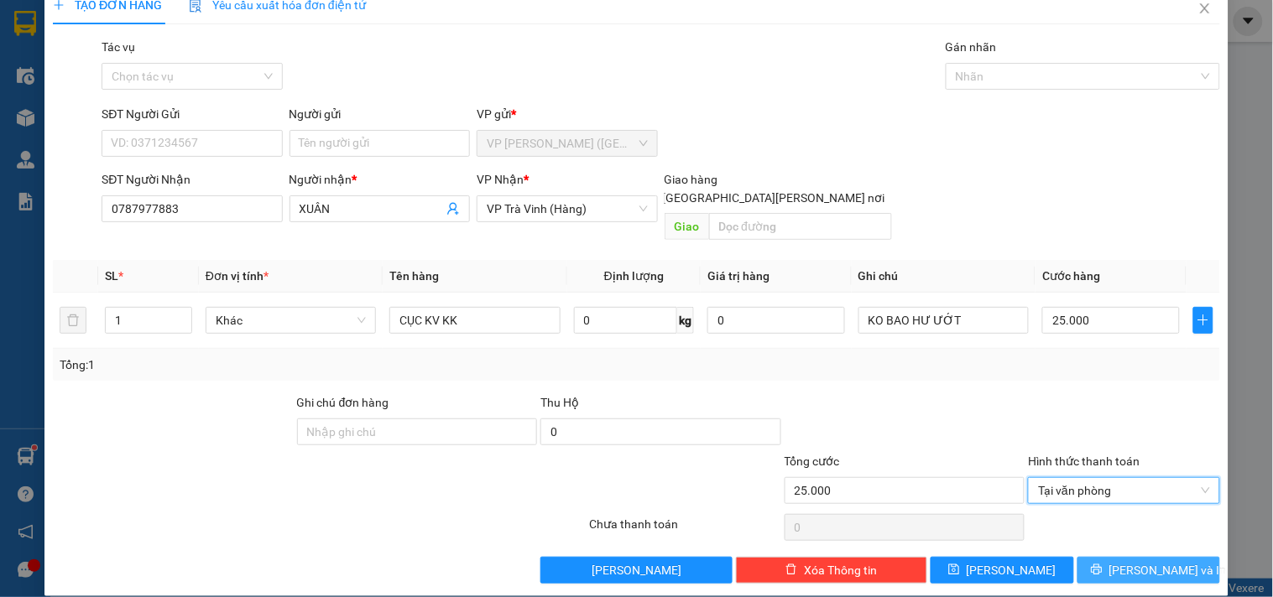
drag, startPoint x: 1108, startPoint y: 547, endPoint x: 1118, endPoint y: 583, distance: 37.5
click at [1103, 564] on icon "printer" at bounding box center [1097, 570] width 12 height 12
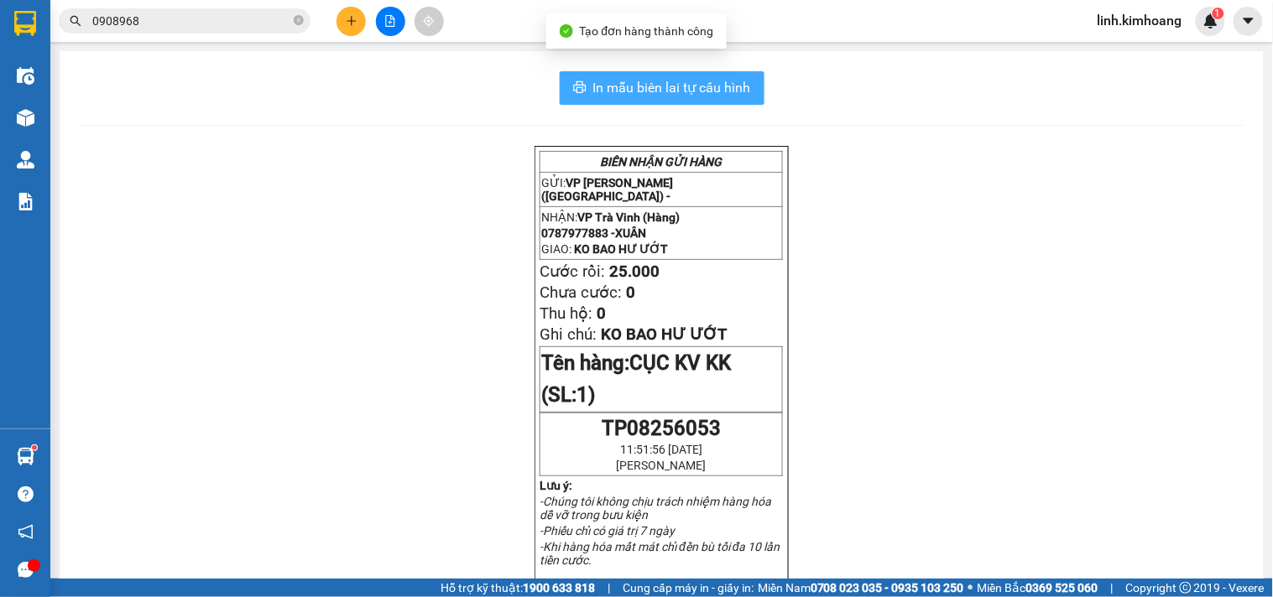
drag, startPoint x: 625, startPoint y: 90, endPoint x: 643, endPoint y: 120, distance: 35.0
click at [625, 91] on span "In mẫu biên lai tự cấu hình" at bounding box center [672, 87] width 158 height 21
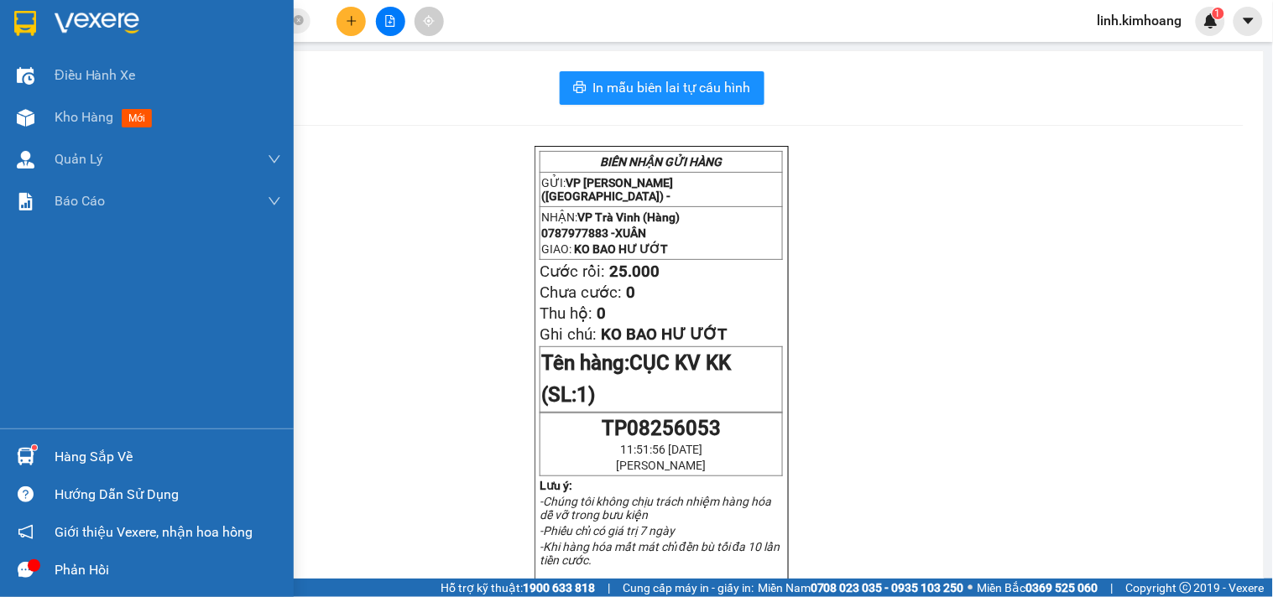
click at [64, 455] on div "Hàng sắp về" at bounding box center [168, 457] width 227 height 25
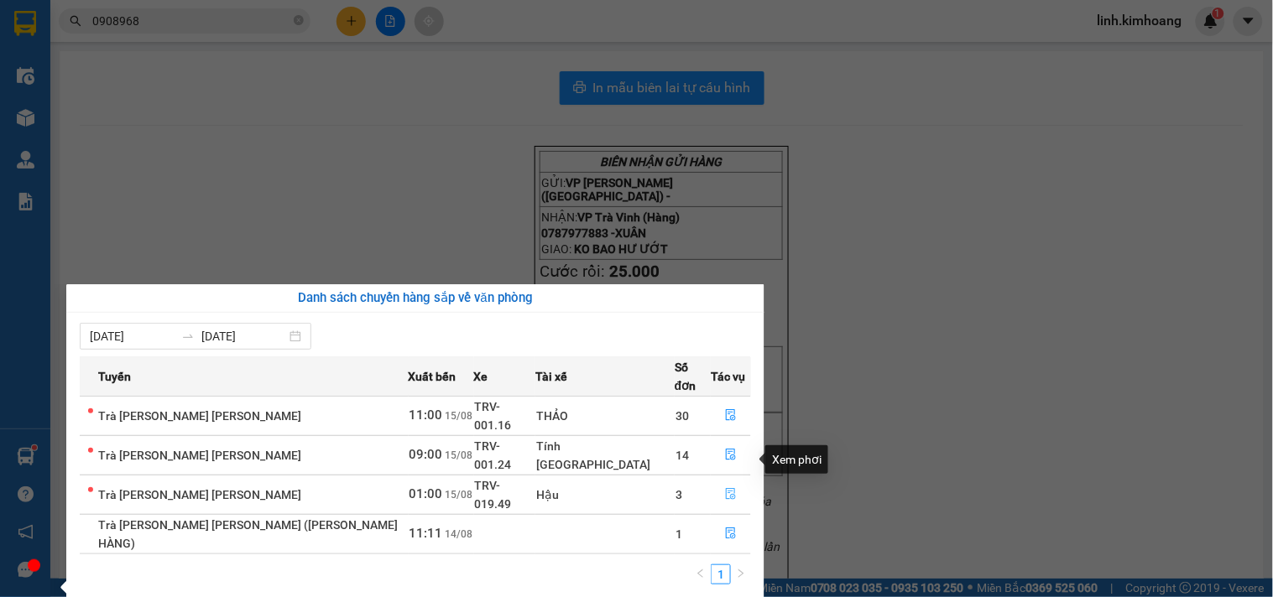
click at [725, 488] on icon "file-done" at bounding box center [731, 494] width 12 height 12
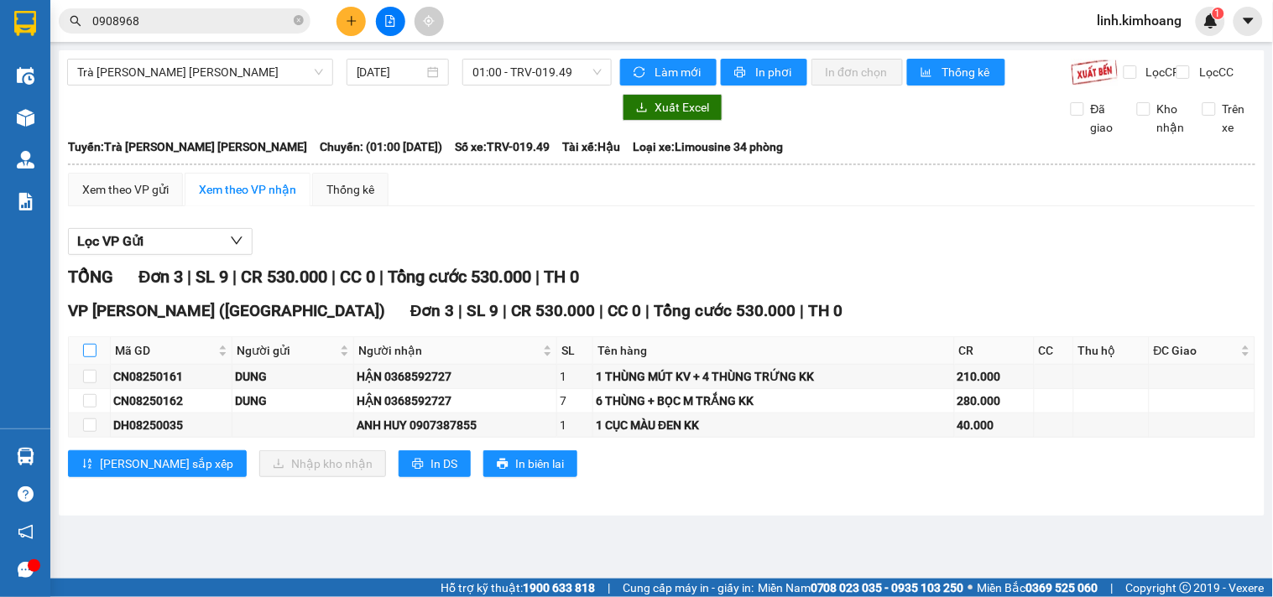
click at [91, 357] on input "checkbox" at bounding box center [89, 350] width 13 height 13
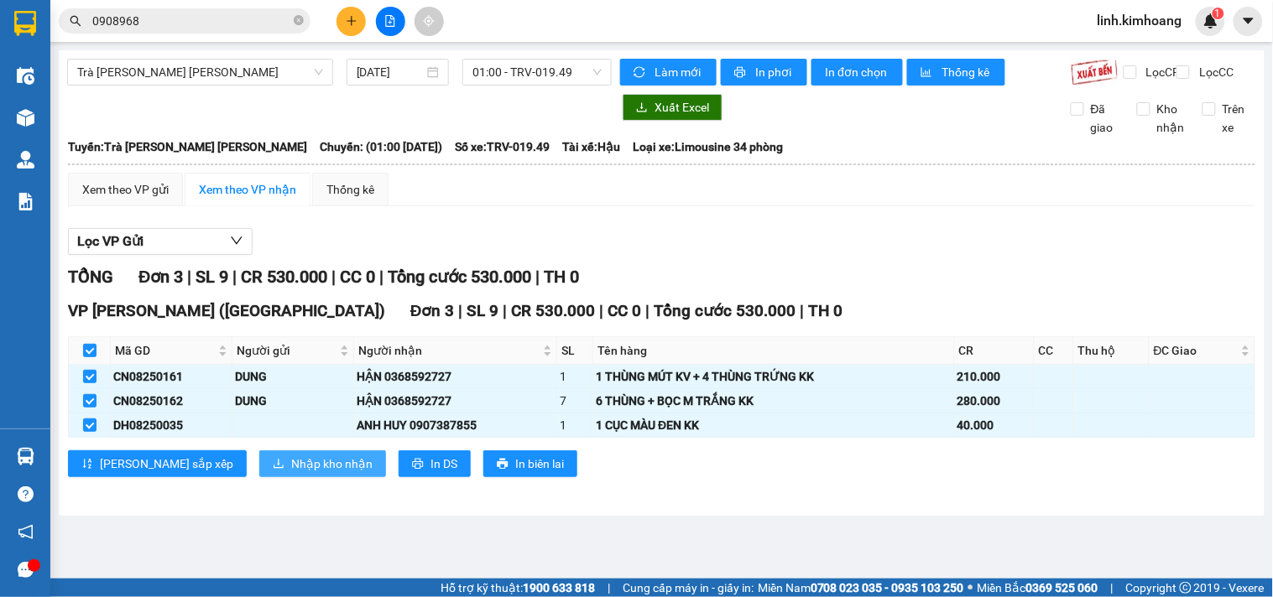
click at [291, 473] on span "Nhập kho nhận" at bounding box center [331, 464] width 81 height 18
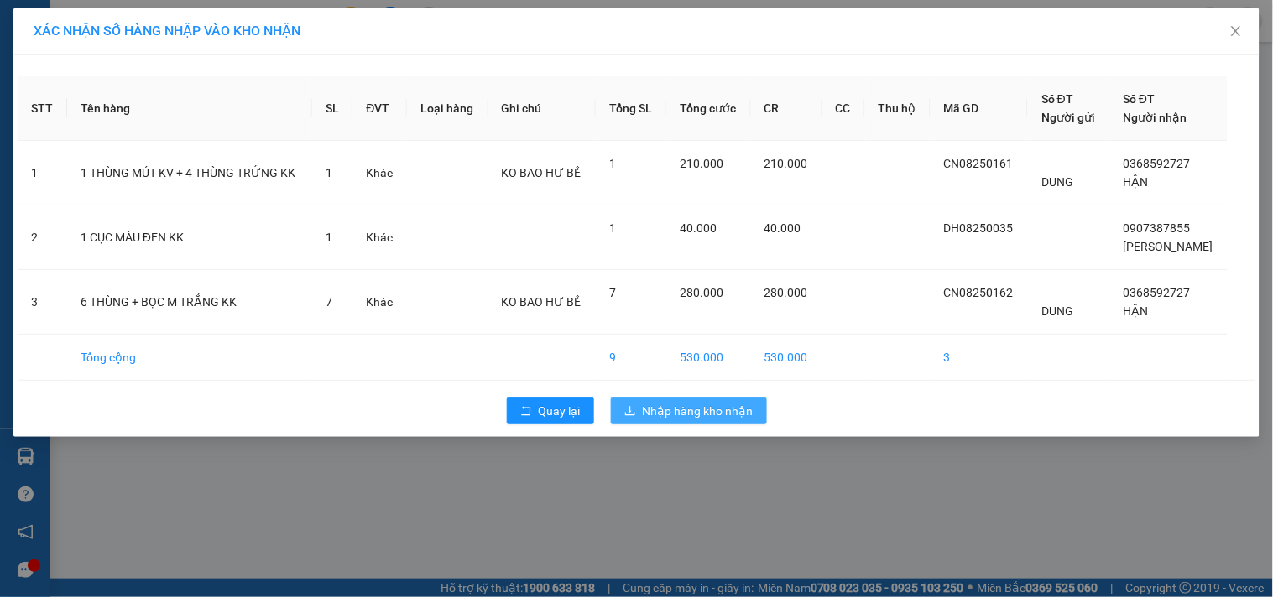
click at [692, 405] on span "Nhập hàng kho nhận" at bounding box center [698, 411] width 111 height 18
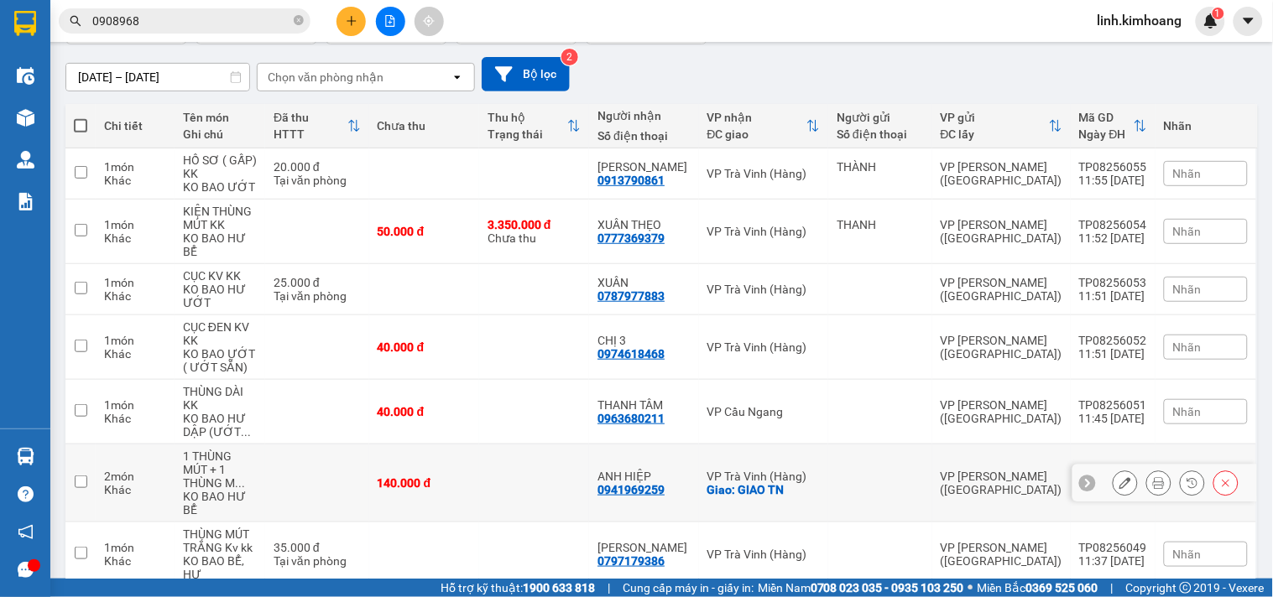
scroll to position [262, 0]
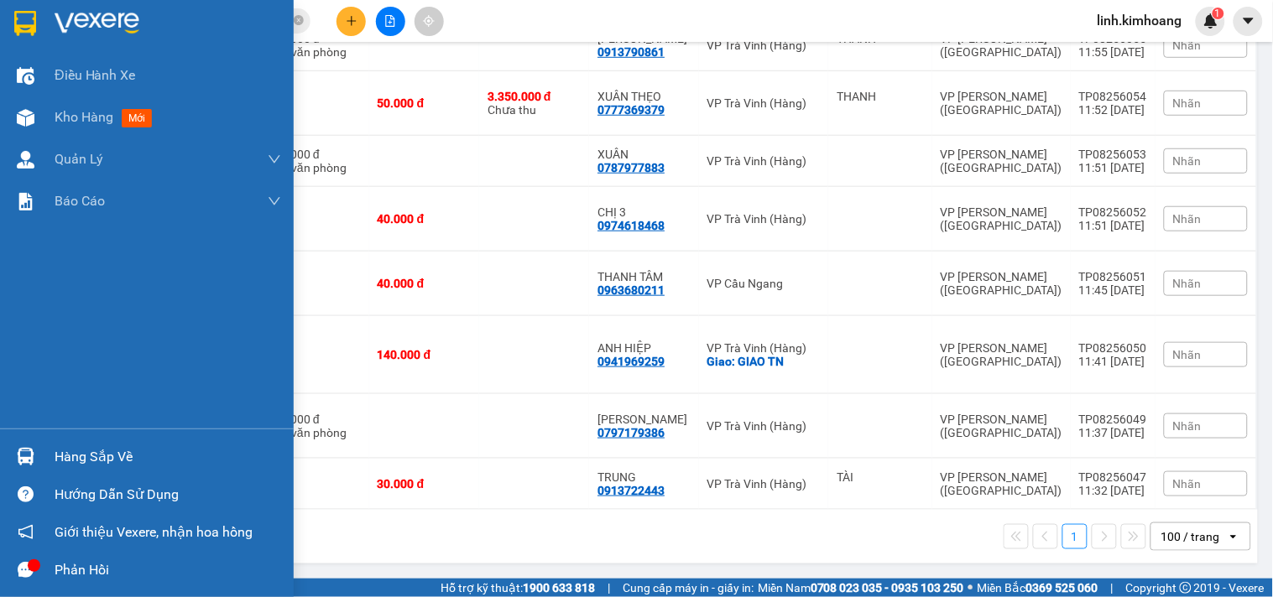
click at [65, 461] on div "Hàng sắp về" at bounding box center [168, 457] width 227 height 25
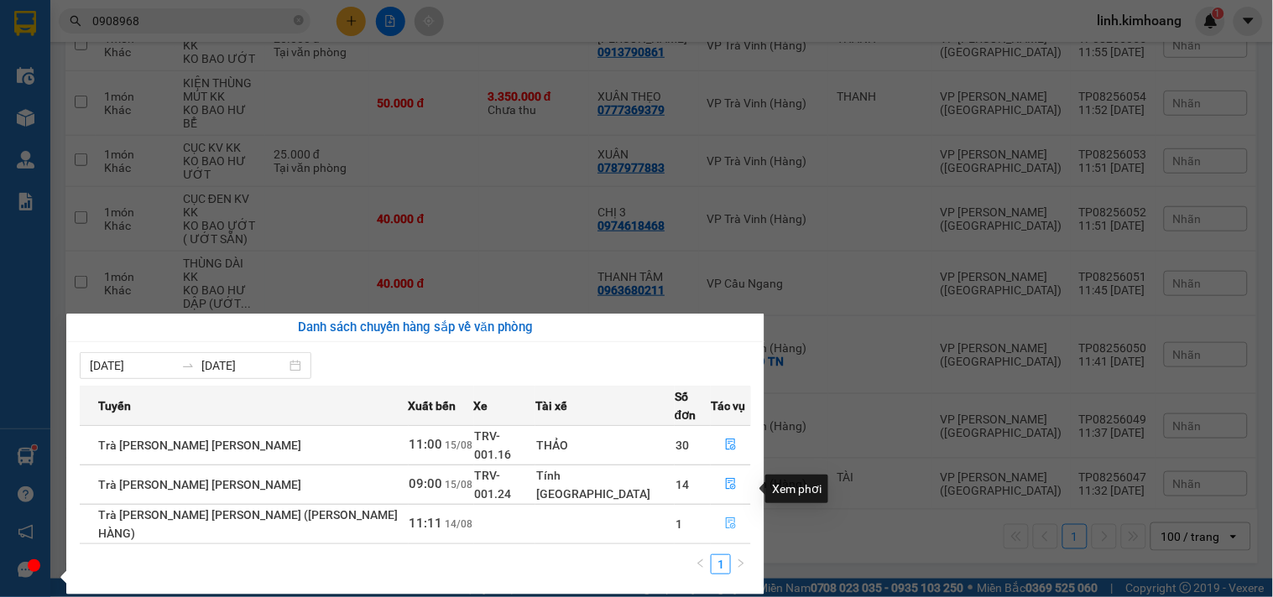
click at [725, 518] on icon "file-done" at bounding box center [731, 524] width 12 height 12
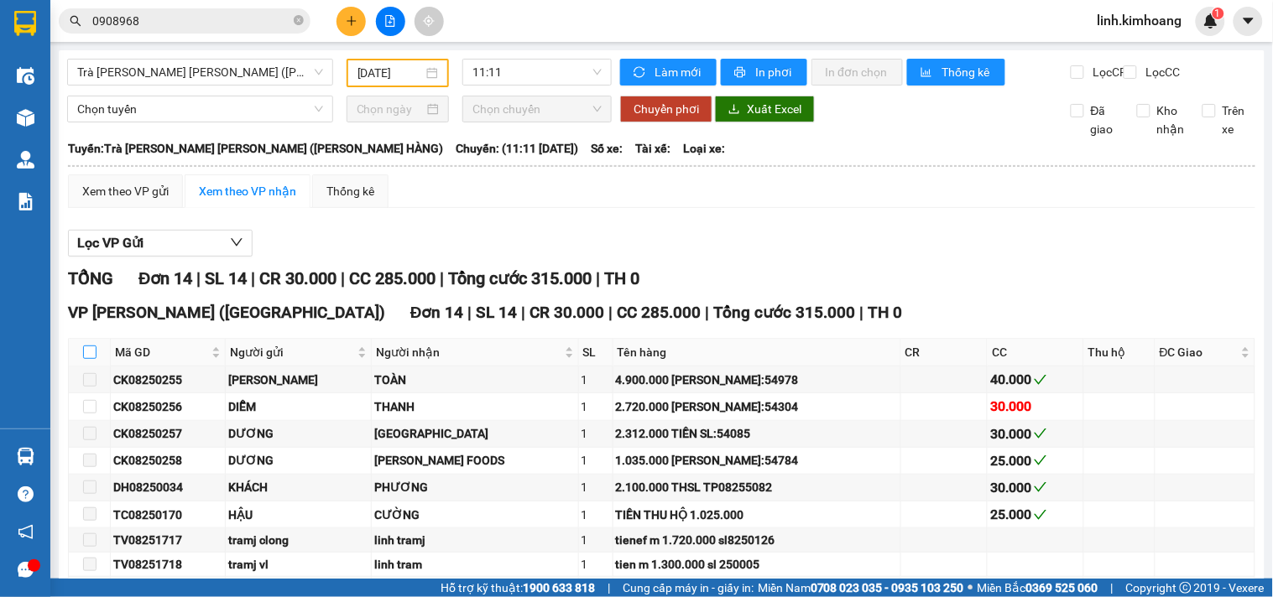
click at [87, 359] on input "checkbox" at bounding box center [89, 352] width 13 height 13
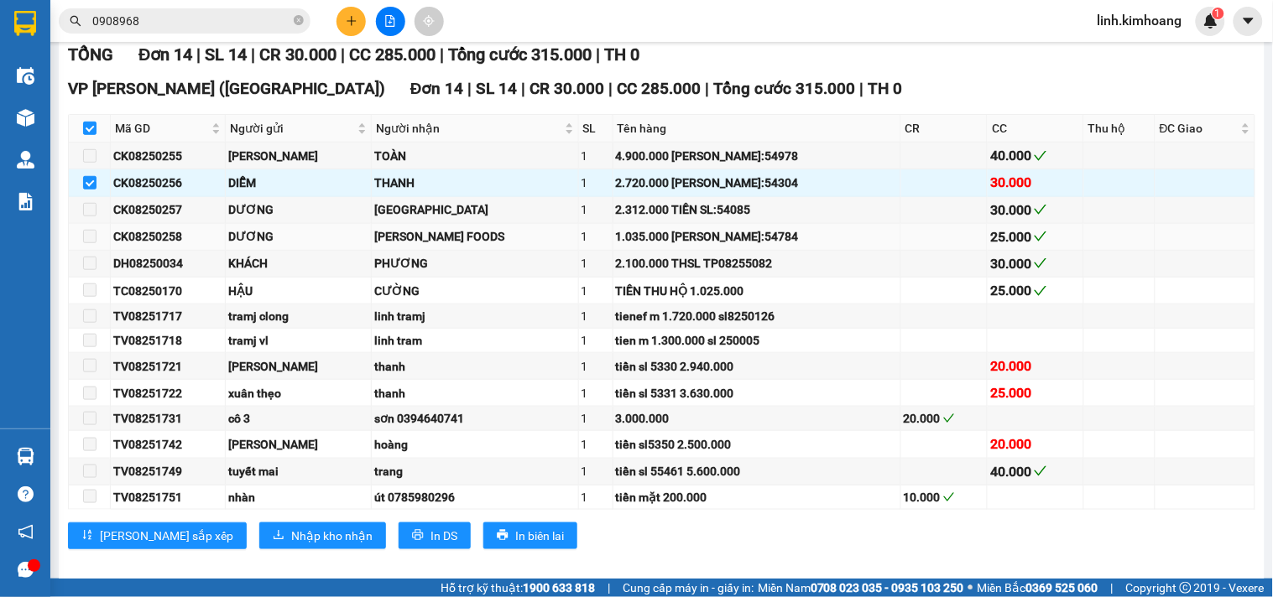
scroll to position [255, 0]
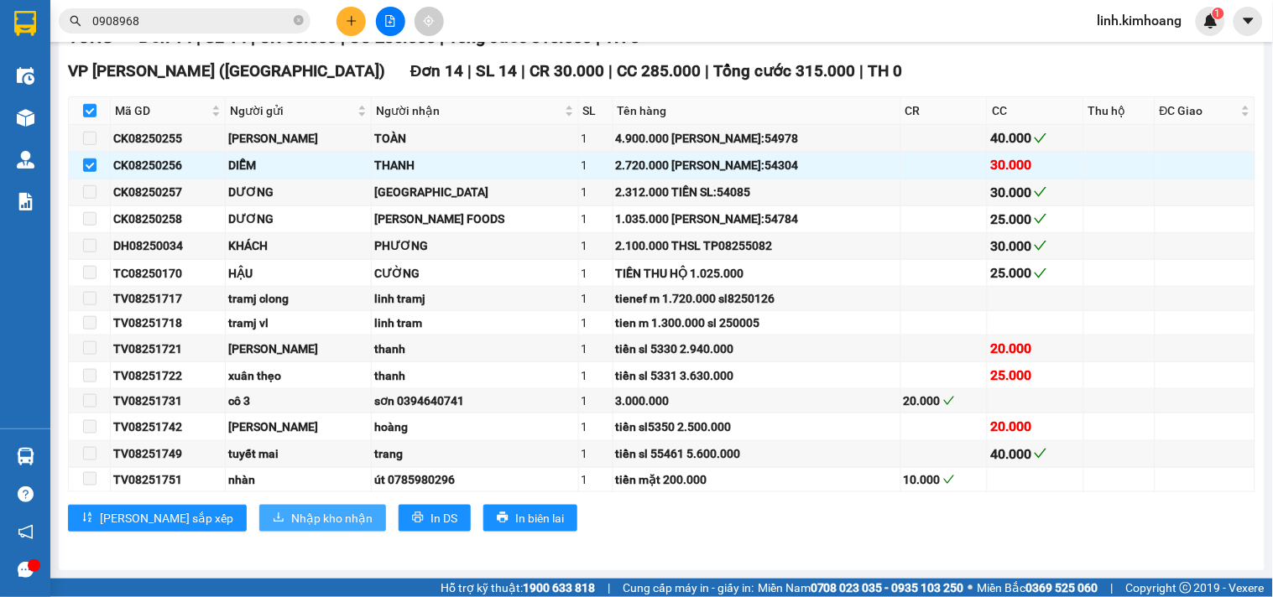
click at [291, 518] on span "Nhập kho nhận" at bounding box center [331, 518] width 81 height 18
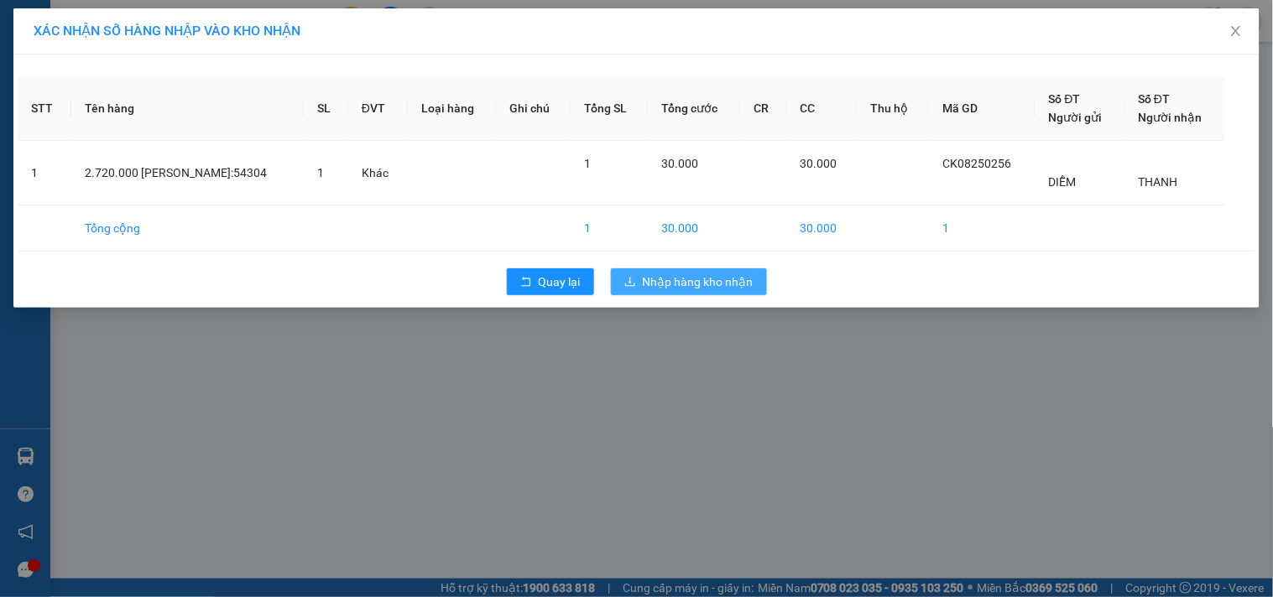
click at [657, 268] on button "Nhập hàng kho nhận" at bounding box center [689, 281] width 156 height 27
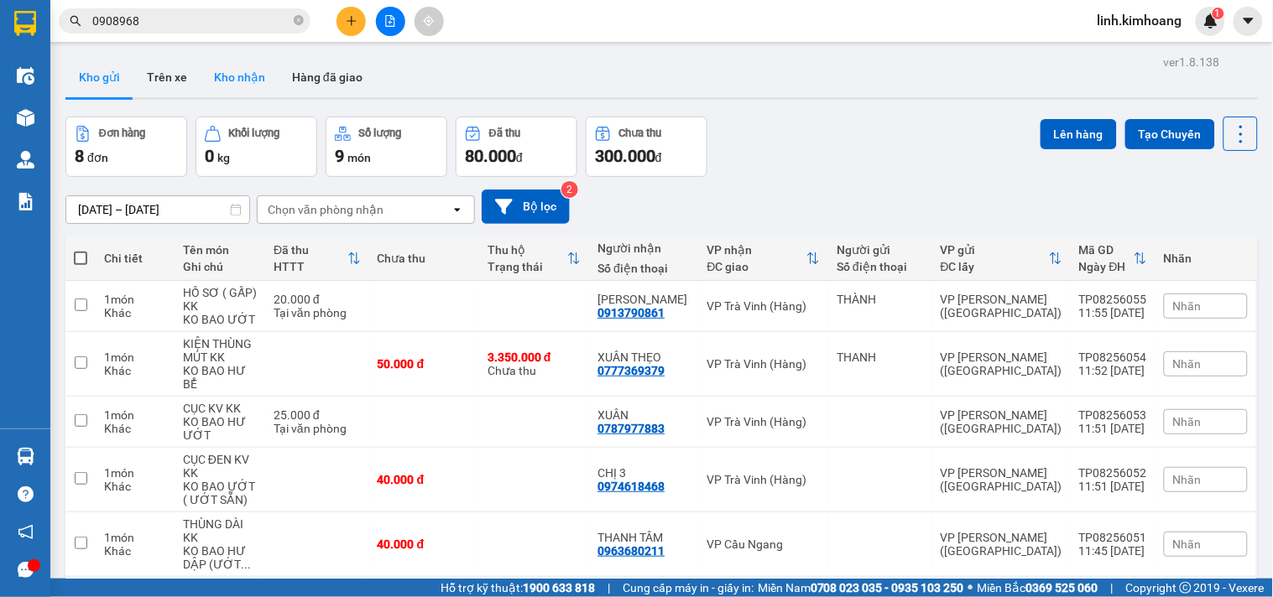
click at [235, 79] on button "Kho nhận" at bounding box center [240, 77] width 78 height 40
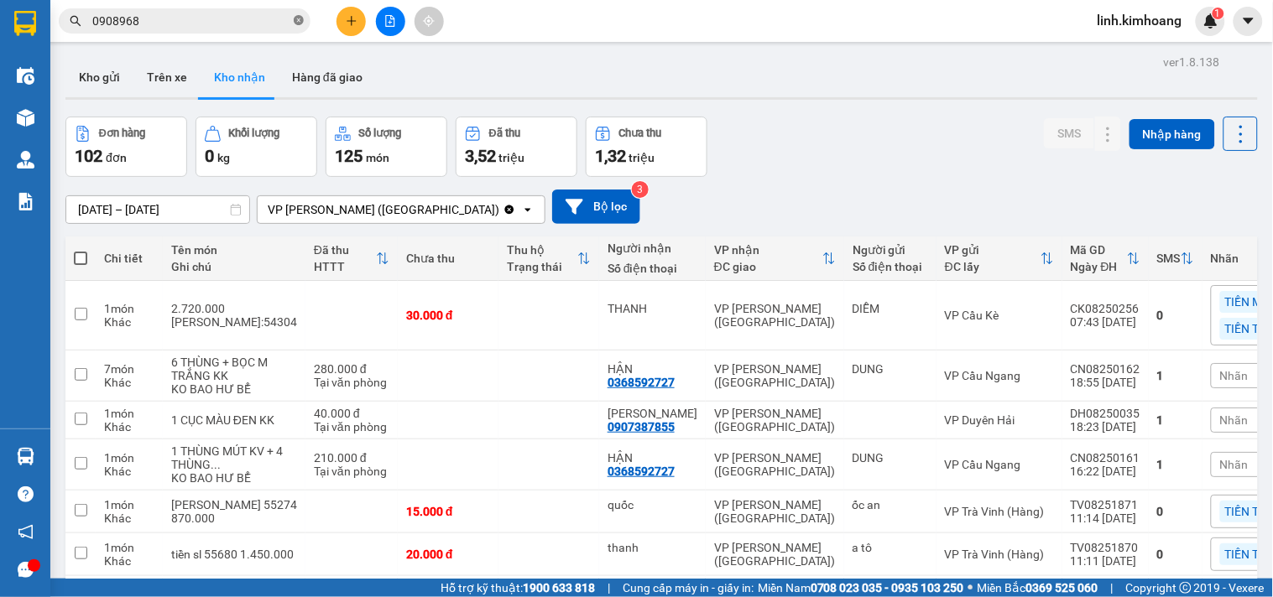
click at [300, 15] on icon "close-circle" at bounding box center [299, 20] width 10 height 10
click at [270, 15] on input "text" at bounding box center [191, 21] width 198 height 18
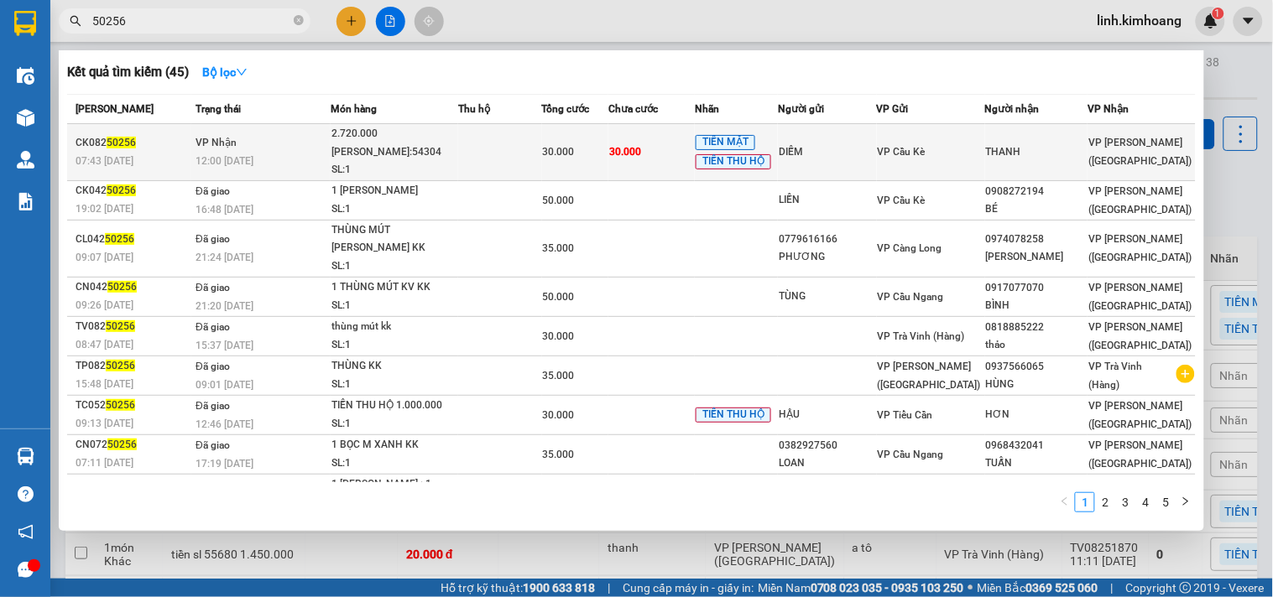
click at [1045, 151] on div "THANH" at bounding box center [1037, 152] width 102 height 18
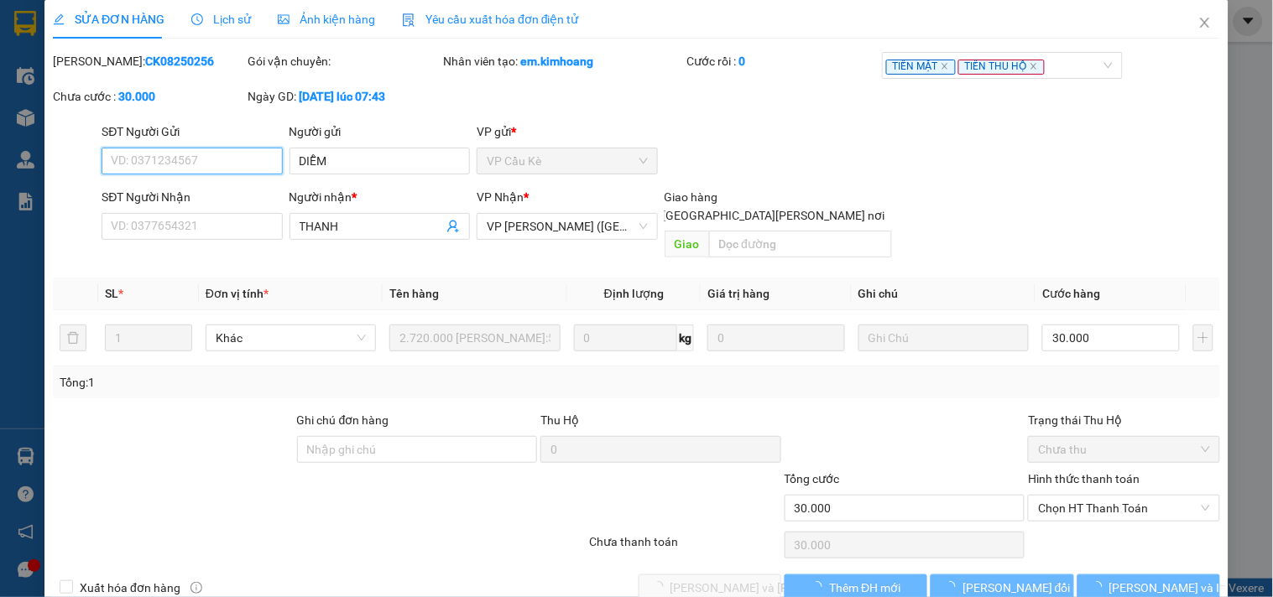
scroll to position [27, 0]
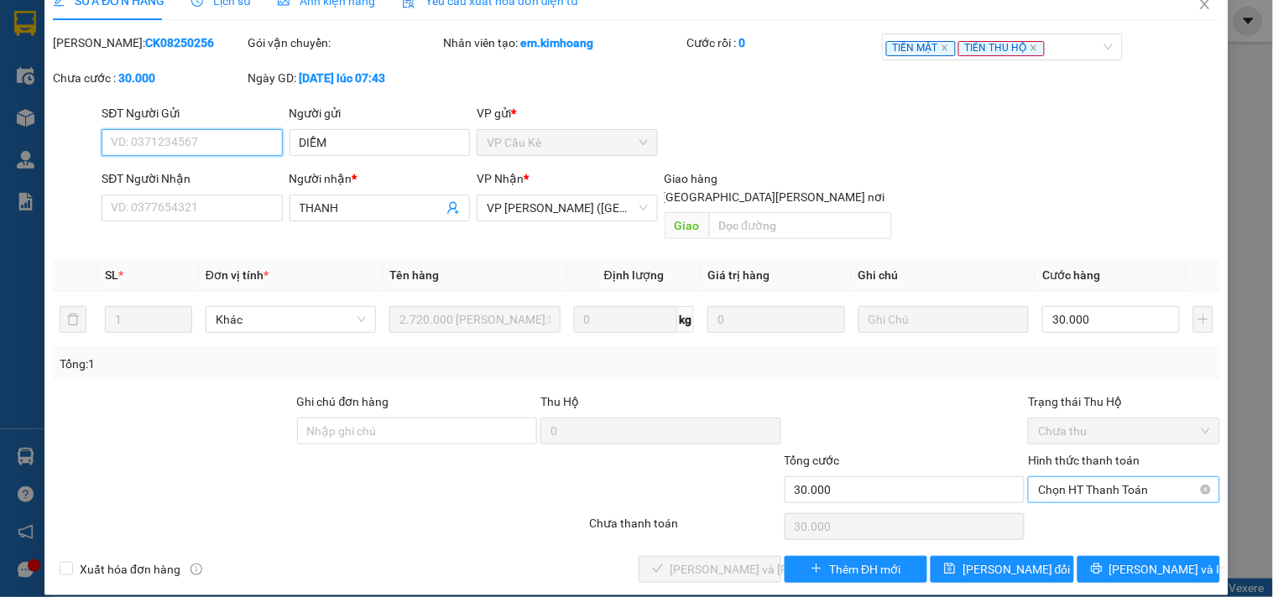
click at [1101, 477] on span "Chọn HT Thanh Toán" at bounding box center [1123, 489] width 171 height 25
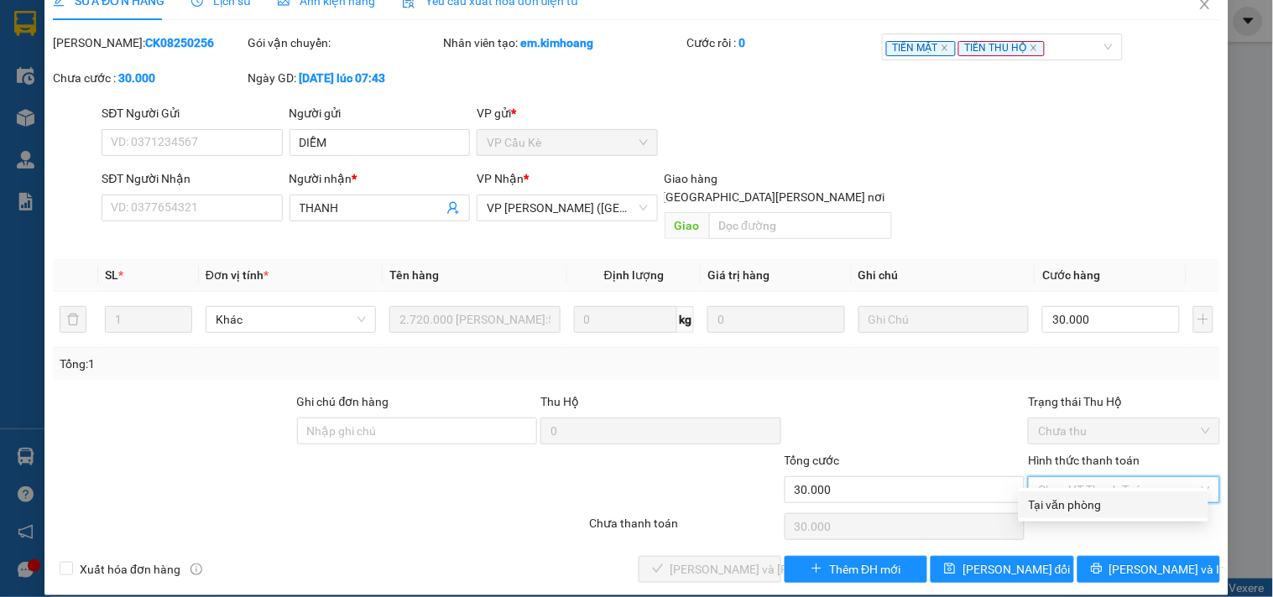
click at [1093, 505] on div "Tại văn phòng" at bounding box center [1113, 505] width 169 height 18
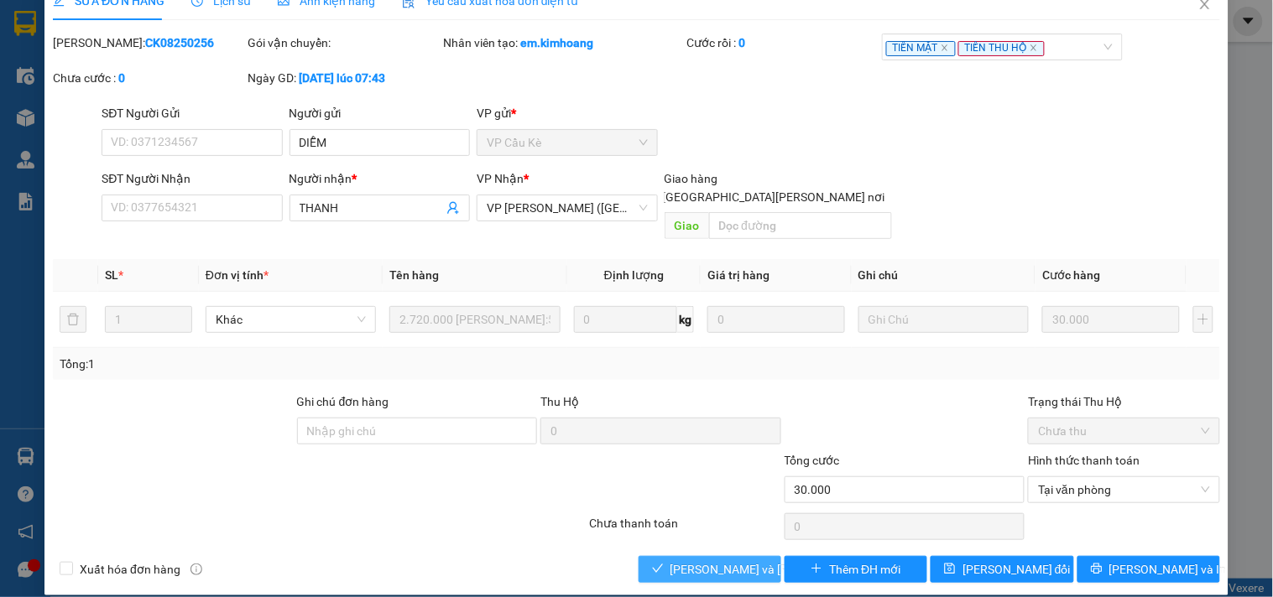
click at [652, 563] on icon "check" at bounding box center [658, 569] width 12 height 12
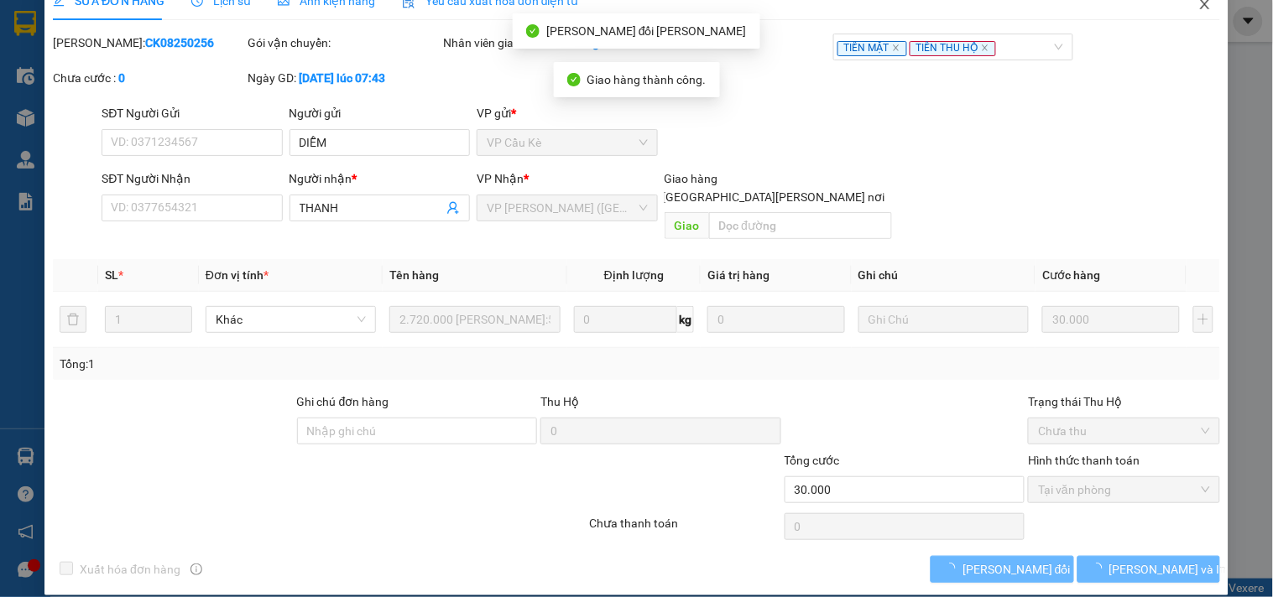
click at [1193, 12] on span "Close" at bounding box center [1204, 5] width 47 height 47
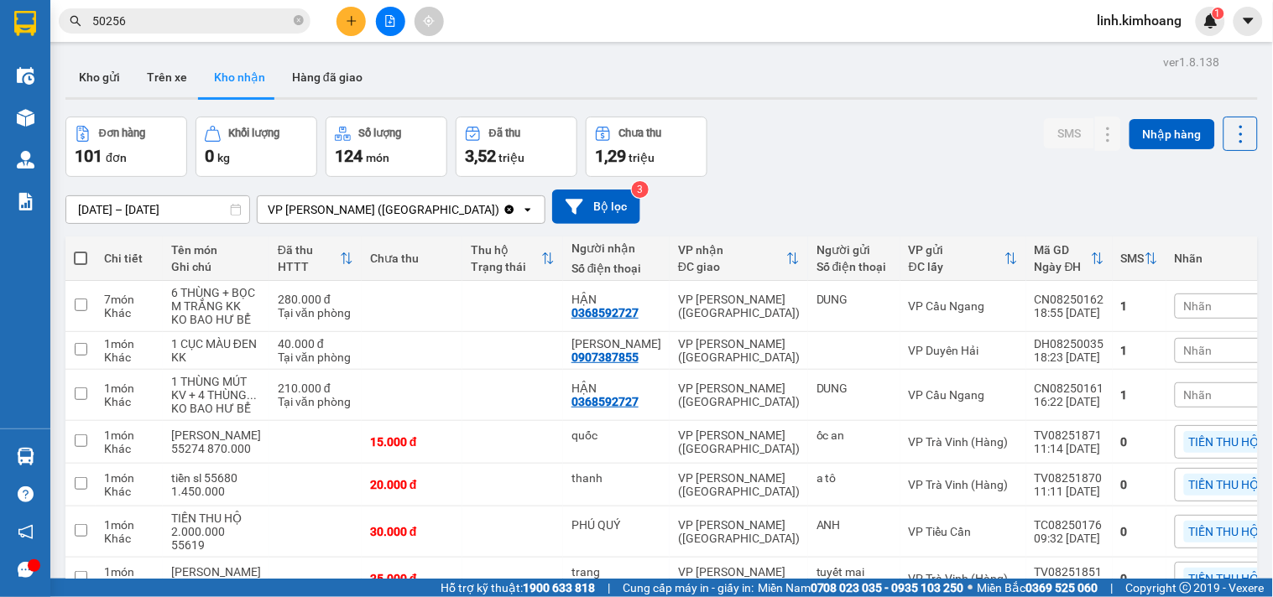
scroll to position [313, 0]
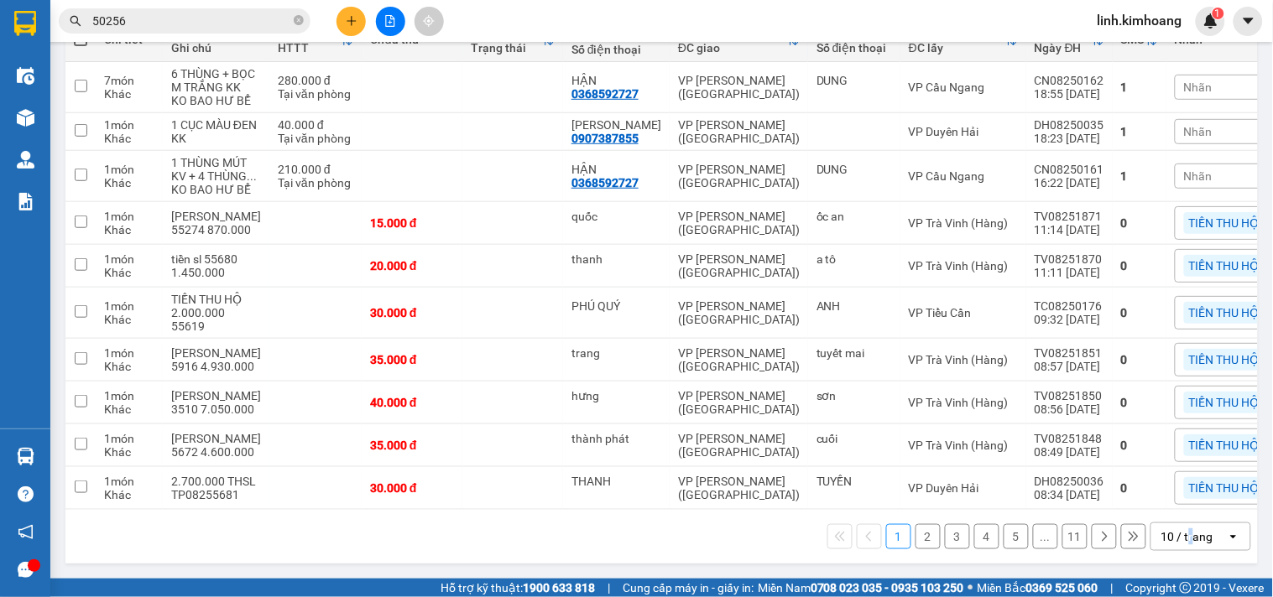
click at [1177, 535] on div "10 / trang" at bounding box center [1187, 537] width 52 height 17
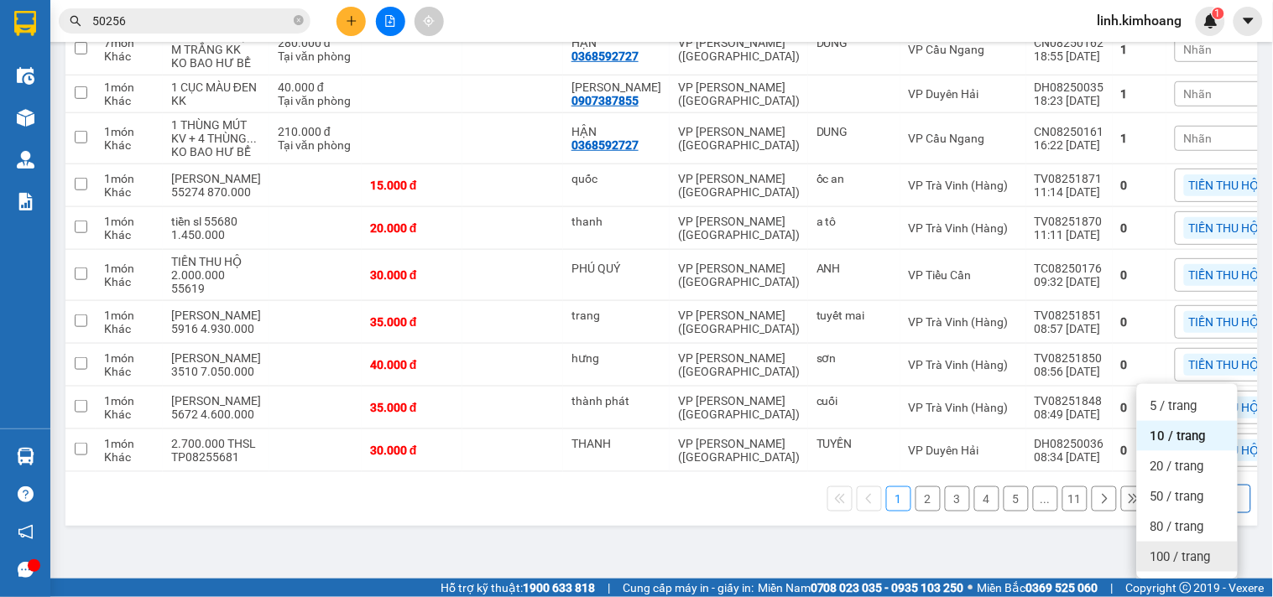
click at [1177, 549] on span "100 / trang" at bounding box center [1180, 557] width 60 height 17
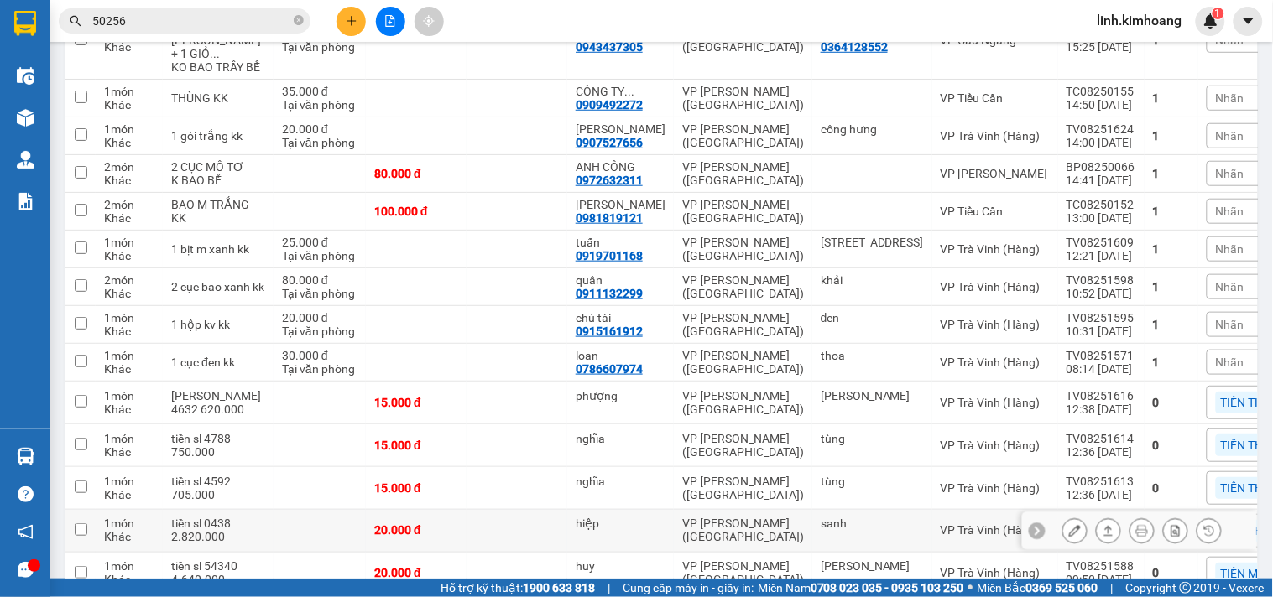
scroll to position [3837, 0]
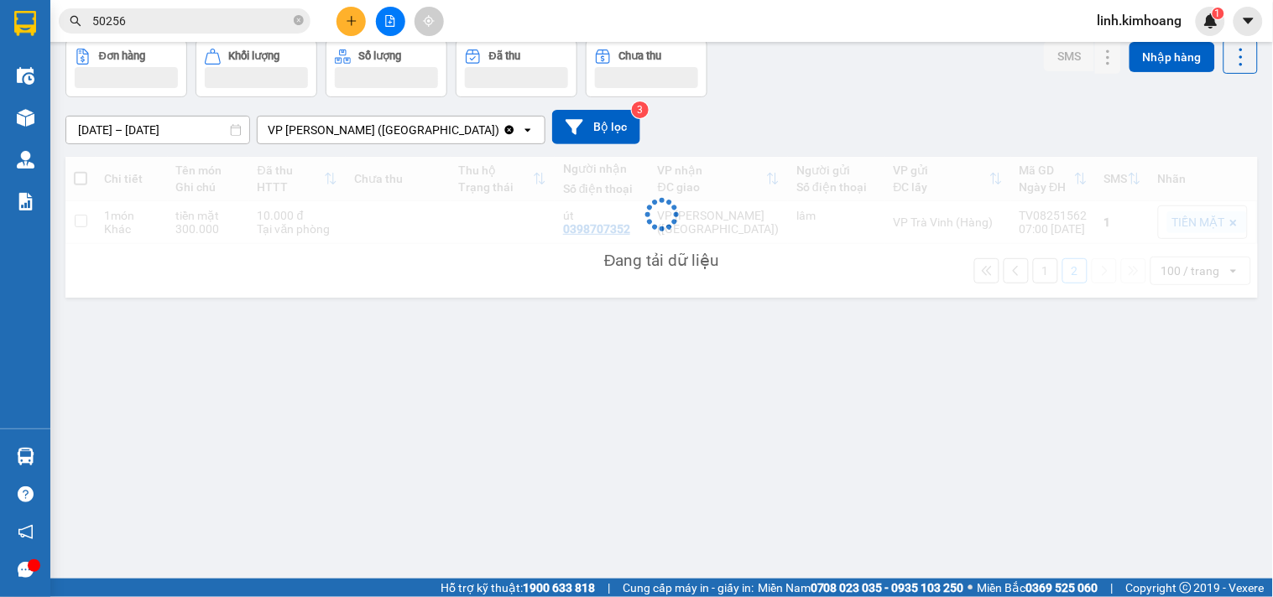
scroll to position [77, 0]
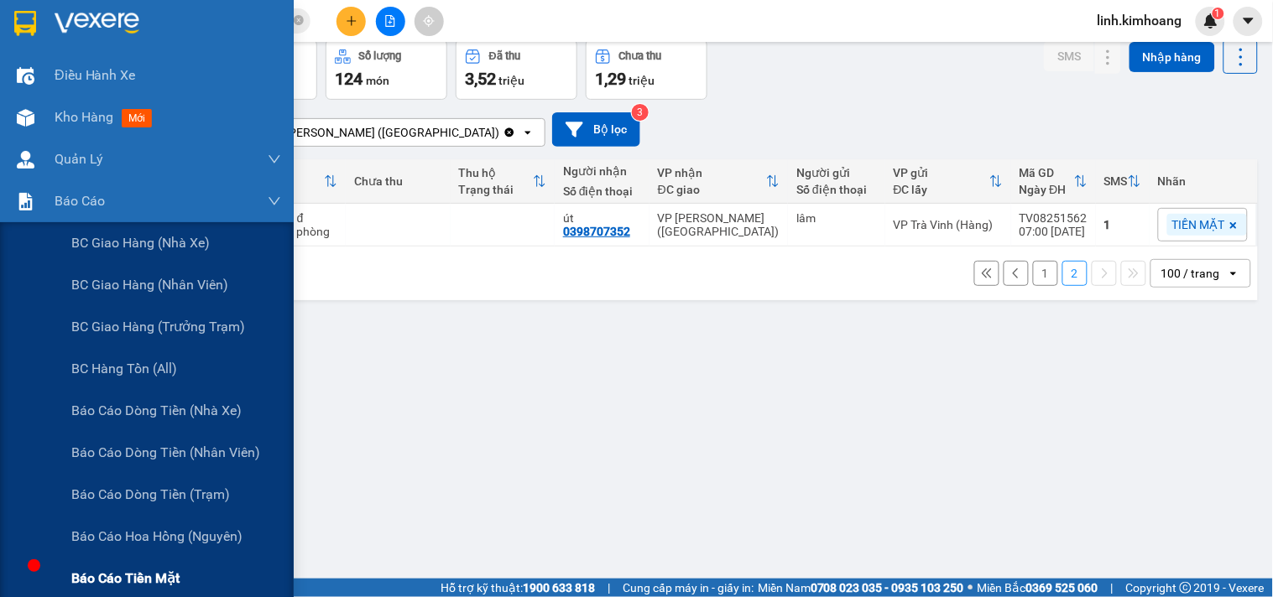
click at [124, 568] on span "Báo cáo tiền mặt" at bounding box center [125, 578] width 108 height 21
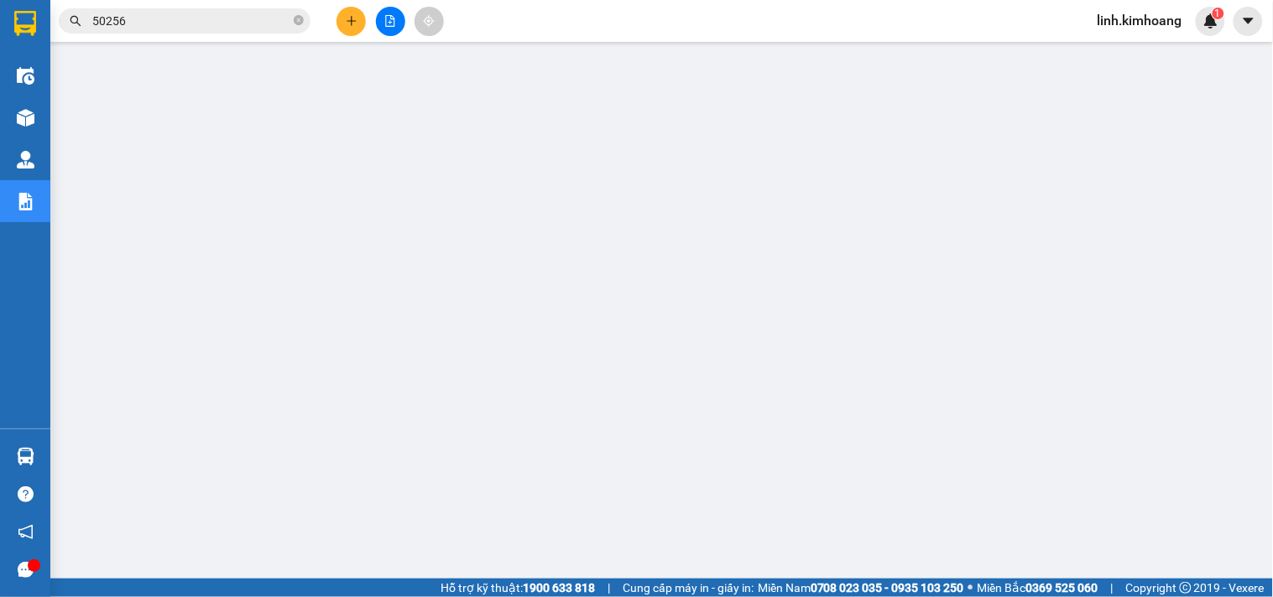
click at [349, 34] on button at bounding box center [350, 21] width 29 height 29
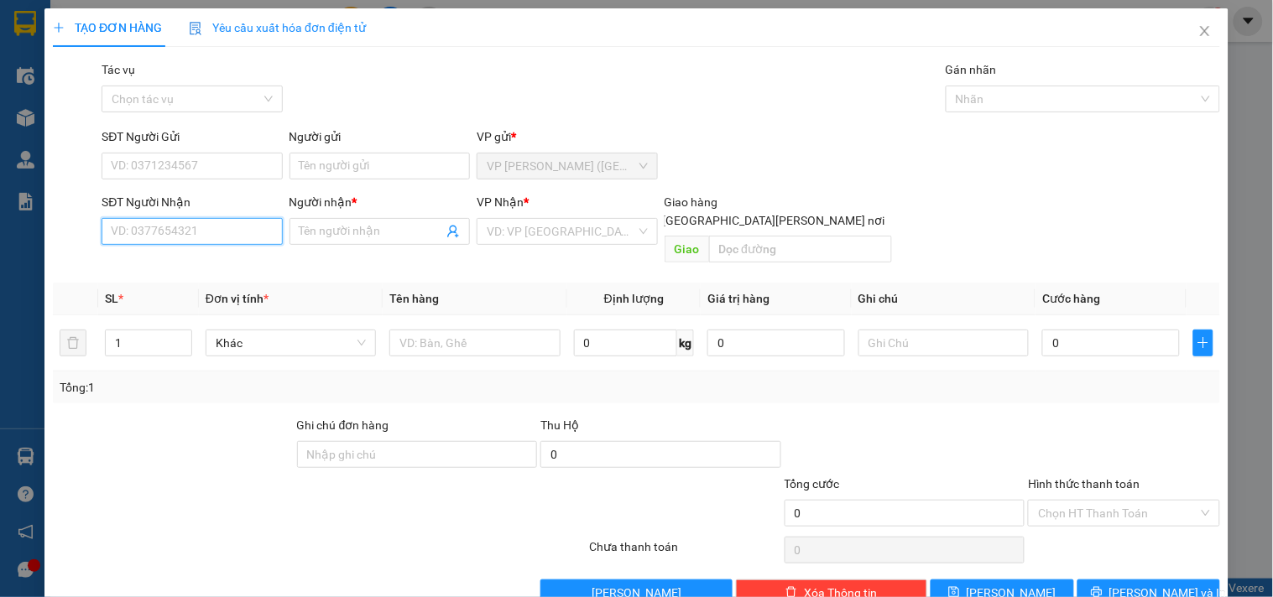
click at [221, 237] on input "SĐT Người Nhận" at bounding box center [192, 231] width 180 height 27
click at [1198, 32] on icon "close" at bounding box center [1204, 30] width 13 height 13
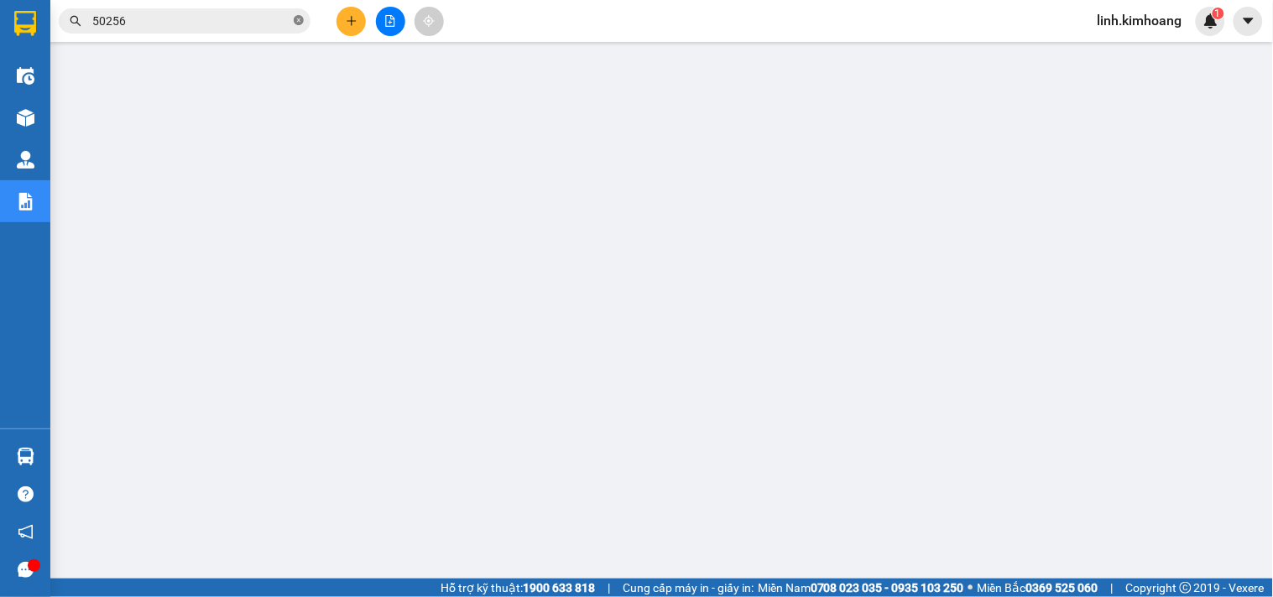
click at [300, 17] on icon "close-circle" at bounding box center [299, 20] width 10 height 10
click at [245, 21] on input "text" at bounding box center [191, 21] width 198 height 18
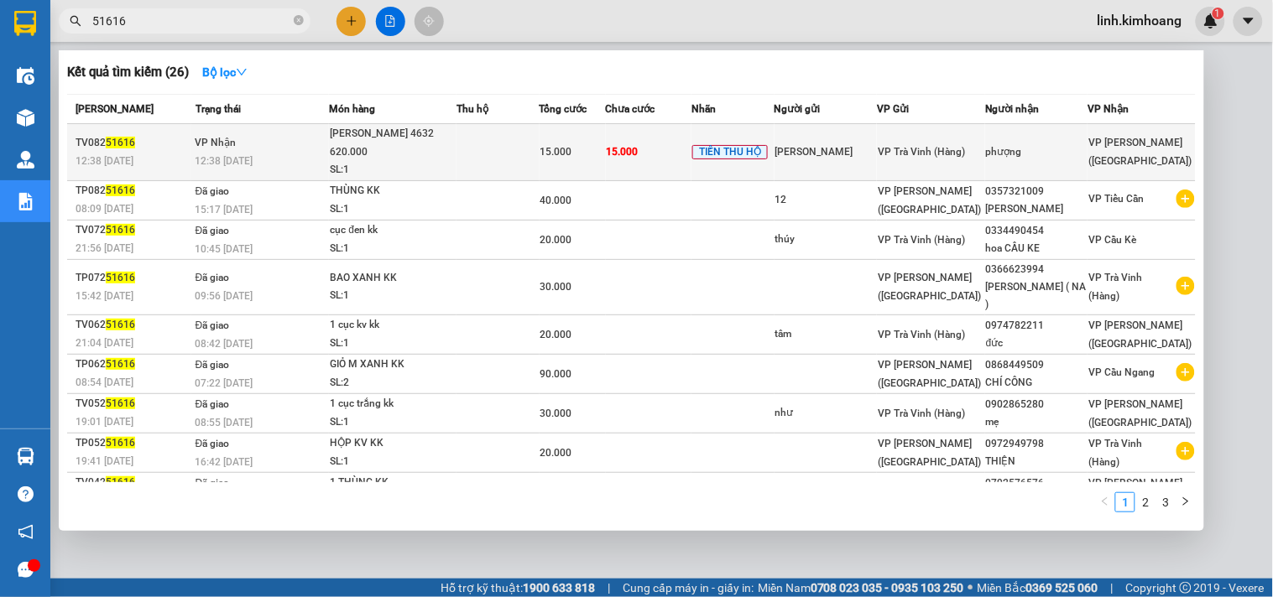
click at [1022, 153] on td "phượng" at bounding box center [1036, 152] width 102 height 57
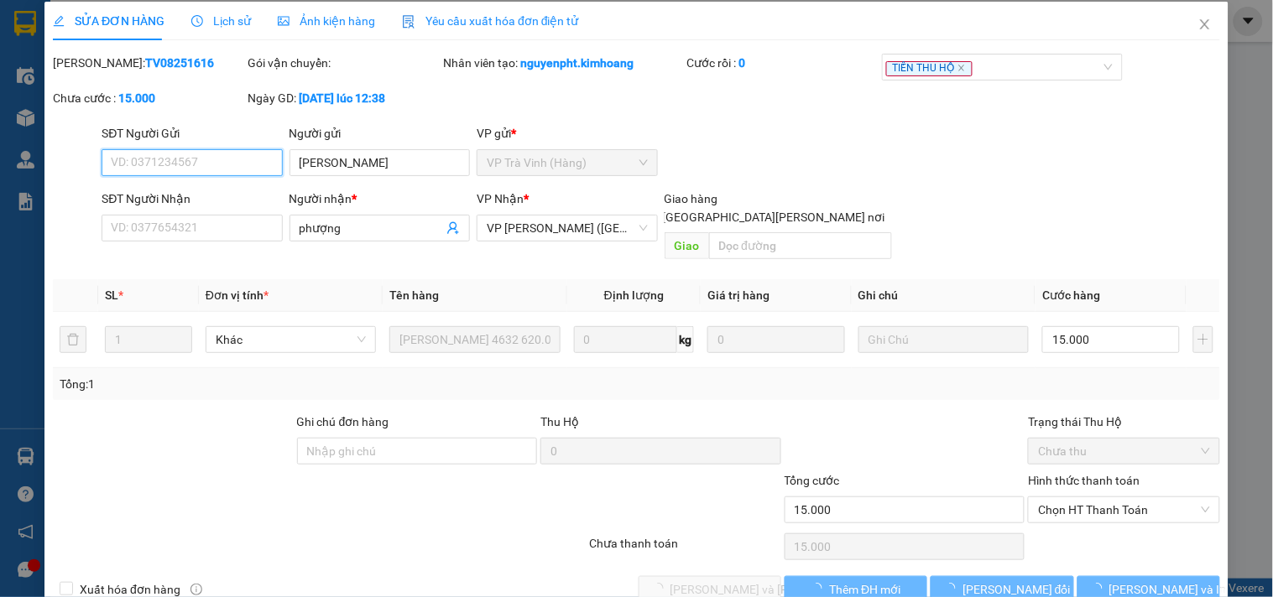
scroll to position [27, 0]
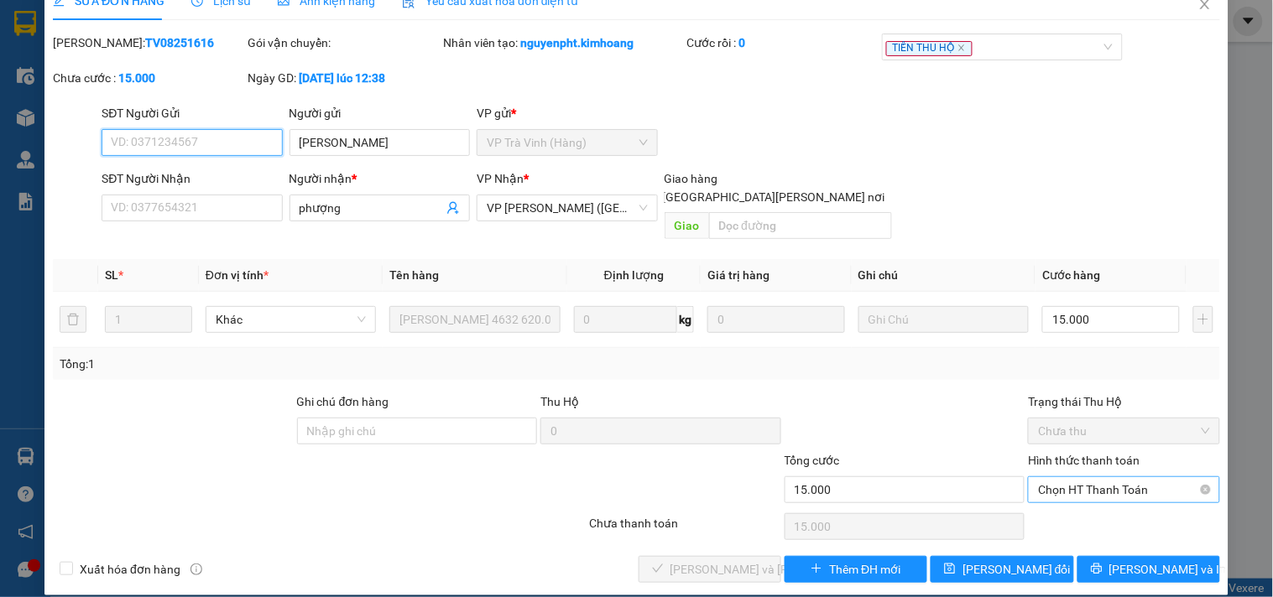
click at [1105, 477] on span "Chọn HT Thanh Toán" at bounding box center [1123, 489] width 171 height 25
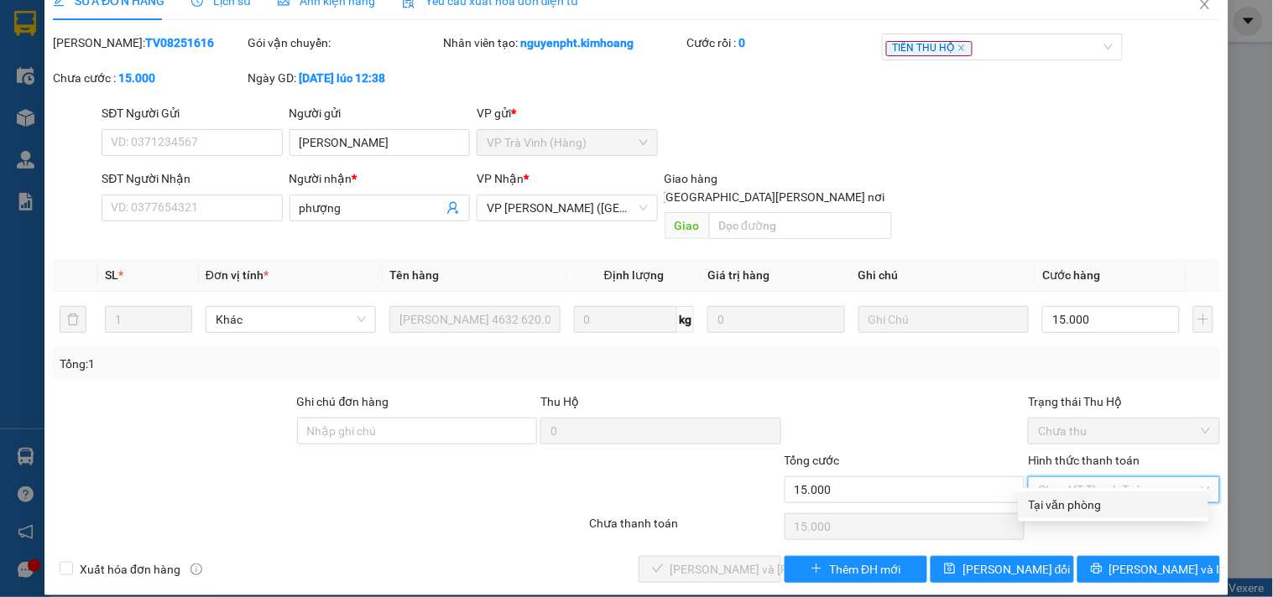
click at [1092, 500] on div "Tại văn phòng" at bounding box center [1113, 505] width 169 height 18
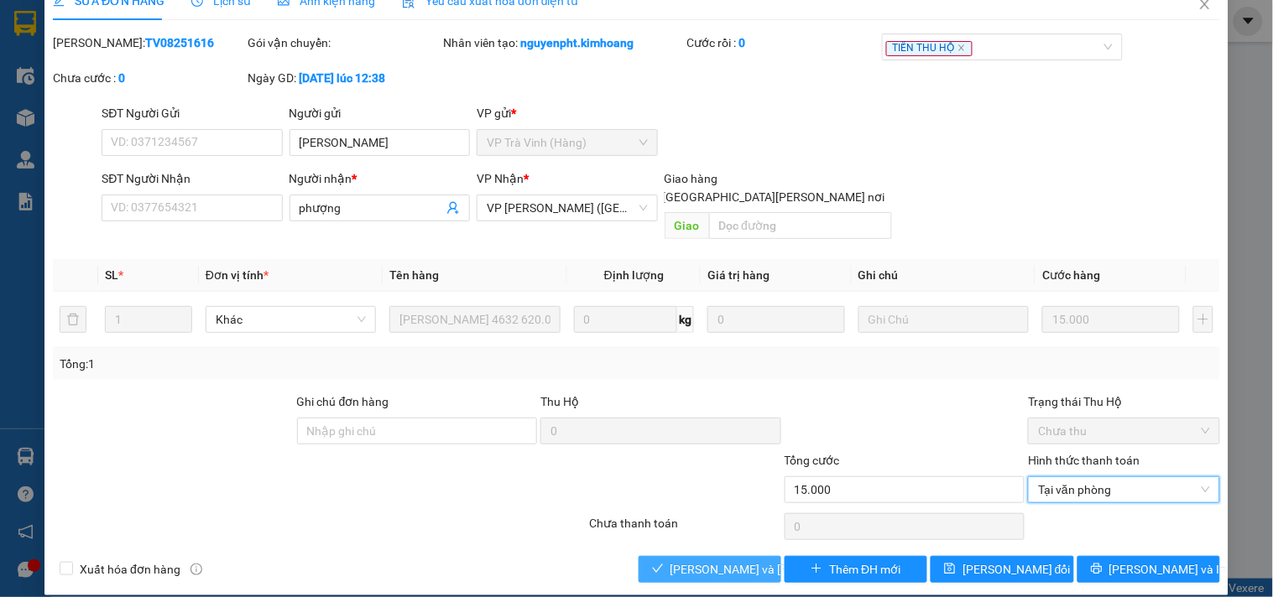
click at [672, 556] on button "[PERSON_NAME] và Giao hàng" at bounding box center [710, 569] width 143 height 27
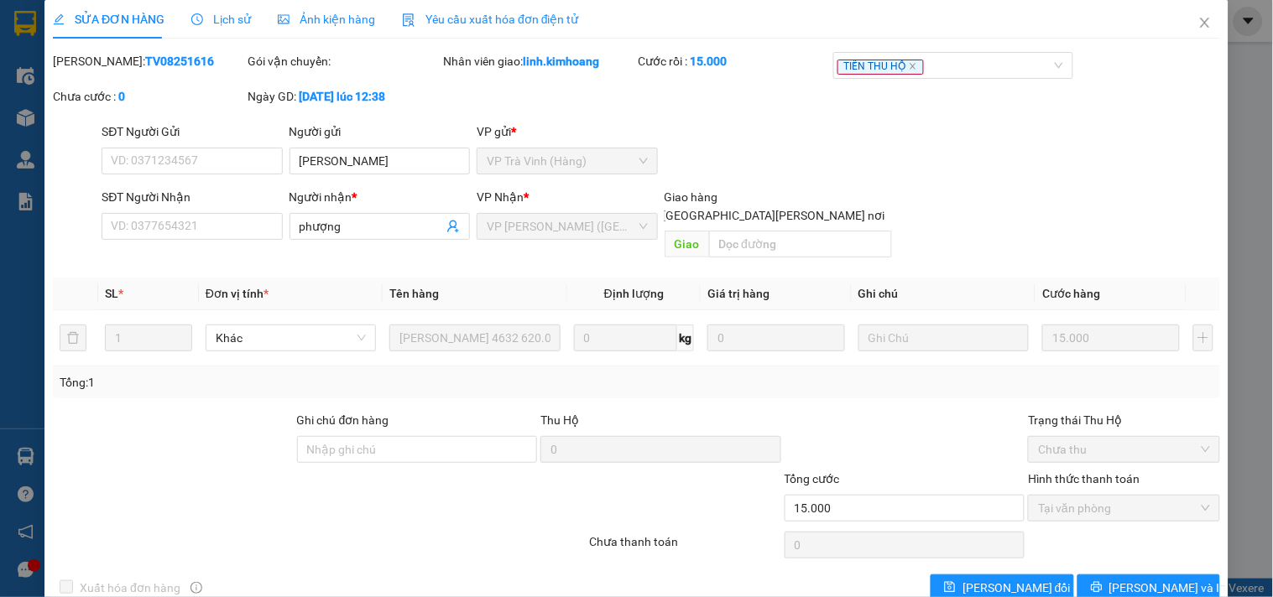
scroll to position [0, 0]
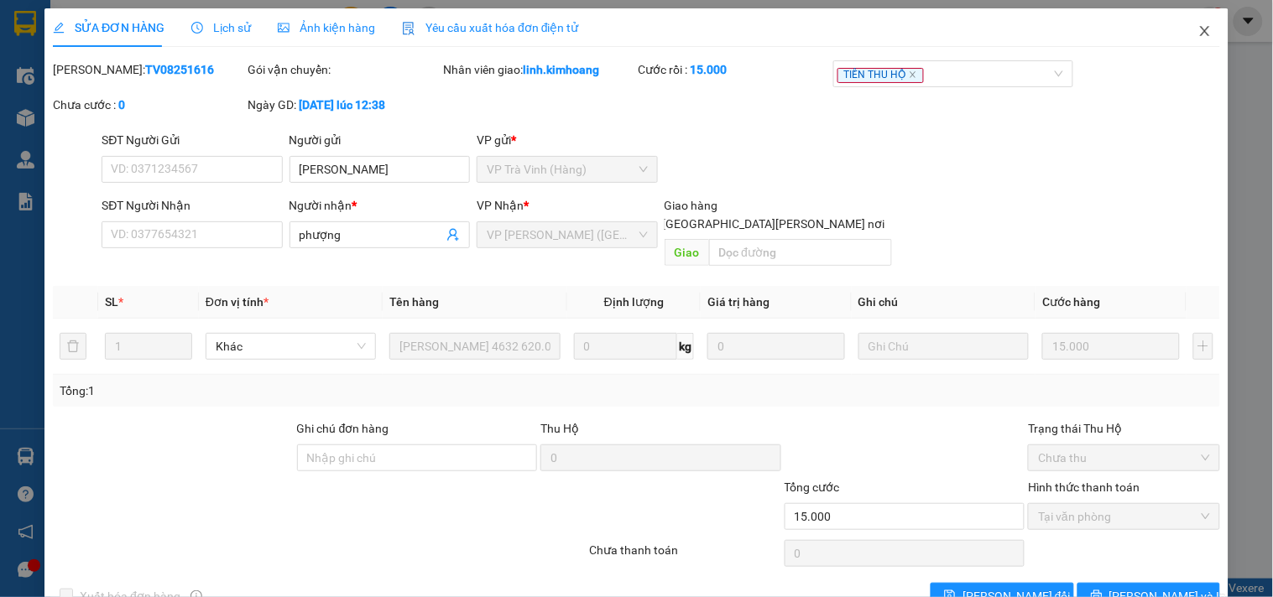
drag, startPoint x: 1186, startPoint y: 30, endPoint x: 1197, endPoint y: 39, distance: 14.3
click at [1198, 30] on icon "close" at bounding box center [1204, 30] width 13 height 13
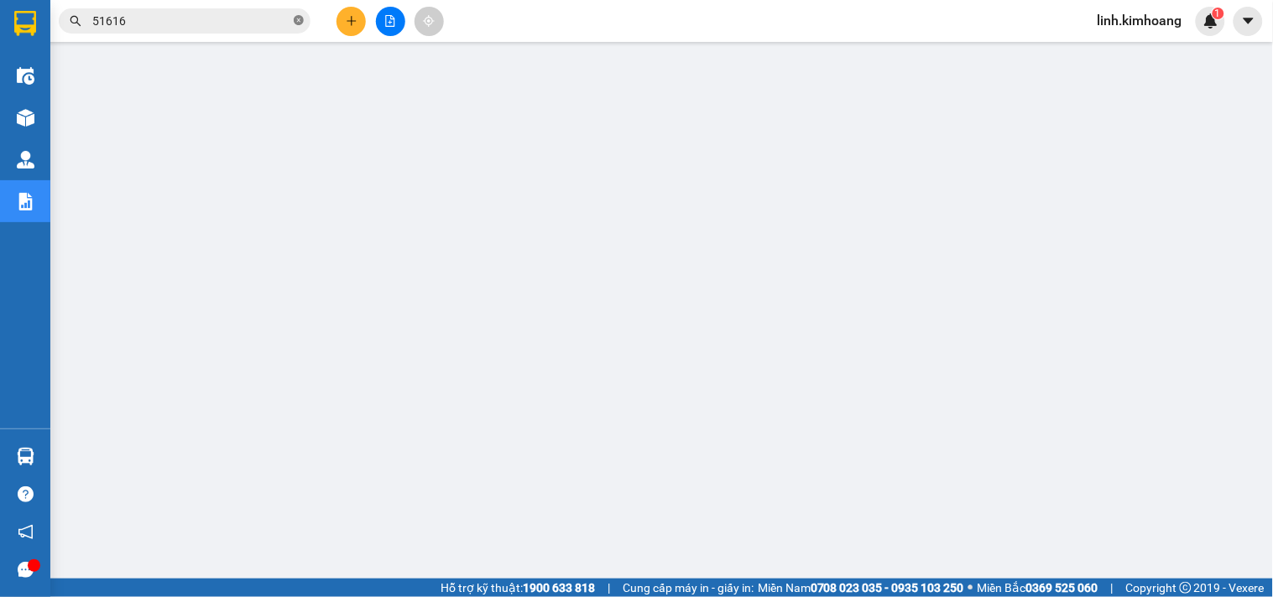
click at [300, 22] on icon "close-circle" at bounding box center [299, 20] width 10 height 10
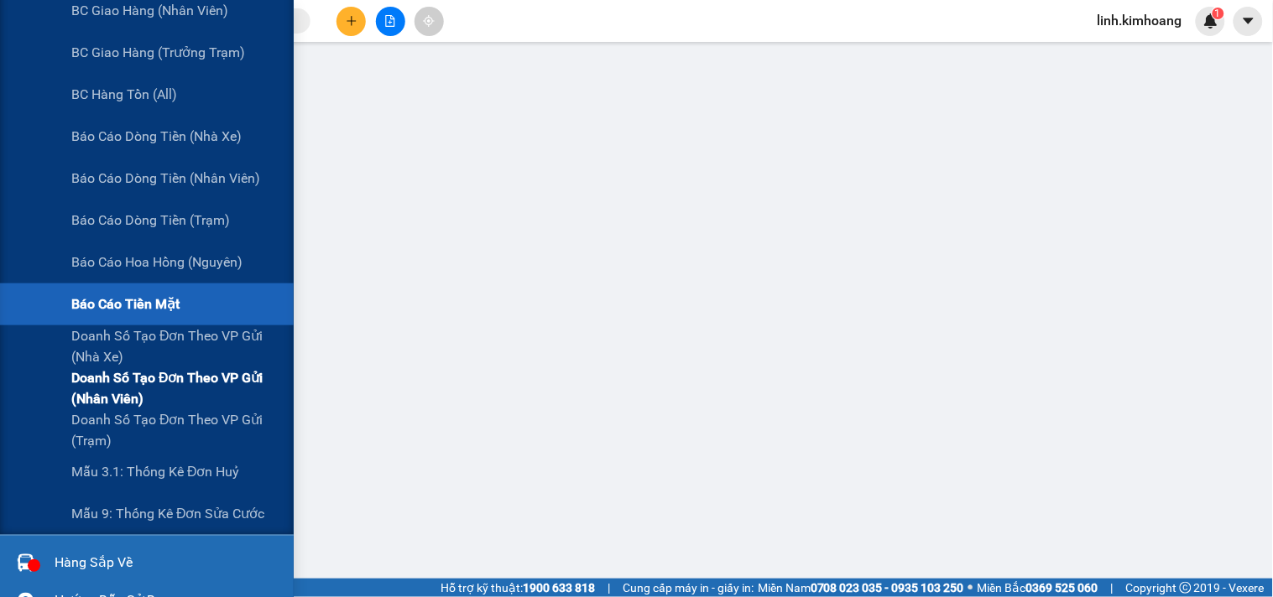
scroll to position [279, 0]
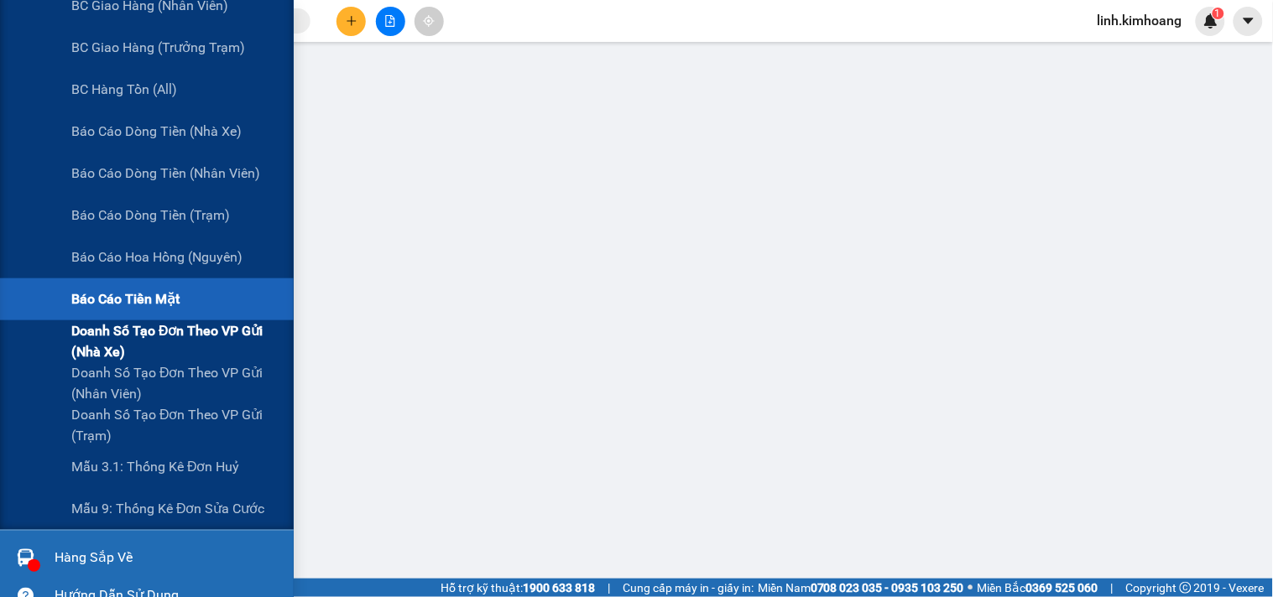
click at [113, 342] on span "Doanh số tạo đơn theo VP gửi (nhà xe)" at bounding box center [176, 342] width 210 height 42
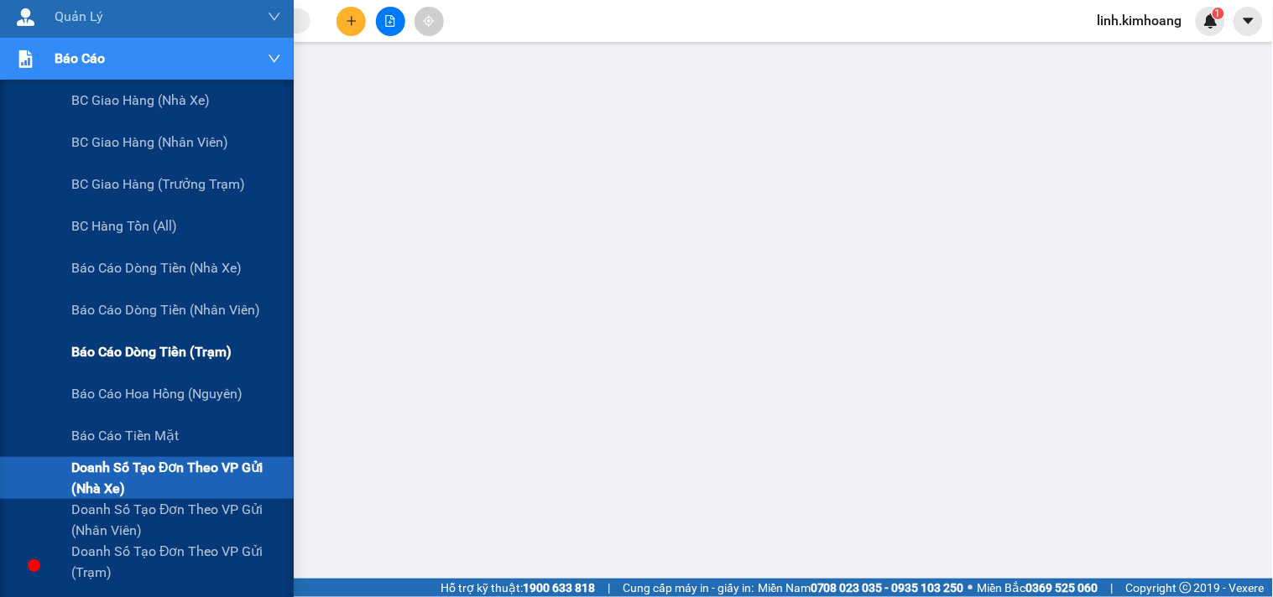
scroll to position [186, 0]
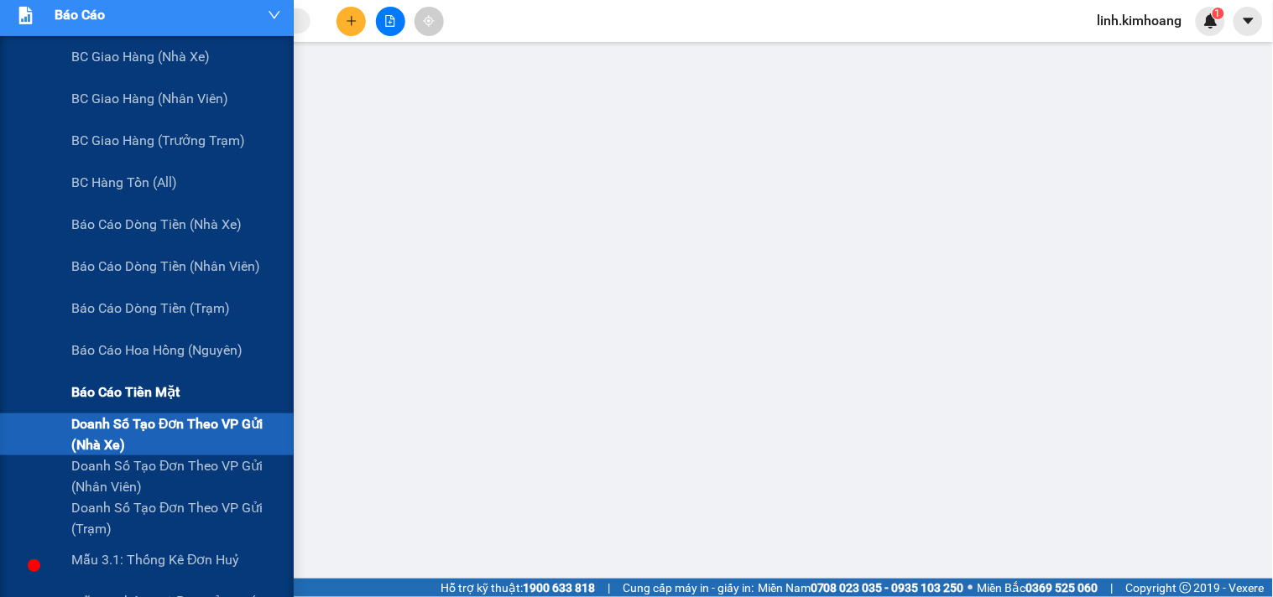
click at [179, 394] on span "Báo cáo tiền mặt" at bounding box center [125, 392] width 108 height 21
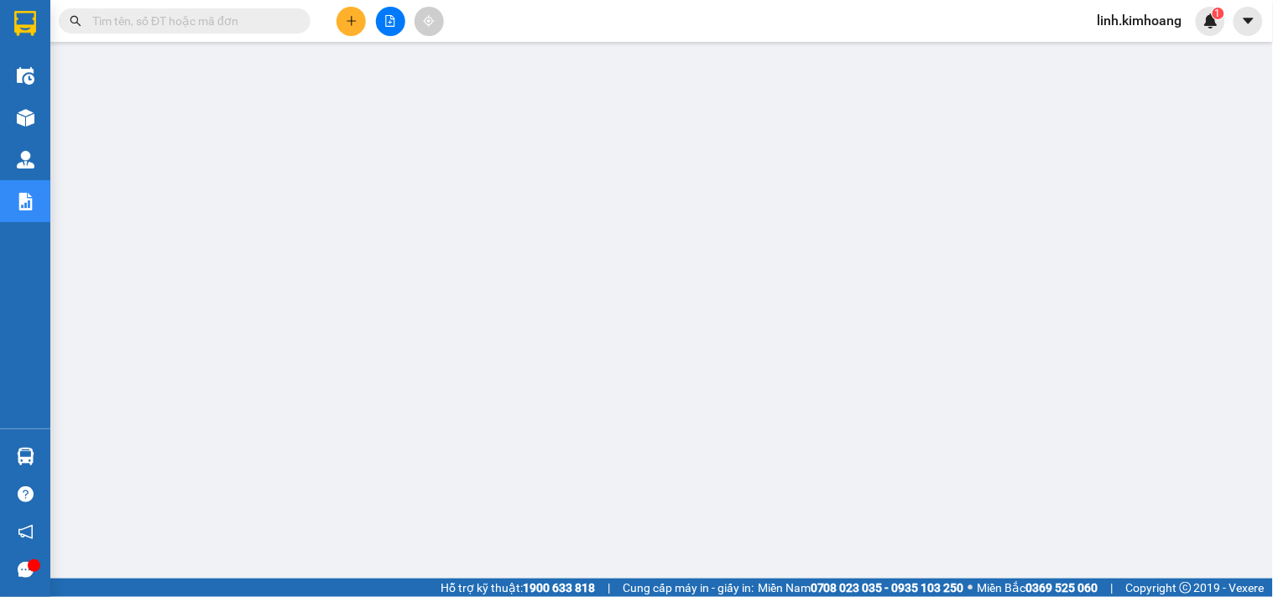
click at [244, 21] on input "text" at bounding box center [191, 21] width 198 height 18
click at [690, 13] on div "Kết quả tìm kiếm ( 26 ) Bộ lọc Mã ĐH Trạng thái Món hàng Thu hộ Tổng cước Chưa …" at bounding box center [636, 21] width 1273 height 42
click at [213, 27] on input "text" at bounding box center [191, 21] width 198 height 18
click at [222, 18] on input "text" at bounding box center [191, 21] width 198 height 18
click at [210, 23] on input "text" at bounding box center [191, 21] width 198 height 18
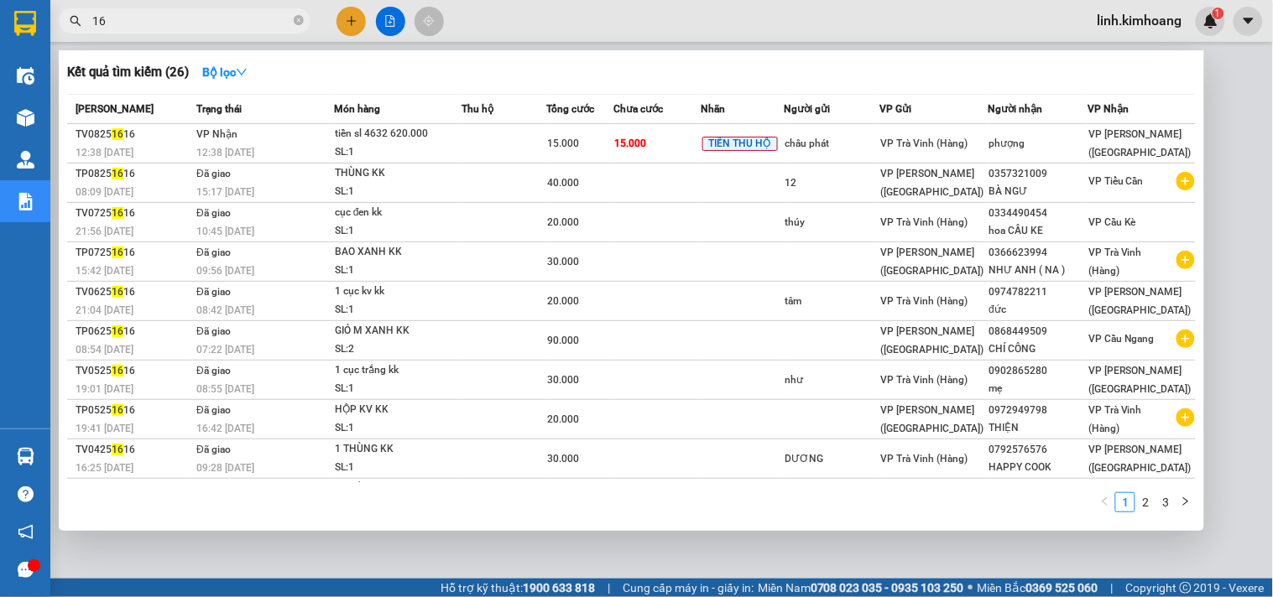
type input "166"
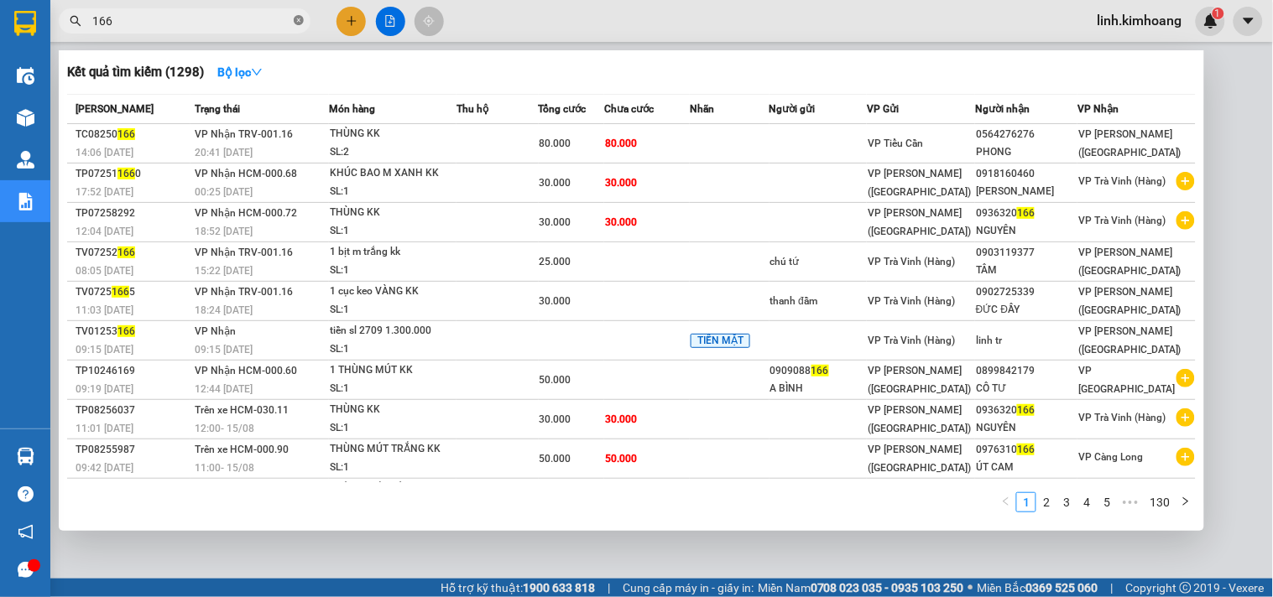
click at [300, 19] on icon "close-circle" at bounding box center [299, 20] width 10 height 10
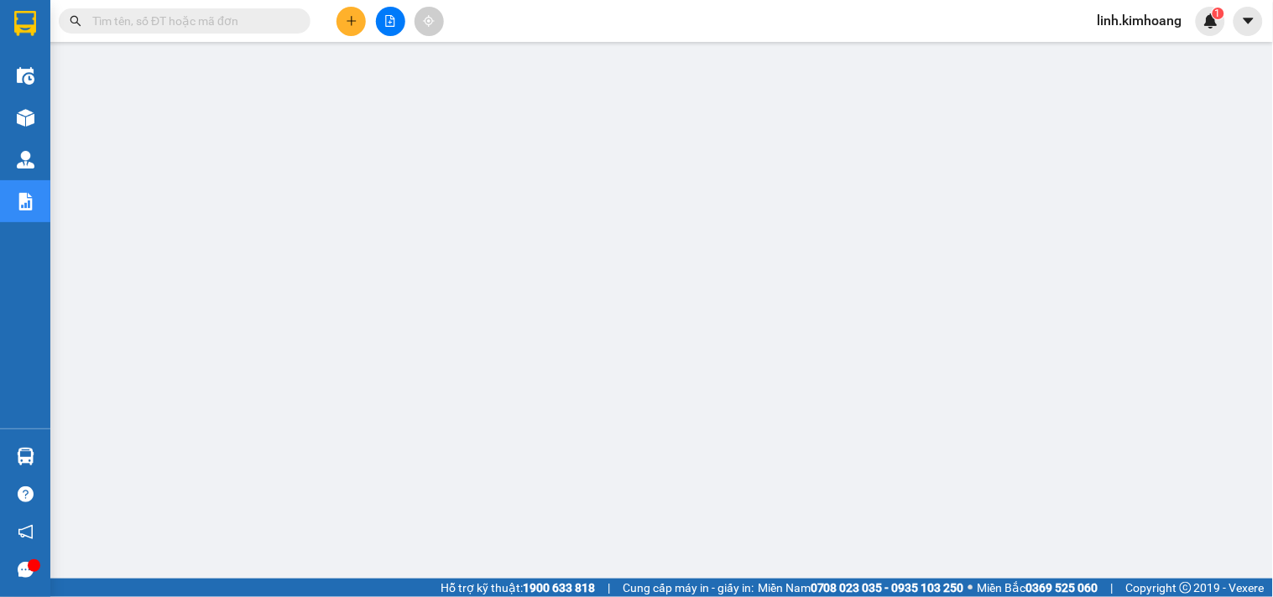
click at [281, 15] on input "text" at bounding box center [191, 21] width 198 height 18
click at [239, 17] on input "text" at bounding box center [191, 21] width 198 height 18
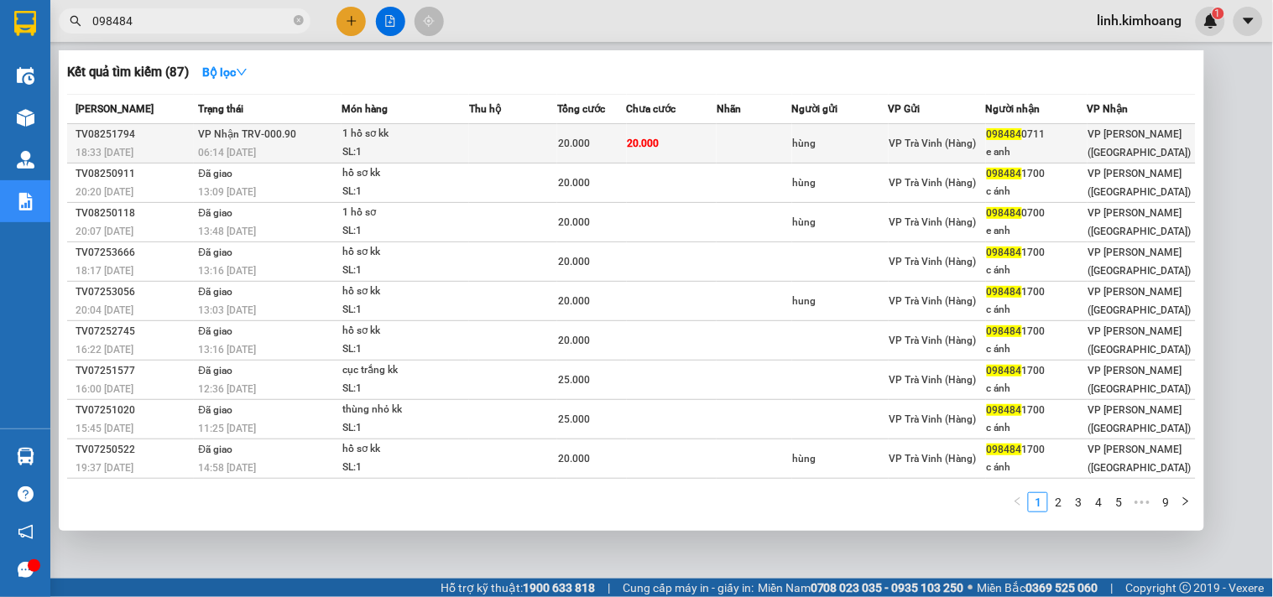
type input "098484"
click at [1052, 147] on div "e anh" at bounding box center [1037, 152] width 100 height 18
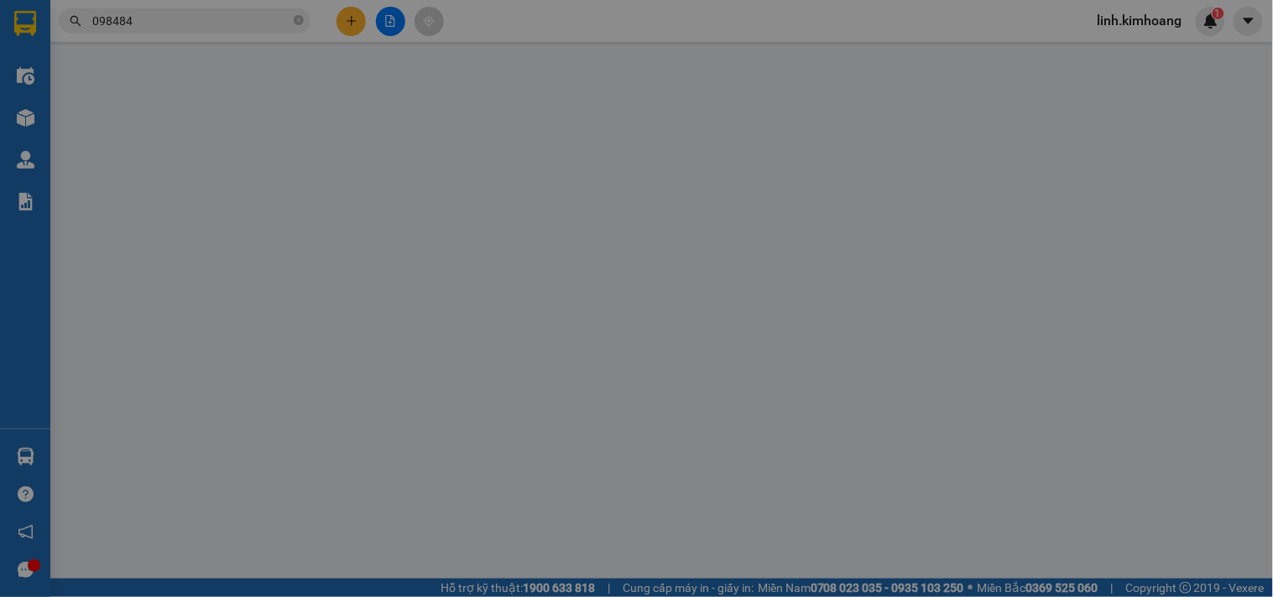
type input "hùng"
type input "0984840711"
type input "e anh"
type input "20.000"
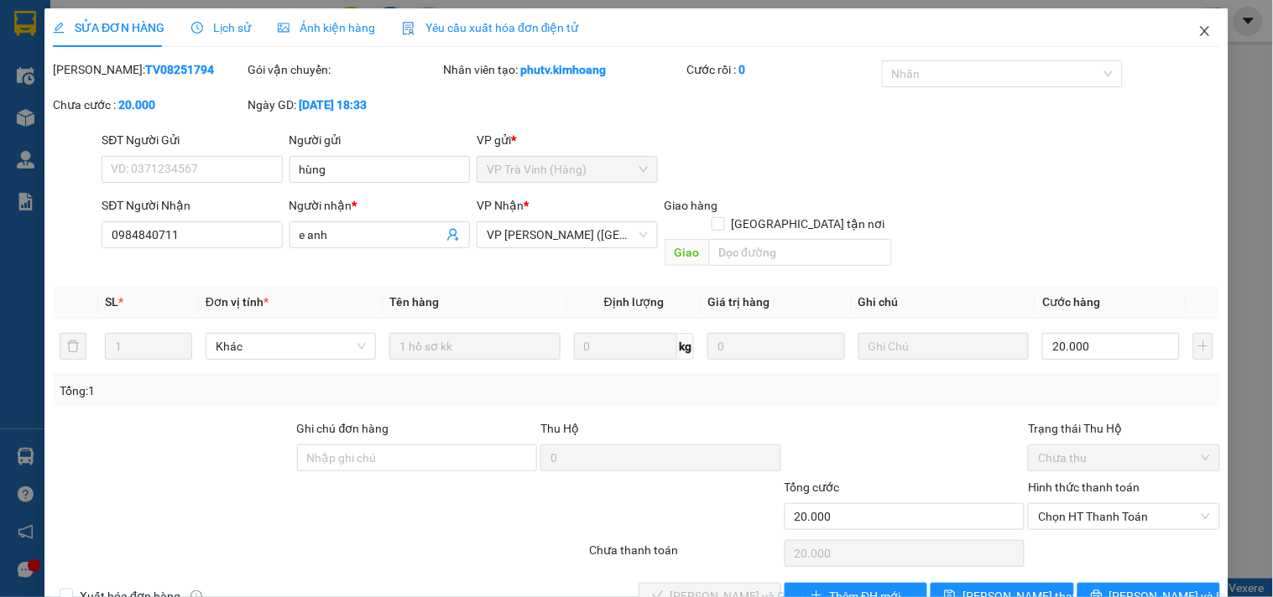
click at [1200, 28] on icon "close" at bounding box center [1204, 31] width 9 height 10
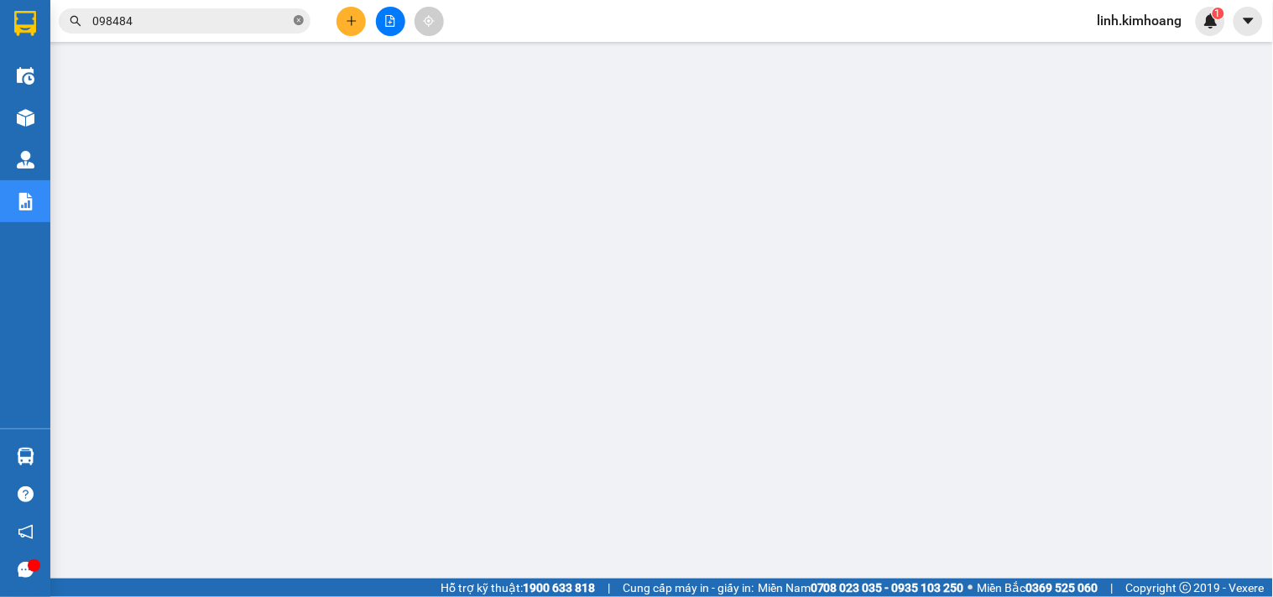
click at [298, 18] on icon "close-circle" at bounding box center [299, 20] width 10 height 10
click at [345, 13] on button at bounding box center [350, 21] width 29 height 29
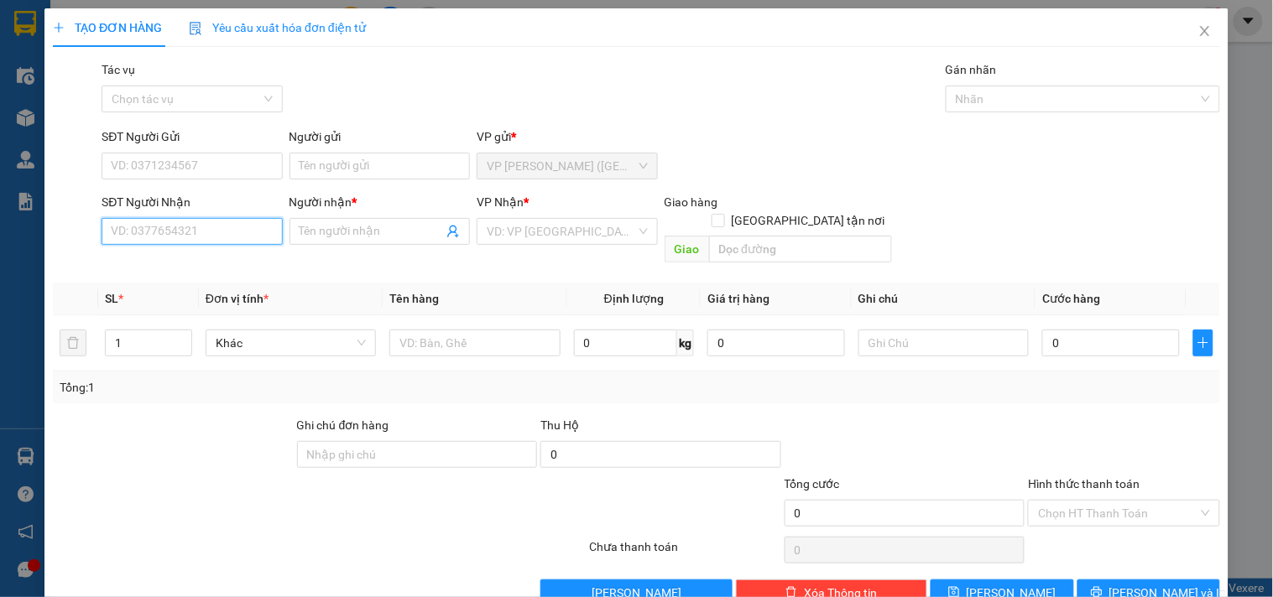
click at [223, 231] on input "SĐT Người Nhận" at bounding box center [192, 231] width 180 height 27
type input "0988454202"
click at [219, 263] on div "0988454202 - [PERSON_NAME]" at bounding box center [193, 265] width 165 height 18
type input "THANH"
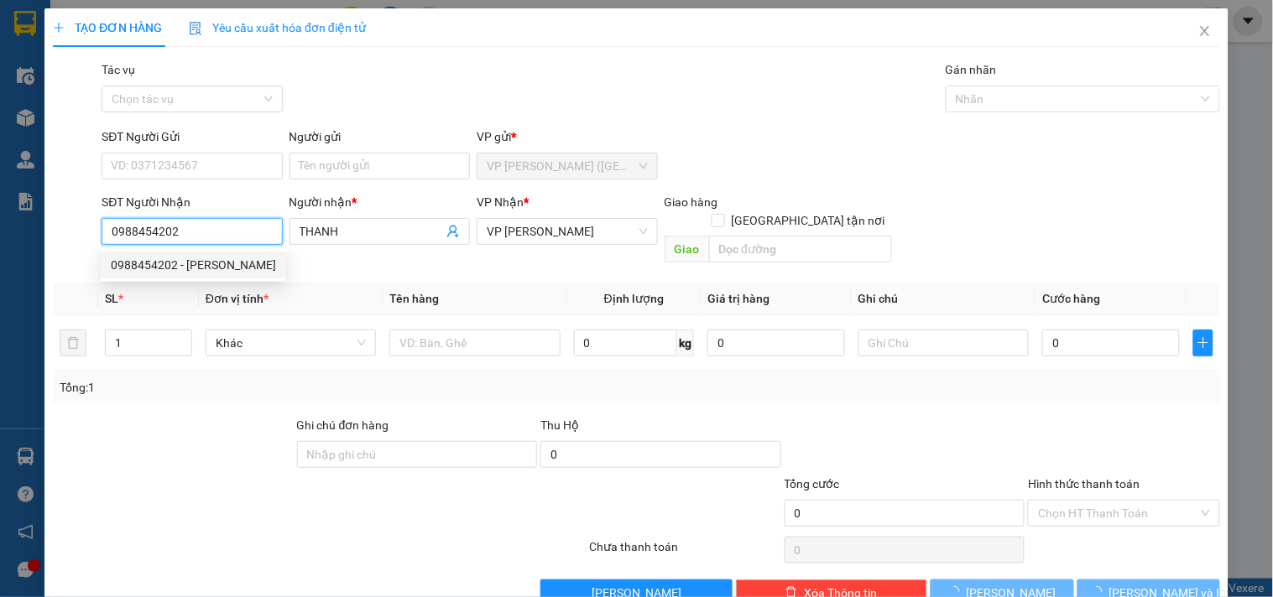
type input "35.000"
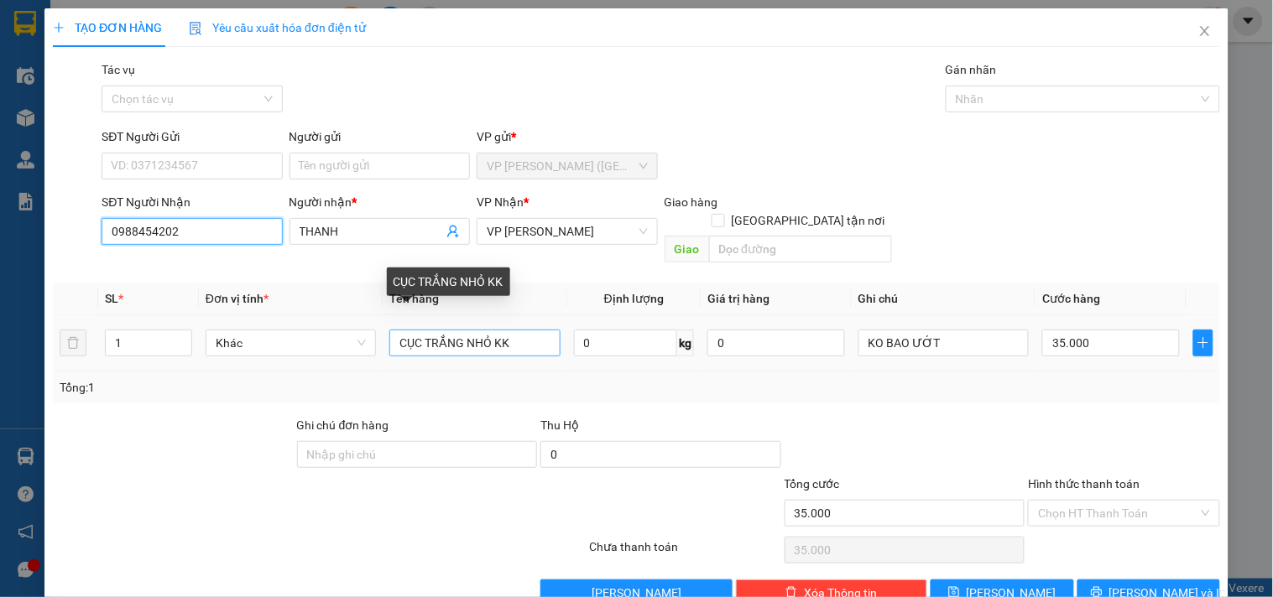
type input "0988454202"
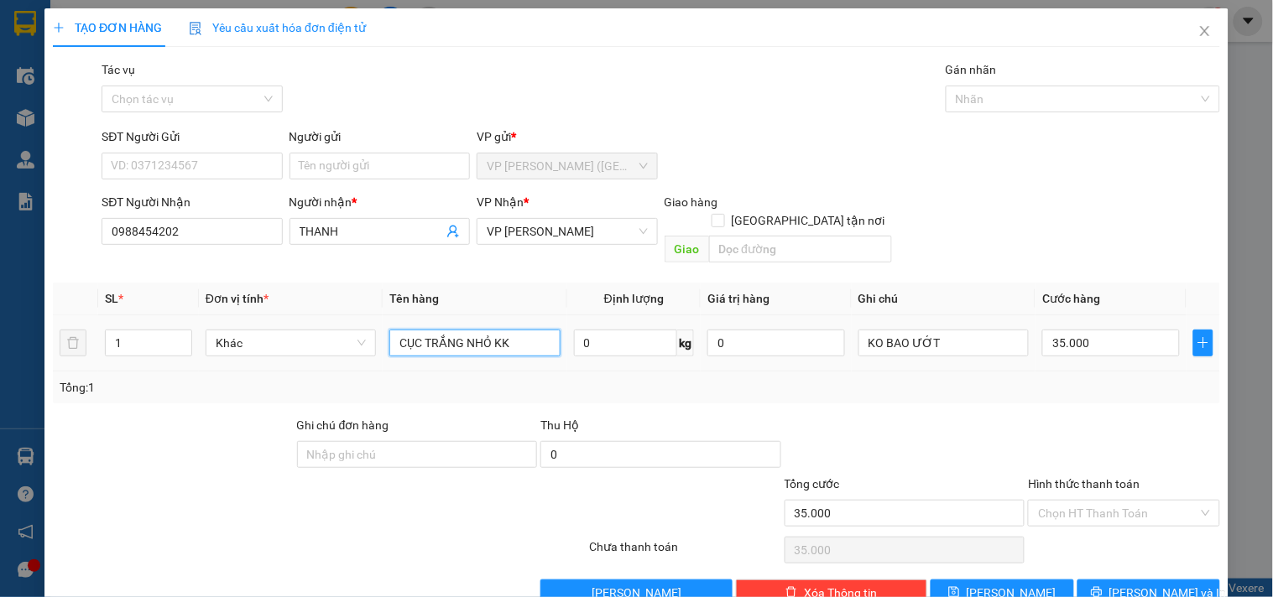
drag, startPoint x: 522, startPoint y: 325, endPoint x: 462, endPoint y: 348, distance: 64.0
click at [462, 348] on td "CỤC TRẮNG NHỎ KK" at bounding box center [475, 343] width 184 height 56
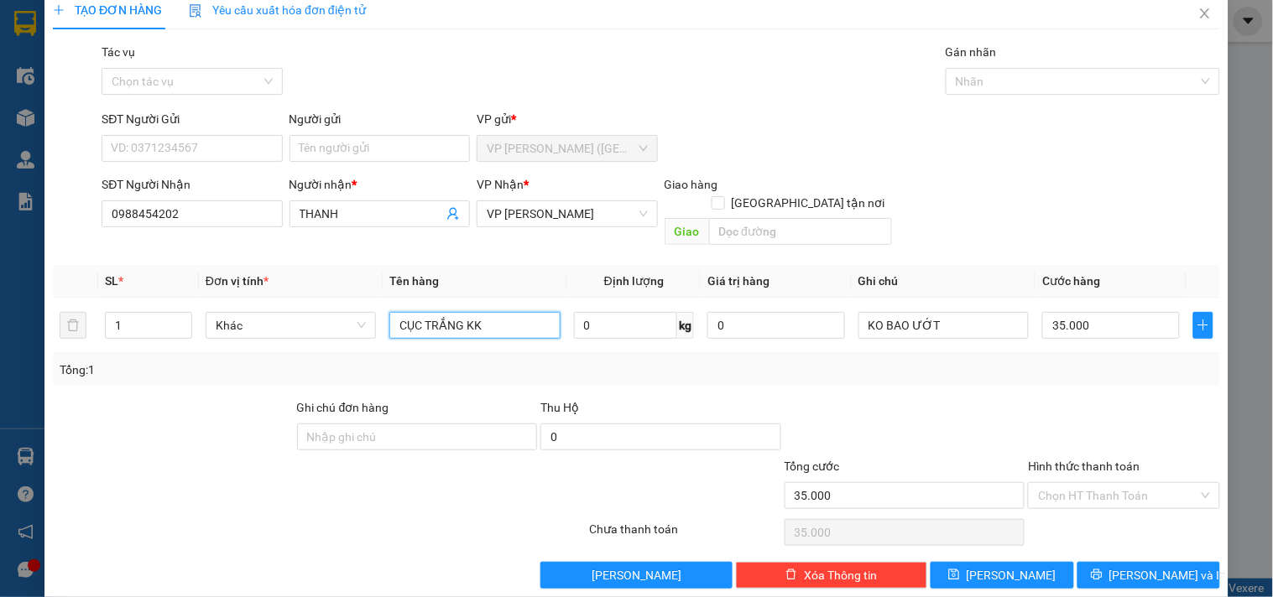
scroll to position [23, 0]
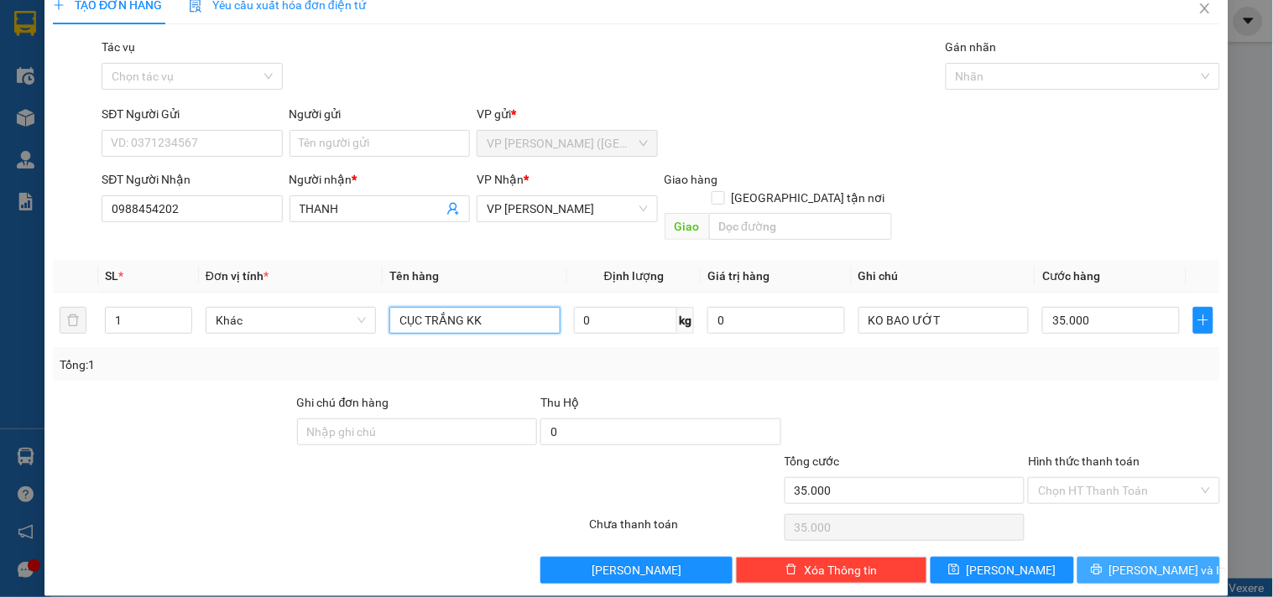
type input "CỤC TRẮNG KK"
click at [1129, 561] on span "[PERSON_NAME] và In" at bounding box center [1167, 570] width 117 height 18
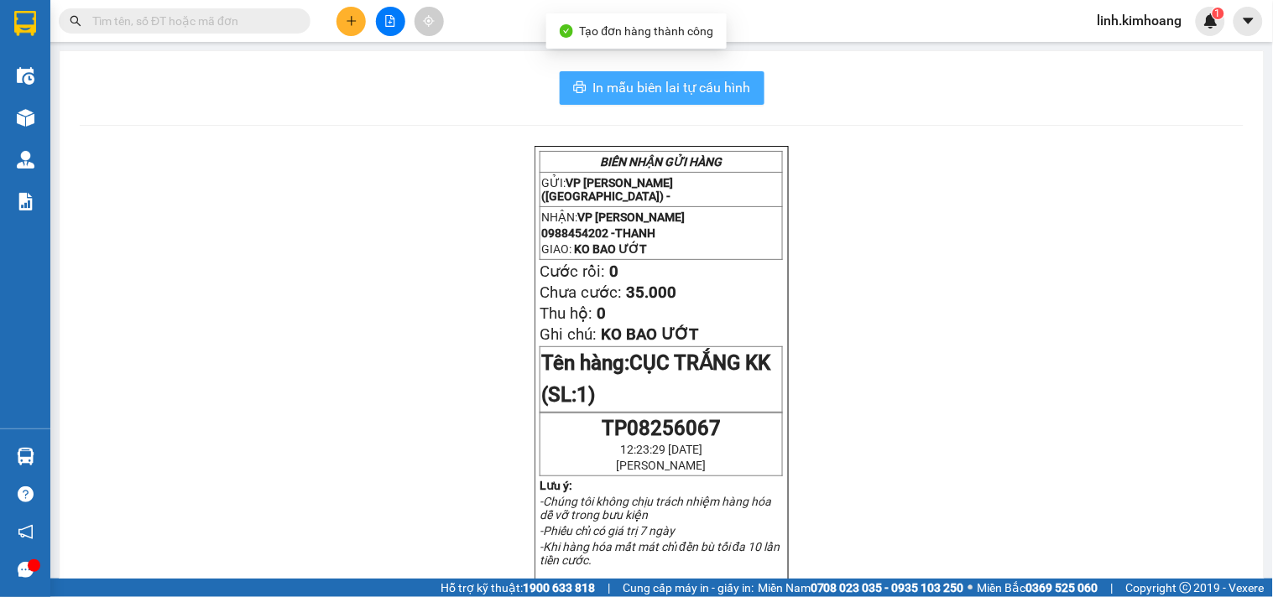
click at [683, 87] on span "In mẫu biên lai tự cấu hình" at bounding box center [672, 87] width 158 height 21
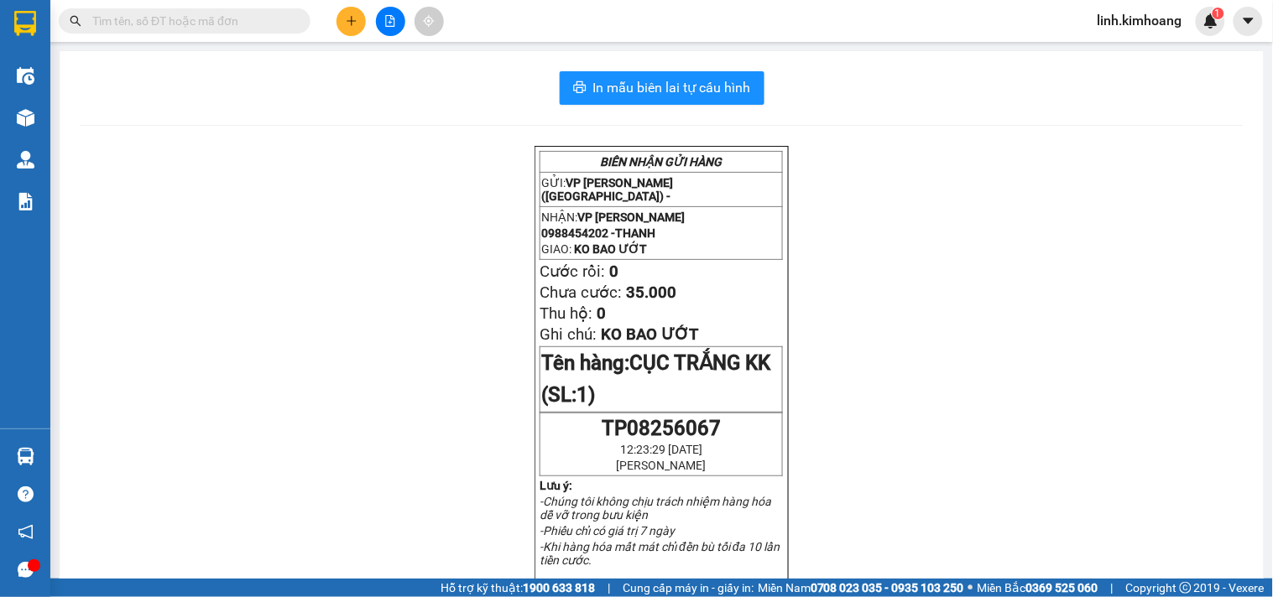
click at [238, 18] on input "text" at bounding box center [191, 21] width 198 height 18
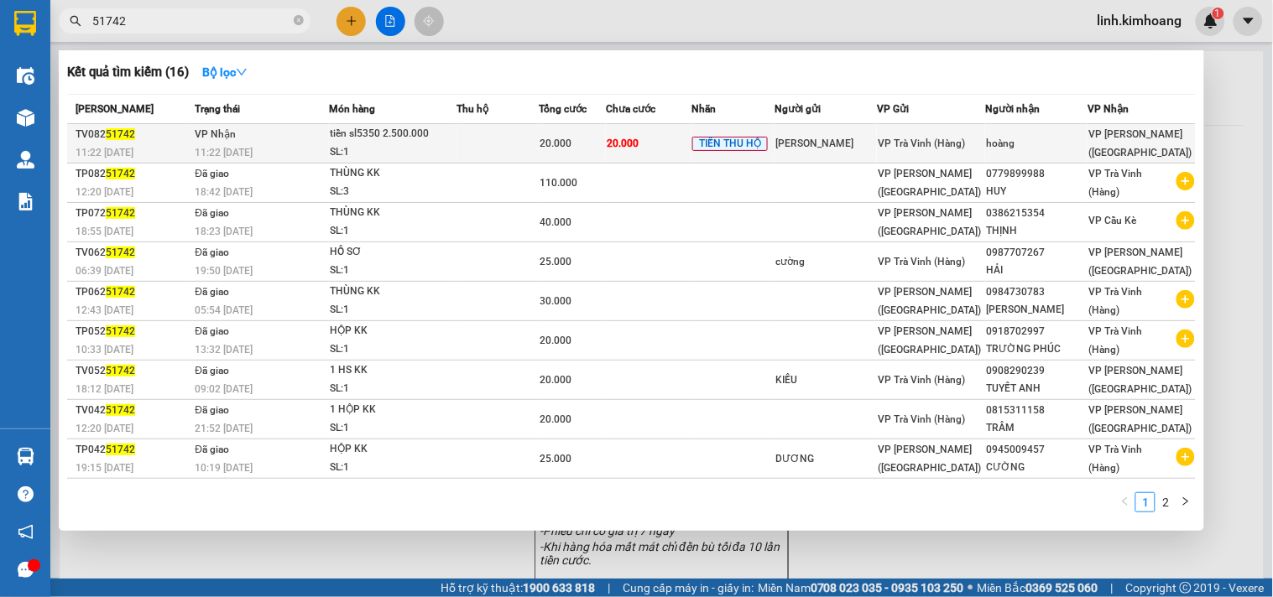
type input "51742"
click at [1032, 146] on div "hoàng" at bounding box center [1036, 144] width 101 height 18
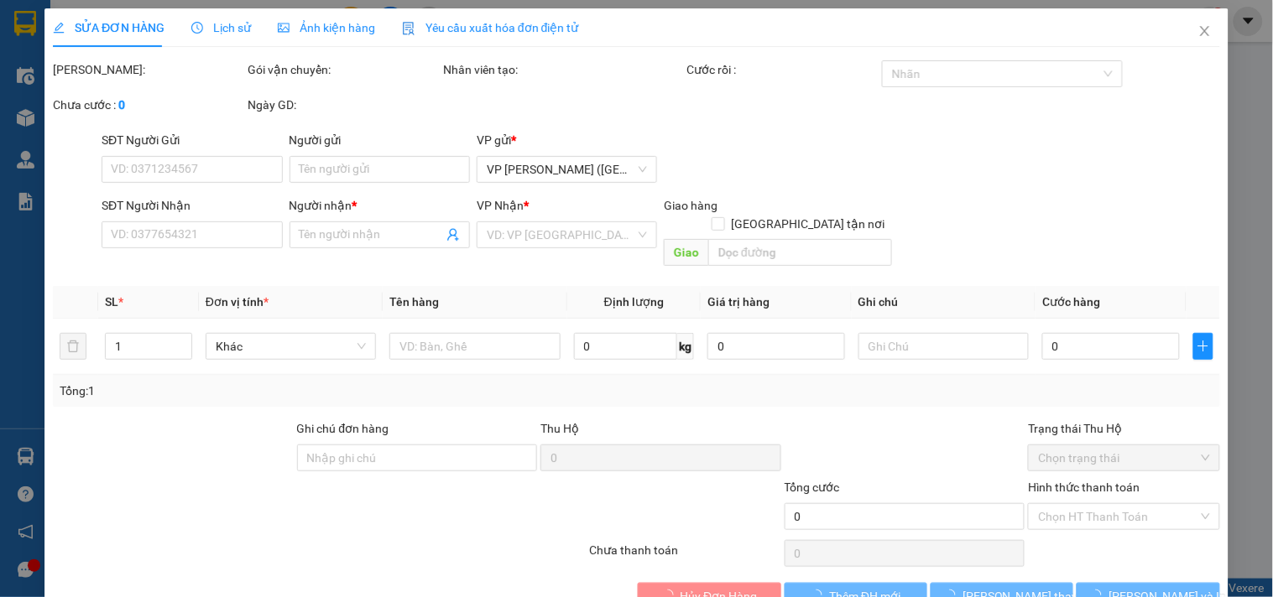
type input "[PERSON_NAME]"
type input "hoàng"
type input "20.000"
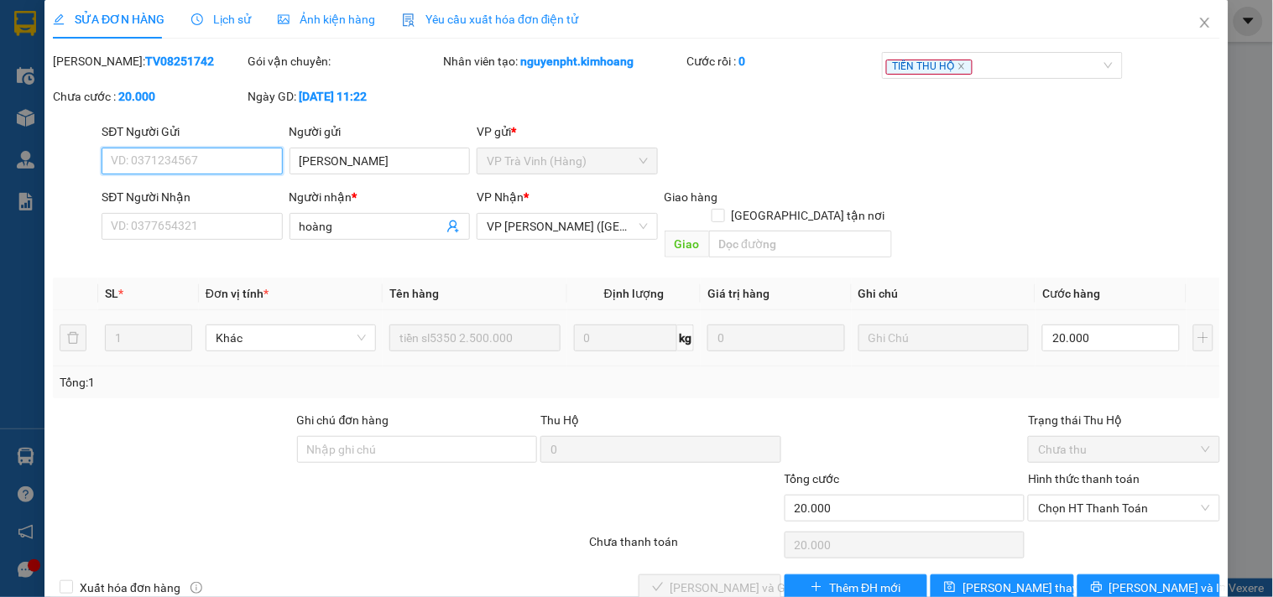
scroll to position [27, 0]
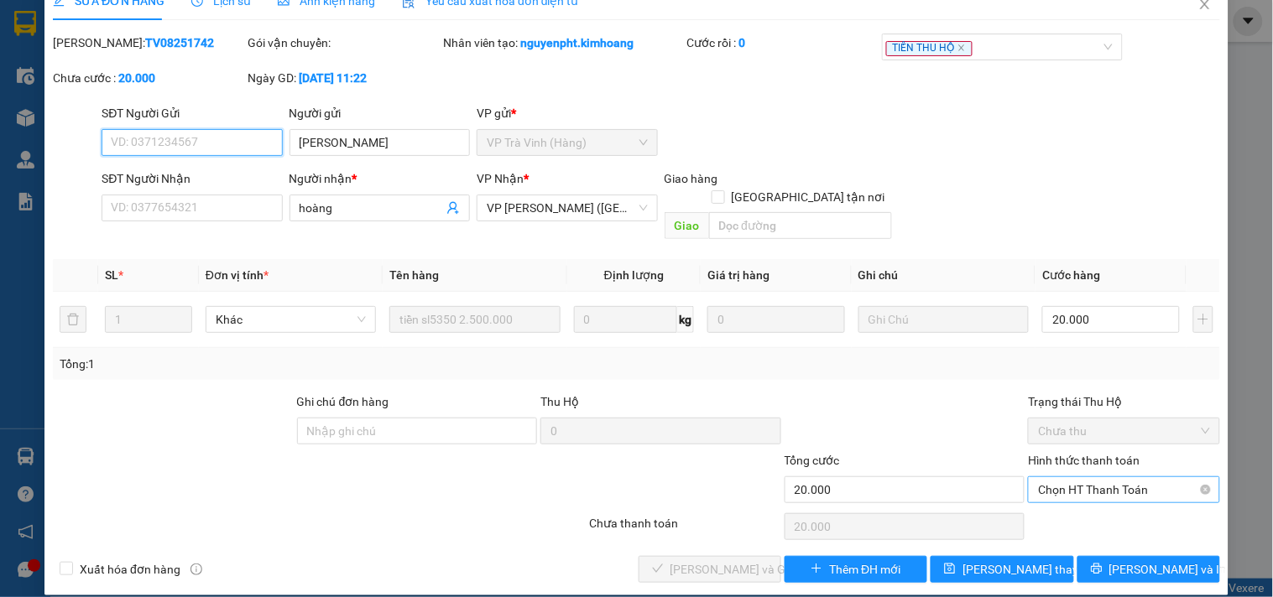
drag, startPoint x: 1071, startPoint y: 470, endPoint x: 1089, endPoint y: 480, distance: 20.3
click at [1072, 477] on span "Chọn HT Thanh Toán" at bounding box center [1123, 489] width 171 height 25
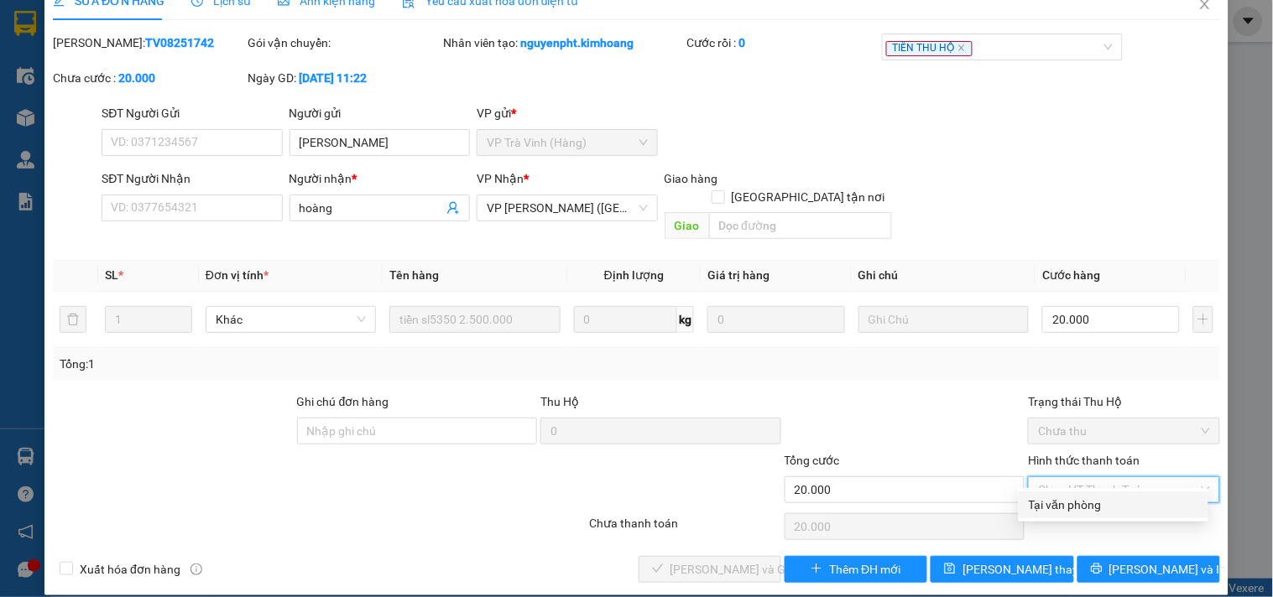
drag, startPoint x: 1093, startPoint y: 503, endPoint x: 1086, endPoint y: 512, distance: 11.3
click at [1089, 509] on div "Tại văn phòng" at bounding box center [1113, 505] width 169 height 18
type input "0"
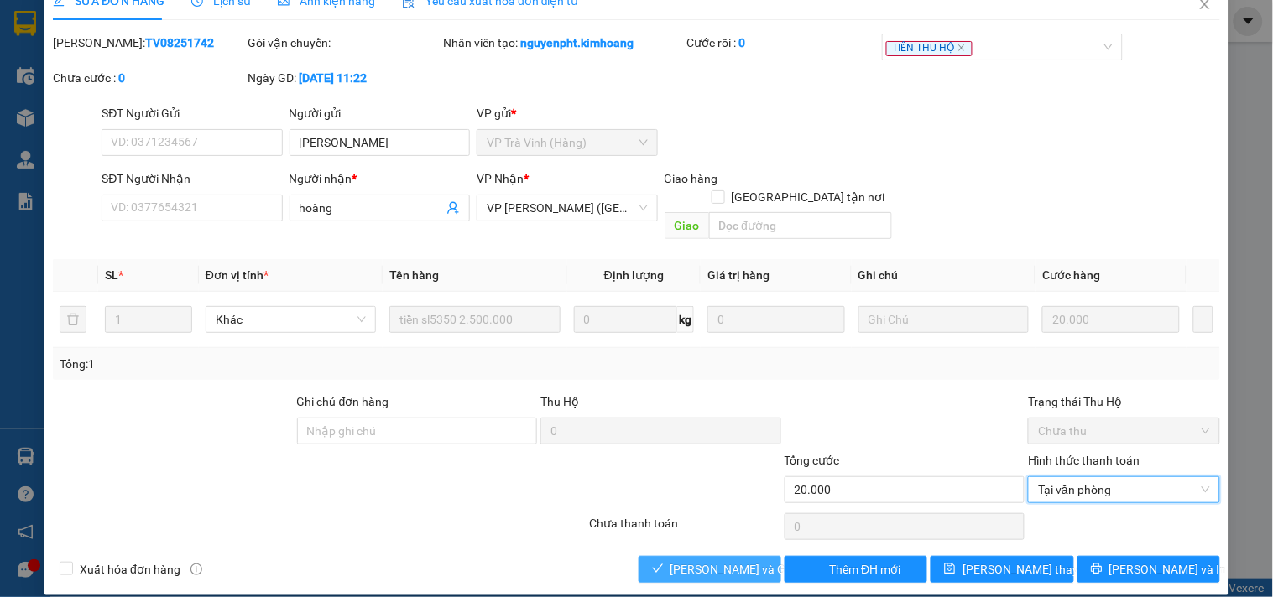
click at [698, 560] on span "[PERSON_NAME] và Giao hàng" at bounding box center [750, 569] width 161 height 18
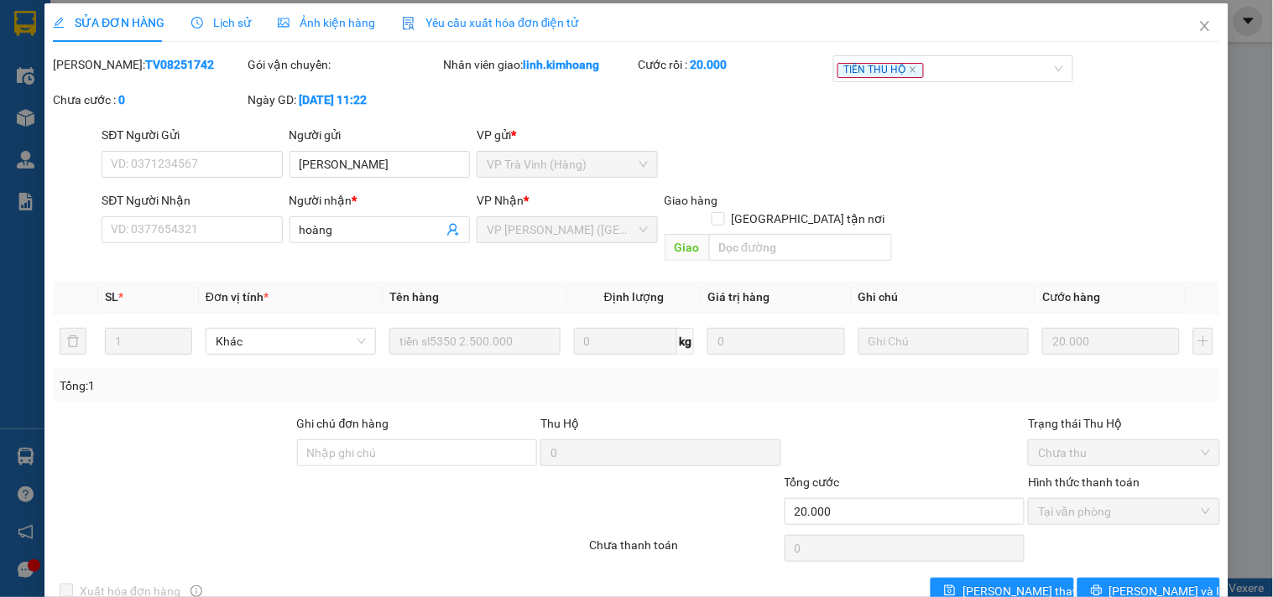
scroll to position [0, 0]
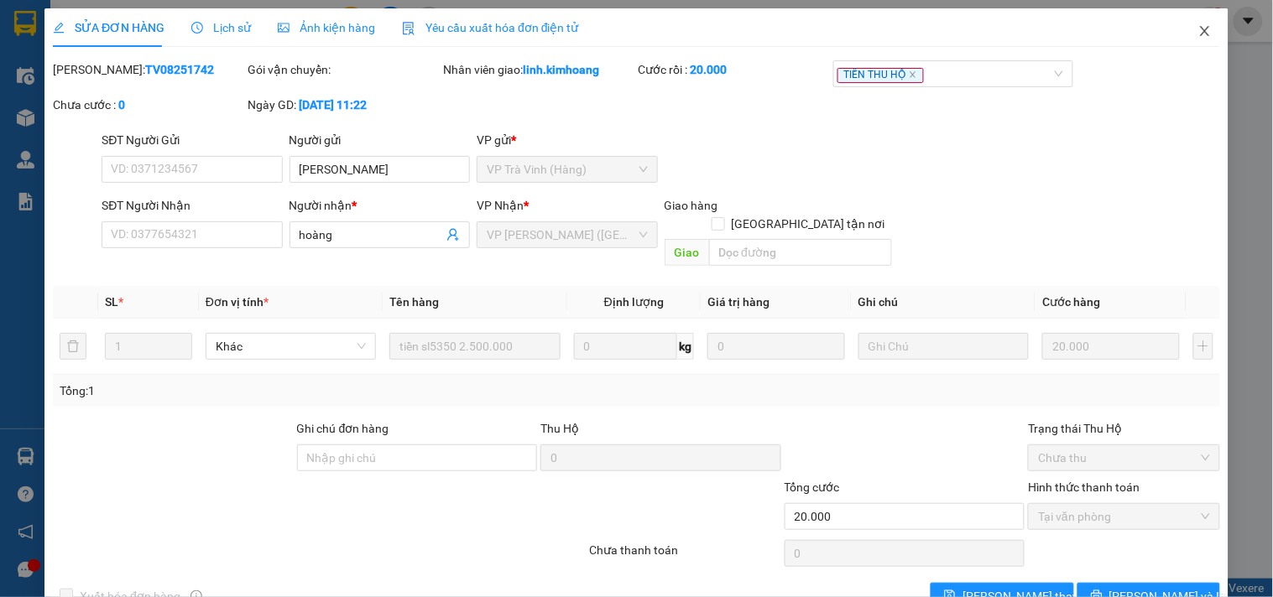
click at [1198, 32] on icon "close" at bounding box center [1204, 30] width 13 height 13
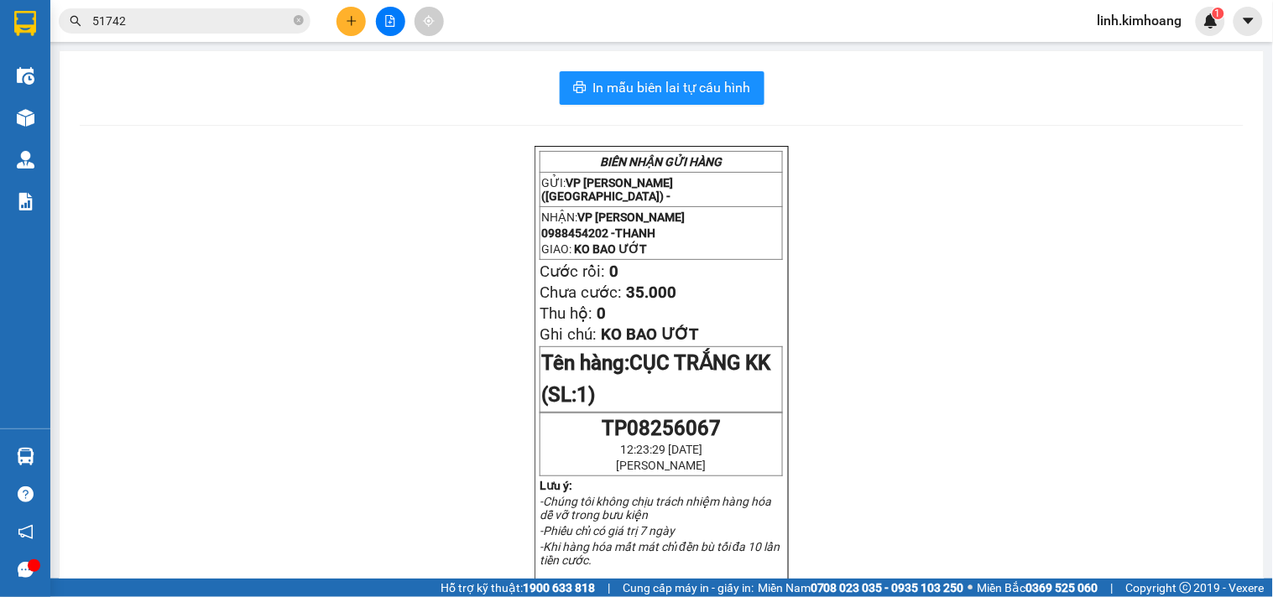
click at [365, 18] on button at bounding box center [350, 21] width 29 height 29
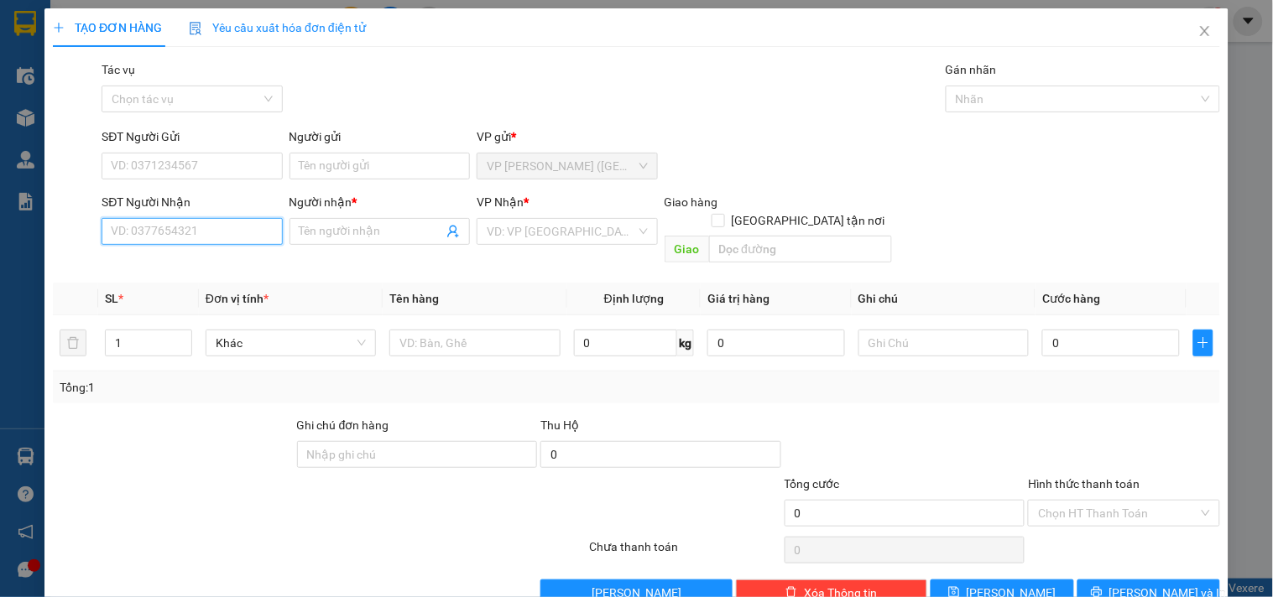
click at [238, 231] on input "SĐT Người Nhận" at bounding box center [192, 231] width 180 height 27
type input "0399142780"
click at [340, 232] on input "Người nhận *" at bounding box center [371, 231] width 143 height 18
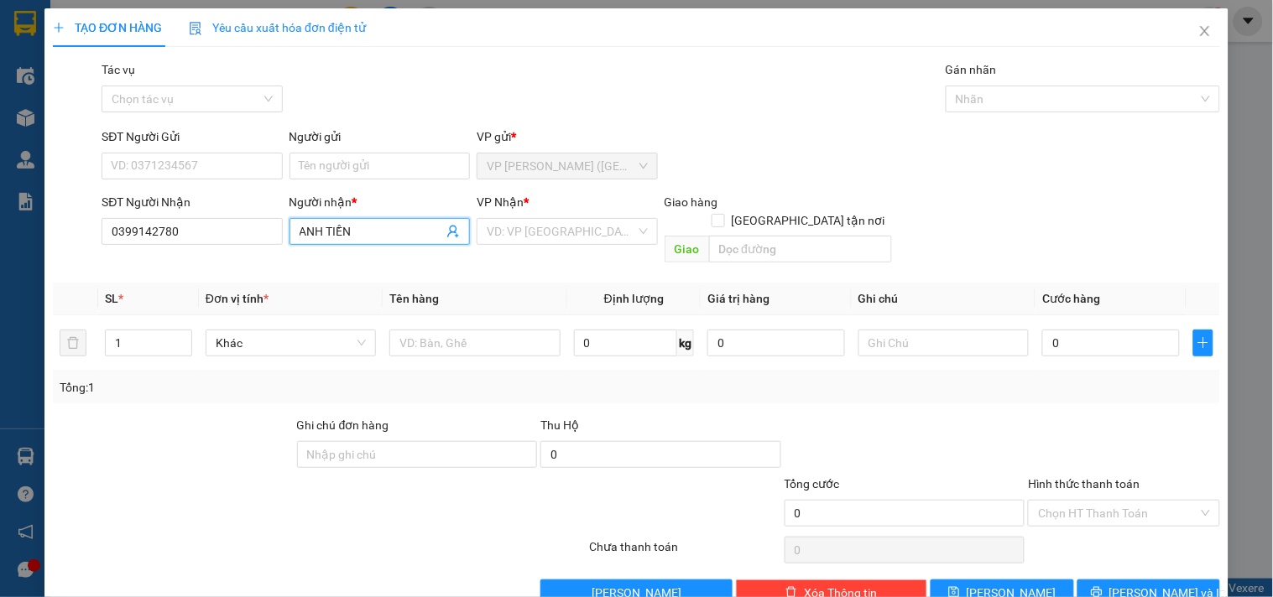
type input "ANH TIỀN"
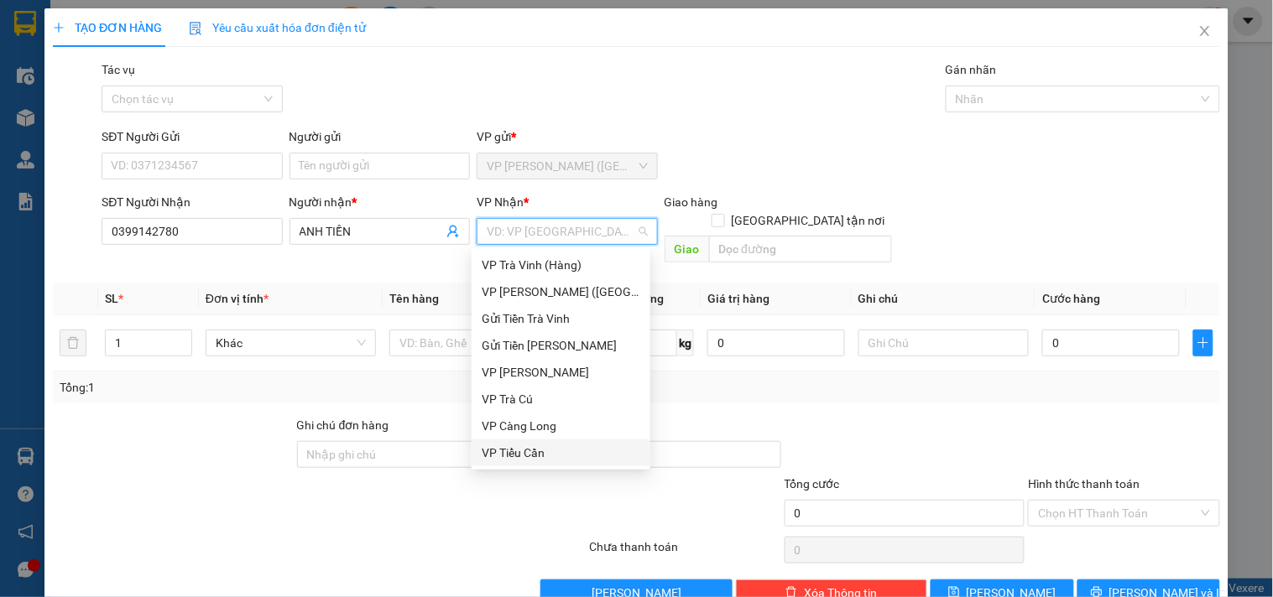
click at [514, 456] on div "VP Tiểu Cần" at bounding box center [561, 453] width 159 height 18
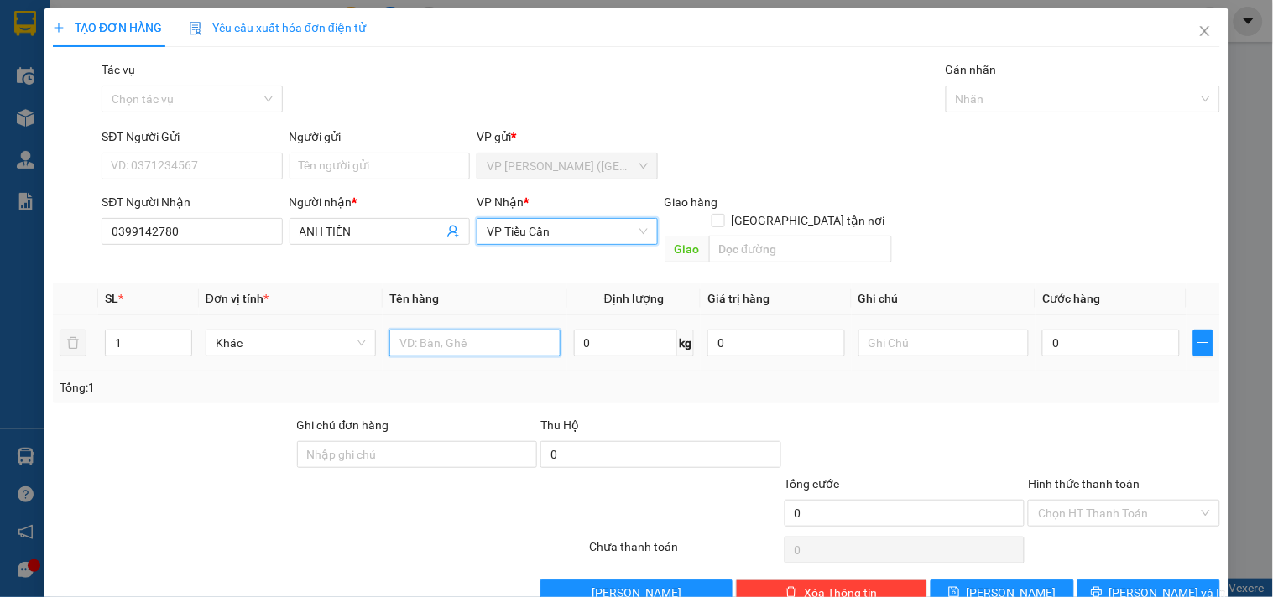
click at [498, 330] on input "text" at bounding box center [474, 343] width 170 height 27
type input "T"
type input "HỘP KK"
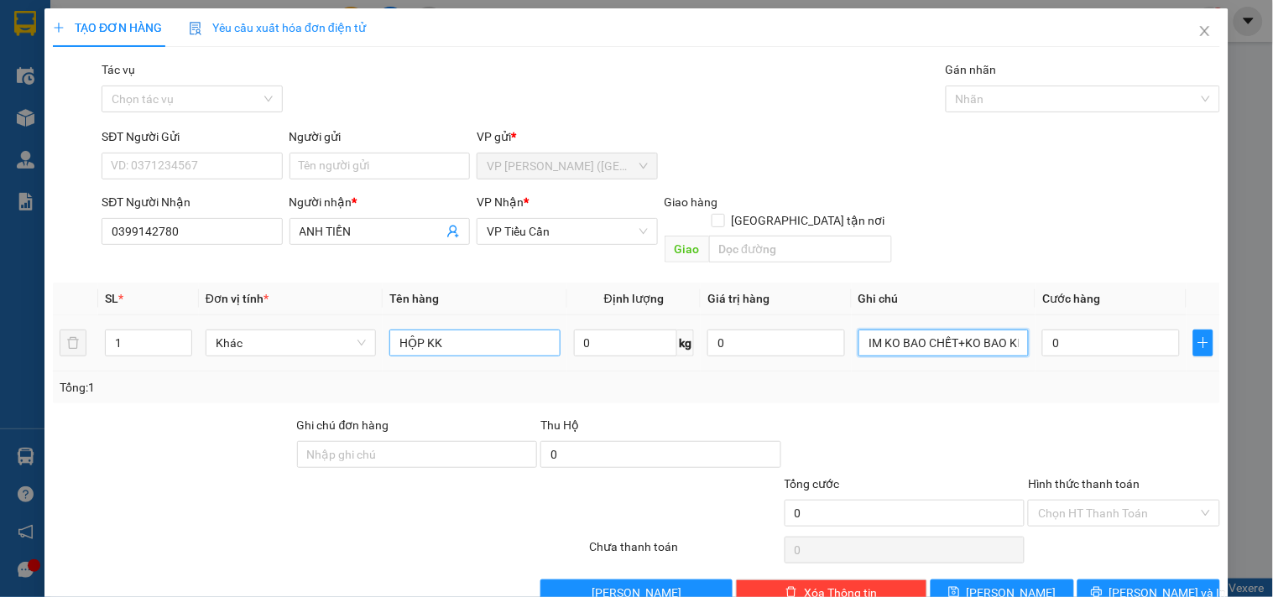
scroll to position [0, 23]
type input "CHIM KO BAO CHẾT+KO BAO KD"
click at [1111, 333] on input "0" at bounding box center [1111, 343] width 138 height 27
type input "5"
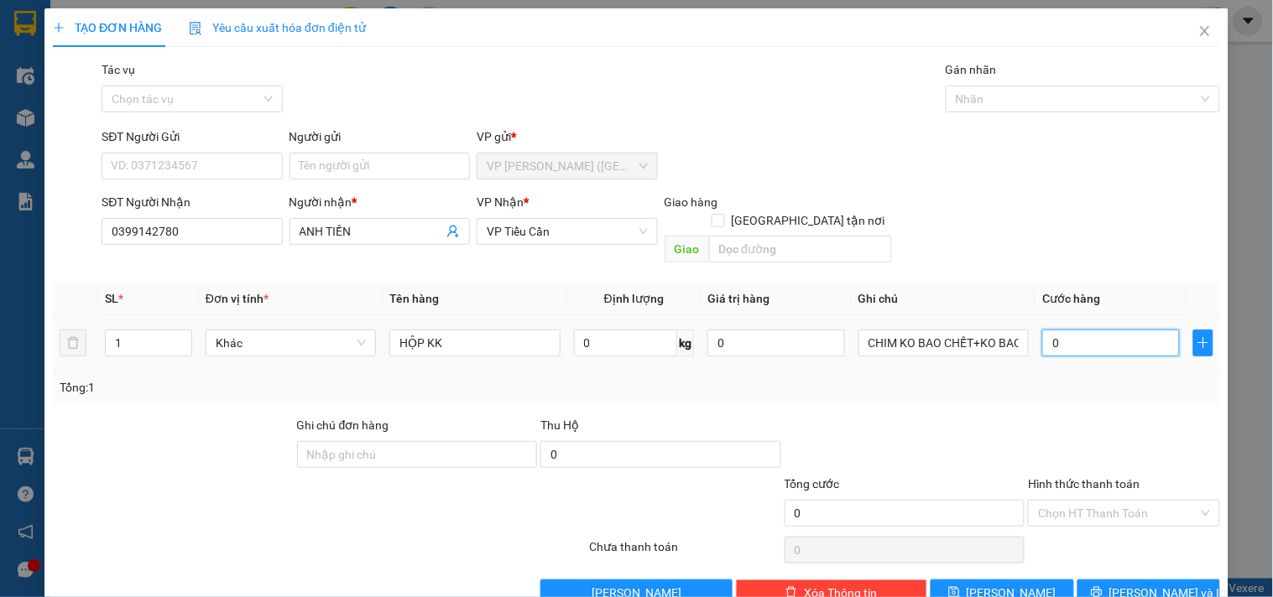
type input "5"
type input "50"
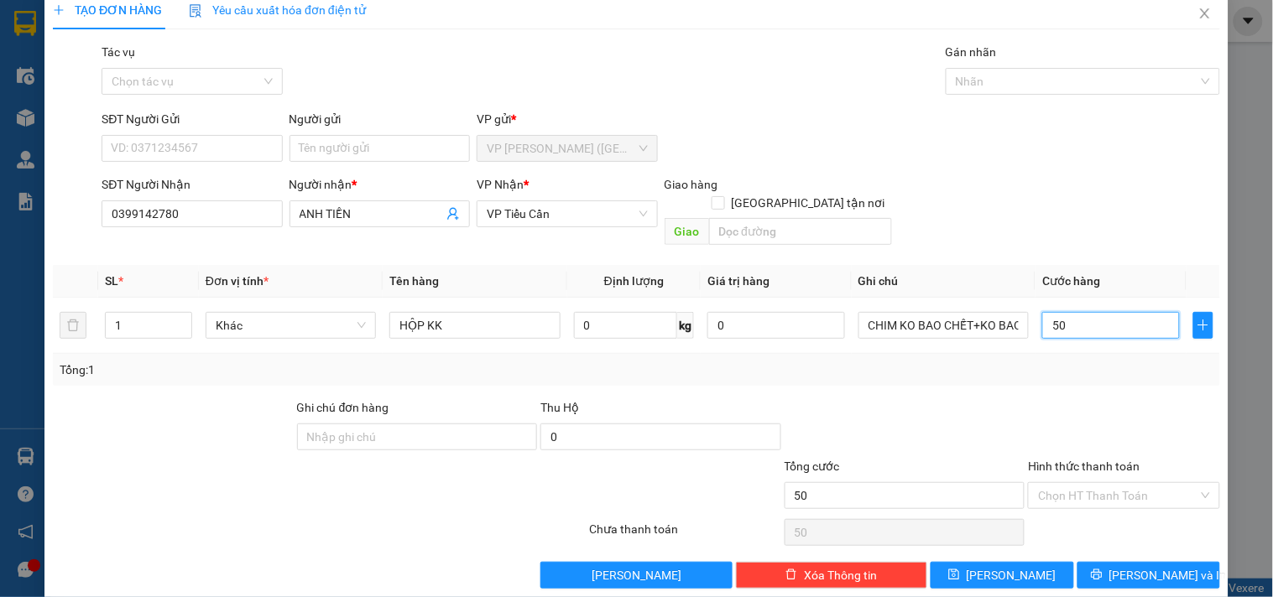
scroll to position [23, 0]
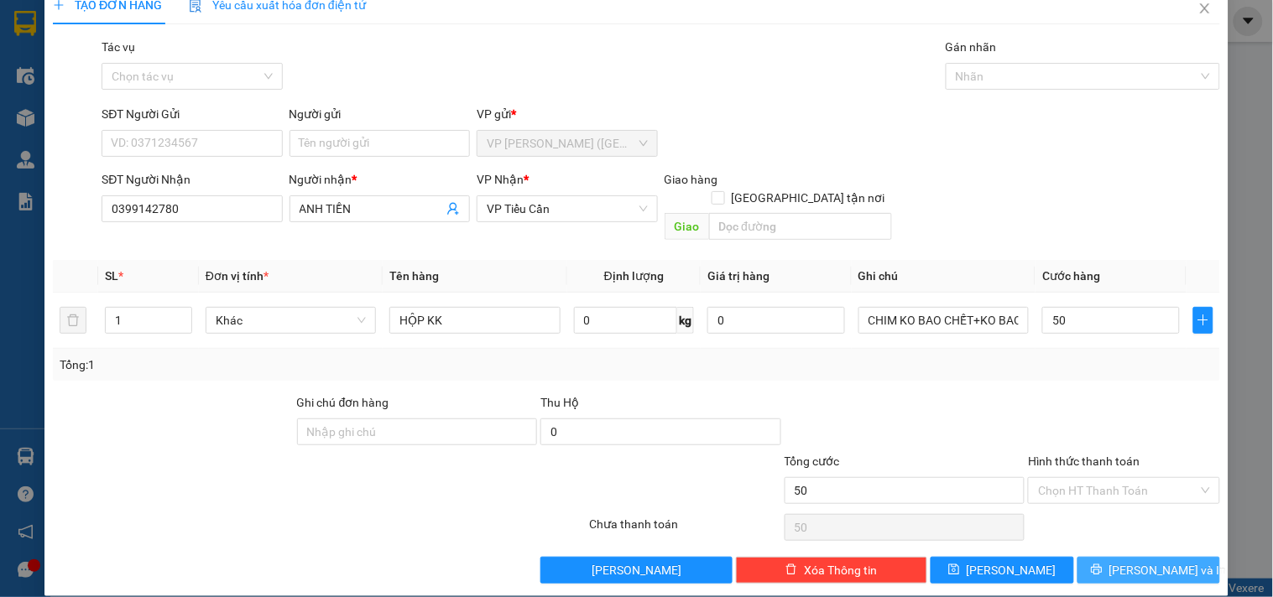
type input "50.000"
click at [1158, 561] on span "[PERSON_NAME] và In" at bounding box center [1167, 570] width 117 height 18
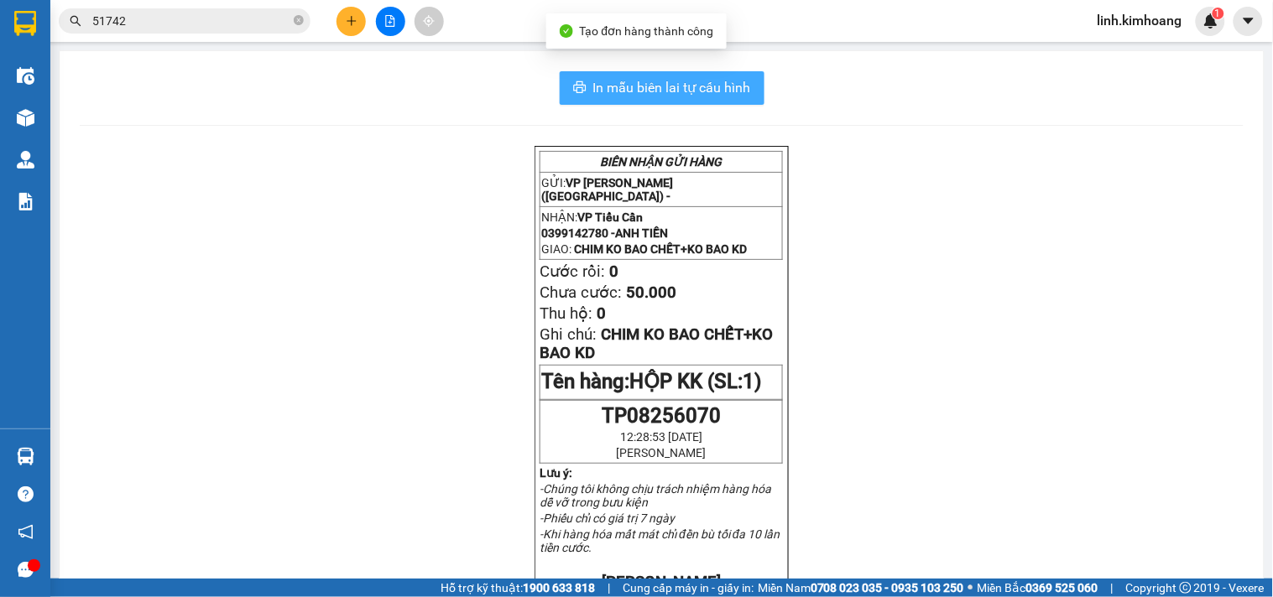
click at [692, 87] on span "In mẫu biên lai tự cấu hình" at bounding box center [672, 87] width 158 height 21
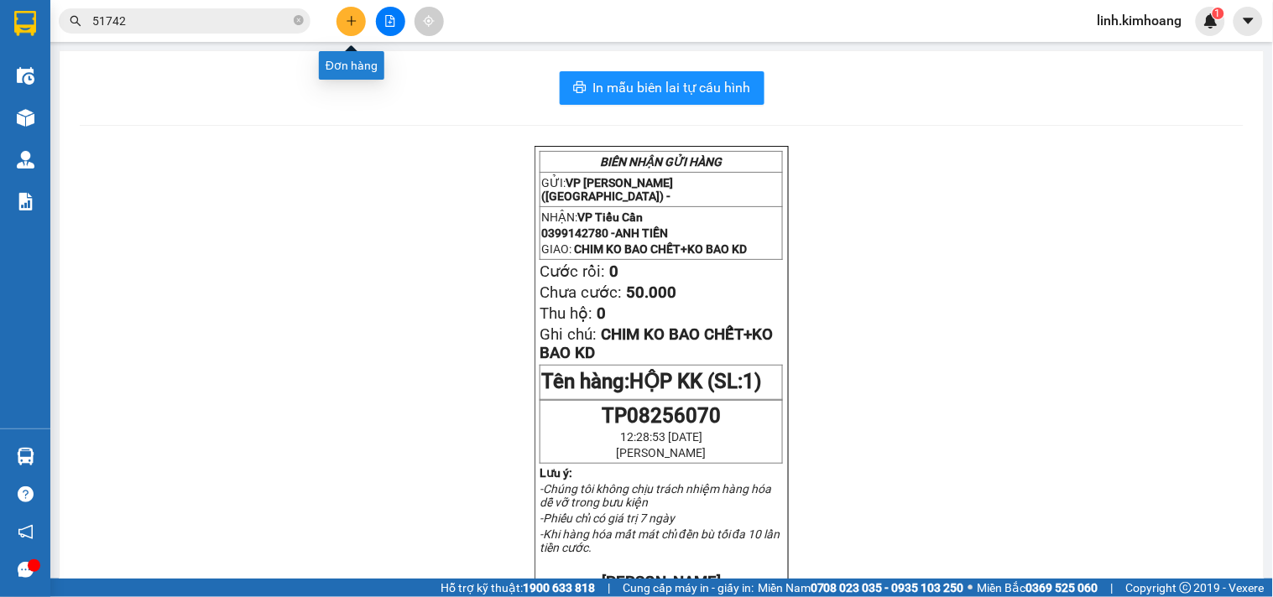
click at [350, 23] on icon "plus" at bounding box center [352, 21] width 12 height 12
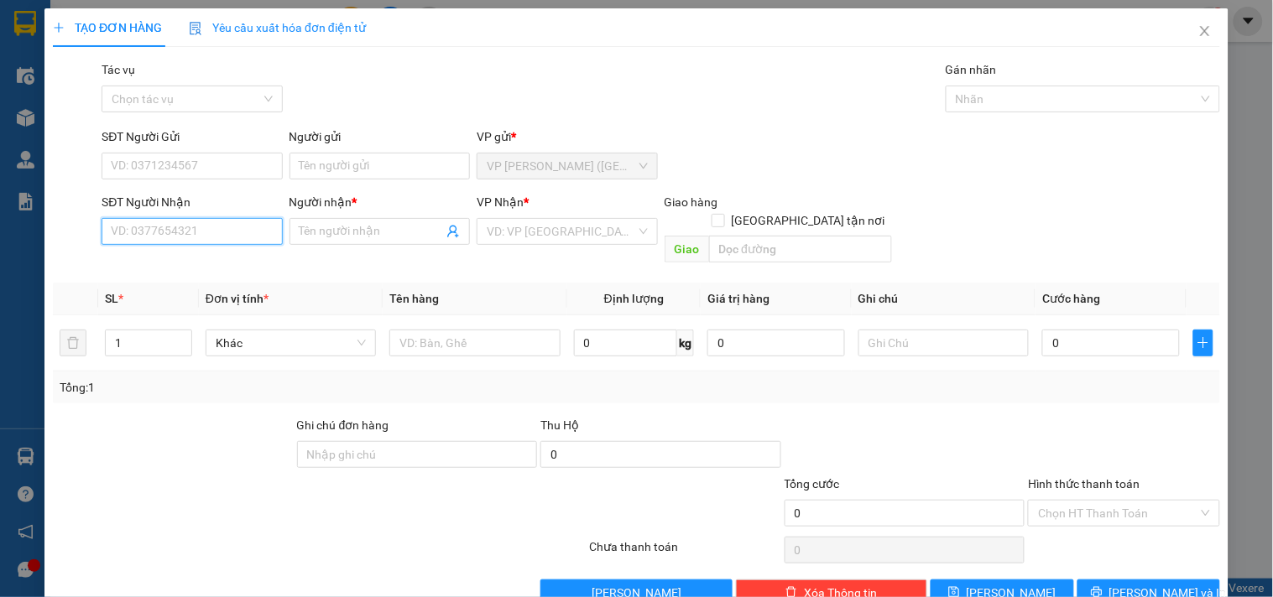
click at [222, 237] on input "SĐT Người Nhận" at bounding box center [192, 231] width 180 height 27
drag, startPoint x: 199, startPoint y: 266, endPoint x: 202, endPoint y: 258, distance: 9.0
click at [202, 260] on div "0706846155 - ANH TÀI" at bounding box center [190, 265] width 159 height 18
type input "0706846155"
type input "ANH TÀI"
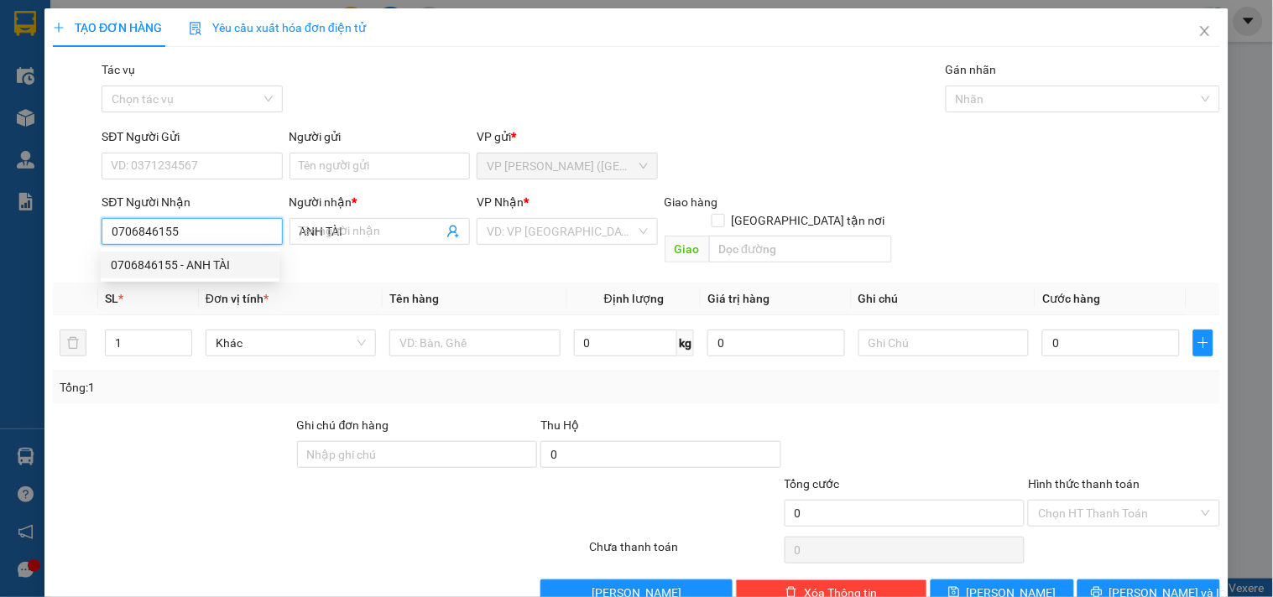
type input "35.000"
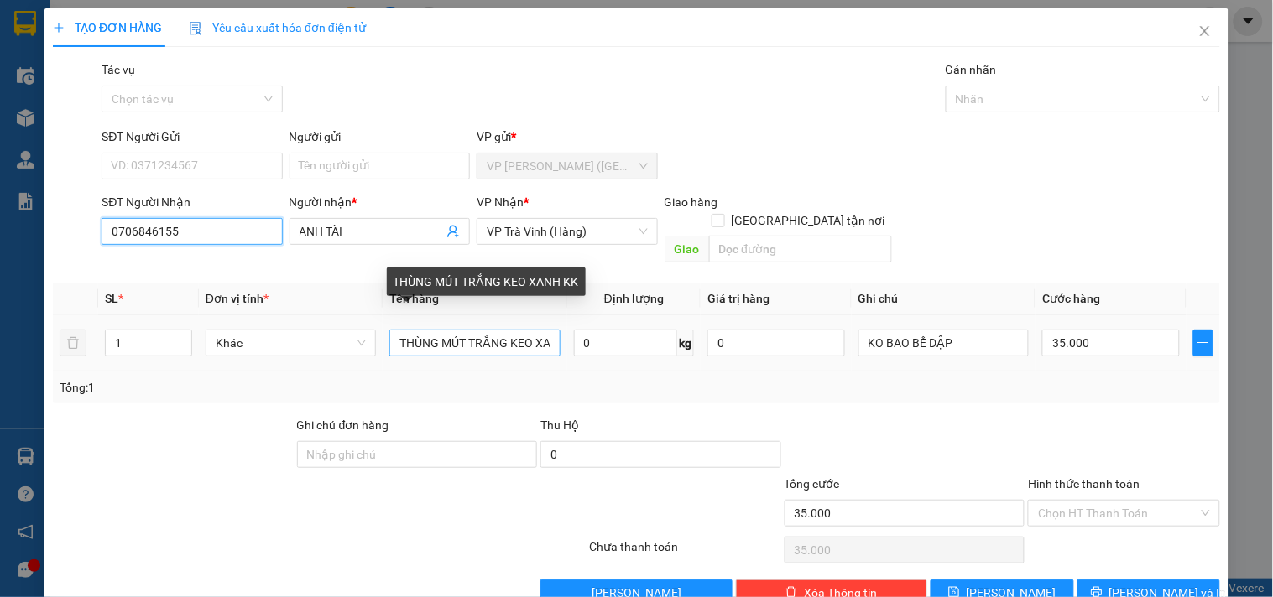
type input "0706846155"
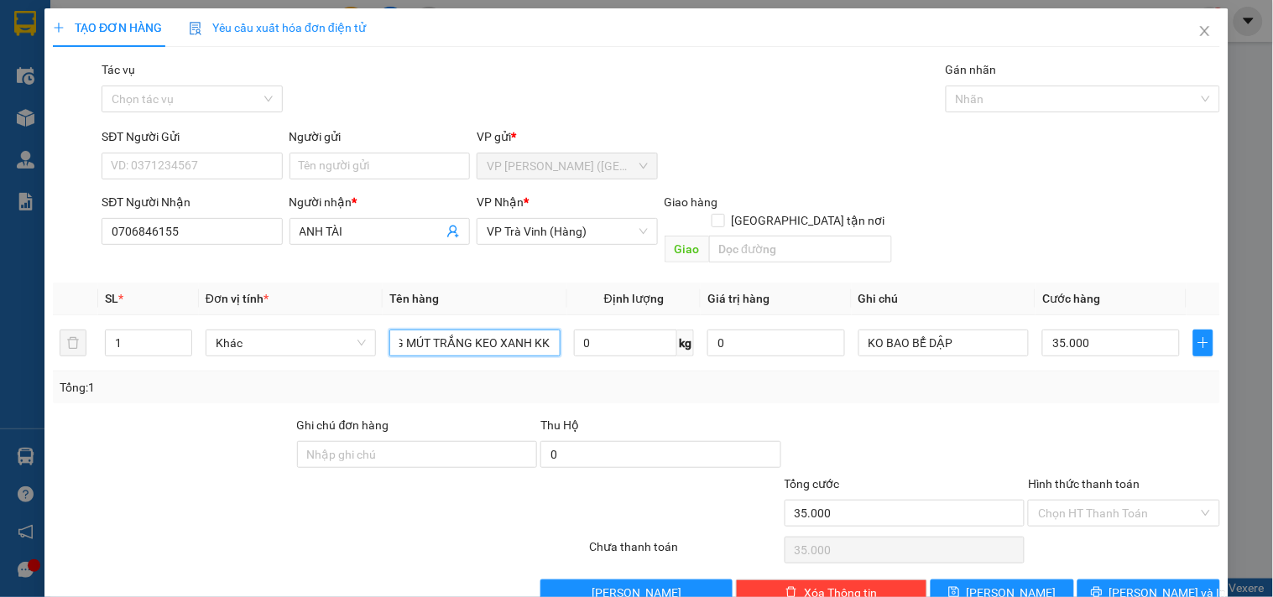
drag, startPoint x: 467, startPoint y: 331, endPoint x: 737, endPoint y: 367, distance: 271.6
click at [737, 366] on div "SL * Đơn vị tính * Tên hàng Định lượng Giá trị hàng Ghi chú Cước hàng 1 Khác TH…" at bounding box center [636, 343] width 1167 height 121
type input "THÙNG MÚT KK"
click at [1116, 330] on input "35.000" at bounding box center [1111, 343] width 138 height 27
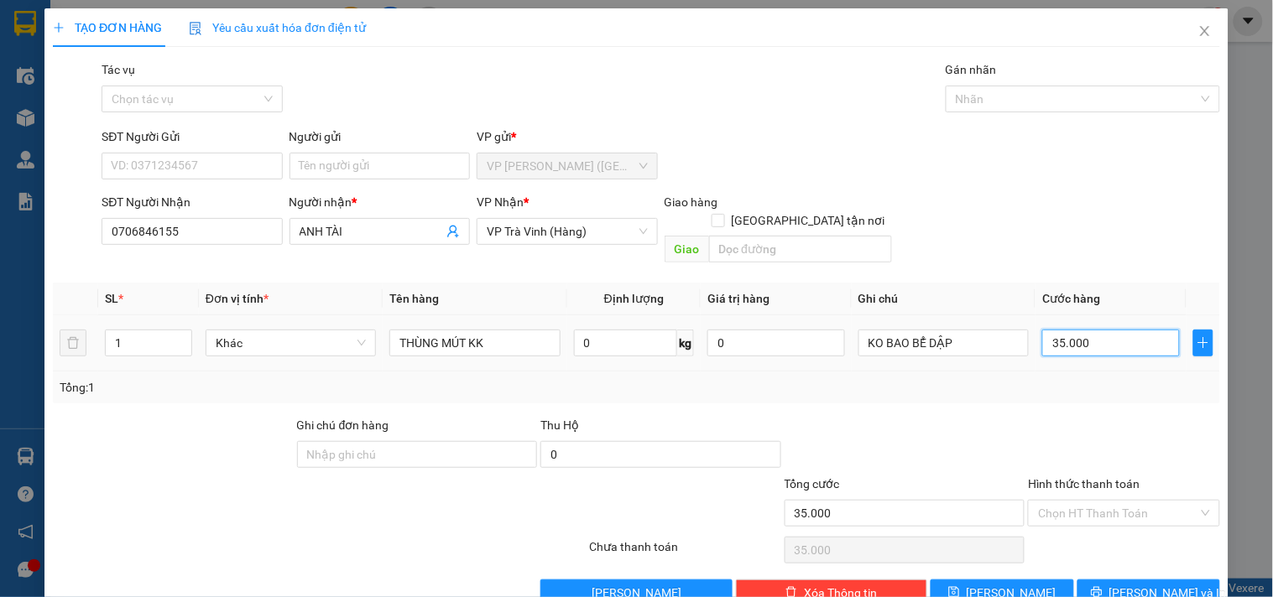
type input "3"
type input "30"
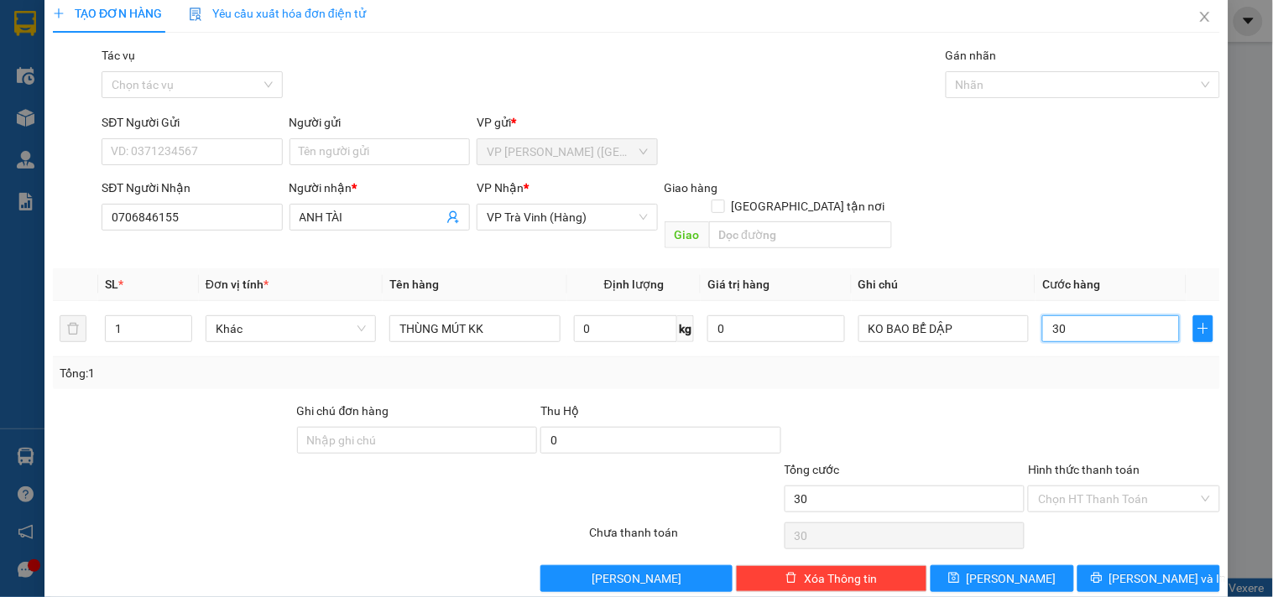
scroll to position [23, 0]
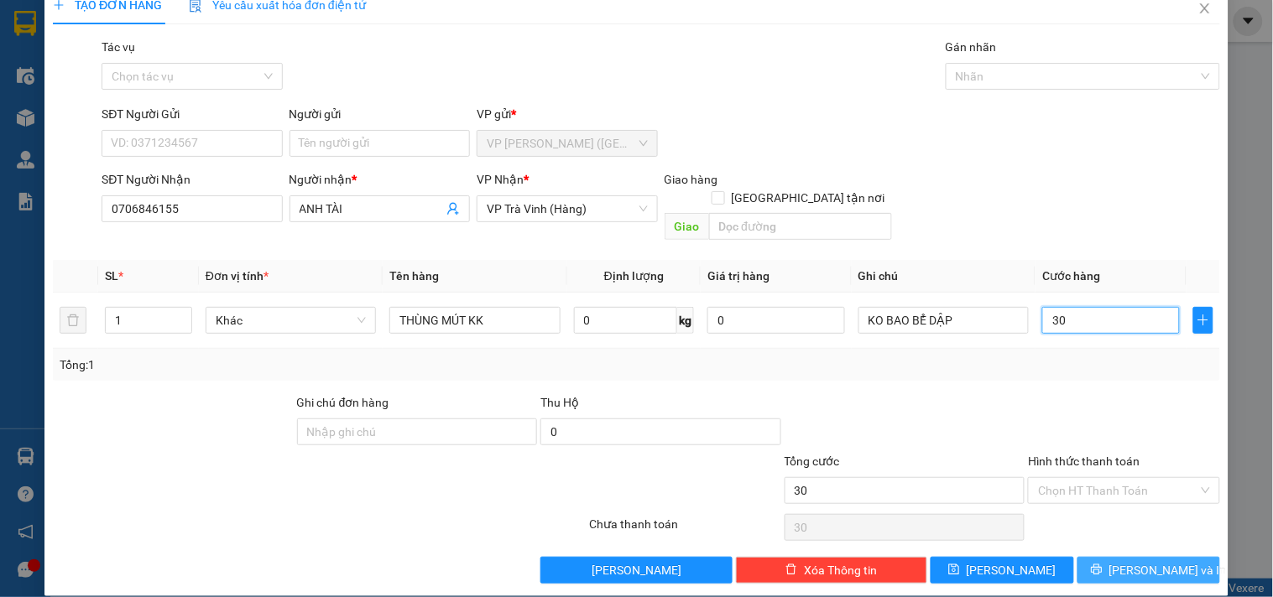
type input "30"
type input "30.000"
click at [1085, 557] on button "[PERSON_NAME] và In" at bounding box center [1148, 570] width 143 height 27
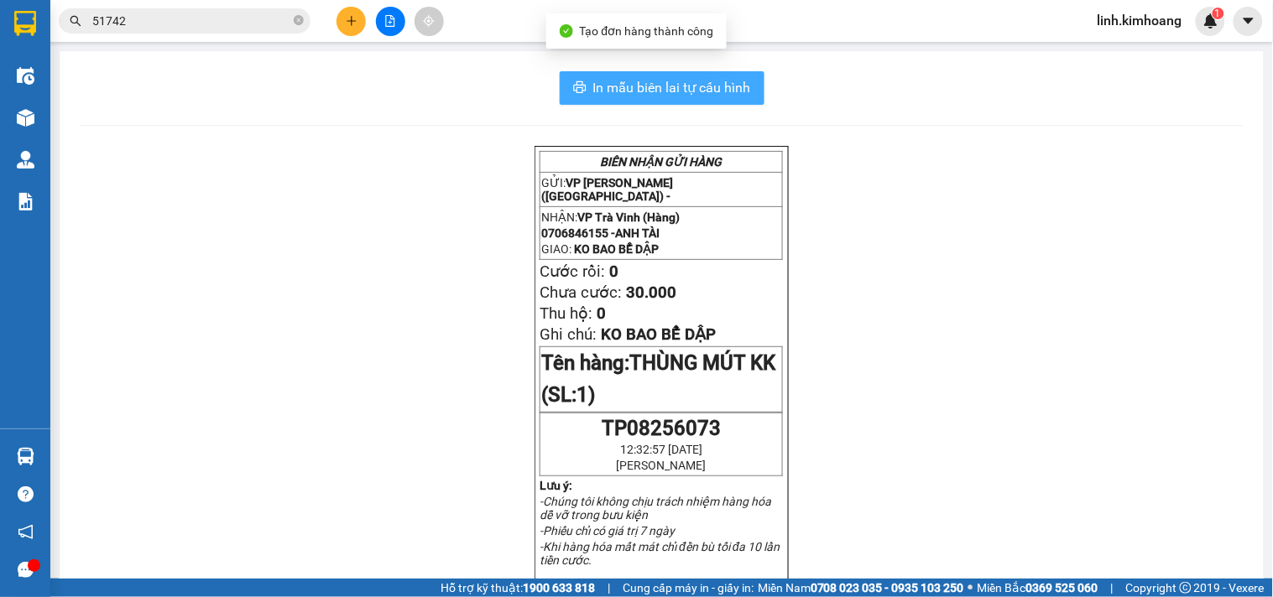
click at [678, 81] on span "In mẫu biên lai tự cấu hình" at bounding box center [672, 87] width 158 height 21
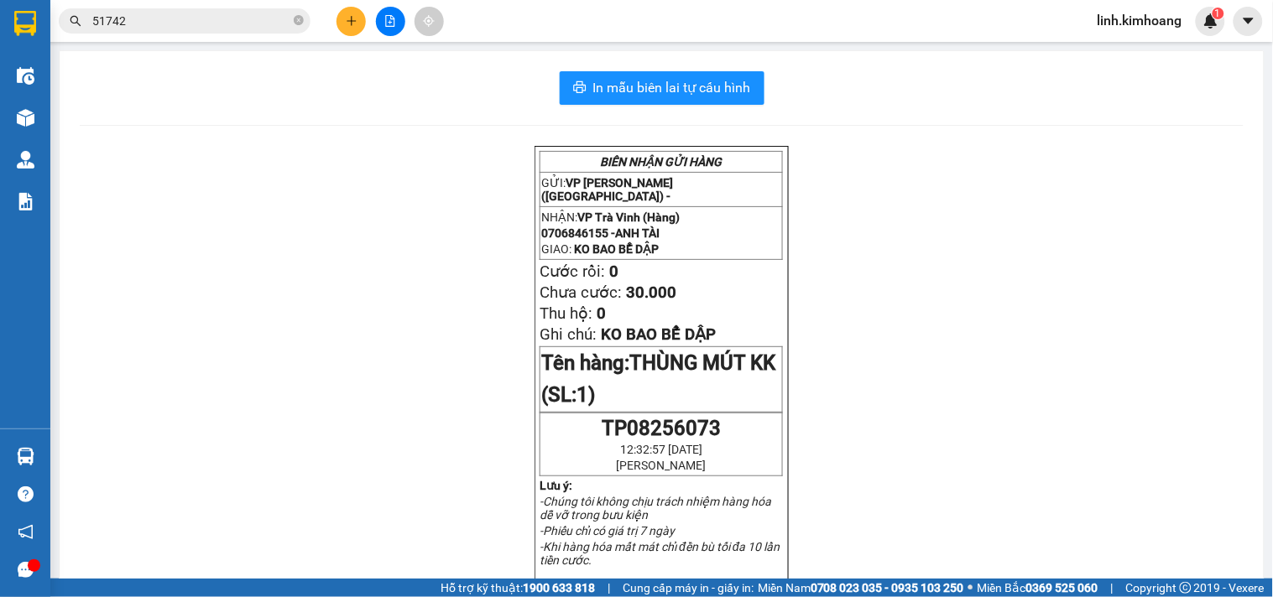
click at [350, 22] on icon "plus" at bounding box center [352, 21] width 12 height 12
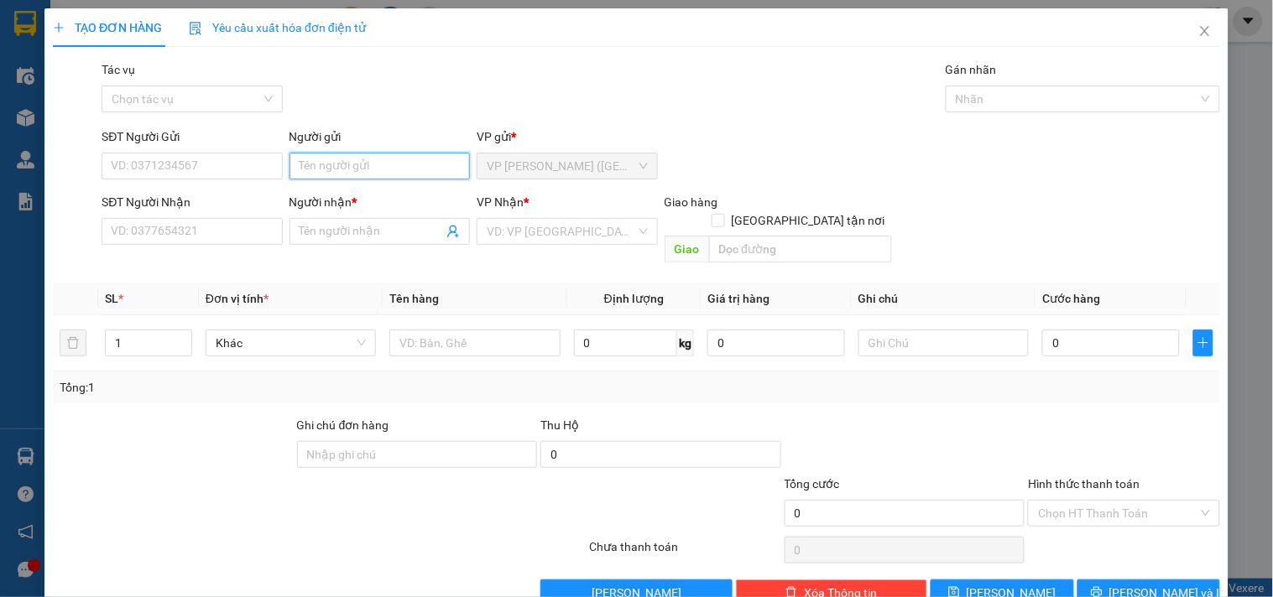
click at [300, 173] on input "Người gửi" at bounding box center [379, 166] width 180 height 27
type input "VINH"
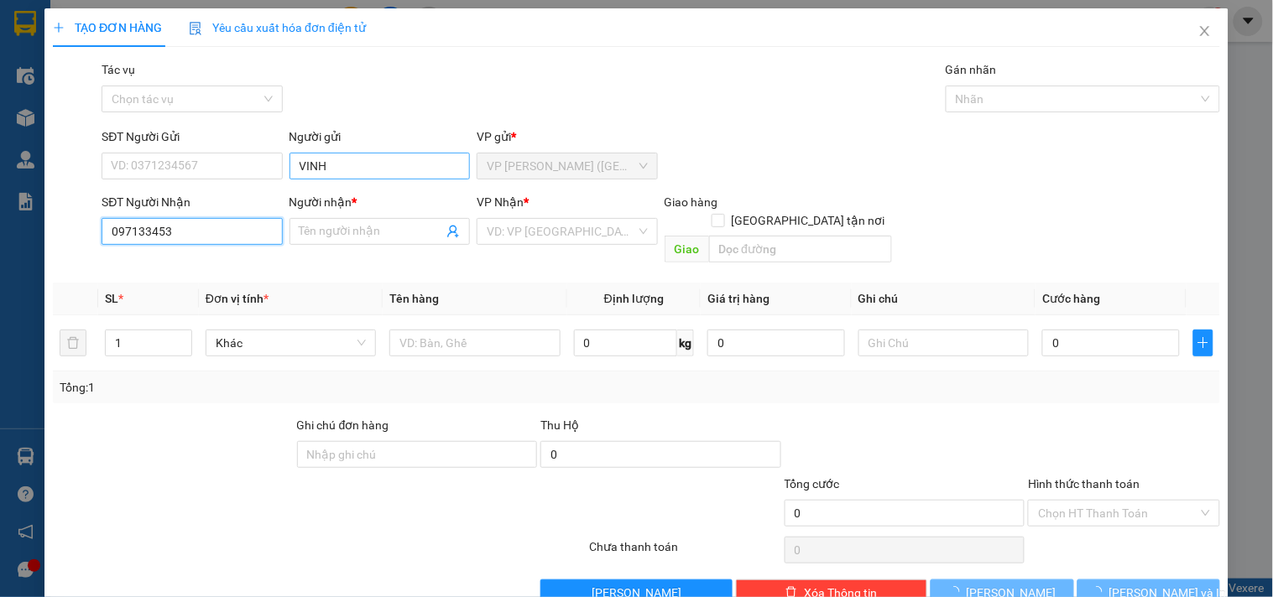
type input "0971334533"
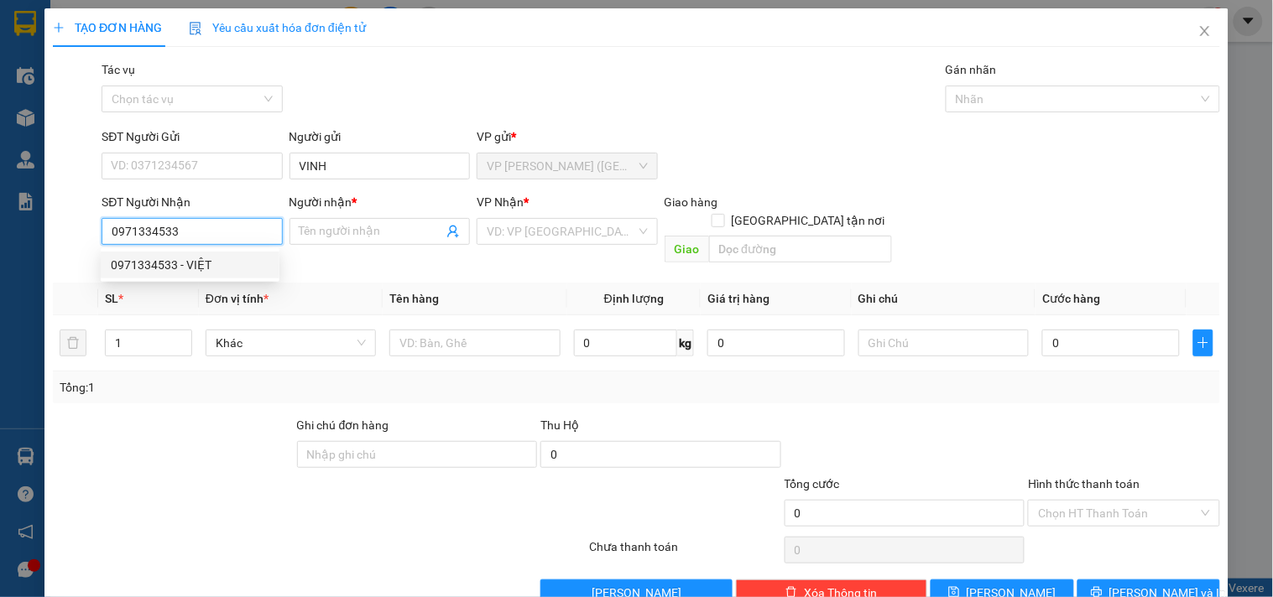
click at [179, 274] on div "0971334533 - VIỆT" at bounding box center [190, 265] width 159 height 18
type input "VIỆT"
type input "40.000"
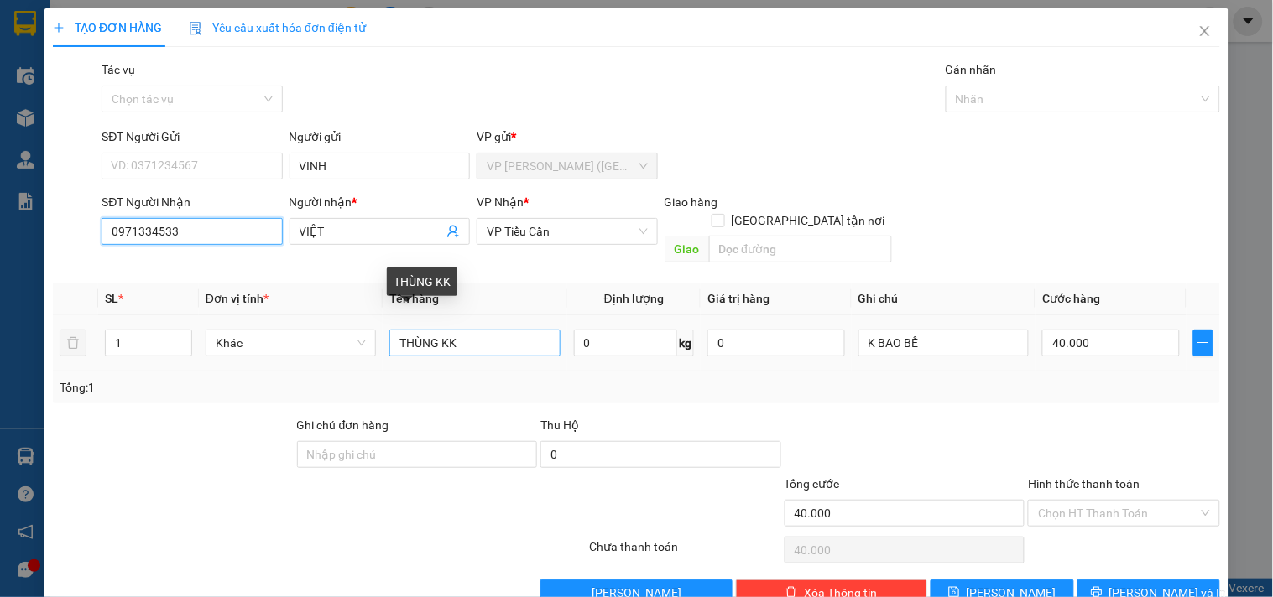
type input "0971334533"
drag, startPoint x: 476, startPoint y: 325, endPoint x: 55, endPoint y: 383, distance: 425.2
click at [55, 383] on div "SL * Đơn vị tính * Tên hàng Định lượng Giá trị hàng Ghi chú Cước hàng 1 Khác TH…" at bounding box center [636, 343] width 1167 height 121
type input "CỤC KV KK"
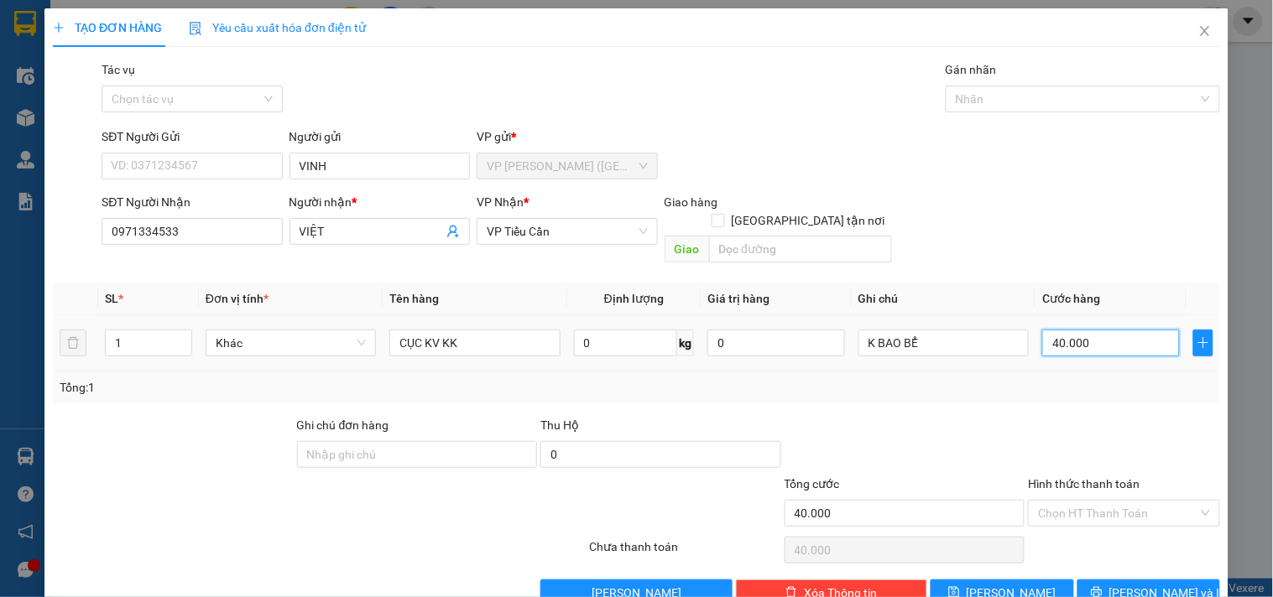
click at [1116, 330] on input "40.000" at bounding box center [1111, 343] width 138 height 27
type input "2"
type input "20"
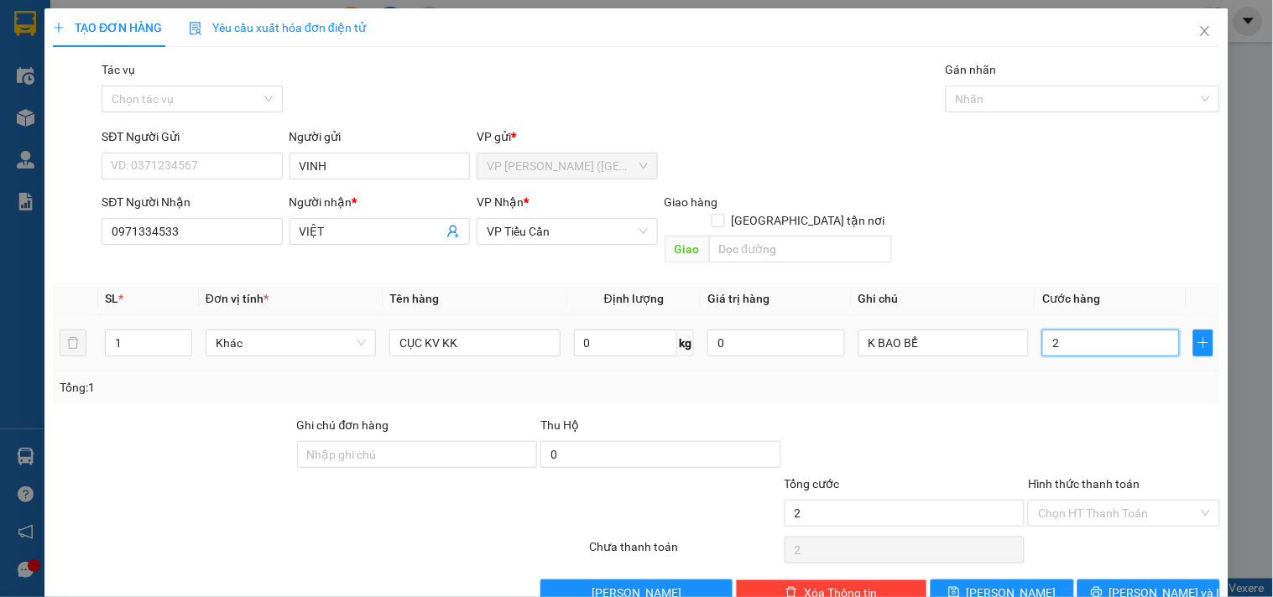
type input "20"
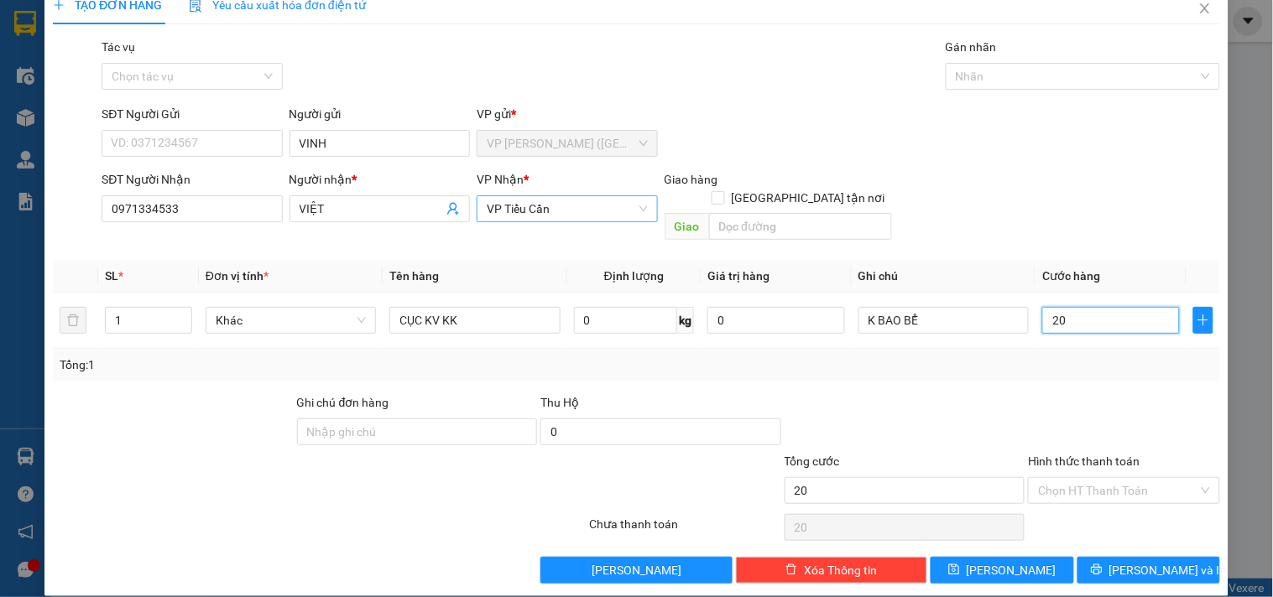
click at [581, 211] on span "VP Tiểu Cần" at bounding box center [567, 208] width 160 height 25
type input "20"
type input "20.000"
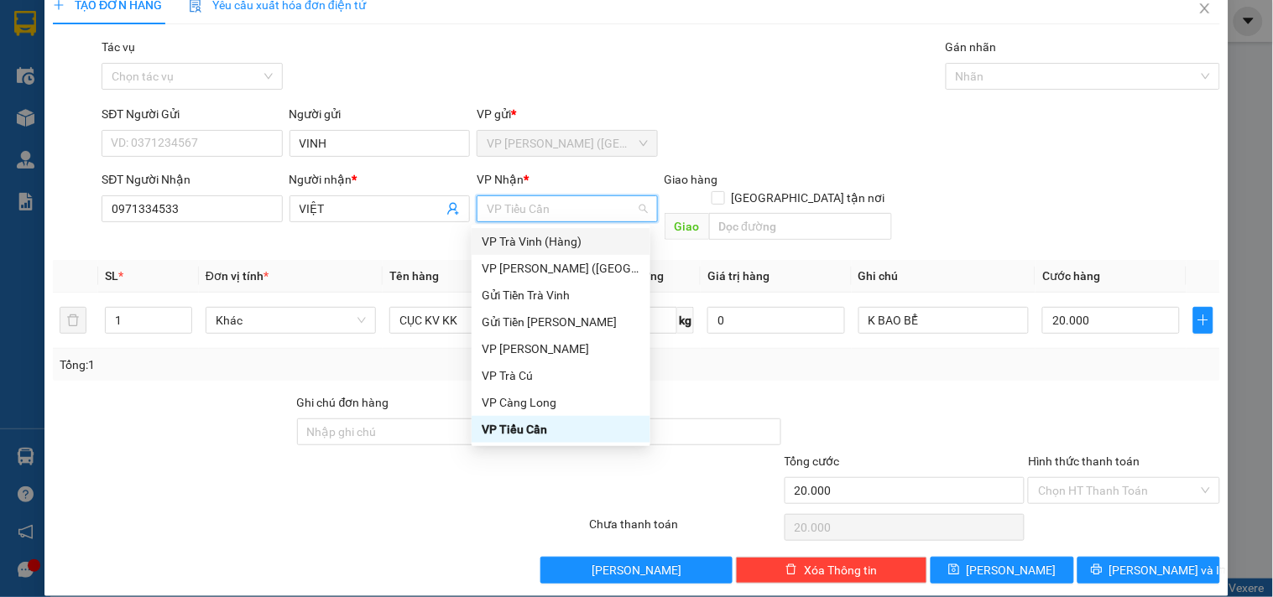
click at [555, 240] on div "VP Trà Vinh (Hàng)" at bounding box center [561, 241] width 159 height 18
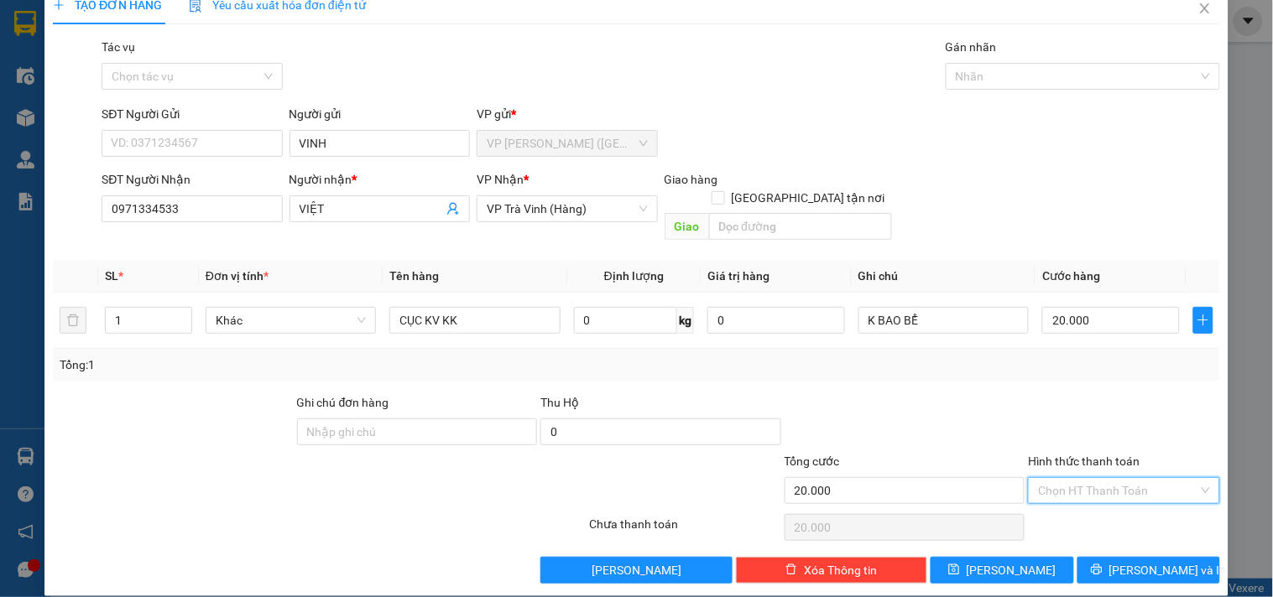
click at [1103, 478] on input "Hình thức thanh toán" at bounding box center [1117, 490] width 159 height 25
click at [1101, 504] on div "Tại văn phòng" at bounding box center [1113, 506] width 169 height 18
type input "0"
click at [1116, 557] on button "[PERSON_NAME] và In" at bounding box center [1148, 570] width 143 height 27
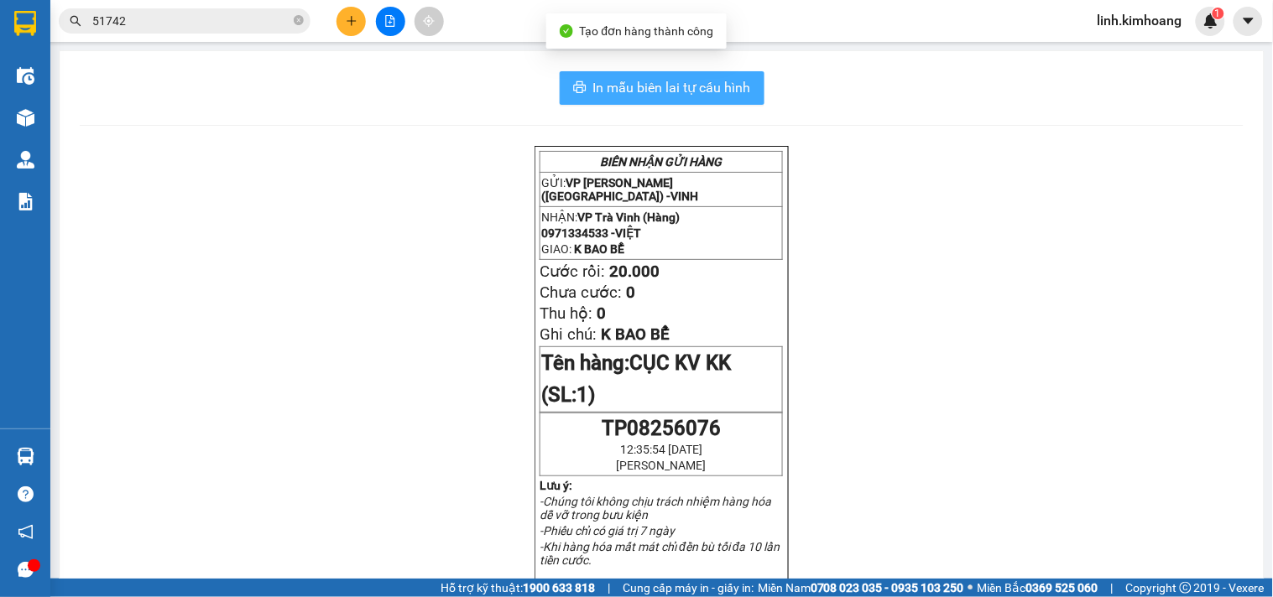
click at [624, 95] on span "In mẫu biên lai tự cấu hình" at bounding box center [672, 87] width 158 height 21
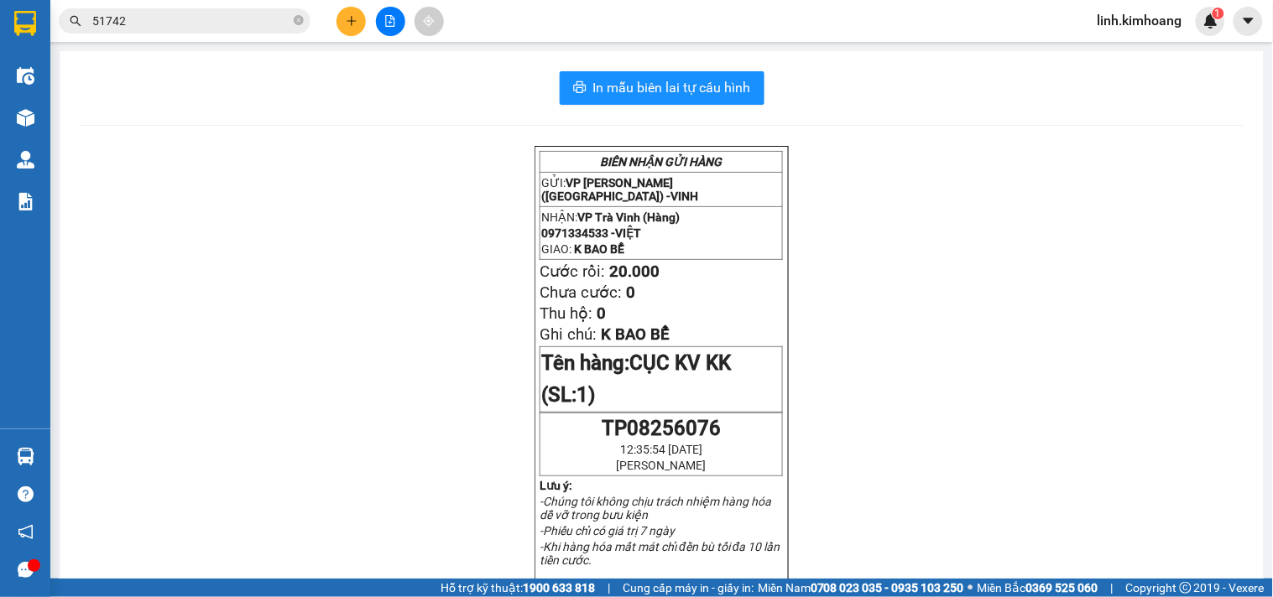
click at [271, 18] on input "51742" at bounding box center [191, 21] width 198 height 18
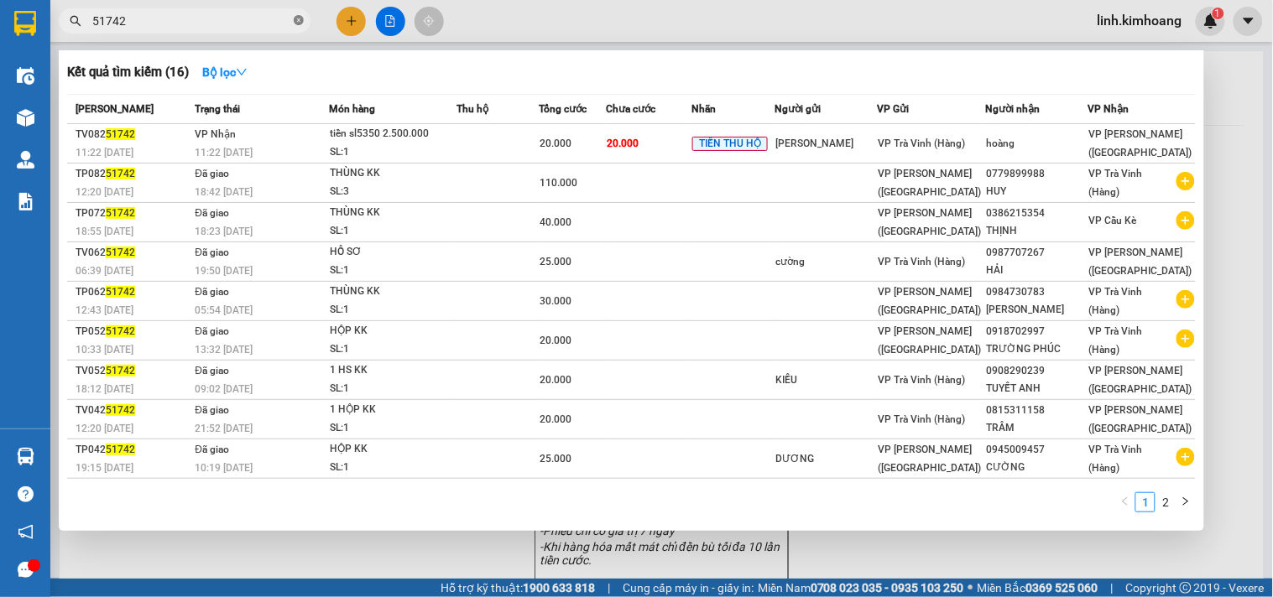
click at [297, 17] on icon "close-circle" at bounding box center [299, 20] width 10 height 10
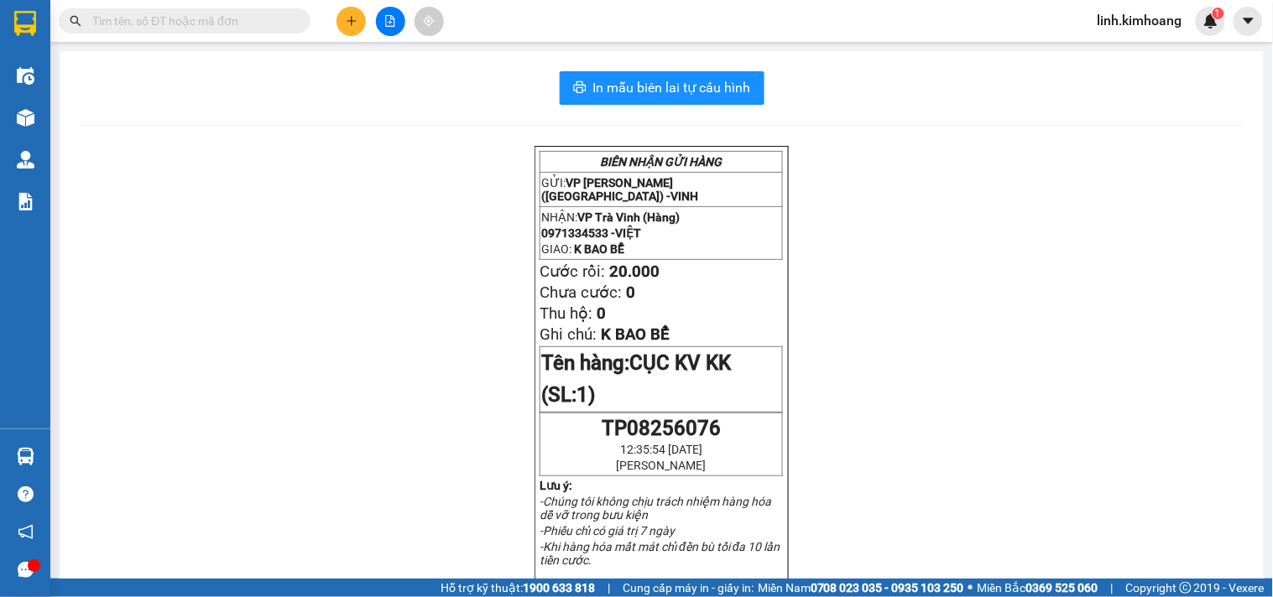
click at [179, 20] on input "text" at bounding box center [191, 21] width 198 height 18
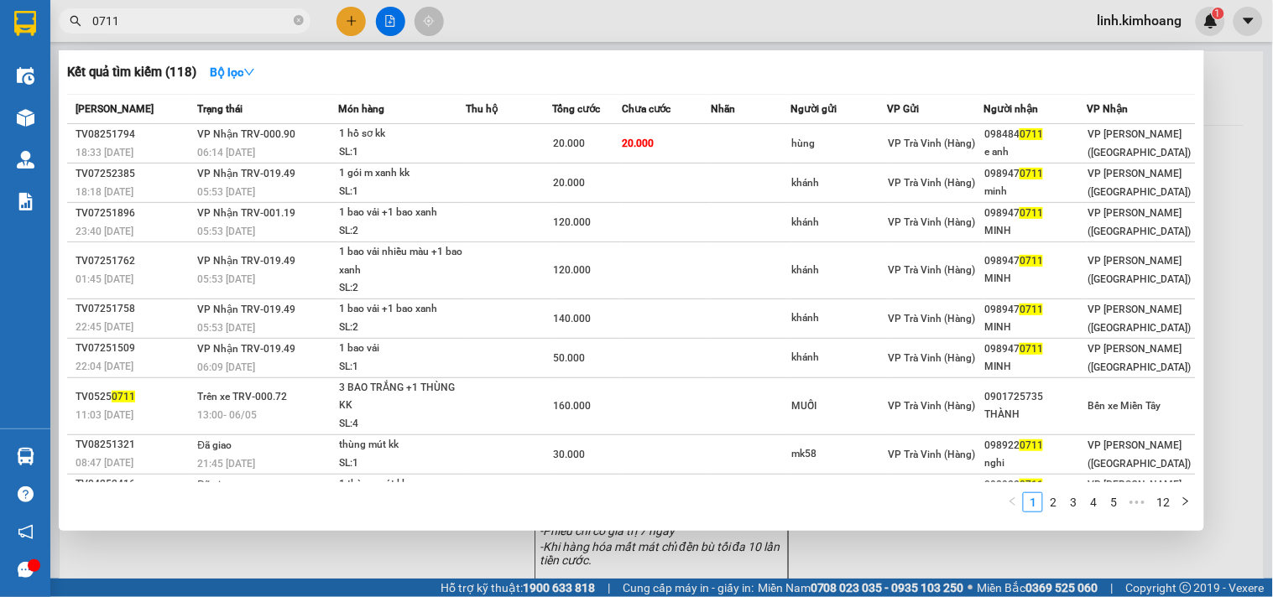
type input "0711"
click at [336, 567] on div at bounding box center [636, 298] width 1273 height 597
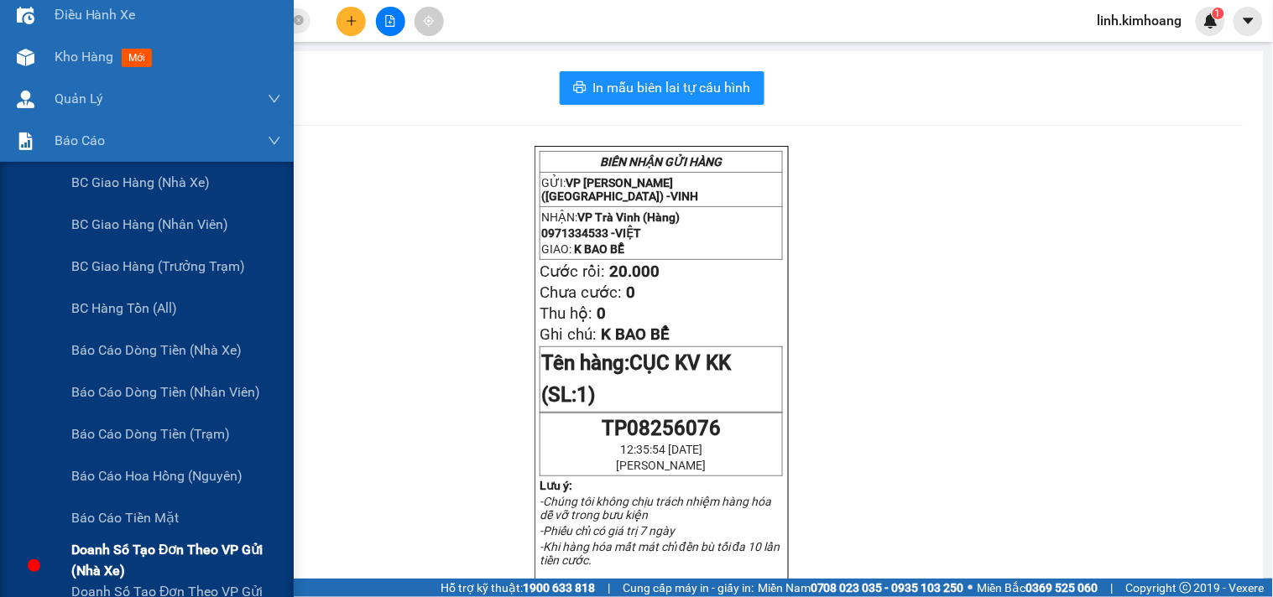
scroll to position [93, 0]
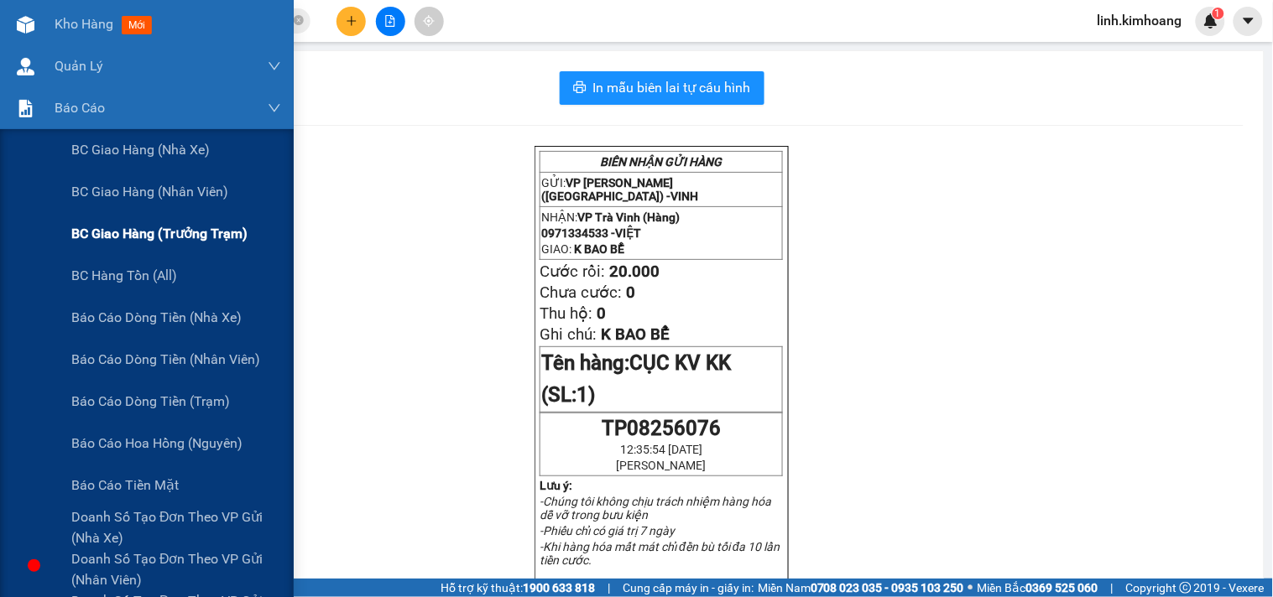
click at [188, 232] on span "BC giao hàng (trưởng trạm)" at bounding box center [159, 233] width 176 height 21
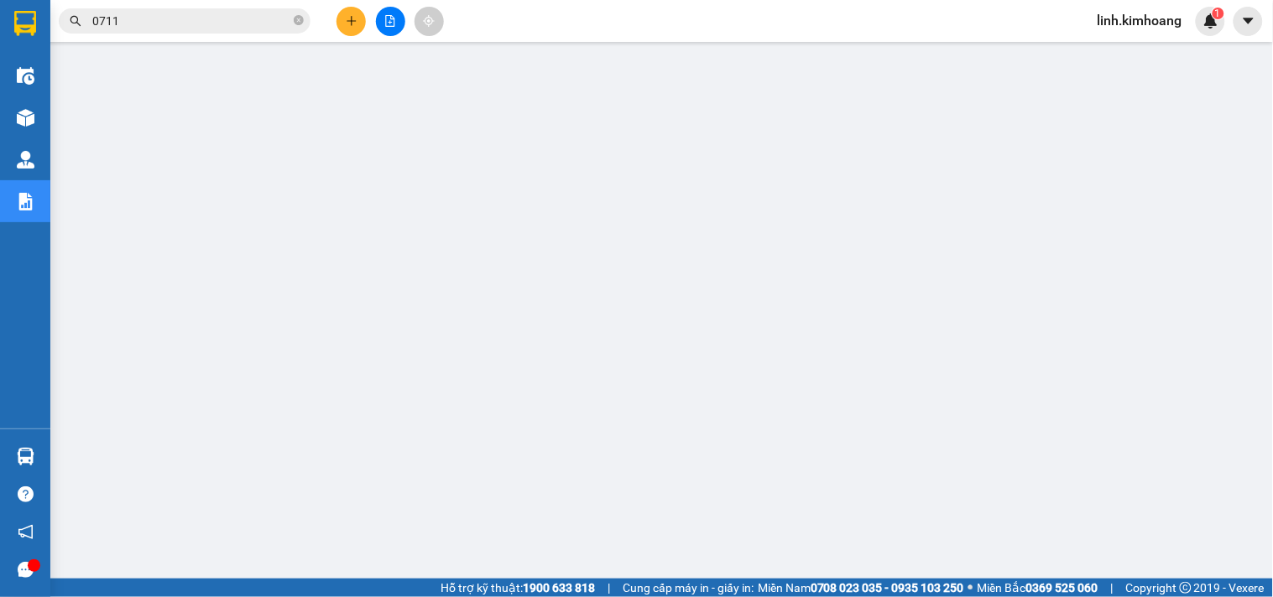
click at [354, 13] on button at bounding box center [350, 21] width 29 height 29
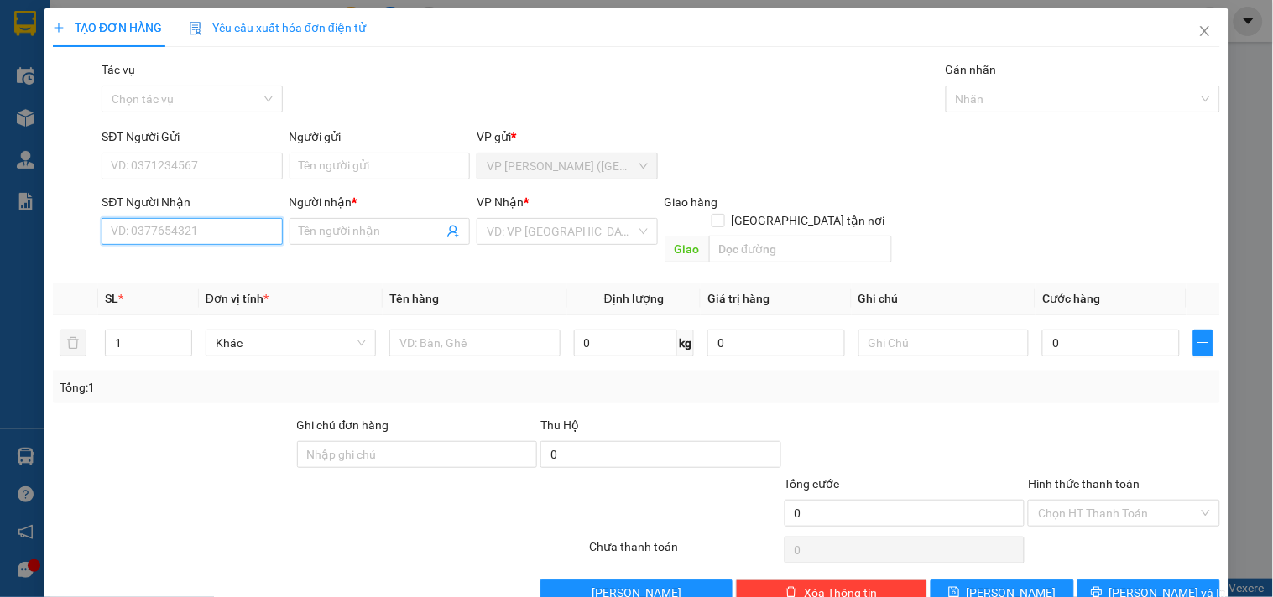
click at [203, 231] on input "SĐT Người Nhận" at bounding box center [192, 231] width 180 height 27
click at [174, 237] on input "SĐT Người Nhận" at bounding box center [192, 231] width 180 height 27
click at [190, 262] on div "0909307156 - BA RI" at bounding box center [190, 265] width 159 height 18
type input "0909307156"
type input "BA RI"
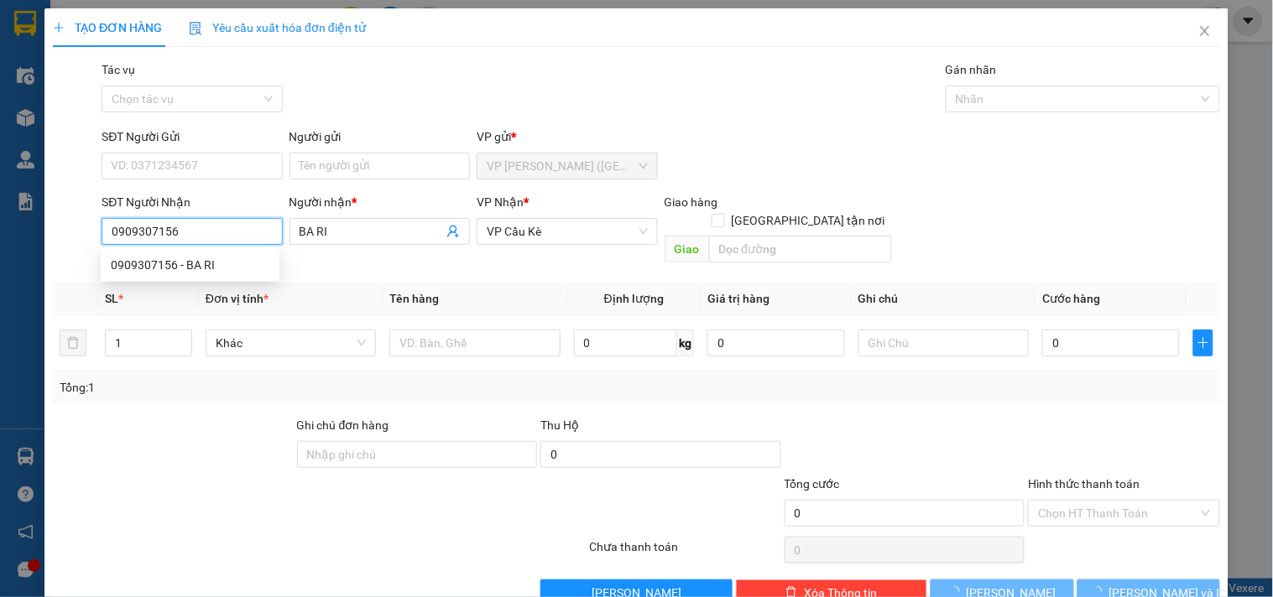
type input "35.000"
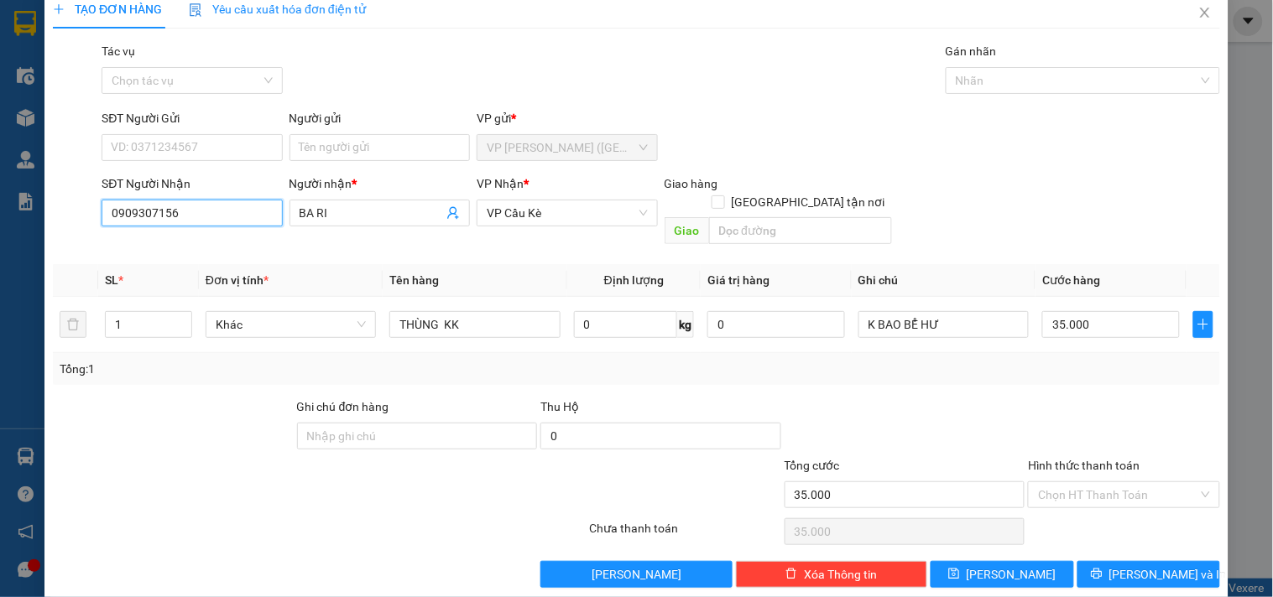
scroll to position [23, 0]
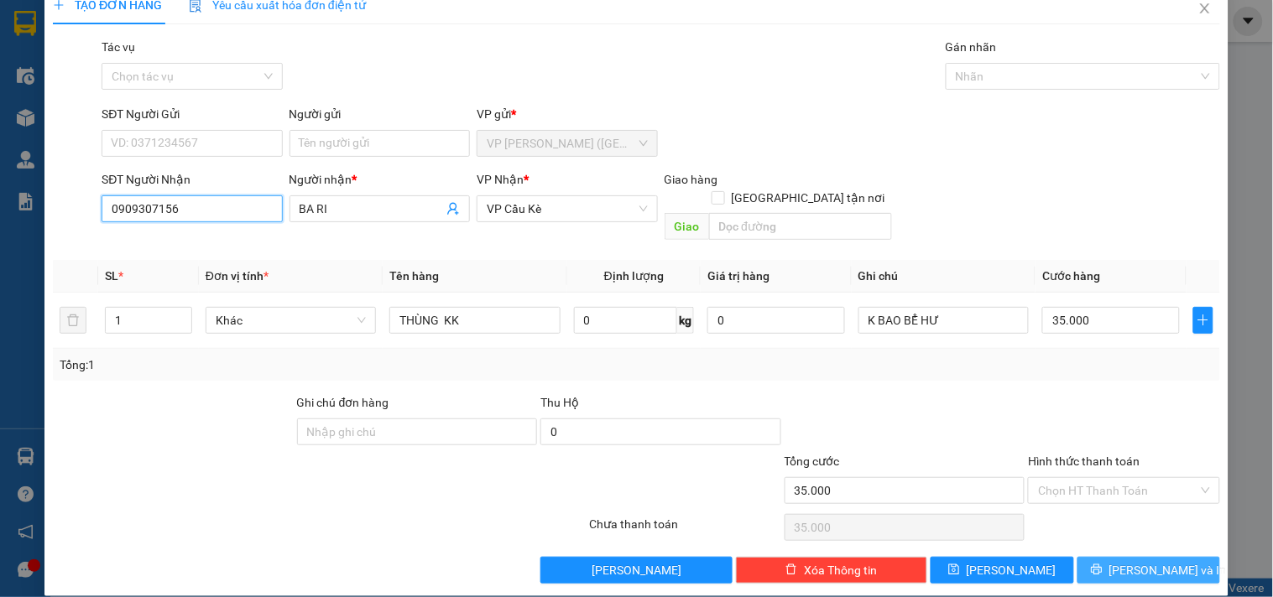
type input "0909307156"
click at [1135, 561] on span "[PERSON_NAME] và In" at bounding box center [1167, 570] width 117 height 18
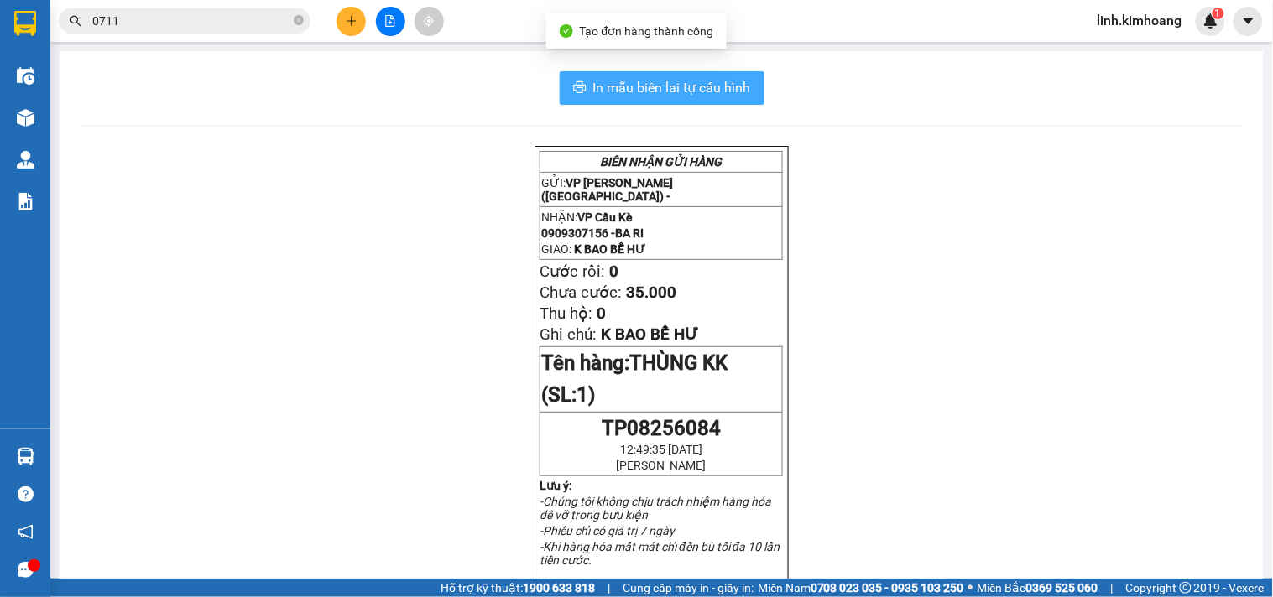
click at [717, 88] on span "In mẫu biên lai tự cấu hình" at bounding box center [672, 87] width 158 height 21
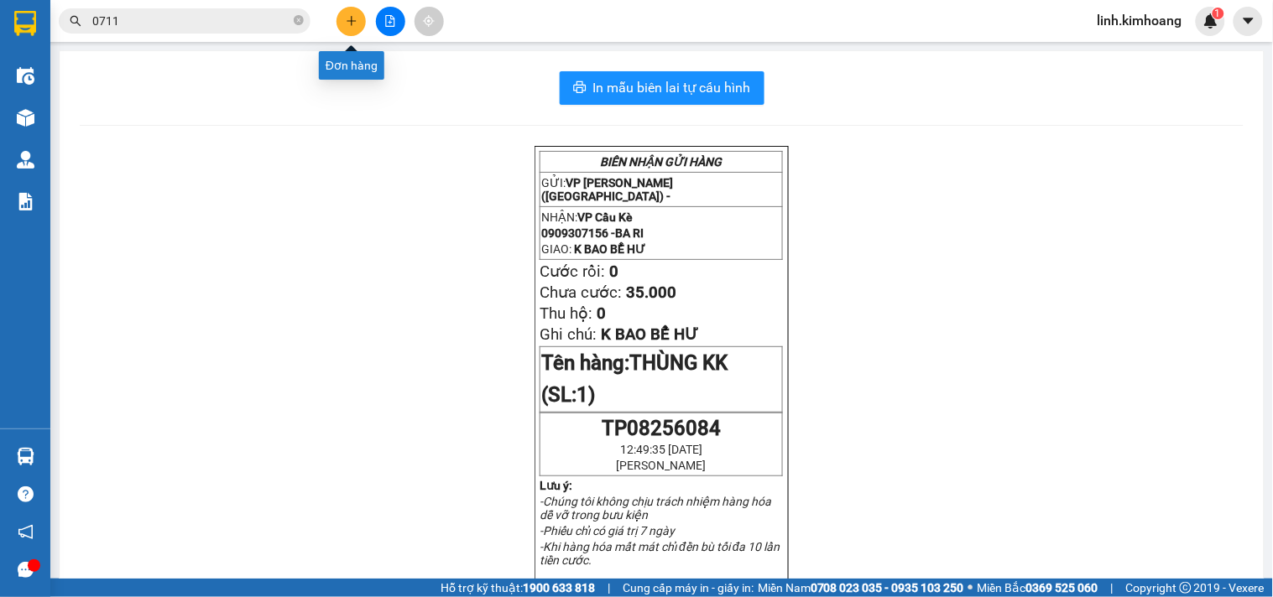
click at [348, 29] on button at bounding box center [350, 21] width 29 height 29
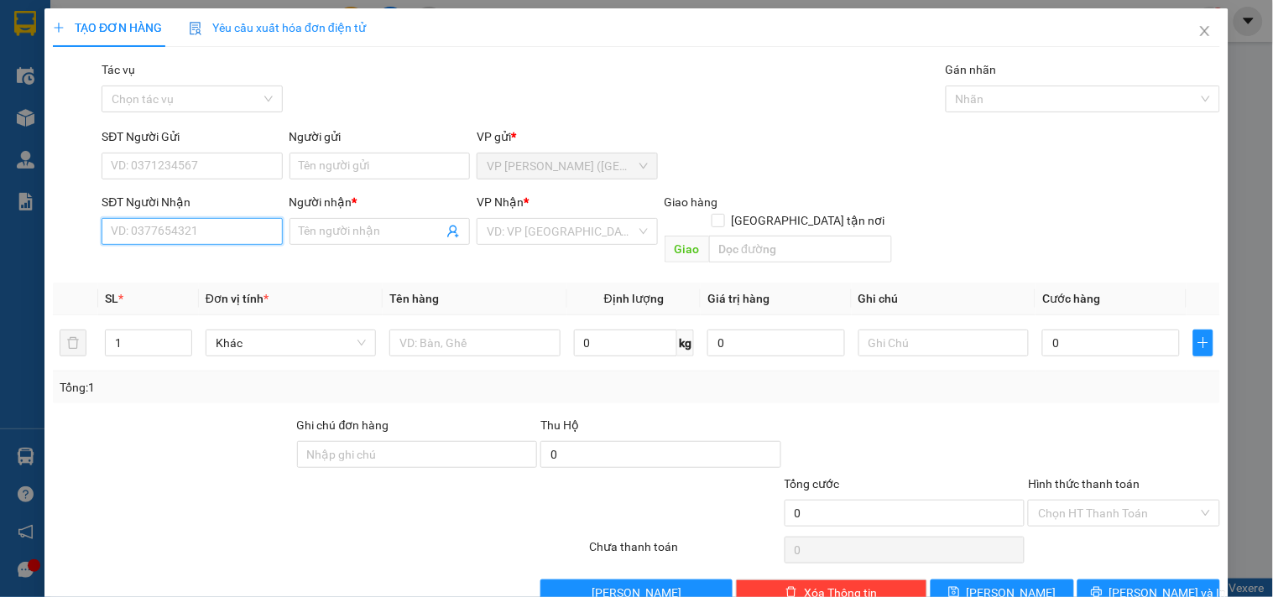
click at [222, 237] on input "SĐT Người Nhận" at bounding box center [192, 231] width 180 height 27
click at [216, 271] on div "0989944644 - [PERSON_NAME]" at bounding box center [193, 265] width 165 height 18
type input "0989944644"
type input "TÁO ĐẠI THANH"
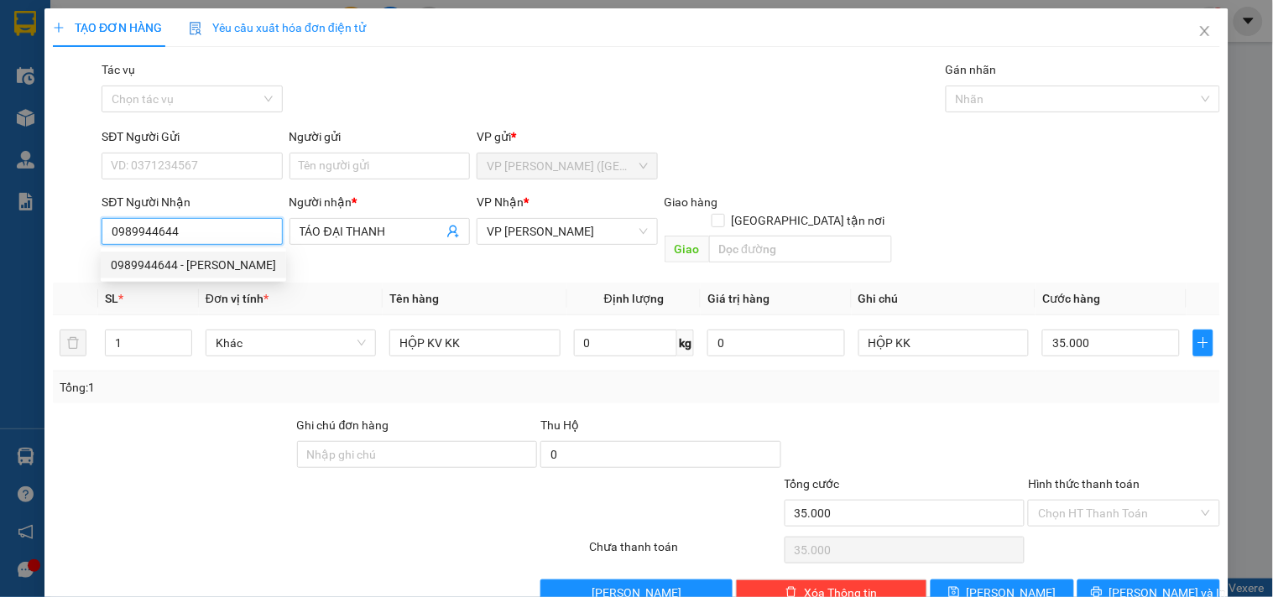
type input "35.000"
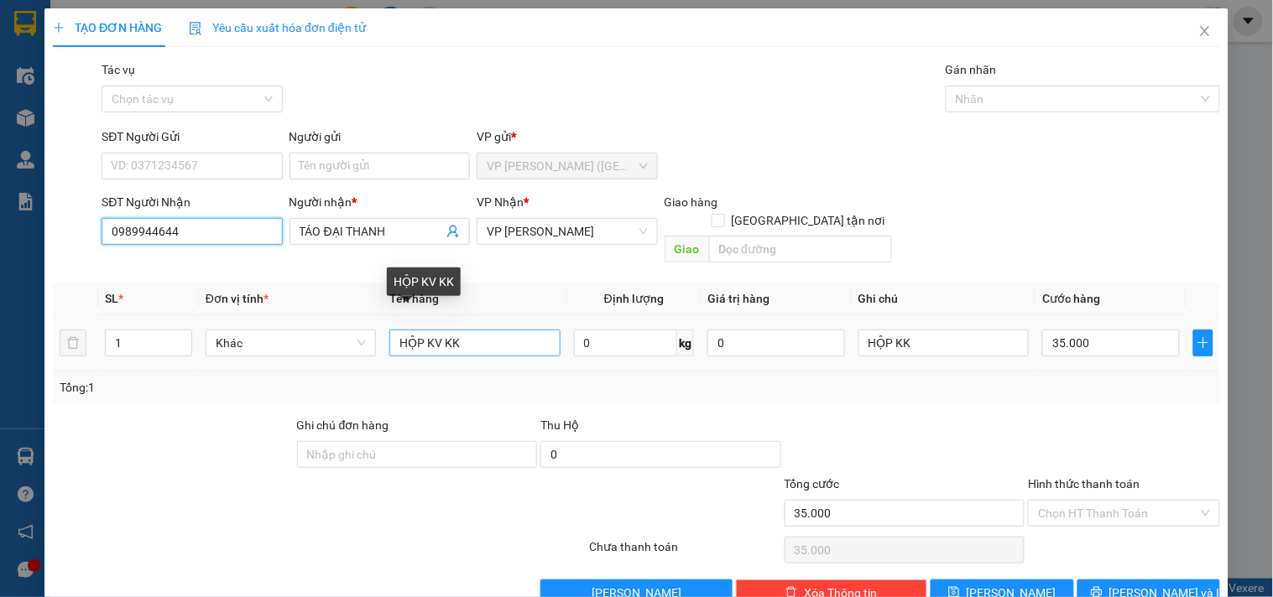
type input "0989944644"
drag, startPoint x: 476, startPoint y: 316, endPoint x: 330, endPoint y: 341, distance: 148.2
click at [330, 341] on tr "1 Khác HỘP KV KK 0 kg 0 HỘP KK 35.000" at bounding box center [636, 343] width 1167 height 56
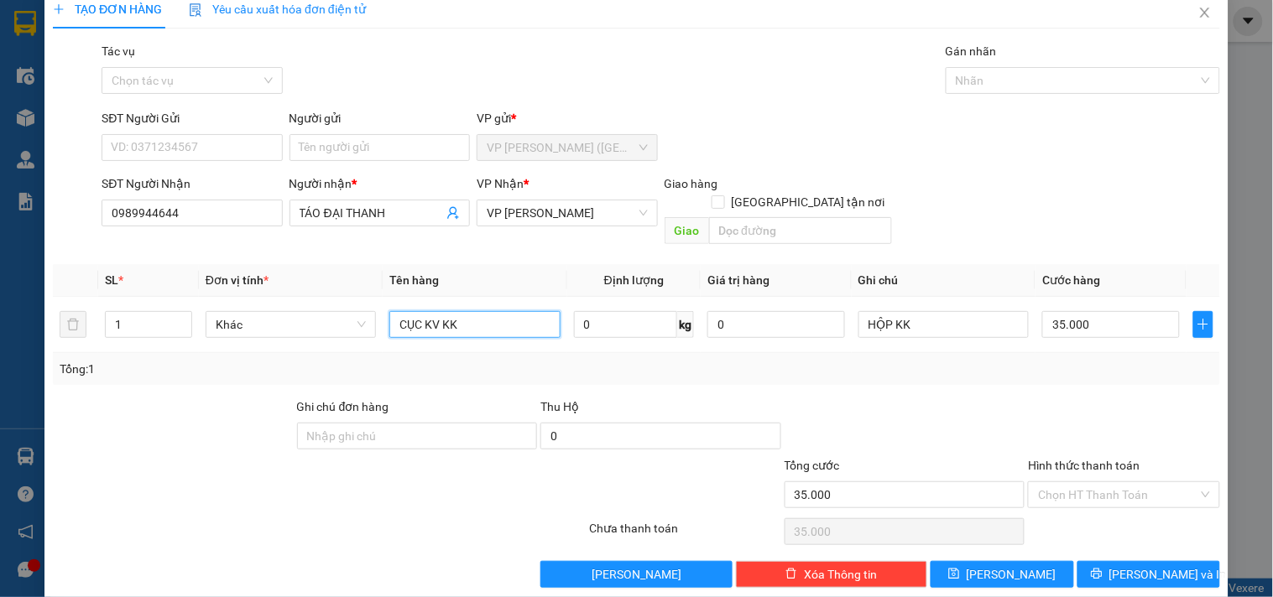
scroll to position [23, 0]
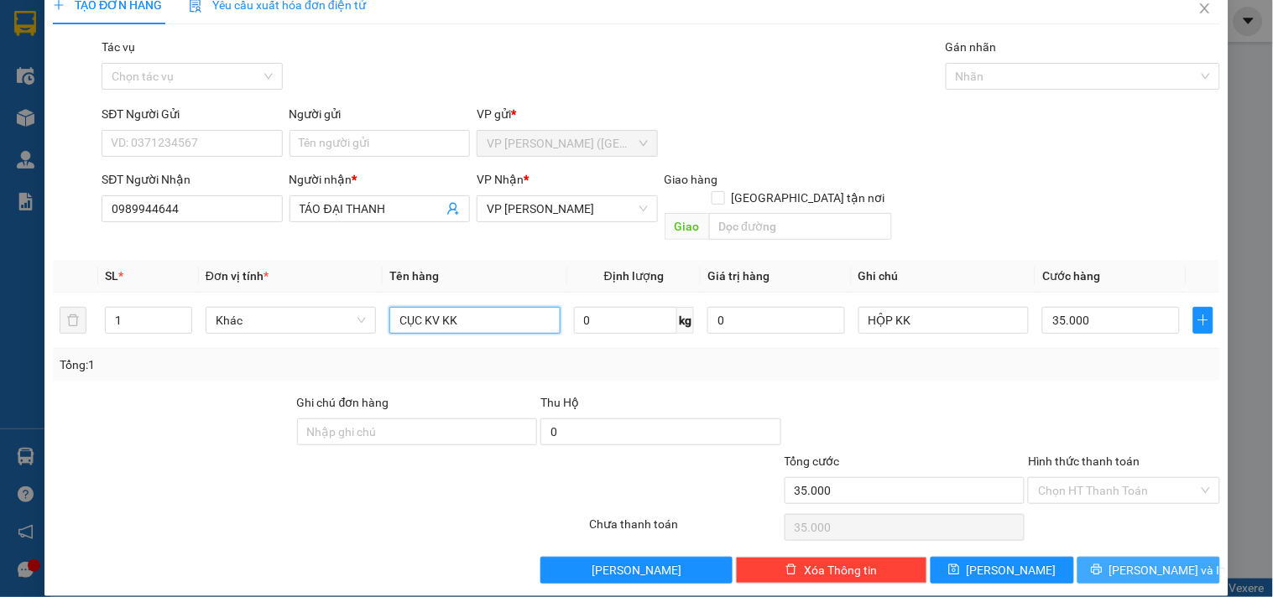
type input "CỤC KV KK"
click at [1119, 557] on button "[PERSON_NAME] và In" at bounding box center [1148, 570] width 143 height 27
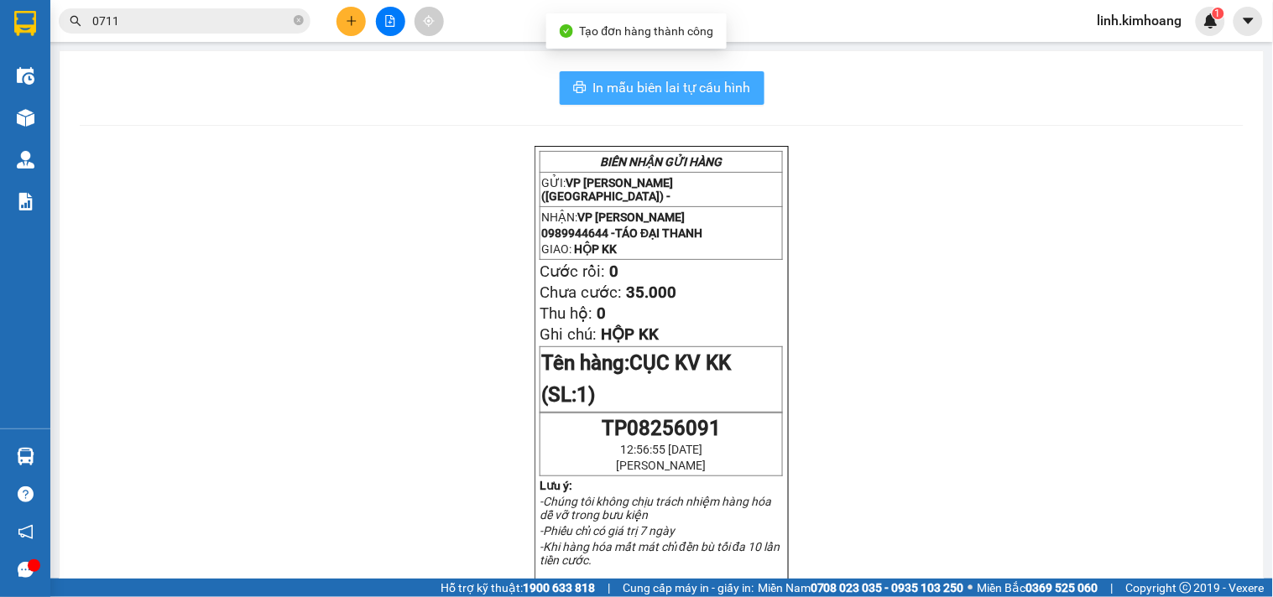
click at [727, 72] on button "In mẫu biên lai tự cấu hình" at bounding box center [662, 88] width 205 height 34
